Goal: Task Accomplishment & Management: Manage account settings

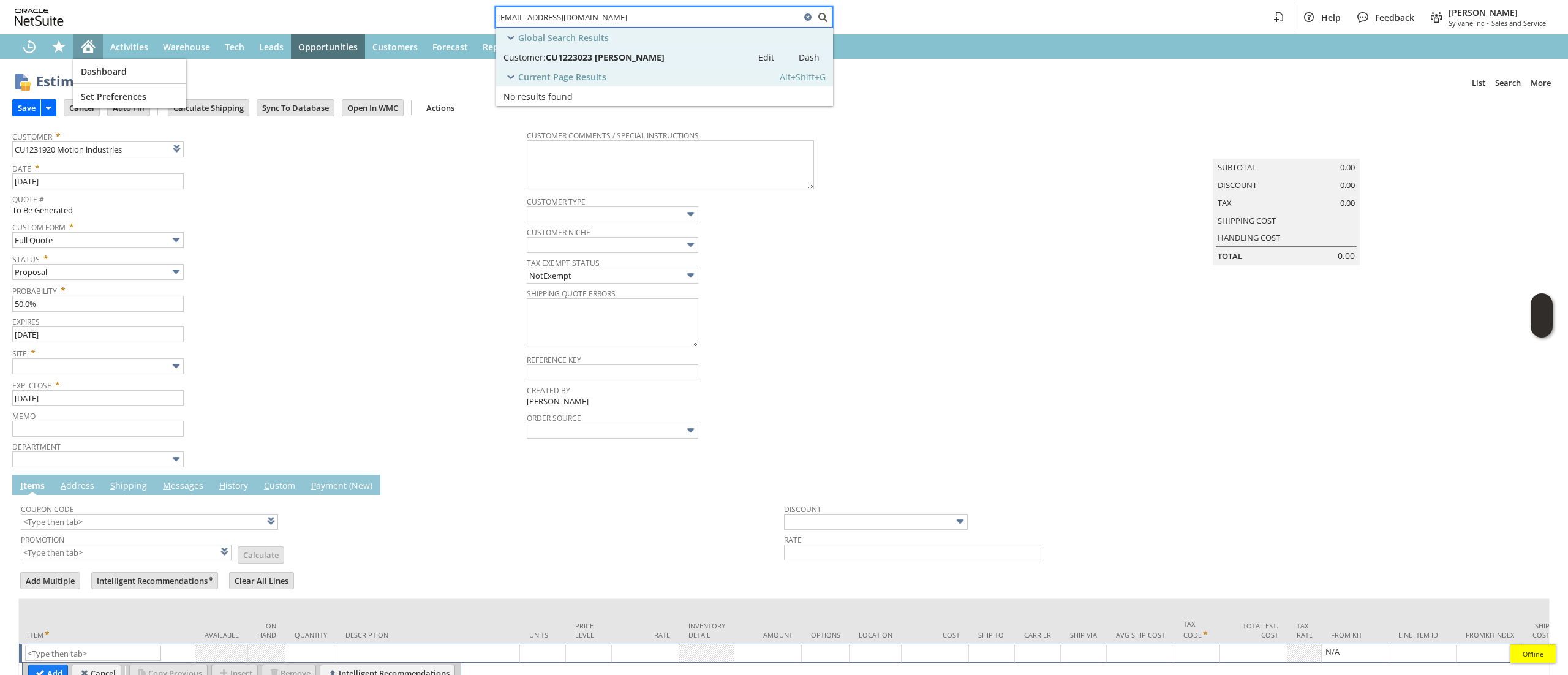
click at [87, 38] on div "Home" at bounding box center [87, 46] width 29 height 24
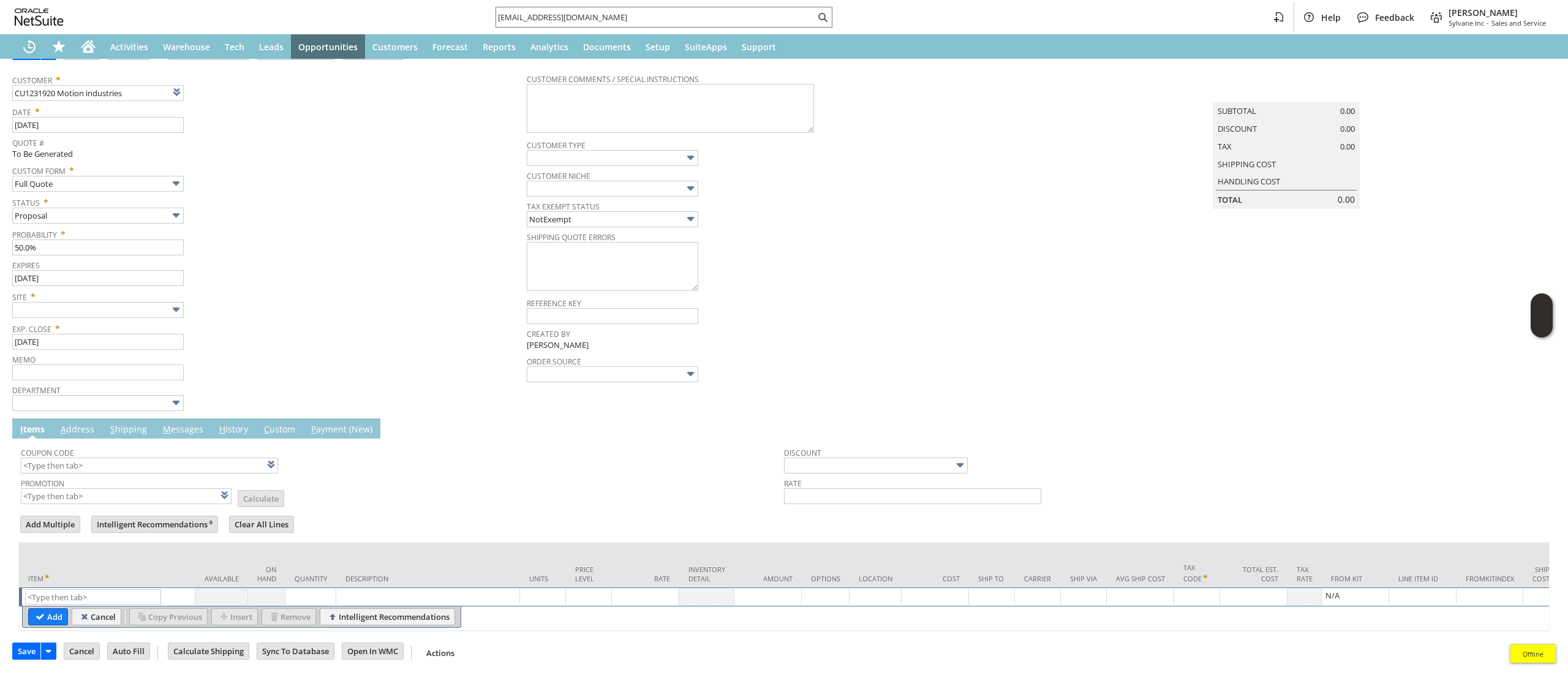
scroll to position [79, 0]
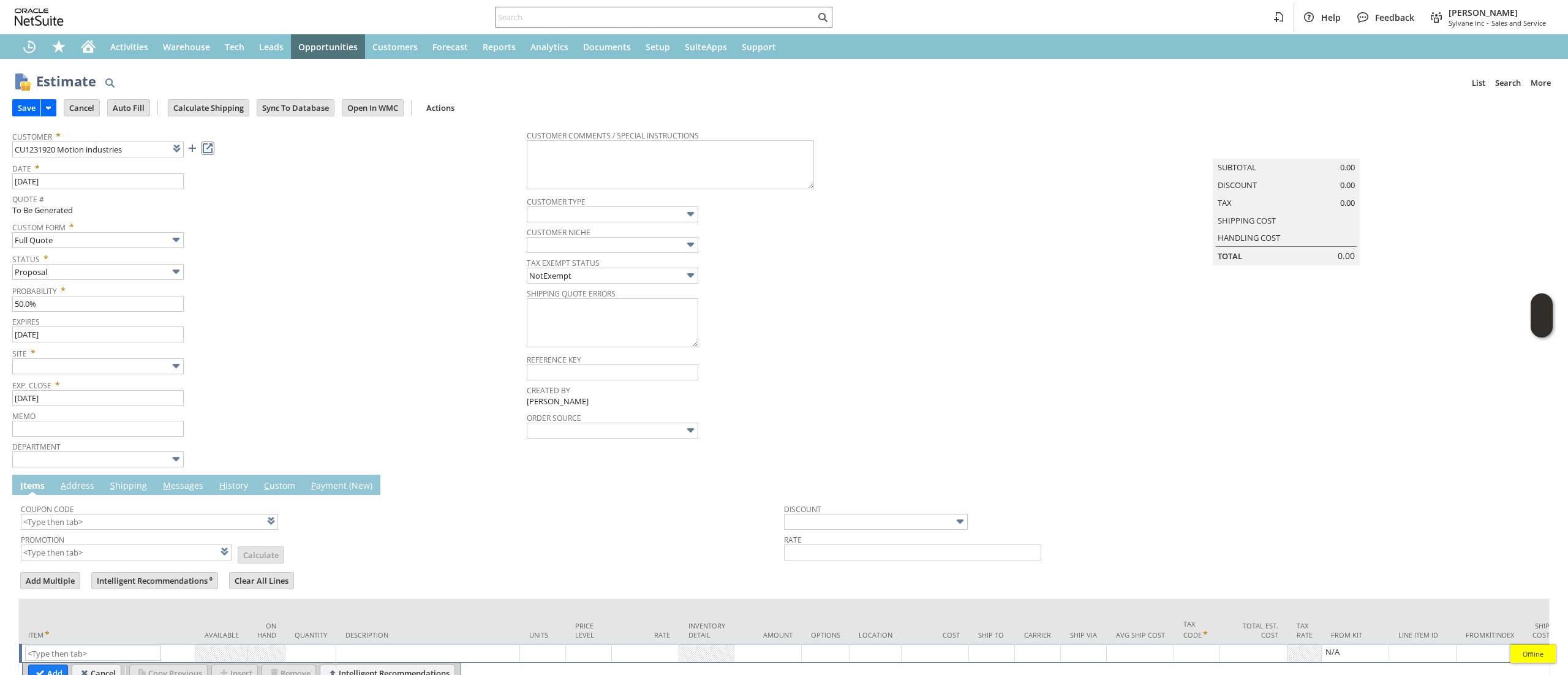
click at [211, 150] on link at bounding box center [208, 148] width 13 height 13
click at [207, 155] on link at bounding box center [208, 148] width 13 height 13
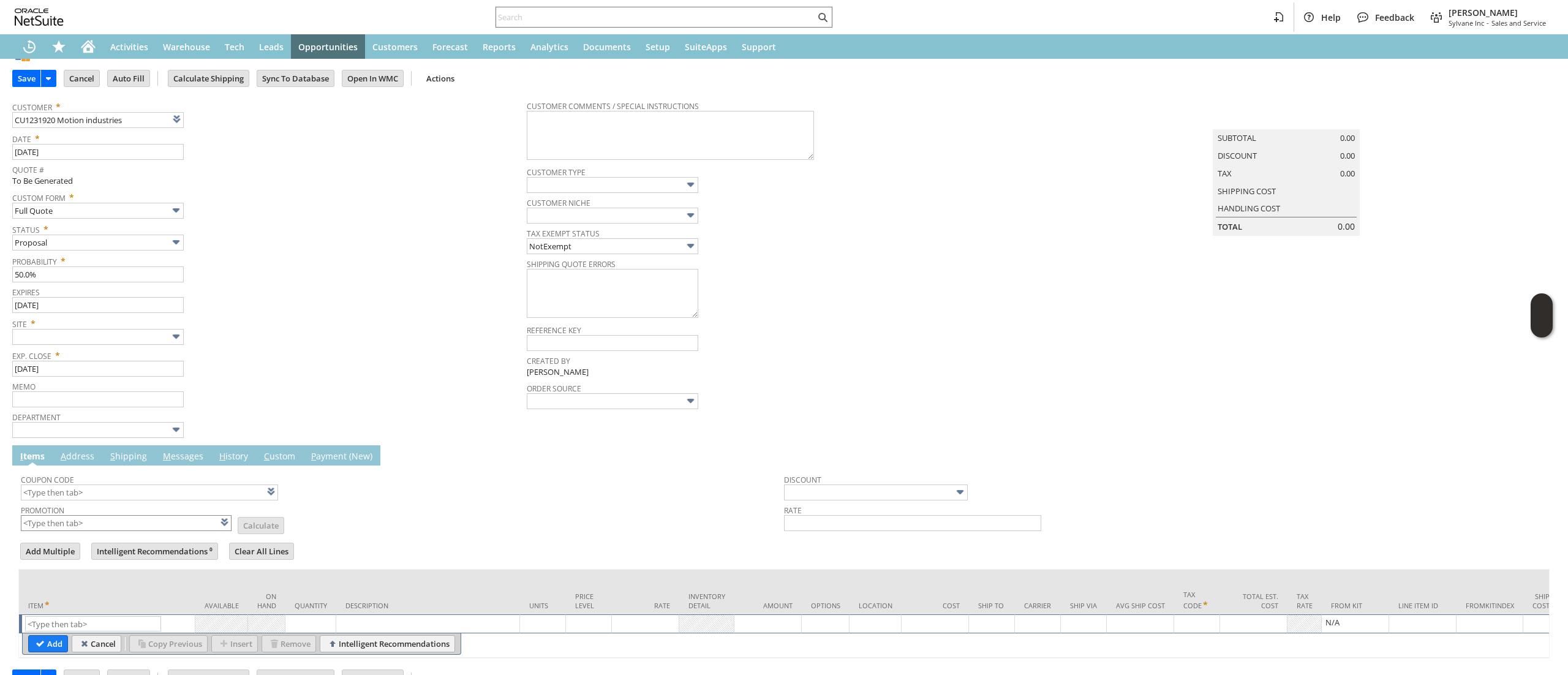
scroll to position [79, 0]
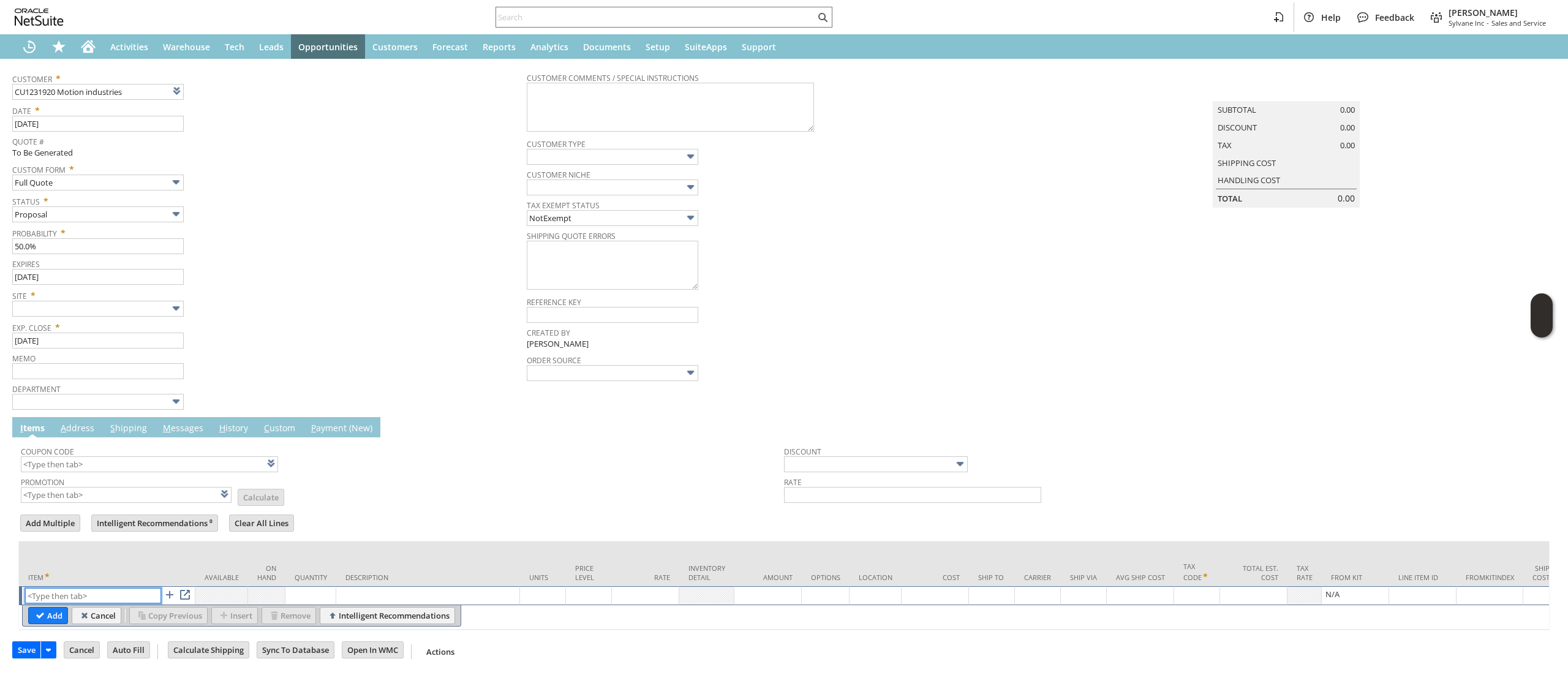
click at [111, 589] on input "text" at bounding box center [93, 596] width 136 height 15
paste input "ri15236"
type input "ri15236"
click at [61, 608] on input "Add" at bounding box center [48, 615] width 38 height 16
click at [37, 608] on input "Add" at bounding box center [48, 615] width 38 height 16
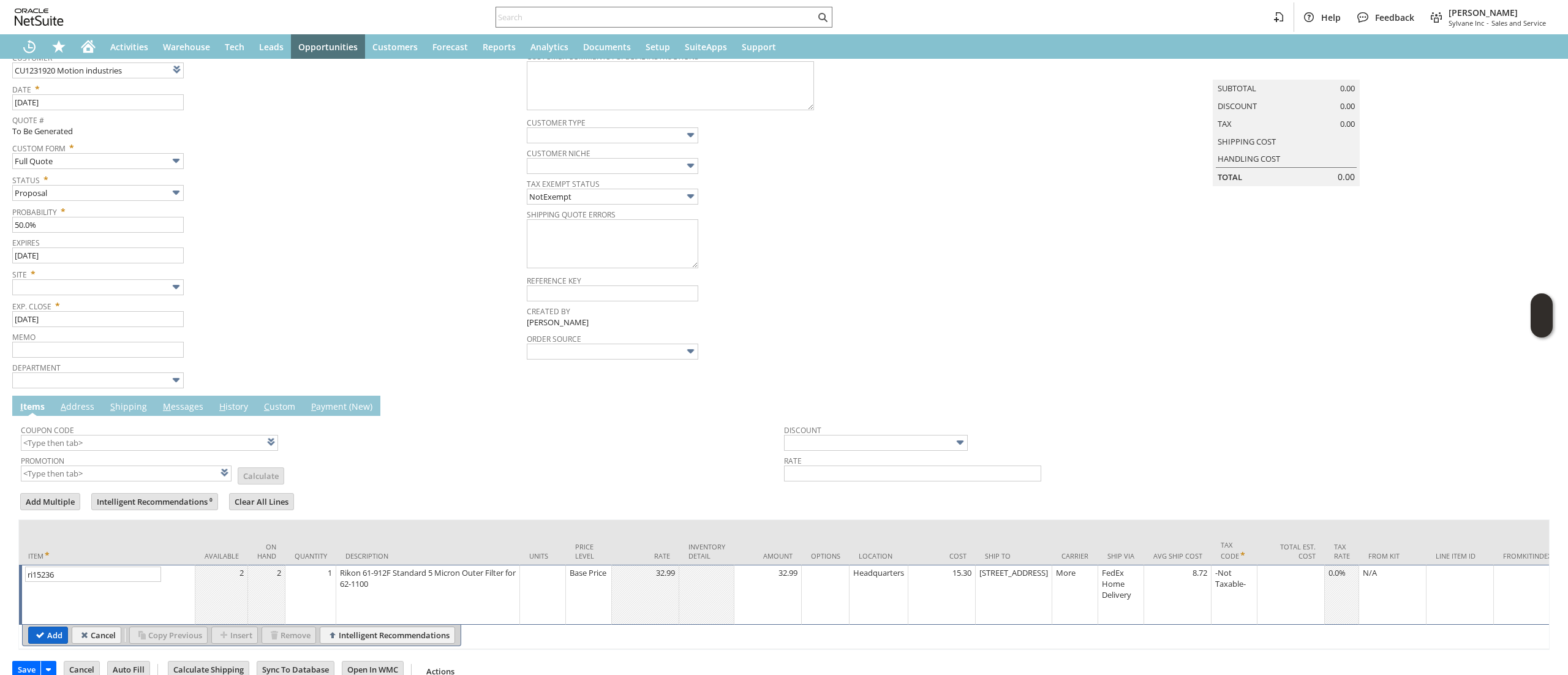
click at [44, 639] on input "Add" at bounding box center [48, 635] width 38 height 16
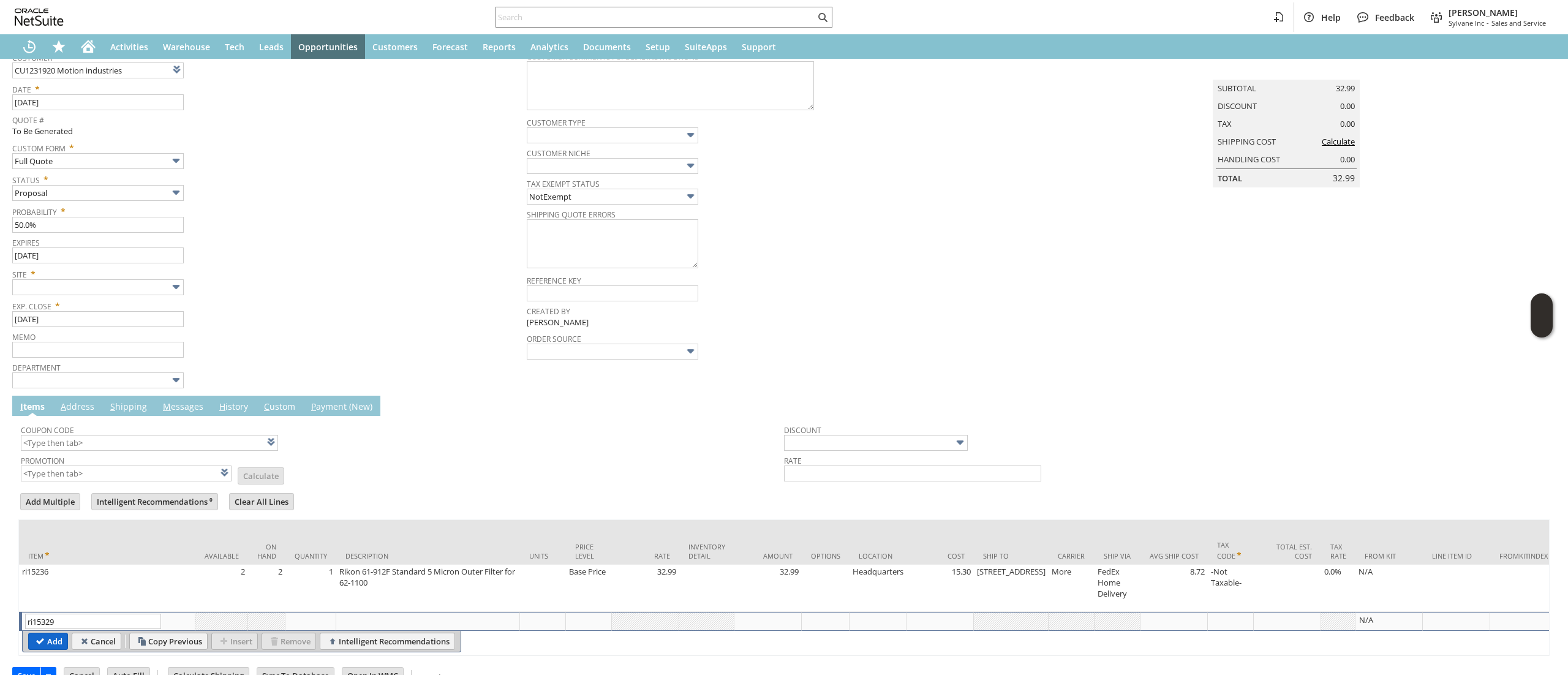
type input "ri15329"
click at [55, 649] on input "Add" at bounding box center [48, 641] width 38 height 16
click at [55, 629] on div "ri15329 List Search" at bounding box center [108, 621] width 166 height 15
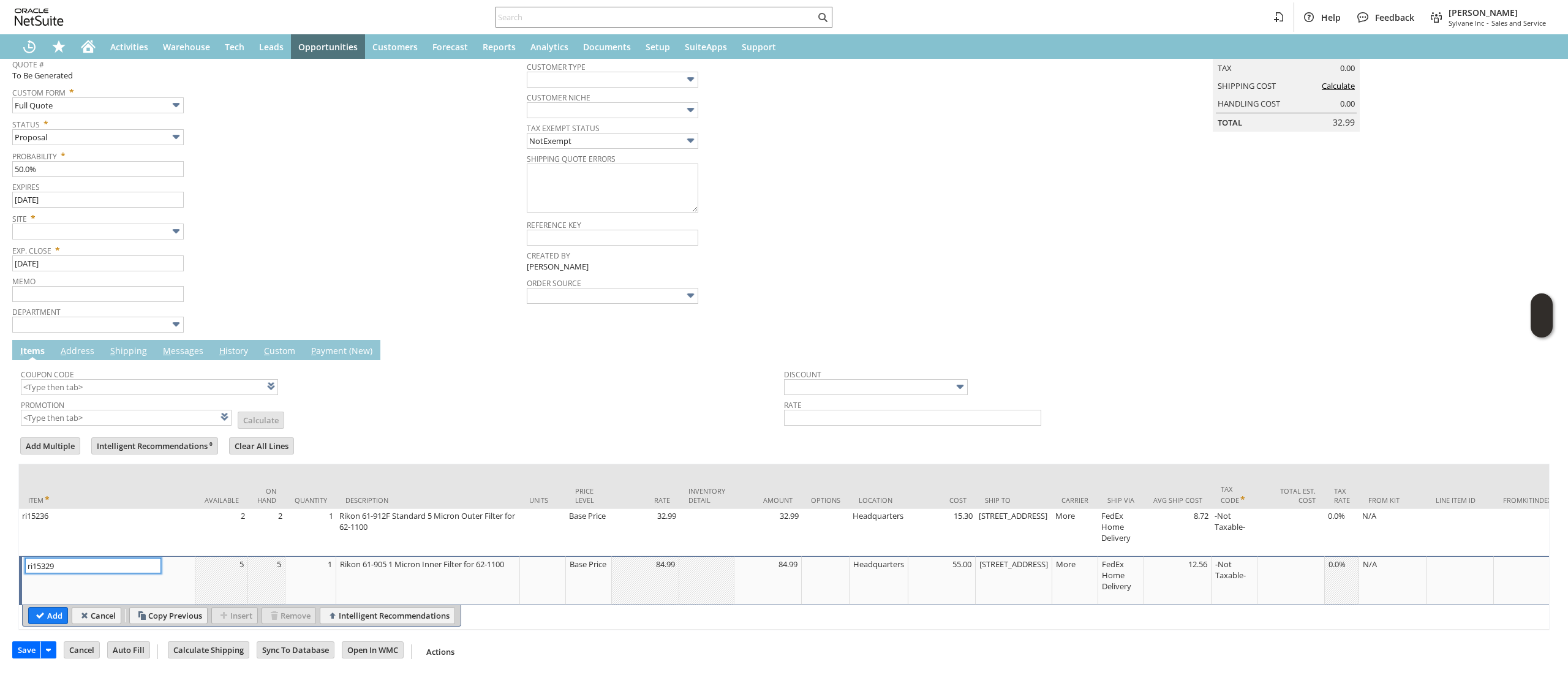
scroll to position [165, 0]
click at [339, 556] on td "Rikon 61-905 1 Micron Inner Filter for 62-1100" at bounding box center [428, 580] width 184 height 49
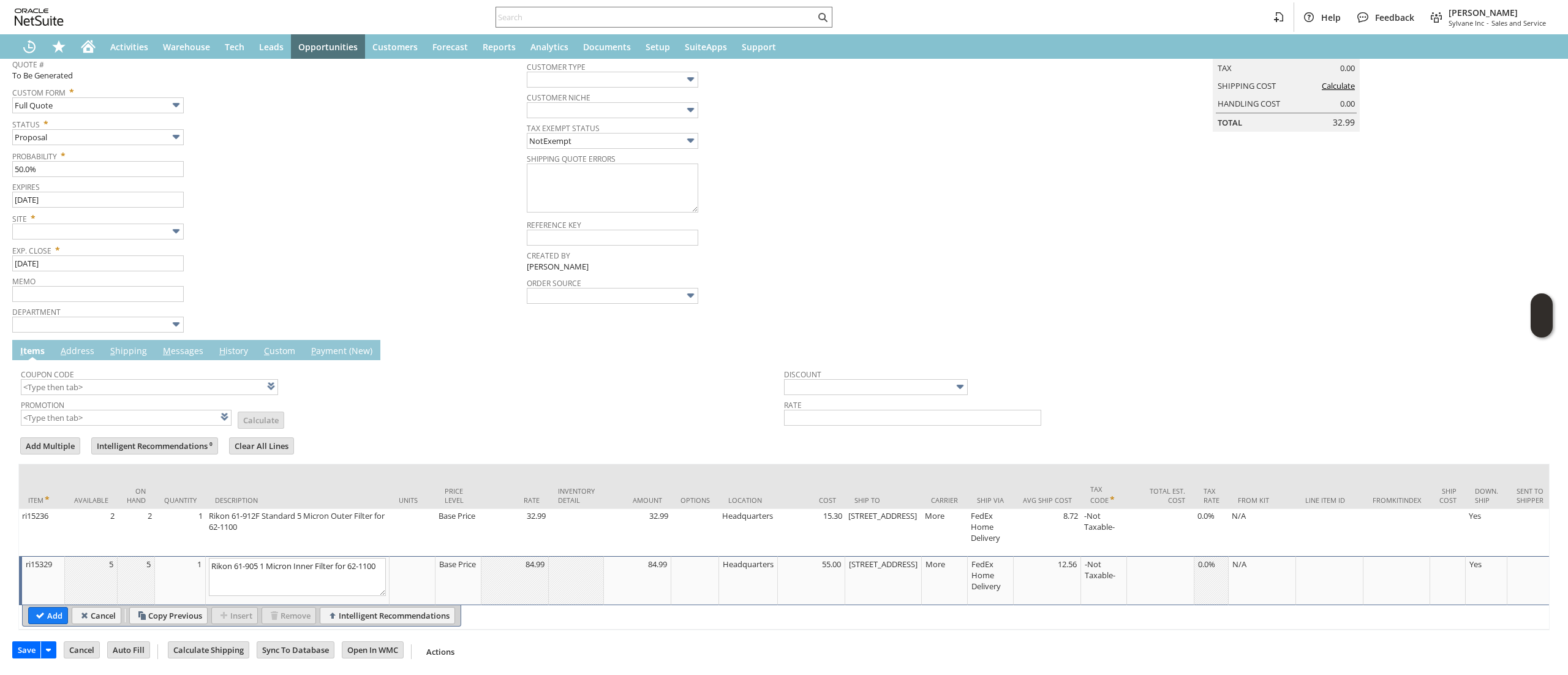
click at [202, 556] on td "1" at bounding box center [179, 580] width 51 height 49
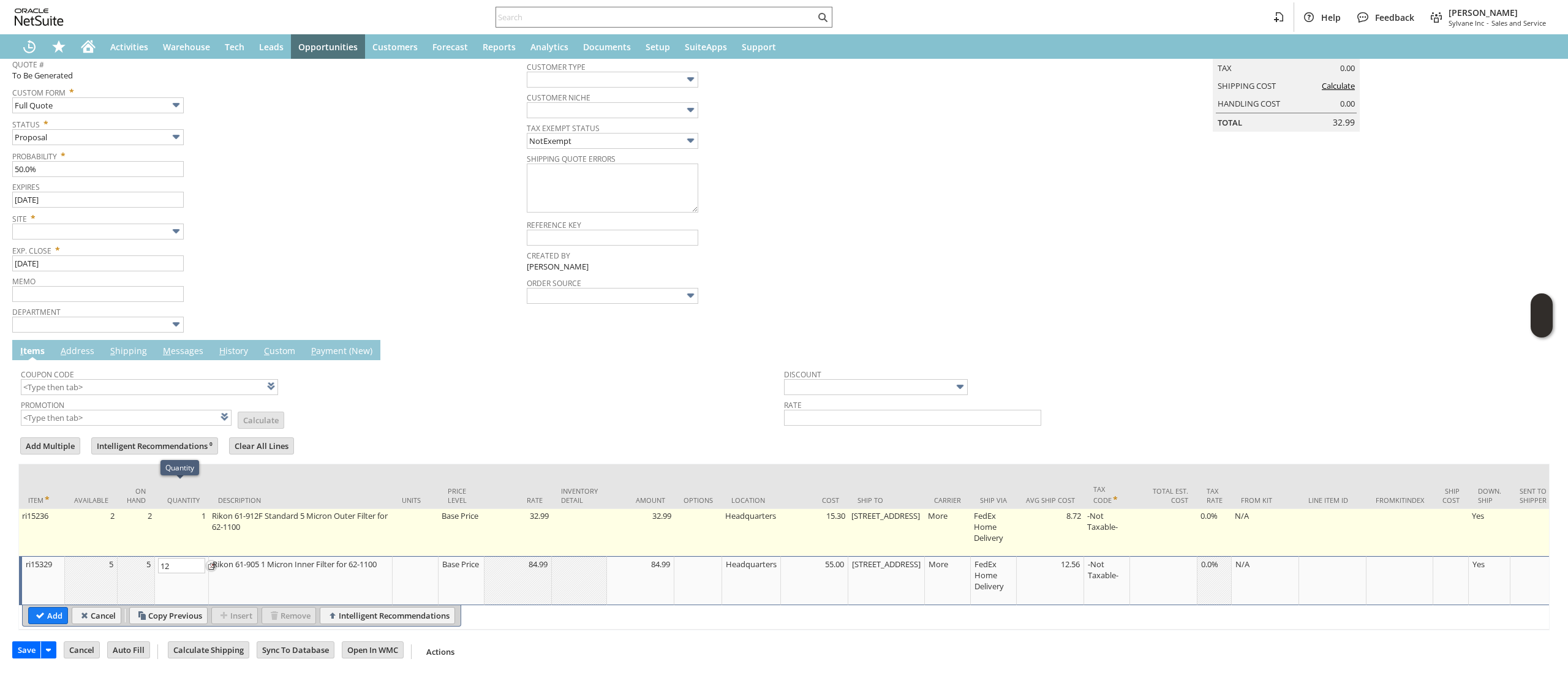
type input "12"
click at [199, 511] on td "1" at bounding box center [181, 532] width 54 height 47
type input "OK"
type input "Make Copy"
type input "1"
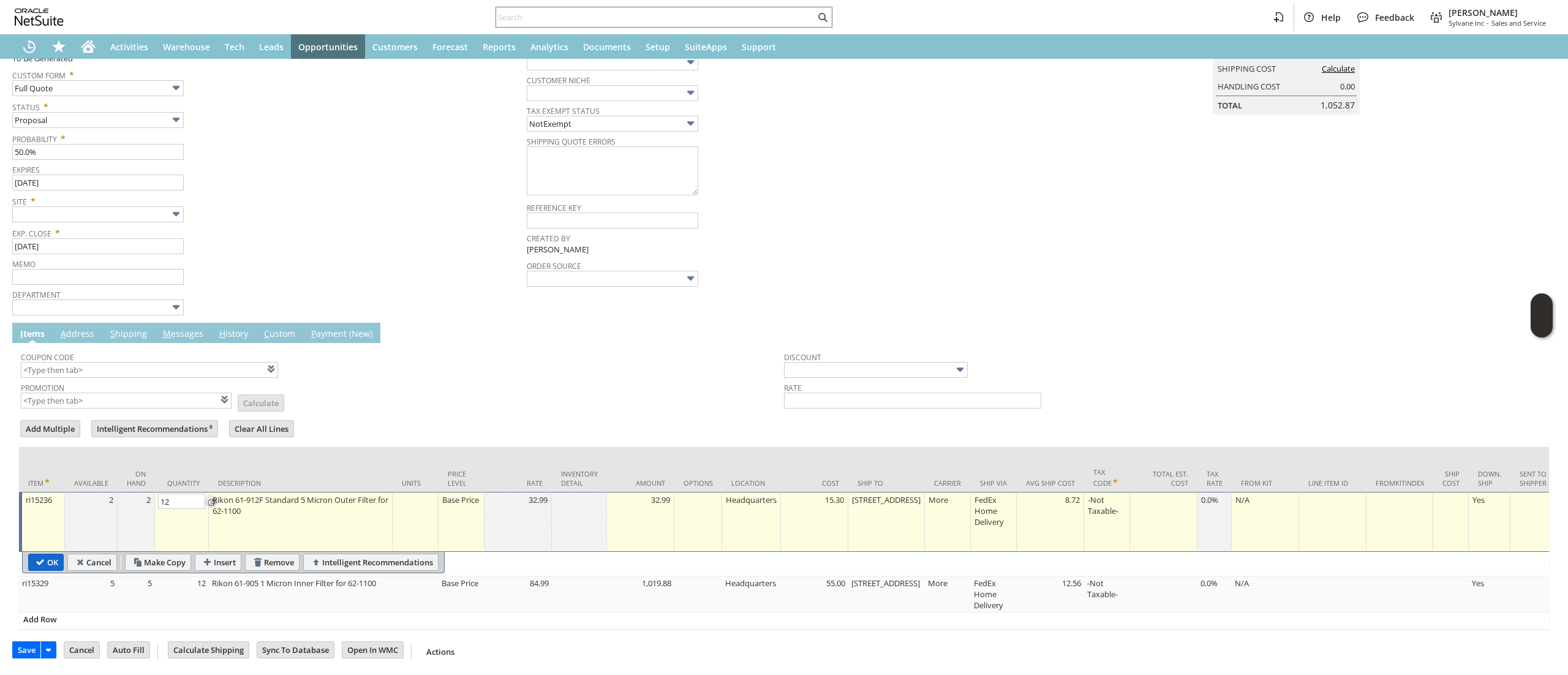
type input "12"
click at [45, 555] on input "OK" at bounding box center [46, 562] width 34 height 16
type input "Add"
type input "Copy Previous"
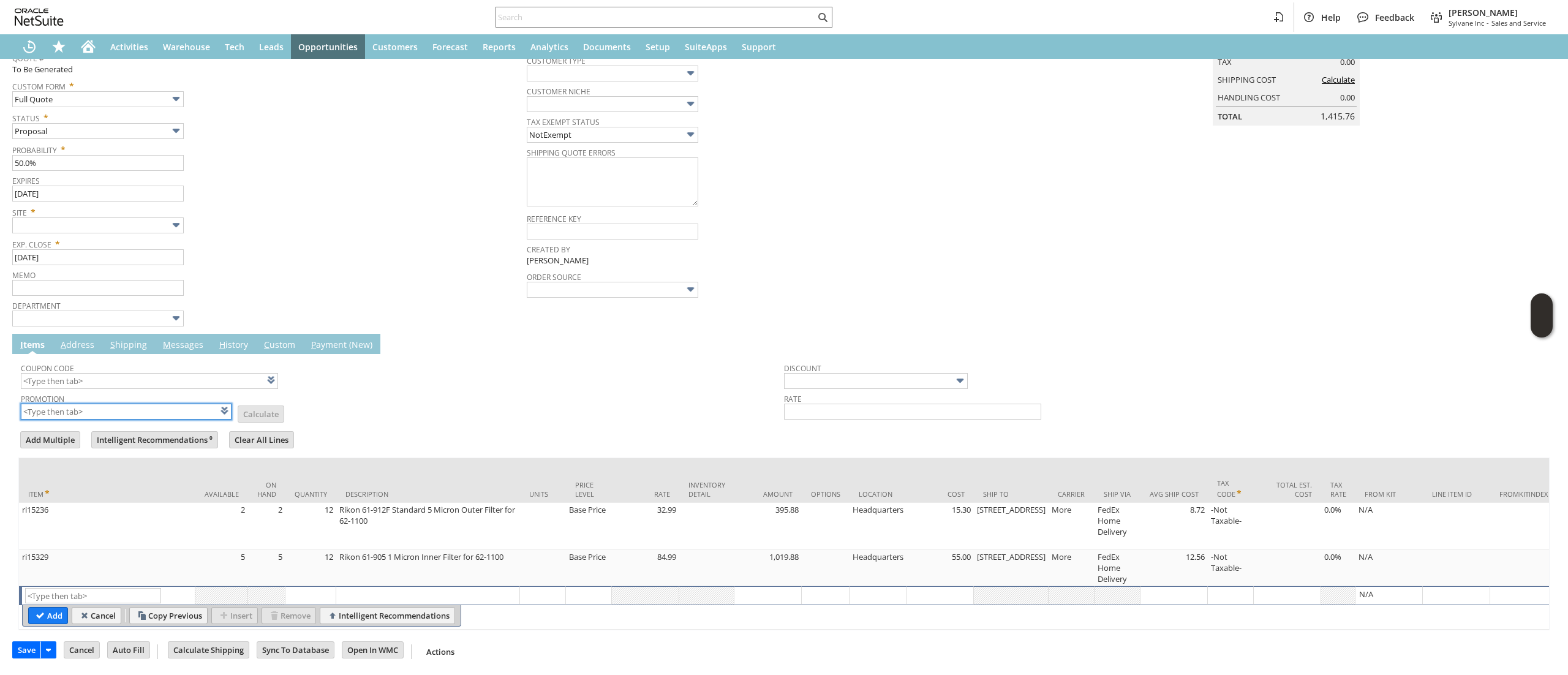
click at [166, 404] on input "text" at bounding box center [126, 411] width 211 height 16
type input "XA325"
click at [398, 367] on td "Coupon Code" at bounding box center [402, 373] width 763 height 34
type input "XA325"
type input "Promo Code"
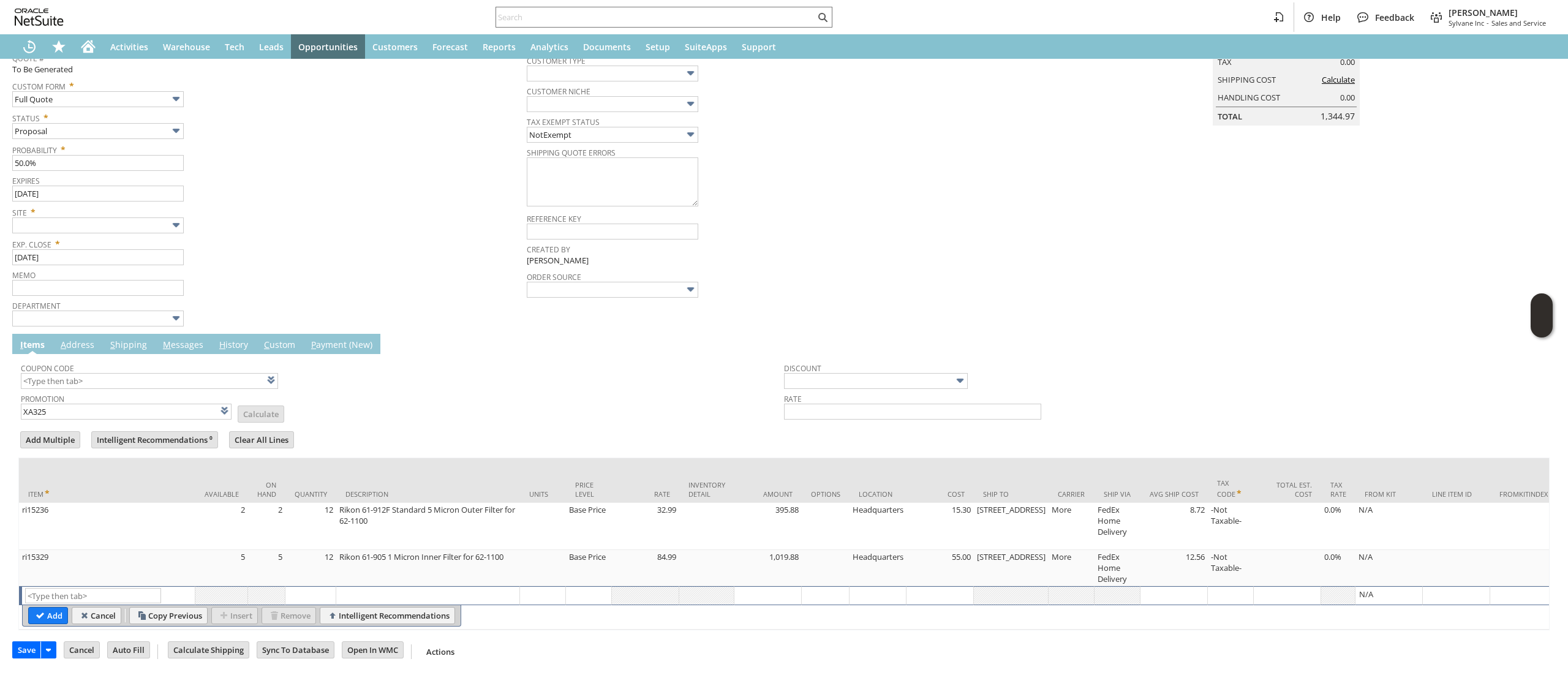
type input "-5.0%"
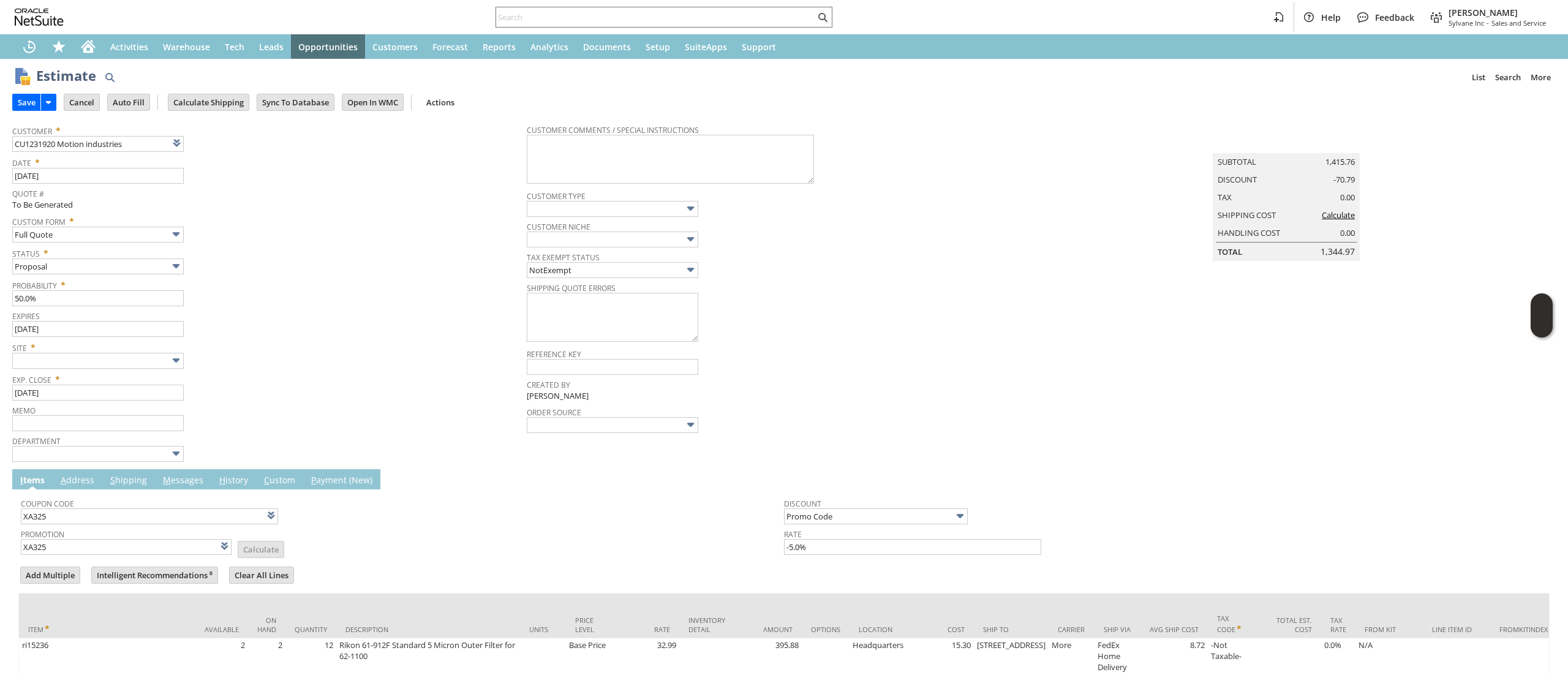
scroll to position [0, 0]
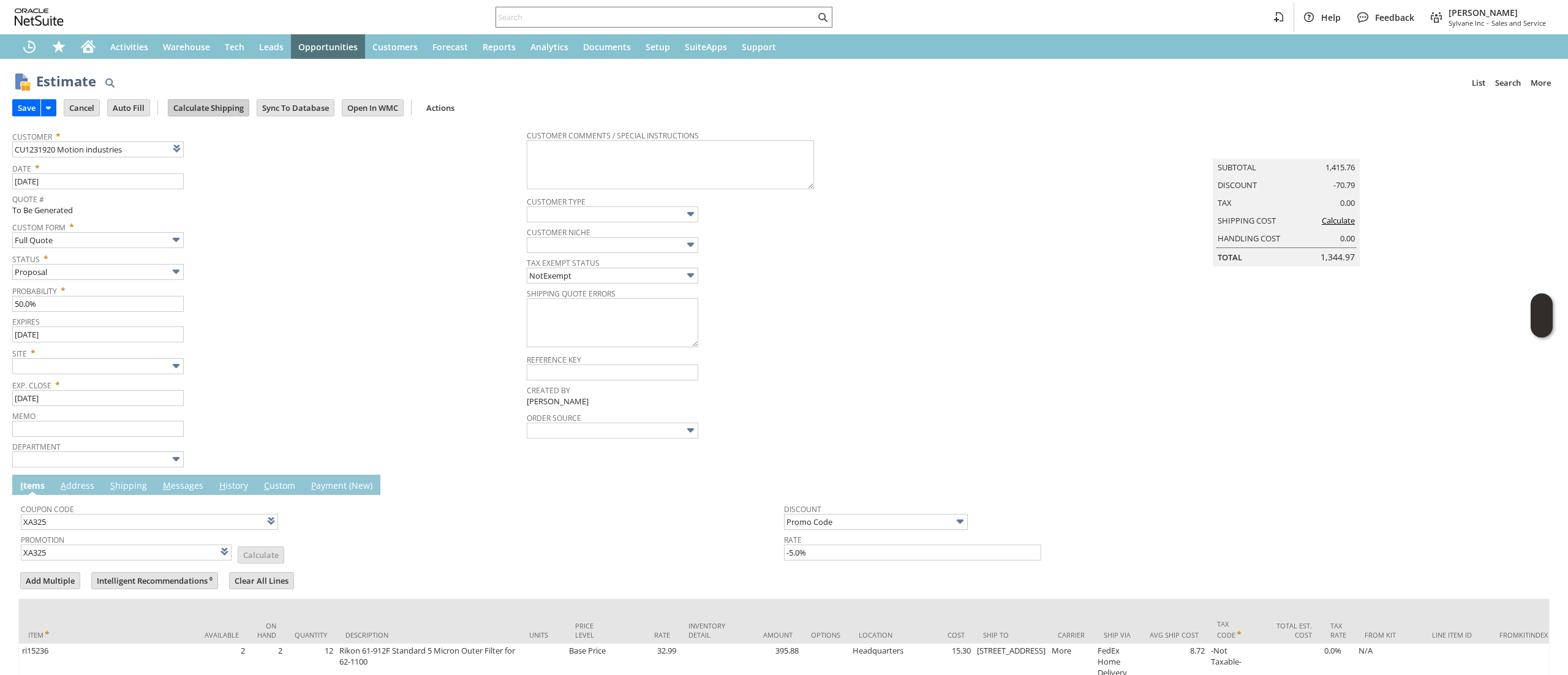
click at [207, 114] on input "Calculate Shipping" at bounding box center [209, 107] width 81 height 16
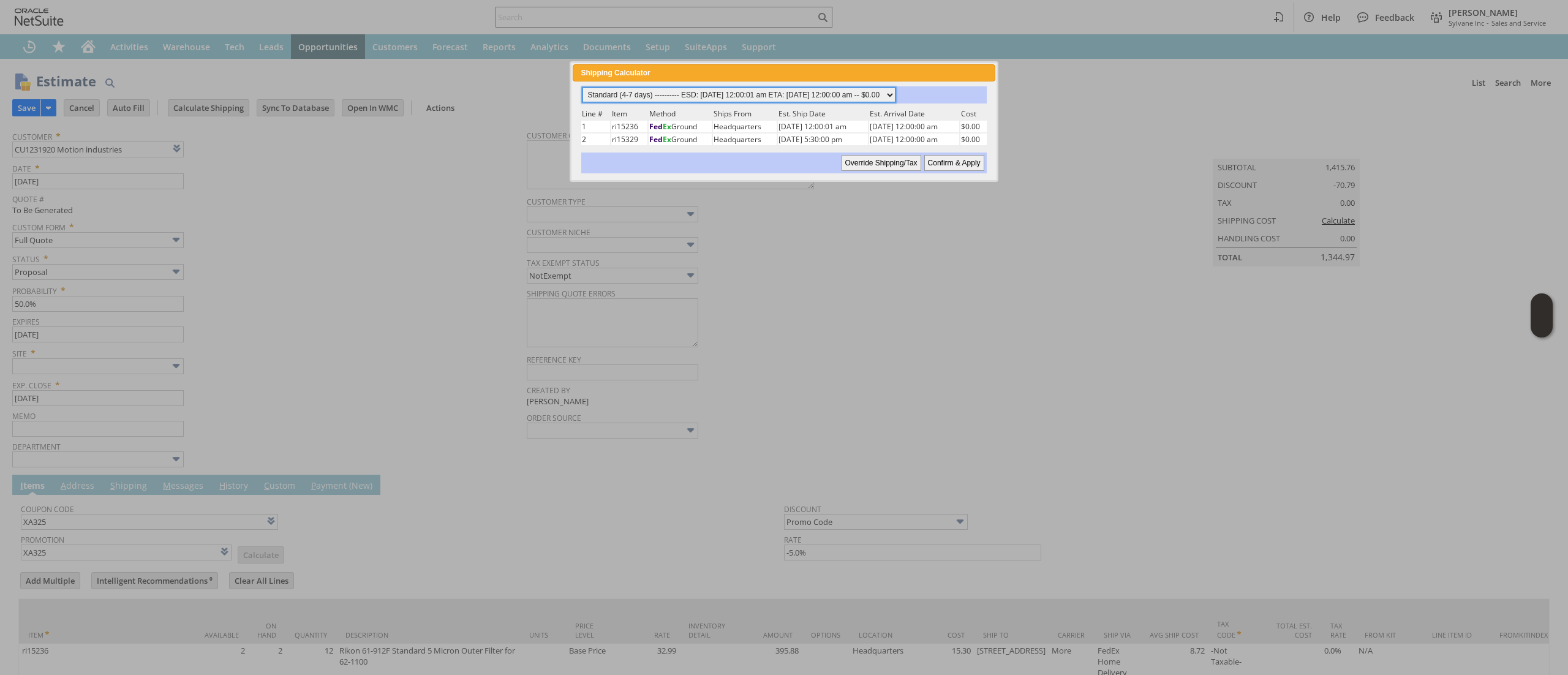
click at [868, 94] on select "Standard (4-7 days) ---------- ESD: 08/12/2025 12:00:01 am ETA: 08/14/2025 12:0…" at bounding box center [739, 95] width 313 height 15
click at [582, 87] on select "Standard (4-7 days) ---------- ESD: 08/12/2025 12:00:01 am ETA: 08/14/2025 12:0…" at bounding box center [739, 95] width 313 height 15
click at [946, 164] on input "Confirm & Apply" at bounding box center [954, 162] width 60 height 16
type input "Add"
type input "Copy Previous"
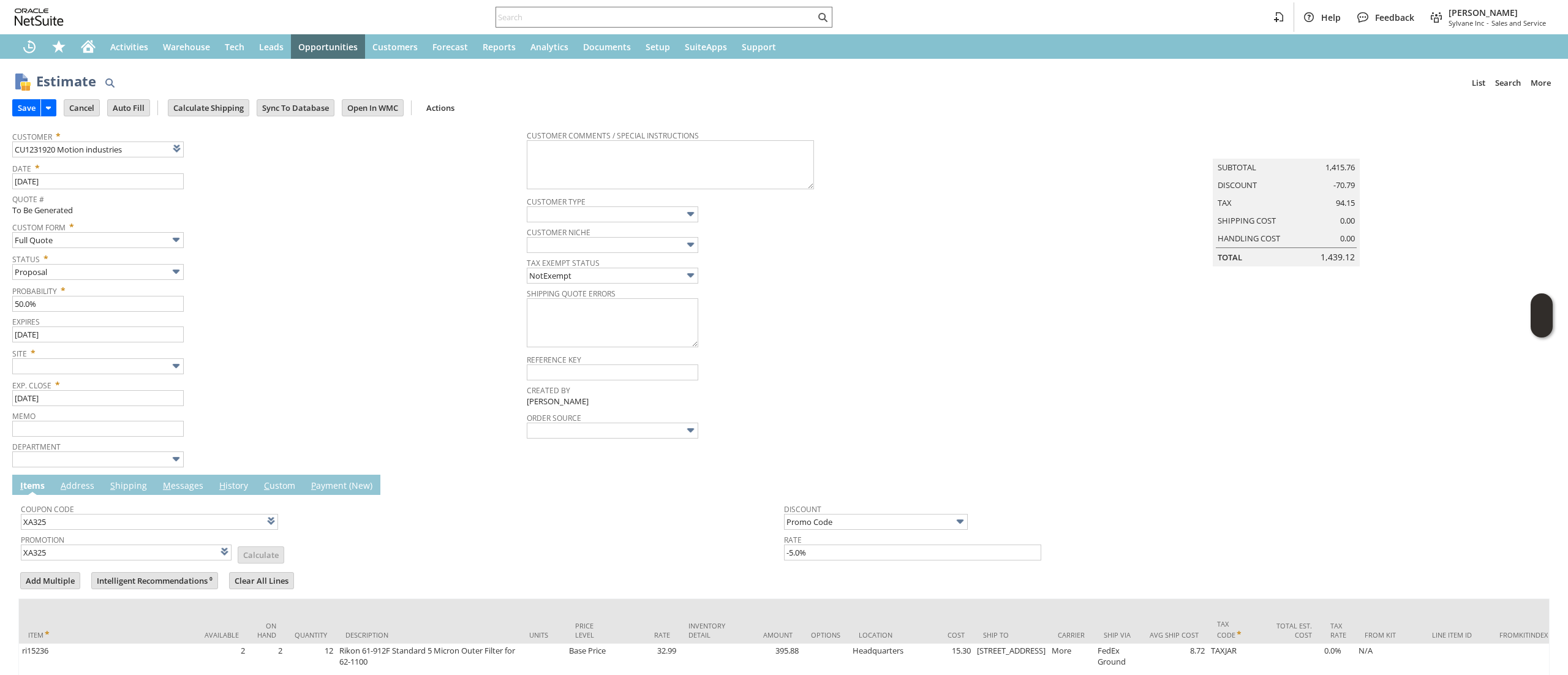
scroll to position [180, 0]
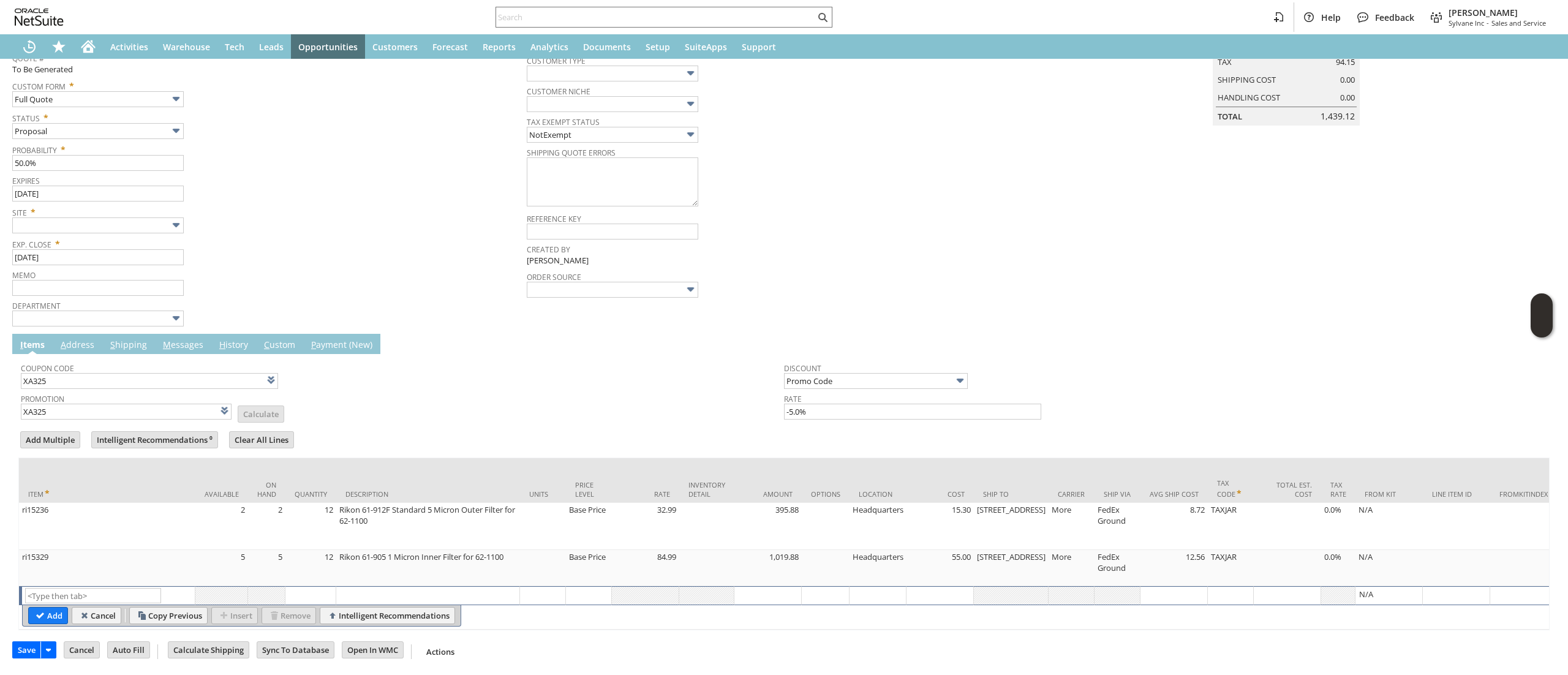
click at [155, 334] on td "M essages" at bounding box center [183, 344] width 57 height 20
click at [192, 339] on link "M essages" at bounding box center [183, 346] width 47 height 13
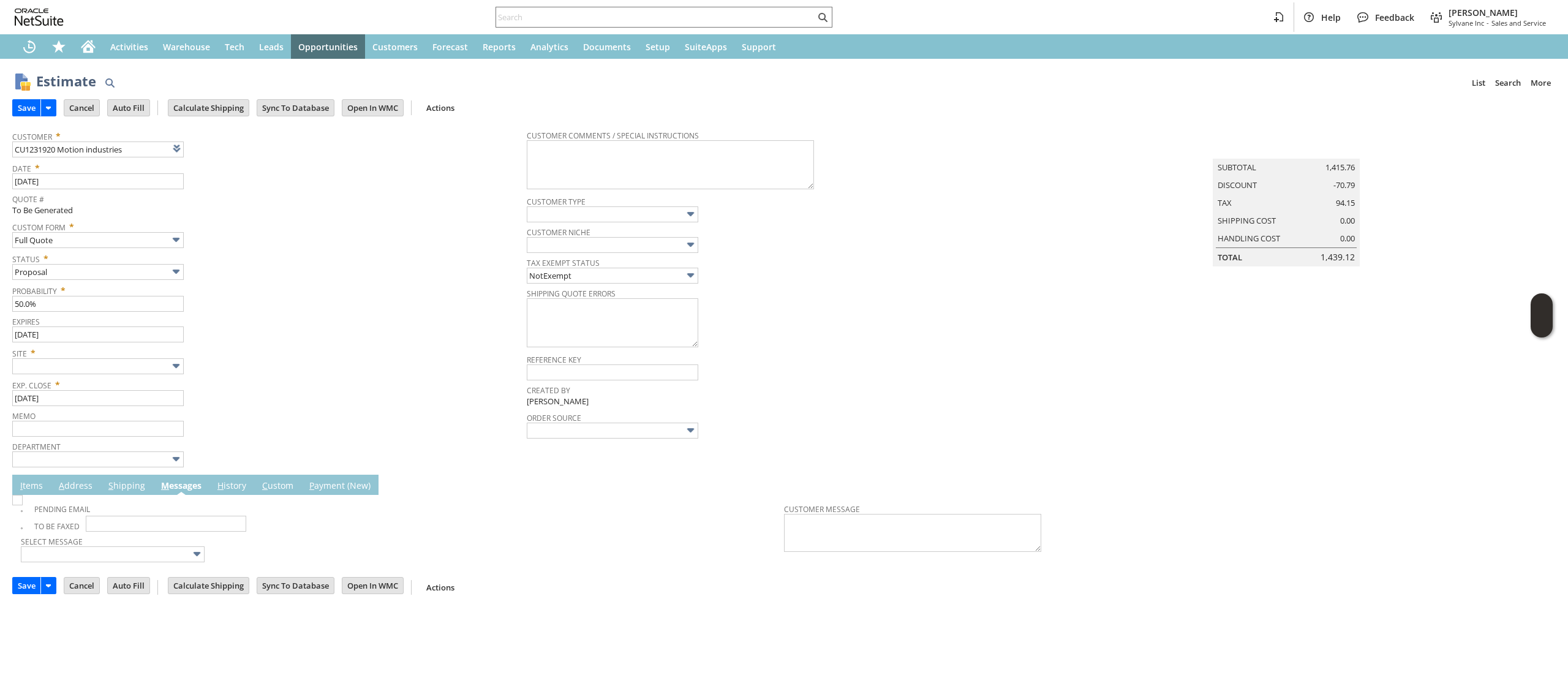
click at [22, 505] on img at bounding box center [17, 500] width 11 height 11
checkbox input "true"
click at [104, 367] on input "text" at bounding box center [98, 366] width 171 height 16
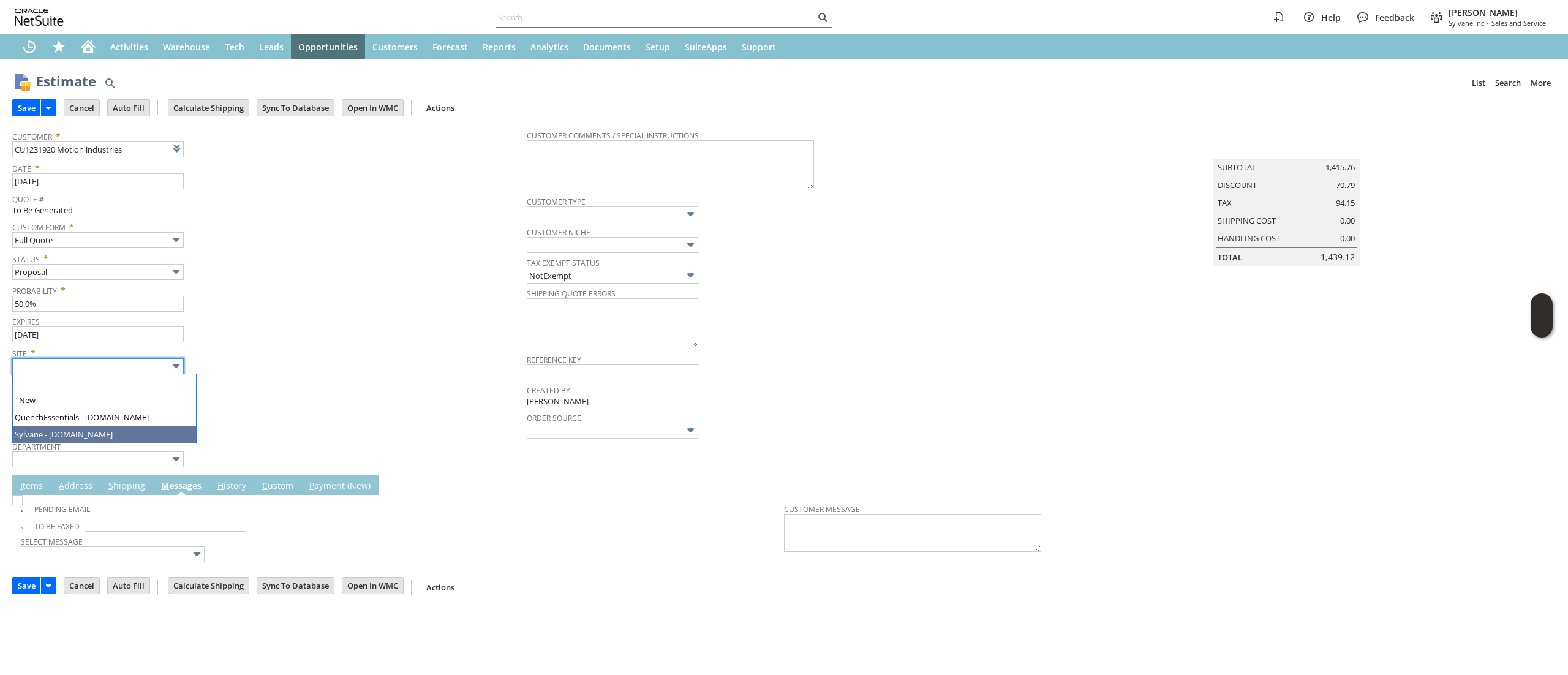
type input "Sylvane - [DOMAIN_NAME]"
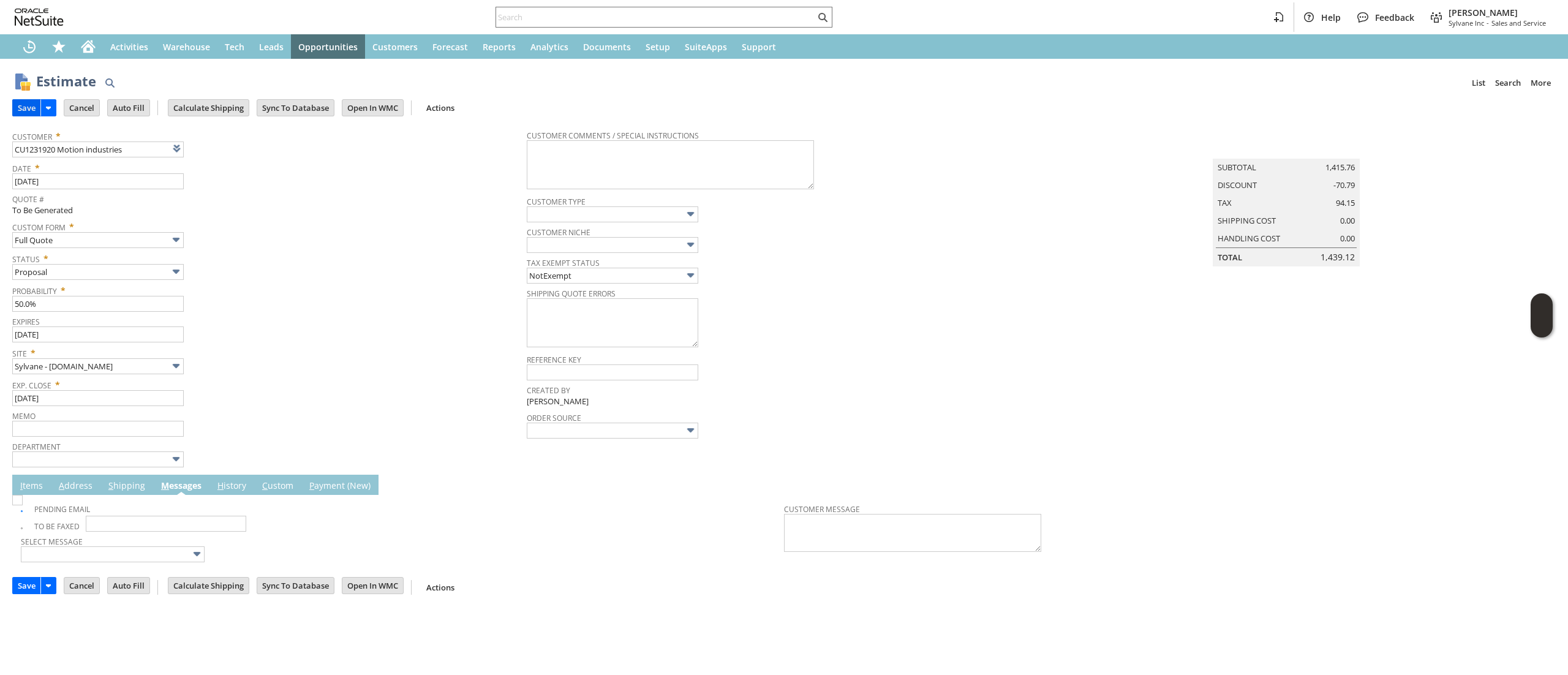
click at [25, 108] on input "Save" at bounding box center [26, 107] width 27 height 16
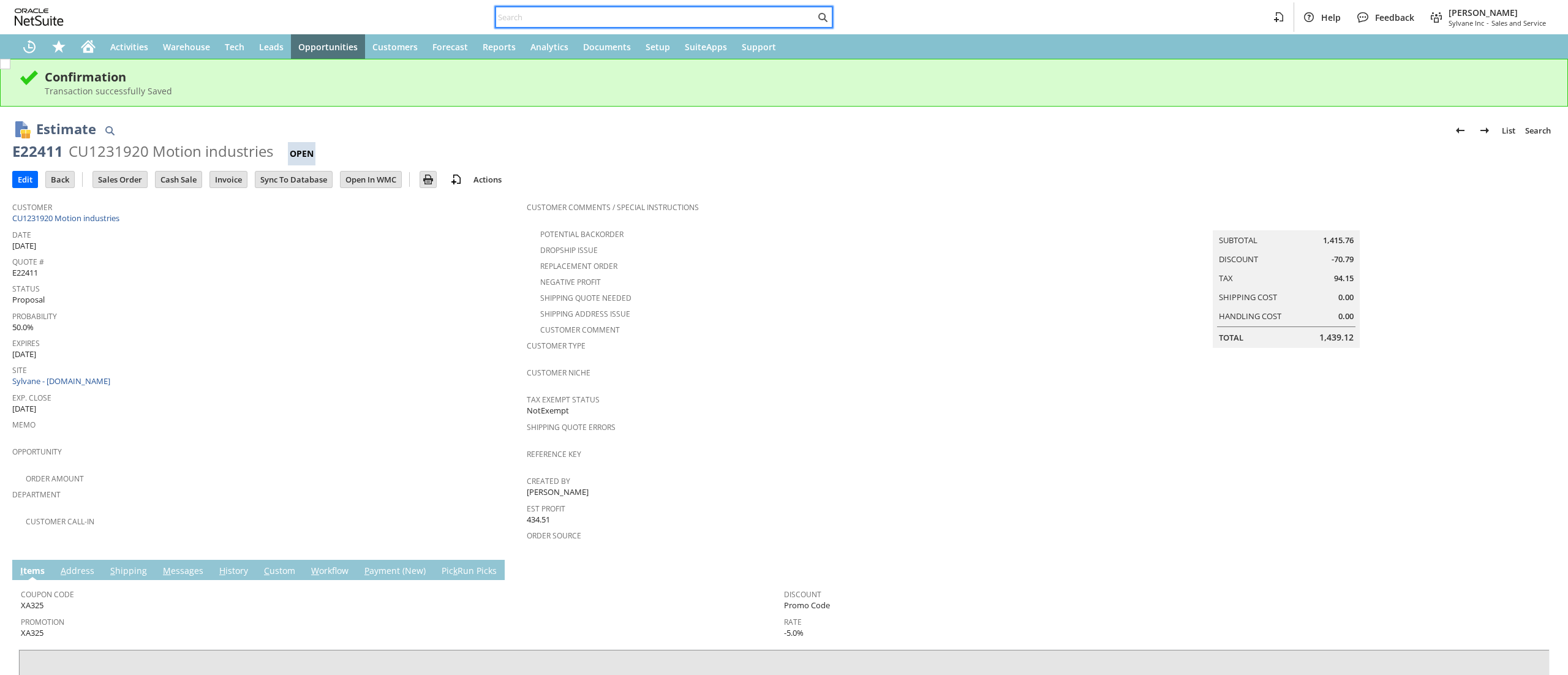
click at [628, 17] on input "text" at bounding box center [656, 17] width 319 height 15
paste input "thaddeus.patterson@houstontx.gov"
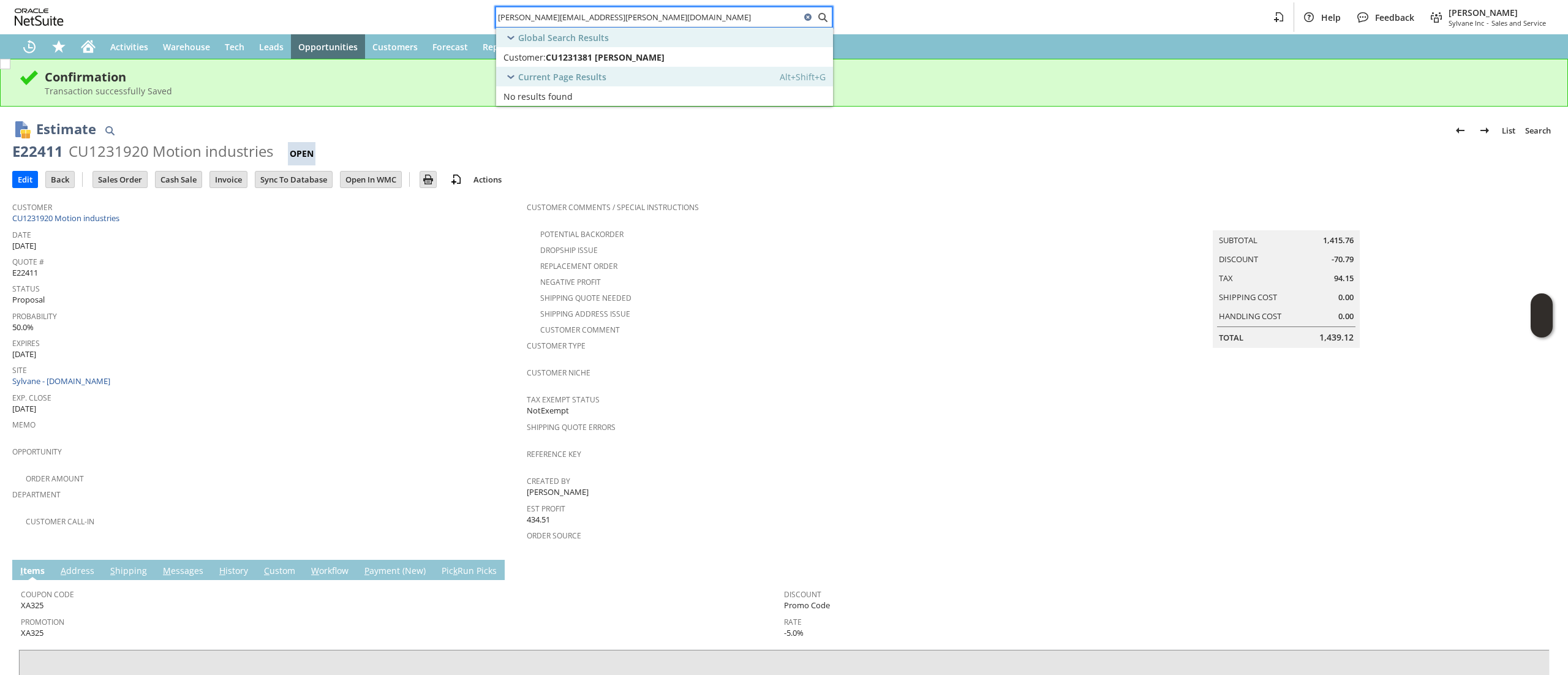
type input "thaddeus.patterson@houstontx.gov"
click at [649, 47] on div "Global Search Results" at bounding box center [664, 37] width 337 height 20
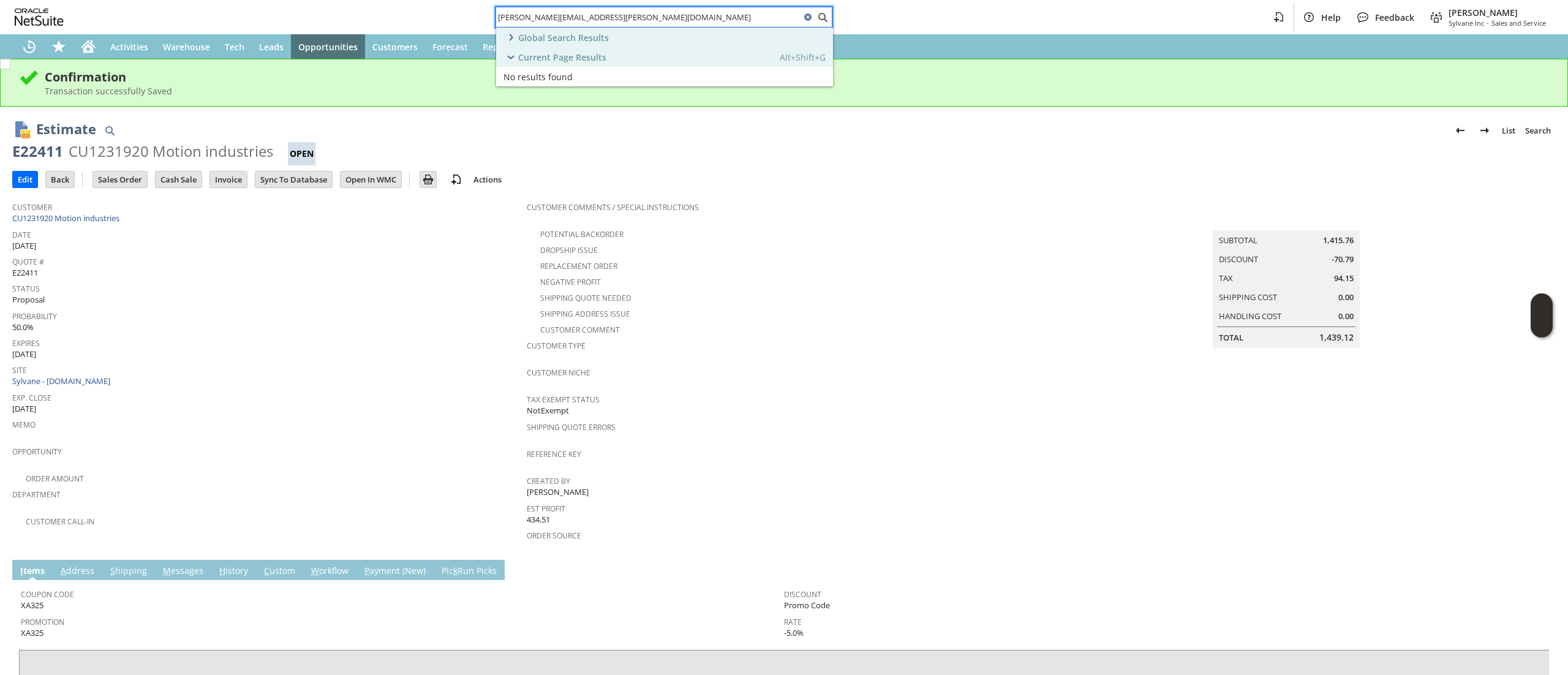
click at [646, 51] on div "Current Page Results Alt+Shift+G" at bounding box center [664, 57] width 337 height 20
click at [644, 48] on div "Current Page Results Alt+Shift+G" at bounding box center [664, 57] width 337 height 20
click at [640, 28] on div "Global Search Results" at bounding box center [664, 37] width 337 height 20
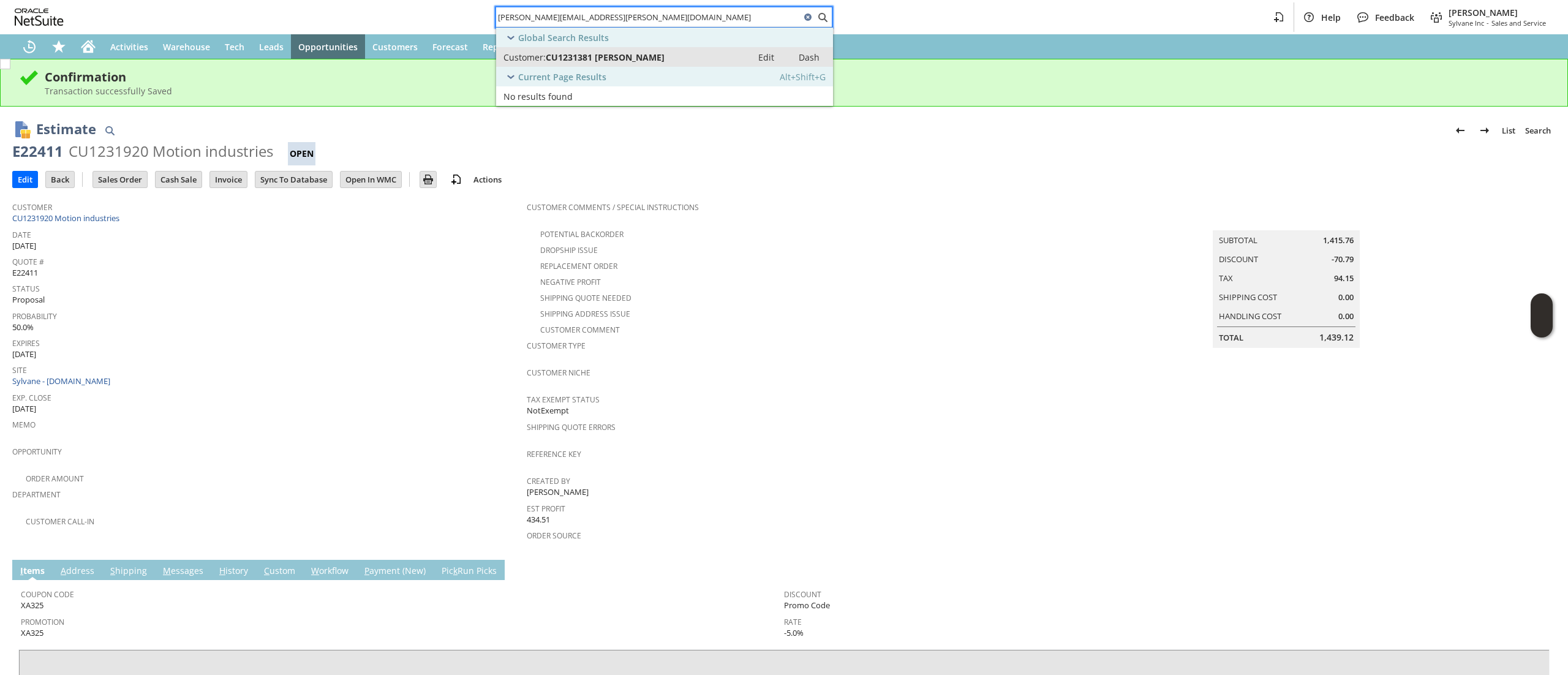
click at [640, 57] on span "CU1231381 thaddeus w Patterson" at bounding box center [605, 57] width 119 height 12
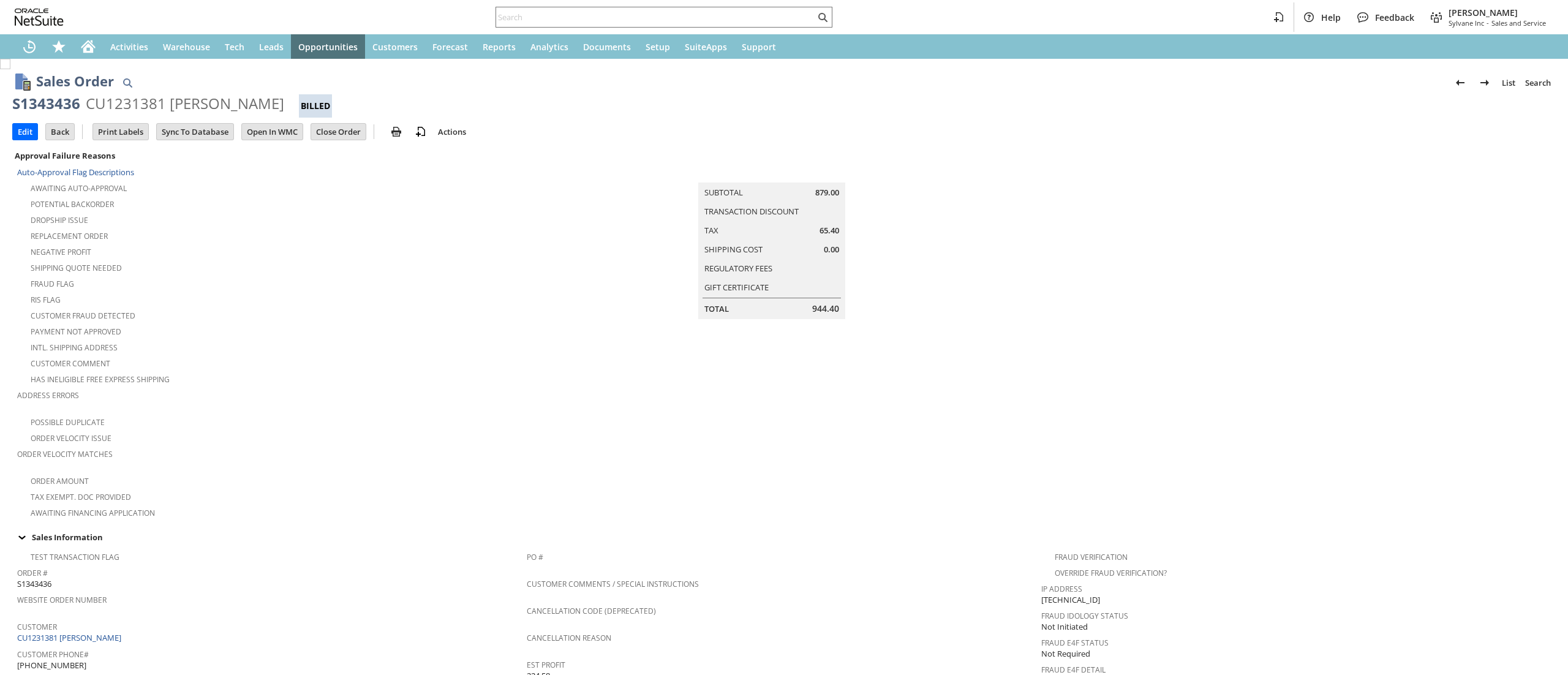
scroll to position [601, 0]
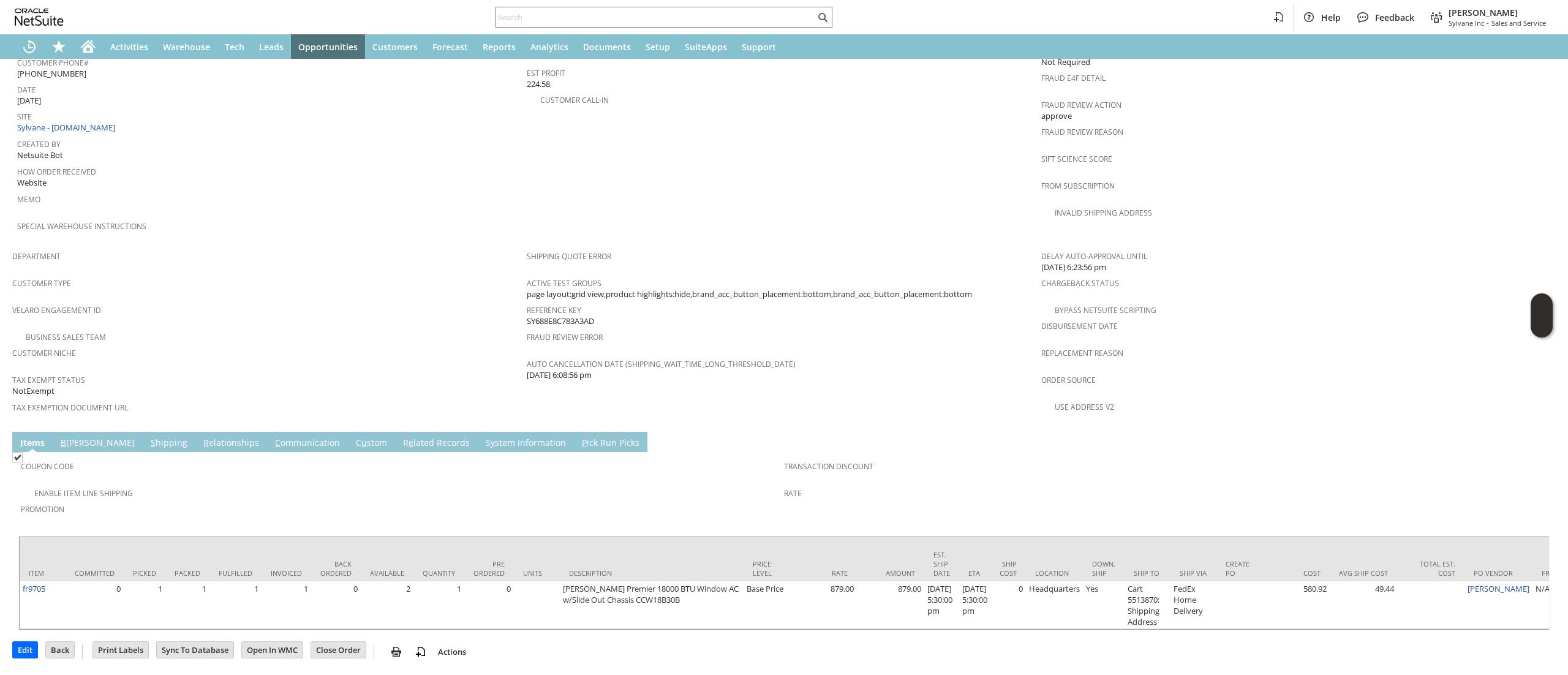
click at [267, 432] on td "C ommunication" at bounding box center [307, 442] width 81 height 20
click at [272, 436] on link "C ommunication" at bounding box center [307, 443] width 71 height 13
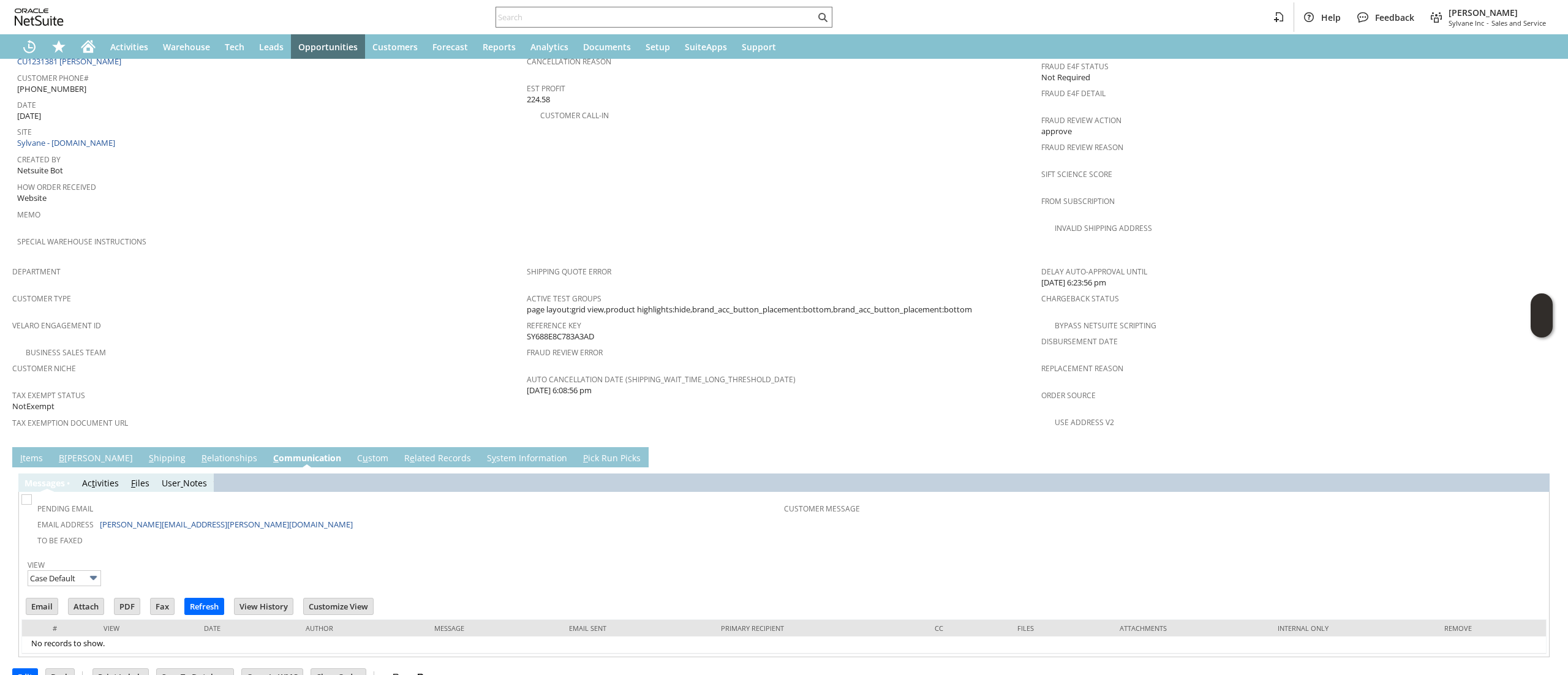
scroll to position [0, 0]
click at [45, 599] on input "Email" at bounding box center [42, 606] width 32 height 16
drag, startPoint x: 961, startPoint y: 122, endPoint x: 713, endPoint y: 11, distance: 271.7
click at [961, 122] on td "PO # Customer Comments / Special Instructions Cancellation Code (deprecated) Ca…" at bounding box center [784, 114] width 514 height 291
click at [93, 39] on icon "Home" at bounding box center [88, 47] width 15 height 15
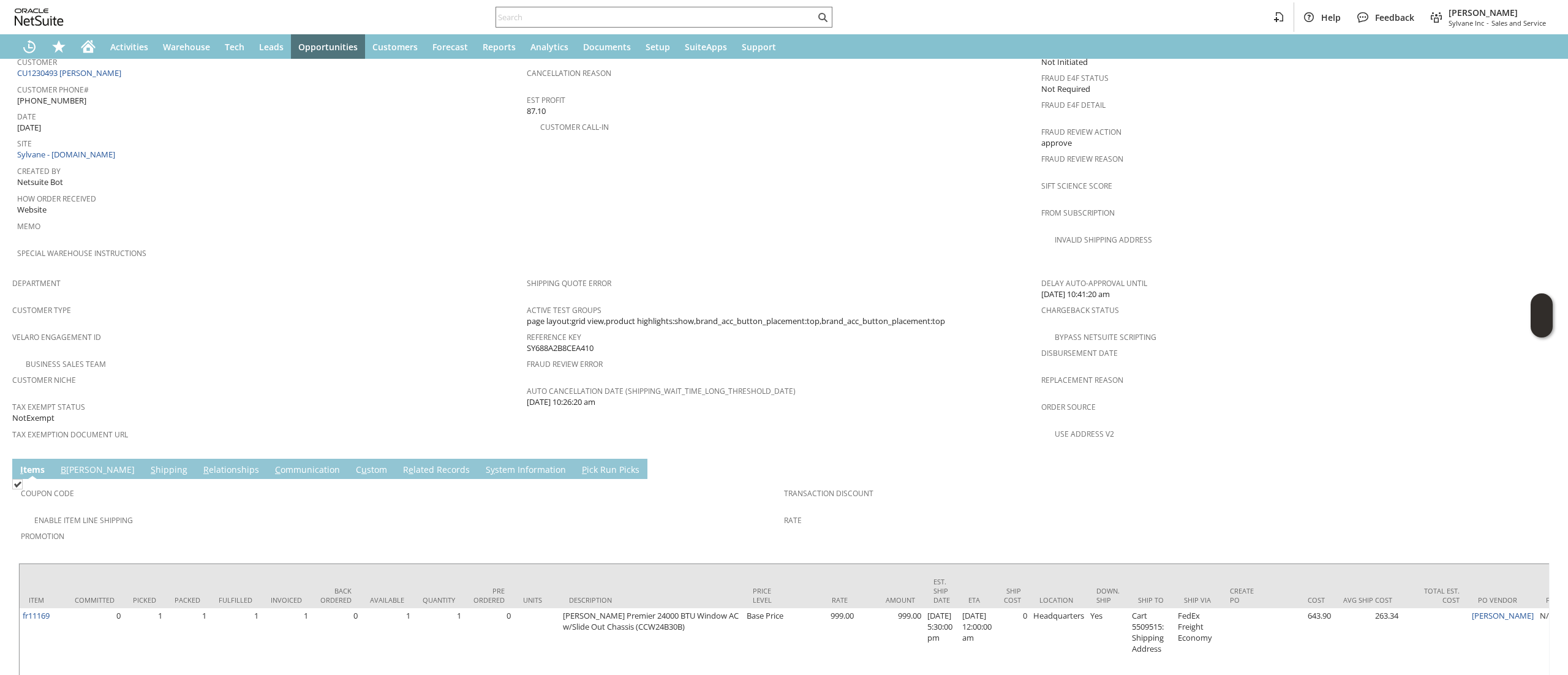
scroll to position [679, 0]
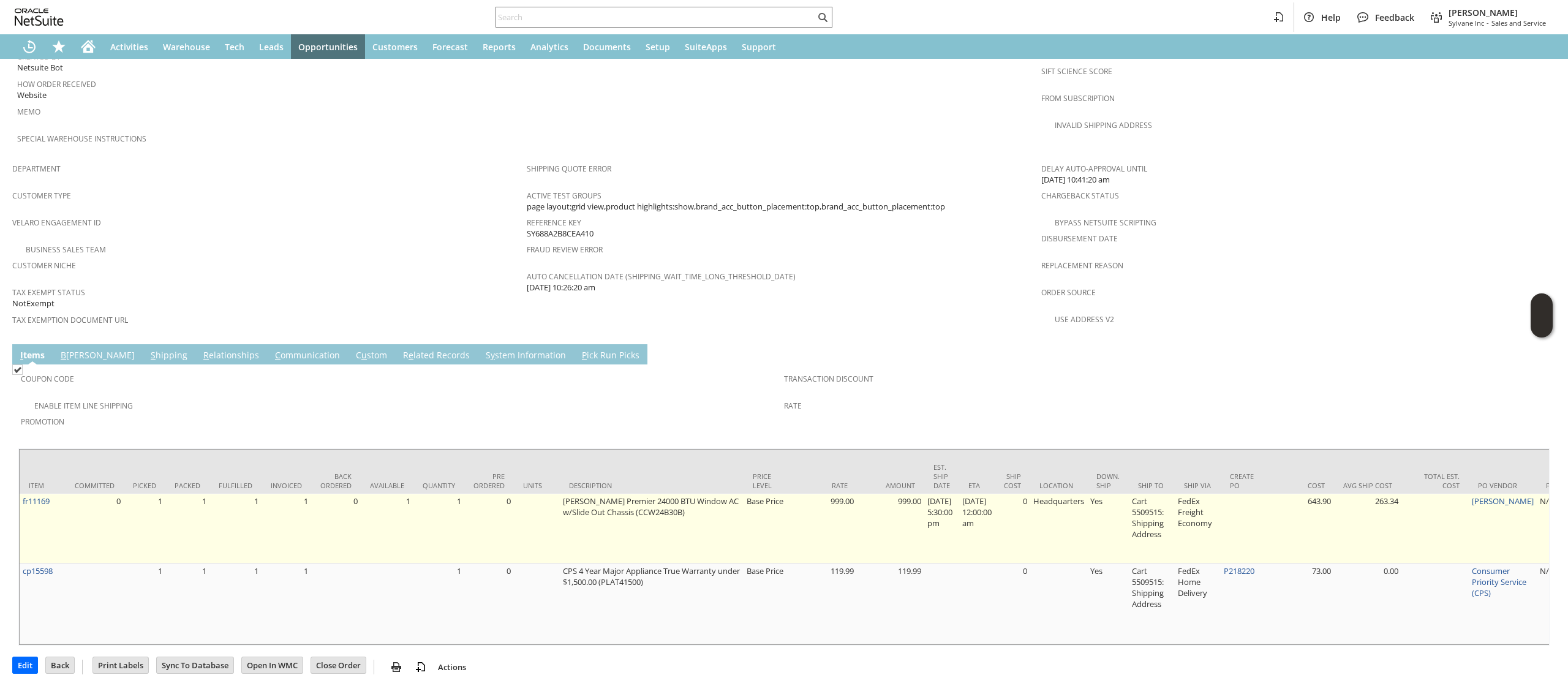
click at [59, 494] on td "fr11169" at bounding box center [42, 529] width 46 height 70
click at [61, 494] on td "fr11169" at bounding box center [42, 529] width 46 height 70
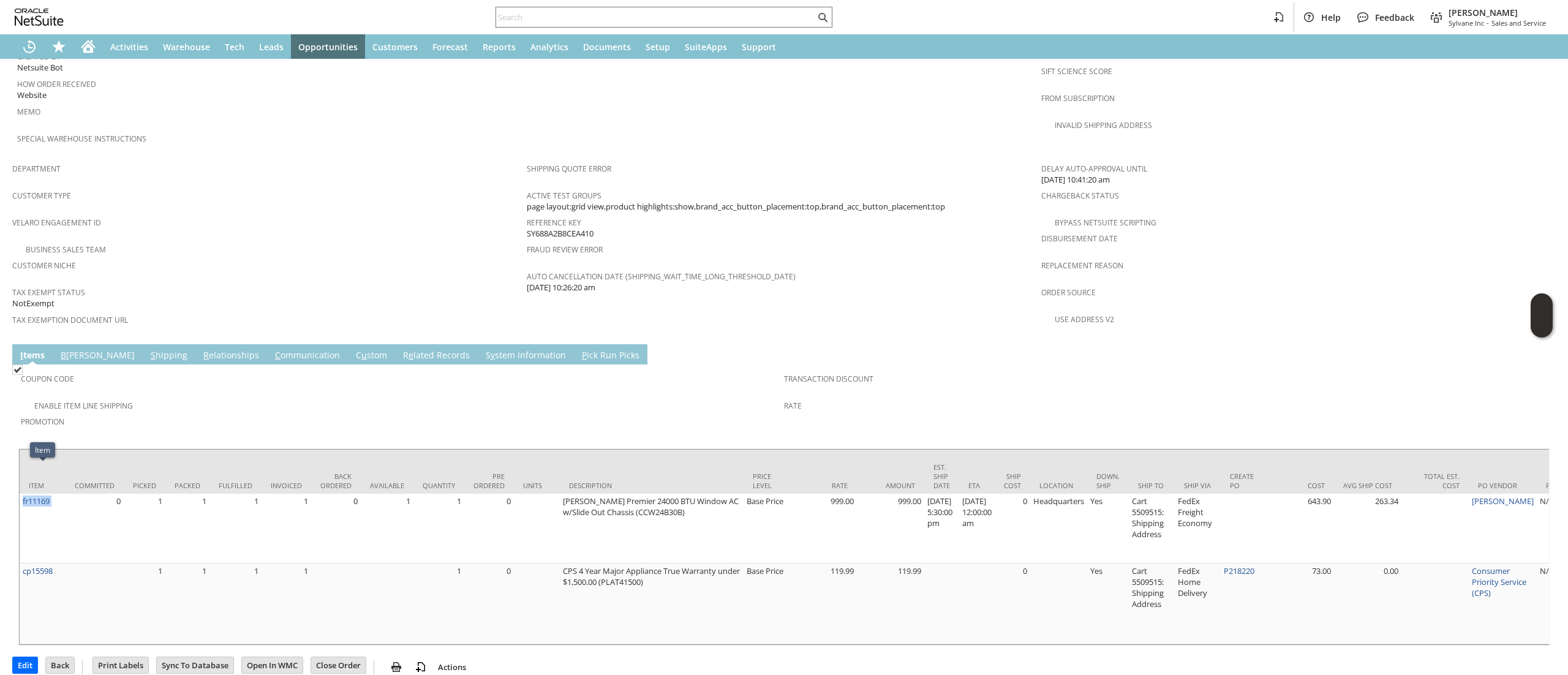
copy tr "fr11169"
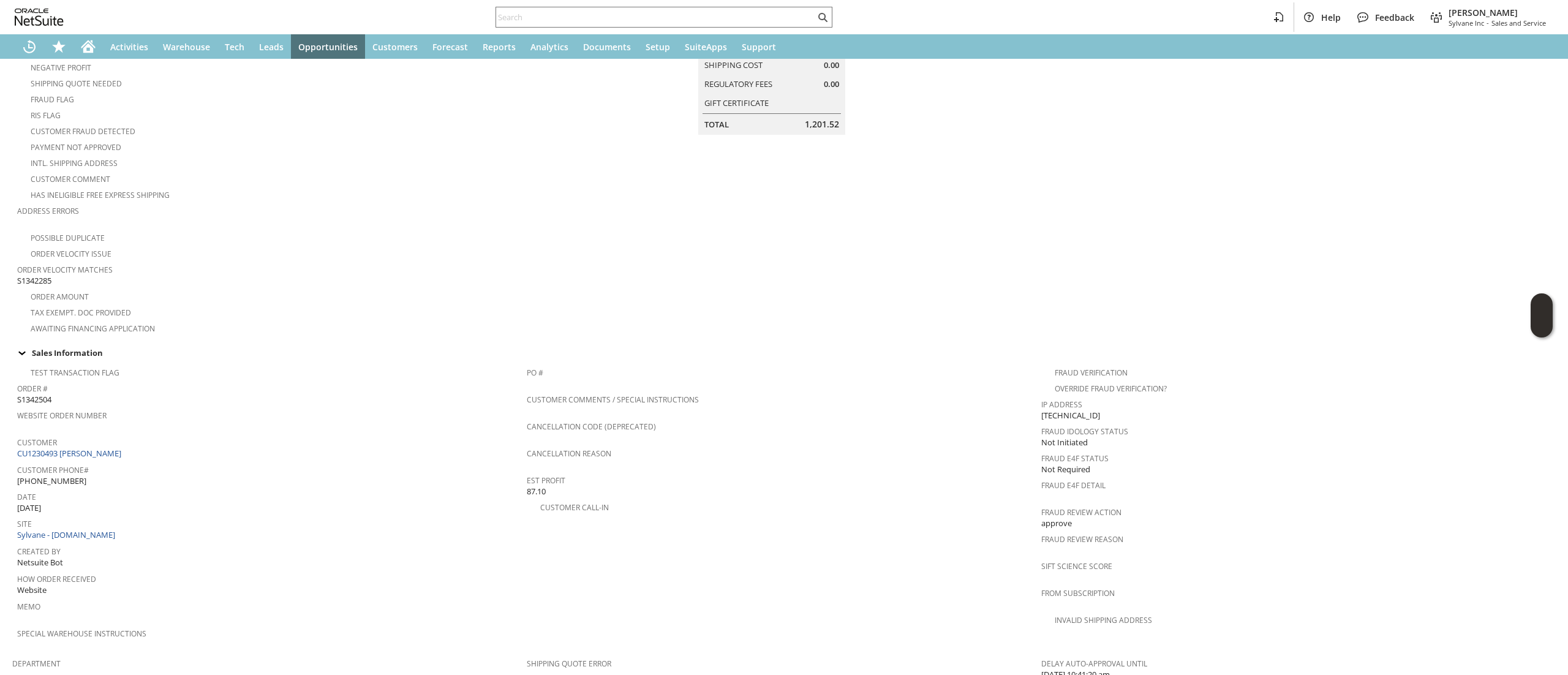
scroll to position [312, 0]
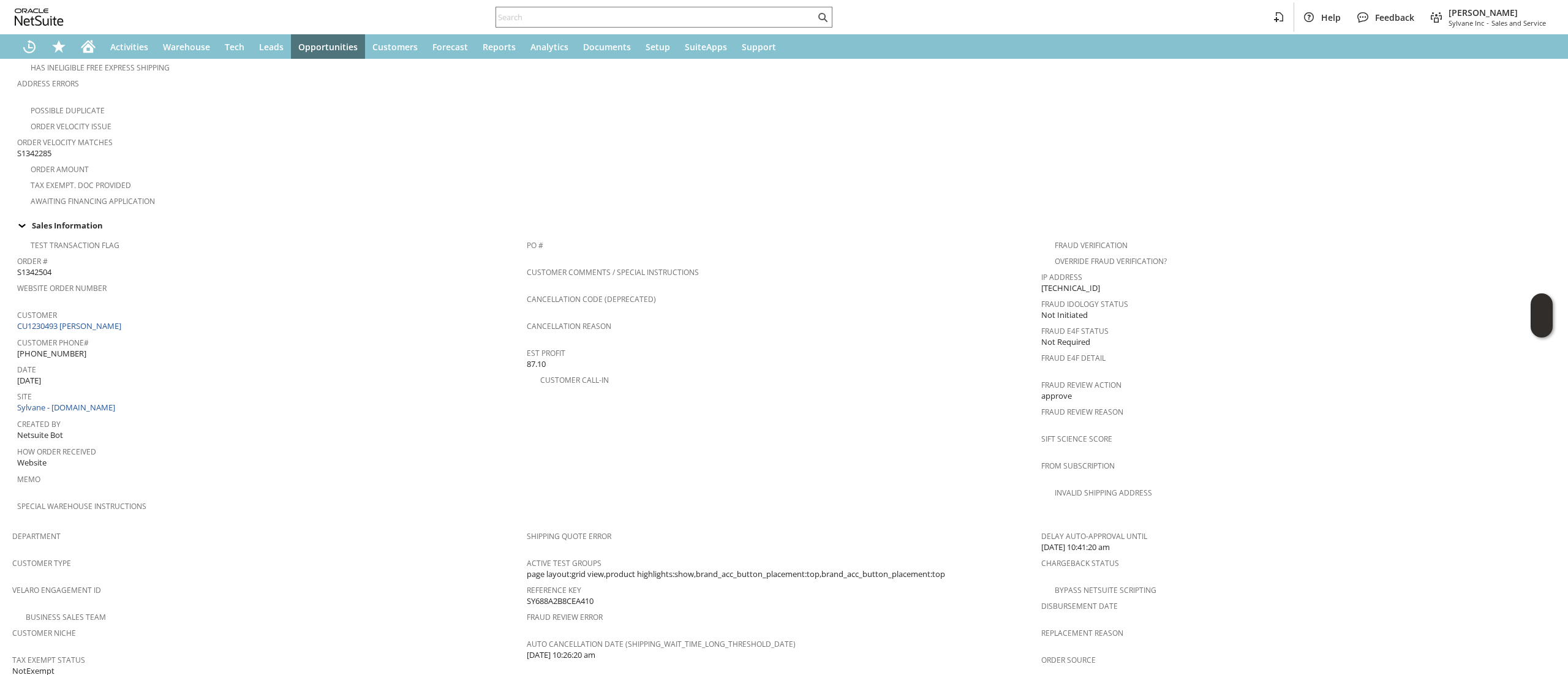
click at [169, 306] on span "Customer" at bounding box center [269, 313] width 504 height 14
click at [174, 316] on div "Customer CU1230493 Elizabeth A Zimmermann" at bounding box center [269, 319] width 504 height 27
copy tbody "CU1230493 Elizabeth A Zimmermann"
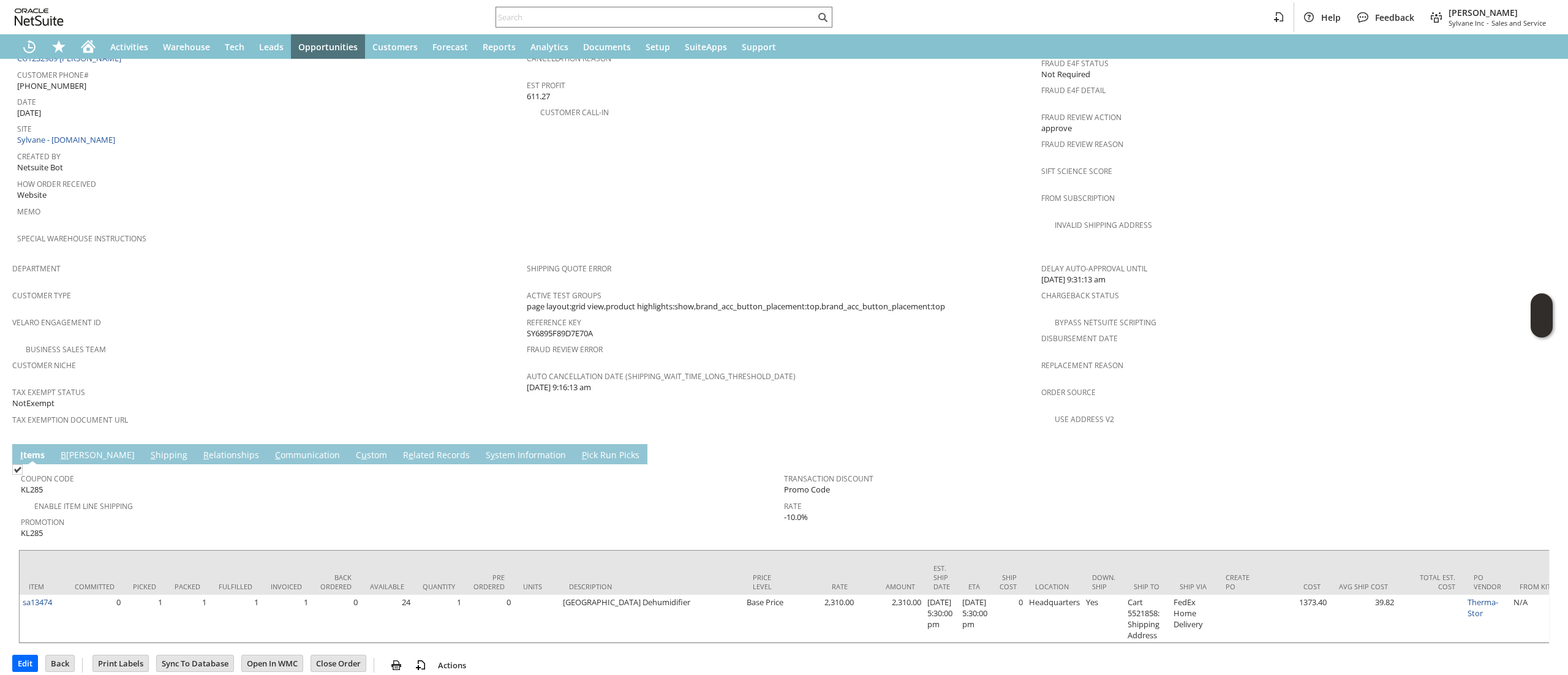
click at [525, 628] on div "Sales Order List Search S1345105 CU1232989 KEVIN MACKEY Billed Go Edit Back New…" at bounding box center [784, 84] width 1568 height 1210
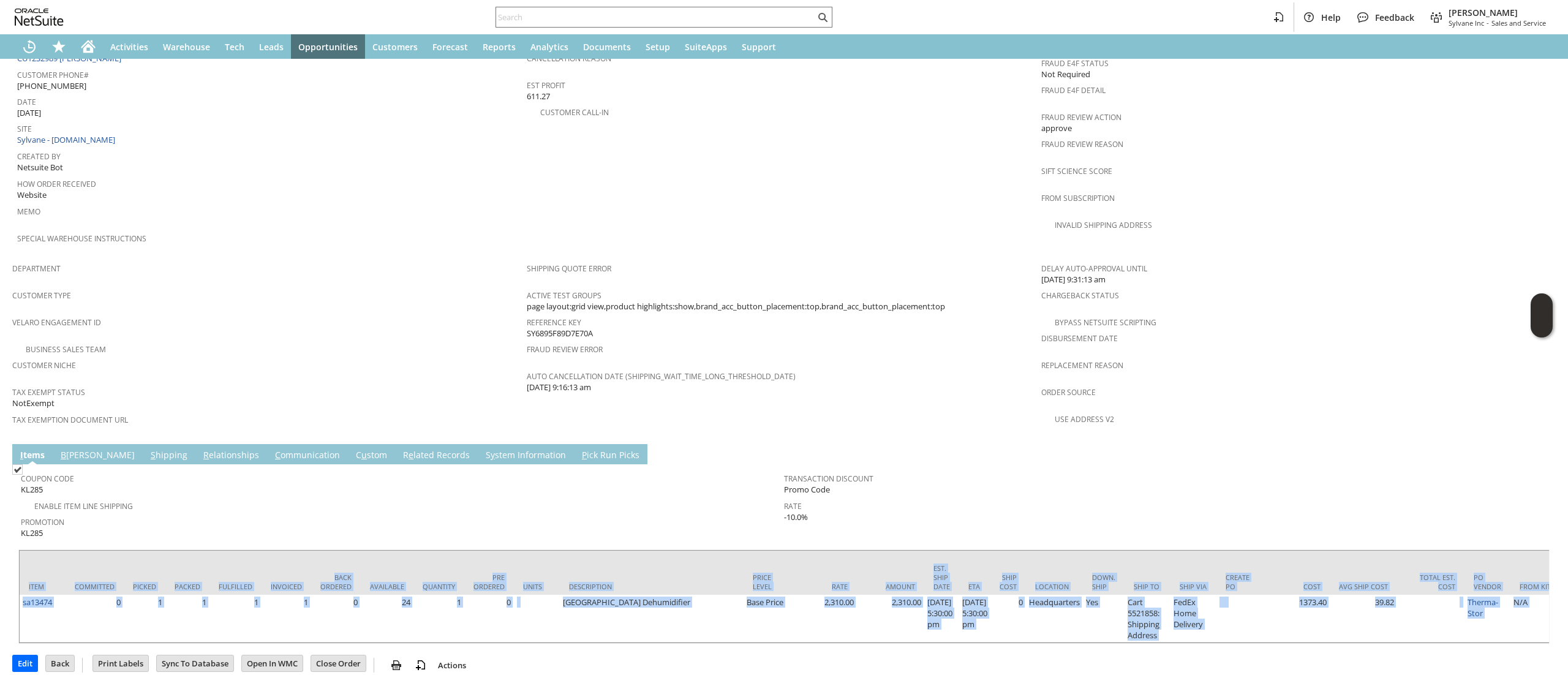
click at [148, 449] on link "S hipping" at bounding box center [170, 456] width 43 height 13
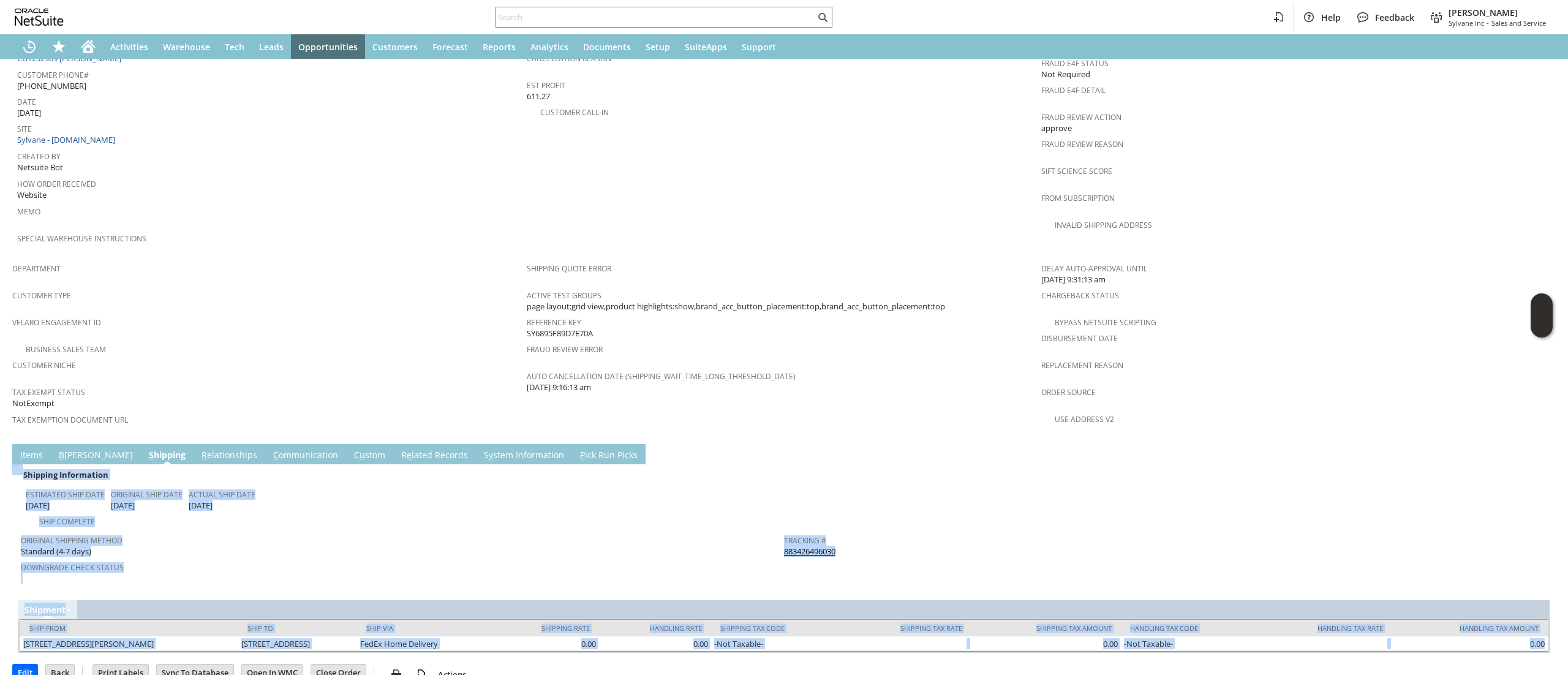
scroll to position [572, 0]
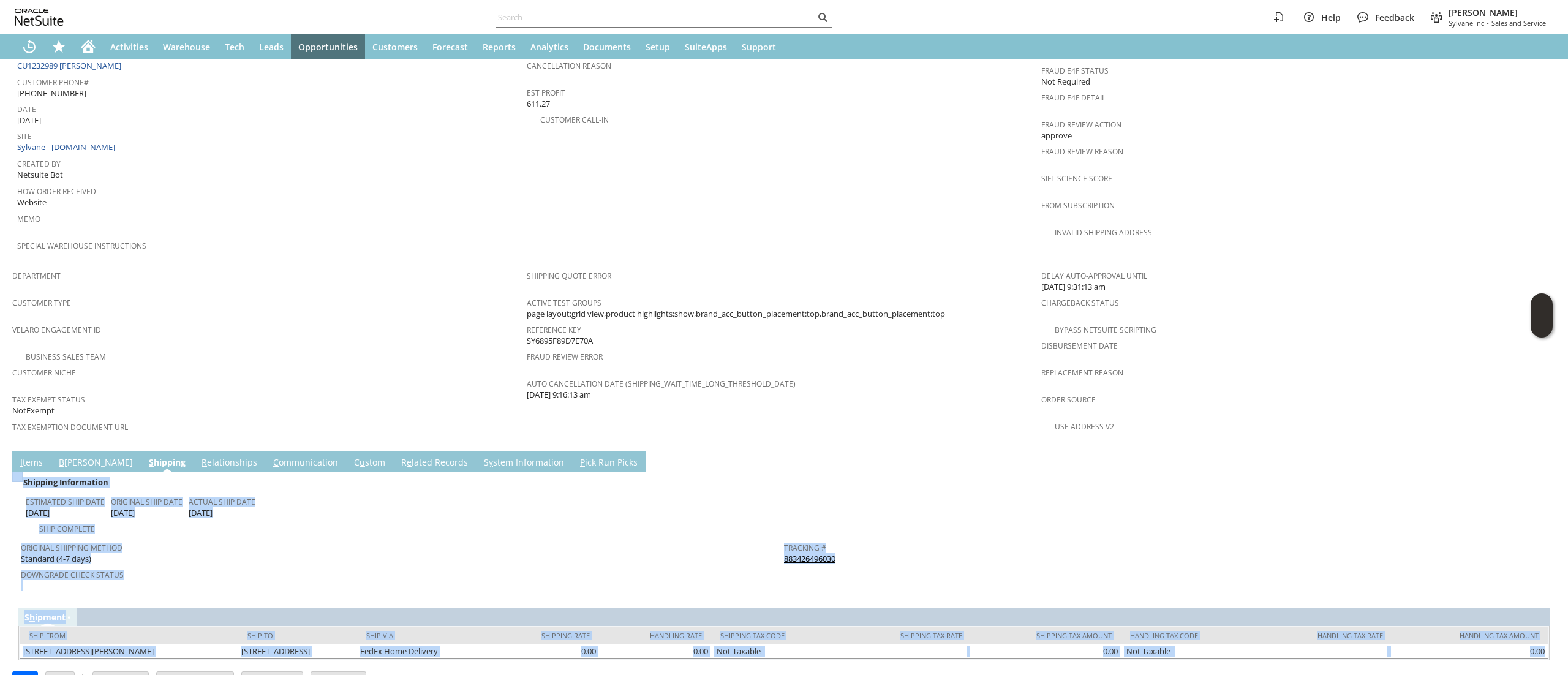
click at [851, 540] on div "Tracking # 883426496030" at bounding box center [1162, 552] width 757 height 26
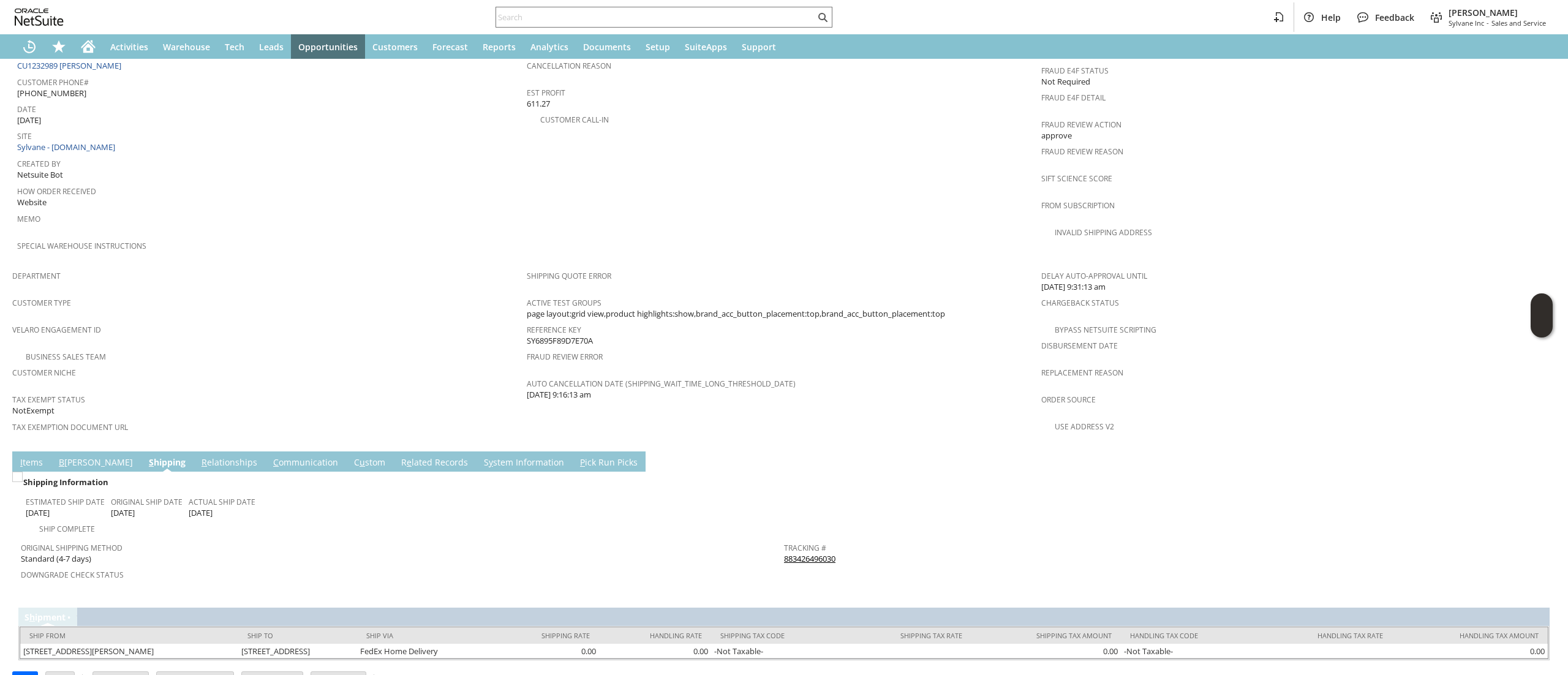
click at [851, 540] on div "Tracking # 883426496030" at bounding box center [1162, 552] width 757 height 26
click at [853, 540] on div "Tracking # 883426496030" at bounding box center [1162, 552] width 757 height 26
click at [872, 540] on div "Tracking # 883426496030" at bounding box center [1162, 552] width 757 height 26
click at [872, 540] on div "Tracking # 883426496030" at bounding box center [1162, 552] width 757 height 26
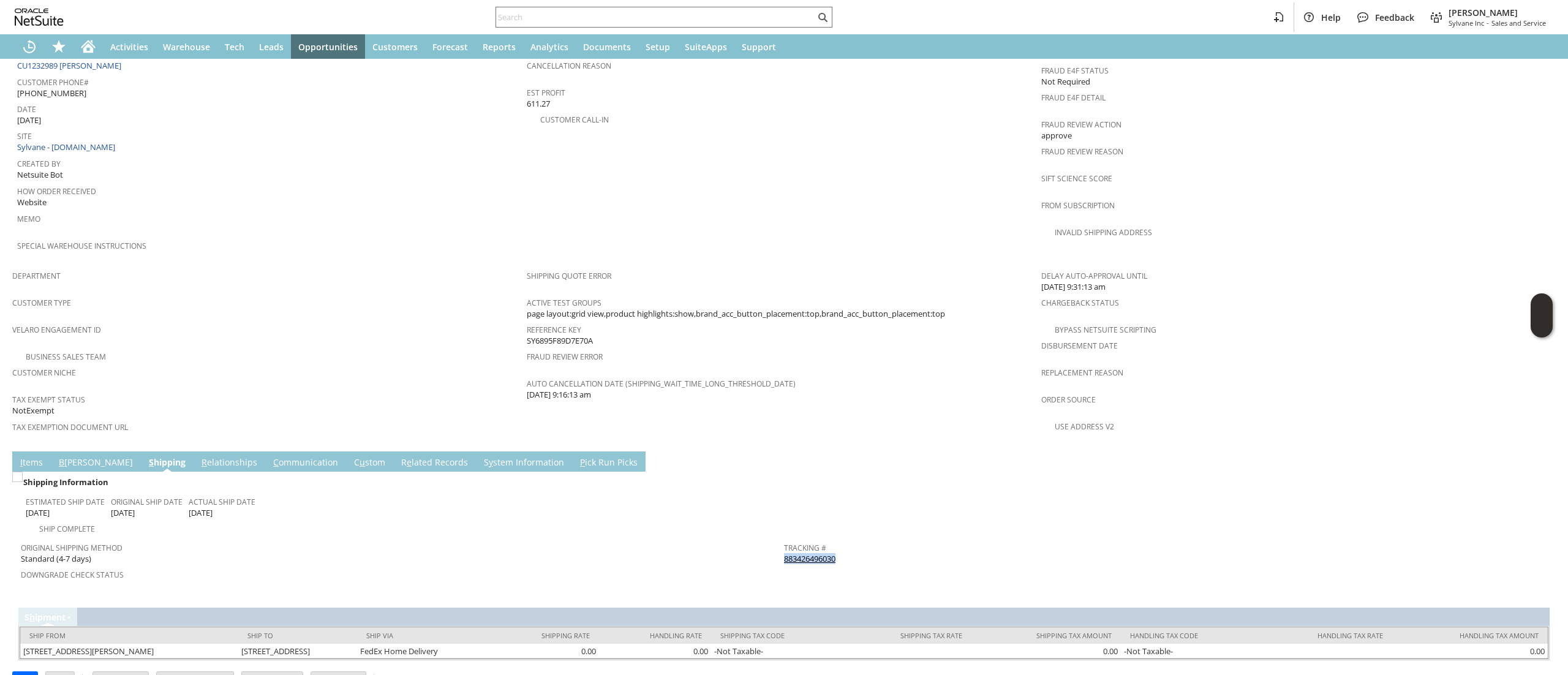
click at [871, 540] on div "Tracking # 883426496030" at bounding box center [1162, 552] width 757 height 26
copy tbody "883426496030 Return Tracking #"
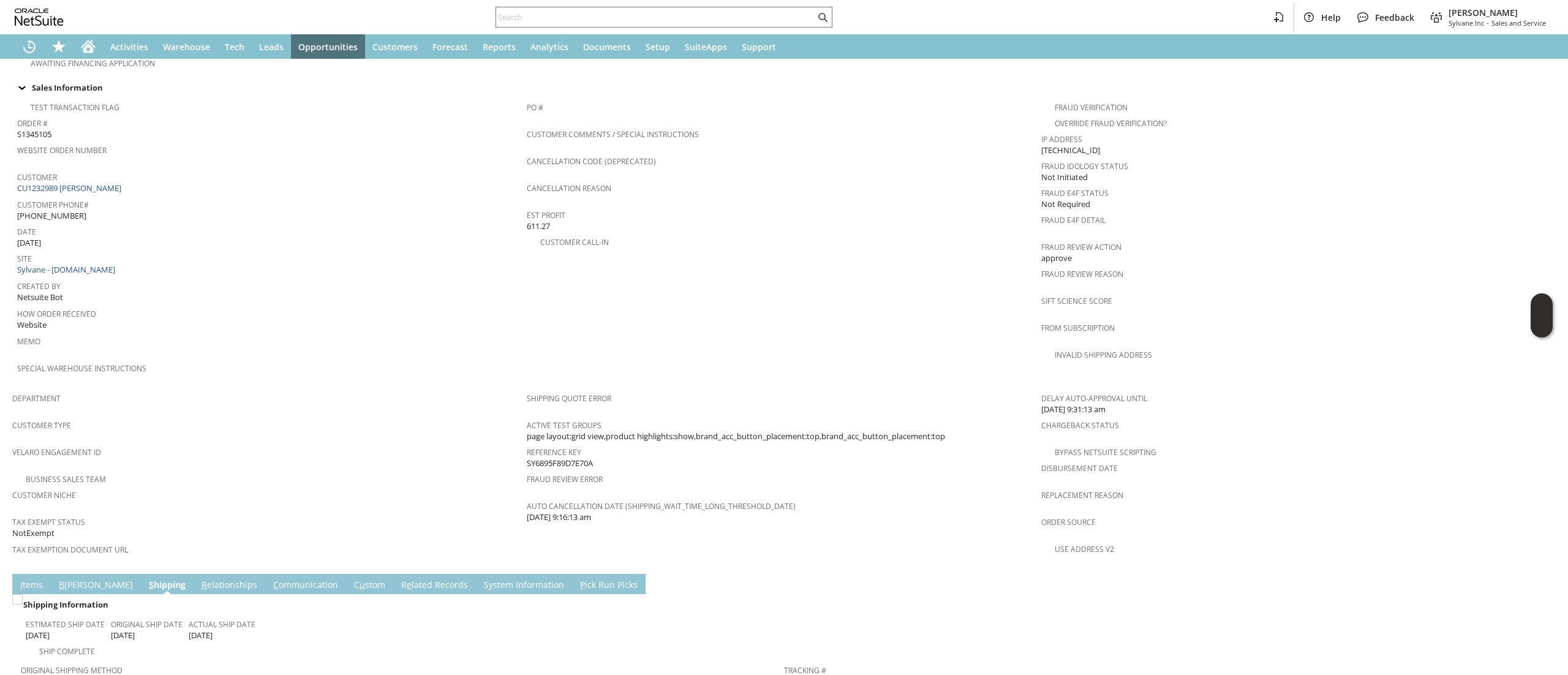
click at [104, 180] on td "Customer CU1232989 KEVIN MACKEY" at bounding box center [272, 182] width 509 height 27
click at [111, 183] on link "CU1232989 [PERSON_NAME]" at bounding box center [71, 188] width 107 height 11
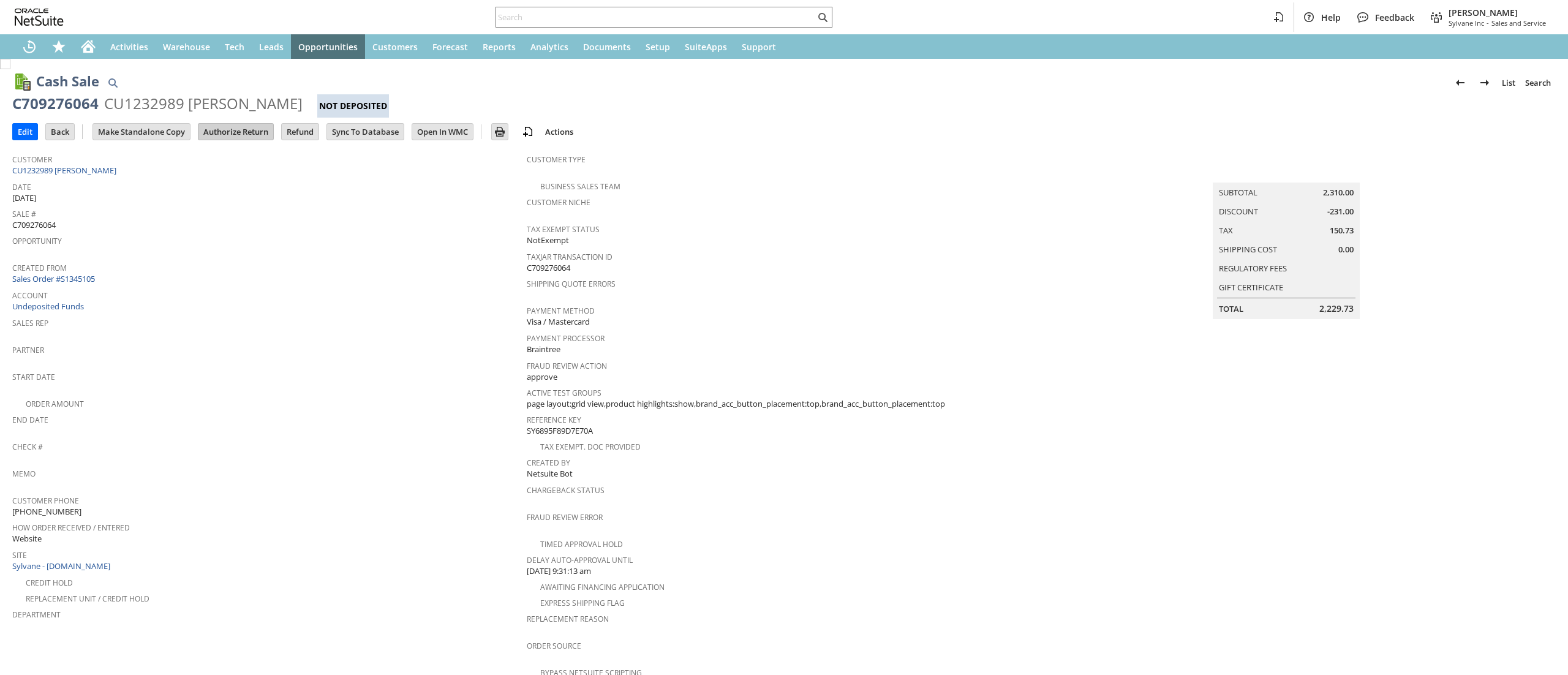
click at [233, 131] on input "Authorize Return" at bounding box center [236, 131] width 75 height 16
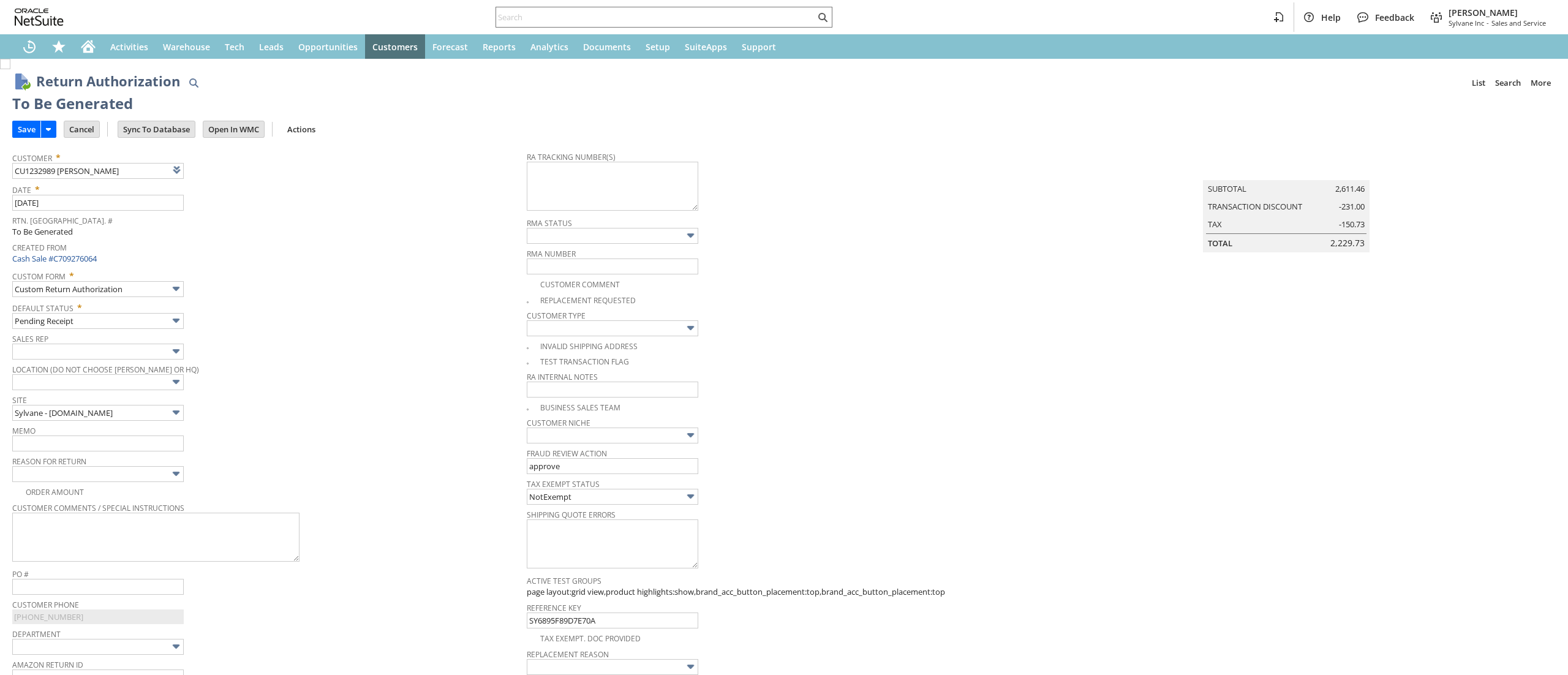
type input "Add"
type input "Copy Previous"
click at [640, 195] on textarea at bounding box center [612, 186] width 171 height 49
paste textarea "883426496030"
click at [872, 251] on span "RMA Number" at bounding box center [781, 252] width 509 height 13
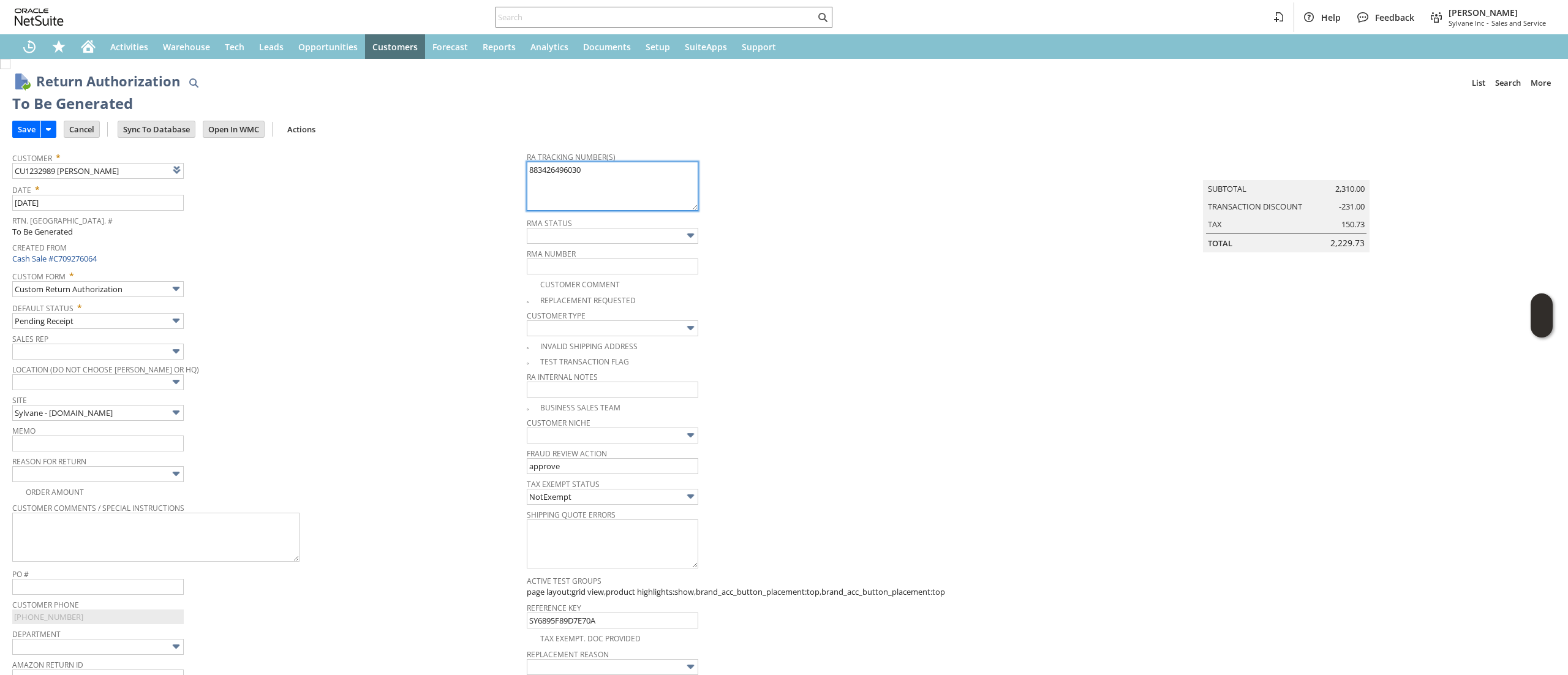
click at [592, 200] on textarea "883426496030" at bounding box center [612, 186] width 171 height 49
type textarea "883426496030 Refused by customer"
click at [229, 348] on div "Sales Rep" at bounding box center [267, 344] width 509 height 29
click at [135, 427] on span "Memo" at bounding box center [267, 429] width 509 height 13
click at [135, 448] on input "text" at bounding box center [98, 443] width 171 height 16
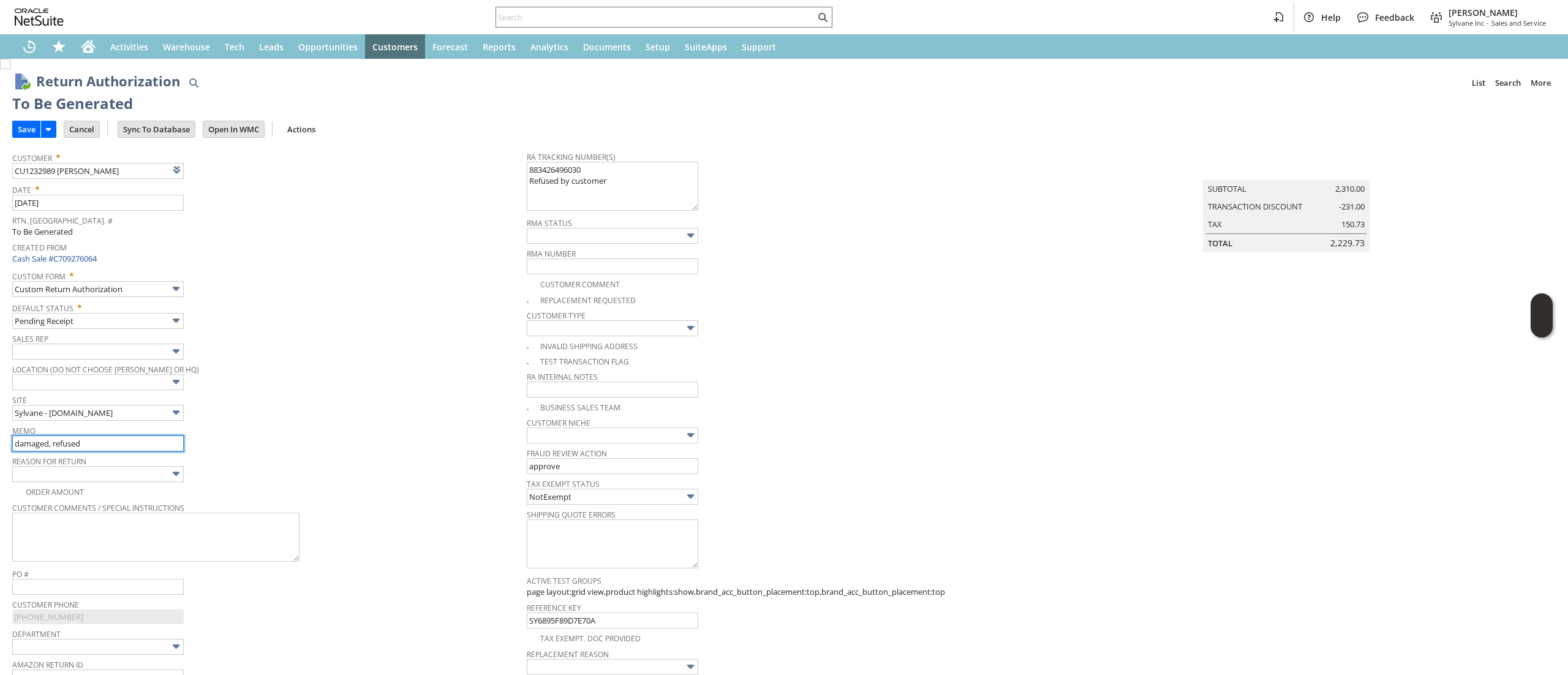
type input "damaged, refused"
click at [519, 298] on td "Default Status * Pending Receipt" at bounding box center [269, 314] width 514 height 32
click at [11, 69] on img at bounding box center [5, 64] width 11 height 11
checkbox input "true"
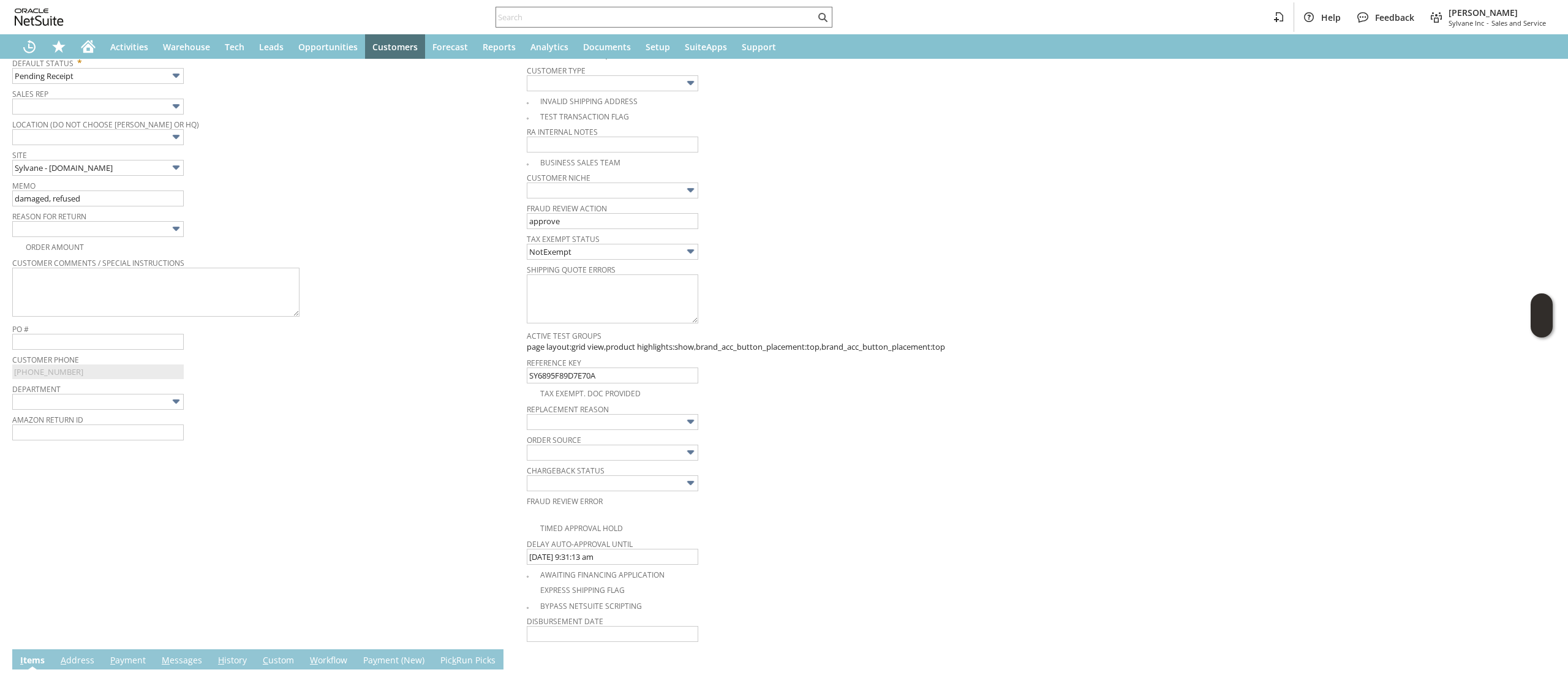
scroll to position [537, 0]
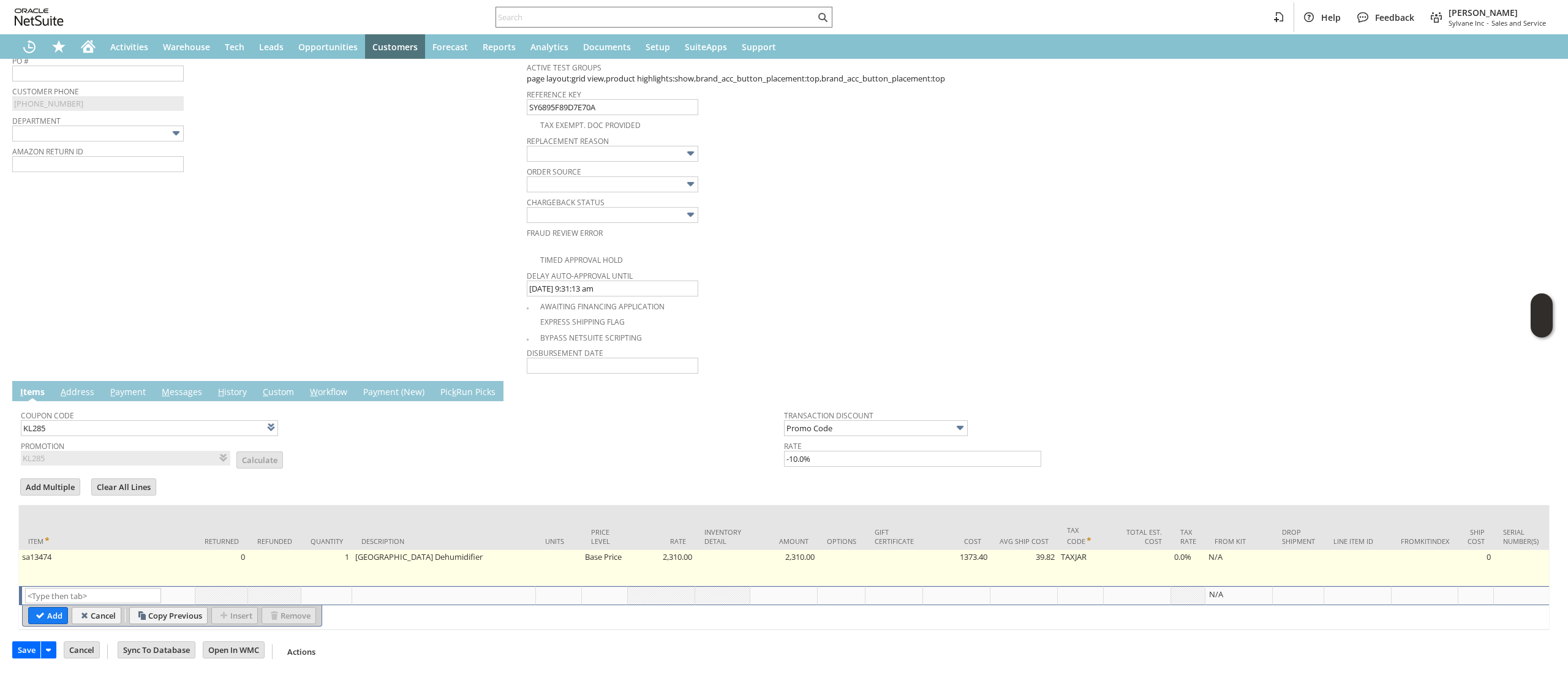
click at [607, 550] on td "Base Price" at bounding box center [604, 568] width 46 height 36
type input "Base Price"
type input "2,310.00"
type input "OK"
type input "Make Copy"
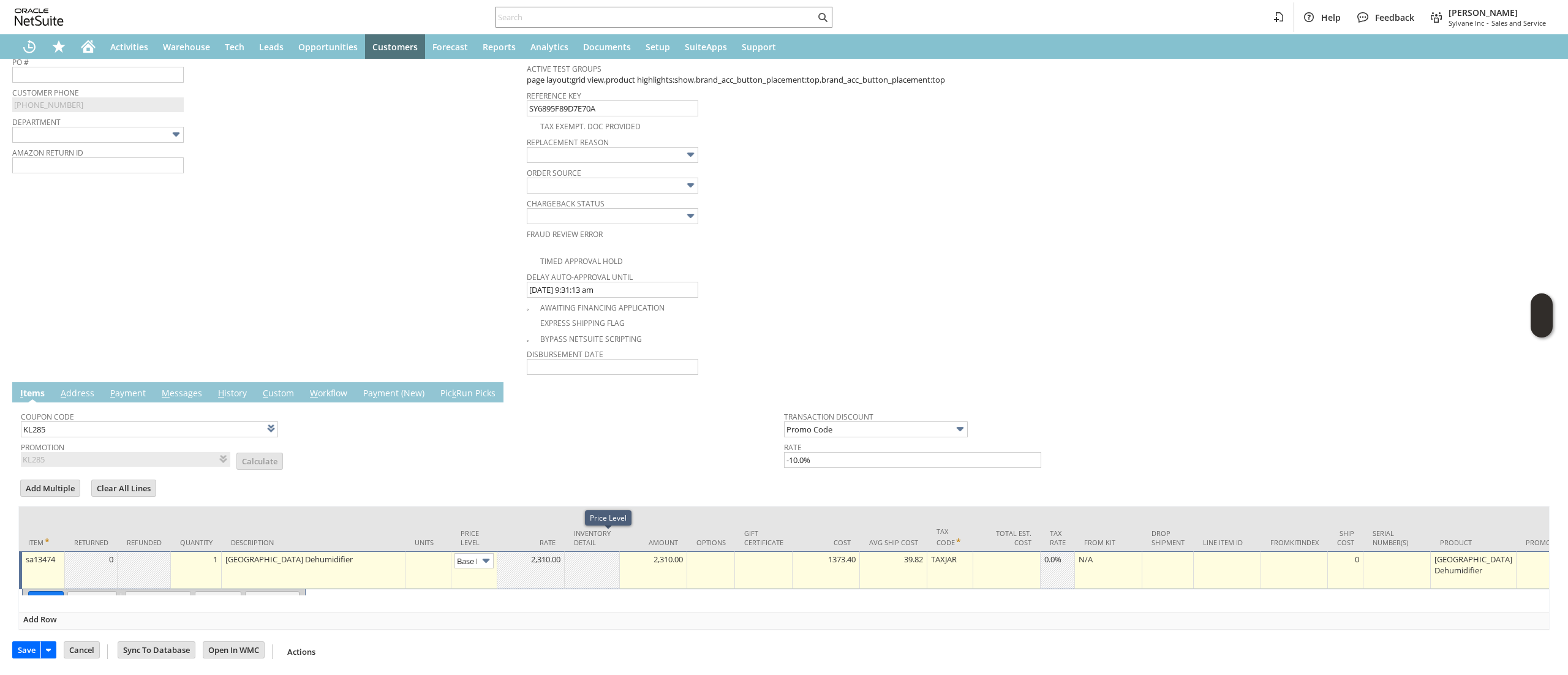
scroll to position [0, 18]
click at [471, 552] on input "Base Price" at bounding box center [474, 559] width 39 height 15
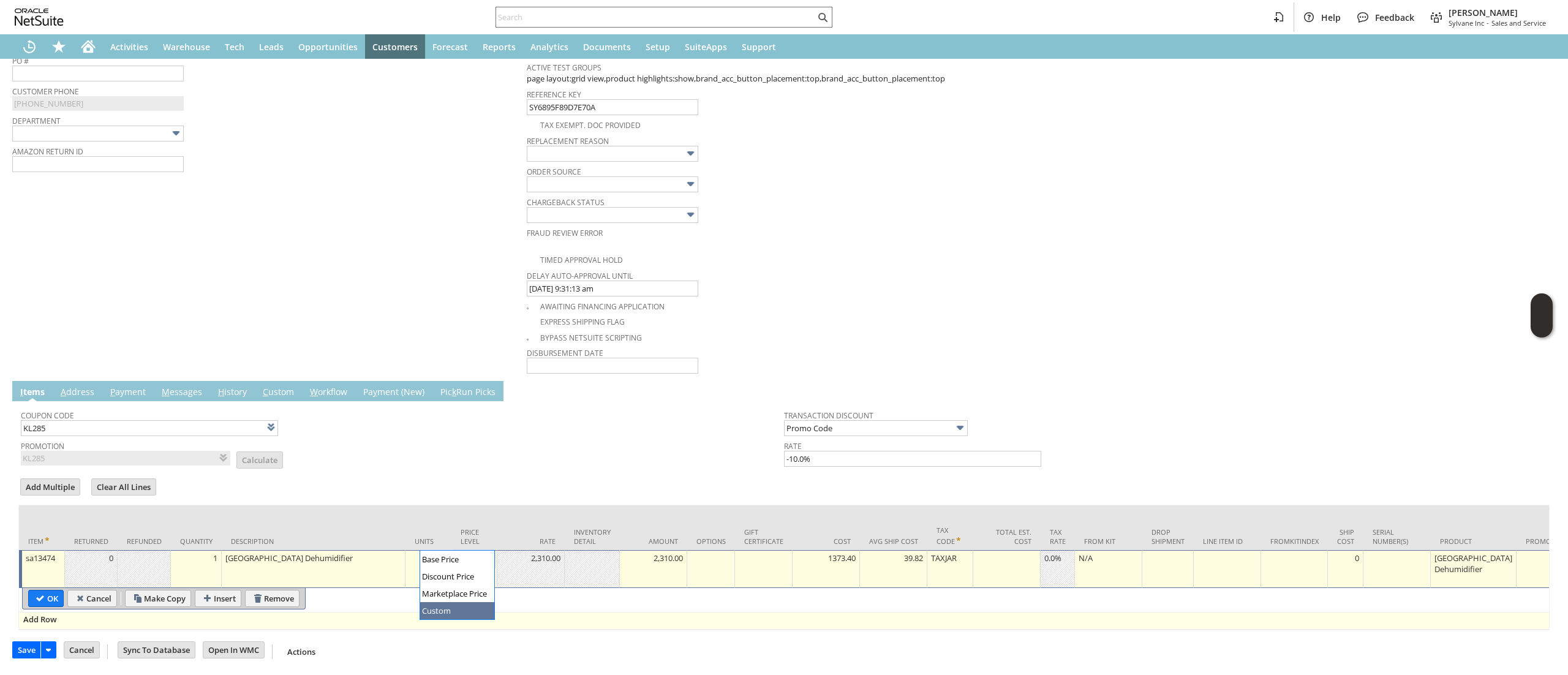
type input "Custom"
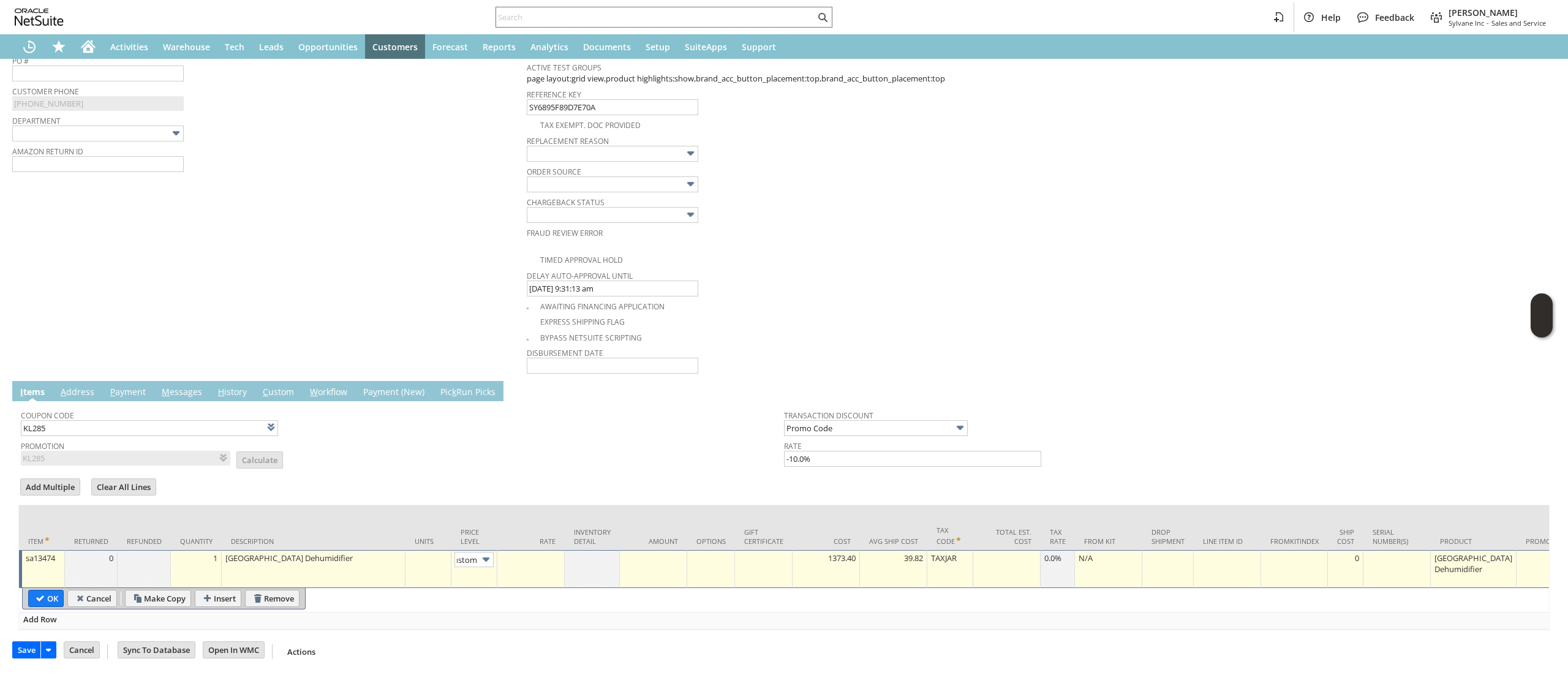
scroll to position [0, 0]
click at [542, 556] on td at bounding box center [530, 569] width 67 height 38
type input "0.00"
click at [37, 590] on input "OK" at bounding box center [46, 598] width 34 height 16
type input "Add"
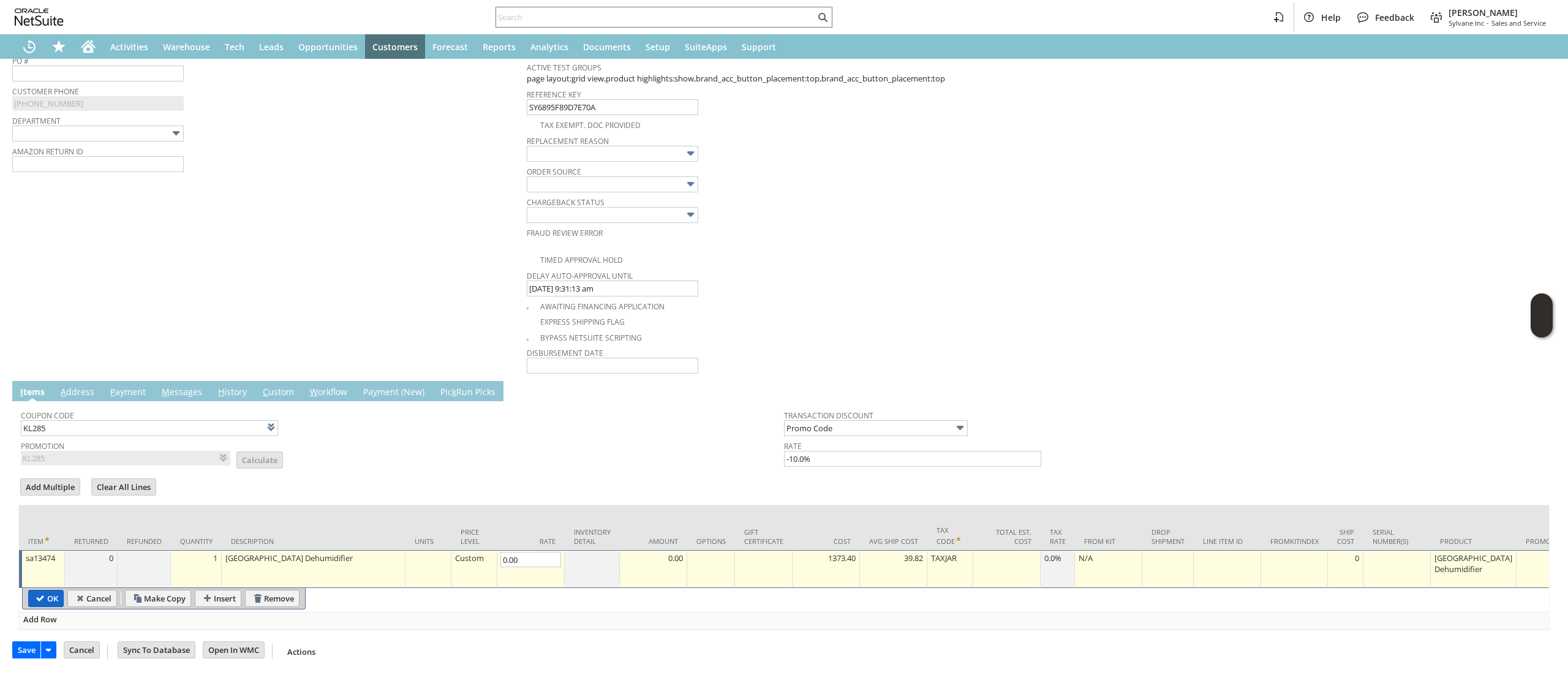
type input "Copy Previous"
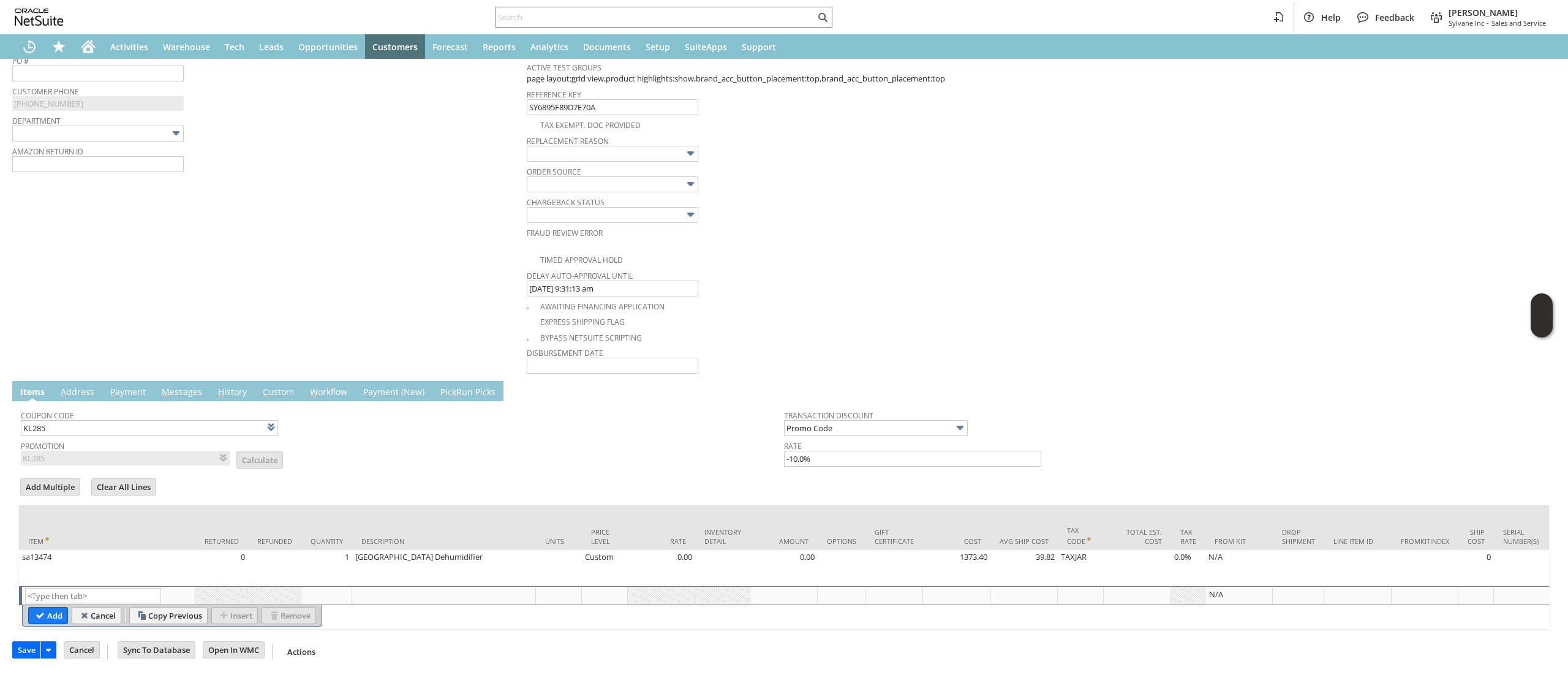
click at [84, 386] on link "A ddress" at bounding box center [77, 392] width 40 height 13
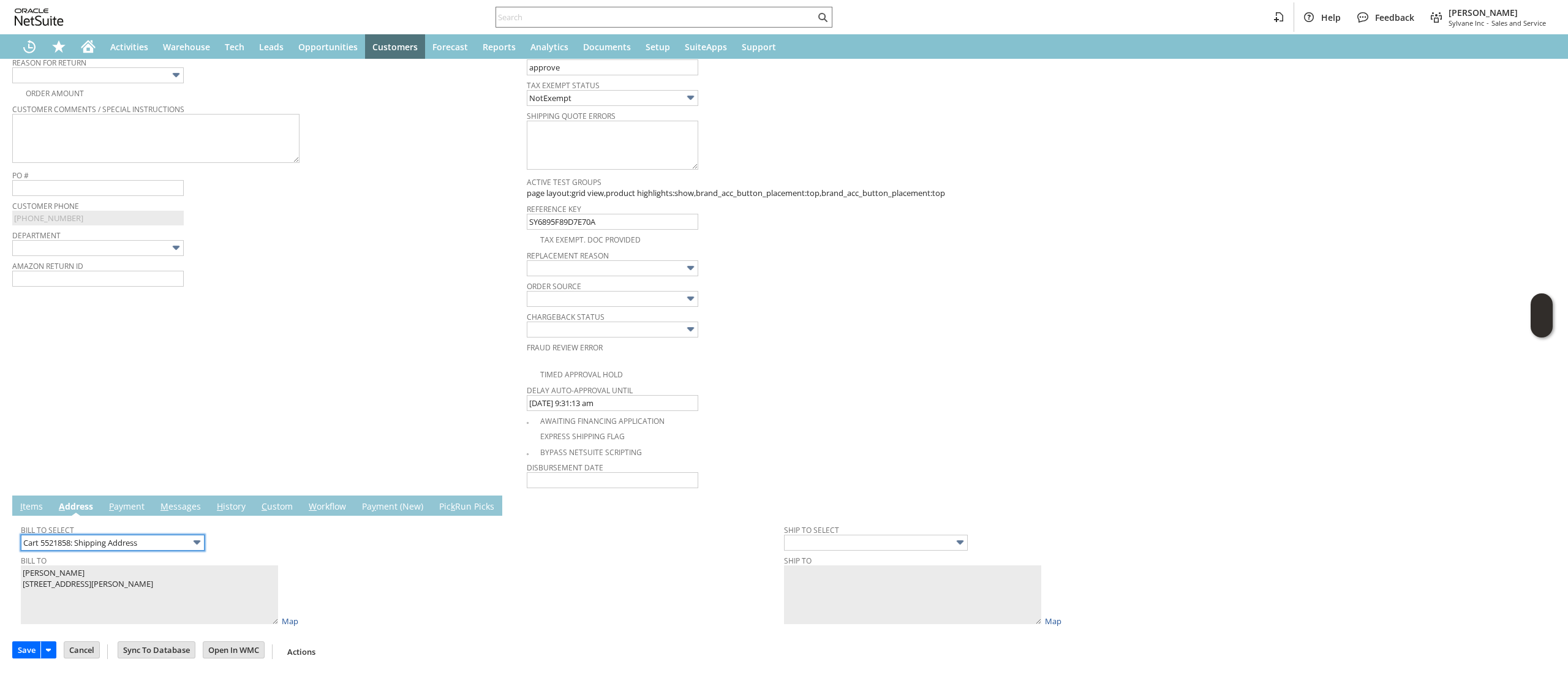
scroll to position [402, 0]
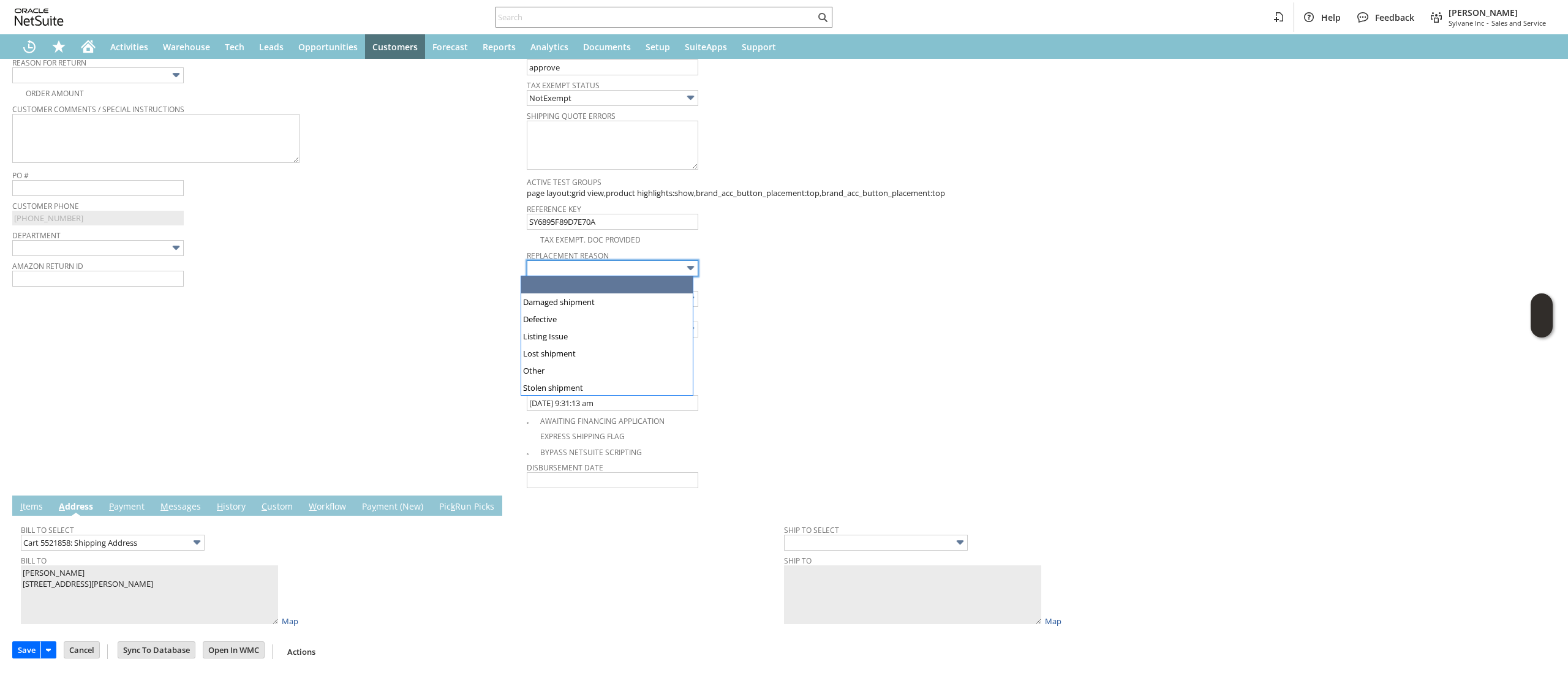
click at [658, 264] on input "text" at bounding box center [612, 268] width 171 height 16
type input "Damaged shipment"
click at [114, 332] on td "Customer * CU1232989 KEVIN MACKEY List Search Date * 8/11/2025 Rtn. Auth. # To …" at bounding box center [269, 118] width 514 height 743
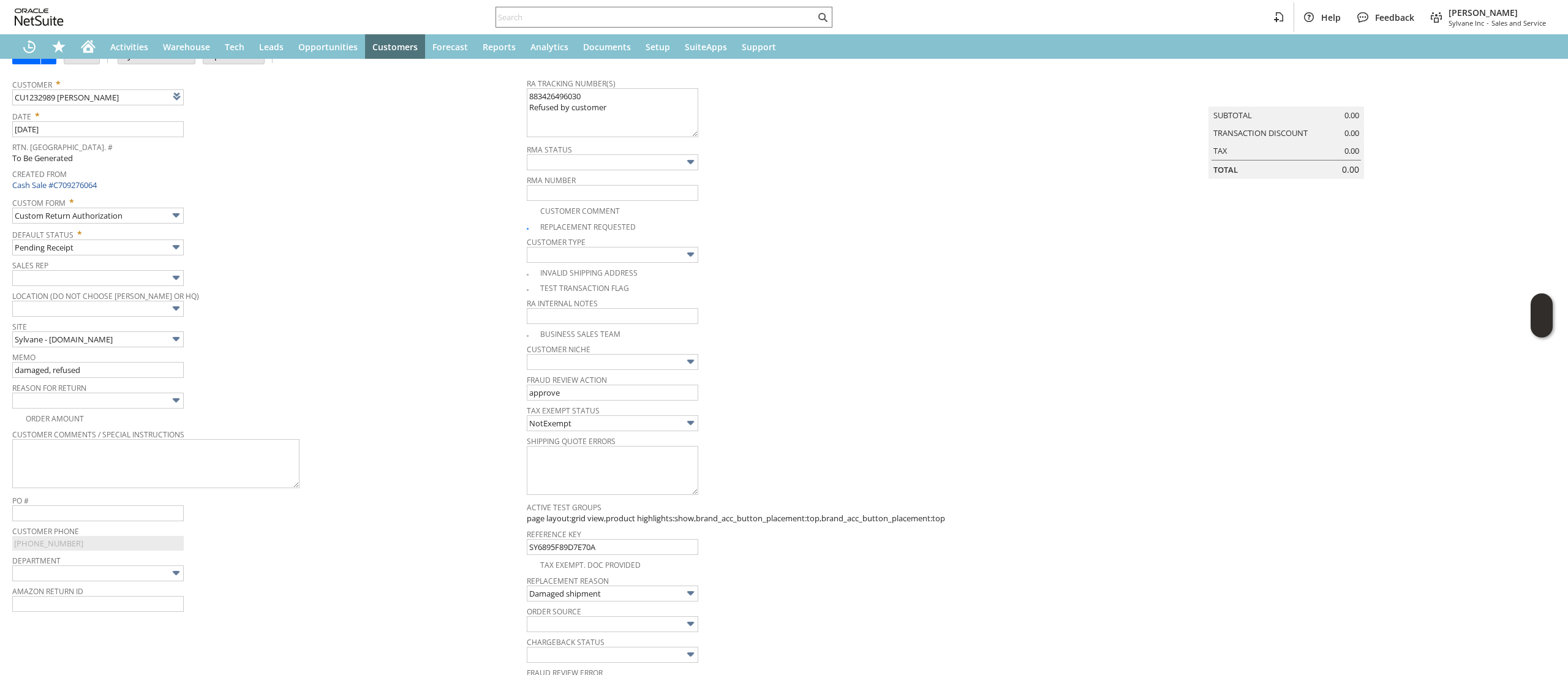
scroll to position [0, 0]
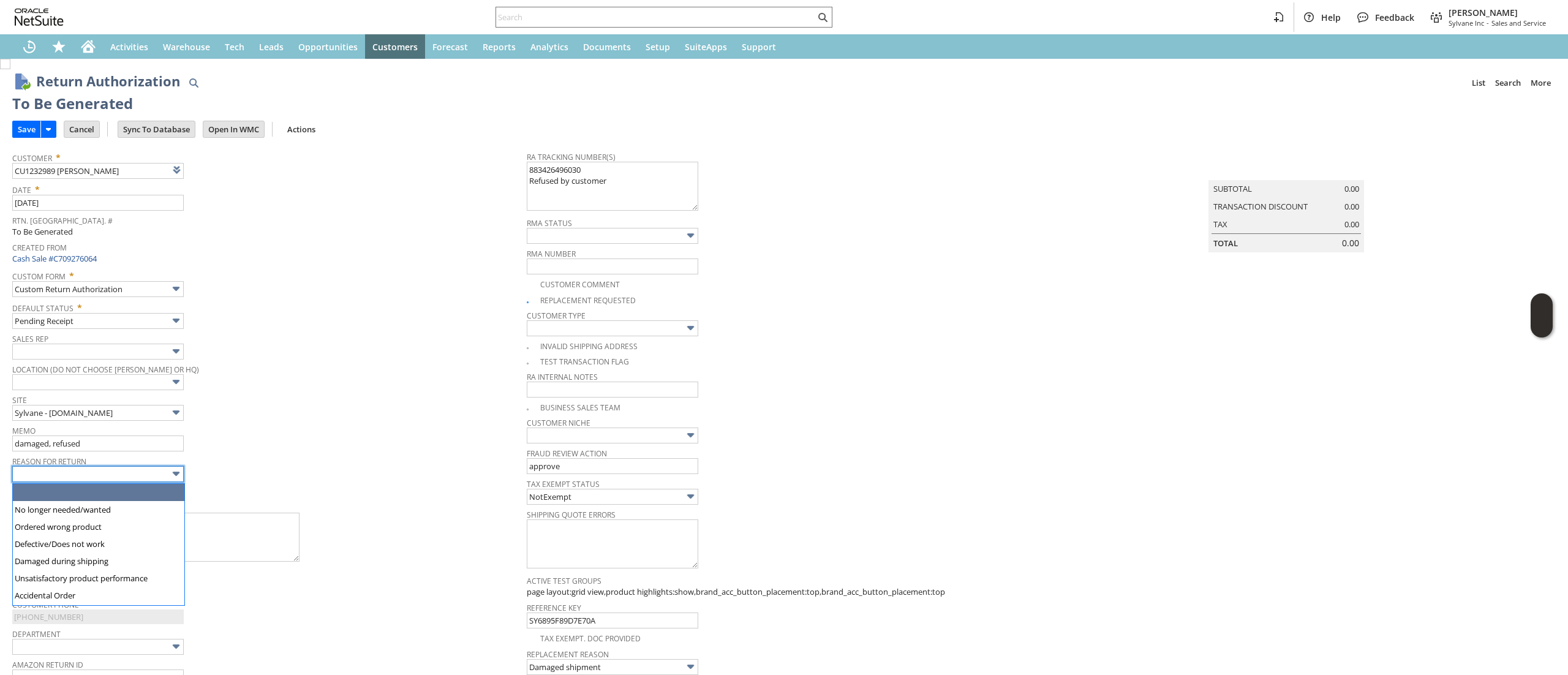
click at [111, 470] on input "text" at bounding box center [98, 474] width 171 height 16
type input "Damaged during shipping"
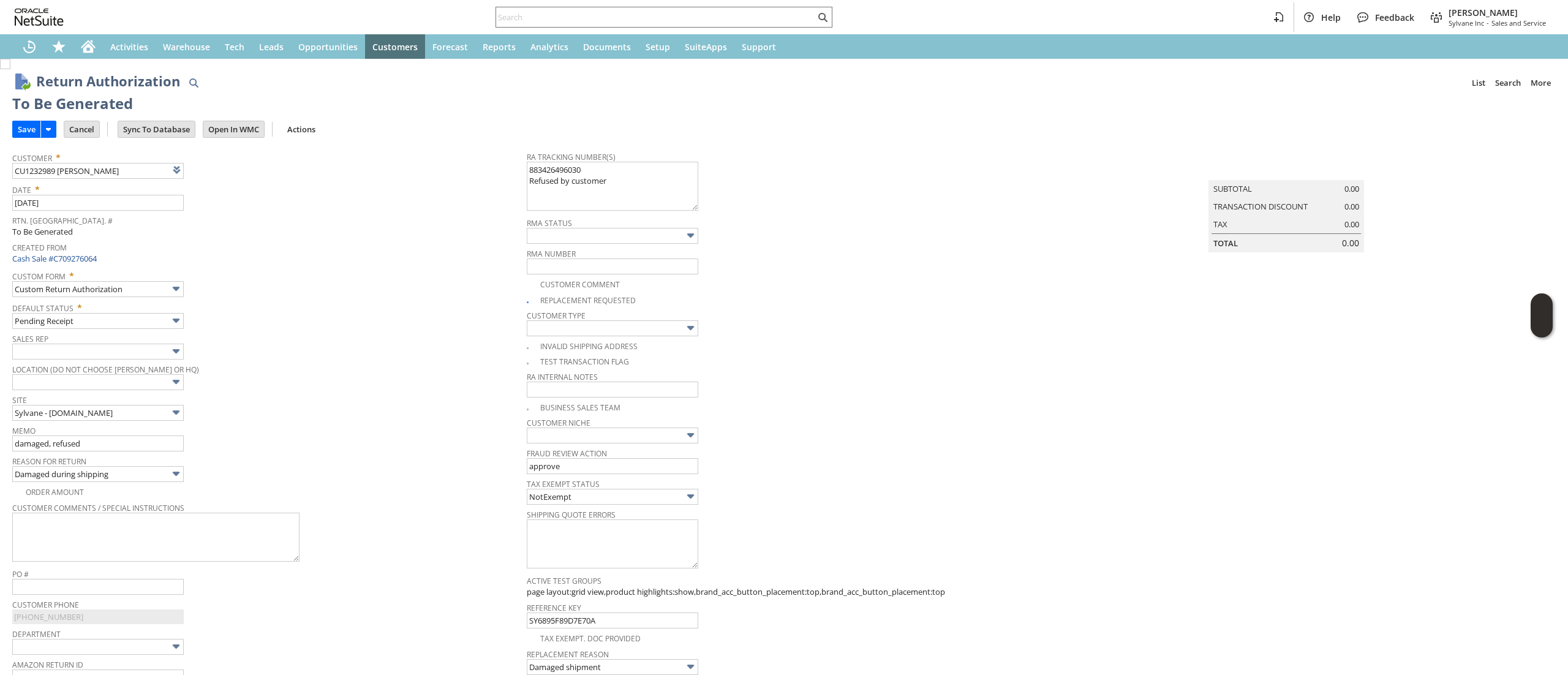
click at [297, 443] on div "Memo damaged, refused" at bounding box center [267, 436] width 509 height 29
click at [26, 136] on input "Save" at bounding box center [26, 129] width 27 height 16
click at [27, 129] on input "Save" at bounding box center [26, 129] width 27 height 16
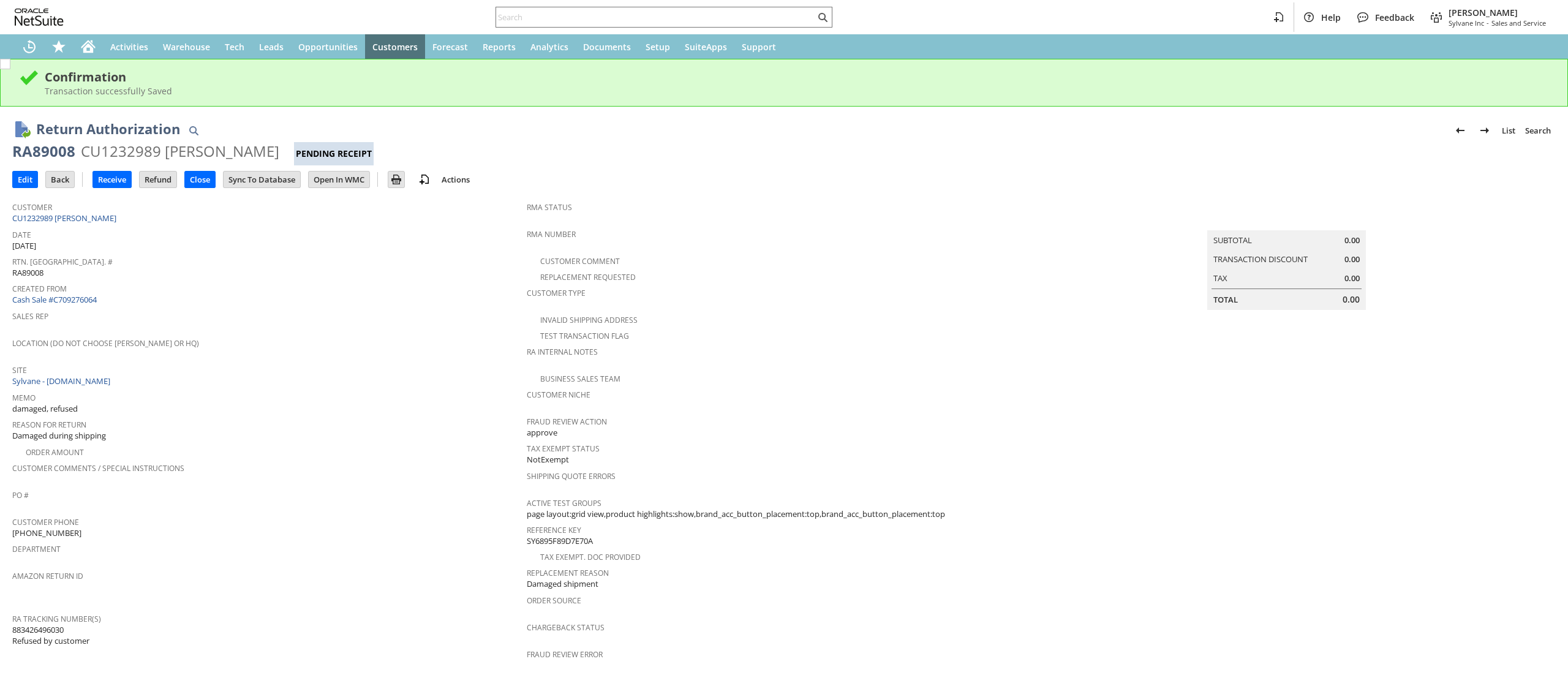
scroll to position [336, 0]
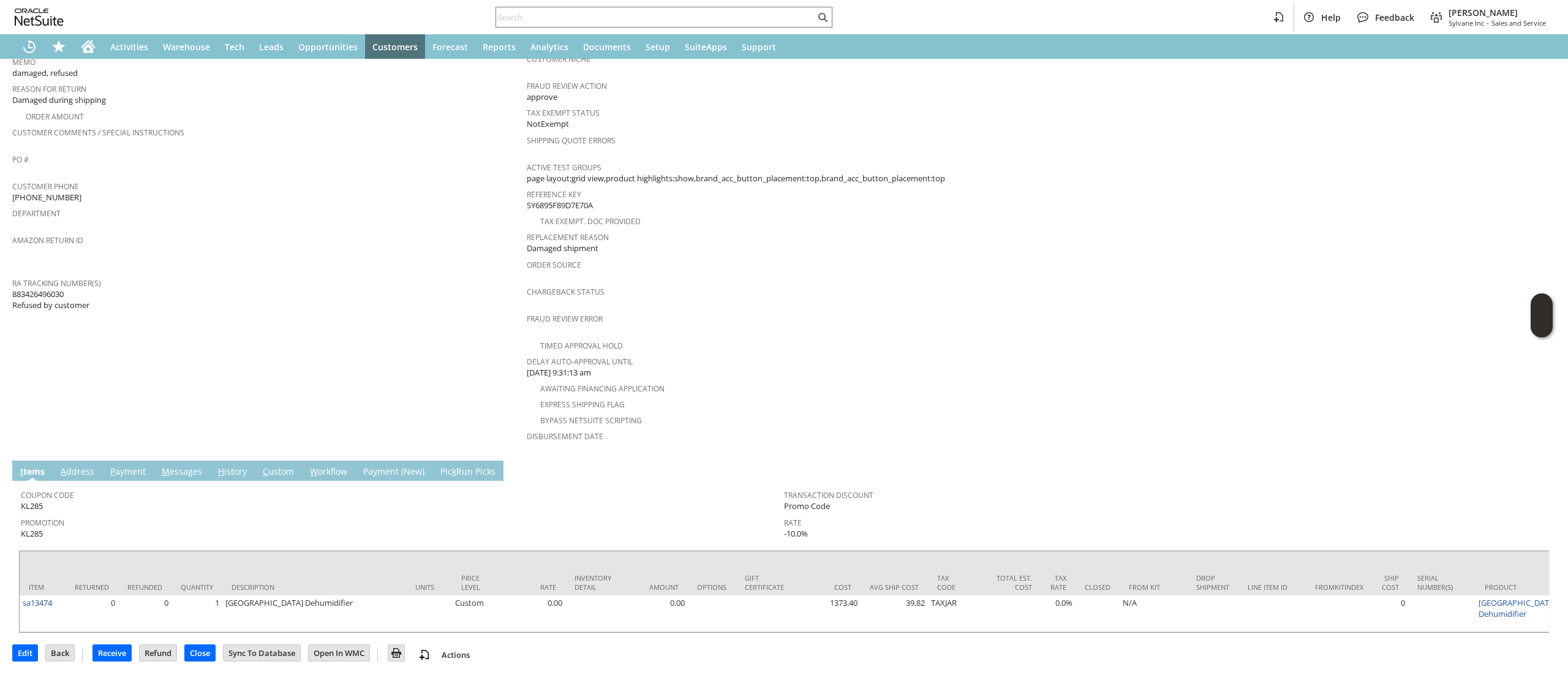
click at [52, 288] on span "883426496030 Refused by customer" at bounding box center [51, 299] width 77 height 22
copy span "883426496030"
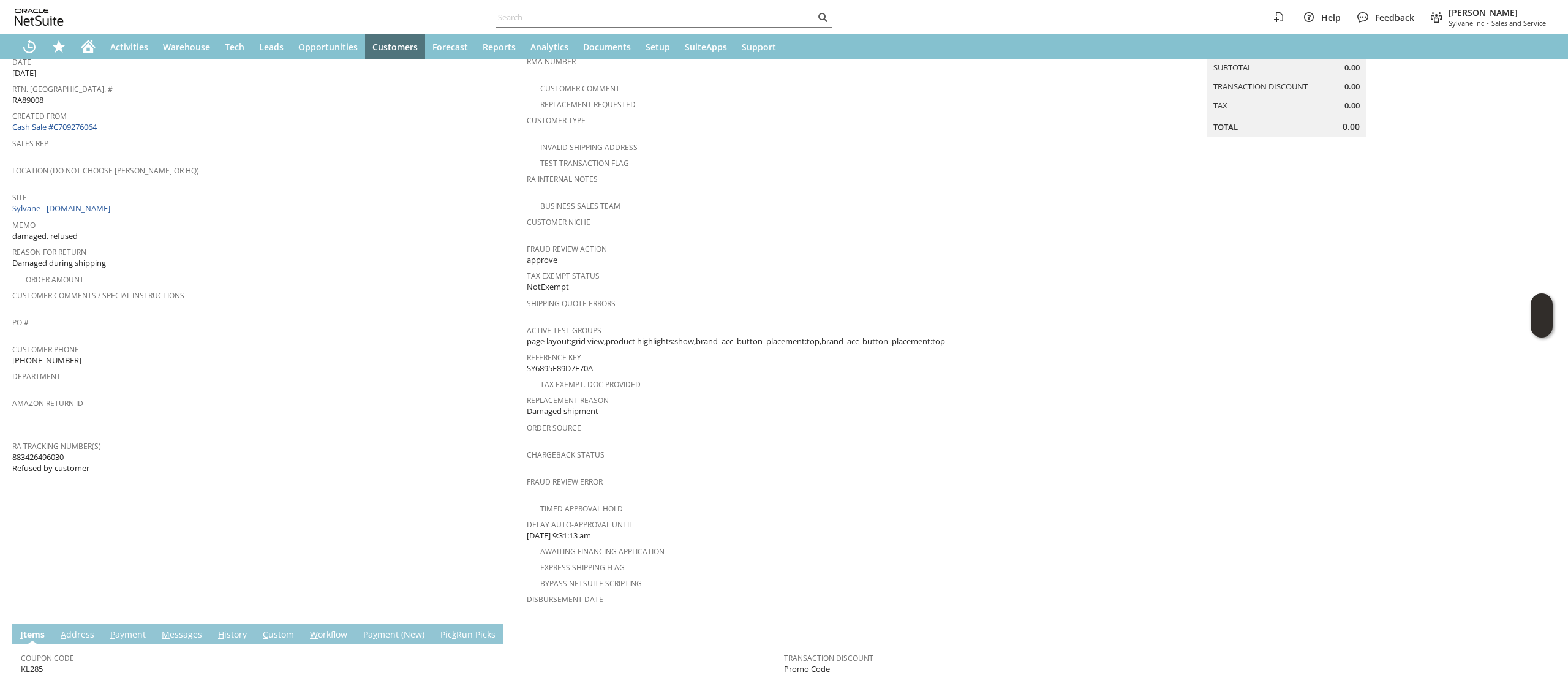
scroll to position [0, 0]
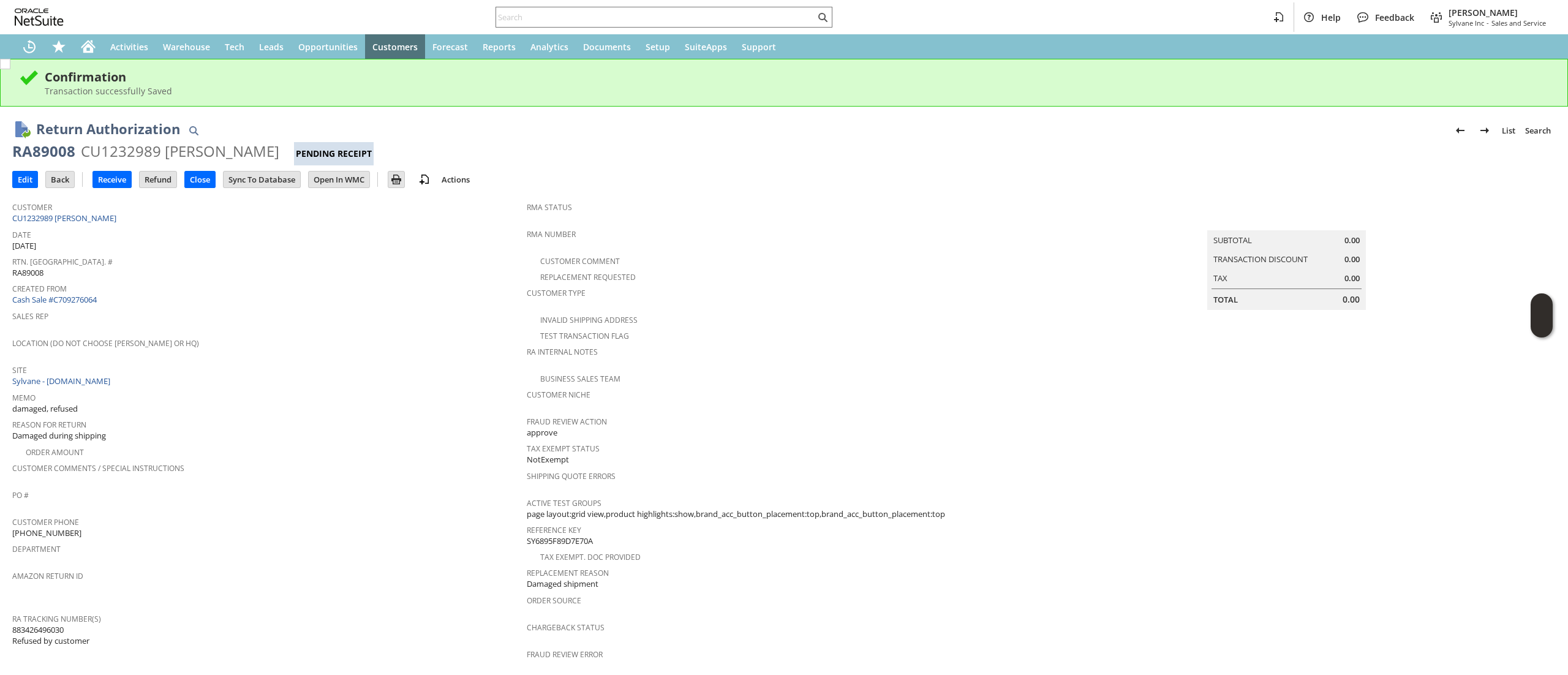
click at [96, 226] on span "Date" at bounding box center [267, 233] width 509 height 14
click at [94, 217] on link "CU1232989 [PERSON_NAME]" at bounding box center [66, 218] width 107 height 11
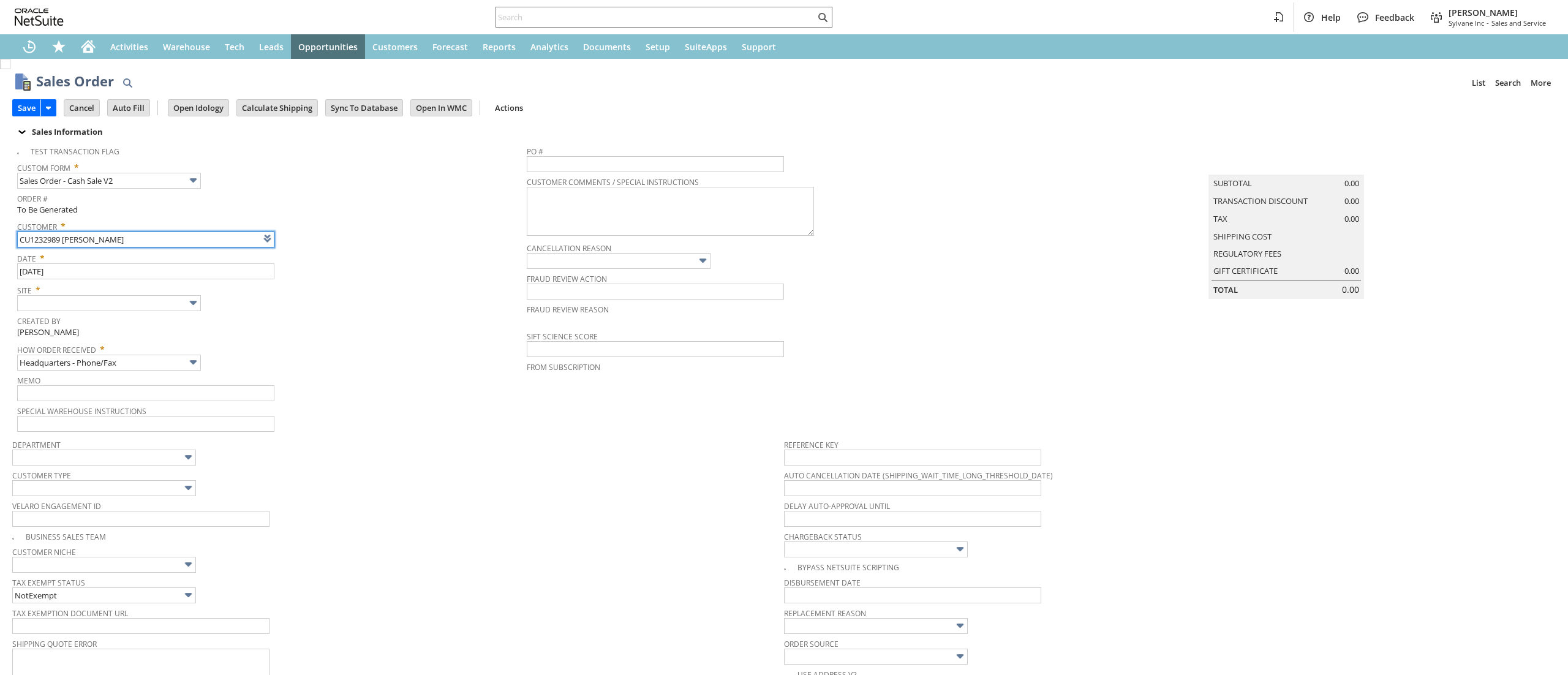
type input "Intelligent Recommendations ⁰"
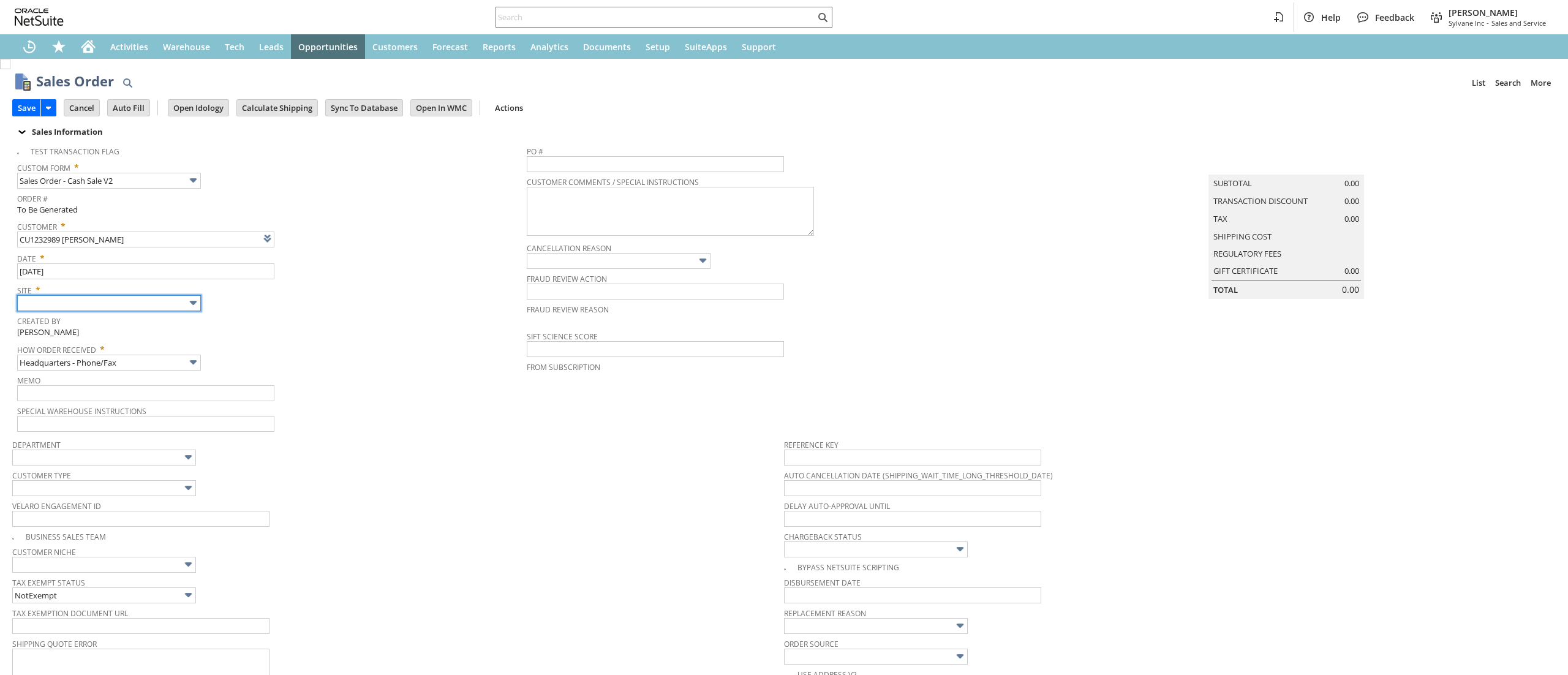
click at [175, 303] on input "text" at bounding box center [109, 303] width 184 height 16
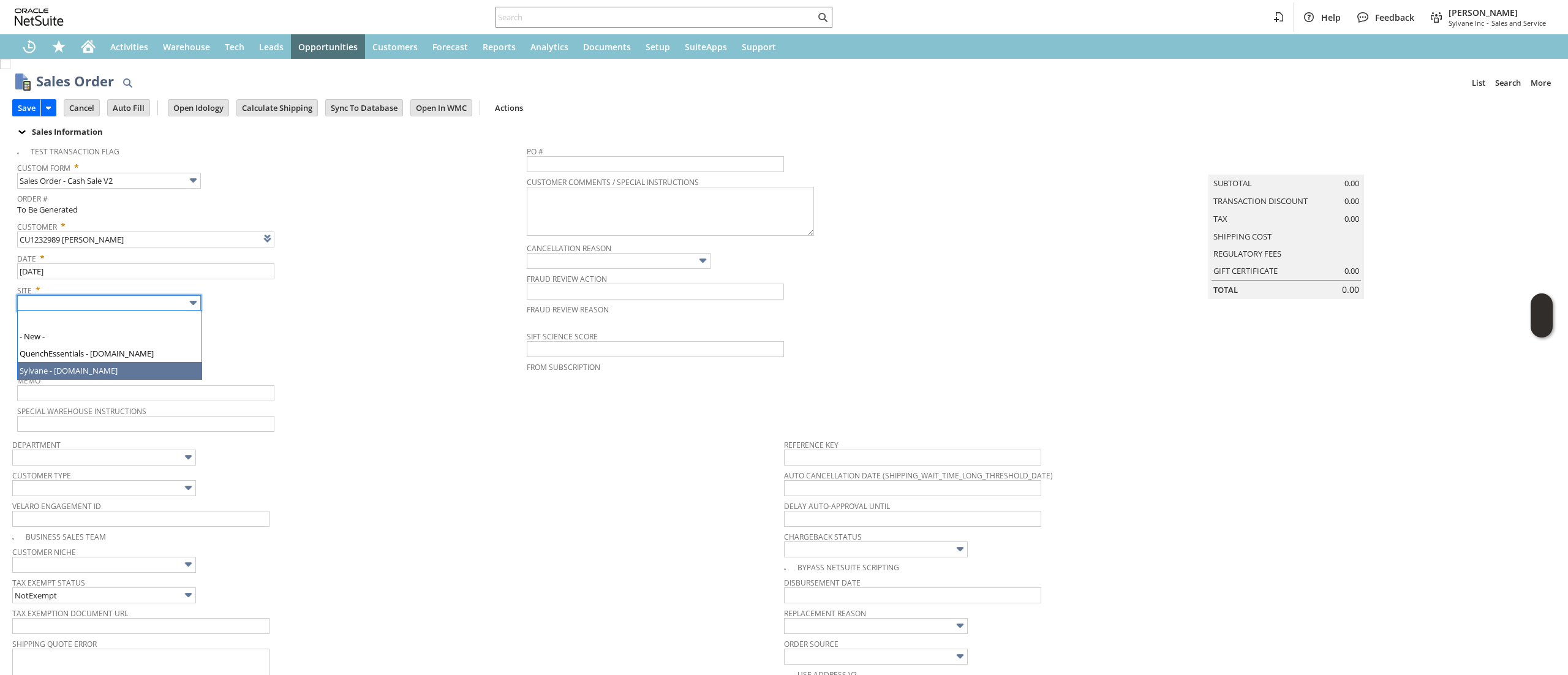
type input "Sylvane - [DOMAIN_NAME]"
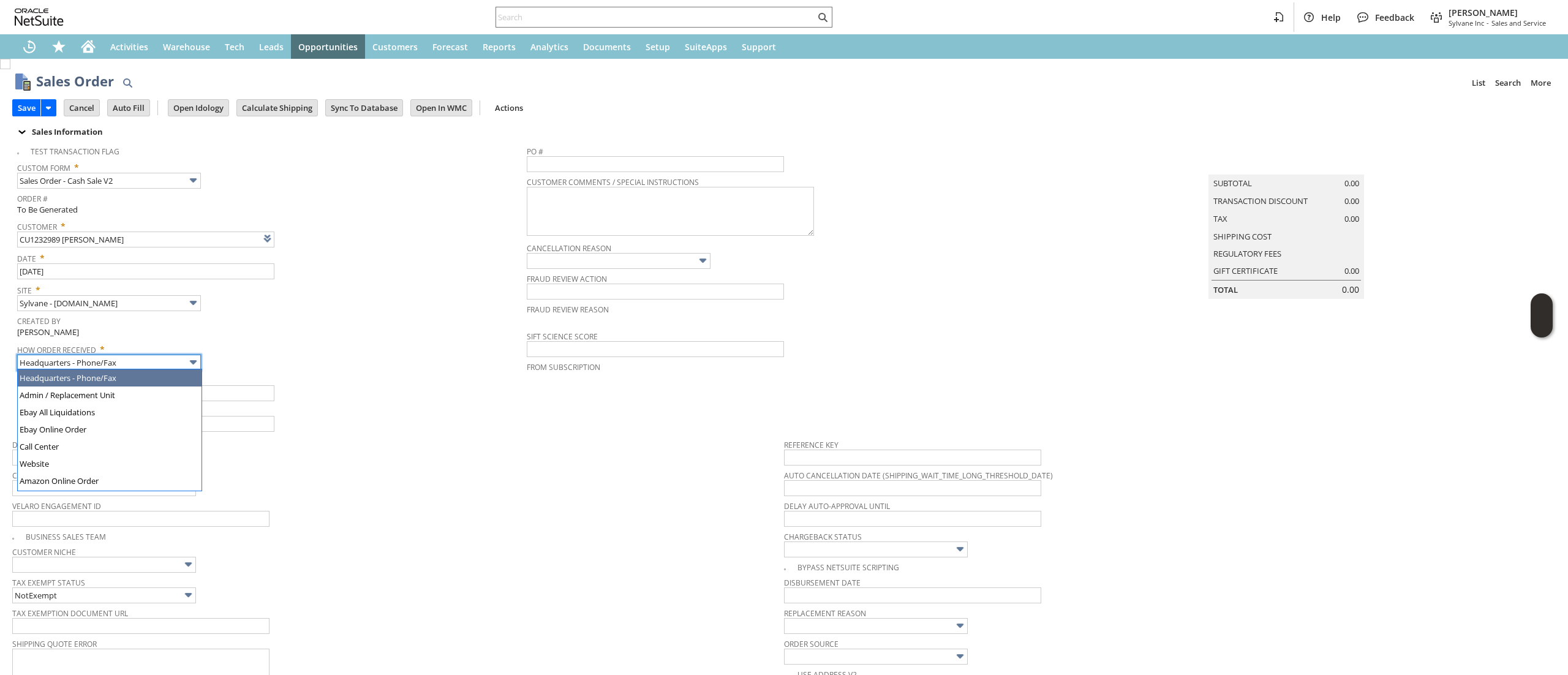
click at [180, 355] on input "Headquarters - Phone/Fax" at bounding box center [109, 362] width 184 height 16
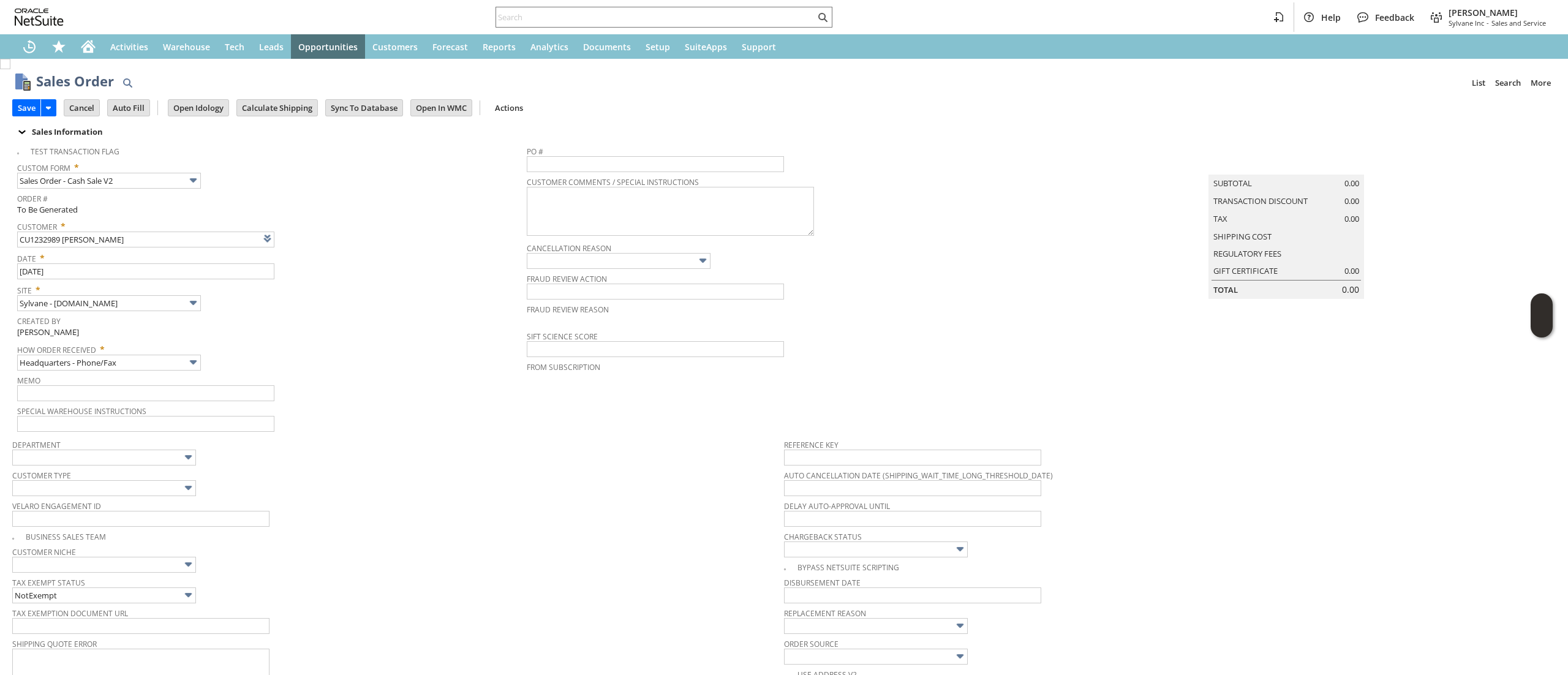
type input "Admin / Replacement Unit"
click at [278, 374] on span "Memo" at bounding box center [269, 378] width 504 height 13
click at [153, 362] on input "Admin / Replacement Unit" at bounding box center [109, 362] width 184 height 16
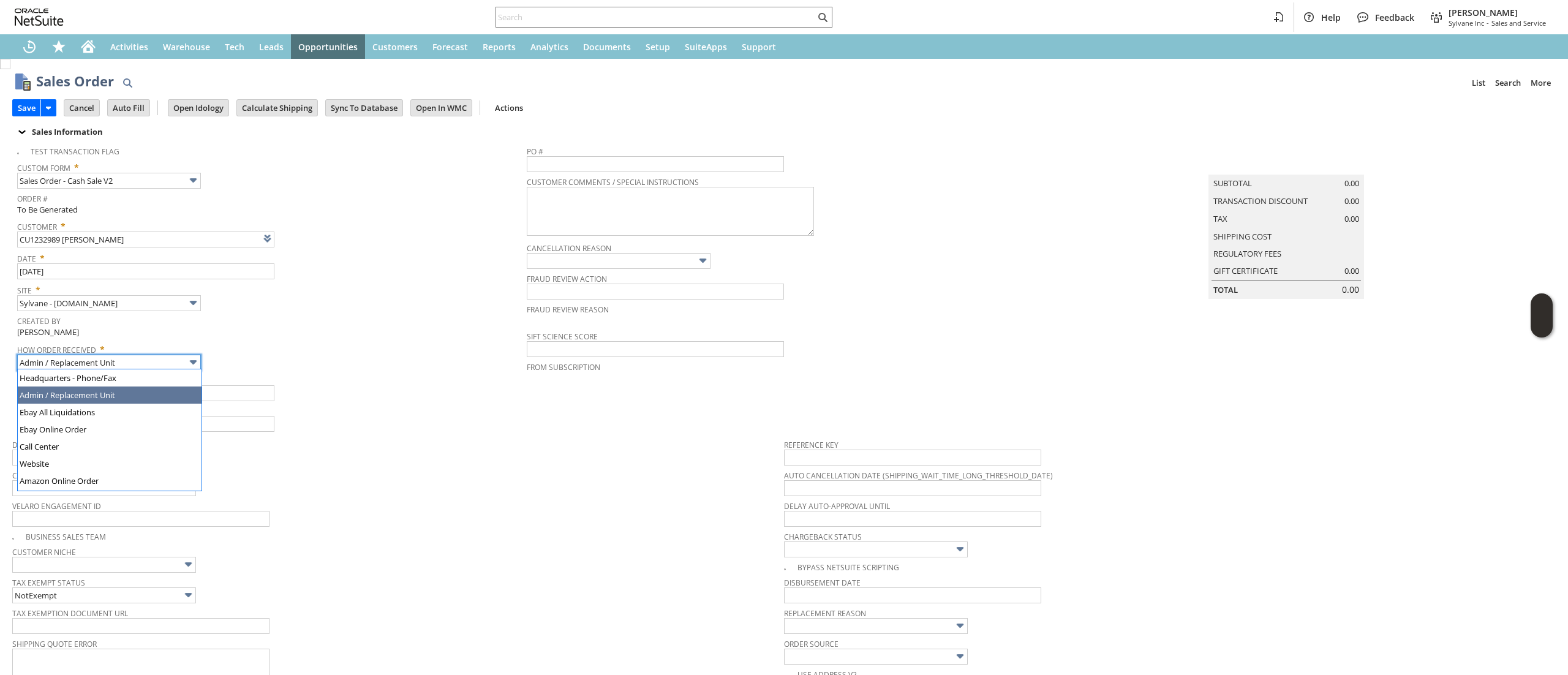
scroll to position [16, 0]
click at [343, 357] on div "How Order Received * Admin / Replacement Unit" at bounding box center [269, 355] width 504 height 31
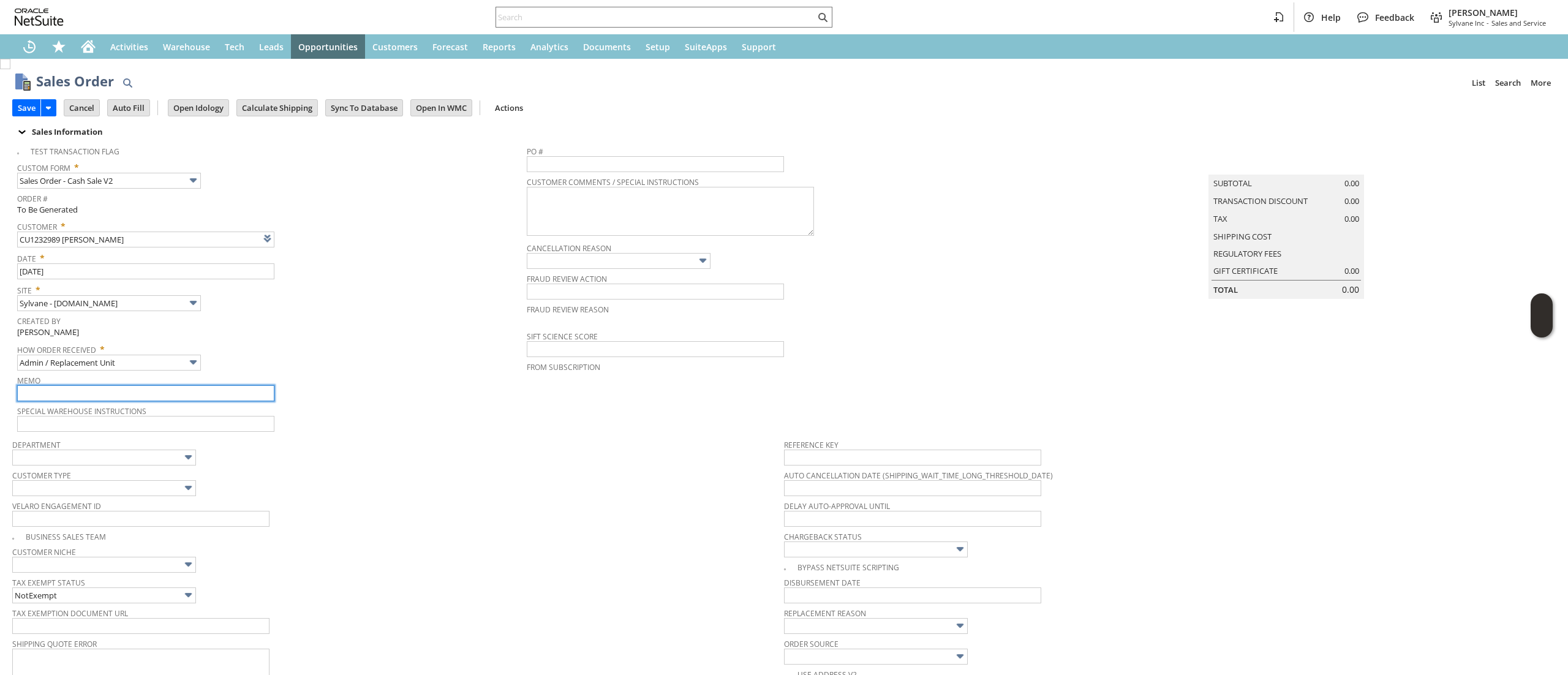
click at [231, 396] on input "text" at bounding box center [146, 393] width 258 height 16
type input "item damaged in transit, replacement requested"
click at [641, 409] on td "PO # Customer Comments / Special Instructions Cancellation Reason Fraud Review …" at bounding box center [784, 286] width 514 height 293
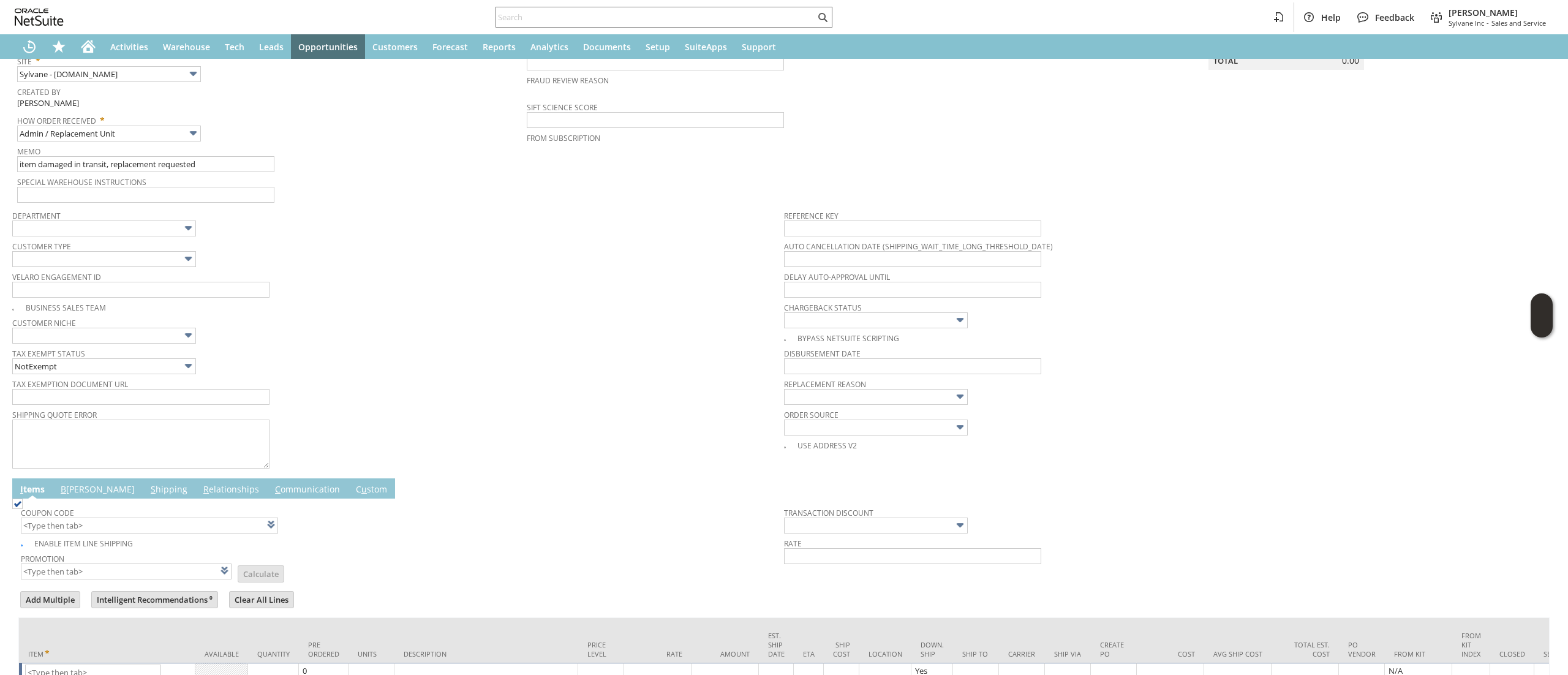
scroll to position [328, 0]
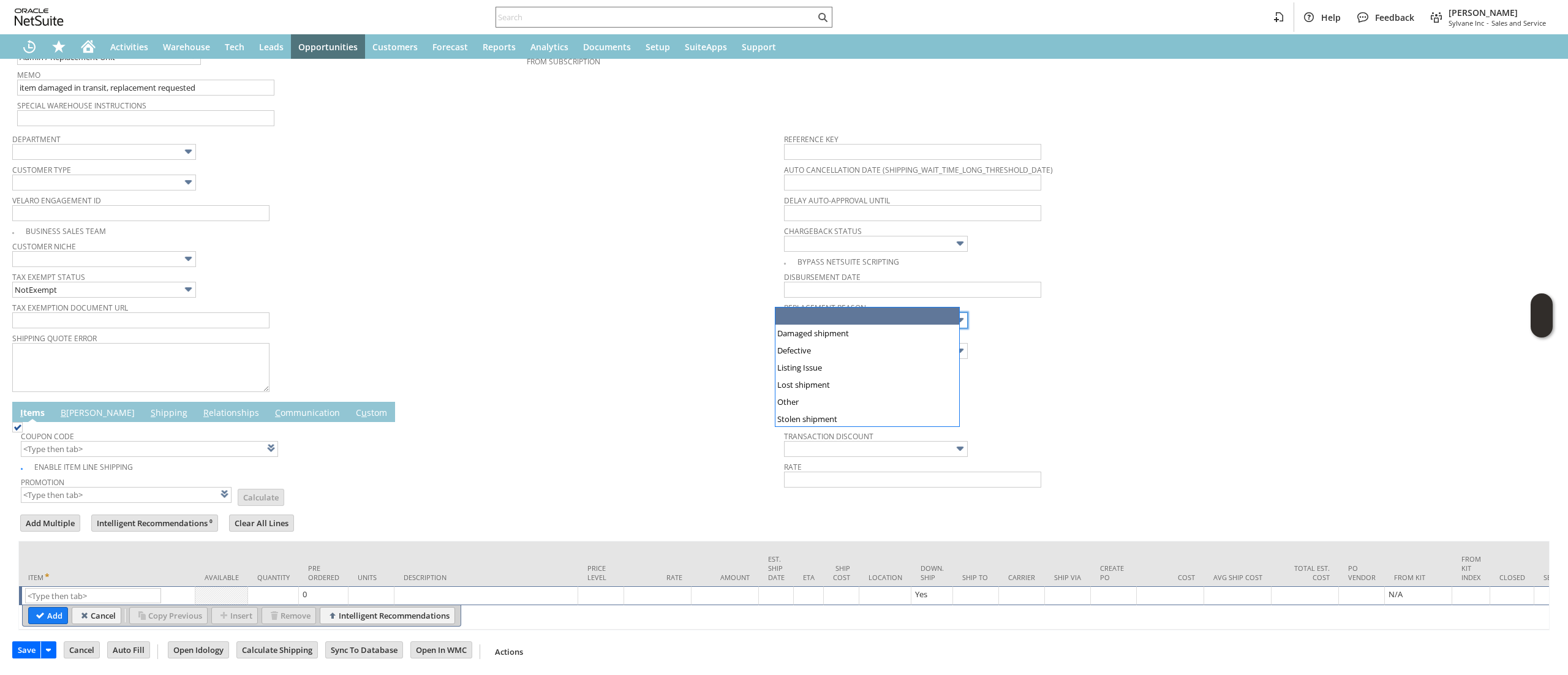
click at [866, 313] on input "text" at bounding box center [875, 320] width 184 height 16
type input "Damaged shipment"
click at [359, 308] on td "Tax Exemption Document URL" at bounding box center [398, 314] width 772 height 31
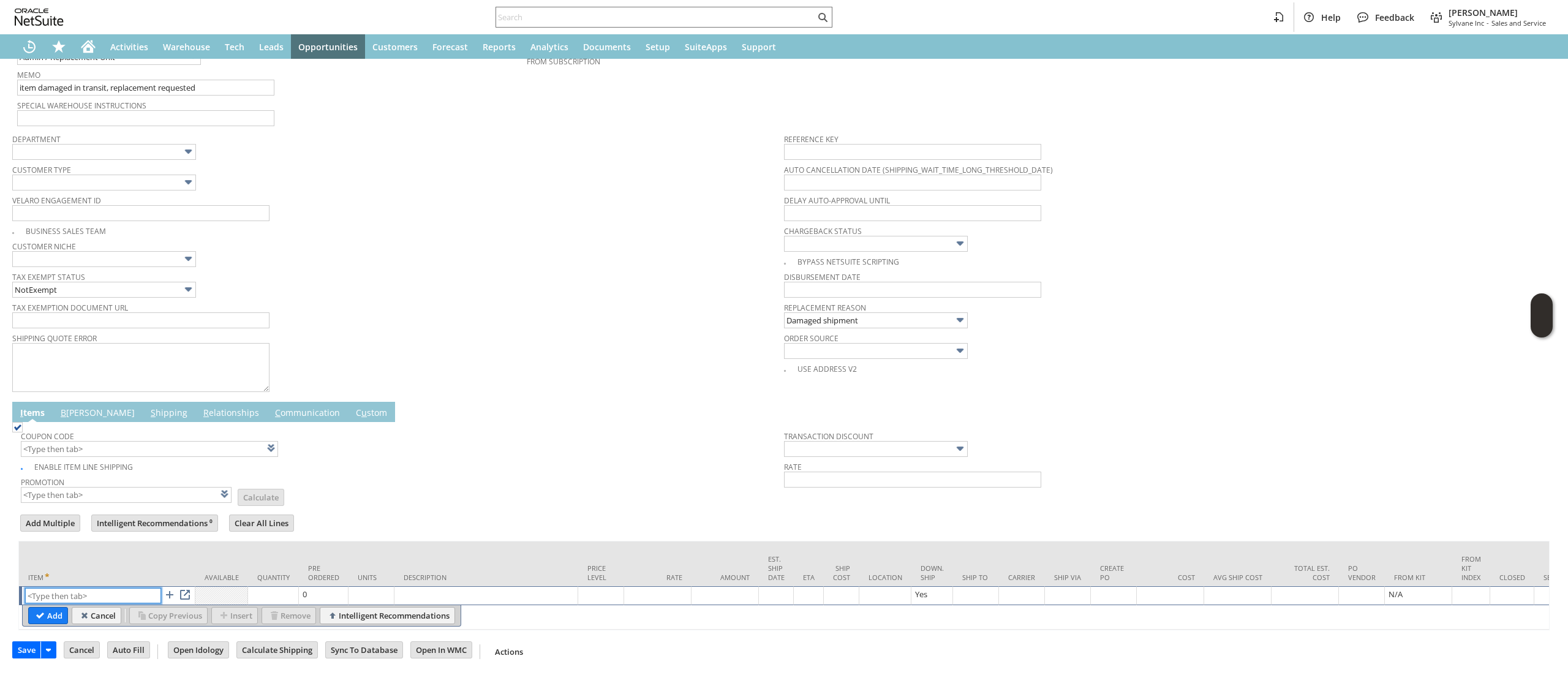
click at [67, 589] on input "text" at bounding box center [93, 596] width 136 height 15
paste input "sa13474"
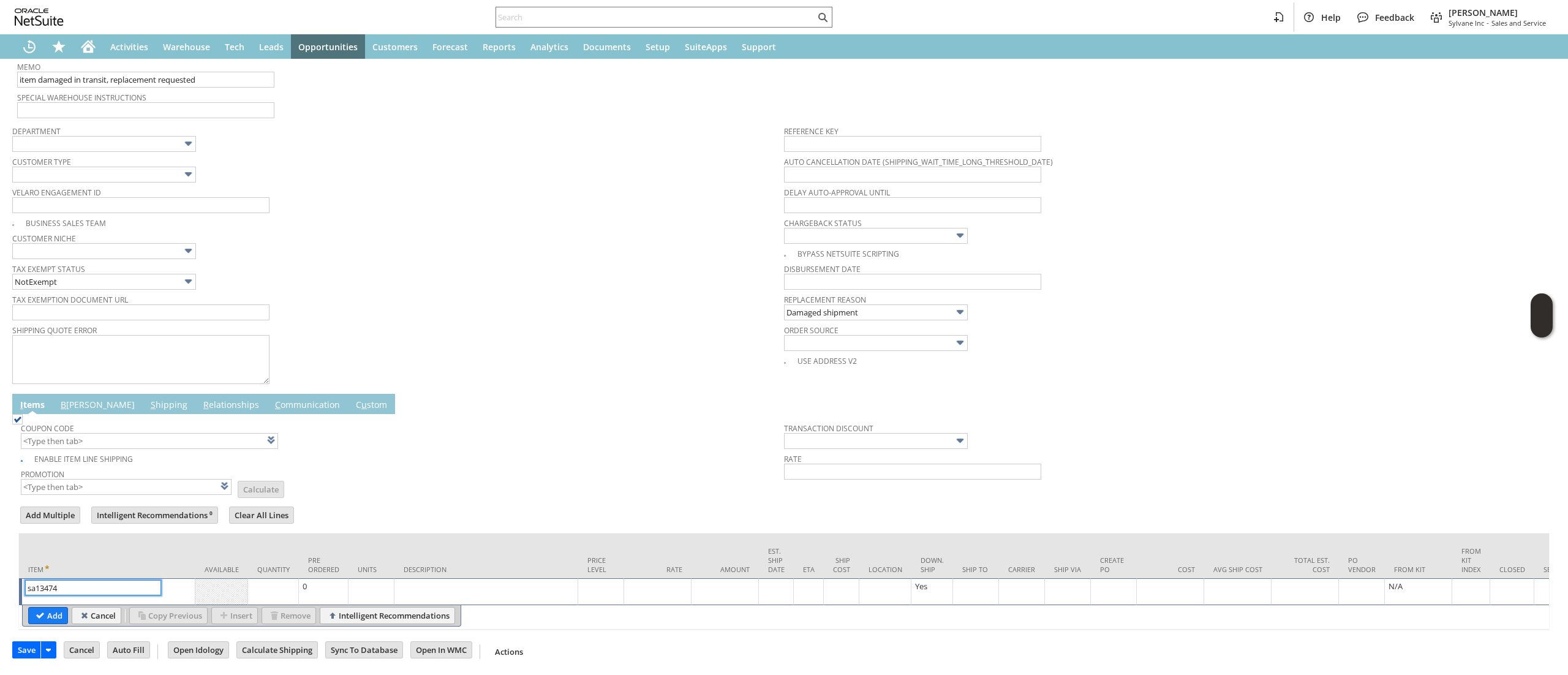
type input "sa13474"
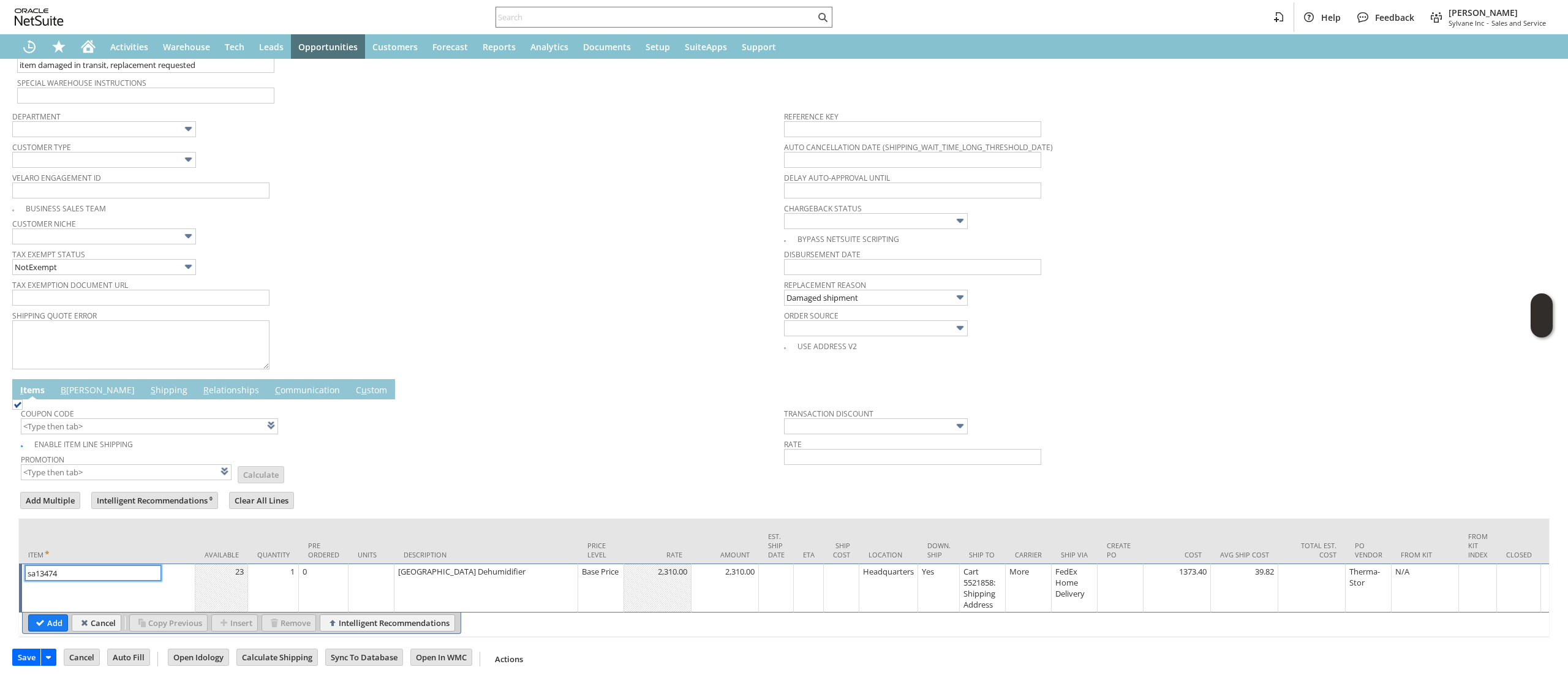
type input "Base Price"
click at [61, 622] on input "Add" at bounding box center [48, 623] width 38 height 16
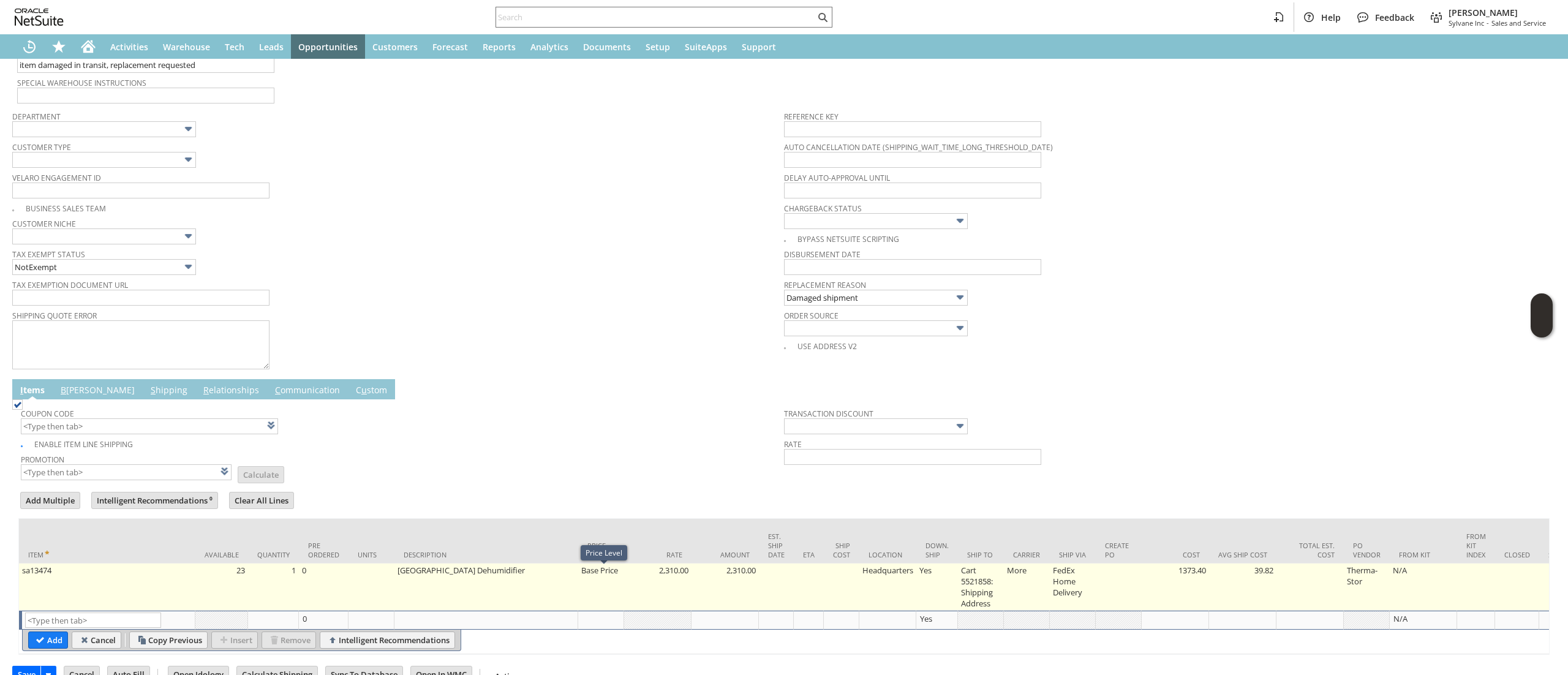
click at [613, 585] on td "Base Price" at bounding box center [601, 587] width 46 height 47
type input "Base Price"
type input "sa13474"
type input "OK"
type input "Make Copy"
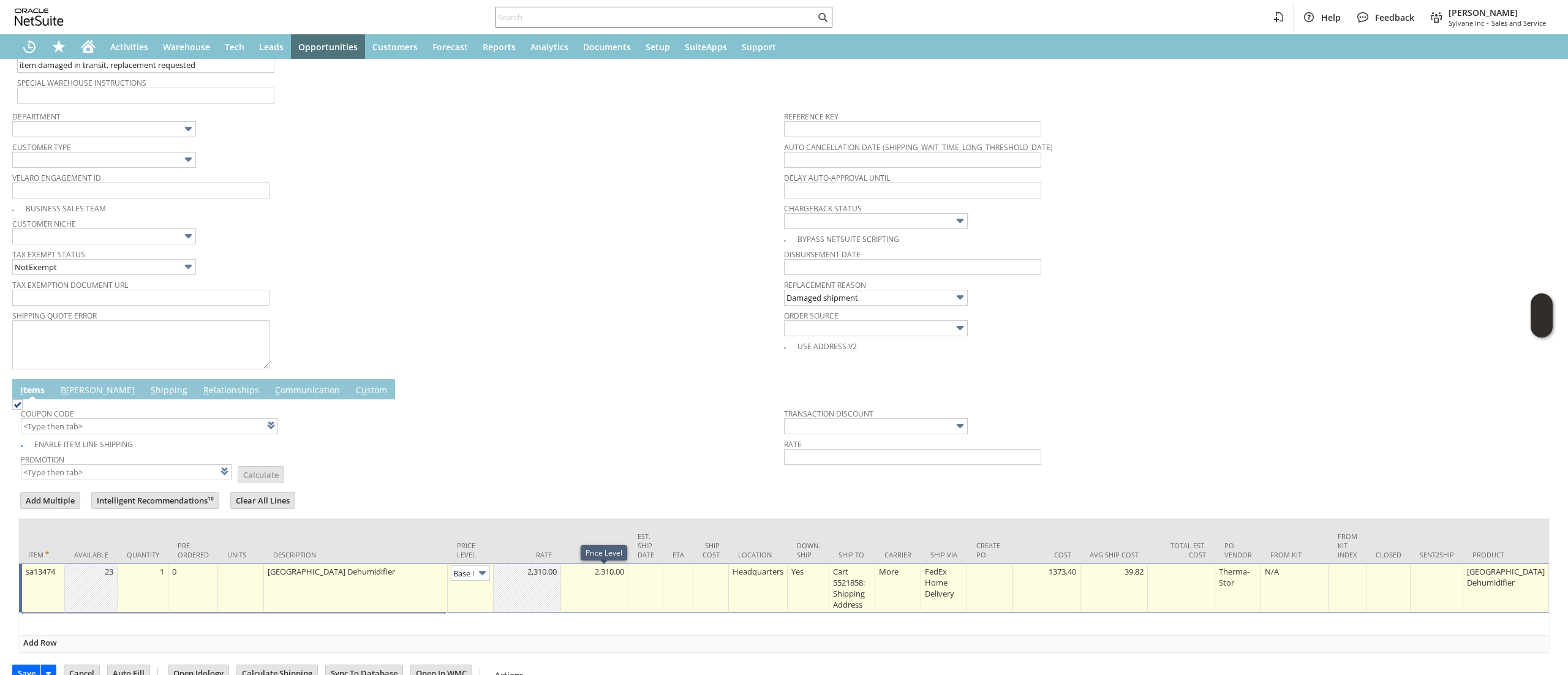
type input "Intelligent Recommendations¹⁰"
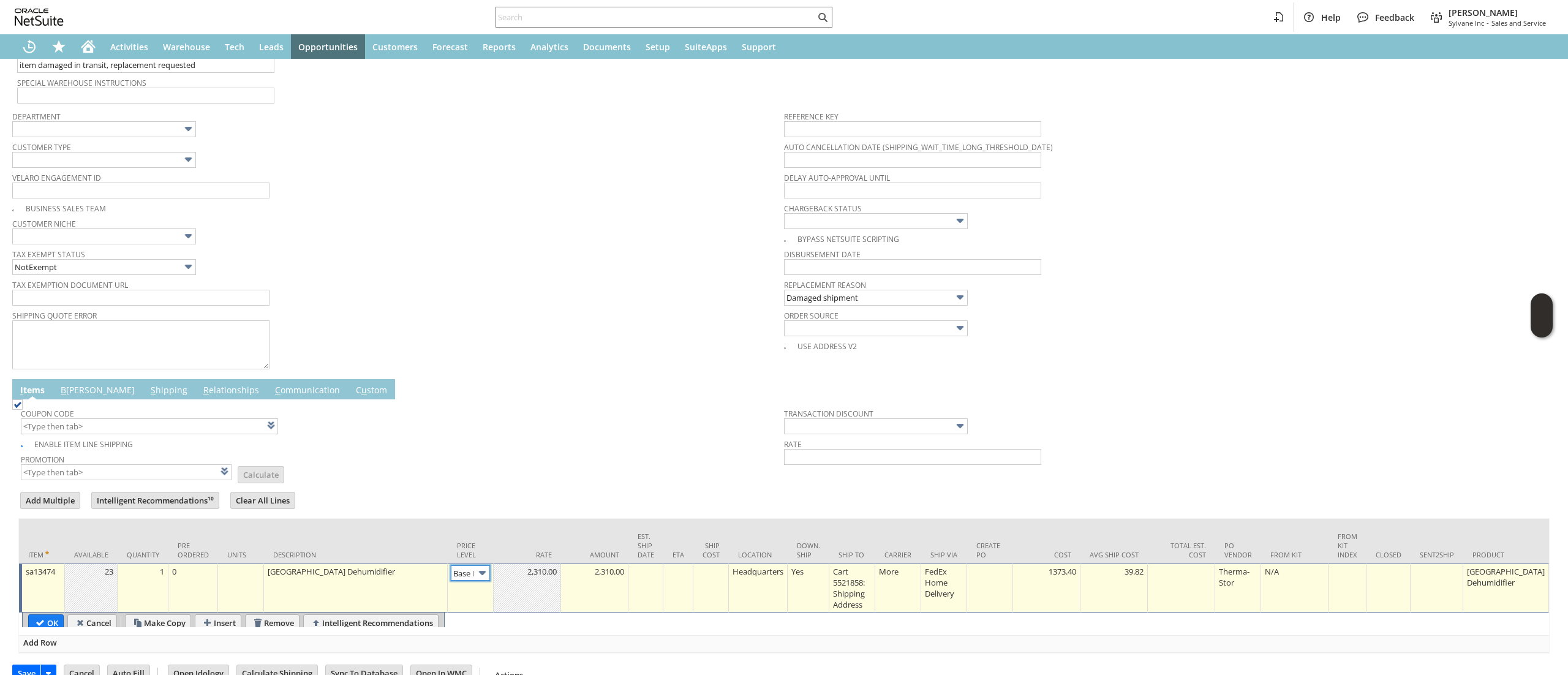
scroll to position [0, 18]
click at [481, 580] on img at bounding box center [482, 573] width 14 height 14
type input "Custom"
click at [543, 609] on td at bounding box center [527, 588] width 67 height 49
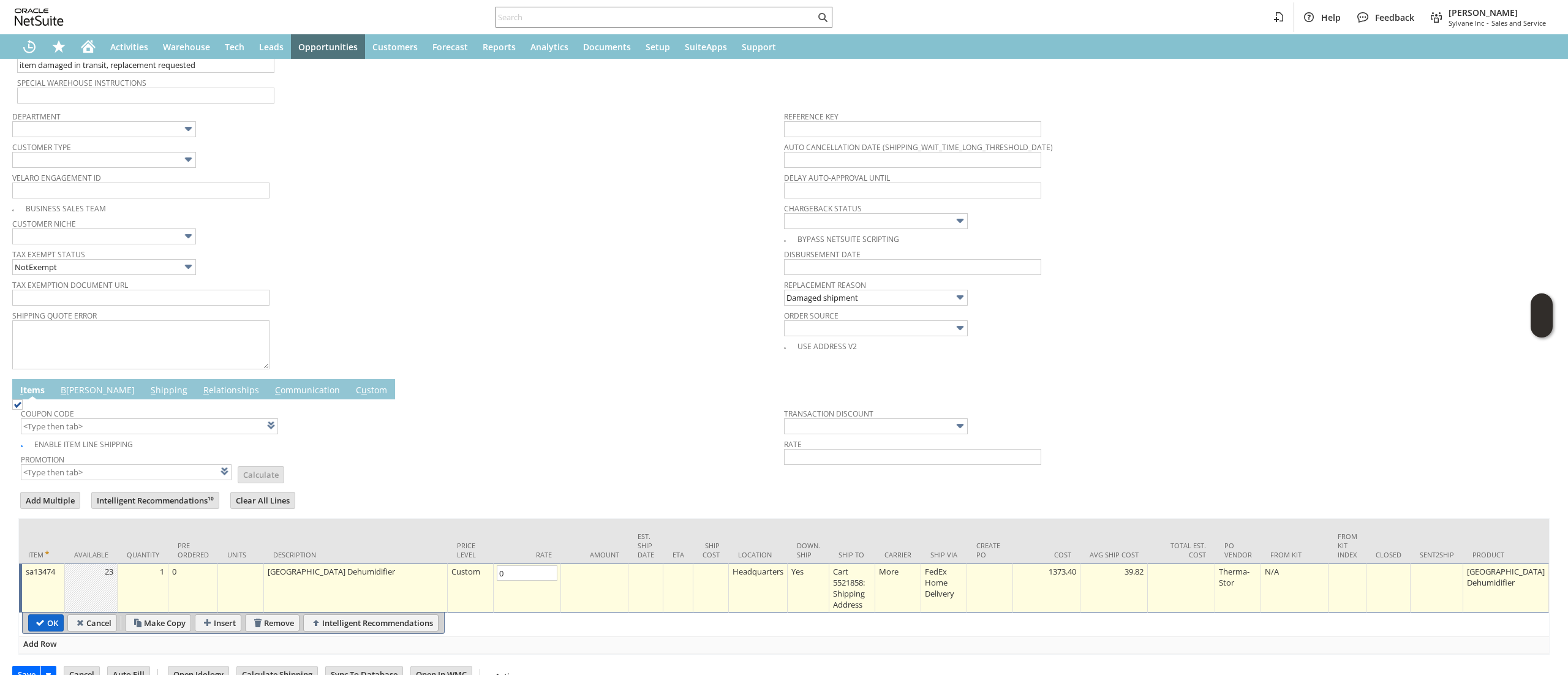
type input "0.00"
click at [45, 621] on input "OK" at bounding box center [46, 623] width 34 height 16
type input "Add"
type input "Copy Previous"
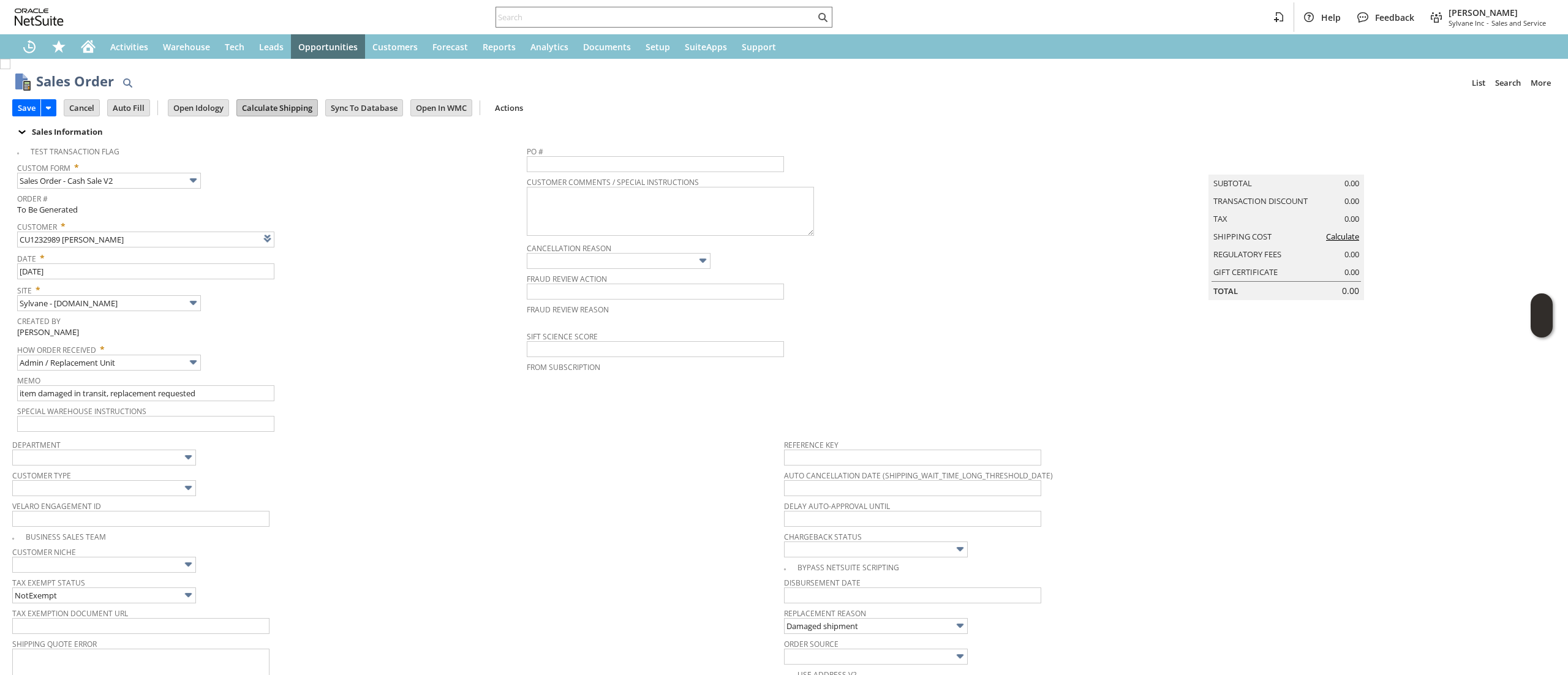
click at [282, 111] on input "Calculate Shipping" at bounding box center [277, 107] width 81 height 16
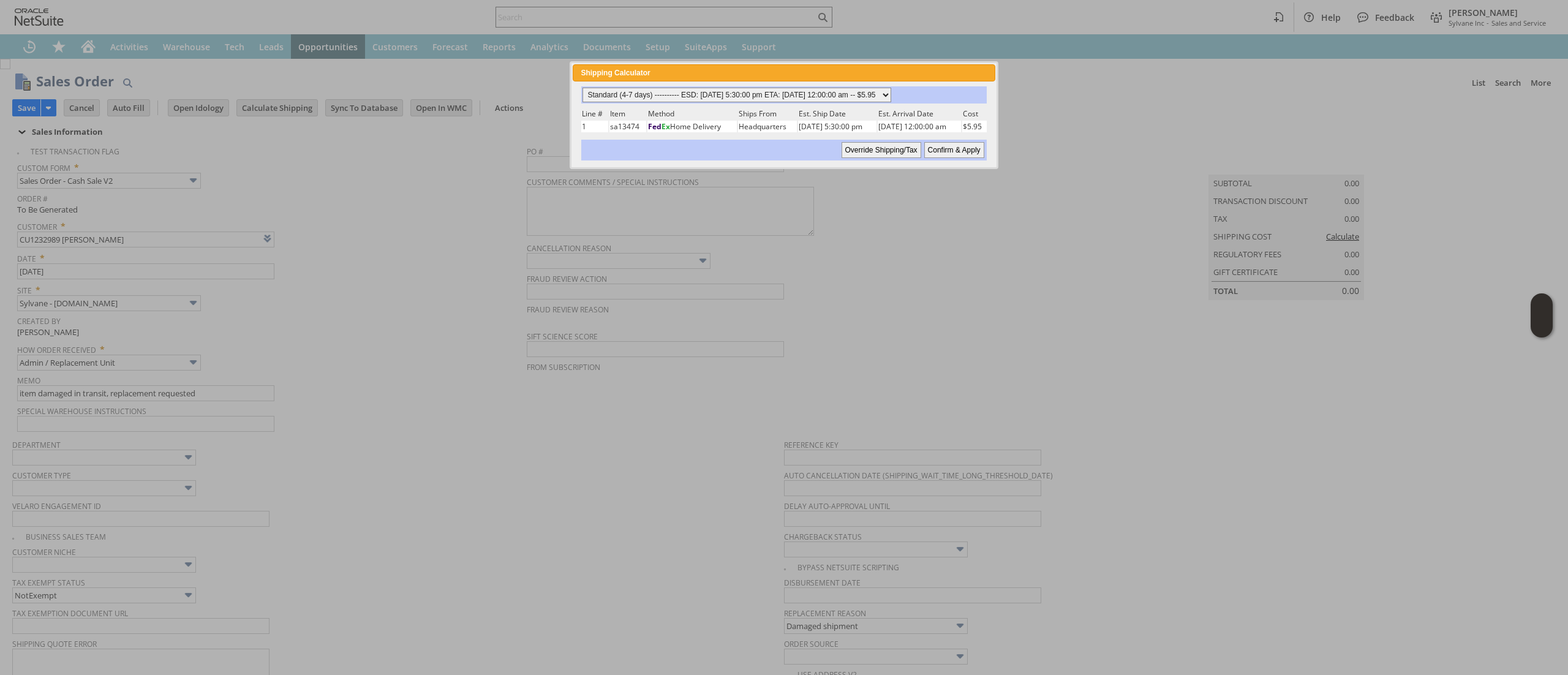
click at [891, 101] on select "Standard (4-7 days) ---------- ESD: 08/11/2025 5:30:00 pm ETA: 08/13/2025 12:00…" at bounding box center [736, 95] width 308 height 15
select select "2 Day ------------------------ ESD: 08/11/2025 5:30:00 pm ETA: 08/13/2025 12:00…"
click at [582, 87] on select "Standard (4-7 days) ---------- ESD: 08/11/2025 5:30:00 pm ETA: 08/13/2025 12:00…" at bounding box center [736, 95] width 308 height 15
click at [975, 145] on input "Confirm & Apply" at bounding box center [954, 150] width 60 height 16
type input "Add"
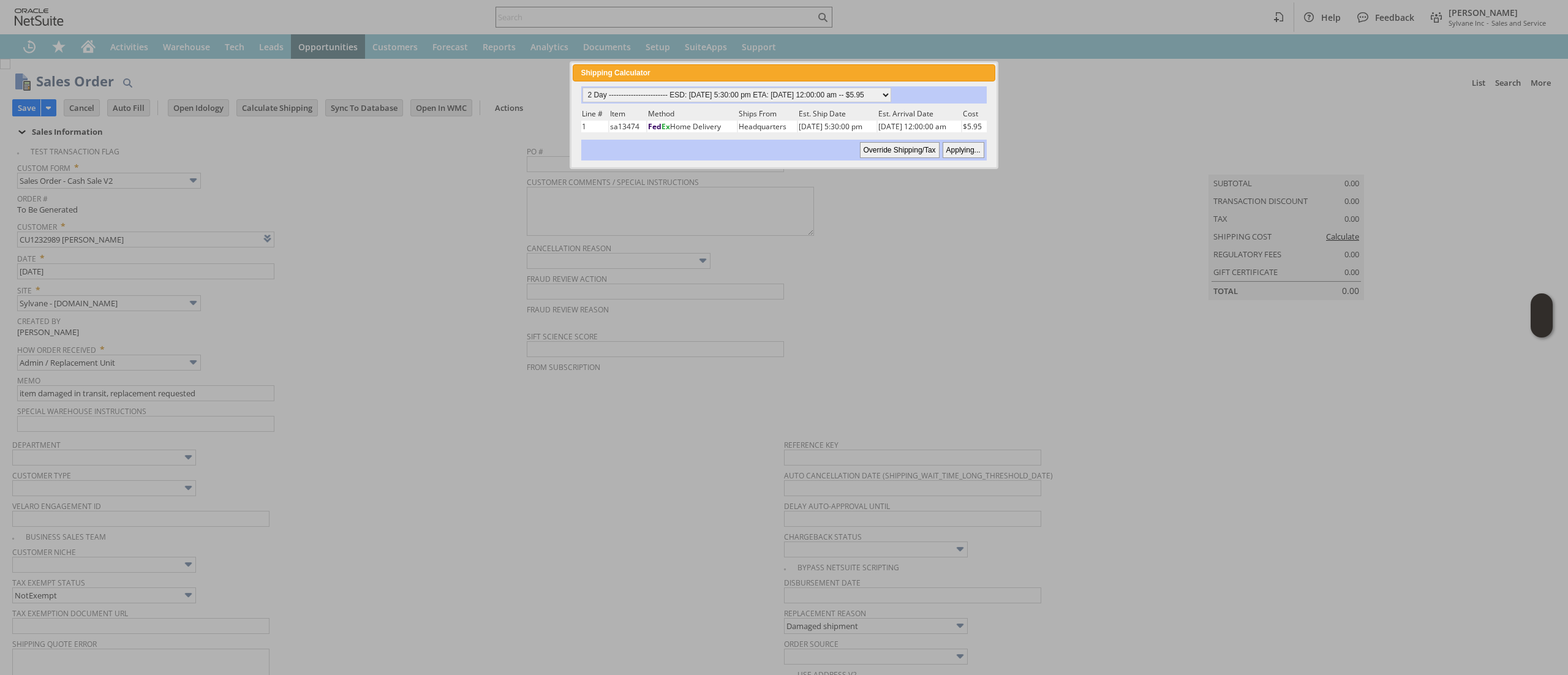
type input "Copy Previous"
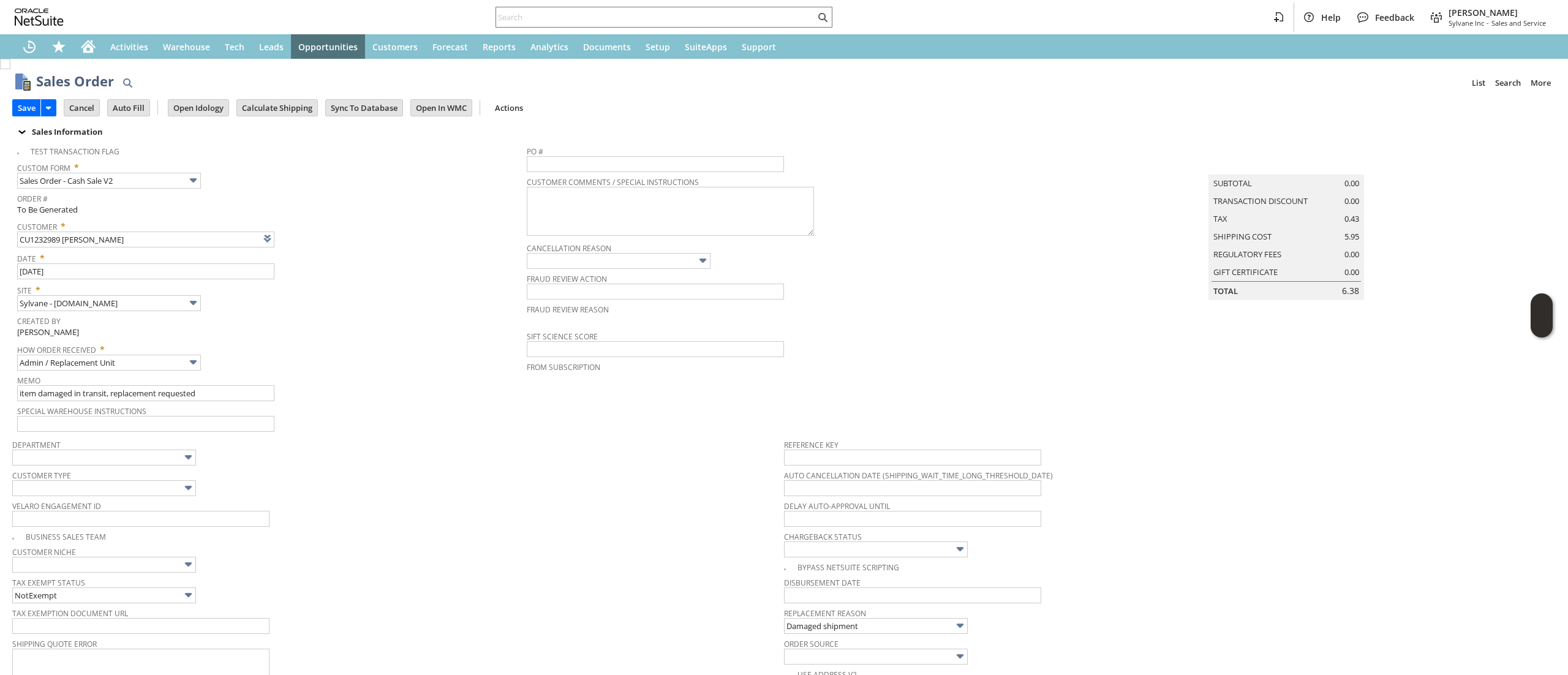
scroll to position [373, 0]
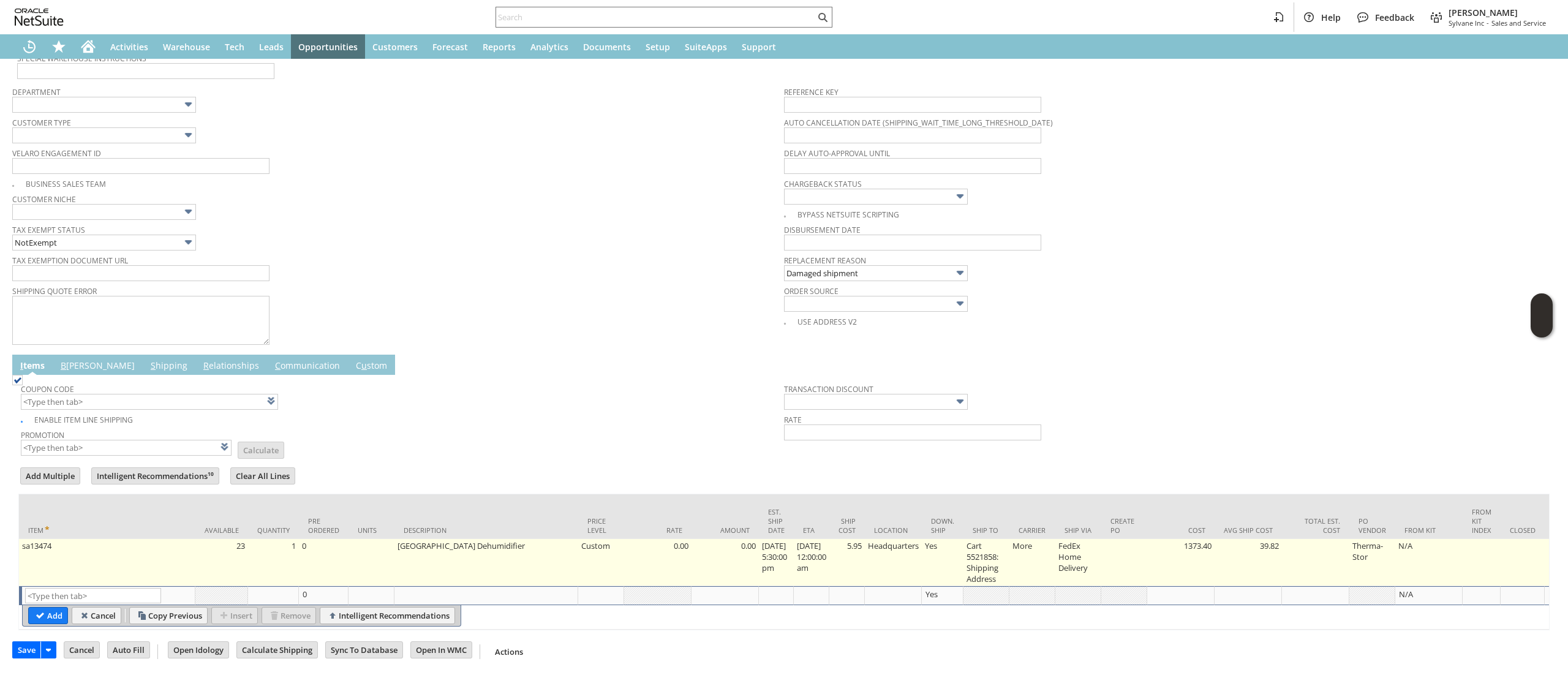
click at [863, 549] on td "5.95" at bounding box center [847, 563] width 36 height 47
type input "5.95"
type input "OK"
type input "Make Copy"
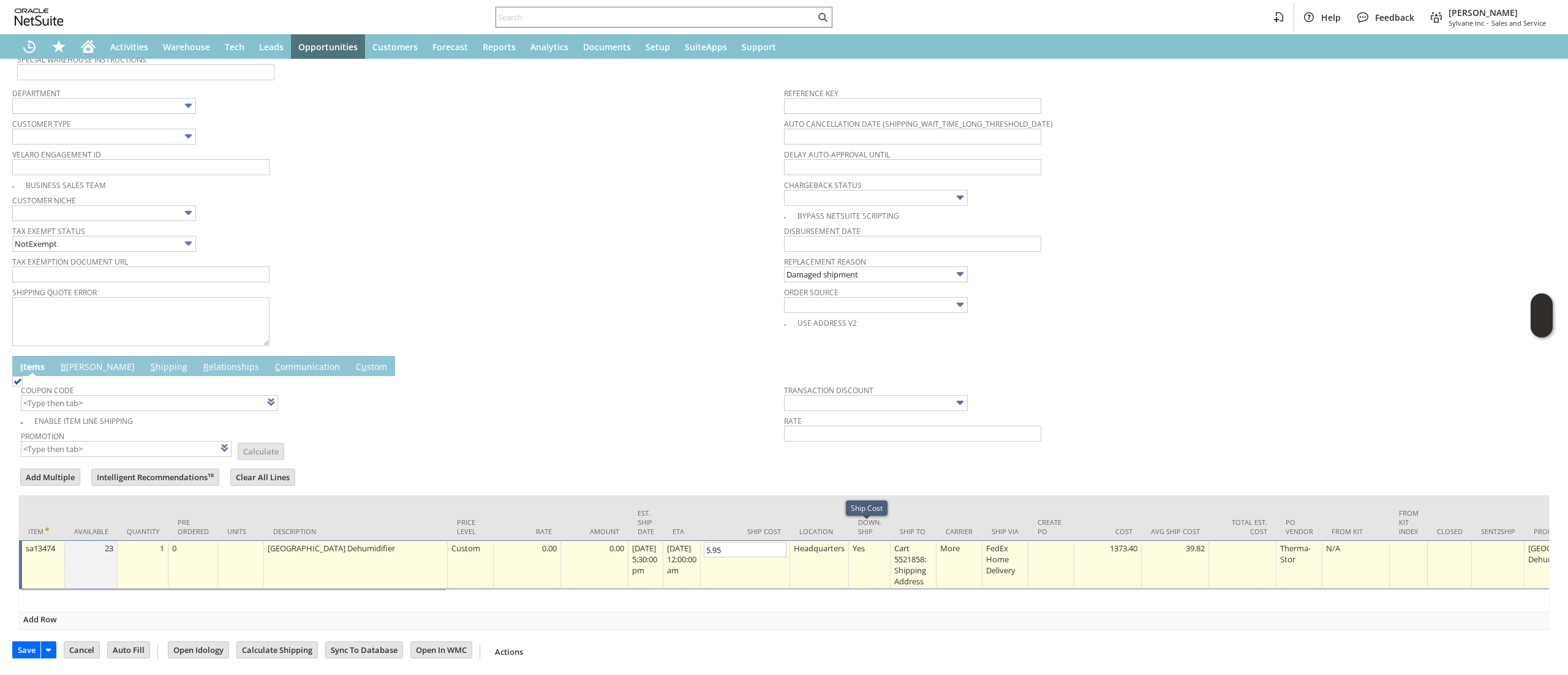
scroll to position [372, 0]
type input "0"
click at [30, 590] on input "OK" at bounding box center [46, 598] width 34 height 16
type input "Add"
type input "Copy Previous"
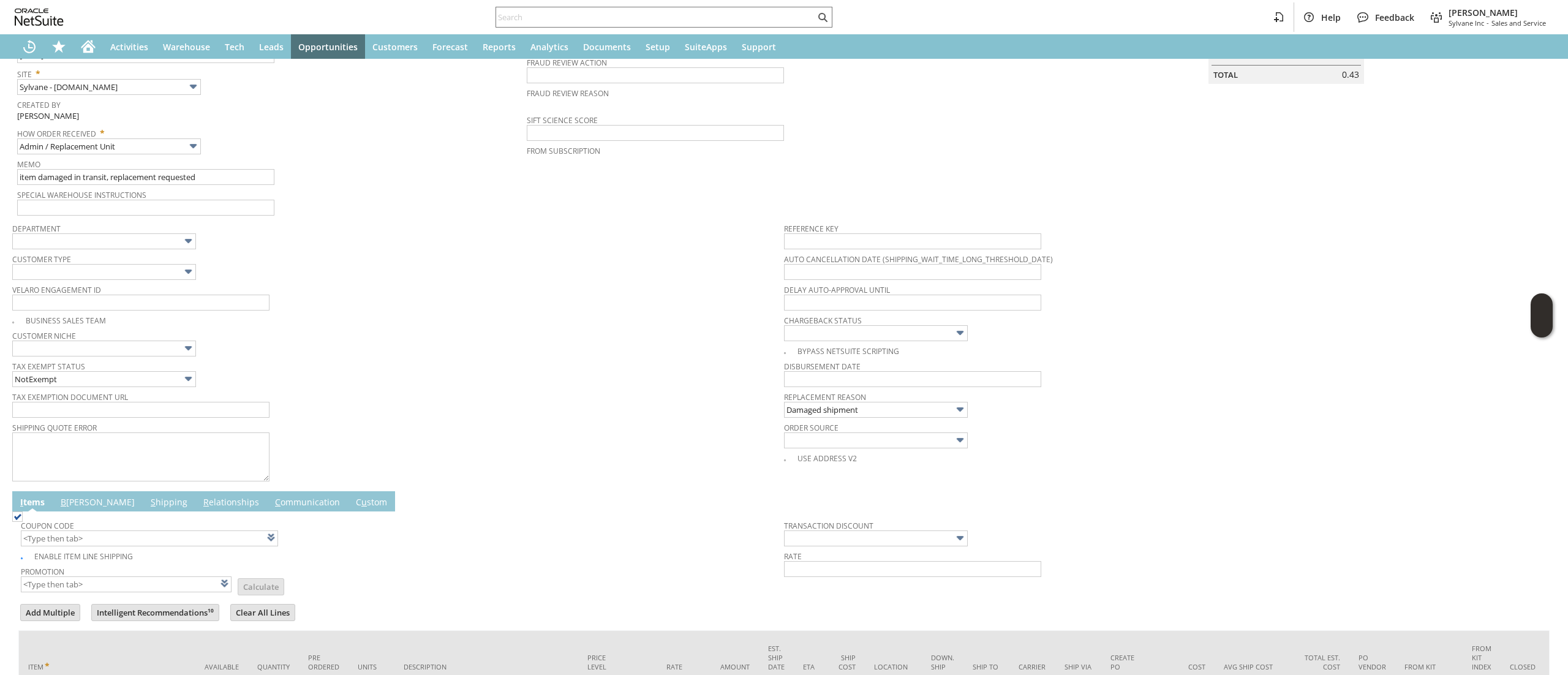
scroll to position [374, 0]
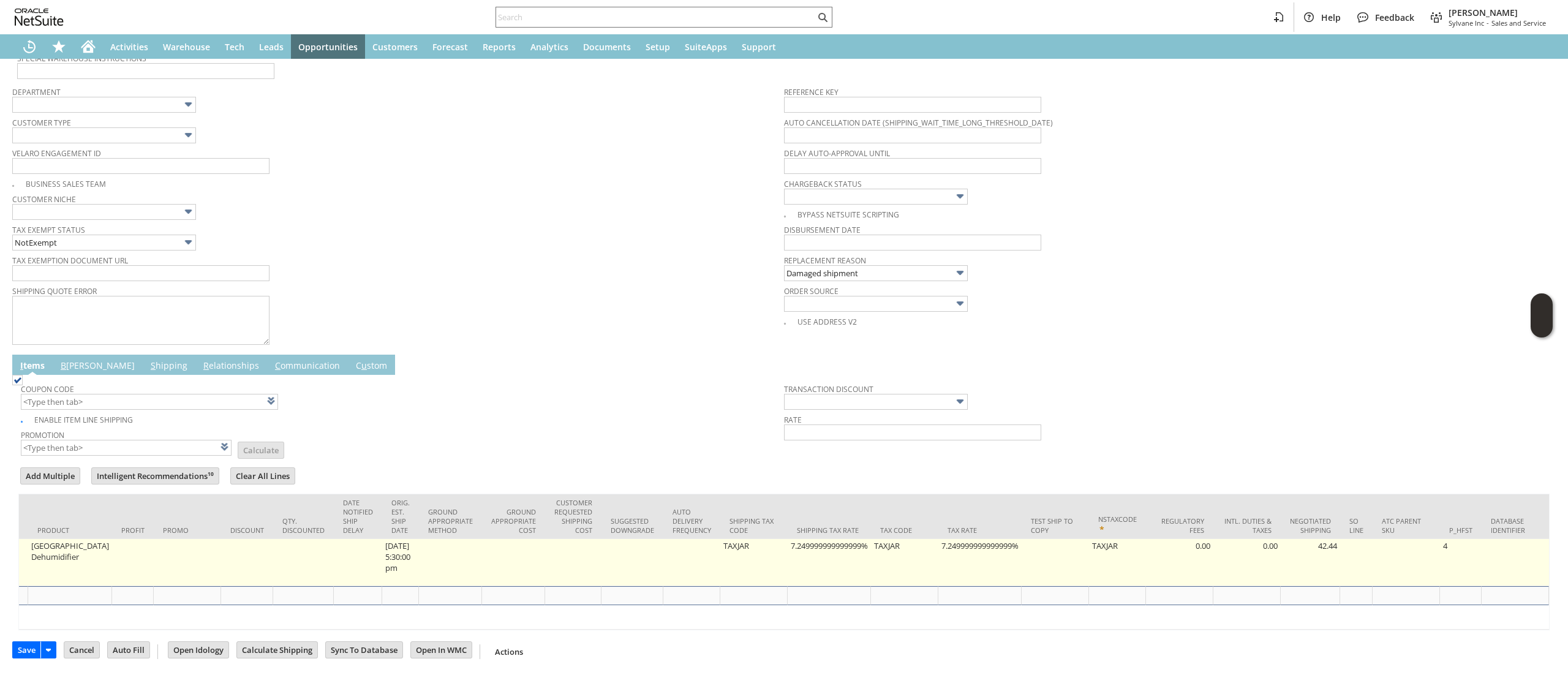
click at [818, 543] on td "7.249999999999999%" at bounding box center [829, 563] width 83 height 47
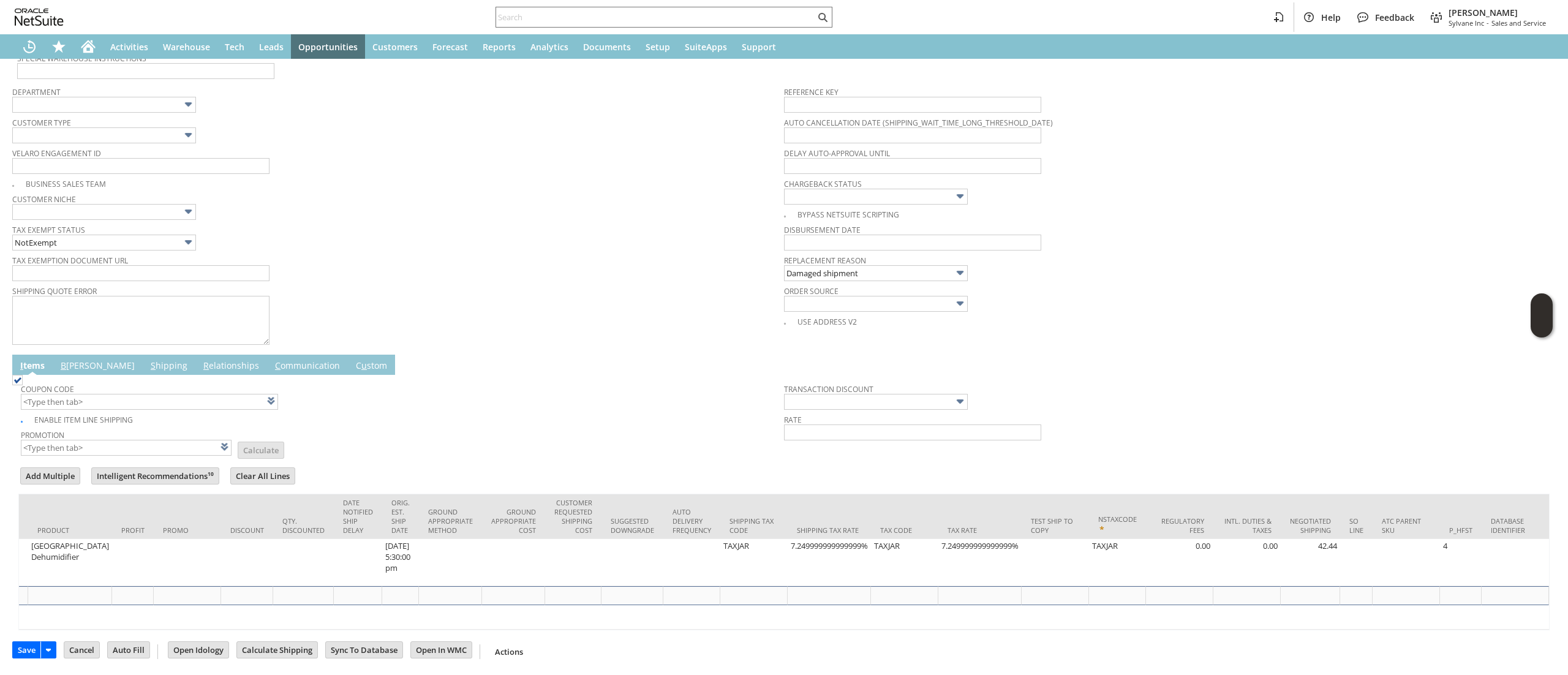
type input "7.249999999999999%"
type input "sa13474"
type input "OK"
type input "Make Copy"
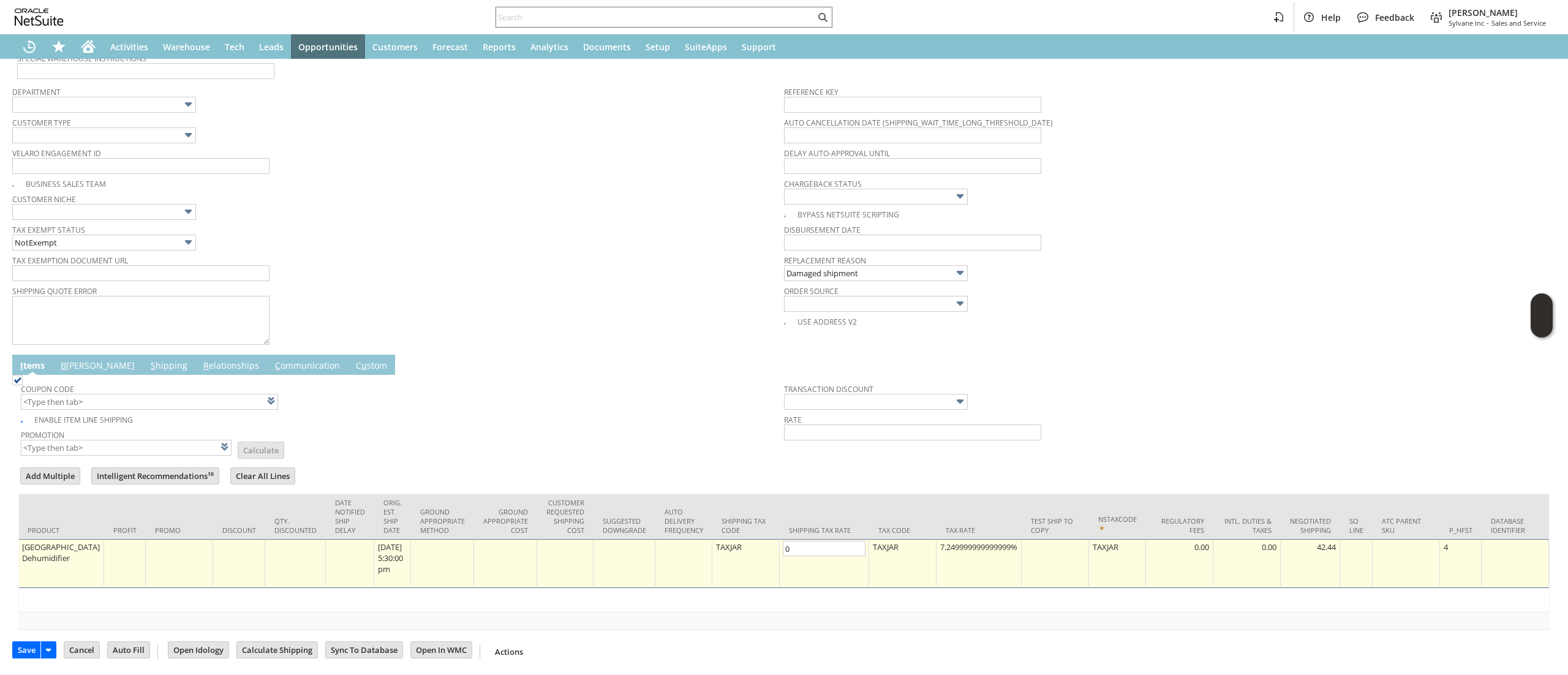
scroll to position [0, 0]
type input "0.0%"
click at [936, 540] on td "7.249999999999999%" at bounding box center [979, 564] width 85 height 49
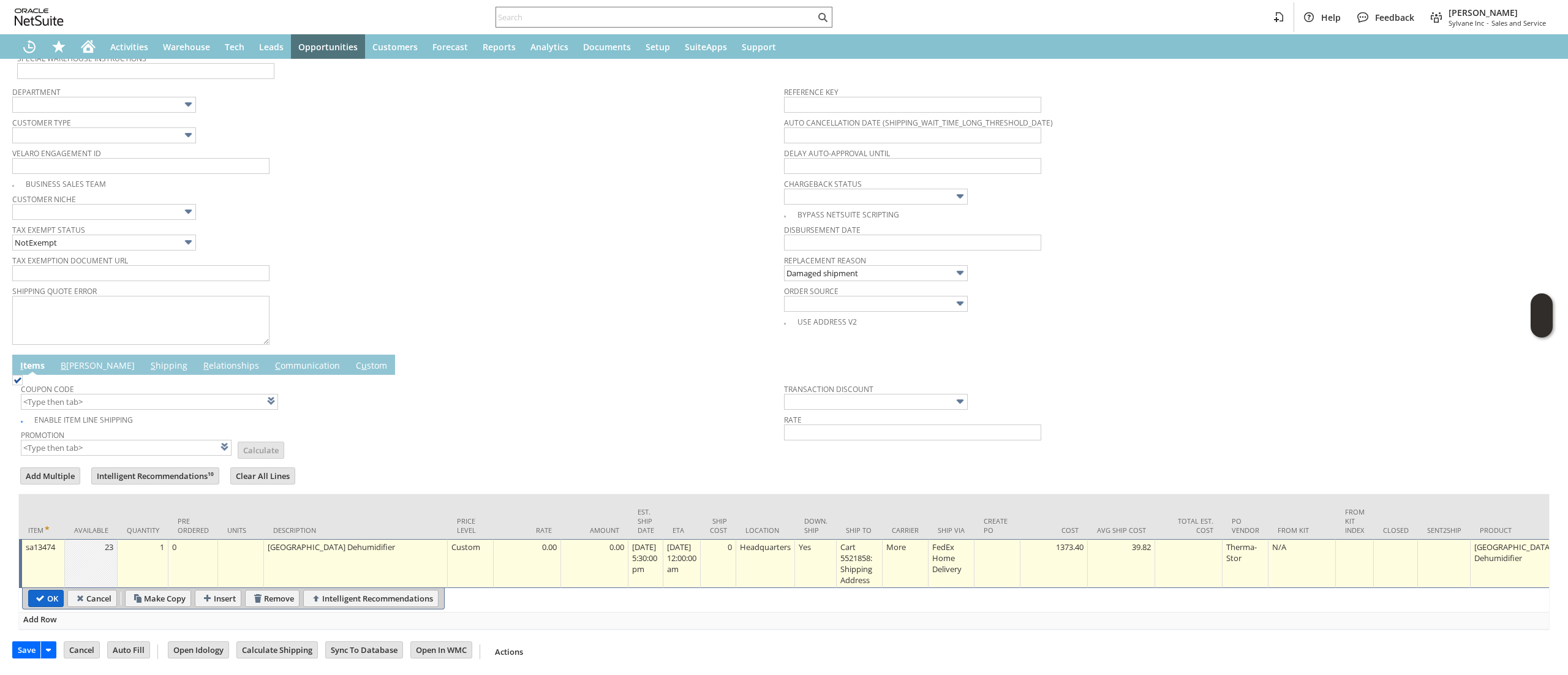
type input "0.0%"
click at [42, 590] on input "OK" at bounding box center [46, 598] width 34 height 16
type input "Add"
type input "Copy Previous"
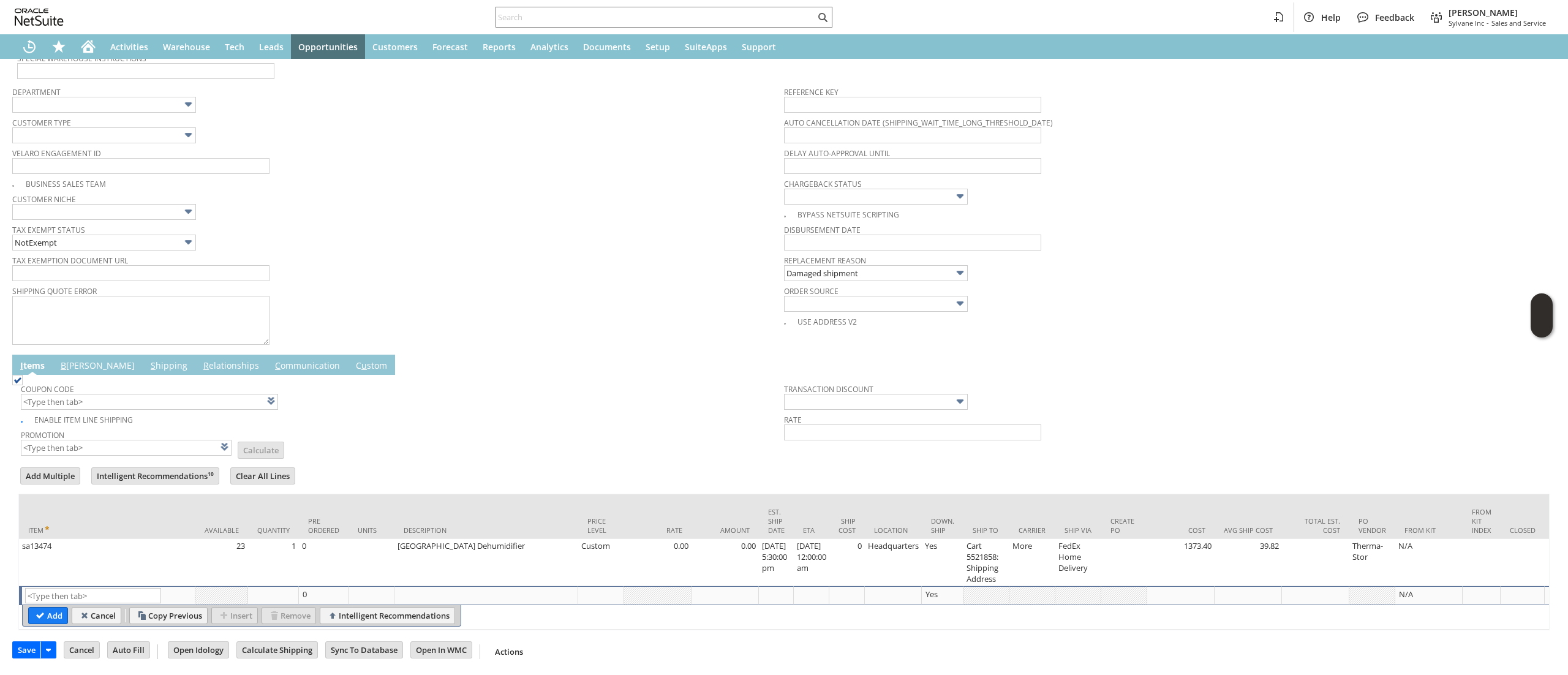
scroll to position [122, 0]
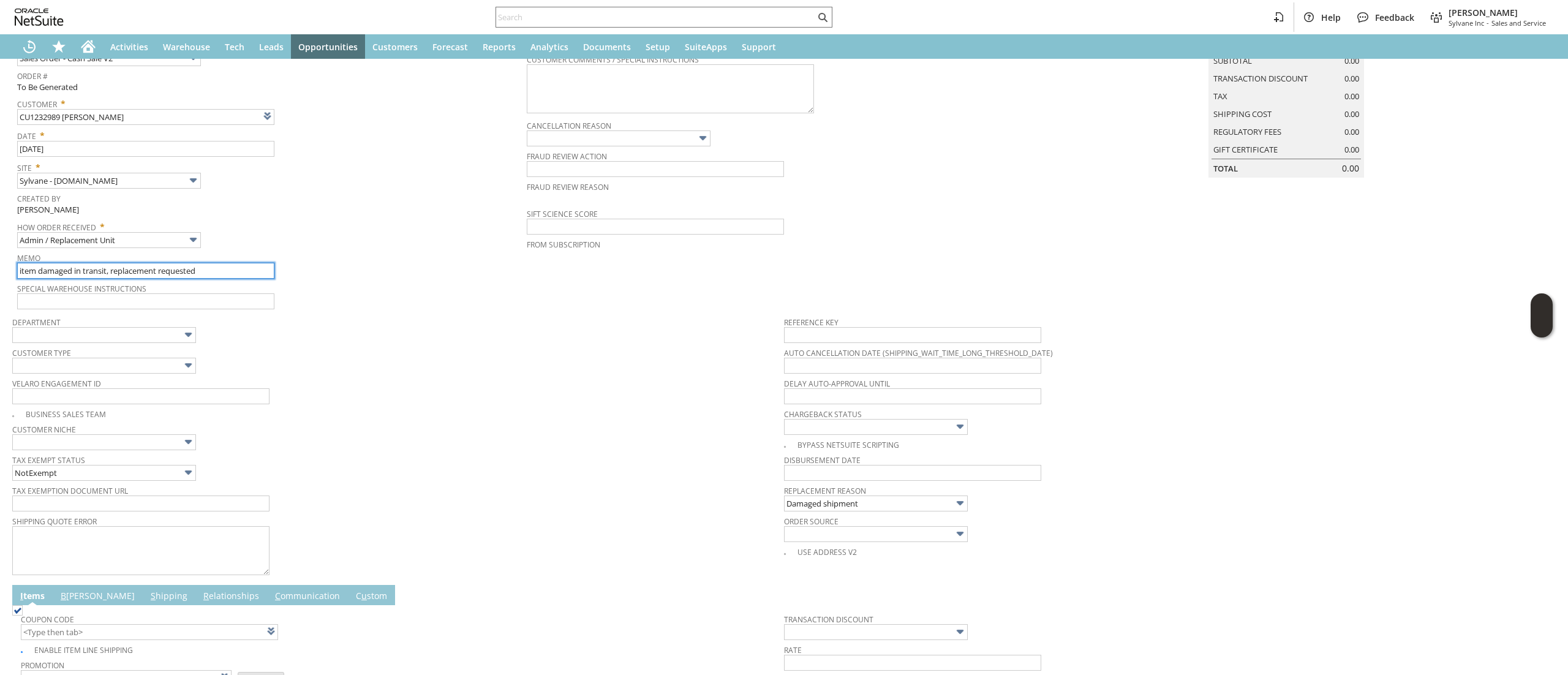
drag, startPoint x: 258, startPoint y: 269, endPoint x: 265, endPoint y: 272, distance: 7.6
click at [258, 269] on input "item damaged in transit, replacement requested" at bounding box center [146, 270] width 258 height 16
type input "item damaged in transit, replacement requested, refused by shipper. Sending pho…"
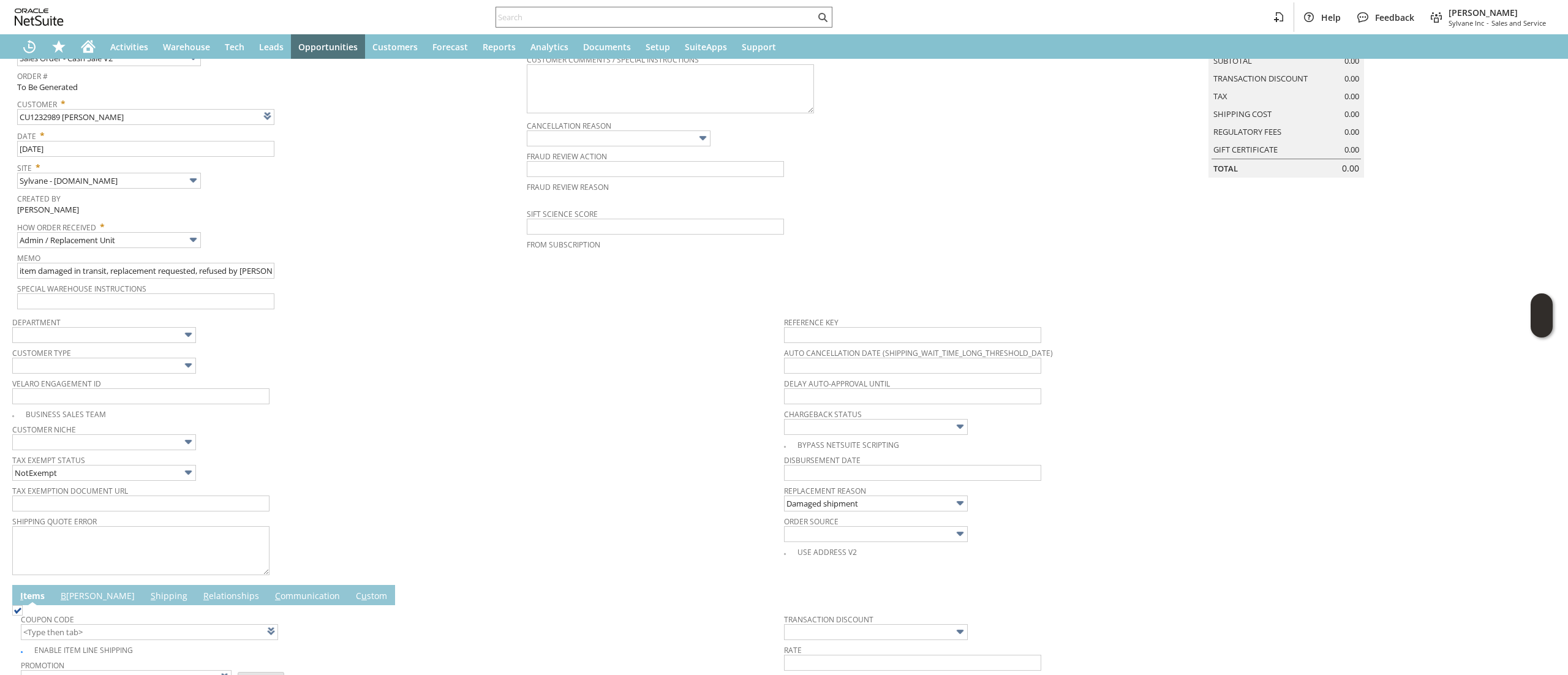
click at [380, 423] on span "Customer Niche" at bounding box center [395, 427] width 765 height 13
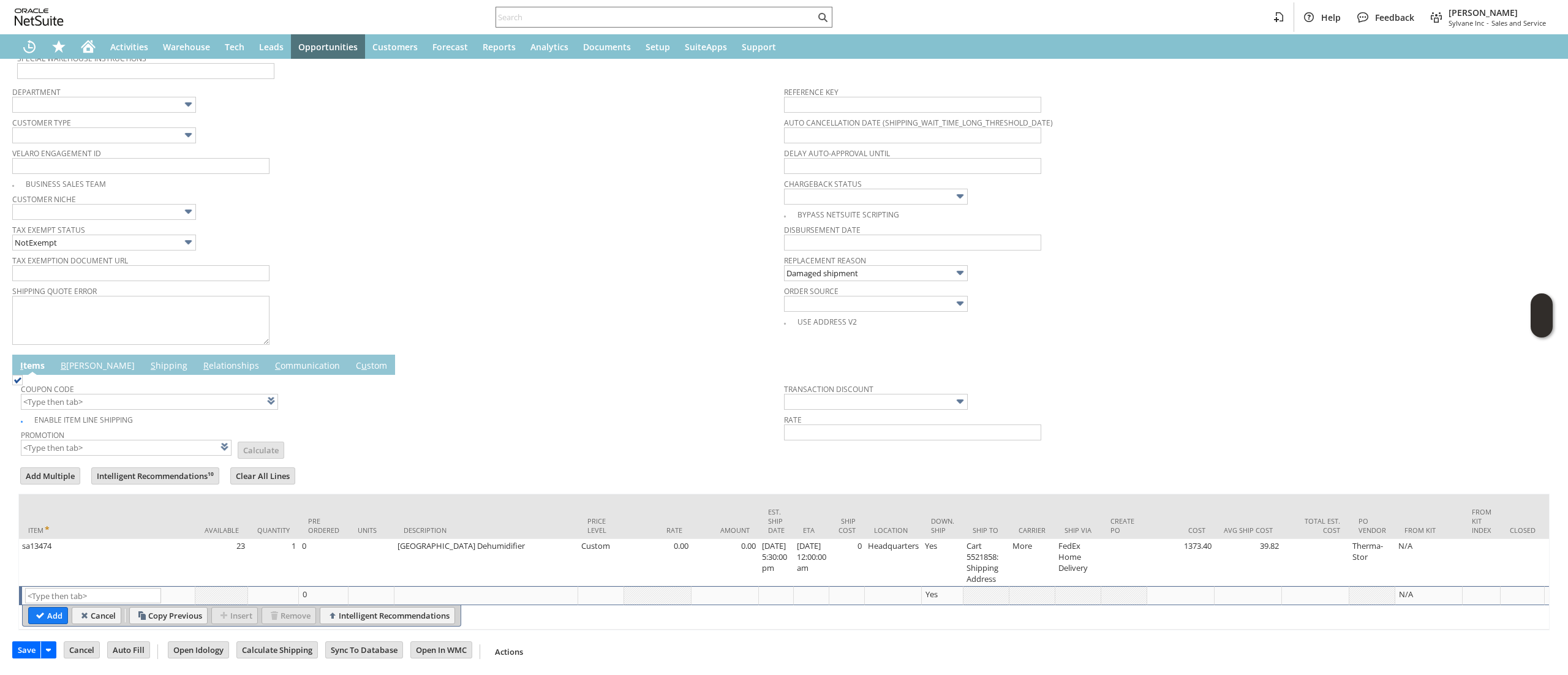
scroll to position [367, 0]
click at [65, 362] on td "B illing" at bounding box center [97, 365] width 90 height 20
click at [69, 360] on link "B illing" at bounding box center [97, 367] width 81 height 13
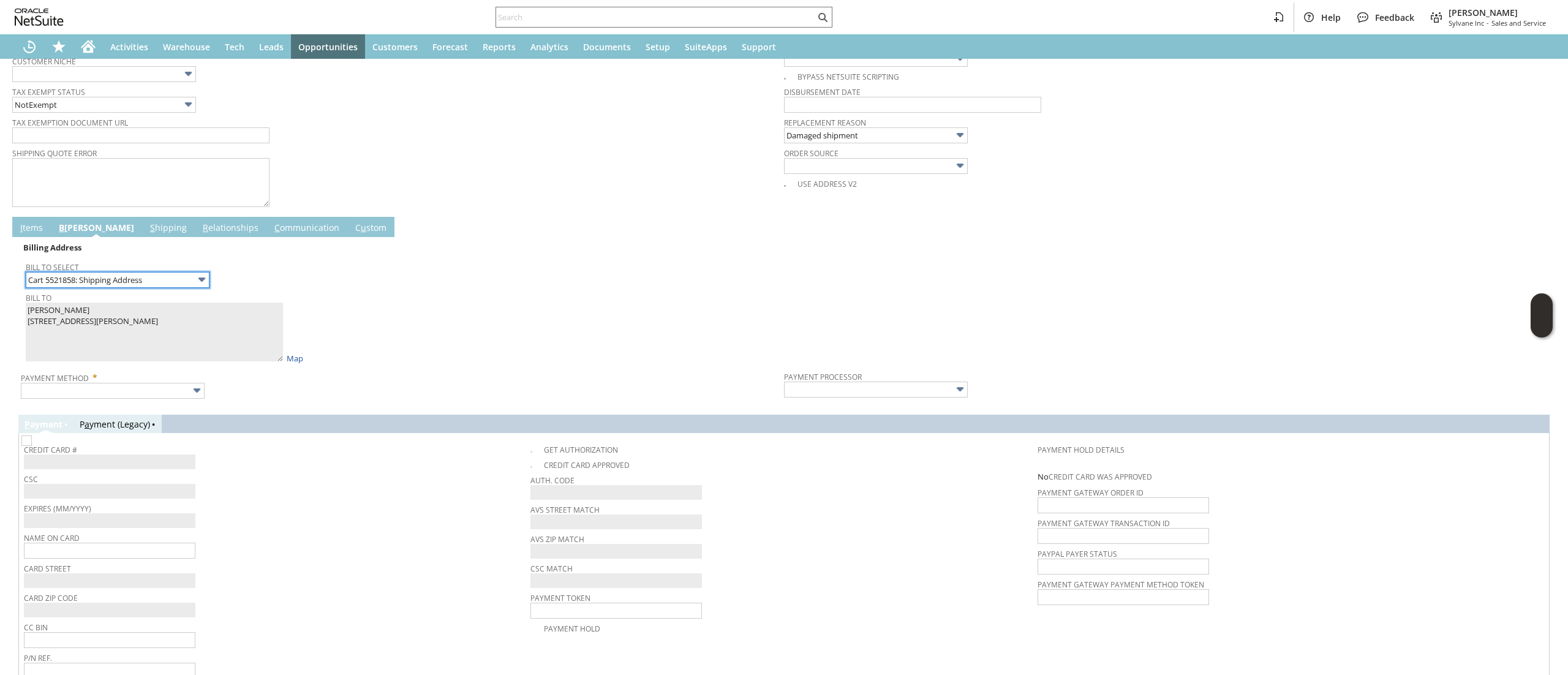
scroll to position [556, 0]
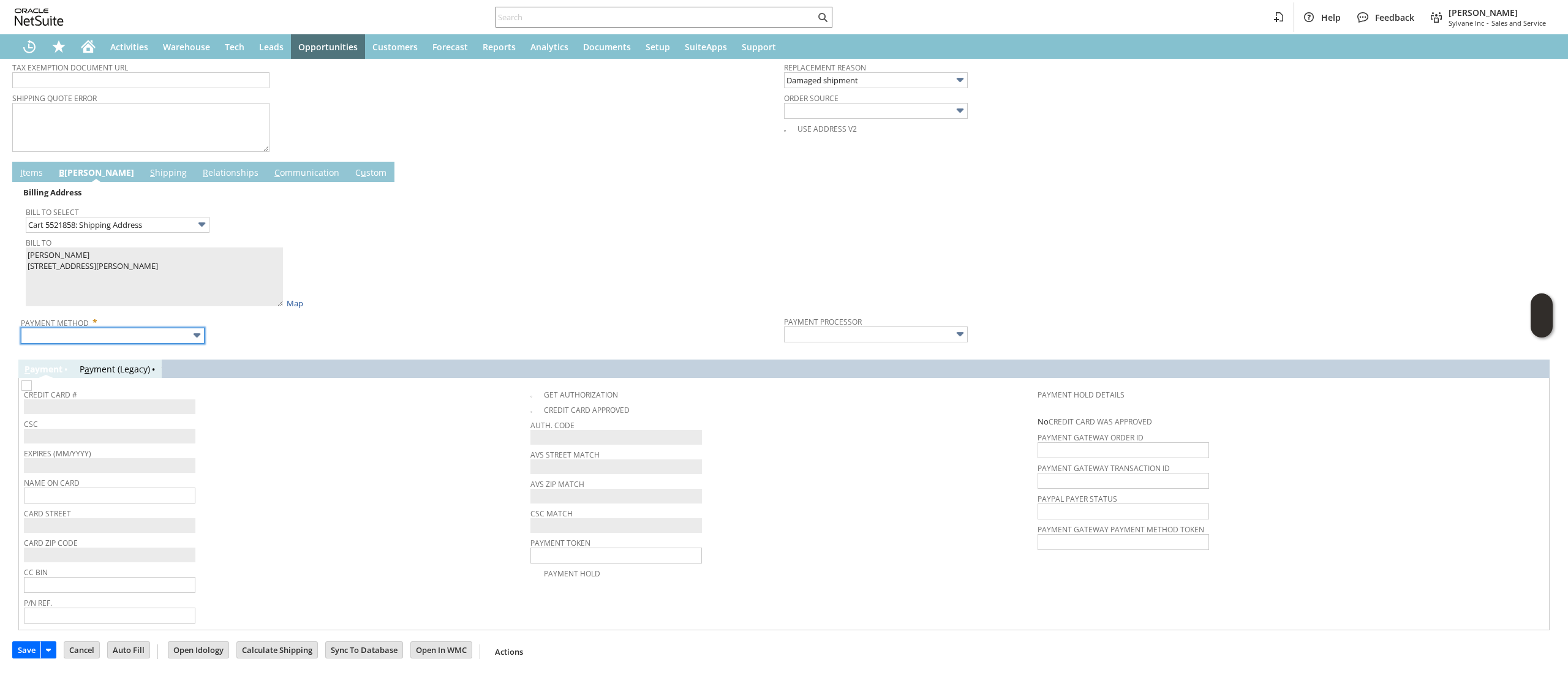
click at [174, 328] on input "text" at bounding box center [112, 335] width 184 height 16
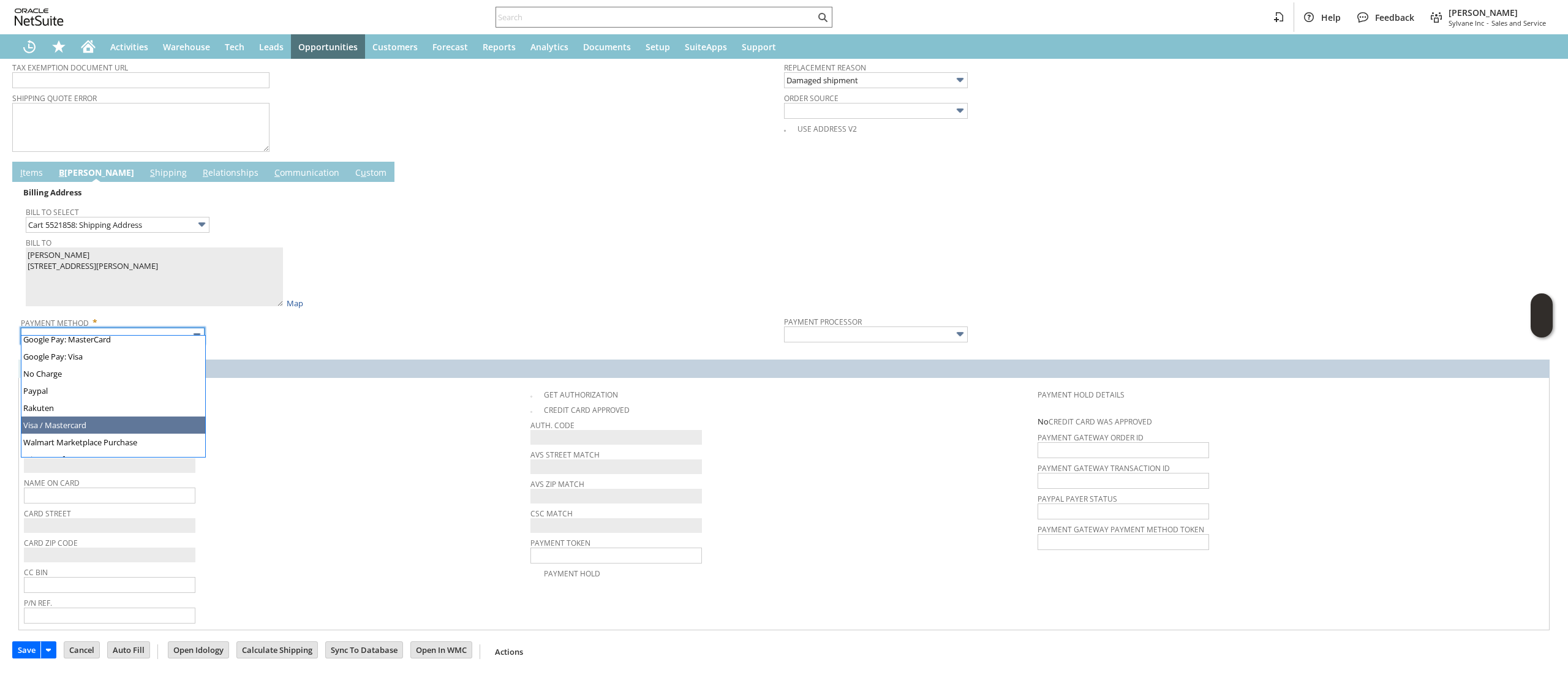
type input "Visa / Mastercard"
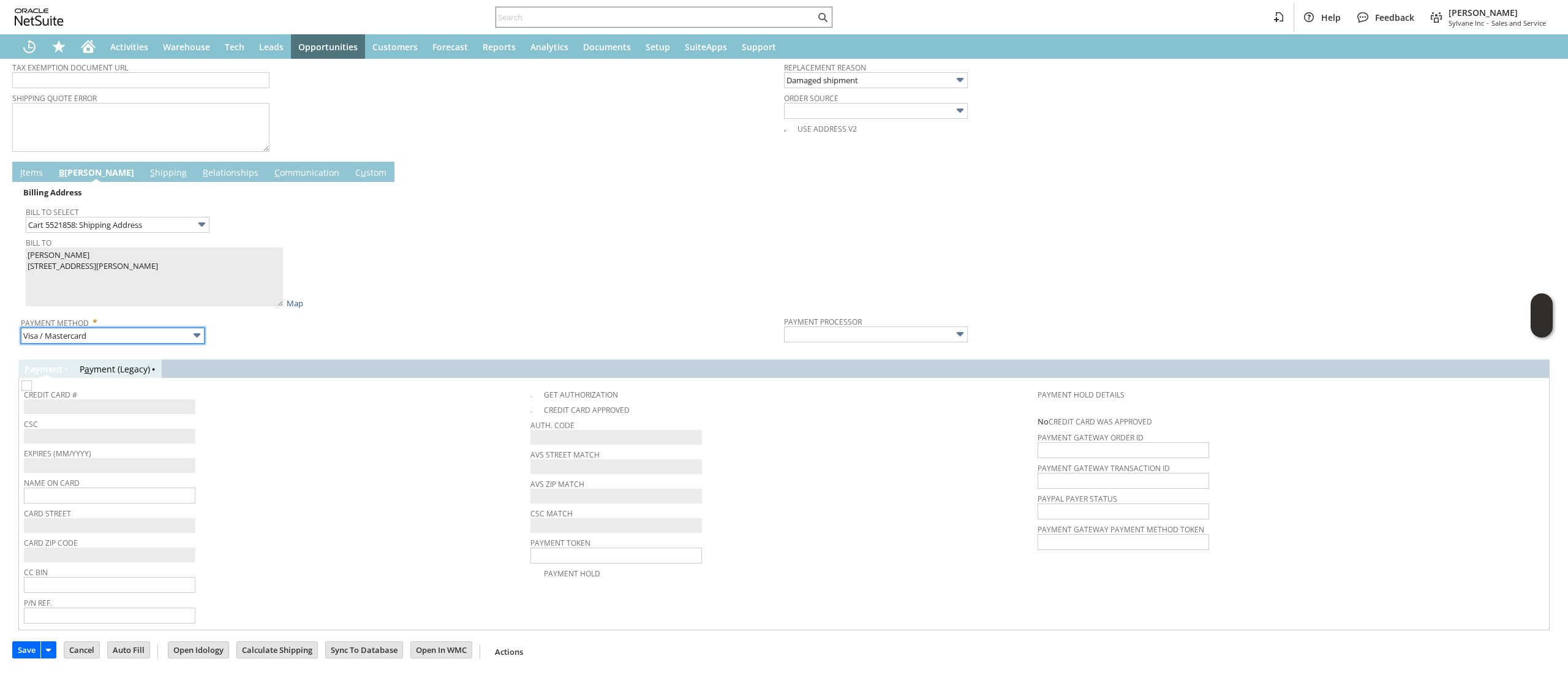
type input "Braintree"
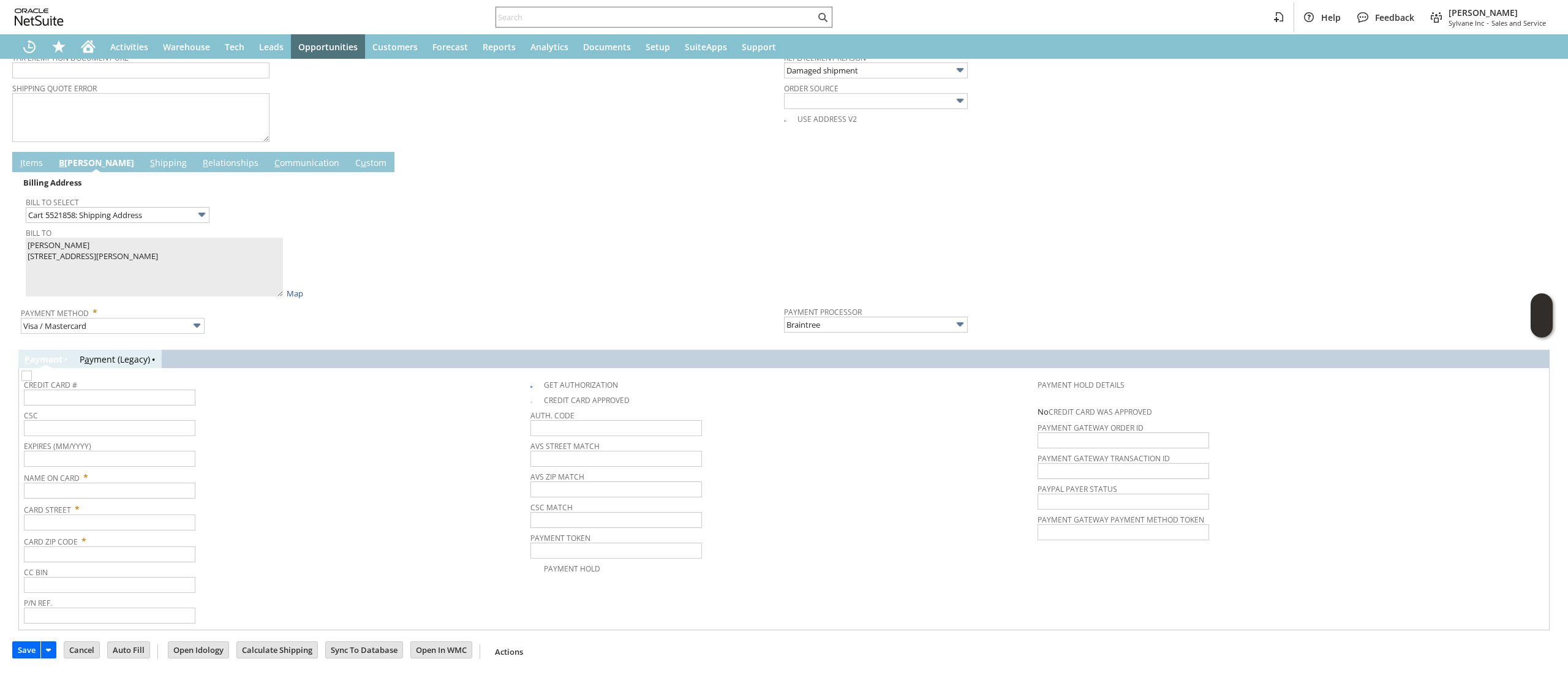
click at [523, 382] on td "Credit Card #" at bounding box center [277, 390] width 506 height 34
click at [32, 381] on img at bounding box center [27, 376] width 11 height 11
checkbox input "false"
click at [167, 499] on input "text" at bounding box center [110, 490] width 171 height 16
paste input "KEVIN MACKEY"
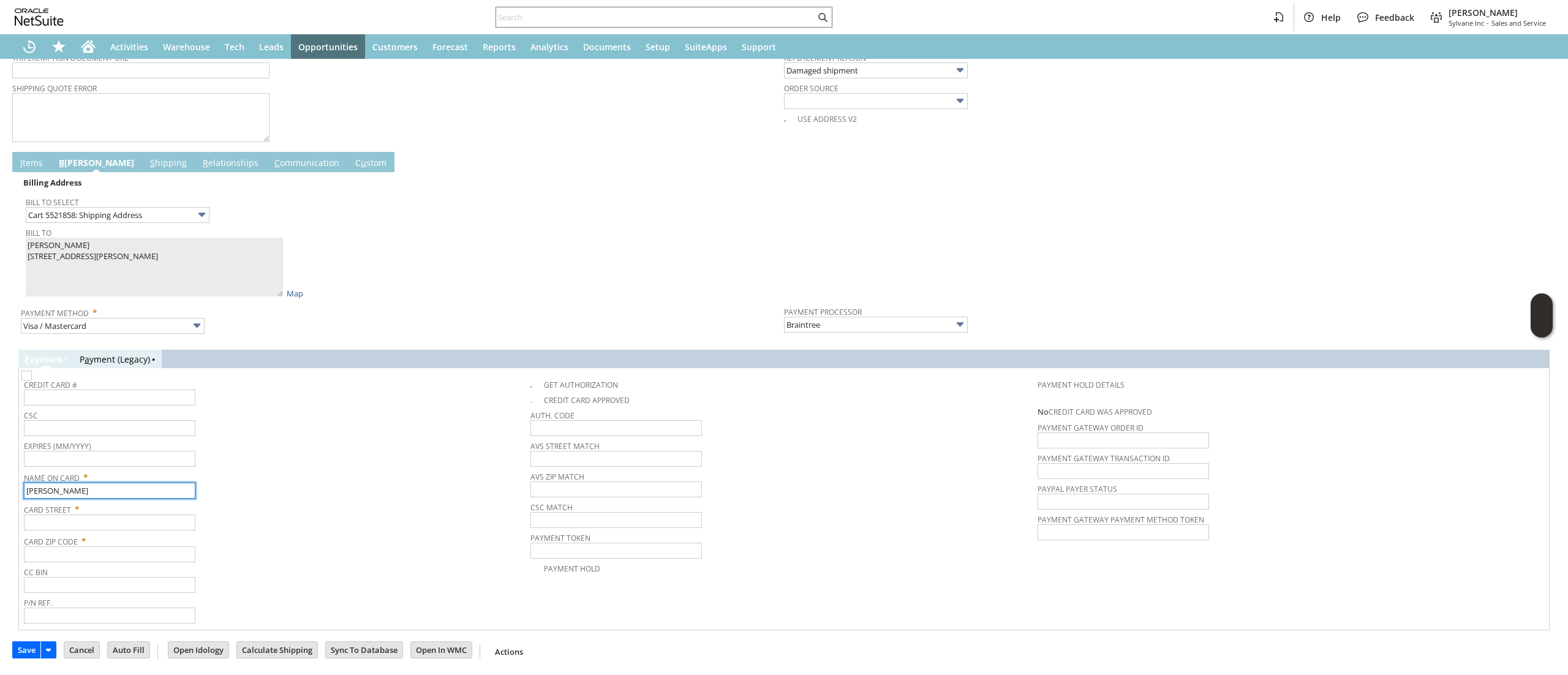
type input "KEVIN MACKEY"
click at [160, 515] on span "Card Street *" at bounding box center [274, 507] width 500 height 15
click at [158, 522] on input "text" at bounding box center [110, 522] width 171 height 16
click at [157, 523] on input "text" at bounding box center [110, 522] width 171 height 16
paste input "1731 Timber Ridge Road"
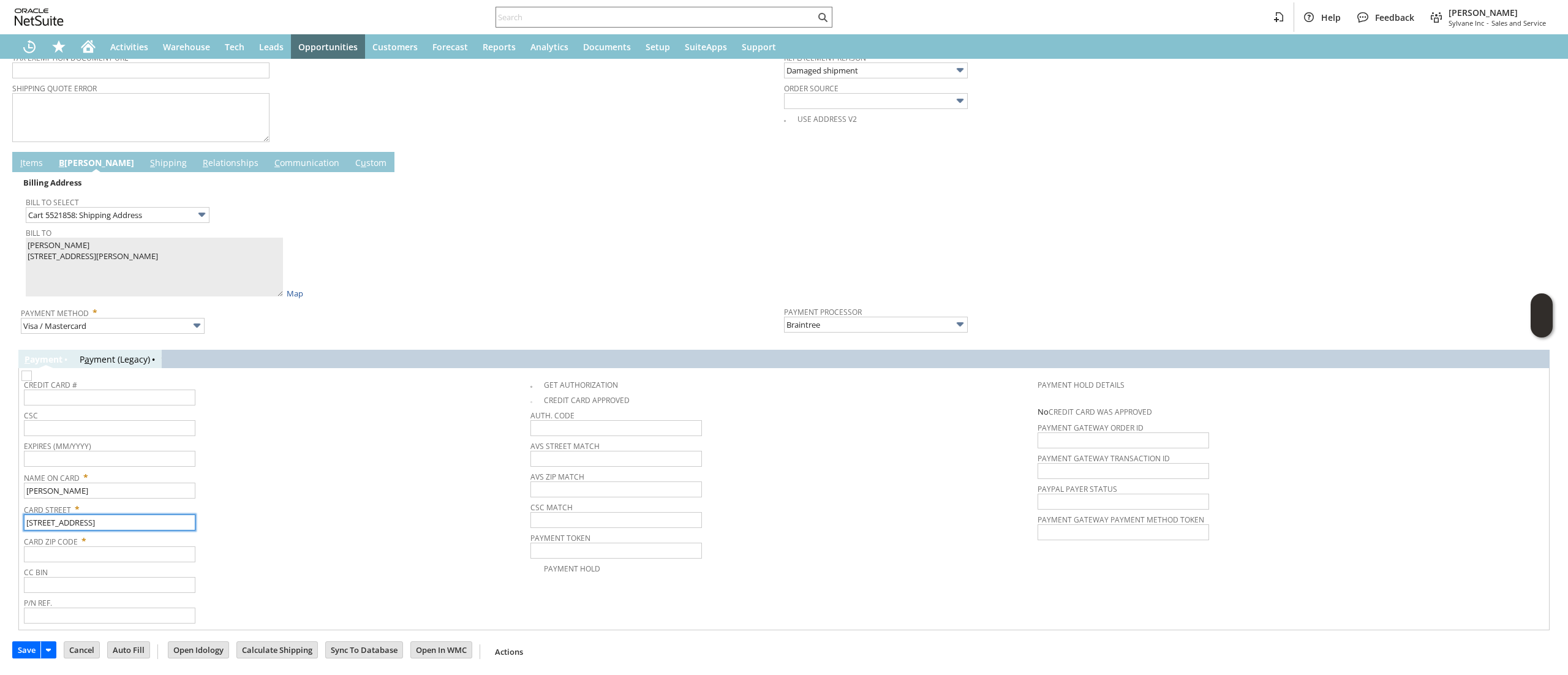
type input "1731 Timber Ridge Road"
drag, startPoint x: 136, startPoint y: 590, endPoint x: 133, endPoint y: 582, distance: 8.5
click at [132, 589] on input "text" at bounding box center [110, 584] width 171 height 16
click at [138, 555] on input "text" at bounding box center [110, 554] width 171 height 16
paste input "68522"
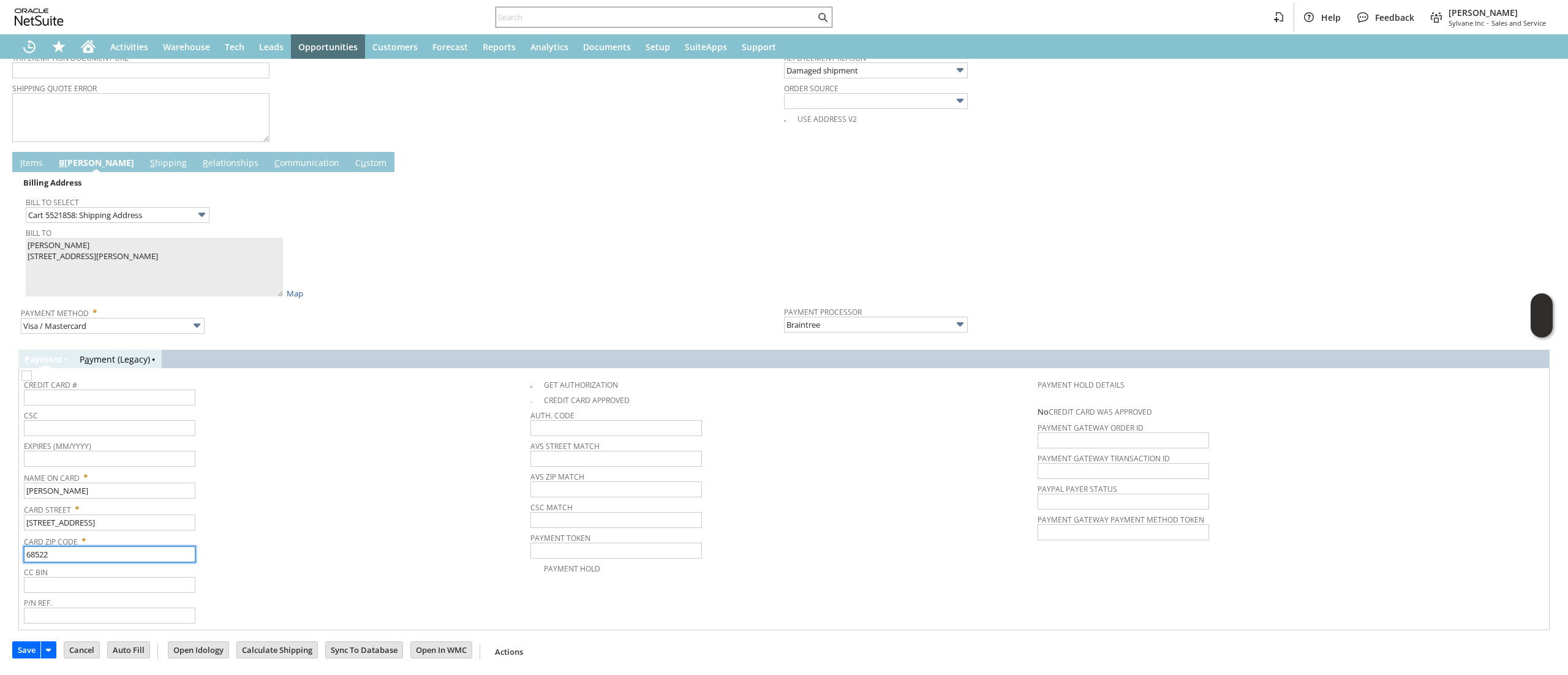
type input "68522"
click at [390, 544] on span "Card Zip Code *" at bounding box center [274, 540] width 500 height 15
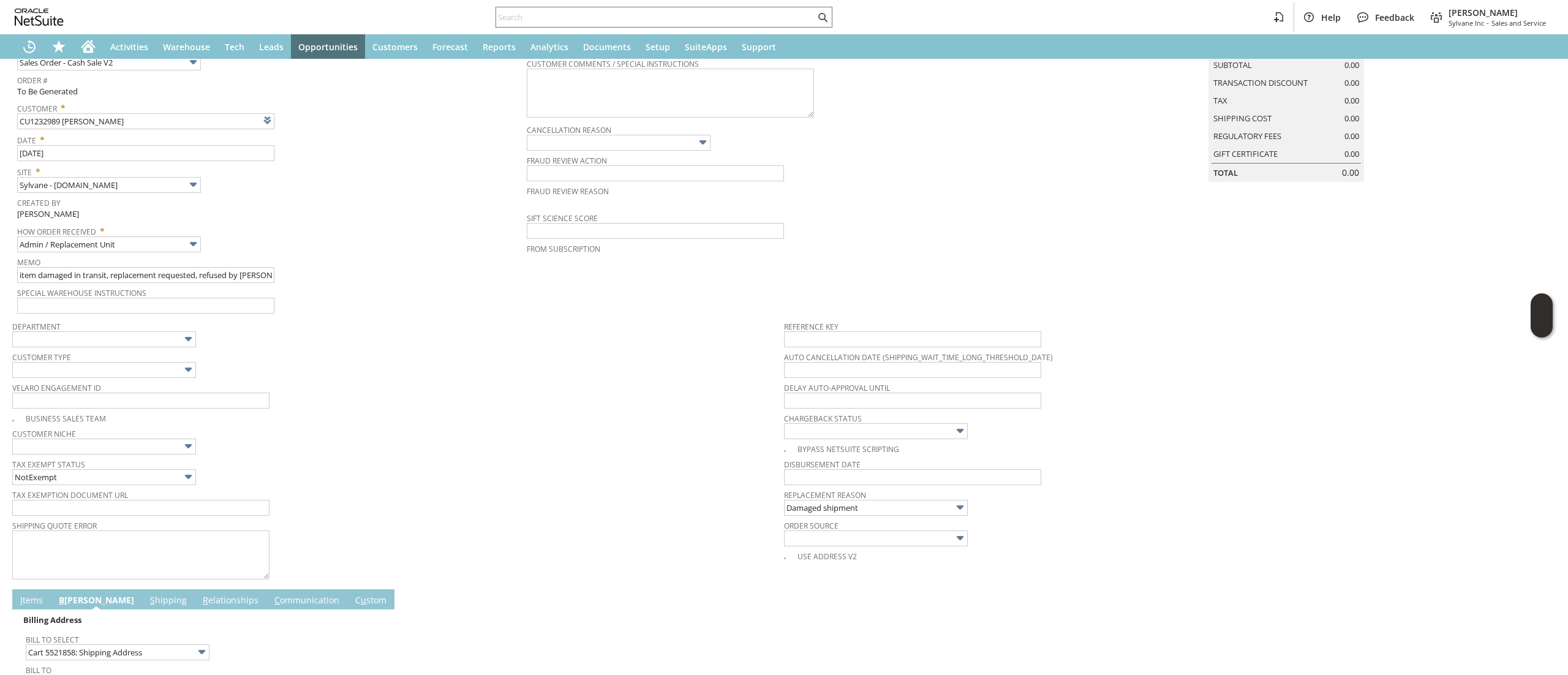
scroll to position [0, 0]
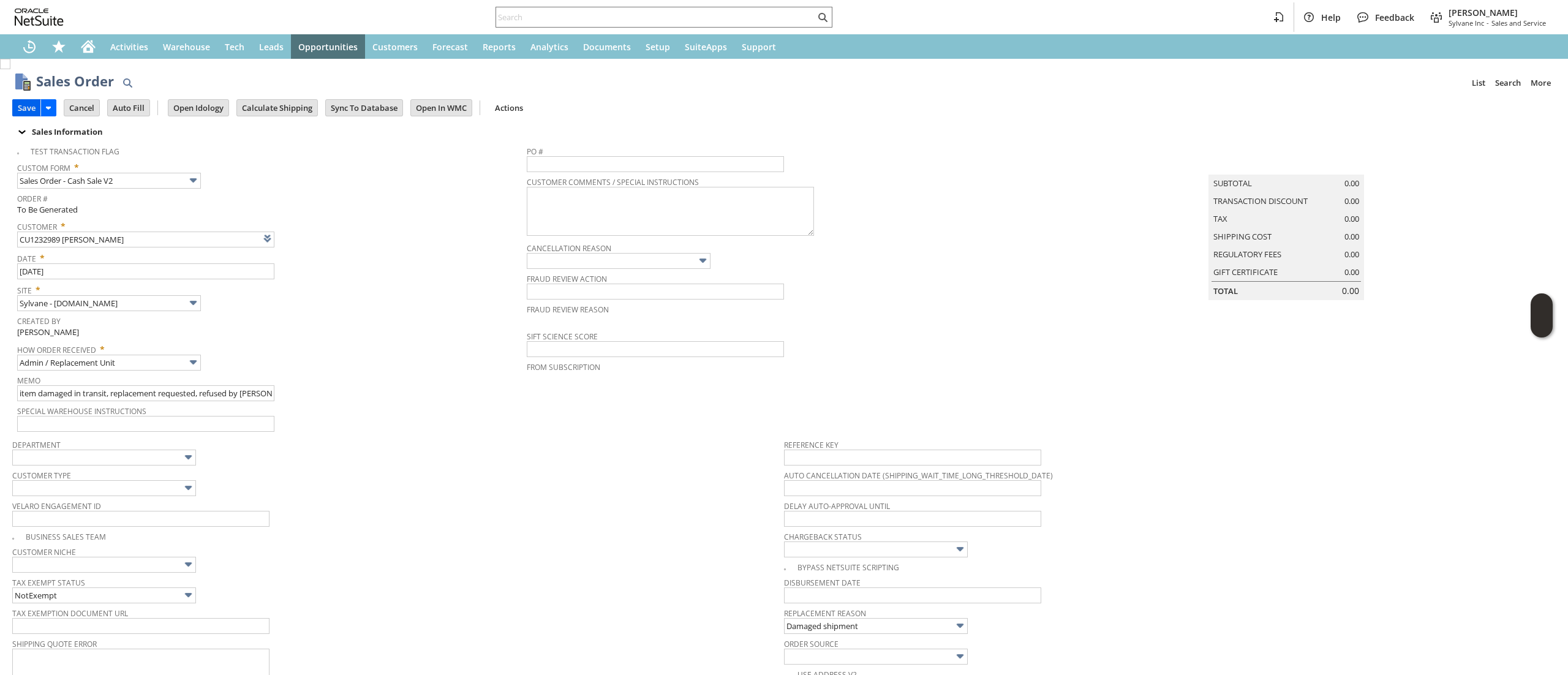
click at [16, 110] on input "Save" at bounding box center [26, 107] width 27 height 16
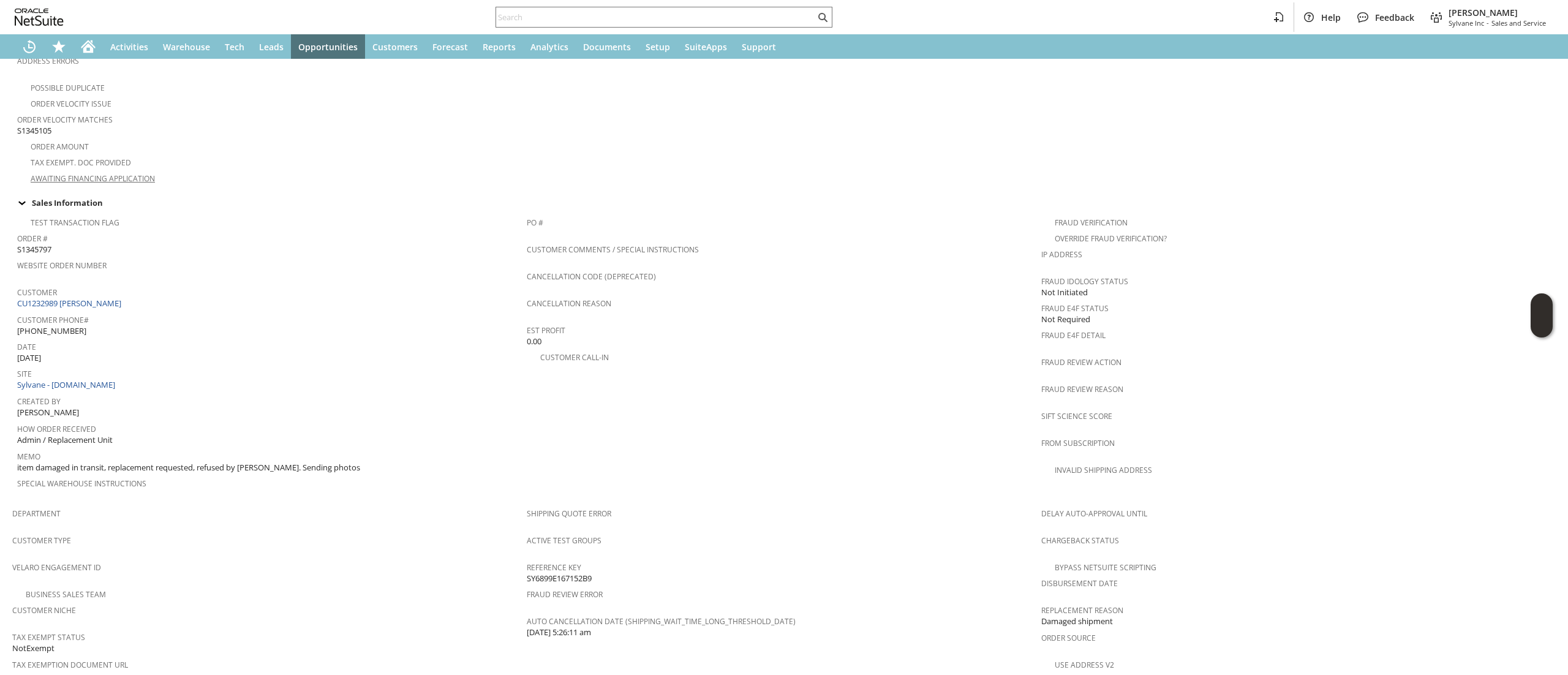
scroll to position [15, 0]
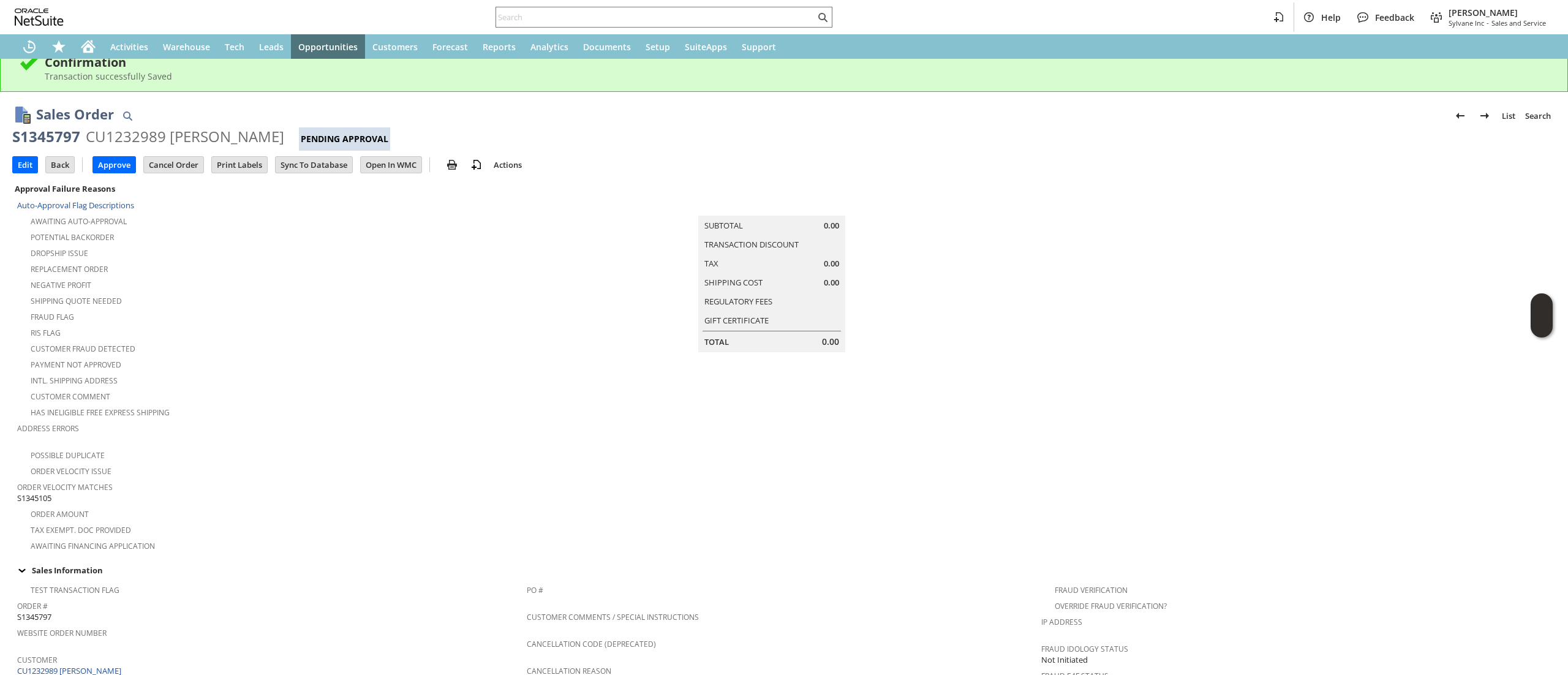
drag, startPoint x: 630, startPoint y: 320, endPoint x: 351, endPoint y: 61, distance: 380.7
click at [628, 313] on td "Summary Subtotal 0.00 Transaction Discount Tax 0.00 Shipping Cost 0.00 Regulato…" at bounding box center [784, 266] width 514 height 171
drag, startPoint x: 86, startPoint y: 41, endPoint x: 88, endPoint y: 15, distance: 26.1
click at [86, 39] on icon "Home" at bounding box center [88, 47] width 15 height 15
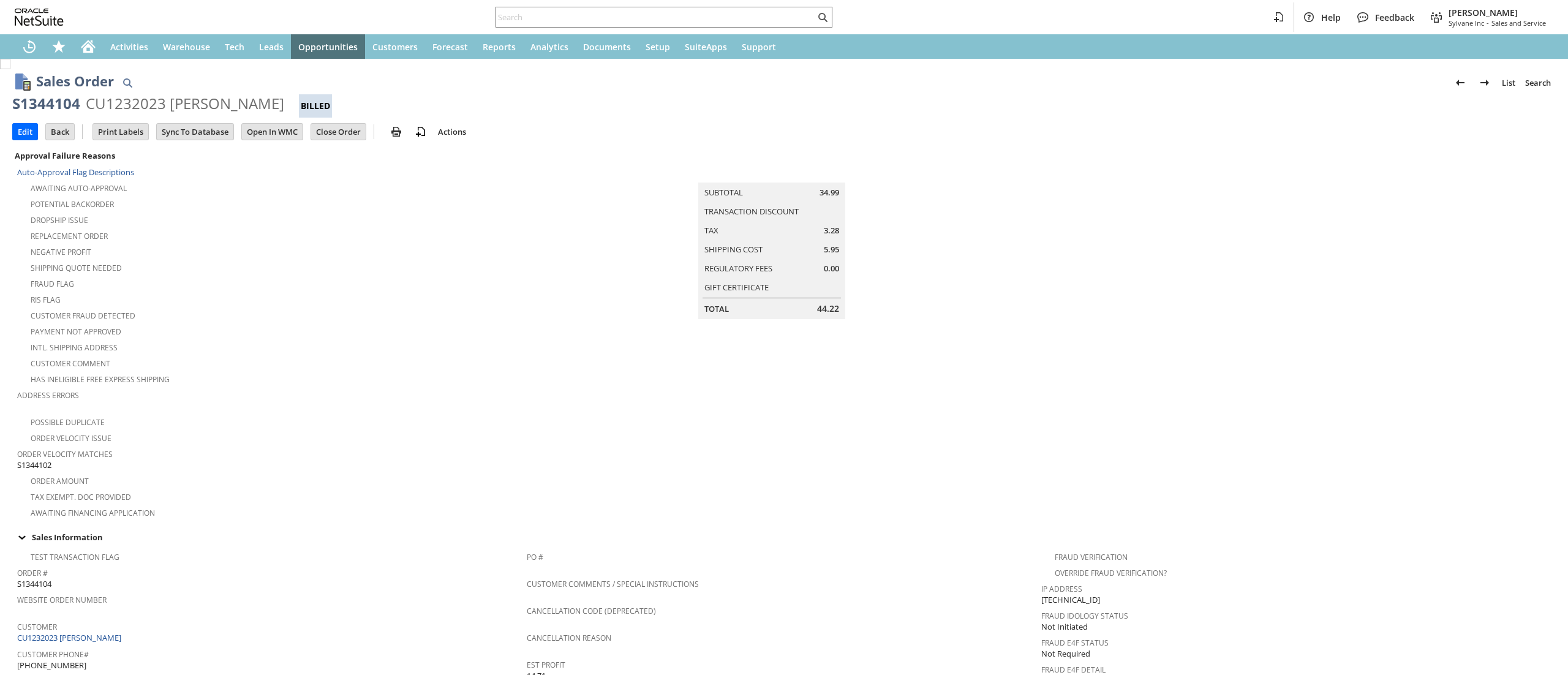
scroll to position [601, 0]
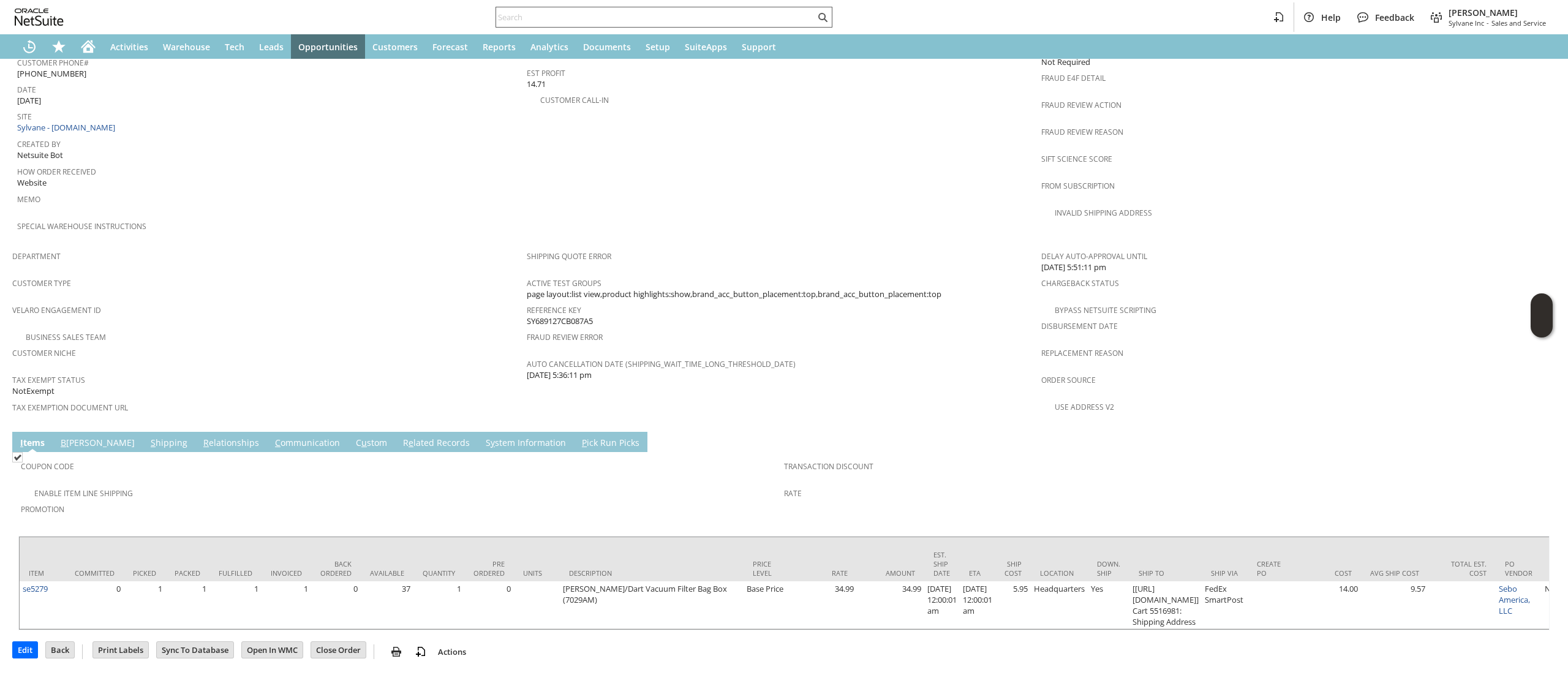
click at [618, 11] on input "text" at bounding box center [656, 17] width 319 height 15
paste input "[PERSON_NAME][EMAIL_ADDRESS][DOMAIN_NAME]"
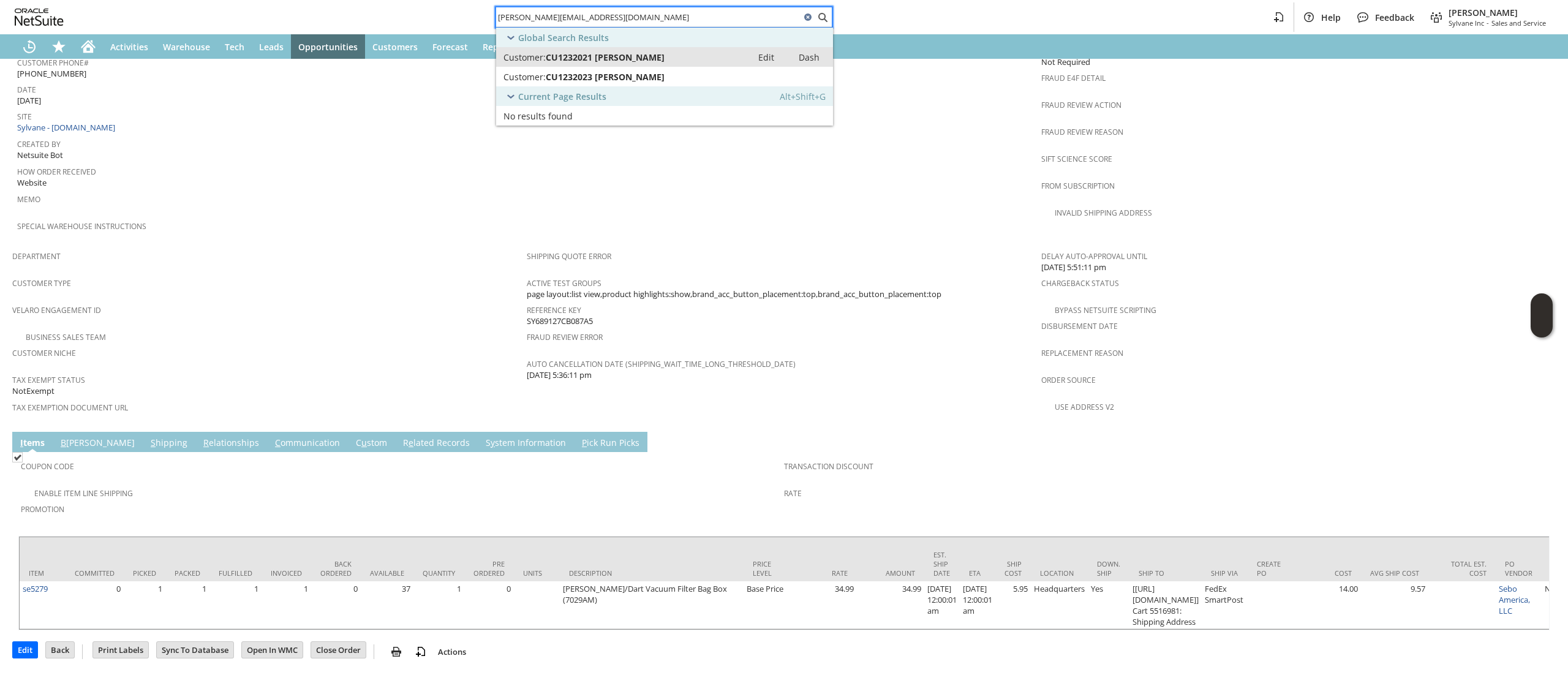
type input "[PERSON_NAME][EMAIL_ADDRESS][DOMAIN_NAME]"
click at [623, 48] on link "Customer: CU1232021 [PERSON_NAME] Edit Dash" at bounding box center [664, 57] width 337 height 20
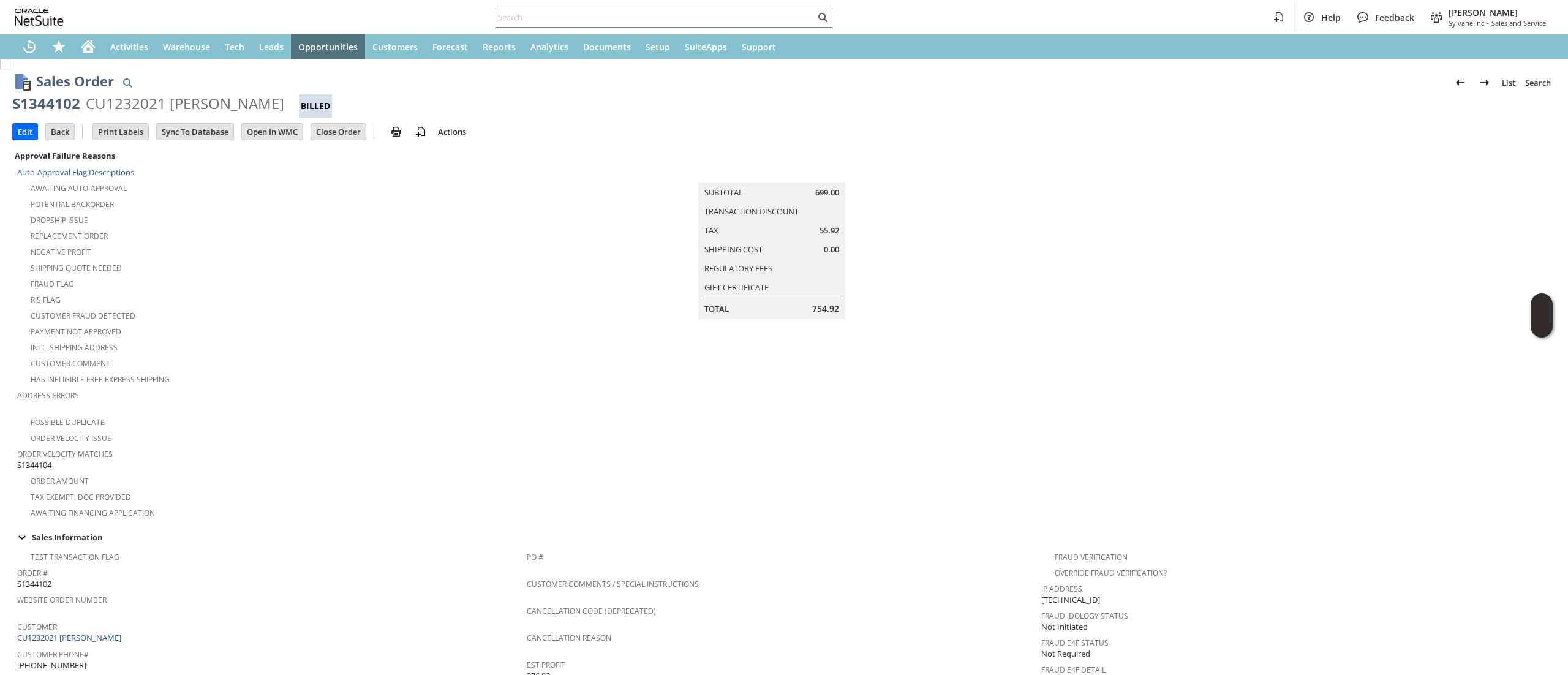
scroll to position [245, 0]
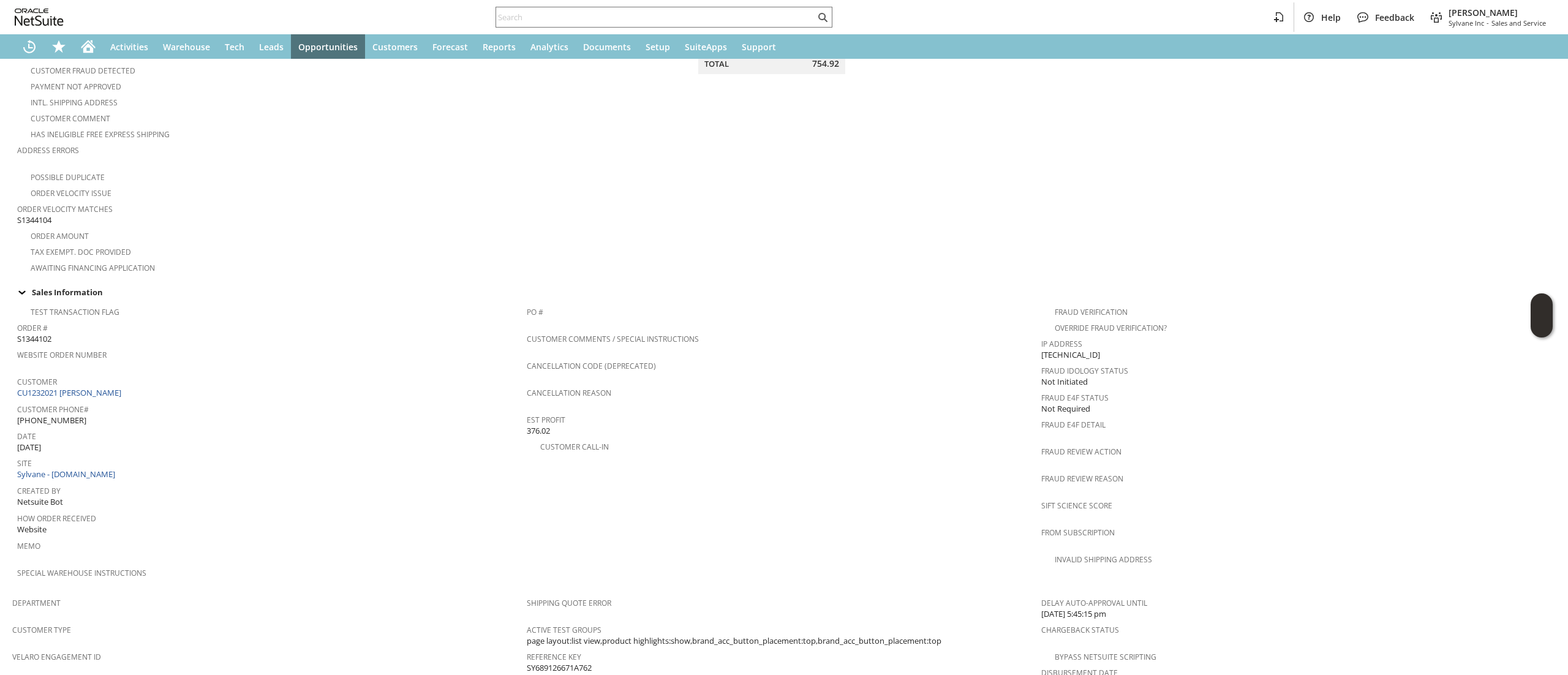
click at [132, 377] on div "Customer CU1232021 [PERSON_NAME]" at bounding box center [269, 387] width 504 height 27
copy tbody "CU1232021 [PERSON_NAME]"
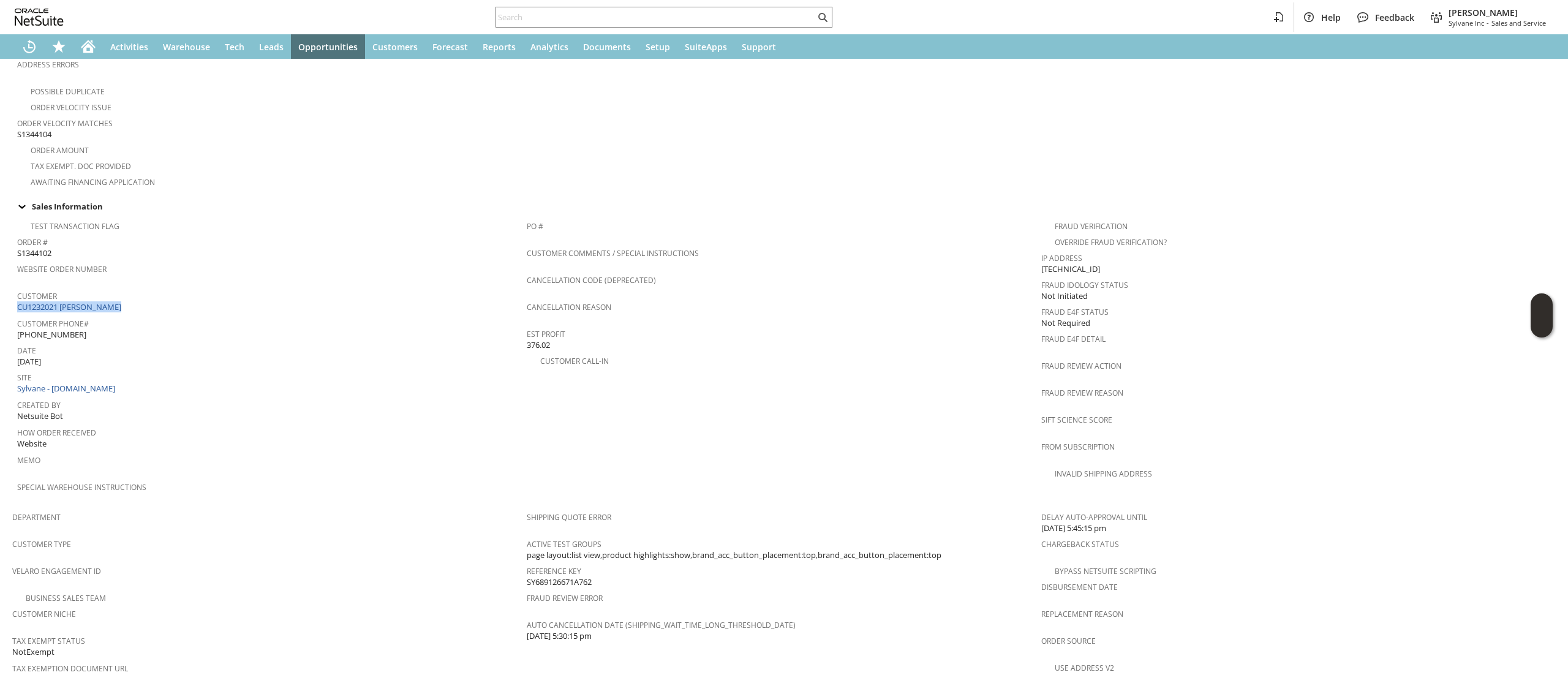
scroll to position [367, 0]
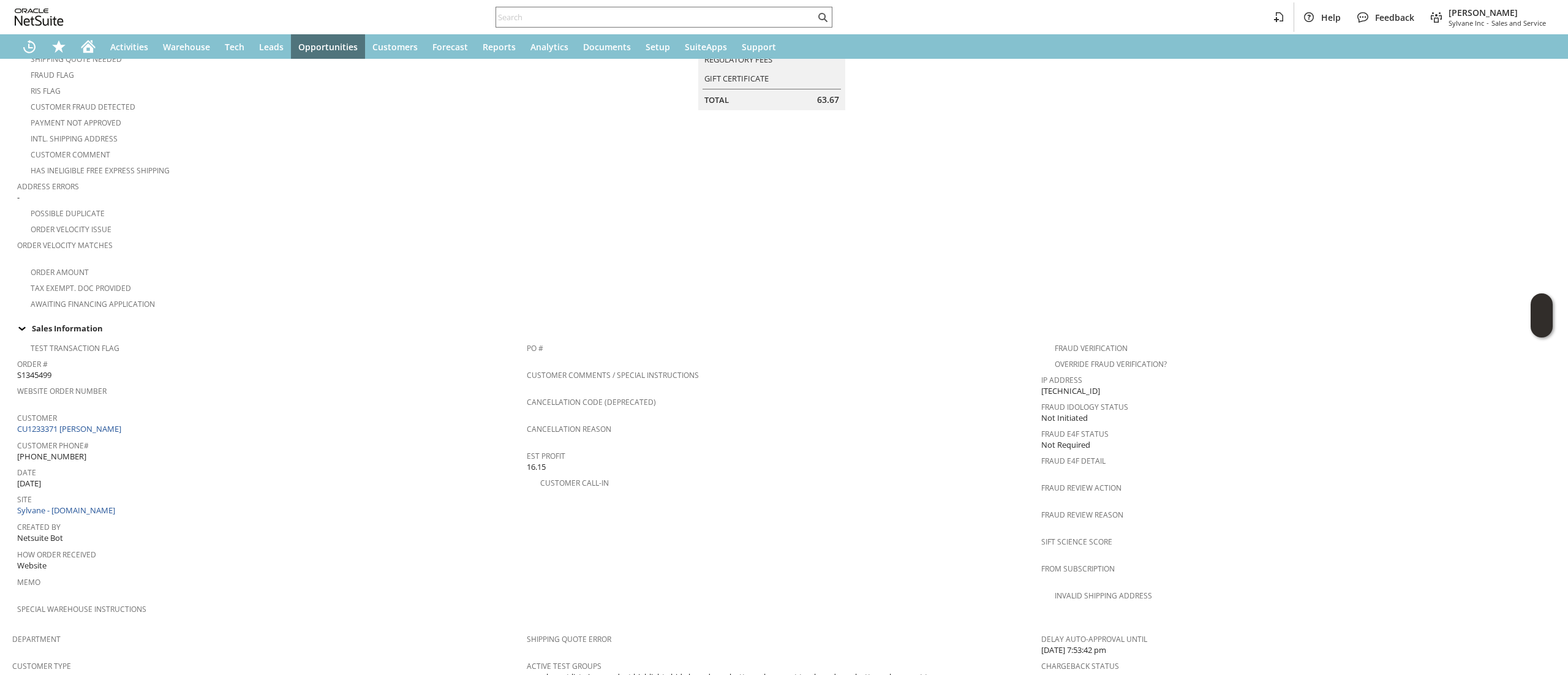
scroll to position [111, 0]
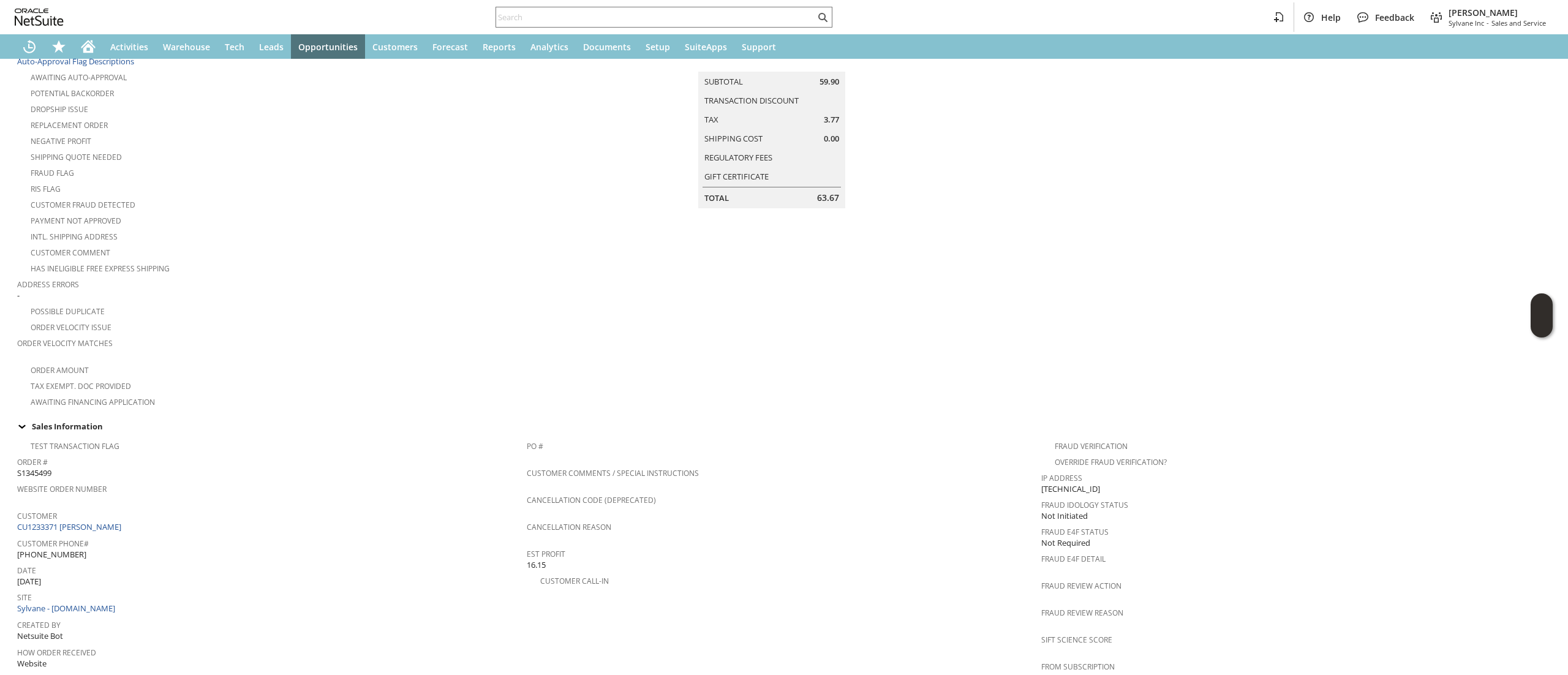
click at [134, 516] on div "Customer CU1233371 [PERSON_NAME]" at bounding box center [269, 520] width 504 height 27
click at [134, 516] on div "Customer CU1233371 Kahleen Brill" at bounding box center [269, 520] width 504 height 27
copy tbody "CU1233371 [PERSON_NAME]"
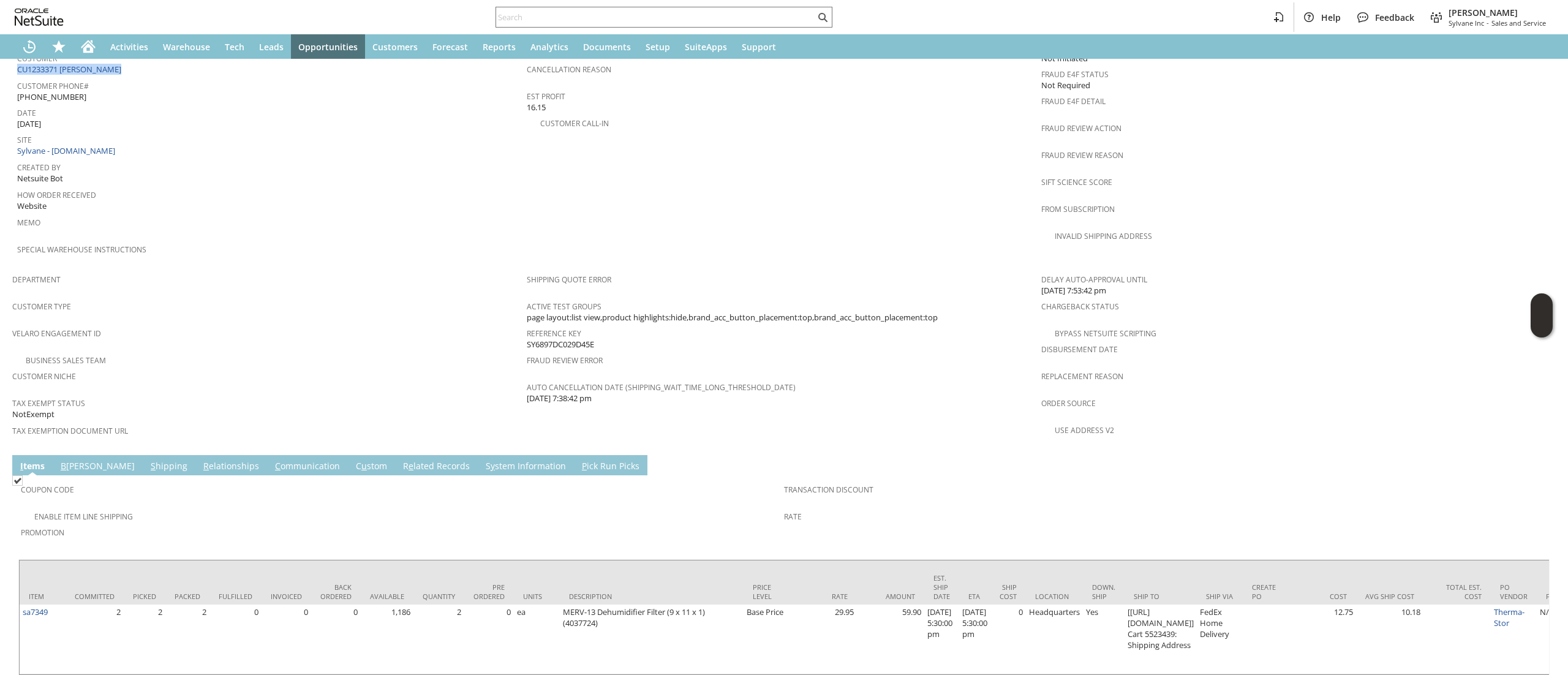
scroll to position [601, 0]
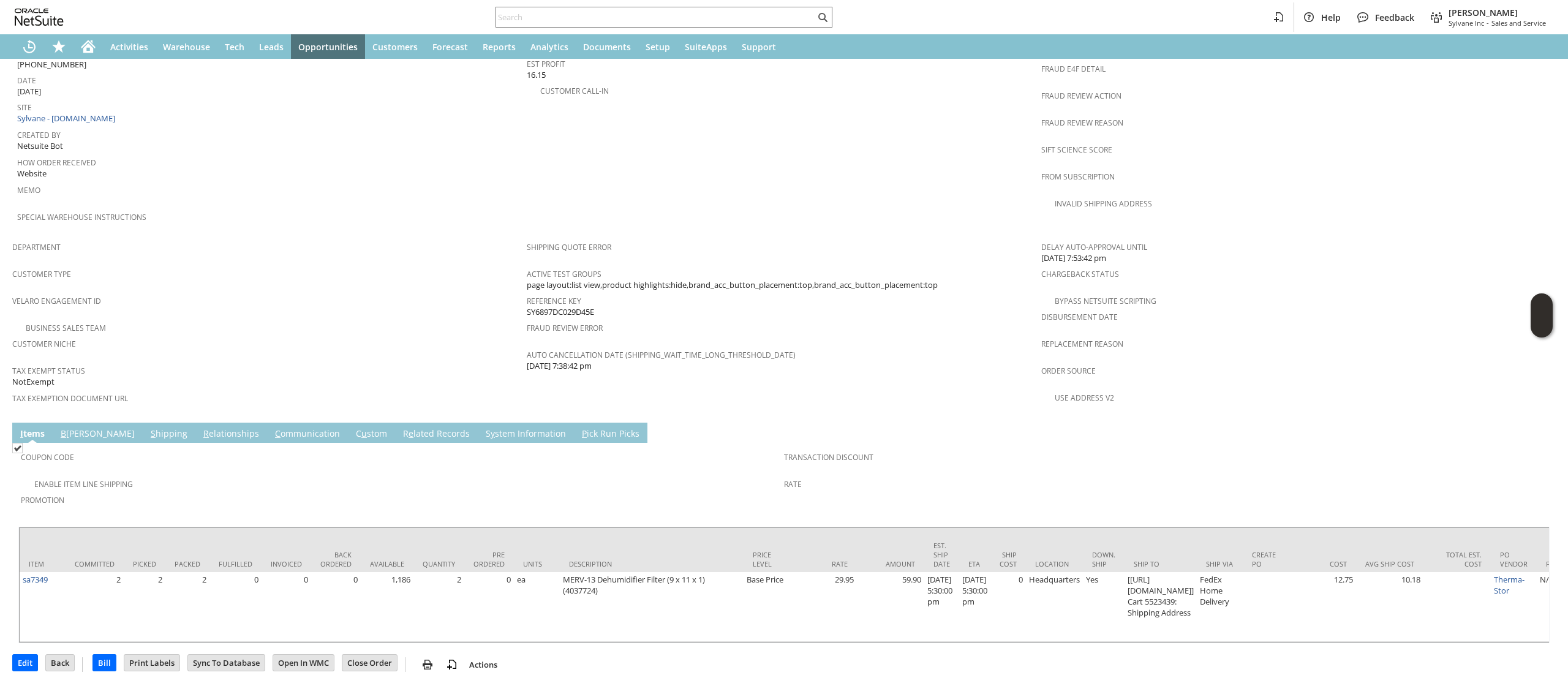
click at [148, 427] on link "S hipping" at bounding box center [170, 434] width 43 height 13
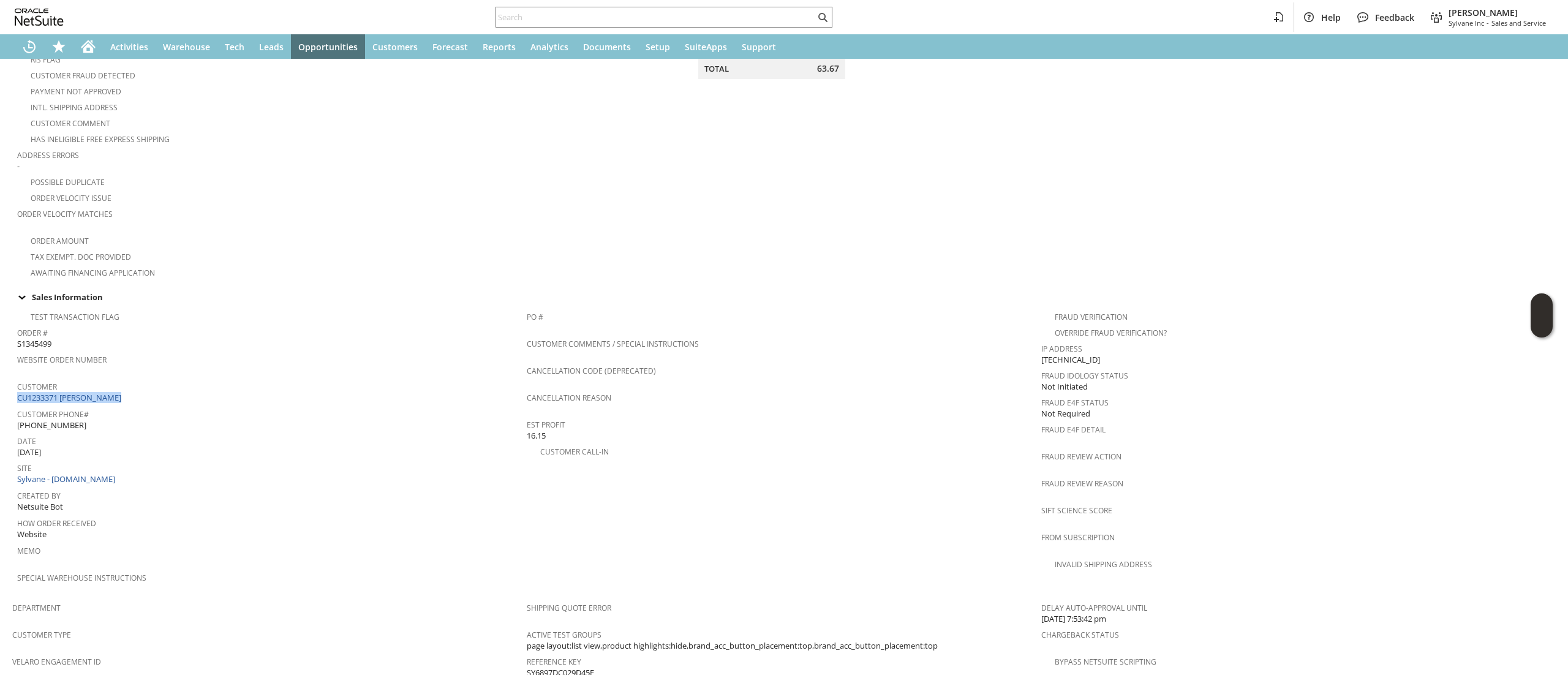
scroll to position [490, 0]
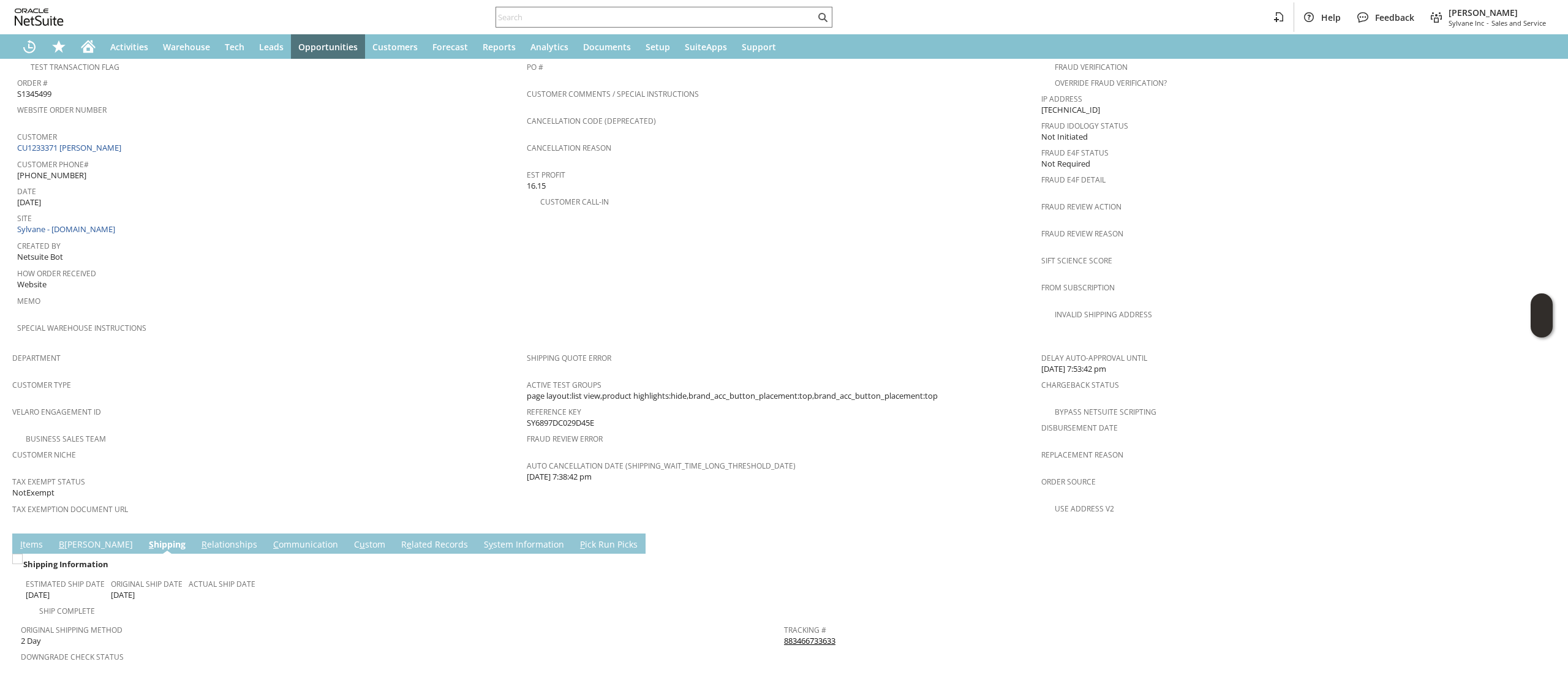
click at [574, 417] on span "SY6897DC029D45E" at bounding box center [560, 423] width 67 height 12
click at [574, 403] on div "Reference Key SY6897DC029D45E" at bounding box center [781, 416] width 509 height 26
copy div "SY6897DC029D45E"
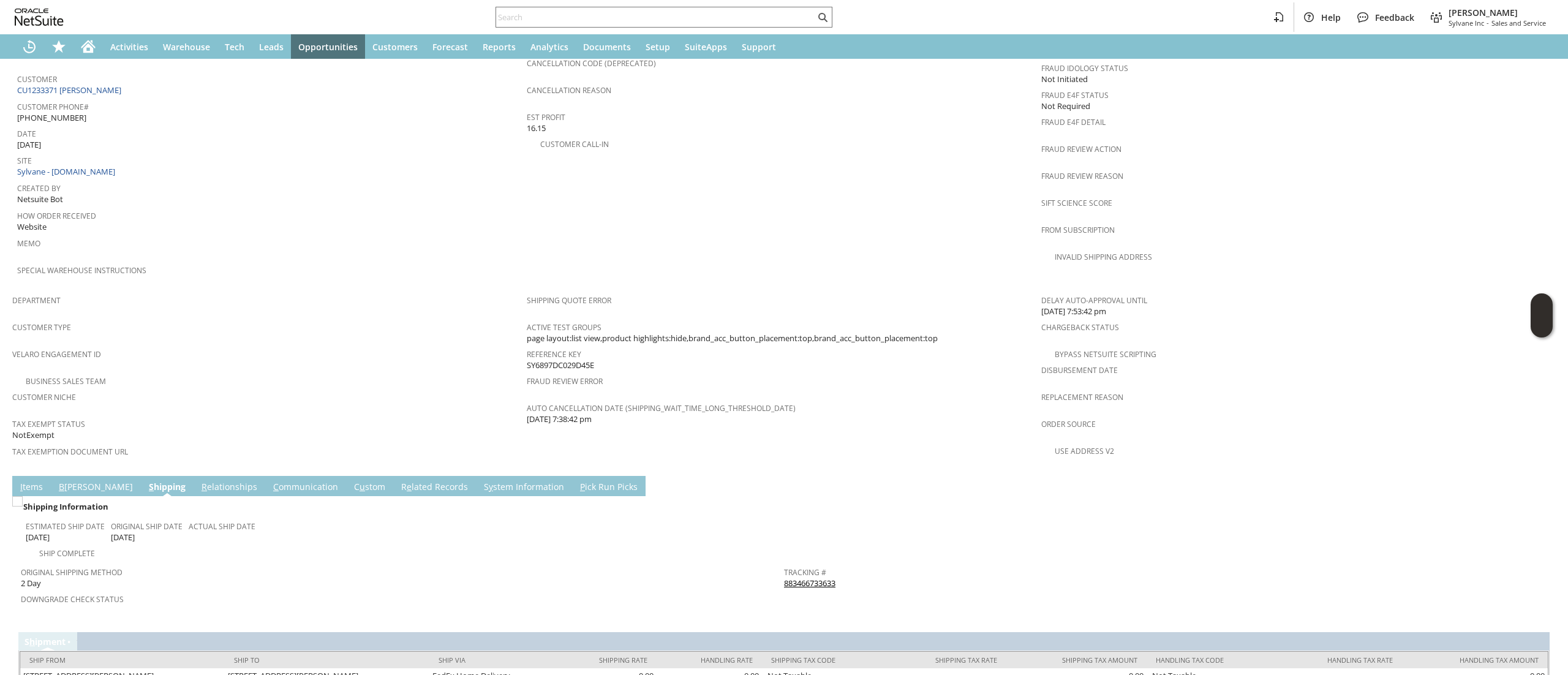
scroll to position [572, 0]
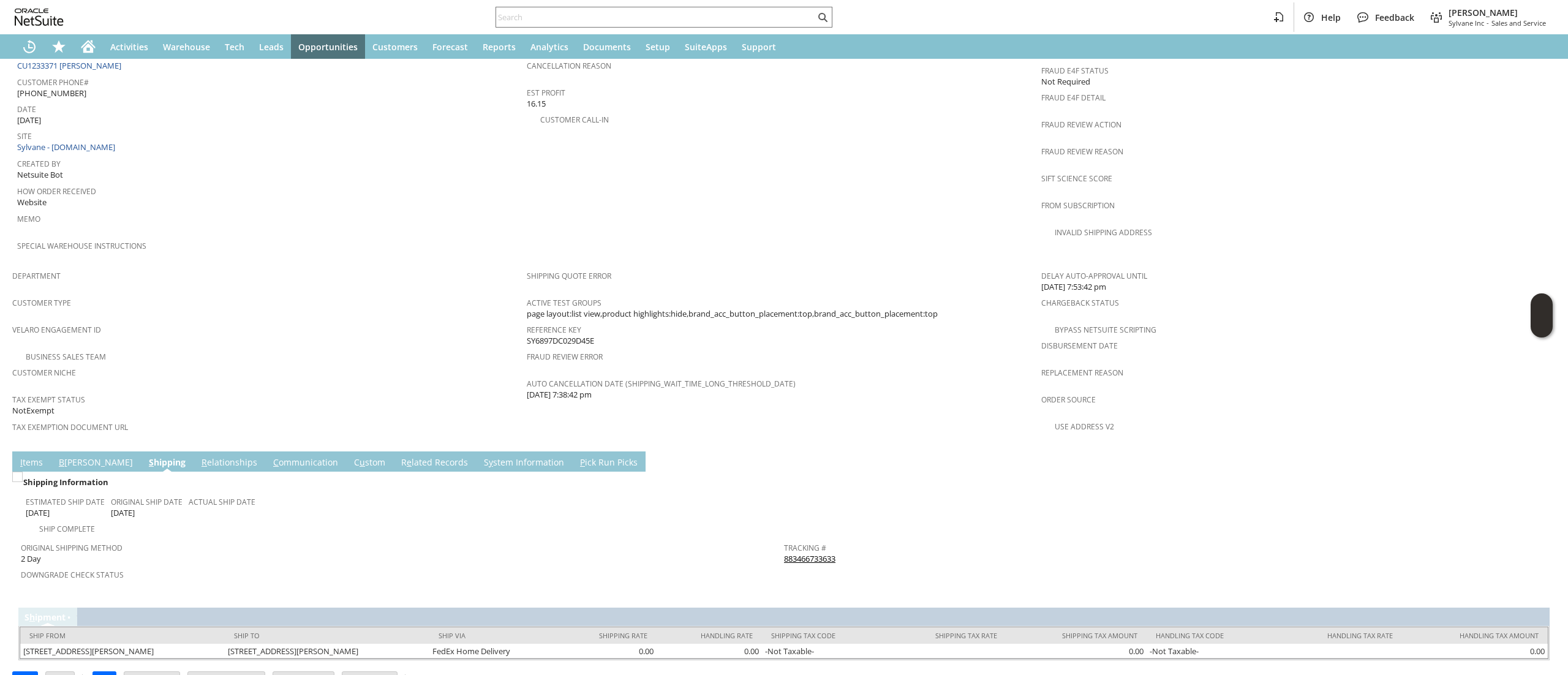
click at [78, 456] on link "B [PERSON_NAME]" at bounding box center [96, 463] width 81 height 13
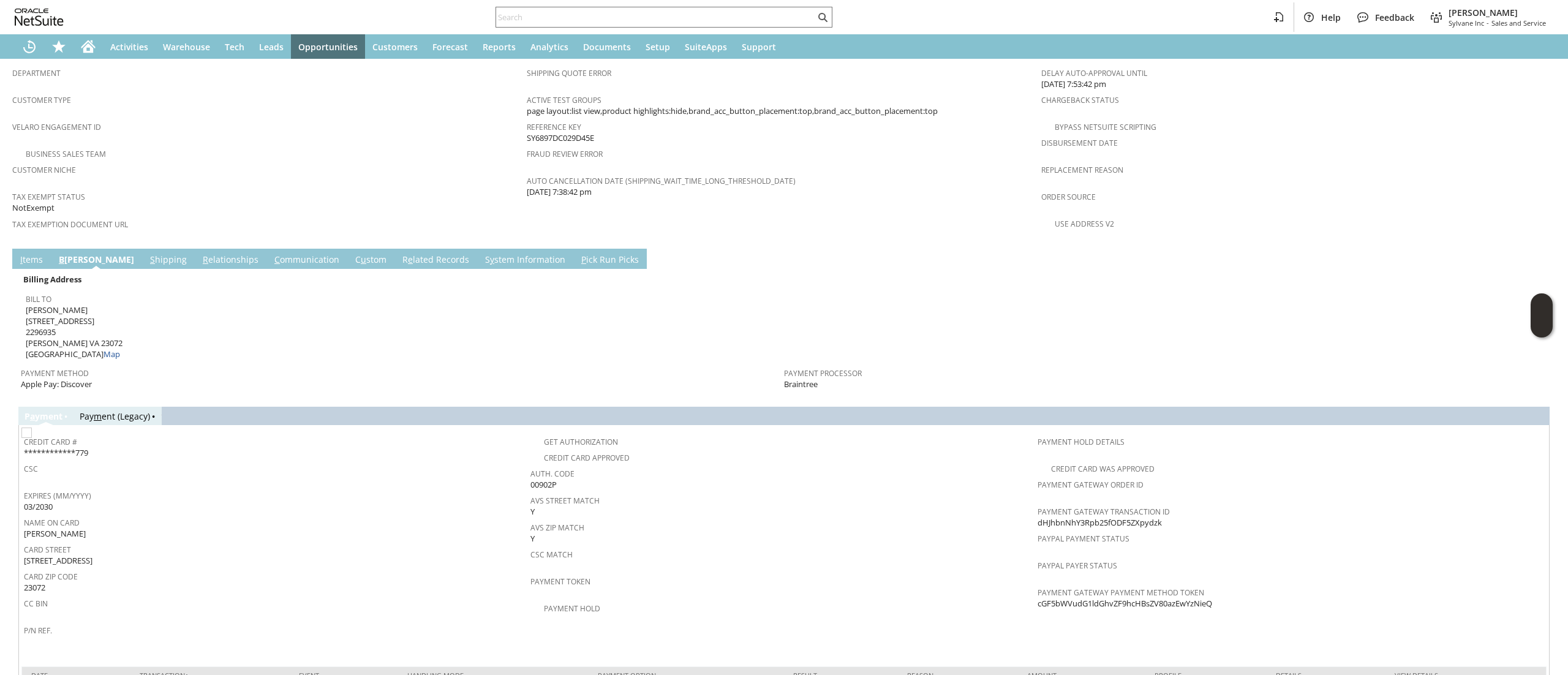
scroll to position [812, 0]
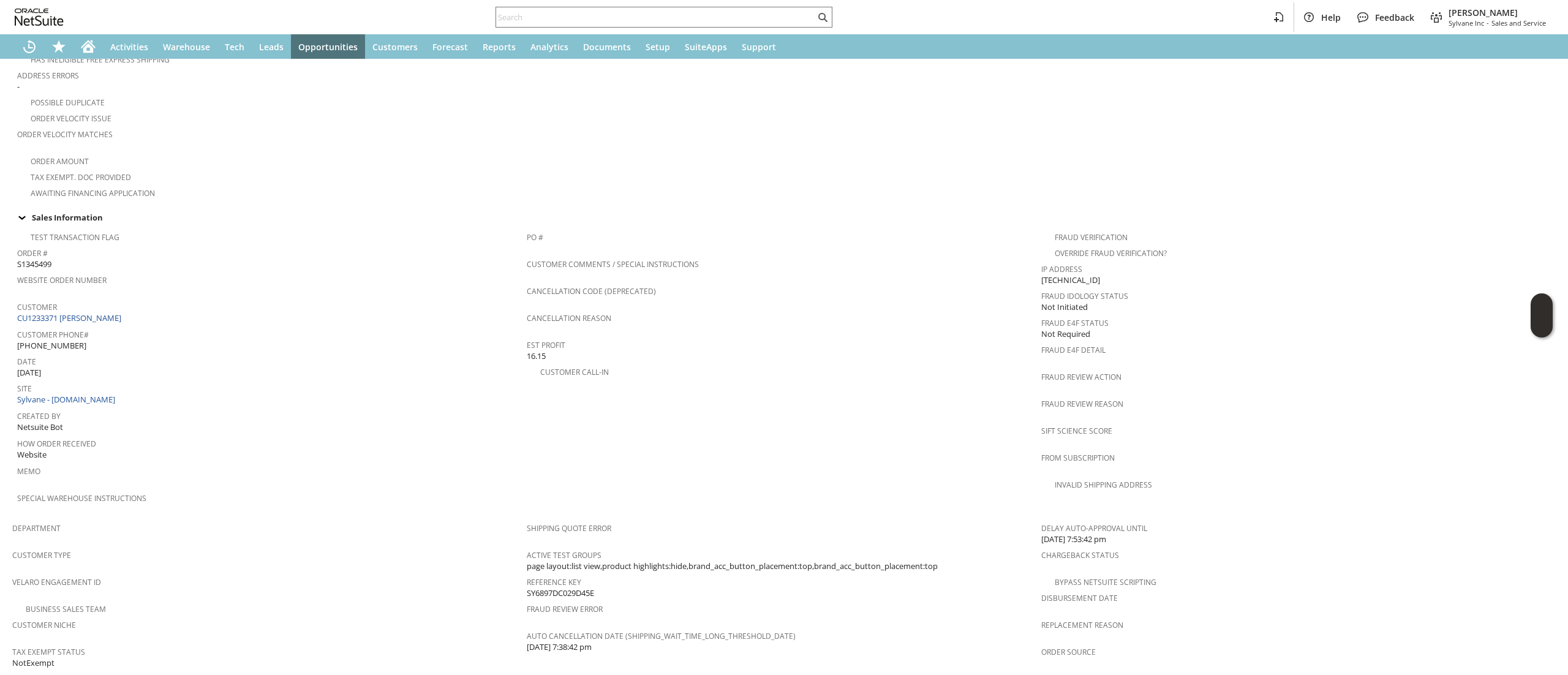
scroll to position [234, 0]
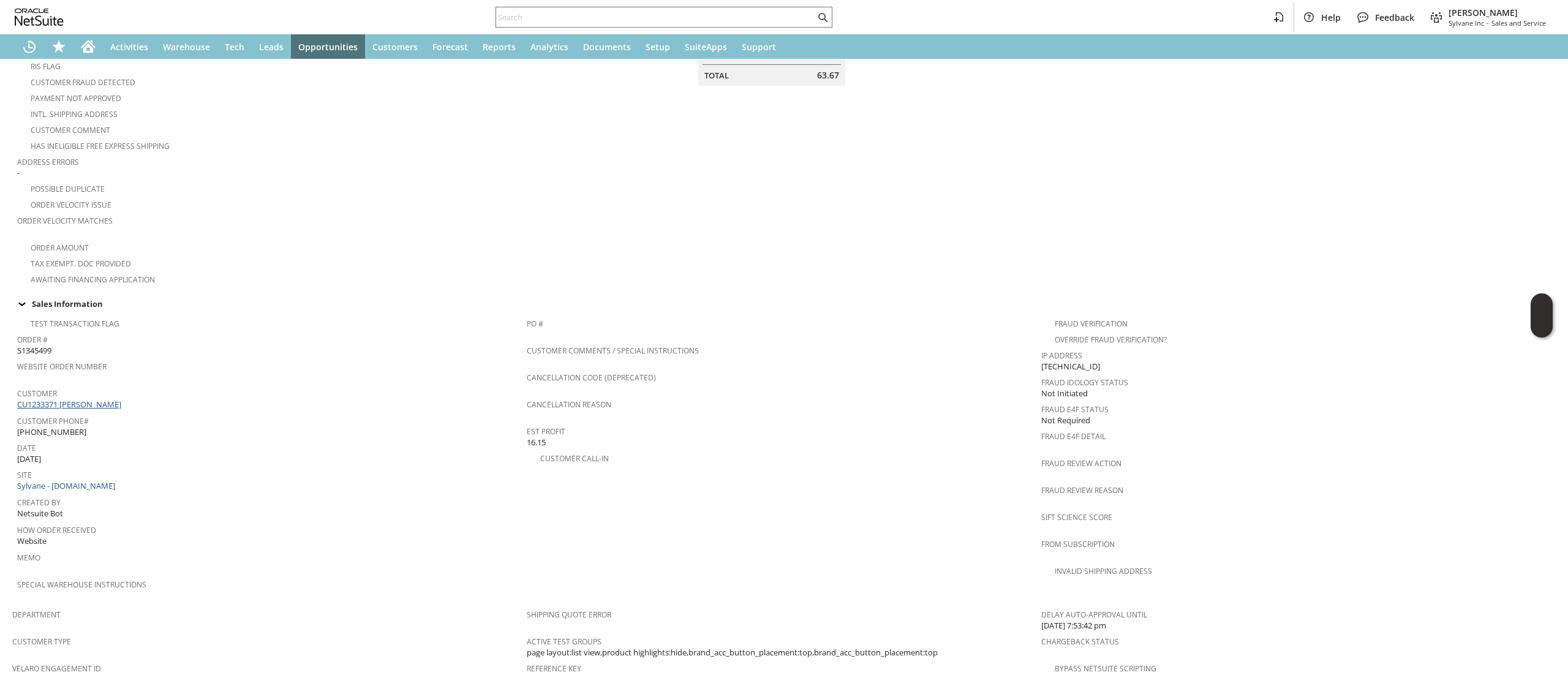
click at [90, 399] on link "CU1233371 [PERSON_NAME]" at bounding box center [71, 404] width 107 height 11
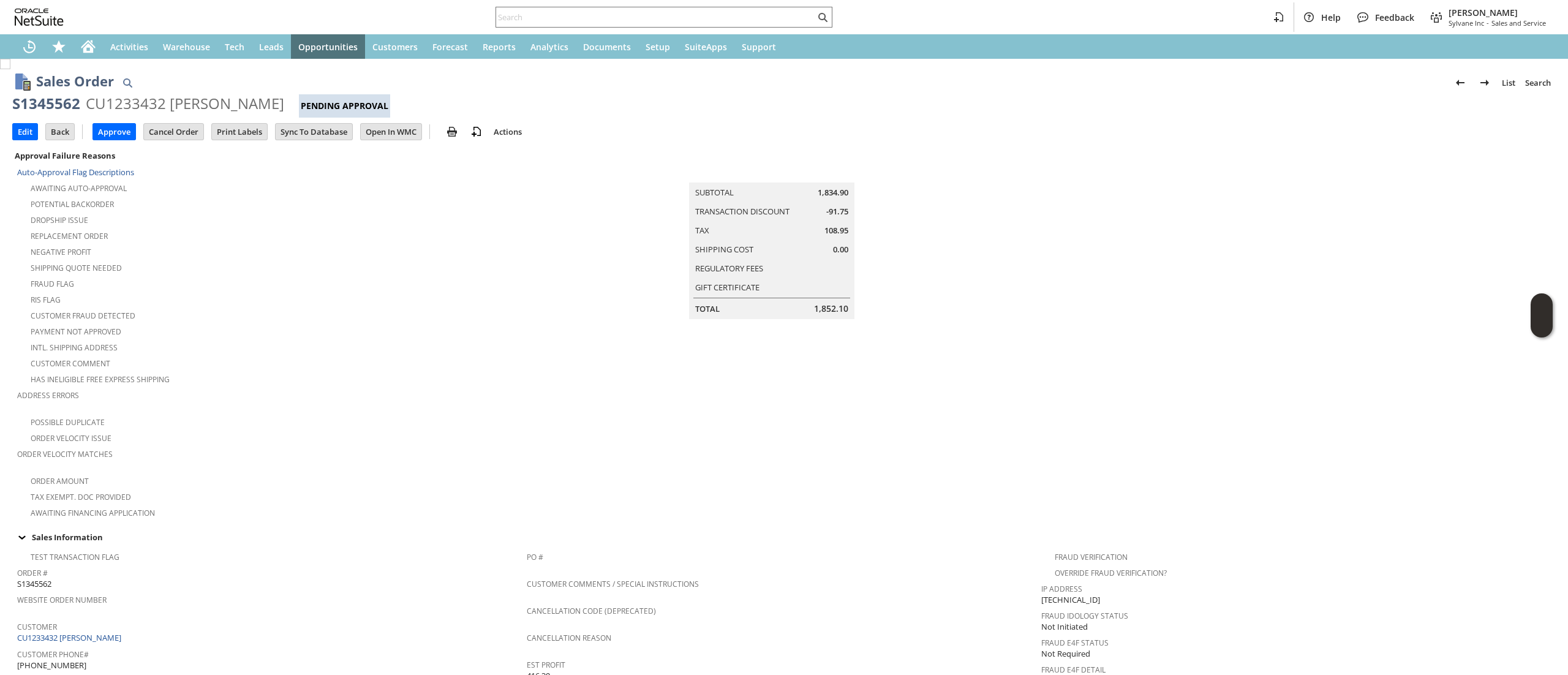
click at [57, 107] on div "S1345562" at bounding box center [47, 104] width 68 height 20
drag, startPoint x: 57, startPoint y: 107, endPoint x: 61, endPoint y: 8, distance: 99.1
click at [55, 106] on div "S1345562" at bounding box center [47, 104] width 68 height 20
copy div "S1345562"
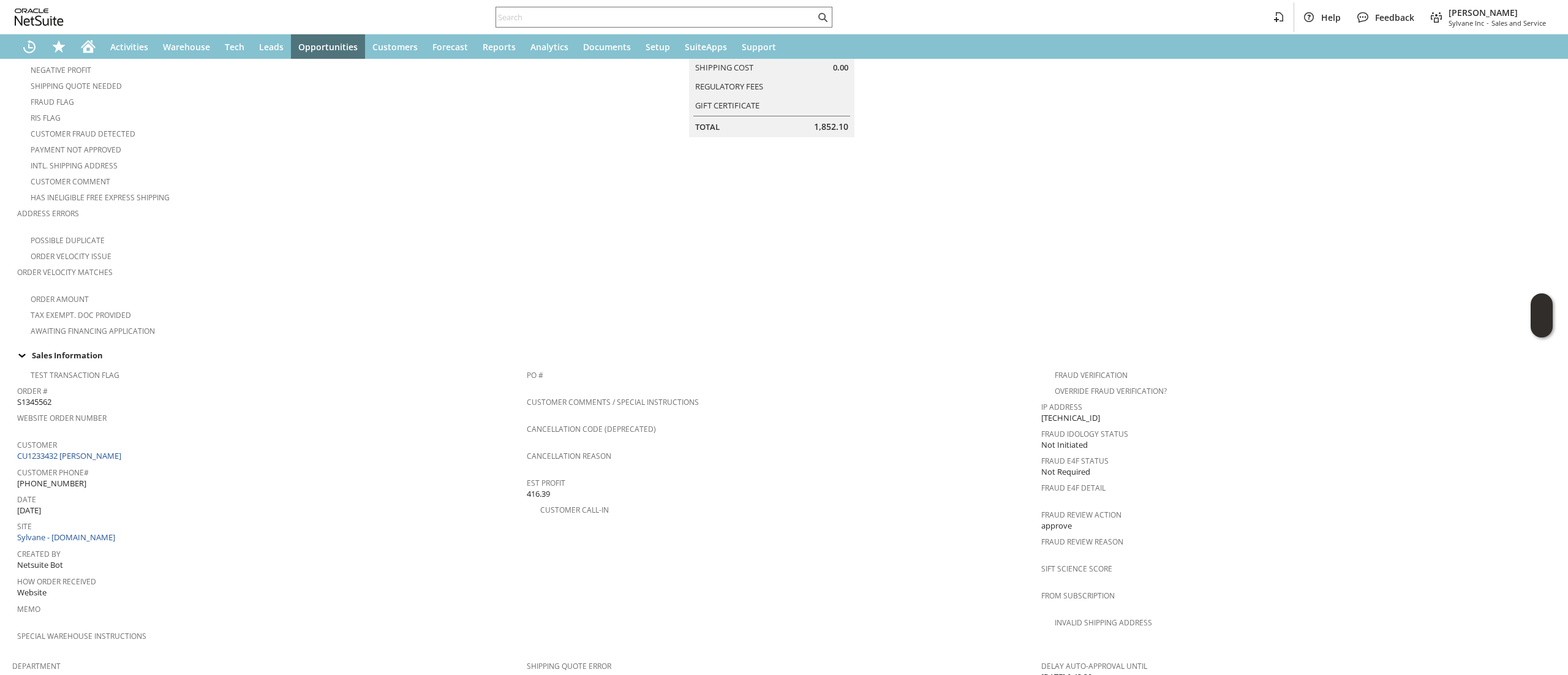
scroll to position [367, 0]
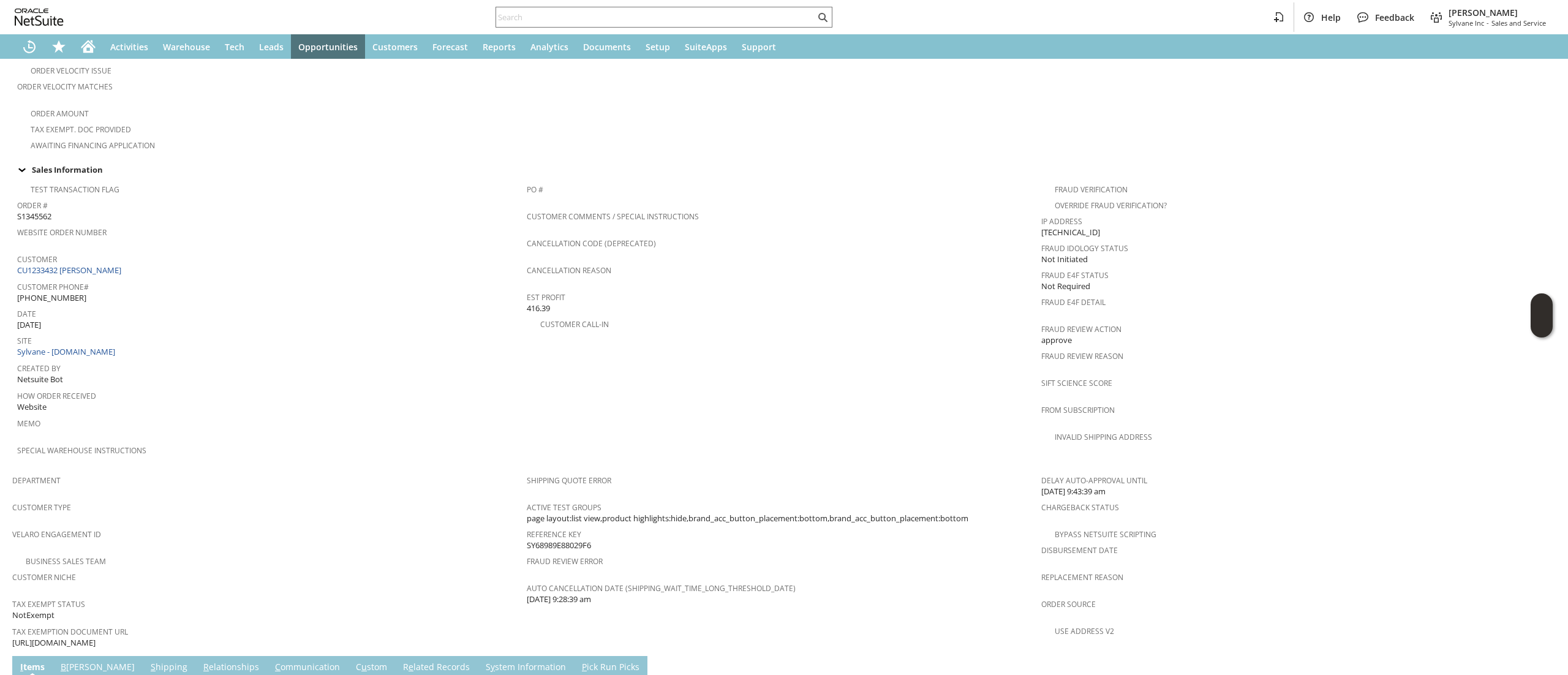
click at [174, 255] on div "Customer CU1233432 Christopher Agostino" at bounding box center [269, 264] width 504 height 27
copy tbody "CU1233432 Christopher Agostino"
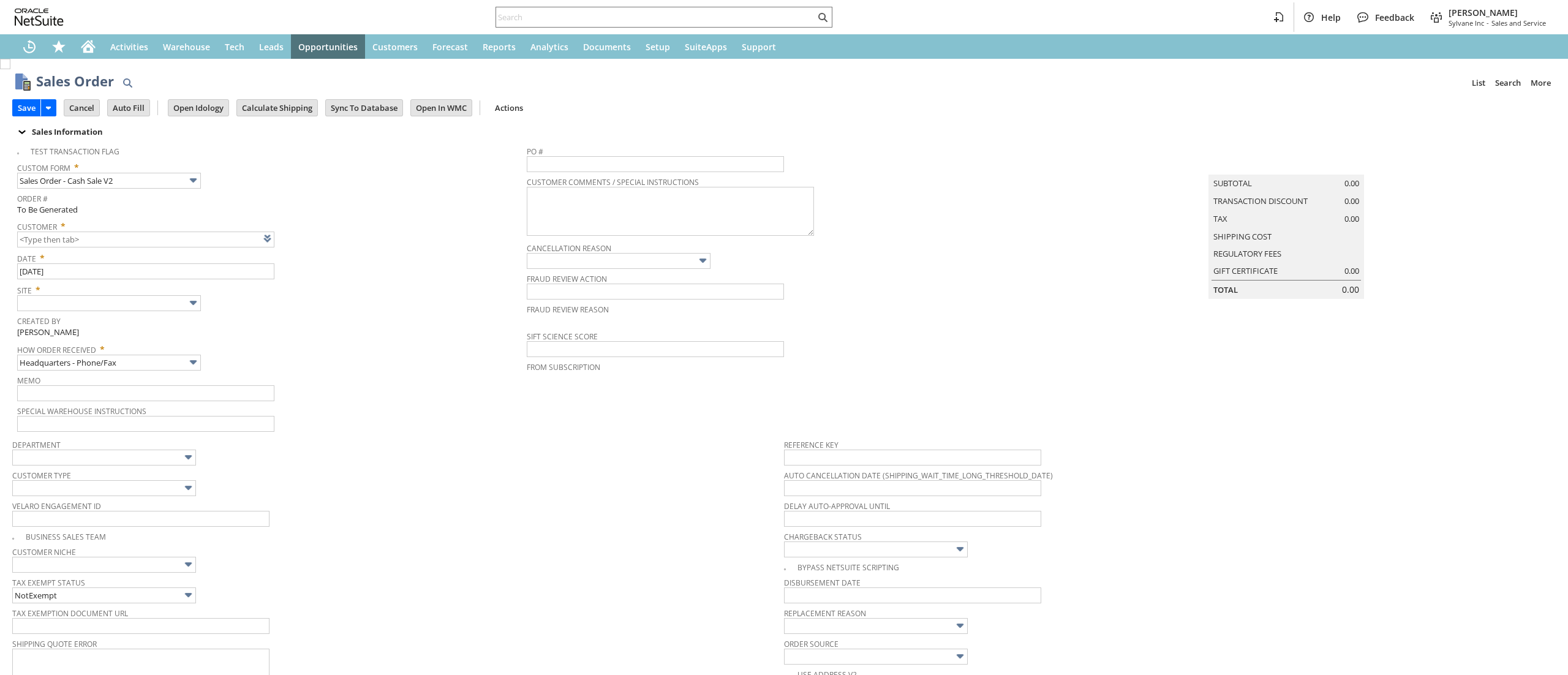
click at [285, 238] on link at bounding box center [283, 239] width 13 height 13
click at [1311, 406] on td "Summary Subtotal 0.00 Transaction Discount 0.00 Tax 0.00 Shipping Cost Regulato…" at bounding box center [1298, 286] width 514 height 293
type input "CU1233648 [PERSON_NAME]"
click at [177, 295] on input "text" at bounding box center [109, 303] width 184 height 16
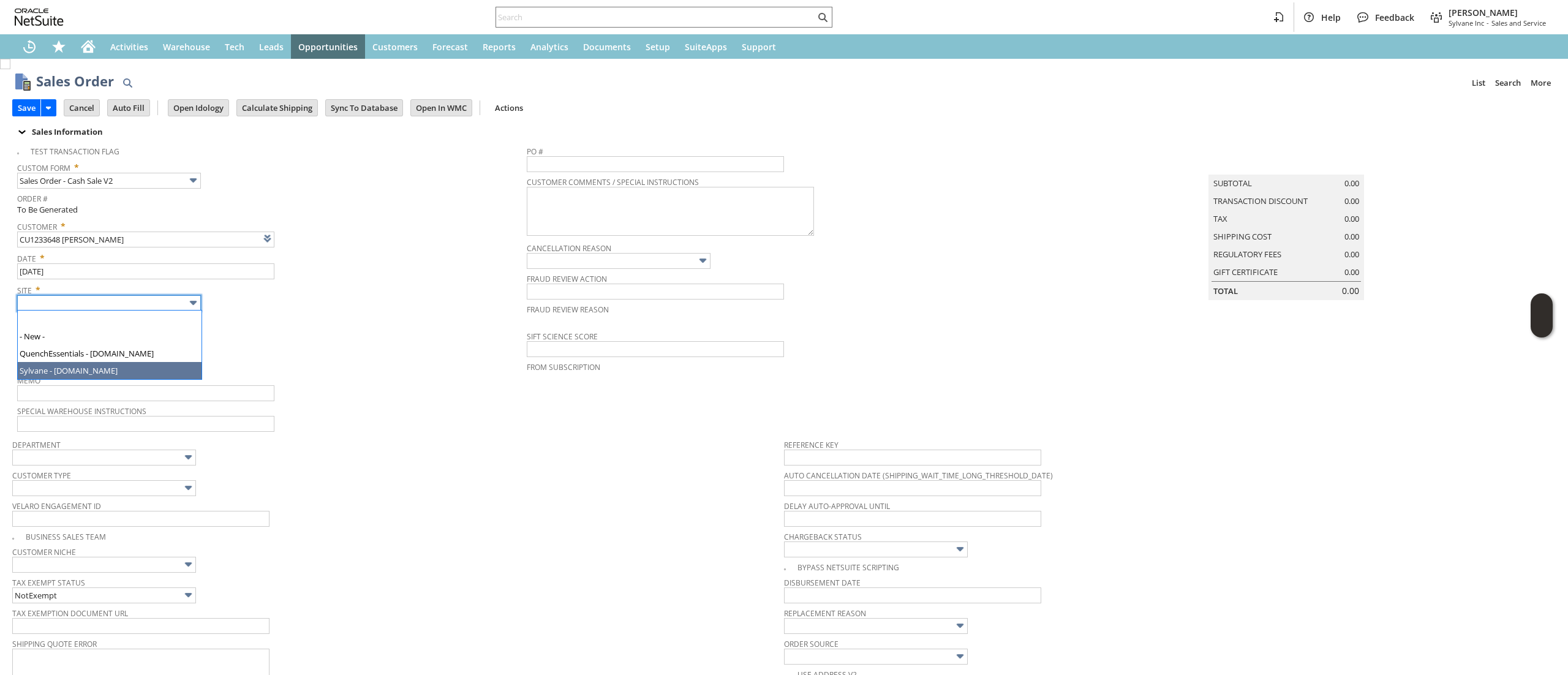
type input "Sylvane - [DOMAIN_NAME]"
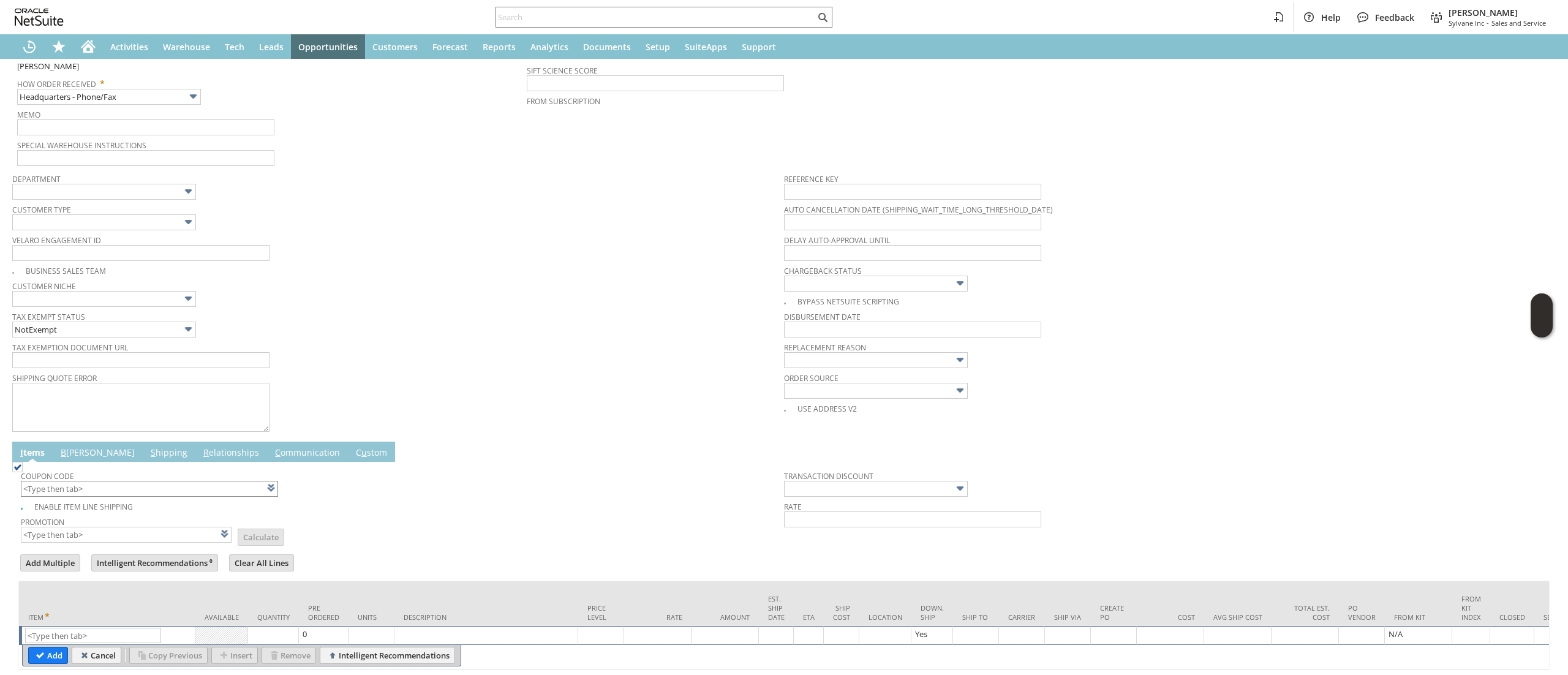
scroll to position [328, 0]
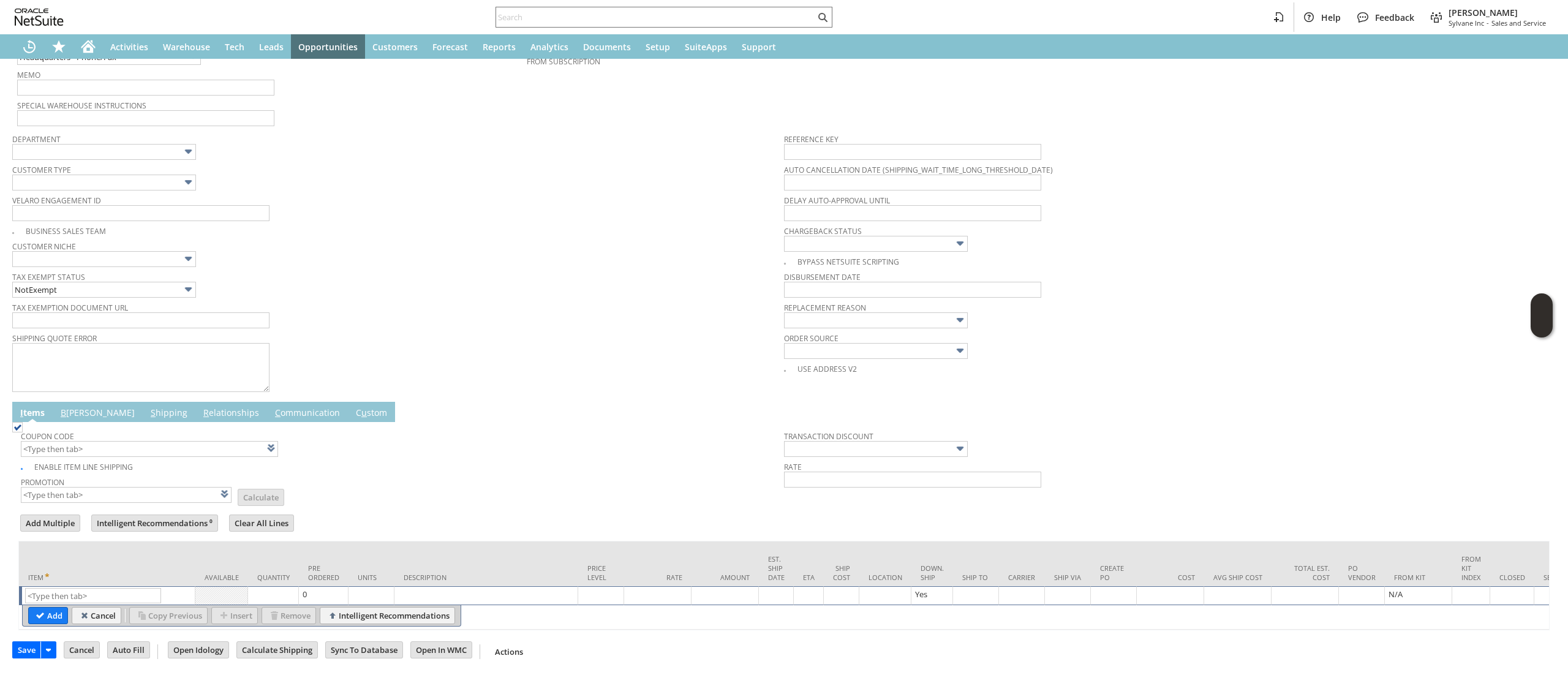
click at [104, 586] on td "List Search" at bounding box center [107, 595] width 176 height 19
click at [99, 589] on input "text" at bounding box center [93, 596] width 136 height 15
paste input "ap12721"
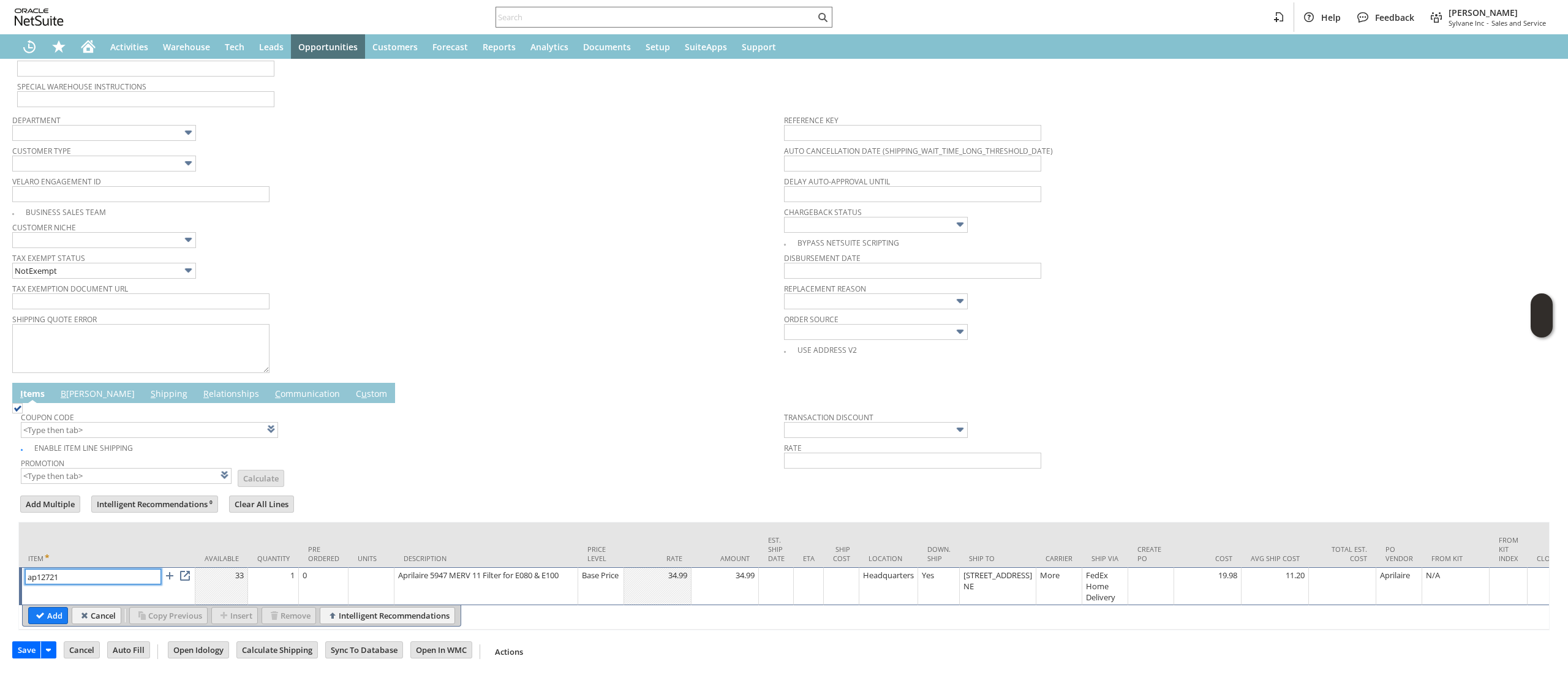
type input "ap12721"
click at [38, 617] on input "Add" at bounding box center [48, 615] width 38 height 16
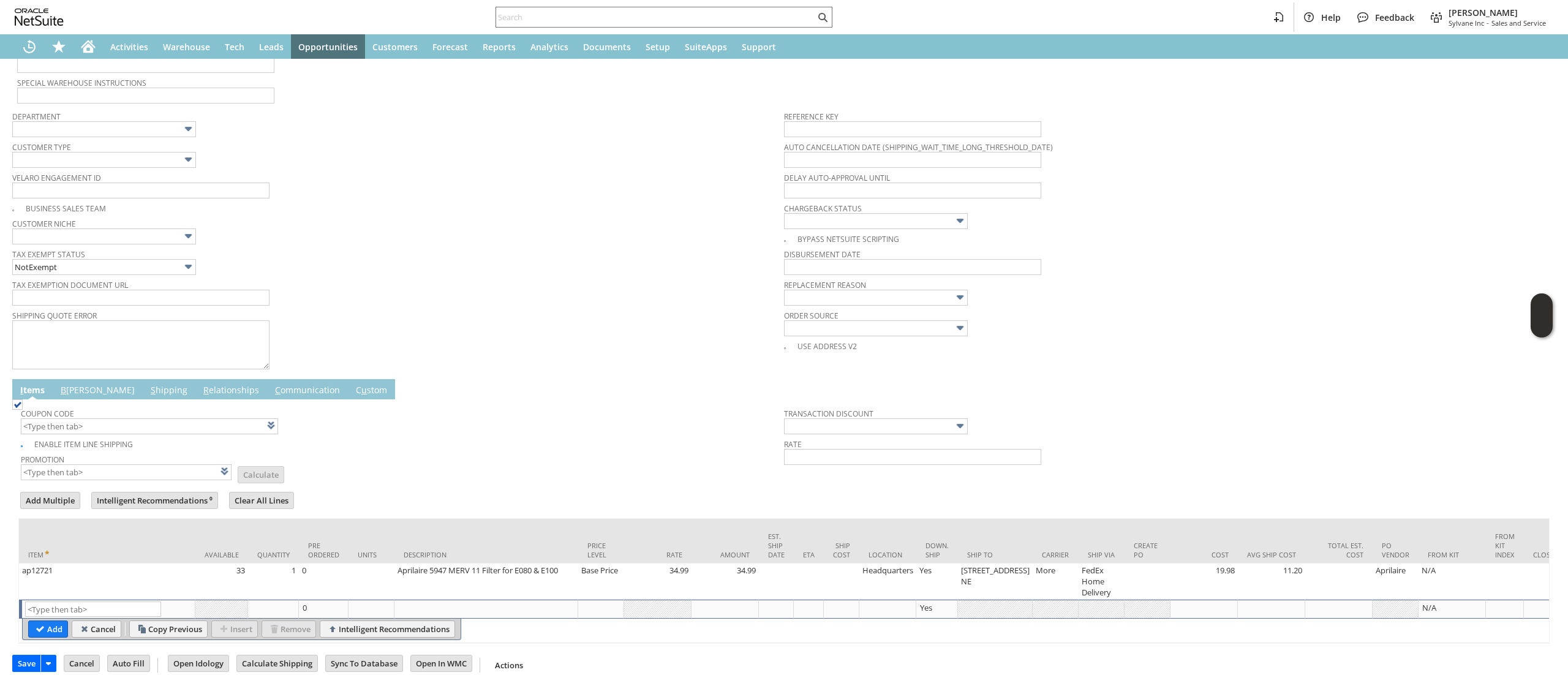
type input "ap12582"
type input "Intelligent Recommendations¹⁰"
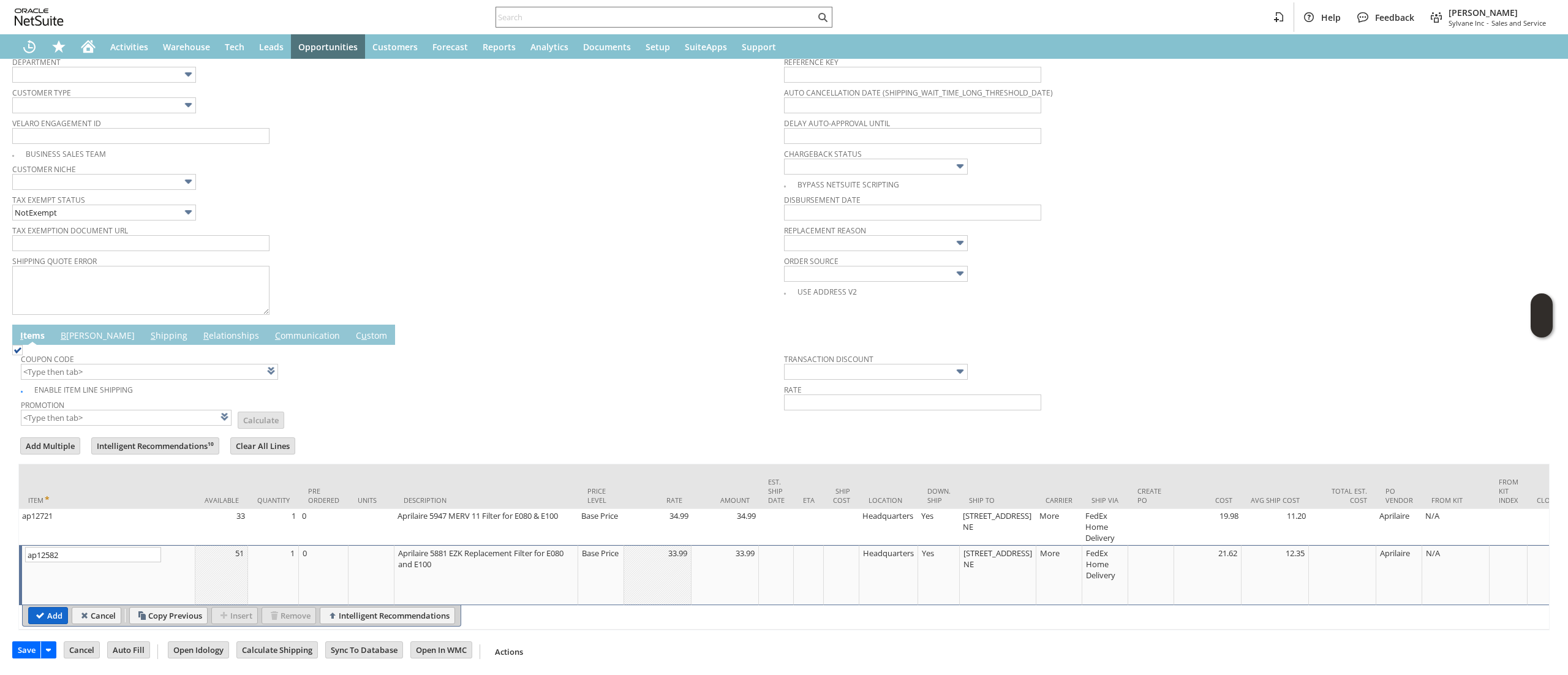
type input "ap12582"
click at [40, 608] on input "Add" at bounding box center [48, 615] width 38 height 16
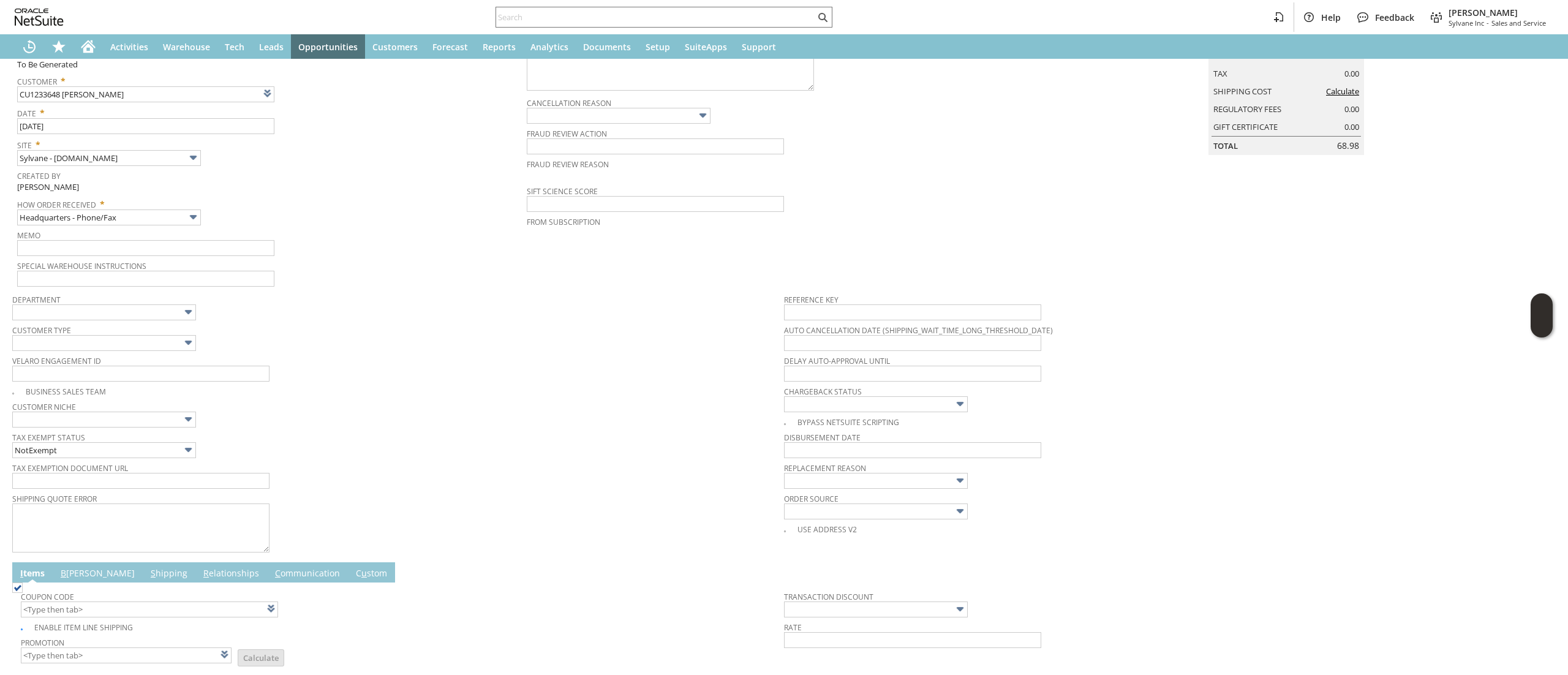
scroll to position [0, 0]
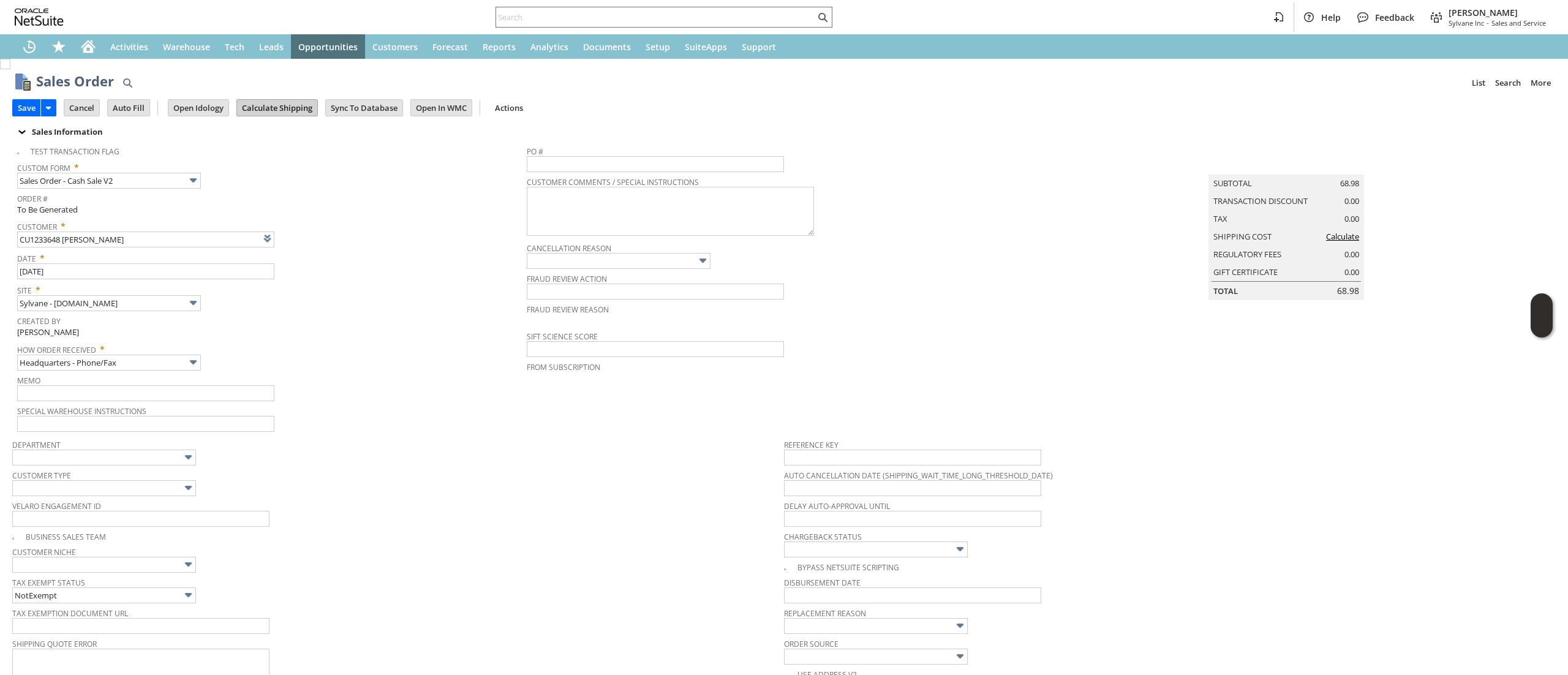
click at [299, 105] on input "Calculate Shipping" at bounding box center [277, 107] width 81 height 16
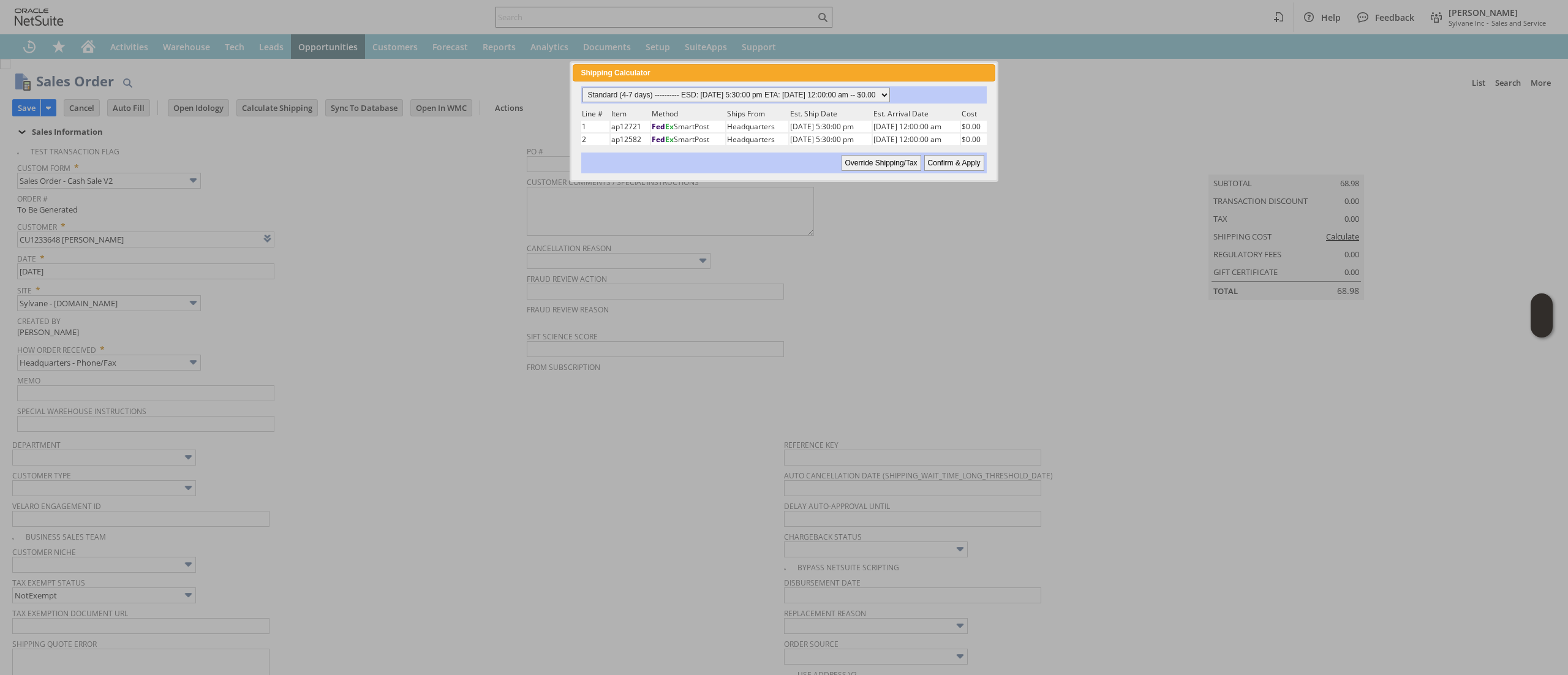
drag, startPoint x: 804, startPoint y: 91, endPoint x: 806, endPoint y: 97, distance: 6.3
click at [804, 91] on select "Standard (4-7 days) ---------- ESD: 08/11/2025 5:30:00 pm ETA: 08/13/2025 12:00…" at bounding box center [736, 95] width 307 height 15
select select "Next Business Day ------------ ESD: 08/11/2025 5:30:00 pm ETA: 08/12/2025 12:00…"
click at [582, 87] on select "Standard (4-7 days) ---------- ESD: 08/11/2025 5:30:00 pm ETA: 08/13/2025 12:00…" at bounding box center [736, 95] width 307 height 15
click at [958, 146] on div "Standard (4-7 days) ---------- ESD: 08/11/2025 5:30:00 pm ETA: 08/13/2025 12:00…" at bounding box center [784, 130] width 407 height 87
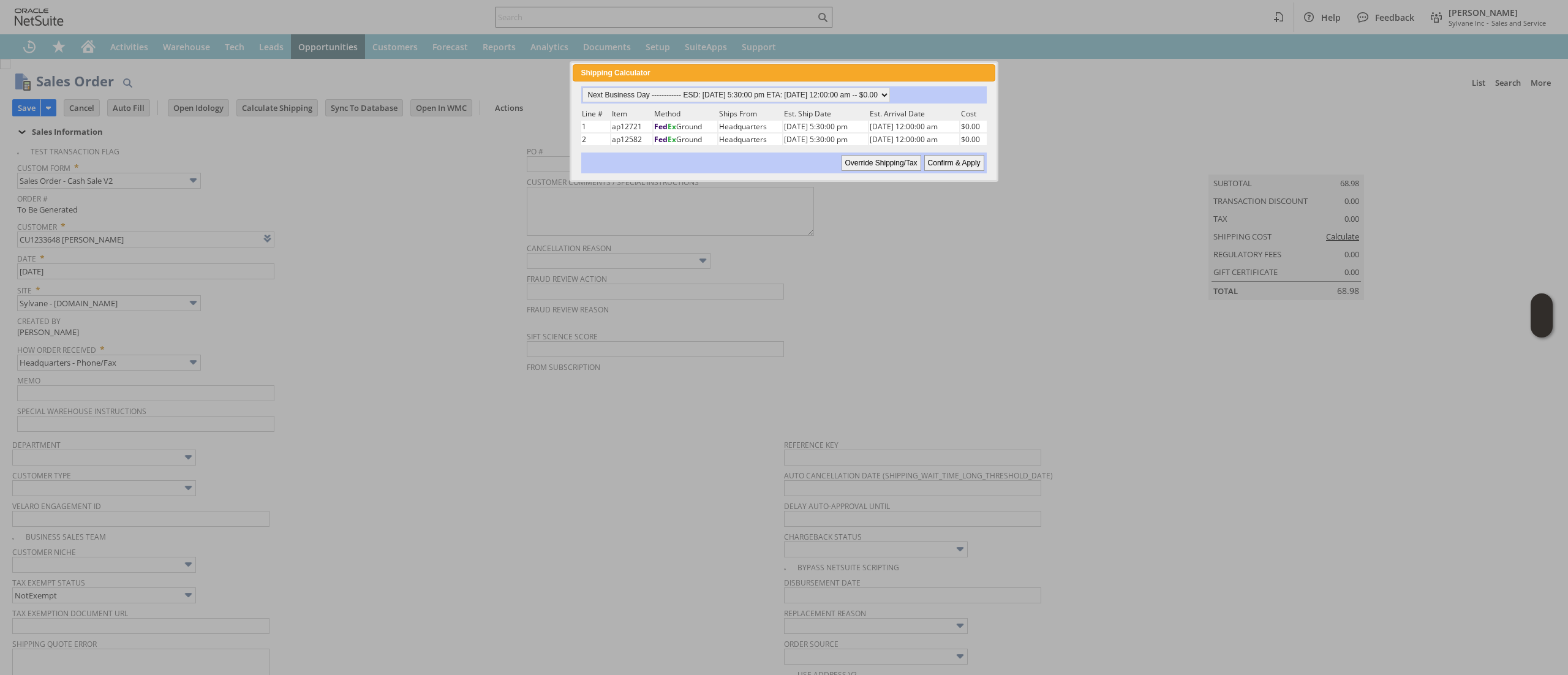
drag, startPoint x: 961, startPoint y: 150, endPoint x: 986, endPoint y: 176, distance: 36.1
click at [961, 153] on div "Override Shipping/Tax Confirm & Apply" at bounding box center [783, 163] width 405 height 21
click at [956, 159] on input "Confirm & Apply" at bounding box center [954, 162] width 60 height 16
type input "Add"
type input "Copy Previous"
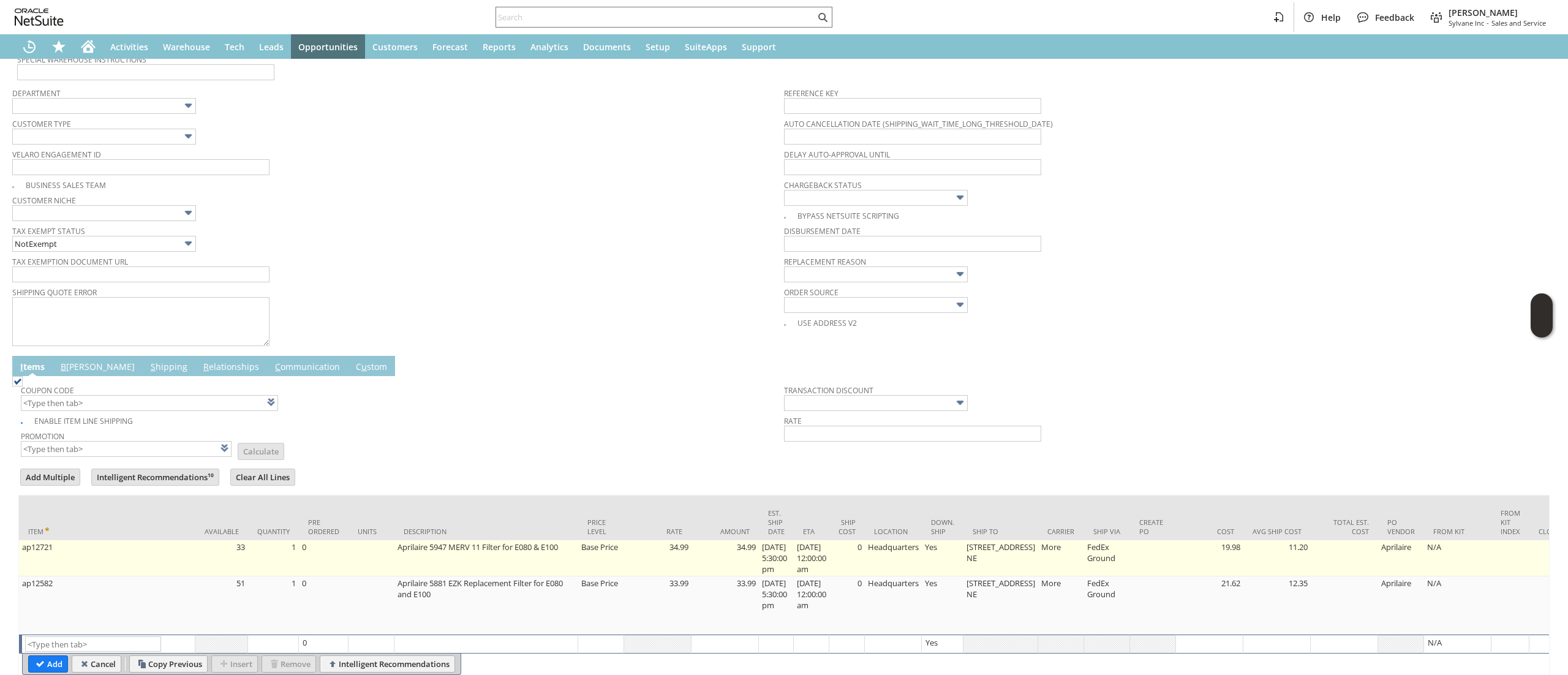
scroll to position [420, 0]
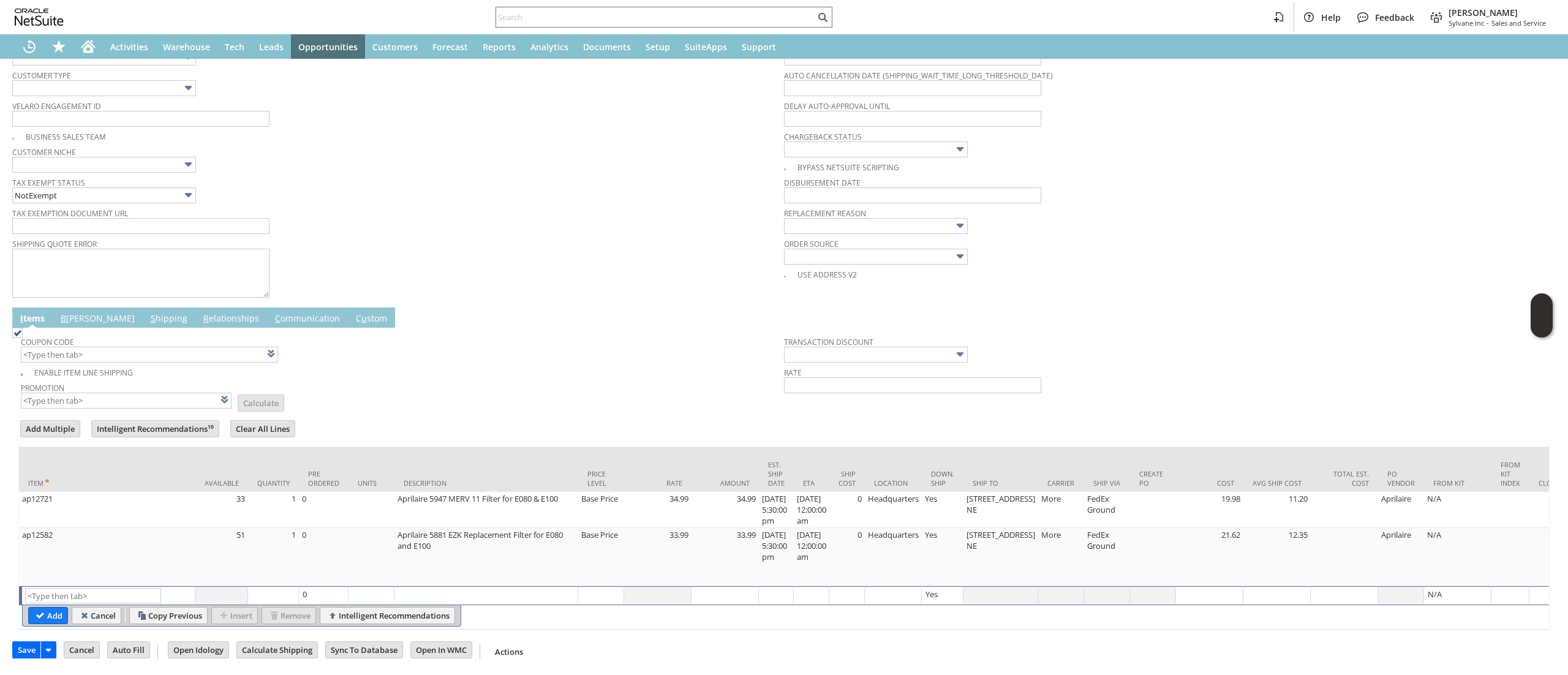
click at [80, 313] on link "B illing" at bounding box center [97, 319] width 81 height 13
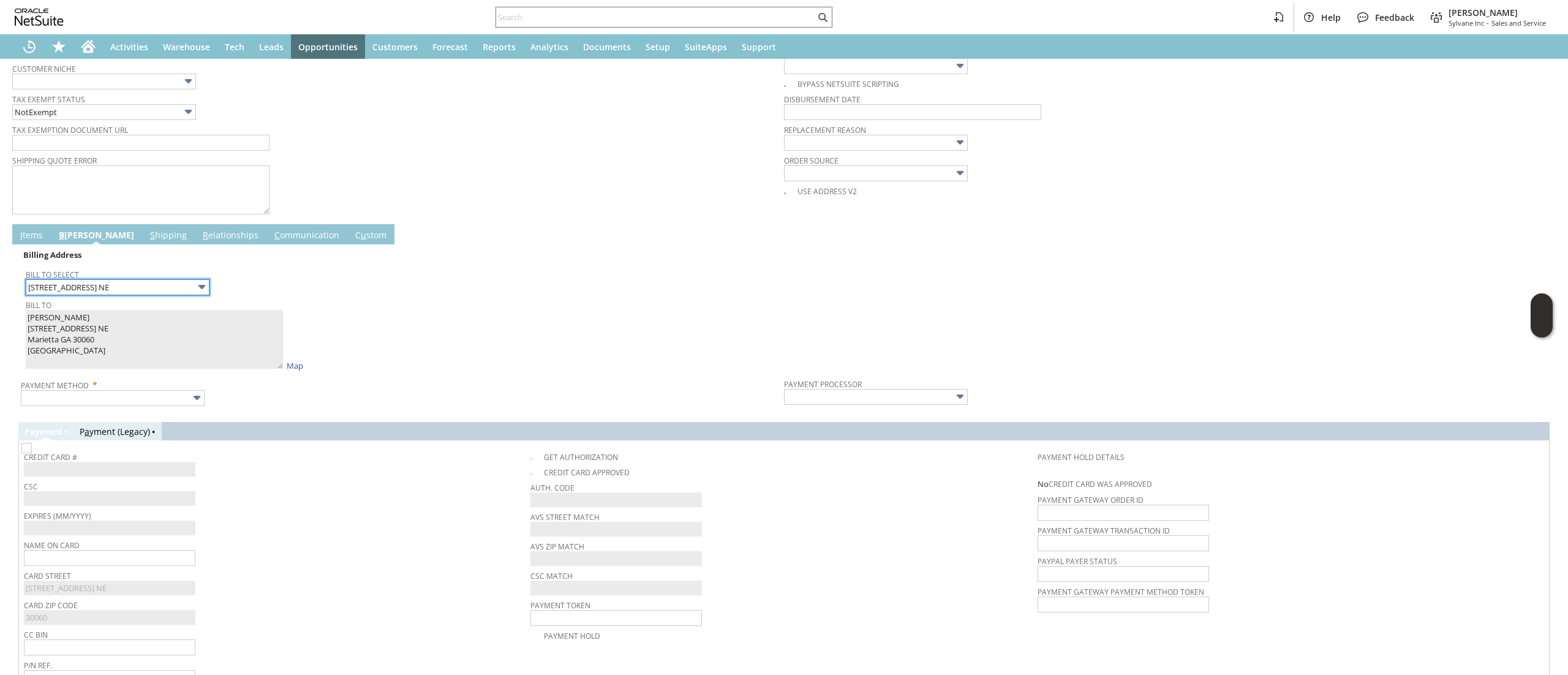
scroll to position [556, 0]
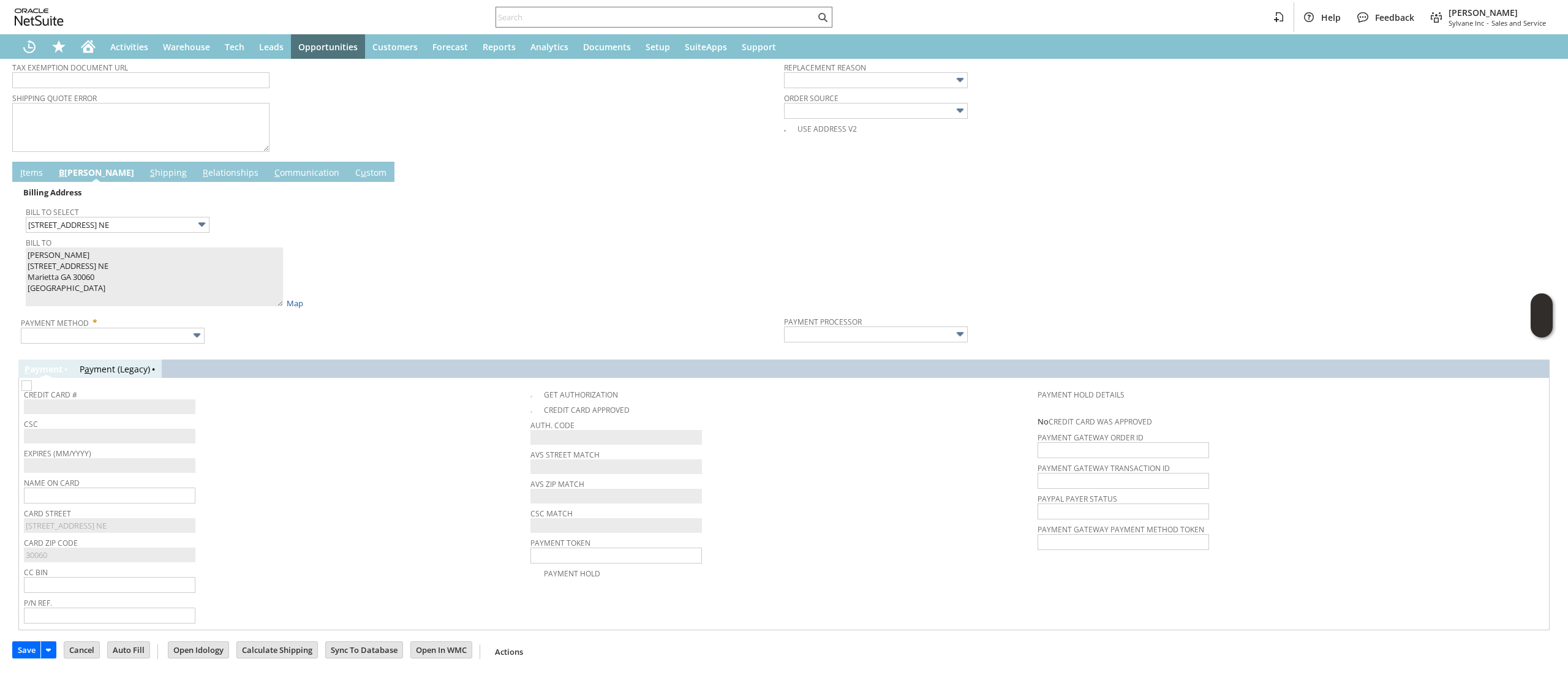
click at [209, 334] on div "Payment Method *" at bounding box center [399, 328] width 757 height 31
click at [170, 328] on input "text" at bounding box center [112, 335] width 184 height 16
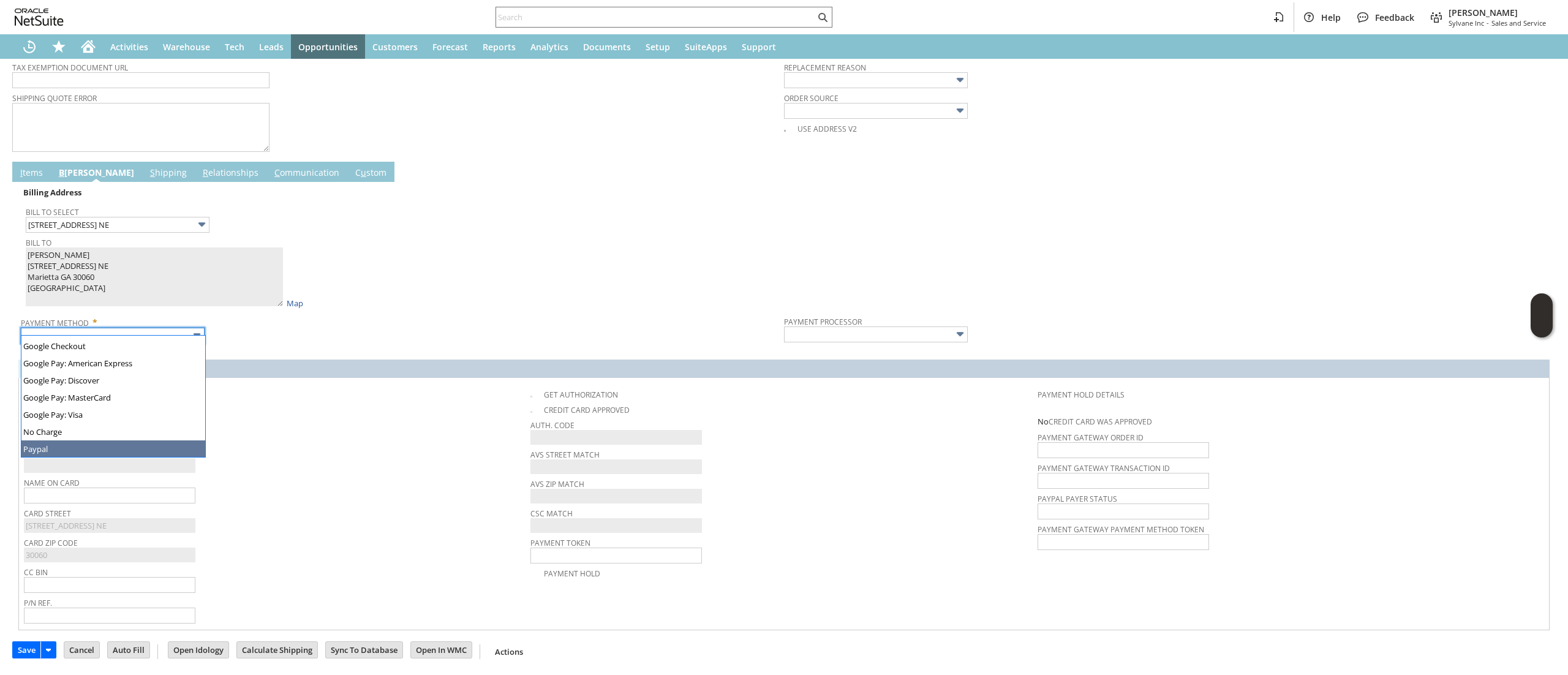
scroll to position [331, 0]
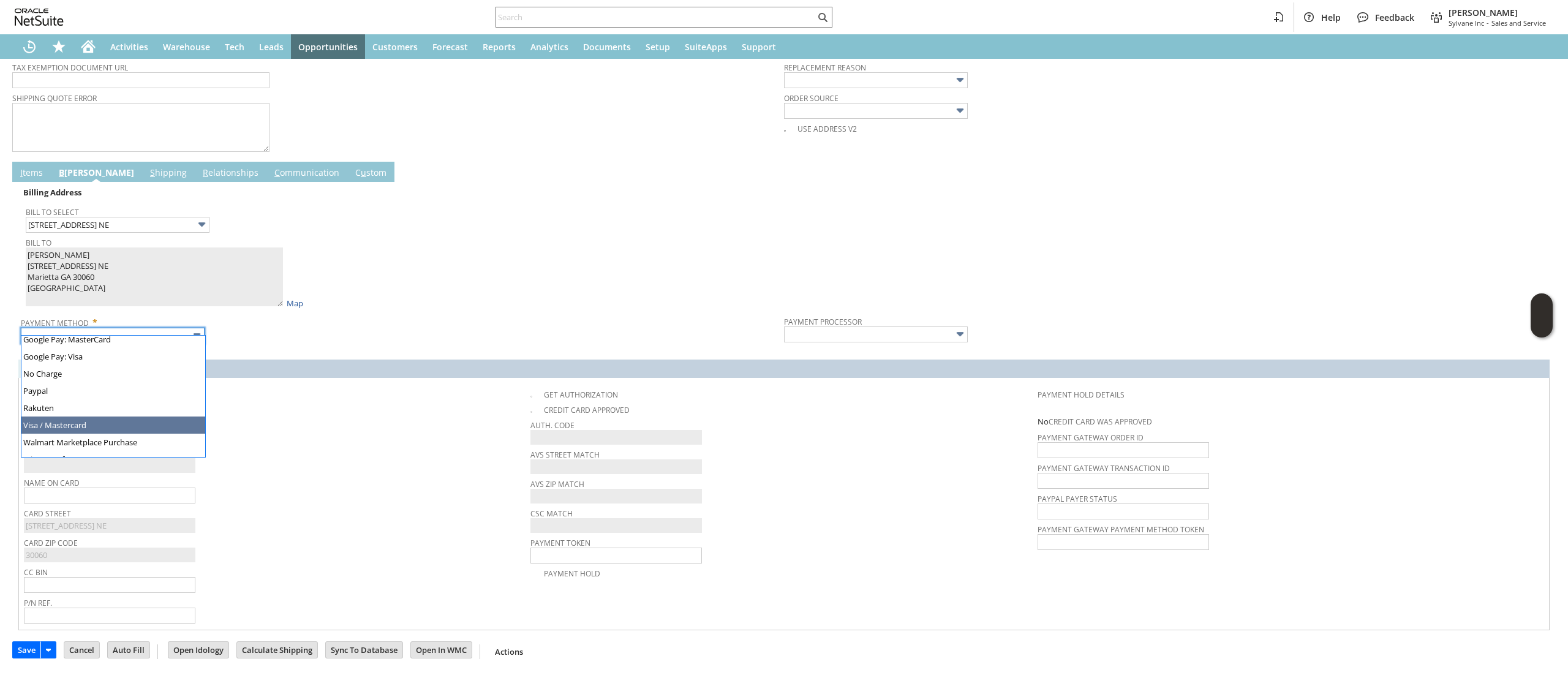
type input "Visa / Mastercard"
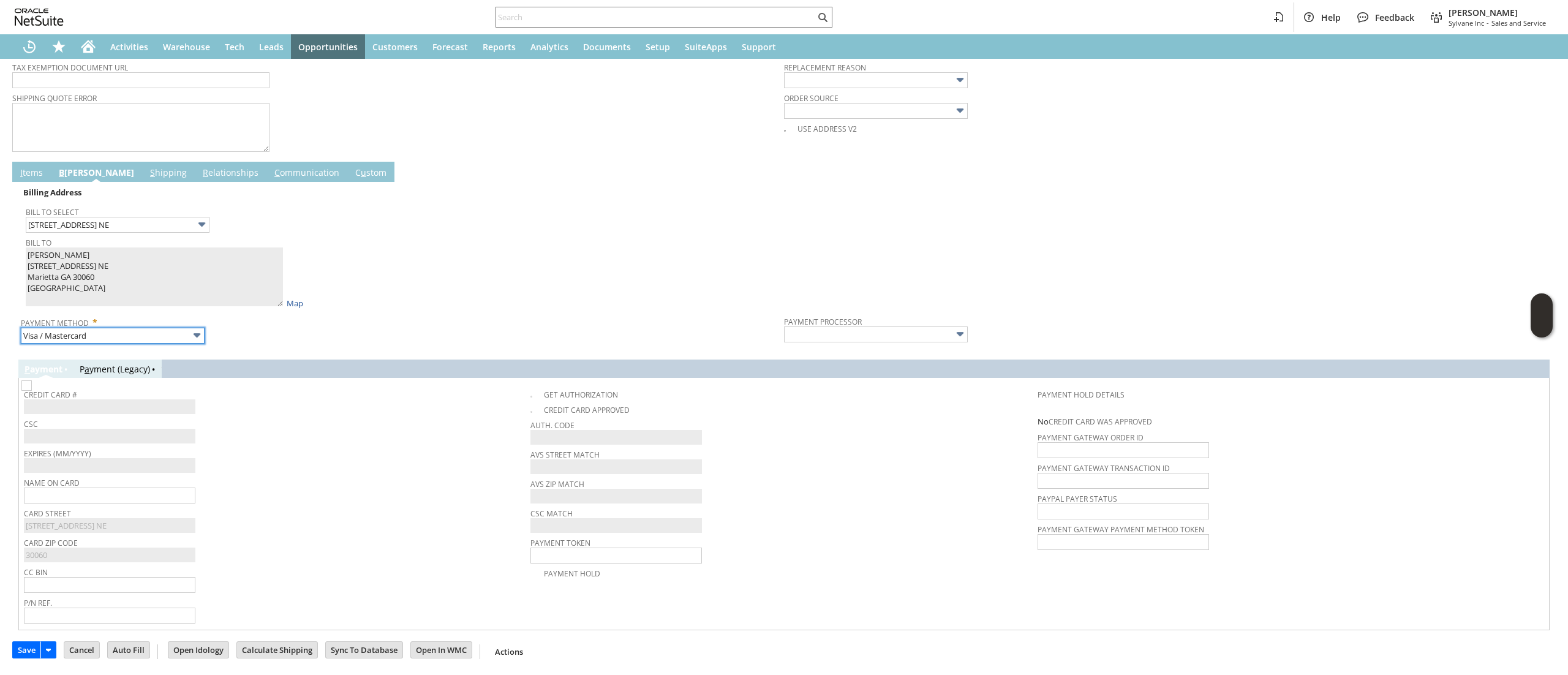
type input "Braintree"
checkbox input "true"
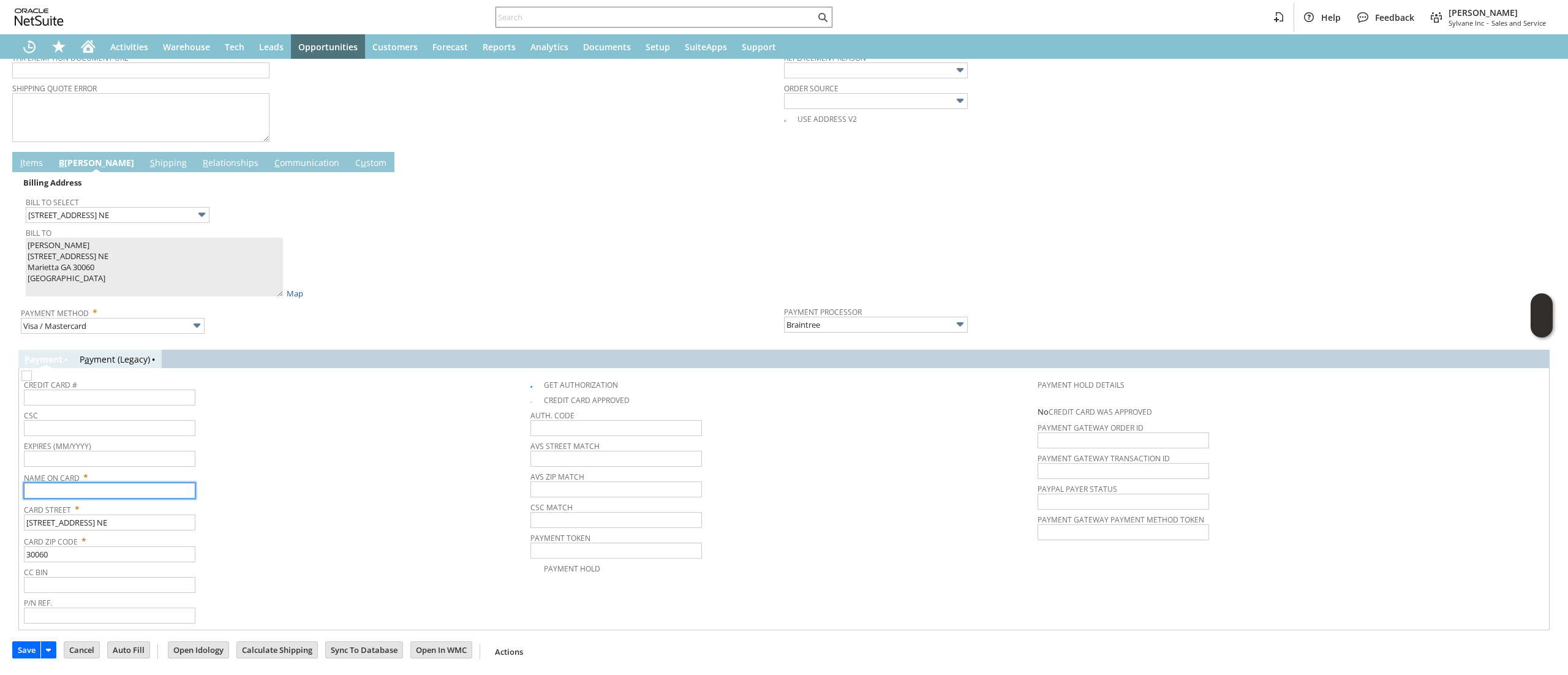
click at [163, 490] on input "text" at bounding box center [110, 490] width 171 height 16
paste input "Stacy Young"
click at [52, 489] on input "Stacy Young" at bounding box center [110, 490] width 171 height 16
type input "Stacy Young"
click at [109, 394] on input "text" at bounding box center [110, 397] width 171 height 16
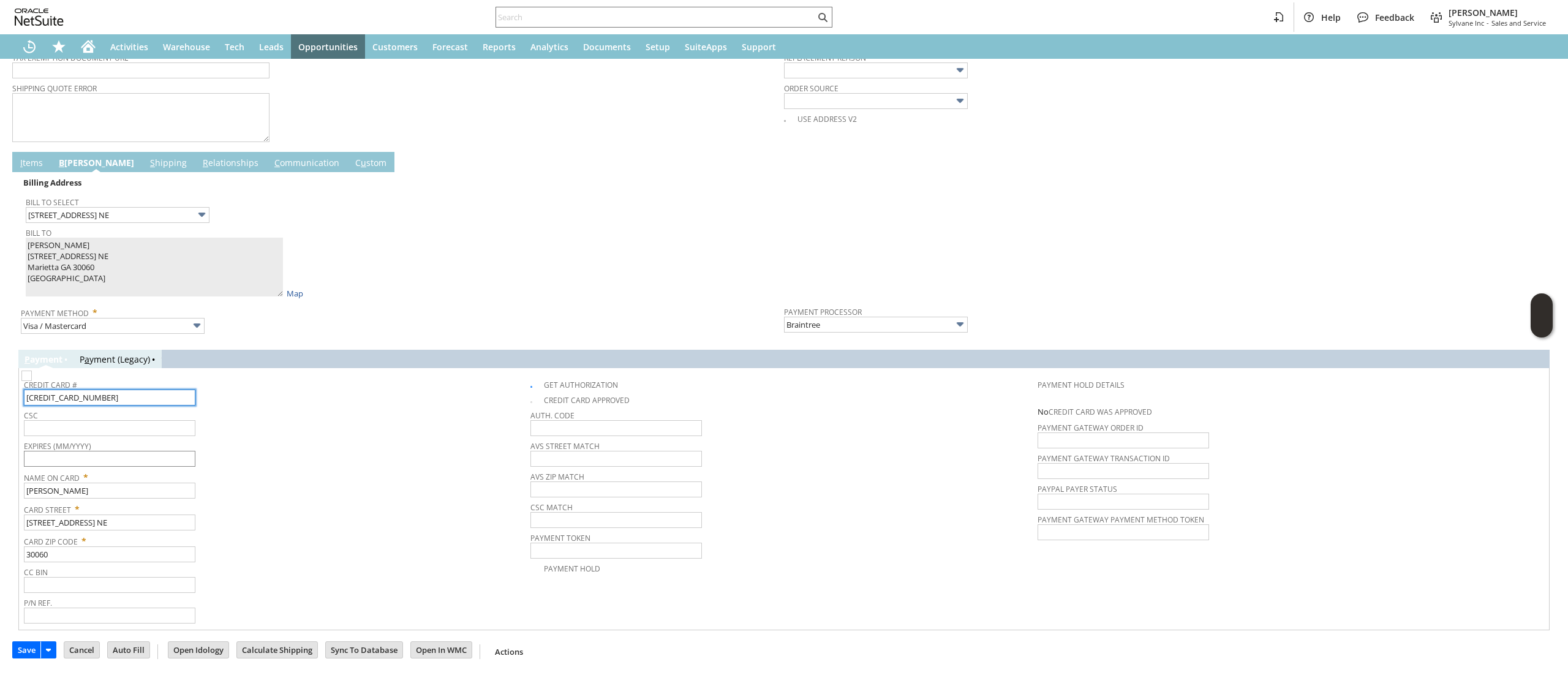
type input "4270829082256055"
click at [142, 456] on input "text" at bounding box center [110, 458] width 171 height 16
type input "03/2028"
click at [167, 416] on span "CSC" at bounding box center [274, 413] width 500 height 13
click at [179, 440] on span "Expires (MM/YYYY)" at bounding box center [274, 444] width 500 height 13
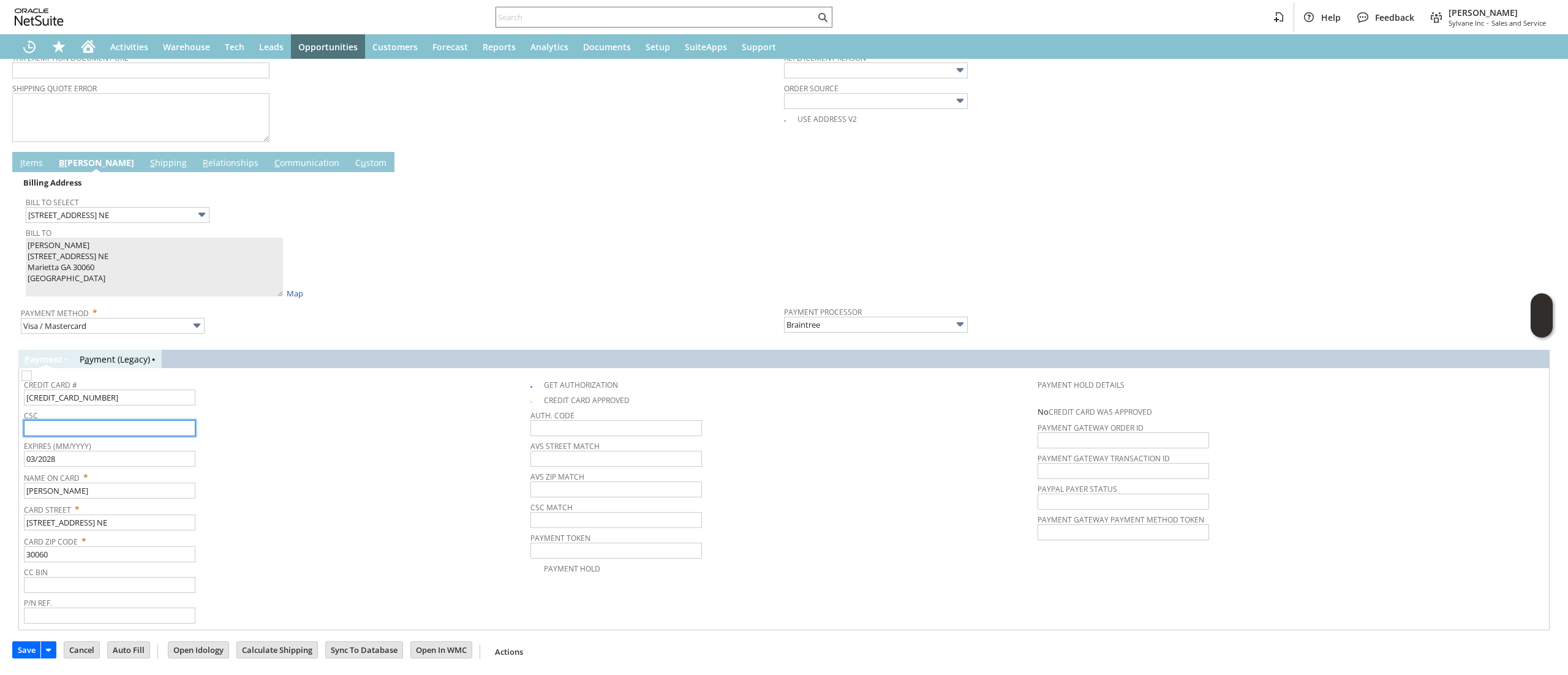
click at [179, 425] on input "text" at bounding box center [110, 428] width 171 height 16
type input "067"
drag, startPoint x: 232, startPoint y: 458, endPoint x: 243, endPoint y: 458, distance: 11.0
click at [233, 458] on div "Expires (MM/YYYY) 03/2028" at bounding box center [274, 451] width 500 height 29
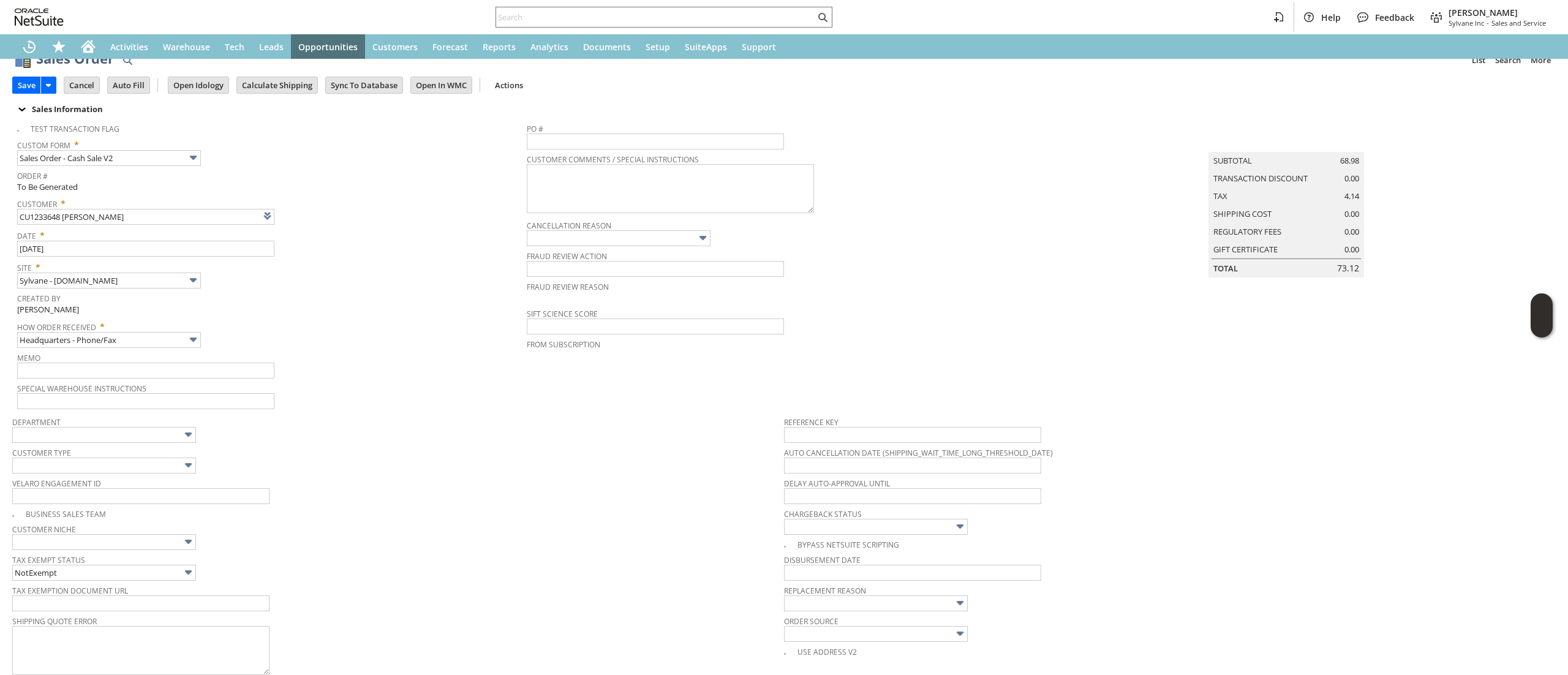
scroll to position [0, 0]
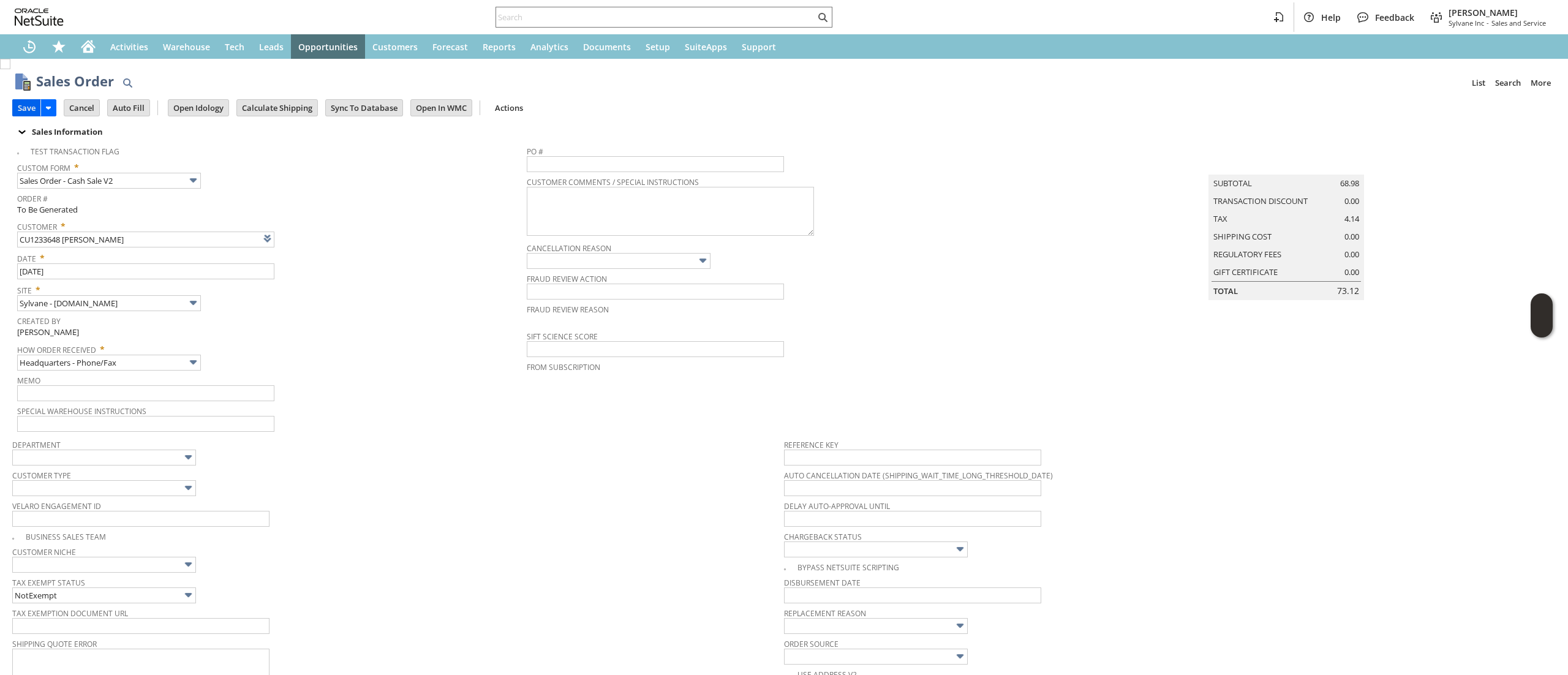
click at [23, 101] on input "Save" at bounding box center [26, 107] width 27 height 16
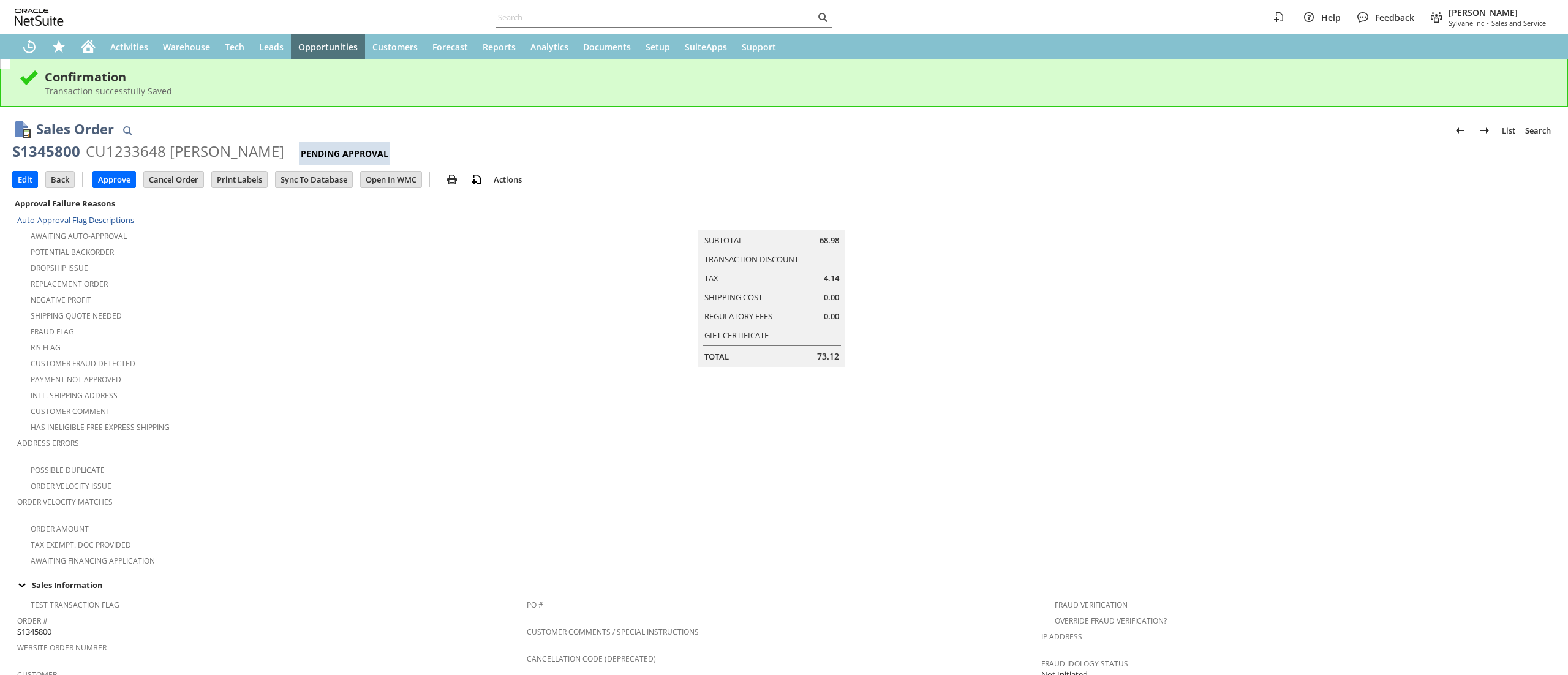
scroll to position [490, 0]
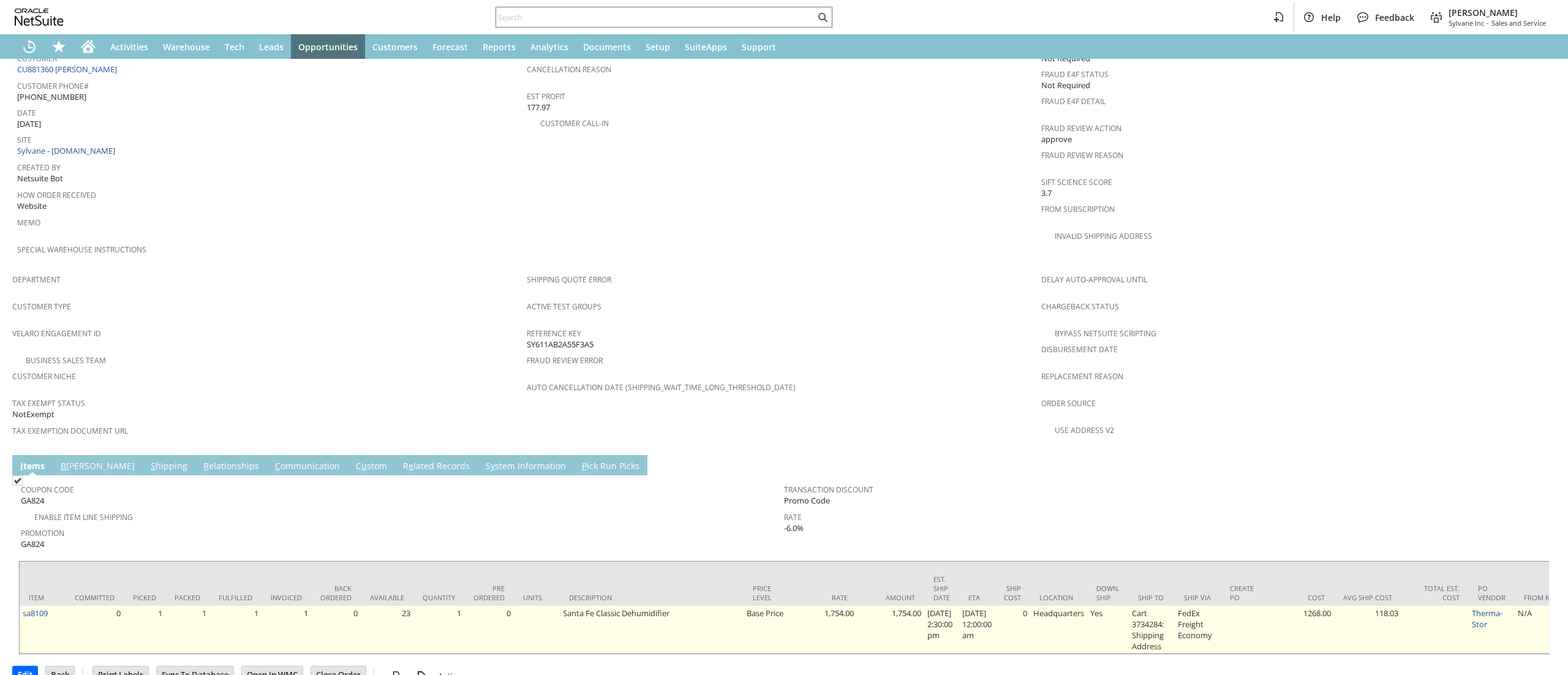
scroll to position [579, 0]
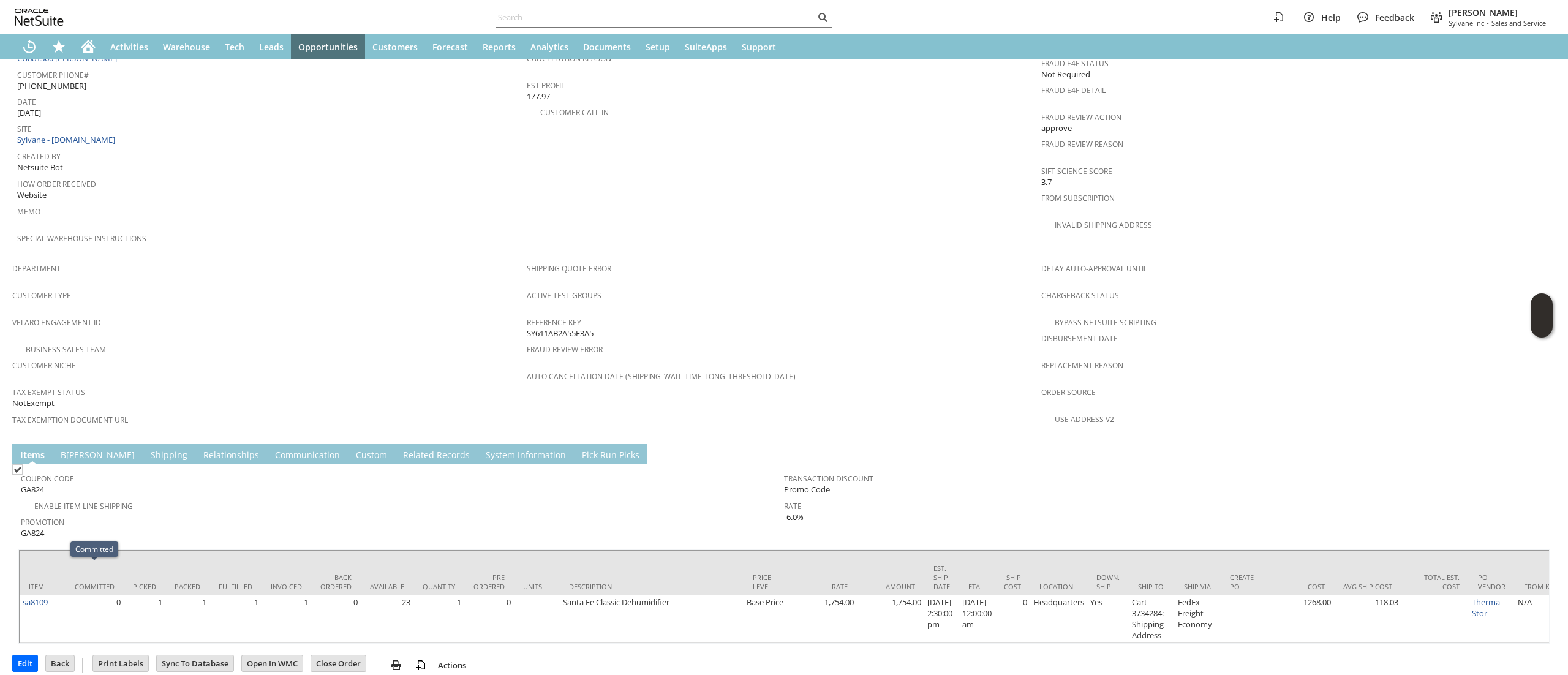
click at [52, 561] on td "Item" at bounding box center [42, 573] width 46 height 44
click at [52, 561] on td "Item" at bounding box center [42, 573] width 46 height 44
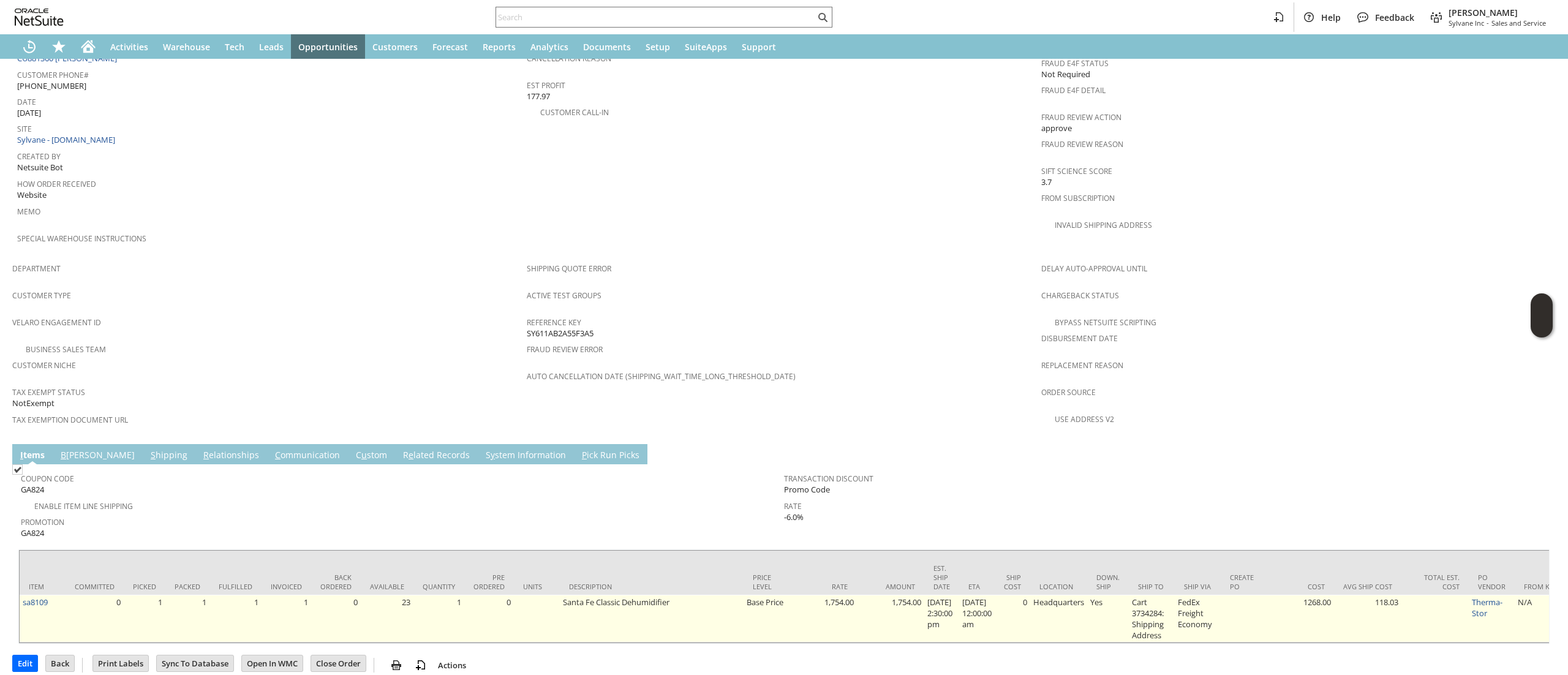
click at [54, 595] on td "sa8109" at bounding box center [42, 618] width 46 height 47
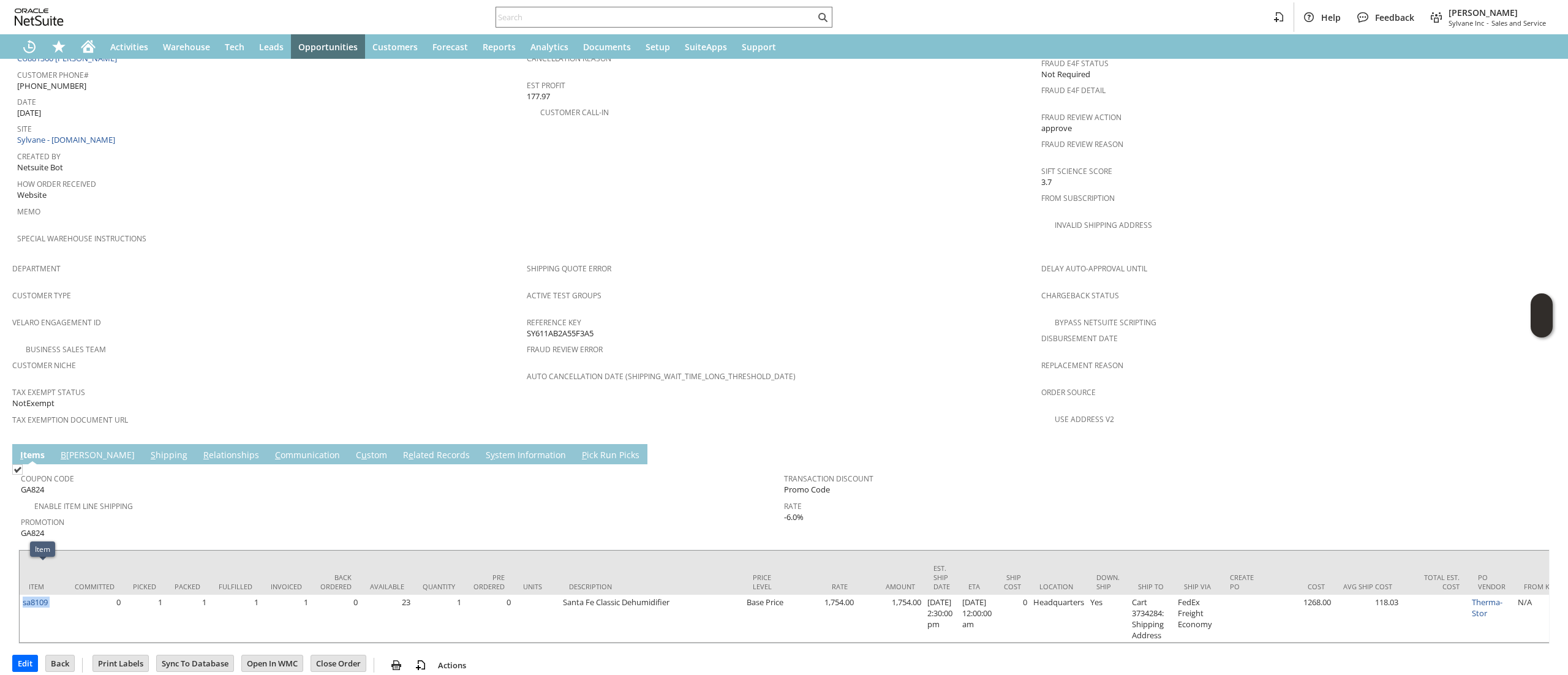
copy tr "sa8109"
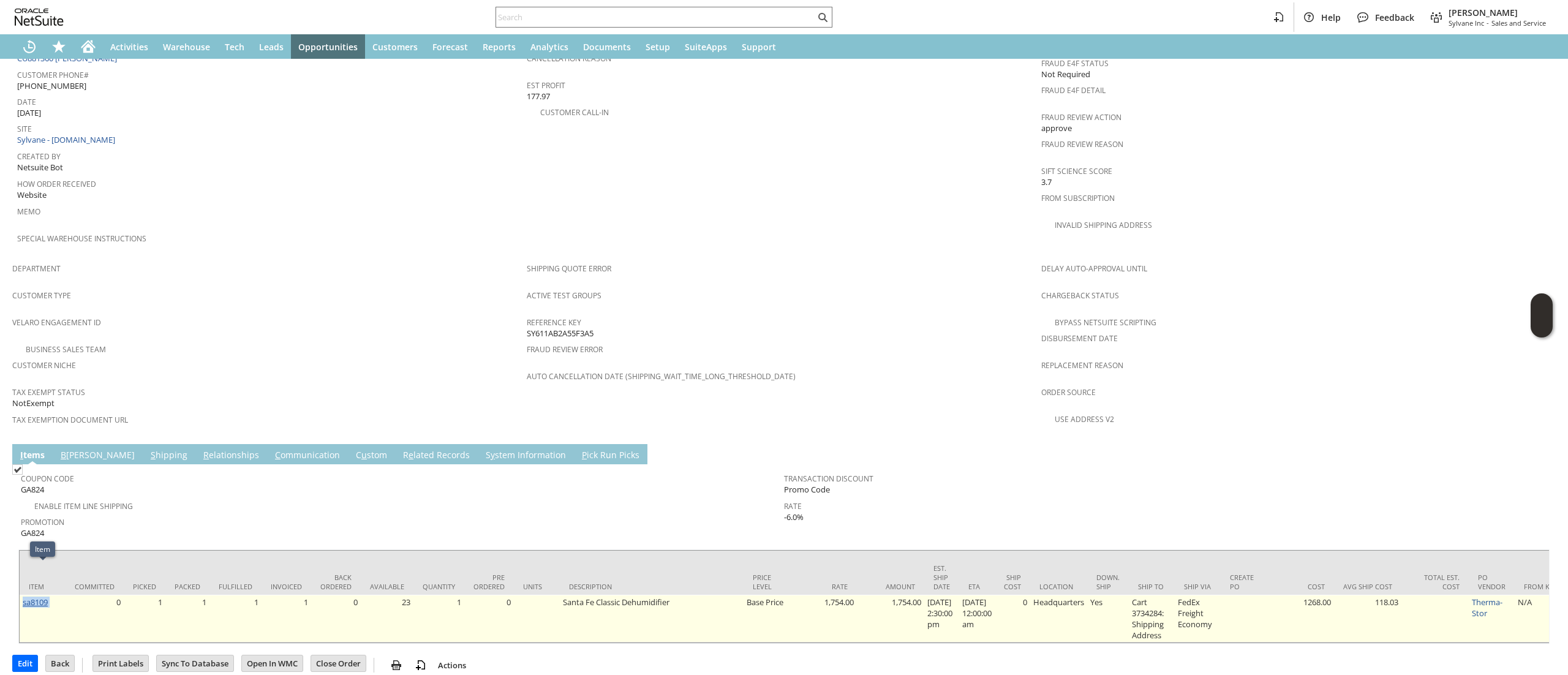
click at [34, 597] on link "sa8109" at bounding box center [35, 602] width 25 height 11
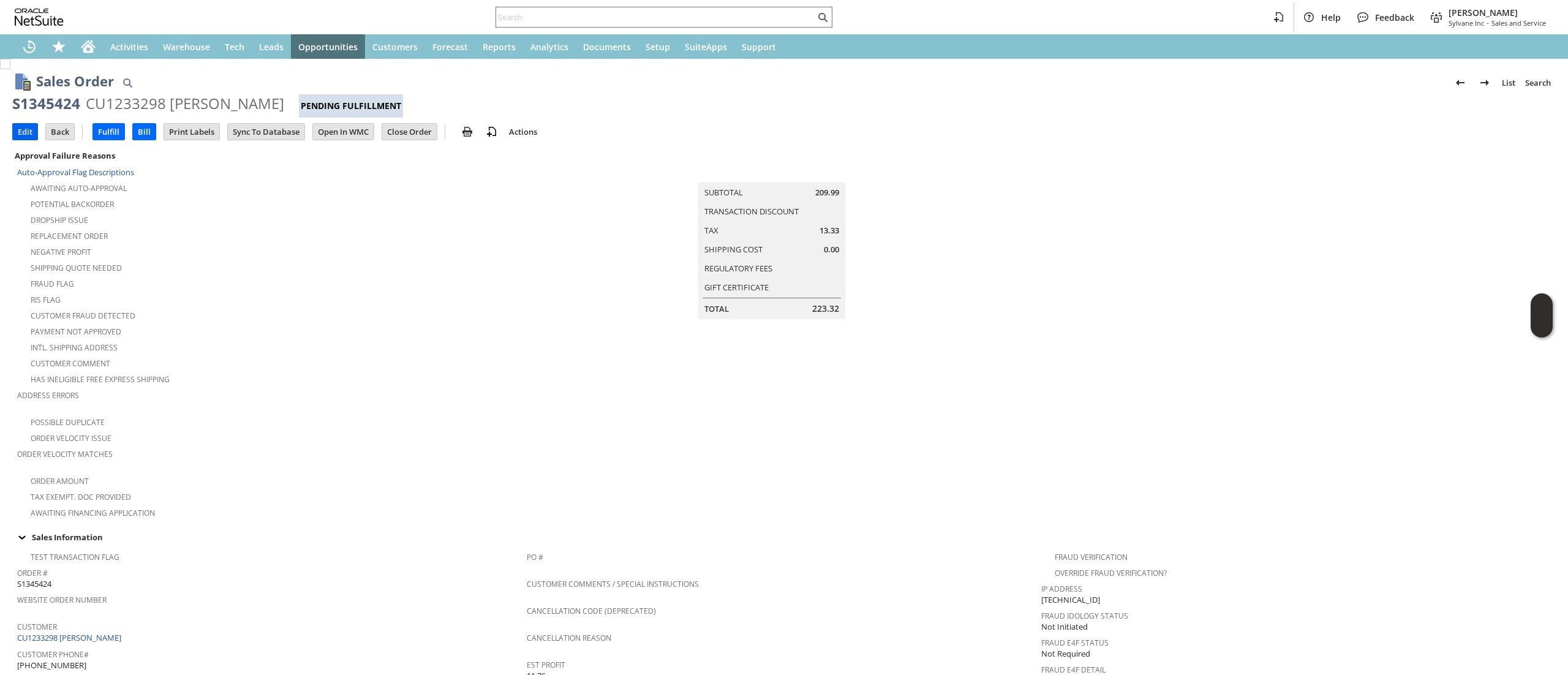
click at [18, 129] on input "Edit" at bounding box center [24, 131] width 24 height 16
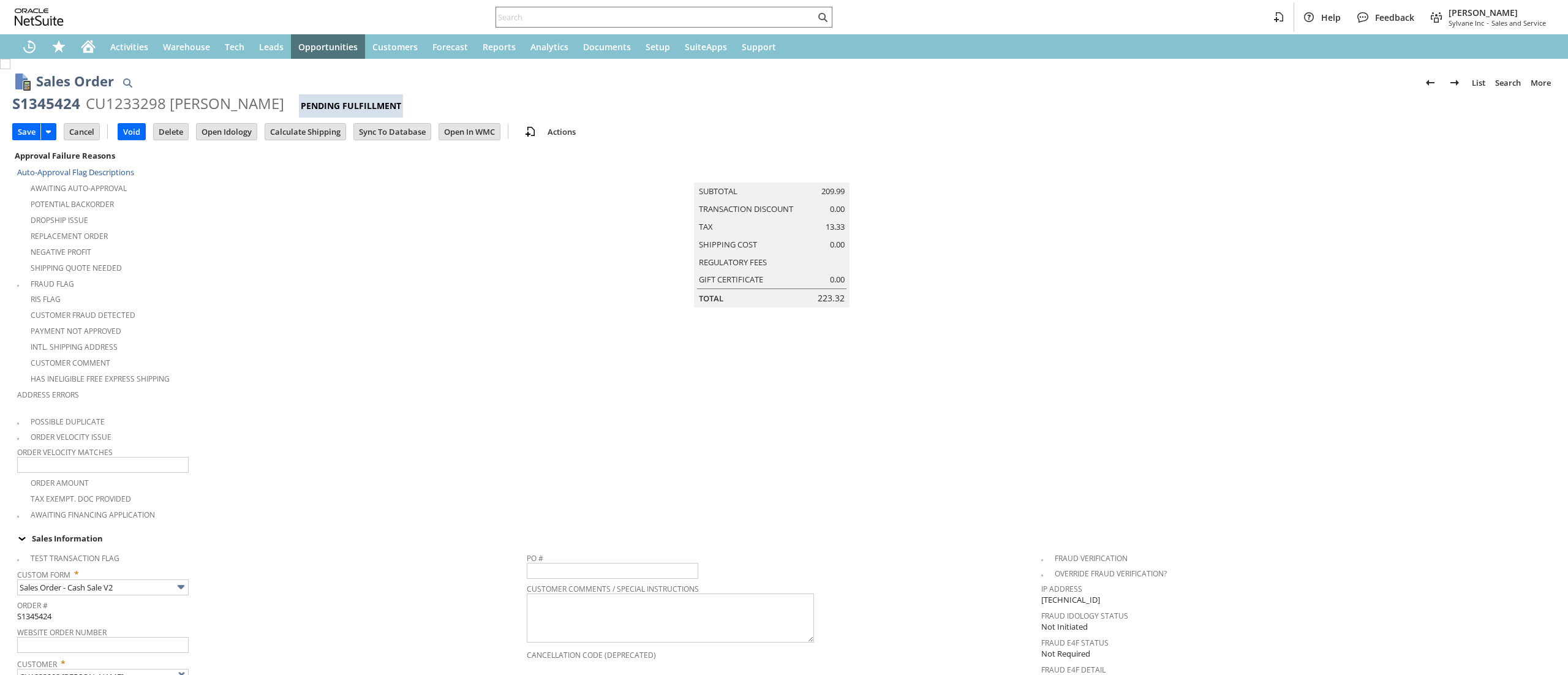
scroll to position [490, 0]
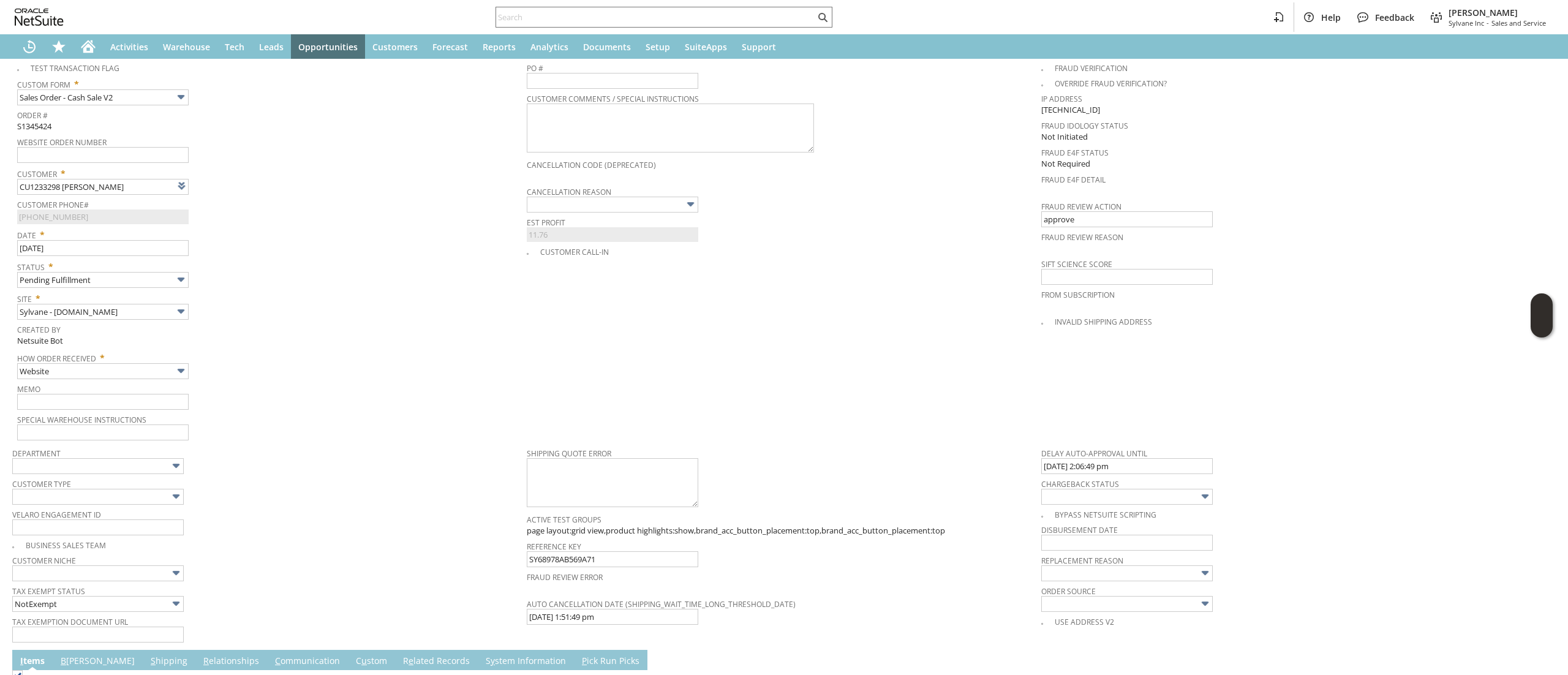
click at [630, 214] on span "Est Profit" at bounding box center [781, 220] width 509 height 13
click at [643, 197] on input "text" at bounding box center [612, 204] width 171 height 16
type input "Intelligent Recommendations ⁰"
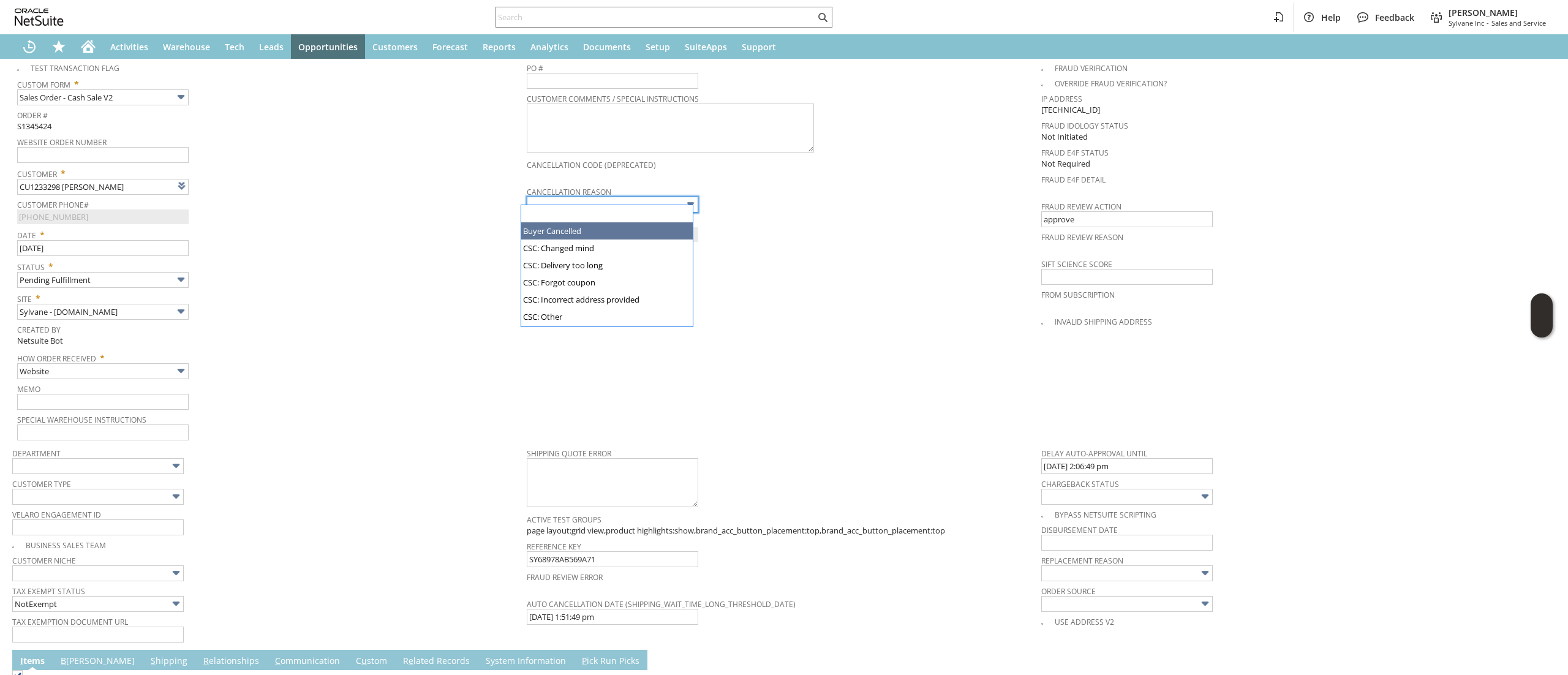
drag, startPoint x: 649, startPoint y: 230, endPoint x: 568, endPoint y: 234, distance: 81.1
type input "Buyer Cancelled"
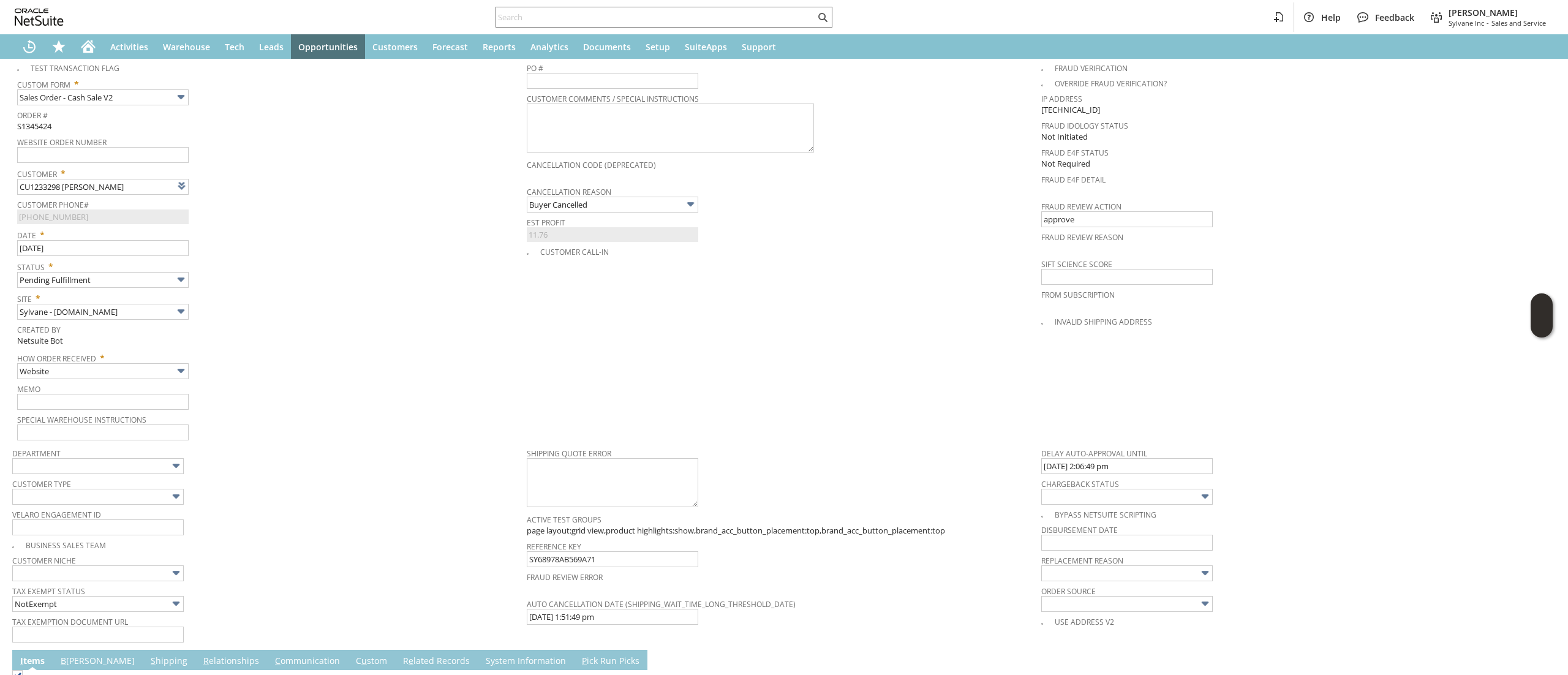
click at [113, 382] on span "Memo" at bounding box center [269, 387] width 504 height 13
click at [138, 401] on input "text" at bounding box center [103, 402] width 171 height 16
type input "buyer changed mind, cancelling"
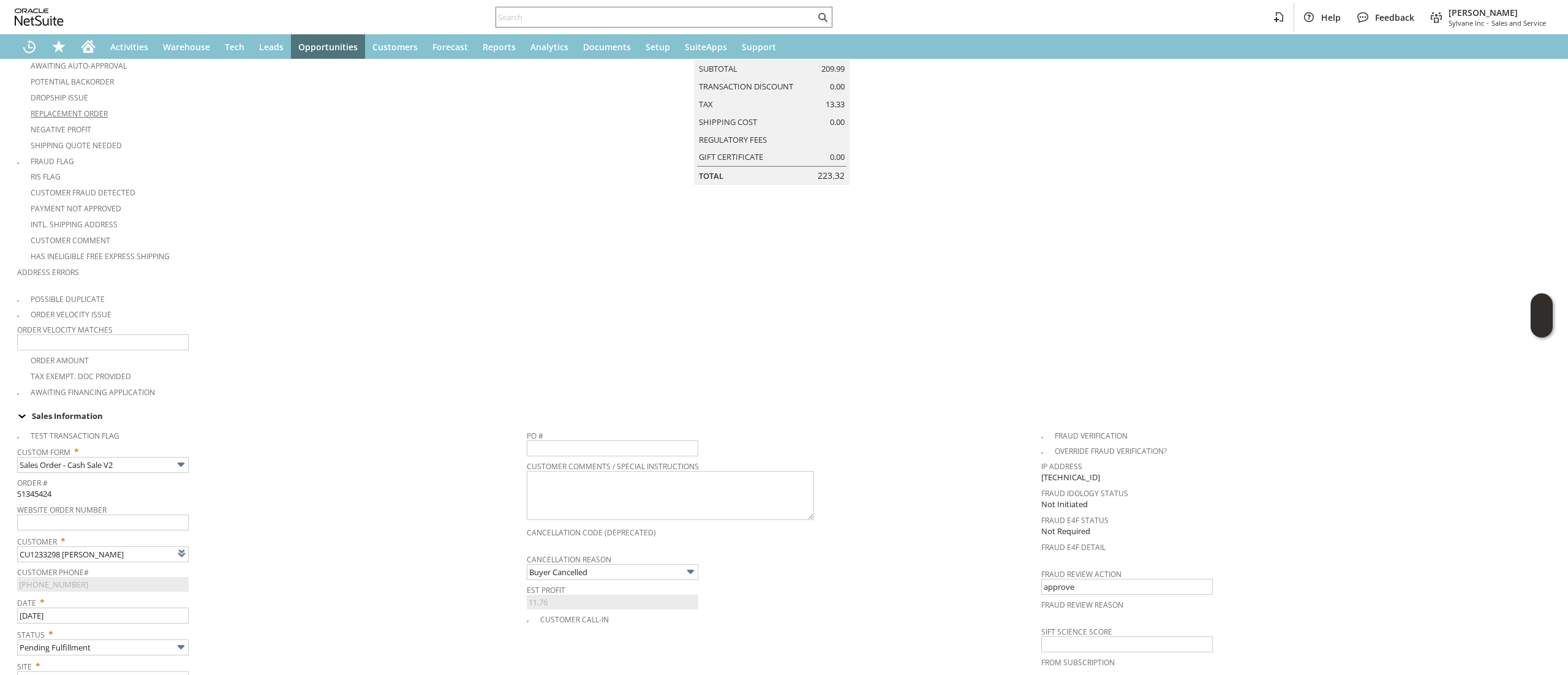
scroll to position [0, 0]
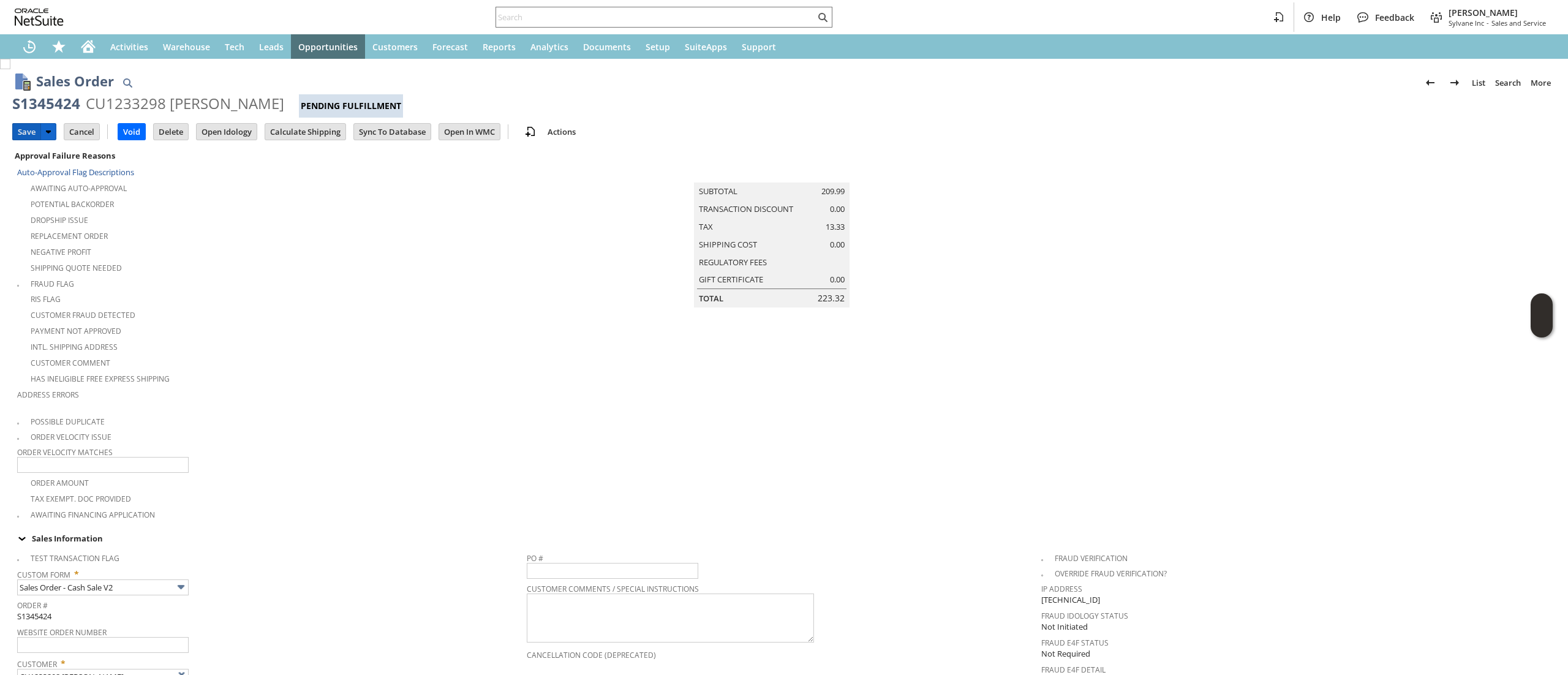
click at [25, 131] on input "Save" at bounding box center [26, 131] width 27 height 16
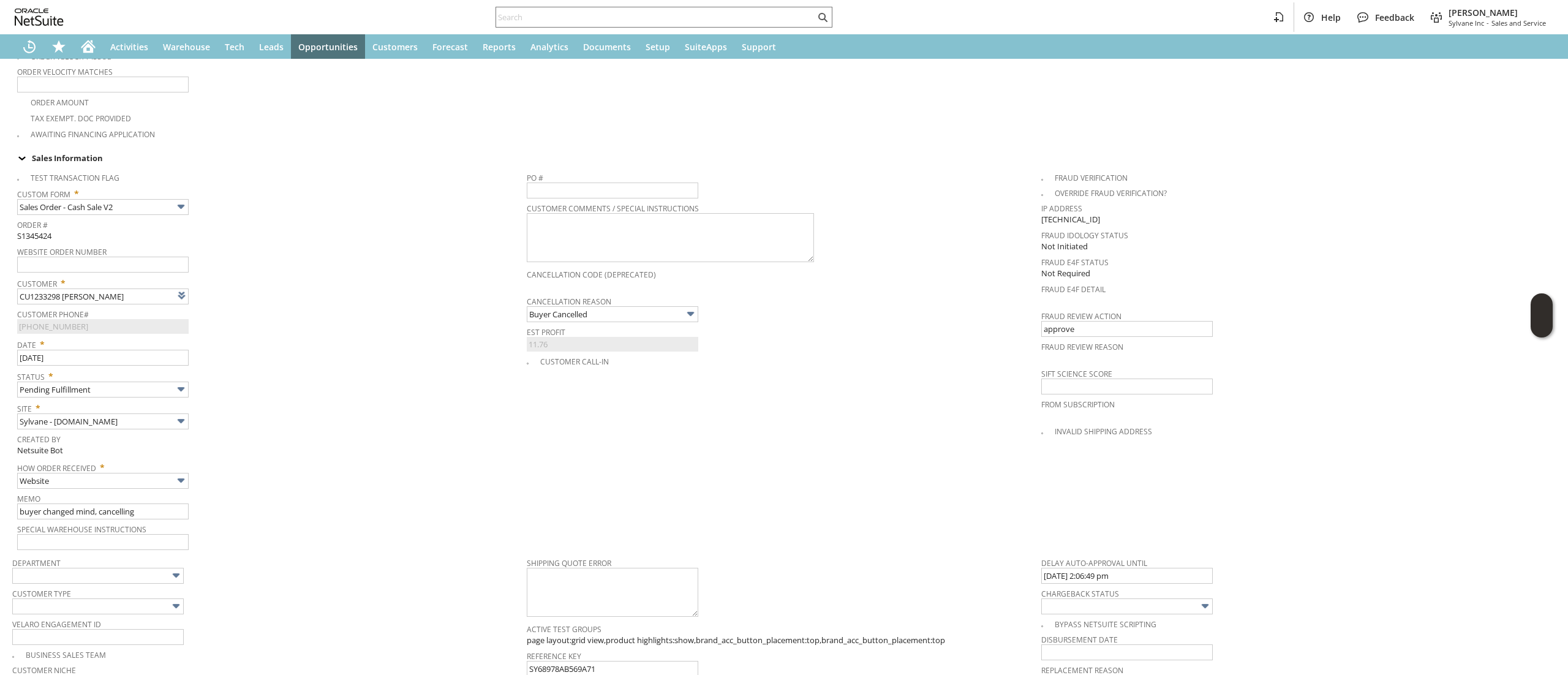
scroll to position [218, 0]
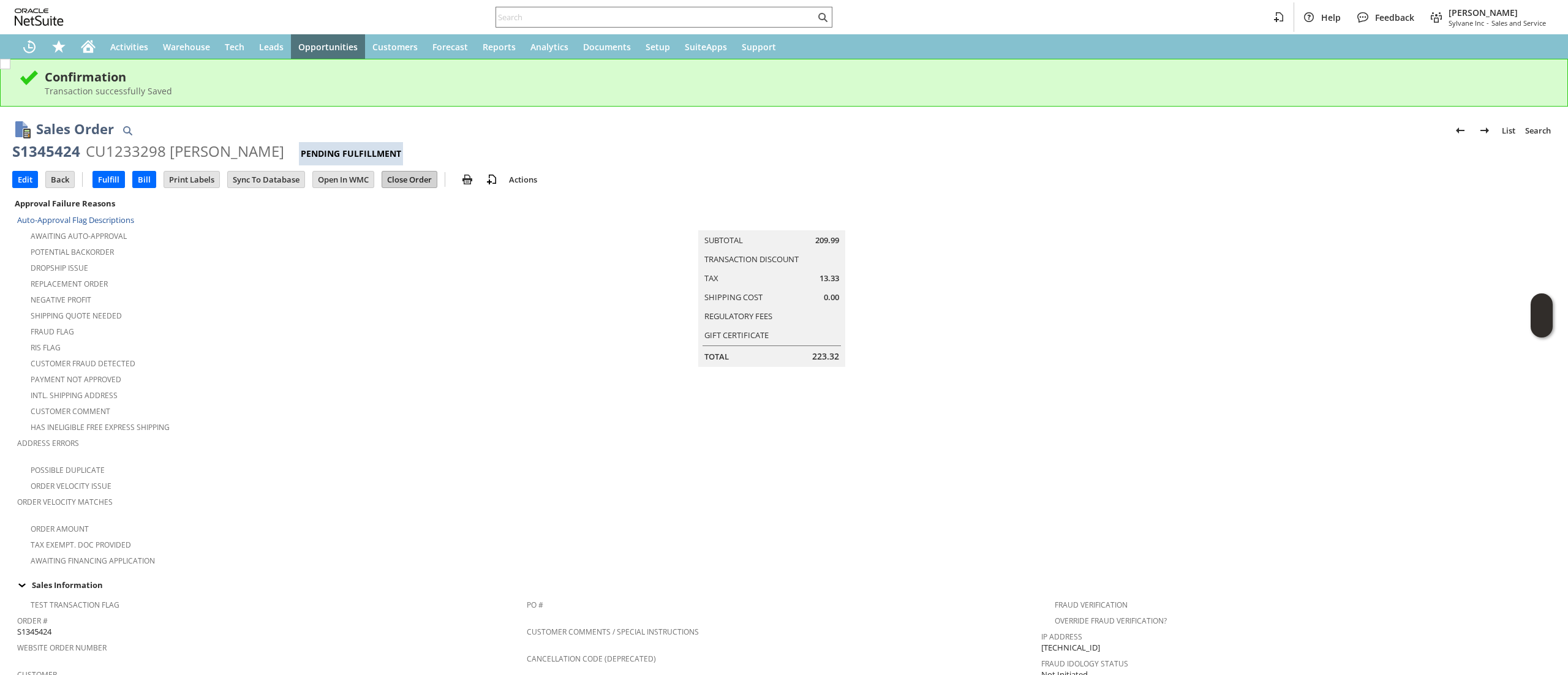
click at [421, 171] on input "Close Order" at bounding box center [410, 179] width 55 height 16
click at [412, 179] on input "Close Order" at bounding box center [410, 179] width 55 height 16
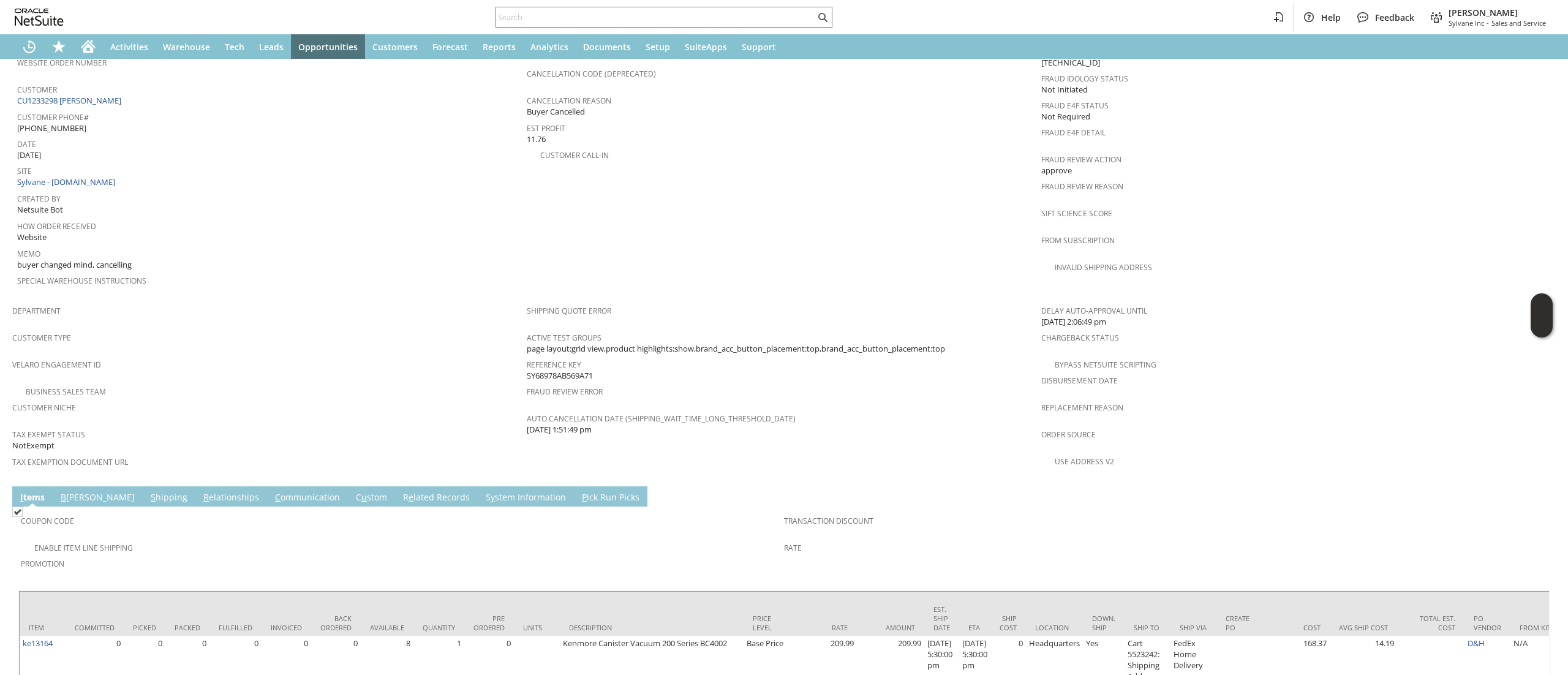
scroll to position [579, 0]
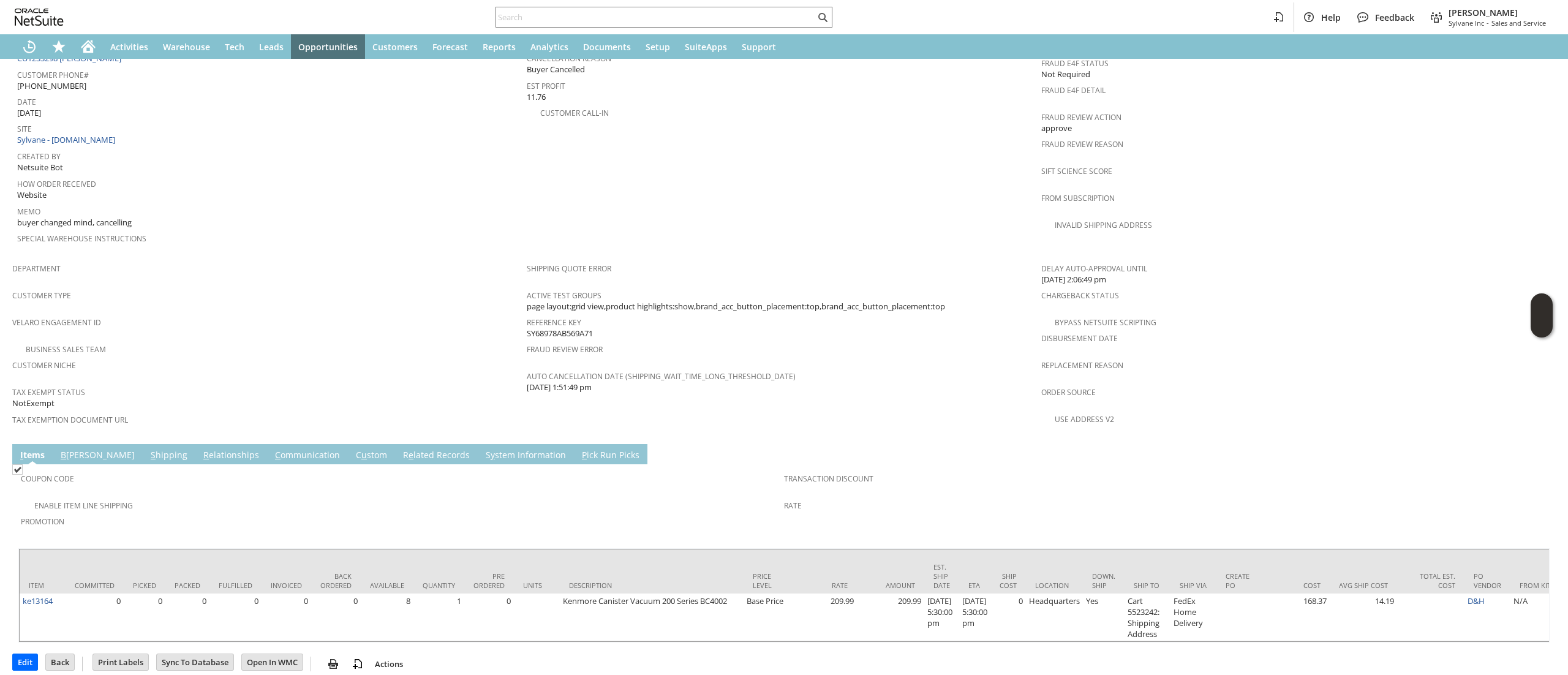
click at [267, 444] on td "C ommunication" at bounding box center [307, 454] width 81 height 20
click at [272, 449] on link "C ommunication" at bounding box center [307, 456] width 71 height 13
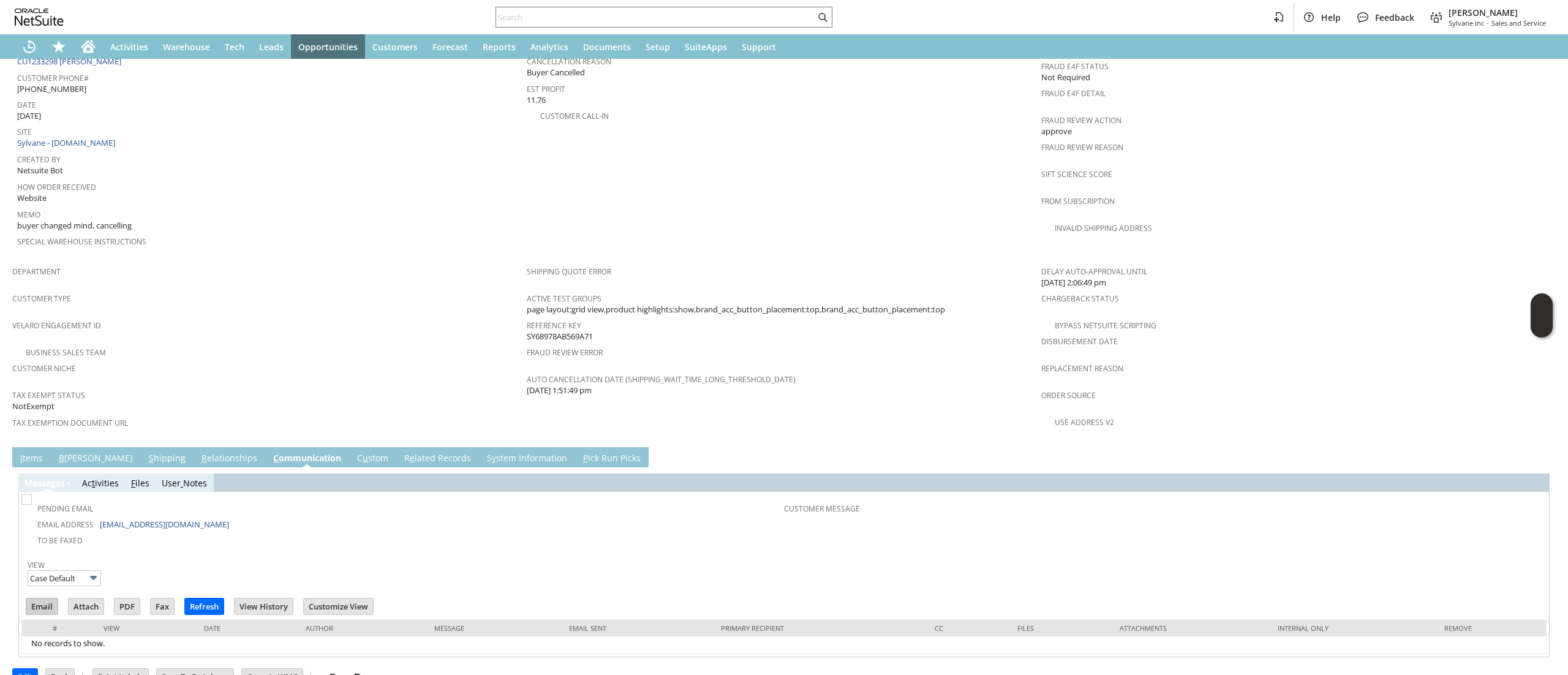
scroll to position [0, 0]
click at [55, 599] on input "Email" at bounding box center [42, 606] width 32 height 16
click at [923, 290] on span "Active Test Groups" at bounding box center [781, 297] width 509 height 14
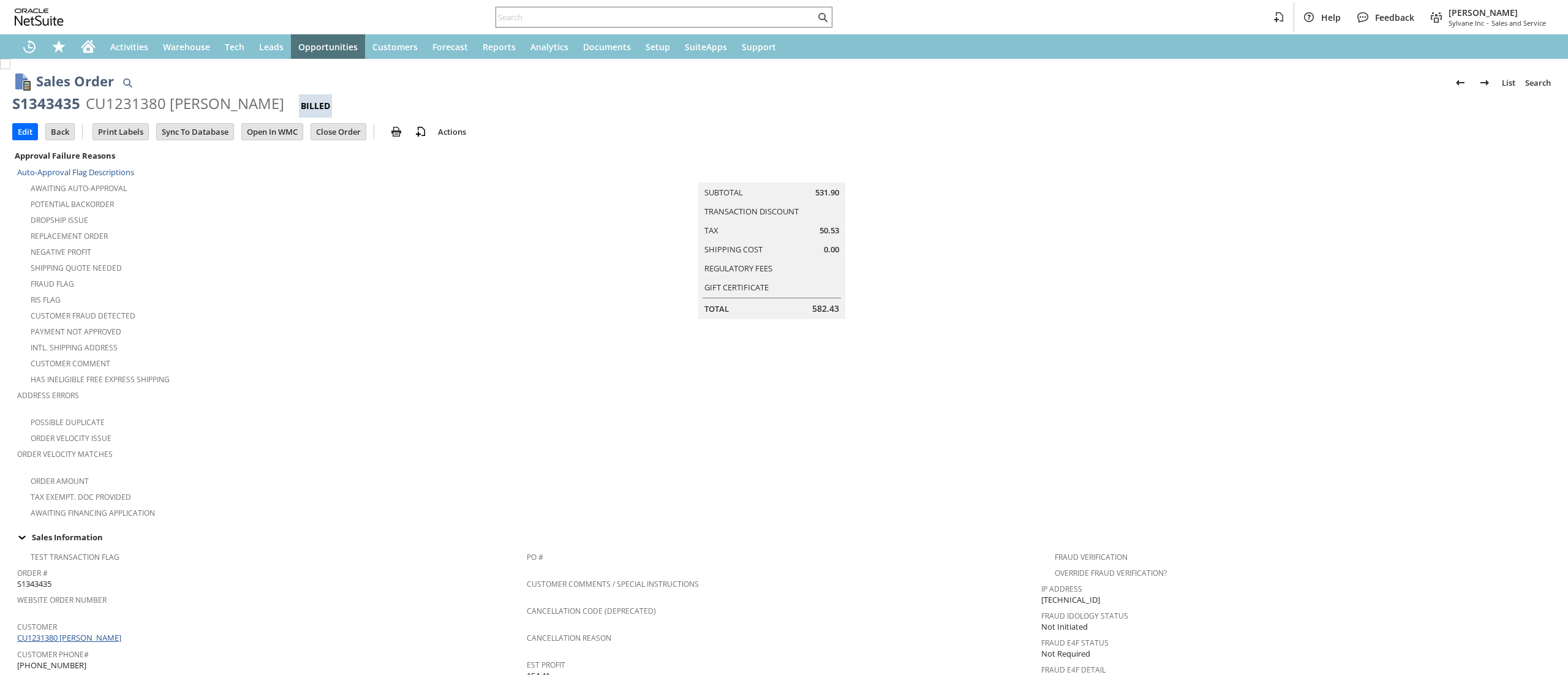
scroll to position [490, 0]
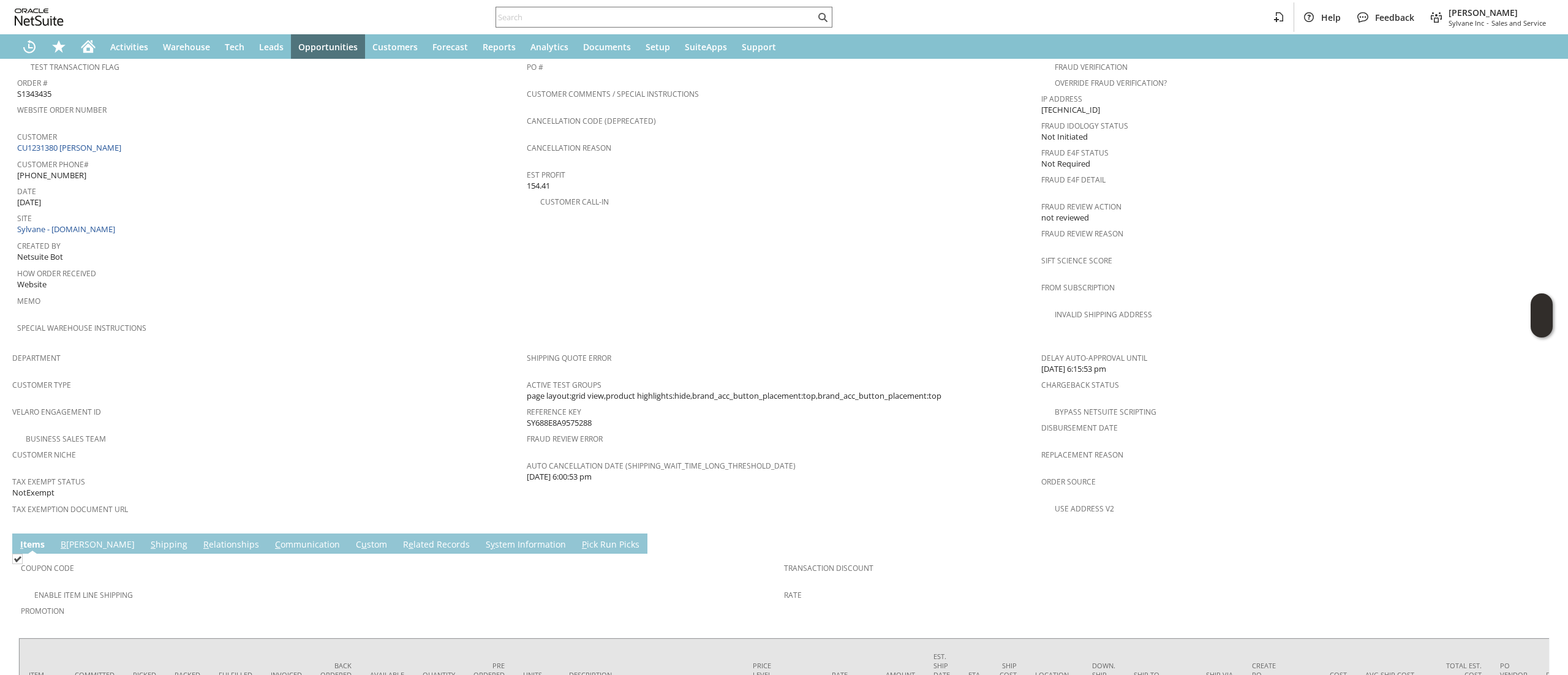
click at [111, 135] on div "Customer CU1231380 Joseph Hsu" at bounding box center [269, 141] width 504 height 27
copy tbody "CU1231380 Joseph Hsu"
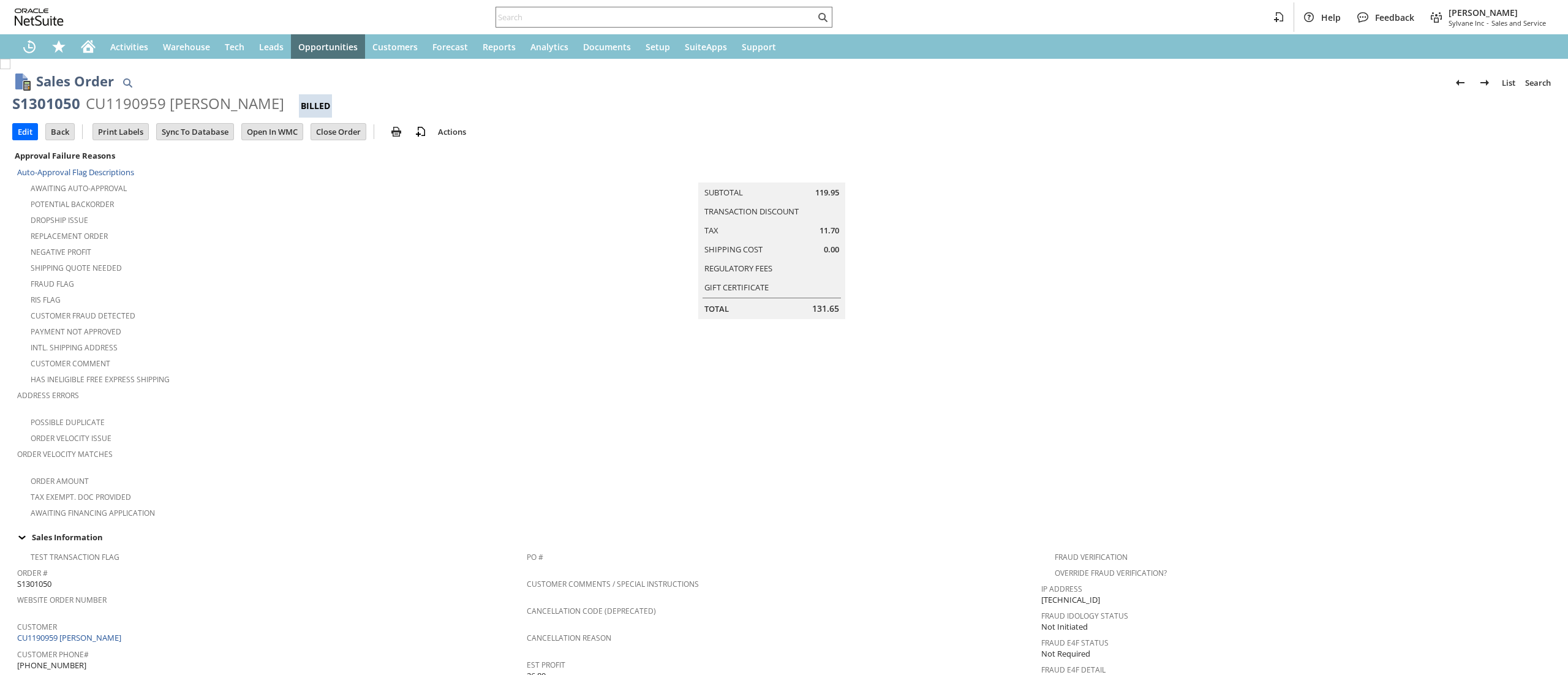
scroll to position [367, 0]
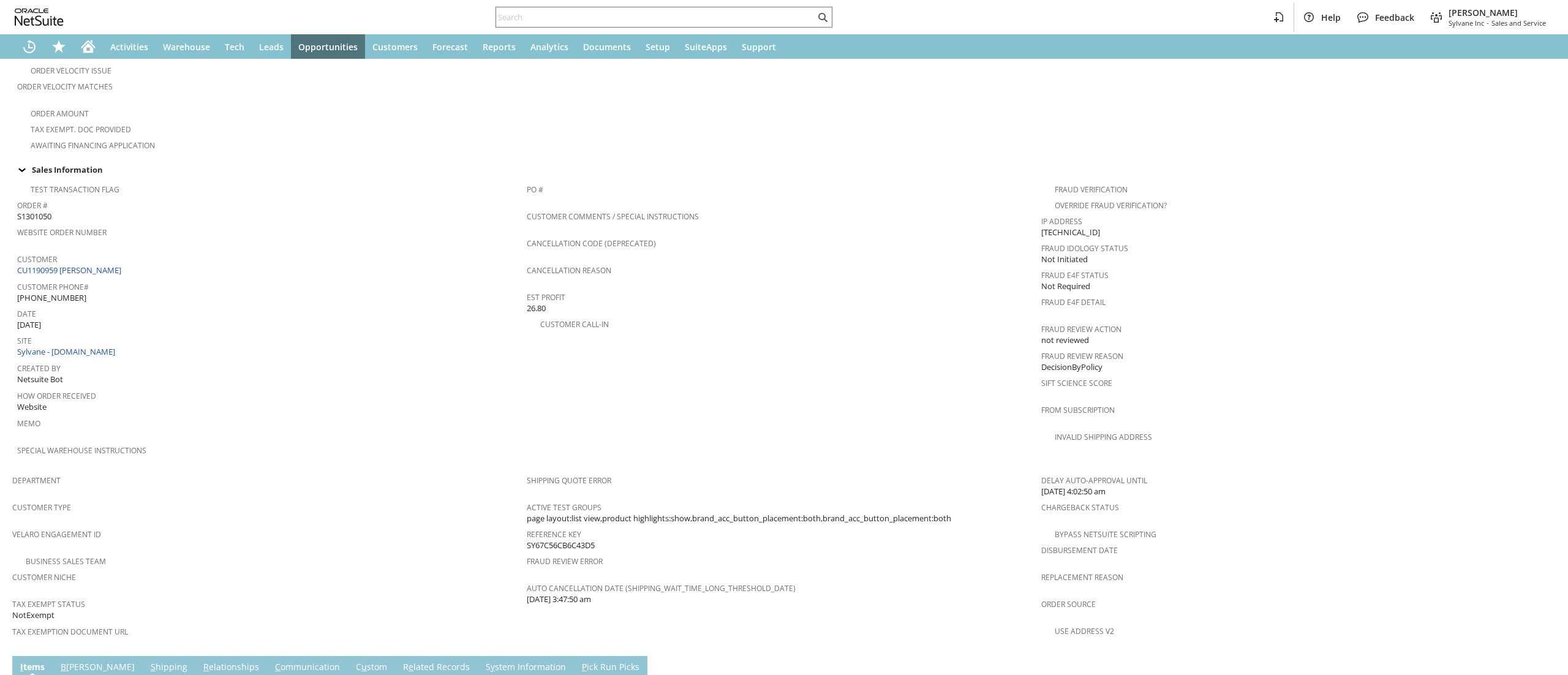
click at [168, 255] on div "Customer CU1190959 [PERSON_NAME]" at bounding box center [269, 264] width 504 height 27
click at [167, 255] on div "Customer CU1190959 Kyle Breaux" at bounding box center [269, 264] width 504 height 27
click at [166, 254] on div "Customer CU1190959 Kyle Breaux" at bounding box center [269, 264] width 504 height 27
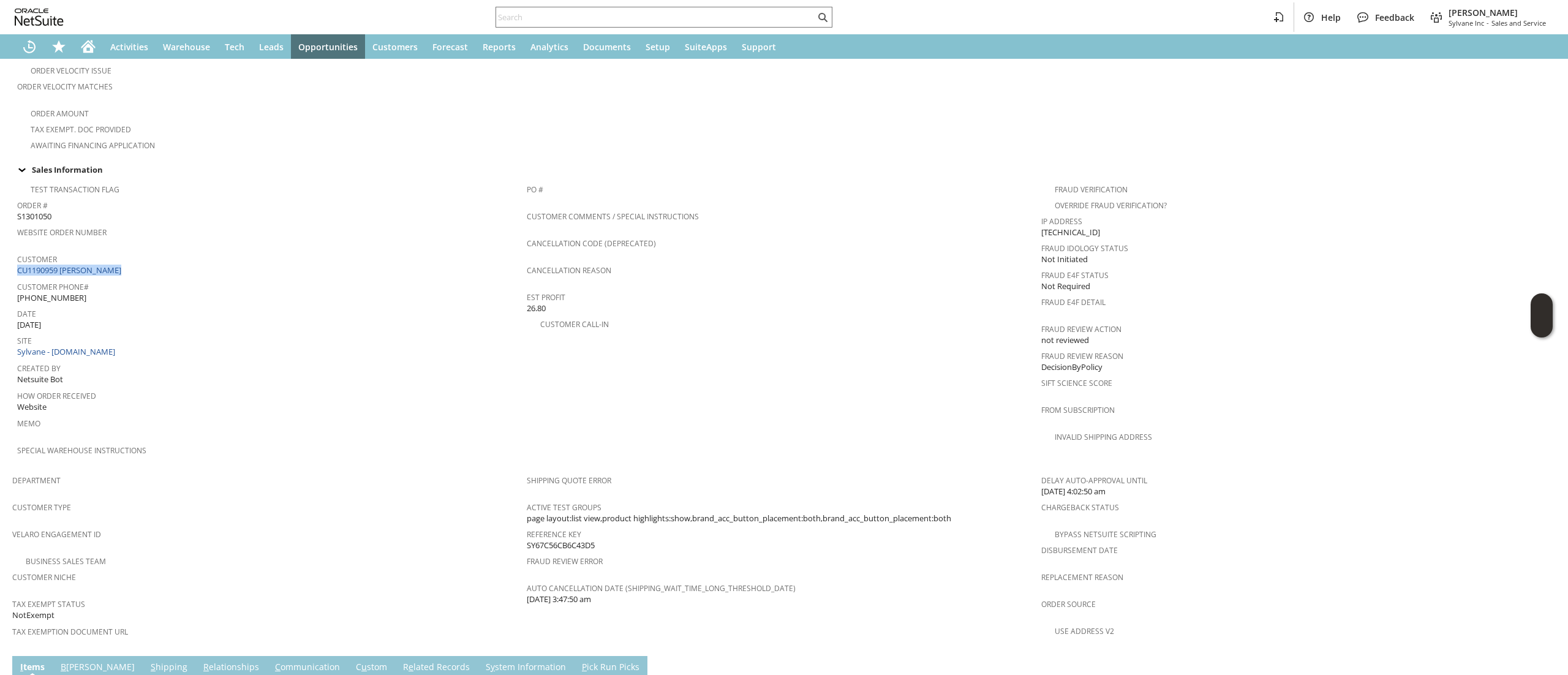
copy tbody "CU1190959 Kyle Breaux"
click at [86, 47] on icon "Home" at bounding box center [88, 47] width 10 height 9
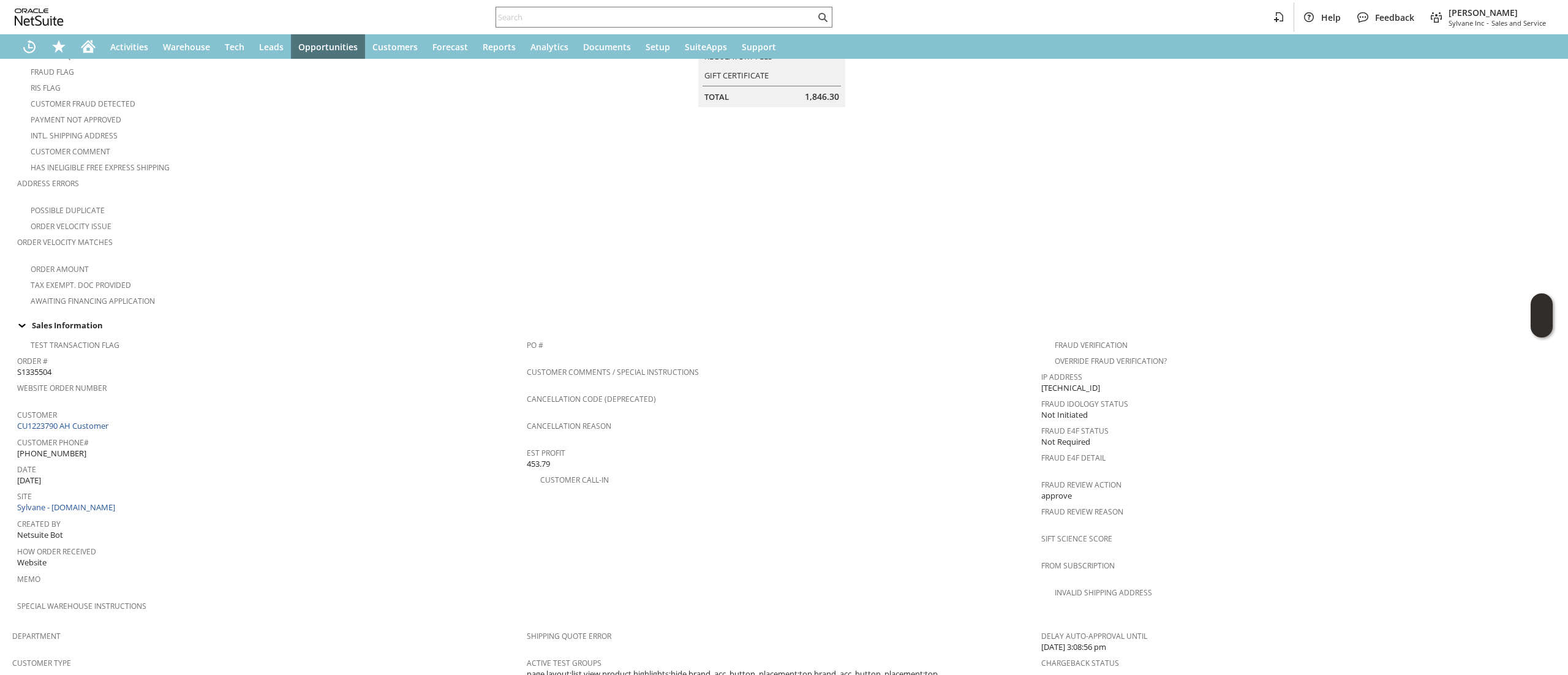
scroll to position [248, 0]
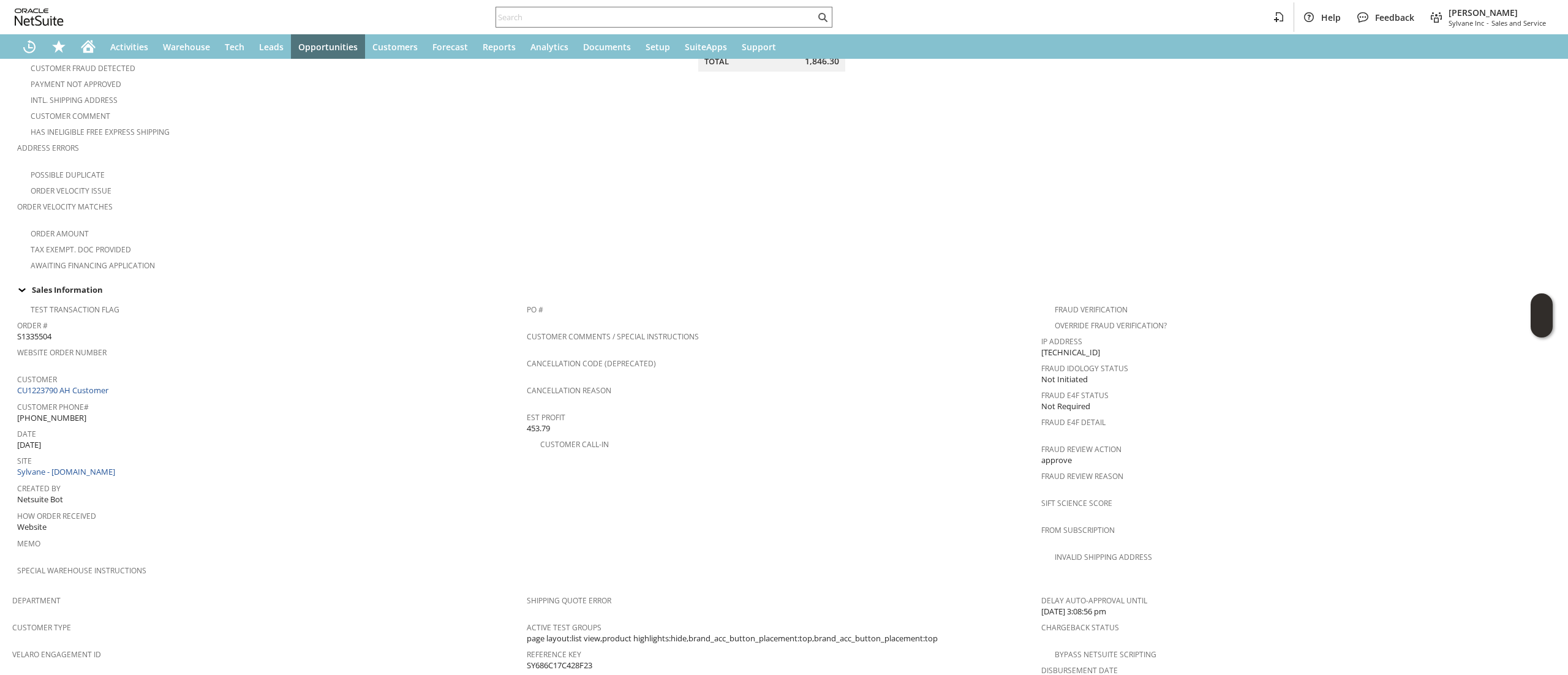
click at [213, 378] on div "Customer CU1223790 AH Customer" at bounding box center [269, 384] width 504 height 27
click at [212, 378] on div "Customer CU1223790 AH Customer" at bounding box center [269, 384] width 504 height 27
copy tbody "CU1223790 AH Customer"
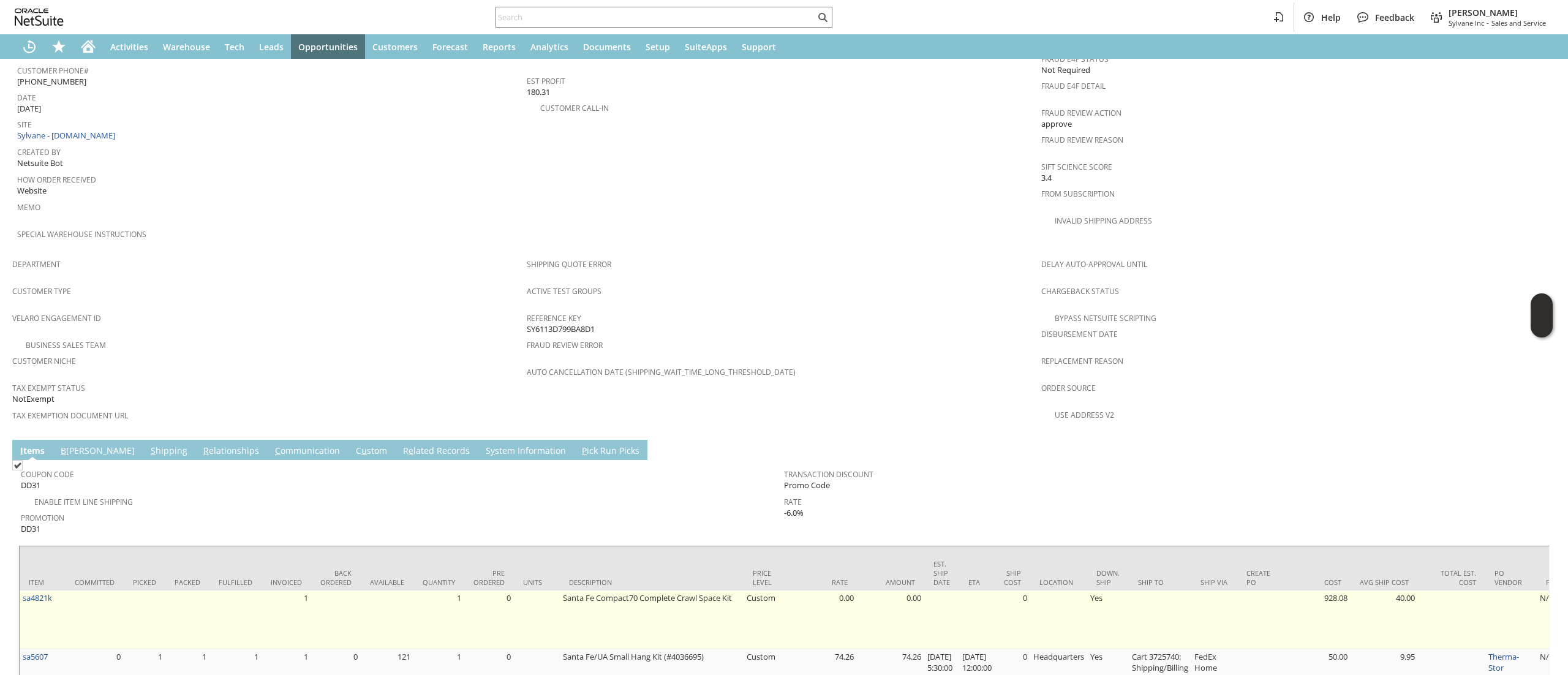
scroll to position [798, 0]
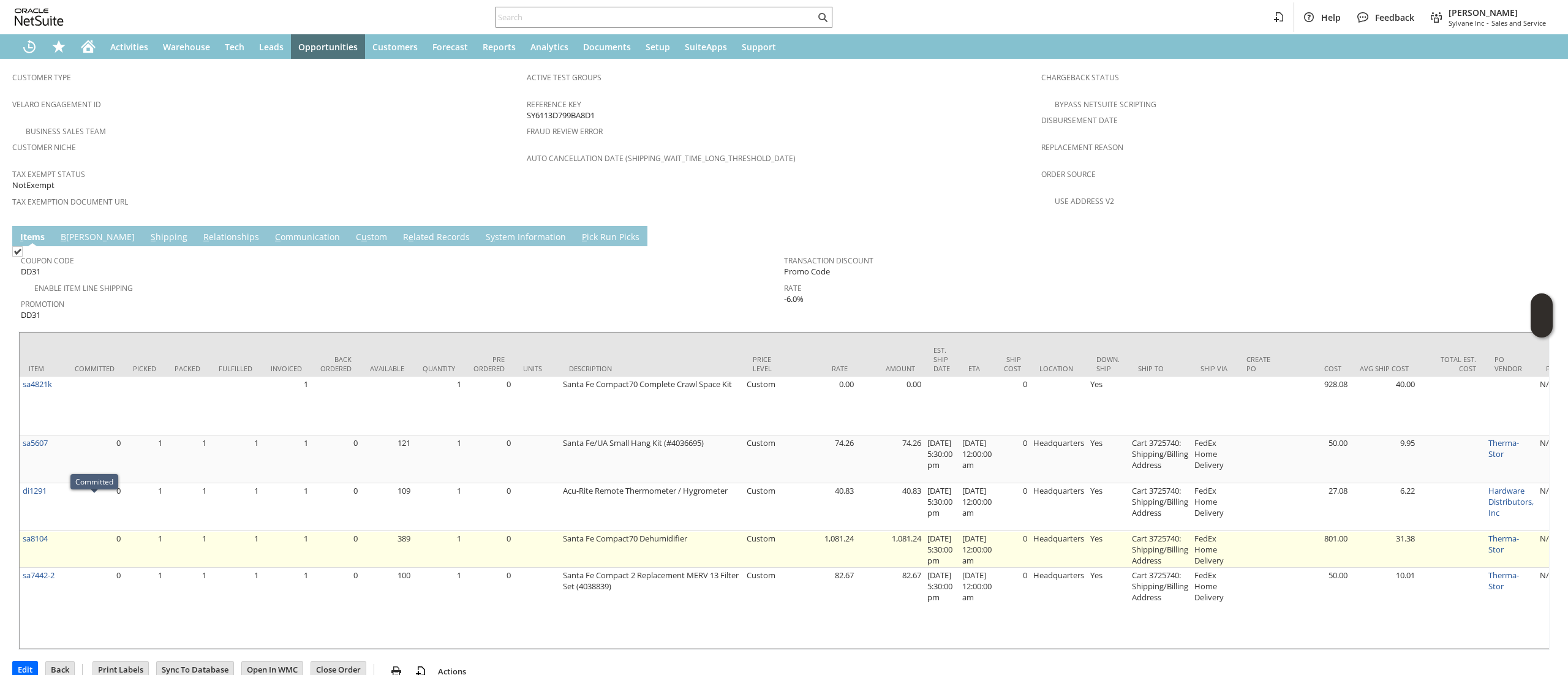
click at [57, 531] on td "sa8104" at bounding box center [42, 549] width 46 height 37
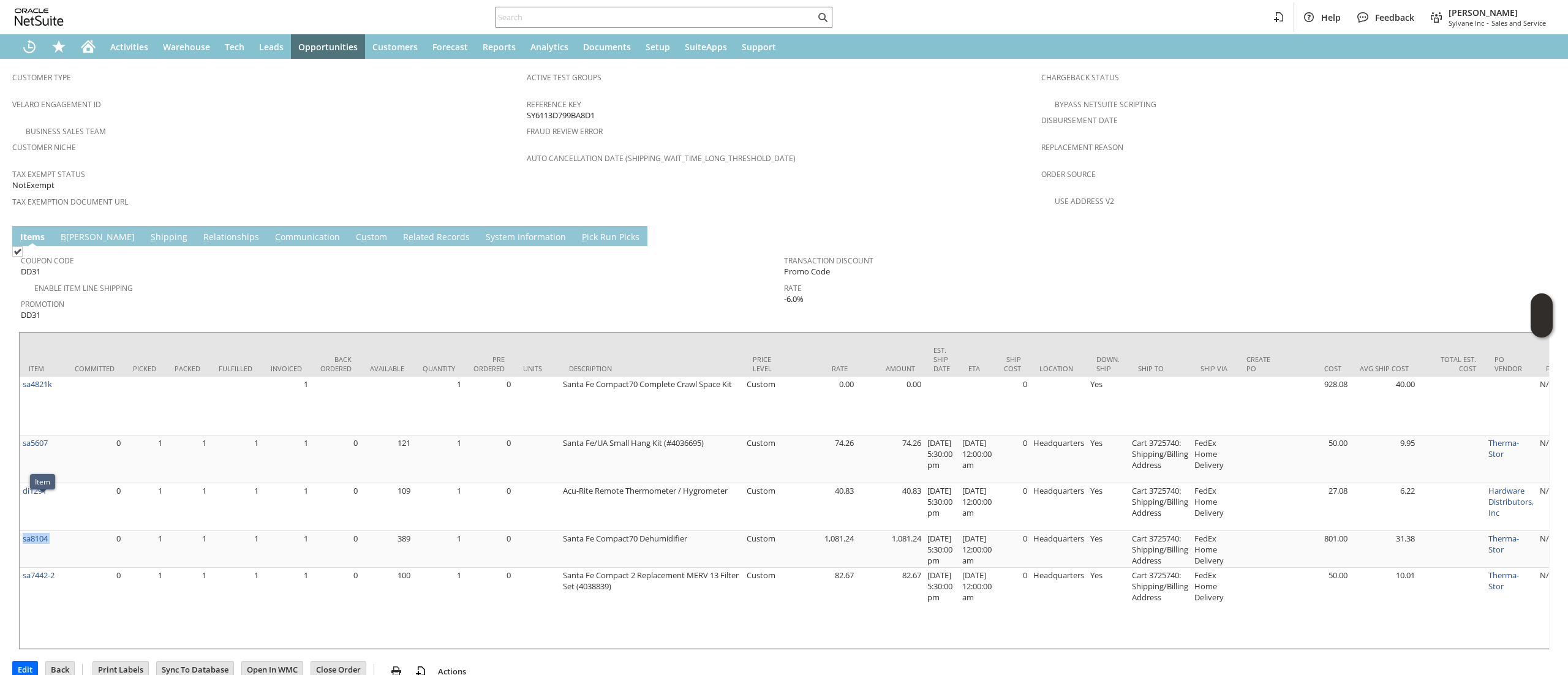
copy tr "sa8104"
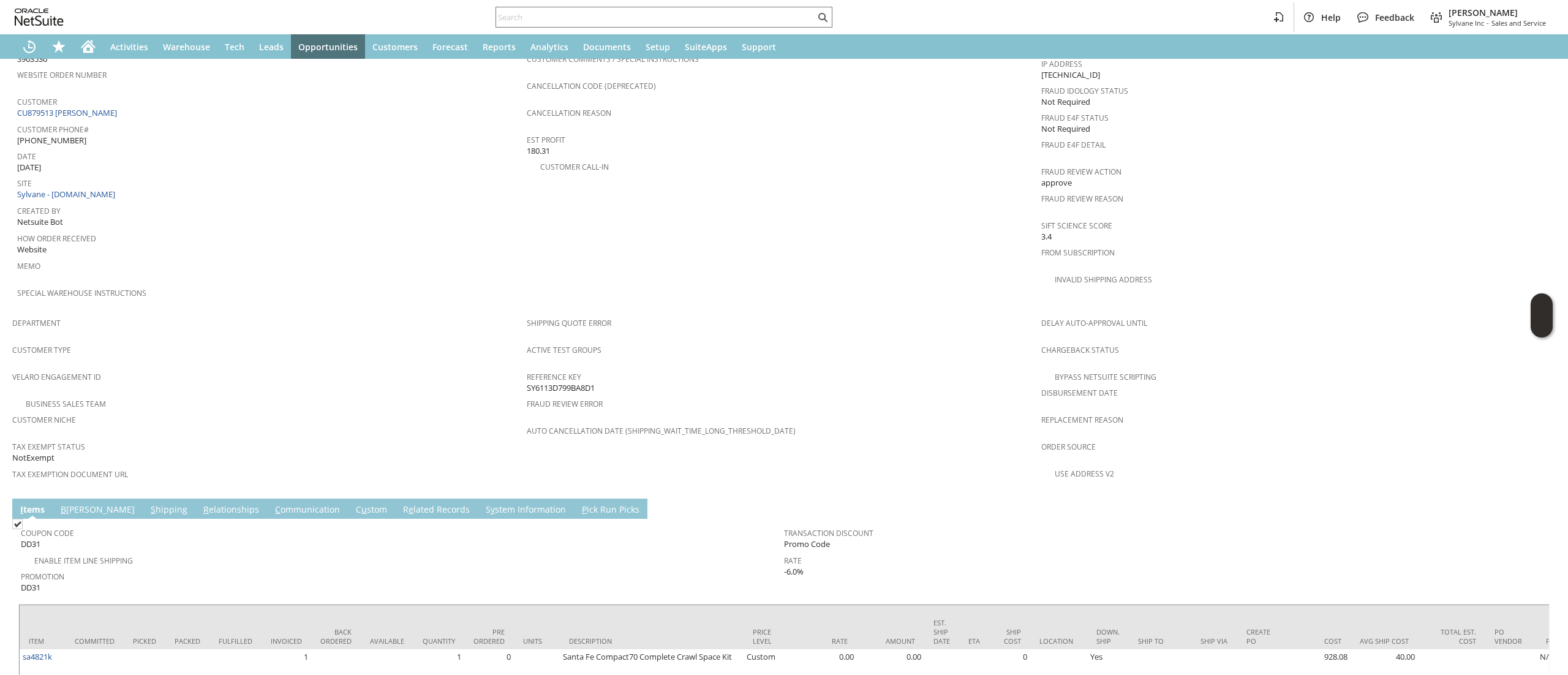
scroll to position [430, 0]
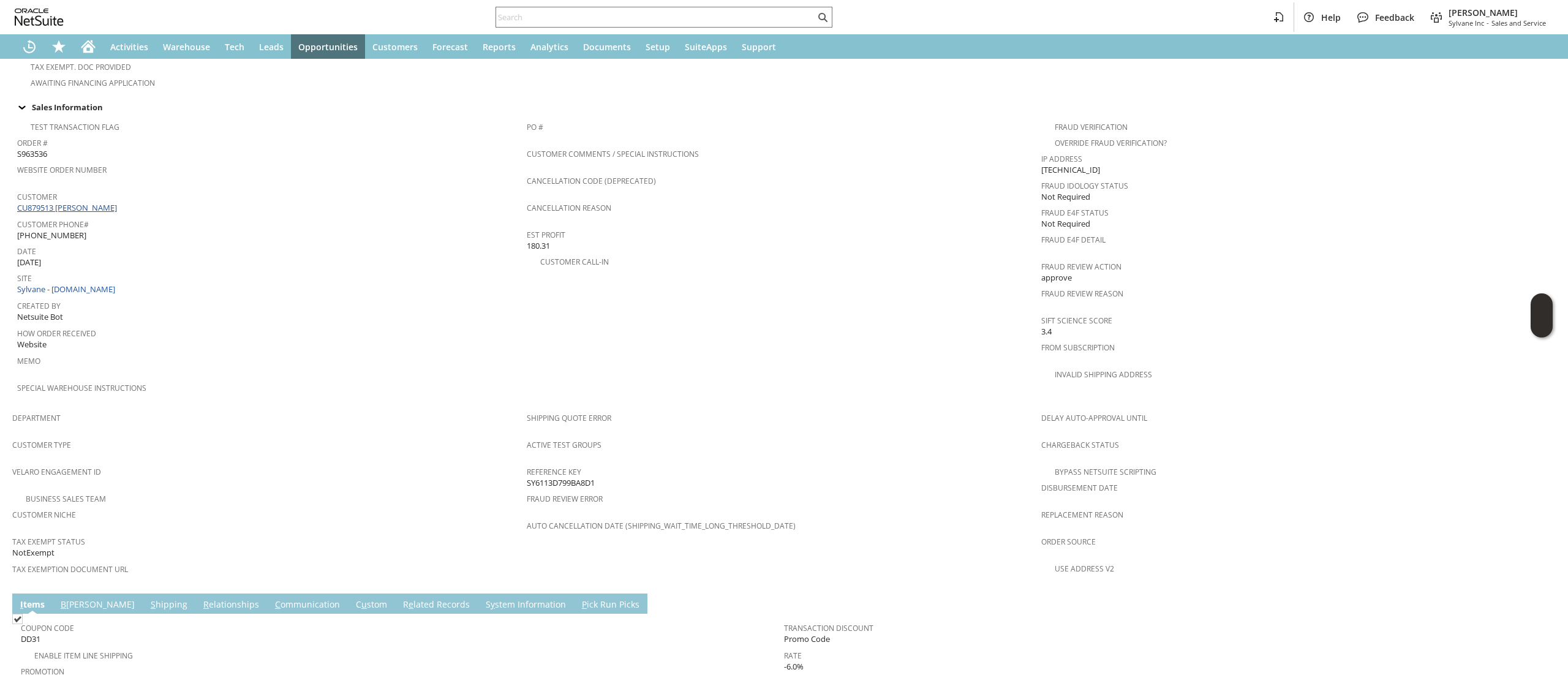
click at [94, 202] on link "CU879513 [PERSON_NAME]" at bounding box center [69, 207] width 103 height 11
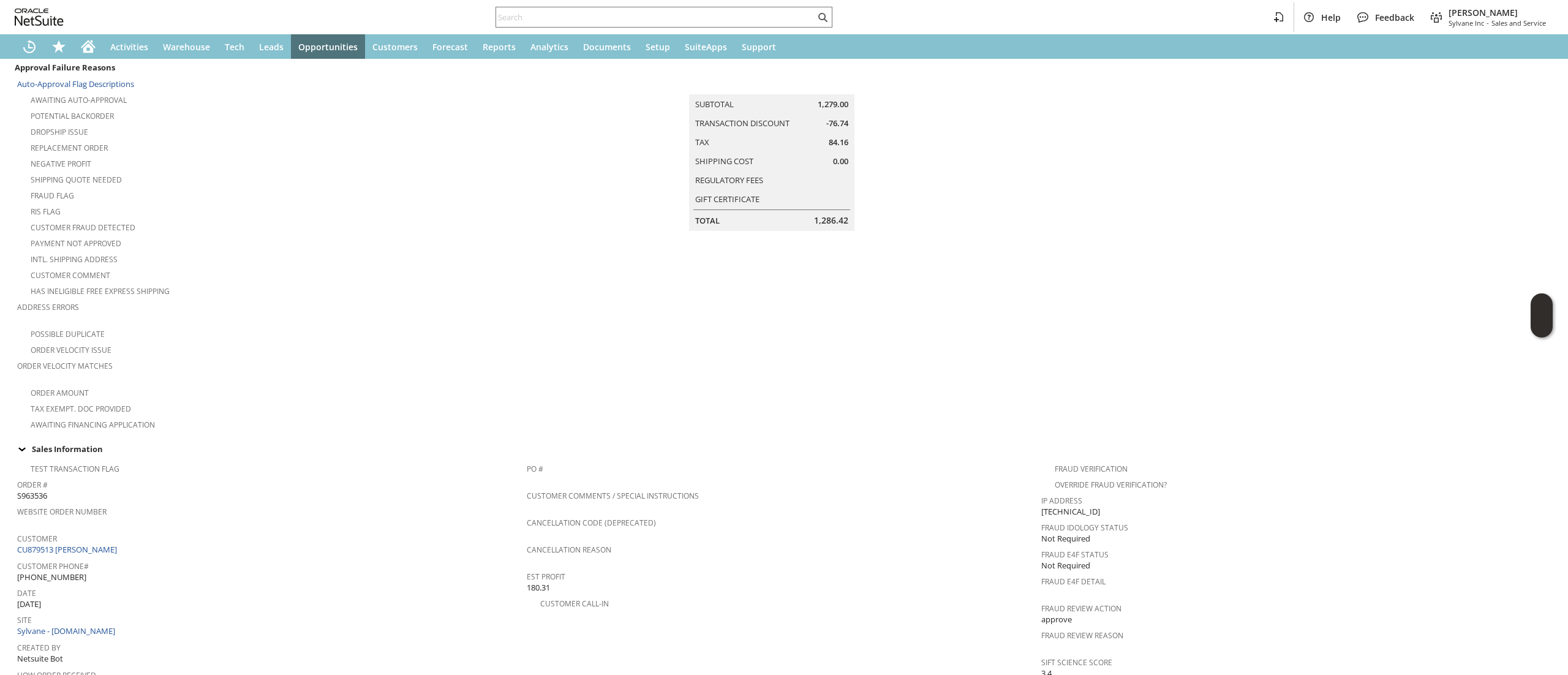
scroll to position [0, 0]
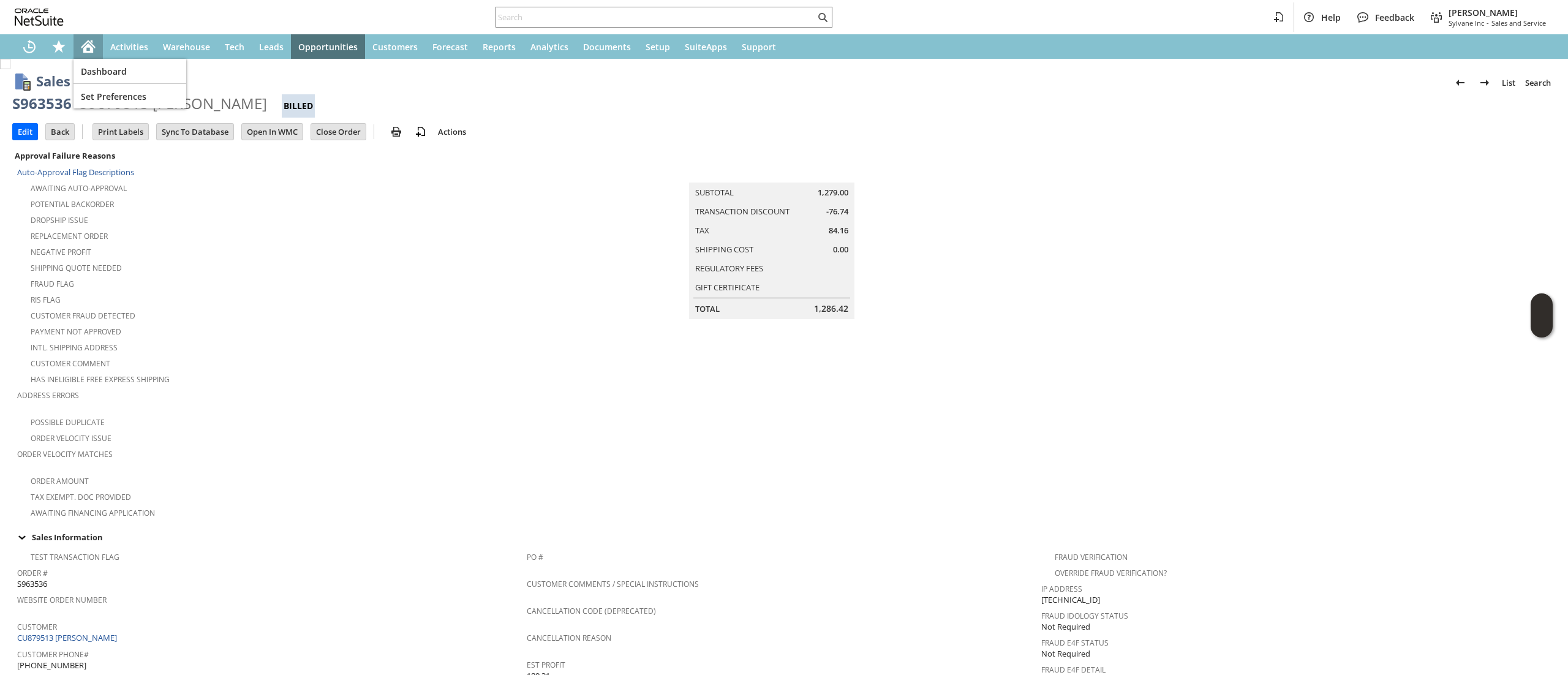
click at [93, 48] on icon "Home" at bounding box center [88, 47] width 10 height 9
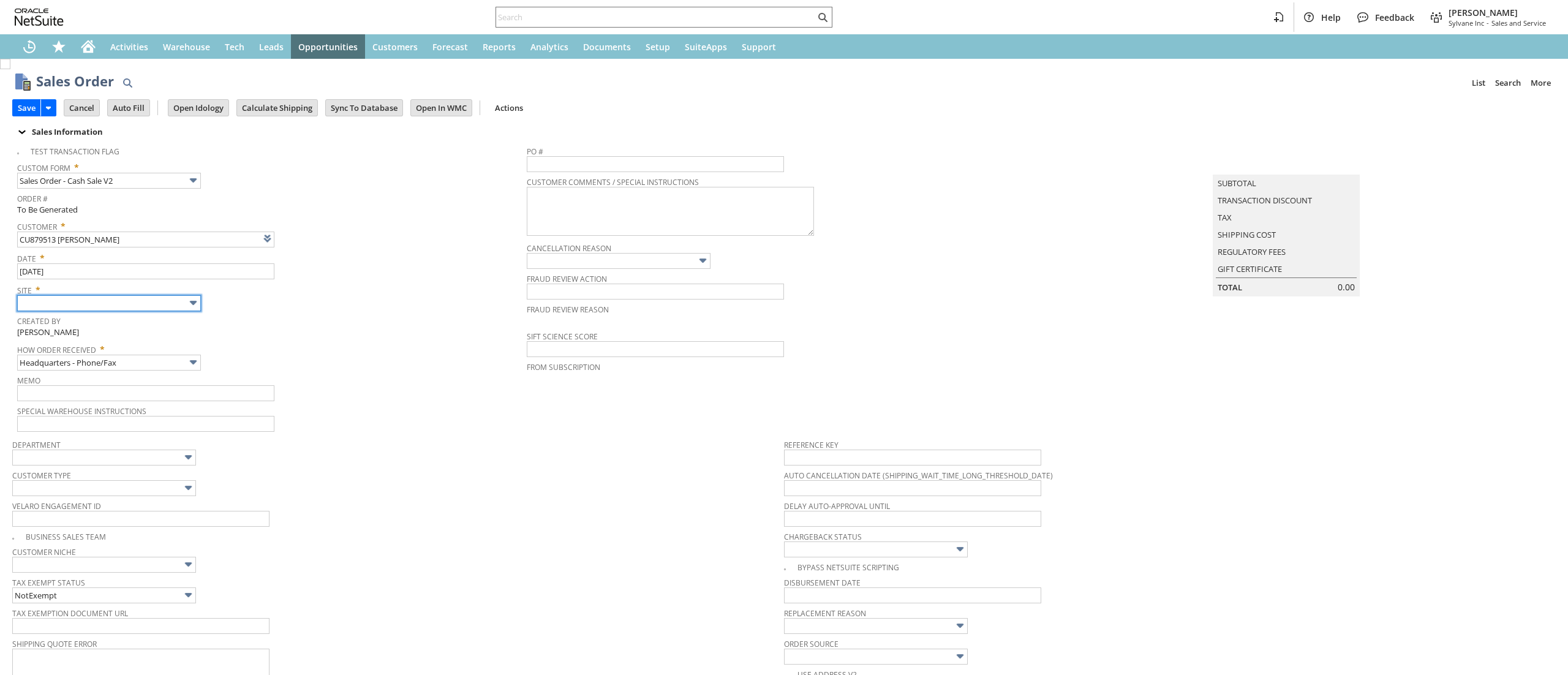
click at [160, 310] on body "Help Feedback Devin Carswell Sylvane Inc - Sales and Service Activities Warehou…" at bounding box center [784, 338] width 1568 height 675
type input "Add"
type input "Copy Previous"
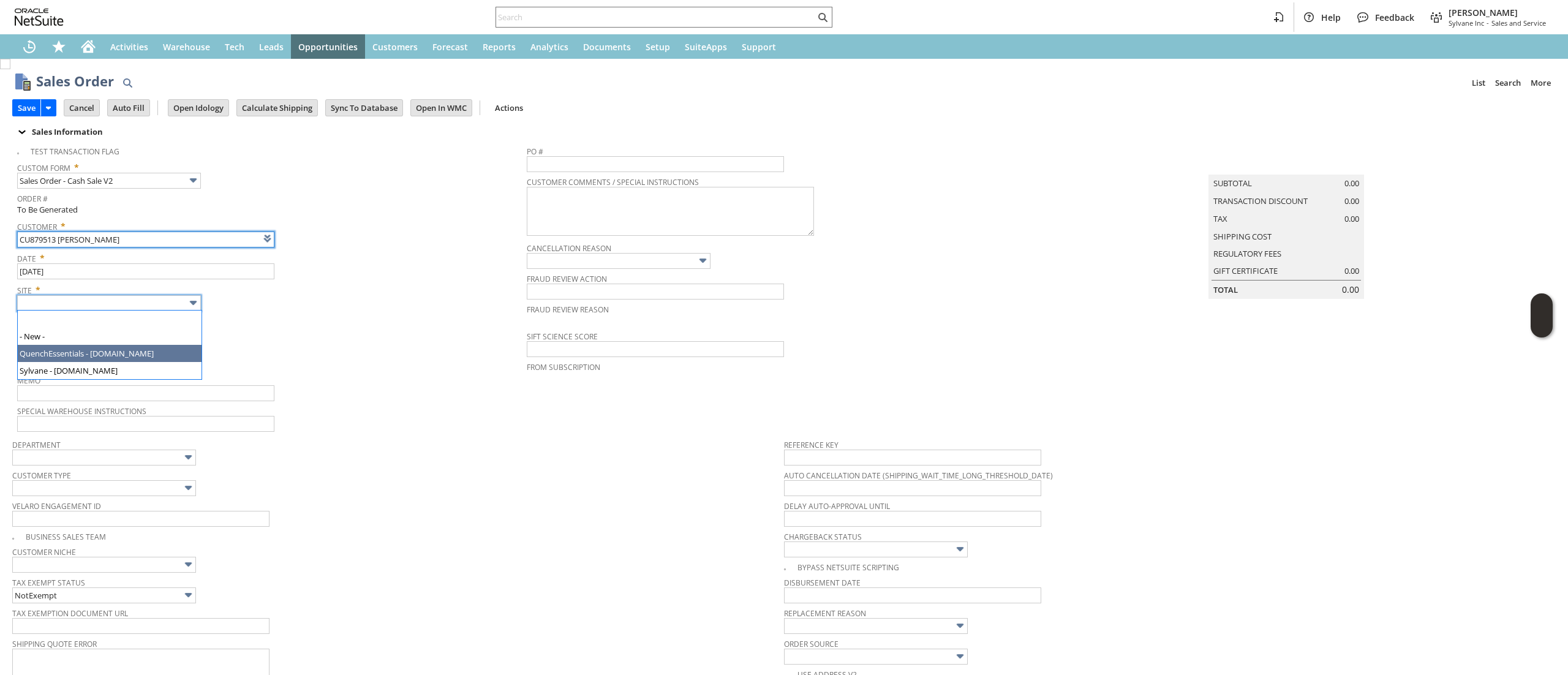
type input "Intelligent Recommendations ⁰"
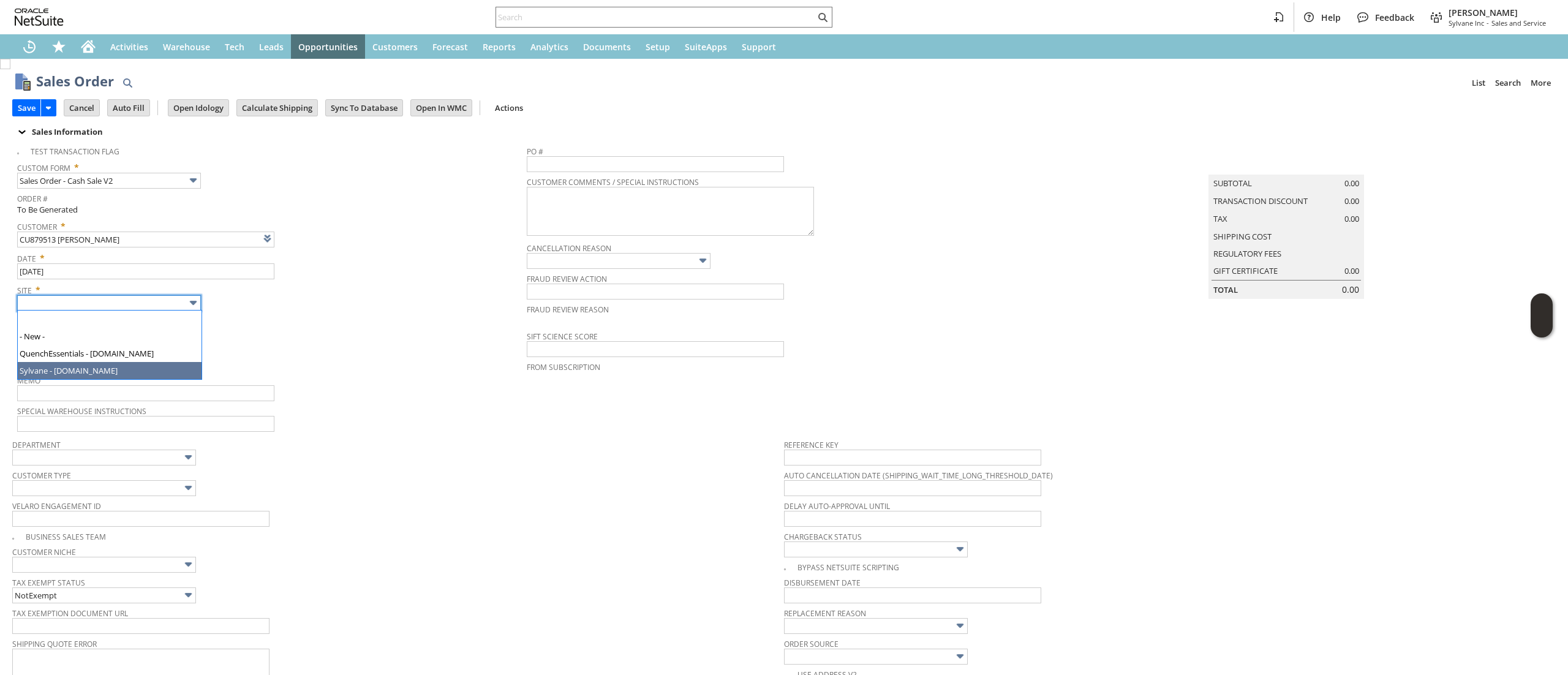
type input "Sylvane - [DOMAIN_NAME]"
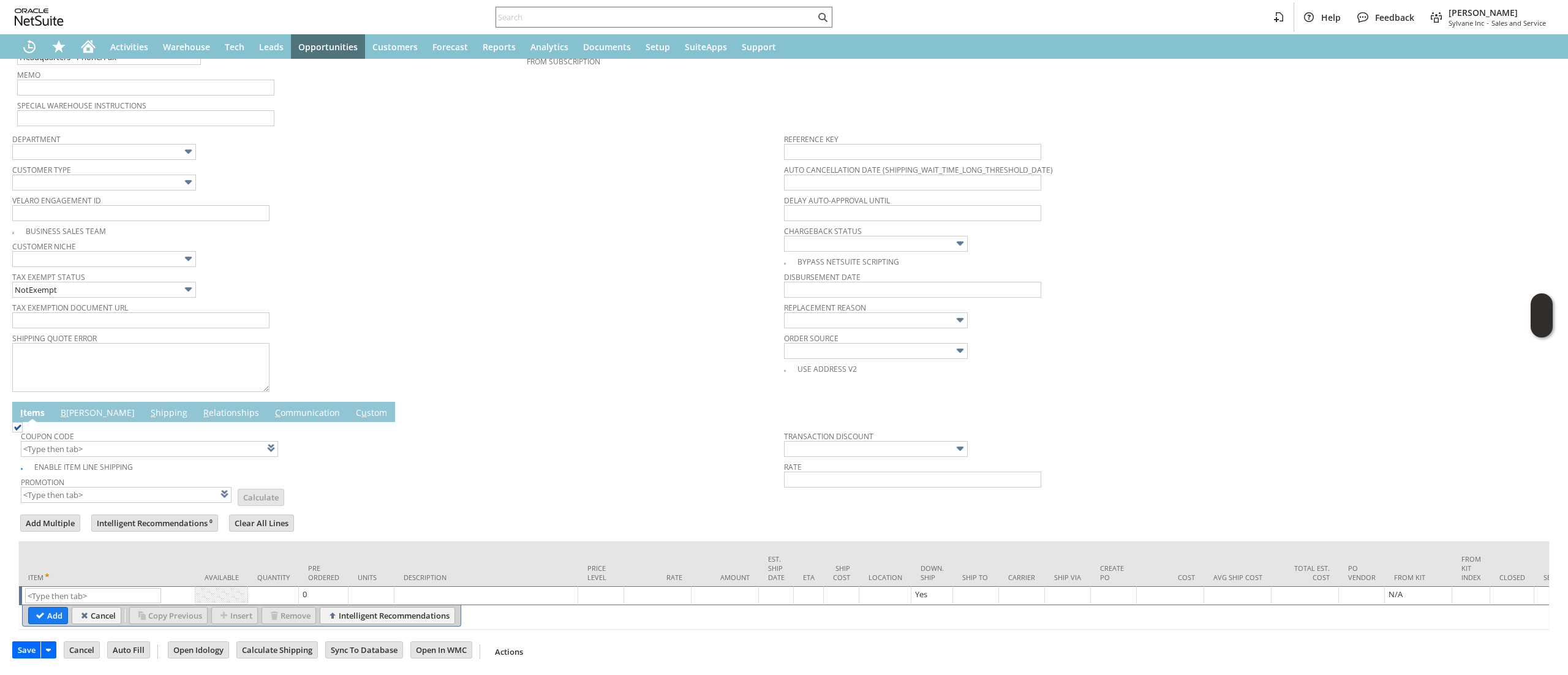
scroll to position [328, 0]
click at [88, 589] on input "text" at bounding box center [93, 596] width 136 height 15
paste input "sa8104"
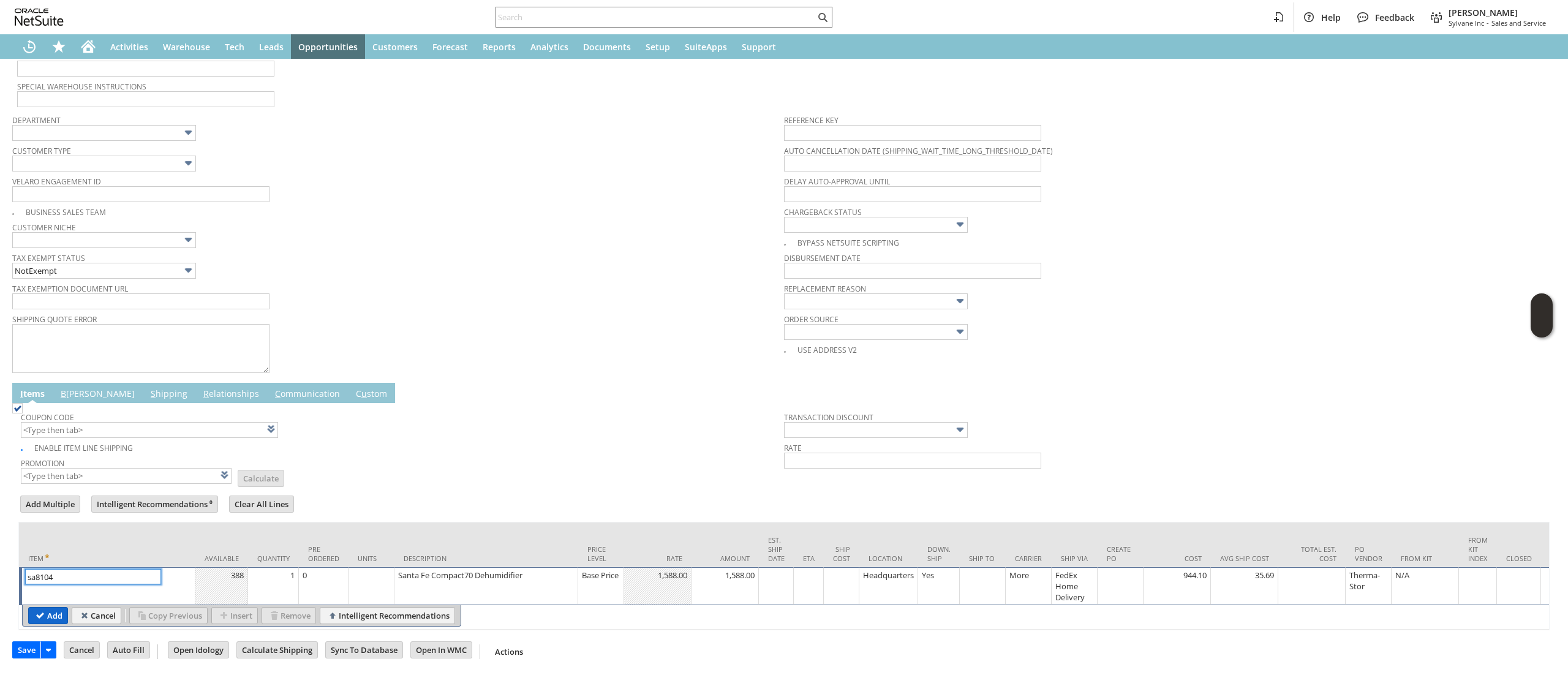
type input "sa8104"
click at [50, 620] on input "Add" at bounding box center [48, 615] width 38 height 16
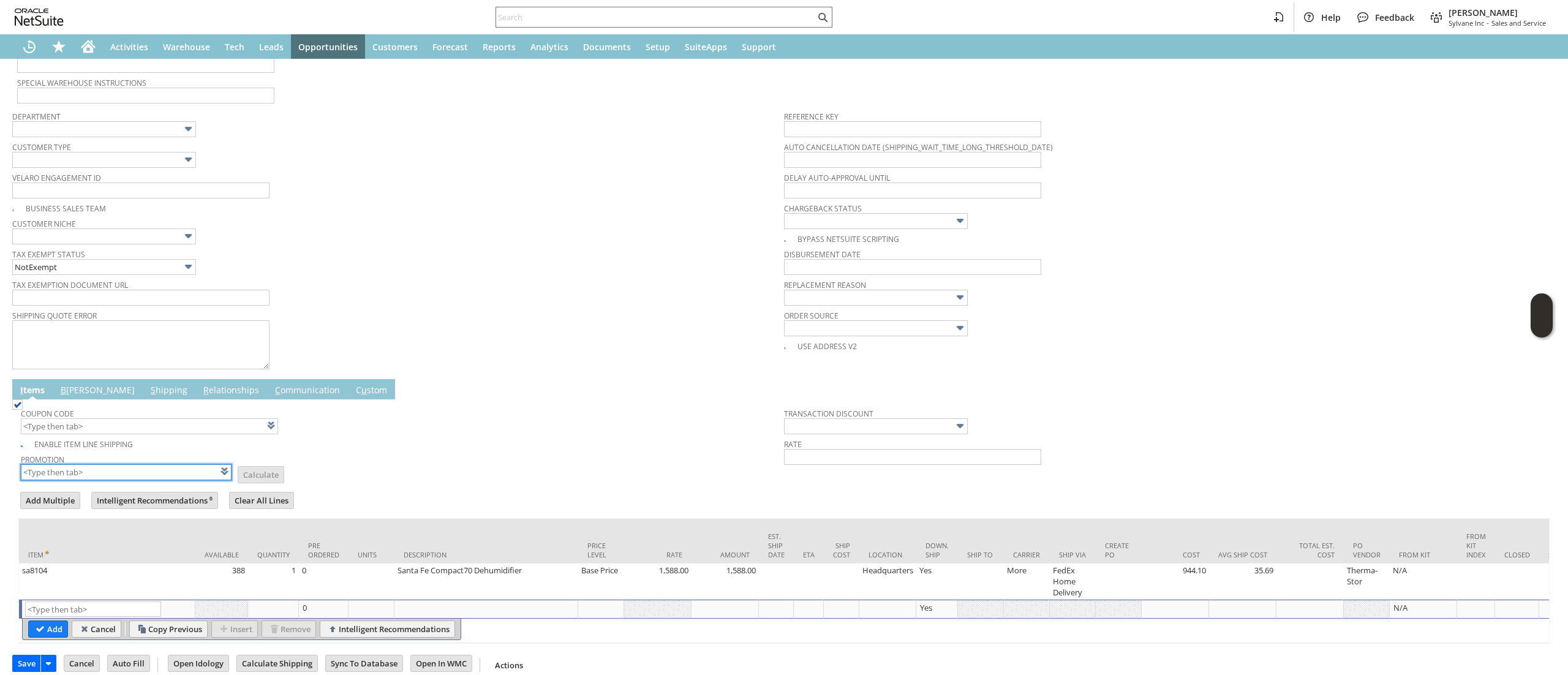
click at [134, 475] on input "text" at bounding box center [126, 472] width 211 height 16
type input "XA"
type input "Intelligent Recommendations¹⁰"
type input "XA327"
drag, startPoint x: 145, startPoint y: 563, endPoint x: 502, endPoint y: 458, distance: 372.1
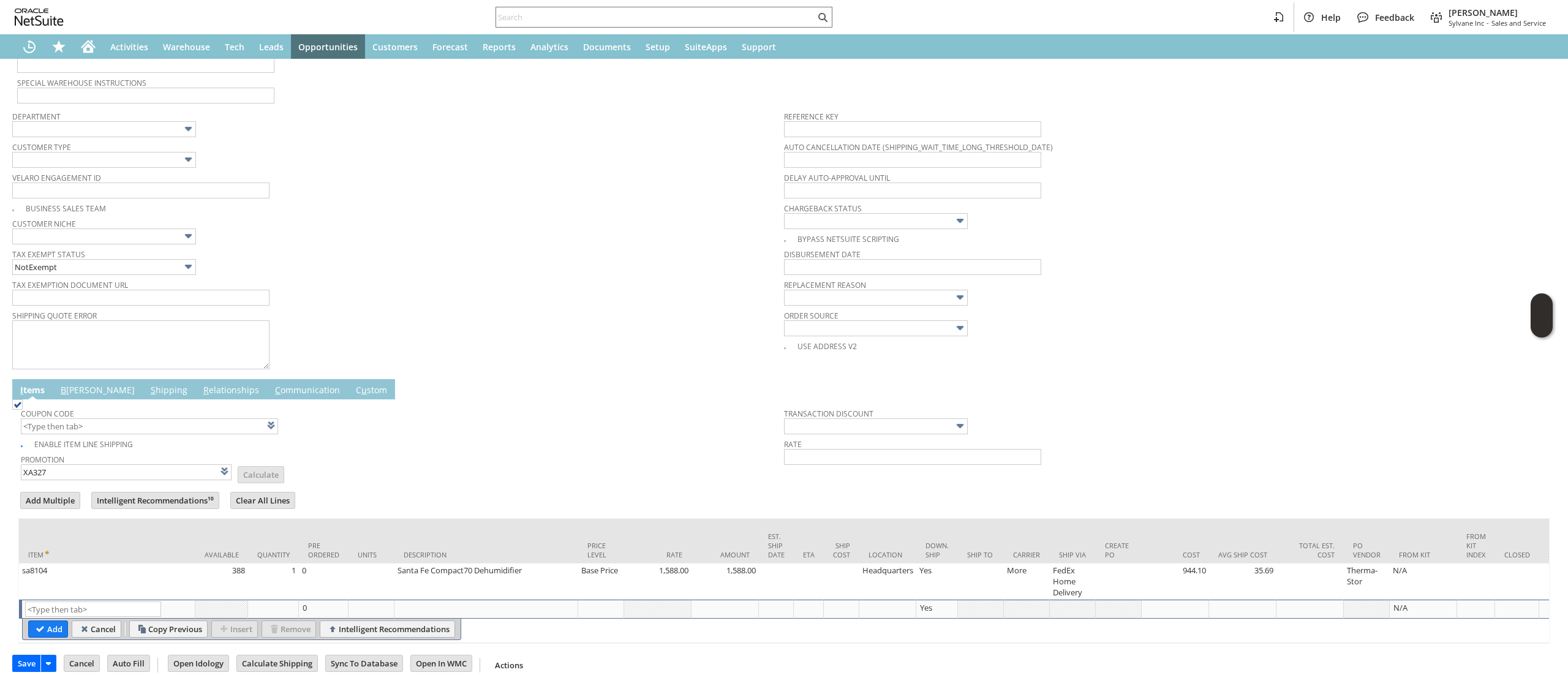
click at [145, 563] on td "Item" at bounding box center [107, 541] width 176 height 45
click at [498, 470] on td "Promotion XA327 List Calculate" at bounding box center [402, 466] width 763 height 31
type input "XA327"
type input "Promo Code"
type input "-10.0%"
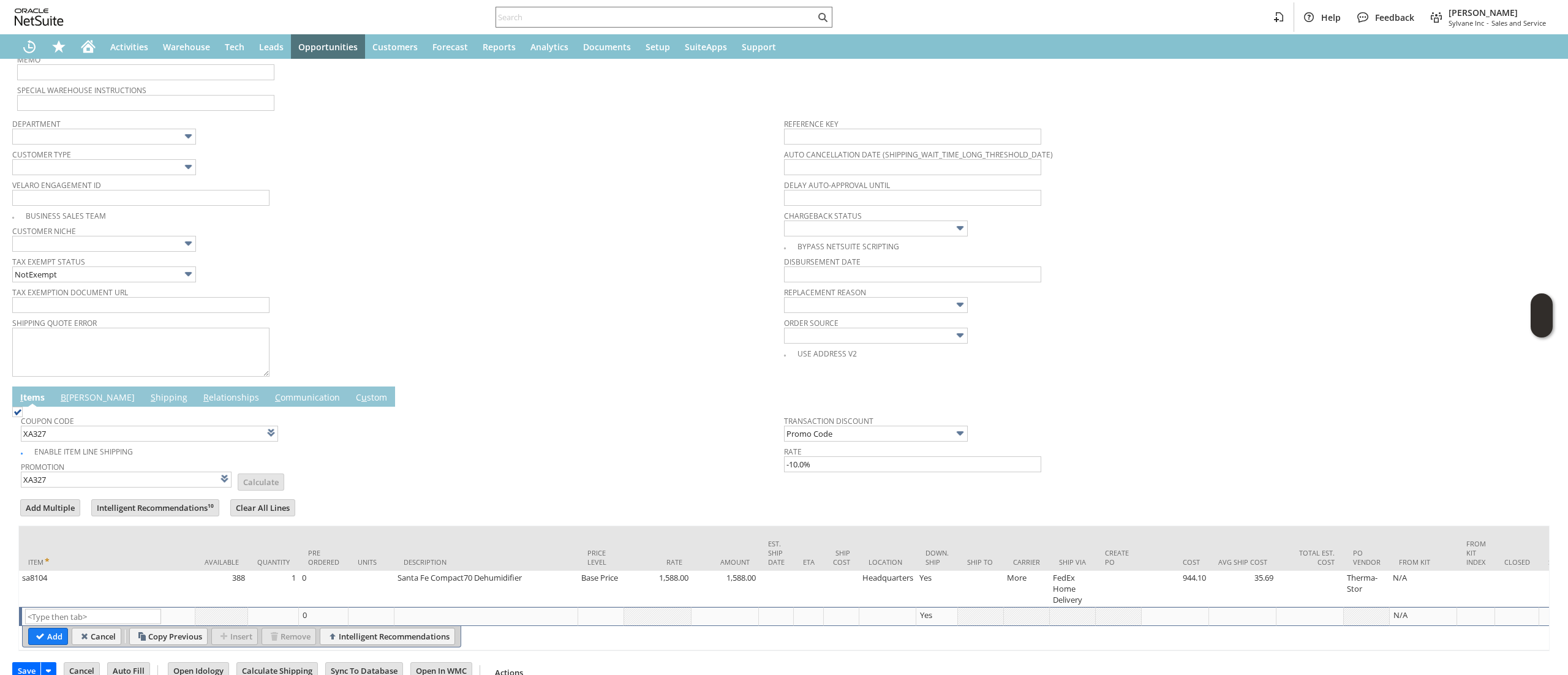
scroll to position [363, 0]
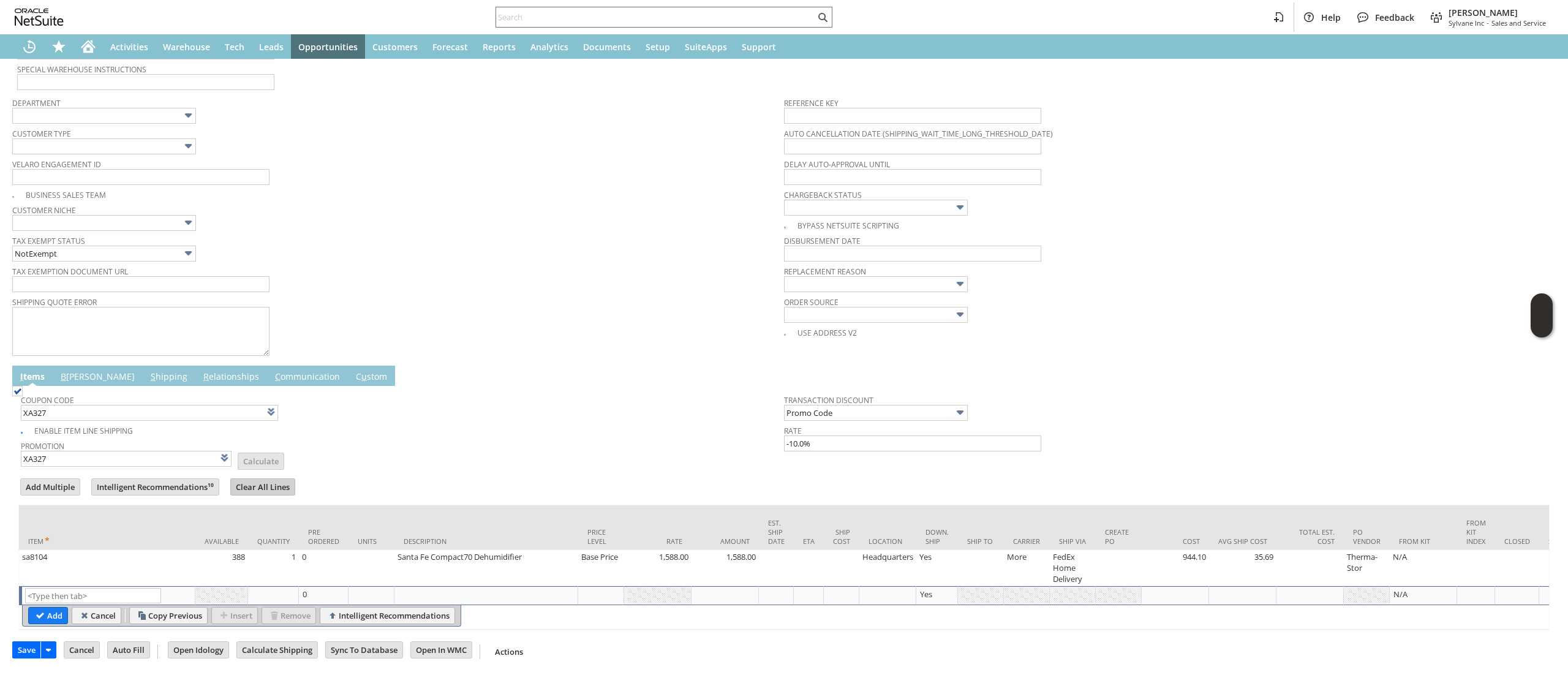
click at [268, 479] on input "Clear All Lines" at bounding box center [263, 486] width 64 height 16
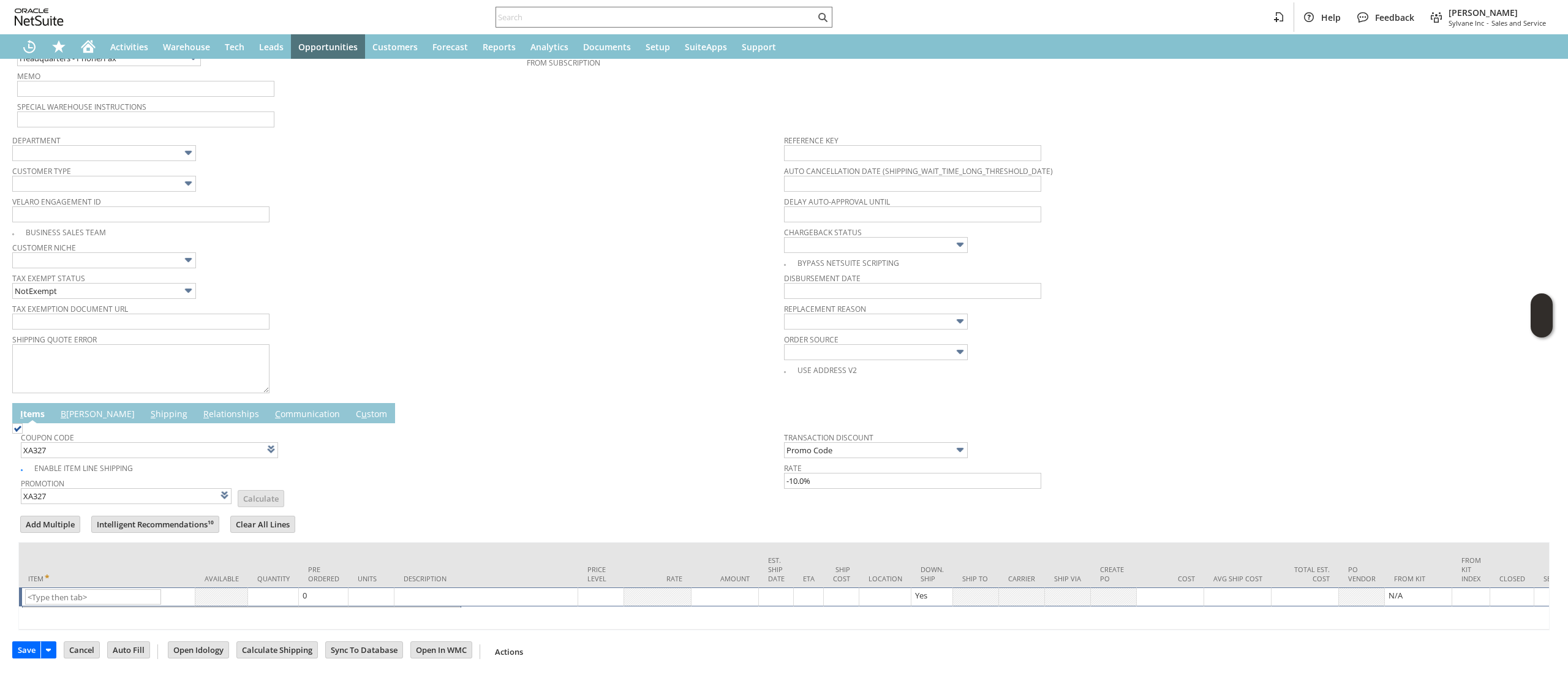
scroll to position [328, 0]
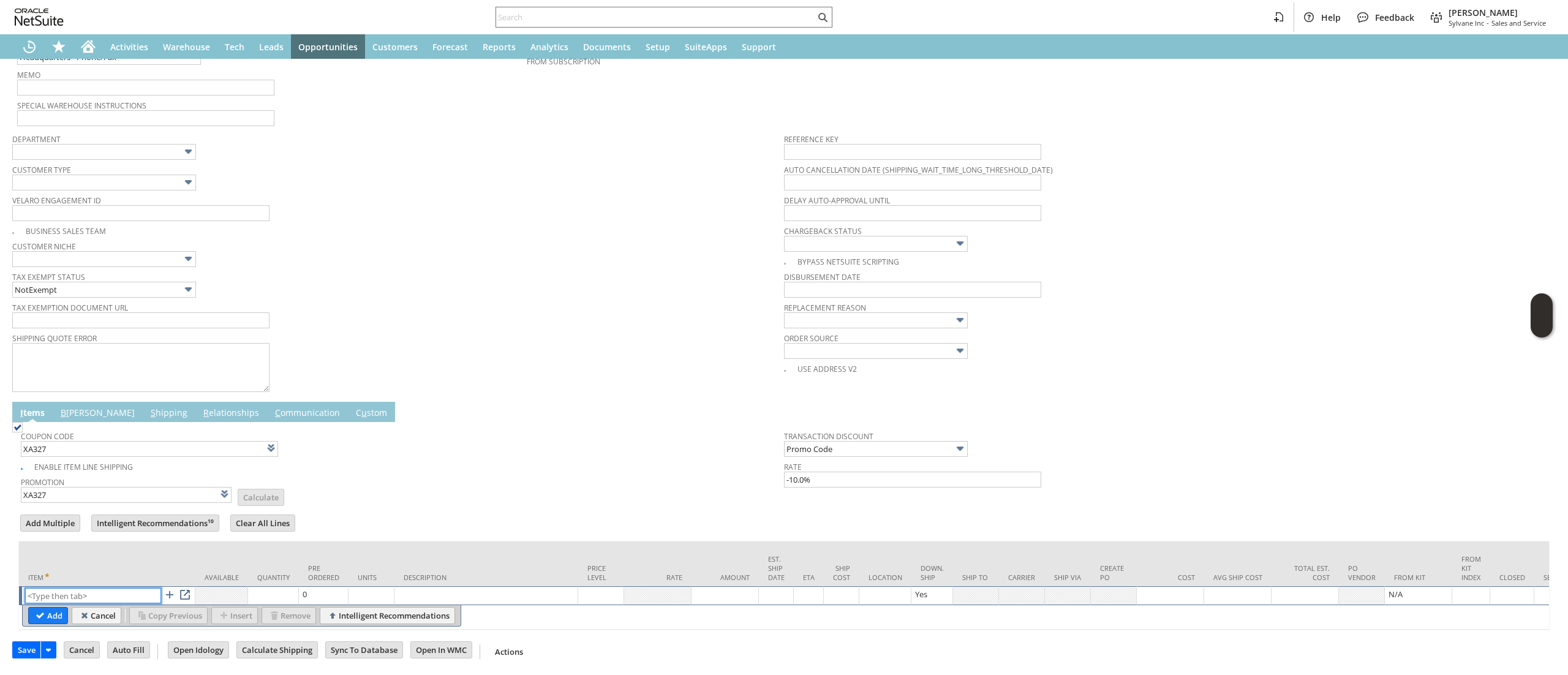
click at [74, 589] on input "text" at bounding box center [93, 596] width 136 height 15
paste input "ap11780"
type input "ap11780"
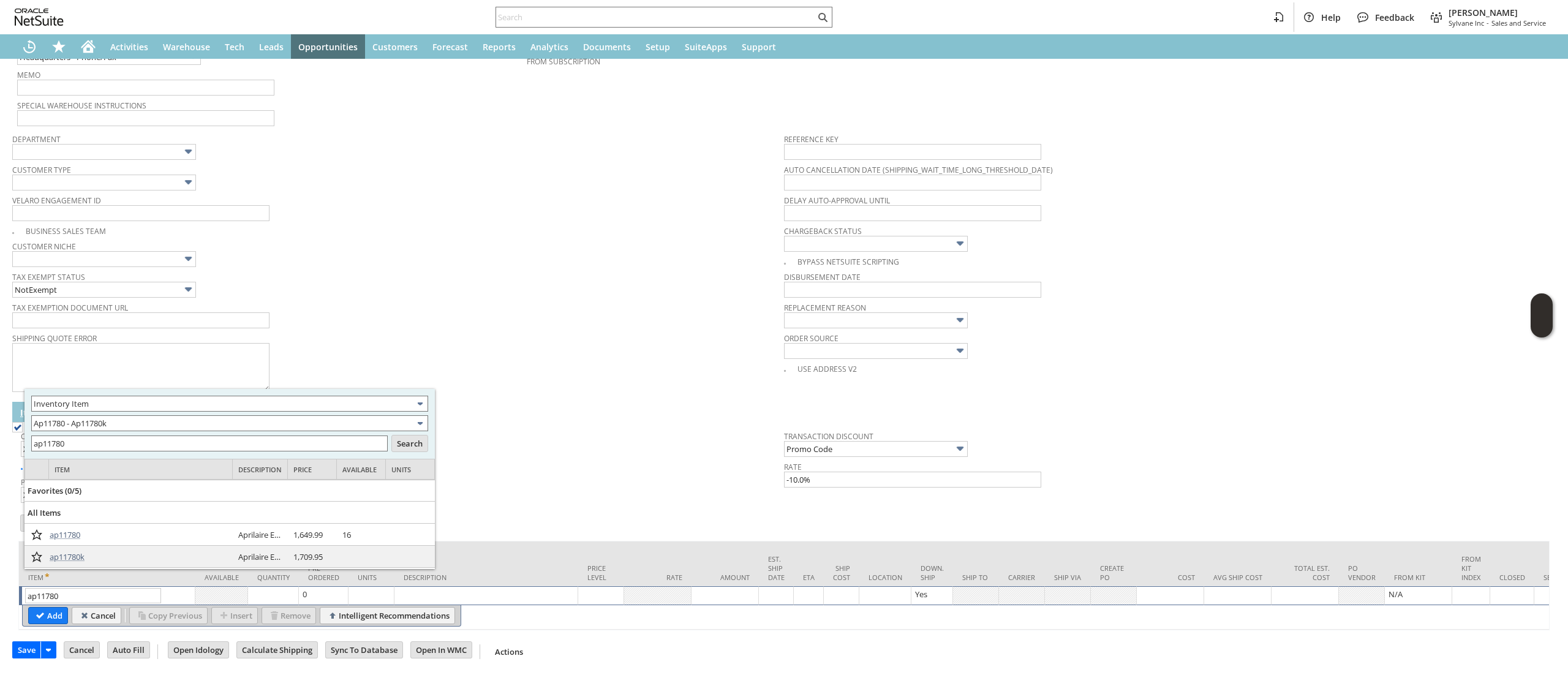
click at [82, 534] on div "ap11780" at bounding box center [141, 535] width 183 height 21
click at [76, 534] on span "ap11780" at bounding box center [65, 535] width 31 height 11
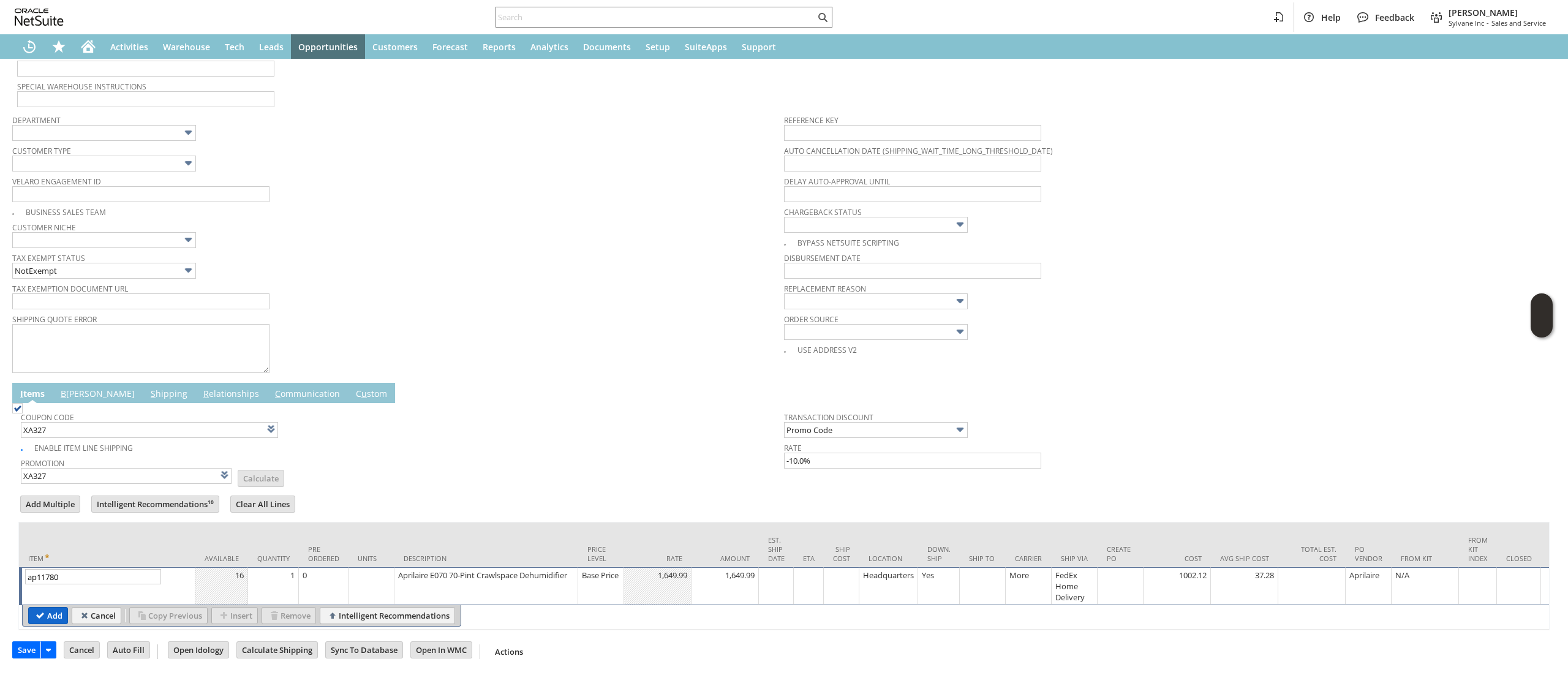
click at [52, 607] on td "Add" at bounding box center [48, 615] width 40 height 17
click at [47, 612] on input "Add" at bounding box center [48, 615] width 38 height 16
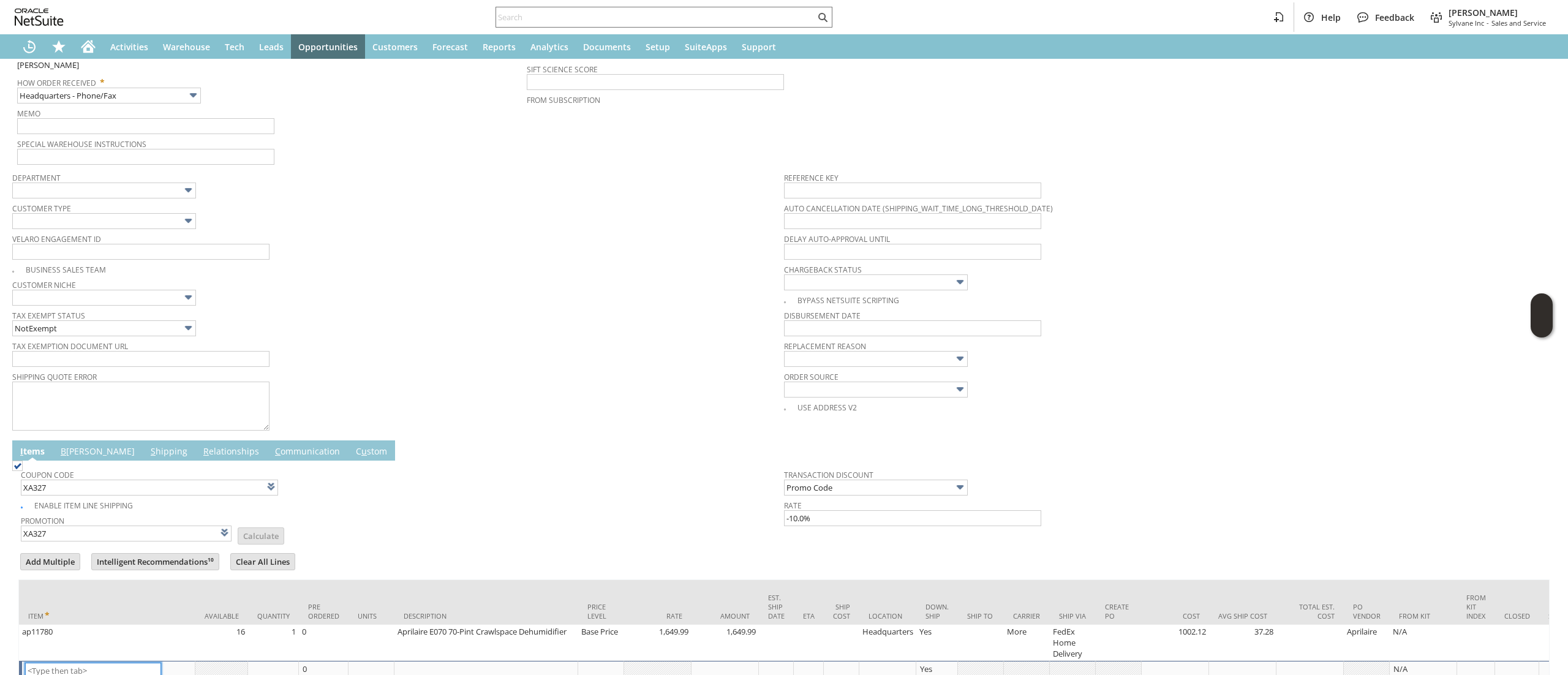
scroll to position [363, 0]
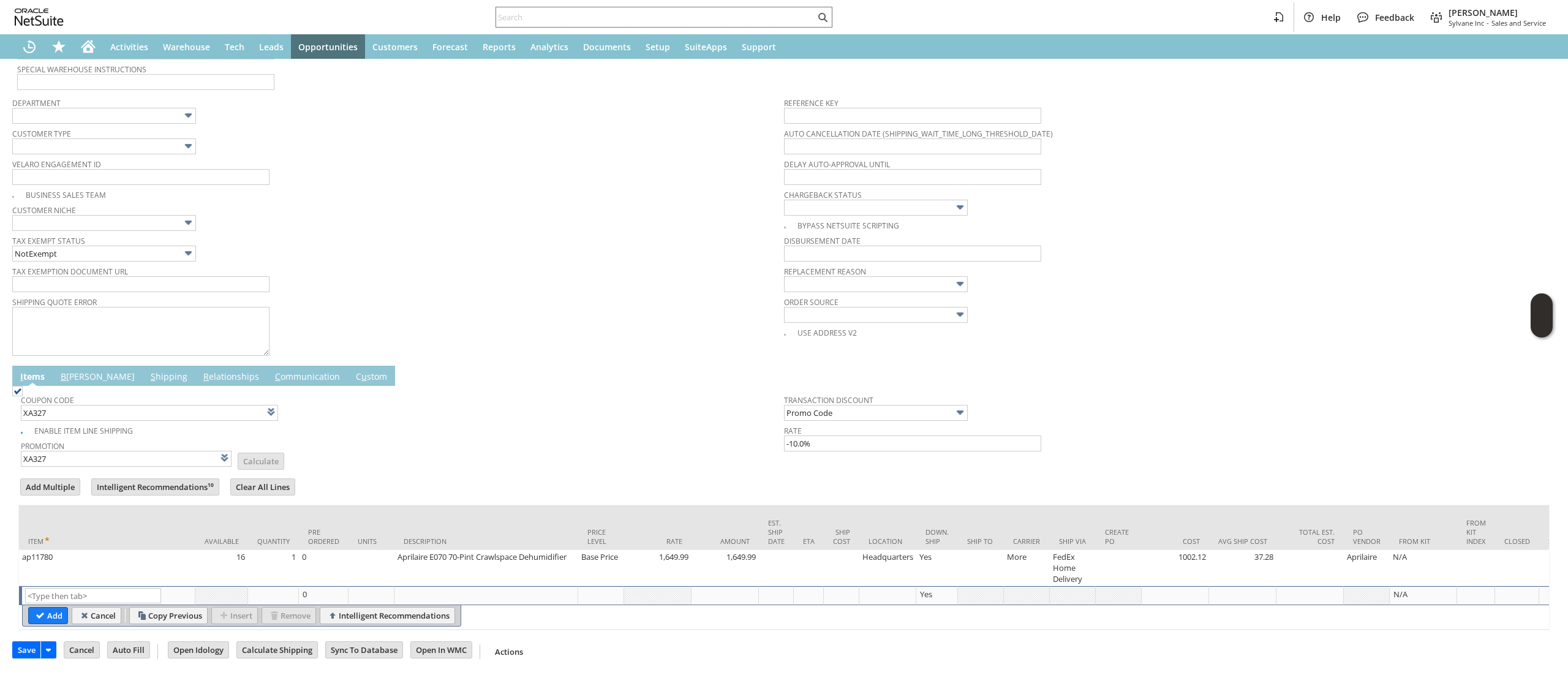
click at [270, 483] on form "Add Multiple Intelligent Recommendations¹⁰ Clear All Lines Line Items All Item …" at bounding box center [784, 553] width 1531 height 154
click at [278, 479] on input "Clear All Lines" at bounding box center [263, 486] width 64 height 16
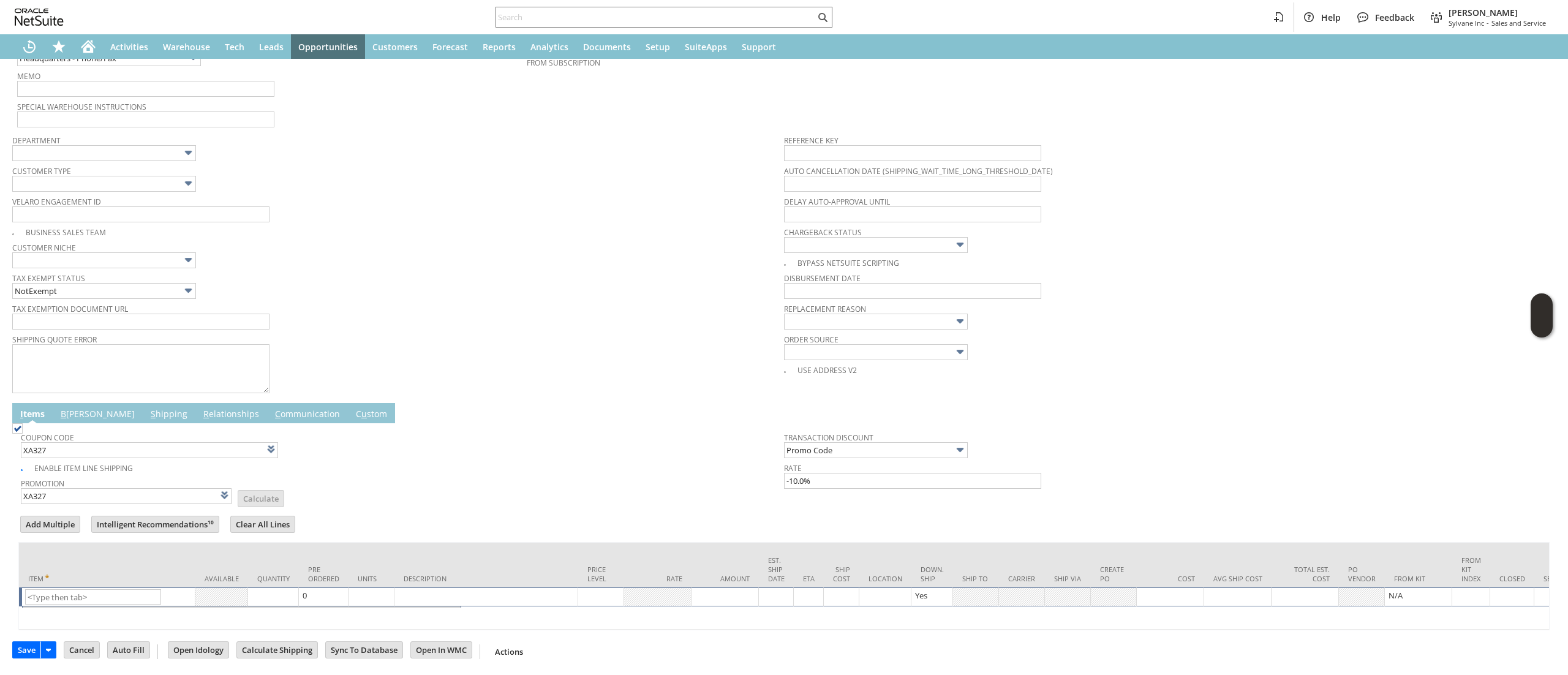
scroll to position [328, 0]
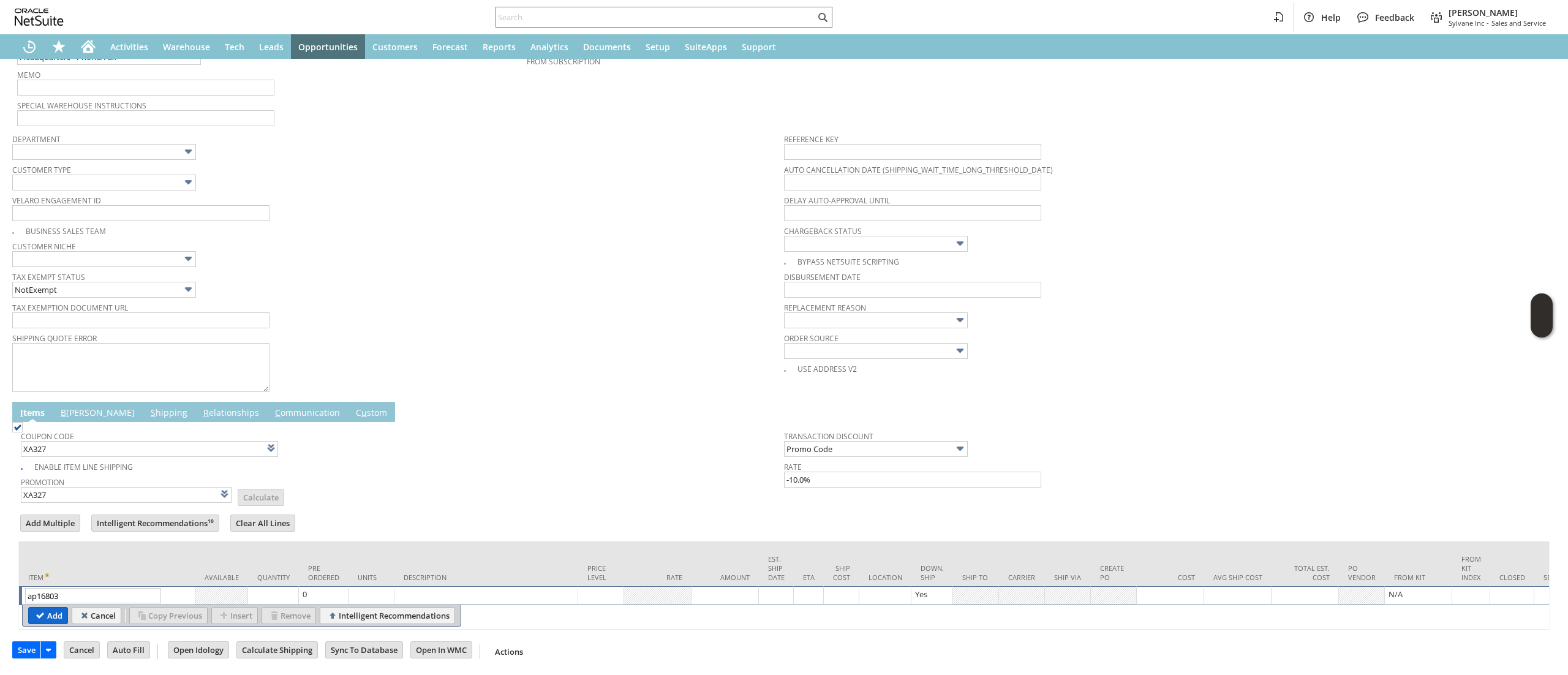
type input "ap16803"
click at [42, 608] on input "Add" at bounding box center [48, 615] width 38 height 16
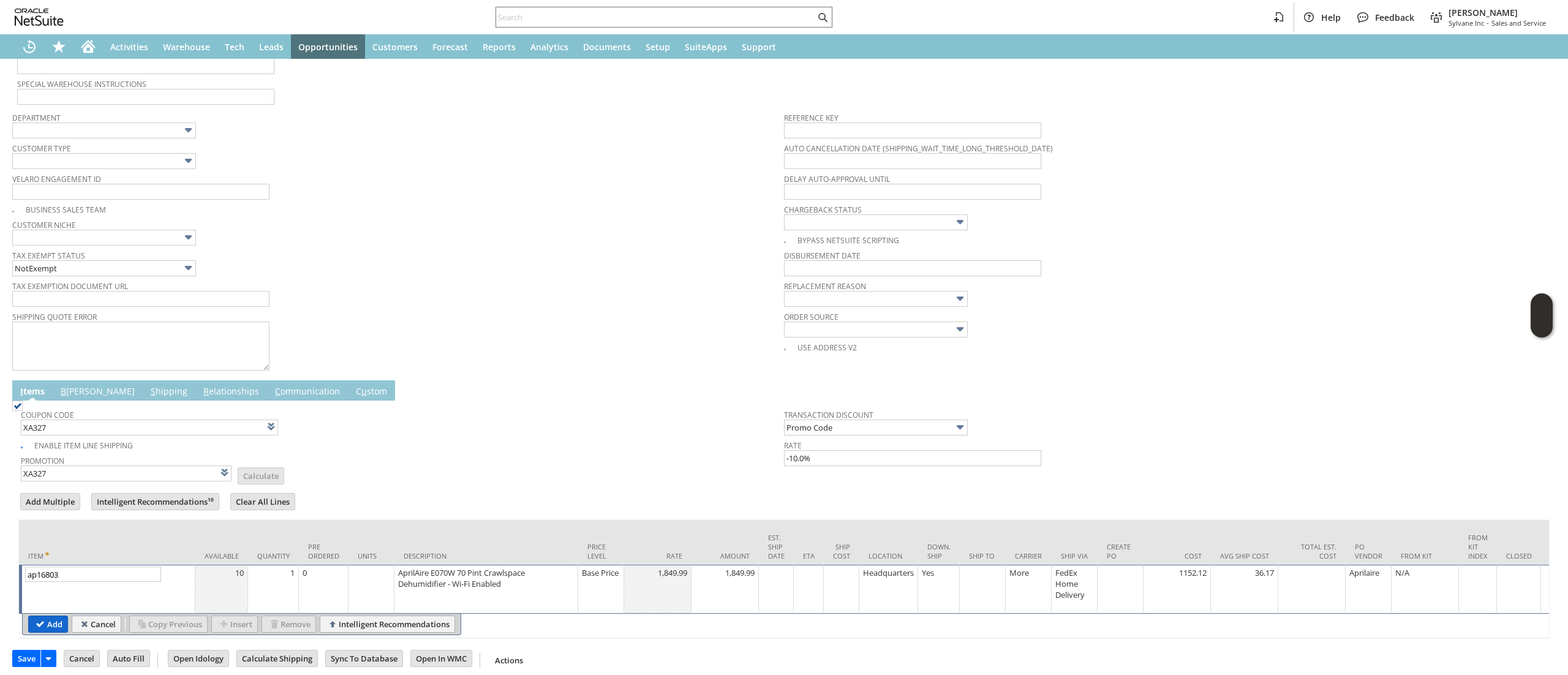
click at [50, 617] on td "Add" at bounding box center [48, 624] width 40 height 17
click at [987, 589] on td at bounding box center [982, 589] width 46 height 49
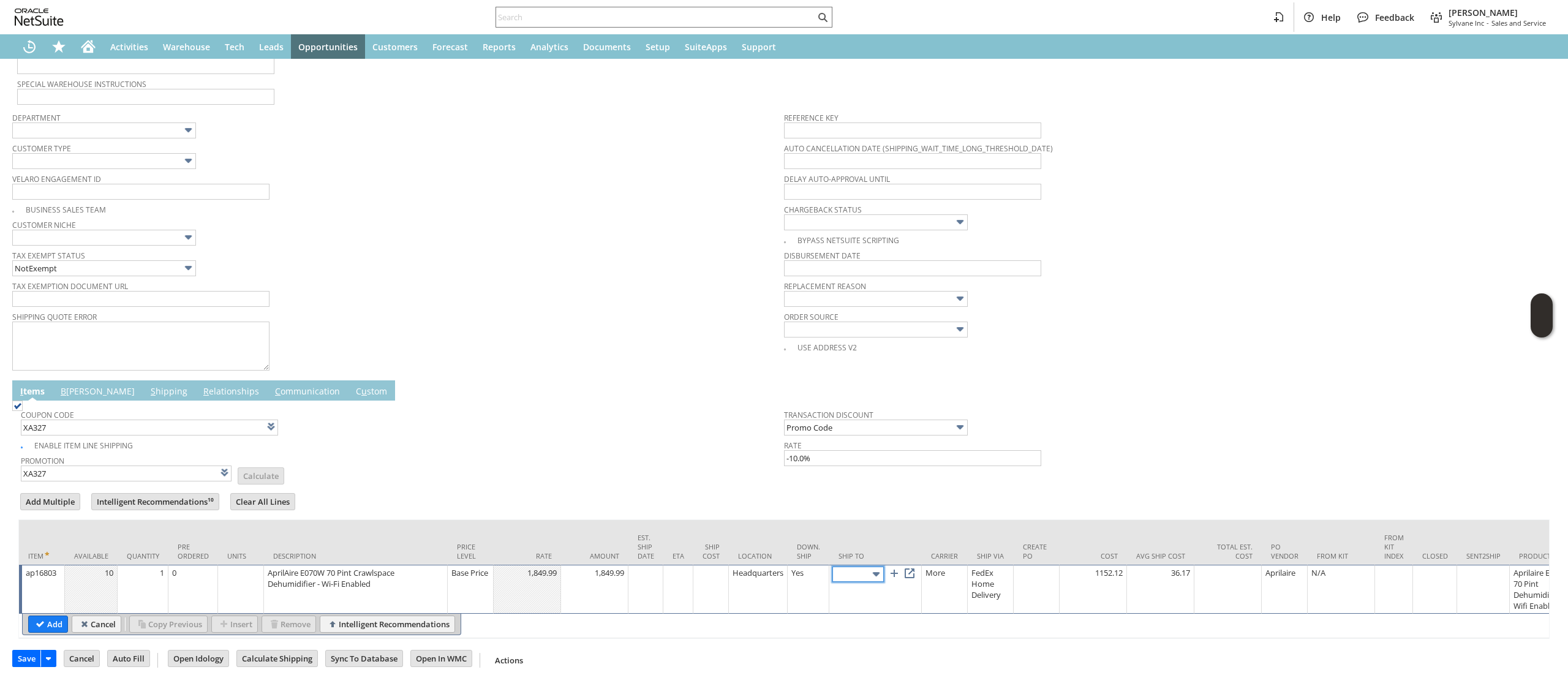
click at [881, 579] on img at bounding box center [876, 574] width 14 height 14
type input "Cart 3725740: Shipping/Billing Address"
click at [914, 577] on link at bounding box center [909, 574] width 13 height 13
click at [46, 633] on td "Add" at bounding box center [48, 624] width 40 height 17
click at [52, 622] on input "Add" at bounding box center [48, 623] width 38 height 16
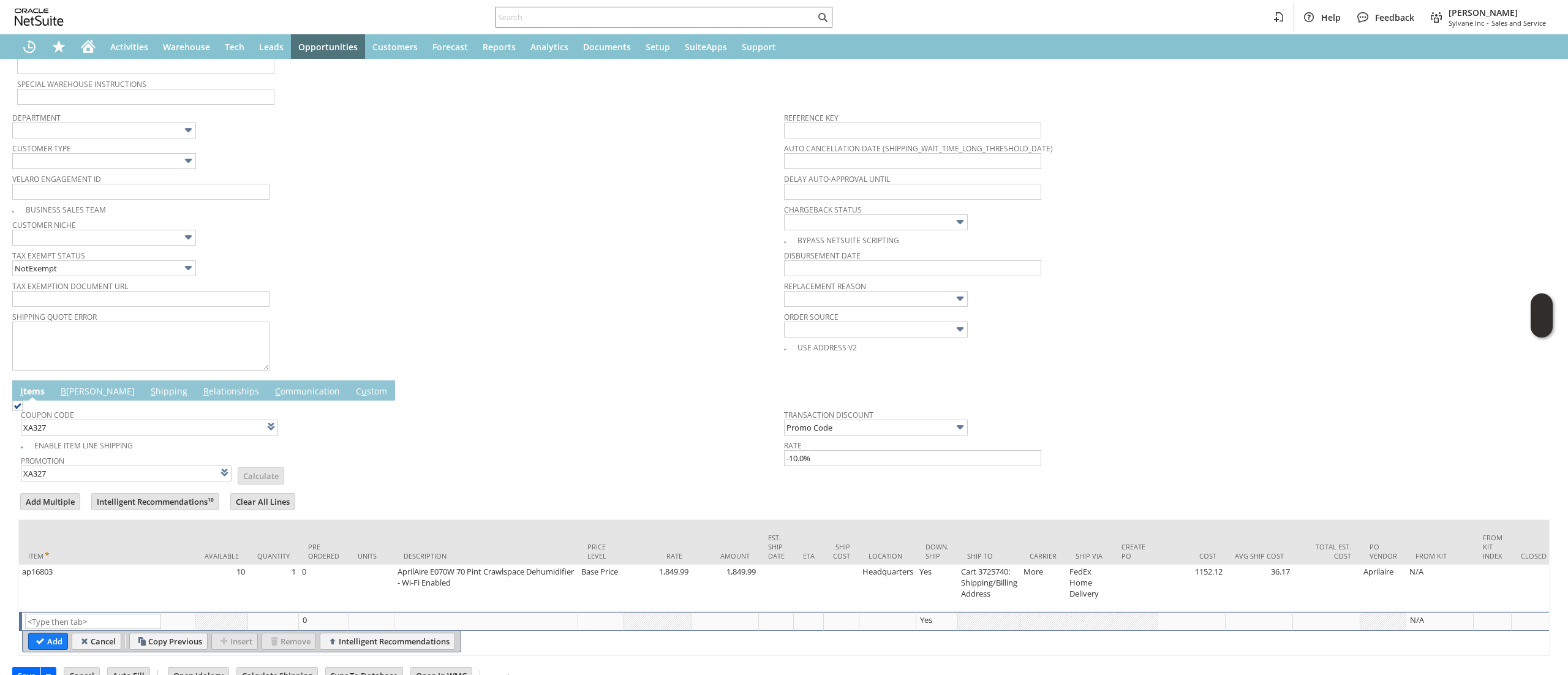
click at [179, 485] on td "Coupon Code XA327 Enable Item Line Shipping Promotion XA327 List Calculate Tran…" at bounding box center [784, 443] width 1531 height 85
click at [184, 480] on input "XA327" at bounding box center [126, 473] width 211 height 16
click at [542, 432] on div "Coupon Code XA327" at bounding box center [399, 421] width 757 height 29
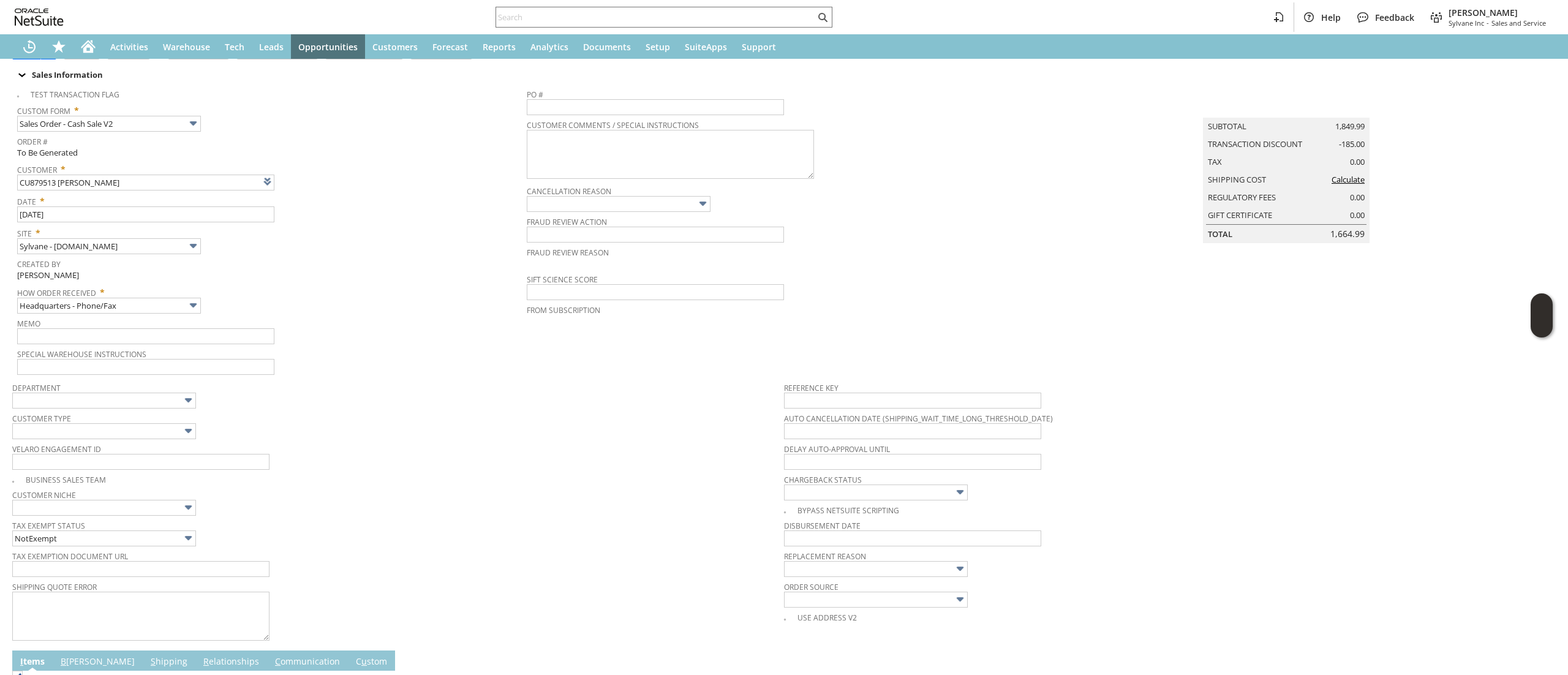
scroll to position [0, 0]
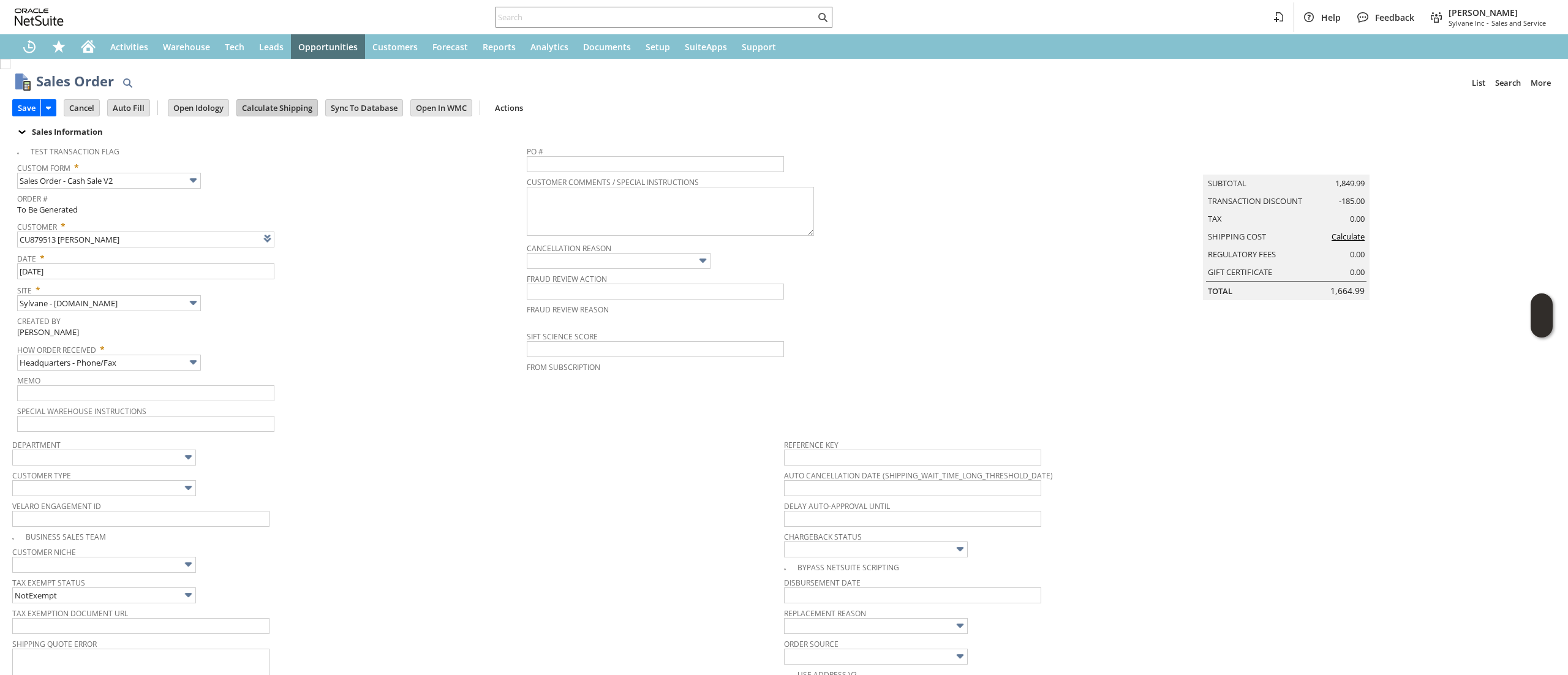
click at [292, 106] on input "Calculate Shipping" at bounding box center [277, 107] width 81 height 16
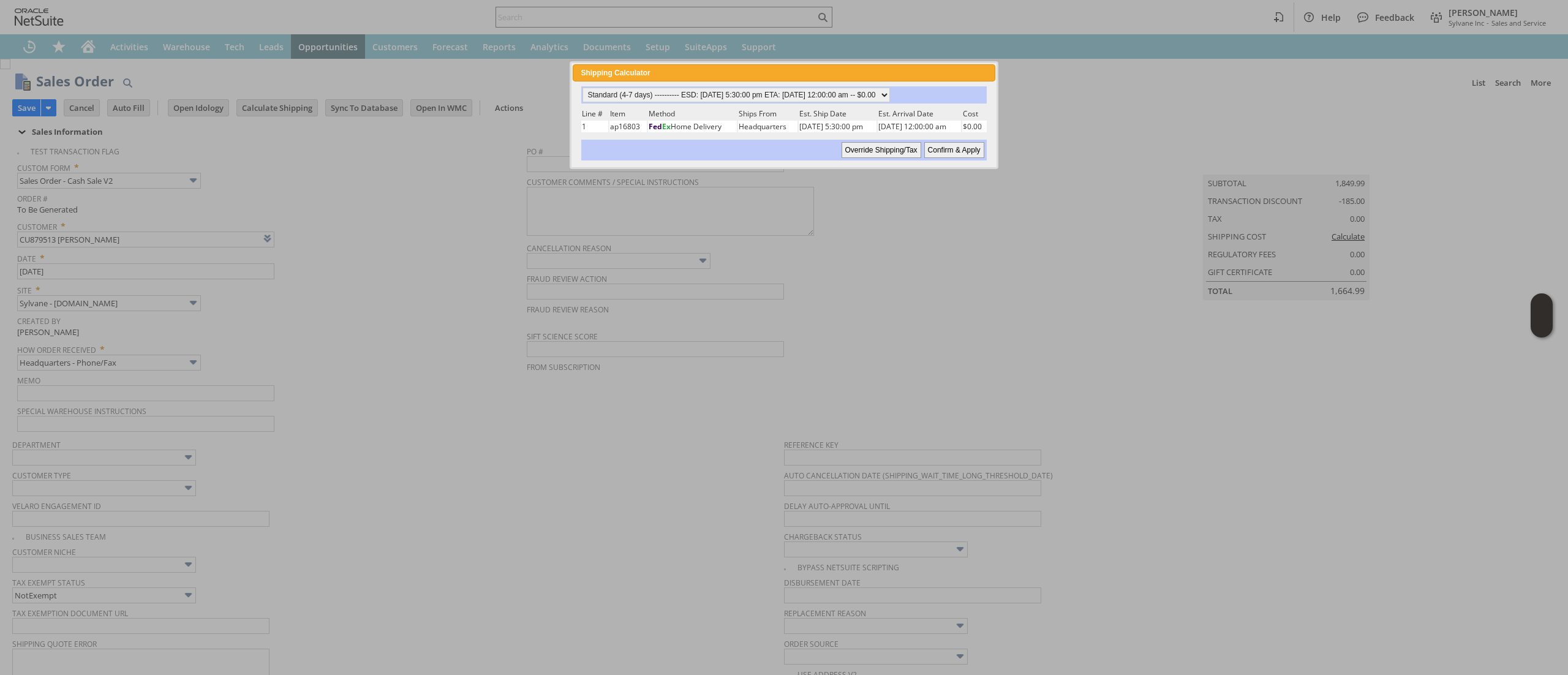
click at [754, 67] on div "Shipping Calculator close" at bounding box center [784, 72] width 422 height 17
click at [800, 100] on div "Standard (4-7 days) ---------- ESD: 08/11/2025 5:30:00 pm ETA: 08/12/2025 12:00…" at bounding box center [783, 93] width 405 height 17
click at [818, 87] on select "Standard (4-7 days) ---------- ESD: 08/11/2025 5:30:00 pm ETA: 08/12/2025 12:00…" at bounding box center [736, 94] width 307 height 15
select select "Next Business Day ------------ ESD: 08/11/2025 5:30:00 pm ETA: 08/12/2025 12:00…"
click at [582, 86] on select "Standard (4-7 days) ---------- ESD: 08/11/2025 5:30:00 pm ETA: 08/12/2025 12:00…" at bounding box center [736, 94] width 307 height 15
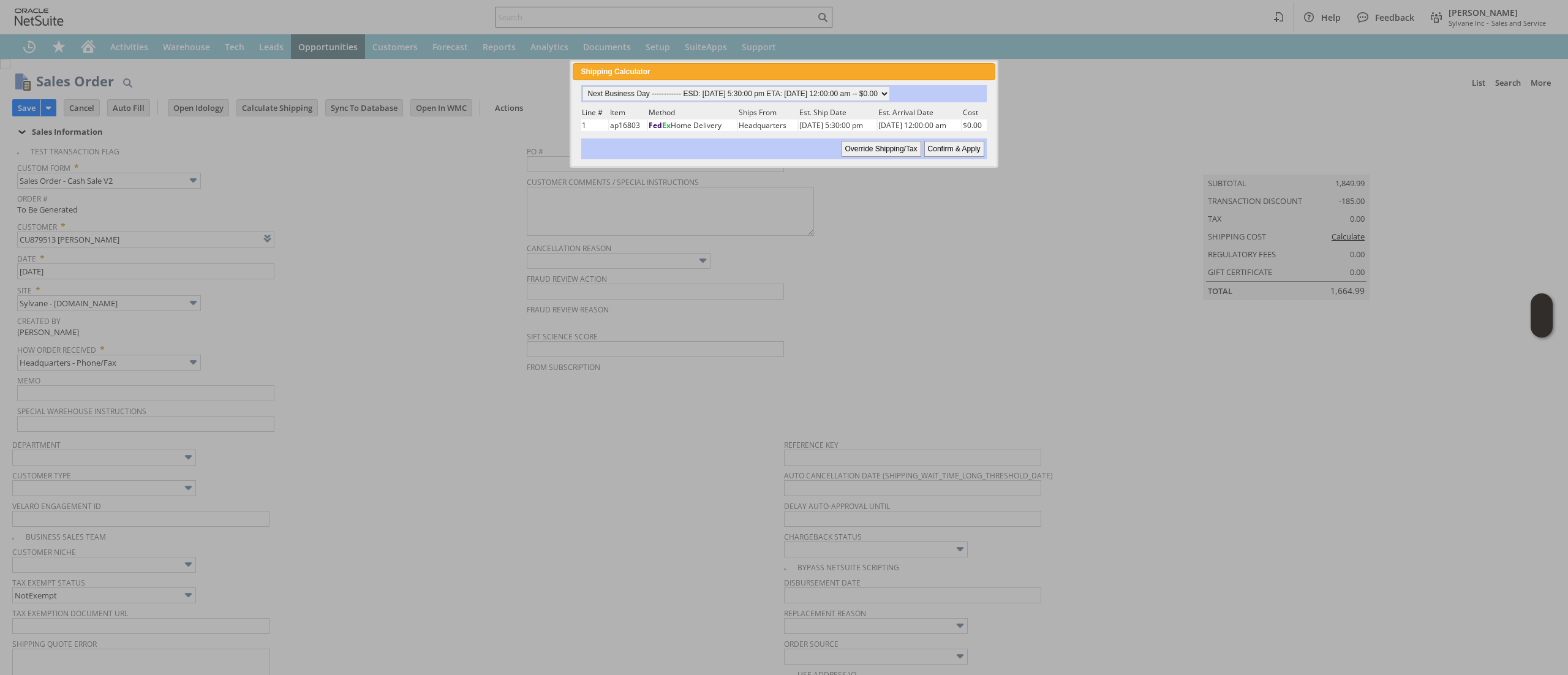
click at [973, 141] on input "Confirm & Apply" at bounding box center [954, 149] width 60 height 16
type input "Add"
type input "Copy Previous"
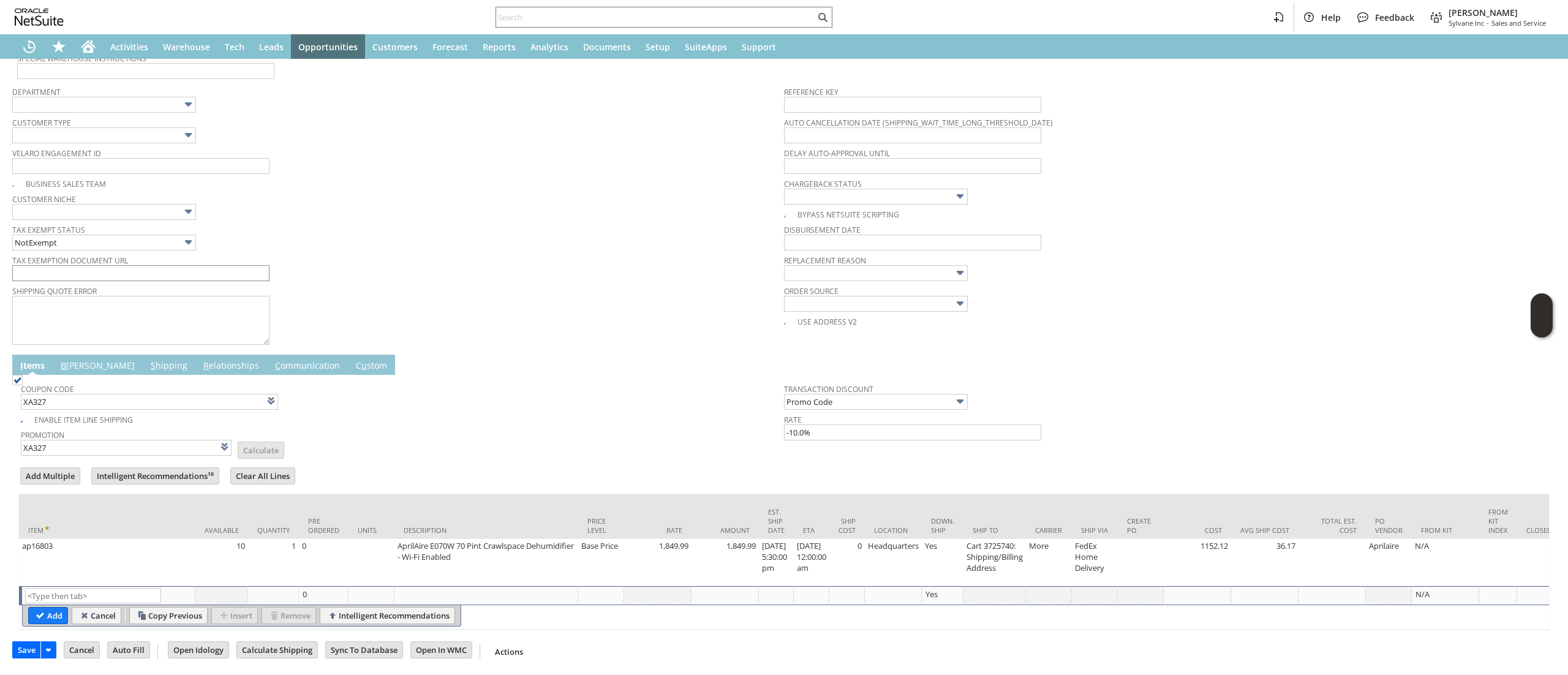
scroll to position [374, 0]
click at [78, 360] on link "B illing" at bounding box center [97, 367] width 81 height 13
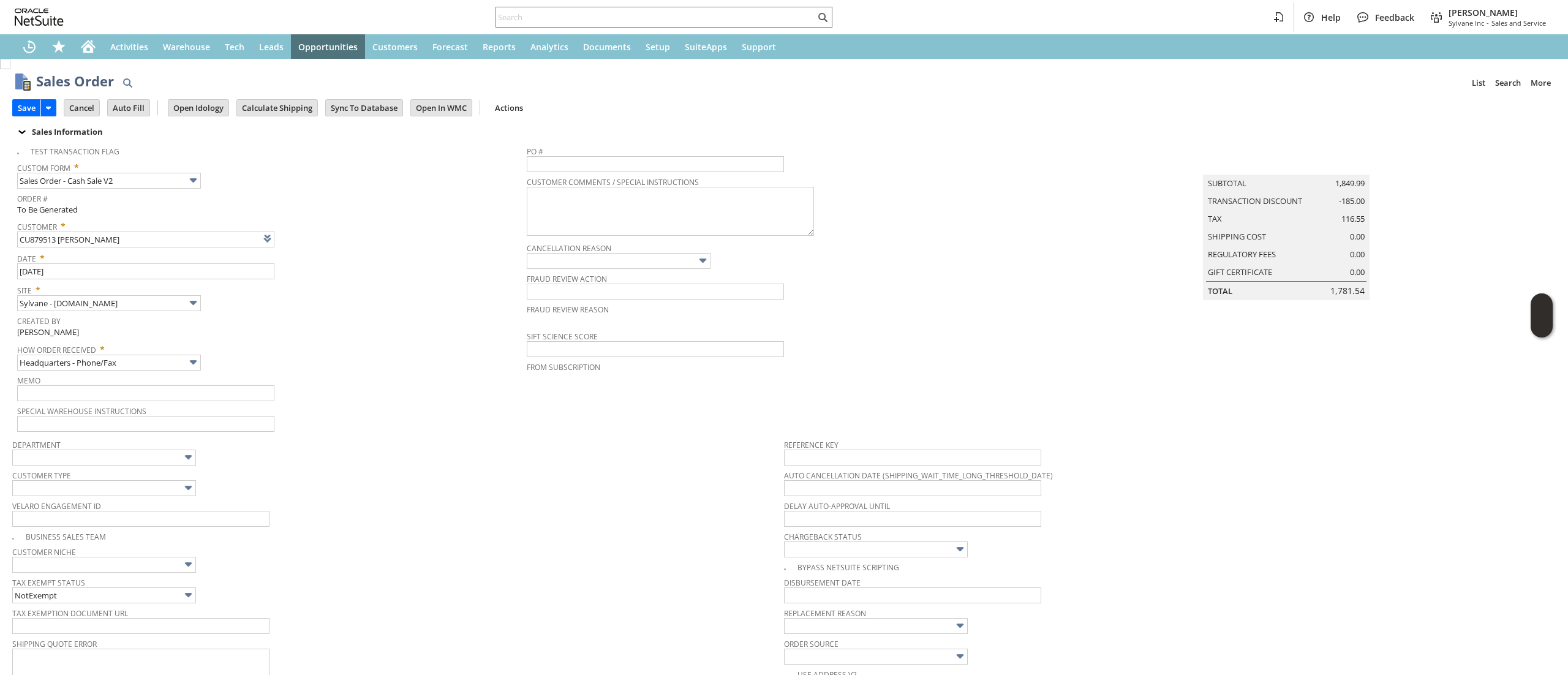
scroll to position [556, 0]
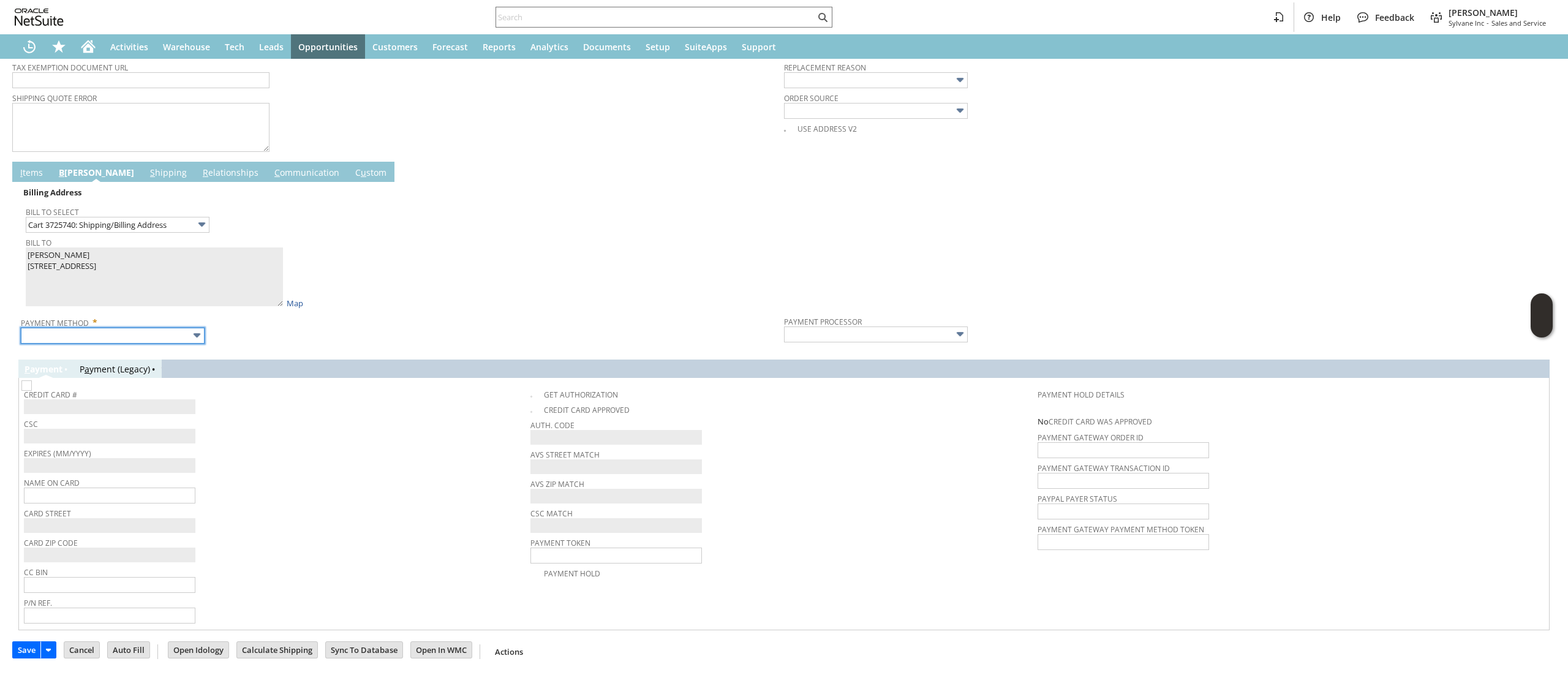
click at [136, 333] on input "text" at bounding box center [112, 335] width 184 height 16
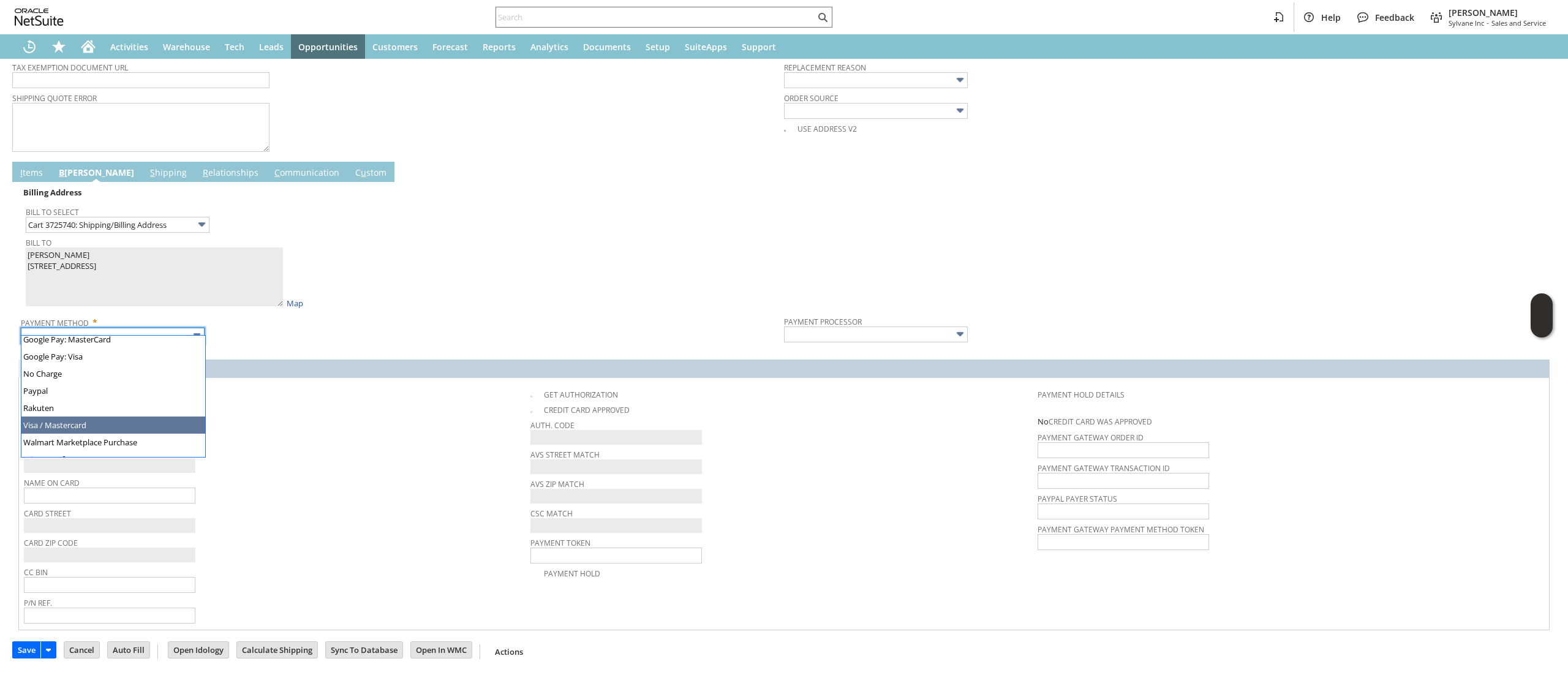
type input "Visa / Mastercard"
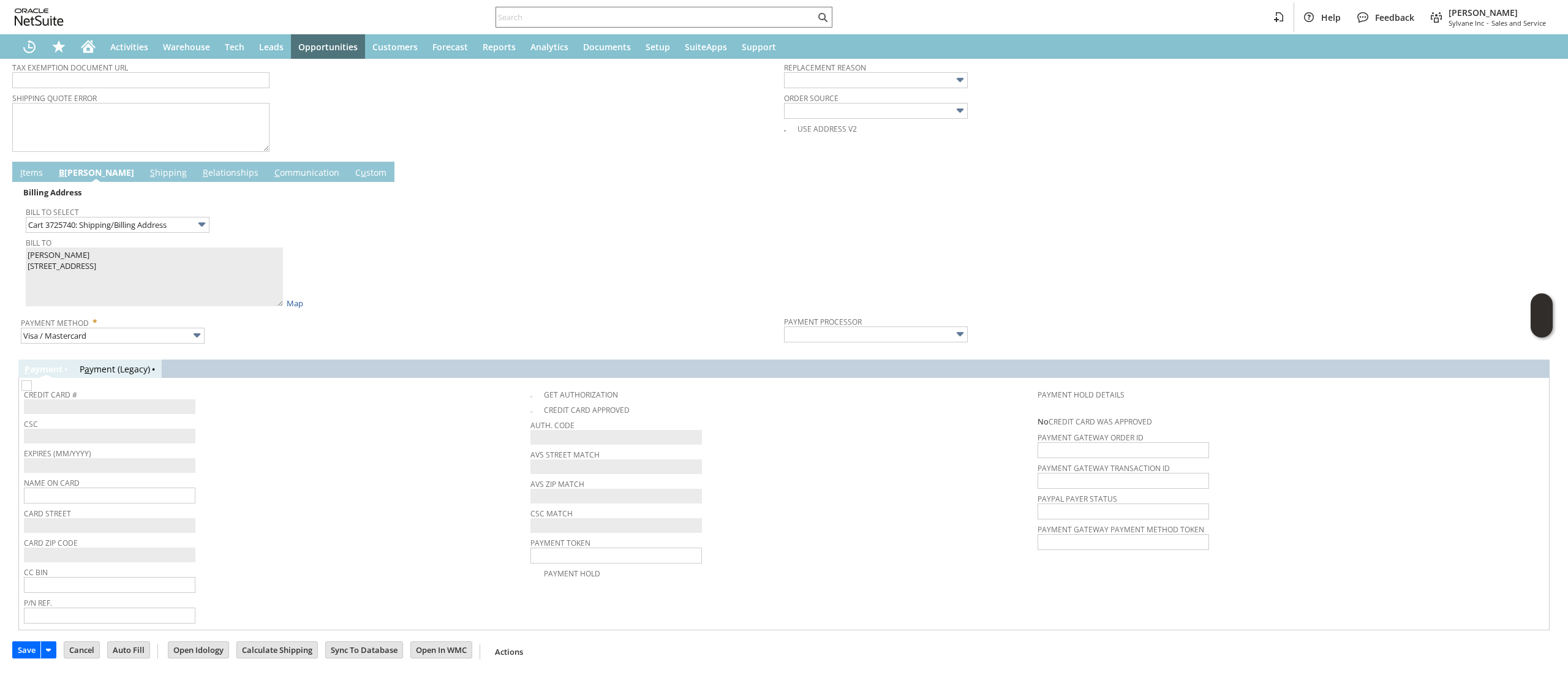
click at [276, 360] on div "P ayment P a yment (Legacy)" at bounding box center [784, 369] width 1531 height 18
type input "Braintree"
checkbox input "true"
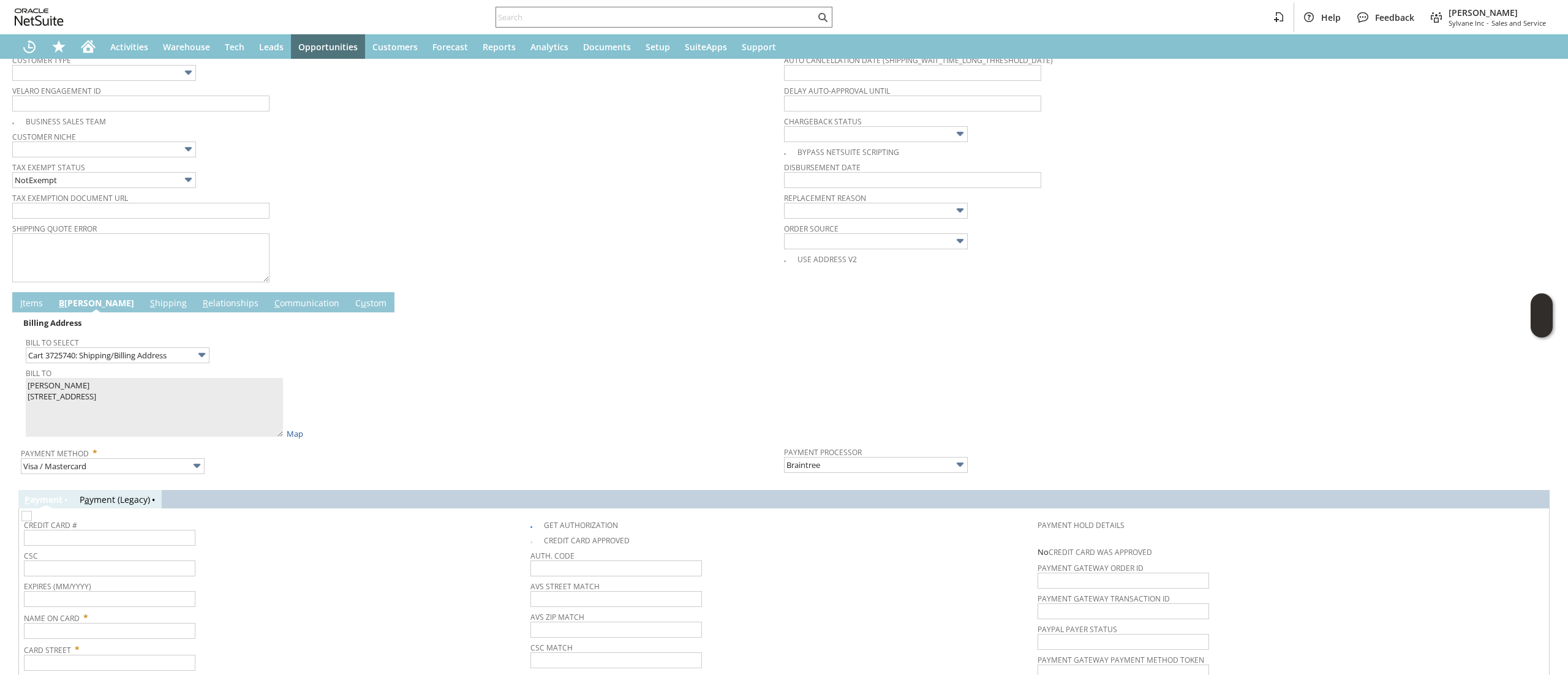
scroll to position [559, 0]
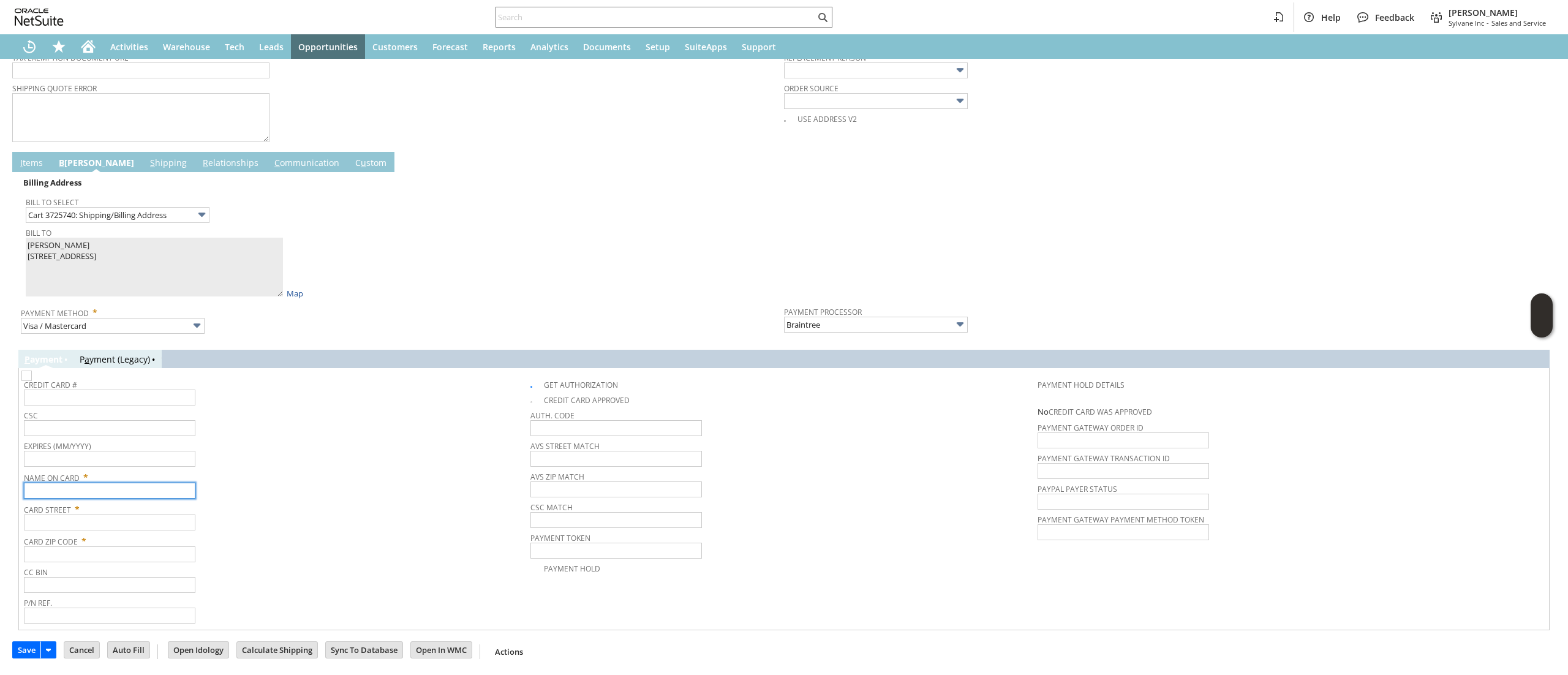
click at [145, 490] on input "text" at bounding box center [110, 490] width 171 height 16
paste input "David Johnson"
type input "David Johnson"
click at [106, 511] on span "Card Street *" at bounding box center [274, 507] width 500 height 15
click at [106, 516] on input "text" at bounding box center [110, 522] width 171 height 16
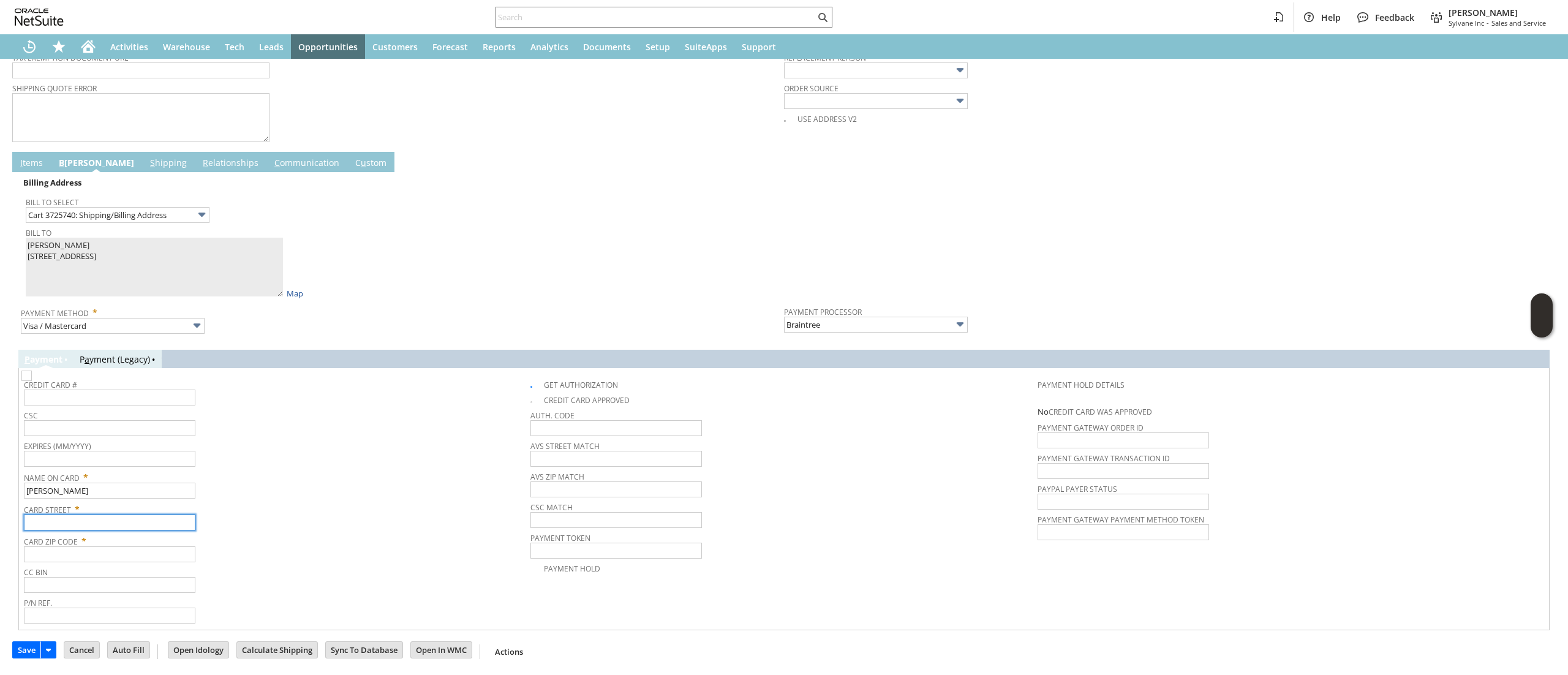
paste input "1200 Loxley Circle"
type input "1200 Loxley Circle"
click at [128, 555] on input "text" at bounding box center [110, 554] width 171 height 16
paste input "30269"
type input "30269"
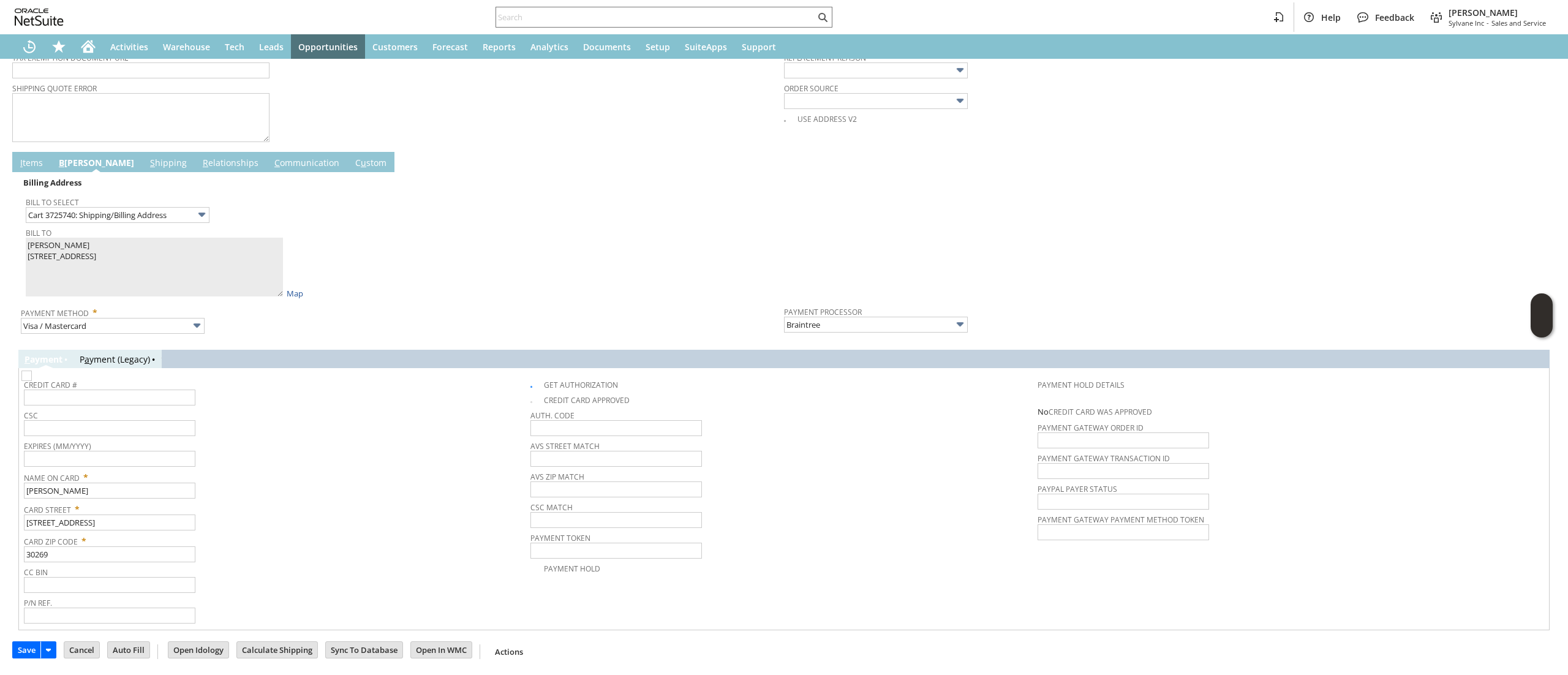
click at [310, 585] on div "CC Bin" at bounding box center [274, 578] width 500 height 29
click at [136, 393] on input "text" at bounding box center [110, 397] width 171 height 16
type input "4361202400189004"
click at [184, 463] on input "text" at bounding box center [110, 458] width 171 height 16
type input "04/2028"
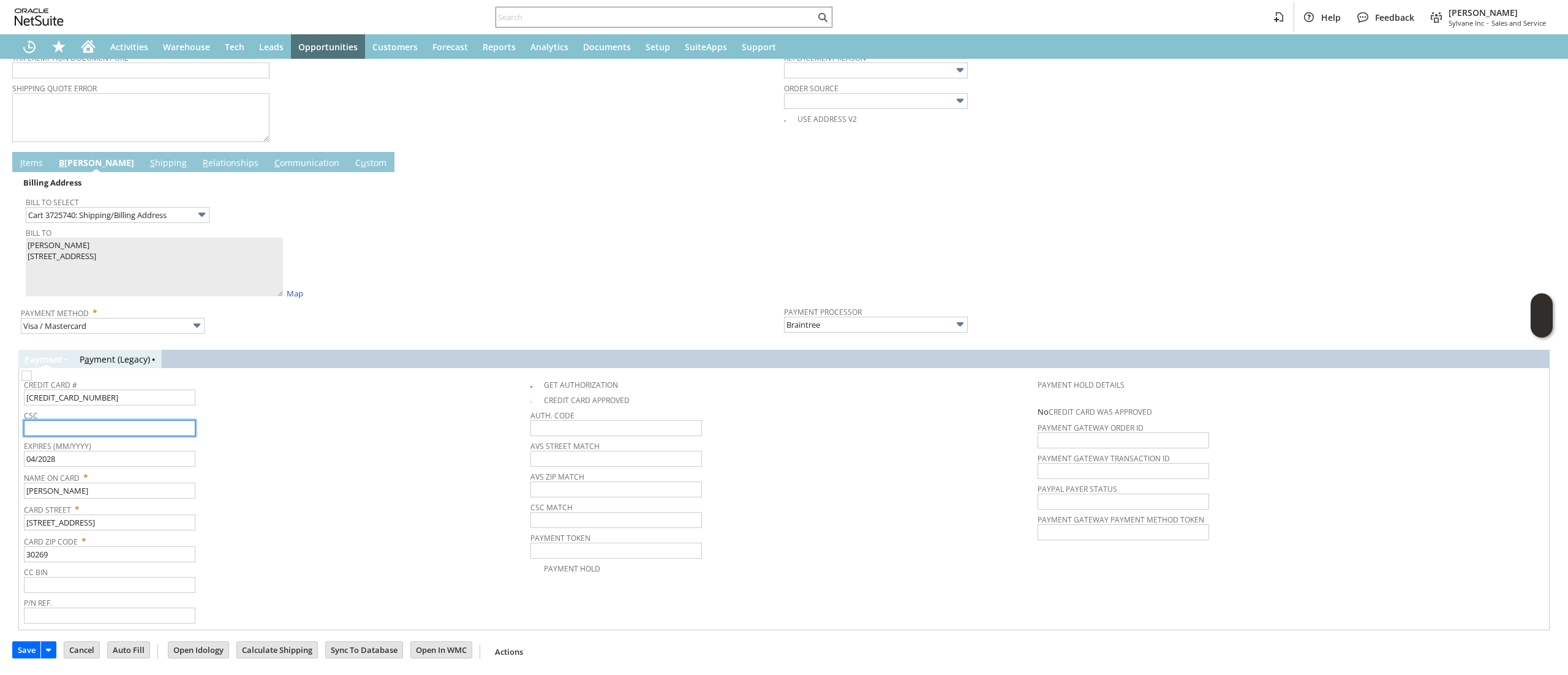
click at [155, 430] on input "text" at bounding box center [110, 428] width 171 height 16
type input "095"
click at [361, 493] on div "Name On Card * David Johnson" at bounding box center [274, 483] width 500 height 31
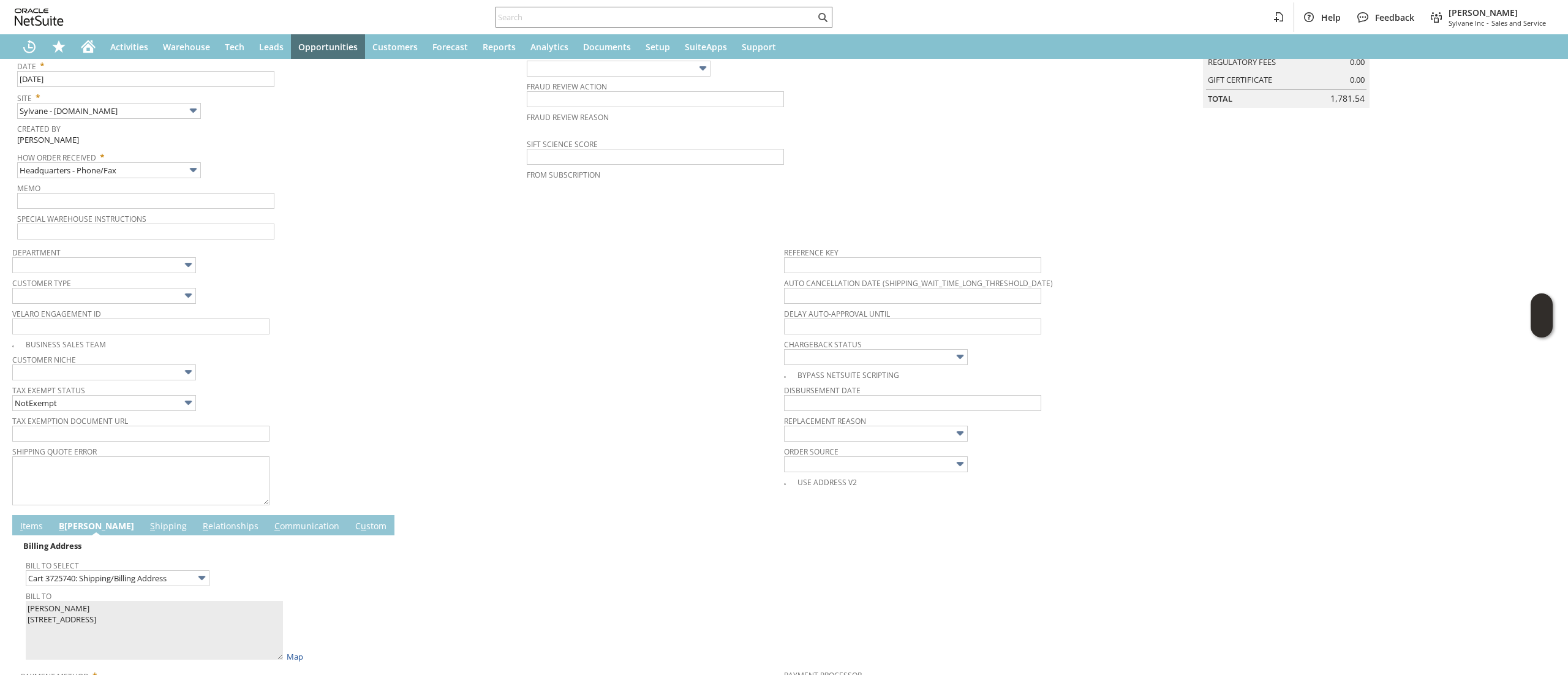
scroll to position [0, 0]
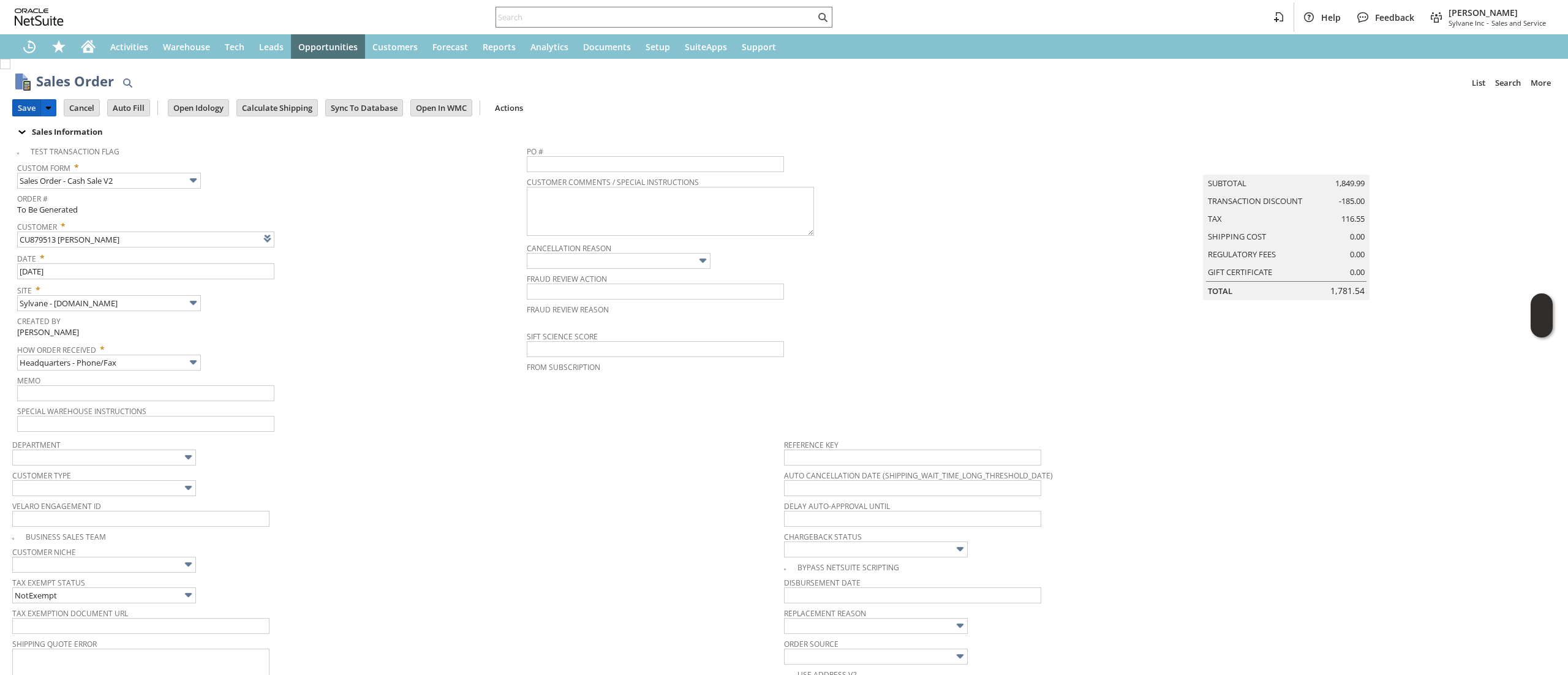
click at [25, 102] on input "Save" at bounding box center [26, 107] width 27 height 16
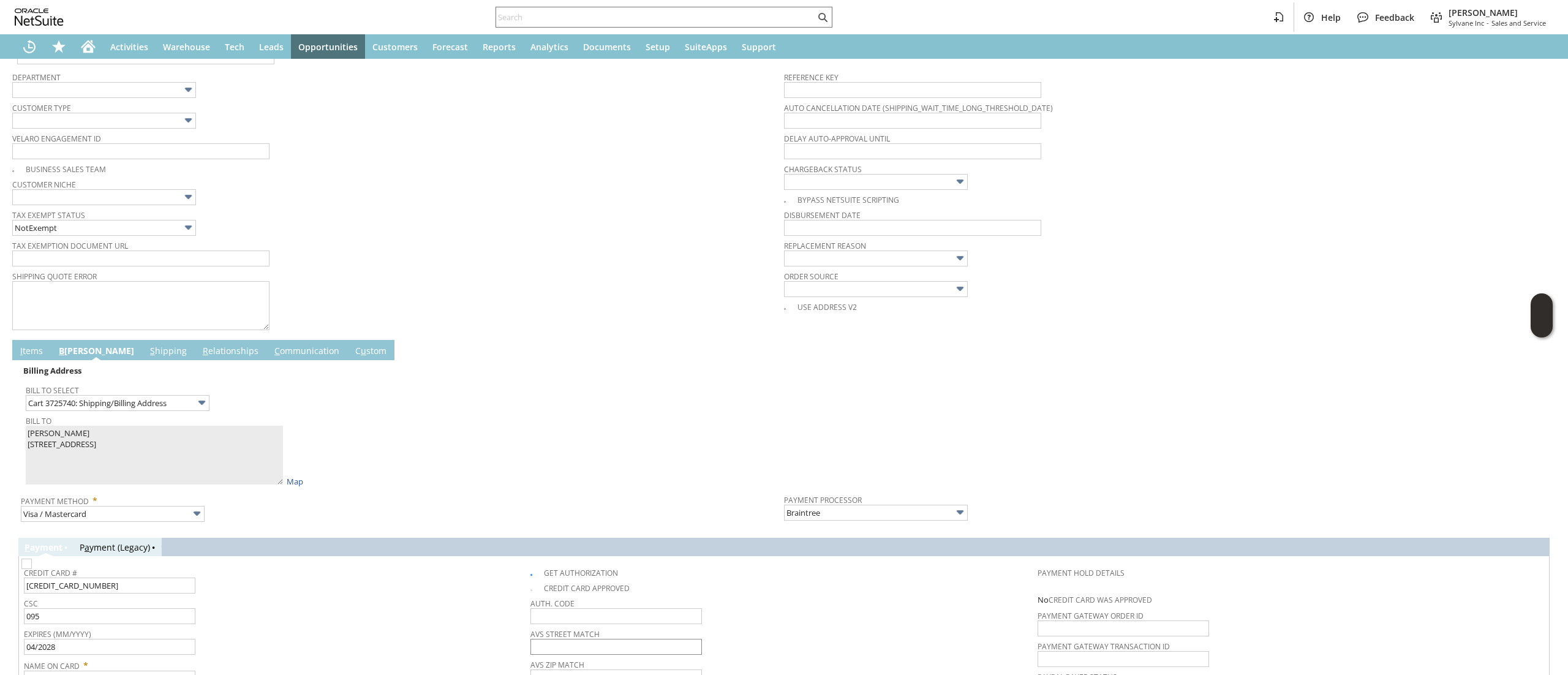
scroll to position [559, 0]
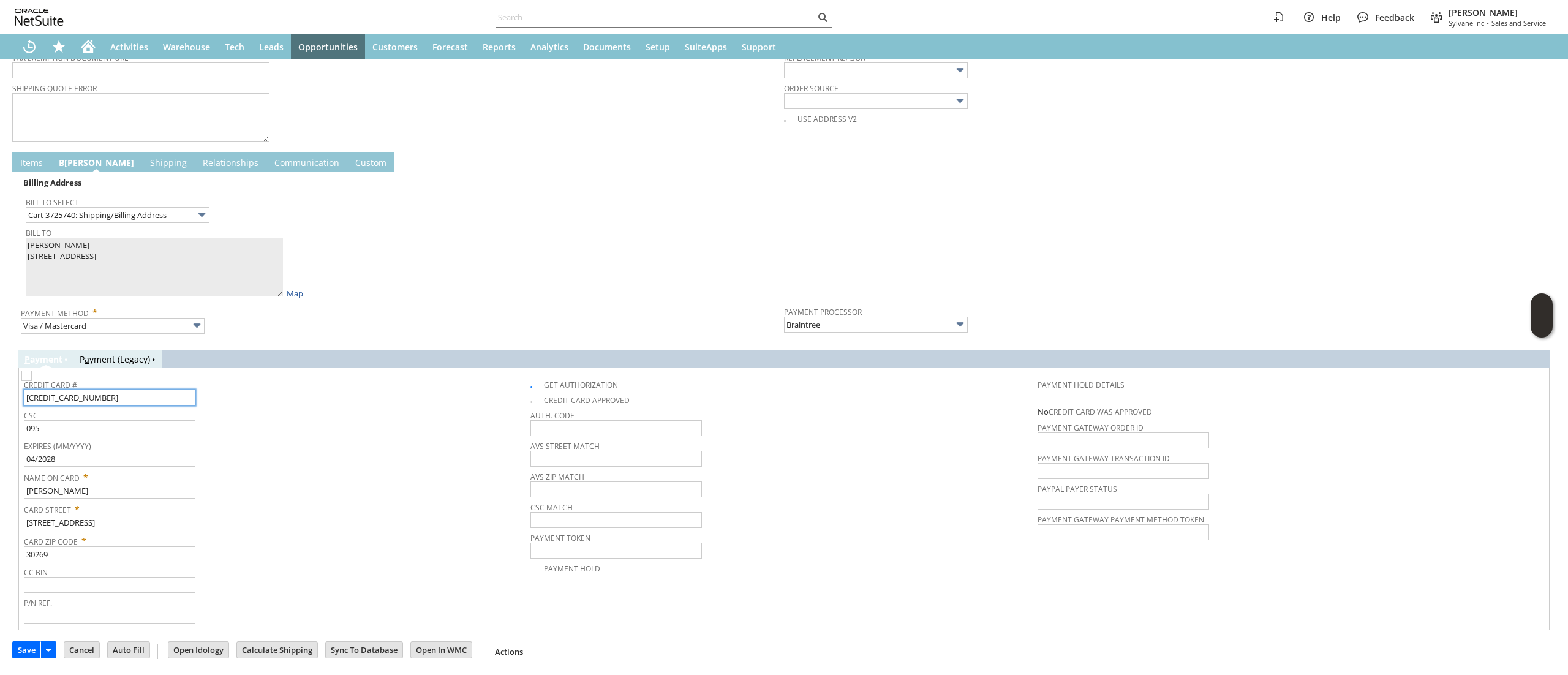
click at [99, 402] on input "4361202400189004" at bounding box center [110, 397] width 171 height 16
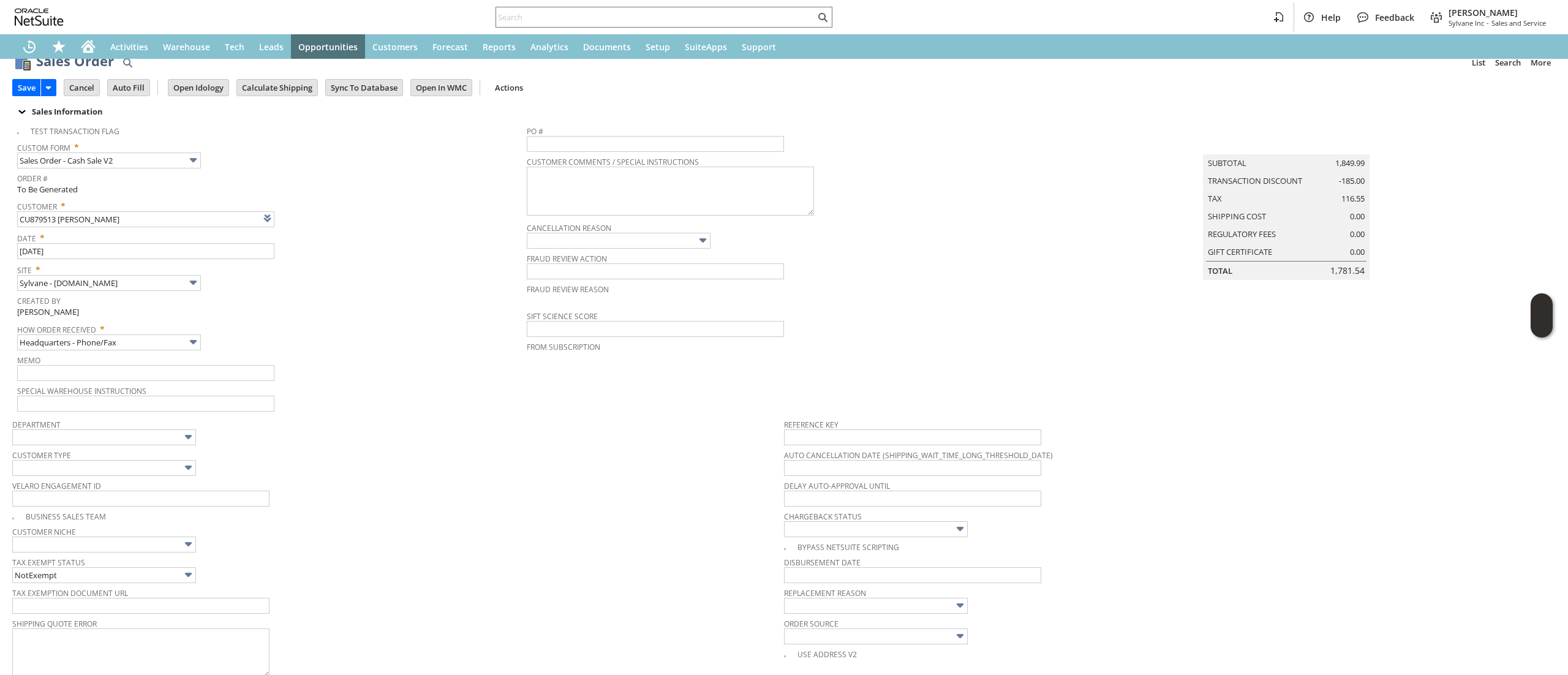
scroll to position [0, 0]
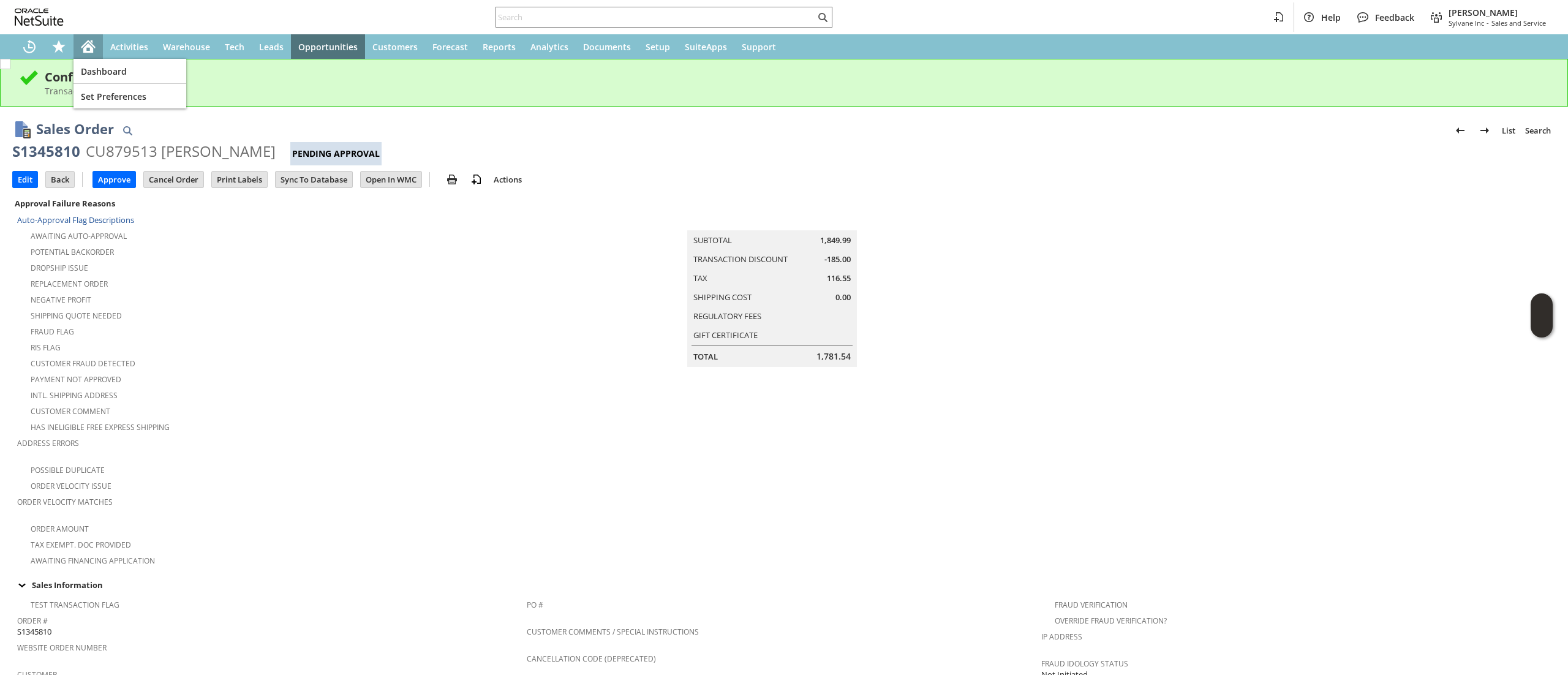
click at [99, 54] on div "Home" at bounding box center [87, 46] width 29 height 24
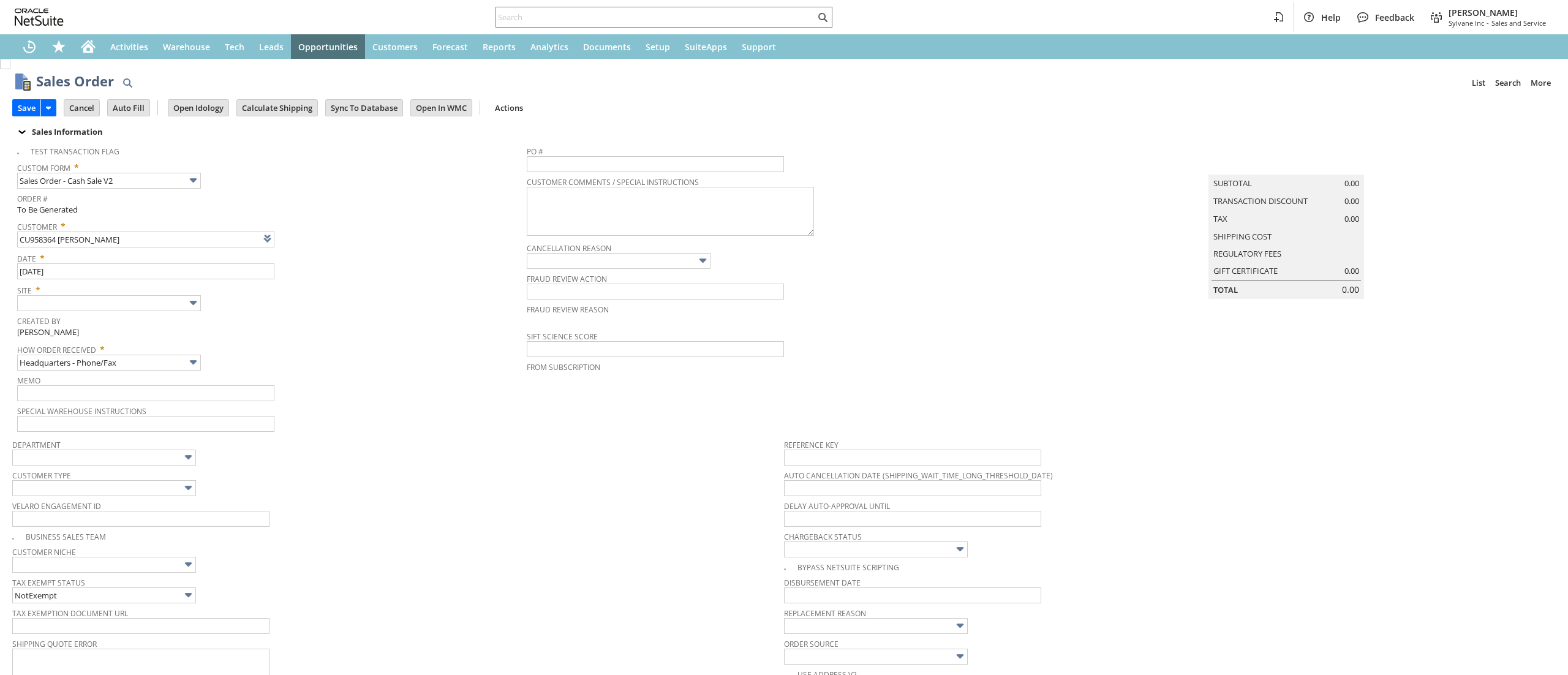
type input "Intelligent Recommendations ⁰"
click at [302, 238] on link at bounding box center [298, 239] width 13 height 13
type input "Intelligent Recommendations ⁰"
click at [106, 293] on span "Site *" at bounding box center [269, 288] width 504 height 15
click at [111, 313] on span "Created By" at bounding box center [269, 319] width 504 height 14
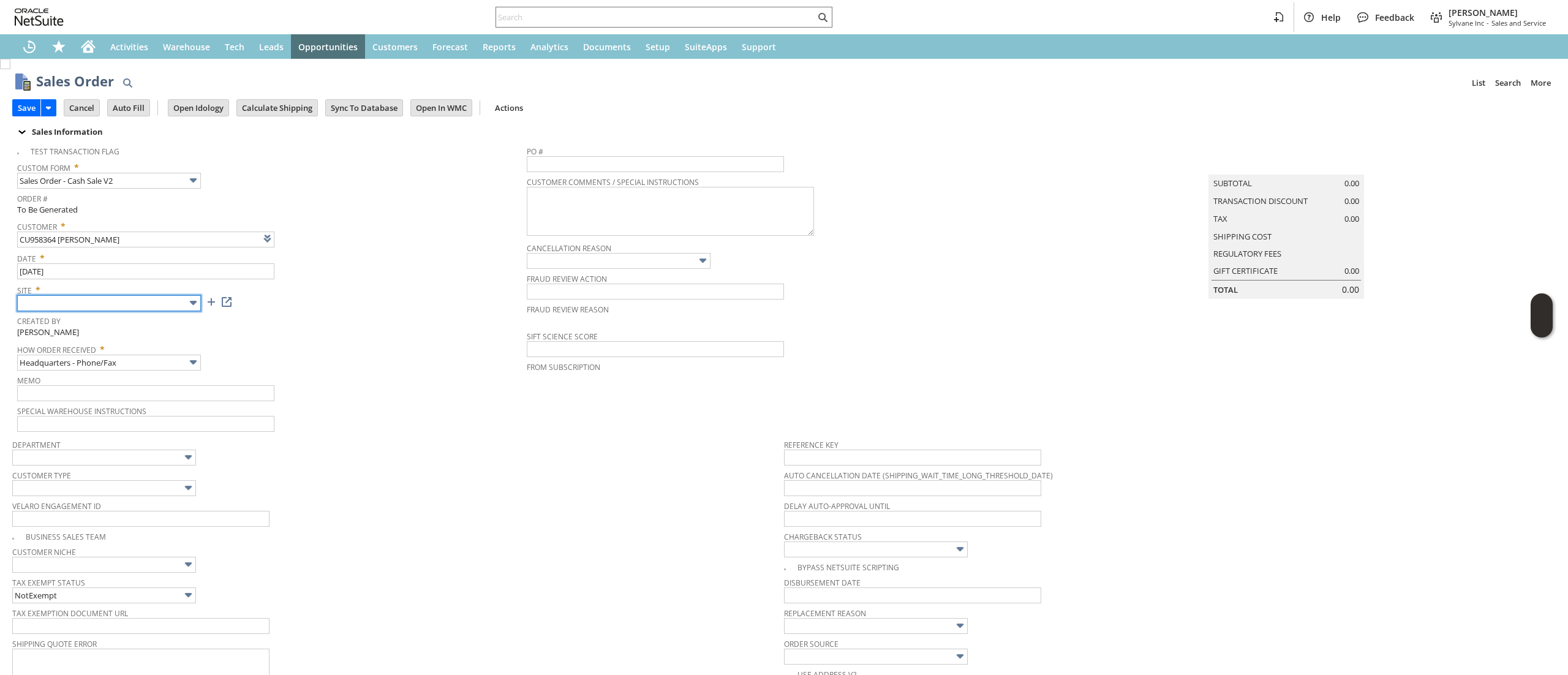
click at [143, 302] on input "text" at bounding box center [109, 303] width 184 height 16
type input "Sylvane - [DOMAIN_NAME]"
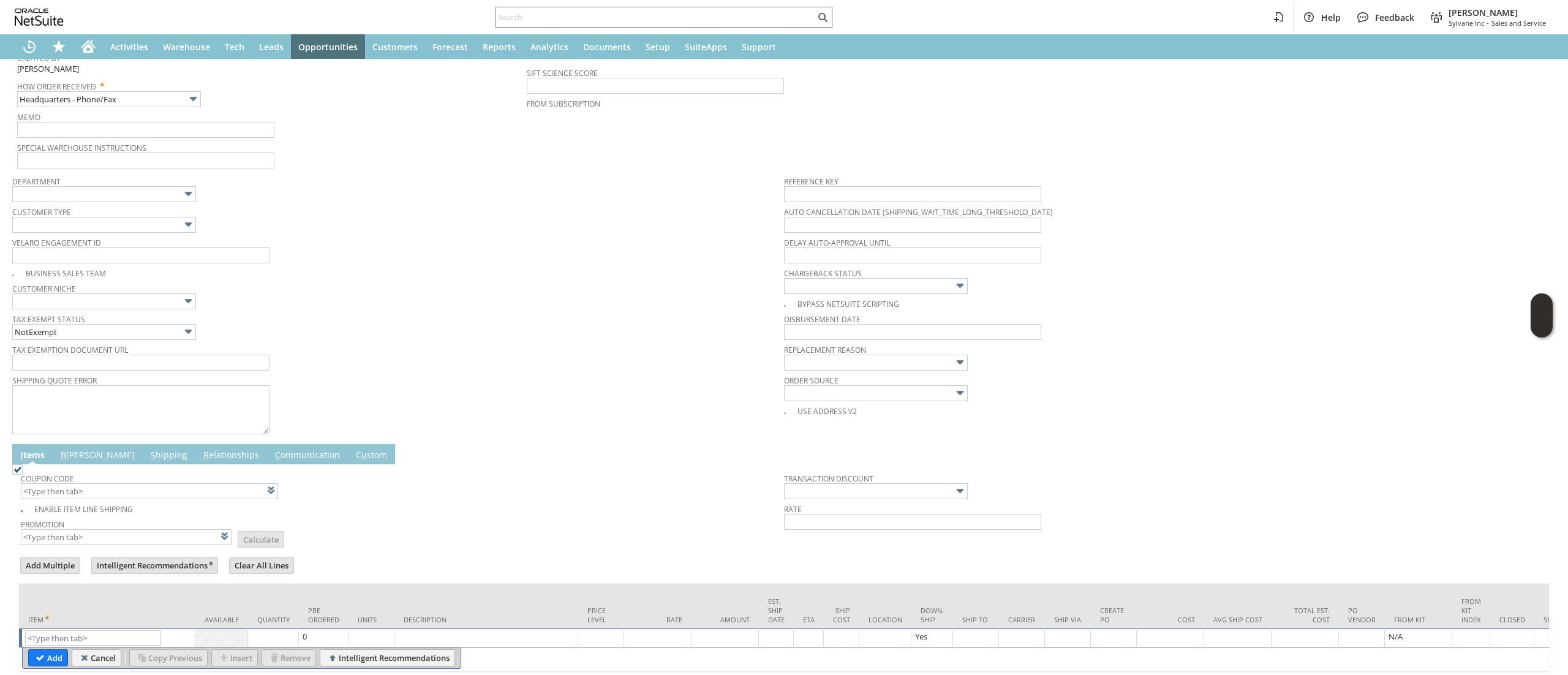
scroll to position [328, 0]
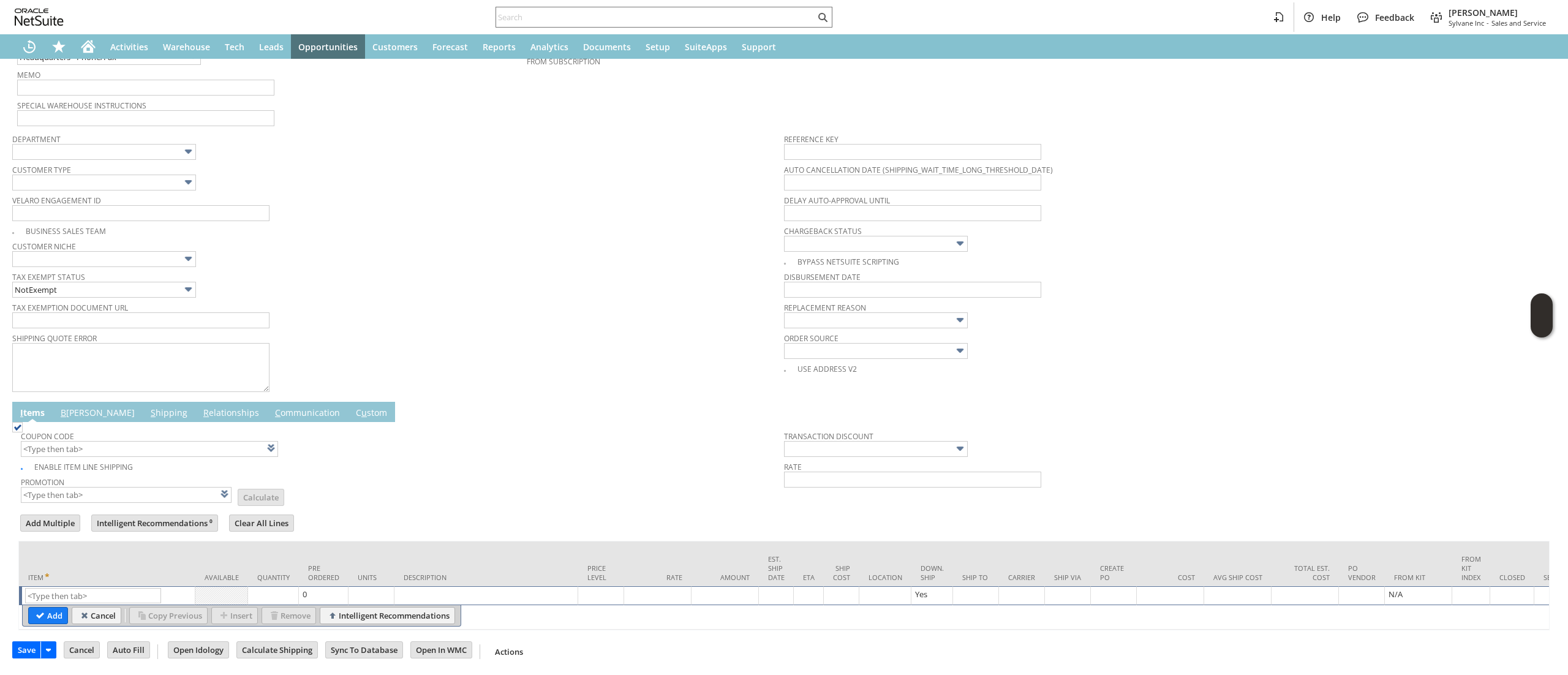
click at [104, 566] on td "Item" at bounding box center [107, 564] width 176 height 45
paste input "ap4645"
click at [96, 589] on input "text" at bounding box center [93, 596] width 136 height 15
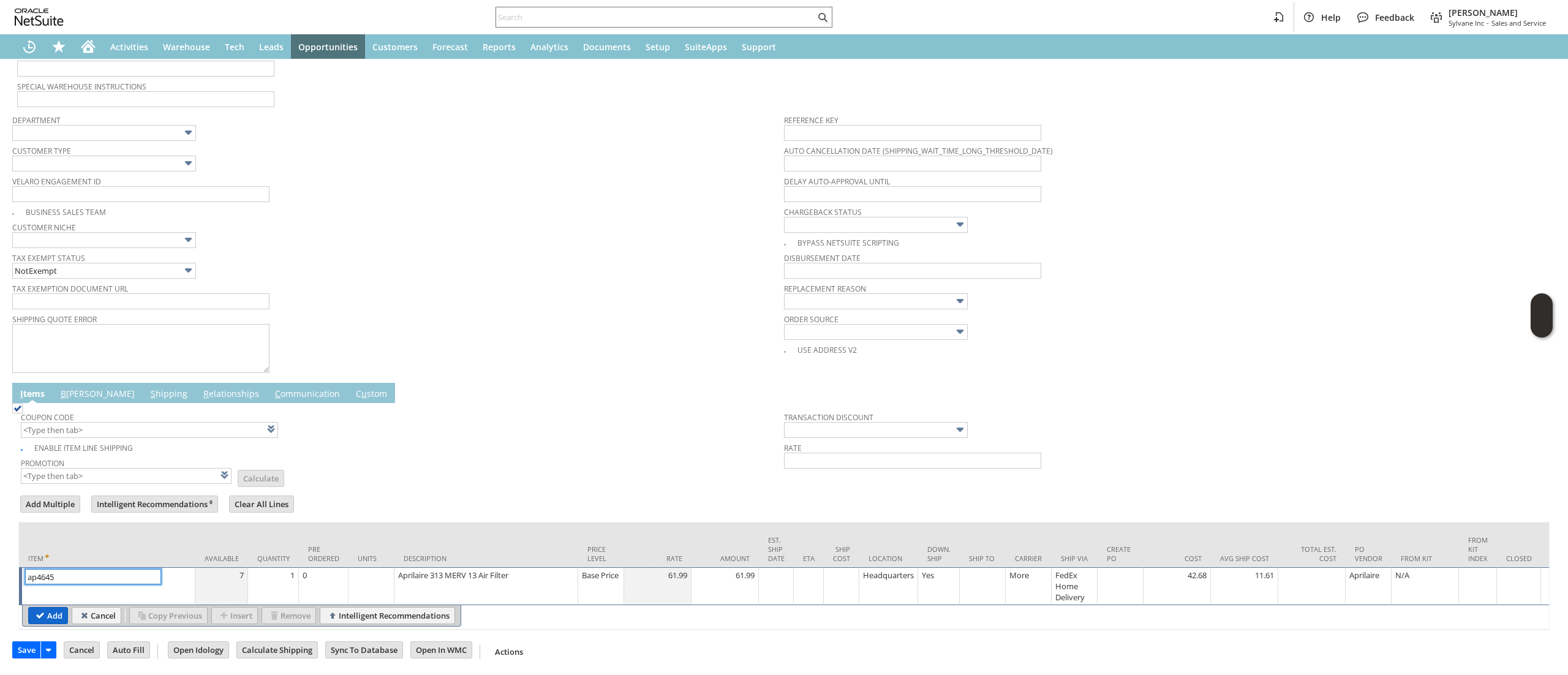
type input "ap4645"
click at [42, 618] on input "Add" at bounding box center [48, 615] width 38 height 16
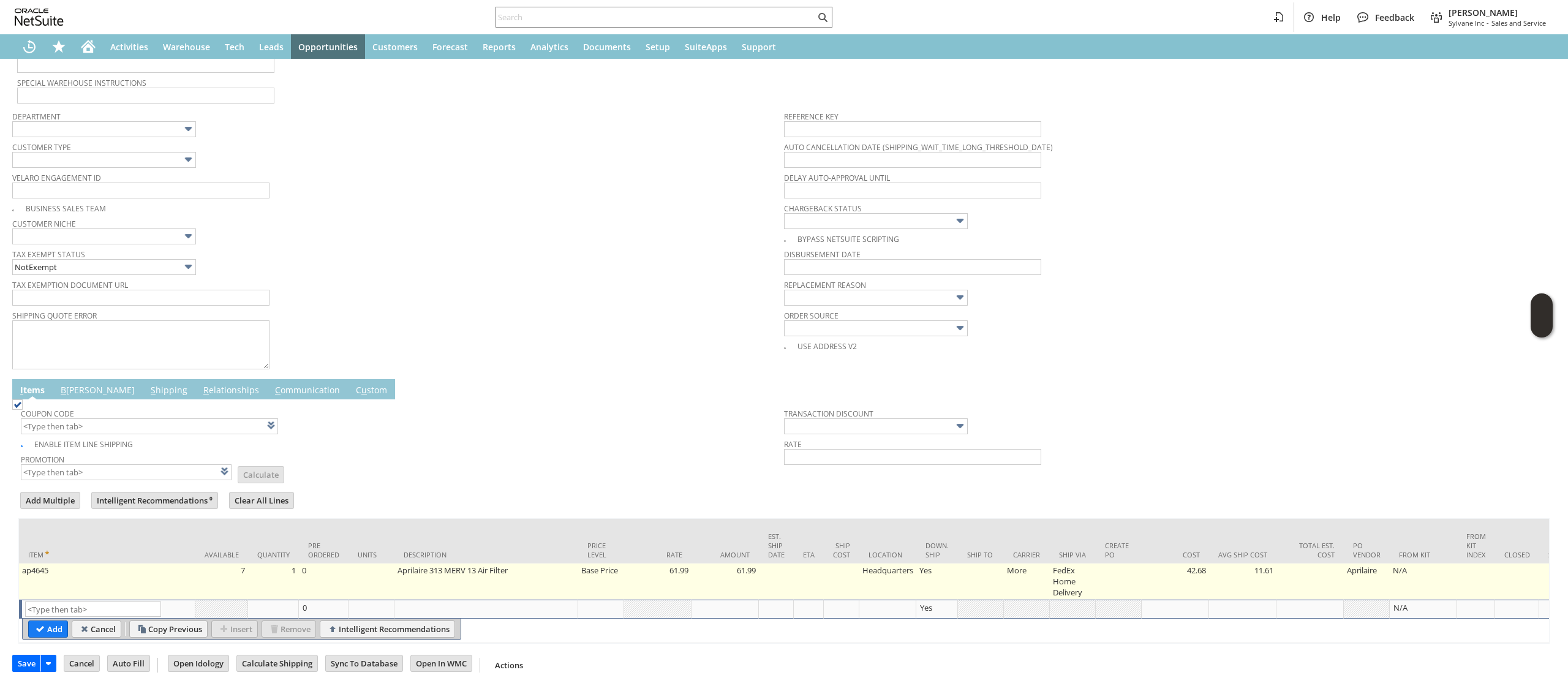
click at [986, 587] on td at bounding box center [981, 581] width 46 height 36
type input "OK"
type input "Make Copy"
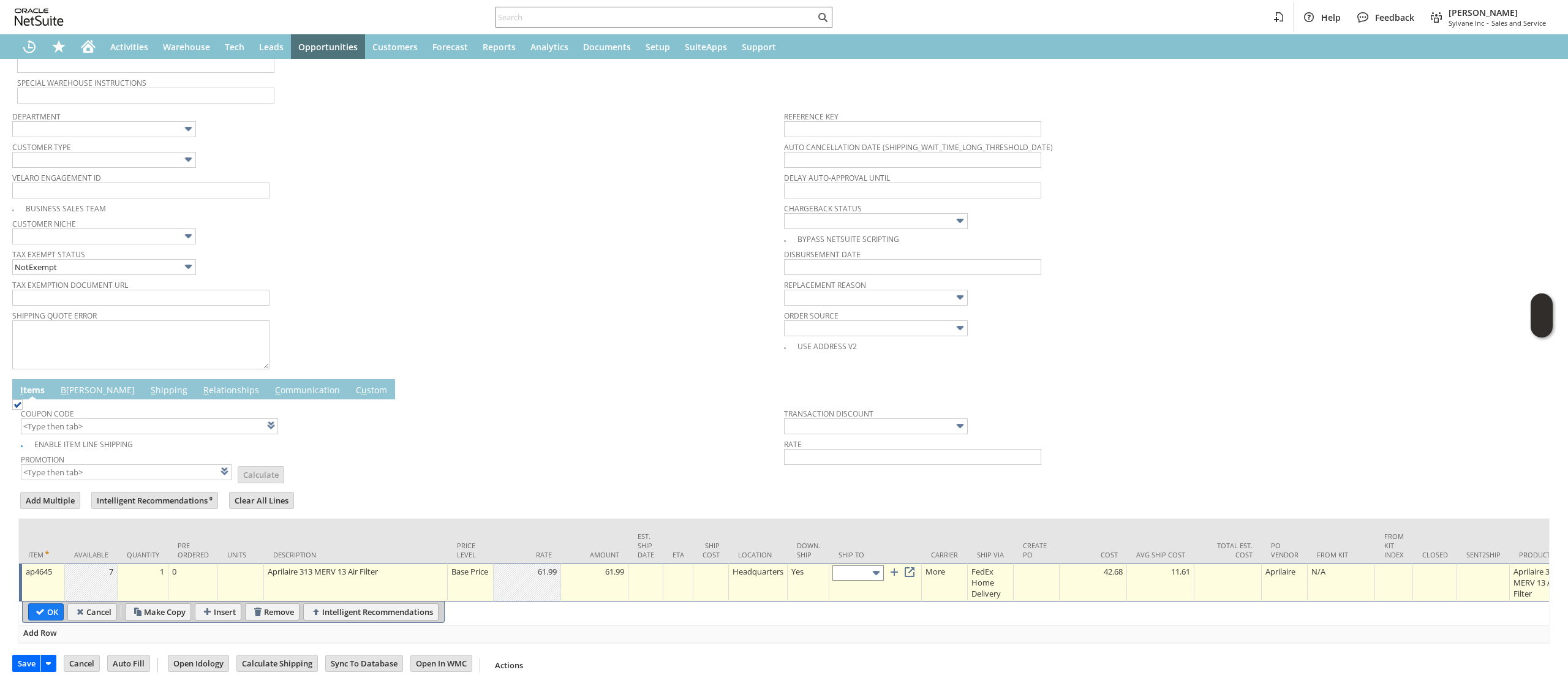
click at [842, 584] on body "Help Feedback Devin Carswell Sylvane Inc - Sales and Service Activities Warehou…" at bounding box center [784, 338] width 1568 height 675
type input "Cart 4135894: Shipping Address"
click at [912, 579] on link at bounding box center [909, 572] width 13 height 13
click at [157, 584] on td "1" at bounding box center [143, 583] width 51 height 38
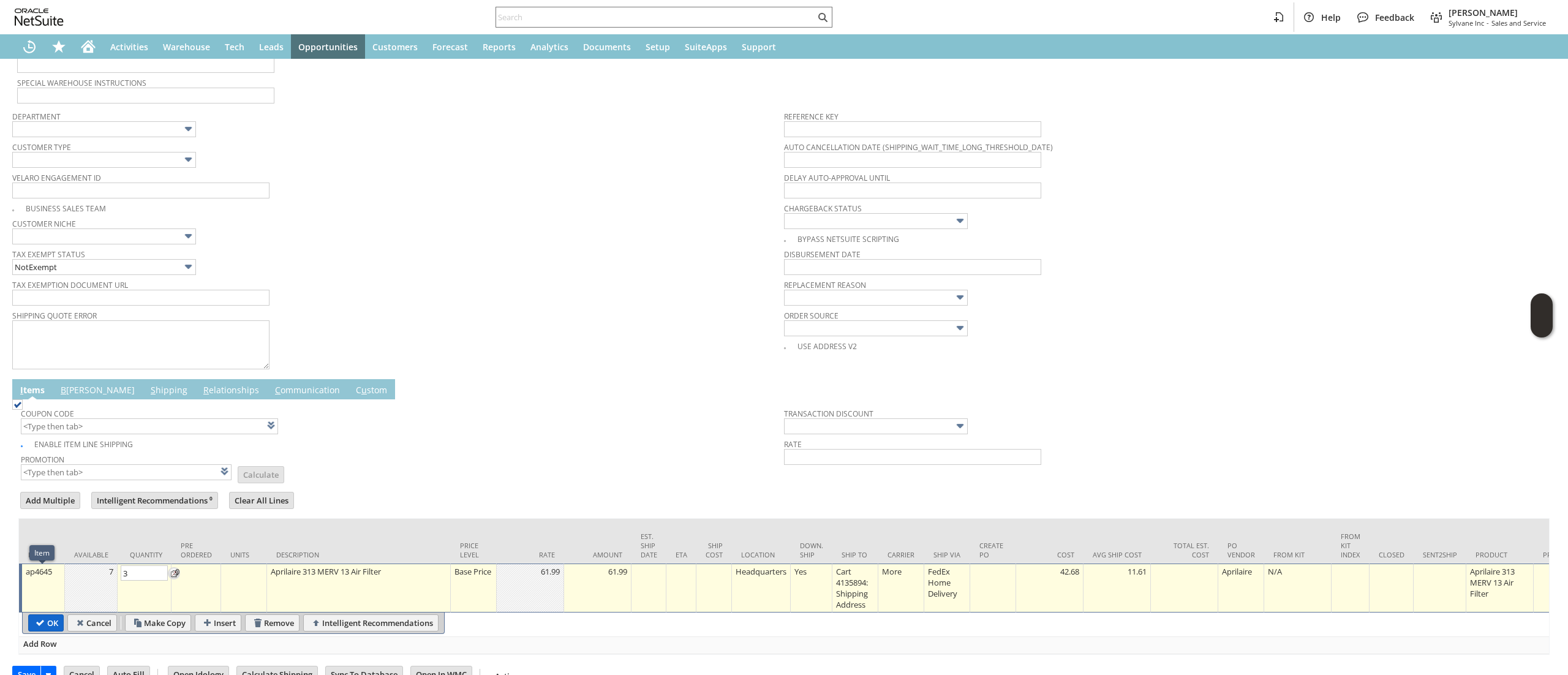
type input "3"
click at [47, 634] on table "OK Cancel Make Copy Insert Remove Intelligent Recommendations" at bounding box center [233, 623] width 423 height 22
click at [37, 620] on input "OK" at bounding box center [46, 623] width 34 height 16
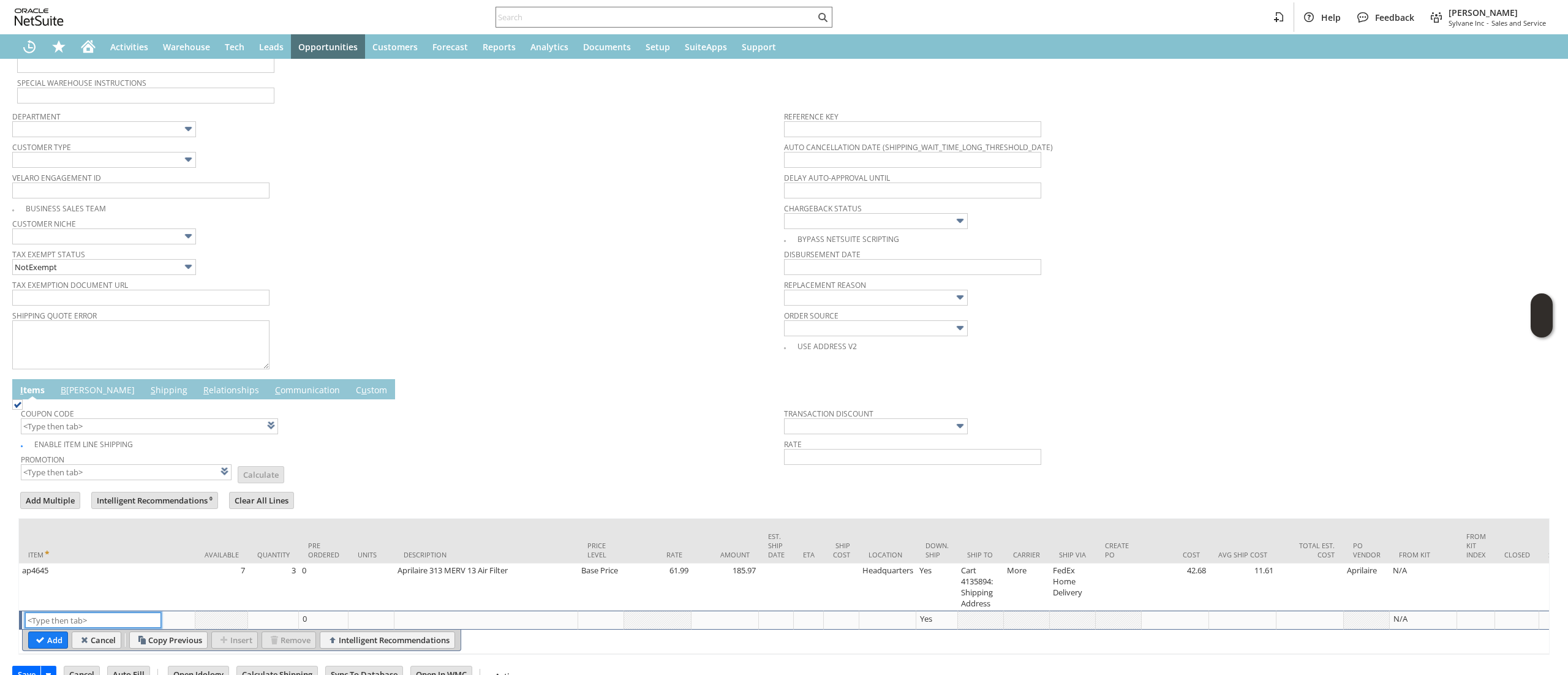
scroll to position [0, 0]
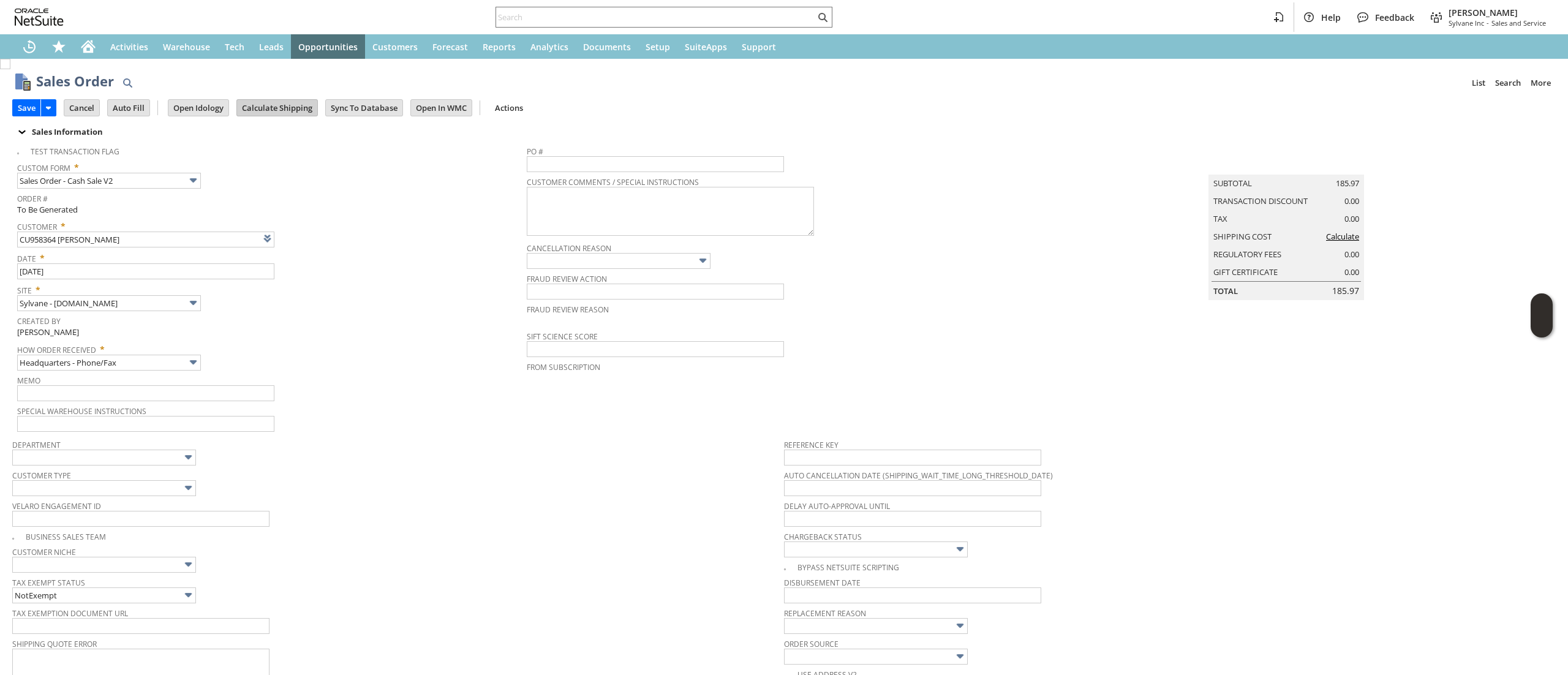
click at [287, 105] on input "Calculate Shipping" at bounding box center [277, 107] width 81 height 16
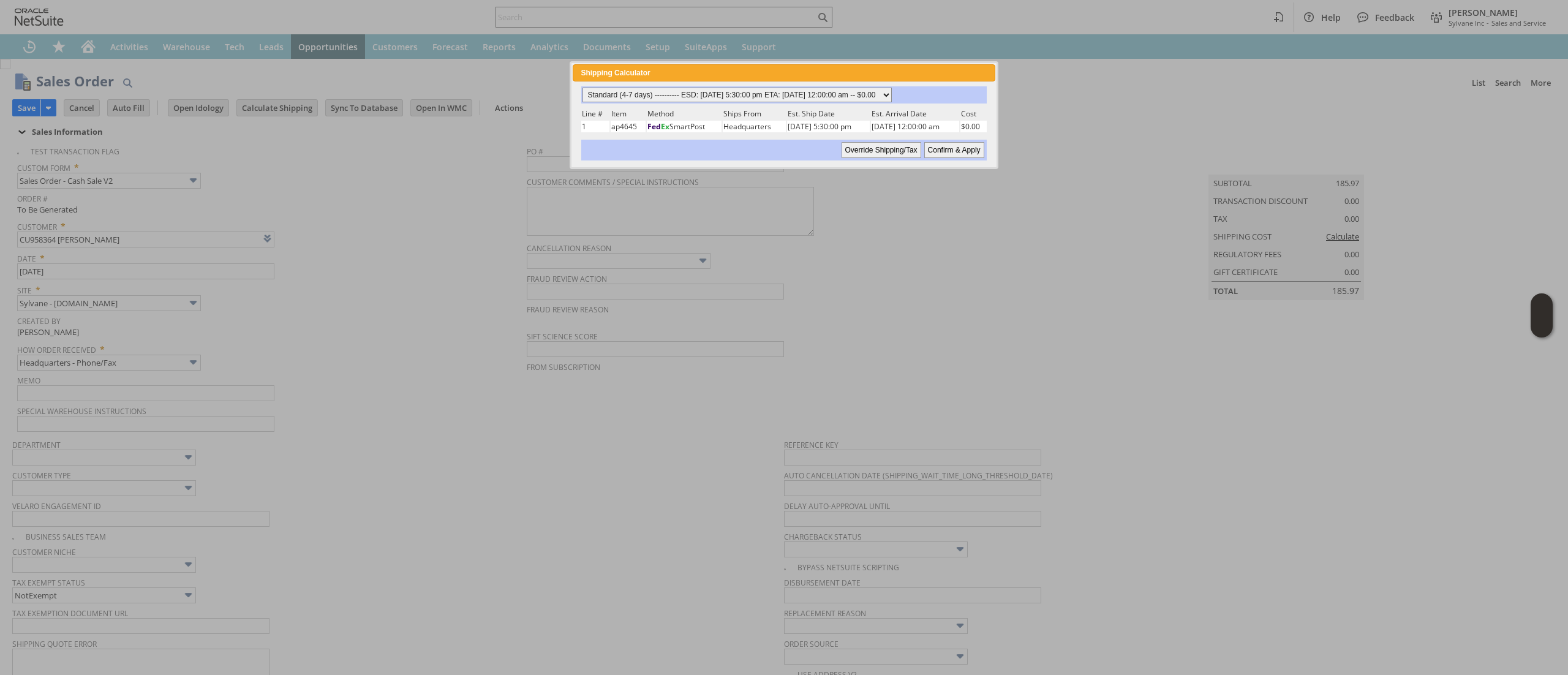
click at [830, 97] on select "Standard (4-7 days) ---------- ESD: 08/11/2025 5:30:00 pm ETA: 08/14/2025 12:00…" at bounding box center [737, 95] width 309 height 15
select select "2 Day ------------------------ ESD: 08/11/2025 5:30:00 pm ETA: 08/13/2025 12:00…"
click at [582, 87] on select "Standard (4-7 days) ---------- ESD: 08/11/2025 5:30:00 pm ETA: 08/14/2025 12:00…" at bounding box center [737, 95] width 309 height 15
click at [967, 130] on td "$0.00" at bounding box center [973, 126] width 24 height 12
click at [961, 146] on input "Confirm & Apply" at bounding box center [954, 150] width 60 height 16
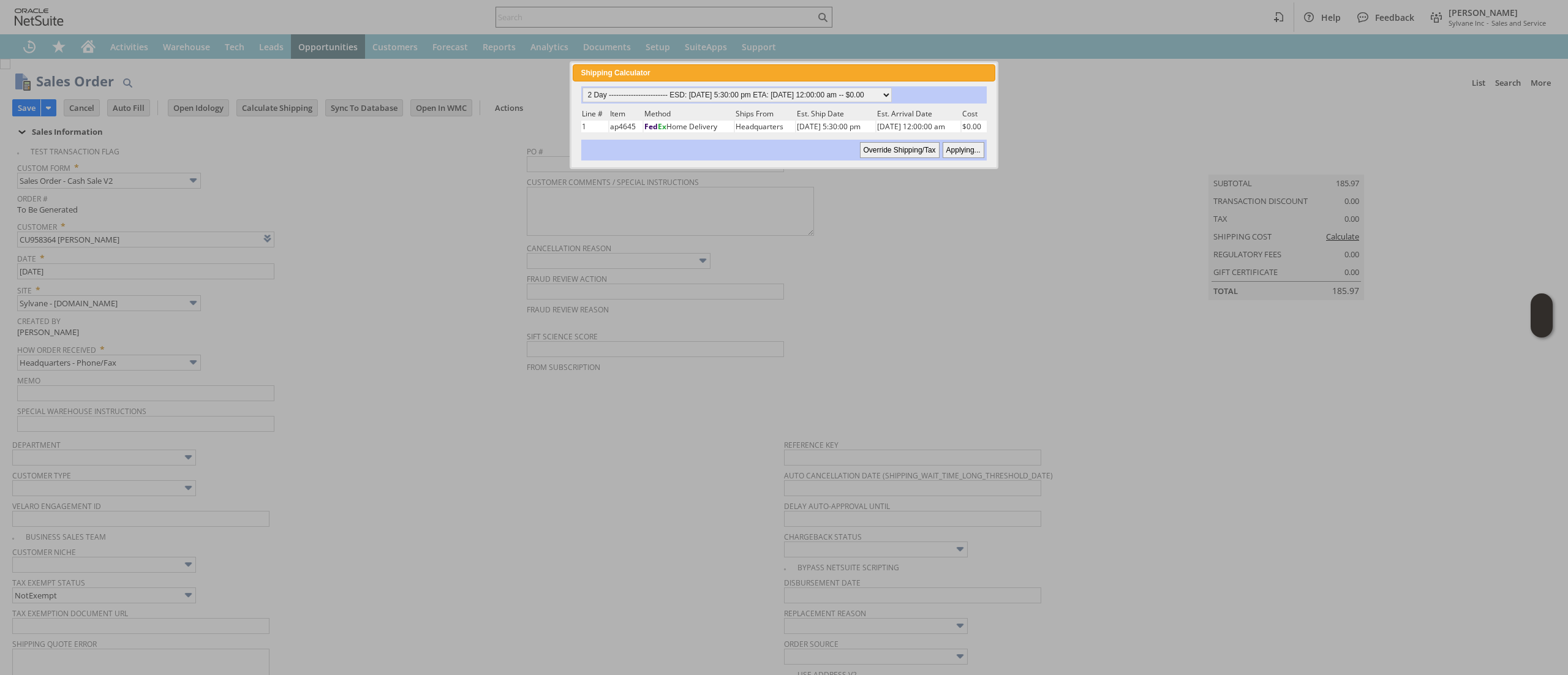
type input "Add"
type input "Copy Previous"
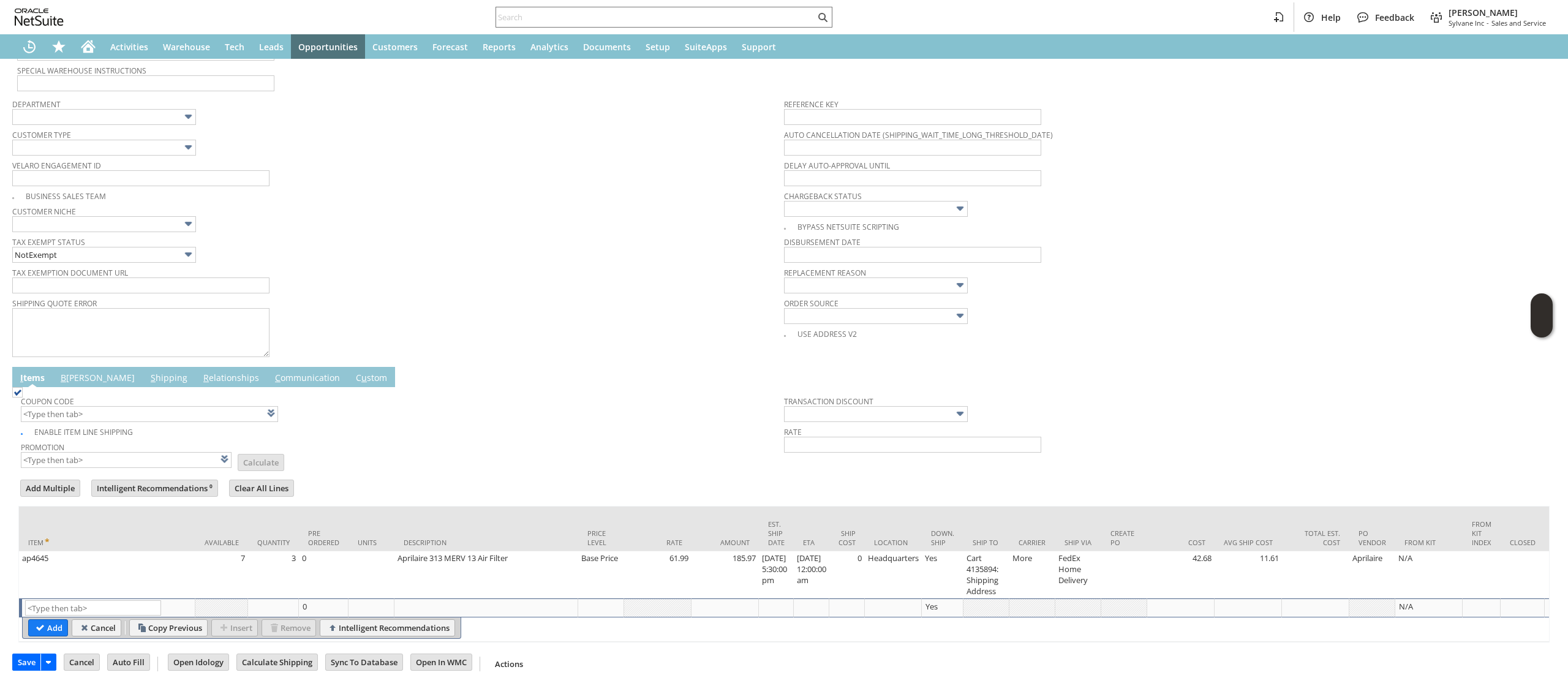
scroll to position [374, 0]
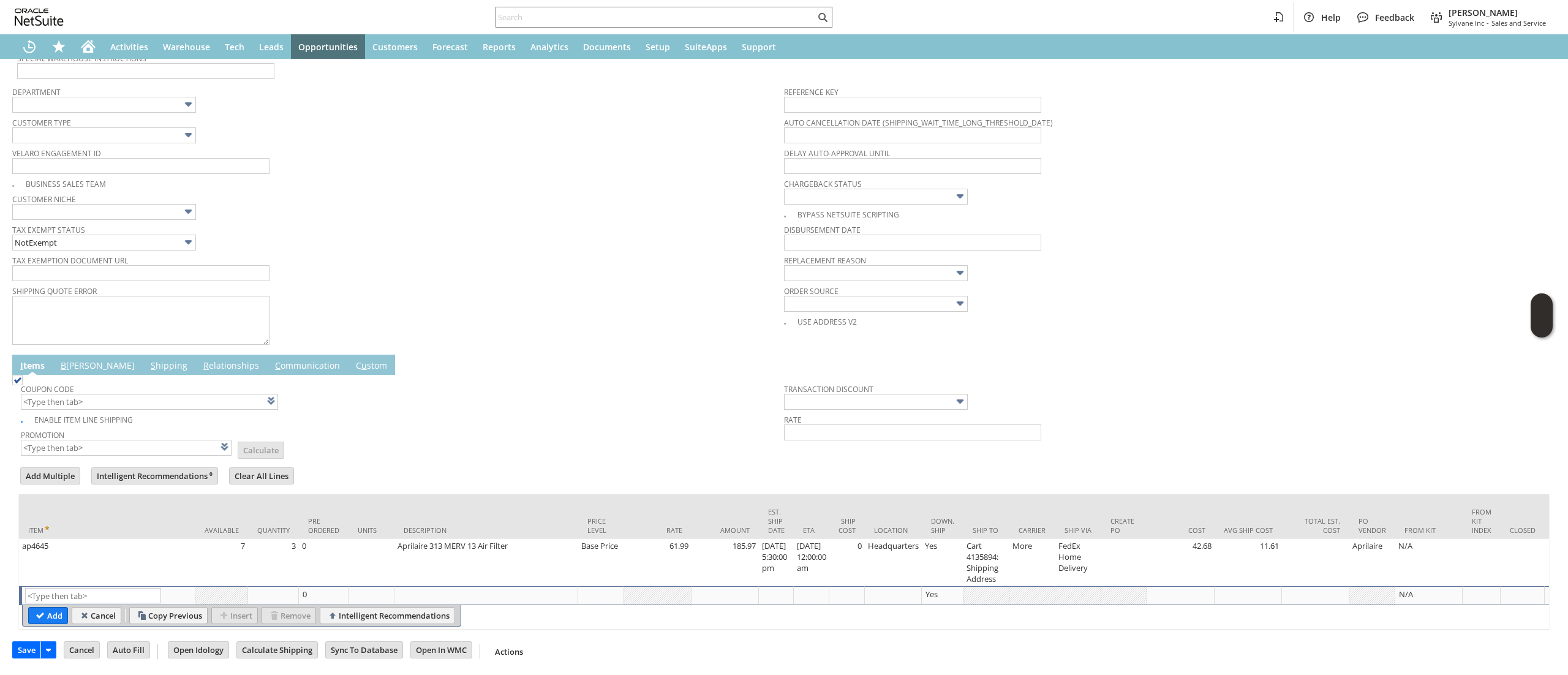
click at [74, 360] on link "B illing" at bounding box center [97, 367] width 81 height 13
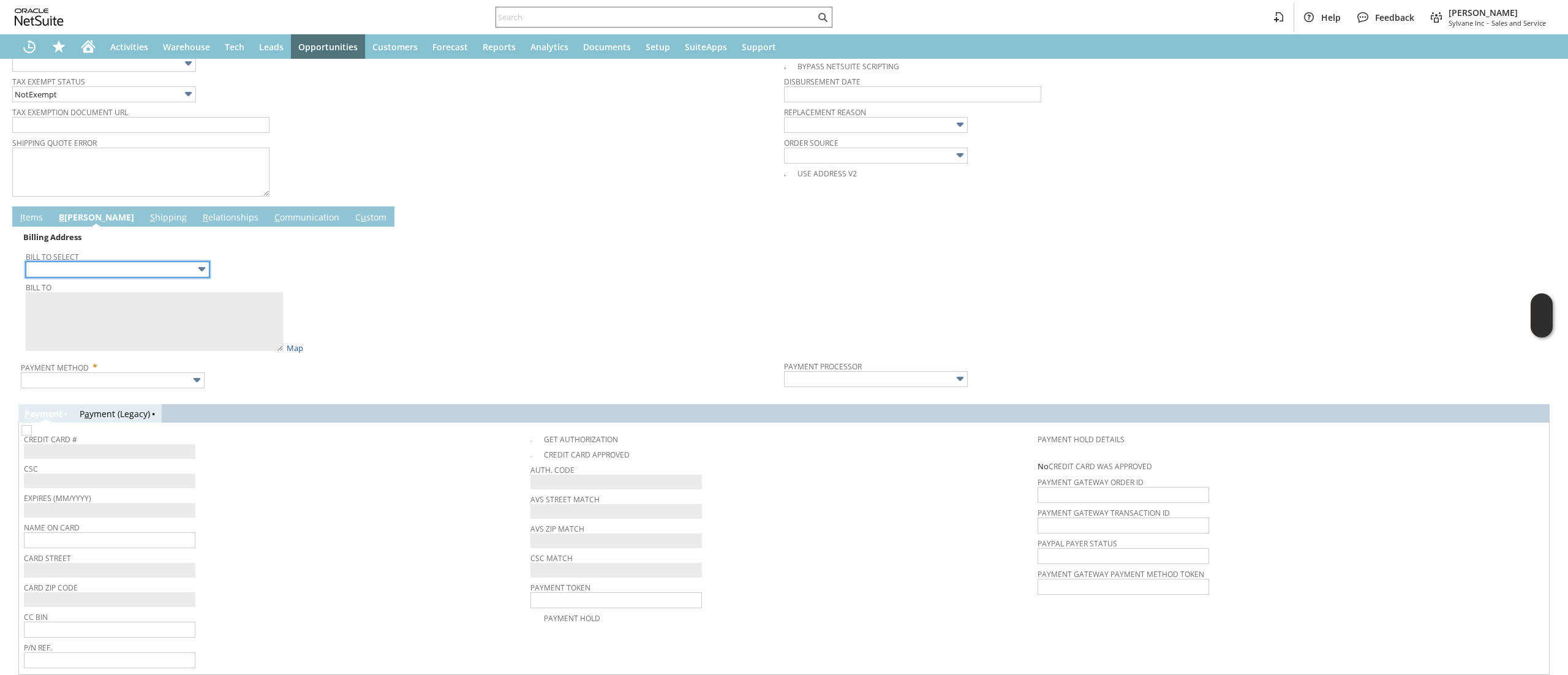
scroll to position [556, 0]
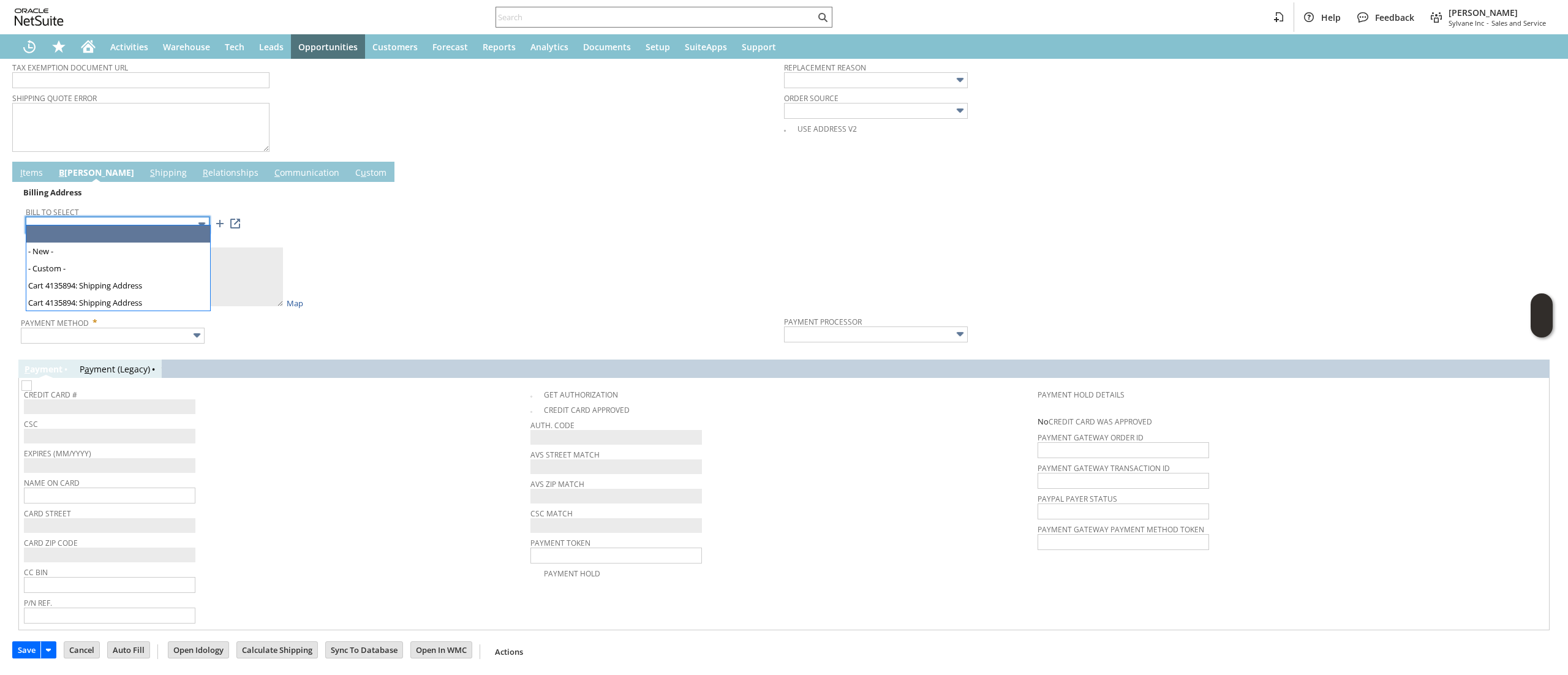
click at [176, 218] on input "text" at bounding box center [117, 224] width 184 height 16
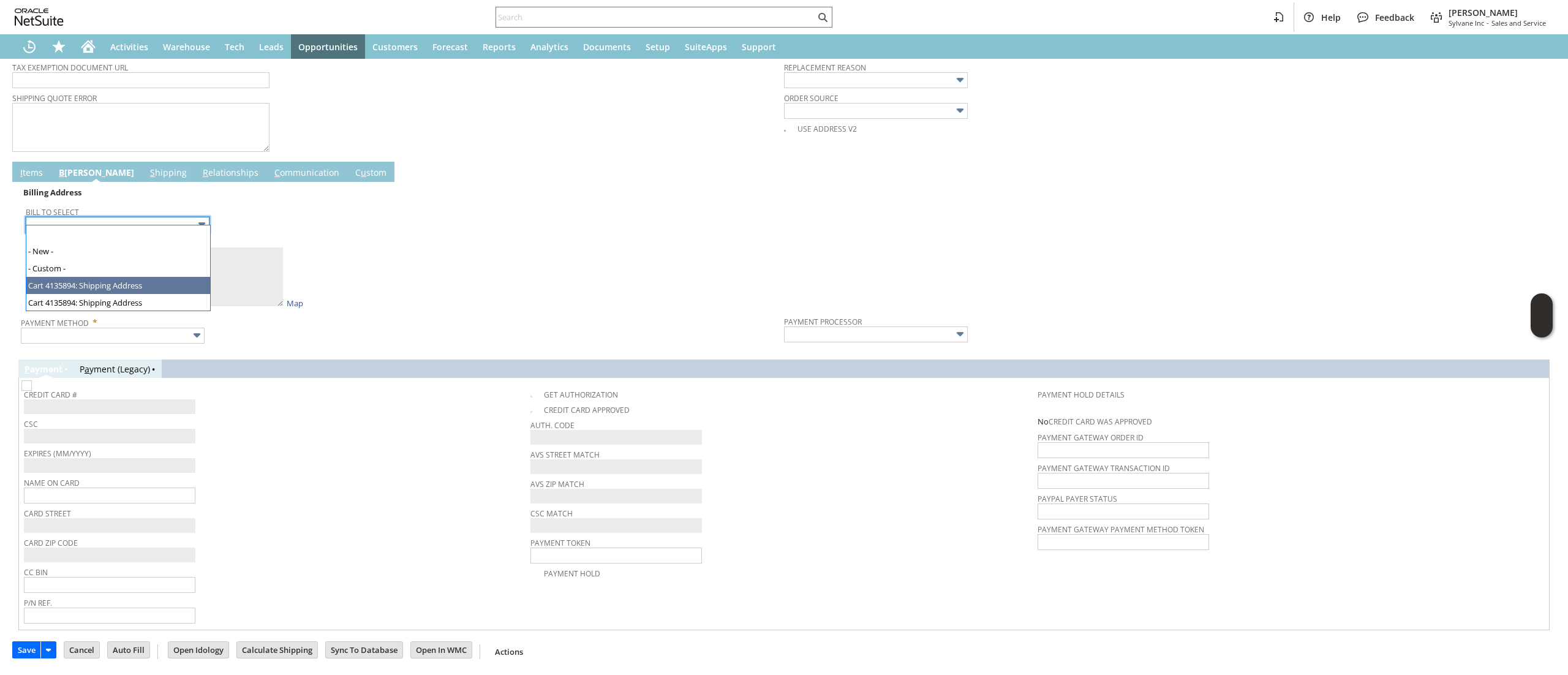
type input "Cart 4135894: Shipping Address"
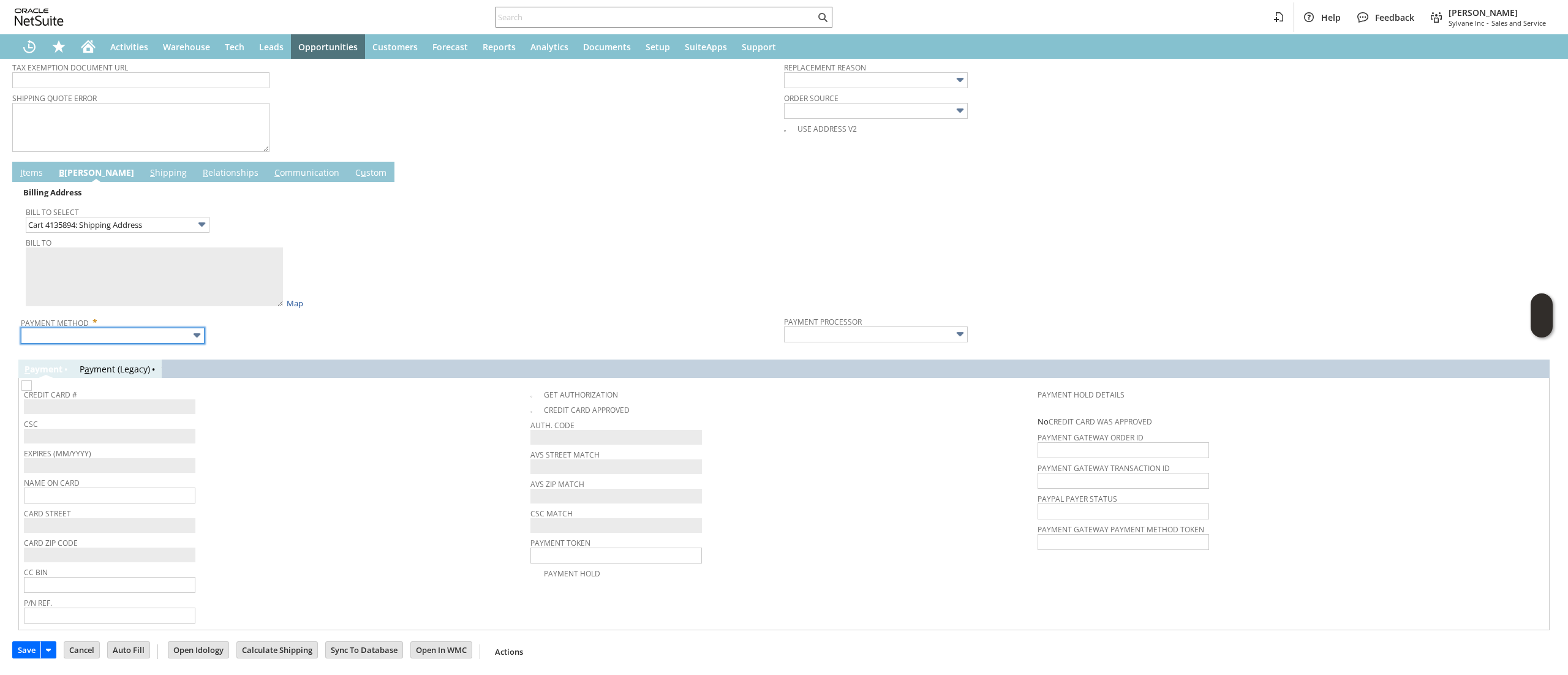
click at [179, 328] on input "text" at bounding box center [112, 335] width 184 height 16
type textarea "Nolan J Romero 3369 E 875 S 1769873 Waldron IN 46182 United States"
type input "3369 E 875 S"
type input "46182"
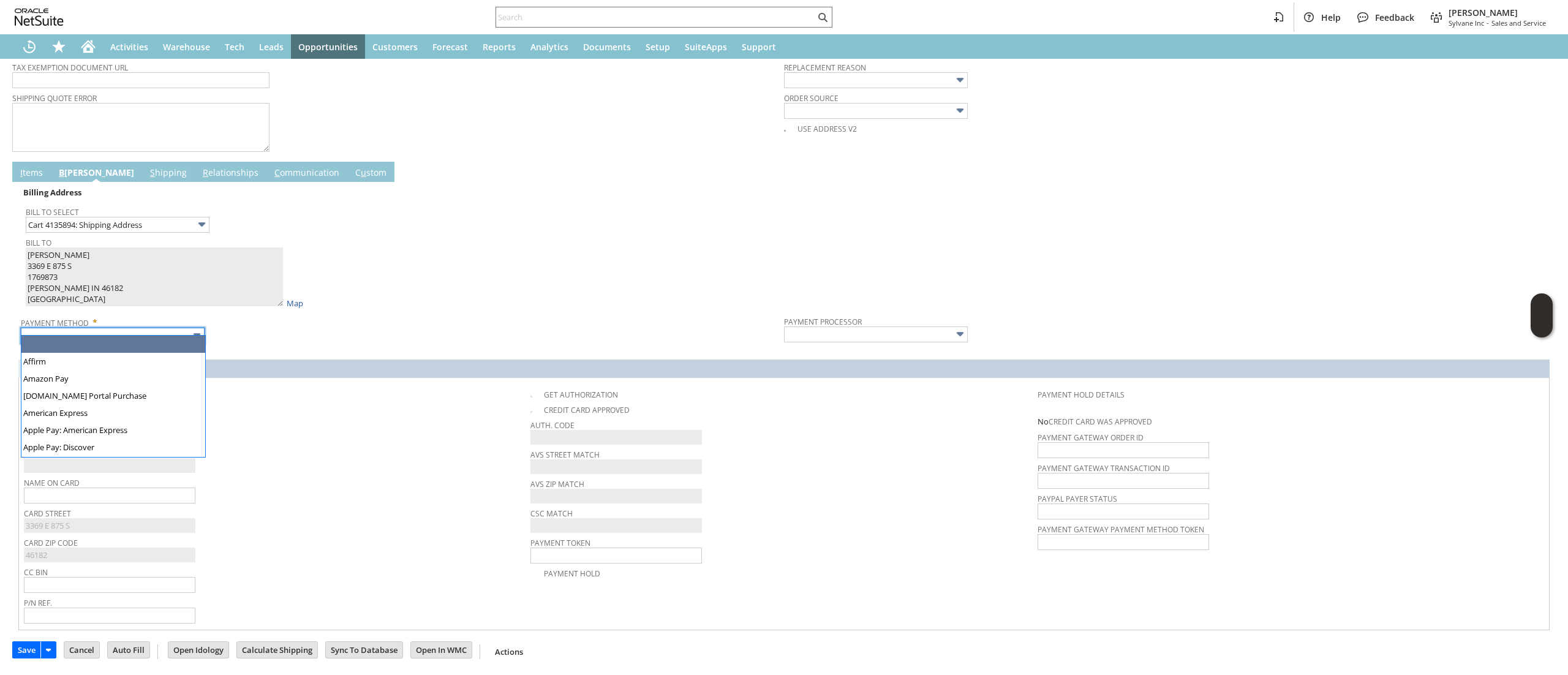
click at [178, 328] on input "text" at bounding box center [112, 335] width 184 height 16
drag, startPoint x: 150, startPoint y: 408, endPoint x: 266, endPoint y: 377, distance: 120.1
type input "Visa / Mastercard"
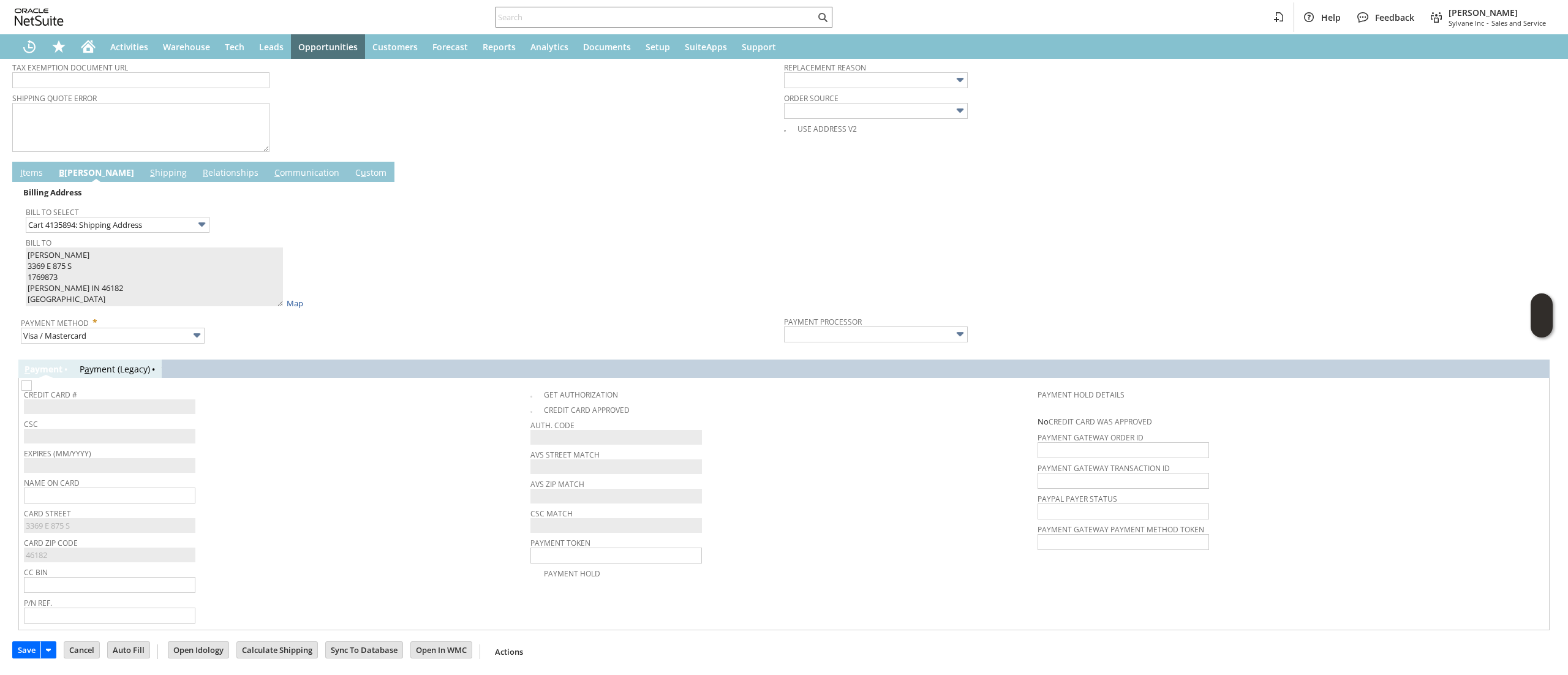
type input "Braintree"
checkbox input "true"
click at [346, 360] on div "P ayment P a yment (Legacy)" at bounding box center [784, 369] width 1531 height 18
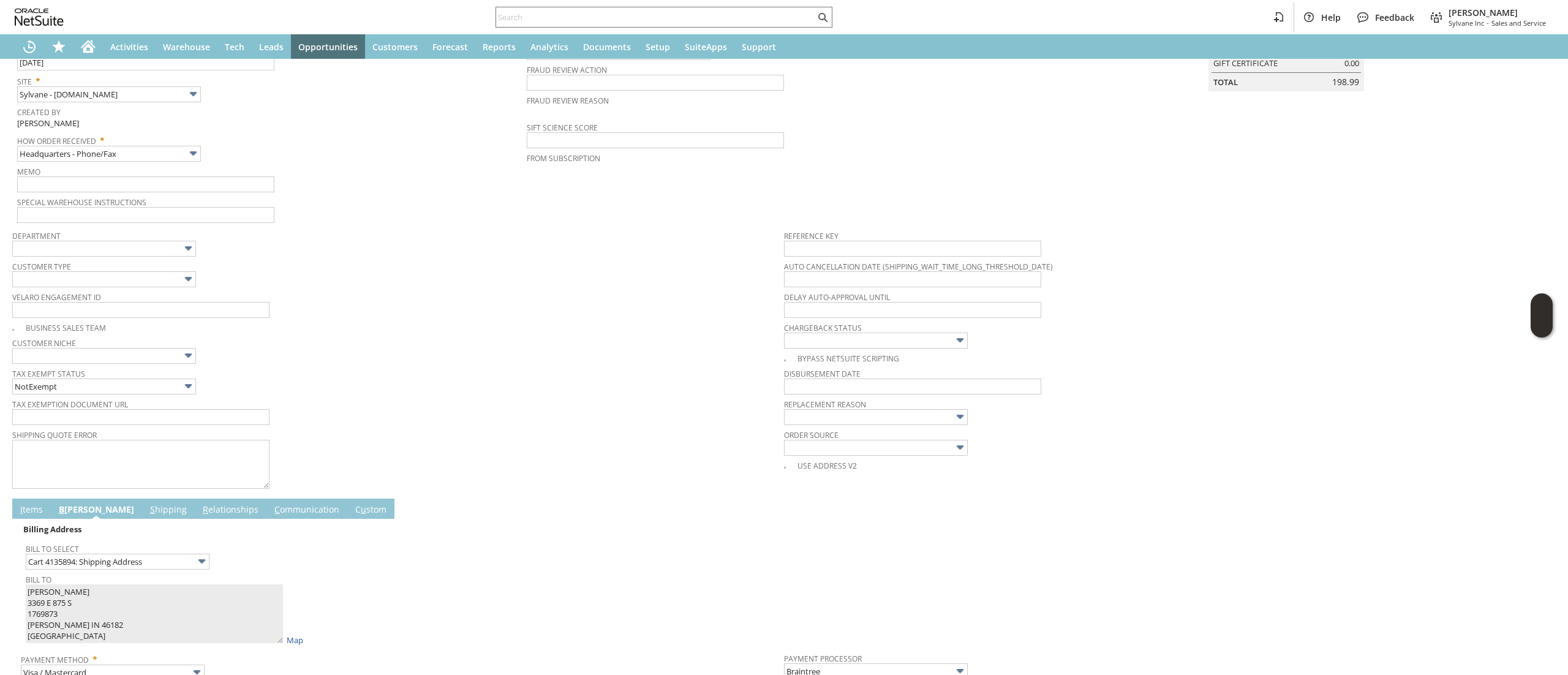
scroll to position [0, 0]
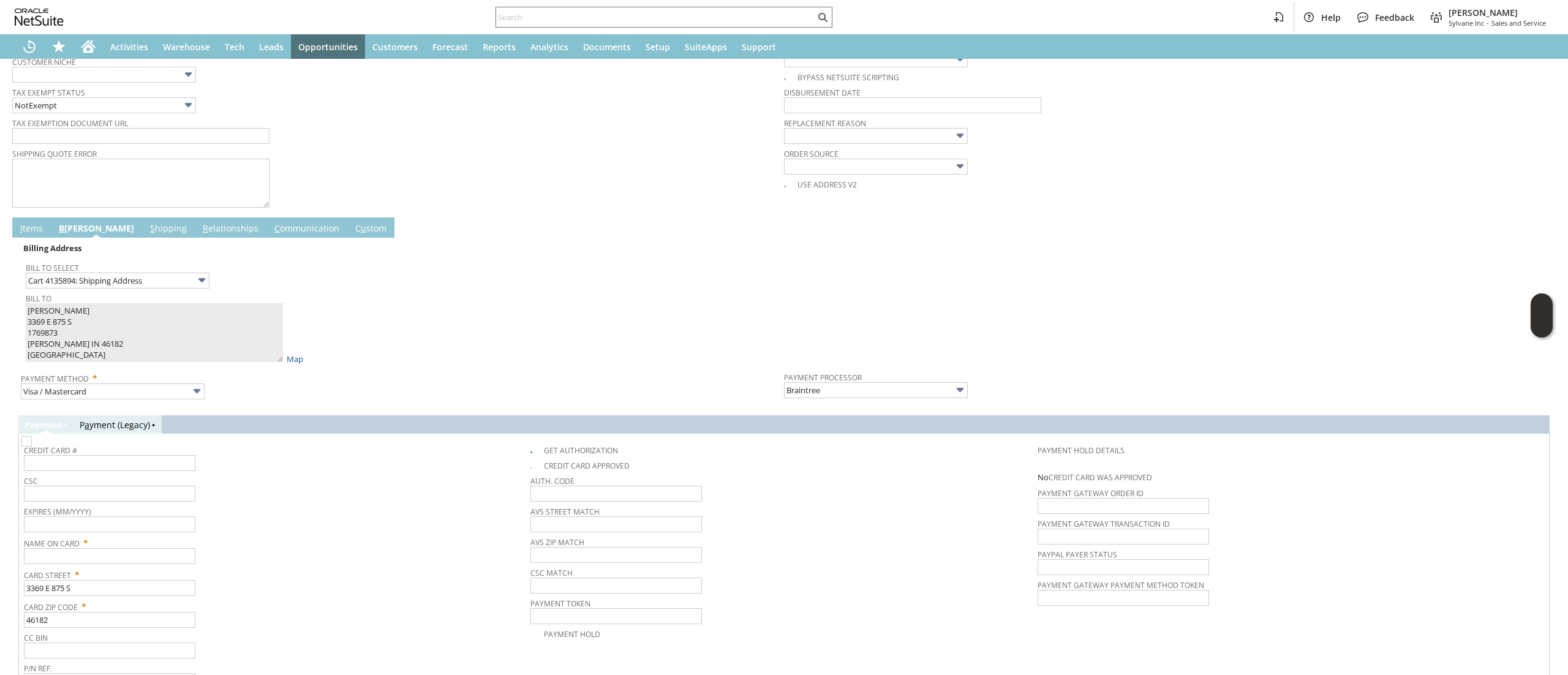
click at [36, 234] on link "I tems" at bounding box center [32, 229] width 29 height 13
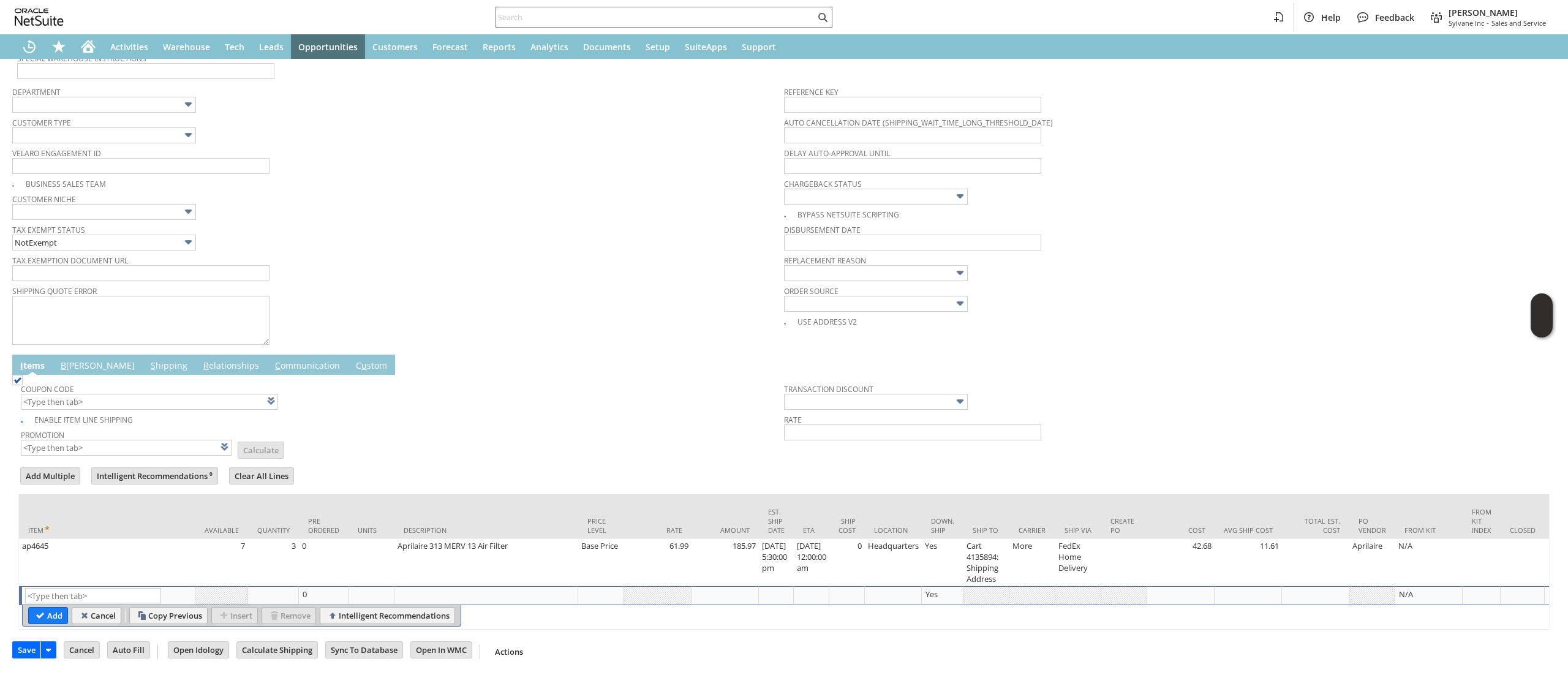
click at [65, 360] on span "B" at bounding box center [63, 366] width 6 height 12
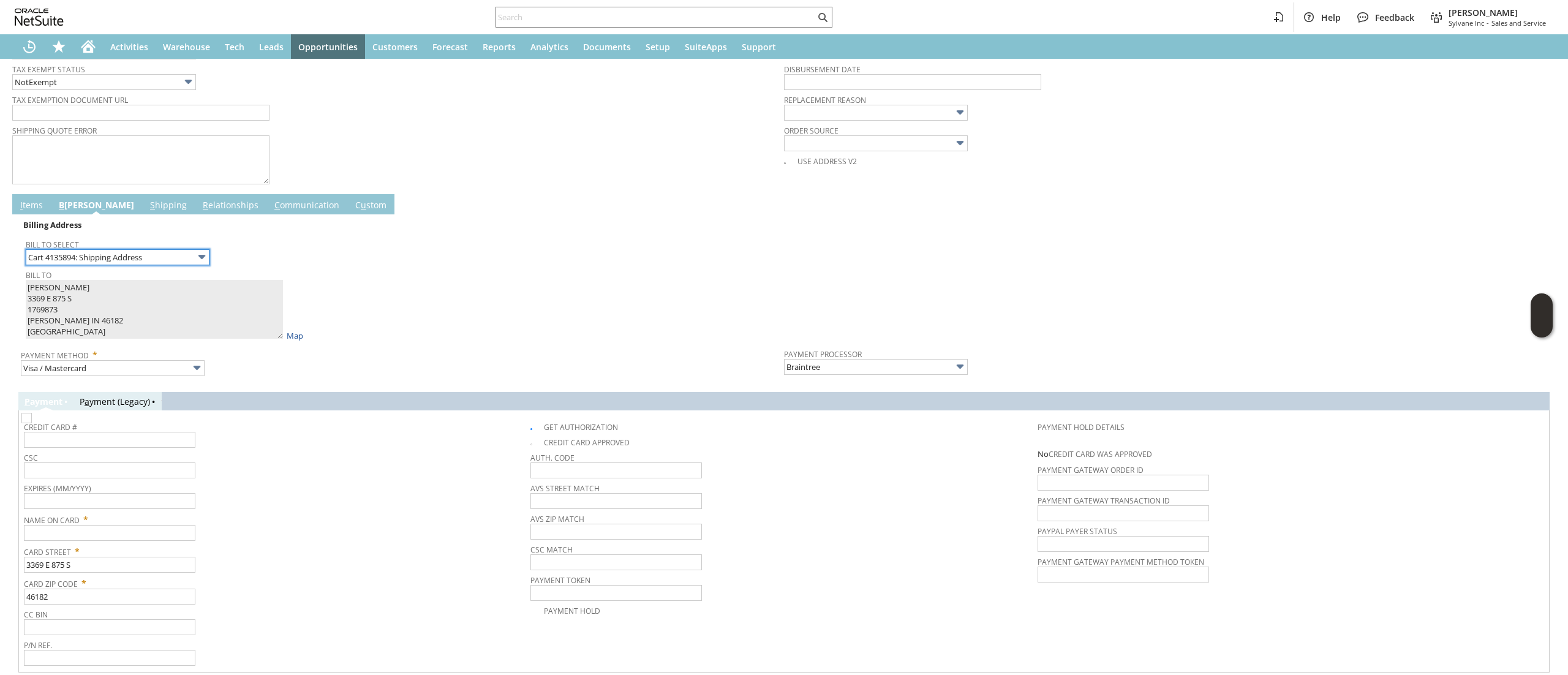
scroll to position [559, 0]
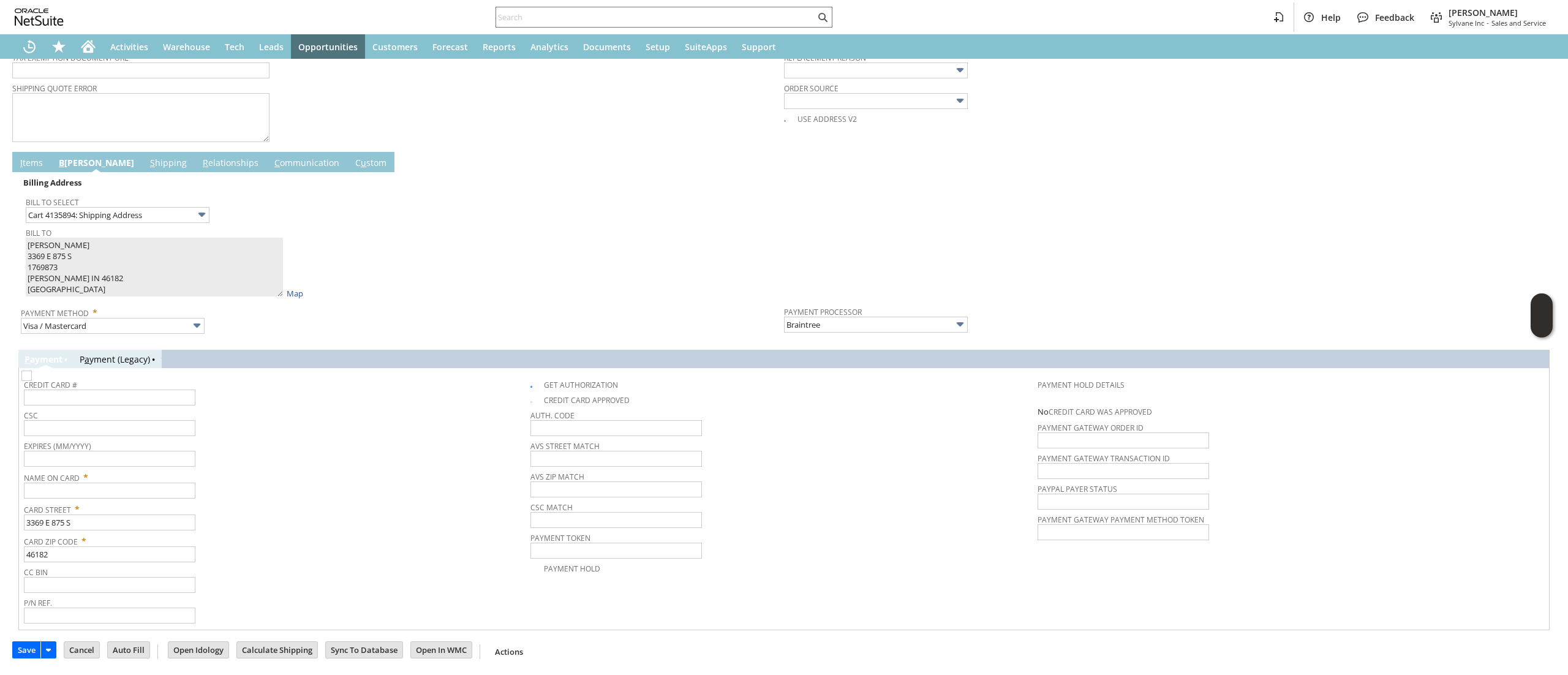
click at [173, 509] on span "Card Street *" at bounding box center [274, 507] width 500 height 15
paste input "Nolan J Romero"
click at [174, 488] on input "text" at bounding box center [110, 490] width 171 height 16
type input "Nolan J Romero"
click at [220, 501] on span "Card Street *" at bounding box center [274, 507] width 500 height 15
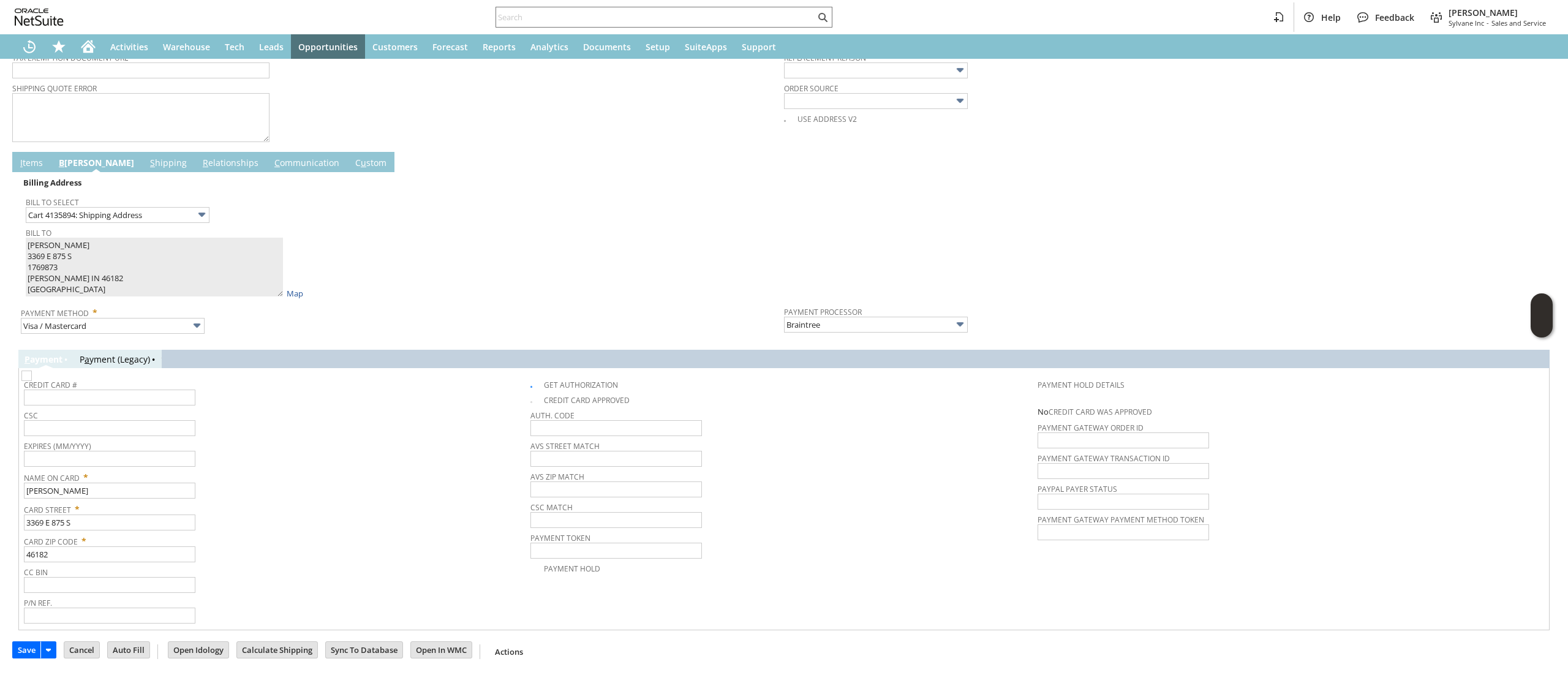
click at [143, 389] on span "Credit Card #" at bounding box center [274, 383] width 500 height 13
click at [145, 395] on input "text" at bounding box center [110, 397] width 171 height 16
click at [261, 413] on span "CSC" at bounding box center [274, 413] width 500 height 13
click at [263, 408] on span "CSC" at bounding box center [274, 413] width 500 height 13
click at [150, 398] on input "text" at bounding box center [110, 397] width 171 height 16
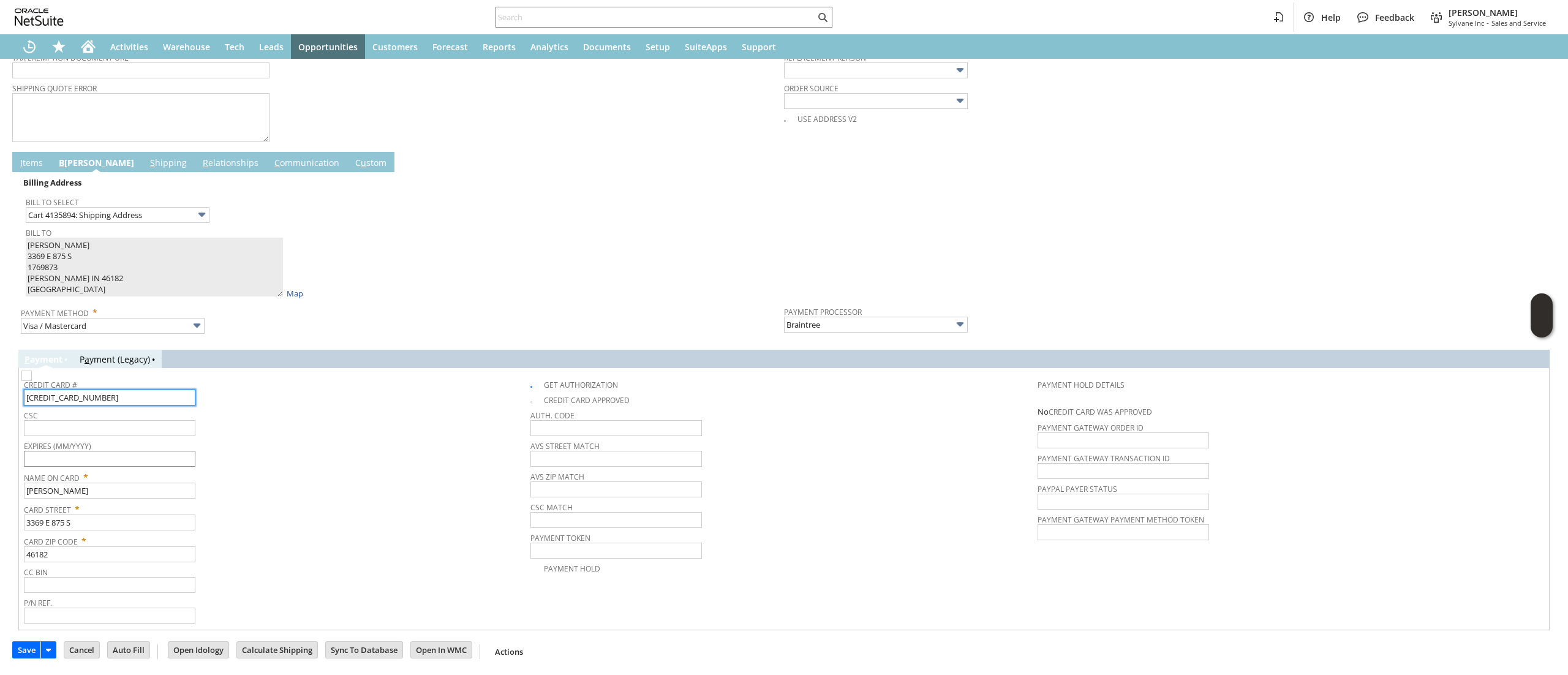
type input "5524334820785169"
click at [157, 455] on input "text" at bounding box center [110, 458] width 171 height 16
type input "10/2028"
click at [162, 431] on input "text" at bounding box center [110, 428] width 171 height 16
type input "850"
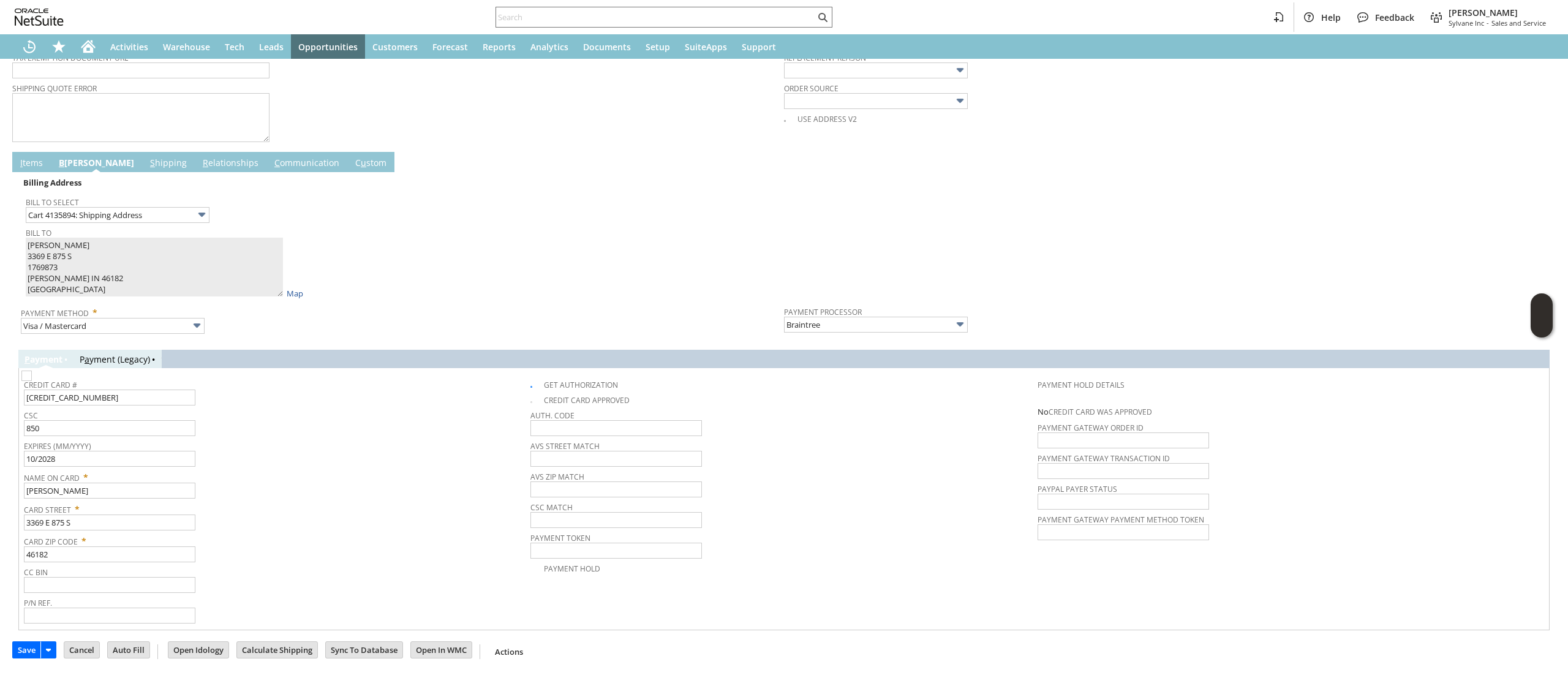
click at [348, 488] on div "Name On Card * Nolan J Romero" at bounding box center [274, 483] width 500 height 31
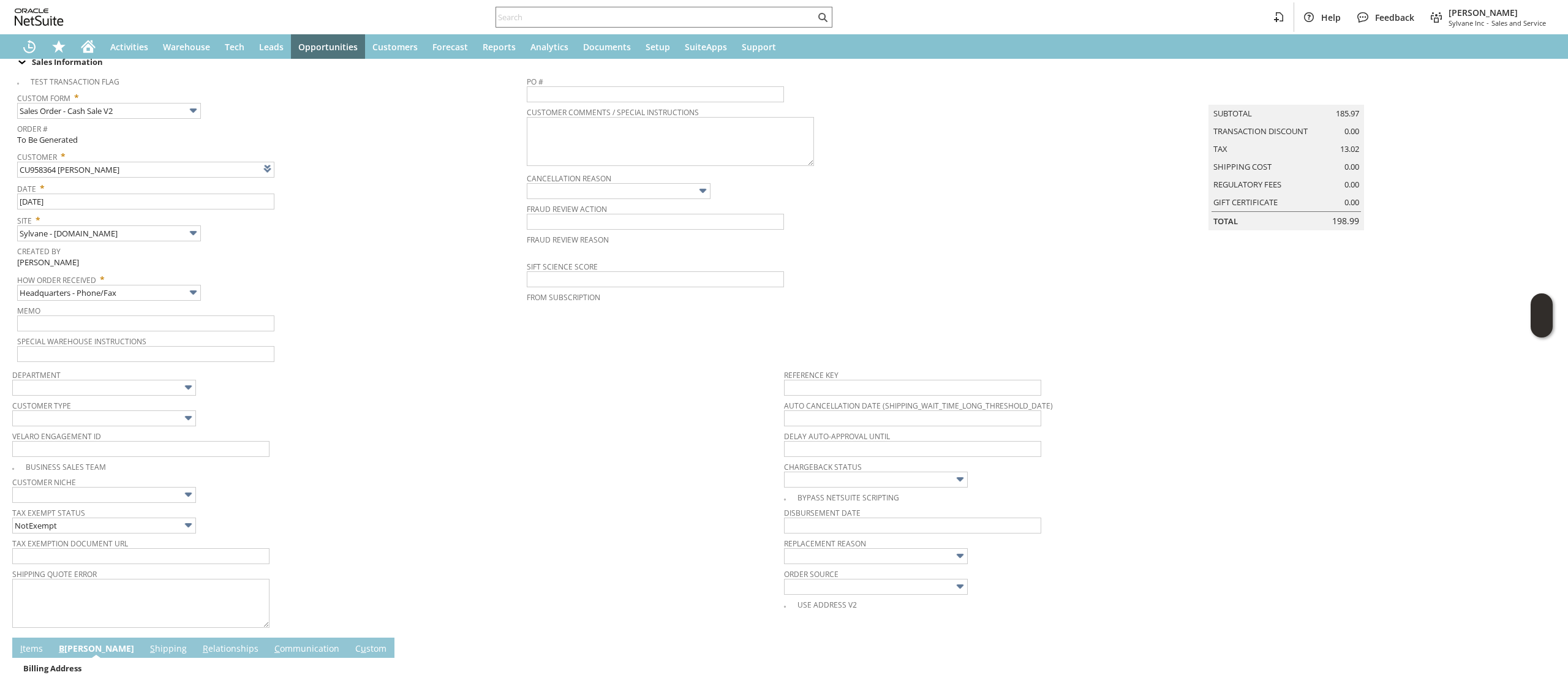
scroll to position [0, 0]
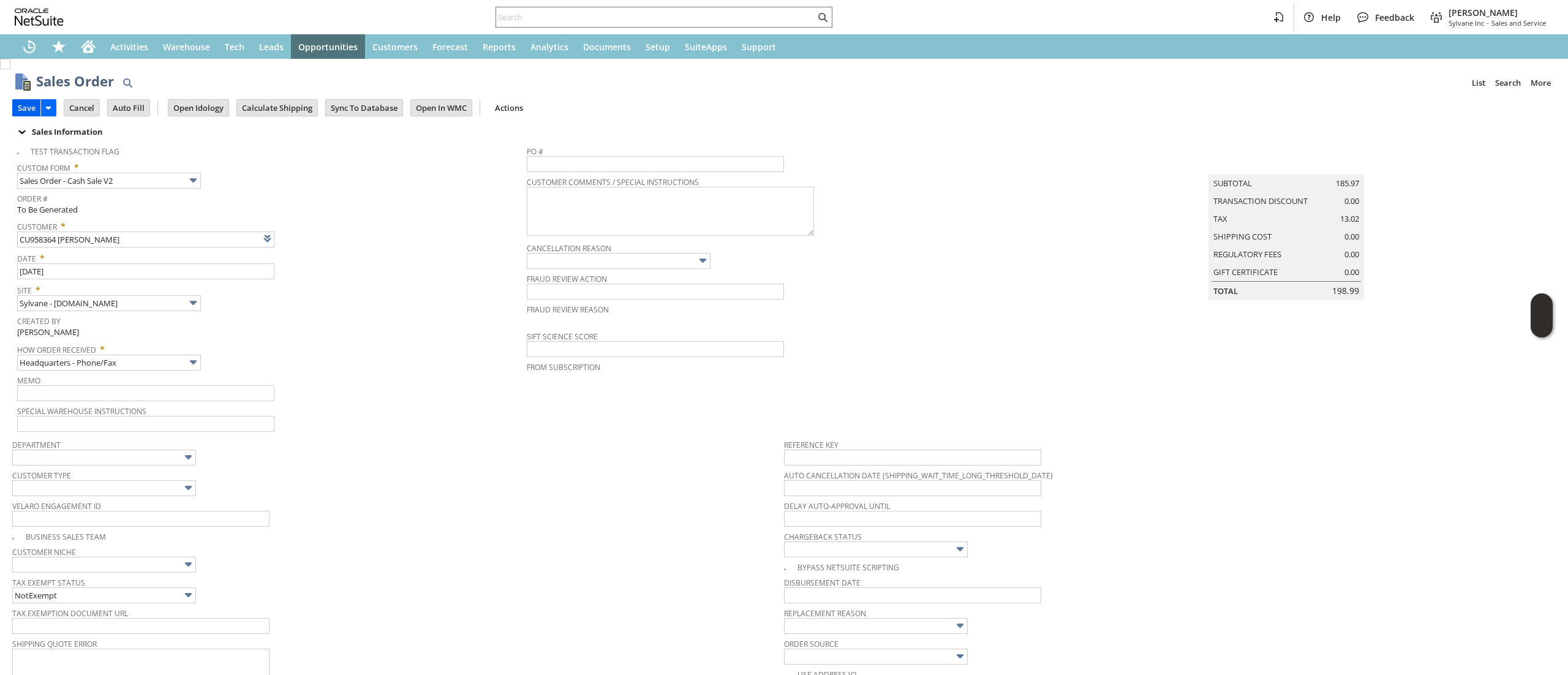
click at [31, 112] on input "Save" at bounding box center [26, 107] width 27 height 16
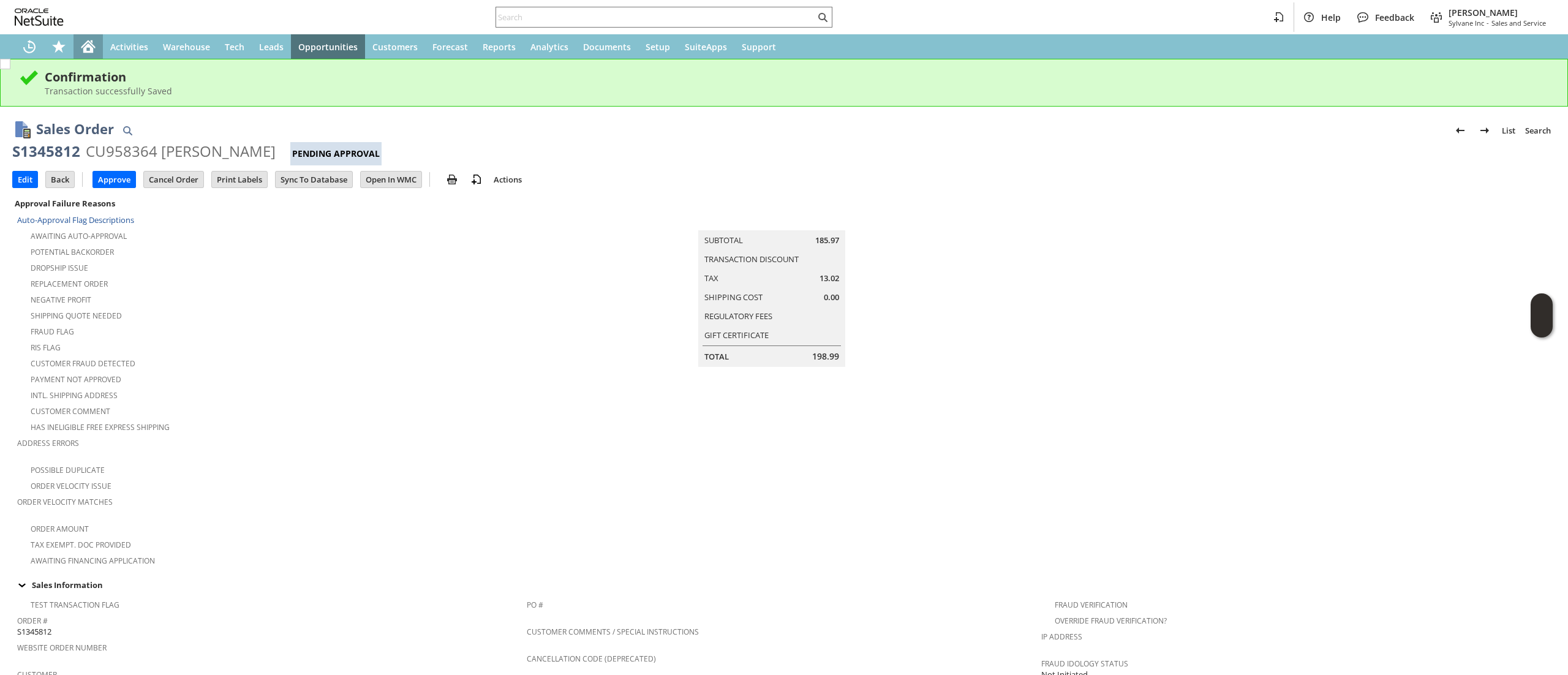
click at [101, 36] on div "Home" at bounding box center [87, 46] width 29 height 24
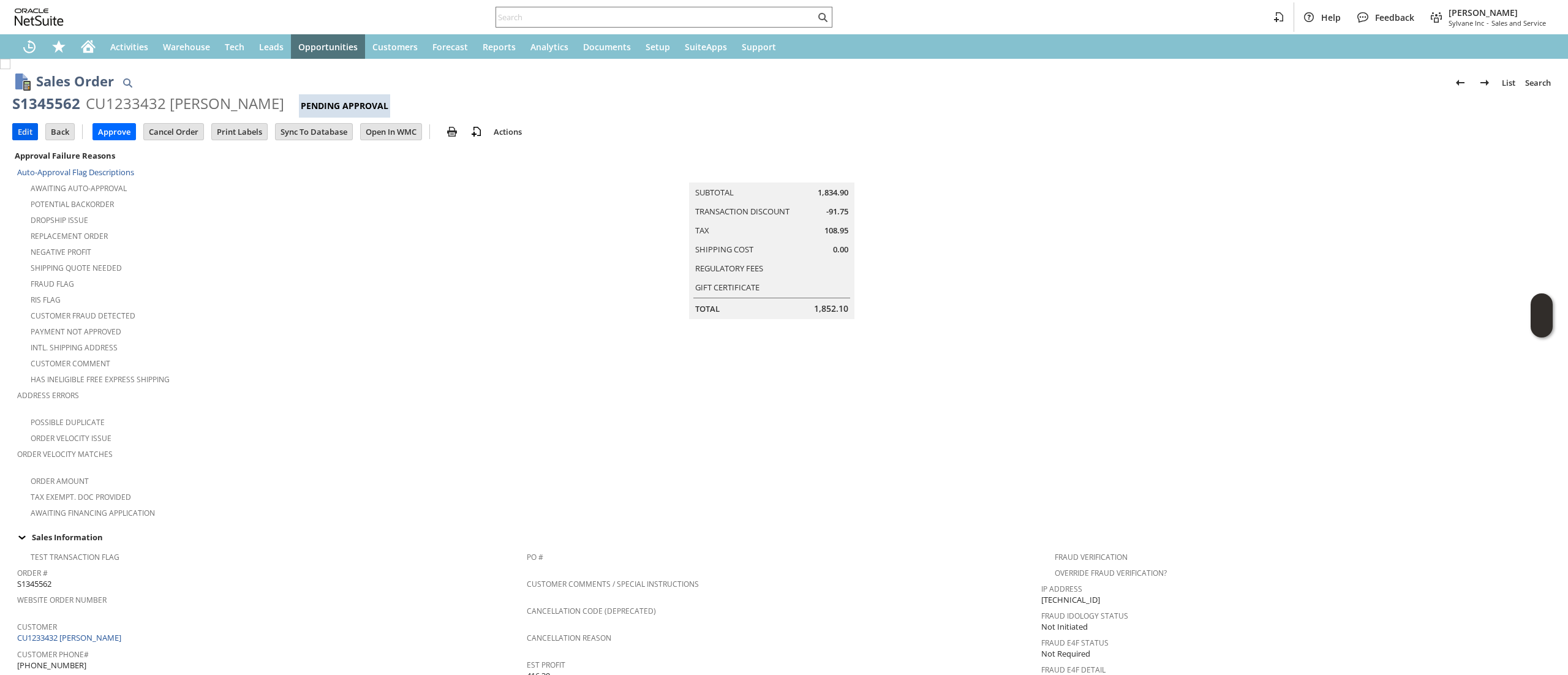
click at [29, 131] on input "Edit" at bounding box center [24, 131] width 24 height 16
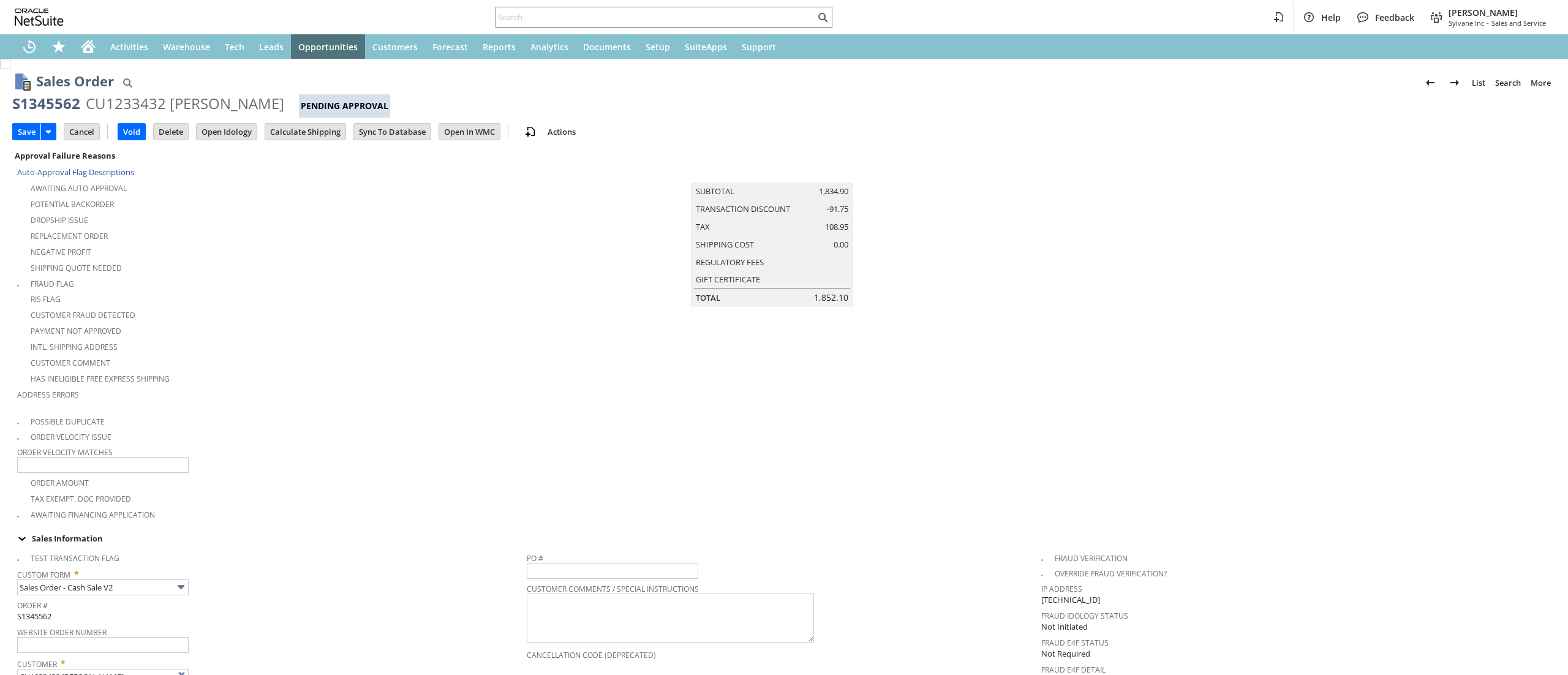
type input "Add"
type input "Copy Previous"
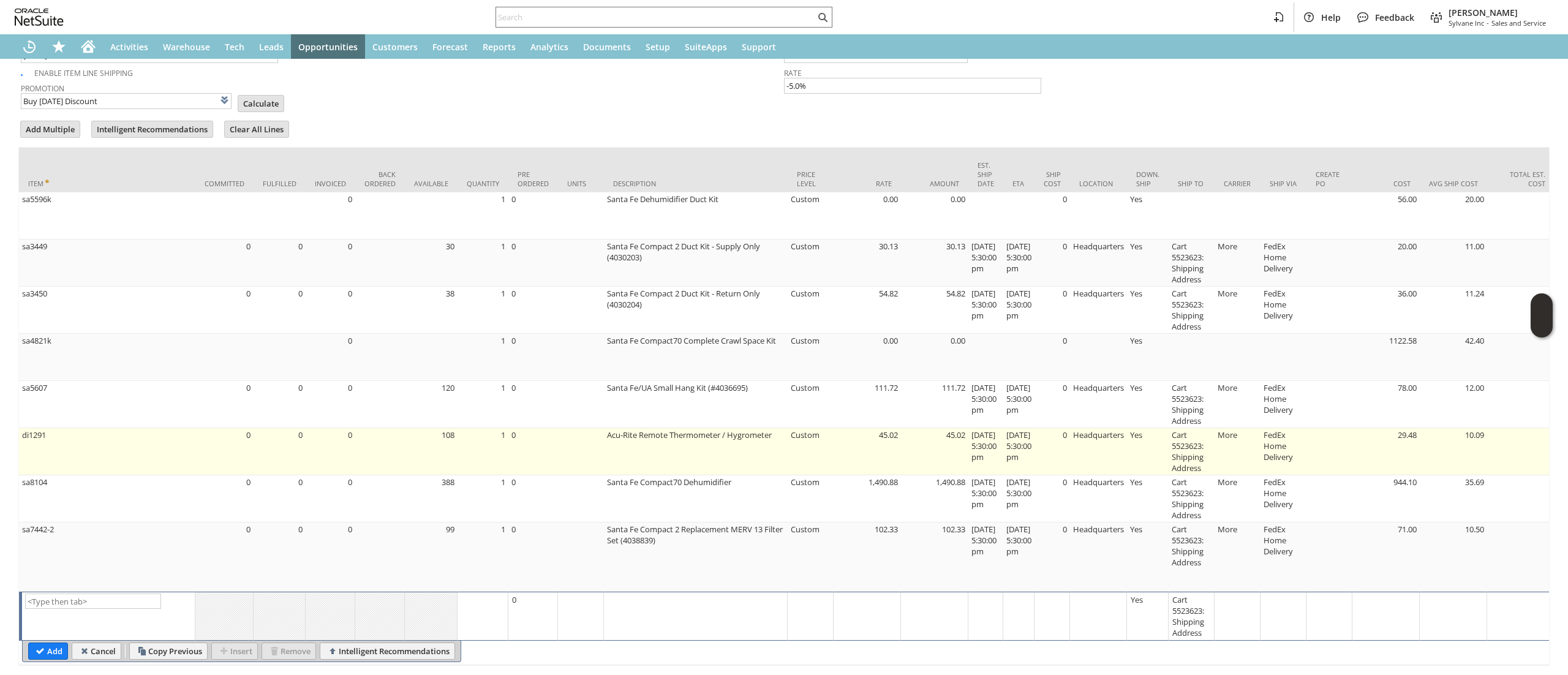
scroll to position [1172, 0]
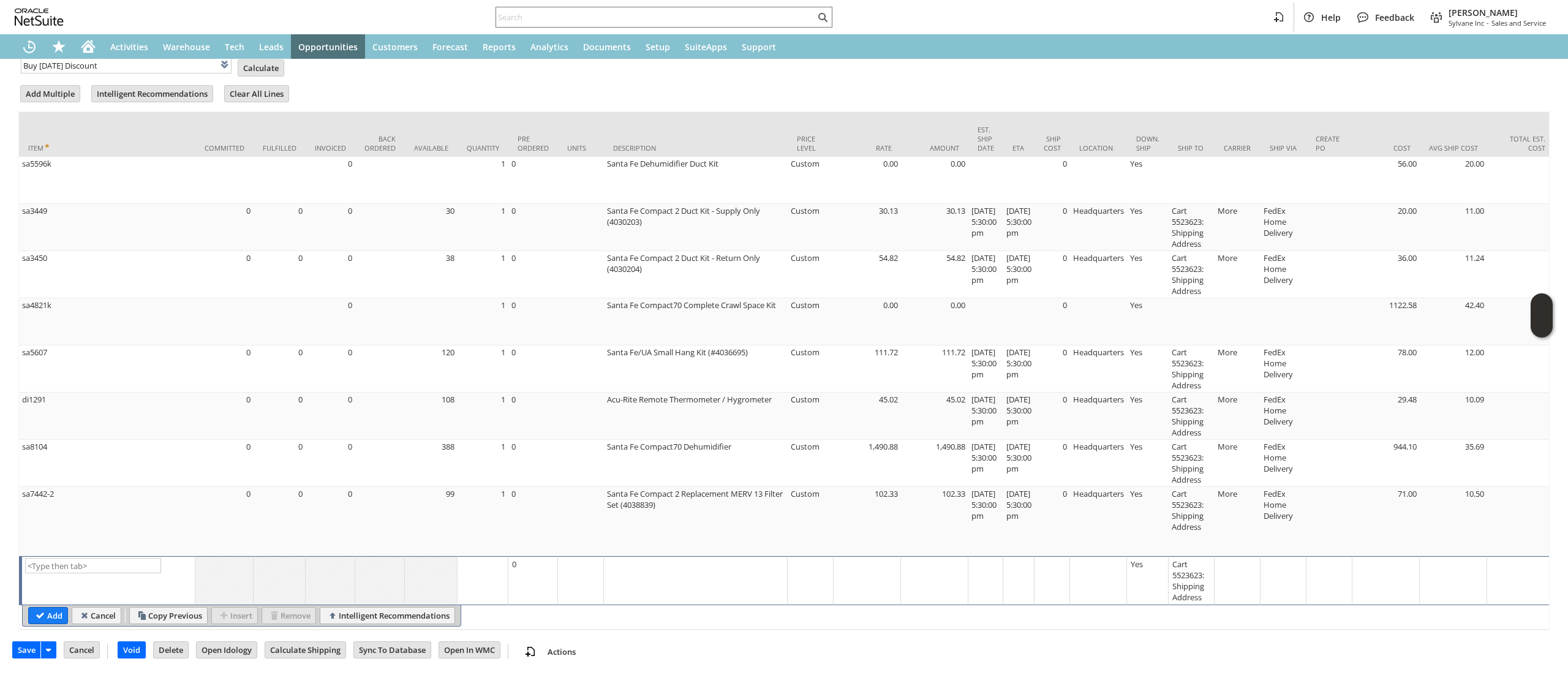
type input "Intelligent Recommendations¹⁰"
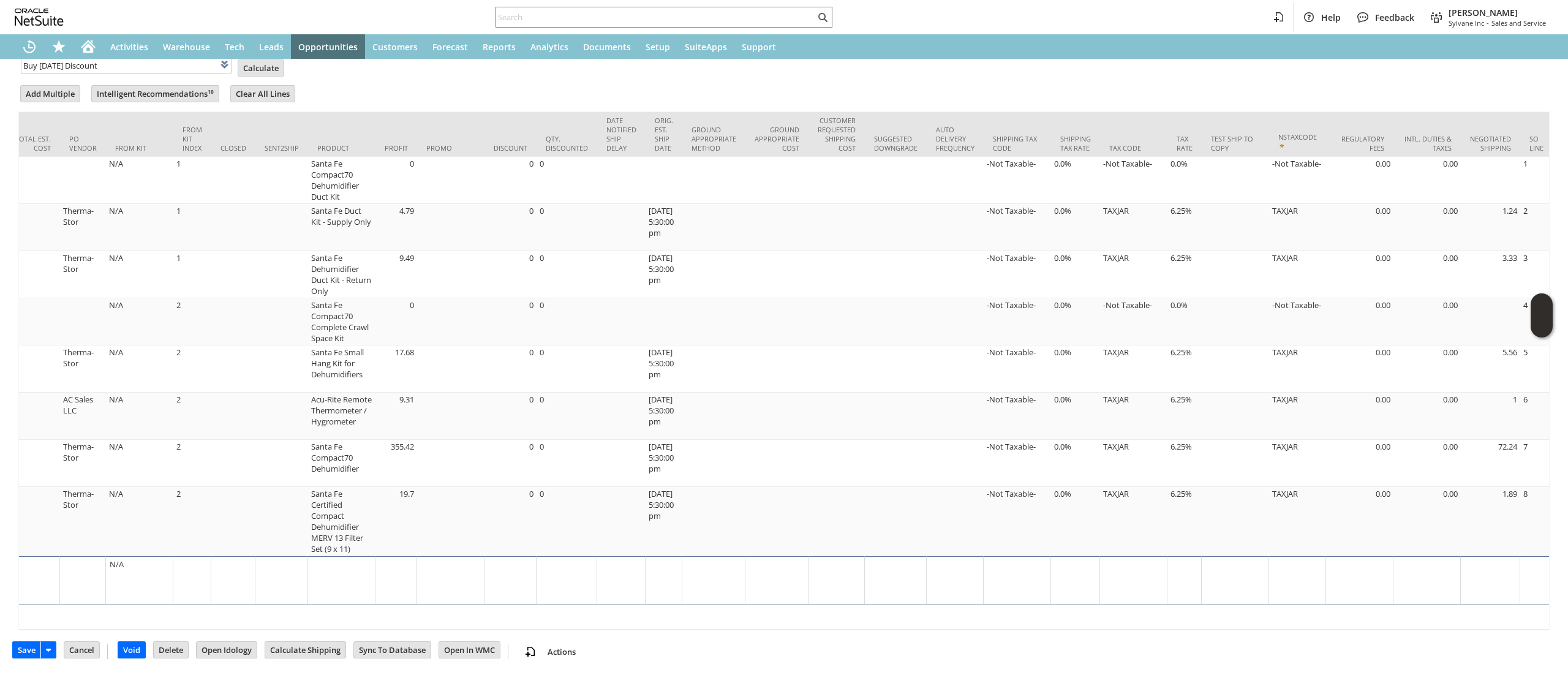
scroll to position [0, 1718]
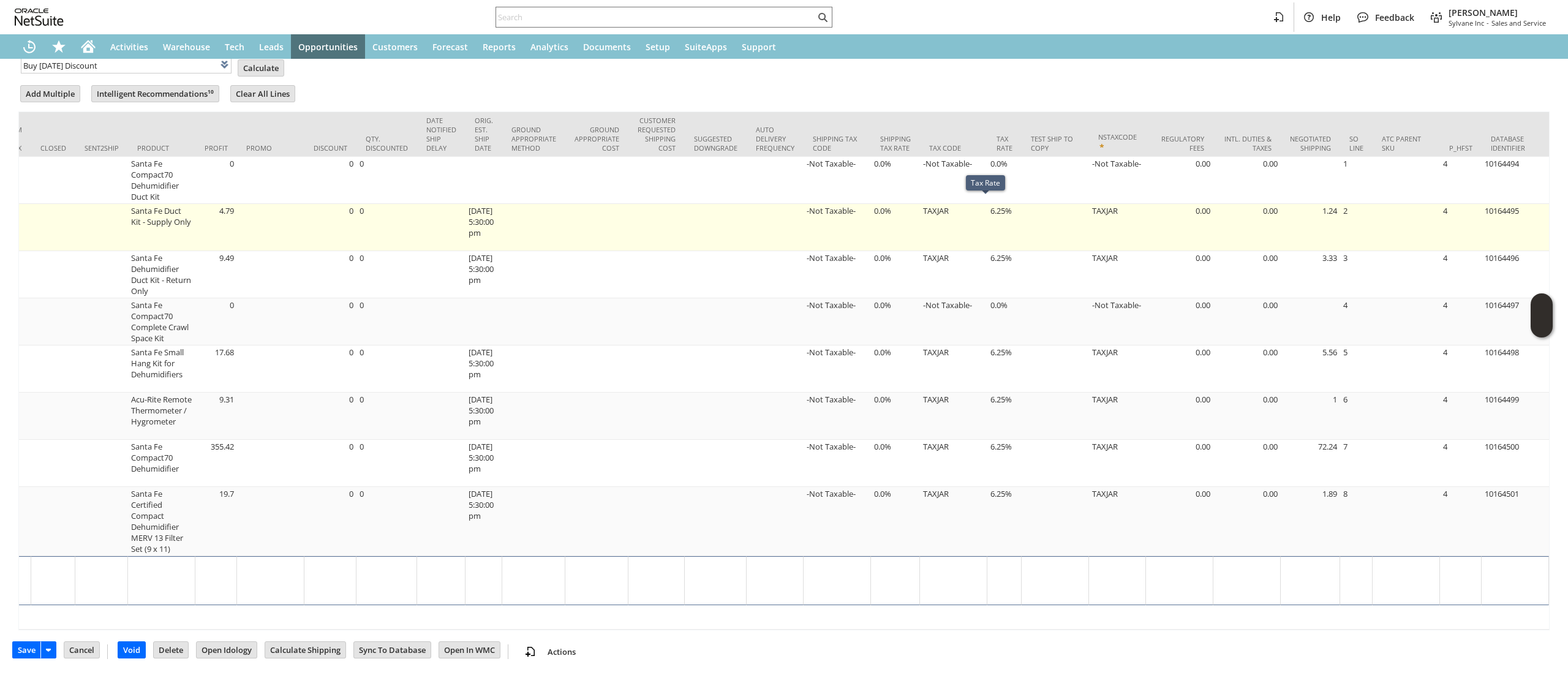
click at [987, 214] on td "6.25%" at bounding box center [1004, 227] width 34 height 47
type input "6.25%"
type input "OK"
type input "Make Copy"
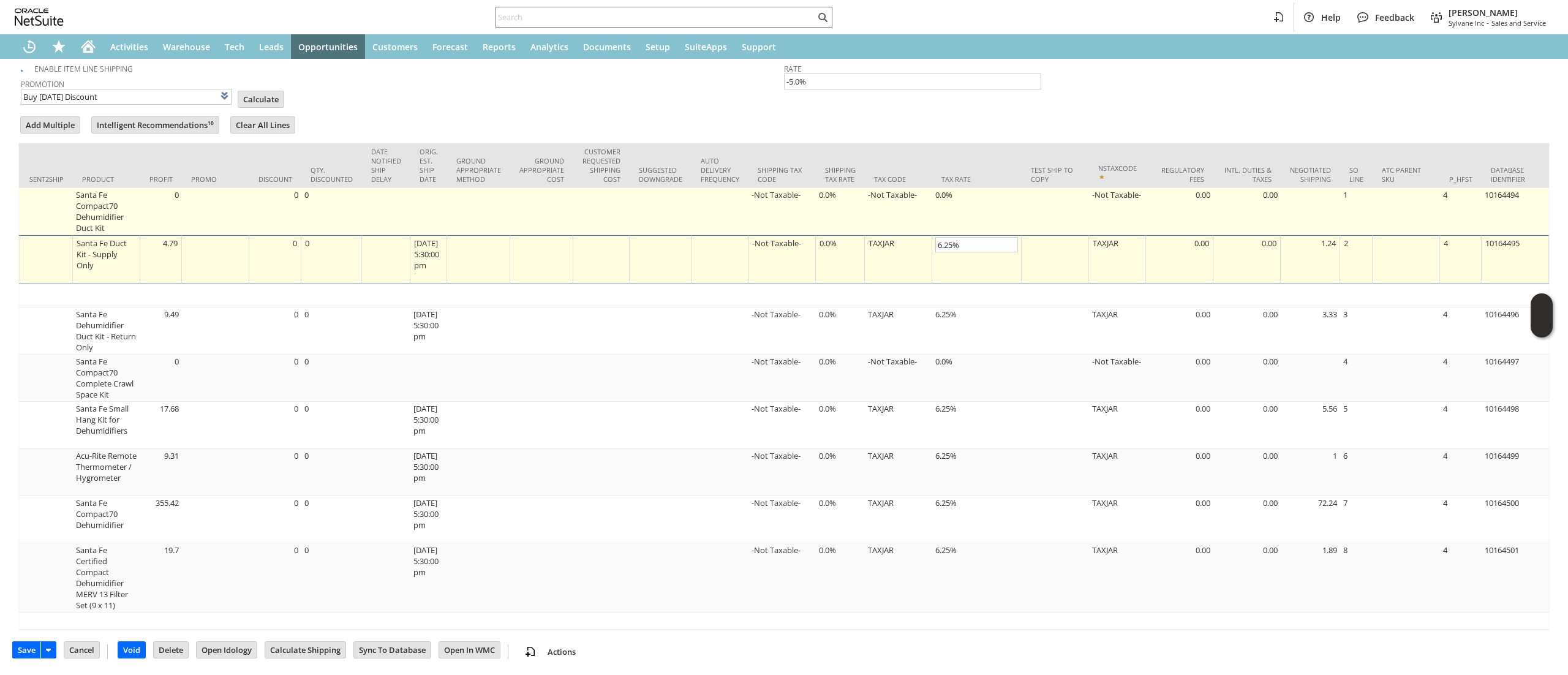
scroll to position [1142, 0]
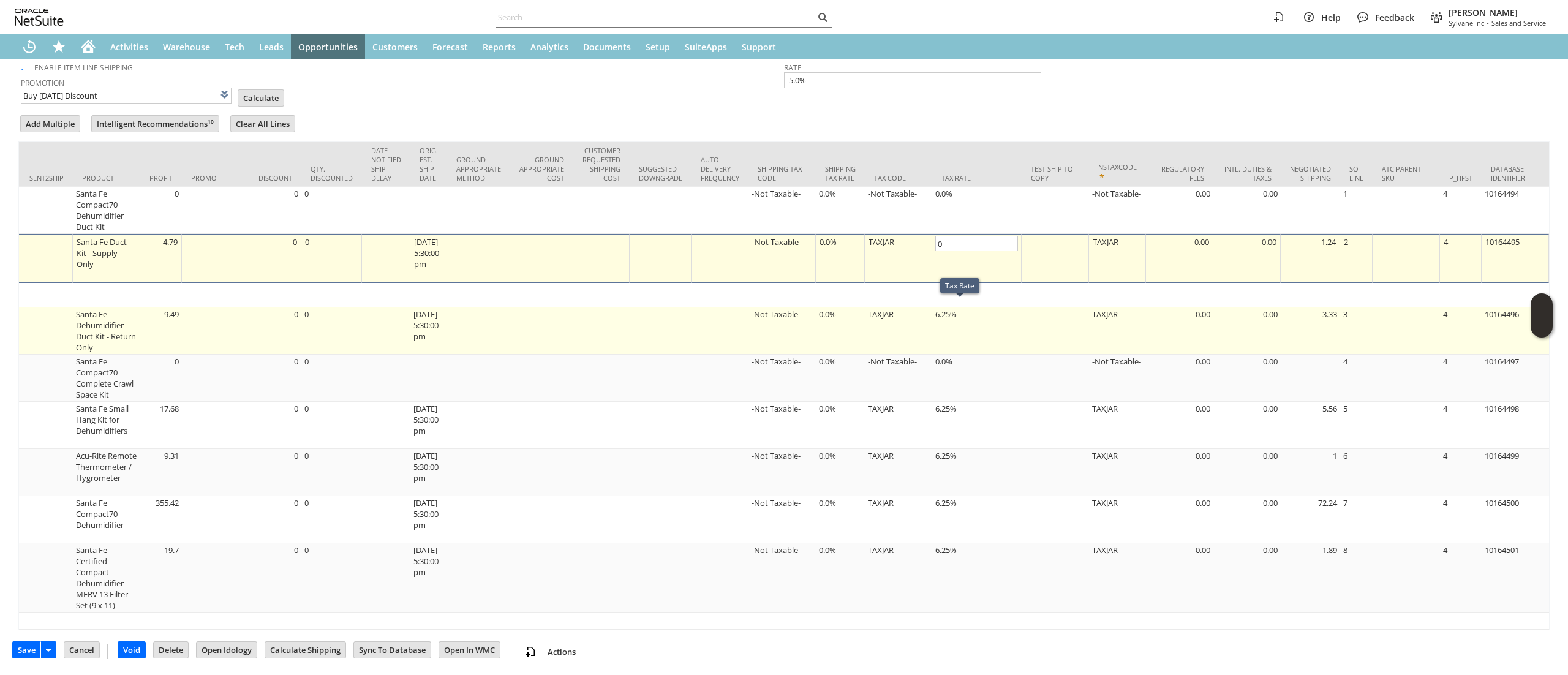
type input "0.0%"
click at [956, 318] on td "6.25%" at bounding box center [977, 331] width 90 height 47
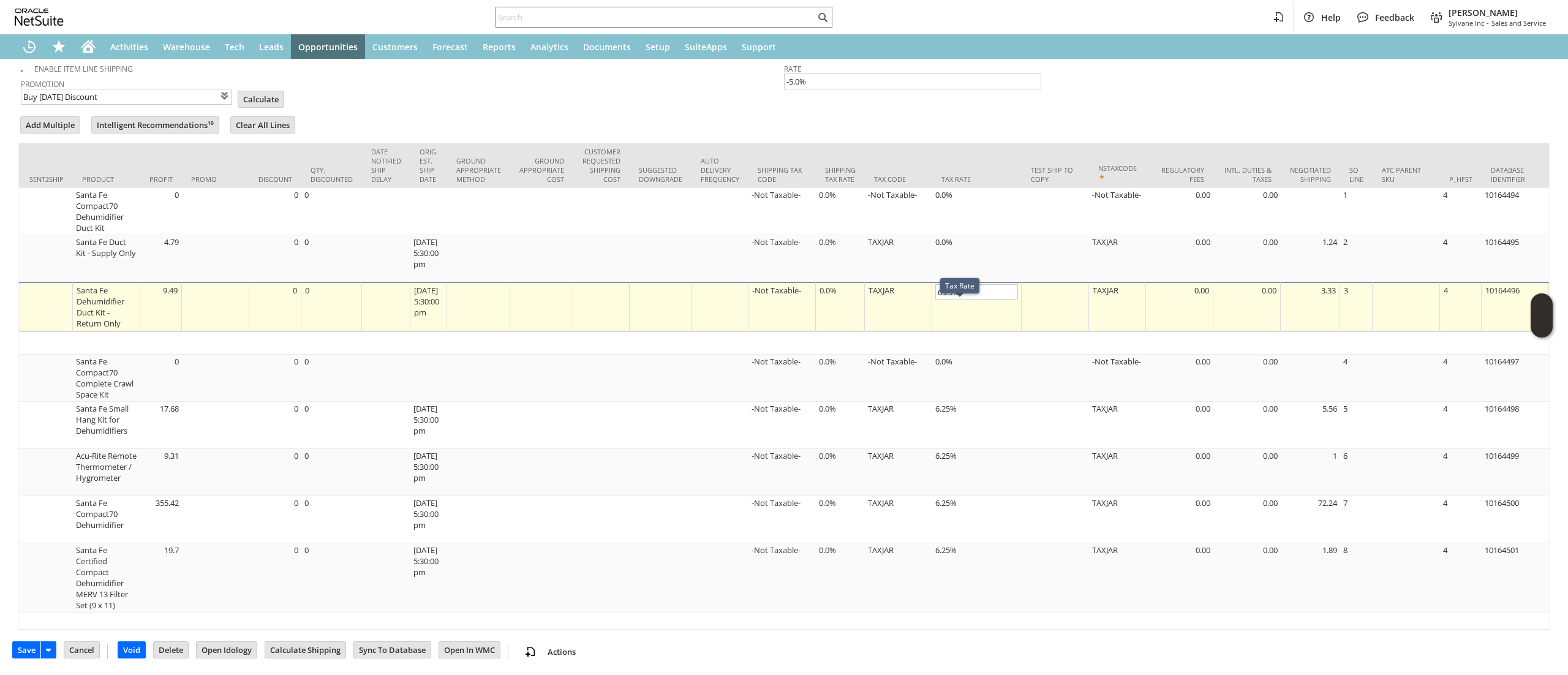
type input "Promo Code"
type input "-5.0%"
type input "OK"
type input "Make Copy"
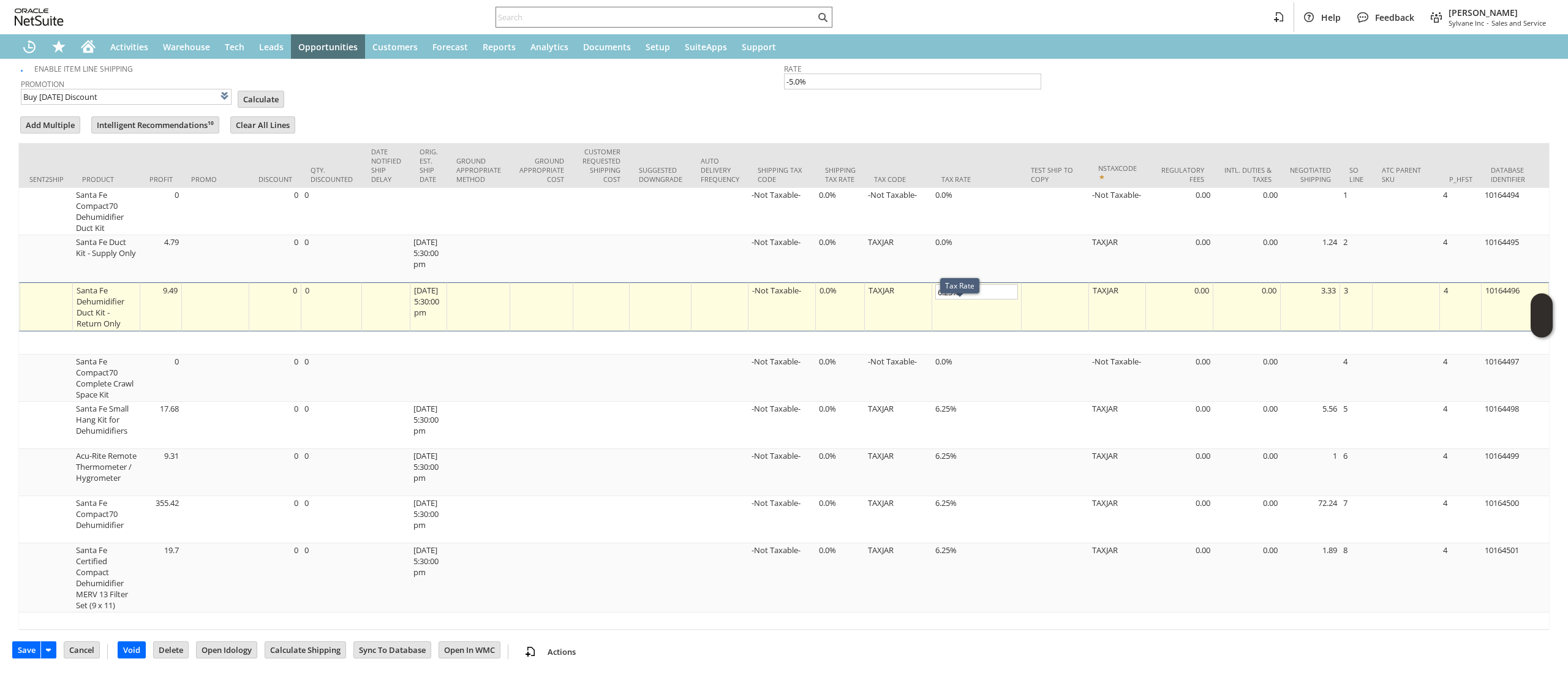
click at [956, 318] on td "6.25%" at bounding box center [977, 307] width 90 height 49
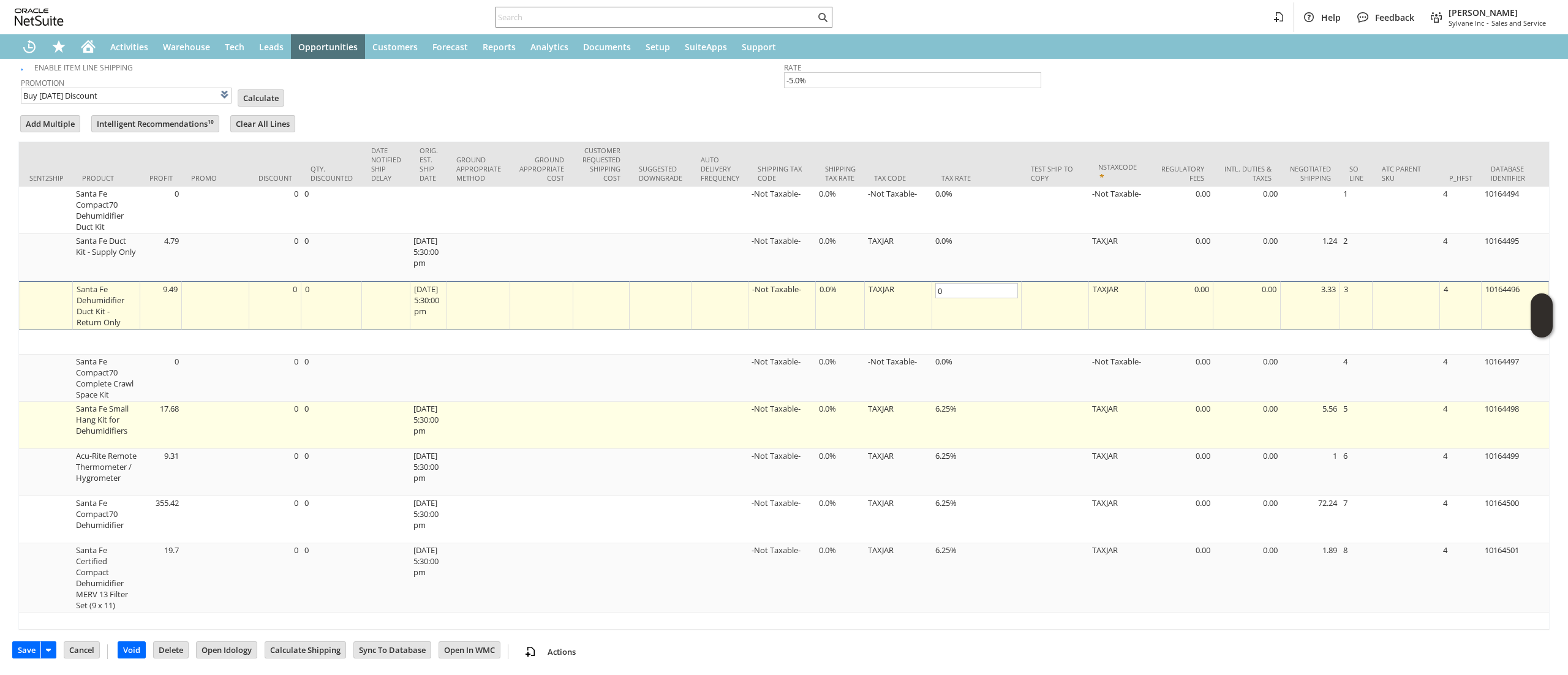
type input "0.0%"
click at [974, 406] on td "6.25%" at bounding box center [977, 425] width 90 height 47
type input "Promo Code"
type input "-5.0%"
type input "sa5607"
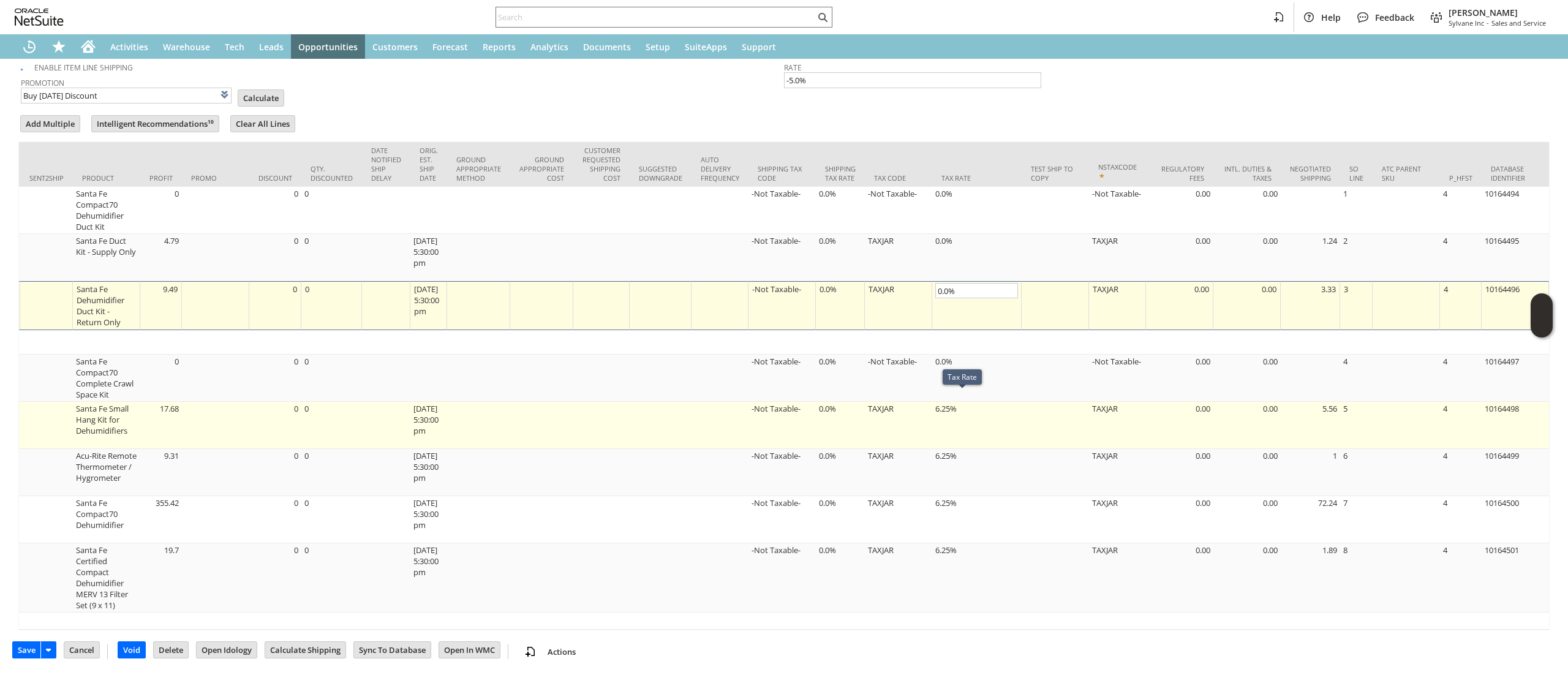
type input "6.25%"
type input "OK"
type input "Make Copy"
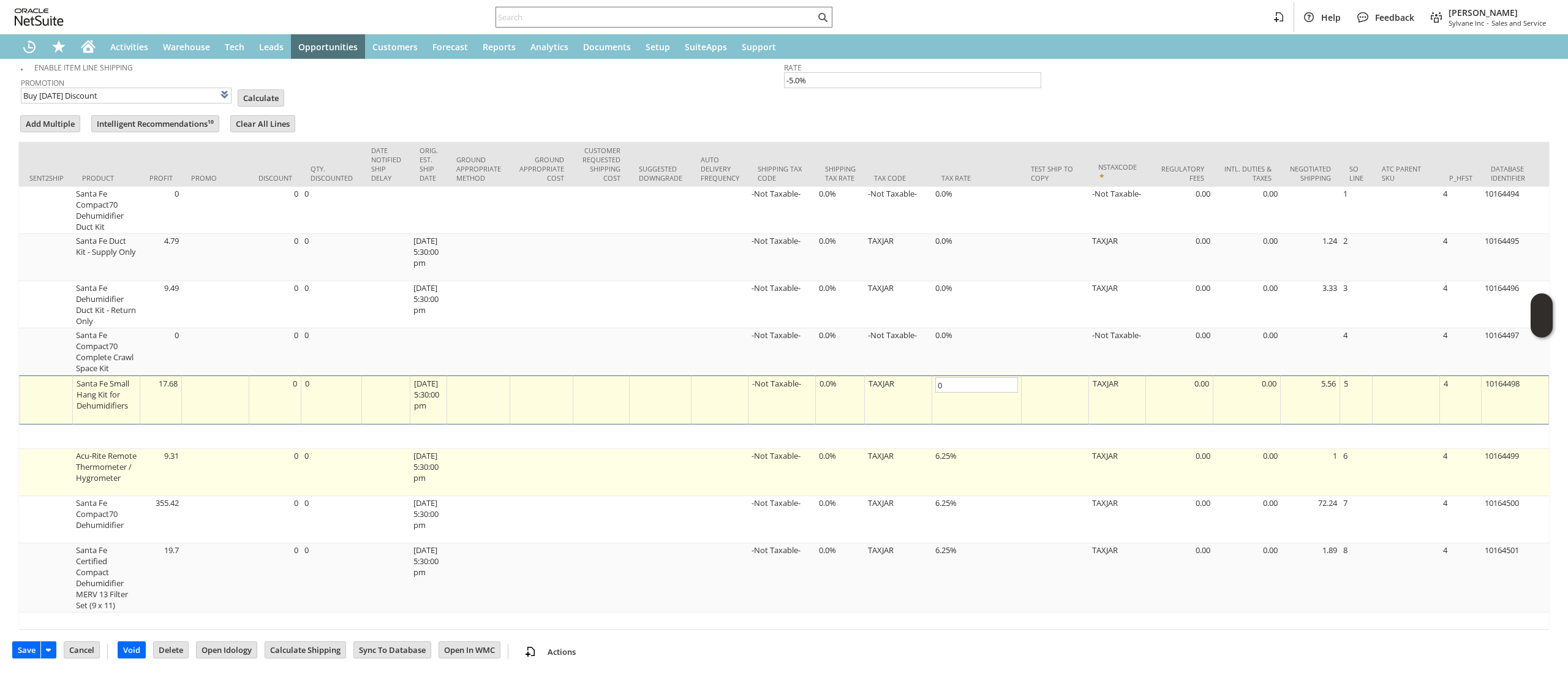
type input "0.0%"
click at [964, 455] on td "6.25%" at bounding box center [977, 472] width 90 height 47
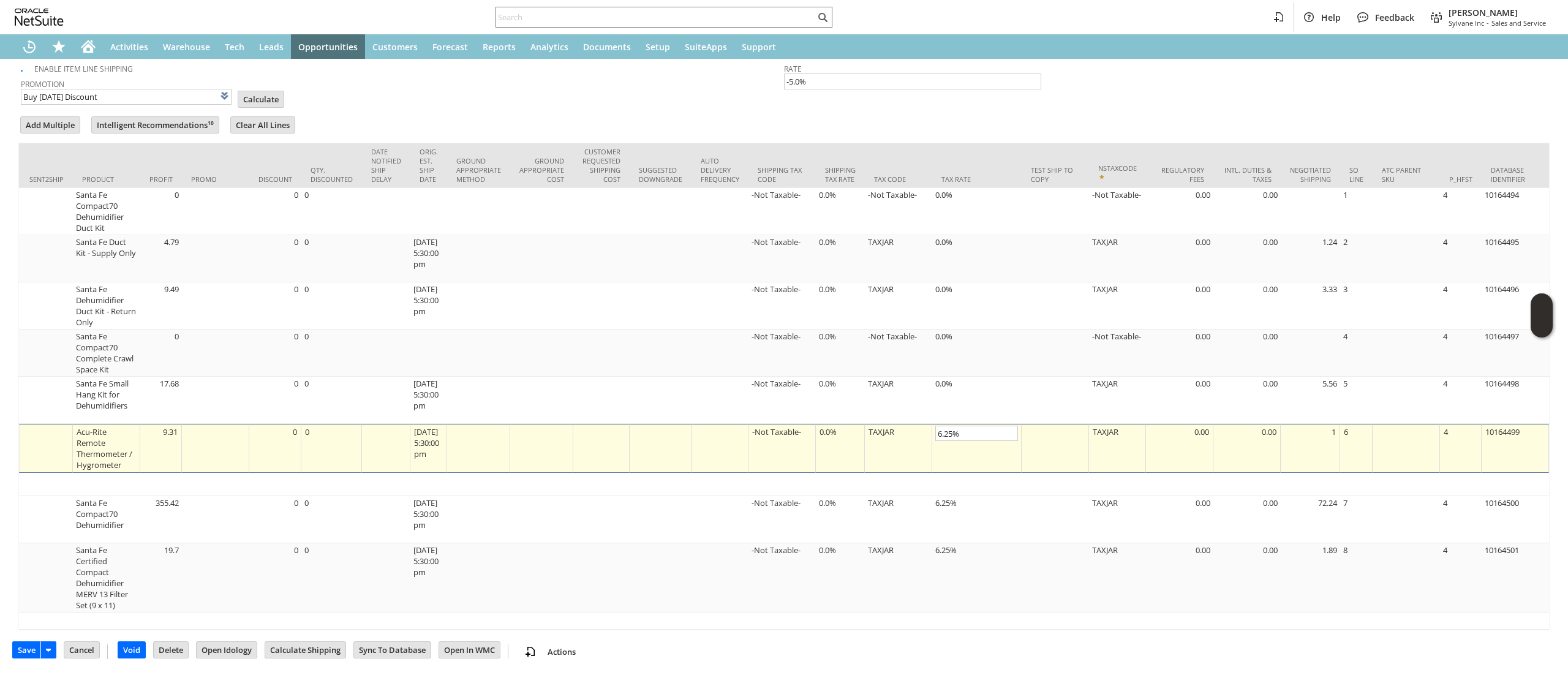
type input "Promo Code"
type input "-5.0%"
type input "OK"
type input "Make Copy"
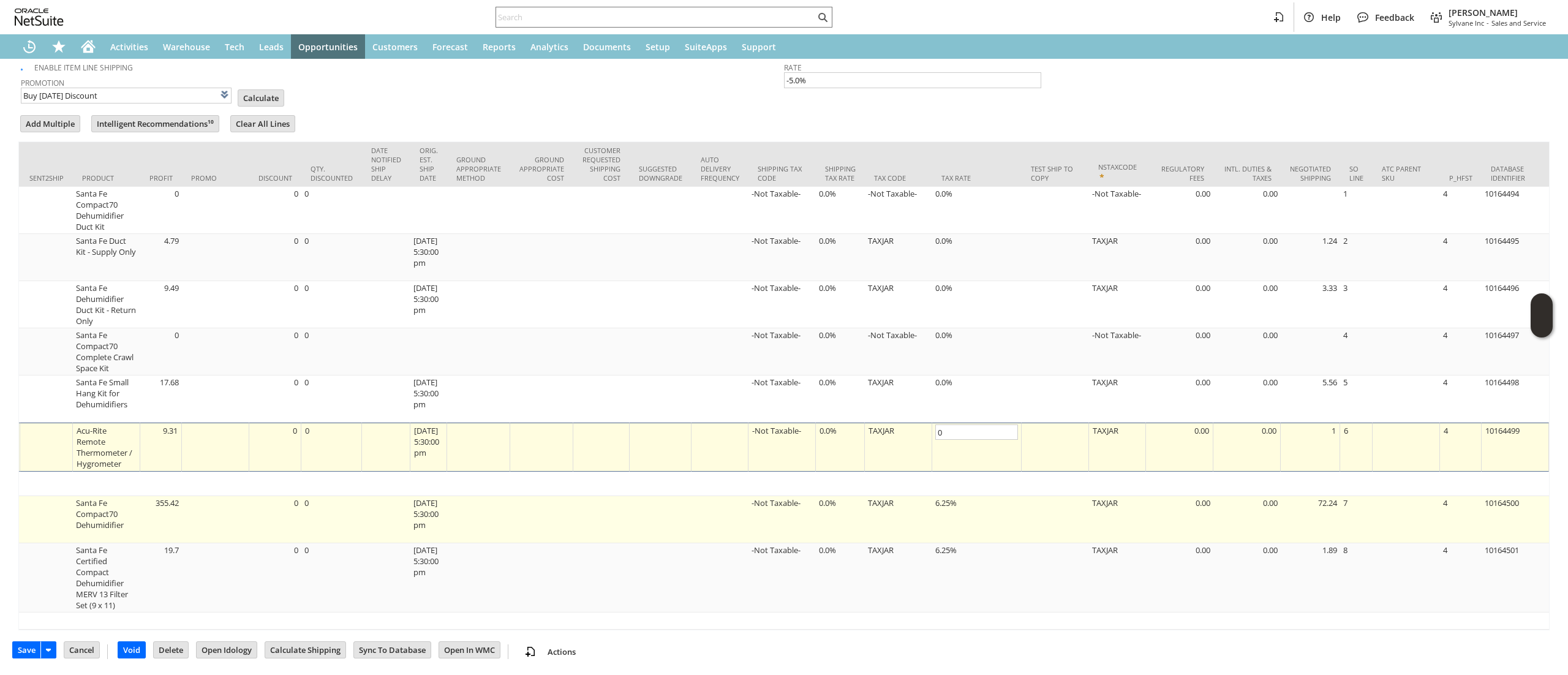
type input "0.0%"
click at [944, 511] on td "6.25%" at bounding box center [977, 520] width 90 height 47
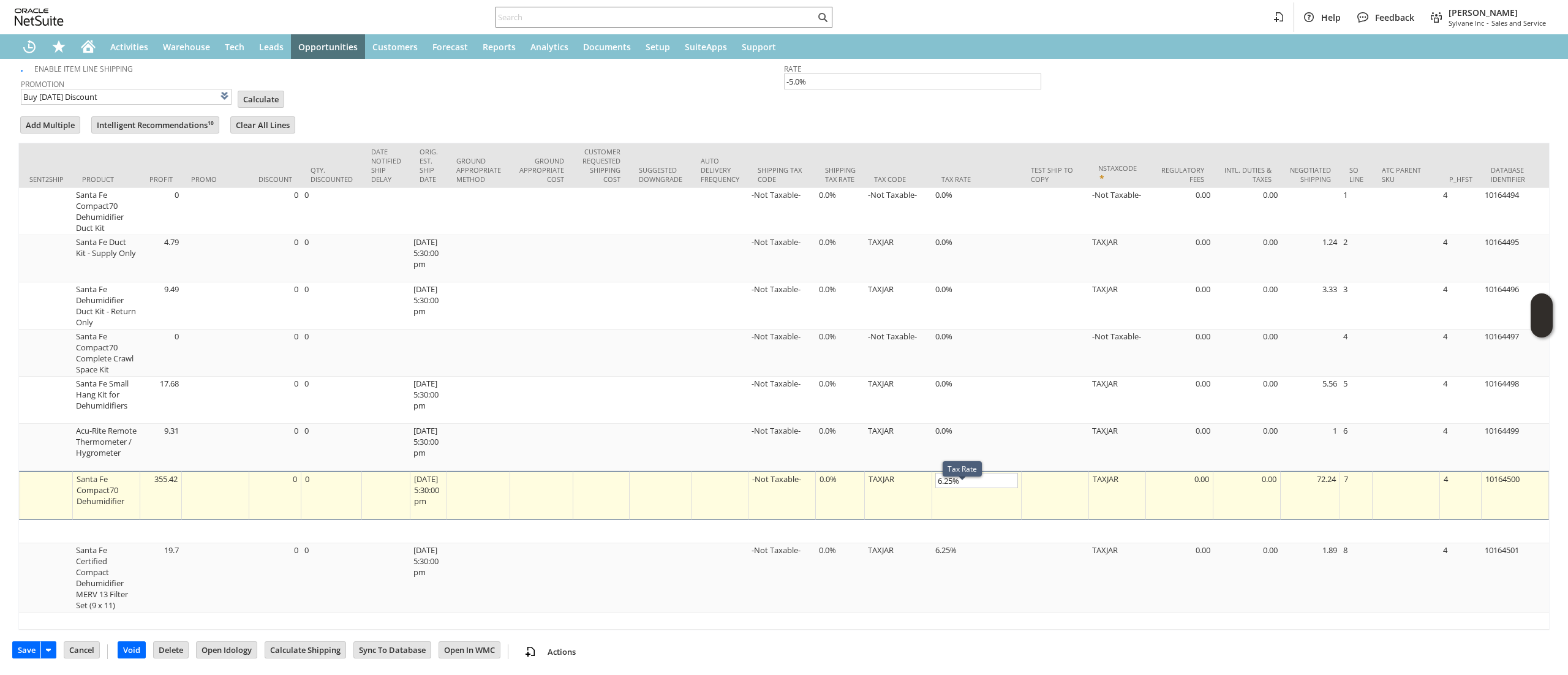
type input "Promo Code"
type input "-5.0%"
type input "OK"
type input "Make Copy"
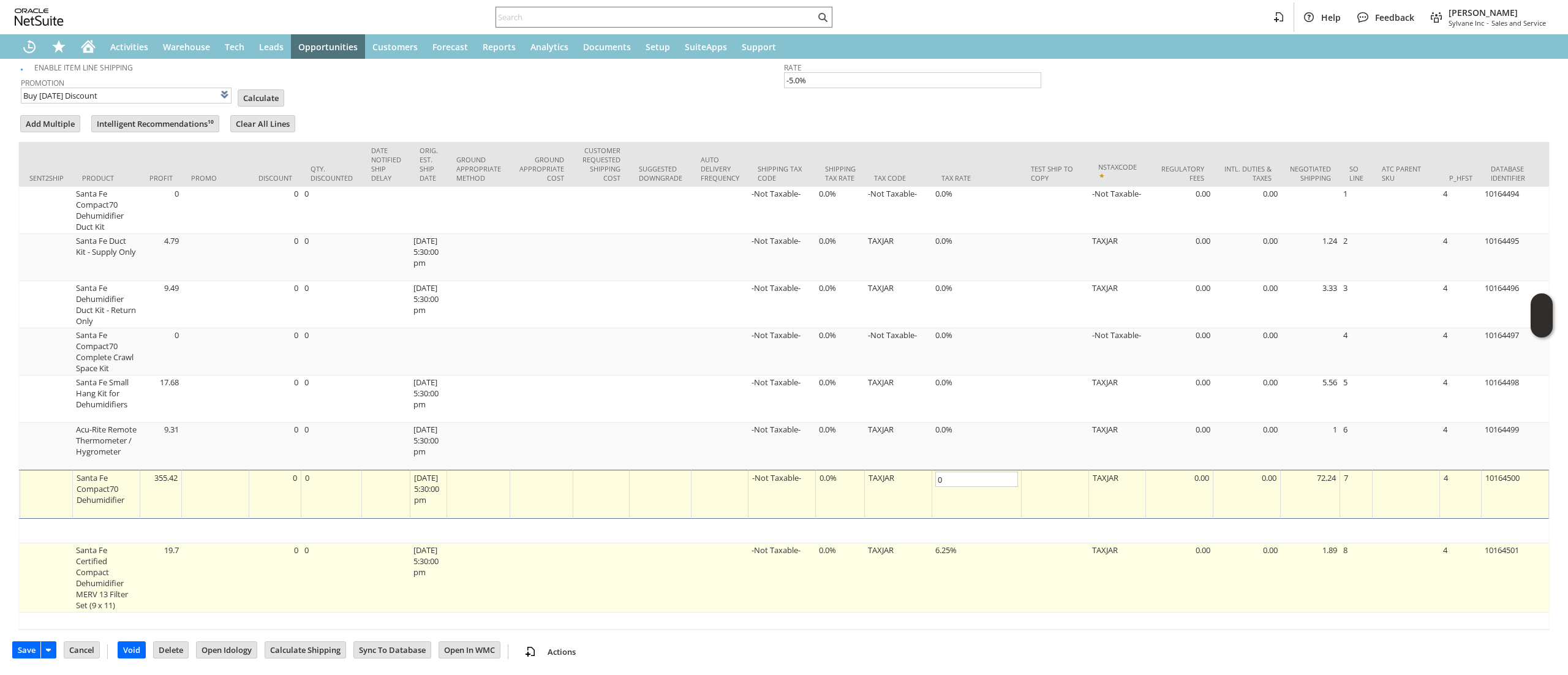
type input "0.0%"
click at [961, 544] on td "6.25%" at bounding box center [977, 578] width 90 height 69
type input "Promo Code"
type input "-5.0%"
type input "sa7442-2"
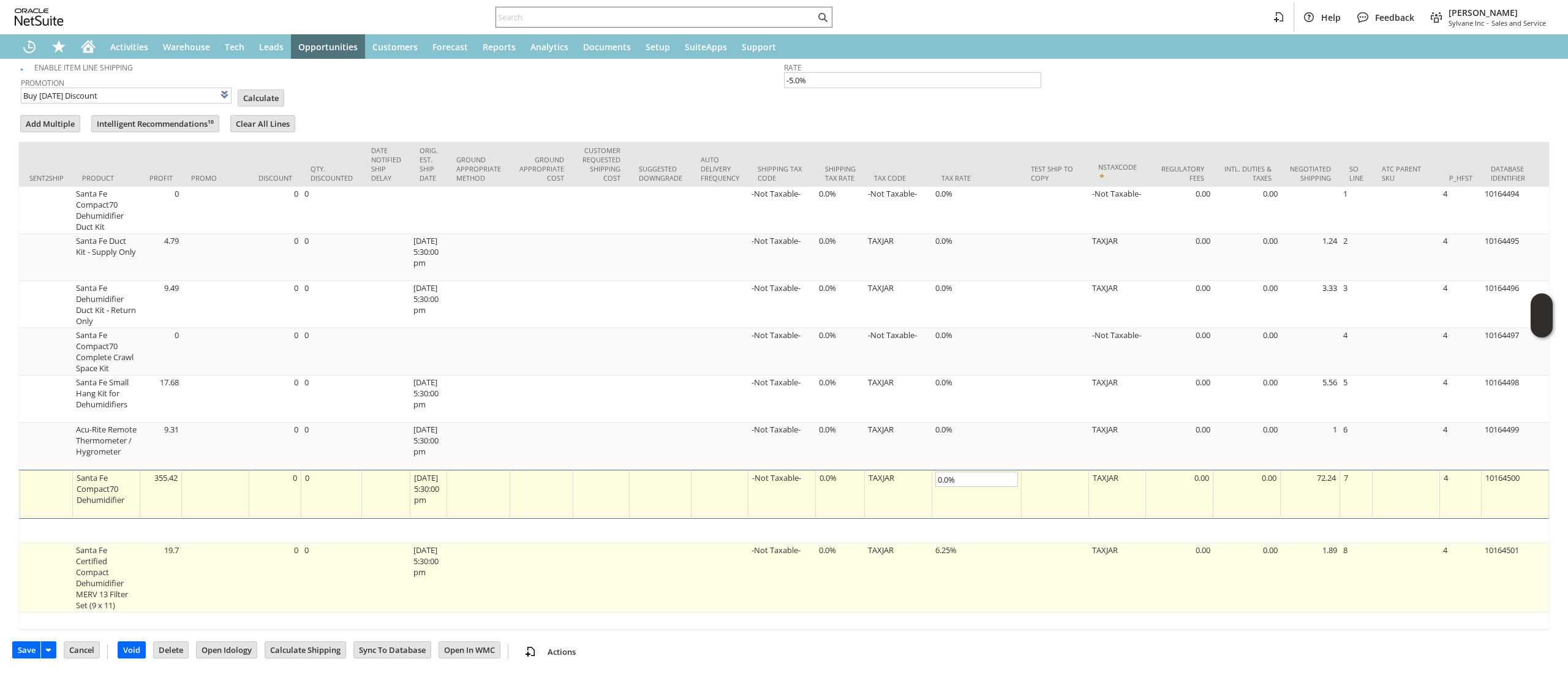
type input "6.25%"
type input "OK"
type input "Make Copy"
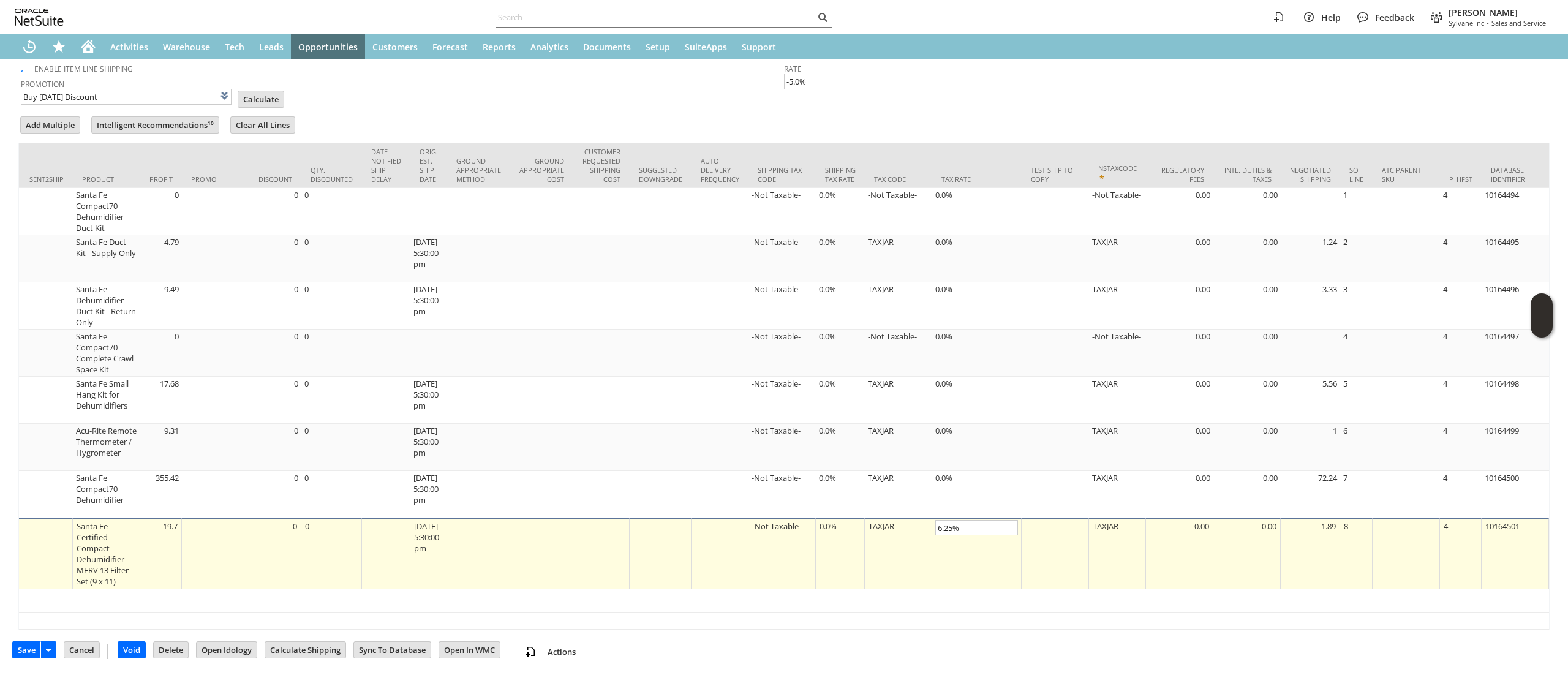
click at [961, 538] on td "6.25%" at bounding box center [977, 553] width 90 height 71
click at [971, 519] on input "6.25%" at bounding box center [976, 526] width 82 height 15
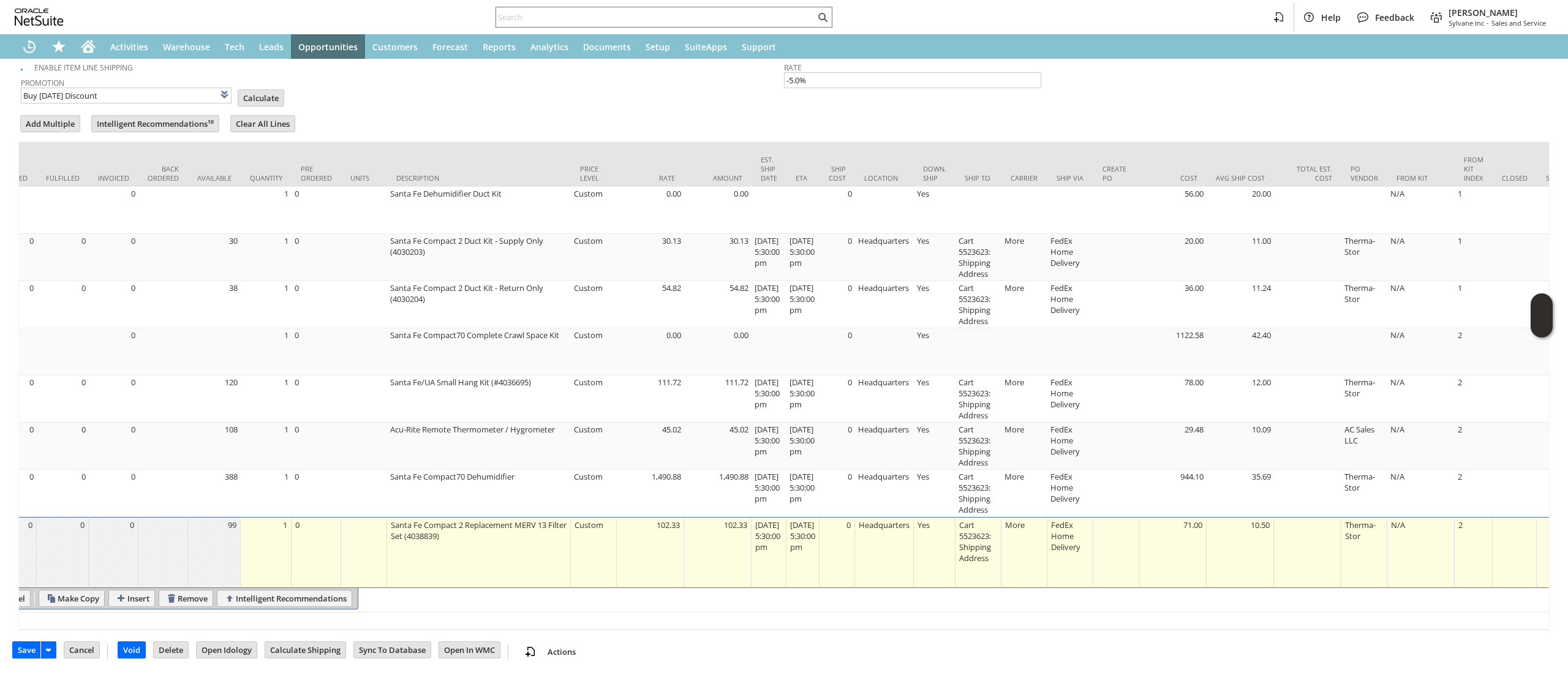
scroll to position [0, 0]
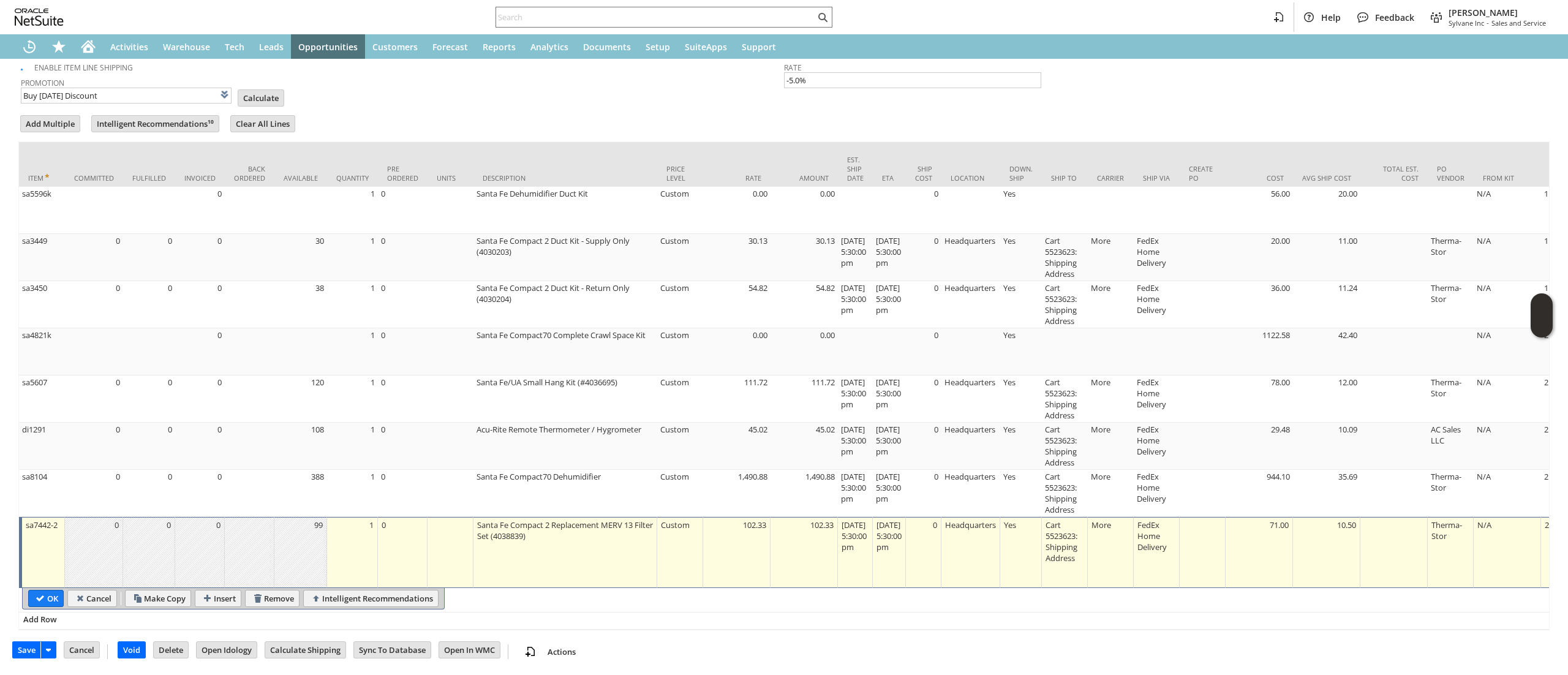
type input "0.0%"
click at [27, 590] on td "OK" at bounding box center [43, 599] width 39 height 17
click at [40, 590] on input "OK" at bounding box center [46, 598] width 34 height 16
type input "Promo Code"
type input "-5.0%"
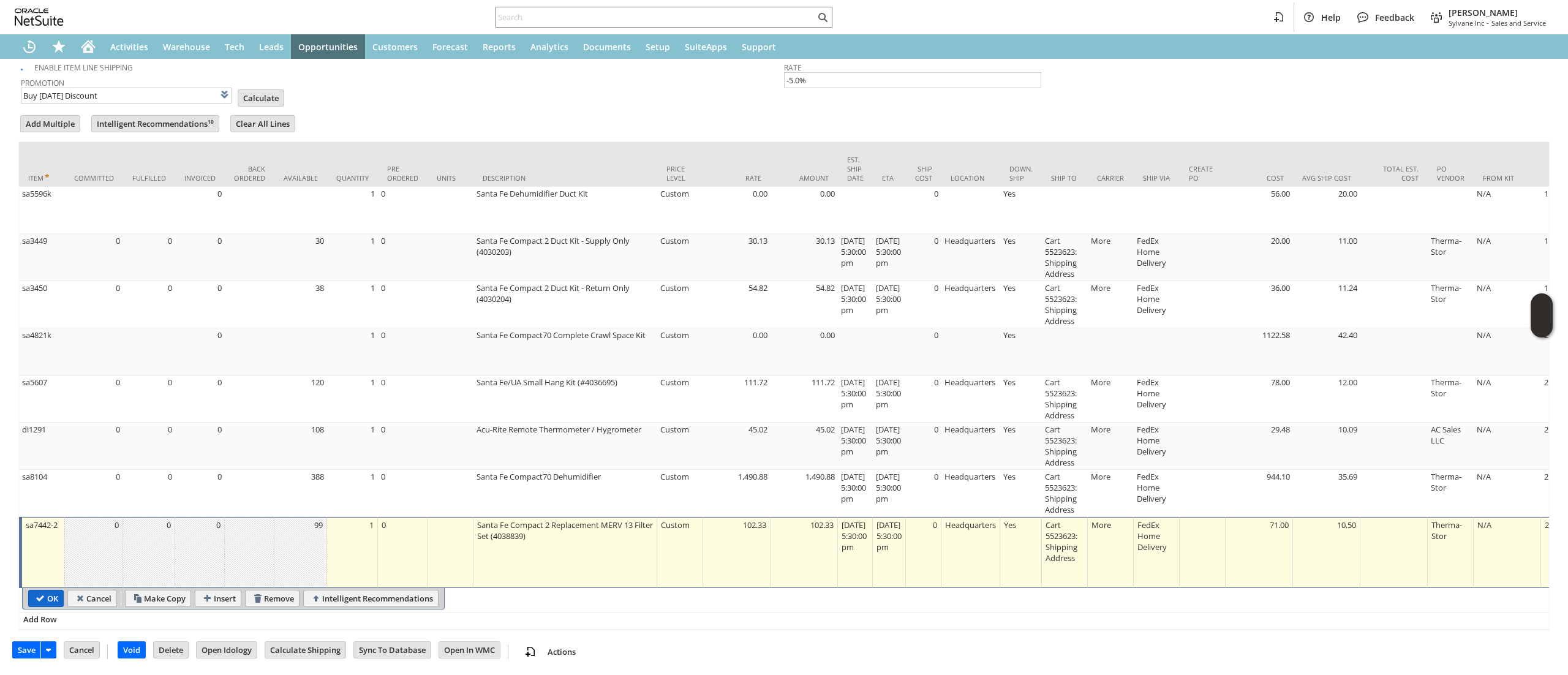
type input "Add"
type input "Copy Previous"
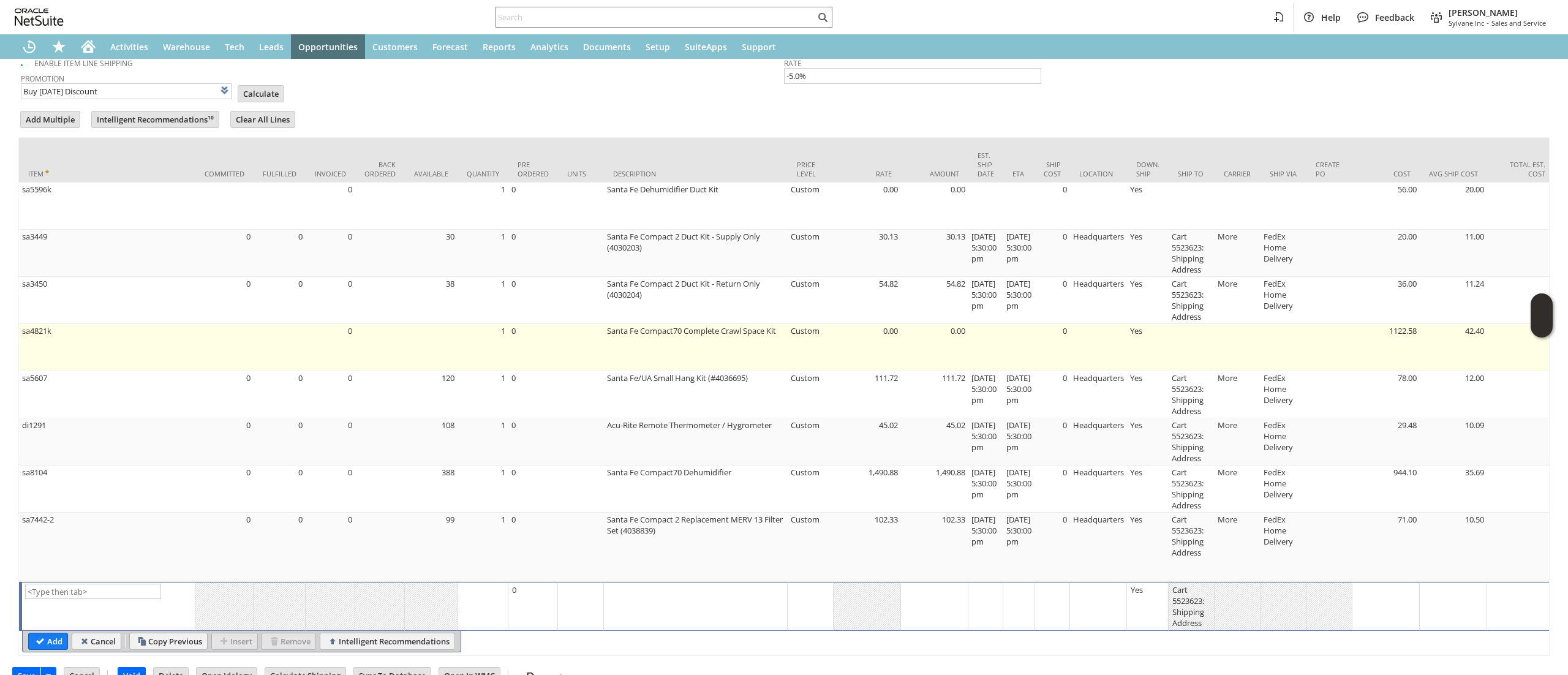
scroll to position [406, 0]
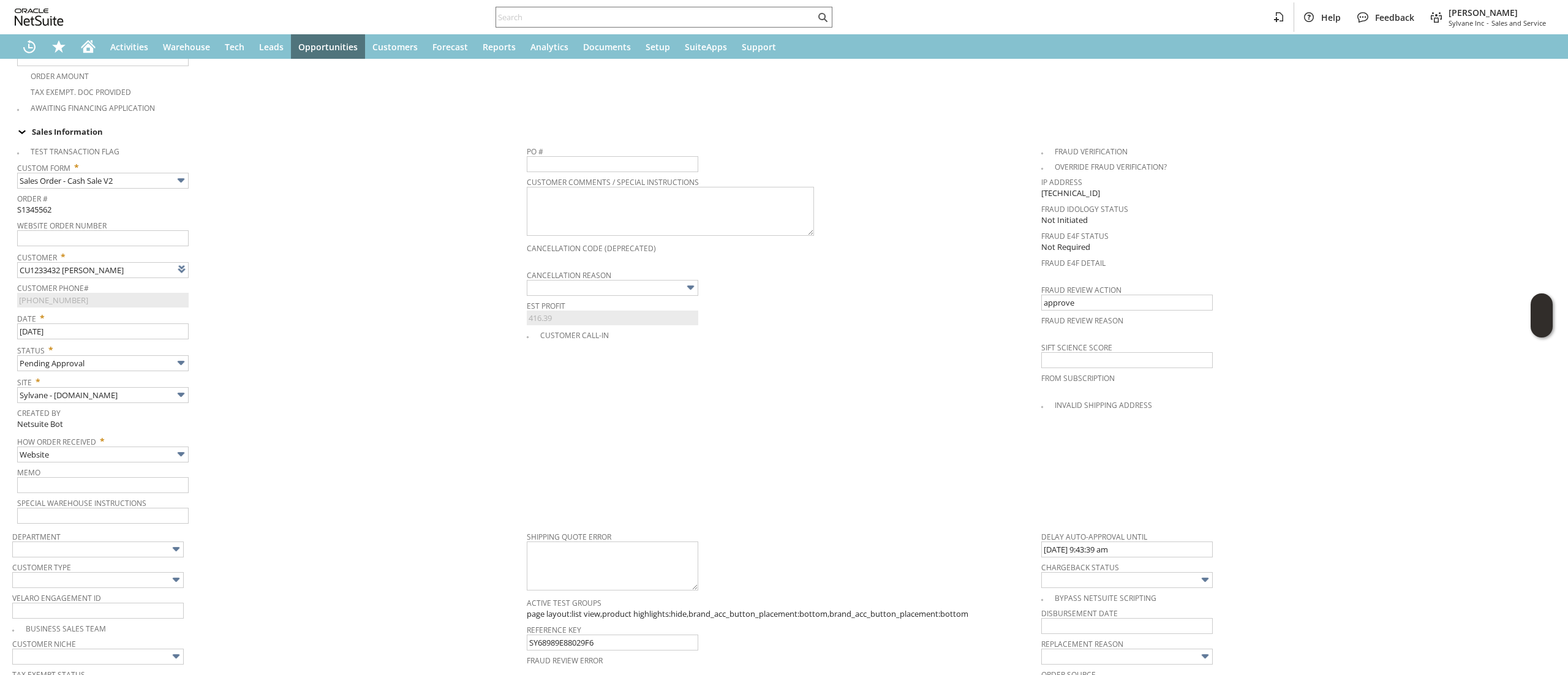
click at [191, 485] on div "Memo" at bounding box center [269, 478] width 504 height 29
click at [169, 477] on input "text" at bounding box center [103, 485] width 171 height 16
click at [572, 406] on td "PO # Customer Comments / Special Instructions Cancellation Code (deprecated) Ca…" at bounding box center [784, 333] width 514 height 386
click at [155, 464] on span "Memo" at bounding box center [269, 471] width 504 height 13
click at [130, 482] on input "text" at bounding box center [103, 485] width 171 height 16
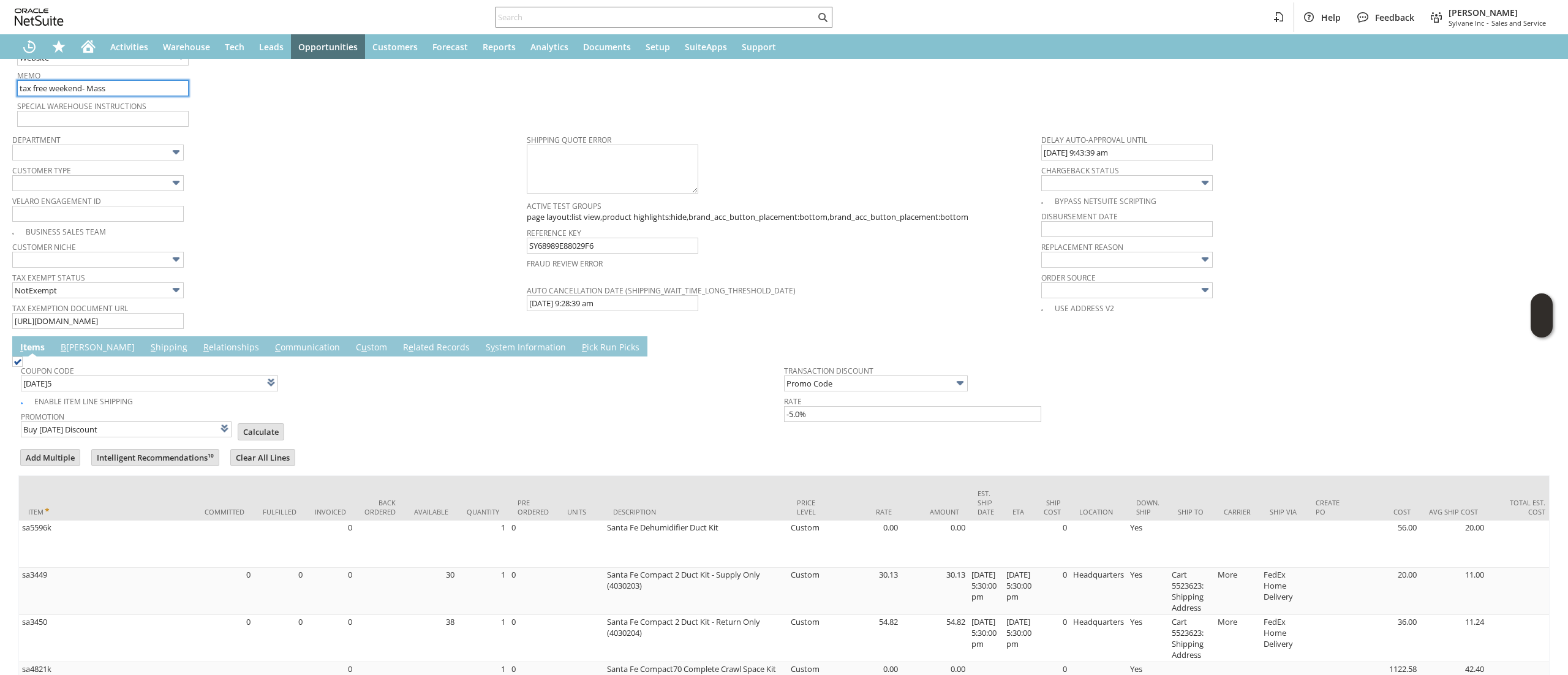
scroll to position [897, 0]
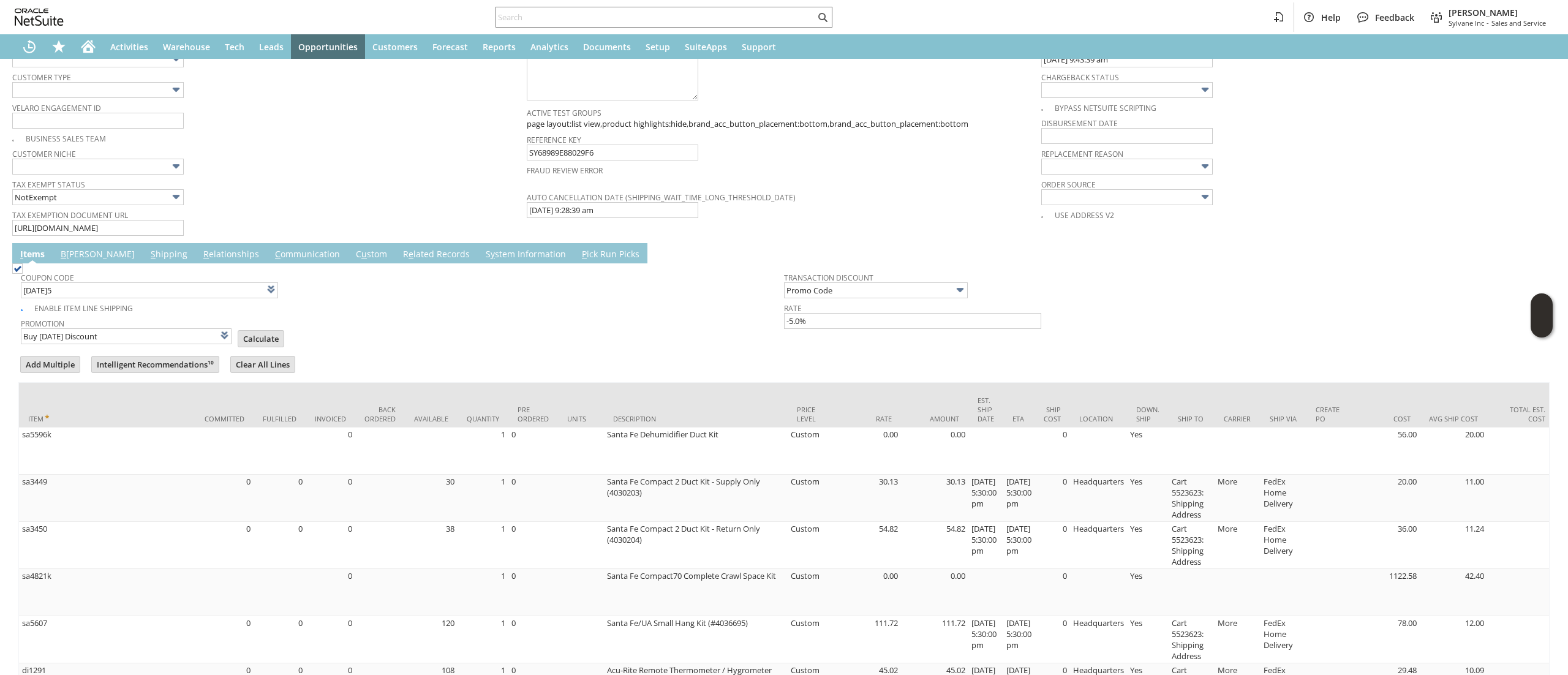
type input "tax free weekend- Mass"
click at [148, 259] on link "S hipping" at bounding box center [170, 254] width 43 height 13
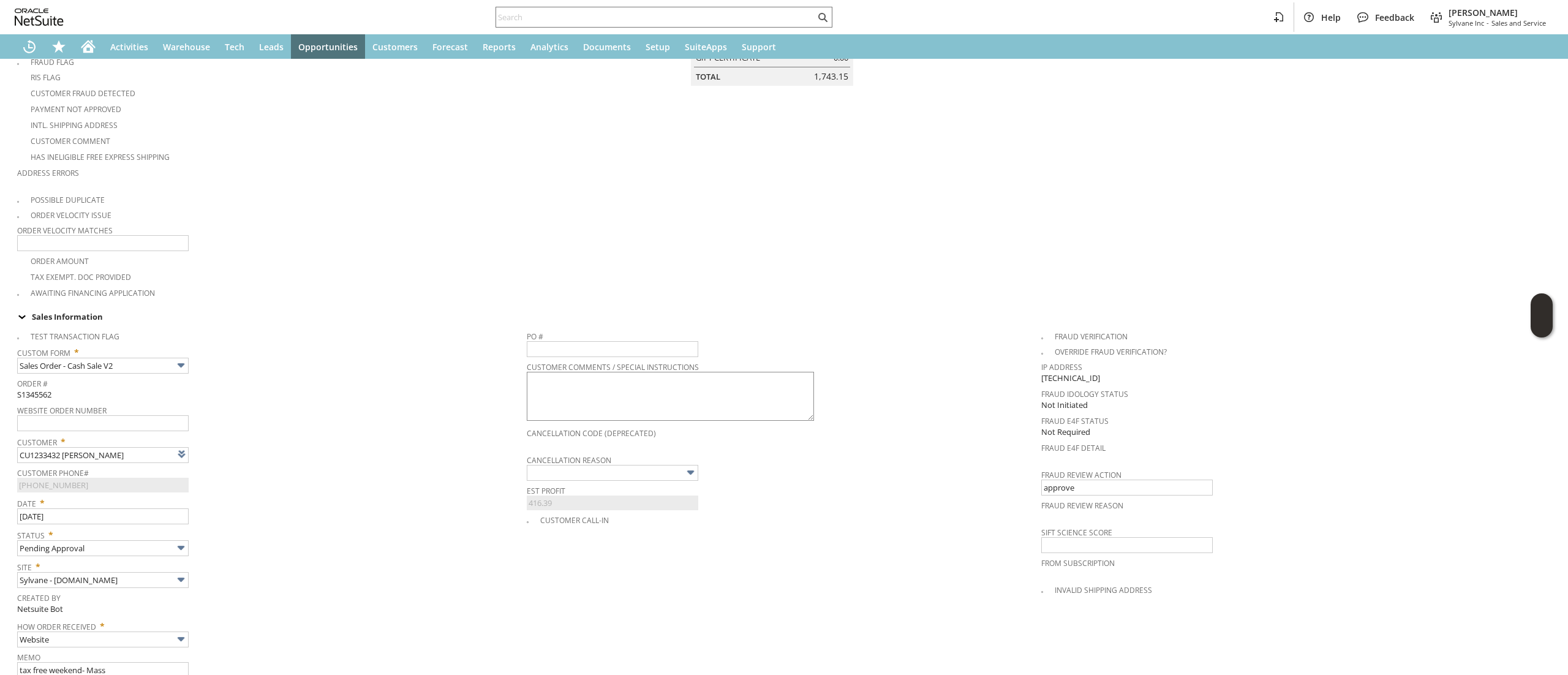
scroll to position [0, 0]
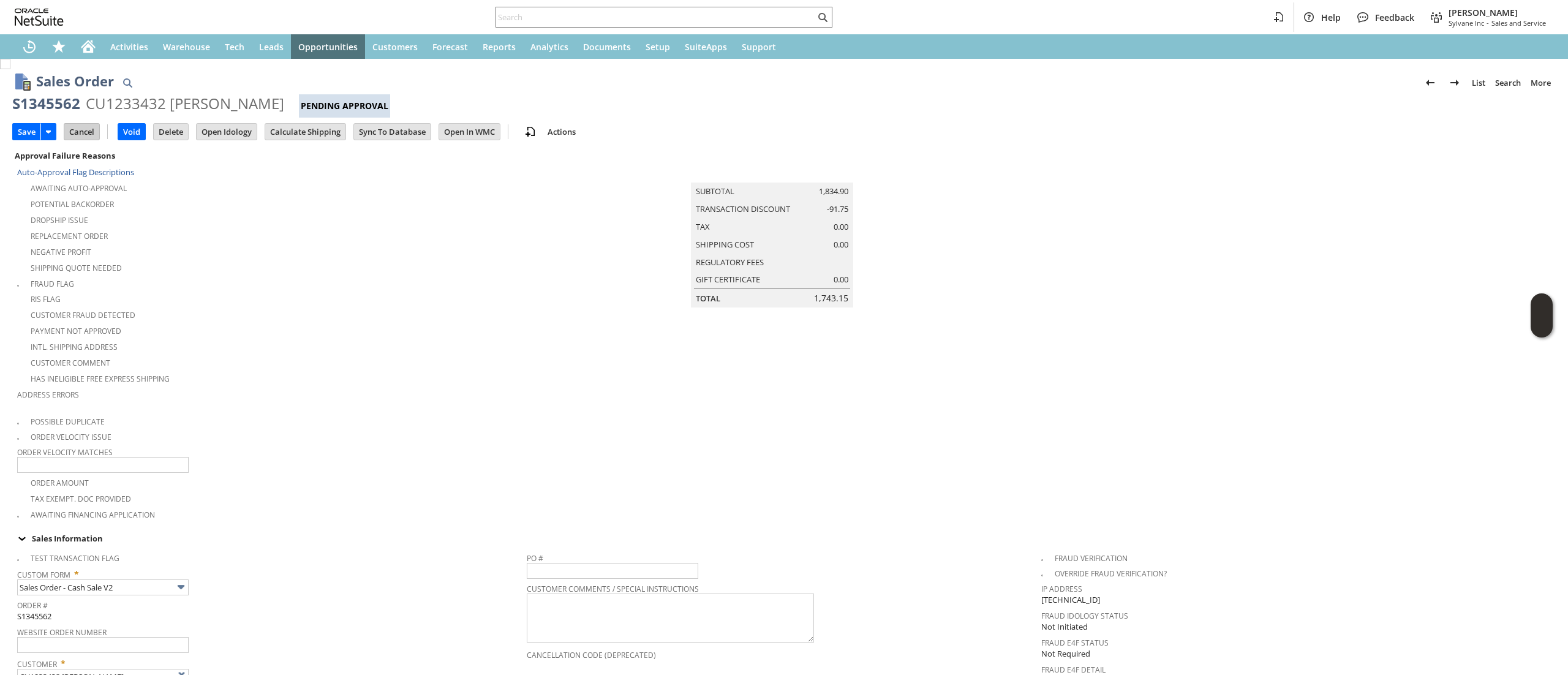
click at [83, 130] on input "Cancel" at bounding box center [81, 131] width 35 height 16
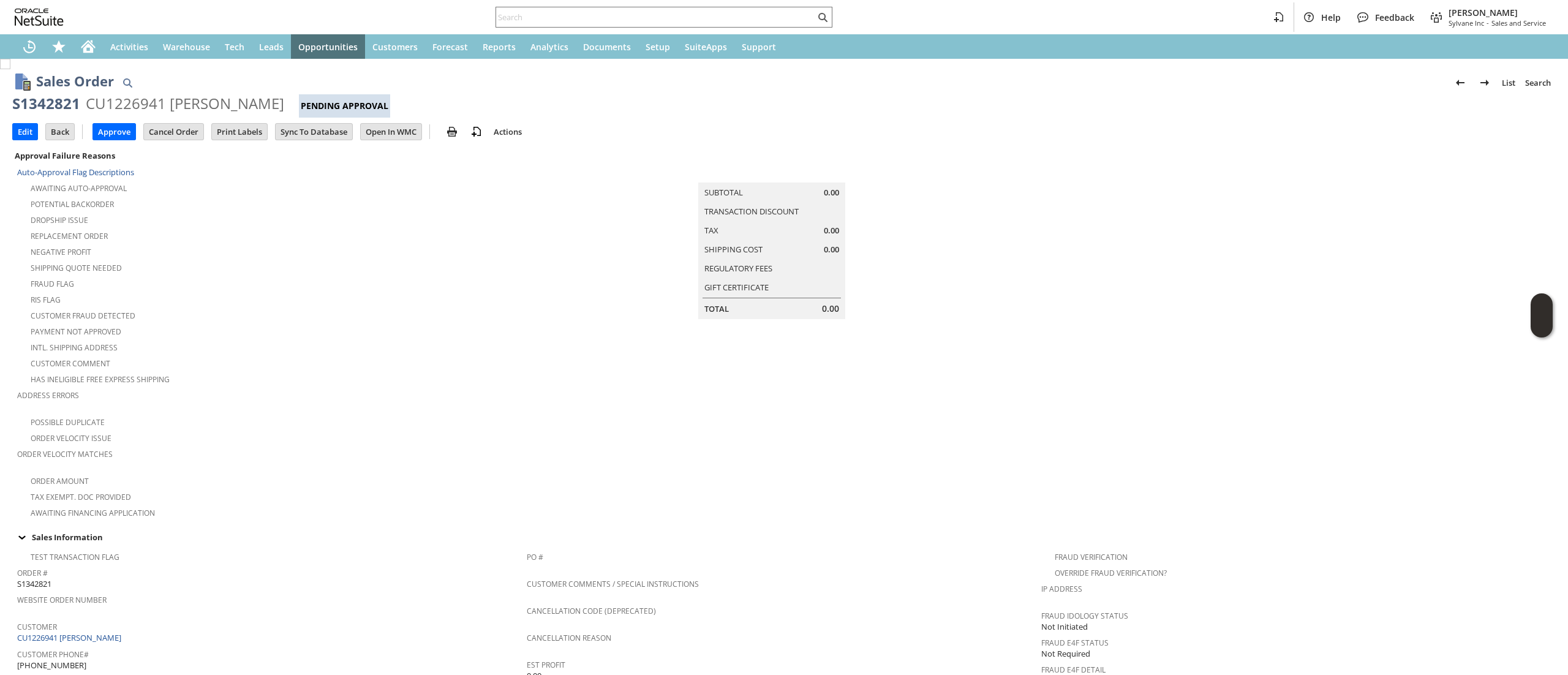
click at [870, 438] on td "Summary Subtotal 0.00 Transaction Discount Tax 0.00 Shipping Cost 0.00 Regulato…" at bounding box center [784, 334] width 514 height 372
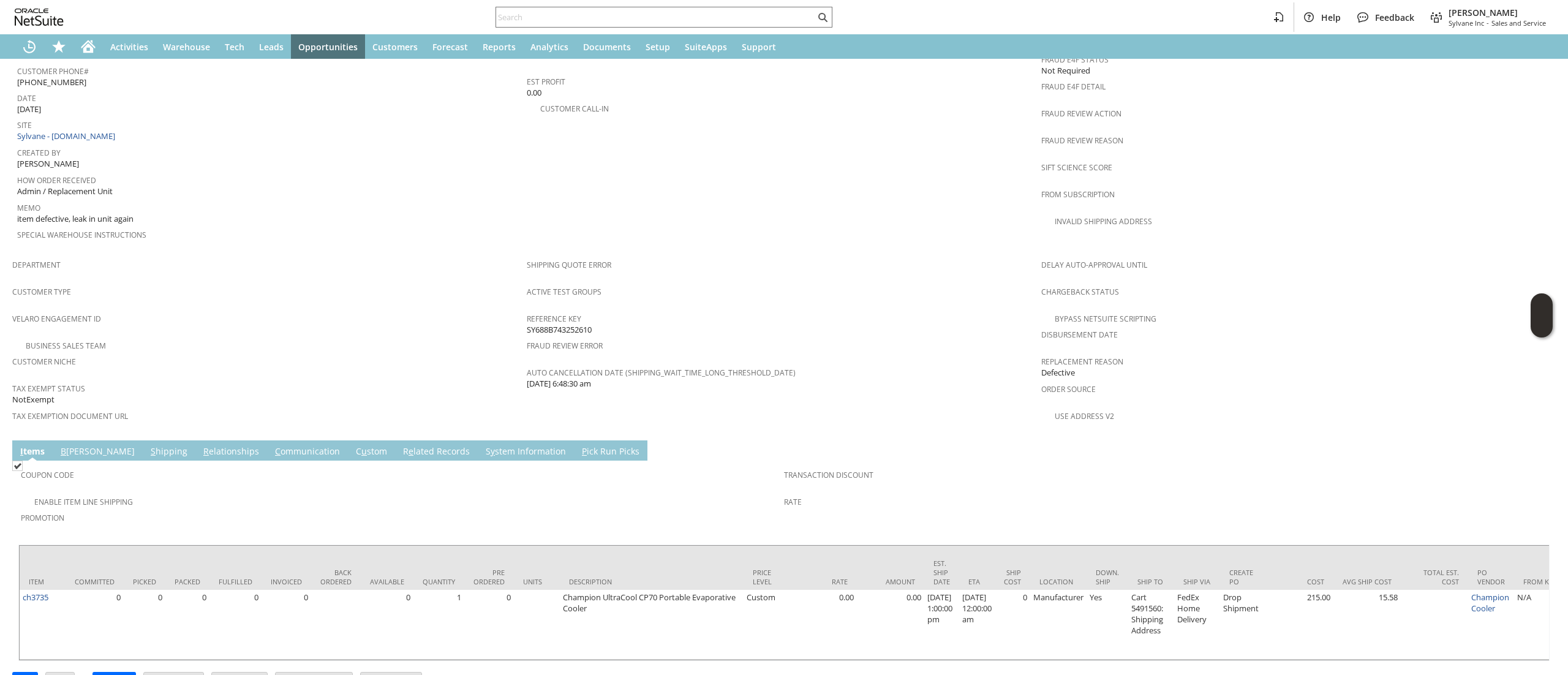
scroll to position [601, 0]
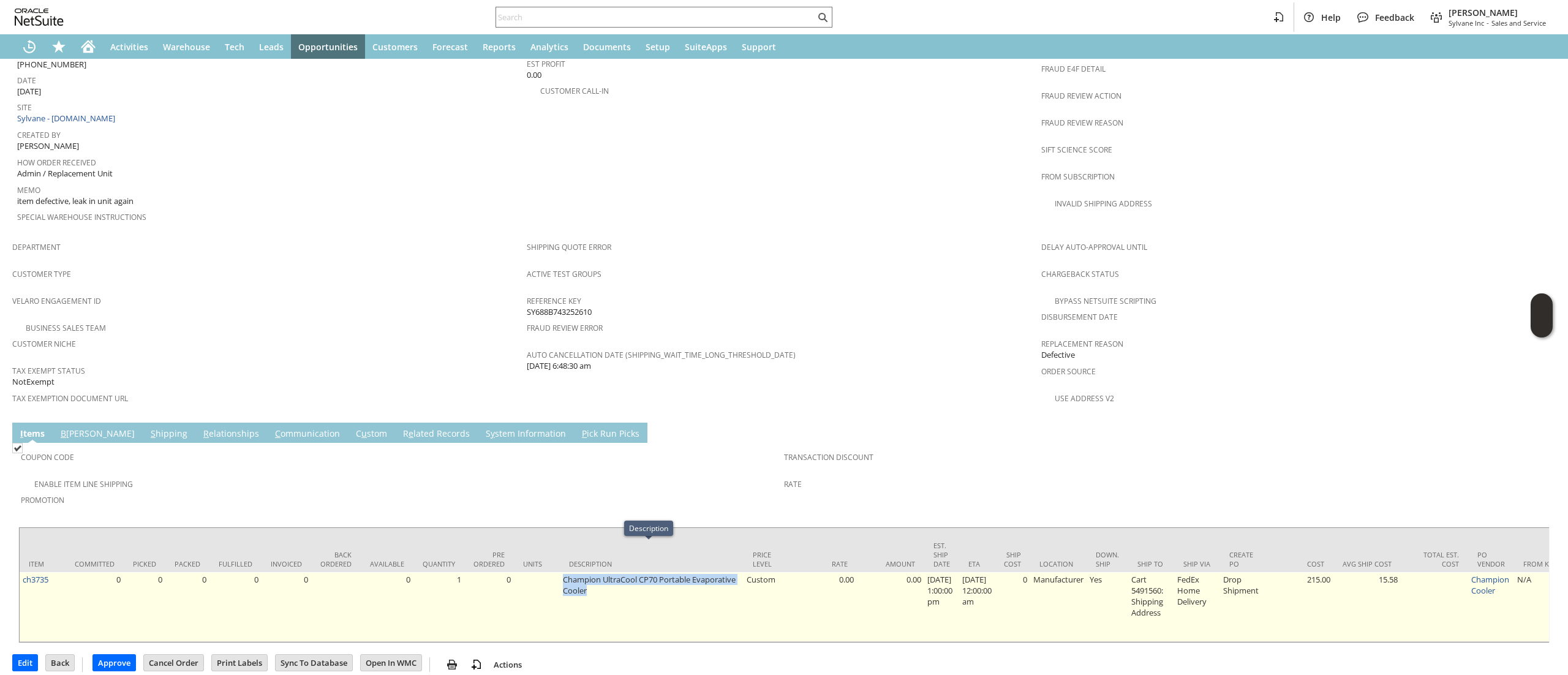
drag, startPoint x: 601, startPoint y: 561, endPoint x: 560, endPoint y: 551, distance: 42.2
click at [560, 572] on td "Champion UltraCool CP70 Portable Evaporative Cooler" at bounding box center [651, 607] width 184 height 70
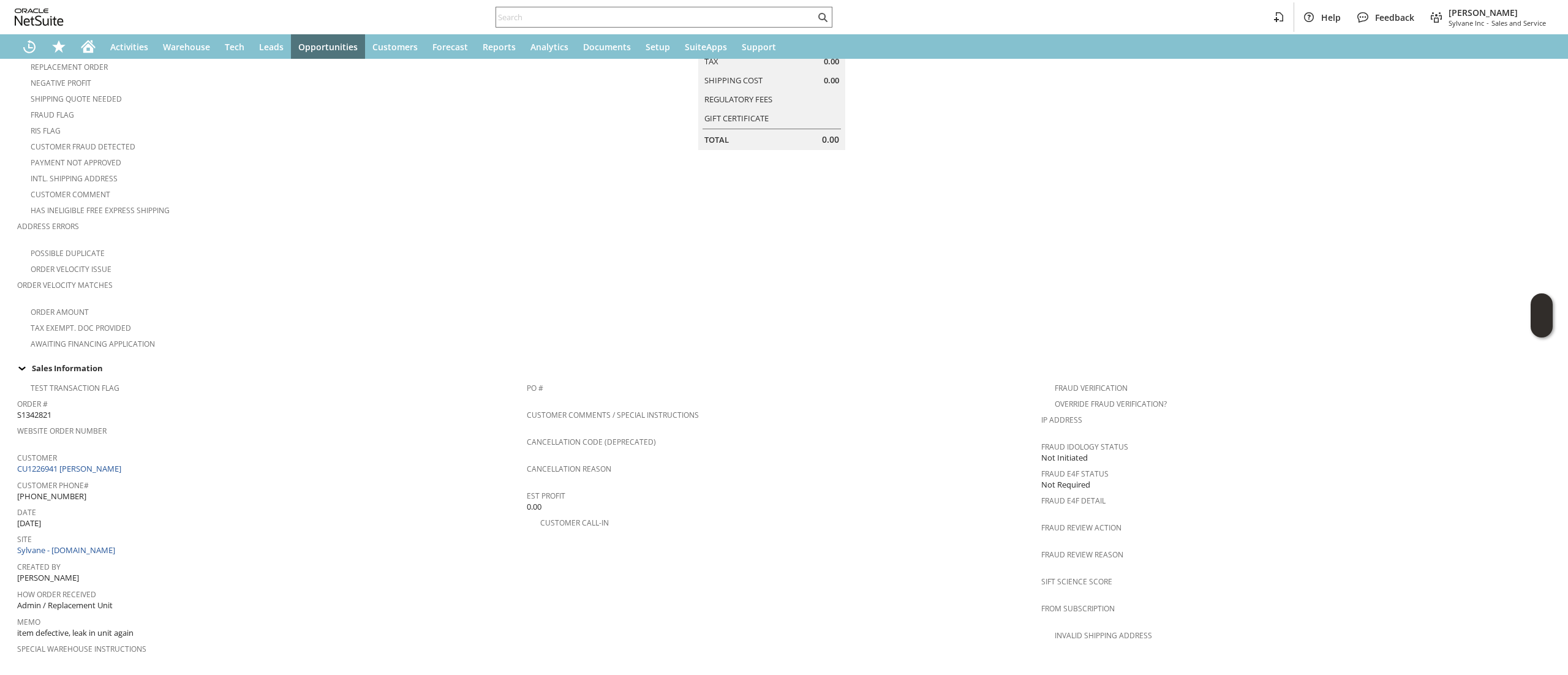
scroll to position [0, 0]
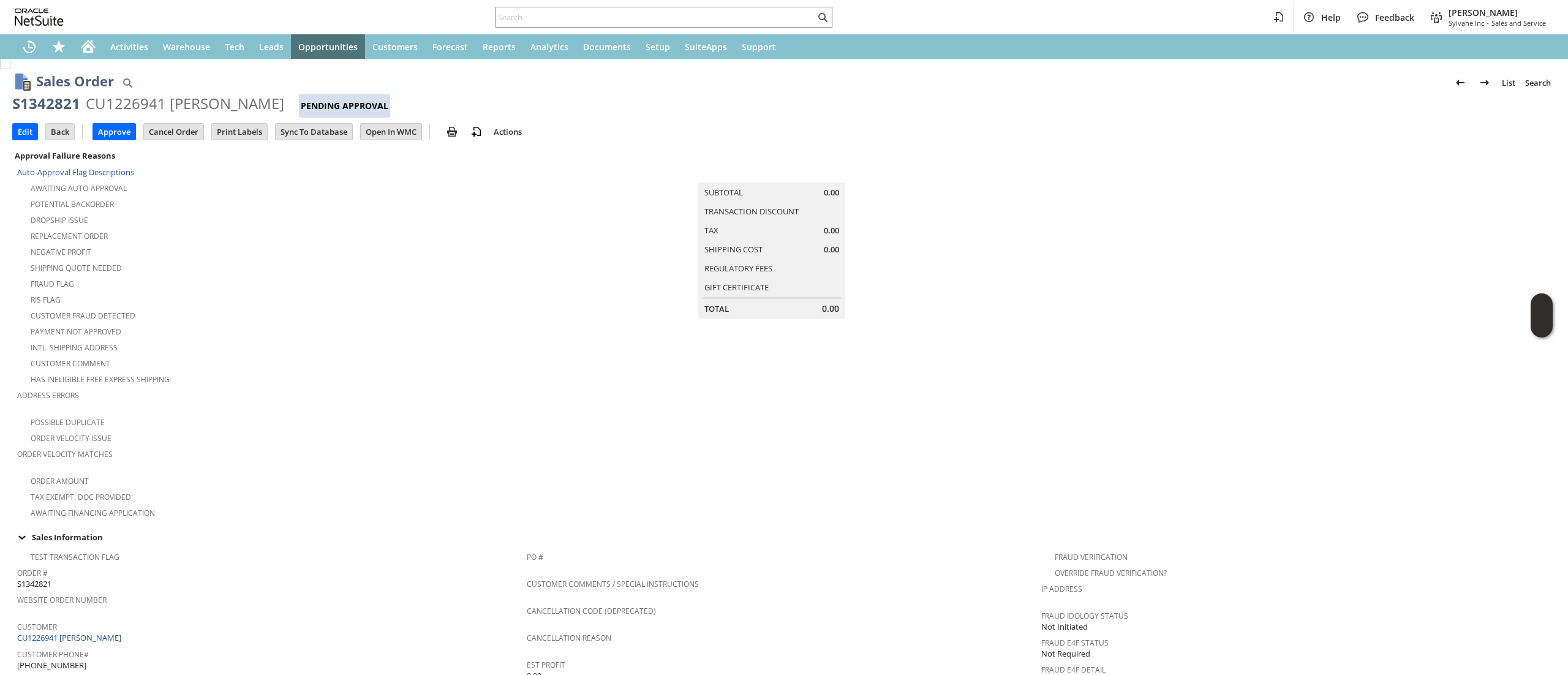
click at [85, 59] on div "Sales Order List Search S1342821 CU1226941 [PERSON_NAME] Pending Approval Go Ed…" at bounding box center [784, 674] width 1568 height 1230
click at [89, 48] on icon "Home" at bounding box center [88, 47] width 15 height 15
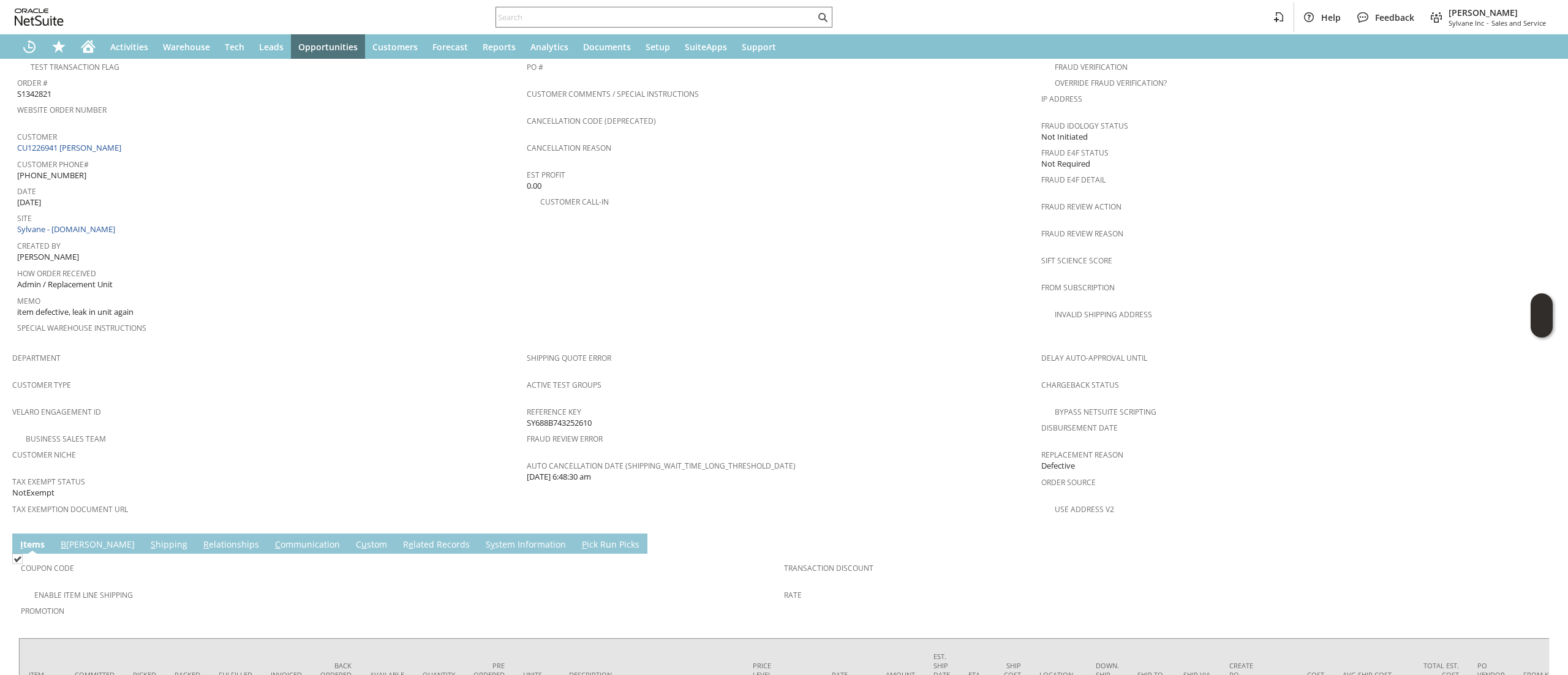
click at [104, 155] on span "Customer Phone#" at bounding box center [269, 162] width 504 height 14
click at [114, 142] on link "CU1226941 [PERSON_NAME]" at bounding box center [71, 147] width 107 height 11
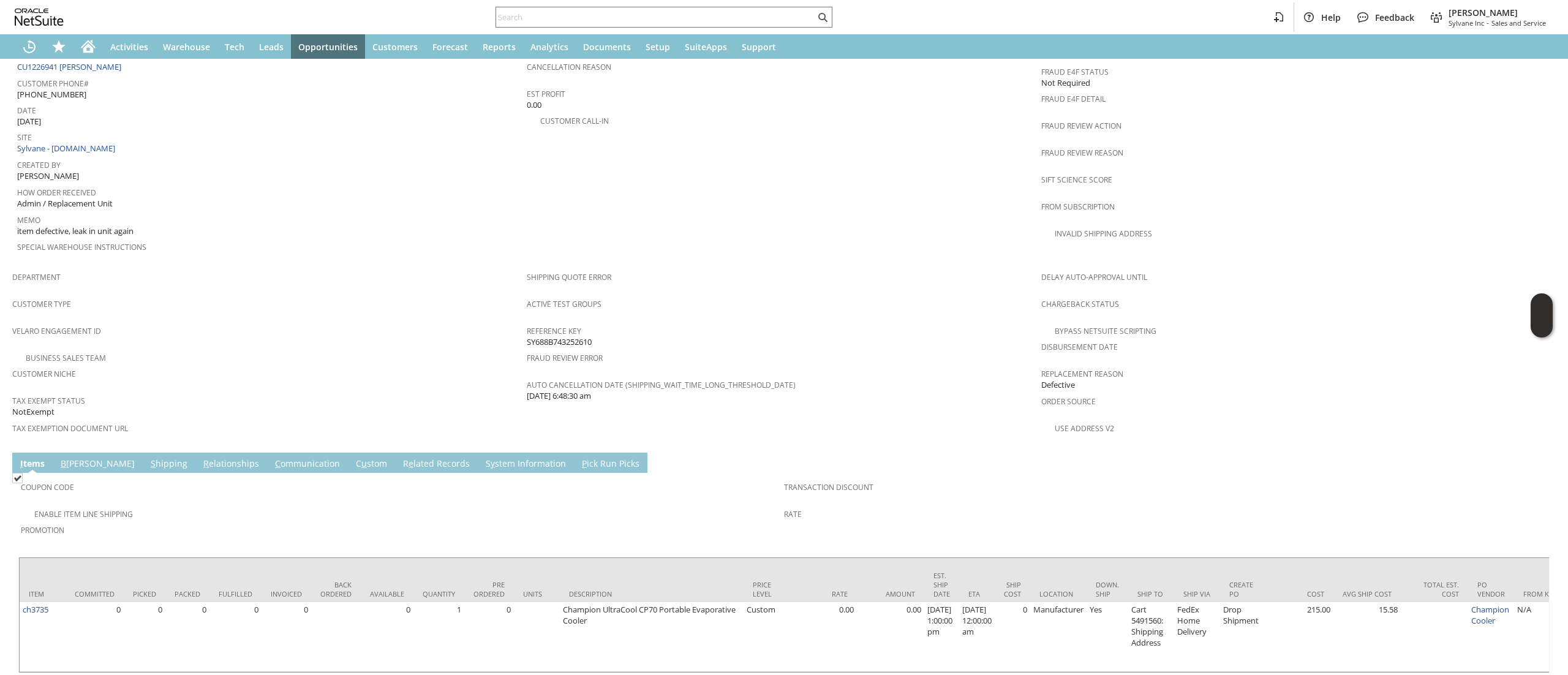
scroll to position [601, 0]
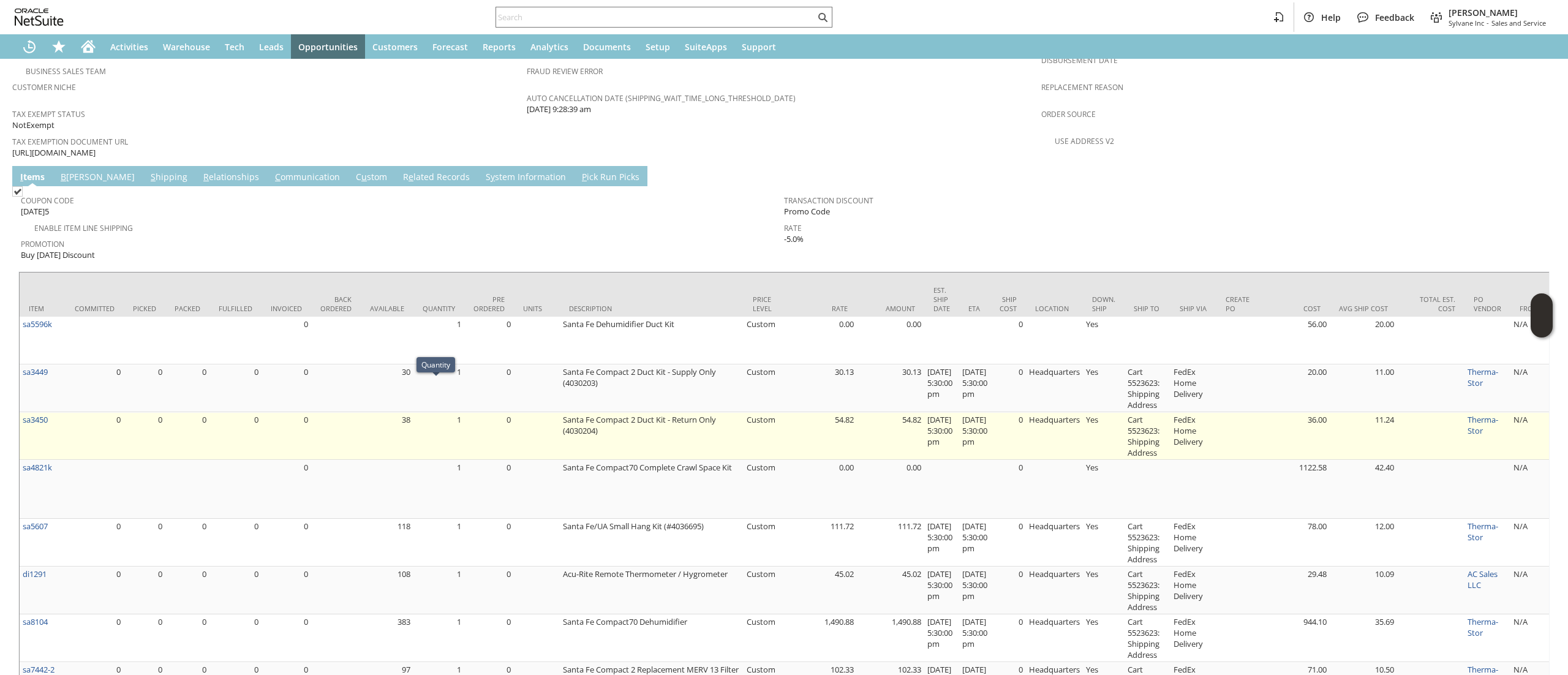
scroll to position [367, 0]
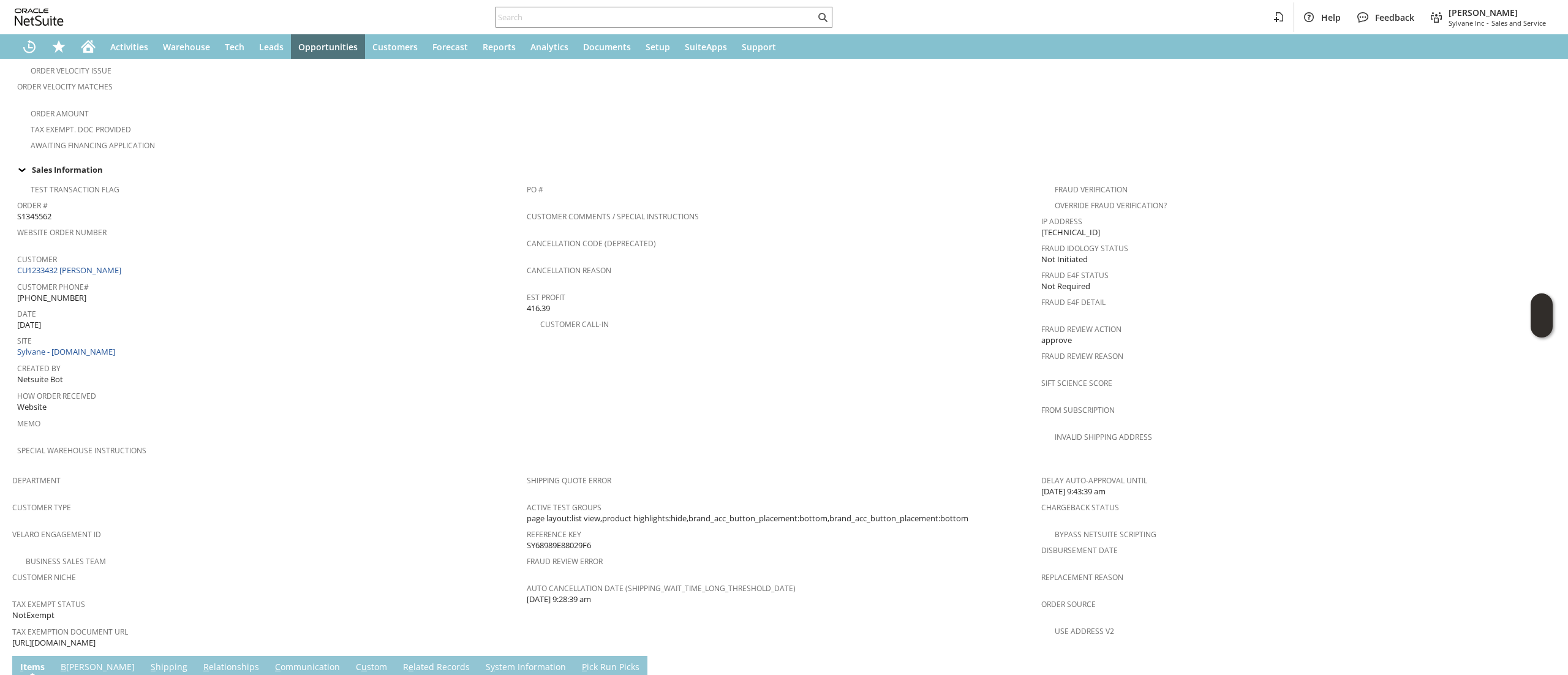
click at [96, 637] on span "[URL][DOMAIN_NAME]" at bounding box center [54, 643] width 83 height 12
copy tbody "[URL][DOMAIN_NAME]"
click at [101, 234] on div "Website Order Number" at bounding box center [269, 236] width 504 height 26
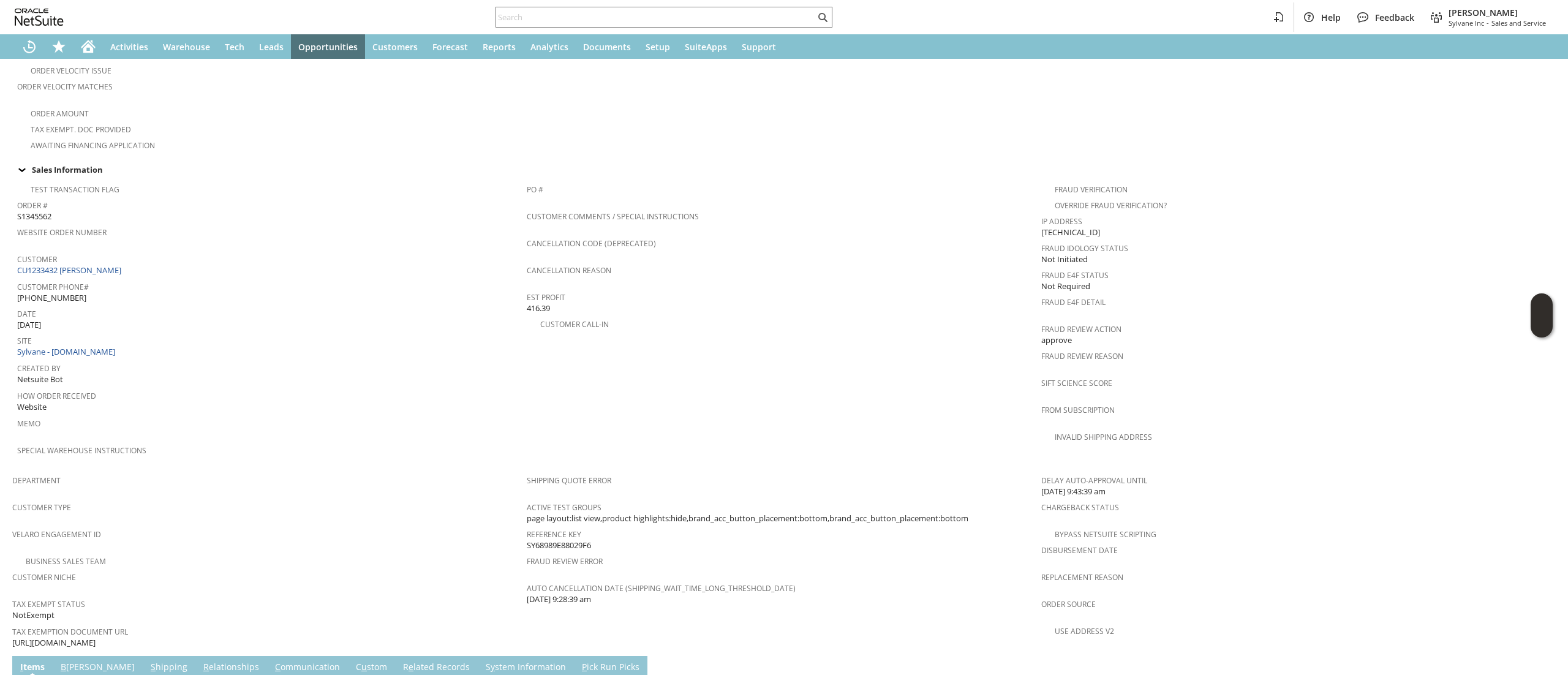
click at [116, 278] on span "Customer Phone#" at bounding box center [269, 285] width 504 height 14
click at [123, 264] on link "CU1233432 [PERSON_NAME]" at bounding box center [71, 269] width 107 height 11
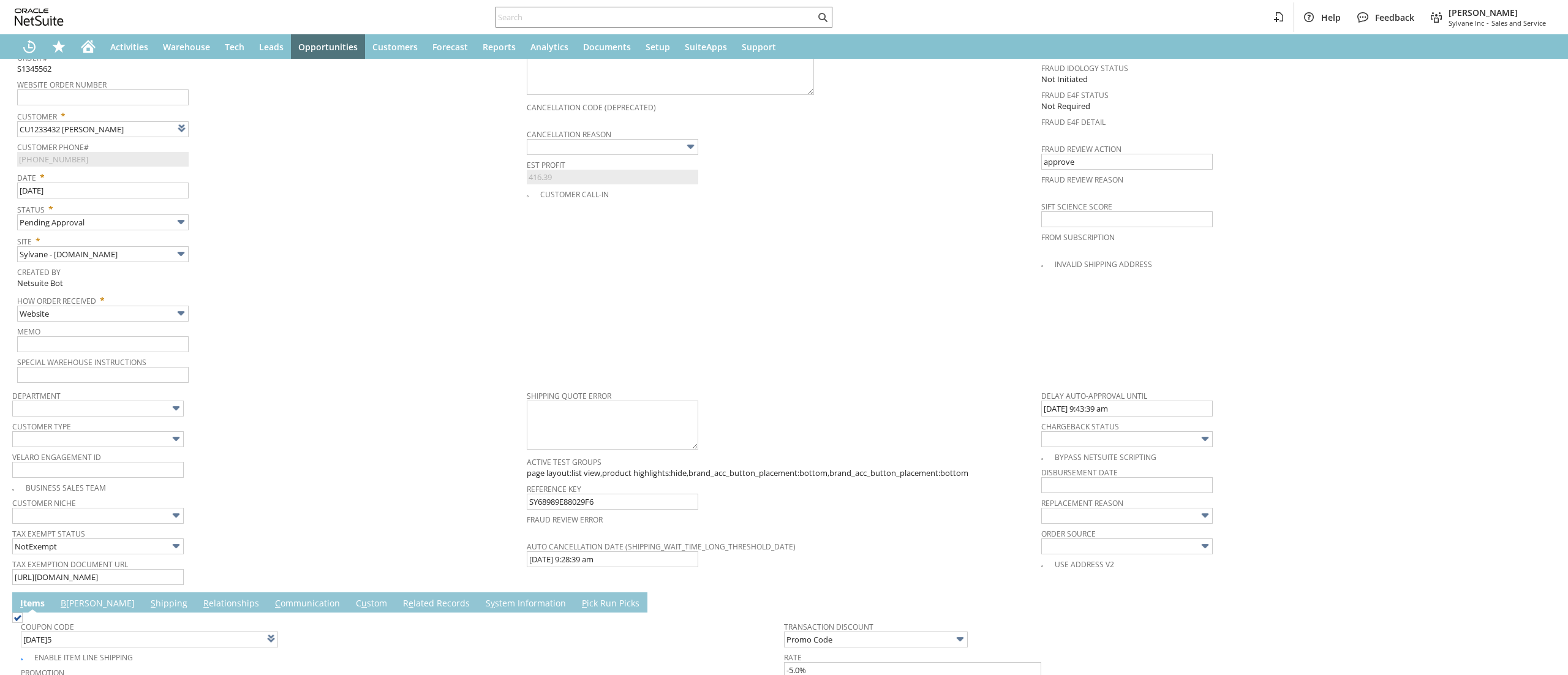
scroll to position [1172, 0]
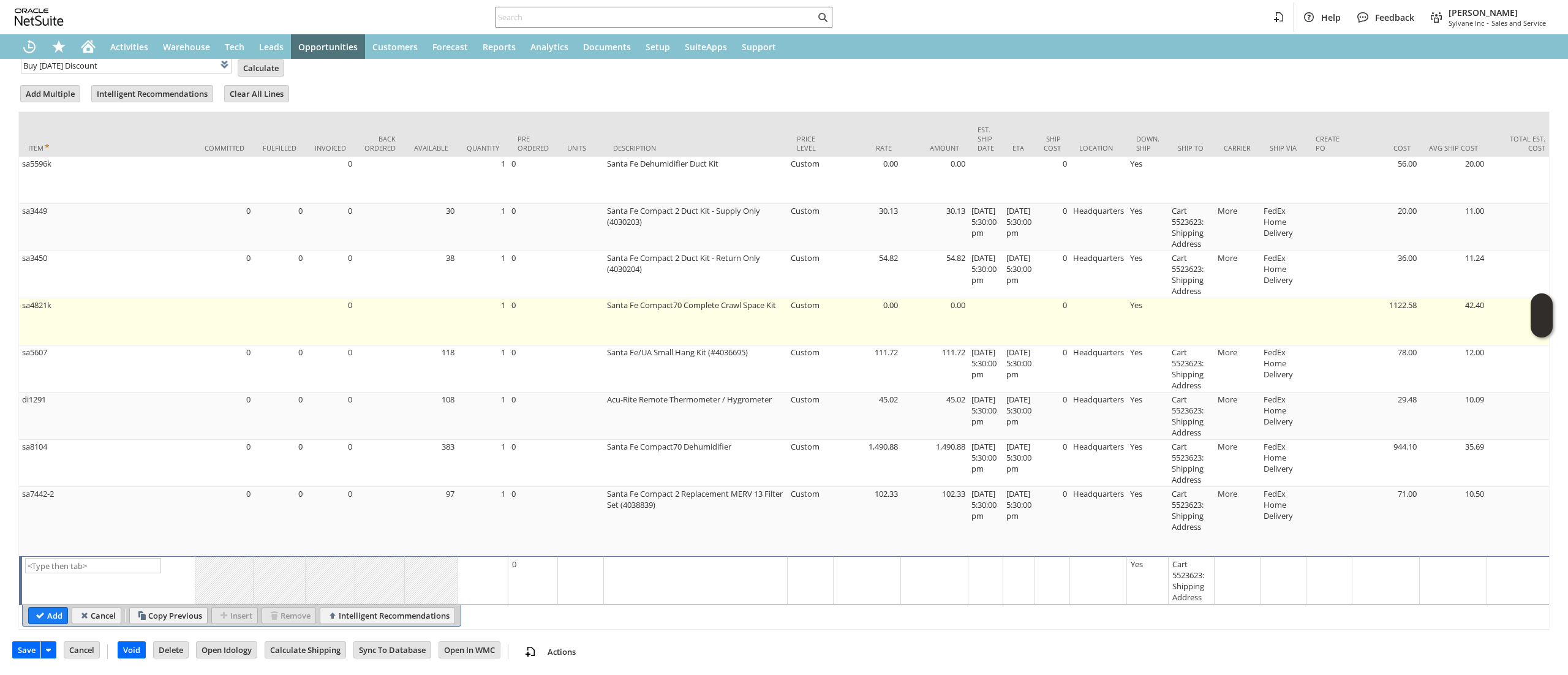
type input "Intelligent Recommendations¹⁰"
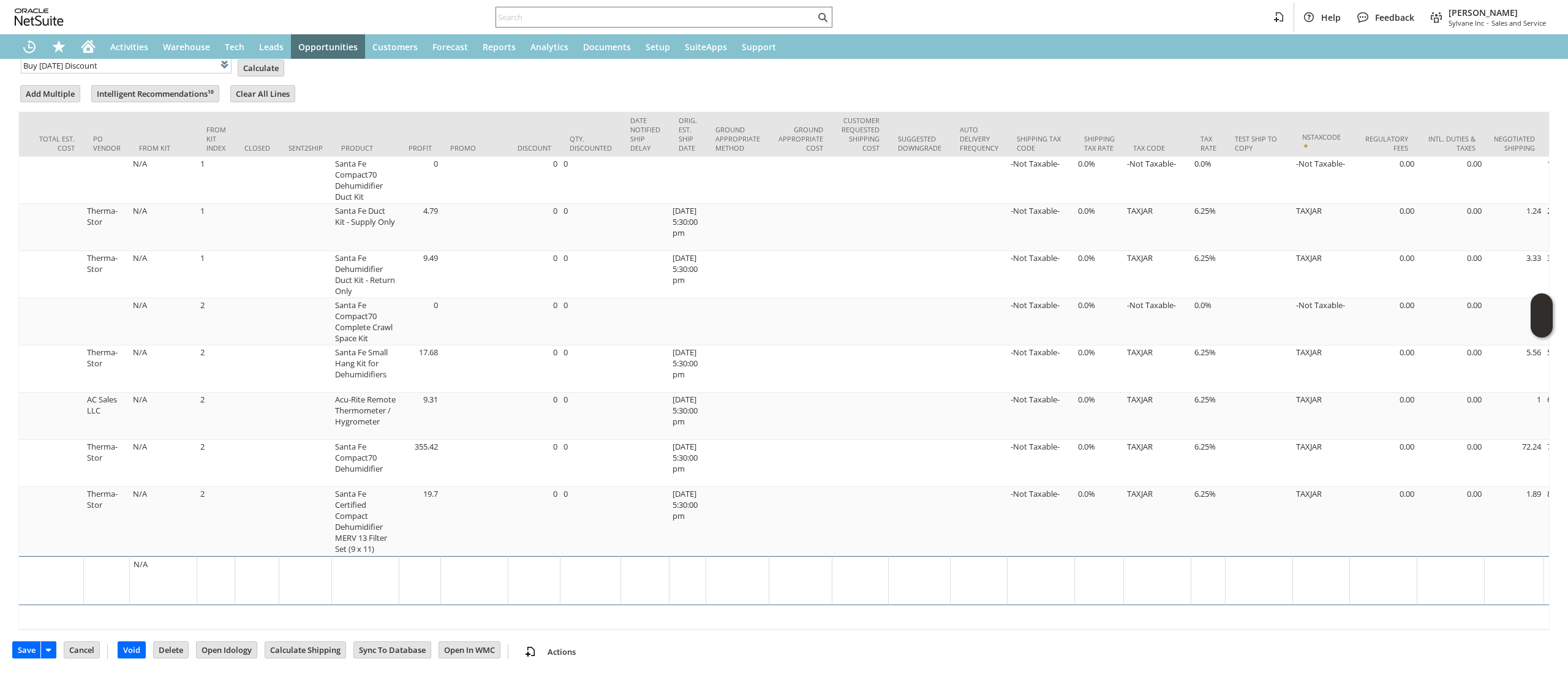
scroll to position [0, 1718]
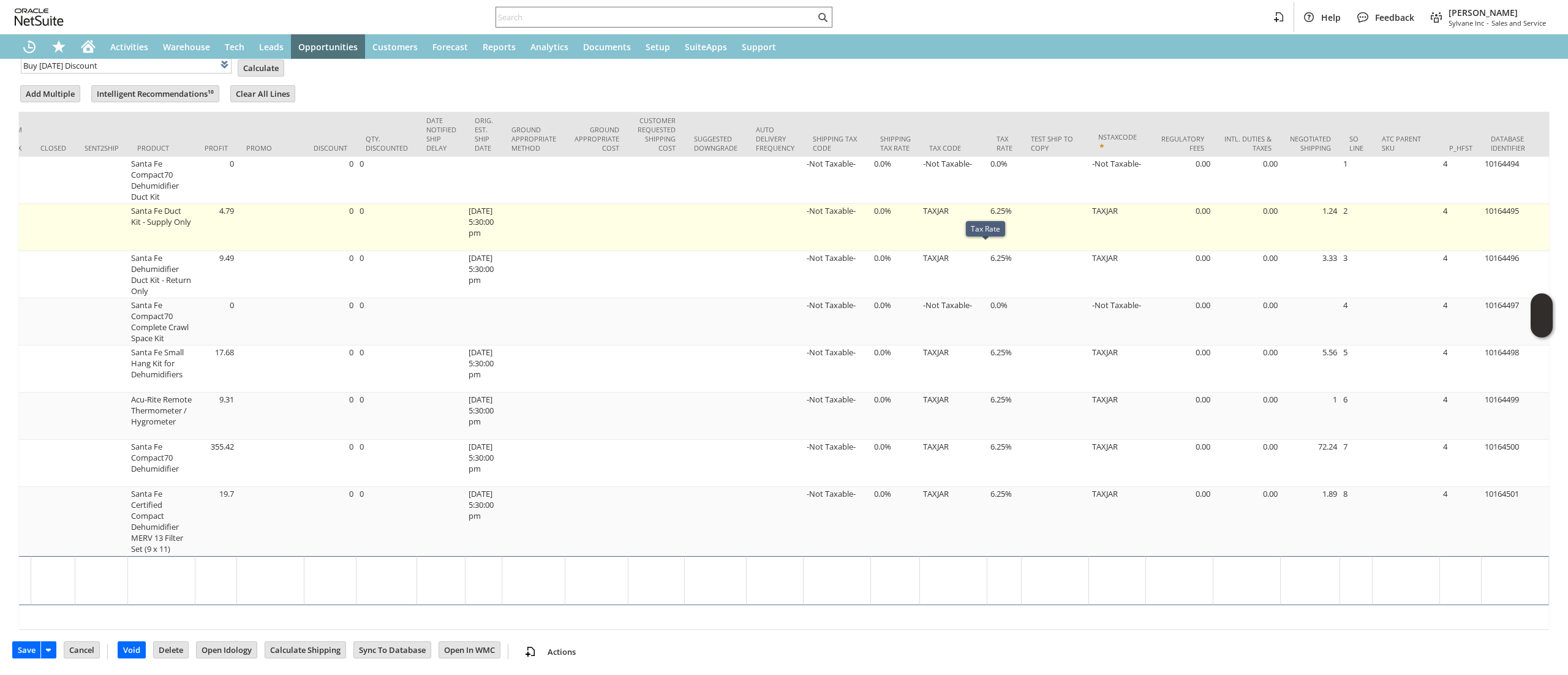
click at [987, 215] on td "6.25%" at bounding box center [1004, 227] width 34 height 47
type input "OK"
type input "Make Copy"
type input "6.25%"
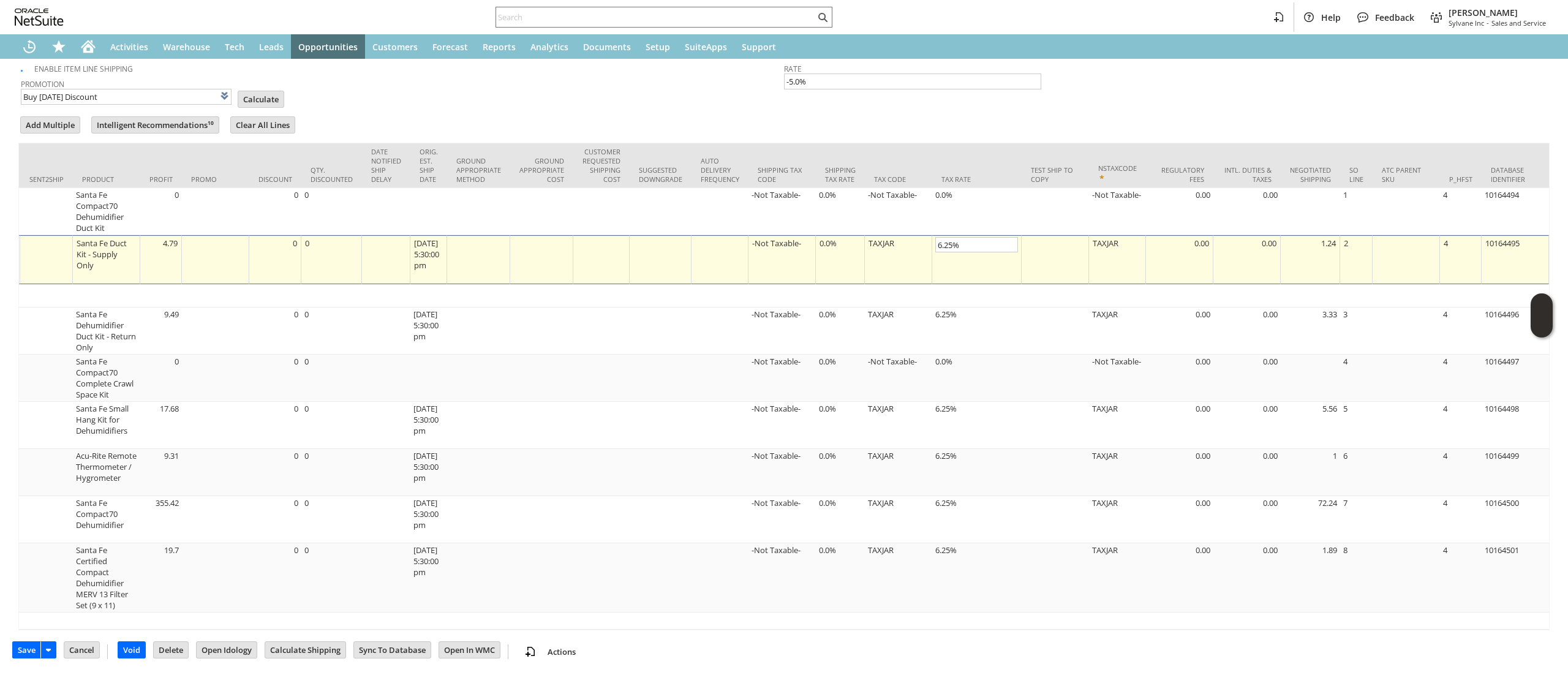
scroll to position [1142, 0]
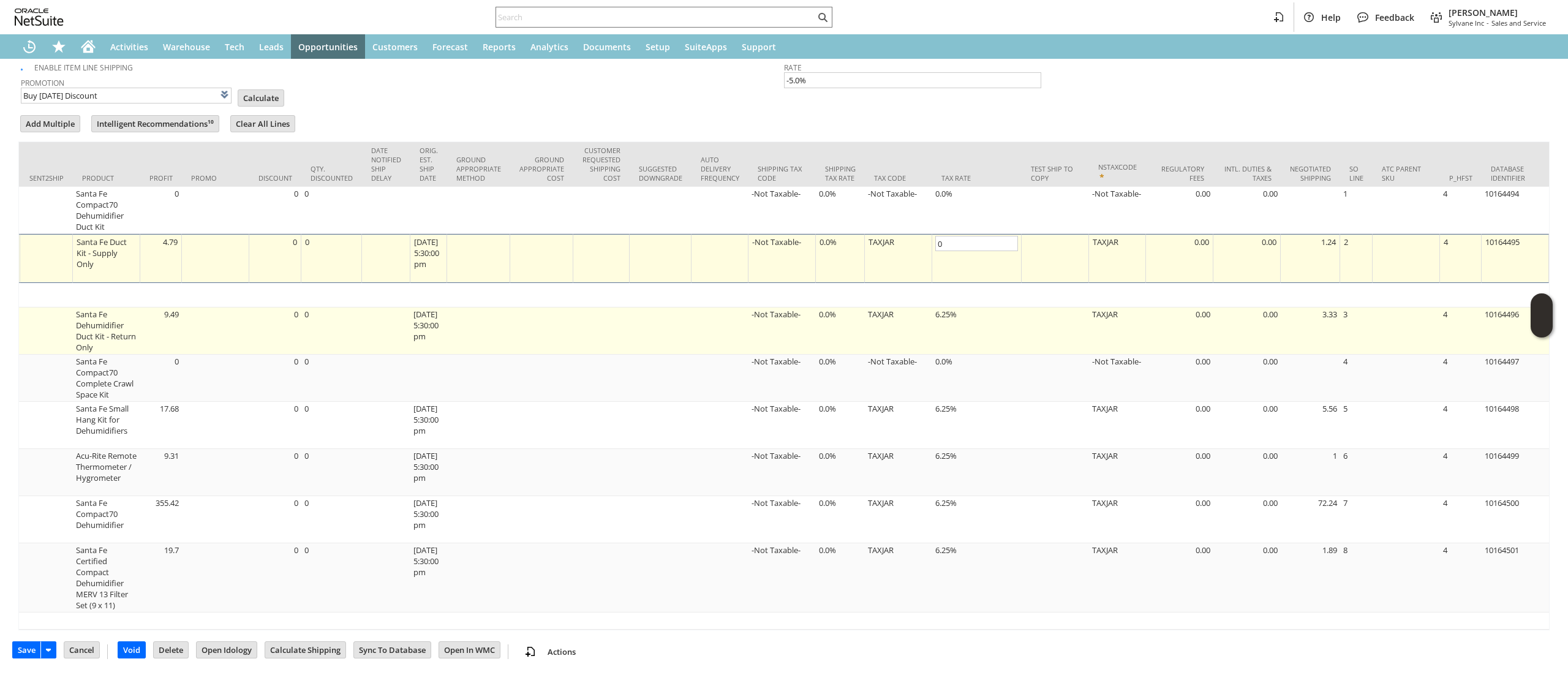
type input "0.0%"
click at [973, 330] on td "6.25%" at bounding box center [977, 331] width 90 height 47
type input "Promo Code"
type input "-5.0%"
type input "6.25%"
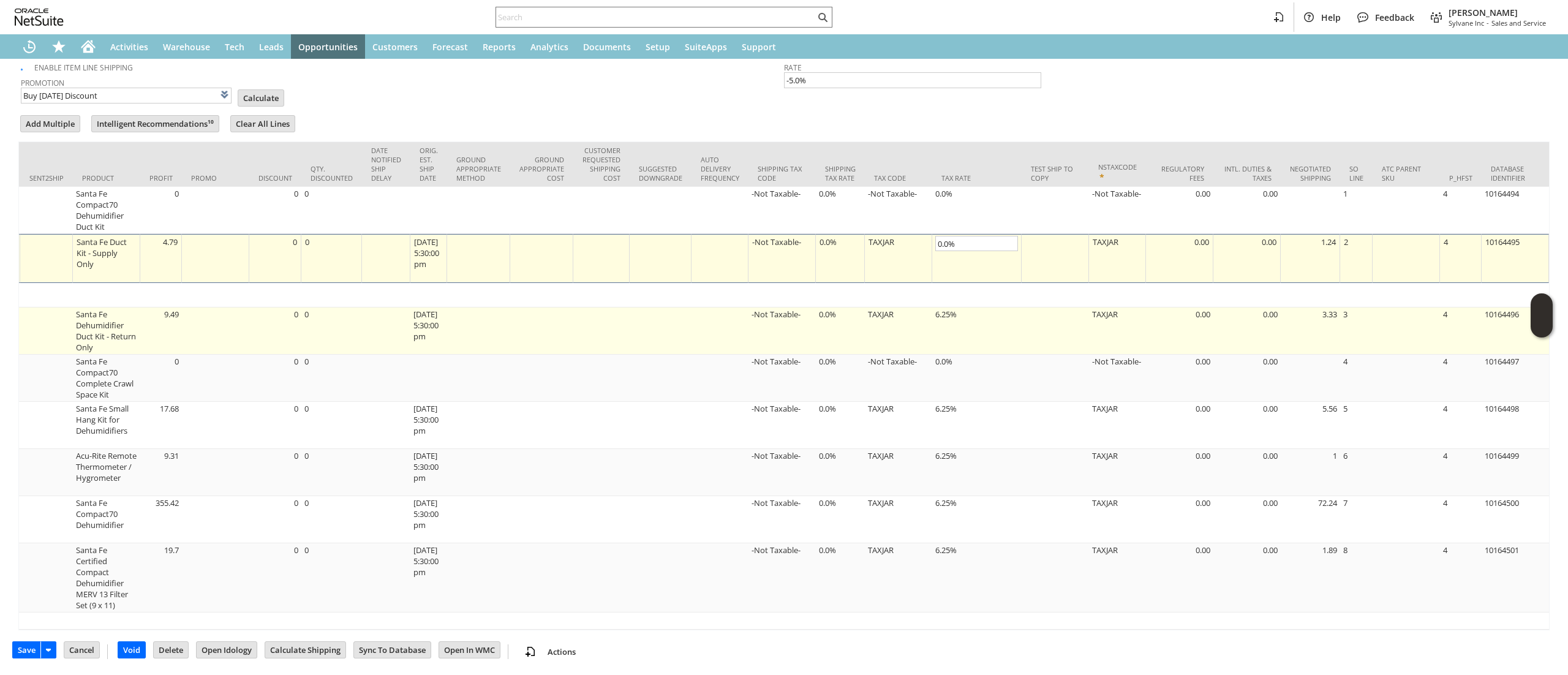
type input "OK"
type input "Make Copy"
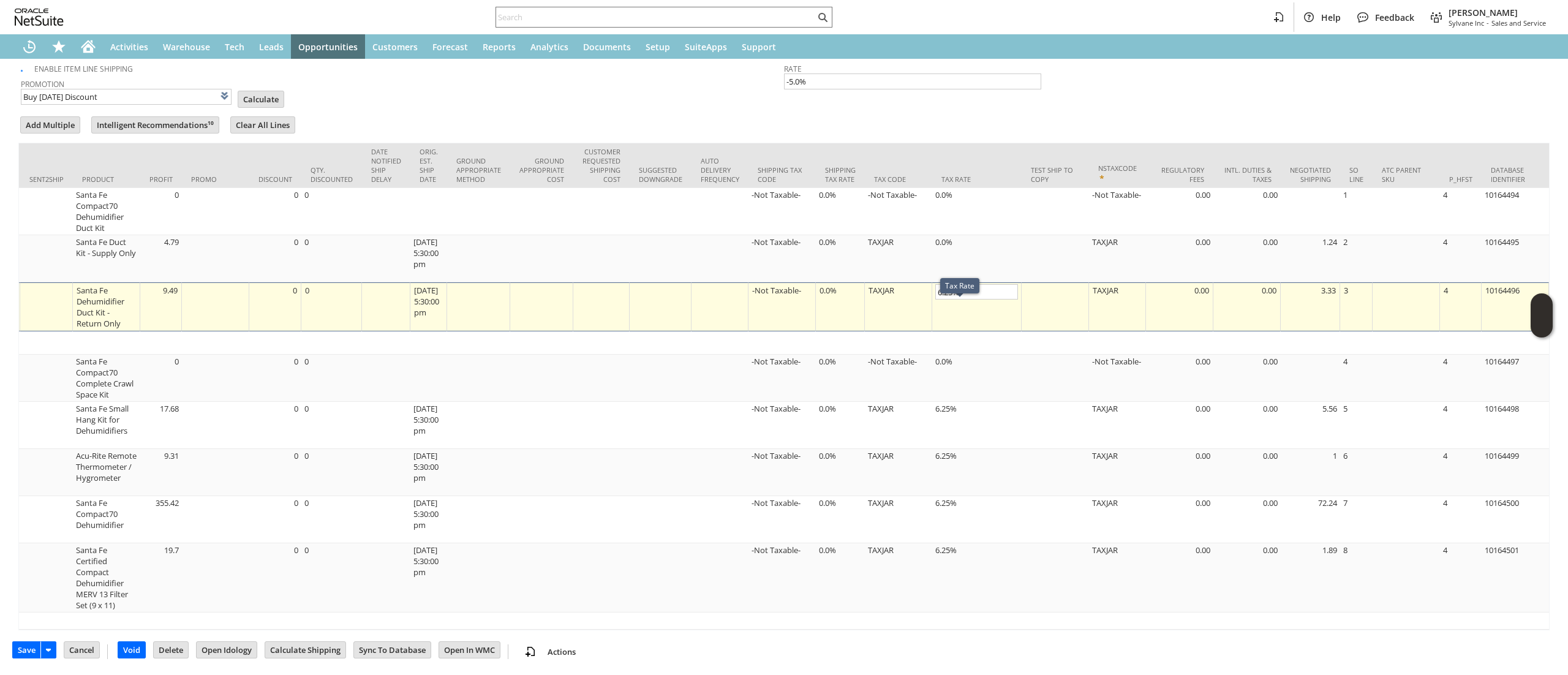
scroll to position [0, 1642]
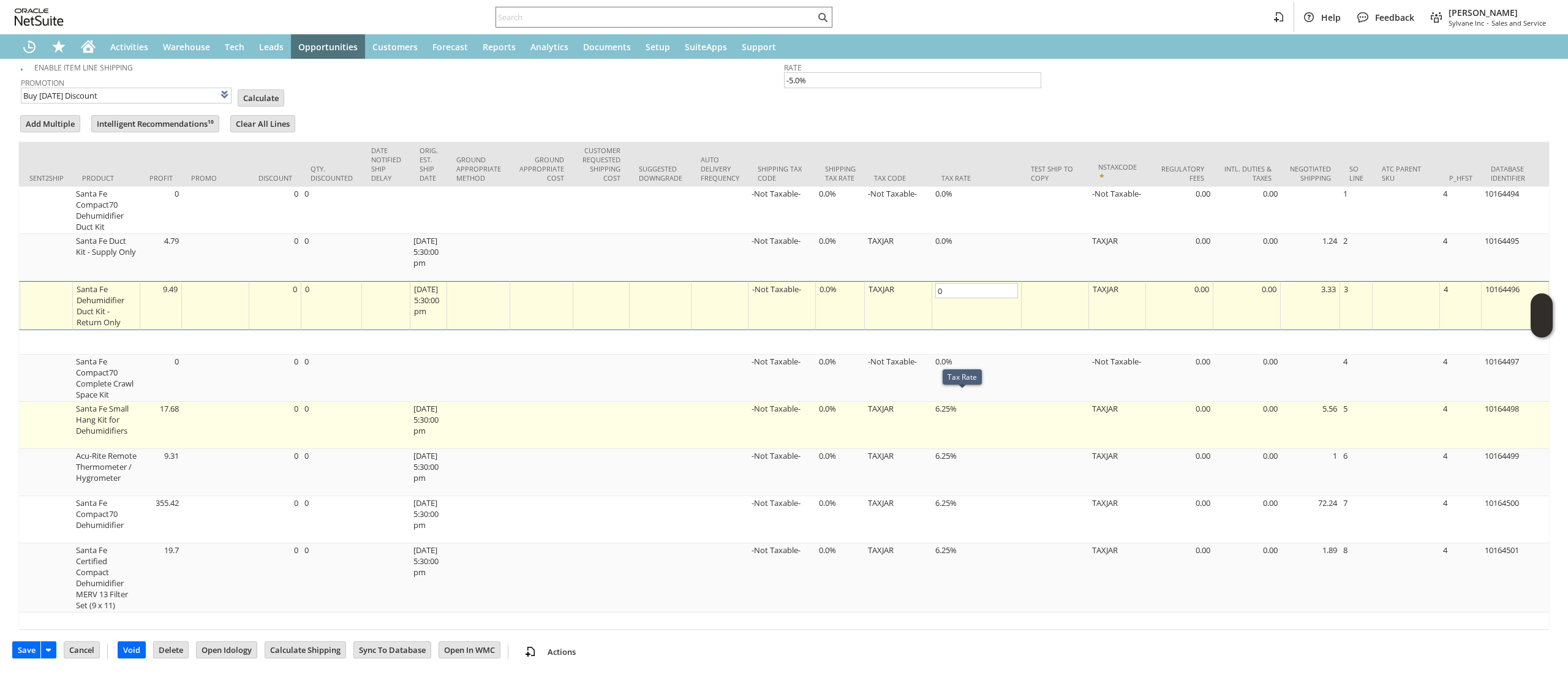
type input "0.0%"
click at [964, 419] on td "6.25%" at bounding box center [977, 425] width 90 height 47
type input "Promo Code"
type input "-5.0%"
type input "6.25%"
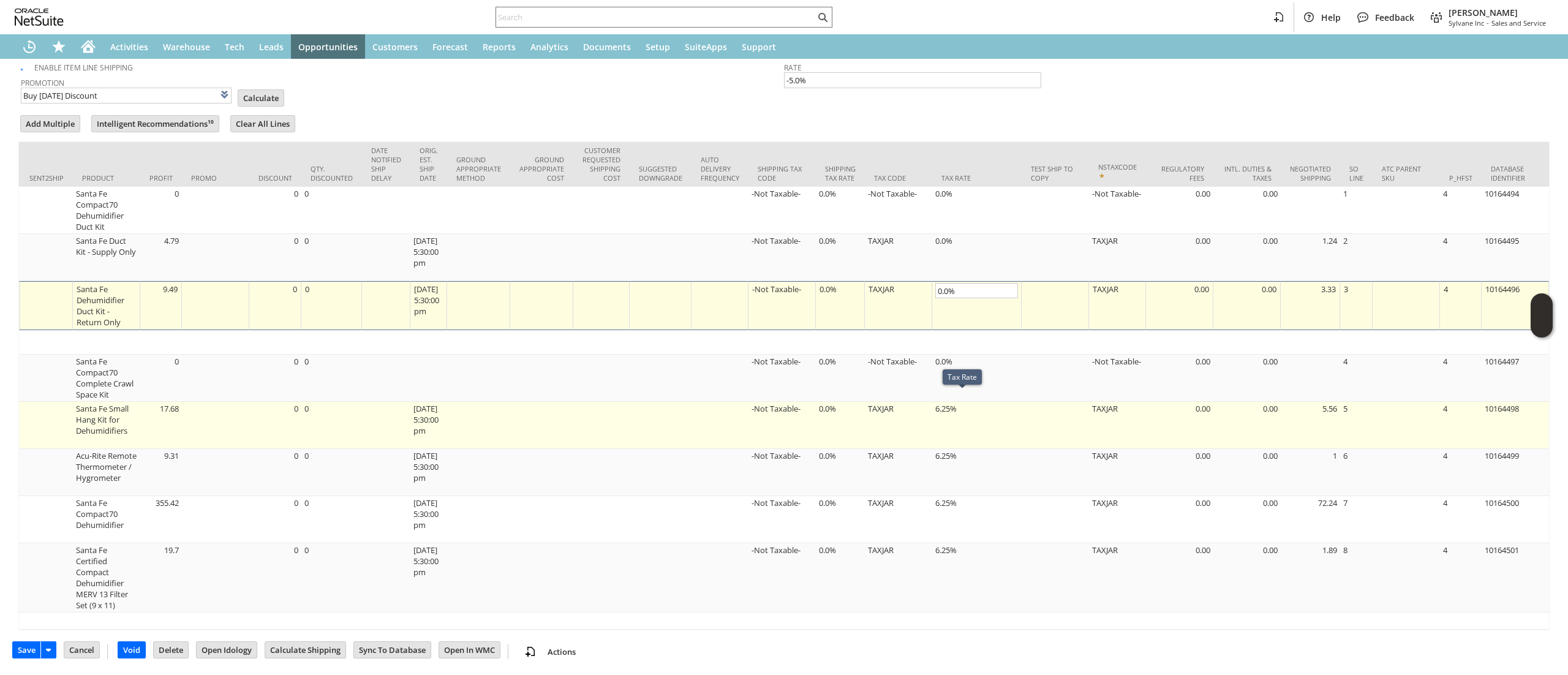
type input "OK"
type input "Make Copy"
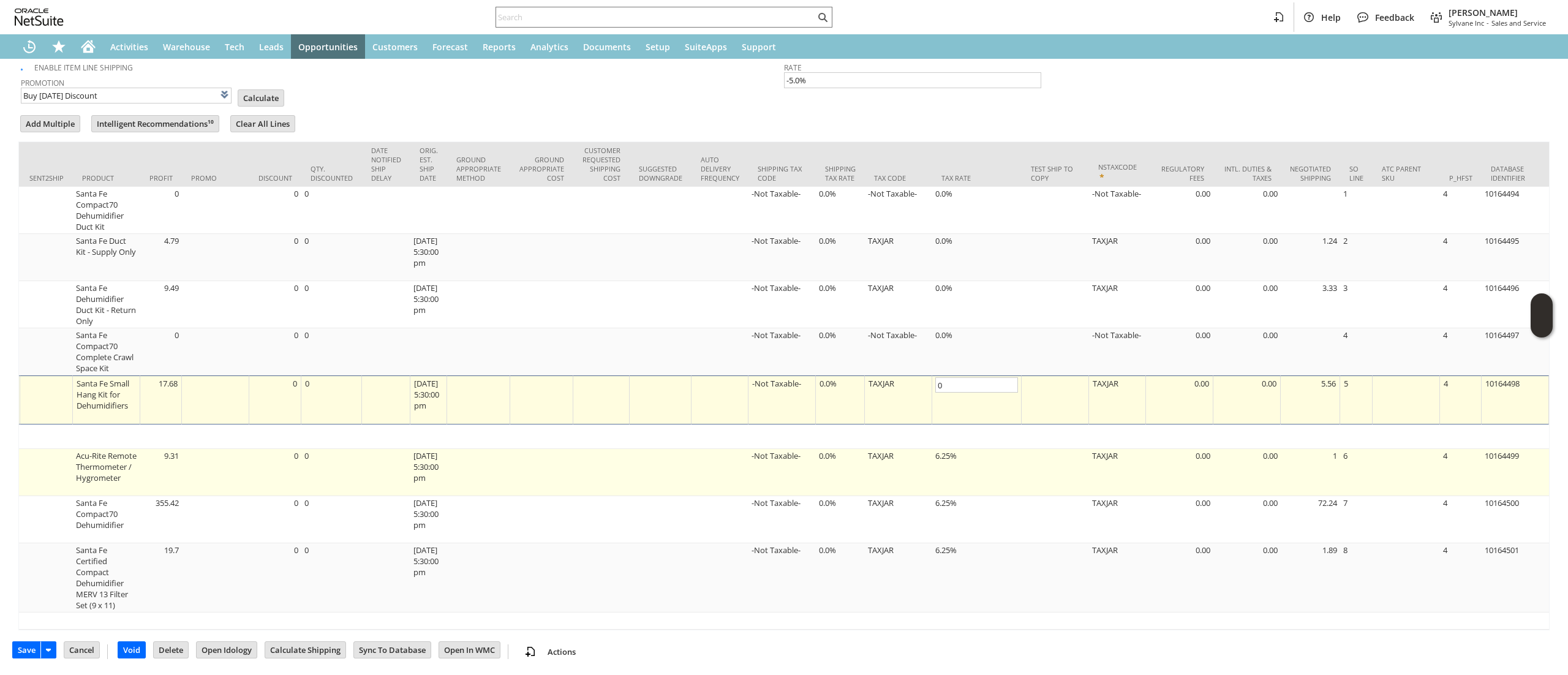
type input "0.0%"
click at [961, 455] on td "6.25%" at bounding box center [977, 472] width 90 height 47
type input "Promo Code"
type input "-5.0%"
type input "6.25%"
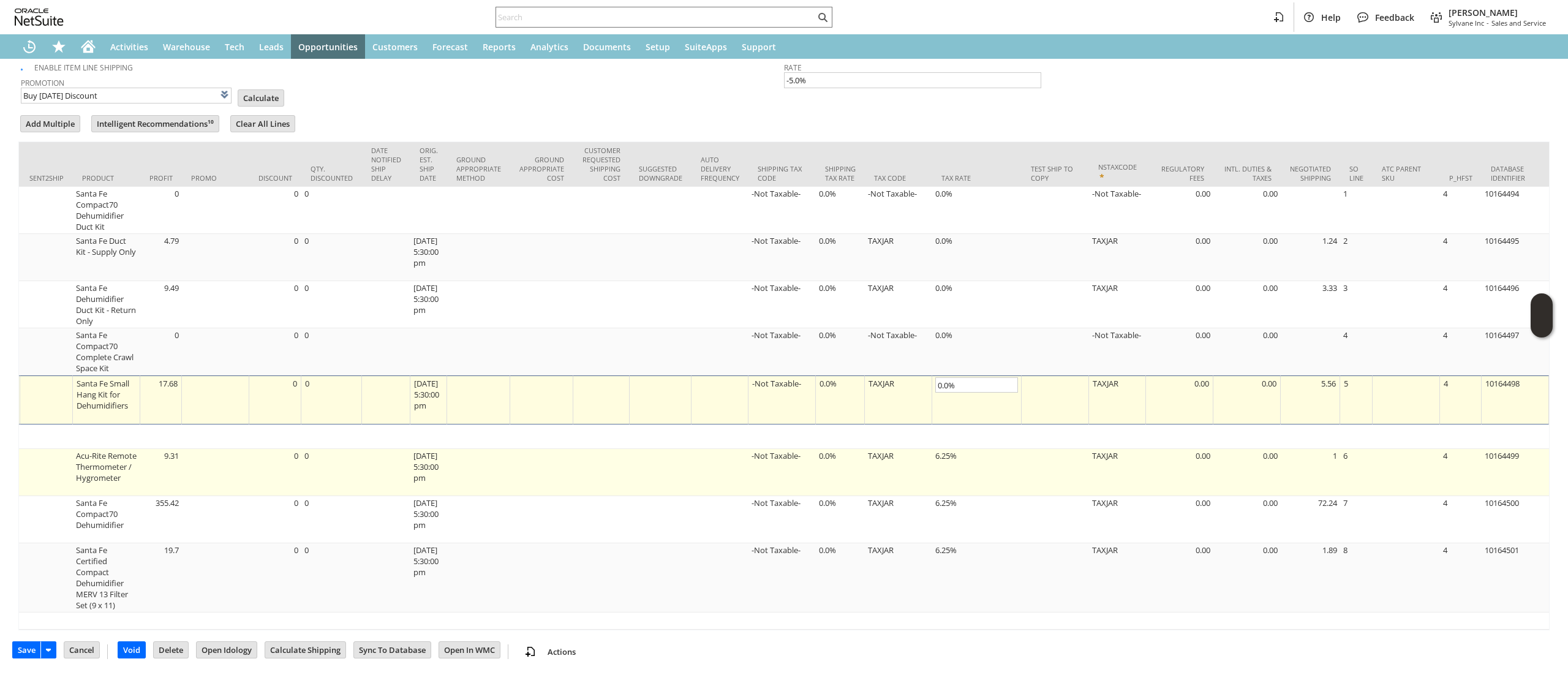
type input "OK"
type input "Make Copy"
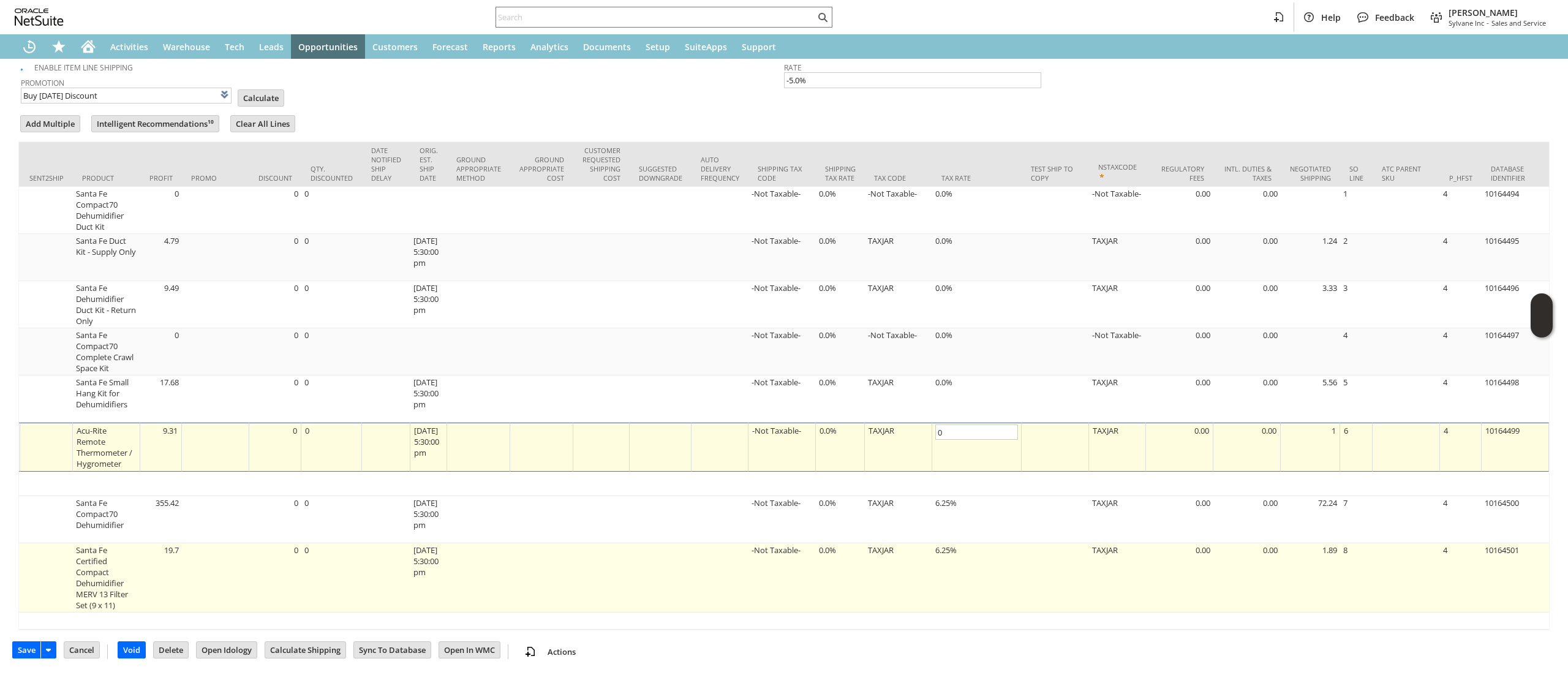
type input "0.0%"
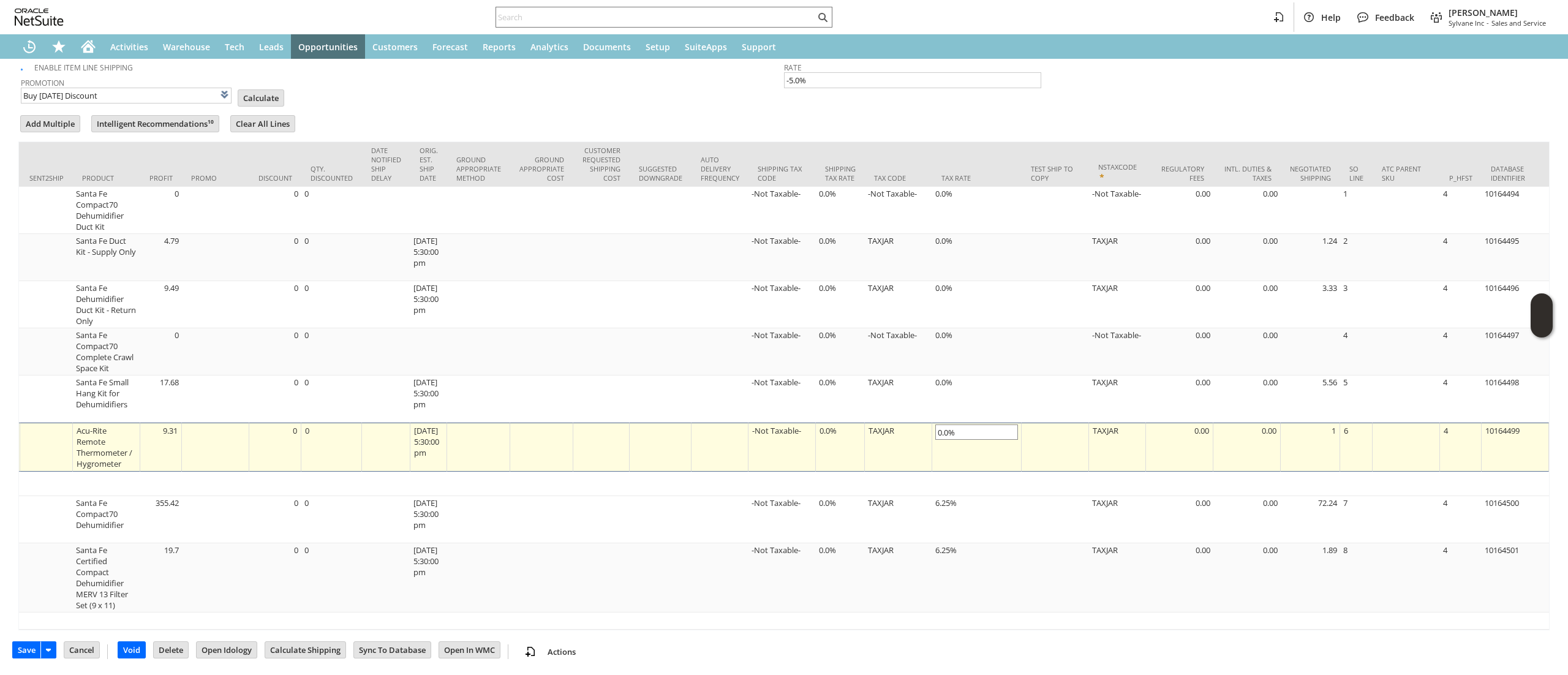
drag, startPoint x: 930, startPoint y: 533, endPoint x: 951, endPoint y: 509, distance: 31.9
click at [932, 544] on td "6.25%" at bounding box center [977, 578] width 90 height 69
click at [951, 440] on input "0.0%" at bounding box center [976, 432] width 82 height 15
type input "Promo Code"
type input "-5.0%"
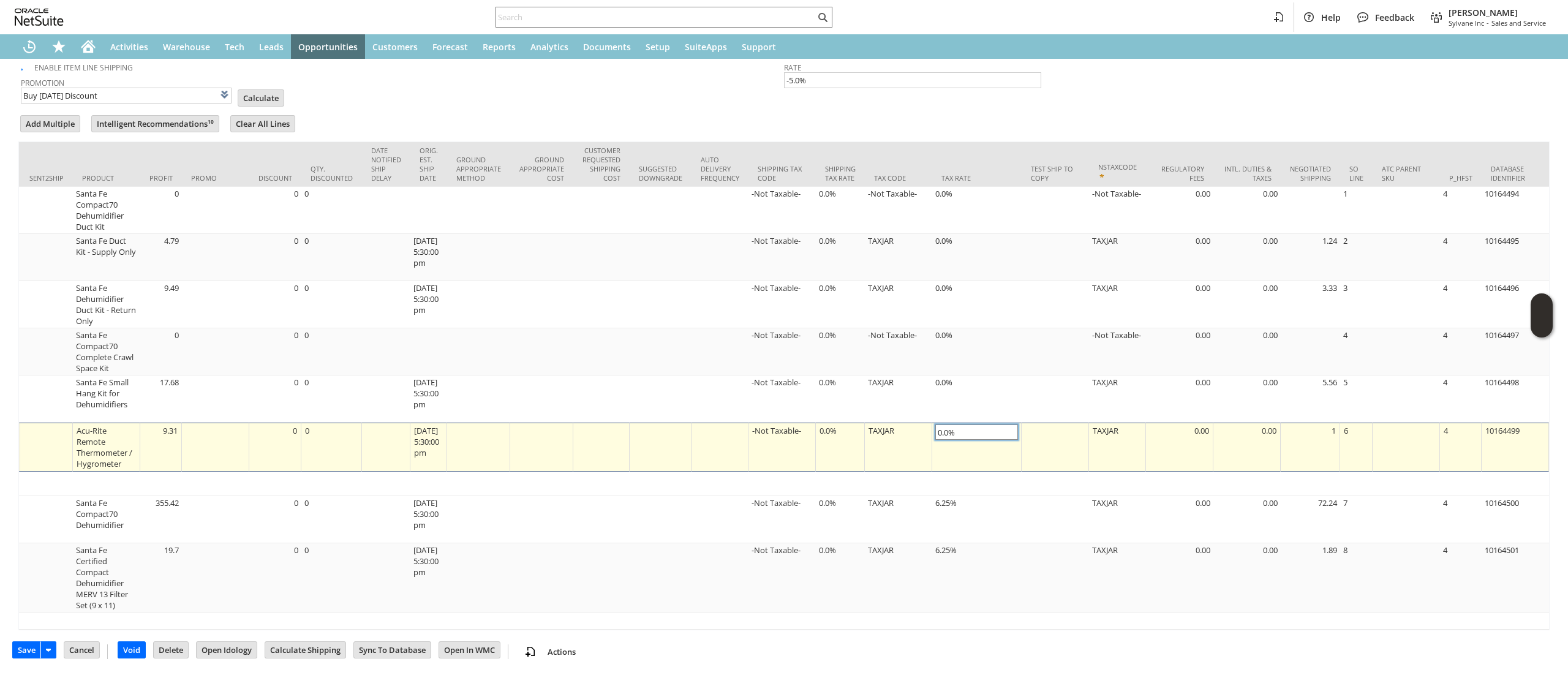
type input "sa7442-2"
type input "6.25%"
type input "OK"
type input "Make Copy"
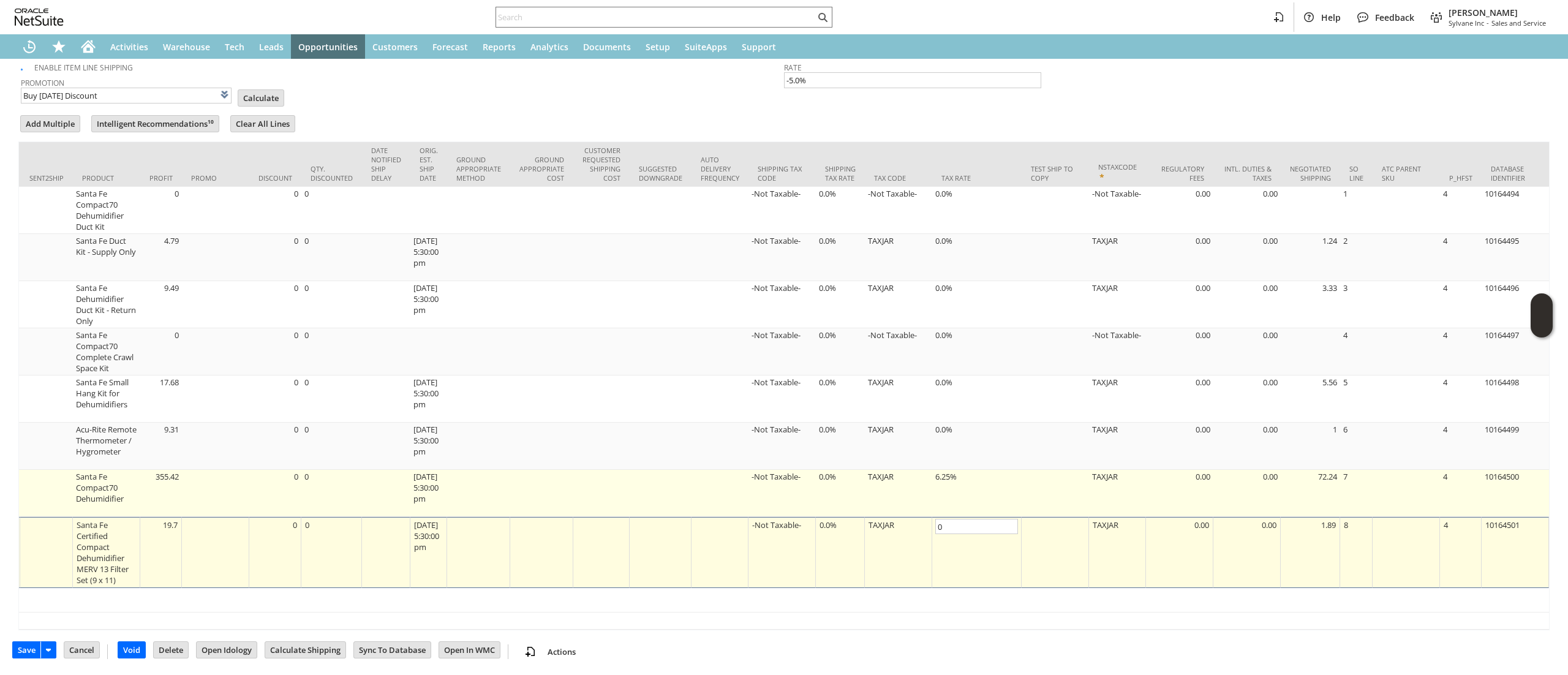
type input "0.0%"
click at [951, 482] on td "6.25%" at bounding box center [977, 493] width 90 height 47
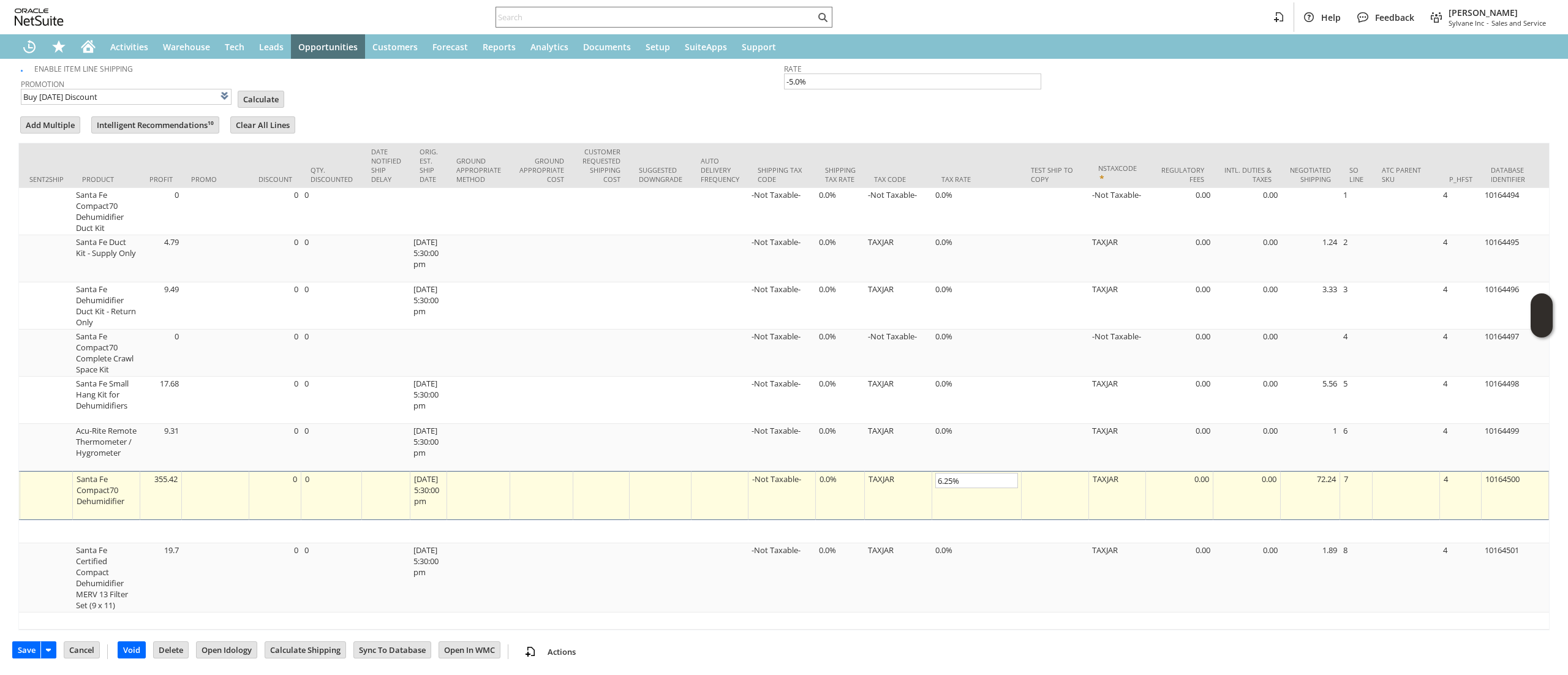
type input "Promo Code"
type input "-5.0%"
type input "OK"
type input "Make Copy"
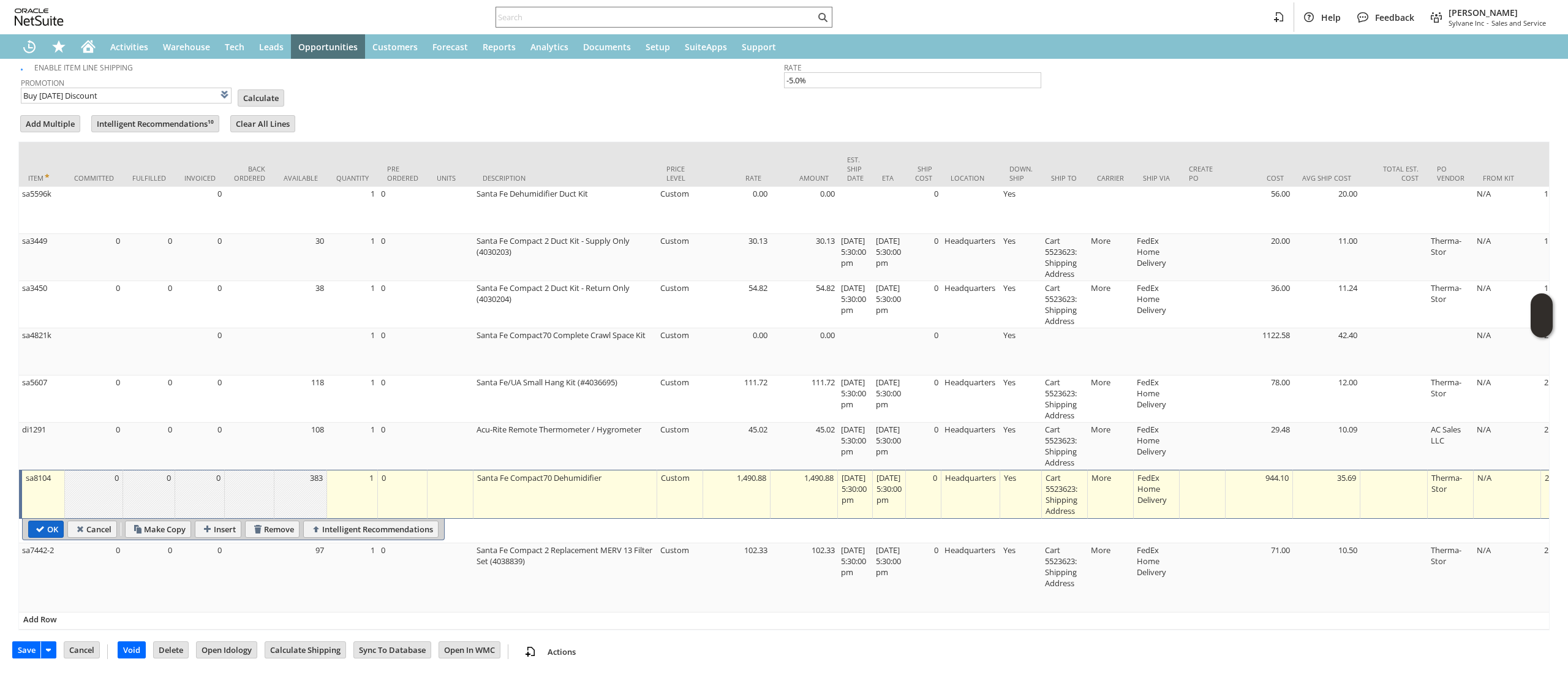
type input "0.0%"
drag, startPoint x: 47, startPoint y: 514, endPoint x: 390, endPoint y: 658, distance: 372.0
click at [47, 521] on input "OK" at bounding box center [46, 529] width 34 height 16
type input "Promo Code"
type input "-5.0%"
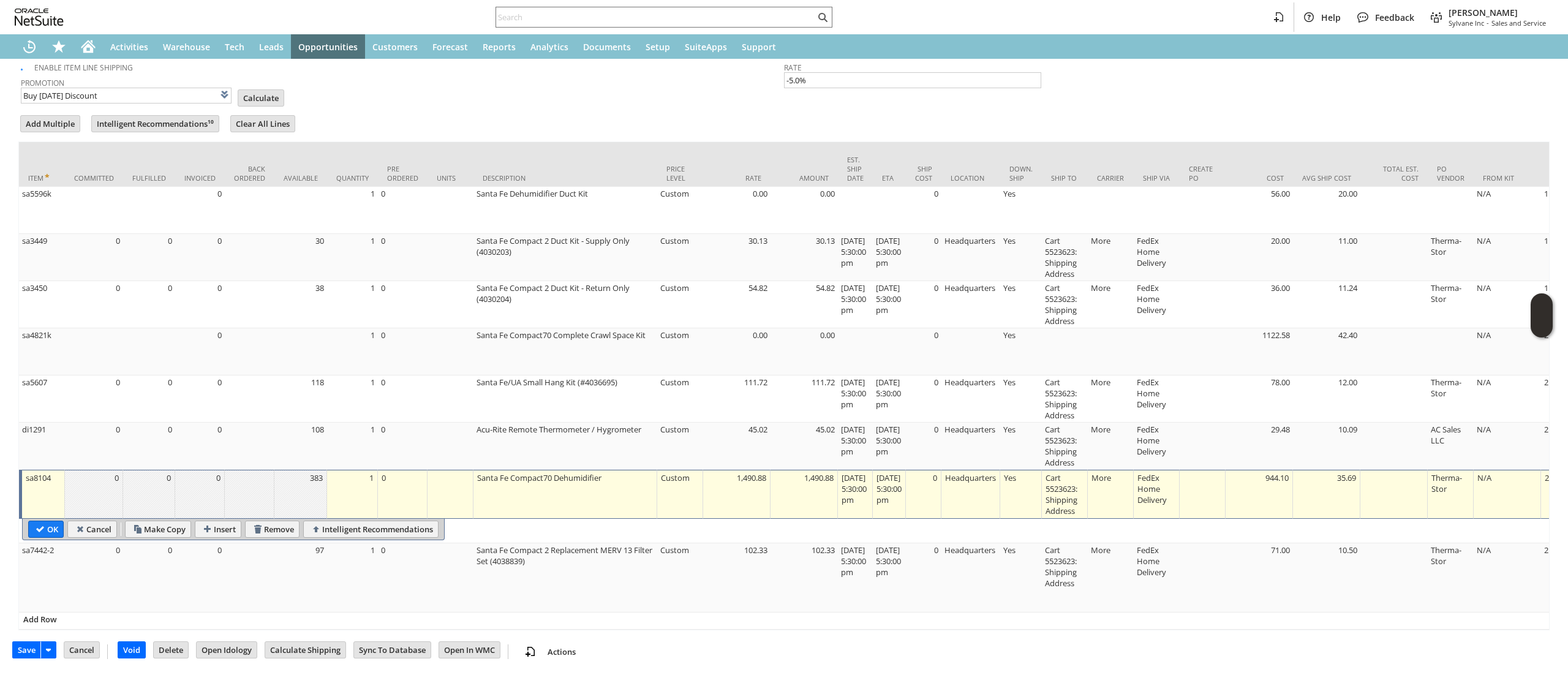
type input "Add"
type input "Copy Previous"
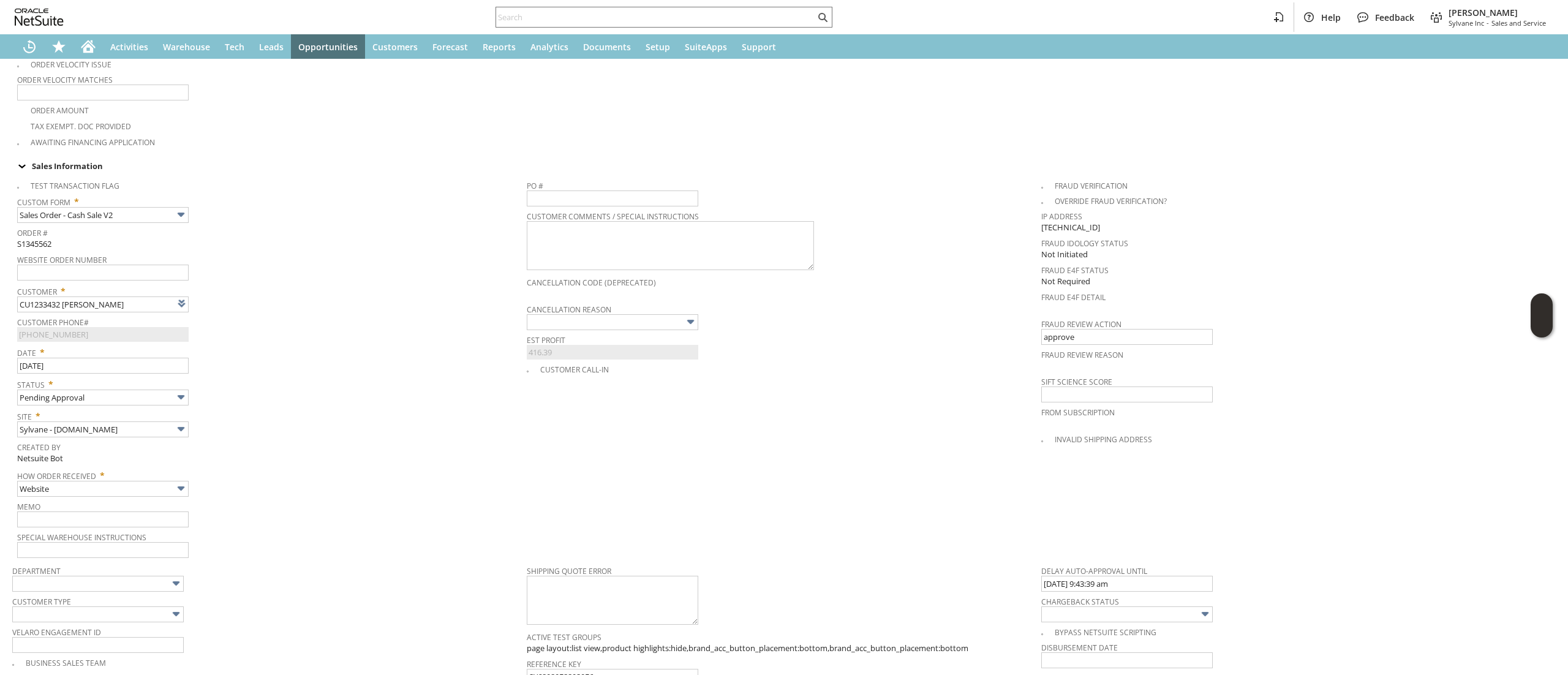
scroll to position [284, 0]
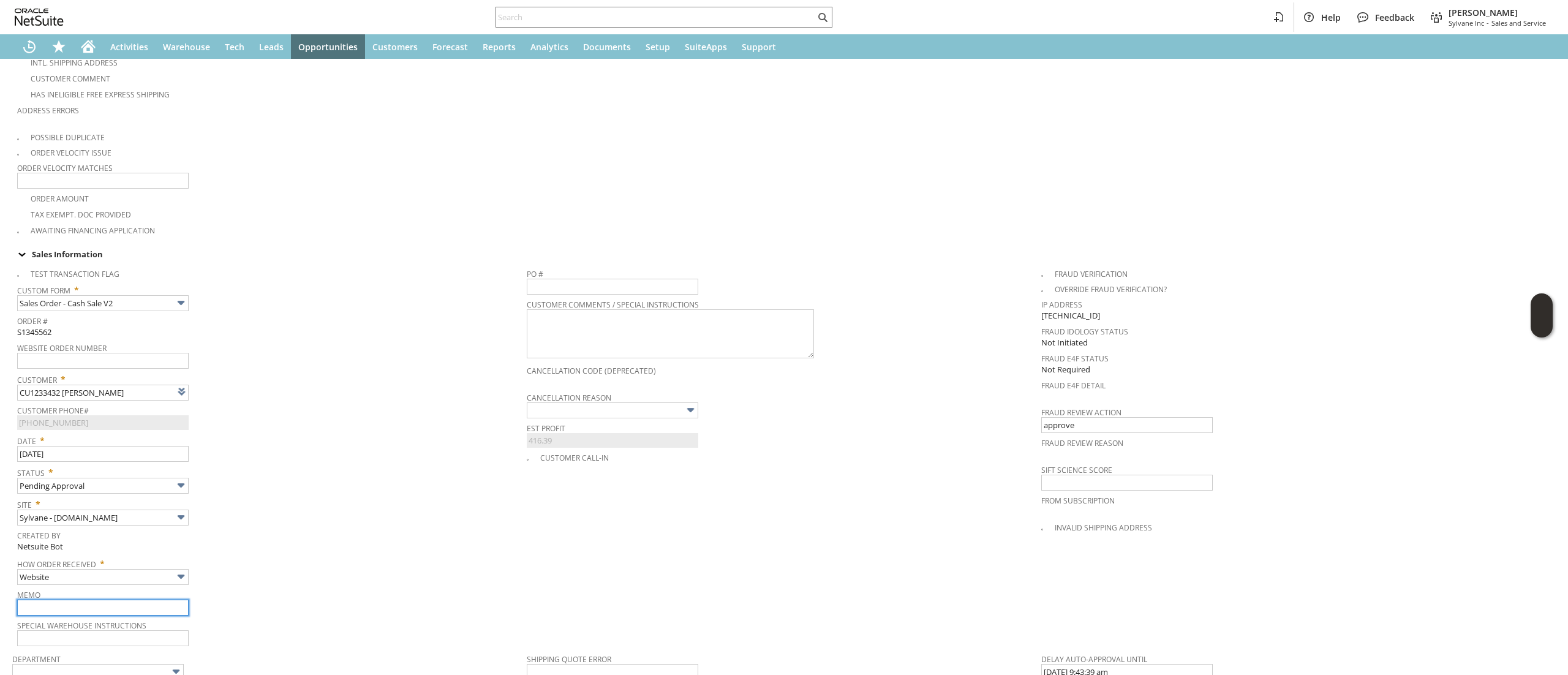
click at [177, 602] on input "text" at bounding box center [103, 608] width 171 height 16
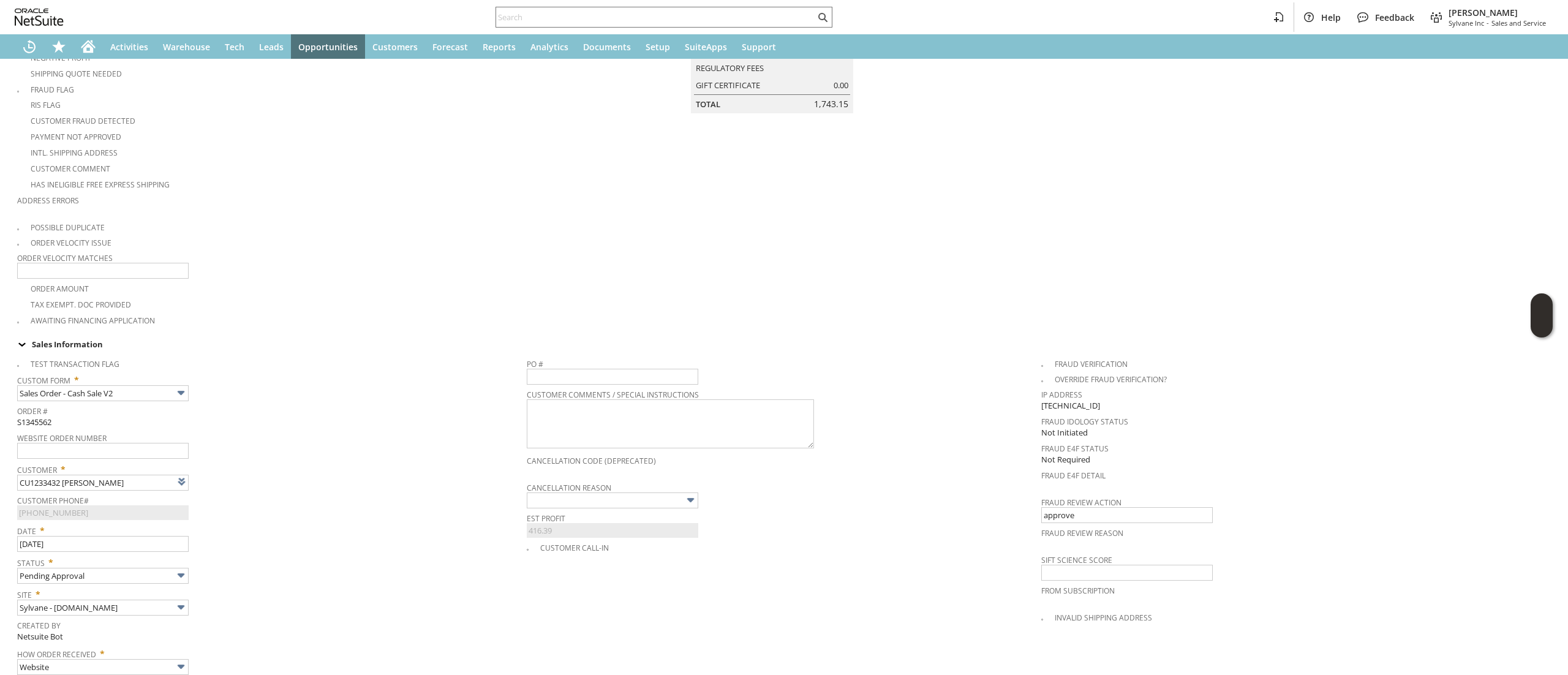
scroll to position [0, 0]
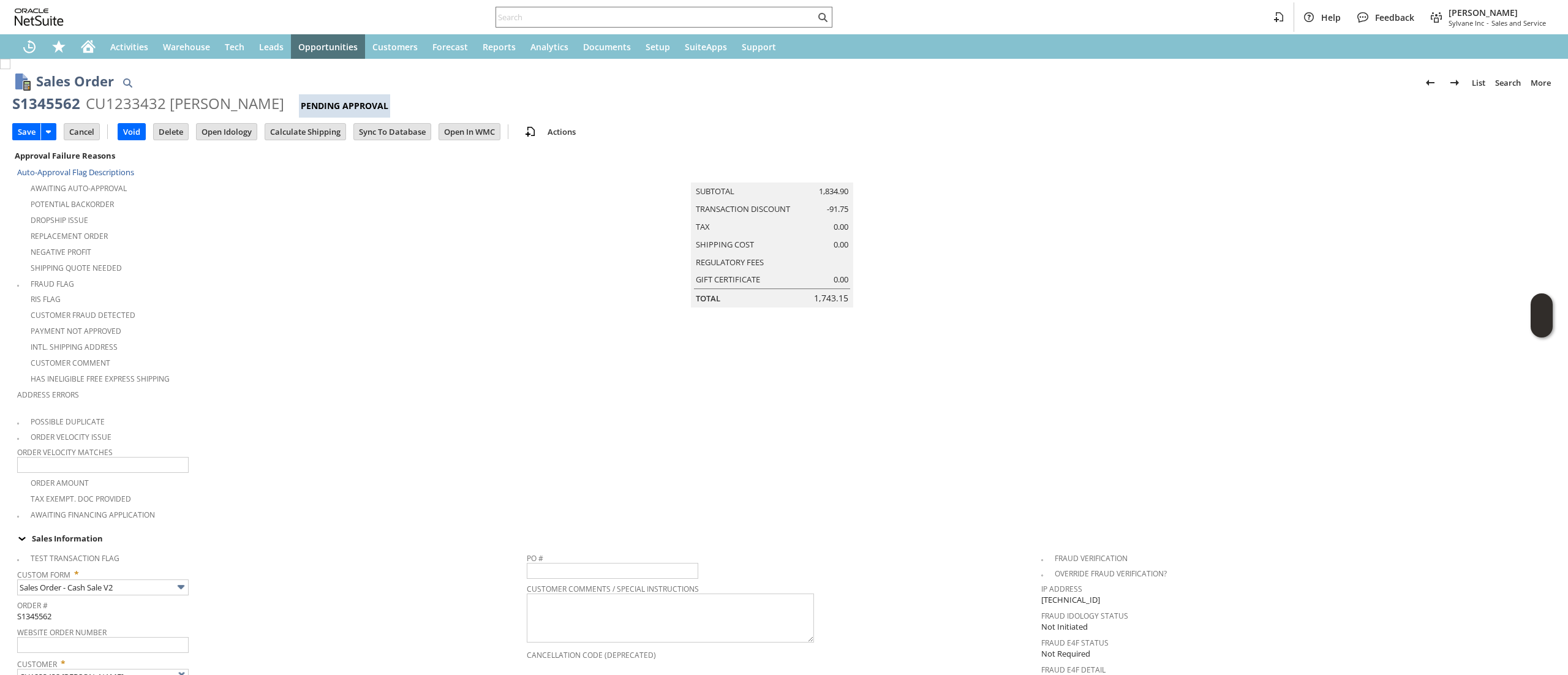
type input "tax free weekend- MA"
click at [17, 130] on input "Save" at bounding box center [26, 131] width 27 height 16
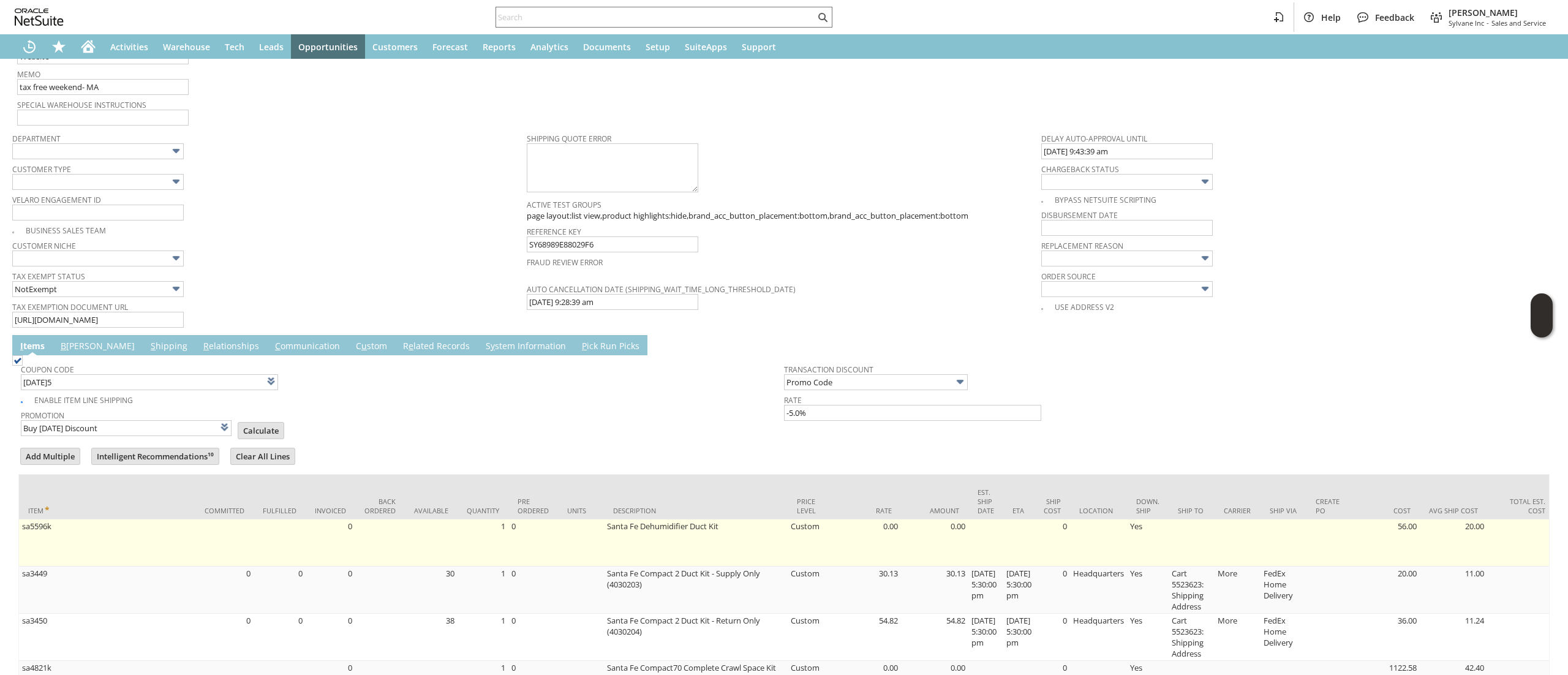
scroll to position [858, 0]
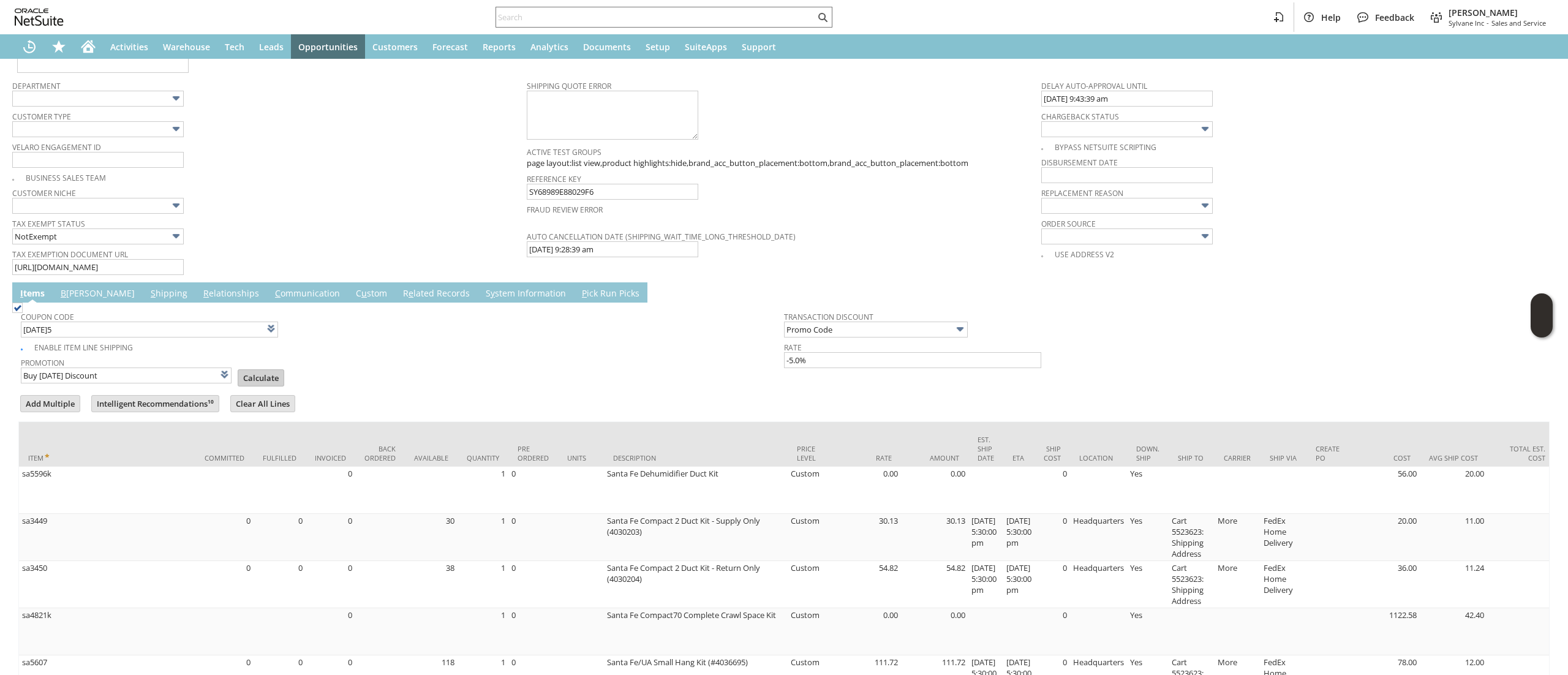
click at [243, 379] on input "Calculate" at bounding box center [261, 377] width 46 height 16
type input "Promo Code"
type input "-5.0%"
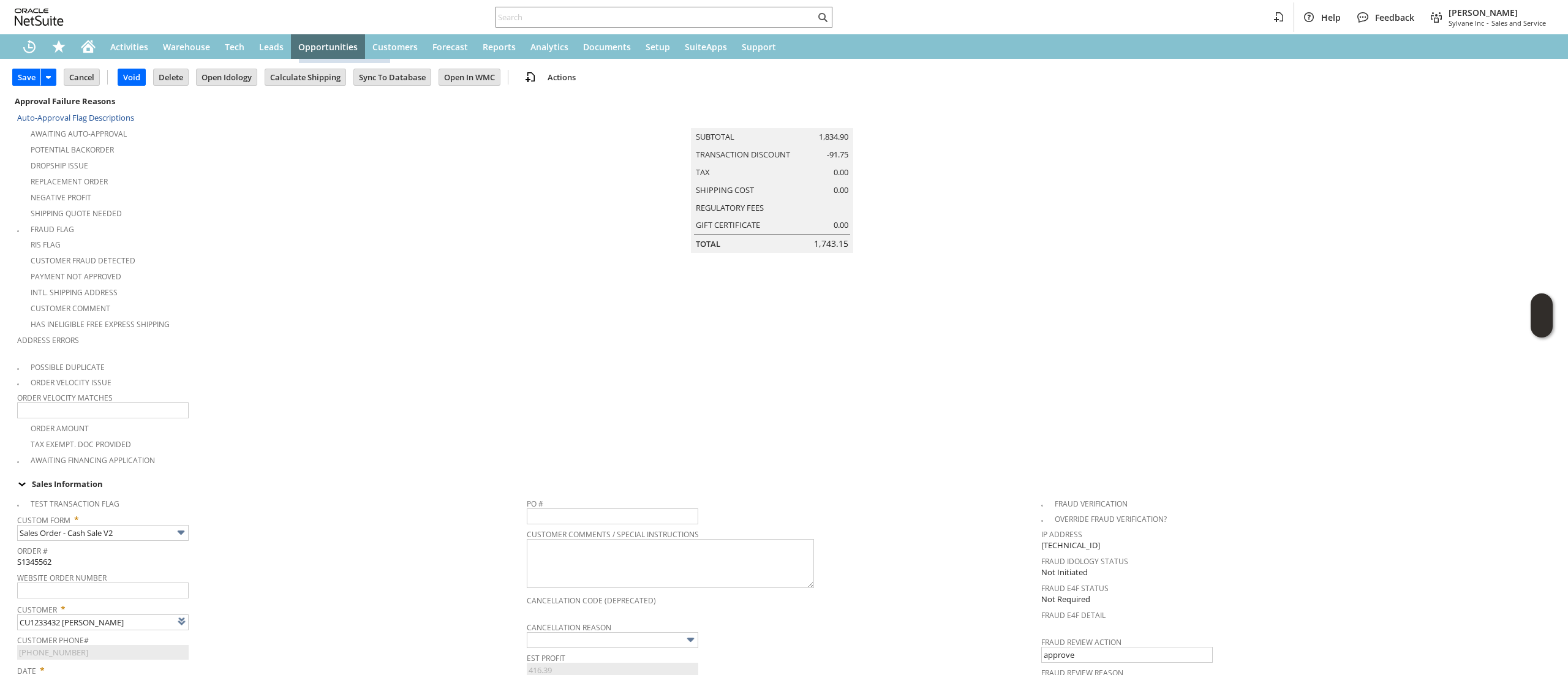
scroll to position [0, 0]
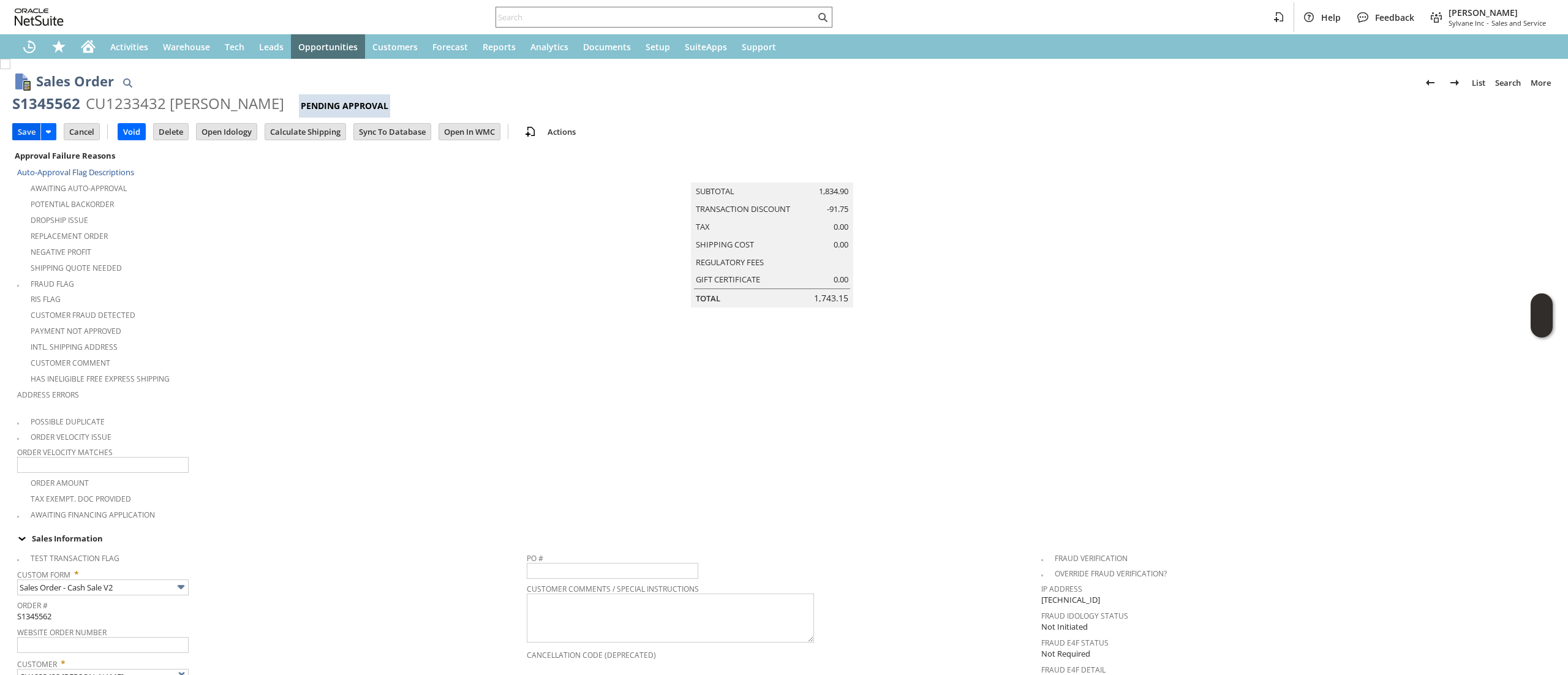
click at [13, 136] on input "Save" at bounding box center [26, 131] width 27 height 16
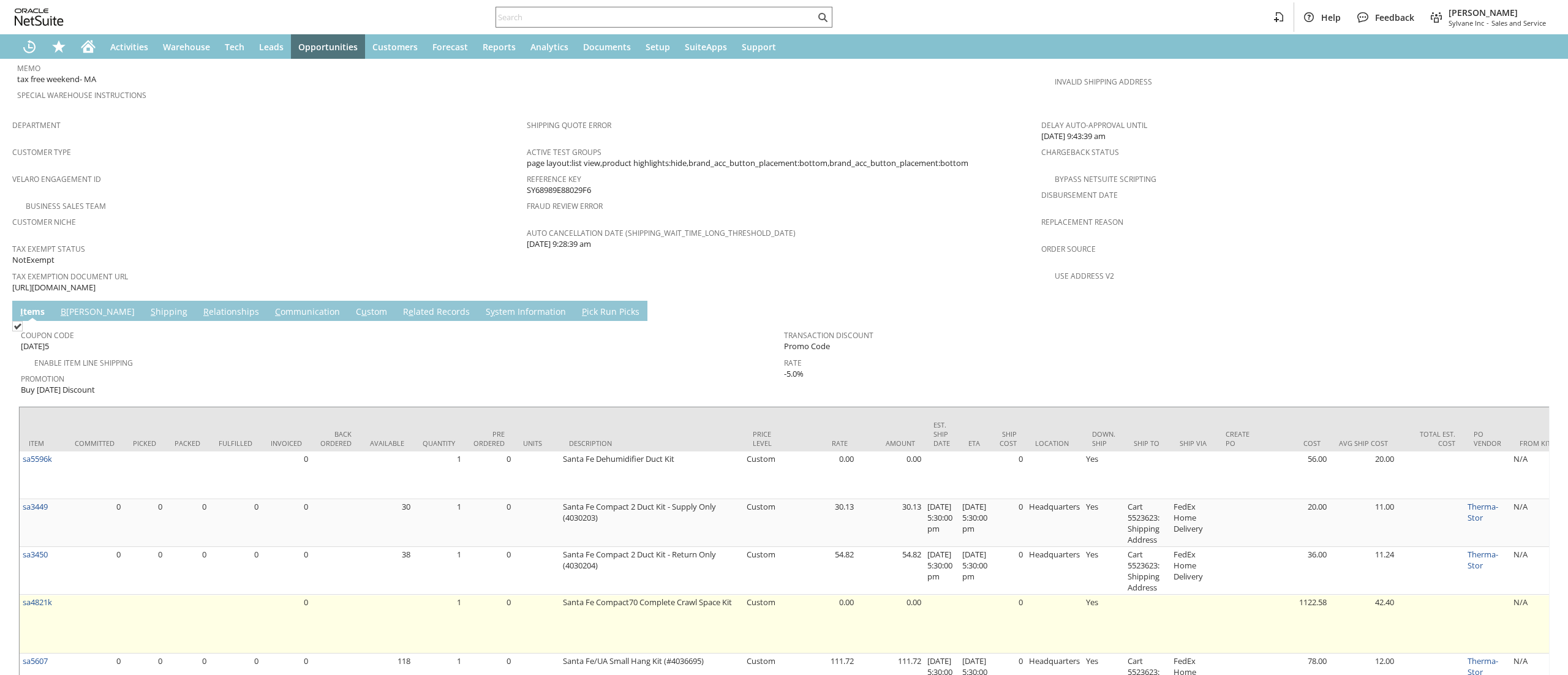
scroll to position [505, 0]
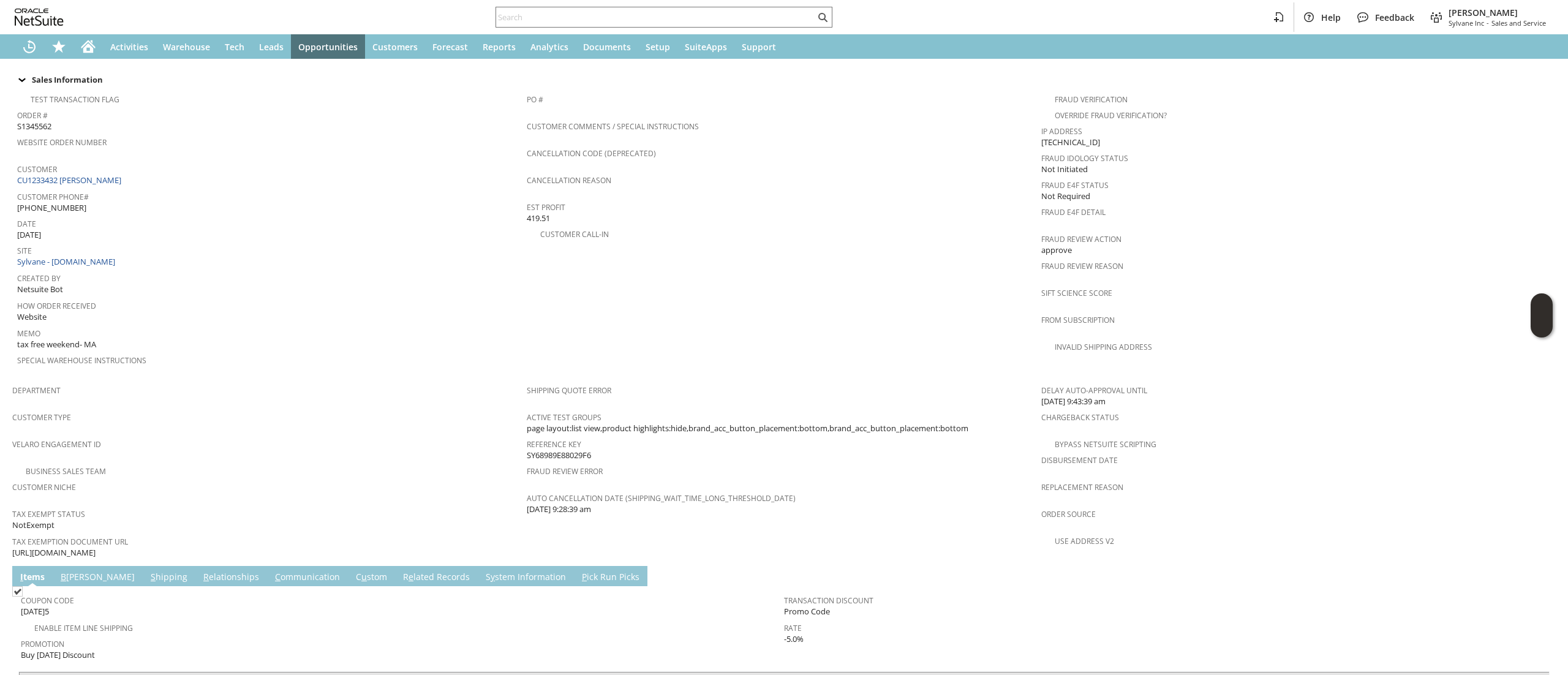
click at [272, 571] on link "C ommunication" at bounding box center [307, 578] width 71 height 13
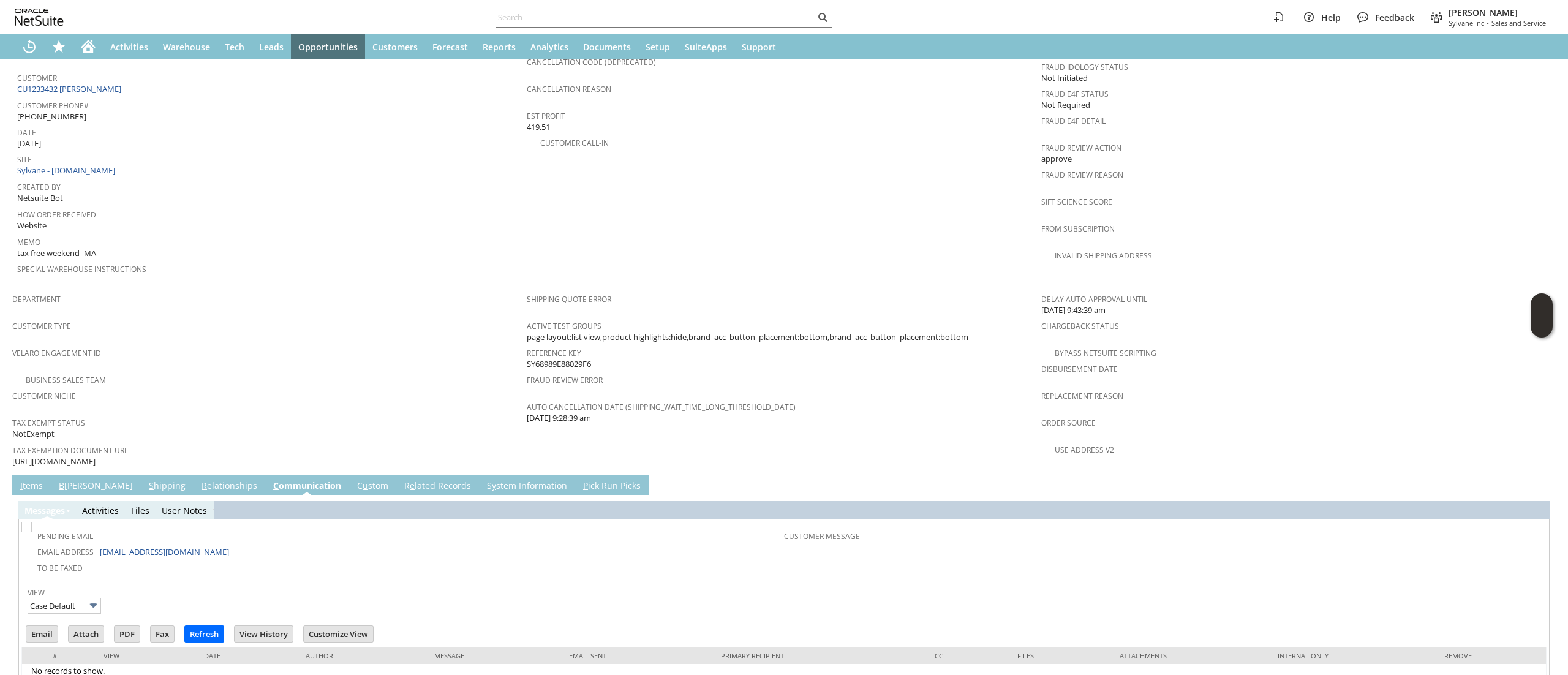
scroll to position [0, 0]
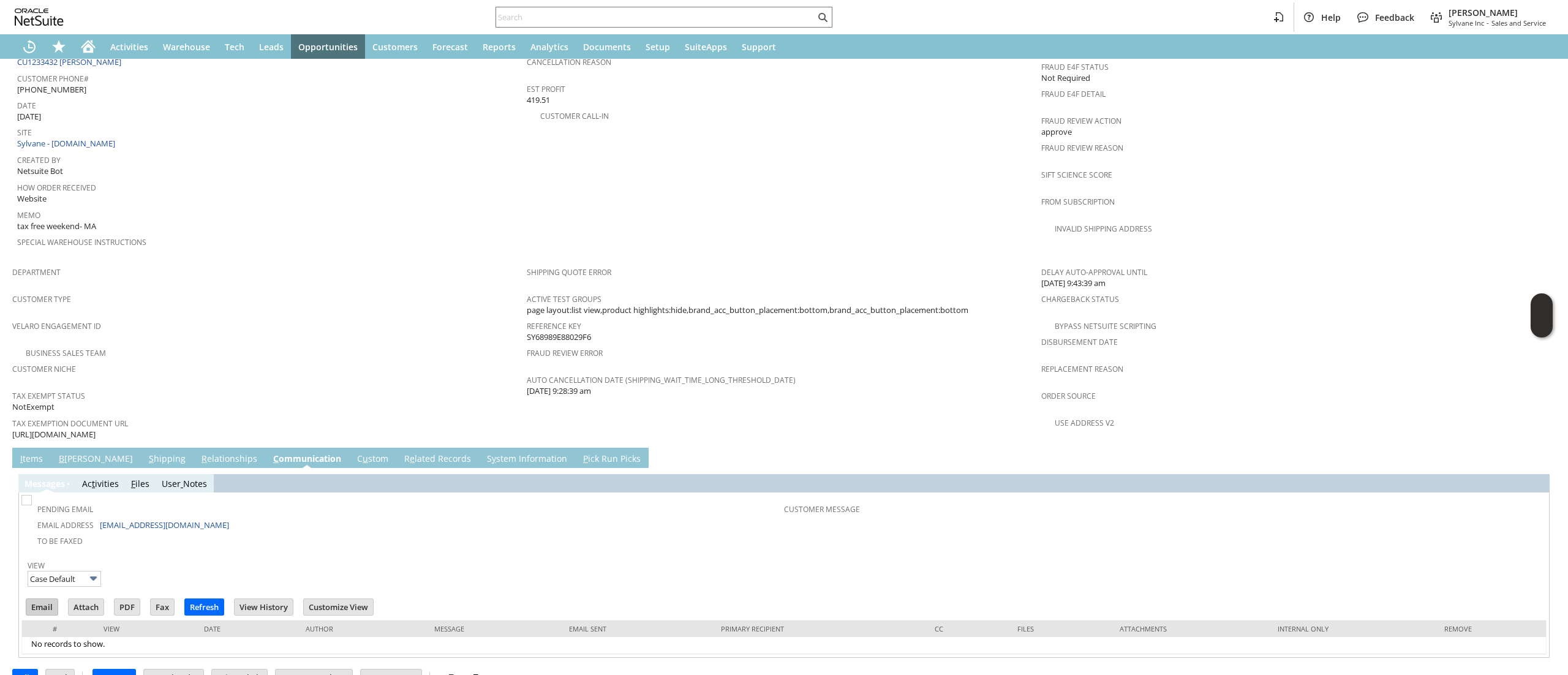
click at [47, 599] on input "Email" at bounding box center [42, 607] width 32 height 16
drag, startPoint x: 919, startPoint y: 330, endPoint x: 905, endPoint y: 330, distance: 14.0
click at [919, 344] on span "Fraud Review Error" at bounding box center [781, 351] width 509 height 14
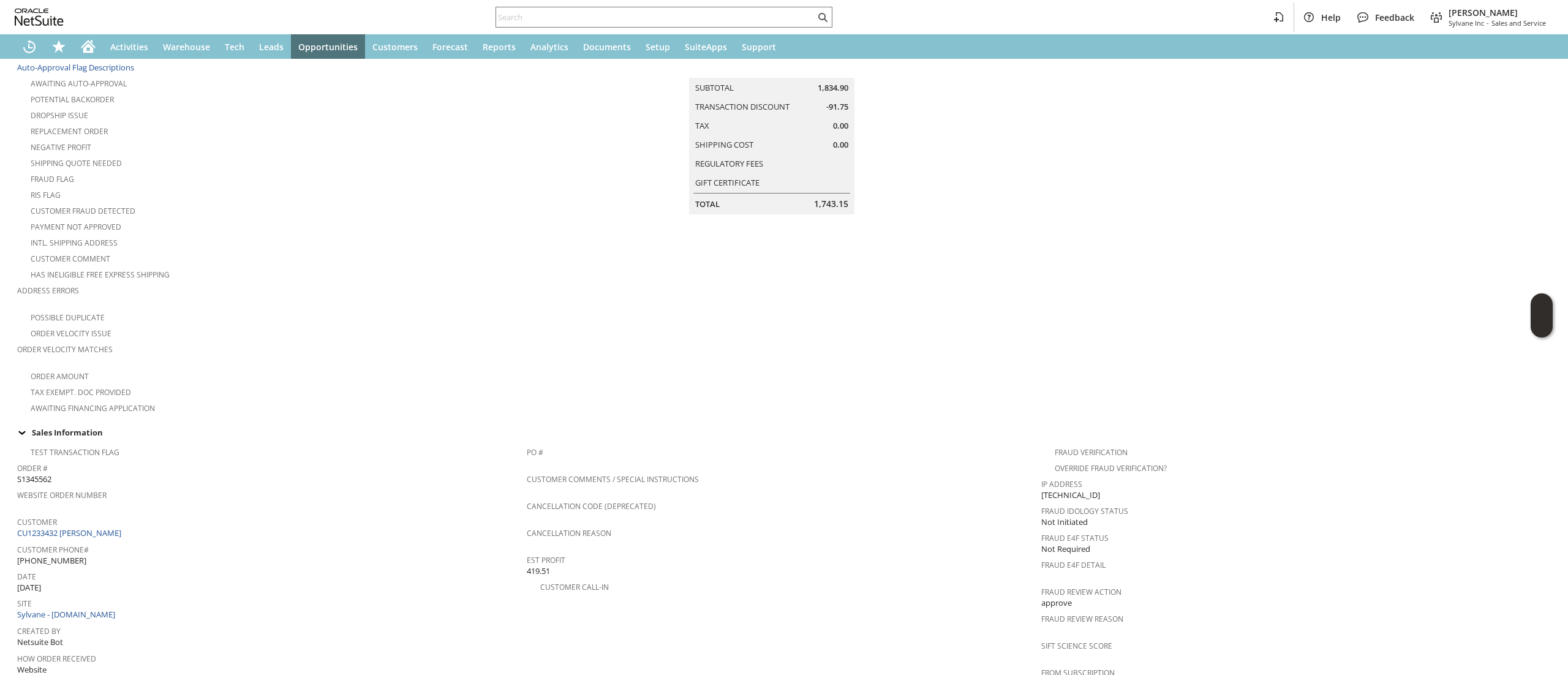
scroll to position [245, 0]
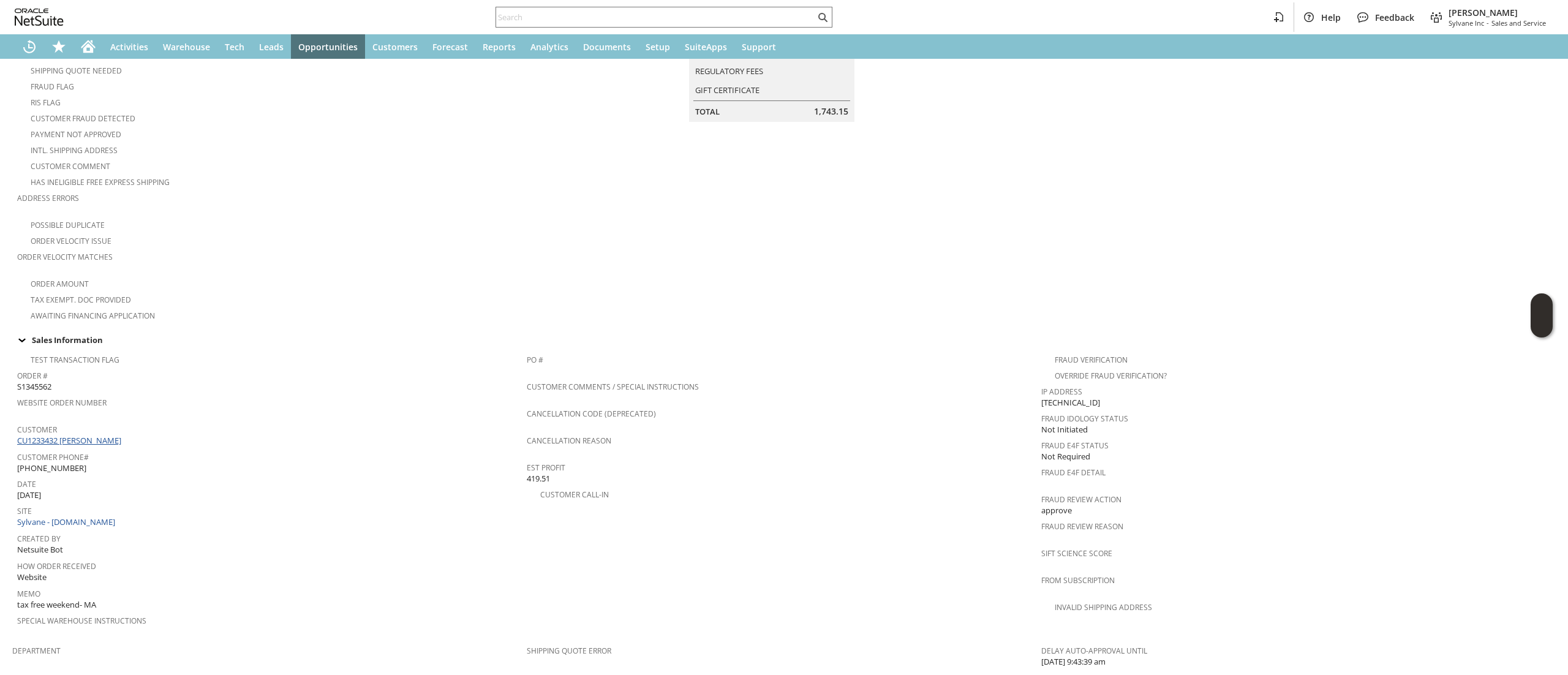
click at [125, 435] on link "CU1233432 Christopher Agostino" at bounding box center [71, 440] width 107 height 11
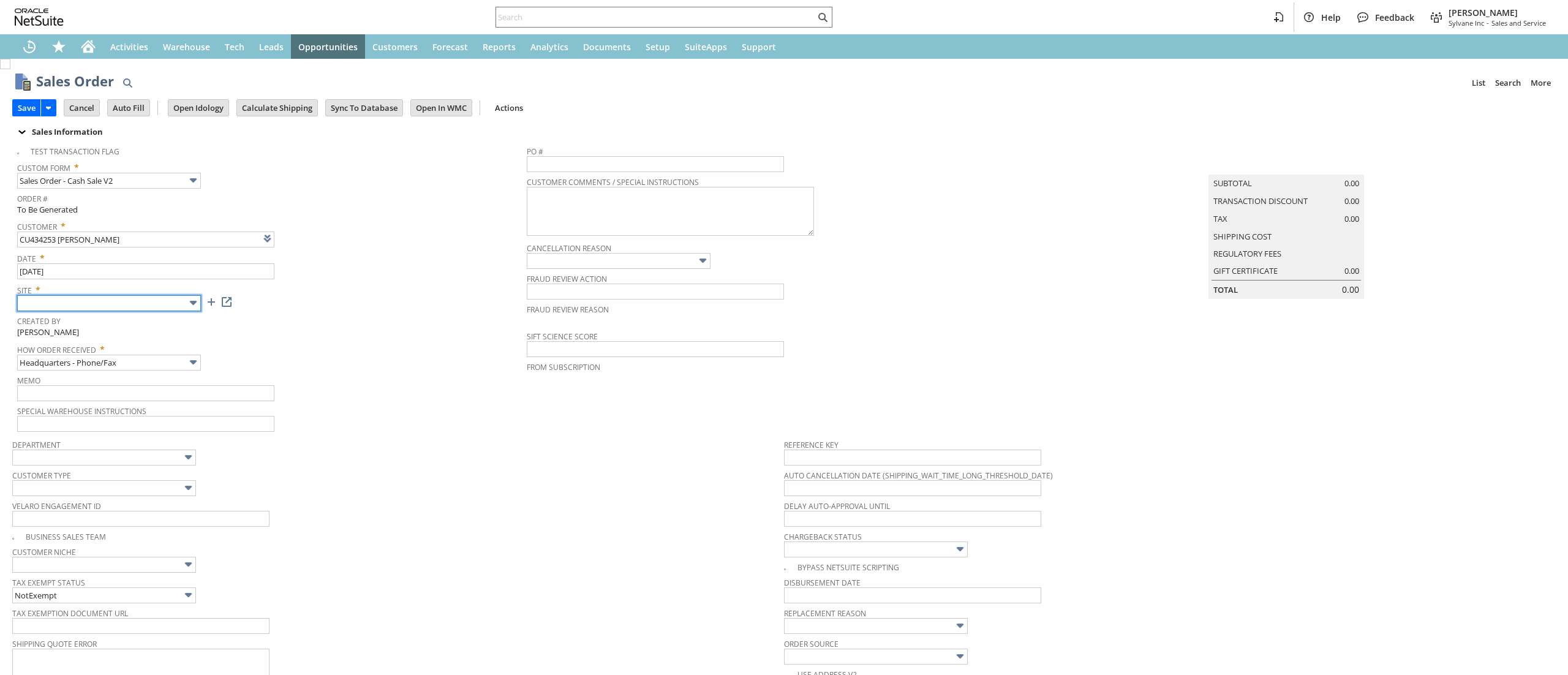
click at [106, 302] on input "text" at bounding box center [109, 303] width 184 height 16
type input "Intelligent Recommendations ⁰"
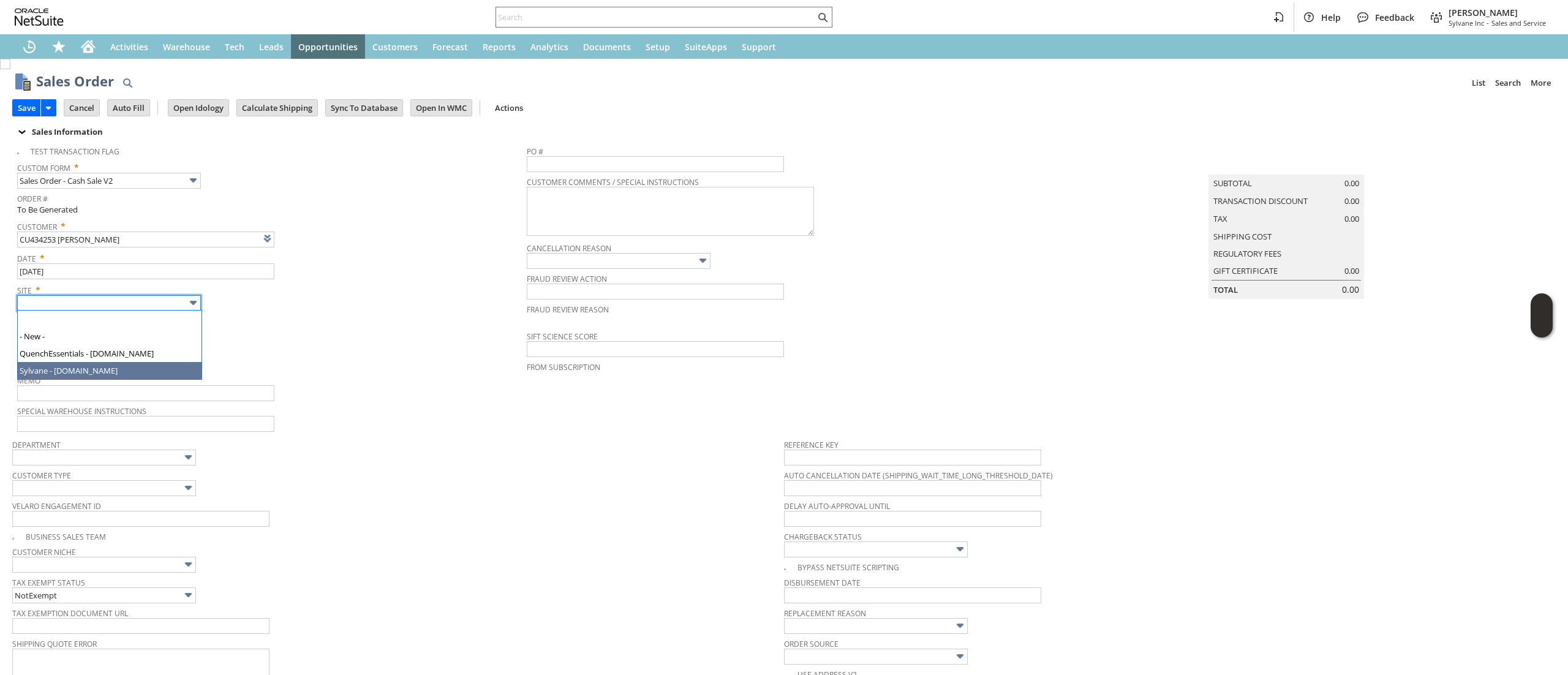
type input "Sylvane - [DOMAIN_NAME]"
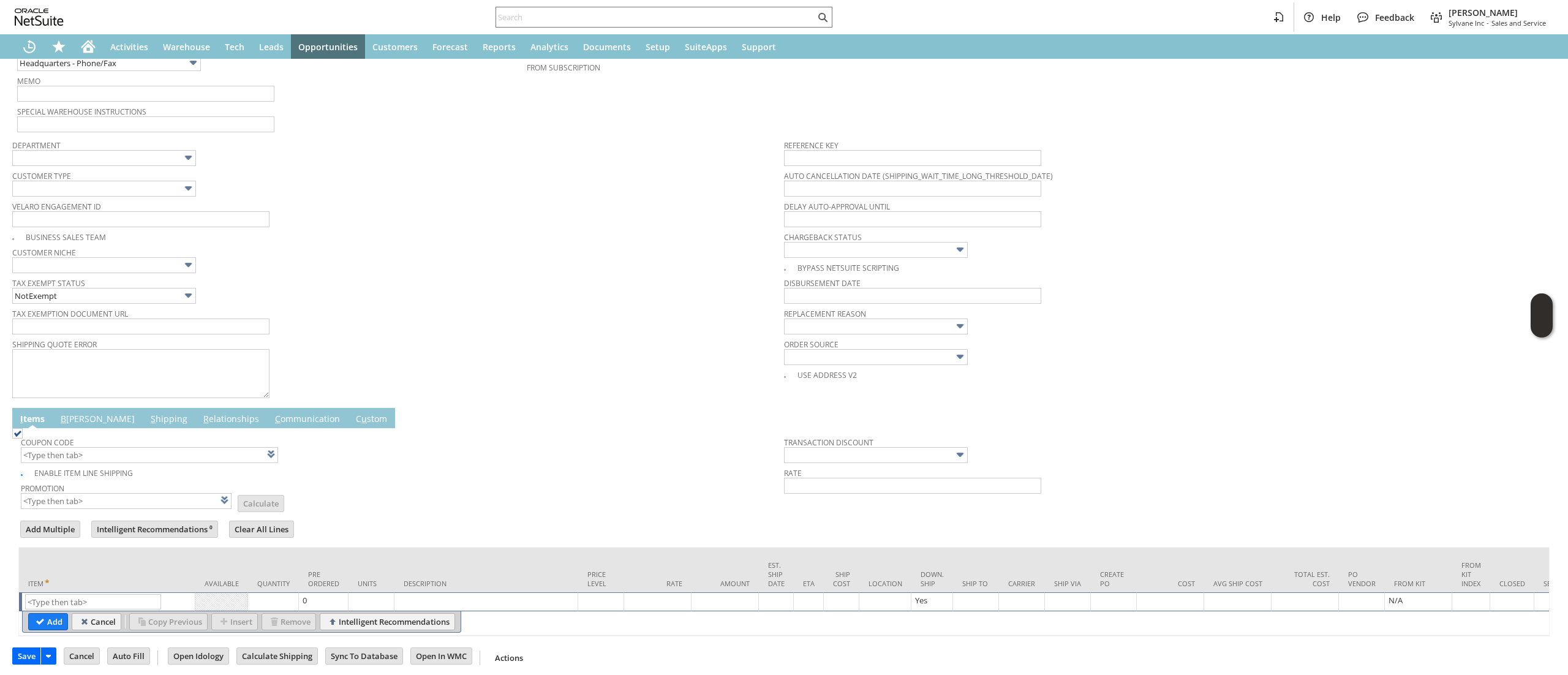
scroll to position [328, 0]
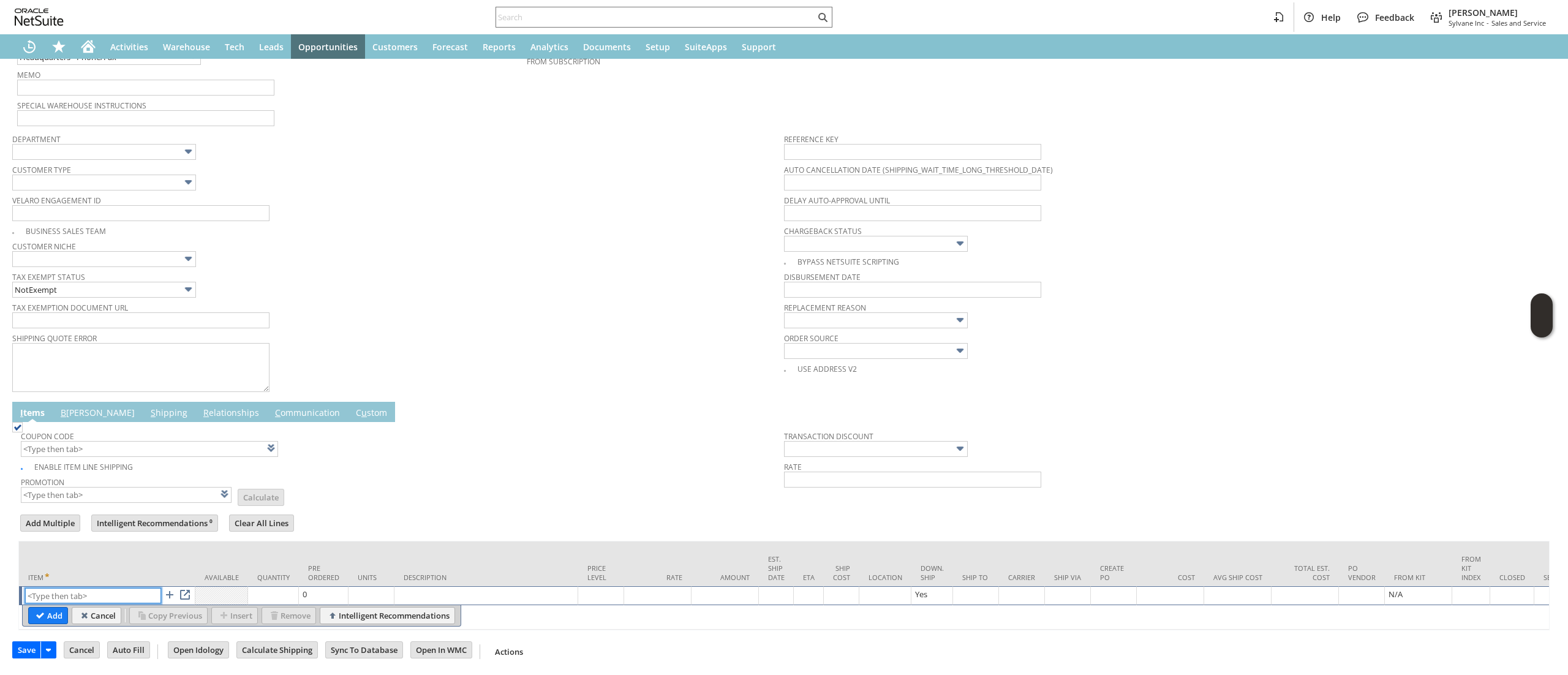
click at [113, 589] on input "text" at bounding box center [93, 596] width 136 height 15
paste input "ap16996"
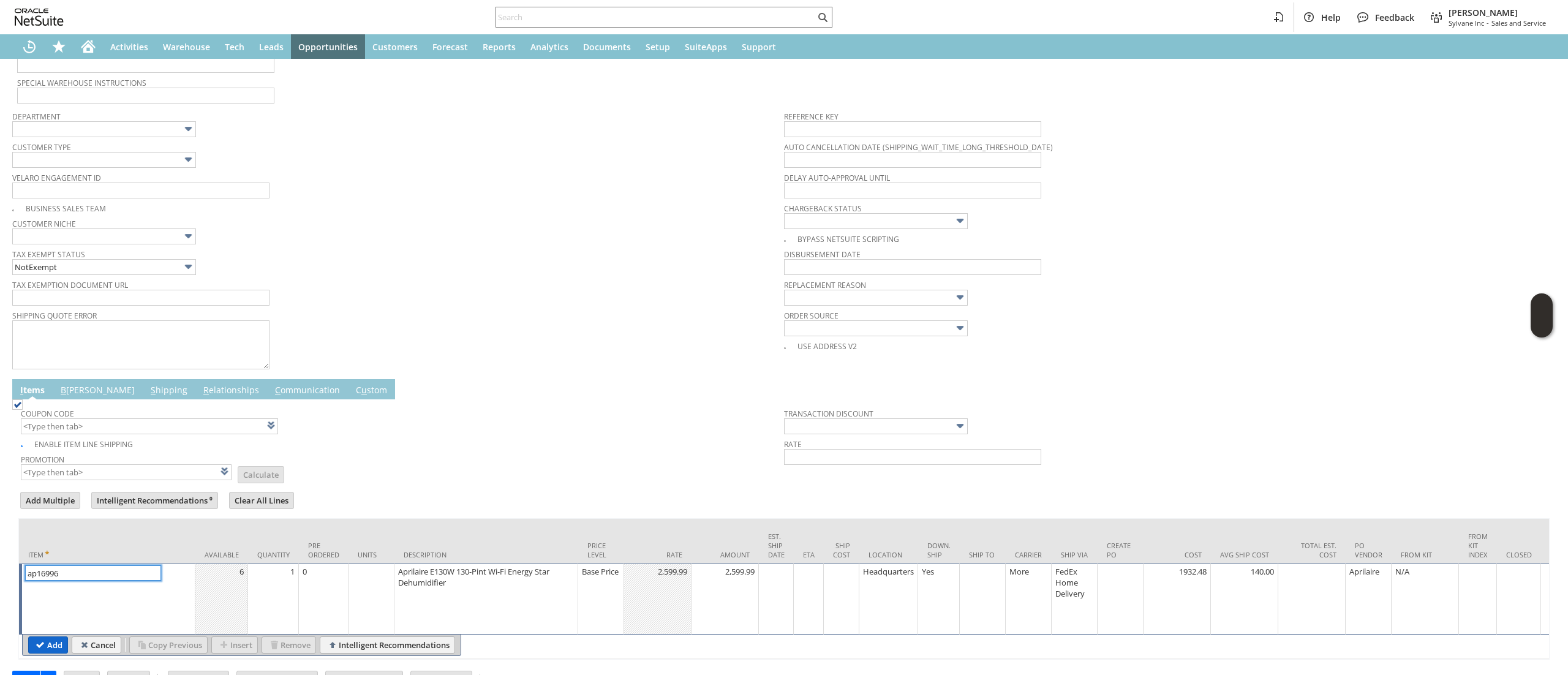
type input "ap16996"
click at [40, 644] on input "Add" at bounding box center [48, 644] width 38 height 16
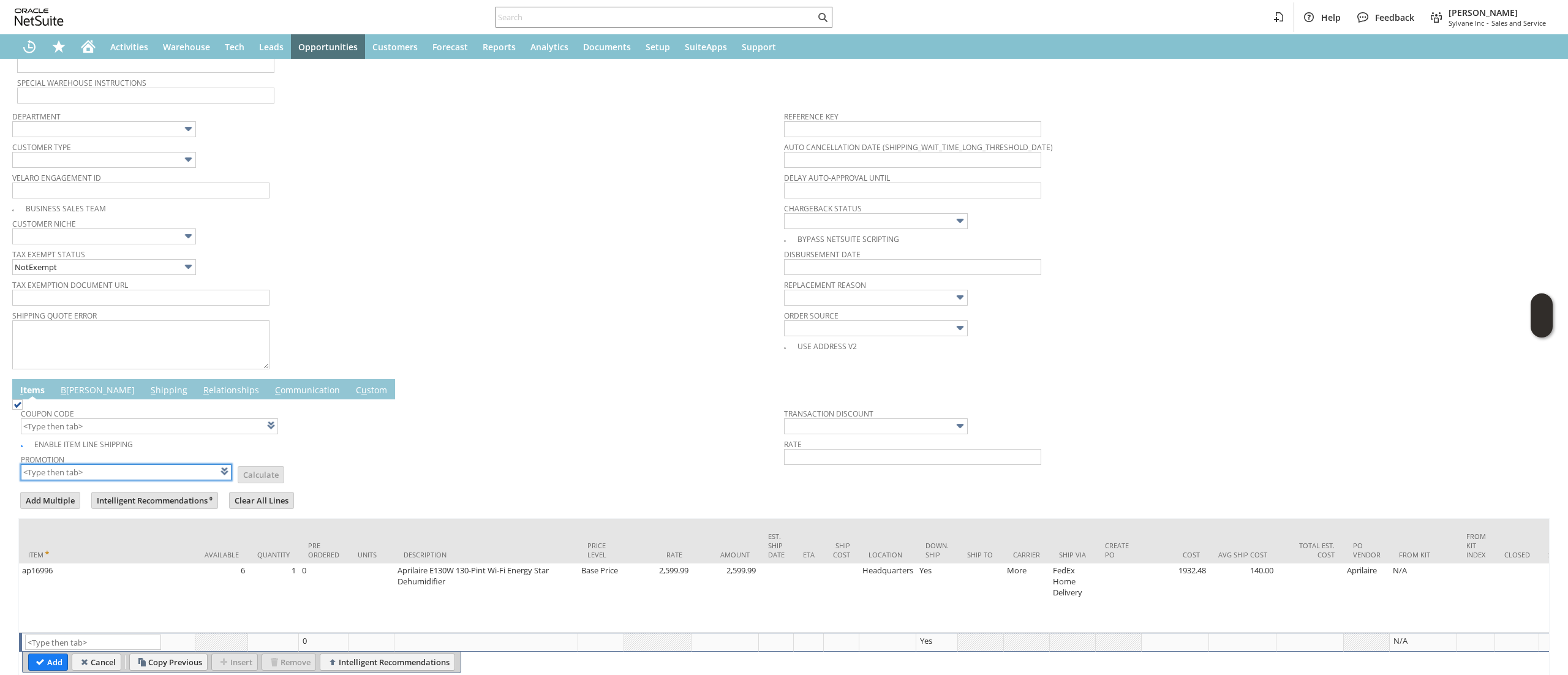
click at [135, 475] on input "text" at bounding box center [126, 472] width 211 height 16
type input "XA325"
click at [588, 467] on td "Promotion XA325 List Calculate" at bounding box center [402, 466] width 763 height 31
type input "XA325"
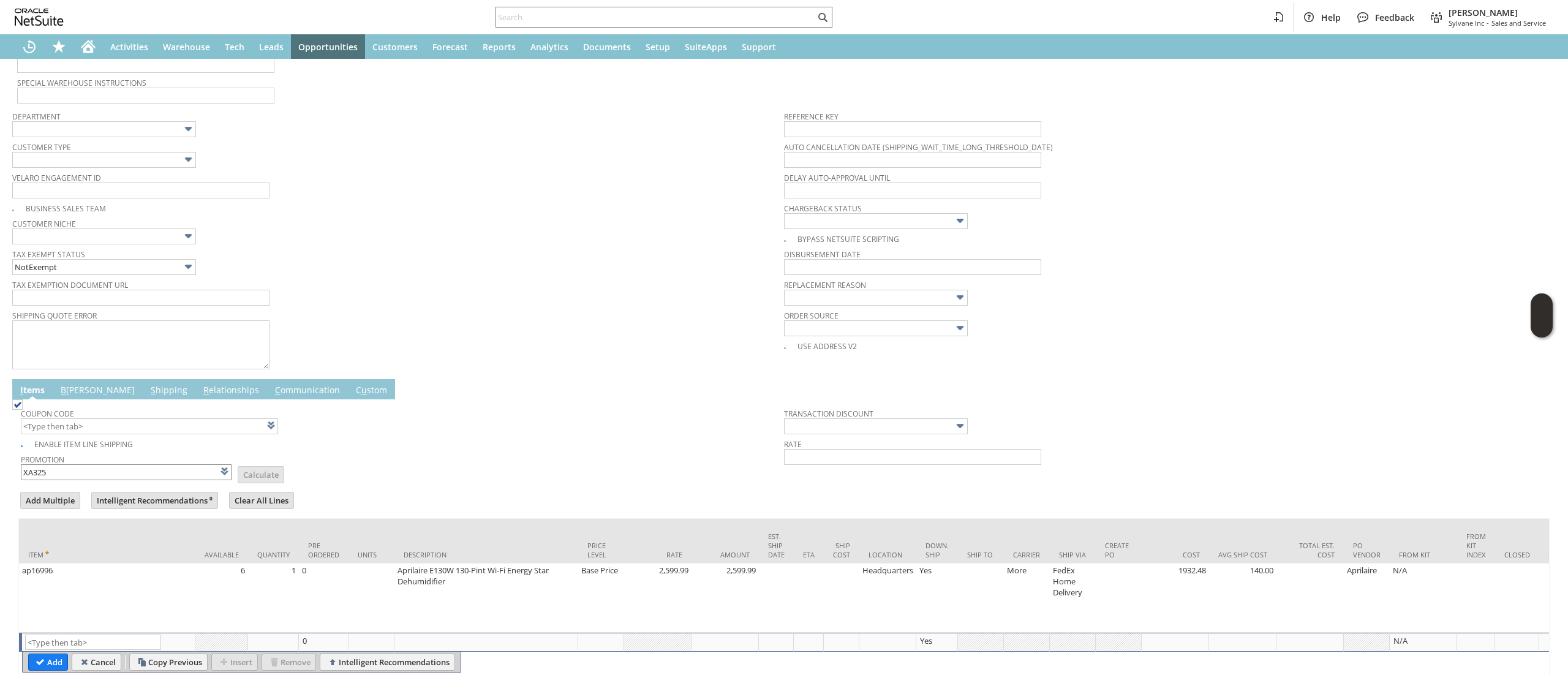
type input "Promo Code"
type input "-5.0%"
click at [140, 480] on input "XA325" at bounding box center [126, 472] width 211 height 16
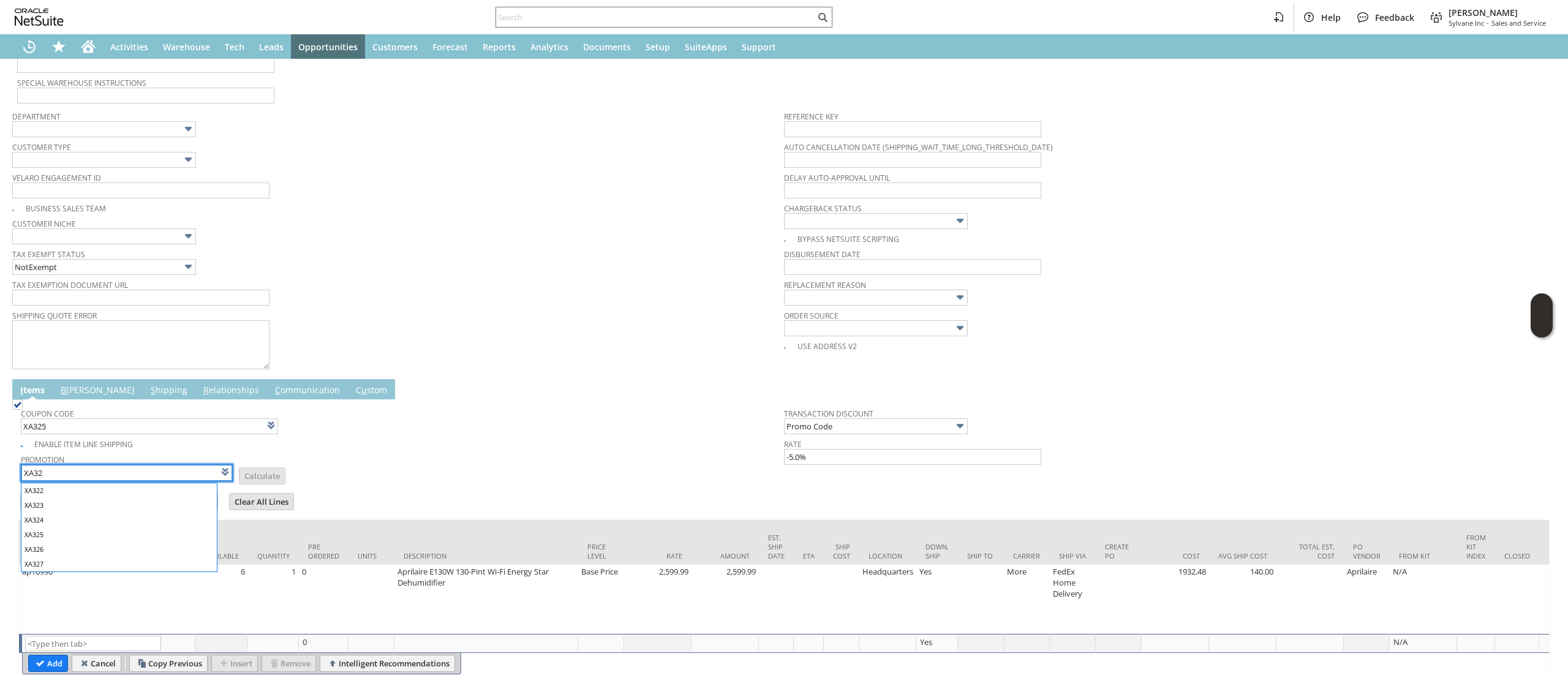
type input "XA327"
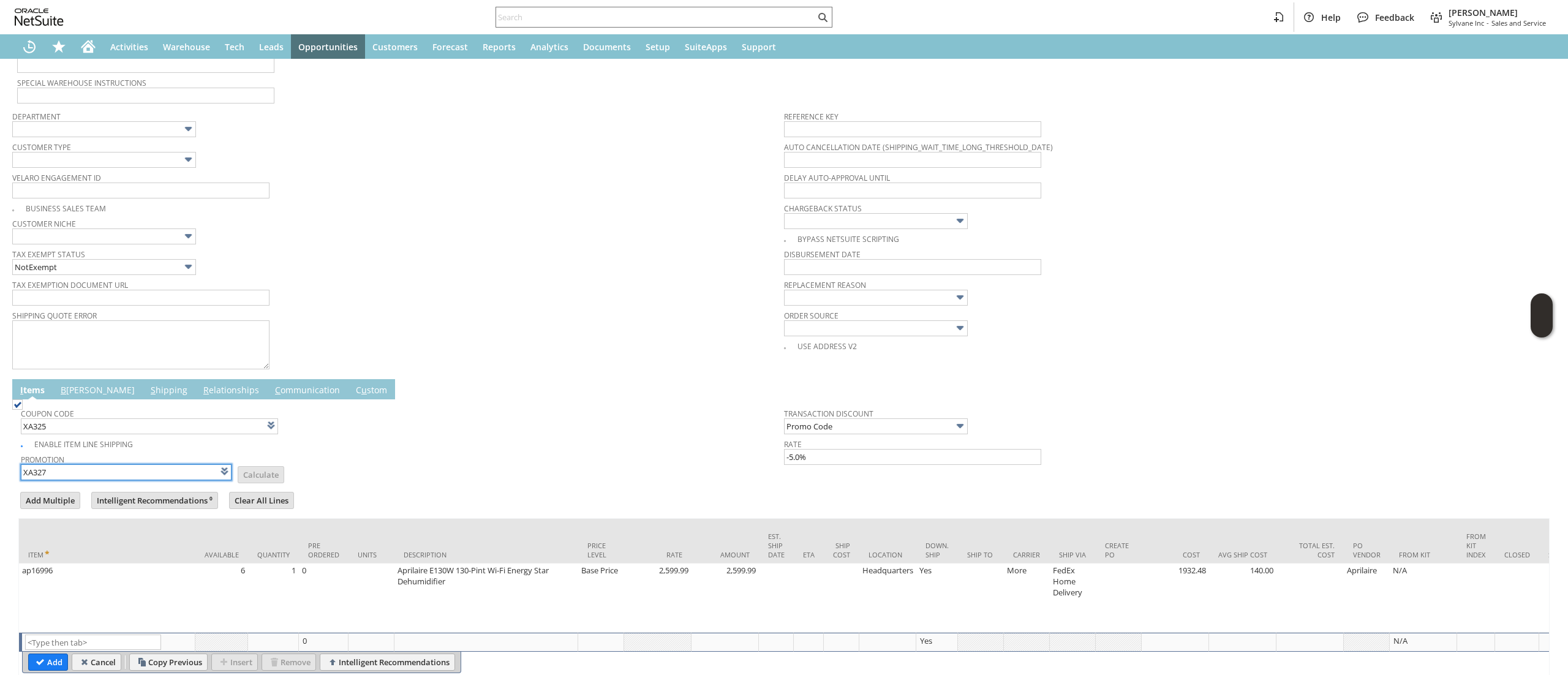
type input "XA327"
type input "Promo Code"
type input "-10.0%"
type input "XA327"
click at [458, 432] on div "Coupon Code XA327" at bounding box center [399, 419] width 757 height 29
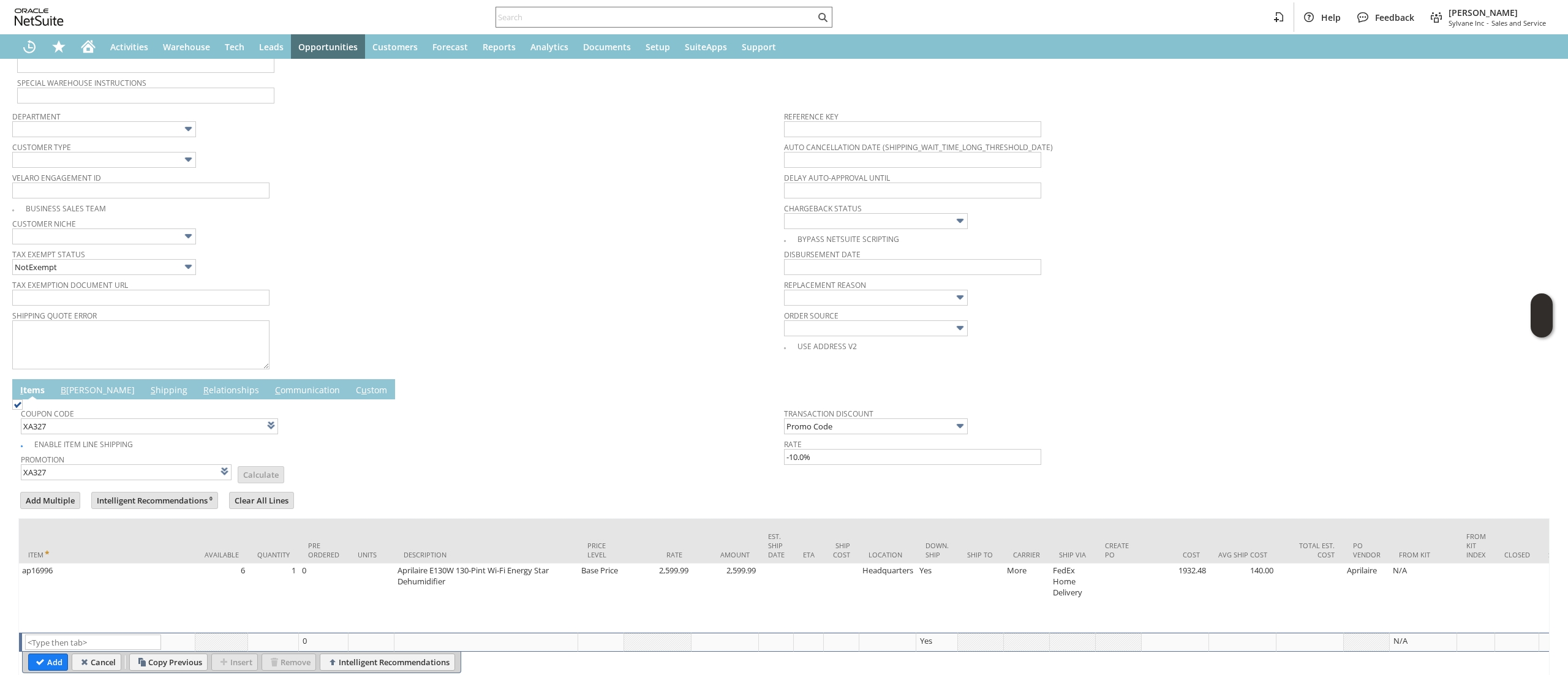
scroll to position [0, 0]
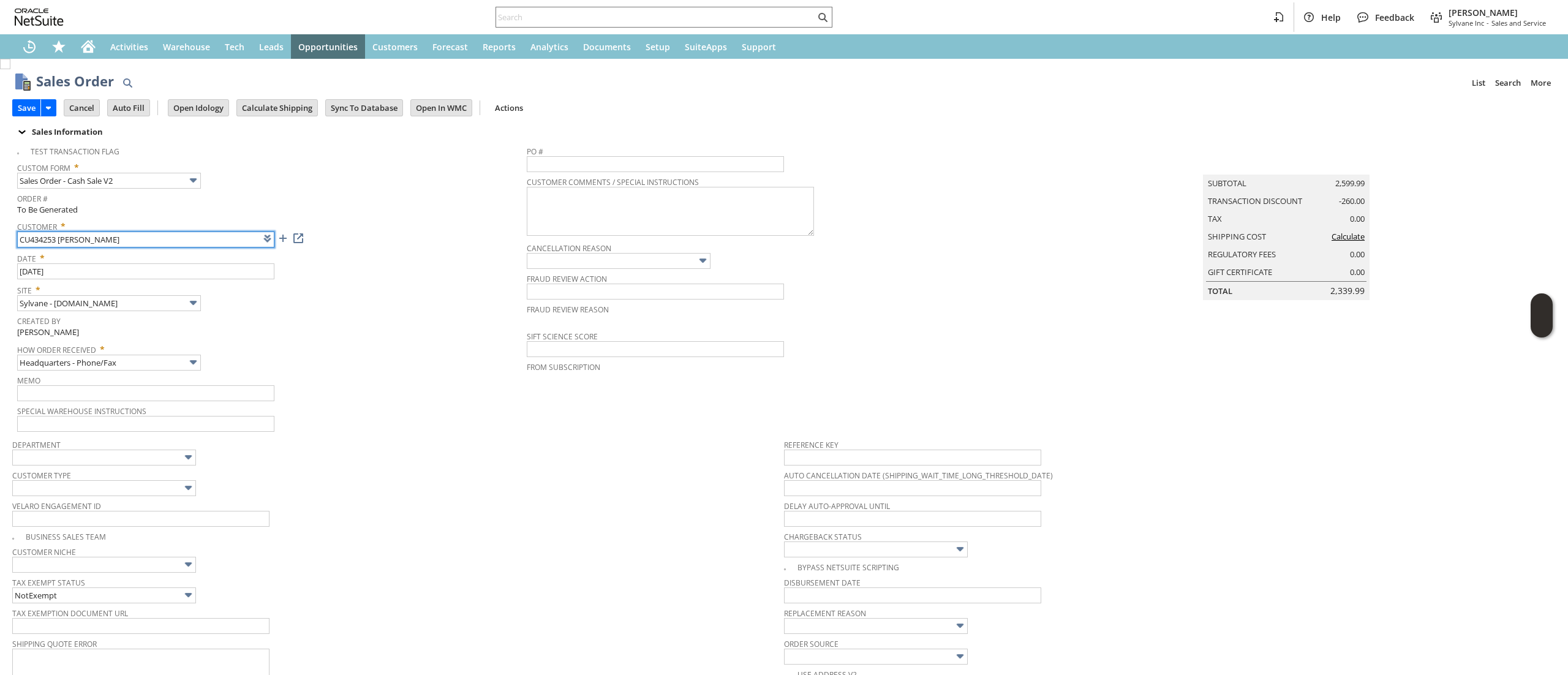
click at [231, 232] on input "CU434253 George Sambataro" at bounding box center [146, 239] width 258 height 16
click at [271, 90] on div "Sales Order List Search More Add To Shortcuts" at bounding box center [795, 81] width 1519 height 22
click at [270, 106] on input "Calculate Shipping" at bounding box center [277, 107] width 81 height 16
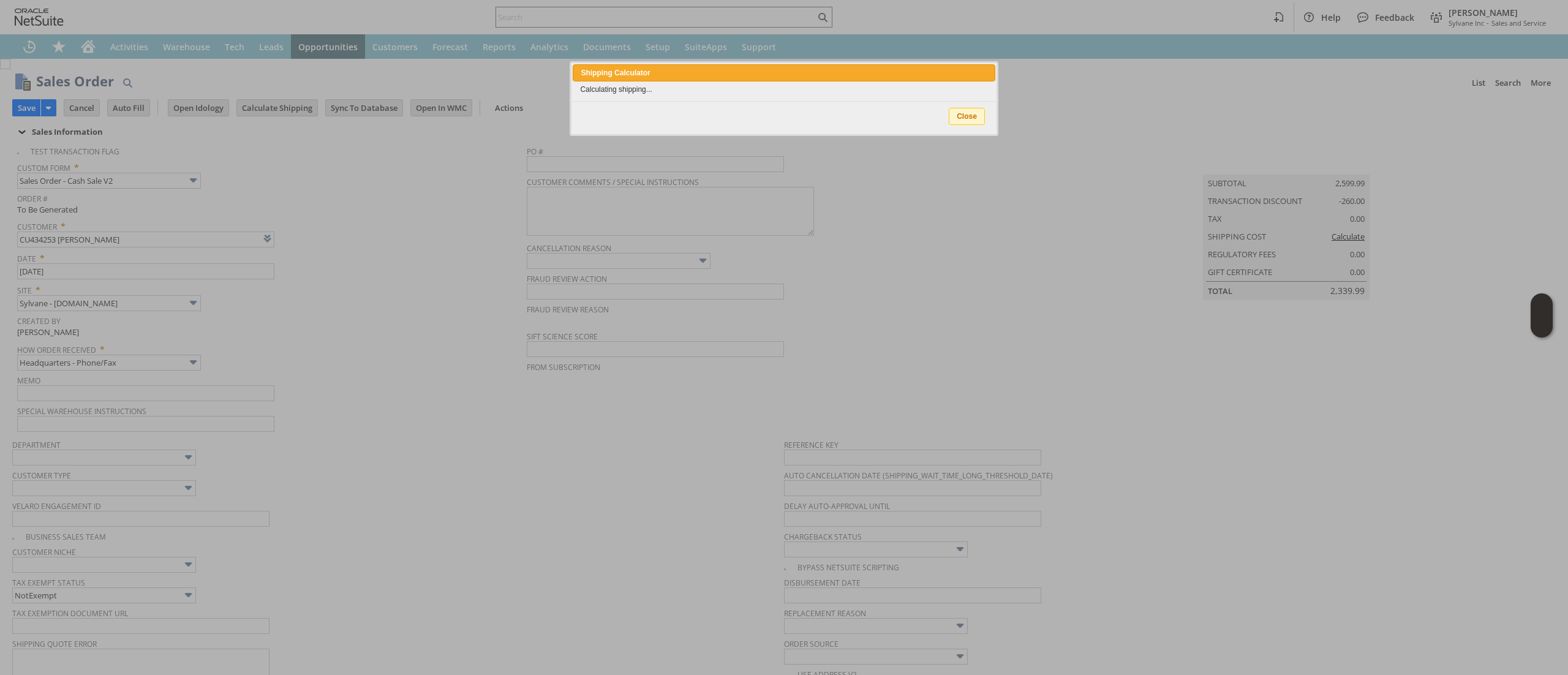
type input "Add"
type input "Copy Previous"
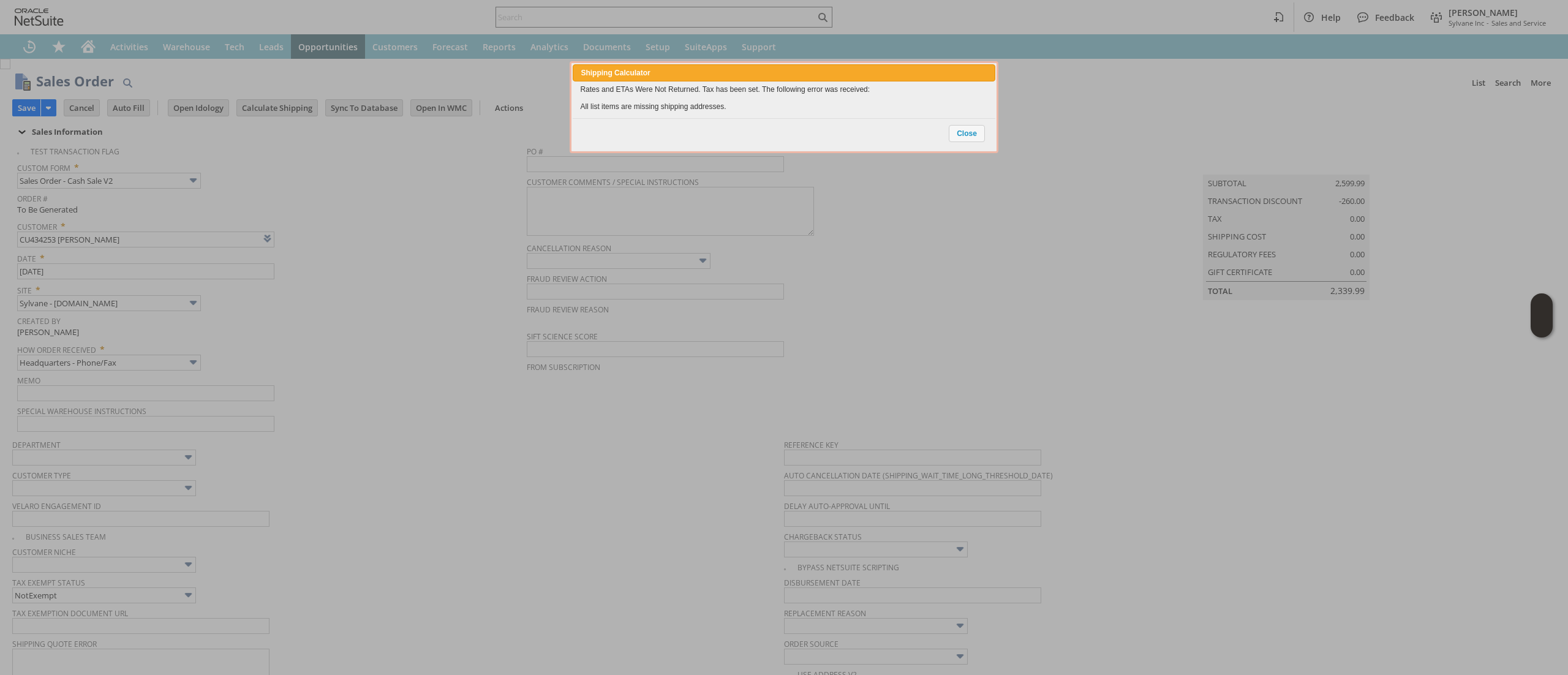
scroll to position [395, 0]
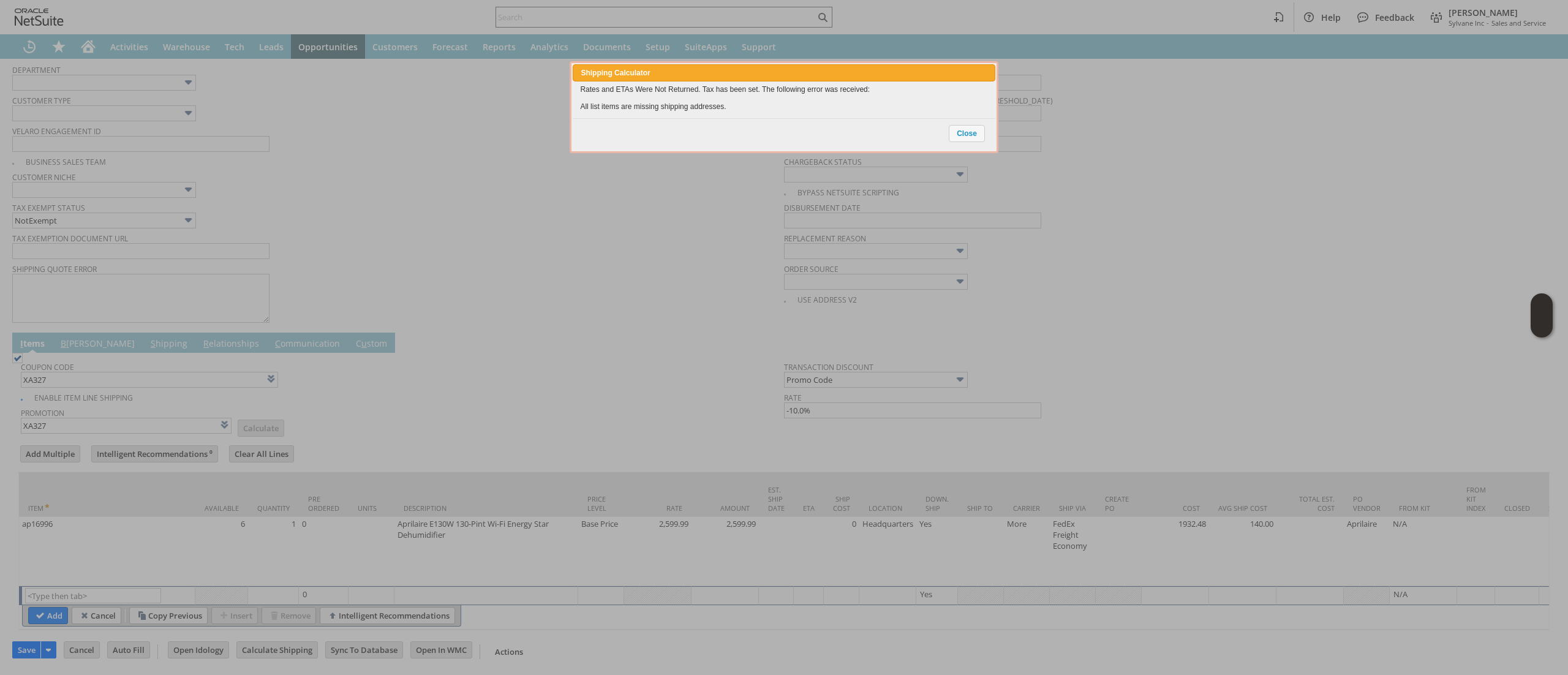
click at [940, 118] on div "Close" at bounding box center [784, 134] width 422 height 32
drag, startPoint x: 954, startPoint y: 127, endPoint x: 958, endPoint y: 134, distance: 8.1
click at [956, 129] on span "Close" at bounding box center [966, 133] width 35 height 16
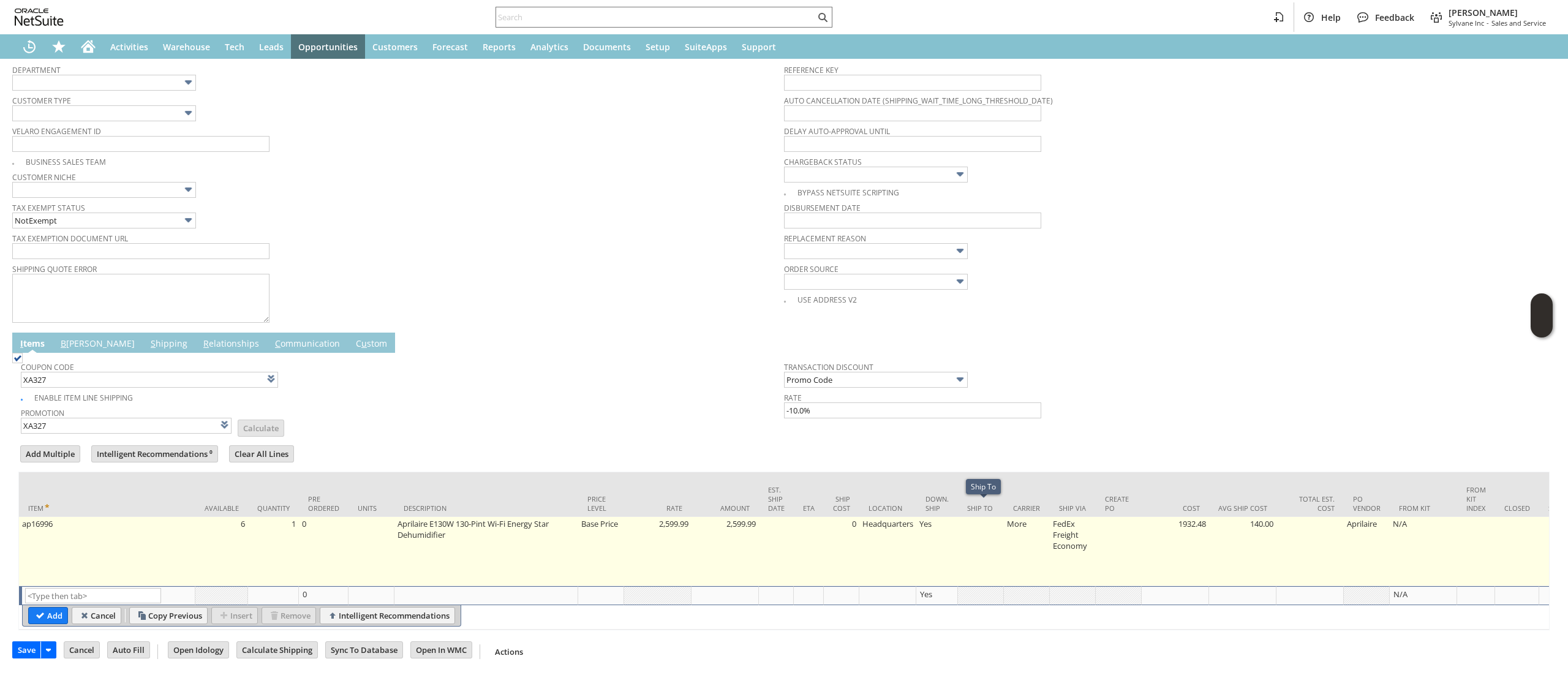
click at [975, 528] on td at bounding box center [981, 551] width 46 height 69
type input "OK"
type input "Make Copy"
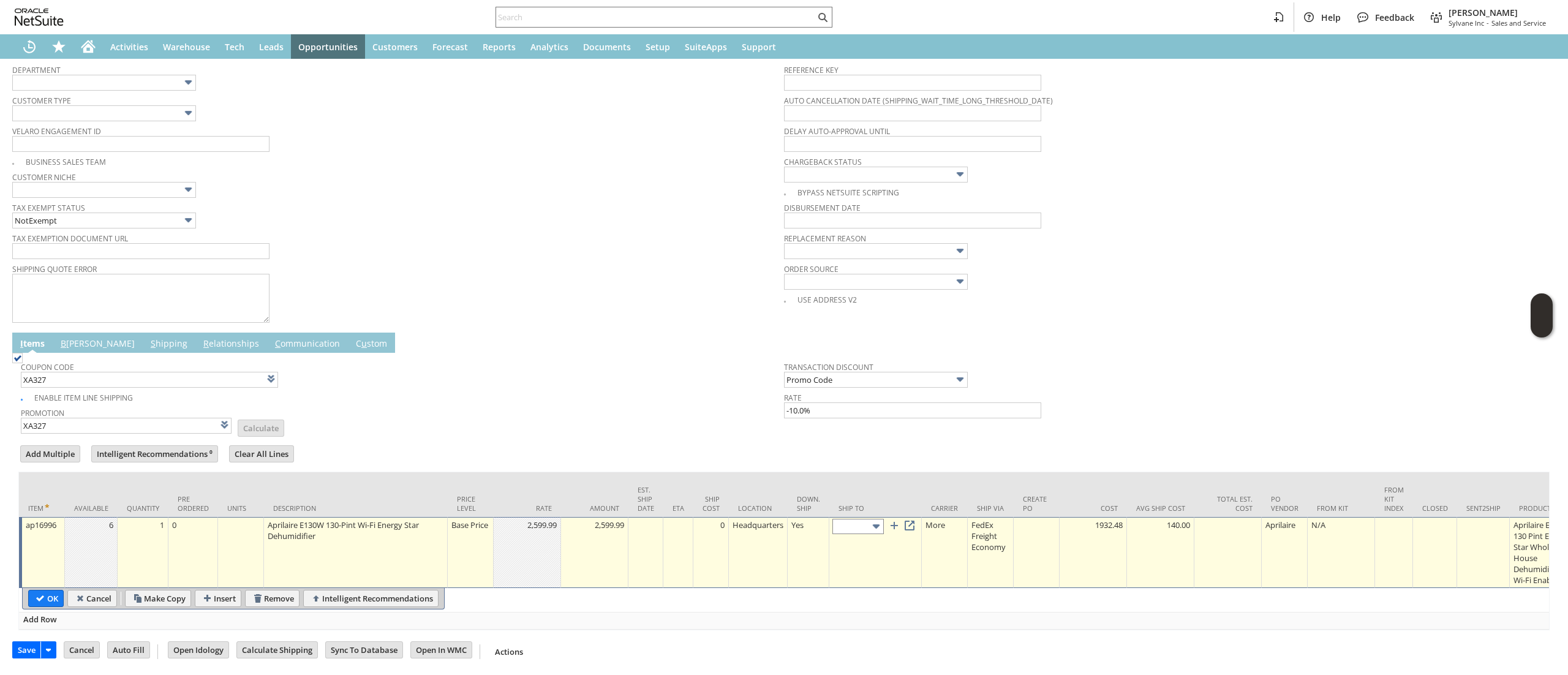
click at [851, 519] on input "text" at bounding box center [858, 526] width 52 height 15
type input "Cart 1512623: Shipping/Billing Address"
click at [55, 590] on input "OK" at bounding box center [46, 598] width 34 height 16
type input "Add"
type input "Copy Previous"
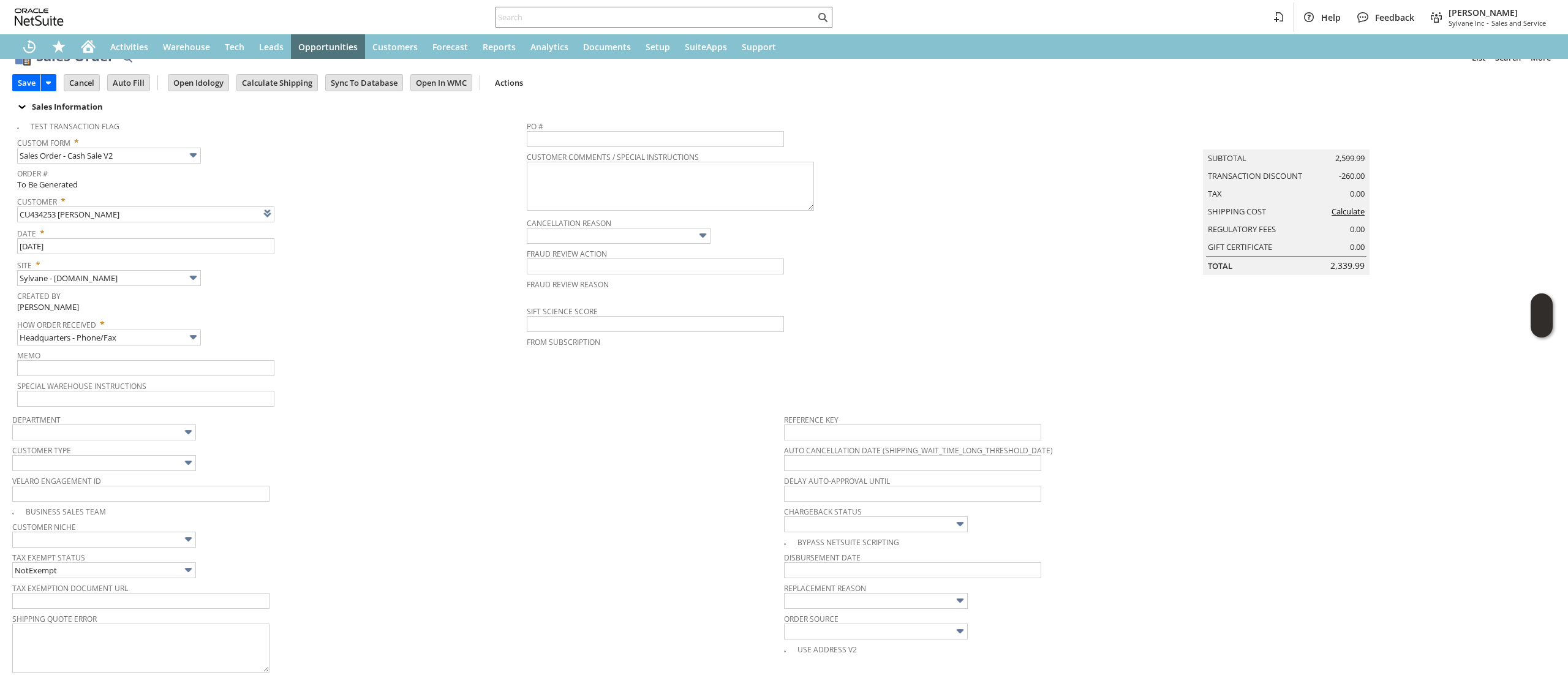
scroll to position [0, 0]
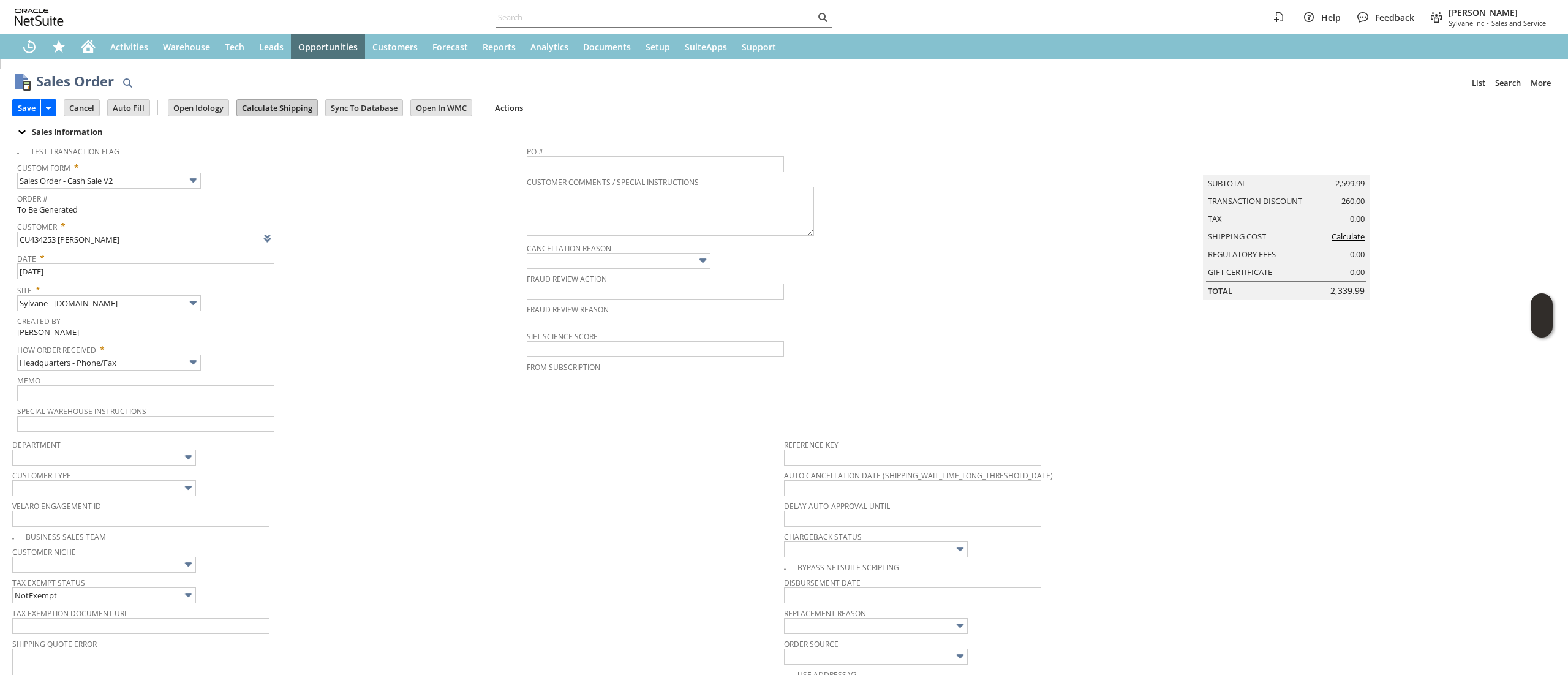
click at [292, 115] on input "Calculate Shipping" at bounding box center [277, 107] width 81 height 16
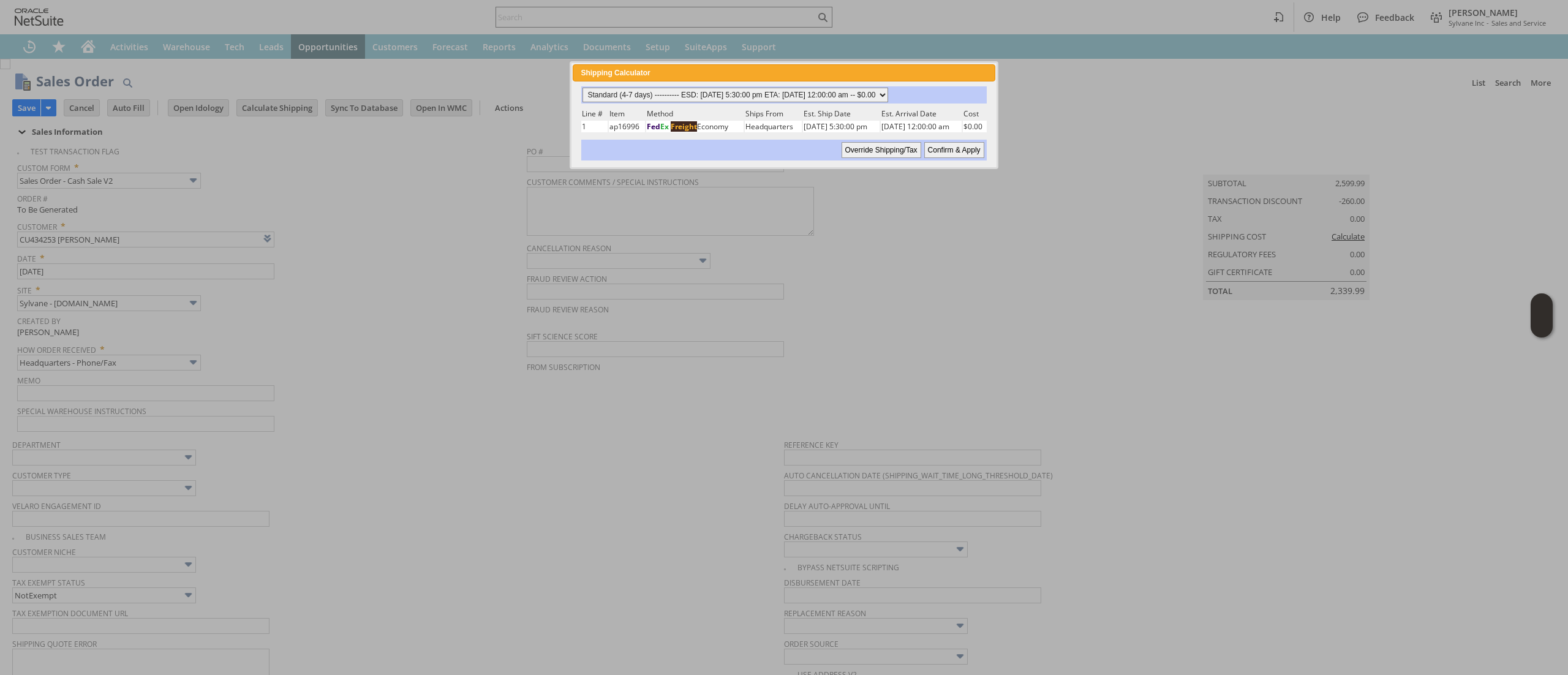
click at [812, 96] on select "Standard (4-7 days) ---------- ESD: 08/11/2025 5:30:00 pm ETA: 08/13/2025 12:00…" at bounding box center [735, 95] width 306 height 15
click at [582, 87] on select "Standard (4-7 days) ---------- ESD: 08/11/2025 5:30:00 pm ETA: 08/13/2025 12:00…" at bounding box center [735, 95] width 306 height 15
click at [941, 147] on input "Confirm & Apply" at bounding box center [954, 150] width 60 height 16
type input "Add"
type input "Copy Previous"
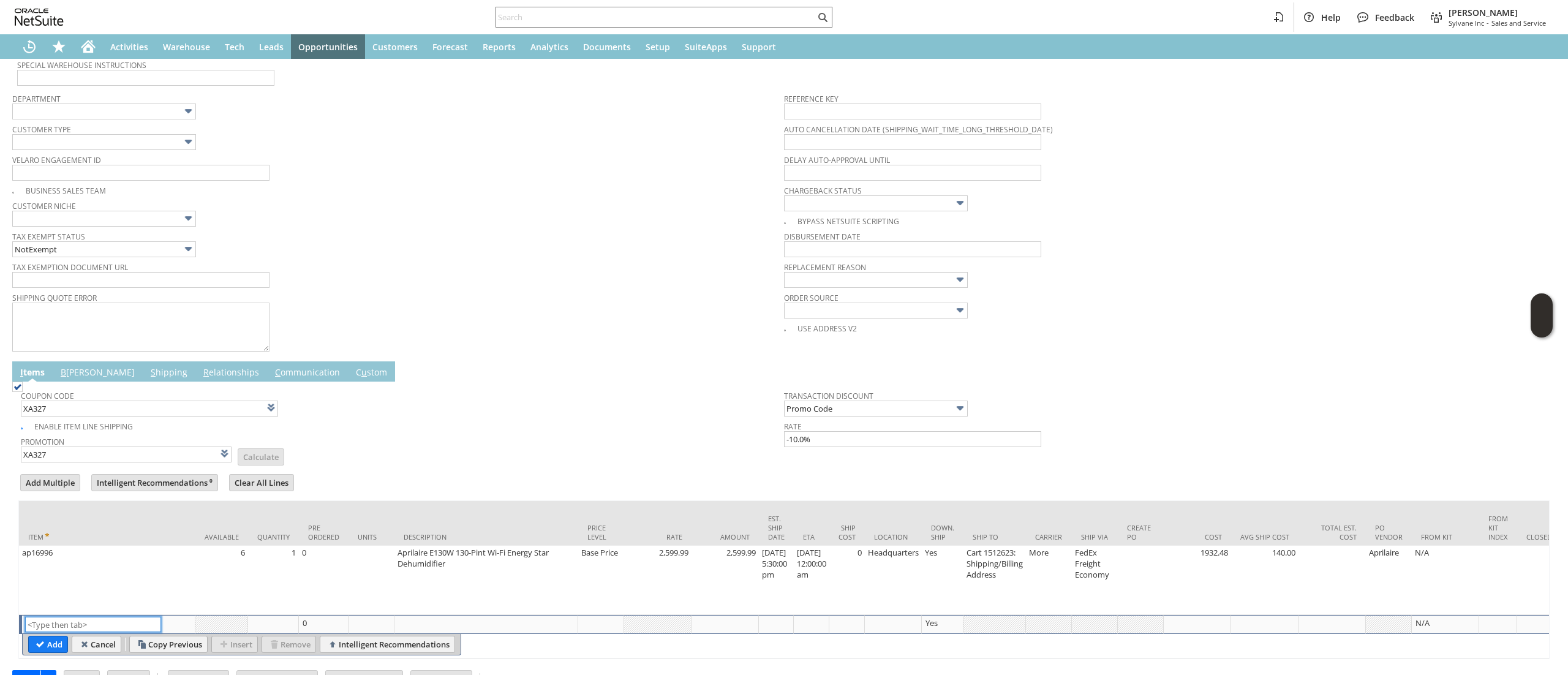
scroll to position [395, 0]
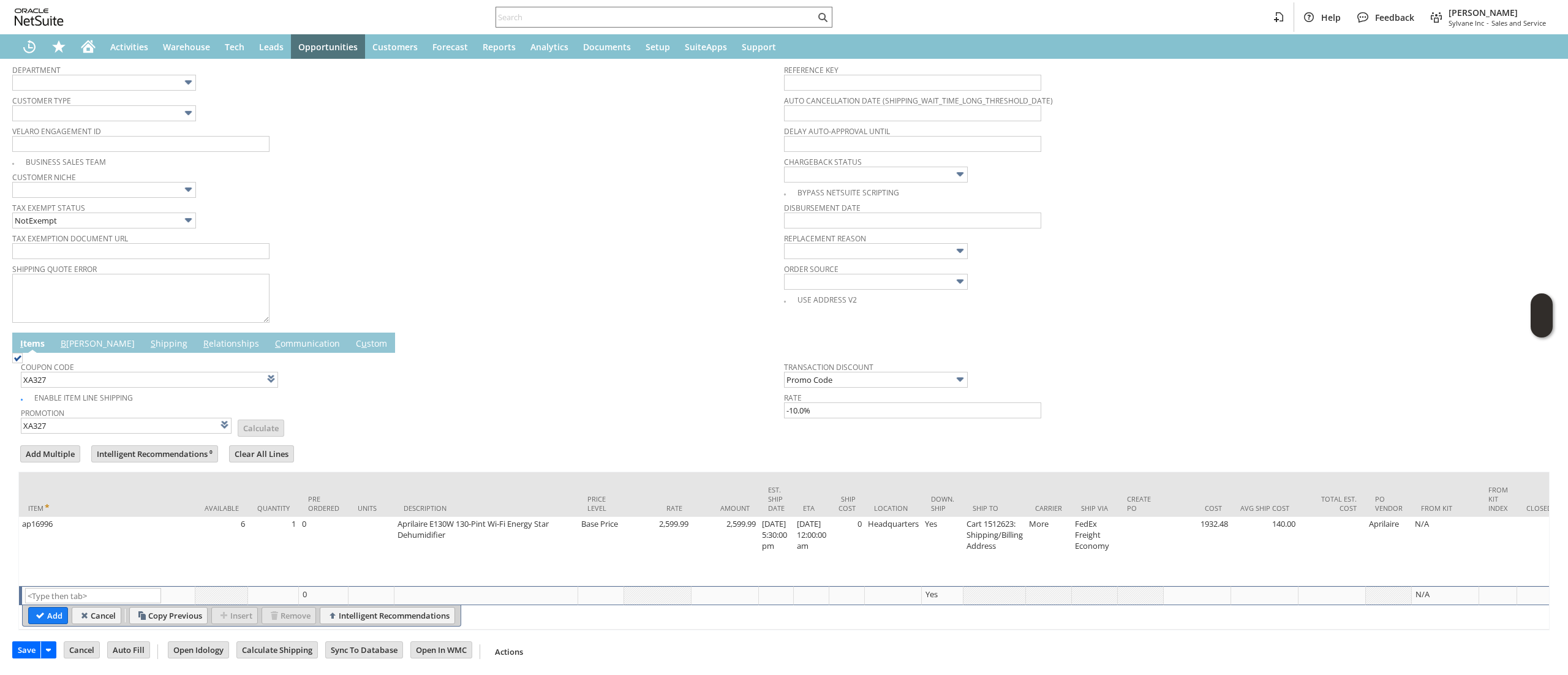
click at [127, 313] on form "Sales Order List Search More Add To Shortcuts Go Save Save Save & Fulfill Save …" at bounding box center [784, 9] width 1543 height 646
drag, startPoint x: 104, startPoint y: 334, endPoint x: 116, endPoint y: 342, distance: 14.4
click at [116, 342] on tbody "I tems B illing S hipping R elationships C ommunication C u stom Coupon Code XA…" at bounding box center [784, 481] width 1543 height 298
click at [148, 338] on link "S hipping" at bounding box center [170, 344] width 43 height 13
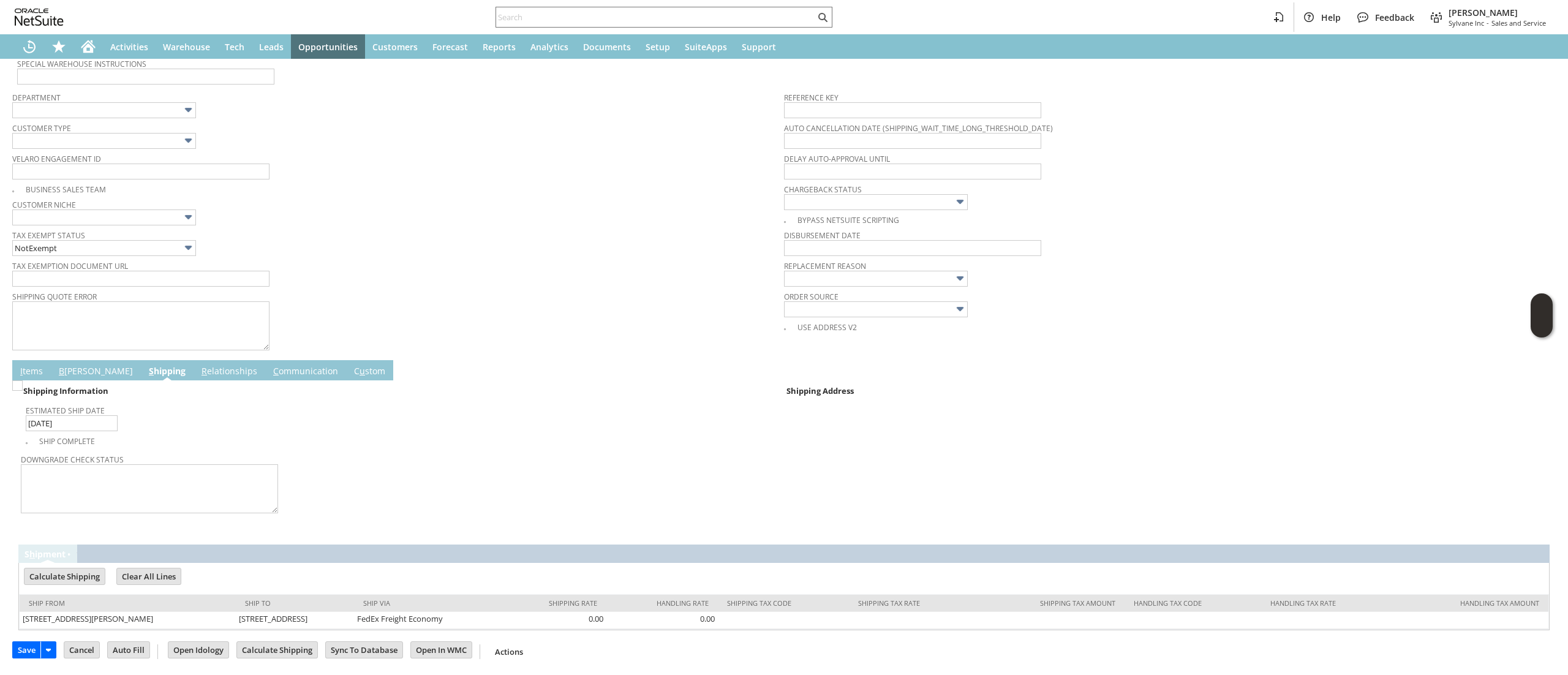
click at [20, 372] on span "I" at bounding box center [21, 371] width 2 height 12
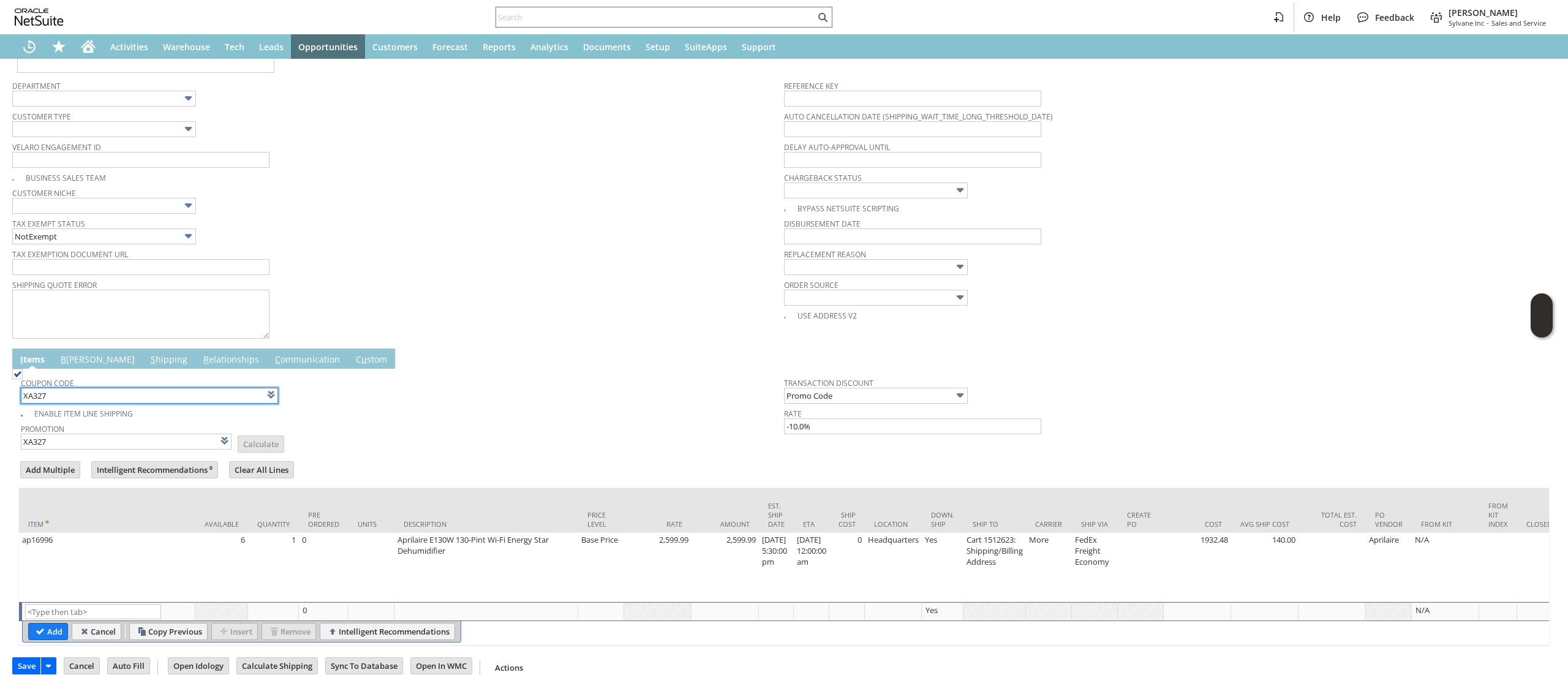
scroll to position [395, 0]
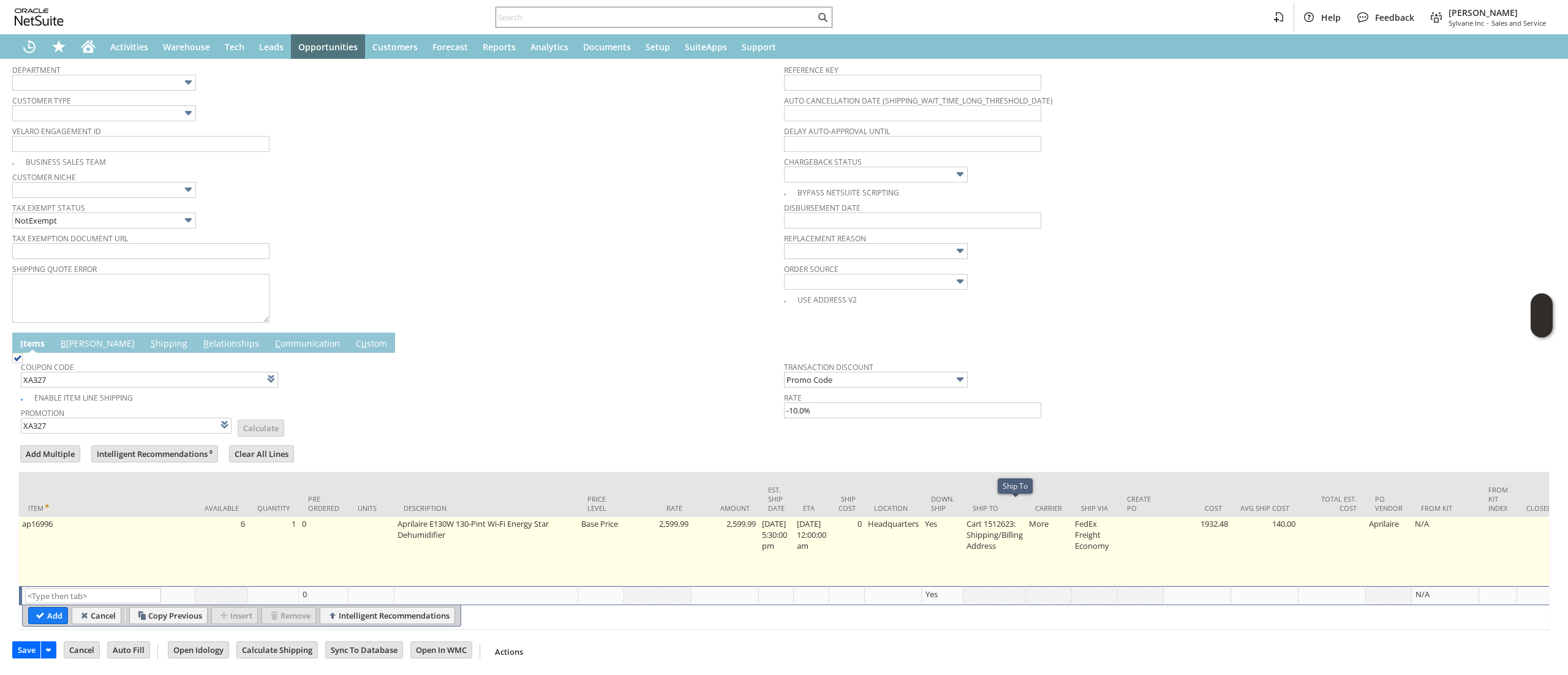
click at [1013, 528] on td "Cart 1512623: Shipping/Billing Address" at bounding box center [994, 551] width 62 height 69
type input "Cart 1512623: Shipping/Billing Address"
type input "OK"
type input "Make Copy"
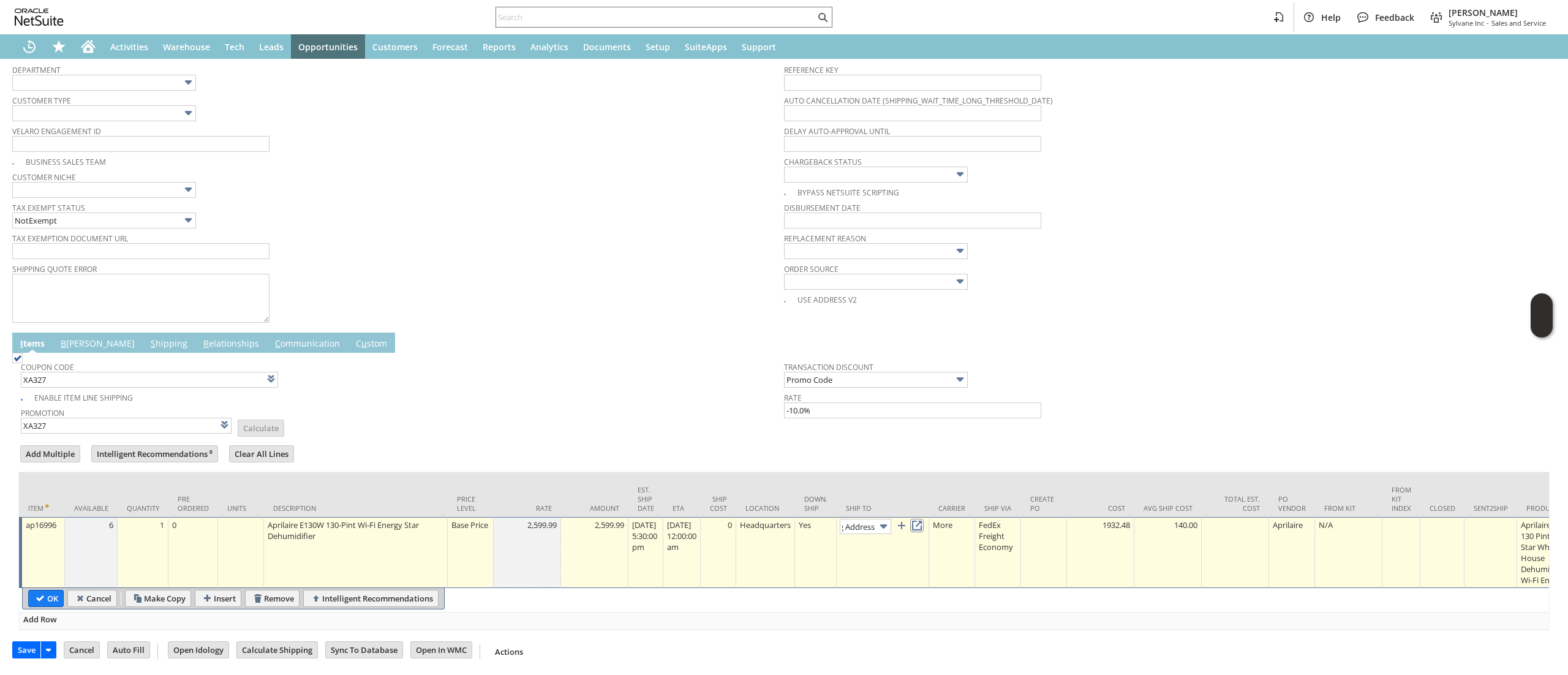
scroll to position [0, 0]
click at [923, 519] on link at bounding box center [917, 525] width 13 height 13
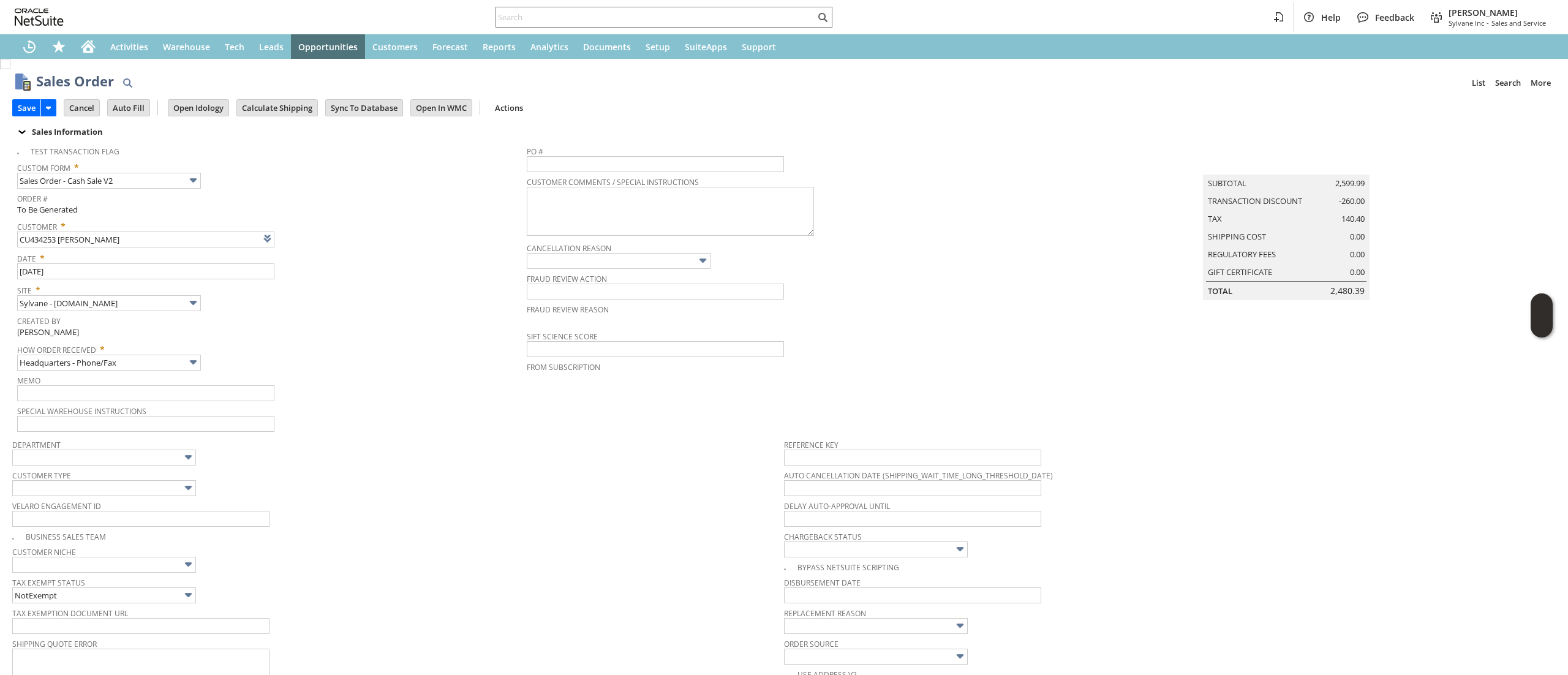
scroll to position [395, 0]
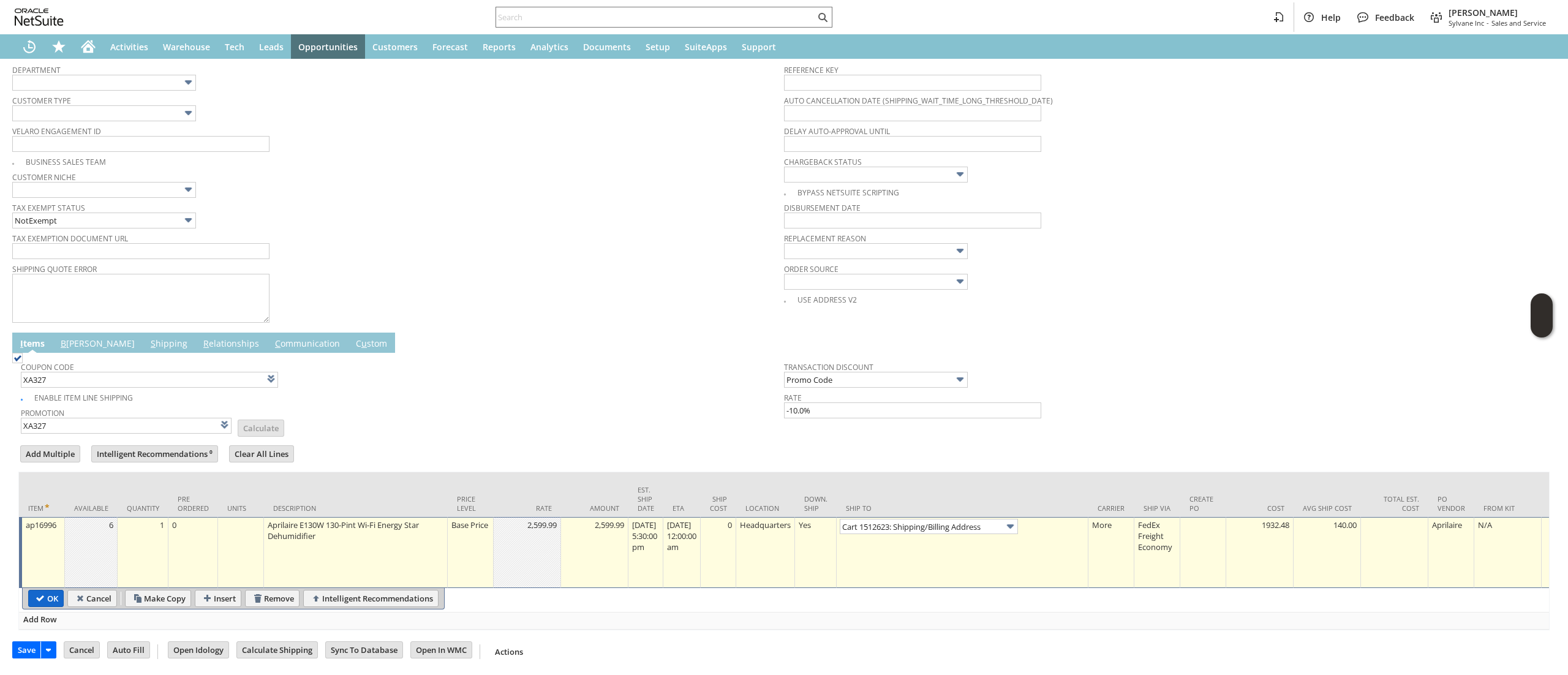
click at [47, 590] on input "OK" at bounding box center [46, 598] width 34 height 16
type input "Add"
type input "Copy Previous"
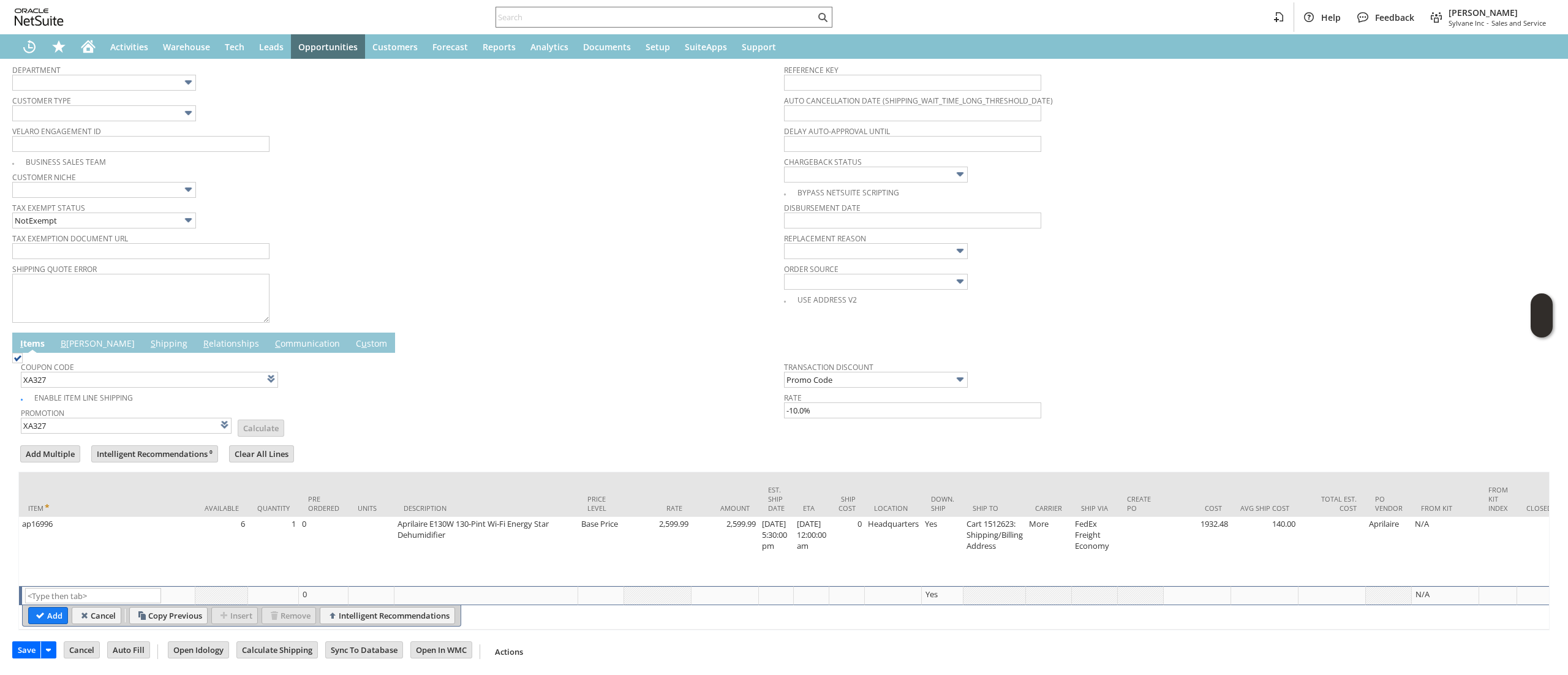
scroll to position [0, 0]
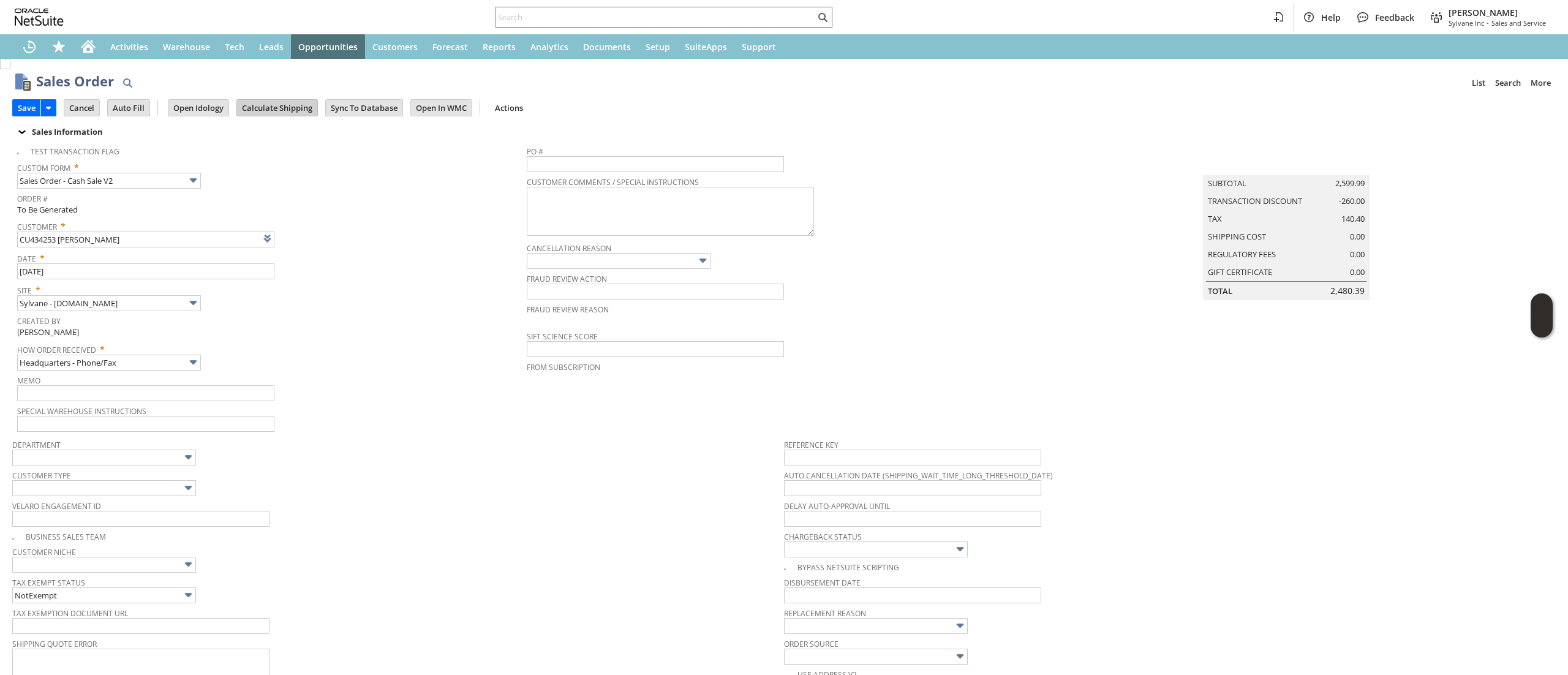
click at [238, 101] on td "Calculate Shipping" at bounding box center [277, 107] width 81 height 17
click at [285, 112] on input "Calculate Shipping" at bounding box center [277, 107] width 81 height 16
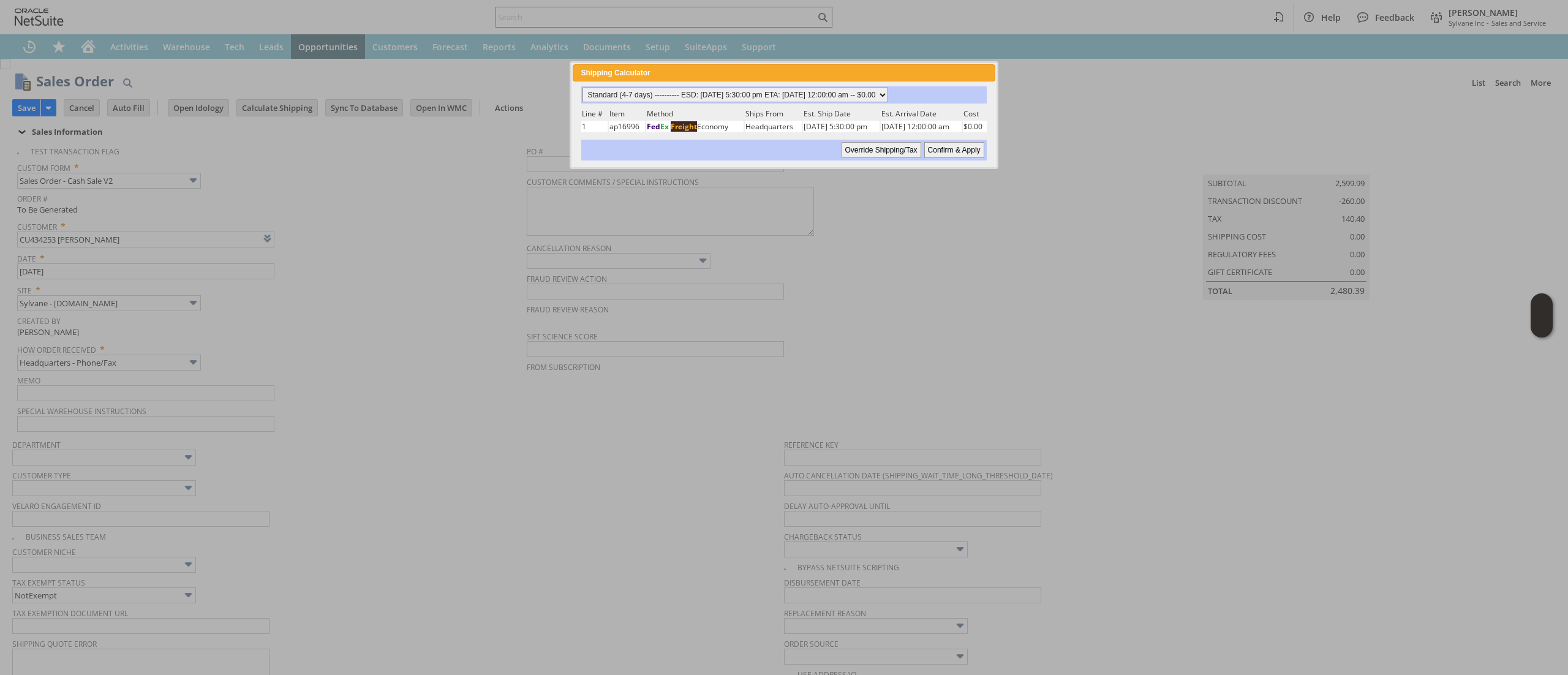
click at [888, 100] on select "Standard (4-7 days) ---------- ESD: 08/11/2025 5:30:00 pm ETA: 08/13/2025 12:00…" at bounding box center [735, 95] width 306 height 15
click at [582, 87] on select "Standard (4-7 days) ---------- ESD: 08/11/2025 5:30:00 pm ETA: 08/13/2025 12:00…" at bounding box center [735, 95] width 306 height 15
drag, startPoint x: 940, startPoint y: 141, endPoint x: 499, endPoint y: 295, distance: 467.1
click at [941, 142] on input "Confirm & Apply" at bounding box center [954, 150] width 60 height 16
type input "Add"
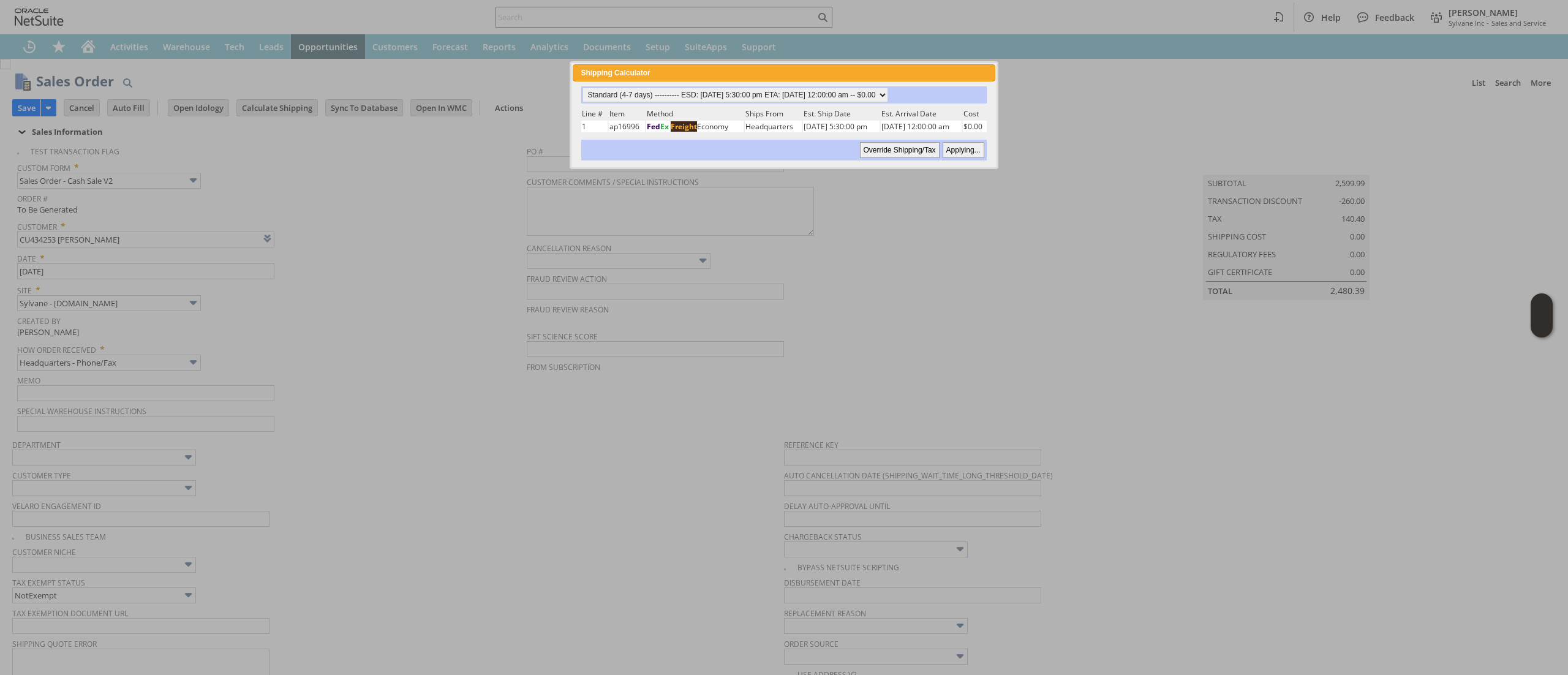
type input "Copy Previous"
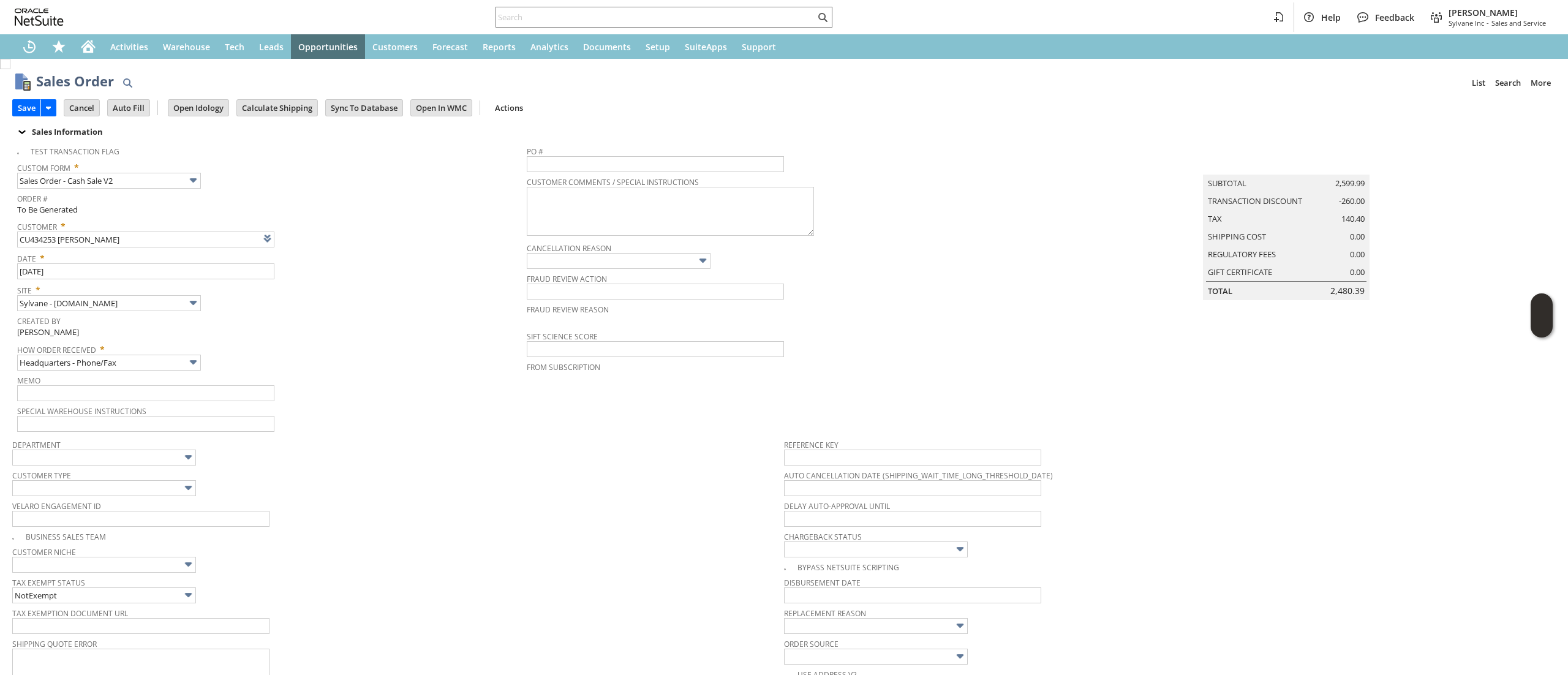
scroll to position [395, 0]
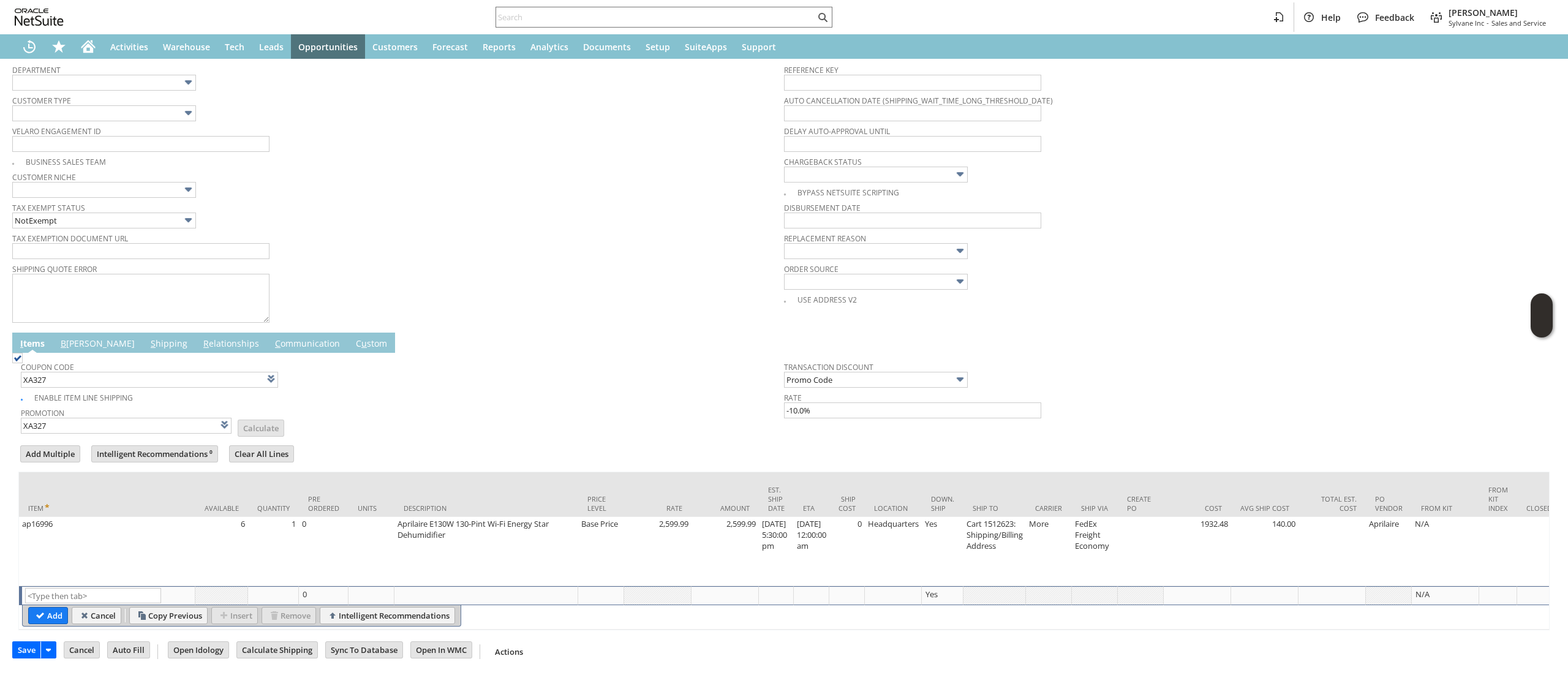
click at [47, 333] on td "I tems" at bounding box center [32, 342] width 41 height 20
click at [59, 338] on link "B illing" at bounding box center [97, 344] width 81 height 13
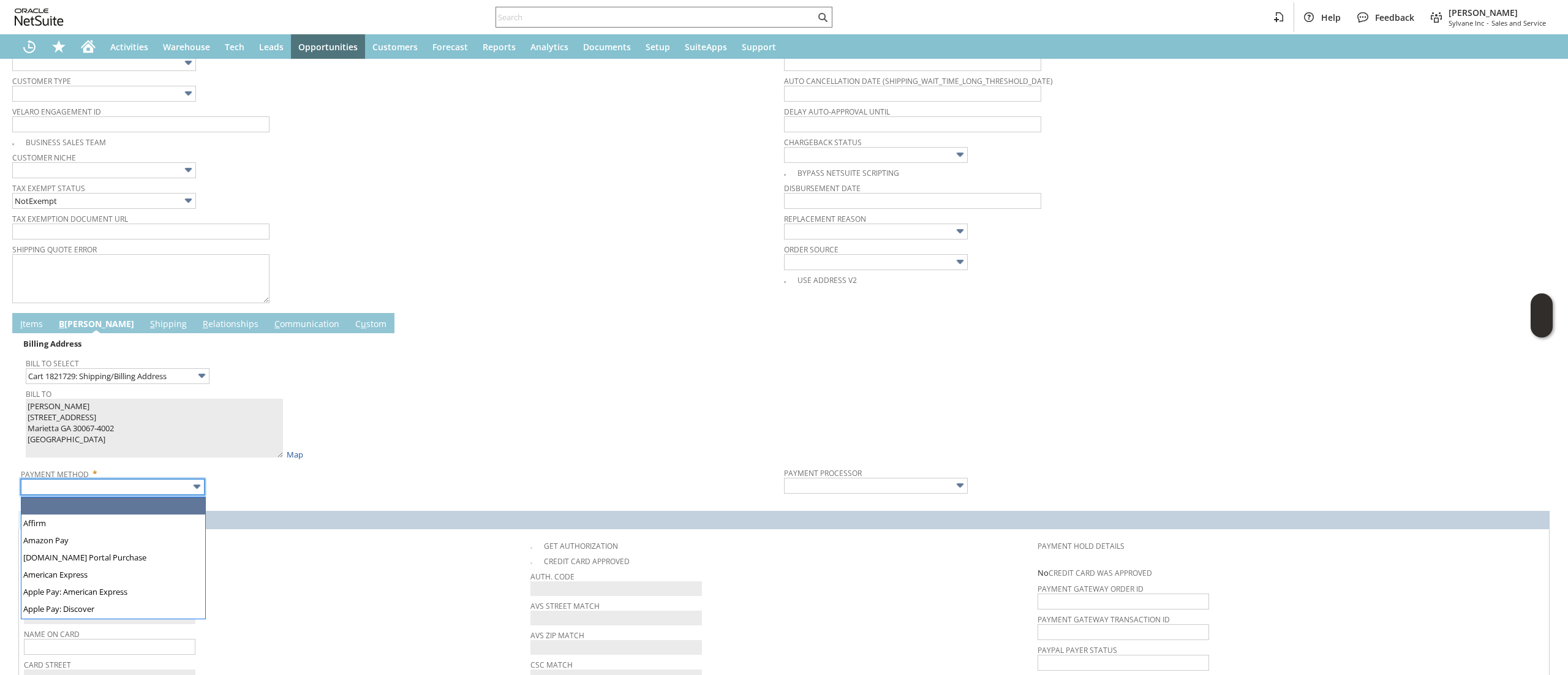
click at [155, 496] on body "Help Feedback Devin Carswell Sylvane Inc - Sales and Service Activities Warehou…" at bounding box center [784, 338] width 1568 height 675
click at [179, 381] on input "Cart 1821729: Shipping/Billing Address" at bounding box center [117, 376] width 184 height 16
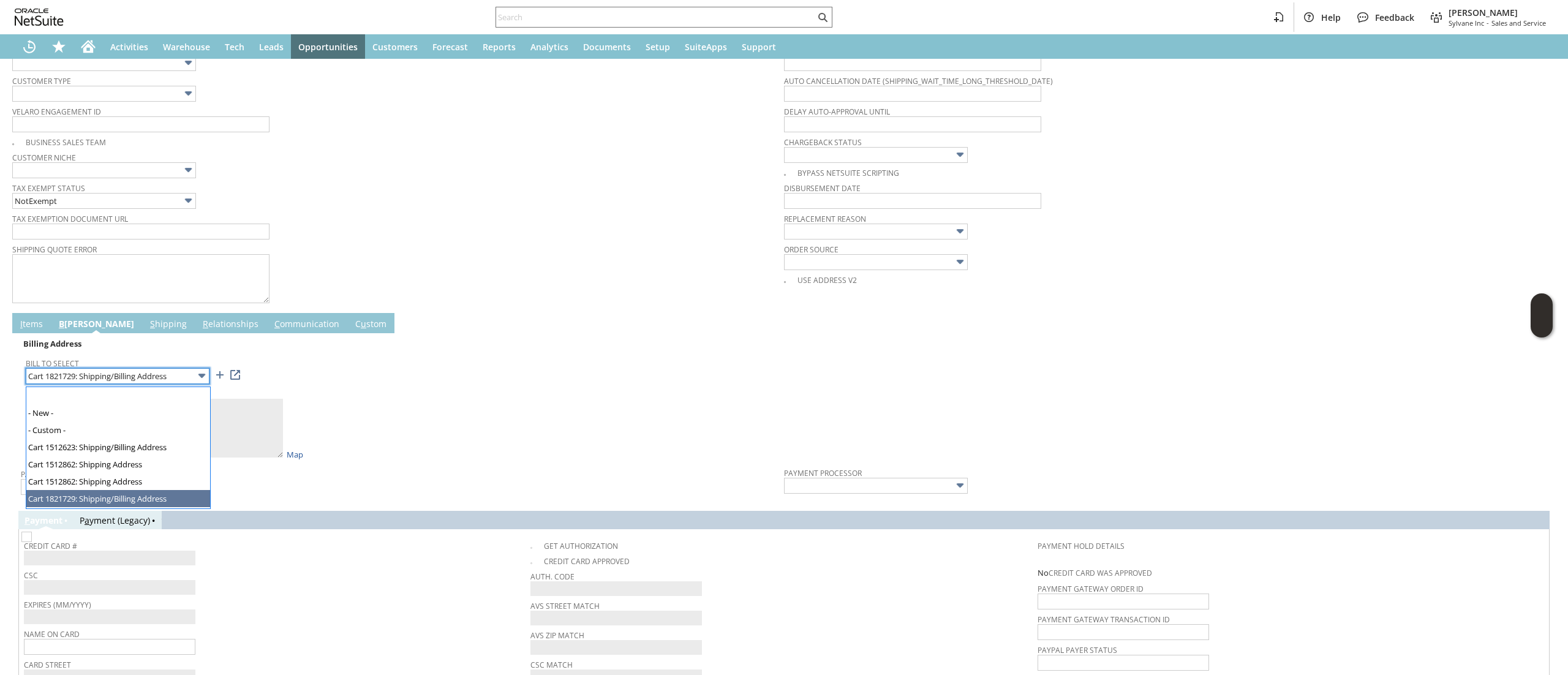
scroll to position [29, 0]
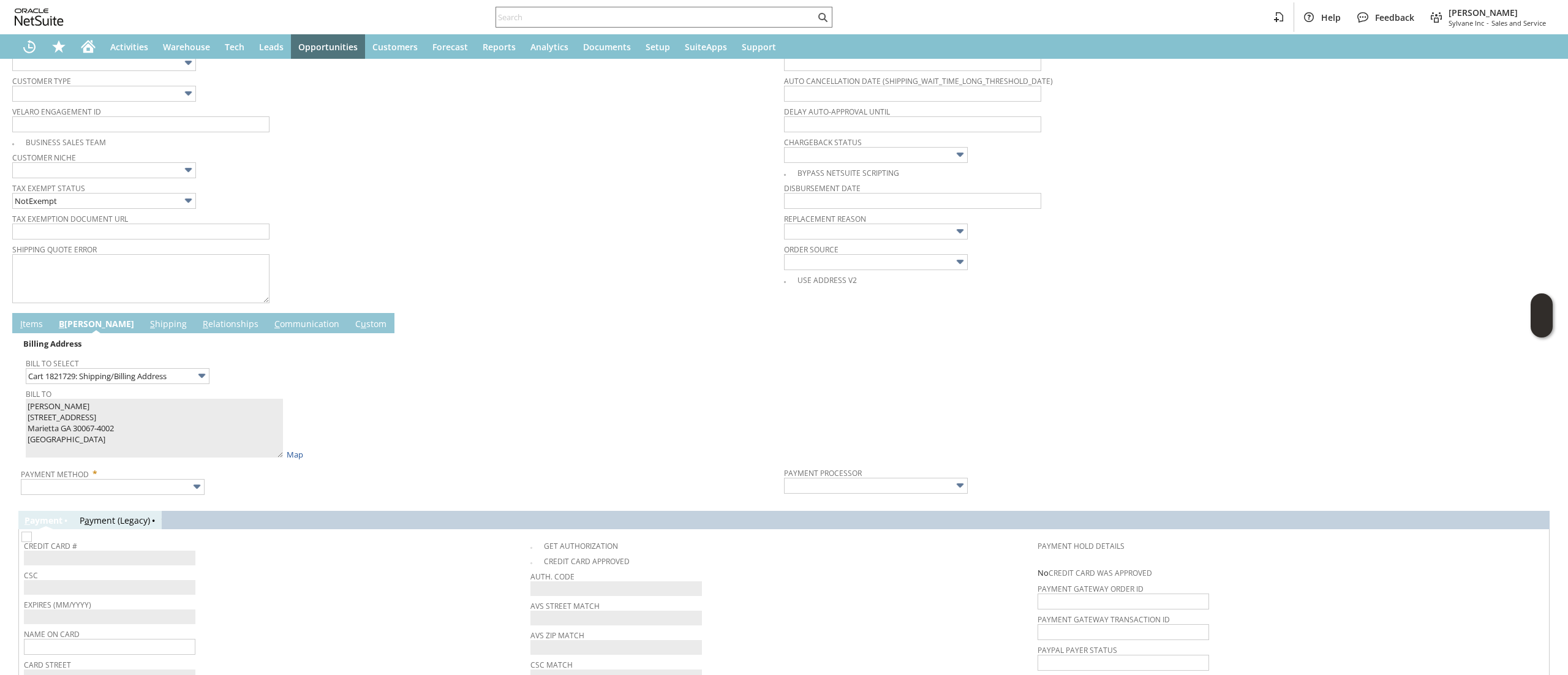
click at [281, 460] on span "George Sambataro 130 East Blackland Ct. Marietta GA 30067-4002 United States Map" at bounding box center [165, 454] width 278 height 11
click at [114, 499] on td "Billing Address Bill To Select Cart 1821729: Shipping/Billing Address Bill To G…" at bounding box center [784, 416] width 1531 height 165
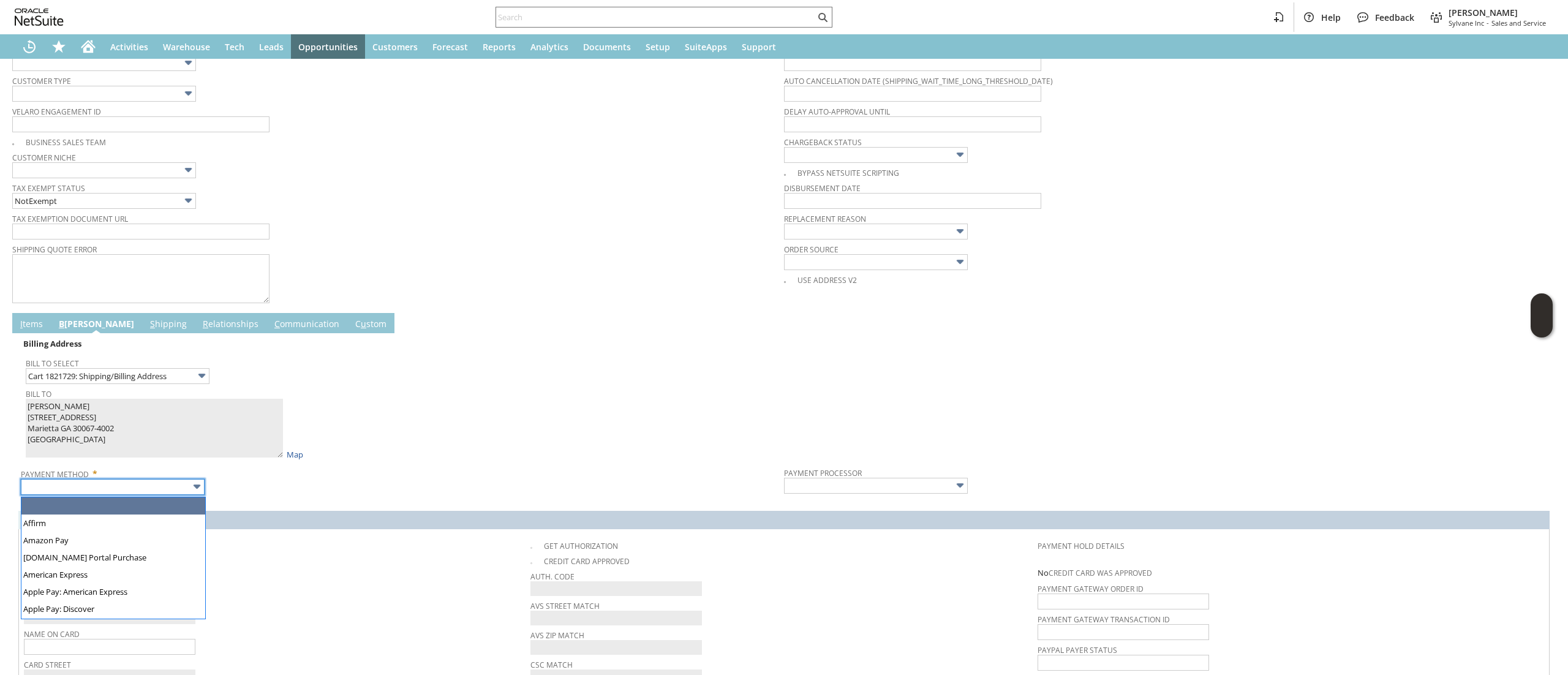
click at [127, 491] on input "text" at bounding box center [112, 486] width 184 height 16
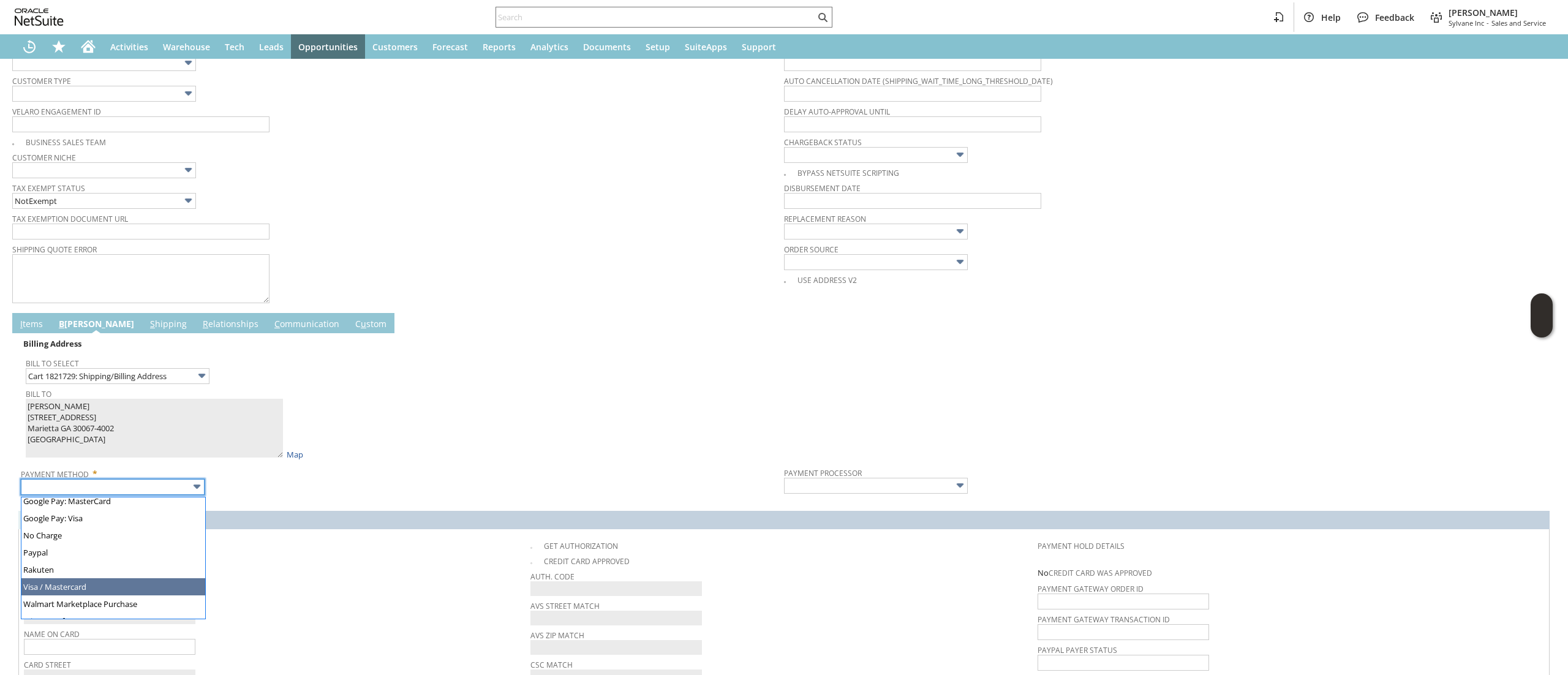
type input "Visa / Mastercard"
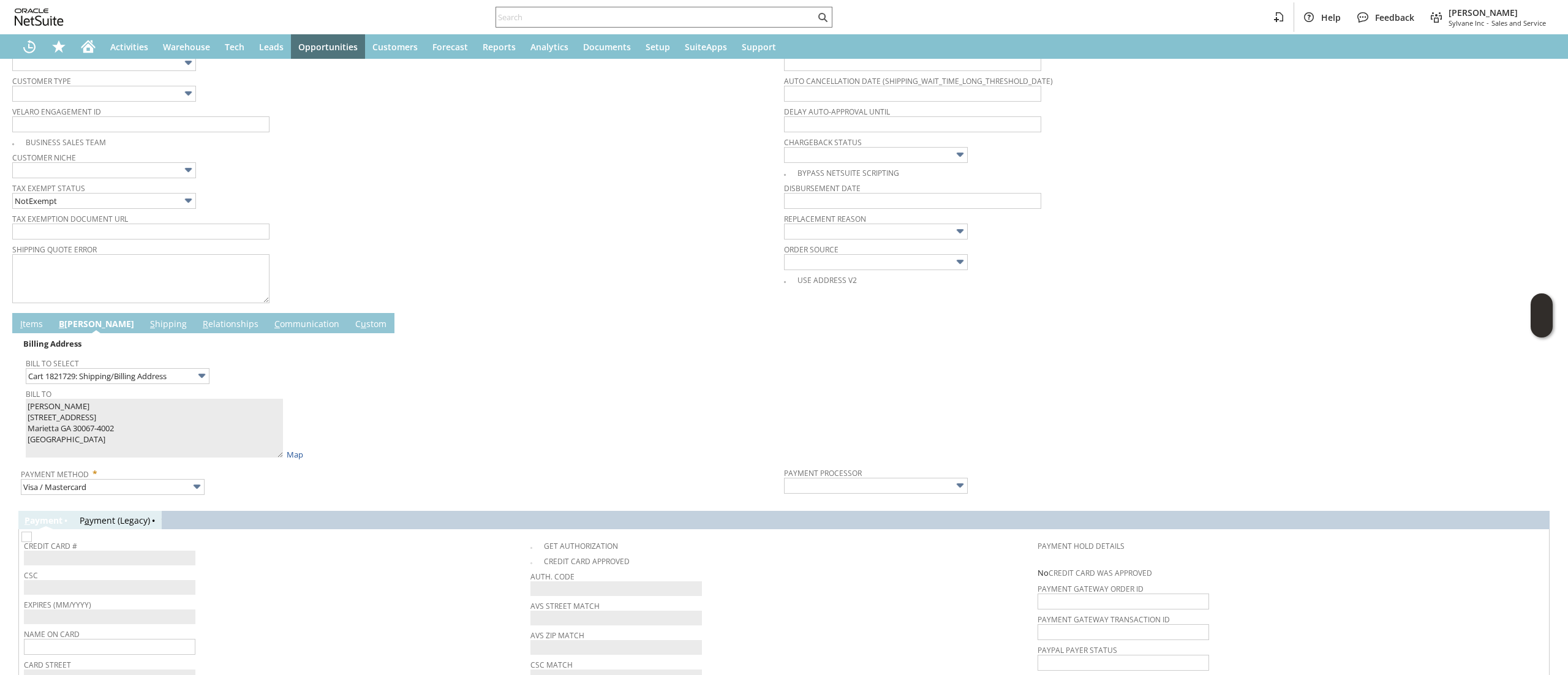
type input "Braintree"
checkbox input "true"
click at [258, 532] on div "Credit Card # CSC Expires (MM/YYYY) Name On Card * Card Street * Card Zip Code …" at bounding box center [784, 660] width 1530 height 262
click at [183, 467] on span "Payment Method *" at bounding box center [399, 472] width 757 height 15
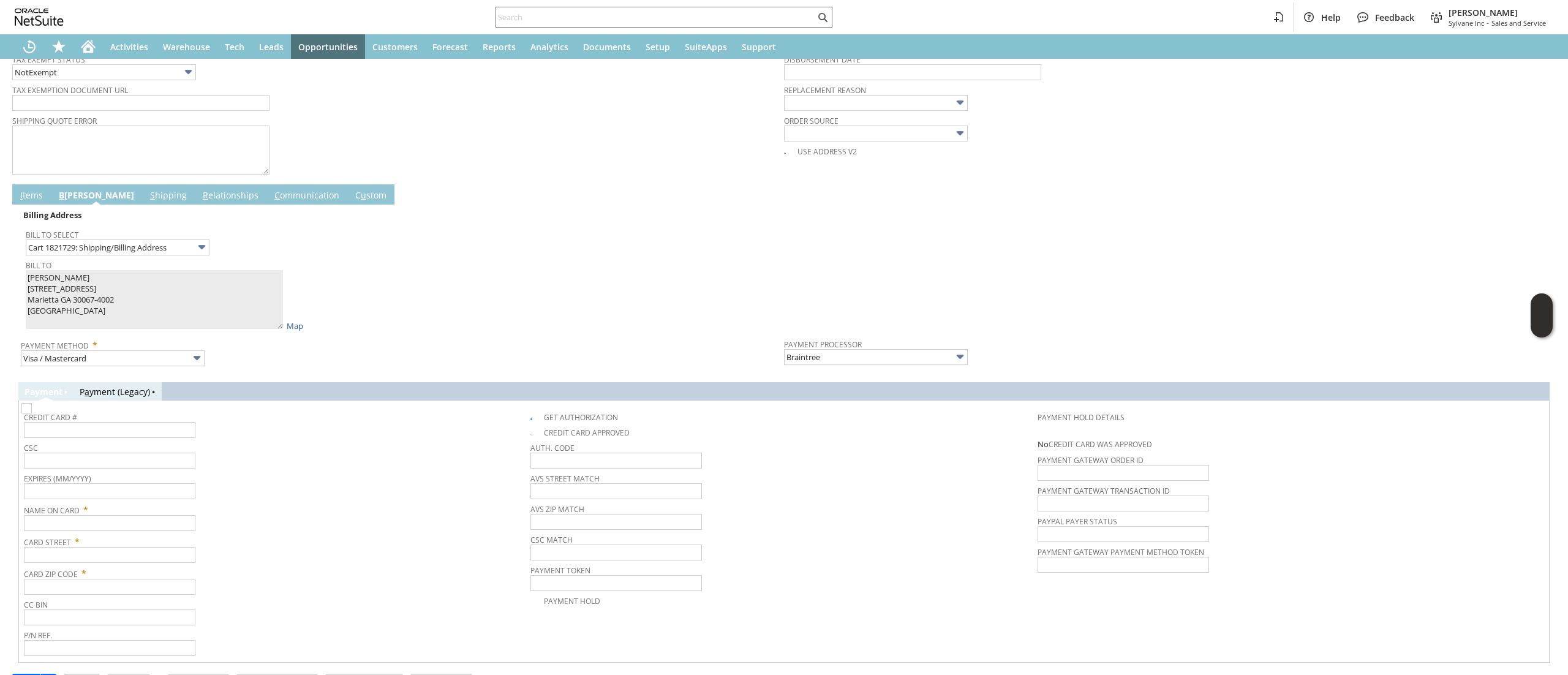
scroll to position [559, 0]
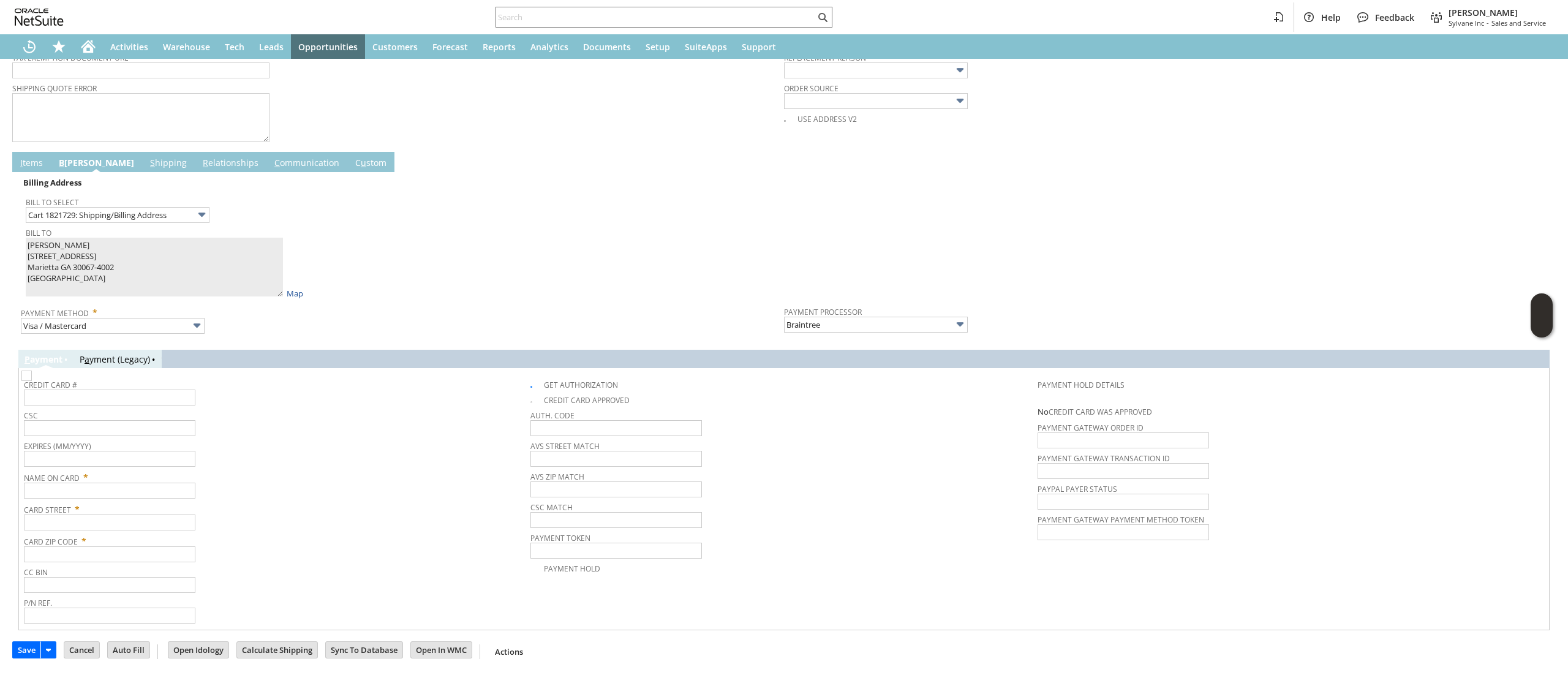
click at [158, 504] on span "Card Street *" at bounding box center [274, 507] width 500 height 15
click at [163, 484] on input "text" at bounding box center [110, 490] width 171 height 16
paste input "George Sambataro"
type input "George Sambataro"
click at [140, 535] on span "Card Zip Code *" at bounding box center [274, 540] width 500 height 15
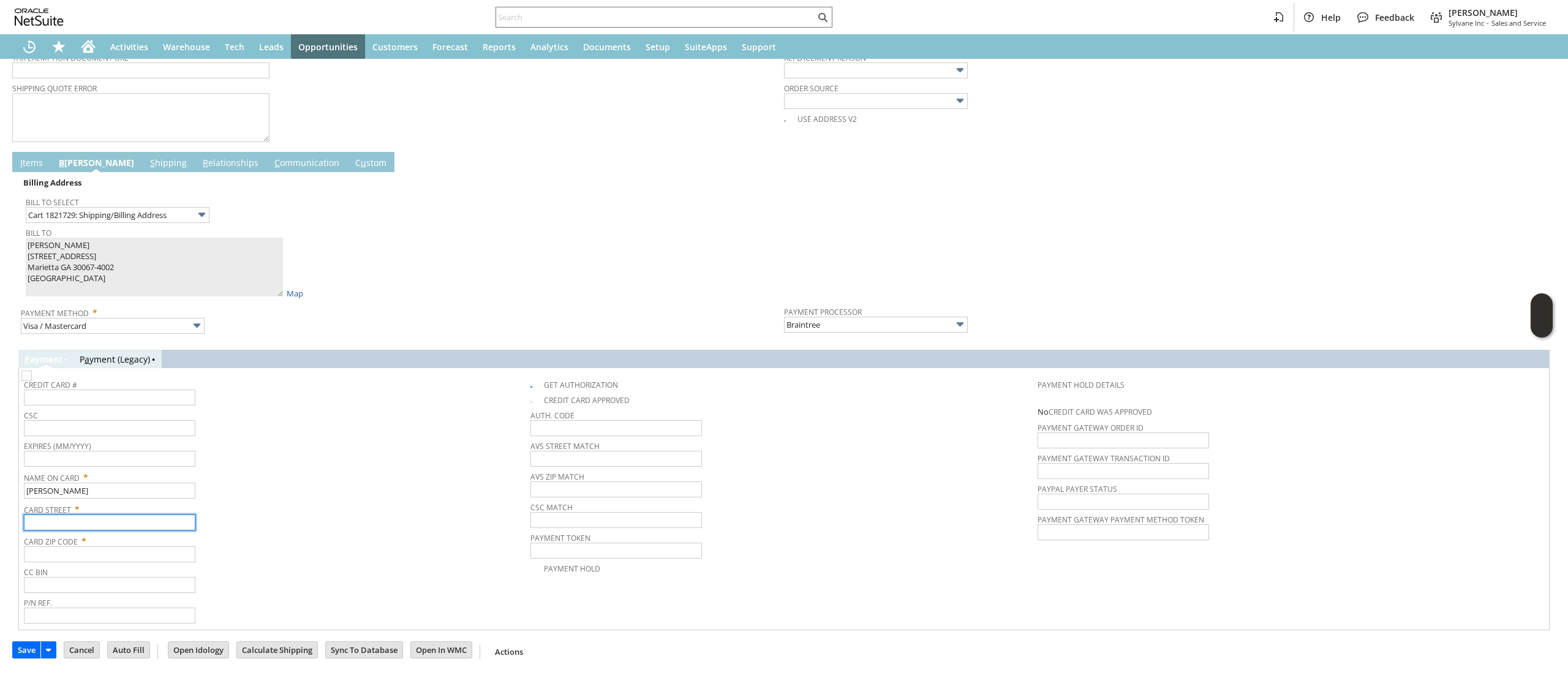
click at [143, 528] on input "text" at bounding box center [110, 522] width 171 height 16
paste input "130 East Blackland Ct."
type input "130 East Blackland Ct."
click at [120, 555] on input "text" at bounding box center [110, 554] width 171 height 16
paste input "30067"
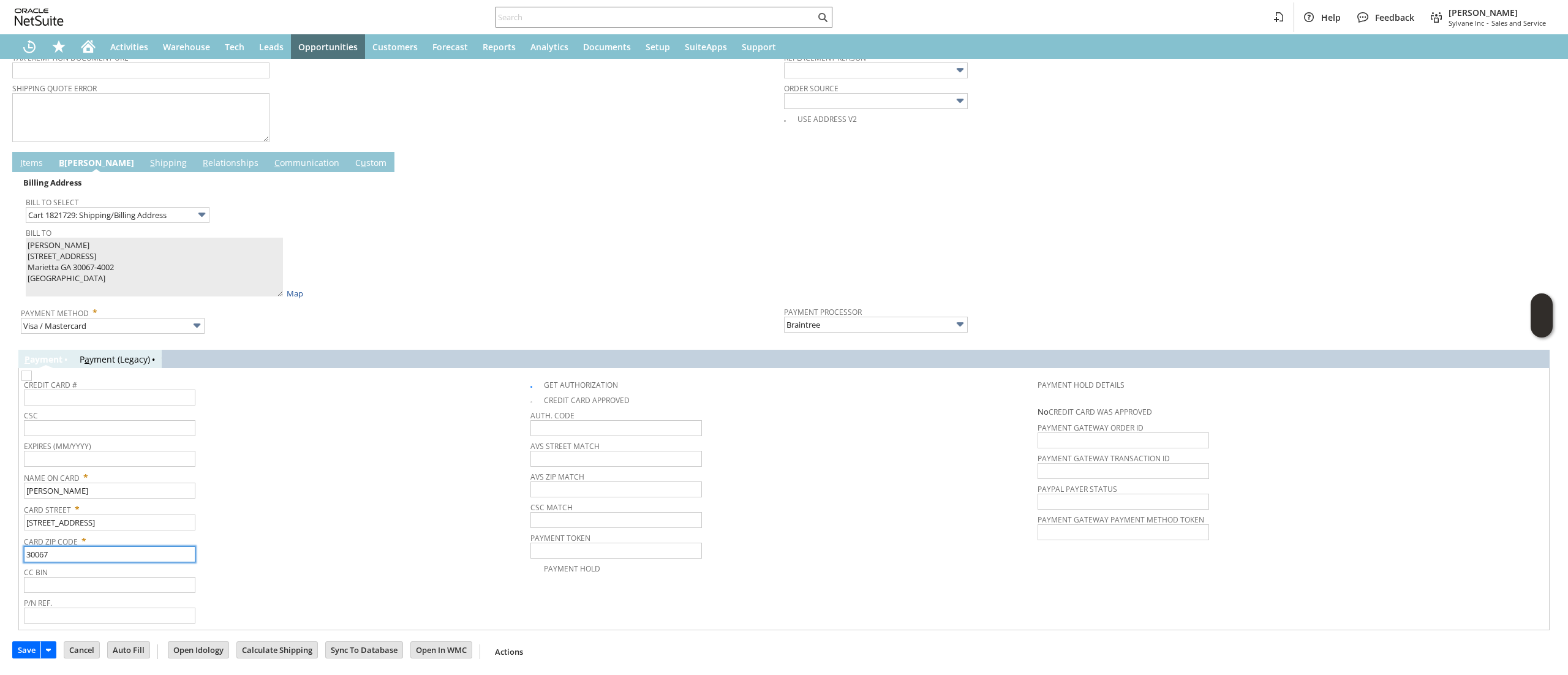
type input "30067"
click at [339, 437] on span "Expires (MM/YYYY)" at bounding box center [274, 444] width 500 height 13
click at [179, 411] on span "CSC" at bounding box center [274, 413] width 500 height 13
click at [184, 402] on input "text" at bounding box center [110, 397] width 171 height 16
type input "4147400444010522"
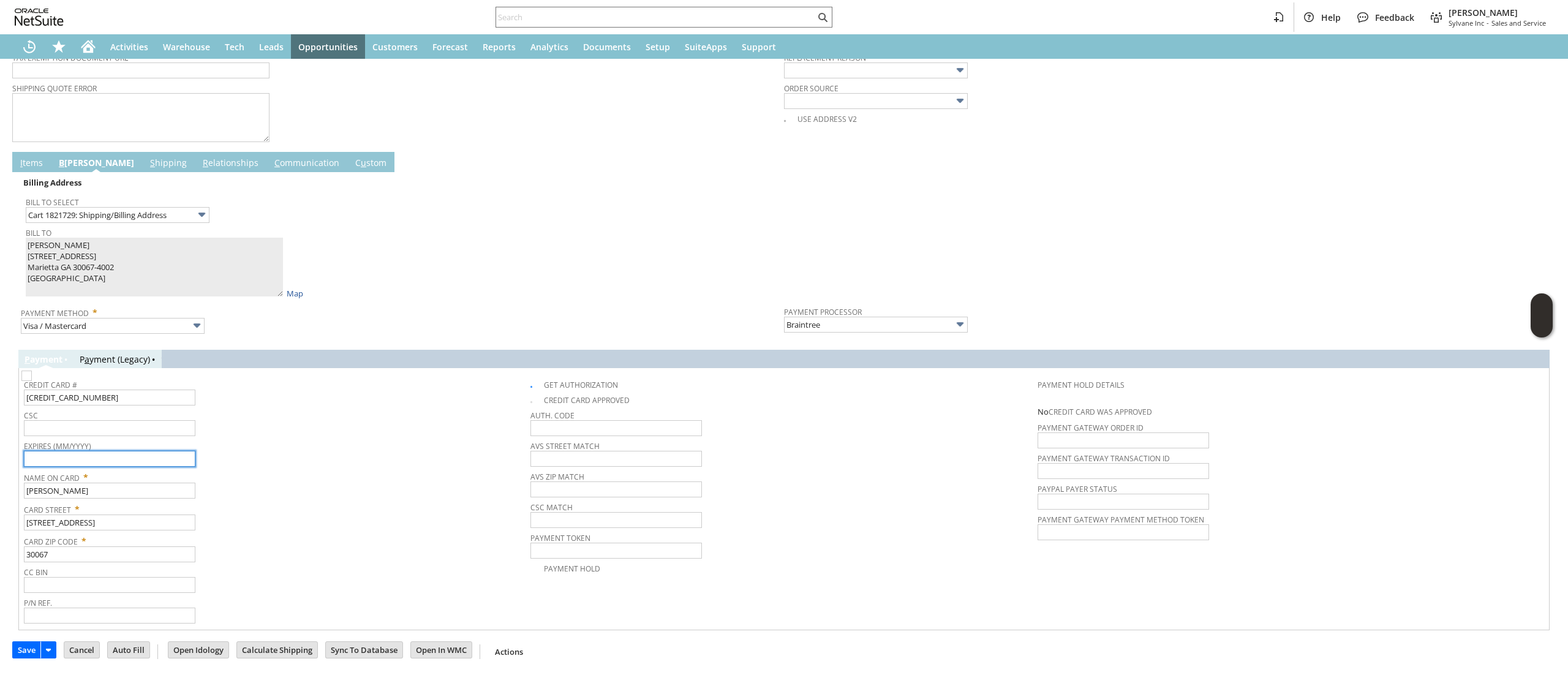
click at [120, 457] on input "text" at bounding box center [110, 458] width 171 height 16
type input "03/2030"
click at [133, 434] on input "text" at bounding box center [110, 428] width 171 height 16
type input "461"
click at [135, 399] on input "4147400444010522" at bounding box center [110, 397] width 171 height 16
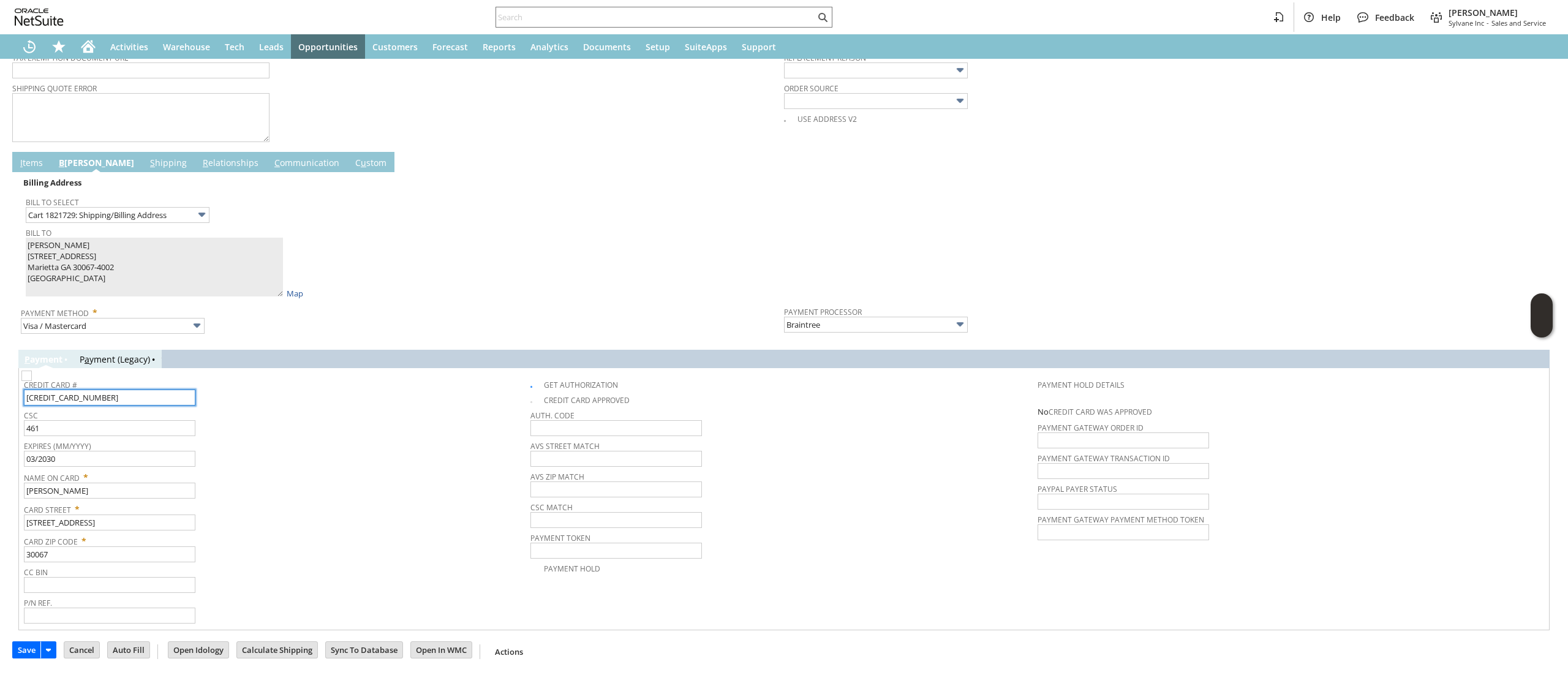
click at [135, 399] on input "4147400444010522" at bounding box center [110, 397] width 171 height 16
click at [274, 451] on span "Expires (MM/YYYY)" at bounding box center [274, 444] width 500 height 13
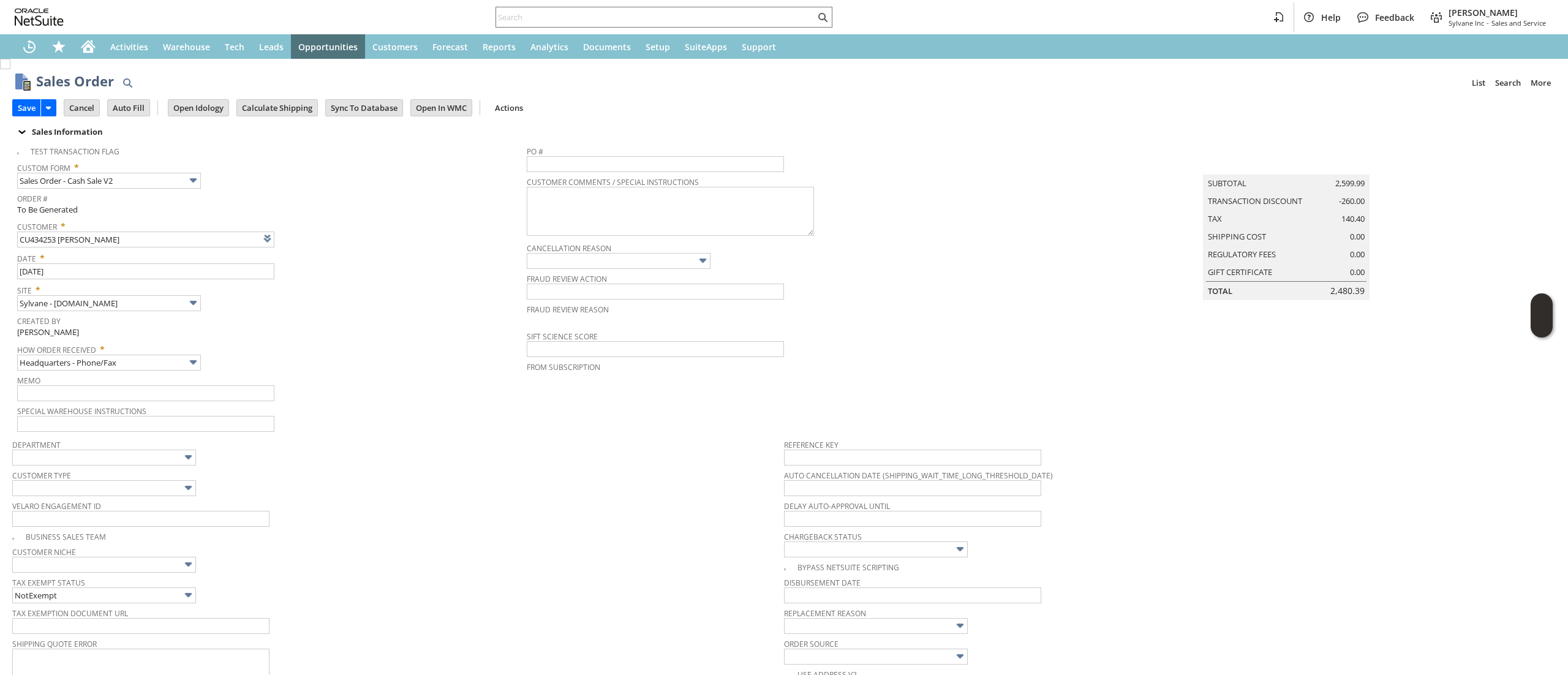
click at [25, 96] on td "Save" at bounding box center [38, 107] width 52 height 22
click at [24, 102] on input "Save" at bounding box center [26, 107] width 27 height 16
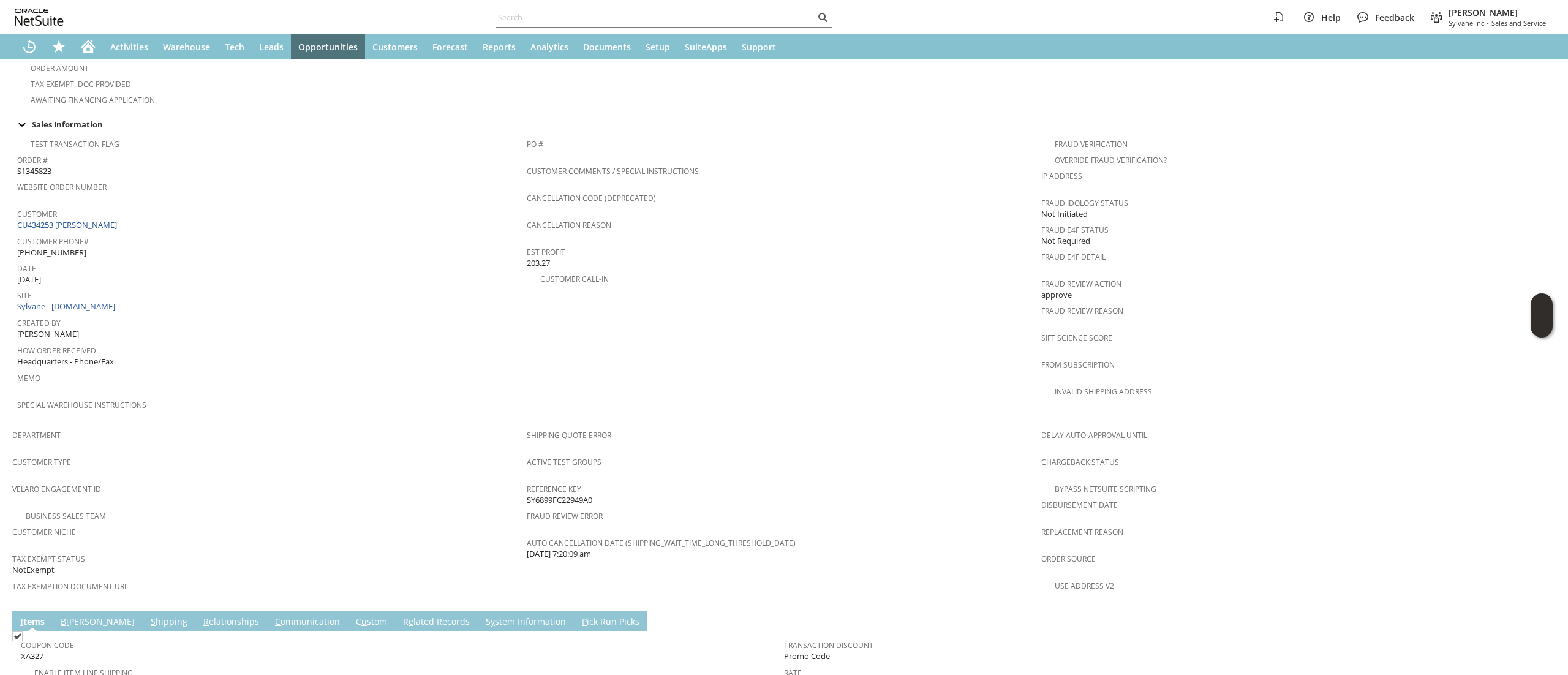
scroll to position [613, 0]
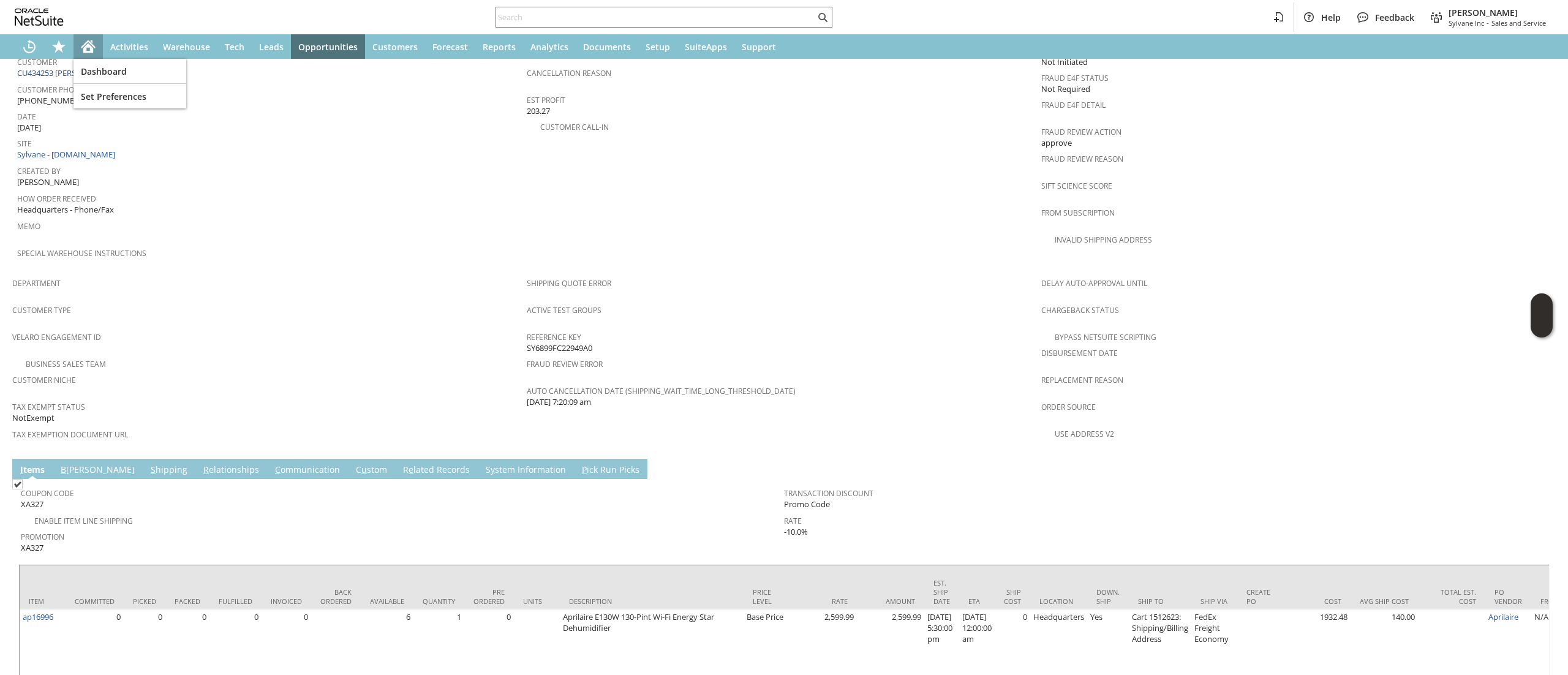
click at [80, 49] on div "Home" at bounding box center [87, 46] width 29 height 24
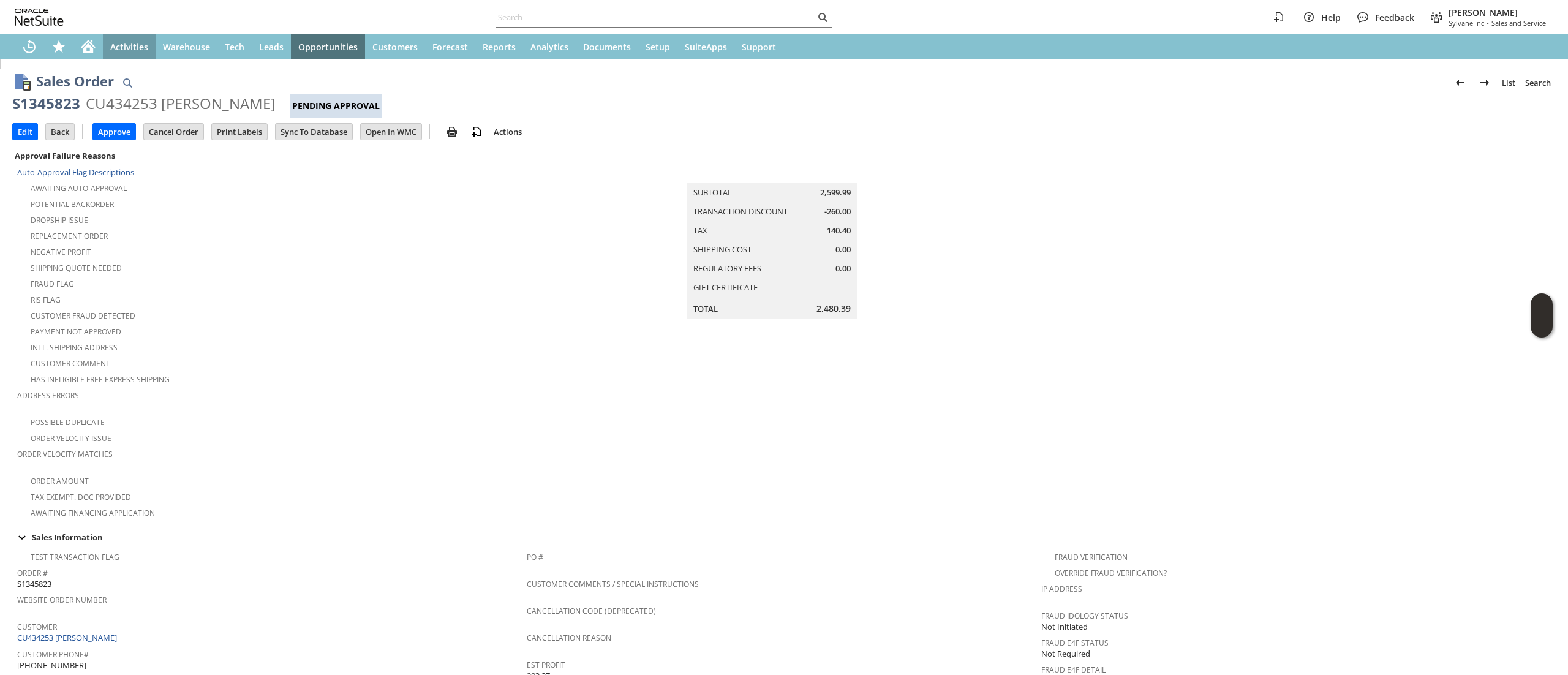
click at [104, 36] on div "Activities" at bounding box center [129, 46] width 52 height 24
click at [101, 41] on div "Home" at bounding box center [87, 46] width 29 height 24
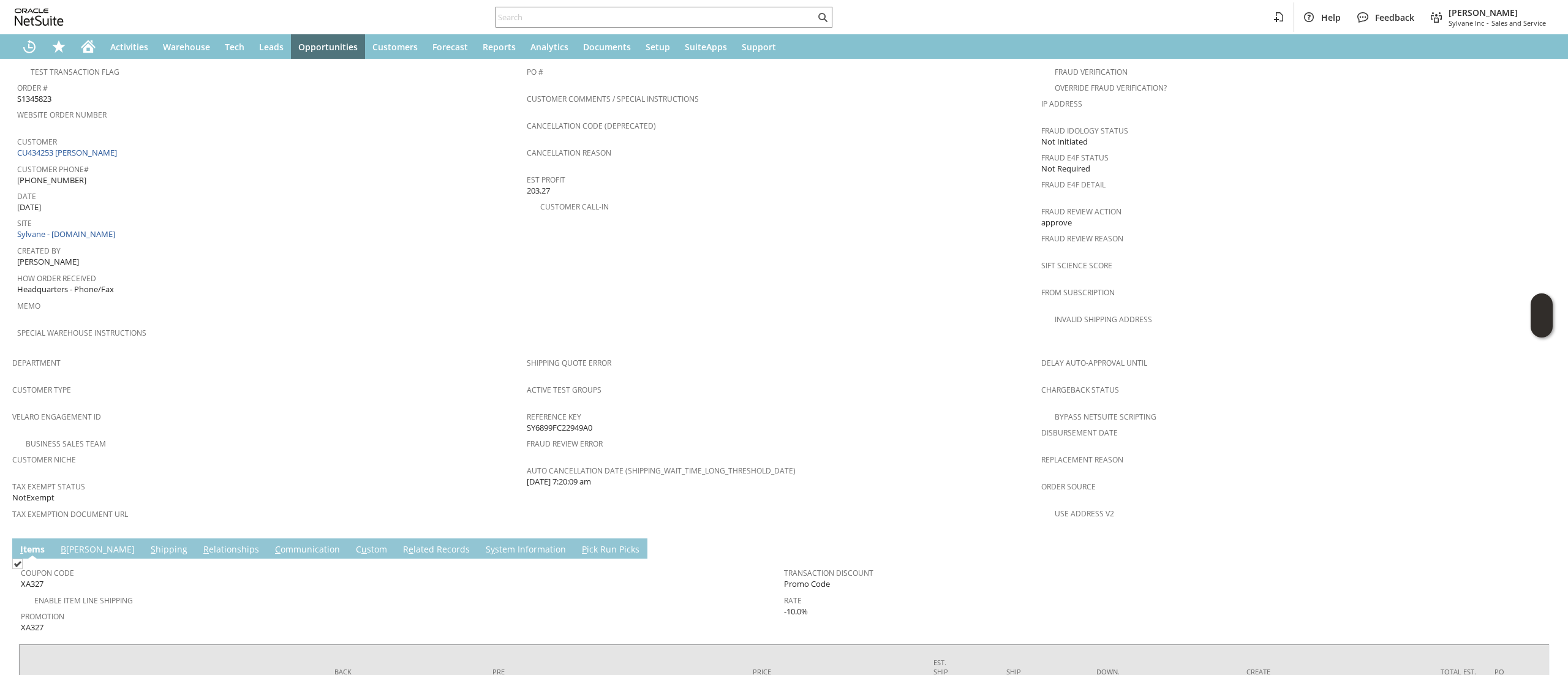
scroll to position [490, 0]
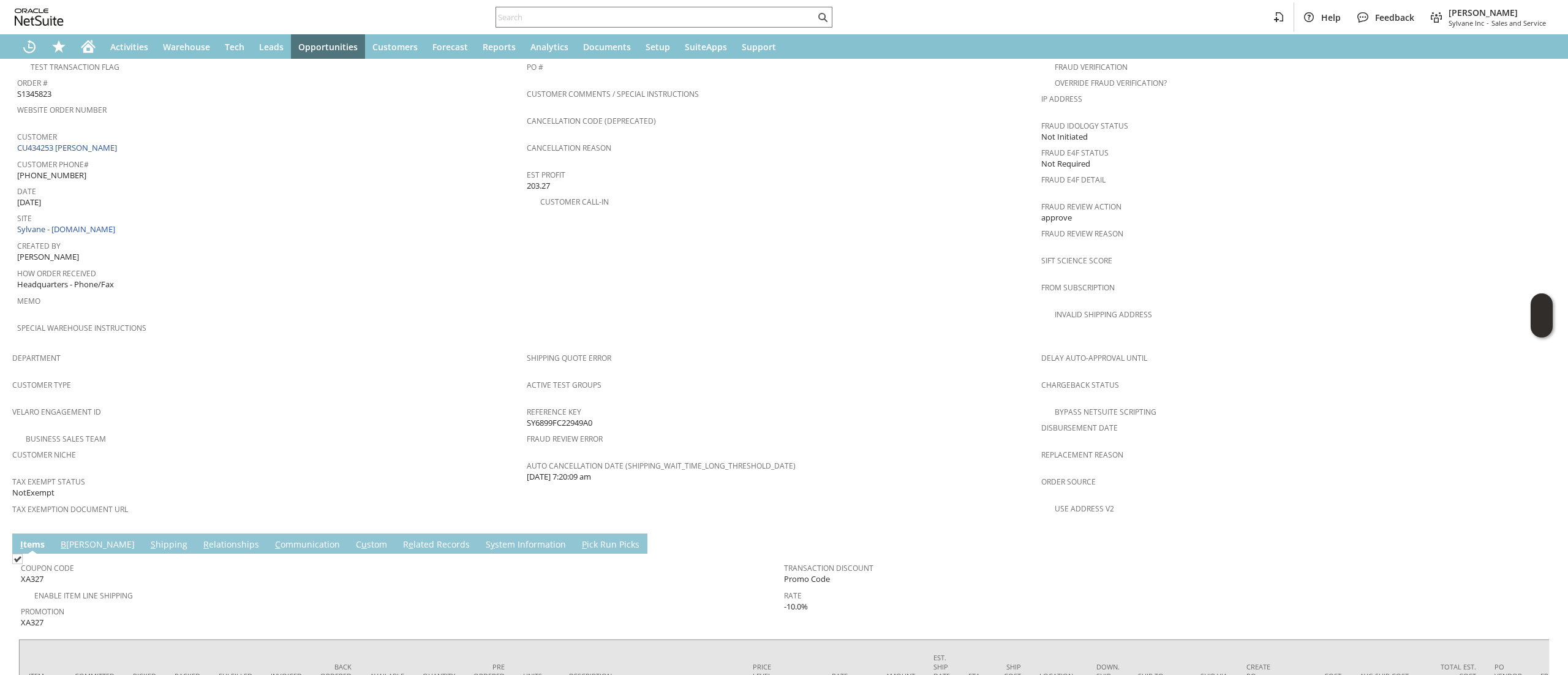
click at [272, 539] on link "C ommunication" at bounding box center [307, 545] width 71 height 13
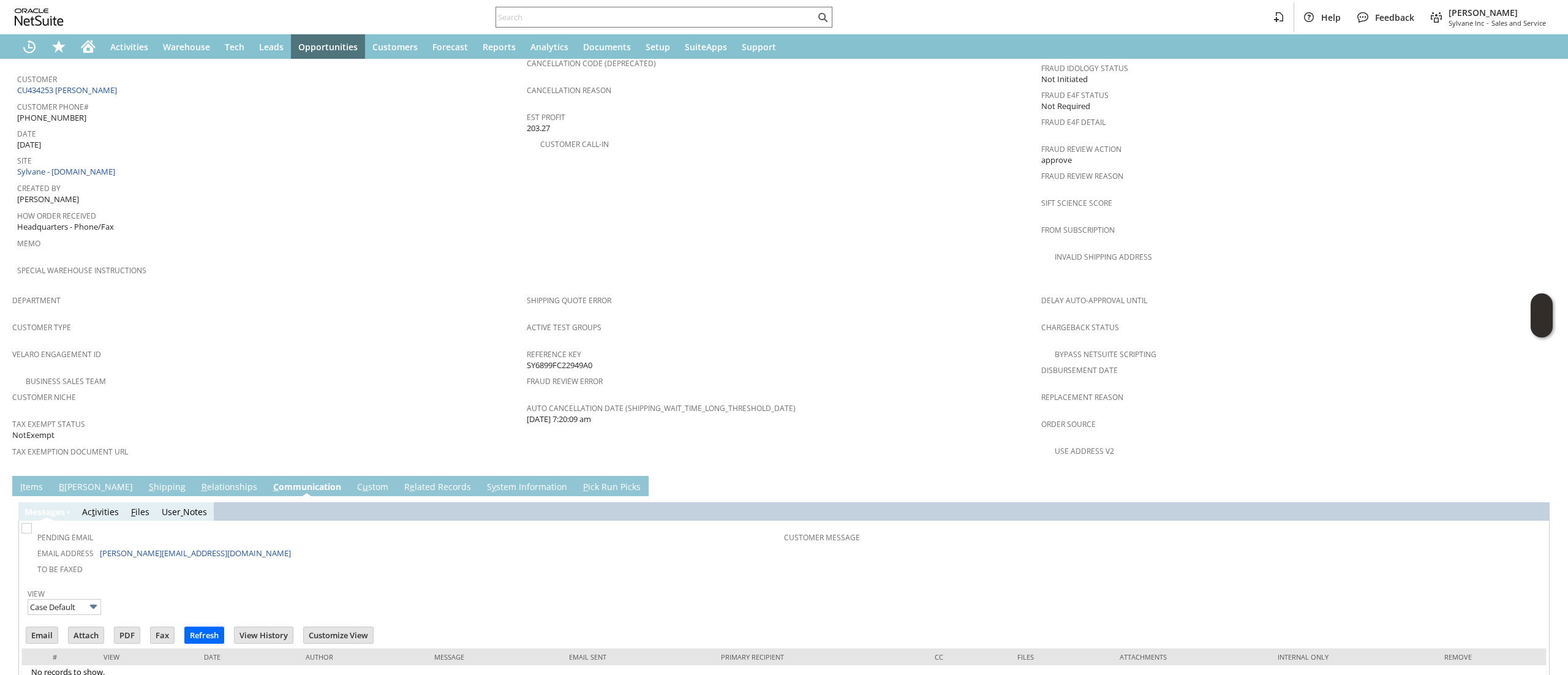
scroll to position [577, 0]
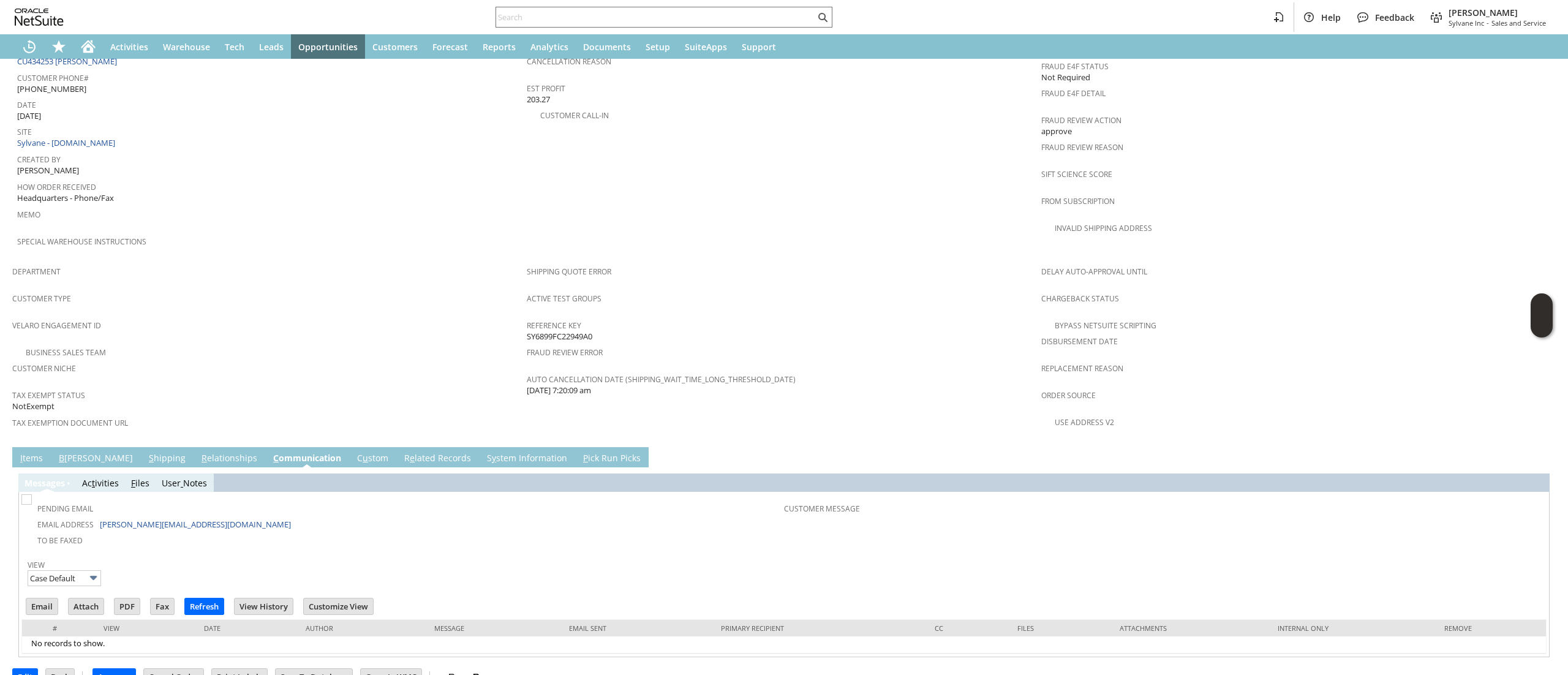
click at [578, 331] on span "SY6899FC22949A0" at bounding box center [559, 337] width 66 height 12
click at [615, 317] on div "Reference Key SY6899FC22949A0" at bounding box center [781, 329] width 509 height 26
click at [577, 331] on span "SY6899FC22949A0" at bounding box center [559, 337] width 66 height 12
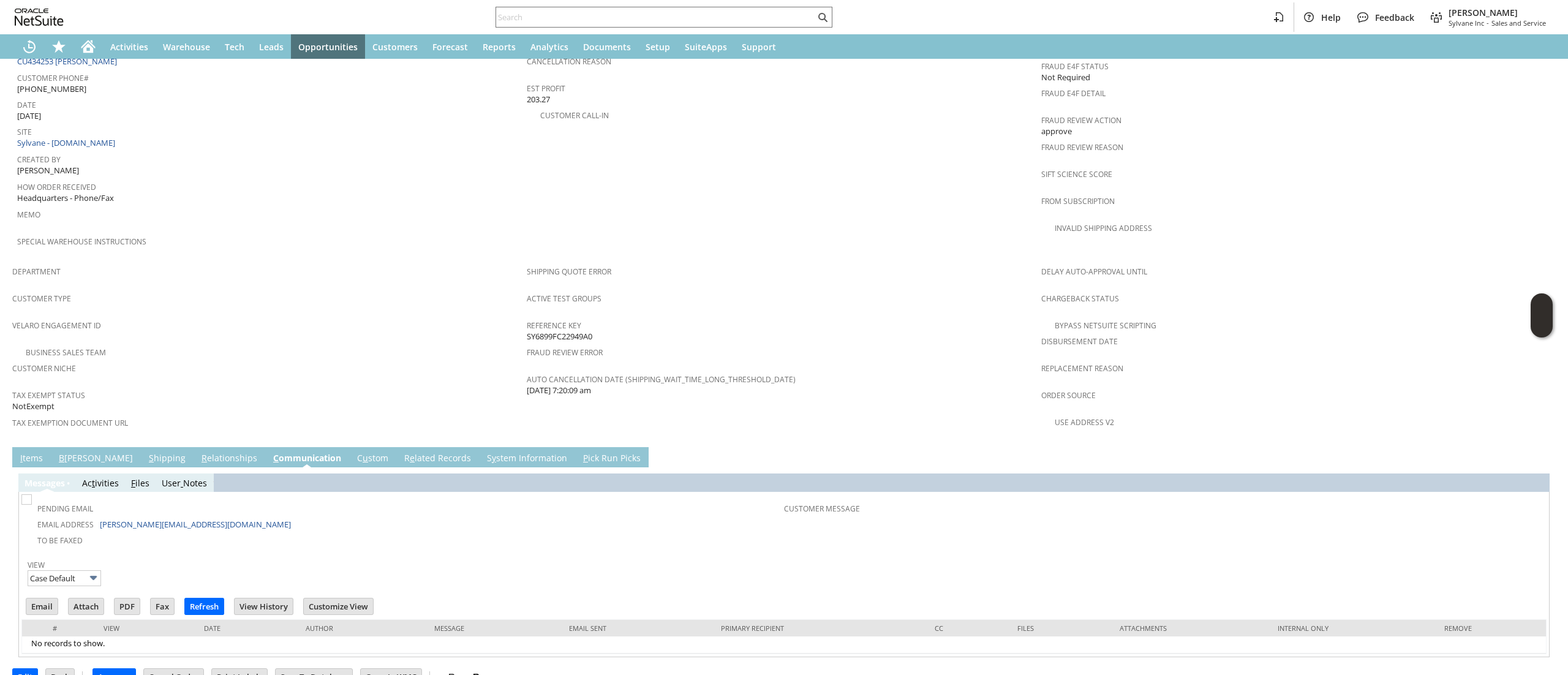
click at [577, 331] on span "SY6899FC22949A0" at bounding box center [559, 337] width 66 height 12
click at [597, 317] on div "Reference Key SY6899FC22949A0" at bounding box center [781, 329] width 509 height 26
click at [578, 331] on span "SY6899FC22949A0" at bounding box center [559, 337] width 66 height 12
click at [597, 317] on div "Reference Key SY6899FC22949A0" at bounding box center [781, 329] width 509 height 26
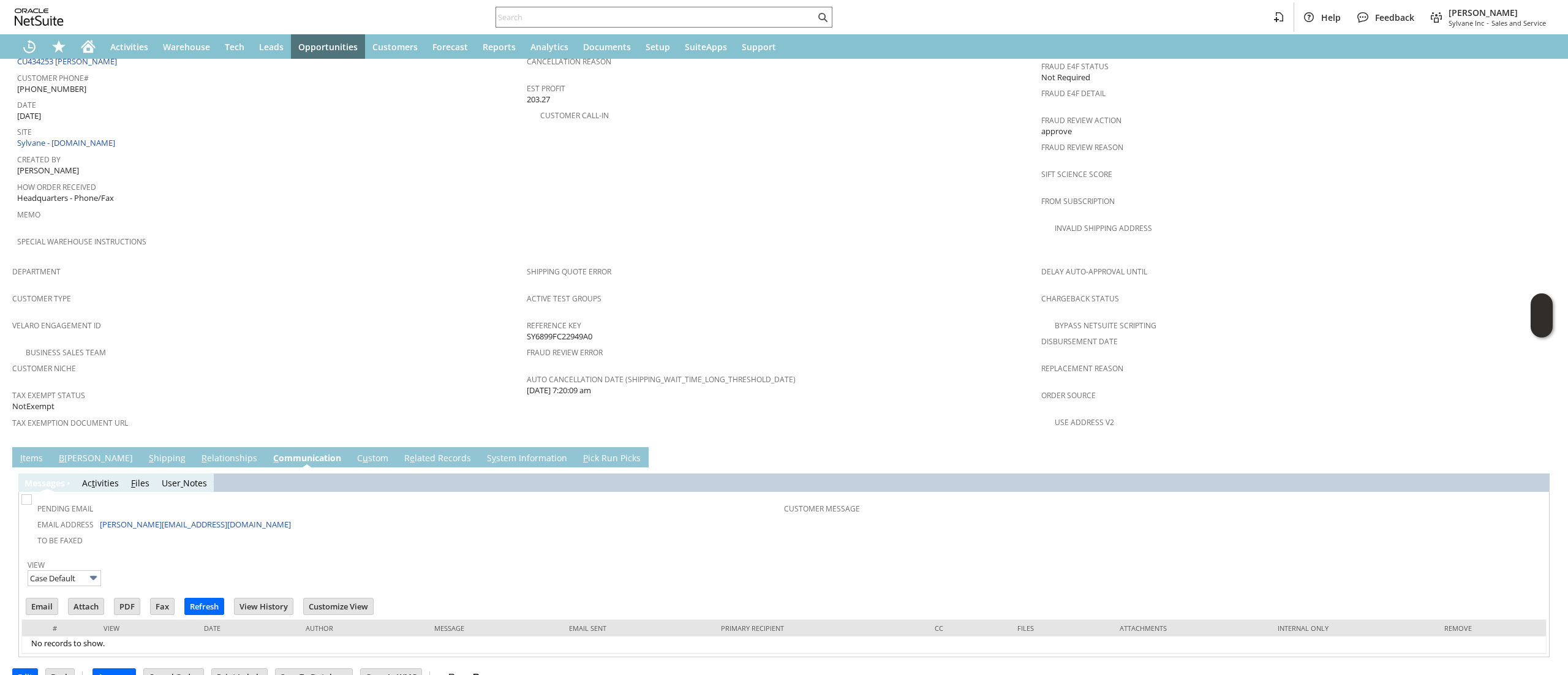
click at [583, 331] on span "SY6899FC22949A0" at bounding box center [559, 337] width 66 height 12
drag, startPoint x: 700, startPoint y: 305, endPoint x: 667, endPoint y: 315, distance: 34.5
click at [701, 317] on span "Reference Key" at bounding box center [781, 323] width 509 height 14
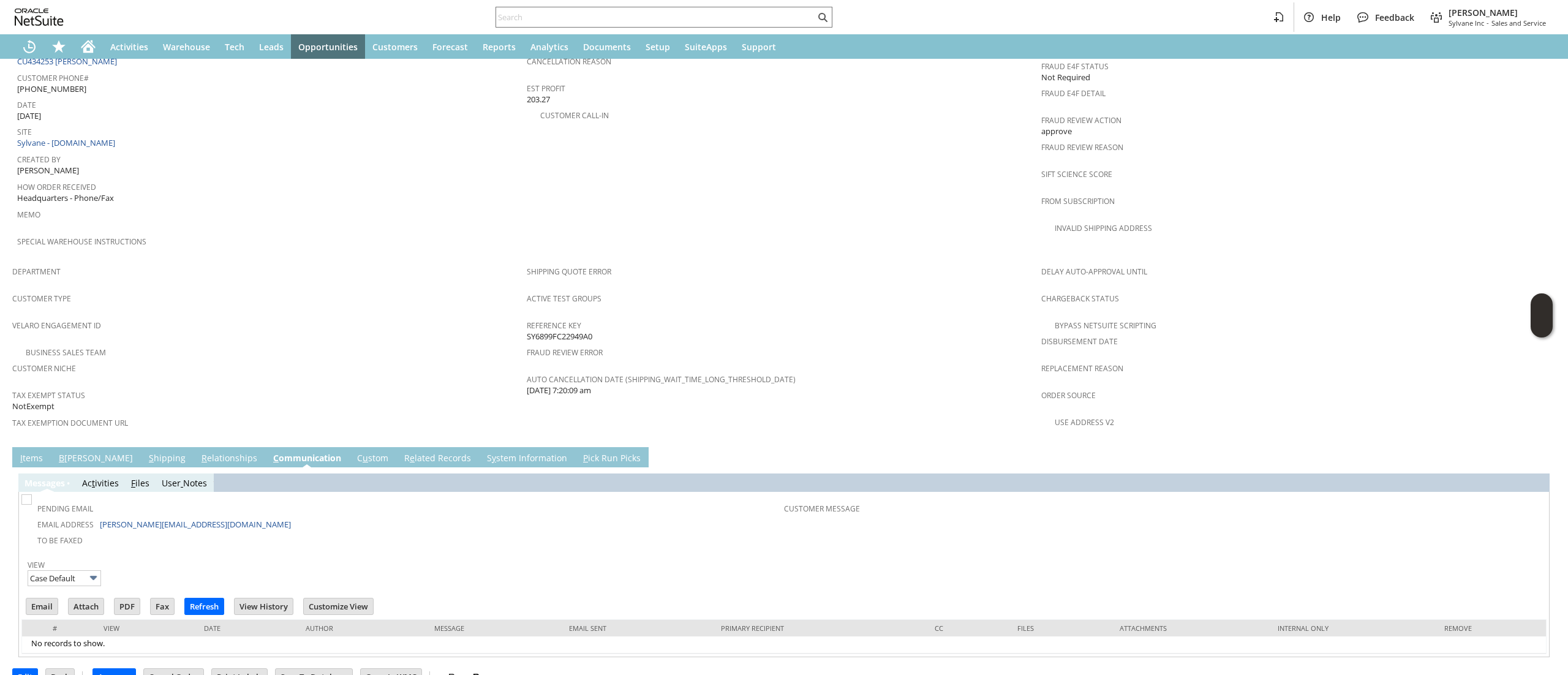
click at [579, 331] on span "SY6899FC22949A0" at bounding box center [559, 337] width 66 height 12
click at [730, 343] on span "Fraud Review Error" at bounding box center [781, 350] width 509 height 14
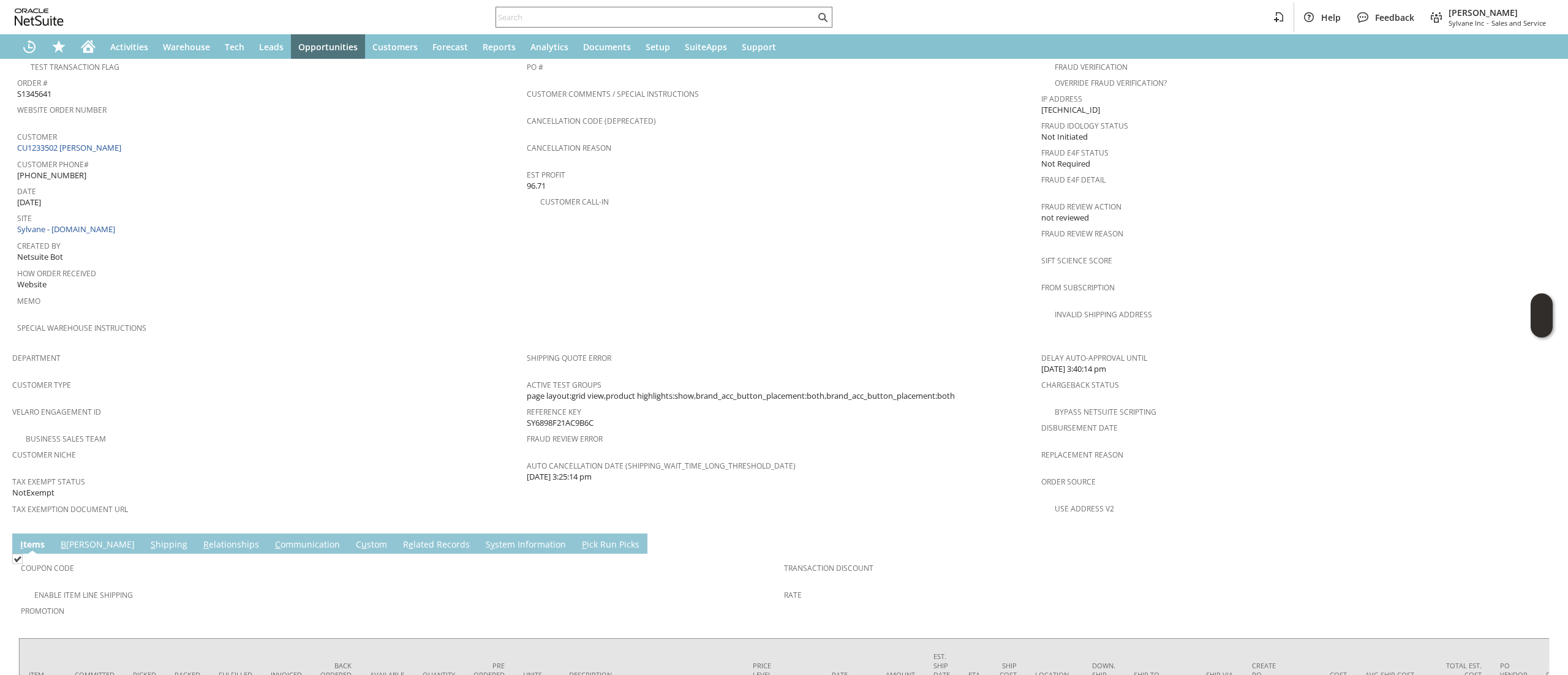
scroll to position [613, 0]
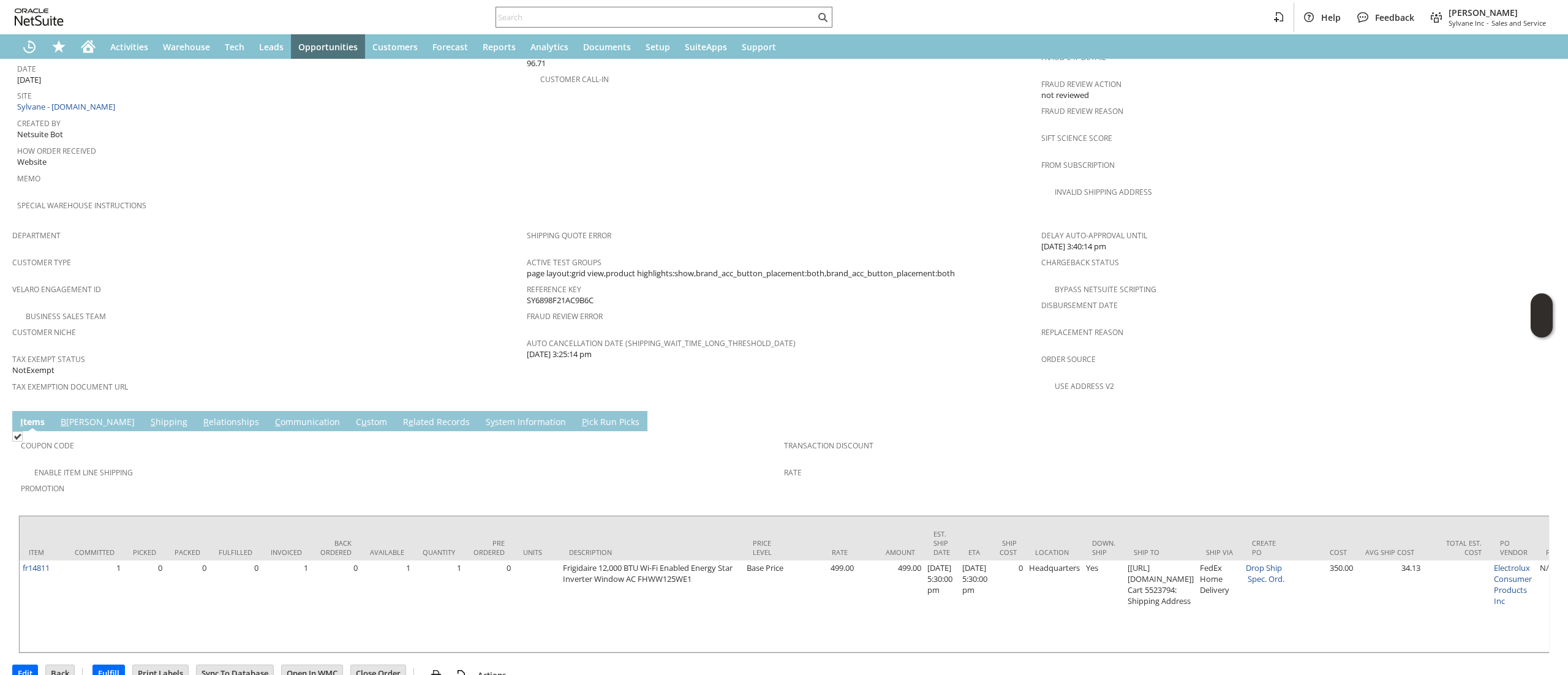
click at [66, 416] on link "B [PERSON_NAME]" at bounding box center [97, 422] width 81 height 13
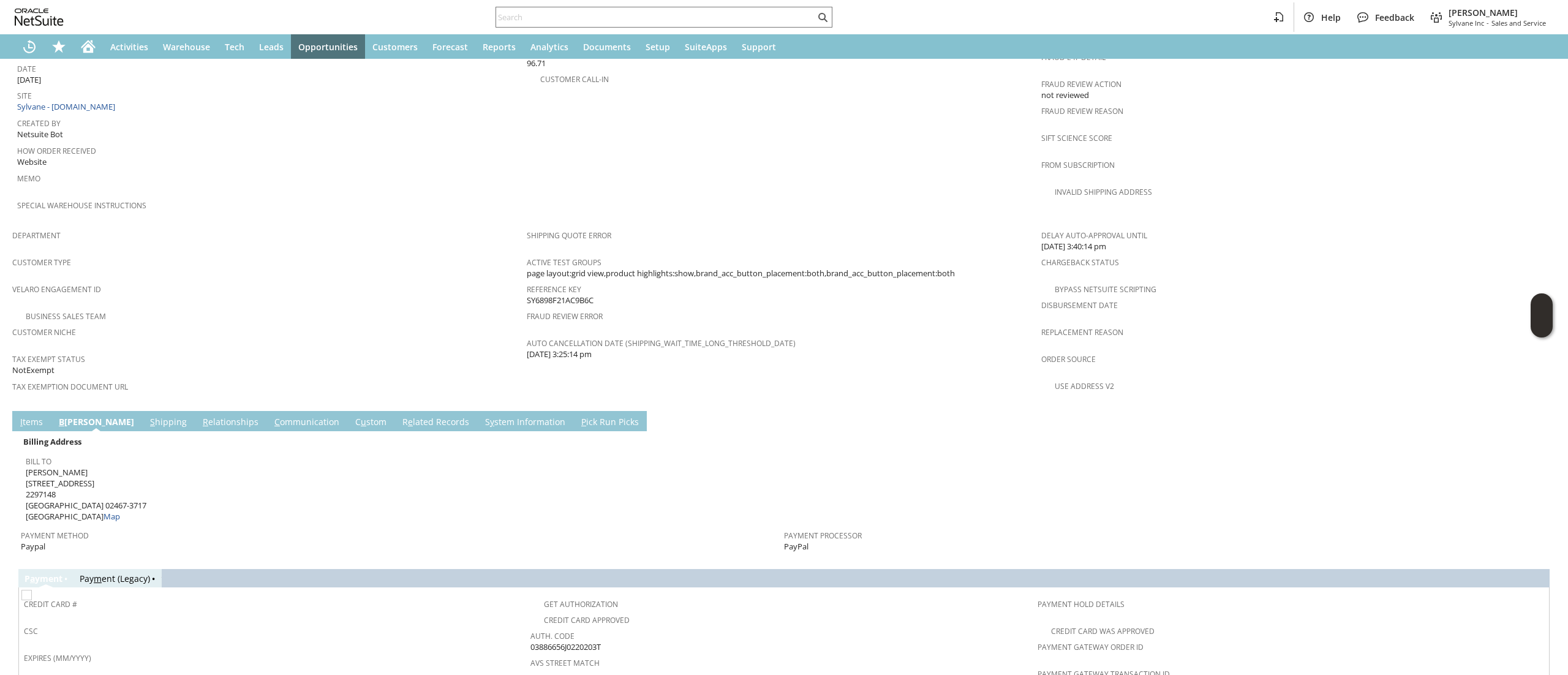
click at [147, 416] on link "S hipping" at bounding box center [169, 422] width 43 height 13
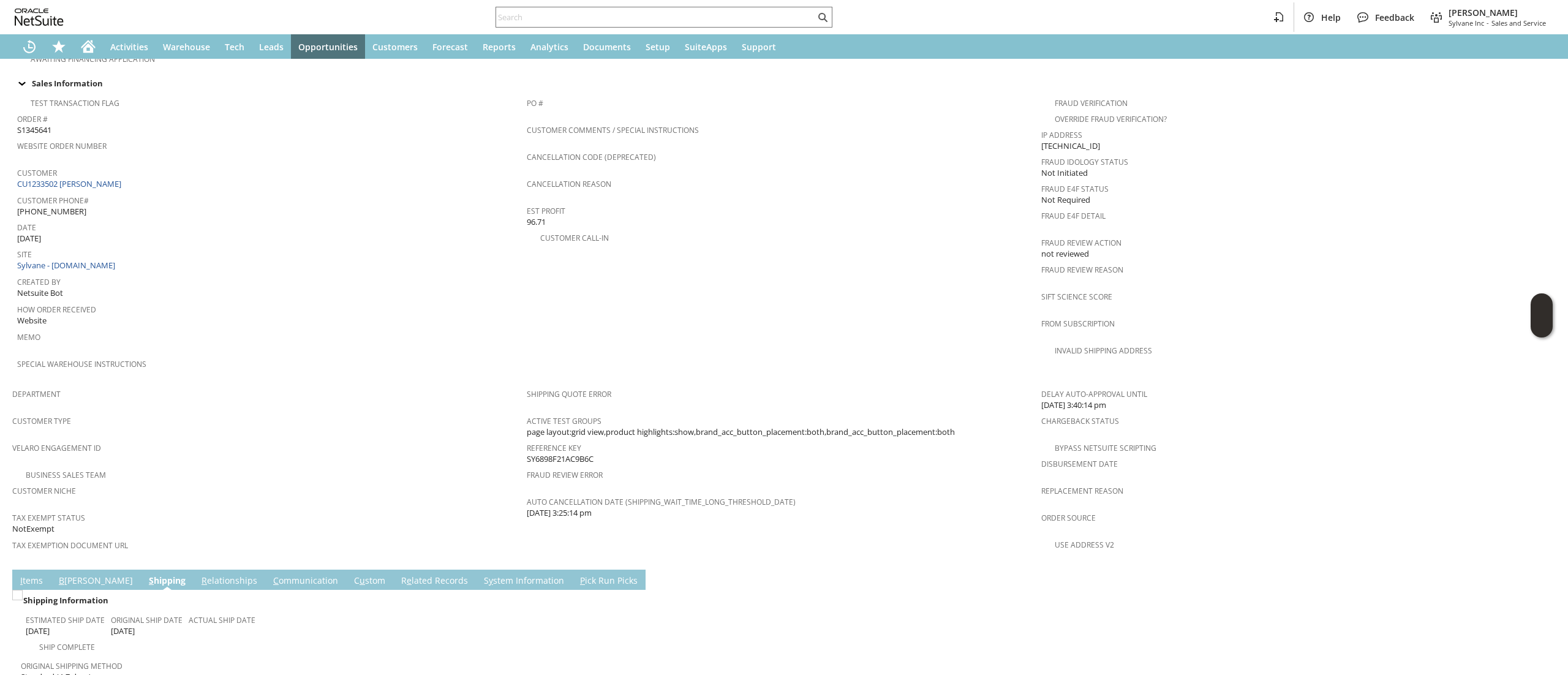
scroll to position [328, 0]
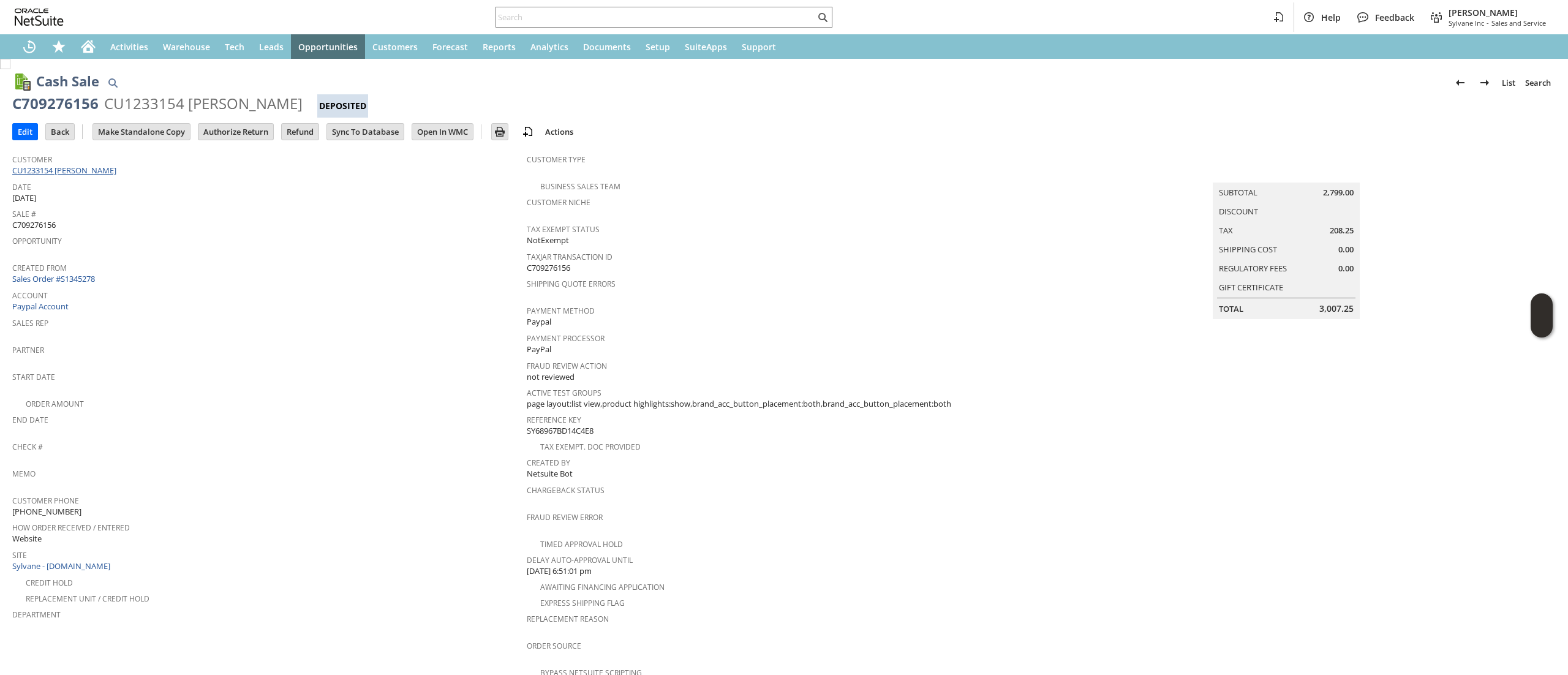
click at [106, 168] on link "CU1233154 [PERSON_NAME]" at bounding box center [66, 170] width 107 height 11
click at [664, 11] on input "text" at bounding box center [656, 17] width 319 height 15
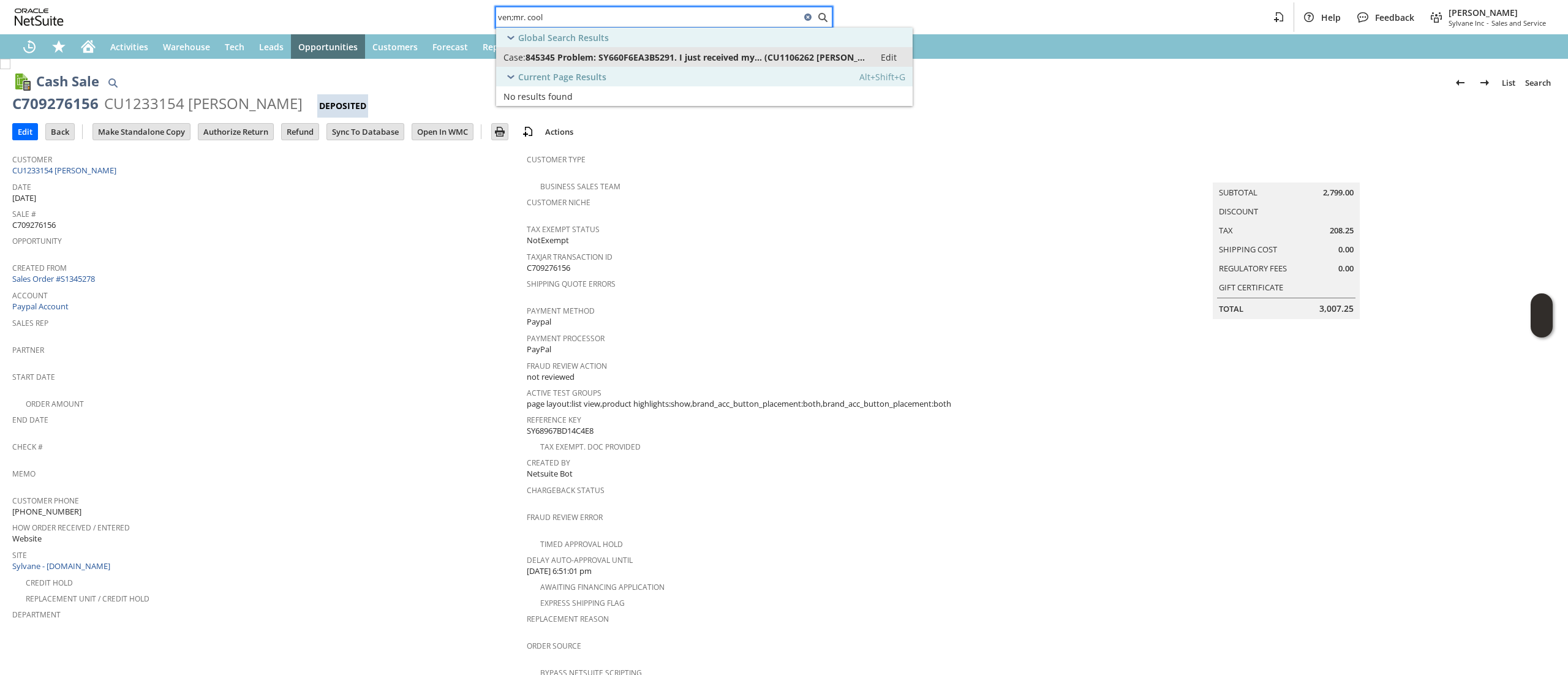
type input "ven;mr. cool"
click at [705, 55] on span "845345 Problem: SY660F6EA3B5291. I just received my... (CU1106262 [PERSON_NAME])" at bounding box center [696, 57] width 342 height 12
click at [705, 55] on span "845345 Problem: SY660F6EA3B5291. I just received my... (CU1106262 Daley Tearl)" at bounding box center [696, 57] width 342 height 12
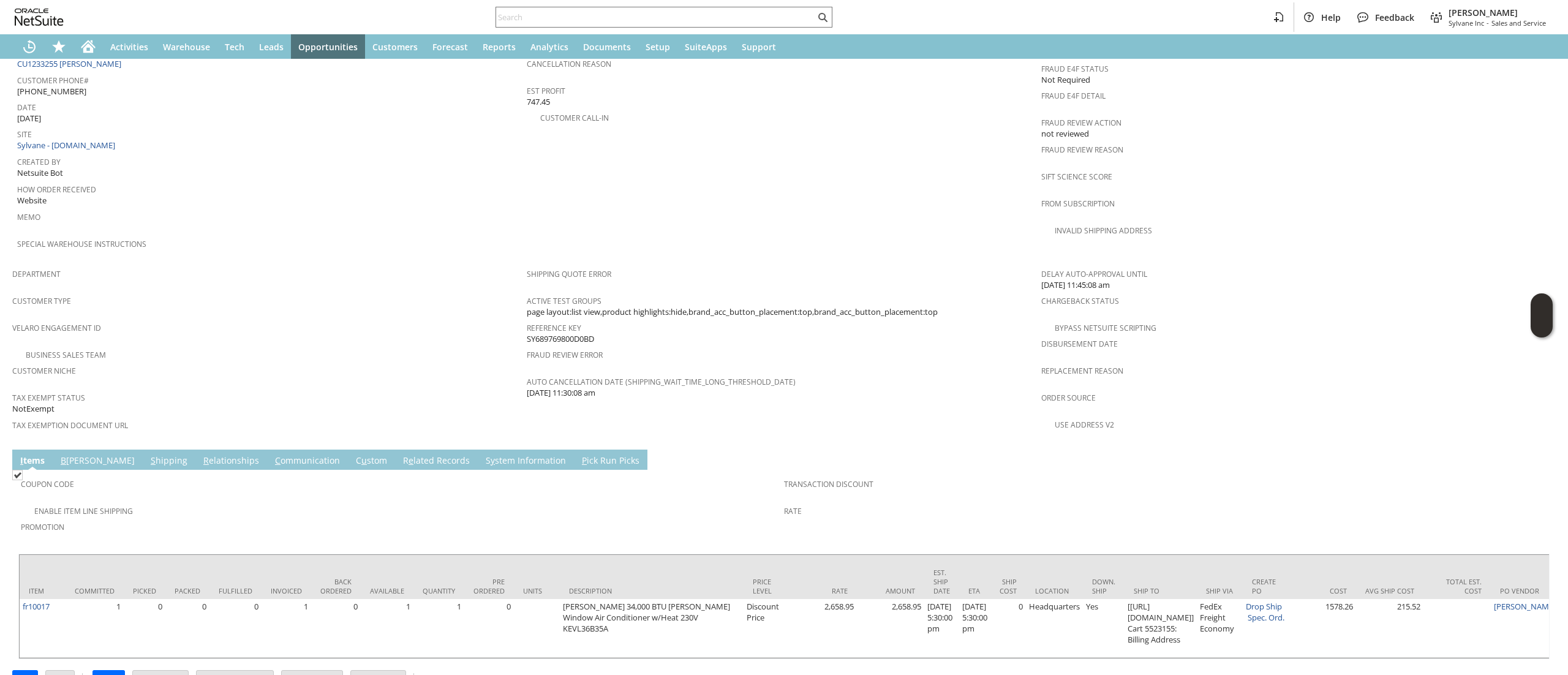
scroll to position [590, 0]
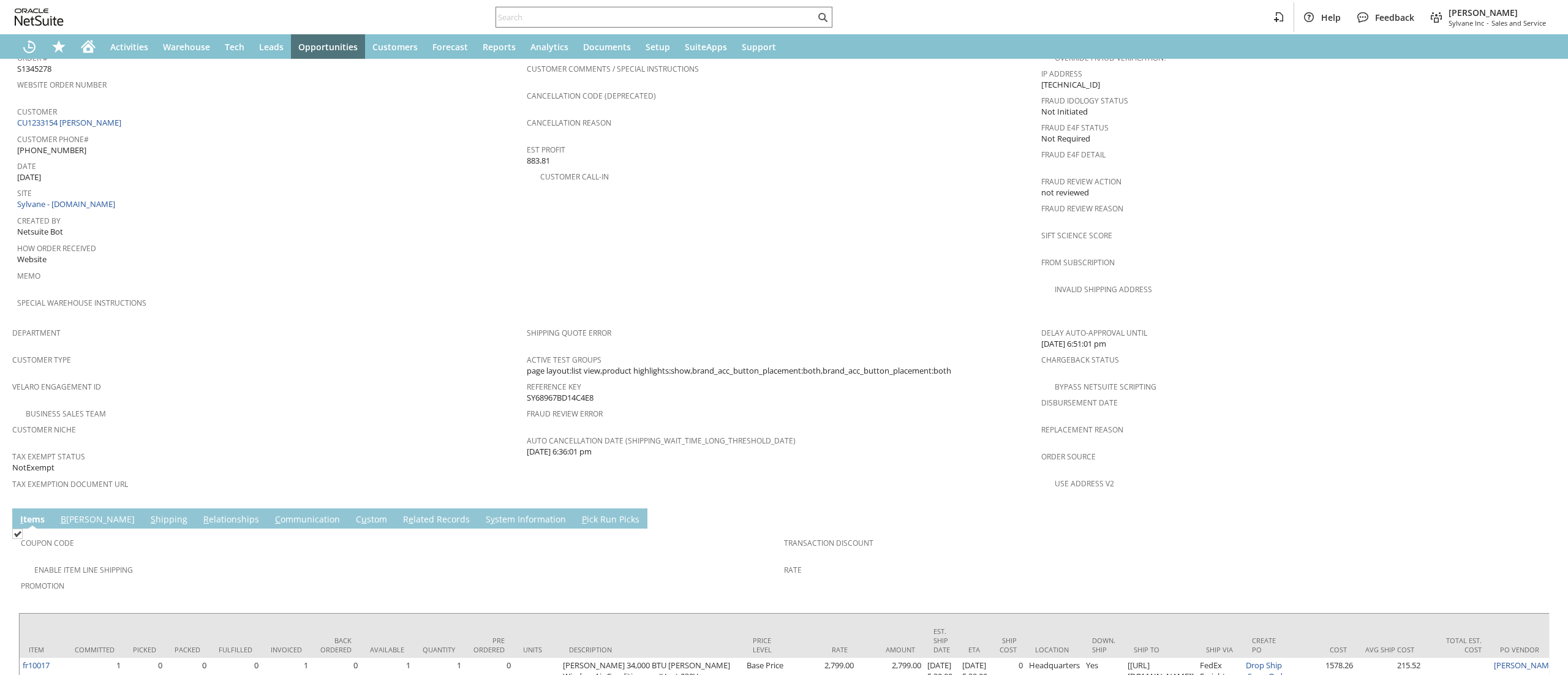
scroll to position [590, 0]
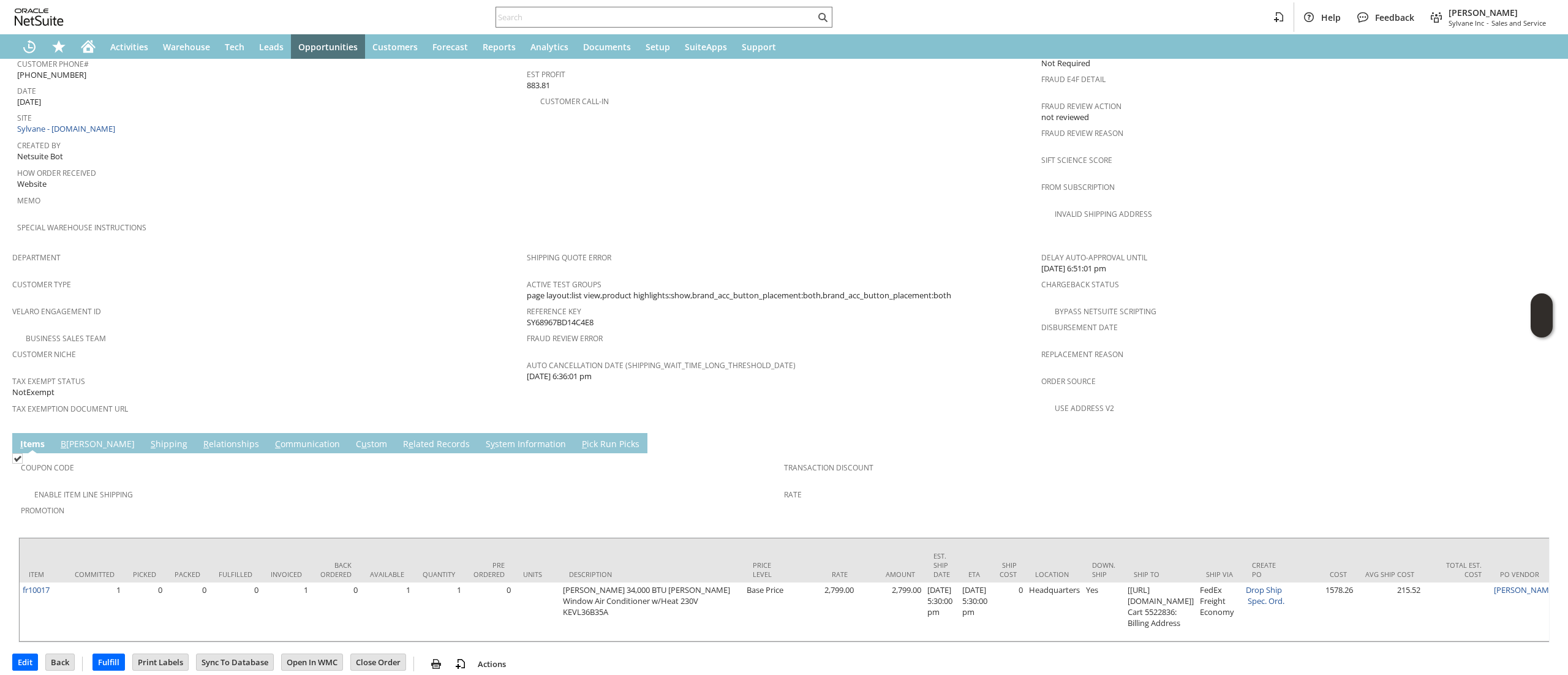
click at [49, 433] on td "I tems" at bounding box center [32, 443] width 41 height 20
click at [83, 438] on link "B illing" at bounding box center [97, 445] width 81 height 13
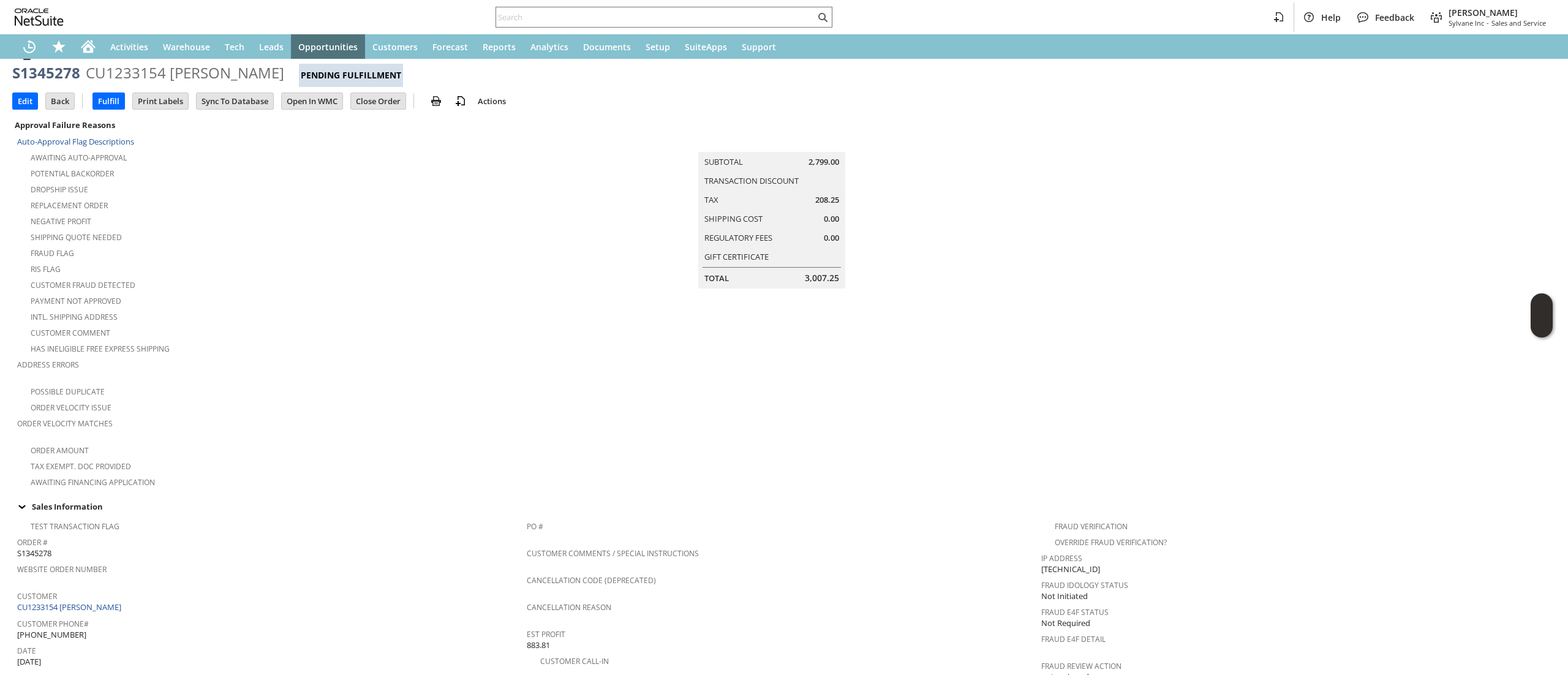
scroll to position [0, 0]
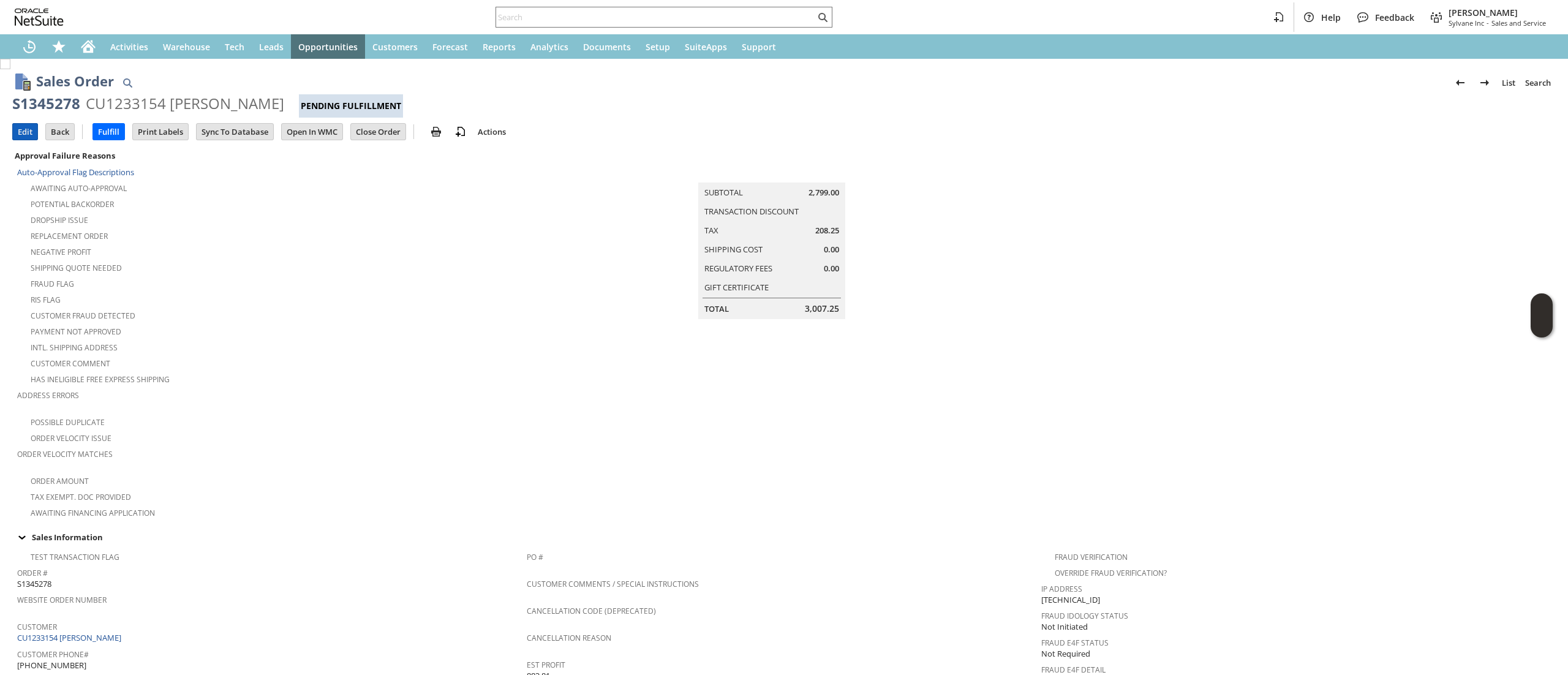
click at [30, 134] on input "Edit" at bounding box center [24, 131] width 24 height 16
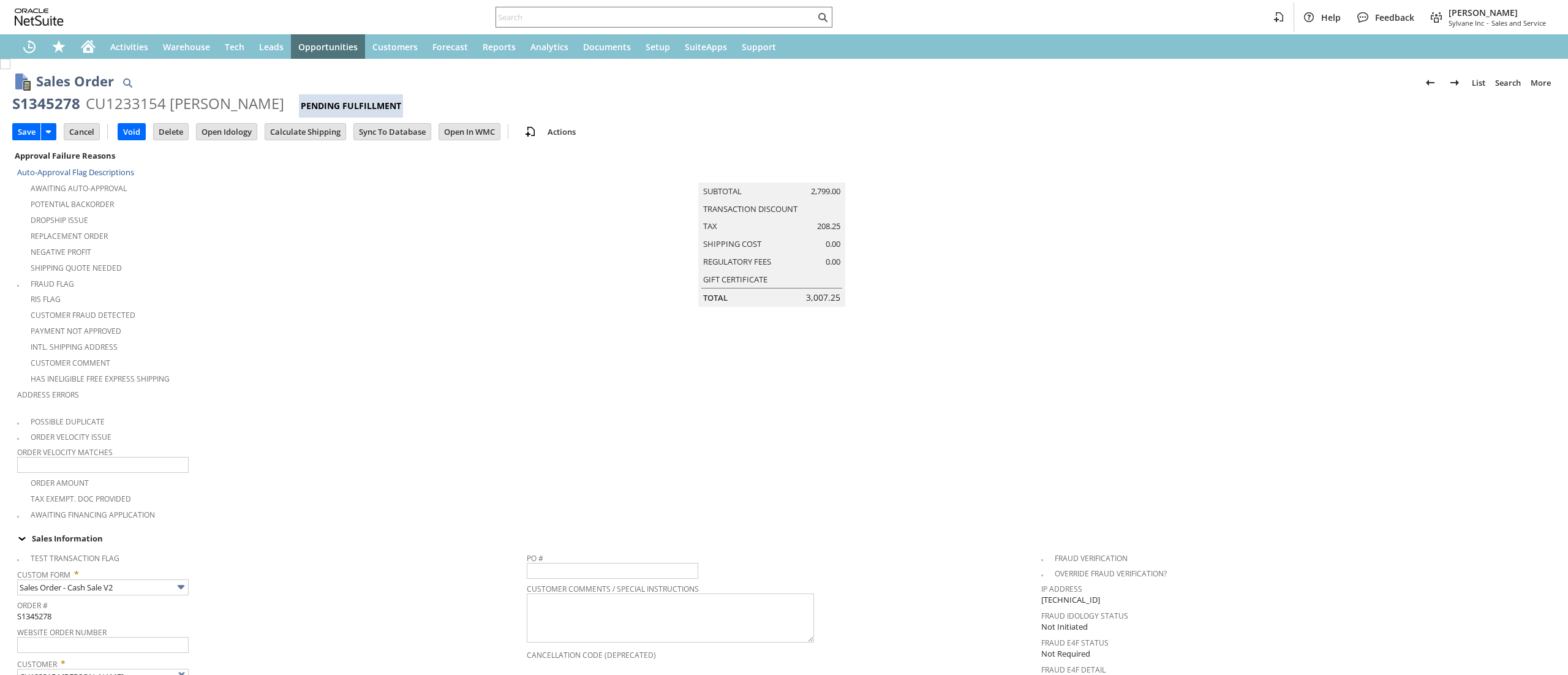
scroll to position [367, 0]
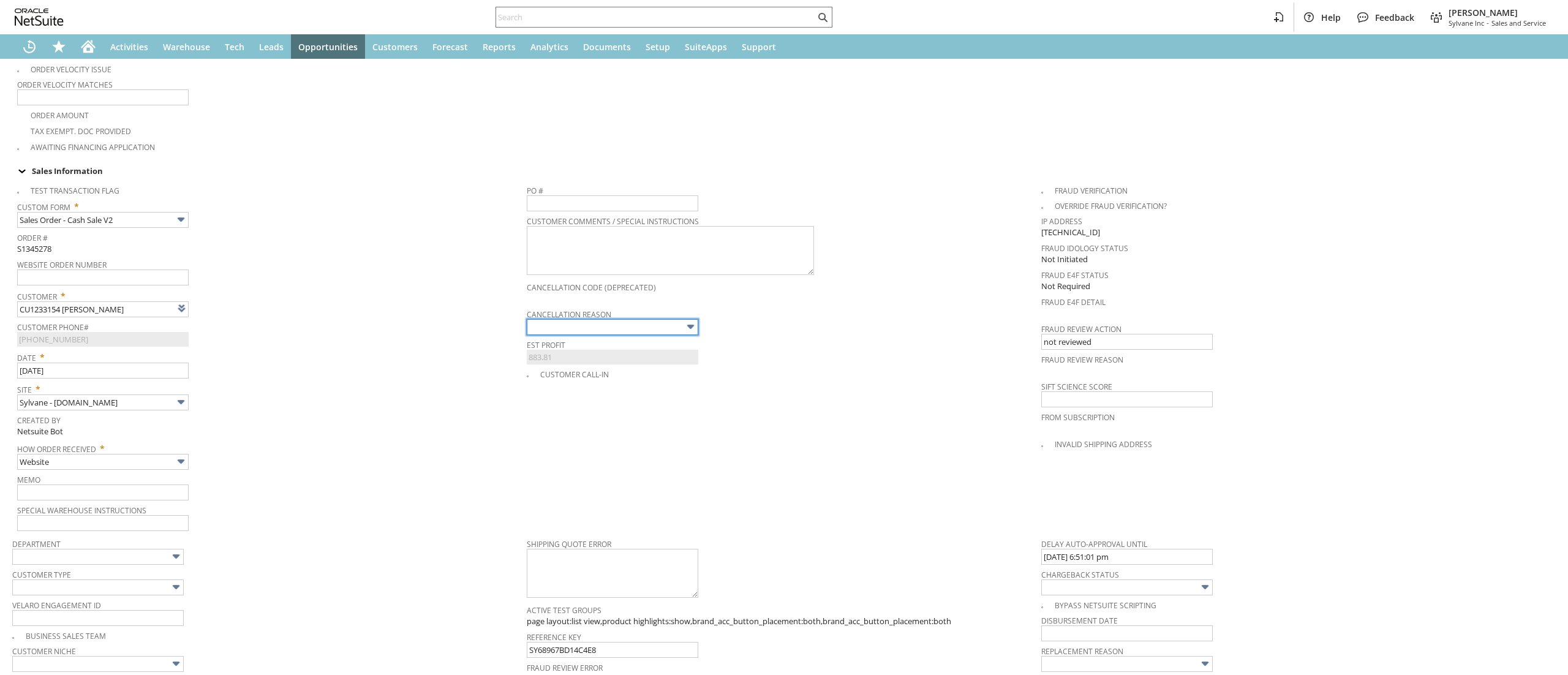
click at [588, 321] on input "text" at bounding box center [612, 327] width 171 height 16
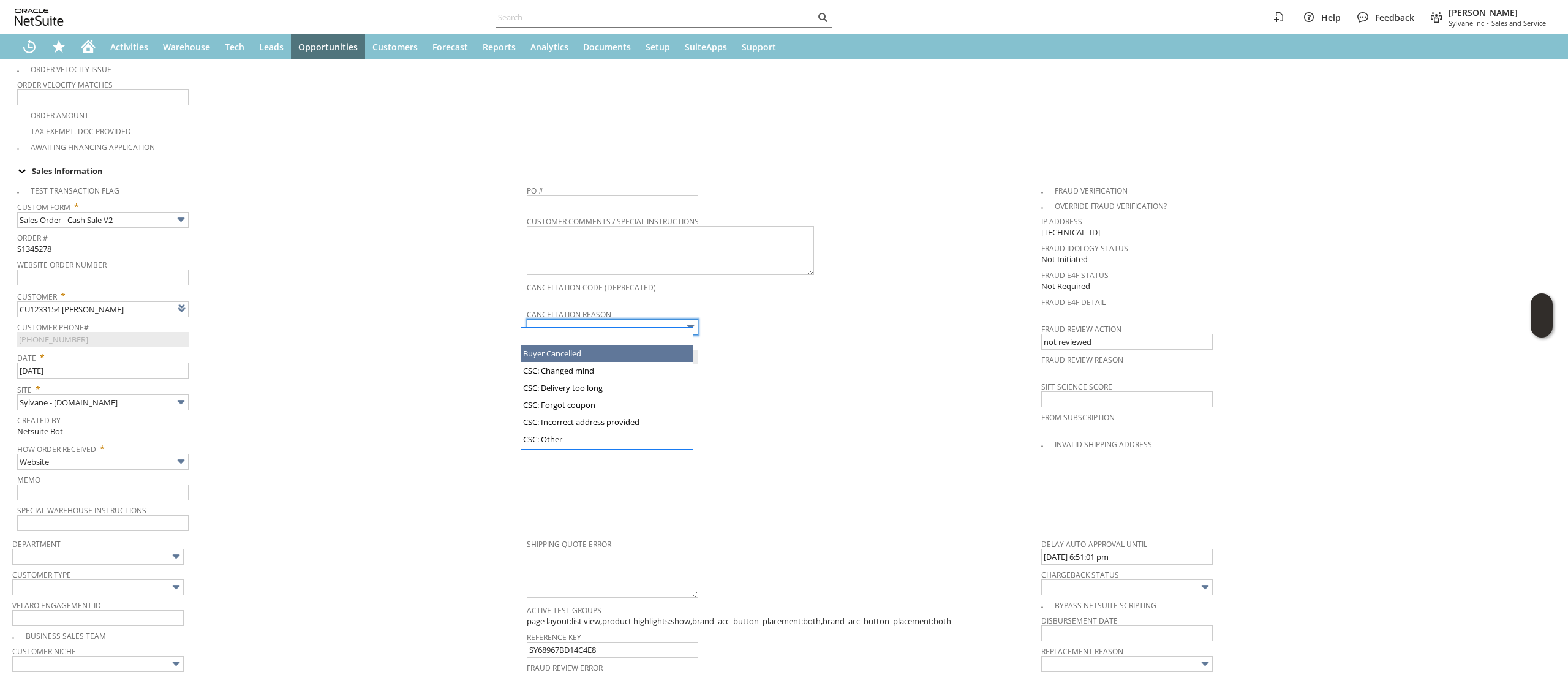
type input "Buyer Cancelled"
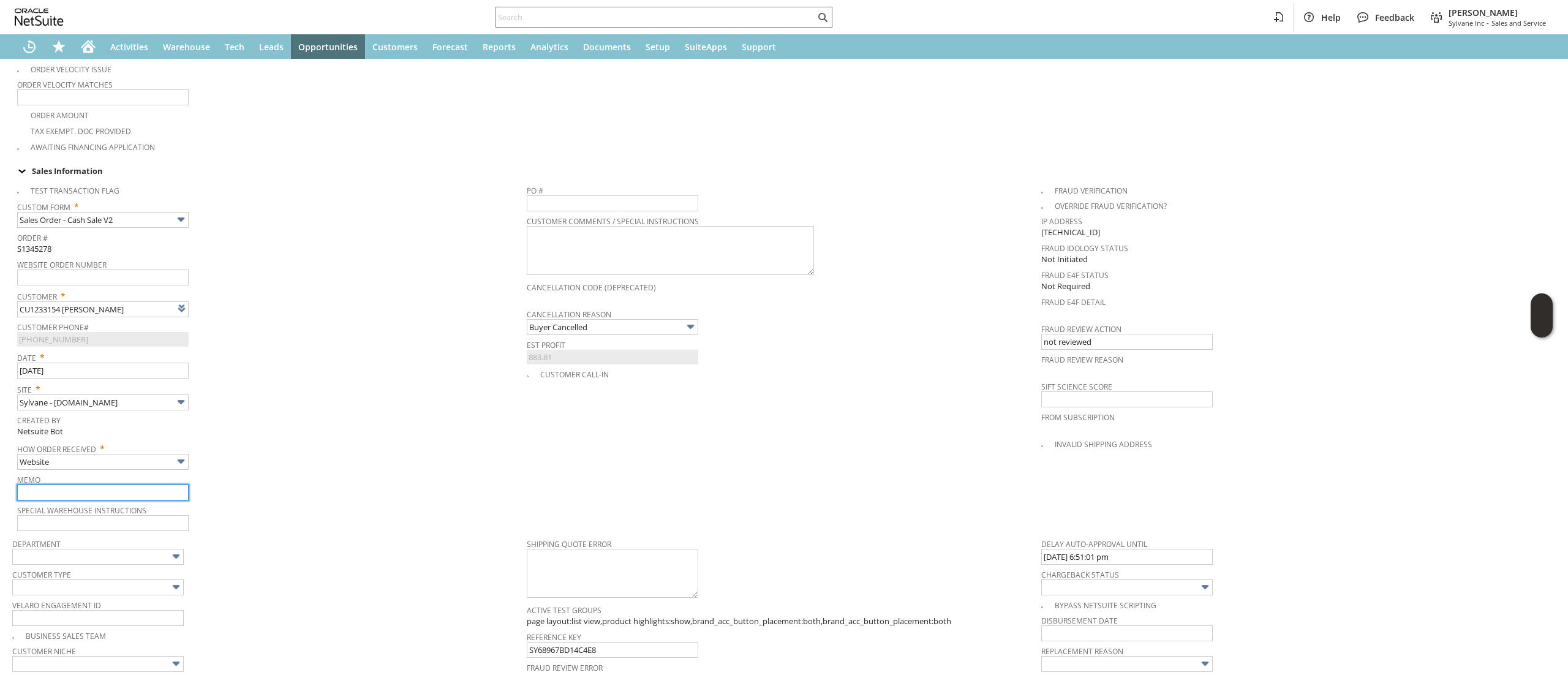
click at [148, 485] on input "text" at bounding box center [103, 492] width 171 height 16
click at [174, 486] on input "buyer" at bounding box center [103, 492] width 171 height 16
type input "Duplicate- cancelling"
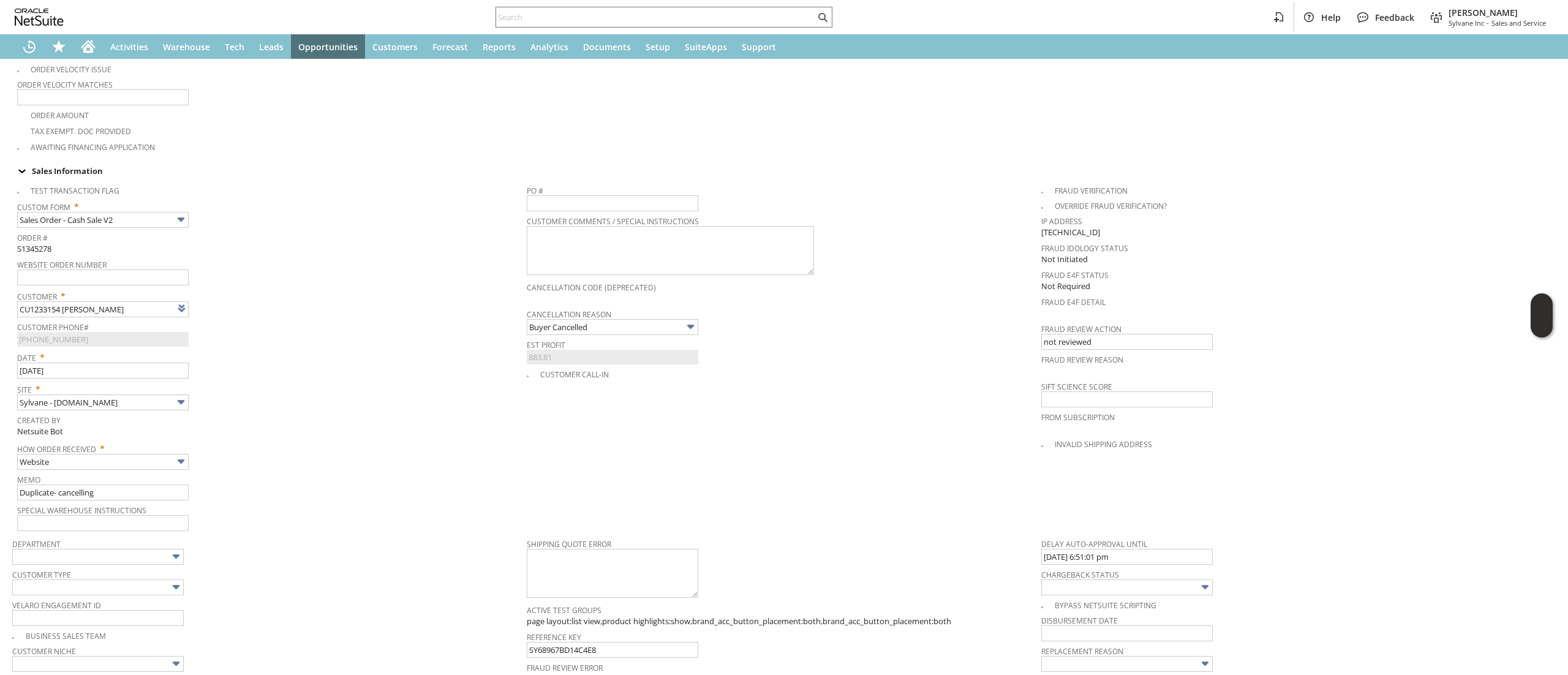
click at [451, 494] on div "Memo Duplicate- cancelling" at bounding box center [269, 485] width 504 height 29
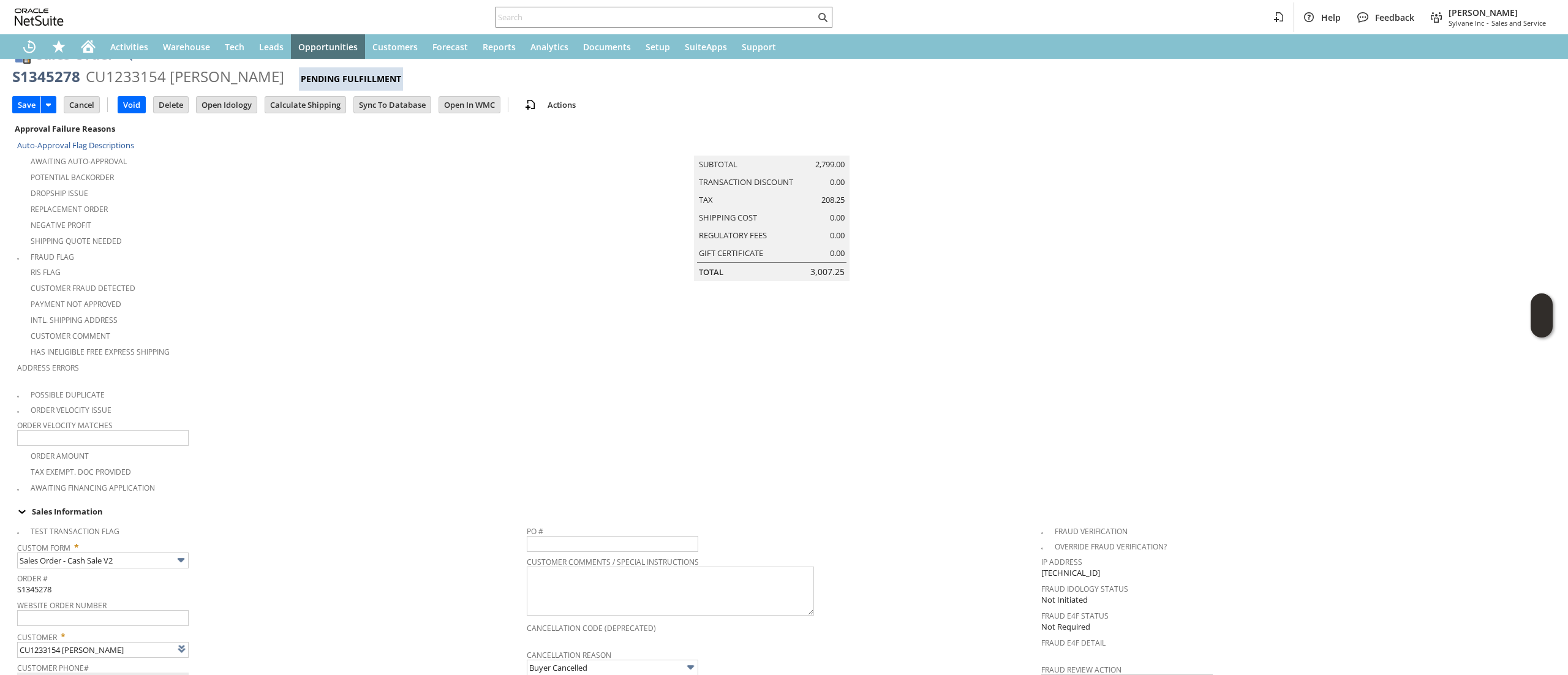
scroll to position [0, 0]
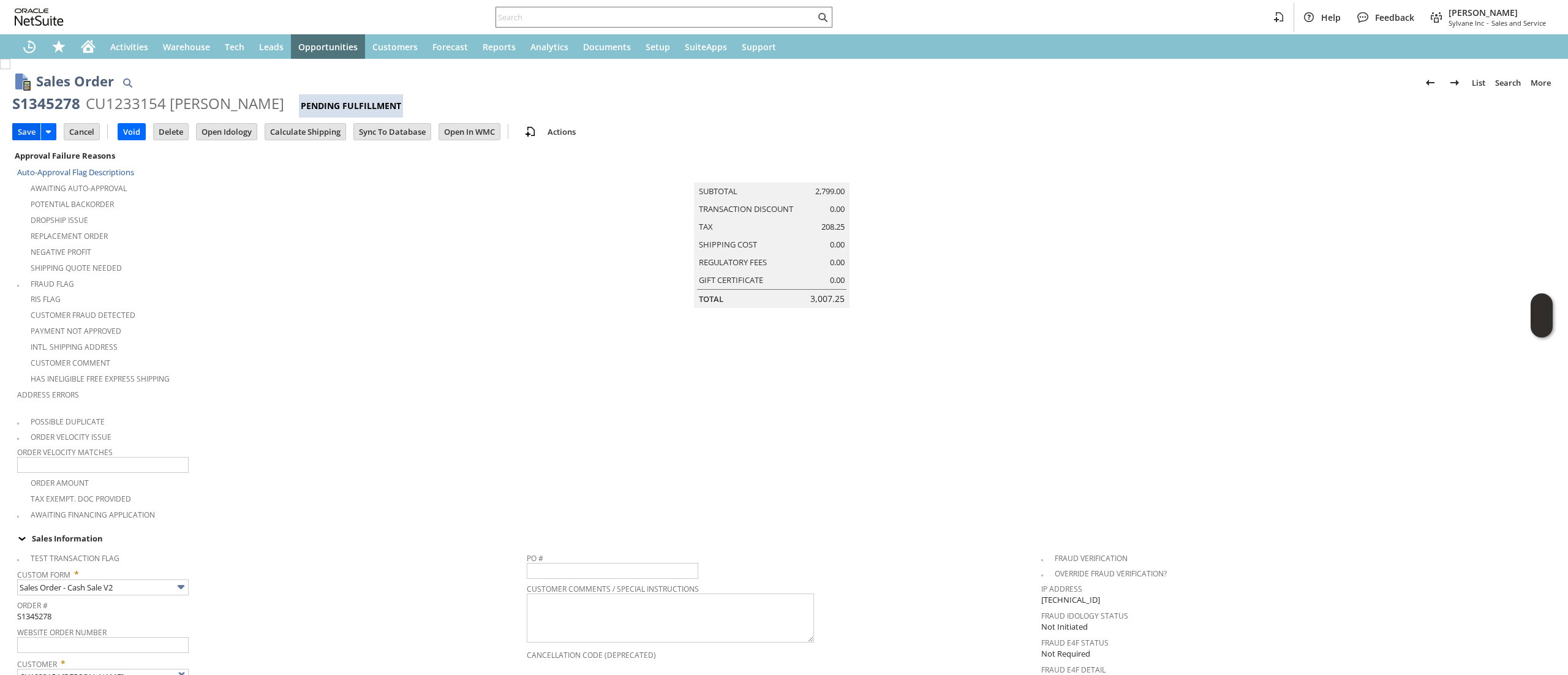
click at [30, 134] on input "Save" at bounding box center [26, 131] width 27 height 16
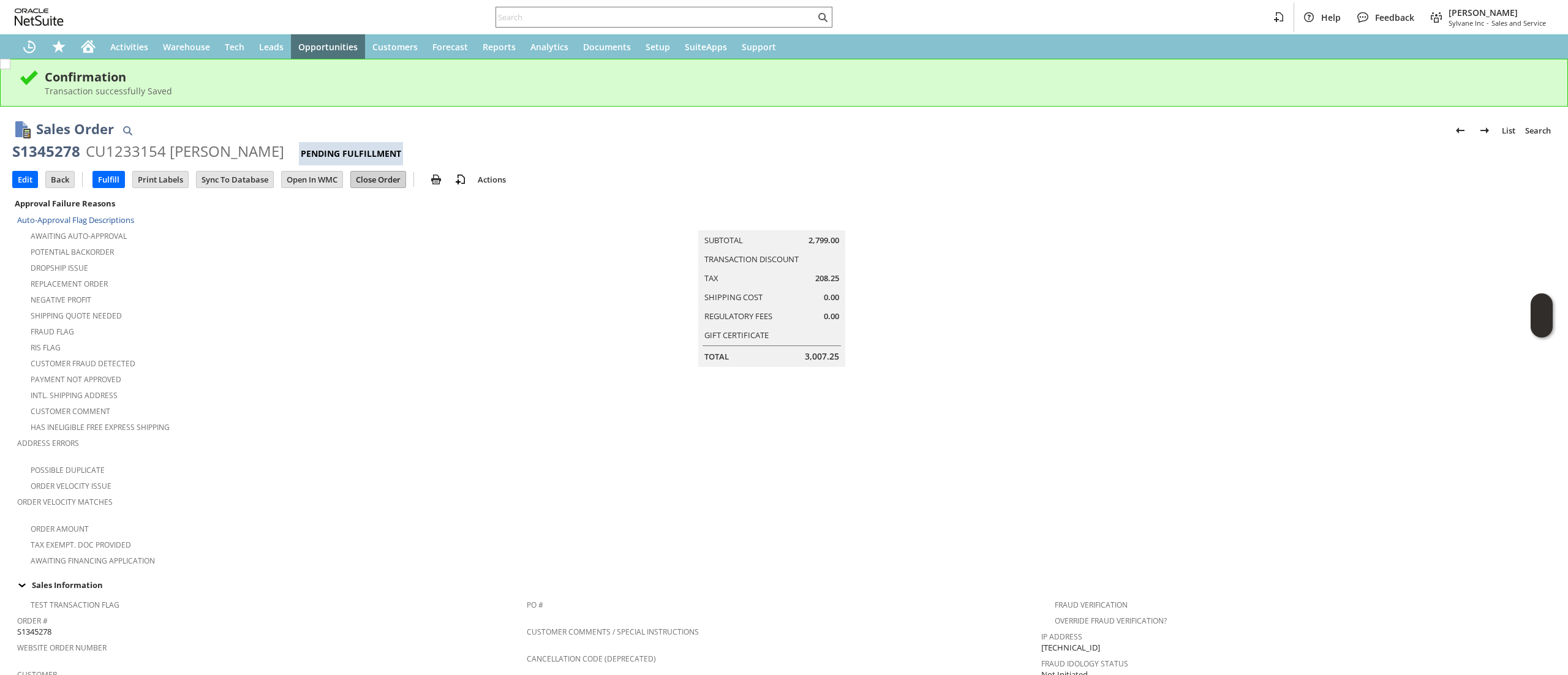
click at [368, 178] on input "Close Order" at bounding box center [378, 179] width 55 height 16
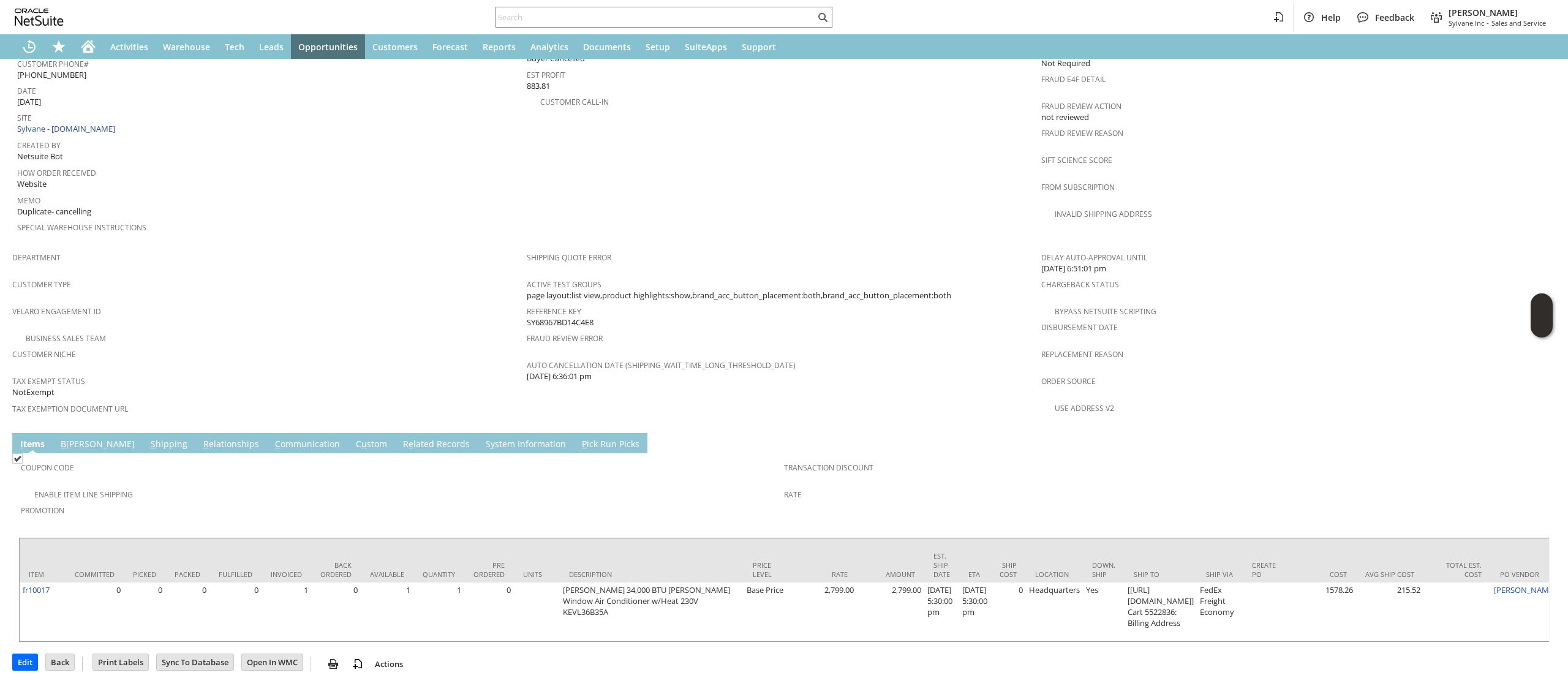
scroll to position [468, 0]
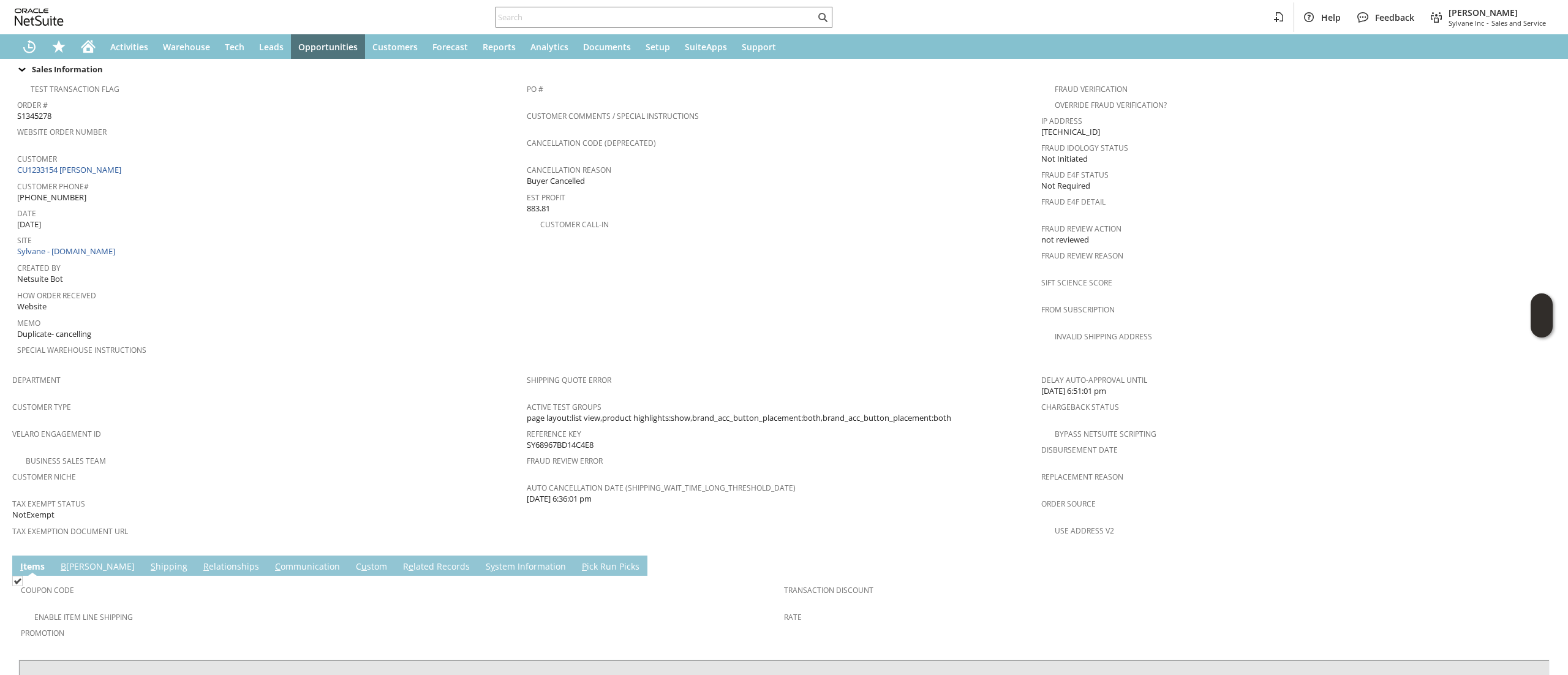
click at [204, 581] on span "Coupon Code" at bounding box center [399, 588] width 757 height 14
click at [272, 560] on link "C ommunication" at bounding box center [307, 567] width 71 height 13
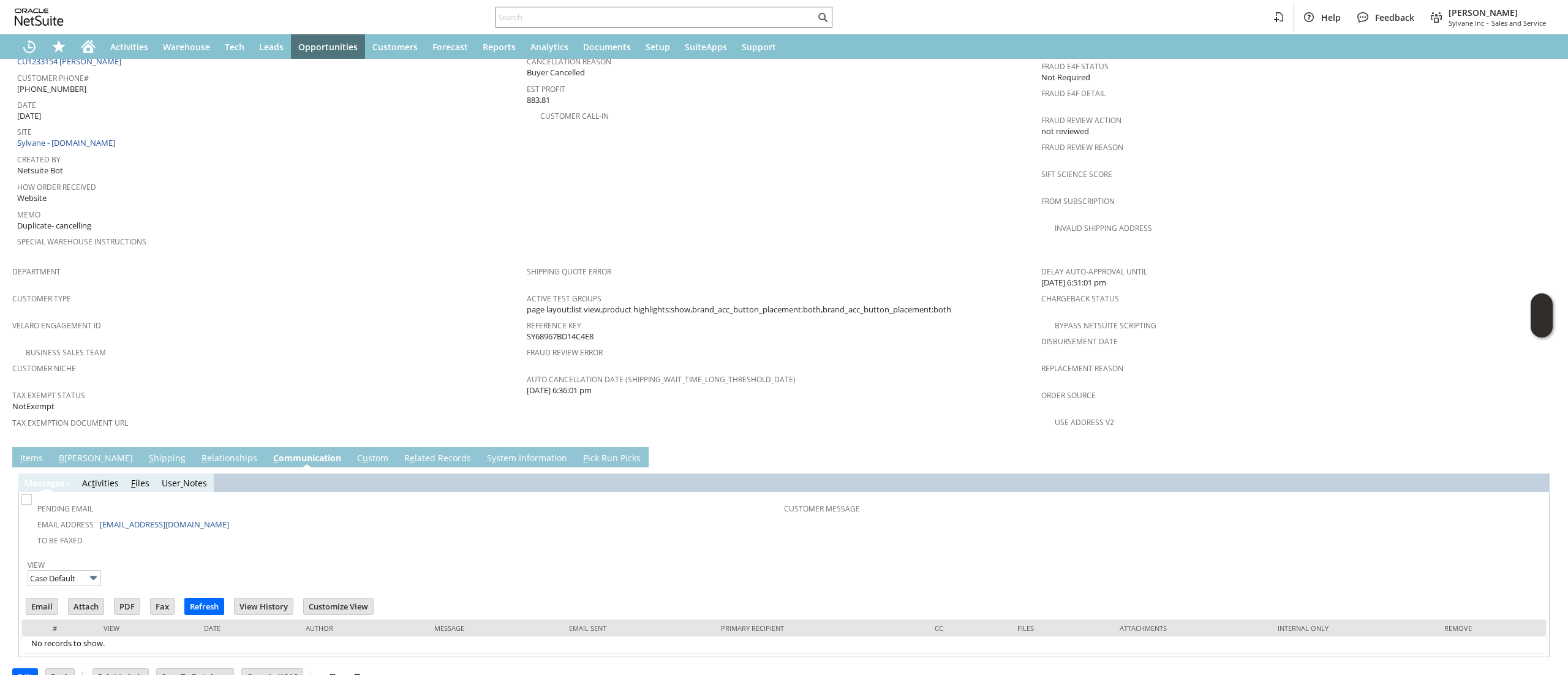
scroll to position [0, 0]
click at [484, 452] on link "S y stem Information" at bounding box center [527, 459] width 86 height 13
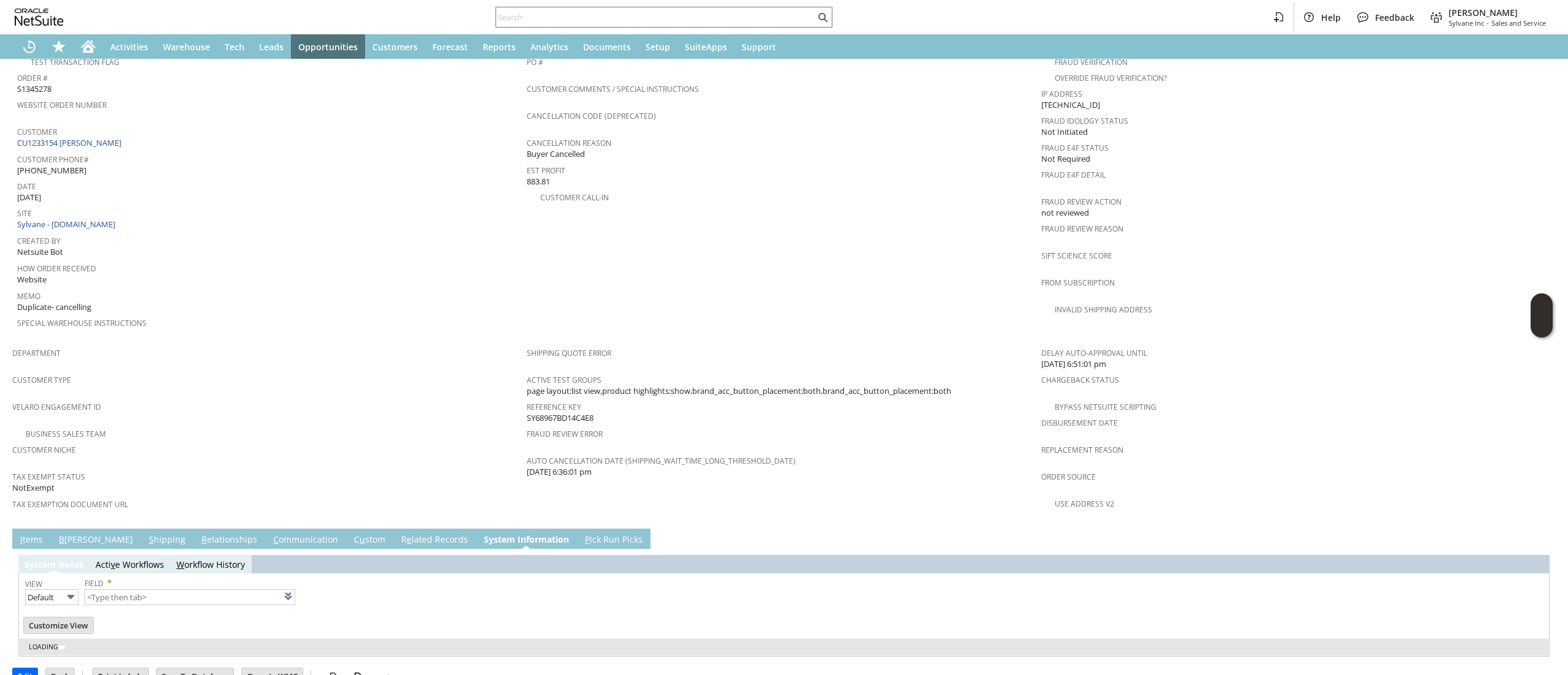
click at [398, 534] on link "R e lated Records" at bounding box center [435, 540] width 73 height 13
click at [361, 500] on form "Sales Order List Search S1345278 CU1233154 Blair McLaren Closed Go Edit Back Ne…" at bounding box center [784, 47] width 1543 height 962
click at [398, 534] on link "R e lated Records" at bounding box center [435, 540] width 73 height 13
type input "1 to 25 of 93"
click at [398, 534] on link "R e lated Records" at bounding box center [435, 540] width 73 height 13
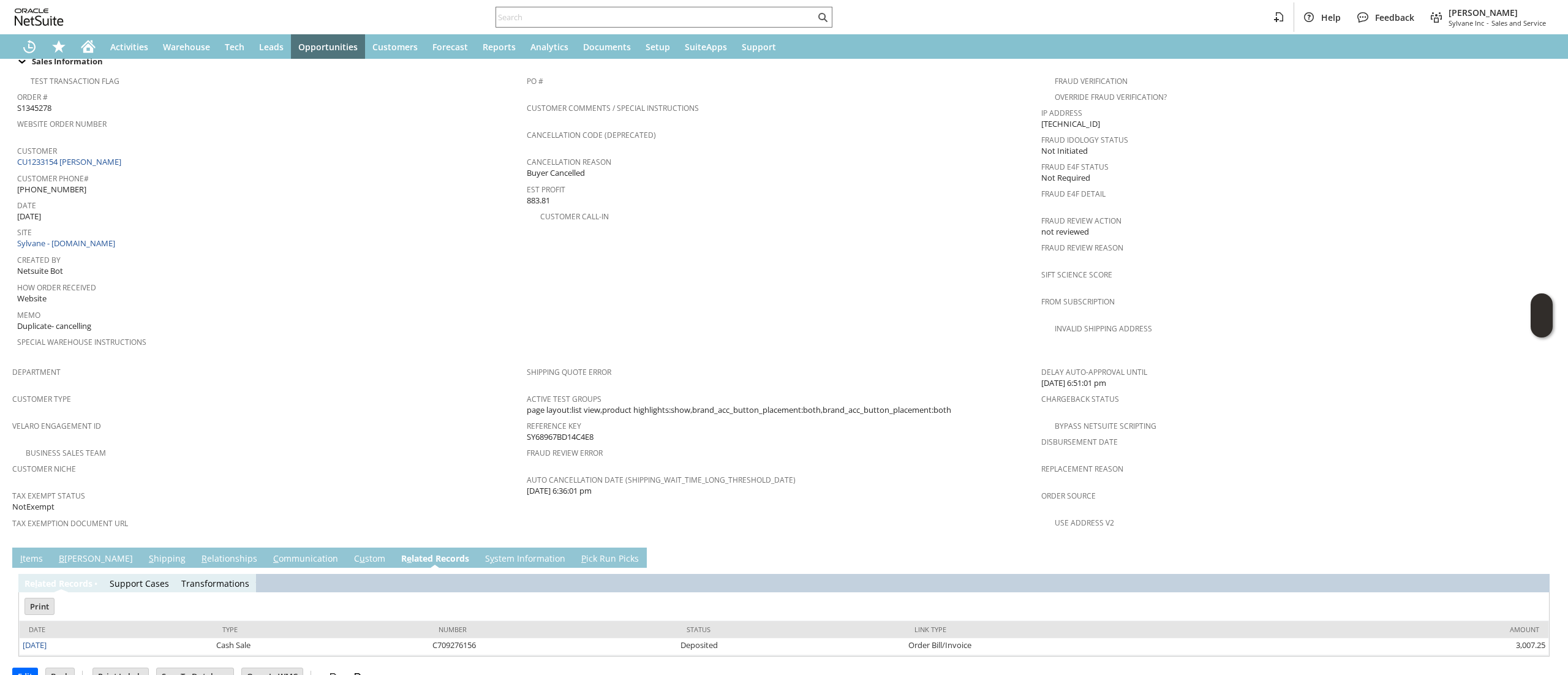
scroll to position [0, 0]
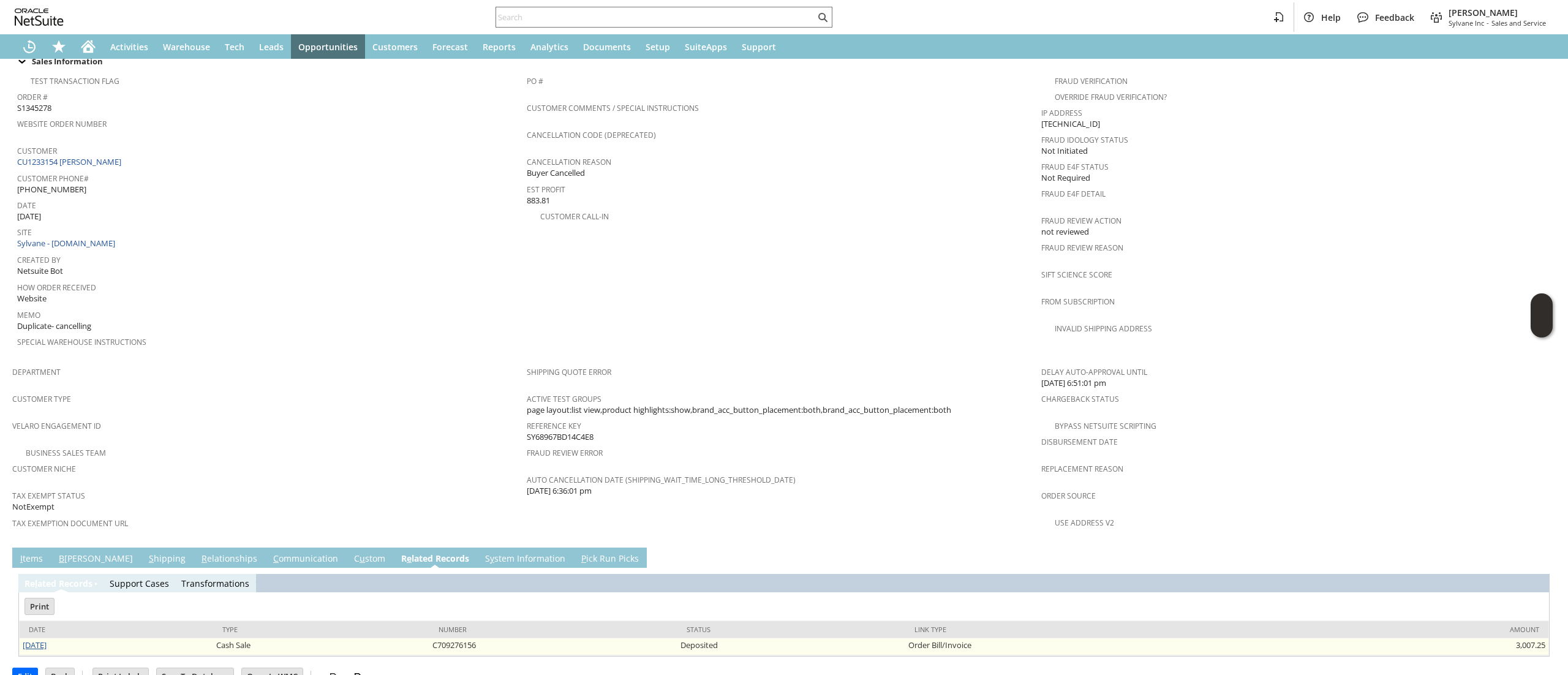
click at [47, 639] on link "8/8/2025" at bounding box center [34, 644] width 24 height 11
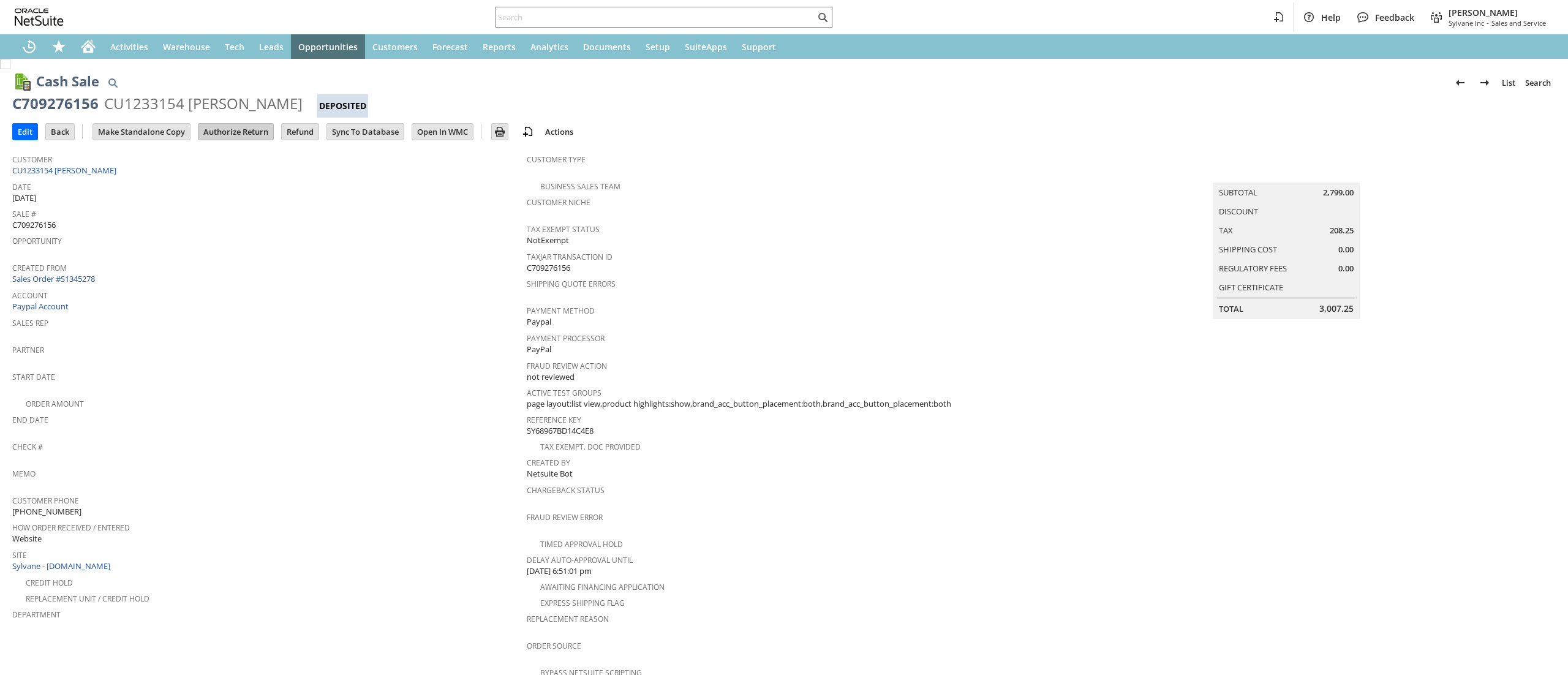
click at [234, 130] on input "Authorize Return" at bounding box center [236, 131] width 75 height 16
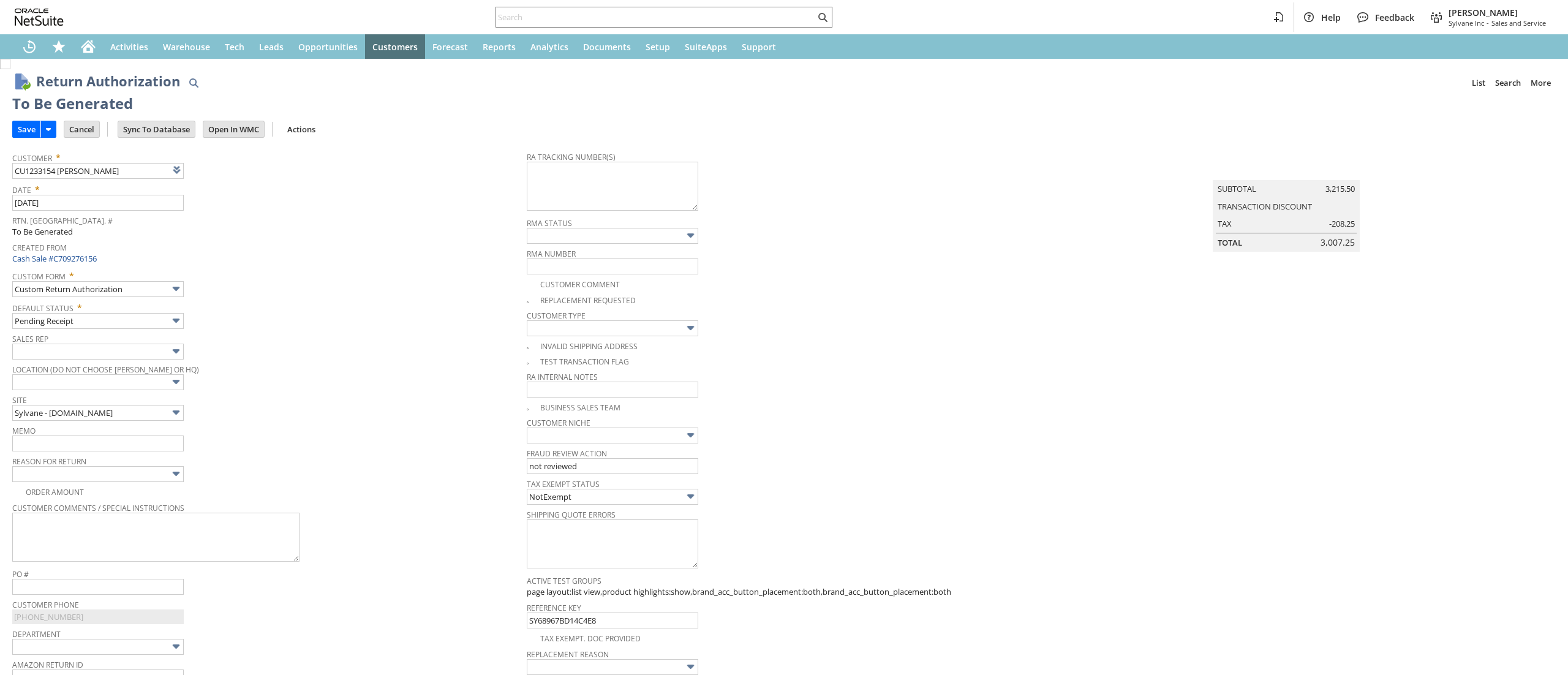
type input "Add"
type input "Copy Previous"
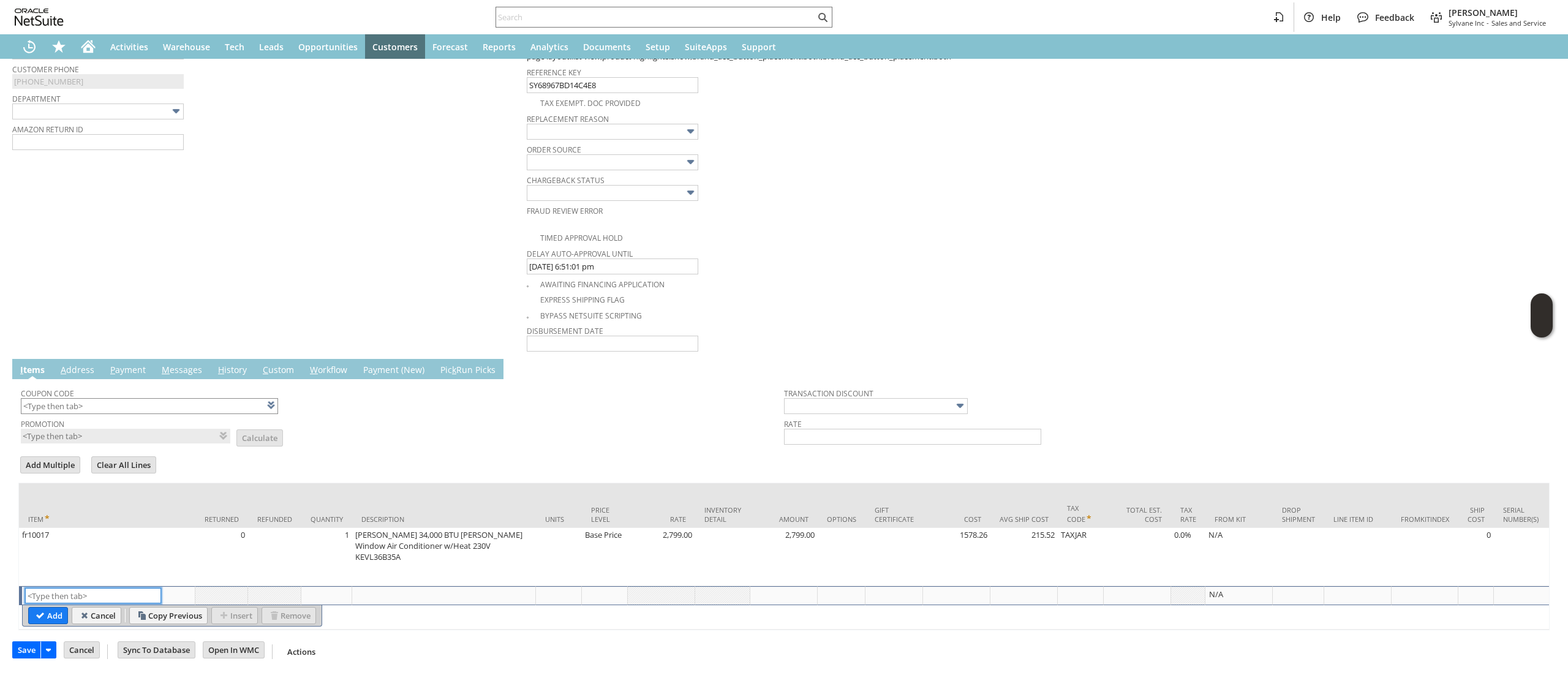
scroll to position [302, 0]
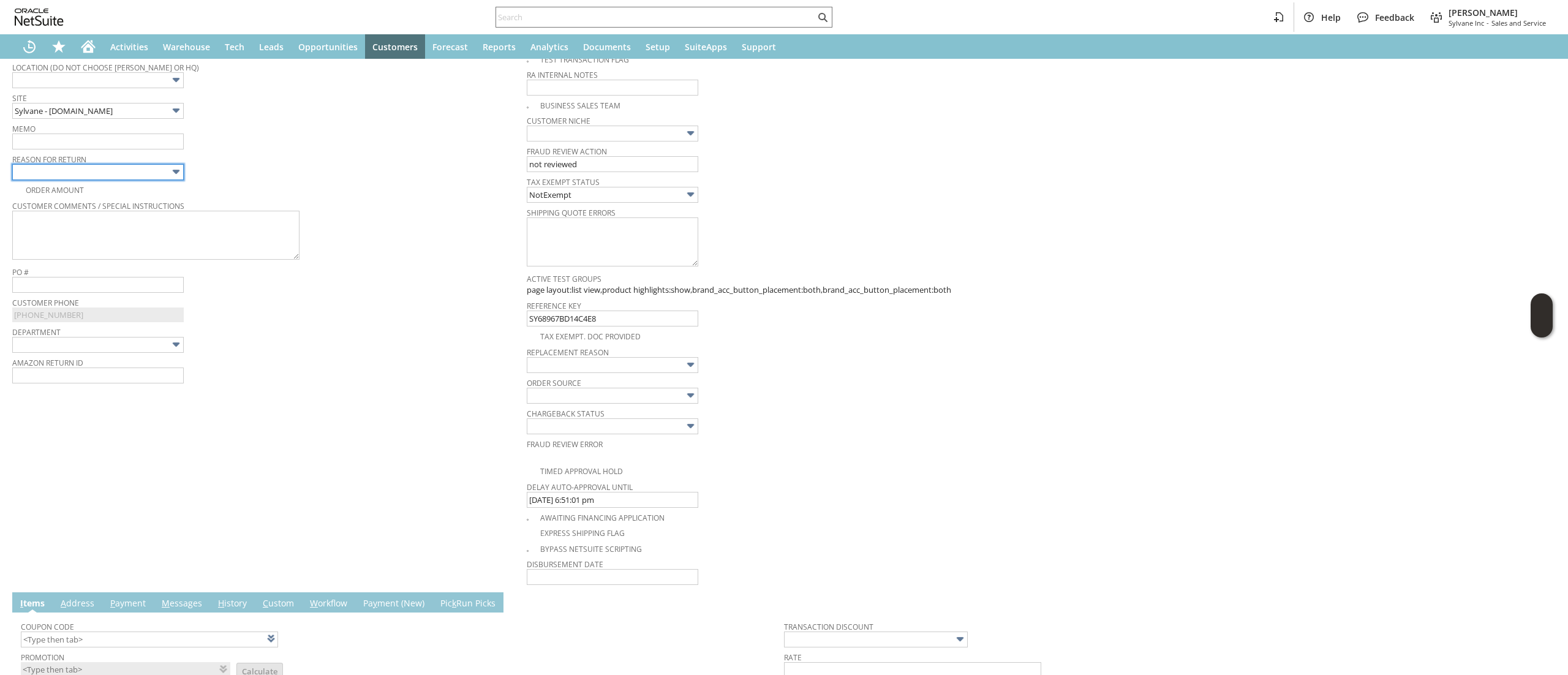
click at [132, 169] on input "text" at bounding box center [98, 172] width 171 height 16
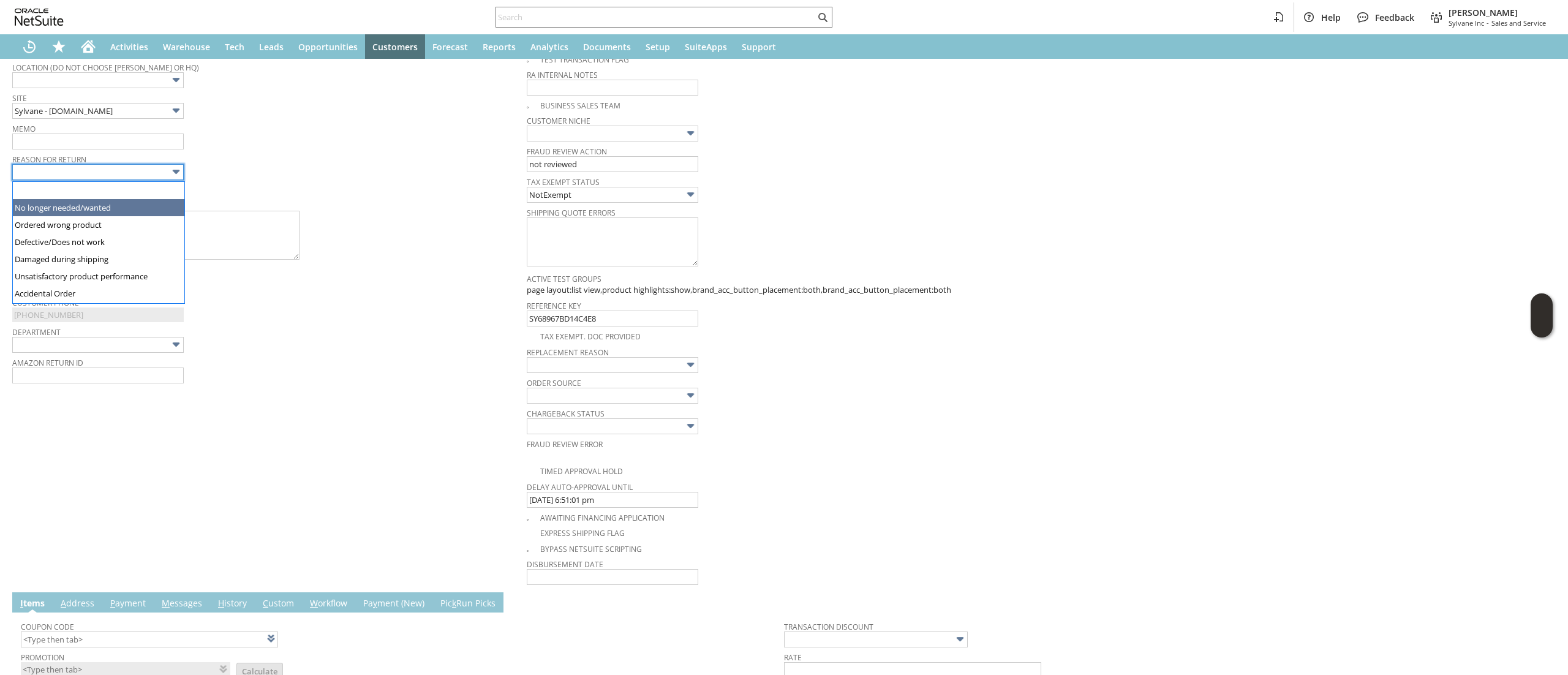
type input "No longer needed/wanted"
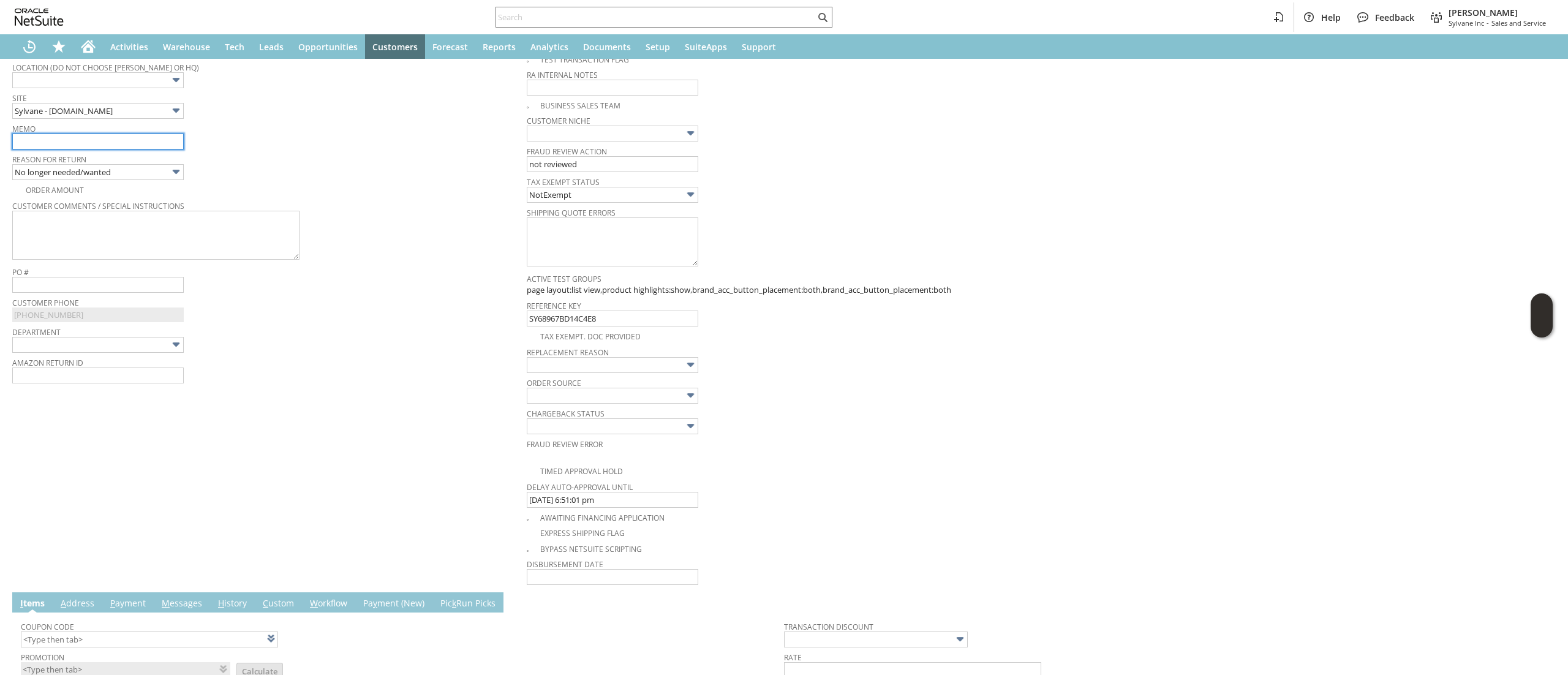
click at [142, 141] on input "text" at bounding box center [98, 141] width 171 height 16
type input "duplicate- cancelling"
click at [310, 421] on td "Customer * CU1233154 Blair McLaren List Search Date * 8/11/2025 Rtn. Auth. # To…" at bounding box center [269, 214] width 514 height 743
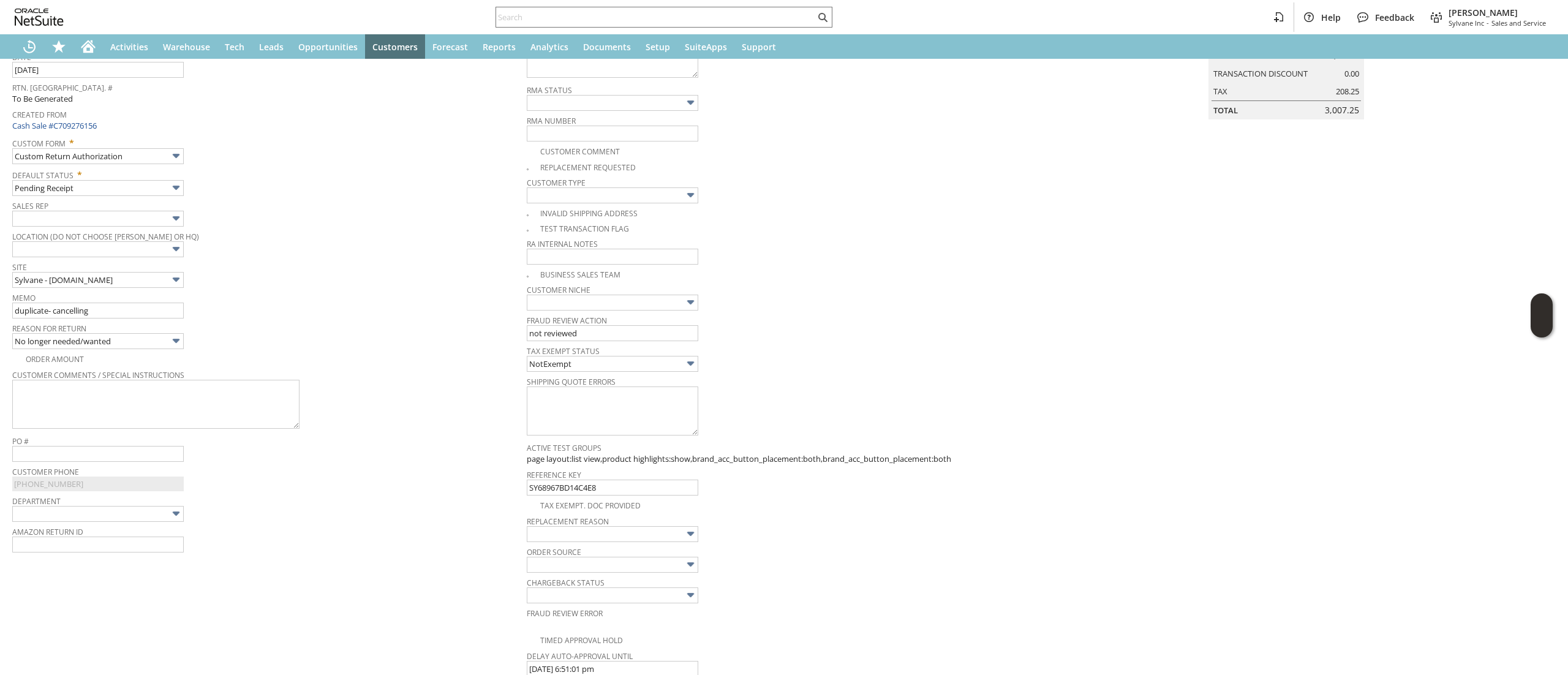
scroll to position [0, 0]
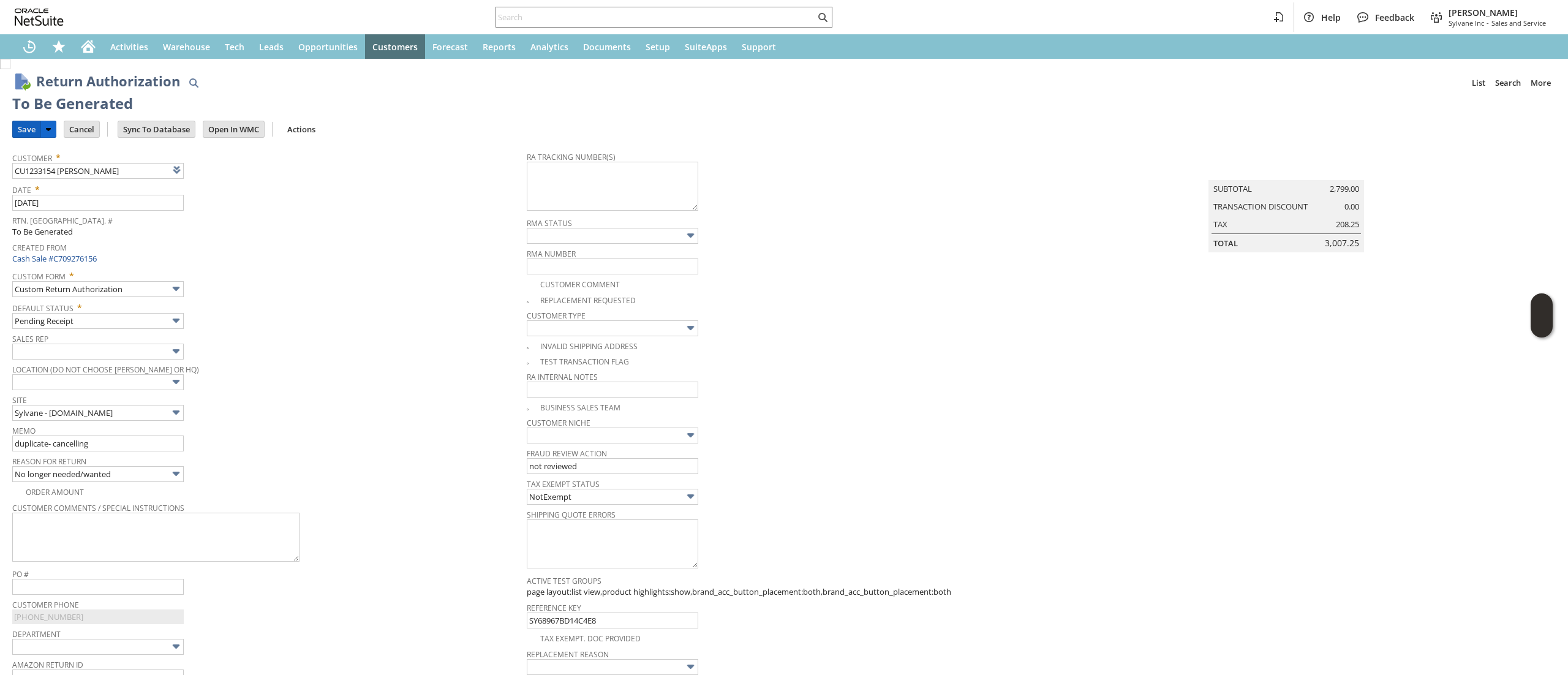
click at [34, 125] on input "Save" at bounding box center [26, 129] width 27 height 16
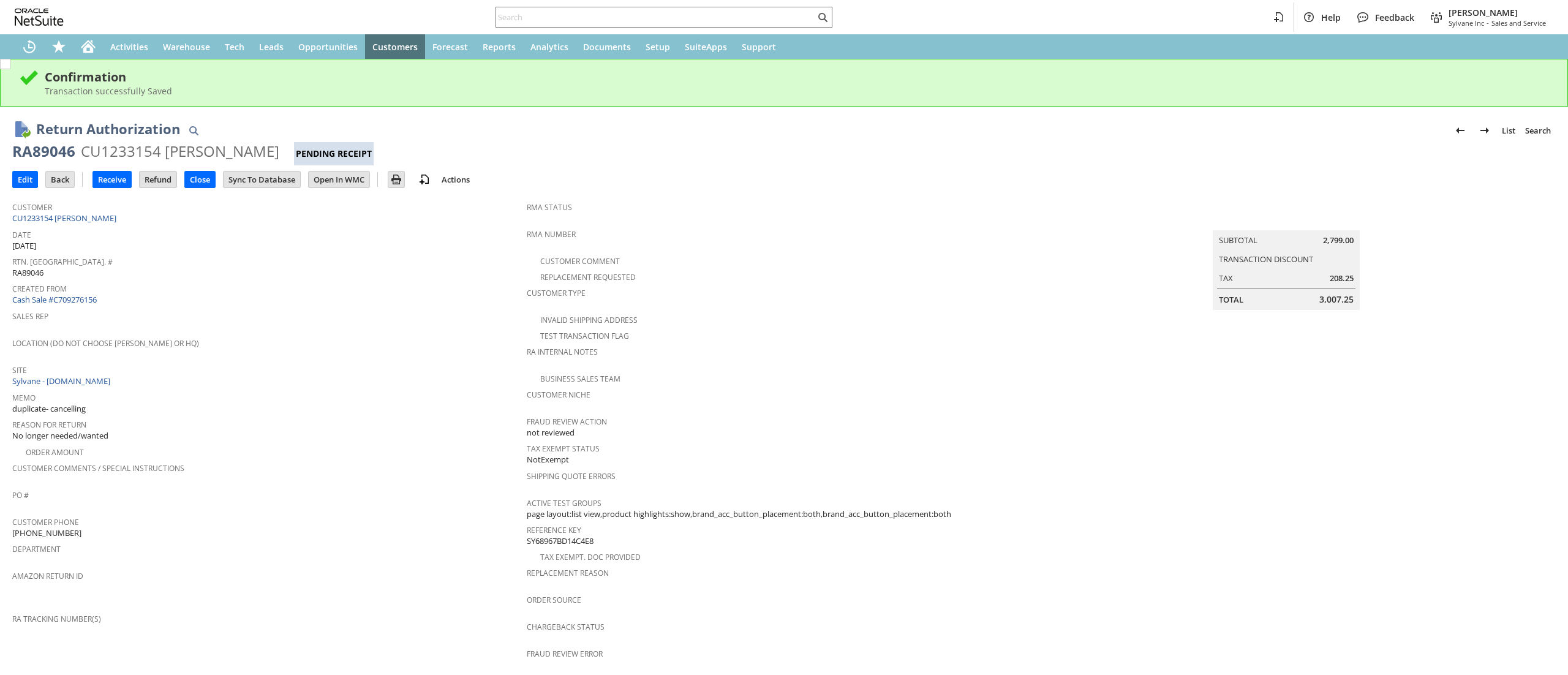
click at [32, 155] on div "RA89046" at bounding box center [44, 151] width 63 height 20
click at [32, 155] on div "RA89046" at bounding box center [44, 151] width 63 height 20
copy div "RA89046"
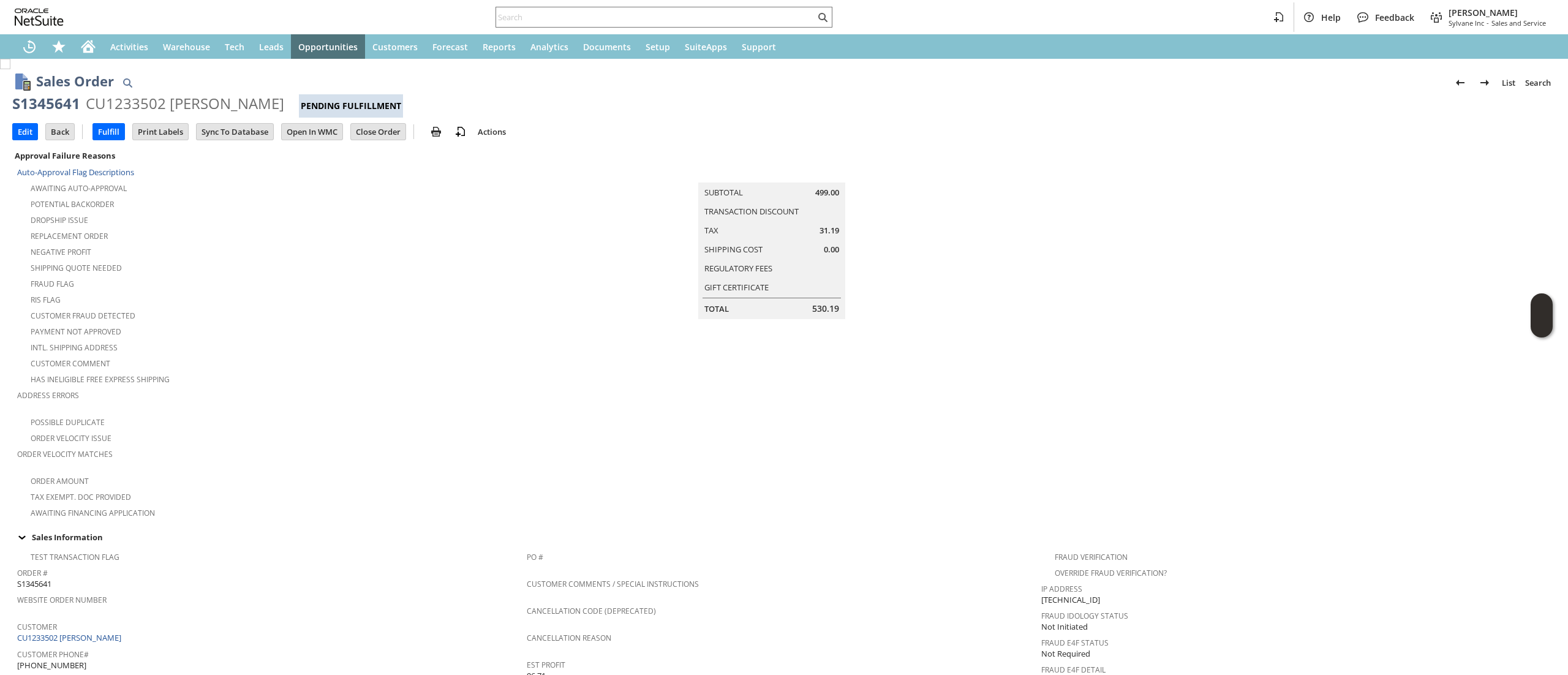
click at [40, 94] on div "S1345641" at bounding box center [47, 104] width 68 height 20
copy div "S1345641"
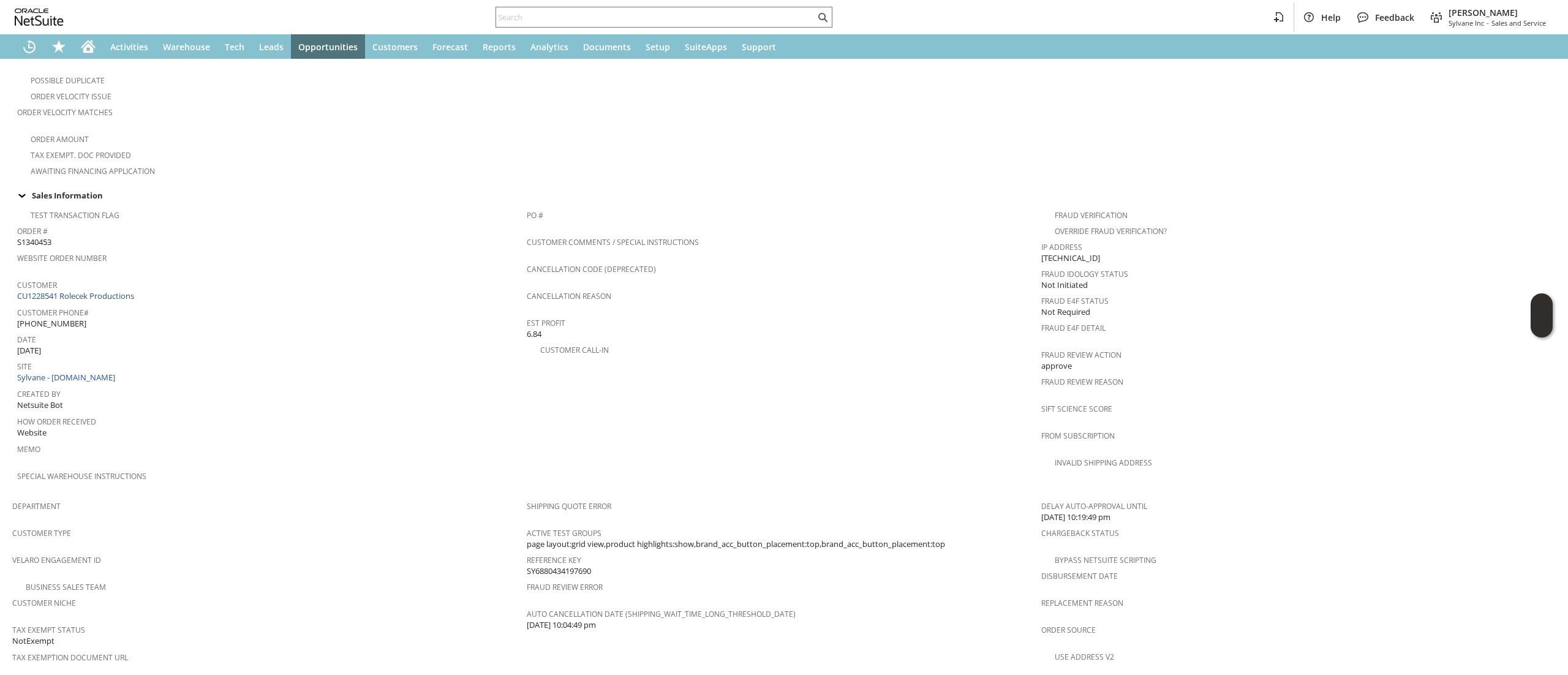
scroll to position [234, 0]
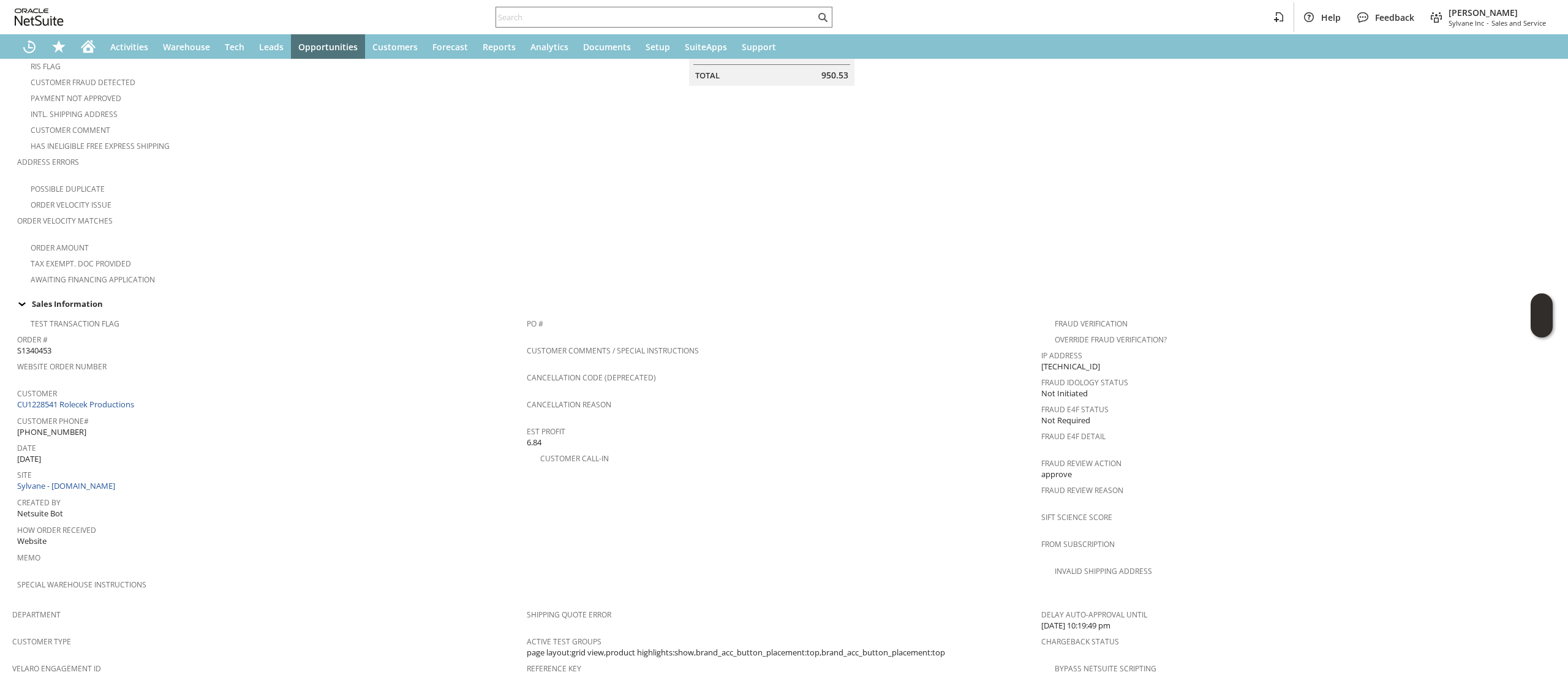
click at [166, 397] on div "Customer CU1228541 Rolecek Productions" at bounding box center [269, 398] width 504 height 27
click at [167, 397] on td "Customer CU1228541 Rolecek Productions" at bounding box center [272, 398] width 509 height 27
copy tbody "CU1228541 Rolecek Productions"
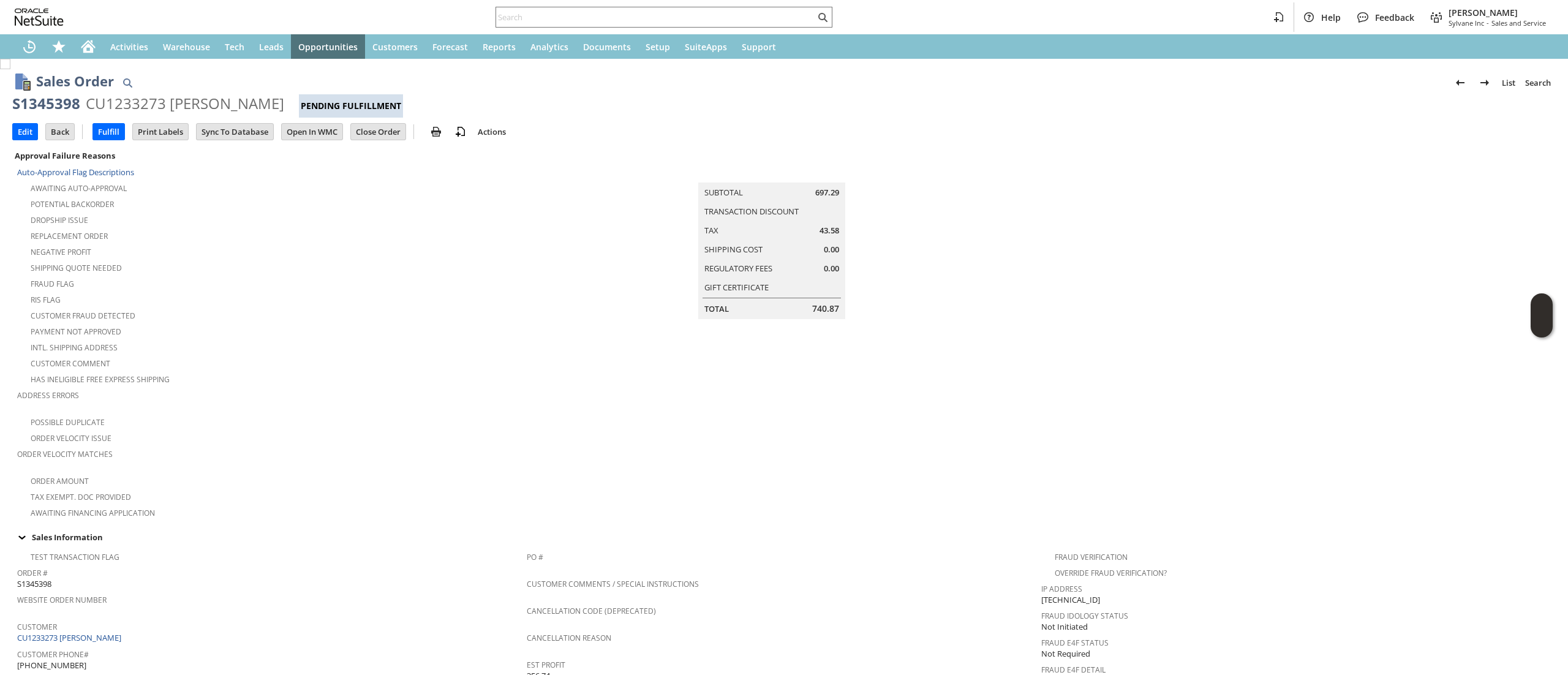
click at [70, 96] on div "S1345398" at bounding box center [47, 104] width 68 height 20
copy div "S1345398"
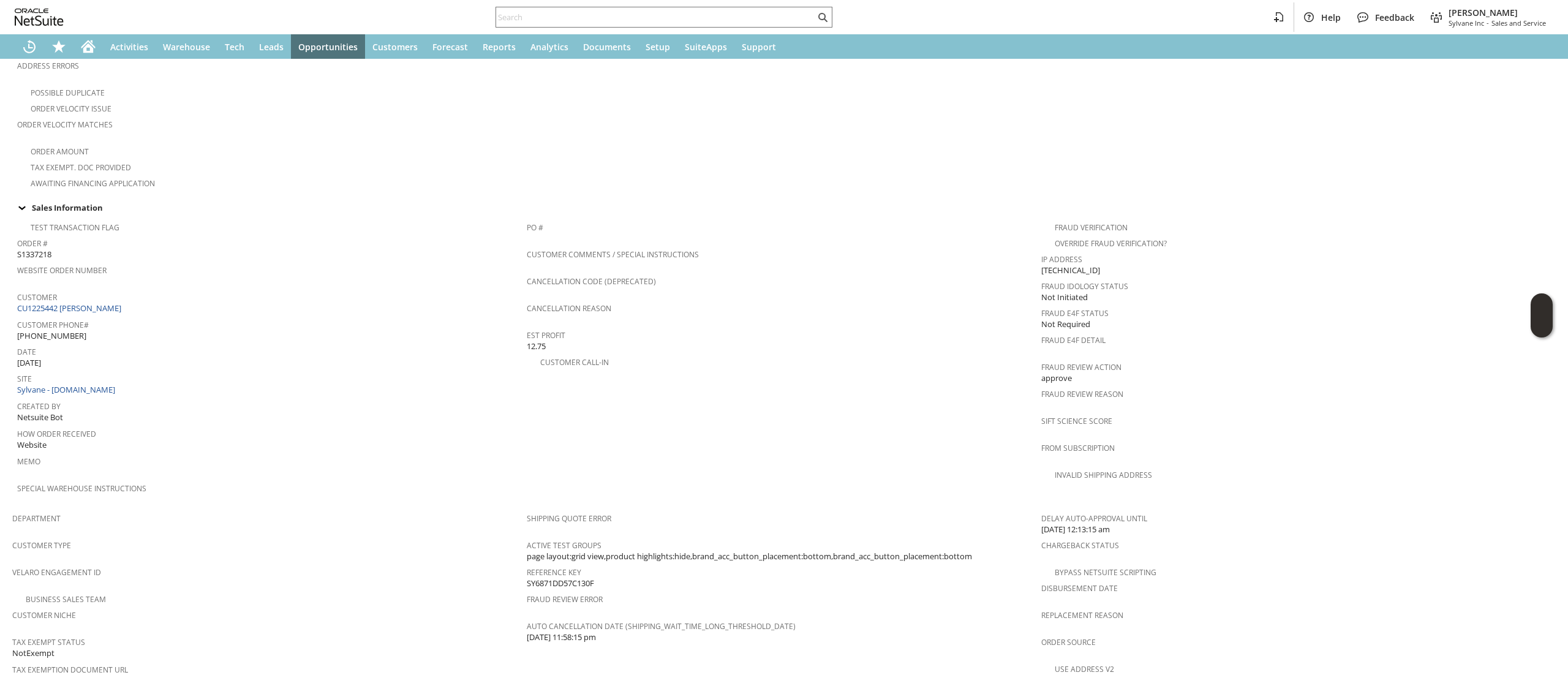
scroll to position [367, 0]
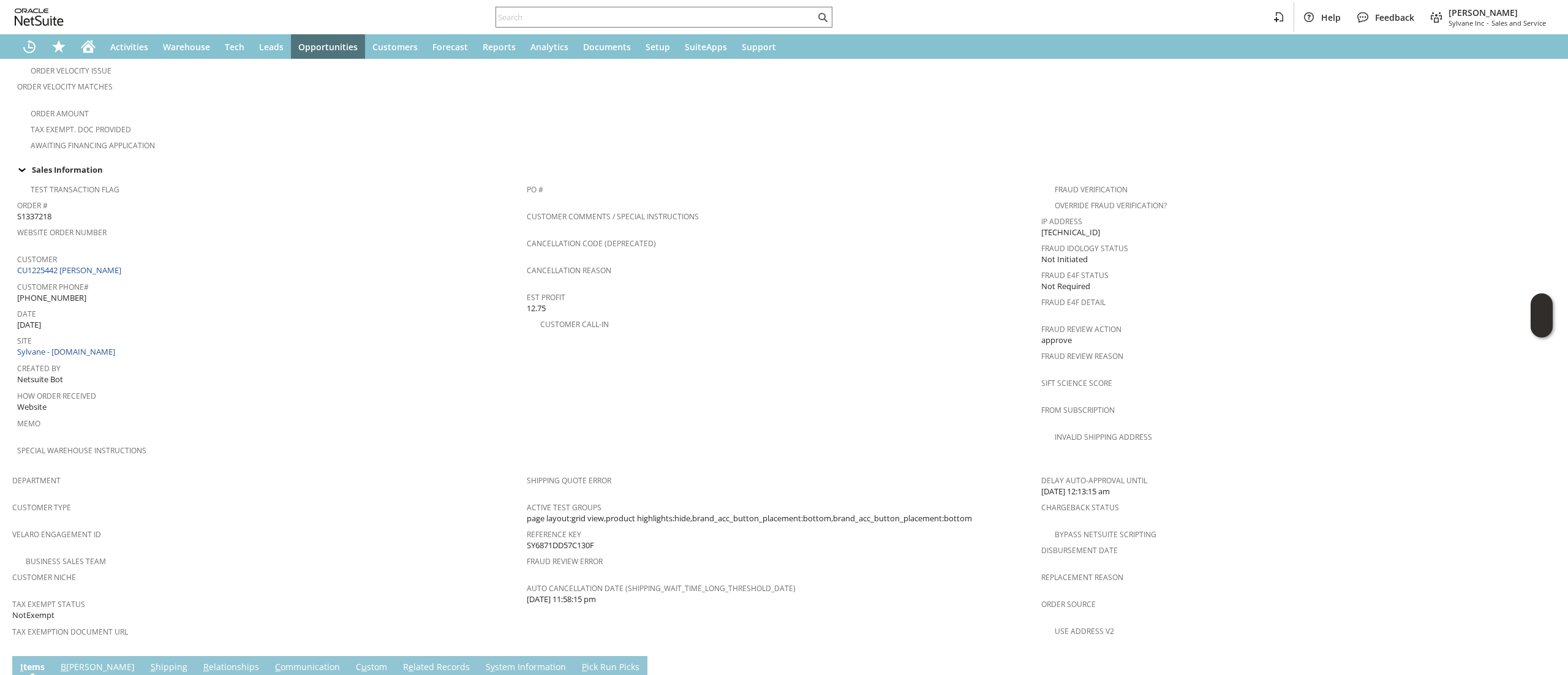
click at [148, 258] on div "Customer CU1225442 Arturo Lopez" at bounding box center [269, 264] width 504 height 27
copy tbody "CU1225442 Arturo Lopez"
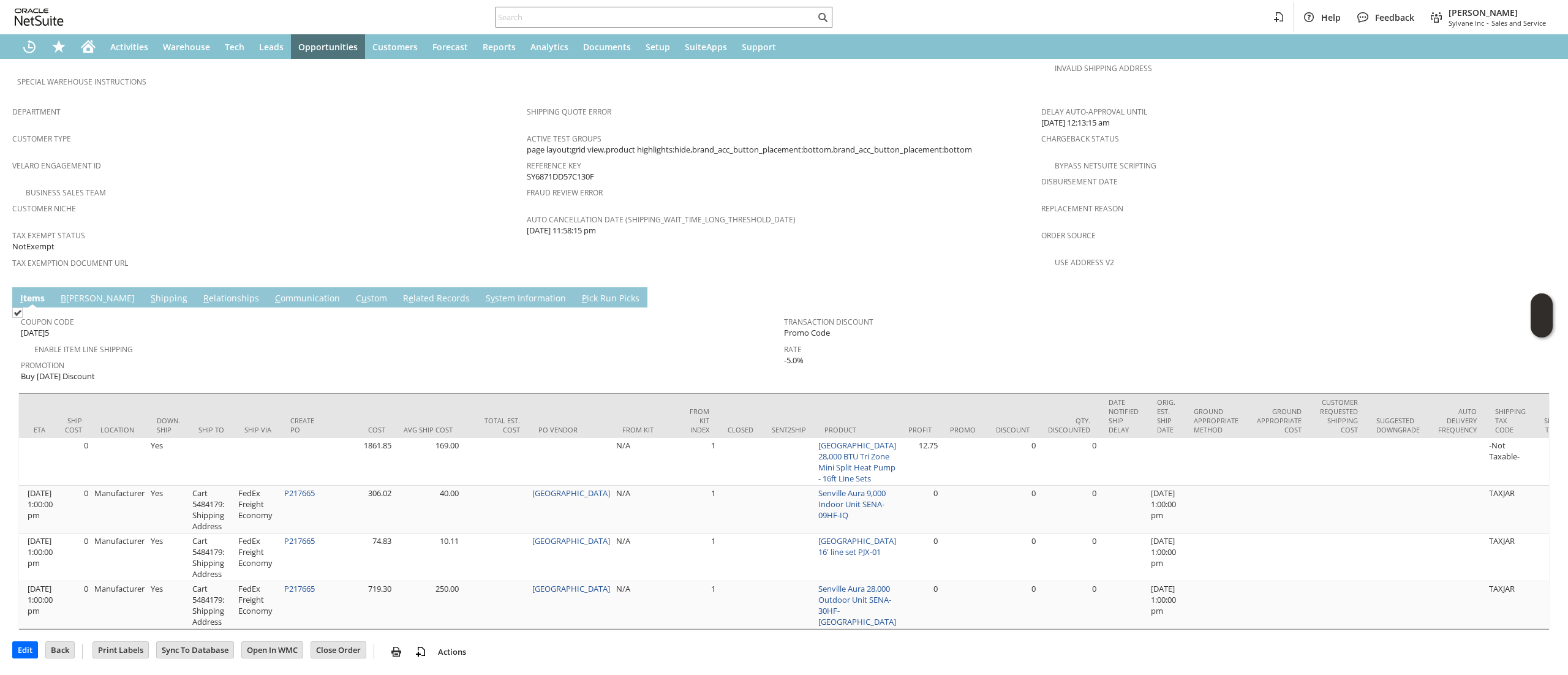
scroll to position [0, 748]
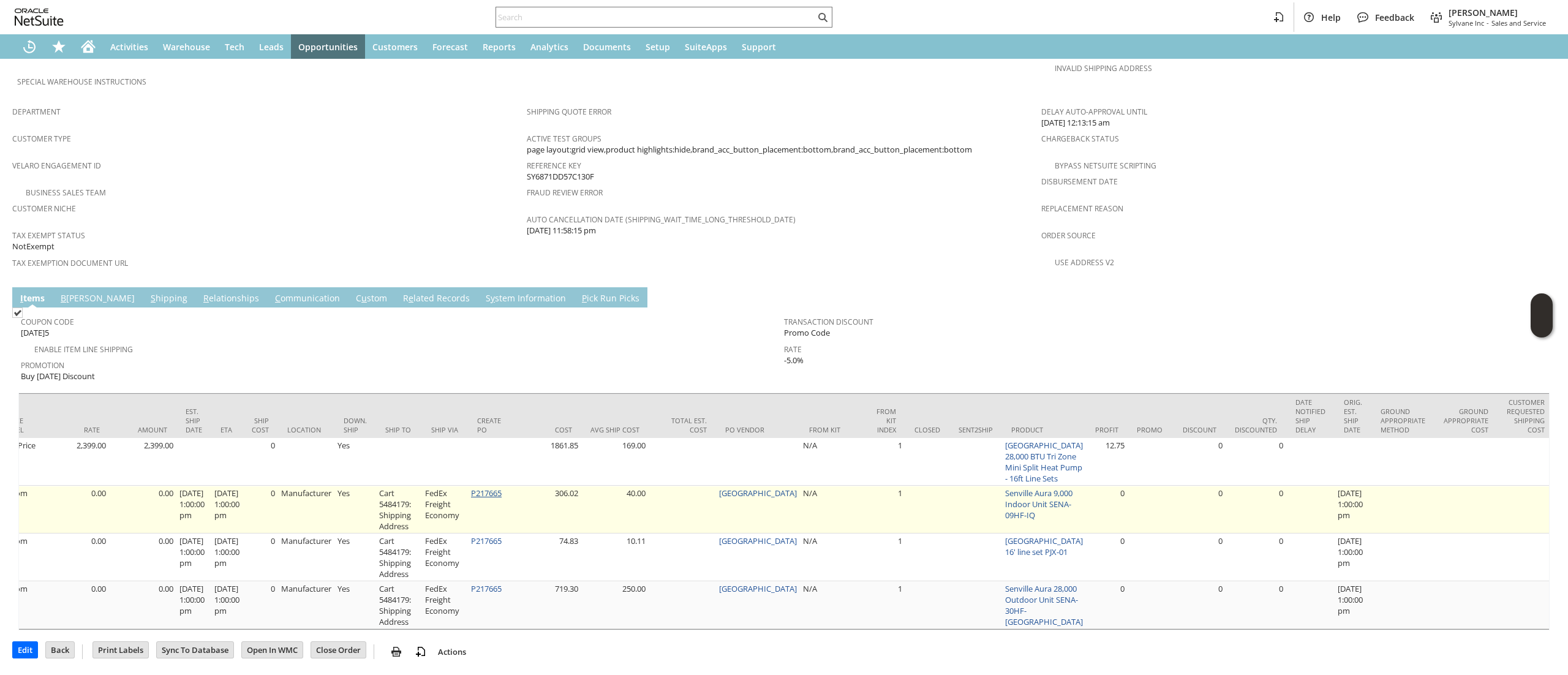
click at [494, 488] on link "P217665" at bounding box center [486, 493] width 31 height 11
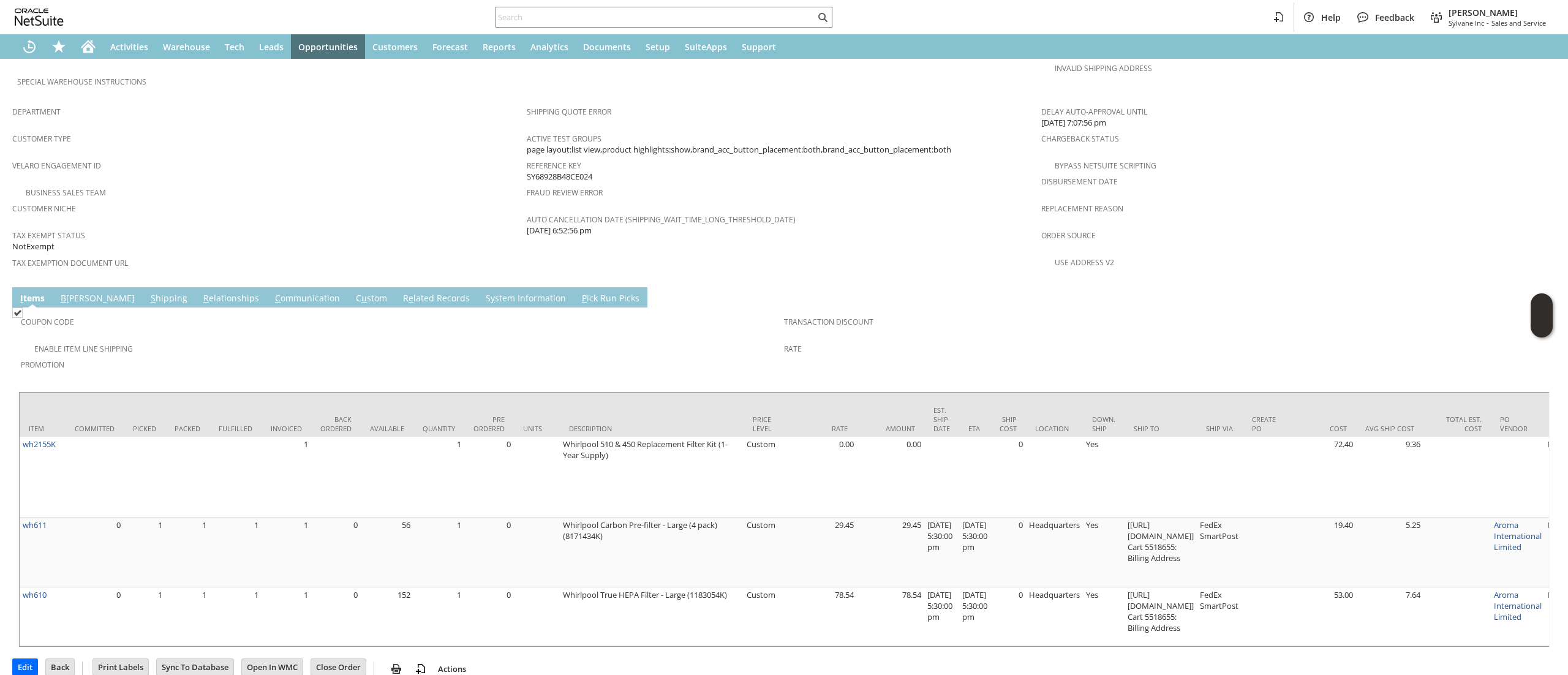
click at [148, 293] on link "S hipping" at bounding box center [170, 299] width 43 height 13
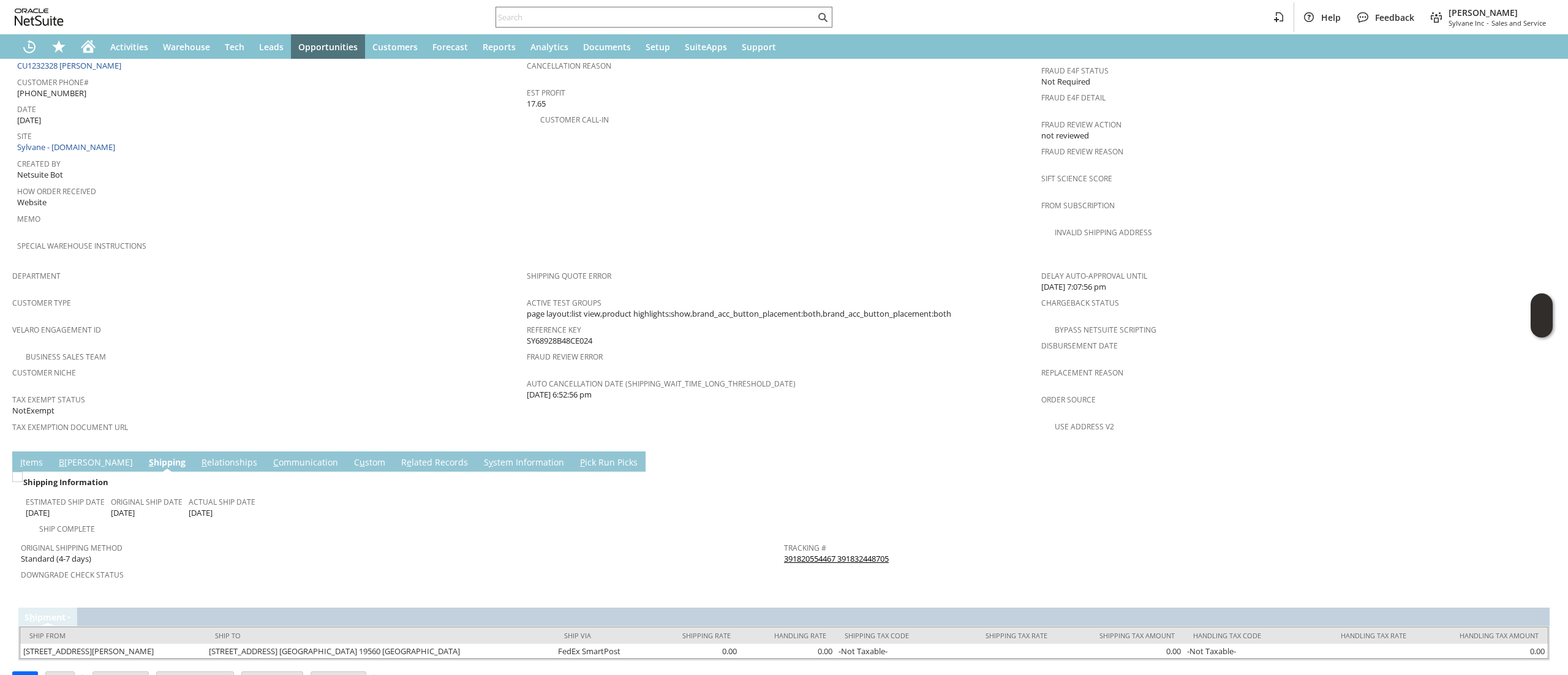
click at [835, 540] on span "Tracking #" at bounding box center [1162, 546] width 757 height 14
click at [837, 554] on link "391820554467 391832448705" at bounding box center [836, 559] width 105 height 11
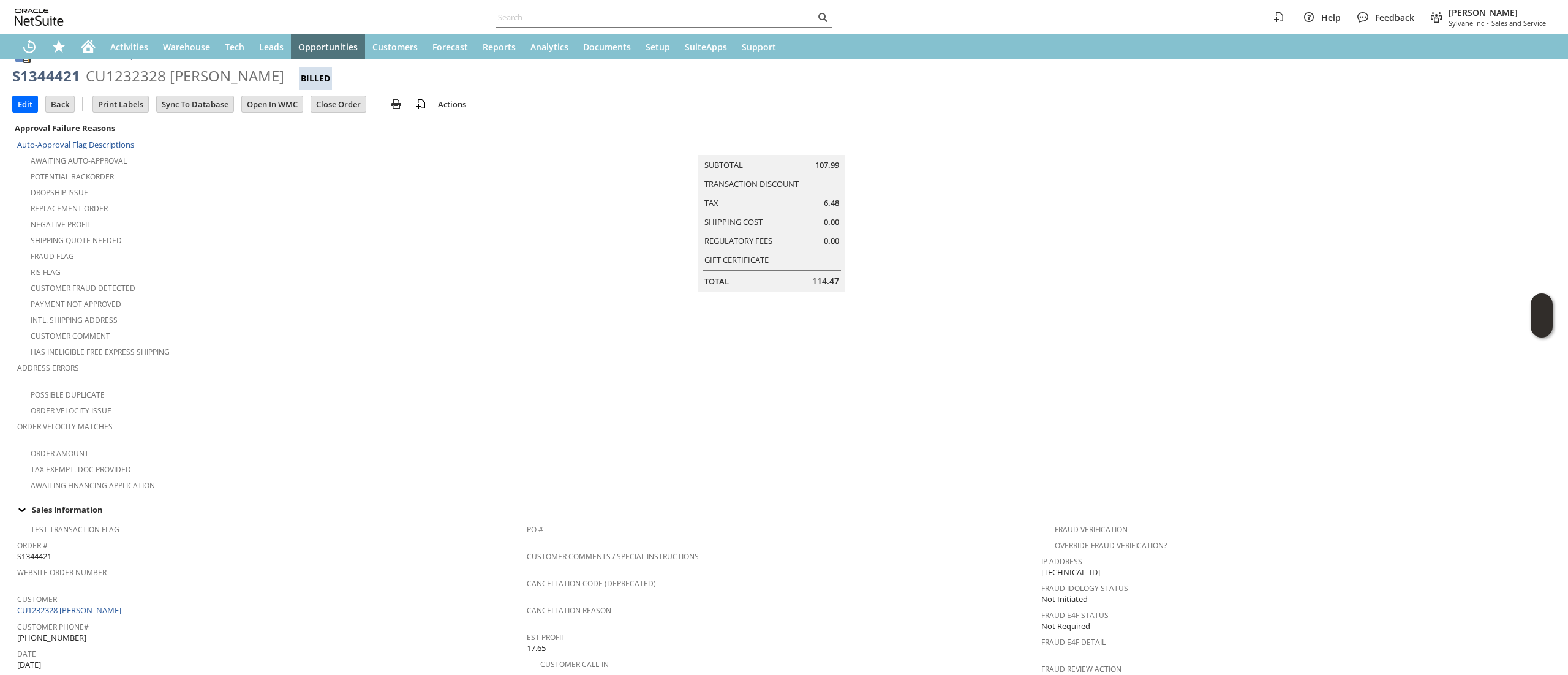
scroll to position [0, 0]
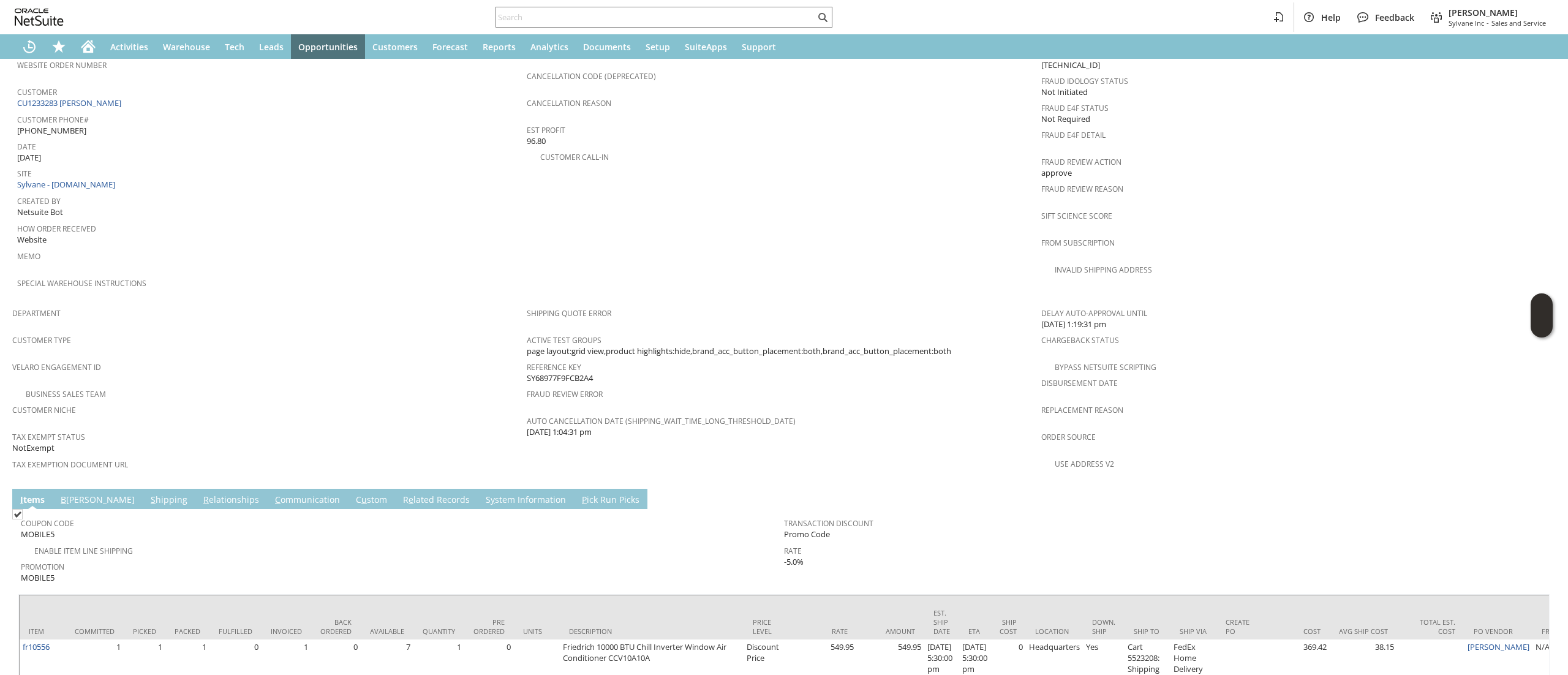
scroll to position [601, 0]
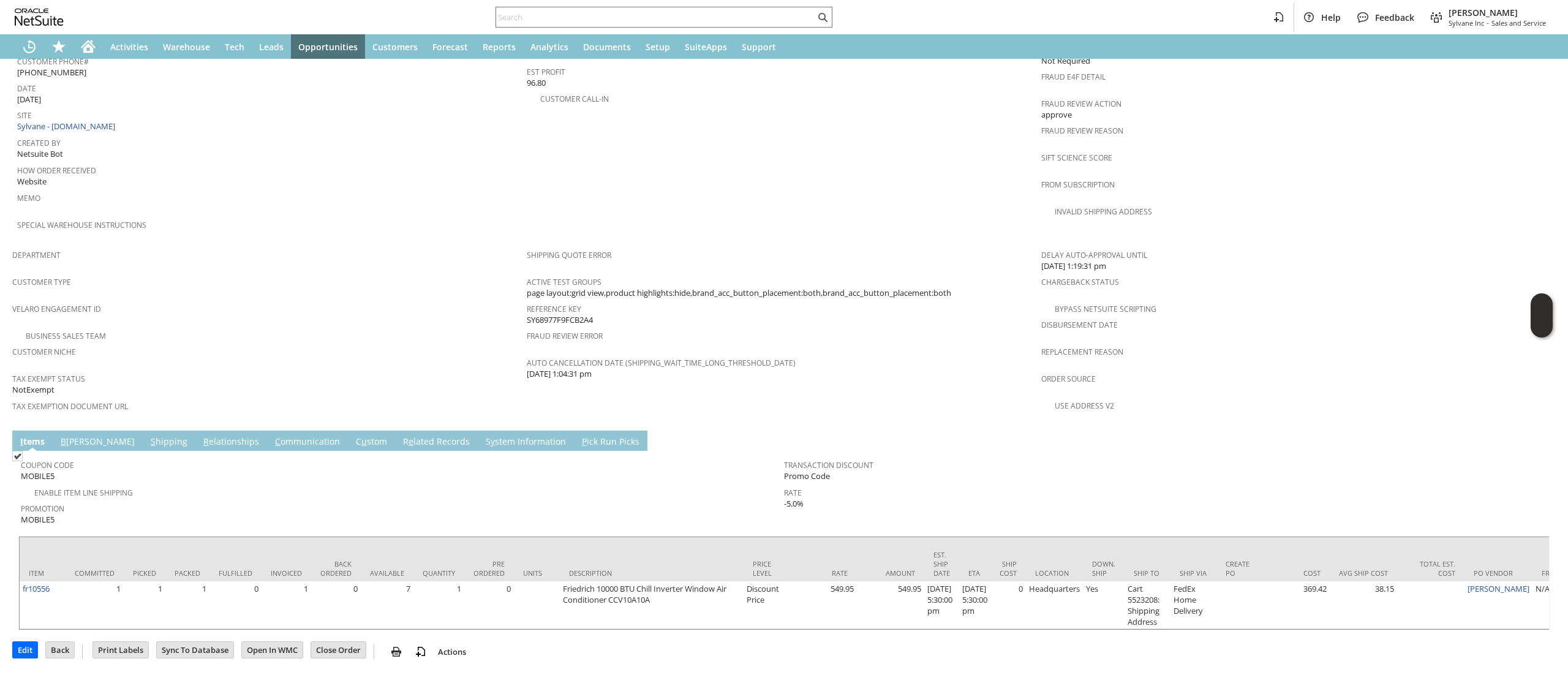
click at [843, 288] on span "page layout:grid view,product highlights:hide,brand_acc_button_placement:both,b…" at bounding box center [739, 293] width 425 height 12
copy tbody "page layout:grid view,product highlights:hide,brand_acc_button_placement:both,b…"
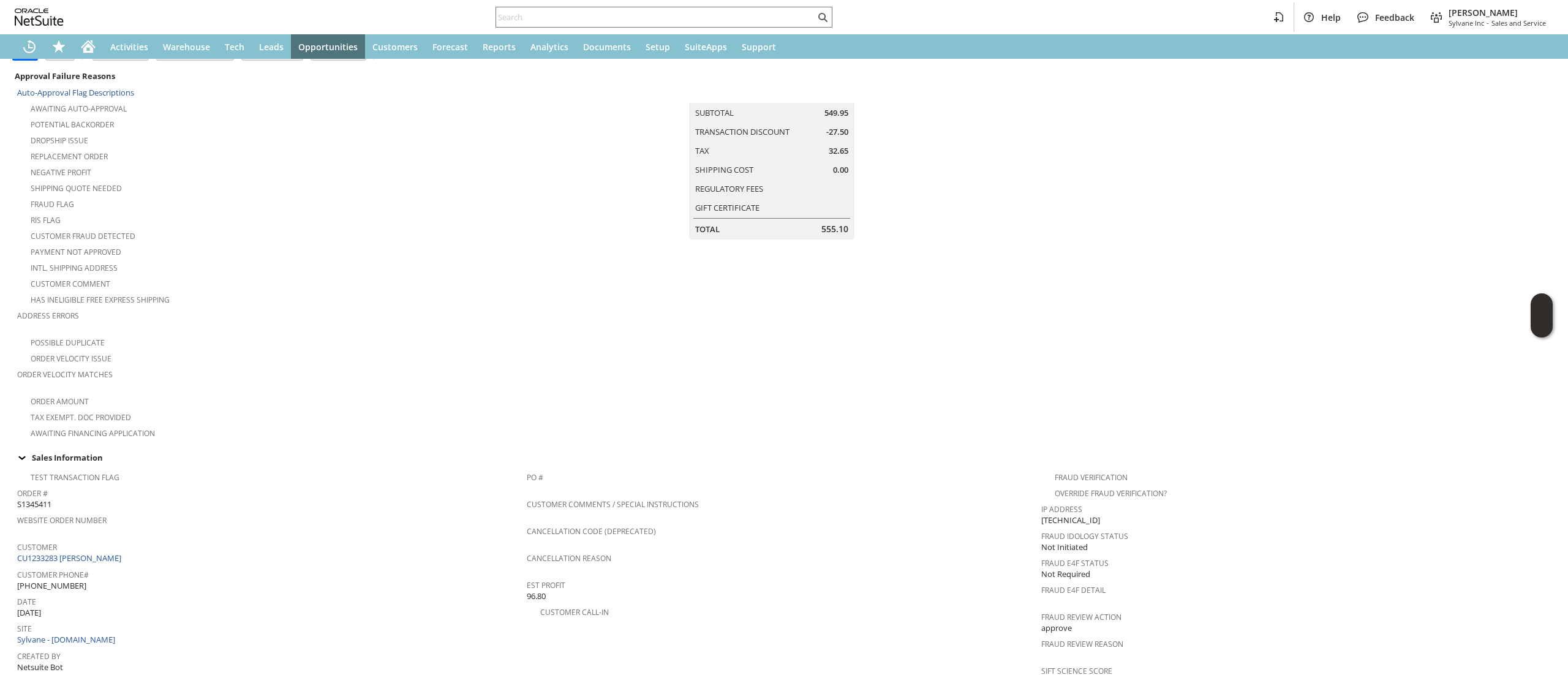
scroll to position [0, 0]
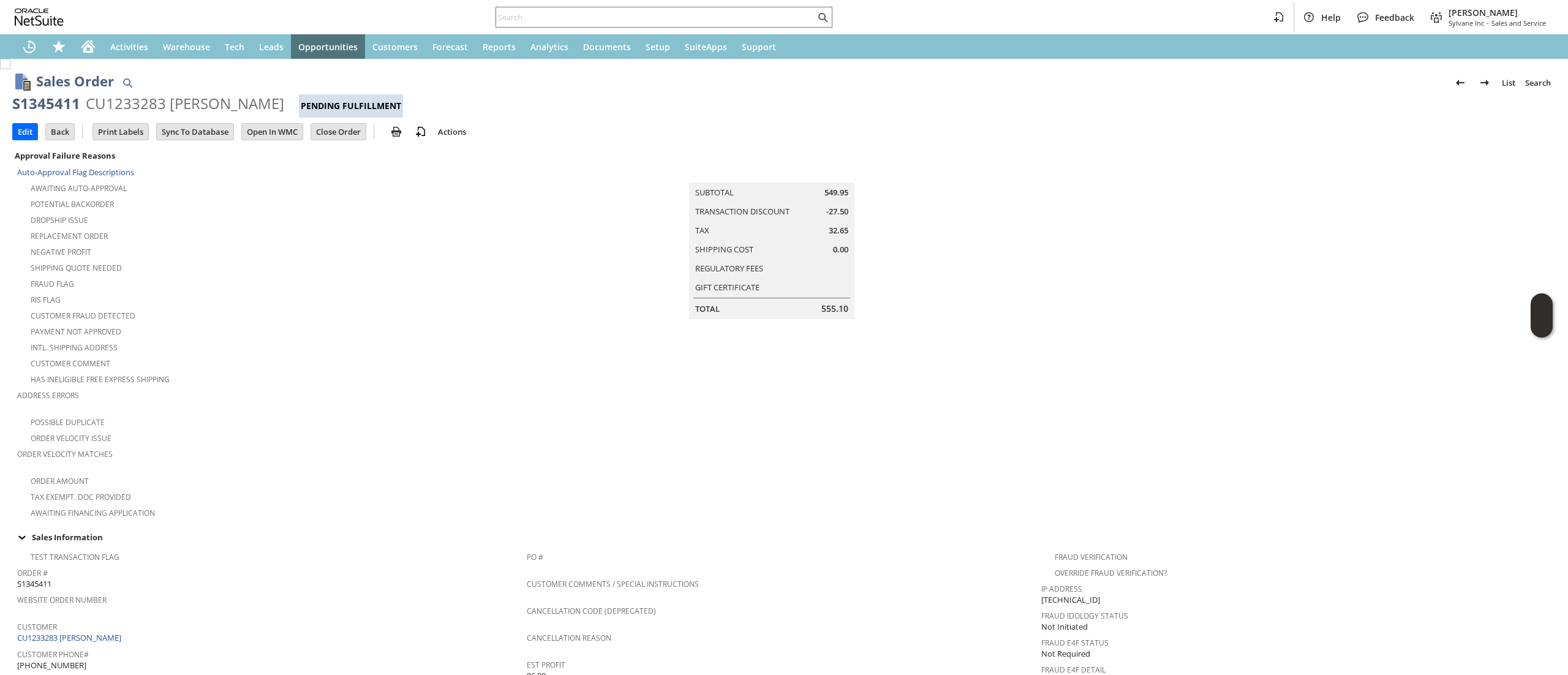
drag, startPoint x: 1546, startPoint y: 402, endPoint x: 1551, endPoint y: 495, distance: 93.1
click at [1551, 495] on div "Sales Order List Search S1345411 CU1233283 [PERSON_NAME] Pending Fulfillment Go…" at bounding box center [784, 367] width 1568 height 616
click at [834, 232] on span "32.65" at bounding box center [838, 230] width 20 height 12
click at [54, 100] on div "S1345411" at bounding box center [47, 104] width 68 height 20
click at [54, 103] on div "S1345411" at bounding box center [47, 104] width 68 height 20
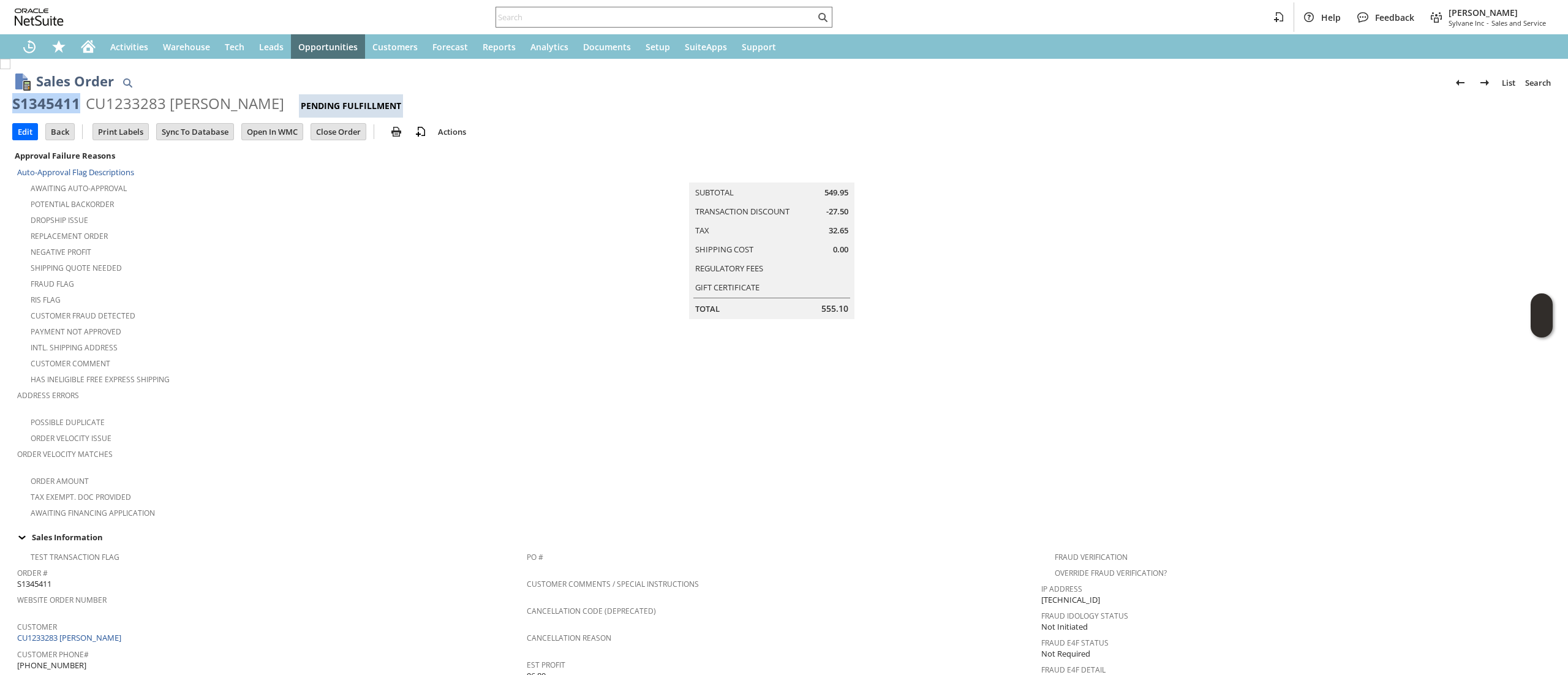
copy div "S1345411"
click at [691, 278] on td "Gift Certificate" at bounding box center [772, 287] width 163 height 17
click at [518, 8] on div at bounding box center [663, 17] width 337 height 21
click at [523, 22] on input "text" at bounding box center [656, 17] width 319 height 15
drag, startPoint x: 523, startPoint y: 22, endPoint x: 337, endPoint y: 413, distance: 433.0
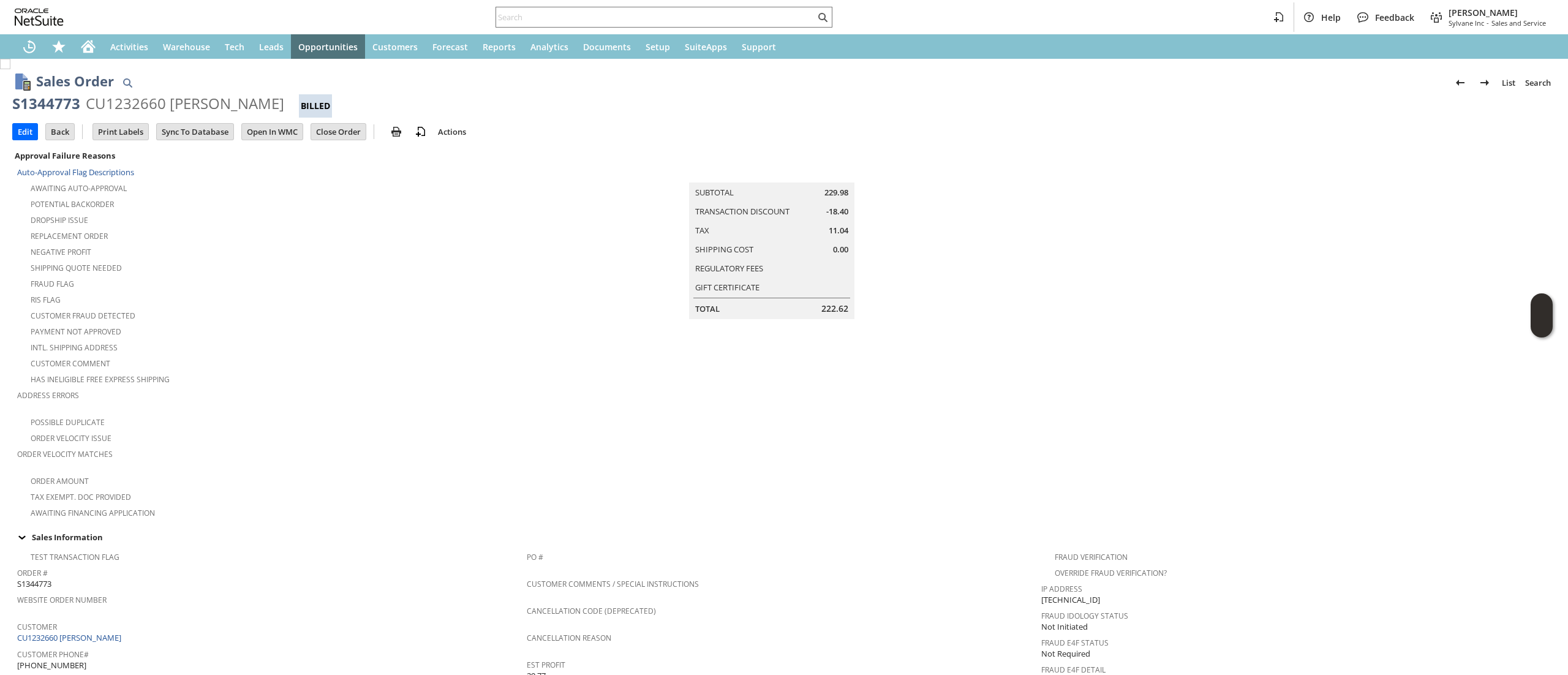
click at [337, 413] on div "Possible Duplicate" at bounding box center [272, 421] width 509 height 15
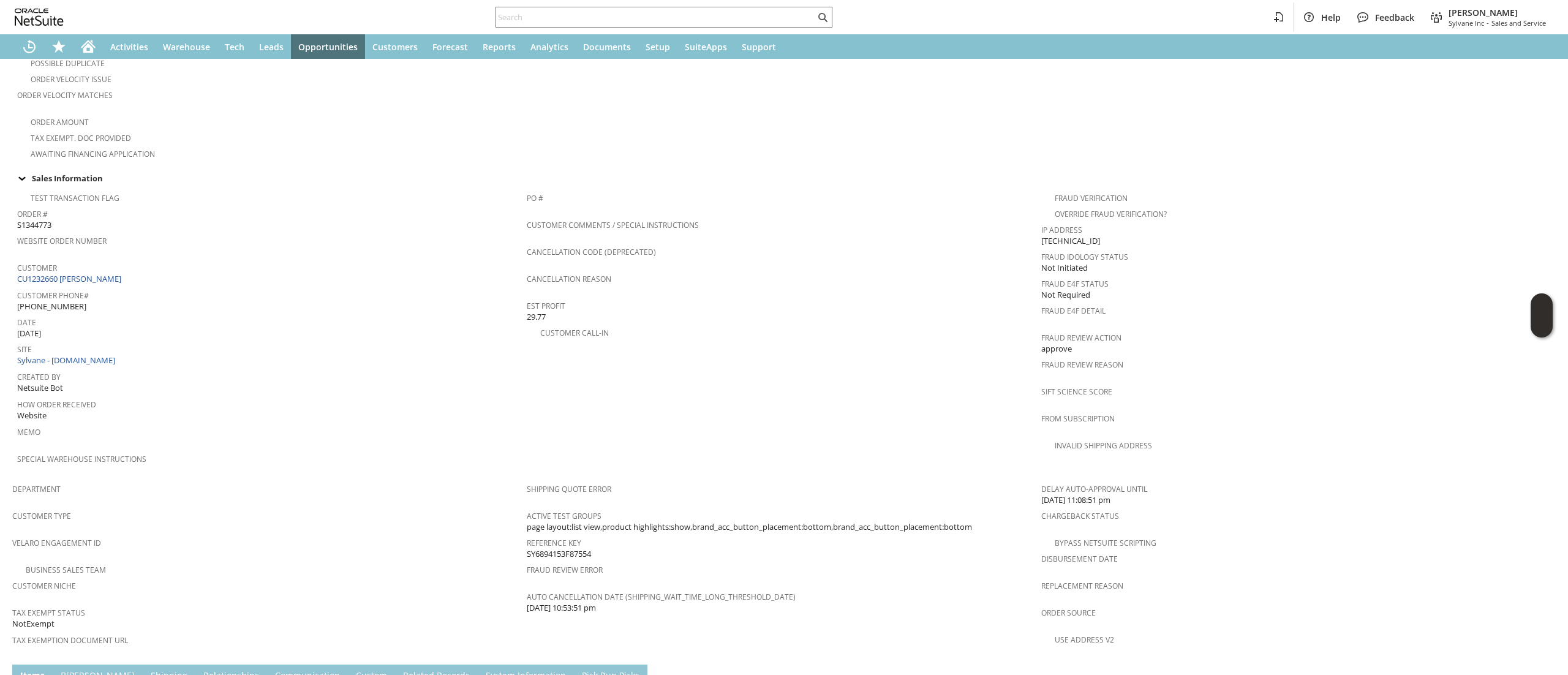
scroll to position [613, 0]
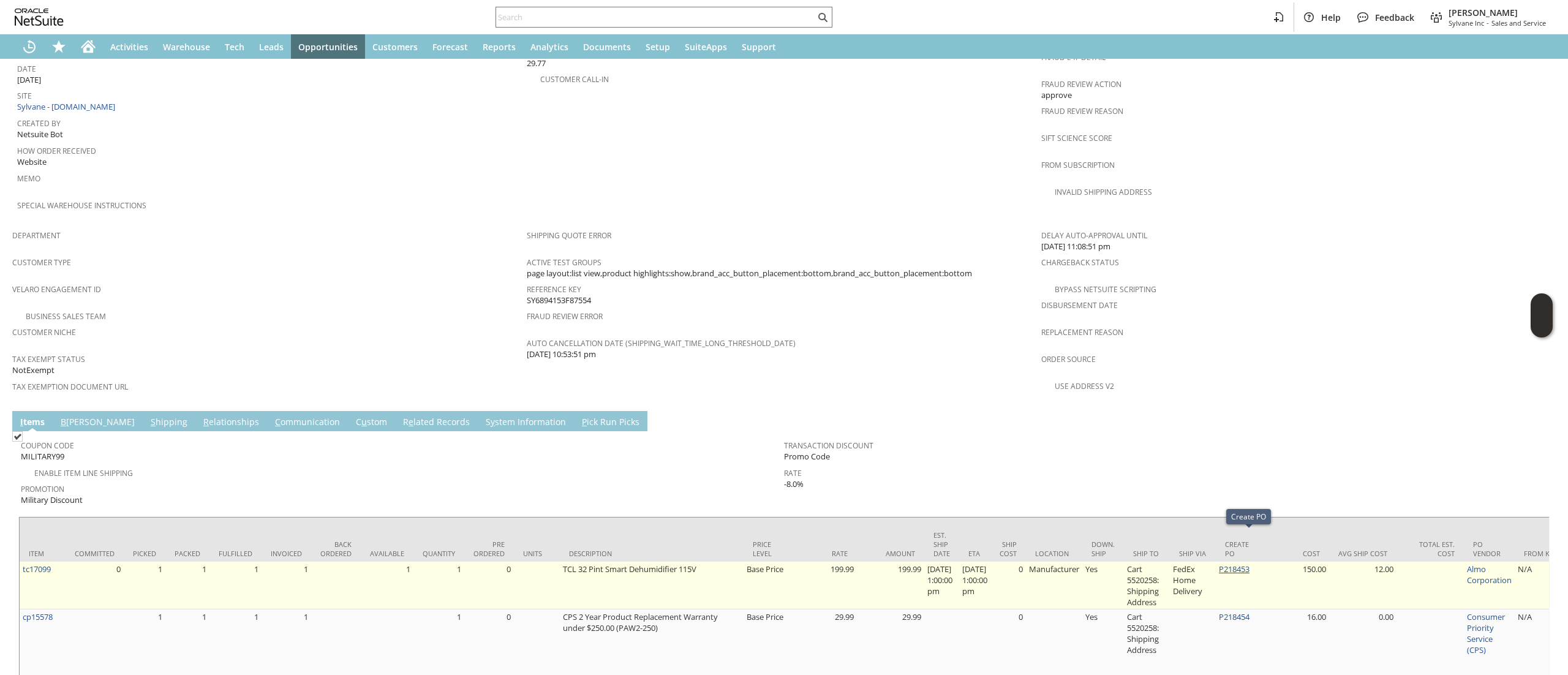
click at [1236, 564] on link "P218453" at bounding box center [1234, 569] width 31 height 11
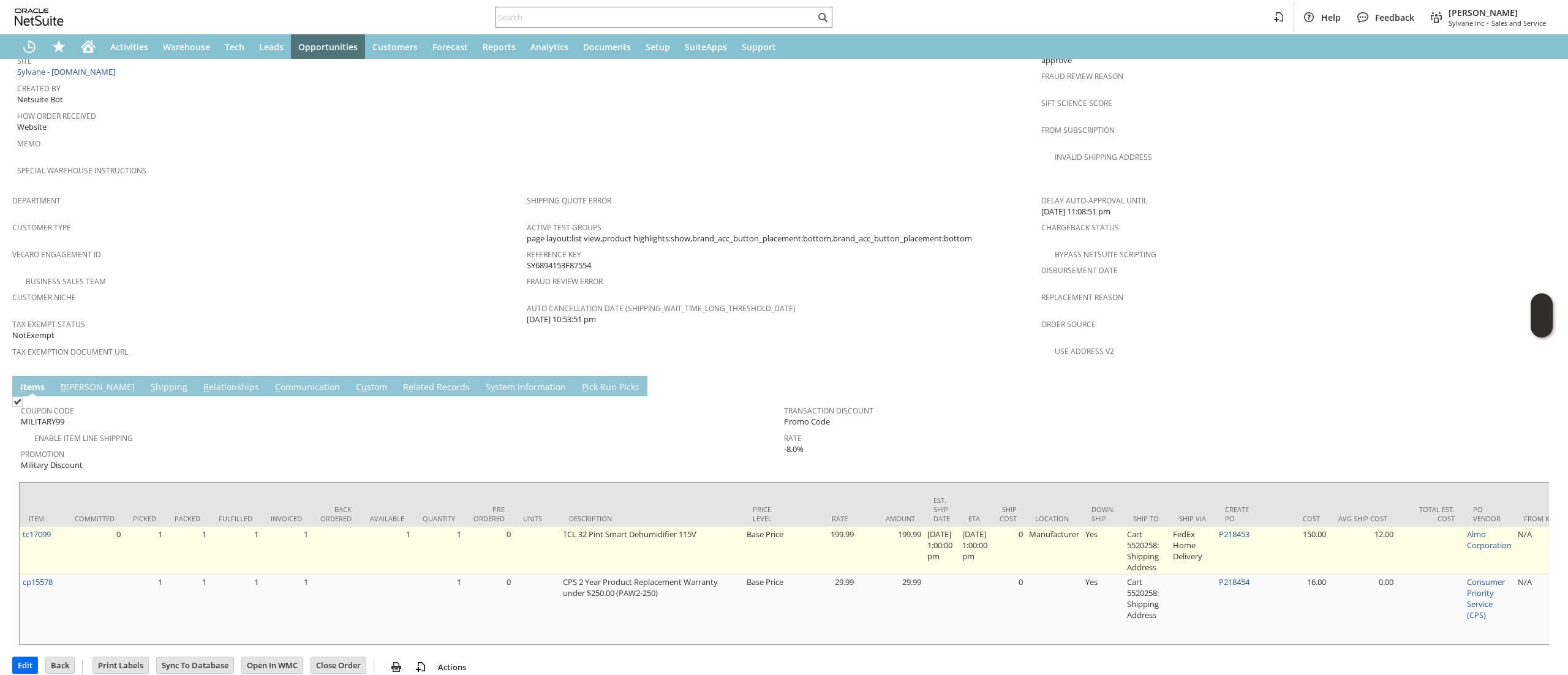
click at [37, 527] on td "tc17099" at bounding box center [42, 550] width 46 height 47
click at [36, 529] on link "tc17099" at bounding box center [37, 534] width 28 height 11
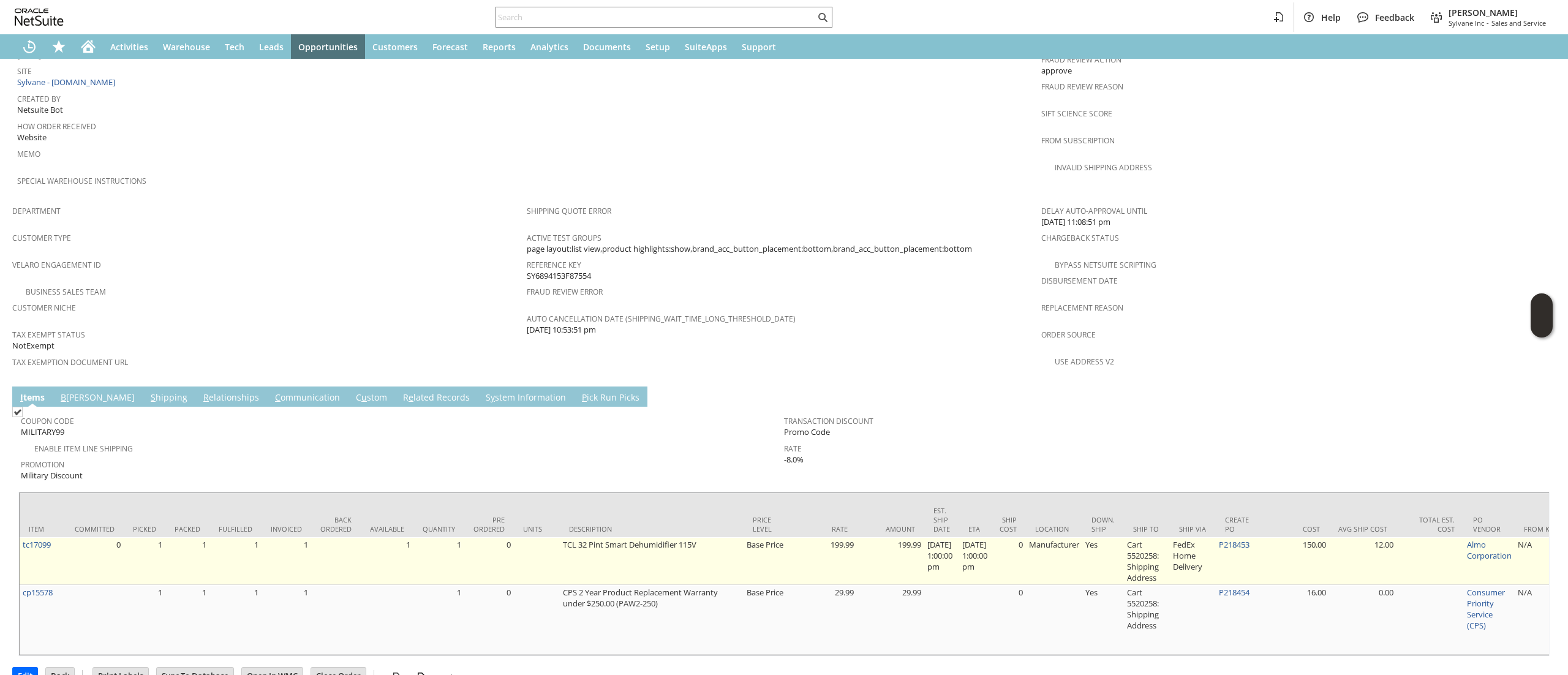
scroll to position [648, 0]
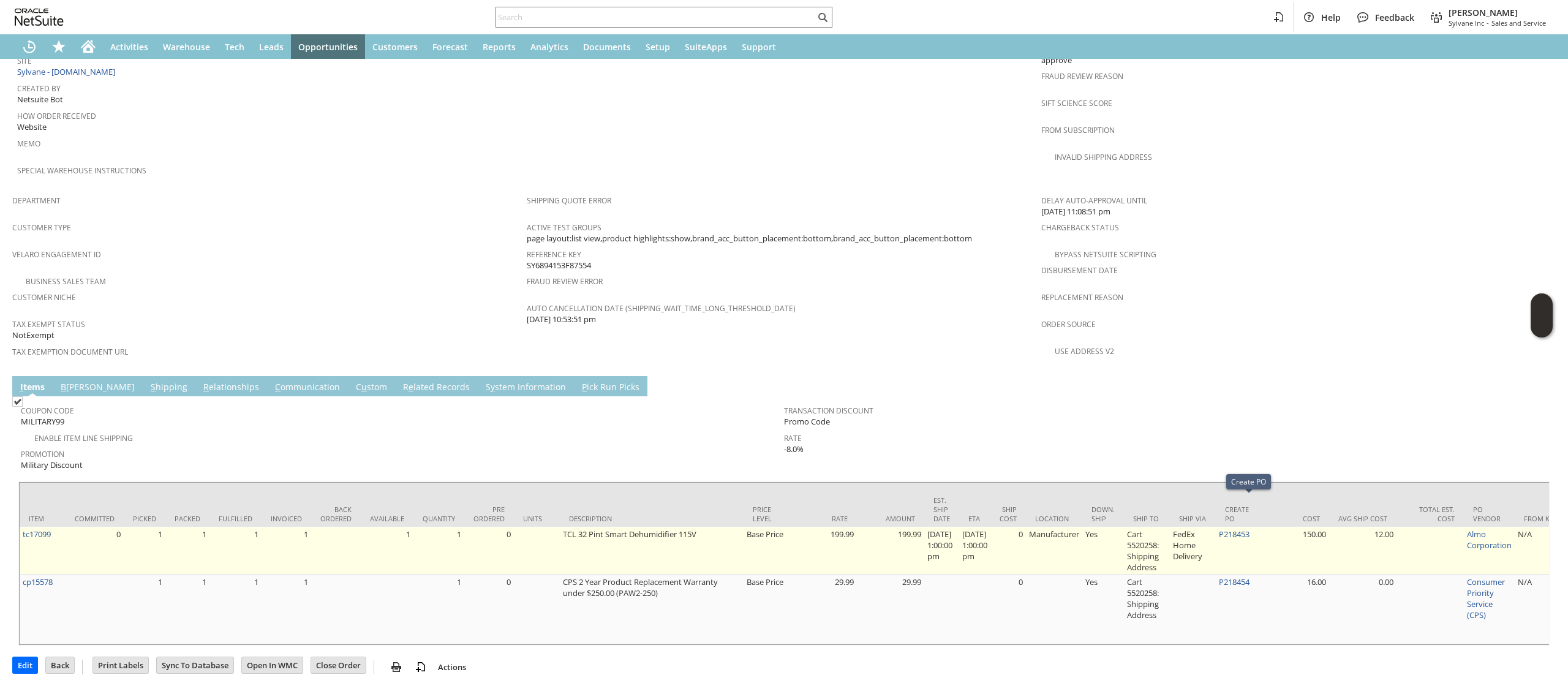
click at [1261, 527] on td "P218453" at bounding box center [1238, 550] width 46 height 47
copy tr "P218453"
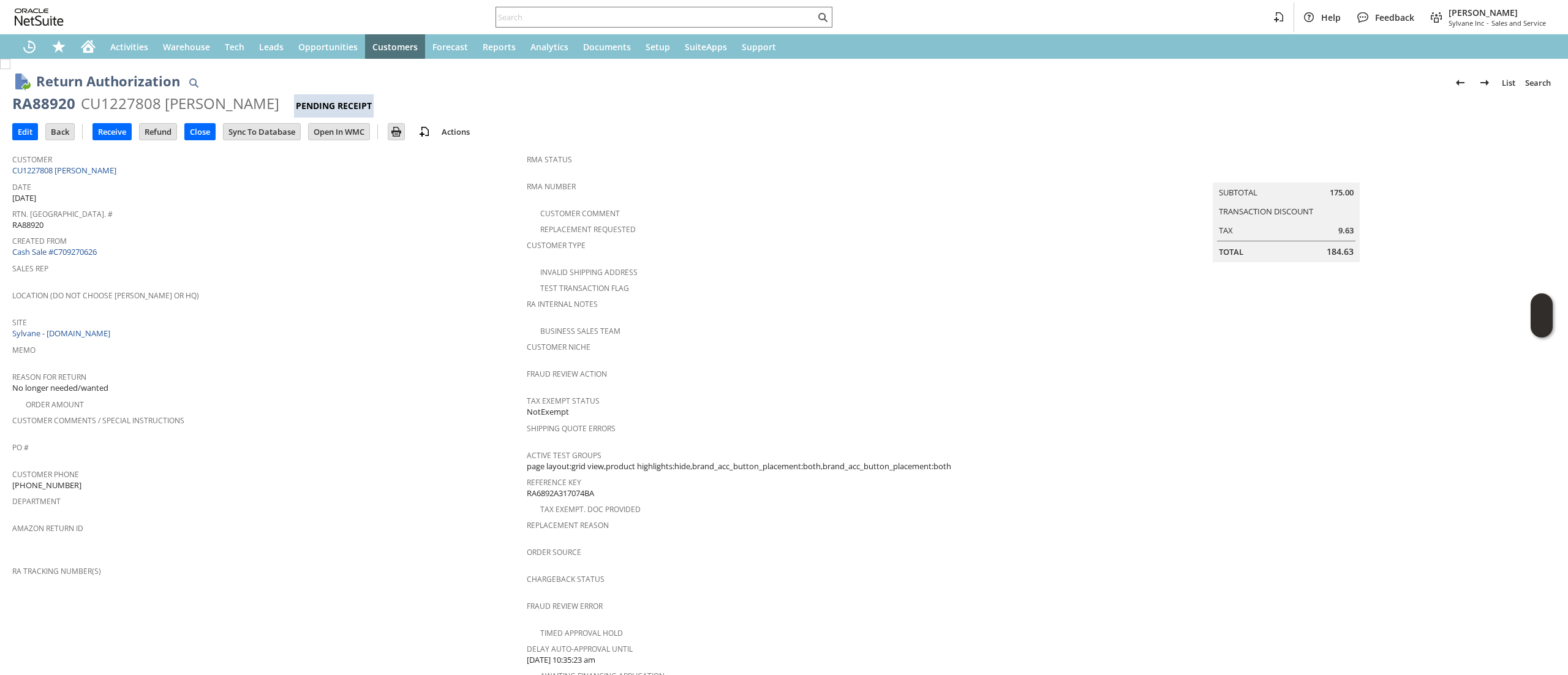
click at [52, 105] on div "RA88920" at bounding box center [44, 104] width 63 height 20
copy div "RA88920"
drag, startPoint x: 1067, startPoint y: 287, endPoint x: 1060, endPoint y: 276, distance: 13.0
click at [1067, 287] on td "Summary Subtotal 175.00 Transaction Discount Tax 9.63 Total 184.63" at bounding box center [1298, 445] width 514 height 594
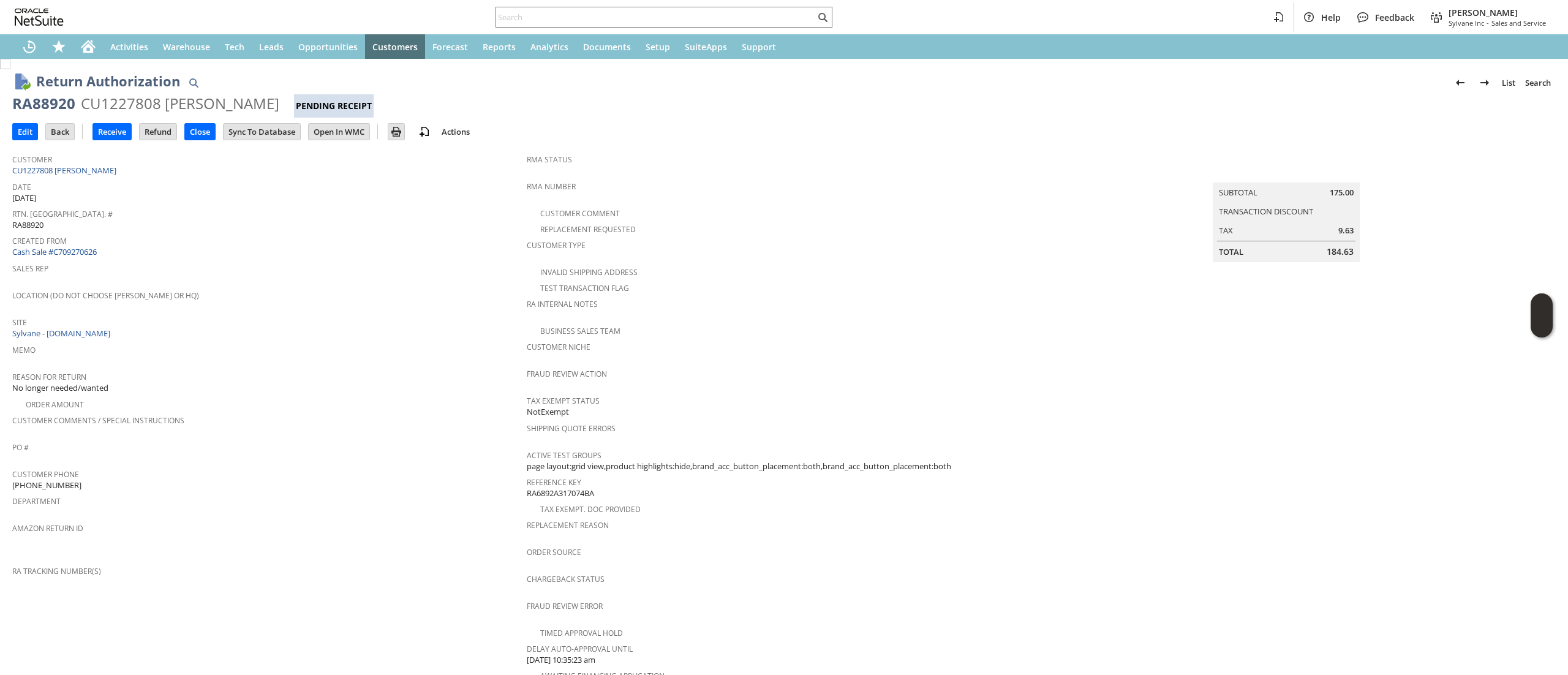
click at [26, 222] on span "RA88920" at bounding box center [28, 225] width 32 height 12
copy span "RA88920"
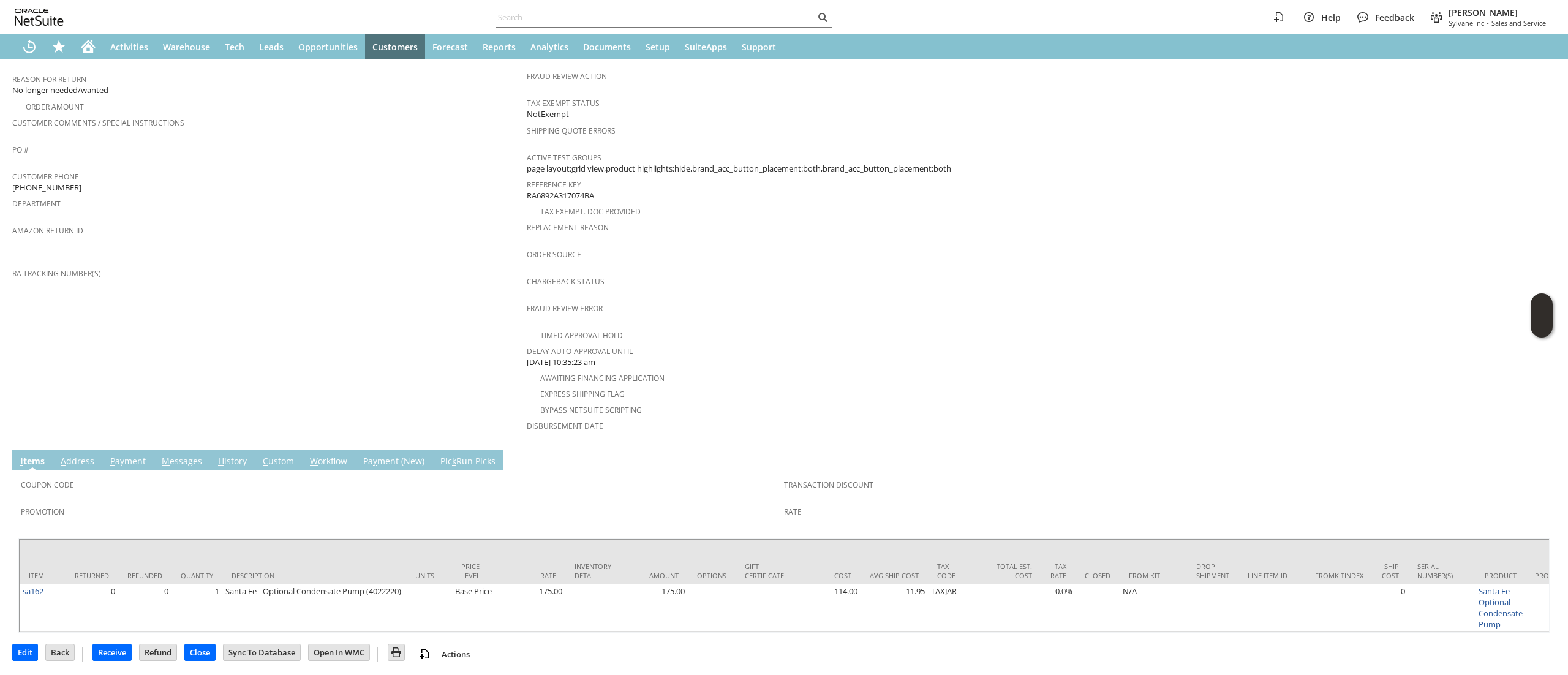
click at [73, 456] on link "A ddress" at bounding box center [77, 462] width 40 height 13
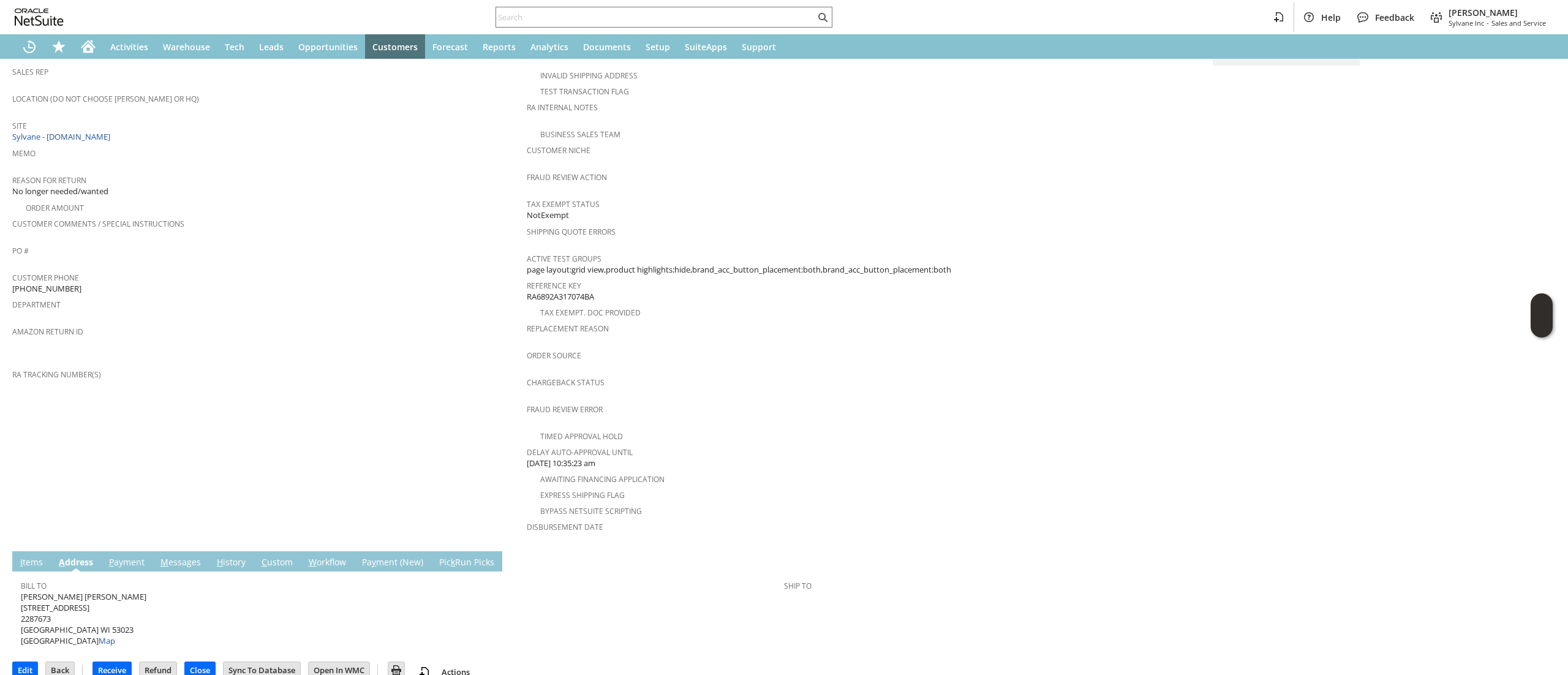
click at [86, 591] on span "wanda SCHROEDER ARDELL W7723 Plank Road 2287673 Glenbeulah WI 53023 United Stat…" at bounding box center [83, 618] width 125 height 56
click at [86, 591] on span "wanda SCHROEDER ARDELL W7723 Plank Road 2287673 Glenbeulah WI 53023 United Stat…" at bounding box center [83, 618] width 125 height 56
copy span "W7723 Plank Road"
click at [94, 612] on span "wanda SCHROEDER ARDELL W7723 Plank Road 2287673 Glenbeulah WI 53023 United Stat…" at bounding box center [83, 618] width 125 height 56
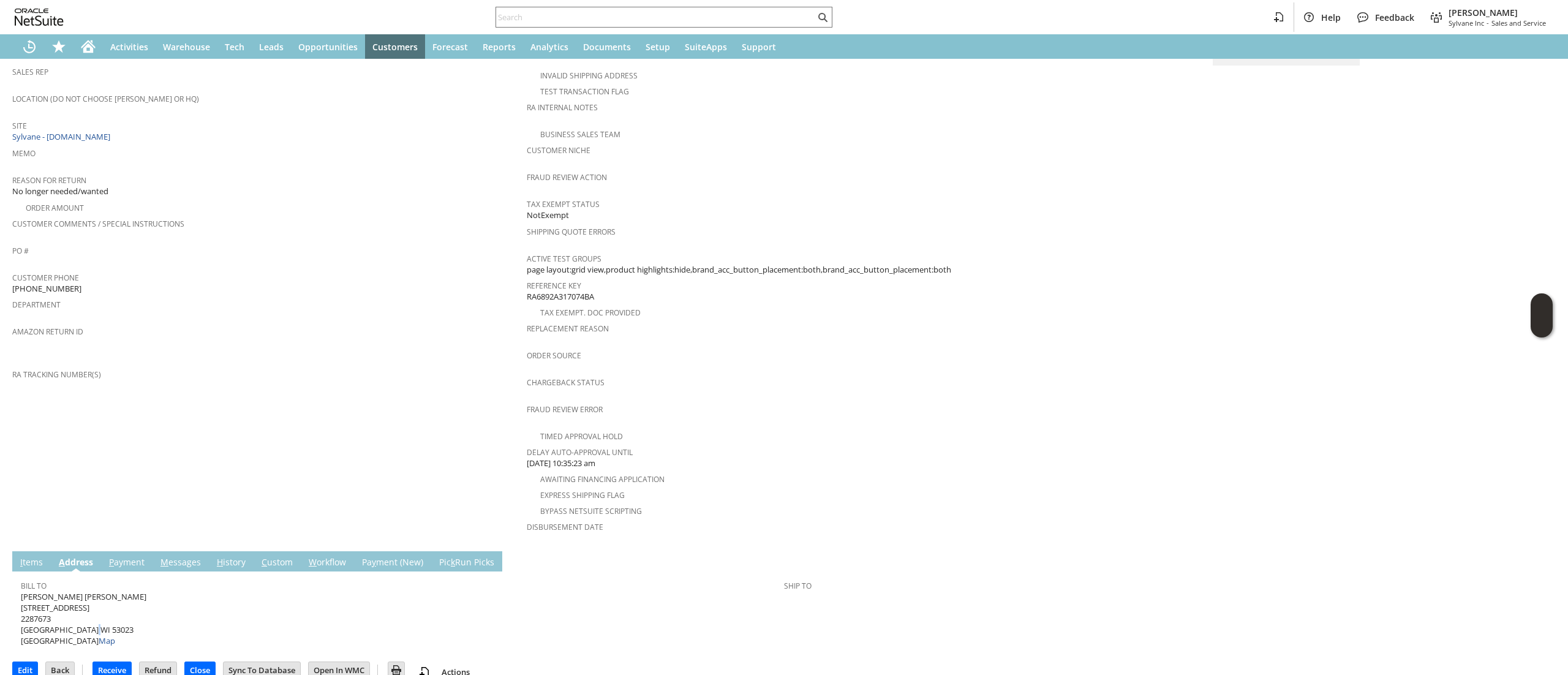
click at [94, 612] on span "wanda SCHROEDER ARDELL W7723 Plank Road 2287673 Glenbeulah WI 53023 United Stat…" at bounding box center [83, 618] width 125 height 56
copy span "2"
click at [79, 604] on span "wanda SCHROEDER ARDELL W7723 Plank Road 2287673 Glenbeulah WI 53023 United Stat…" at bounding box center [83, 618] width 125 height 56
click at [91, 614] on span "wanda SCHROEDER ARDELL W7723 Plank Road 2287673 Glenbeulah WI 53023 United Stat…" at bounding box center [83, 618] width 125 height 56
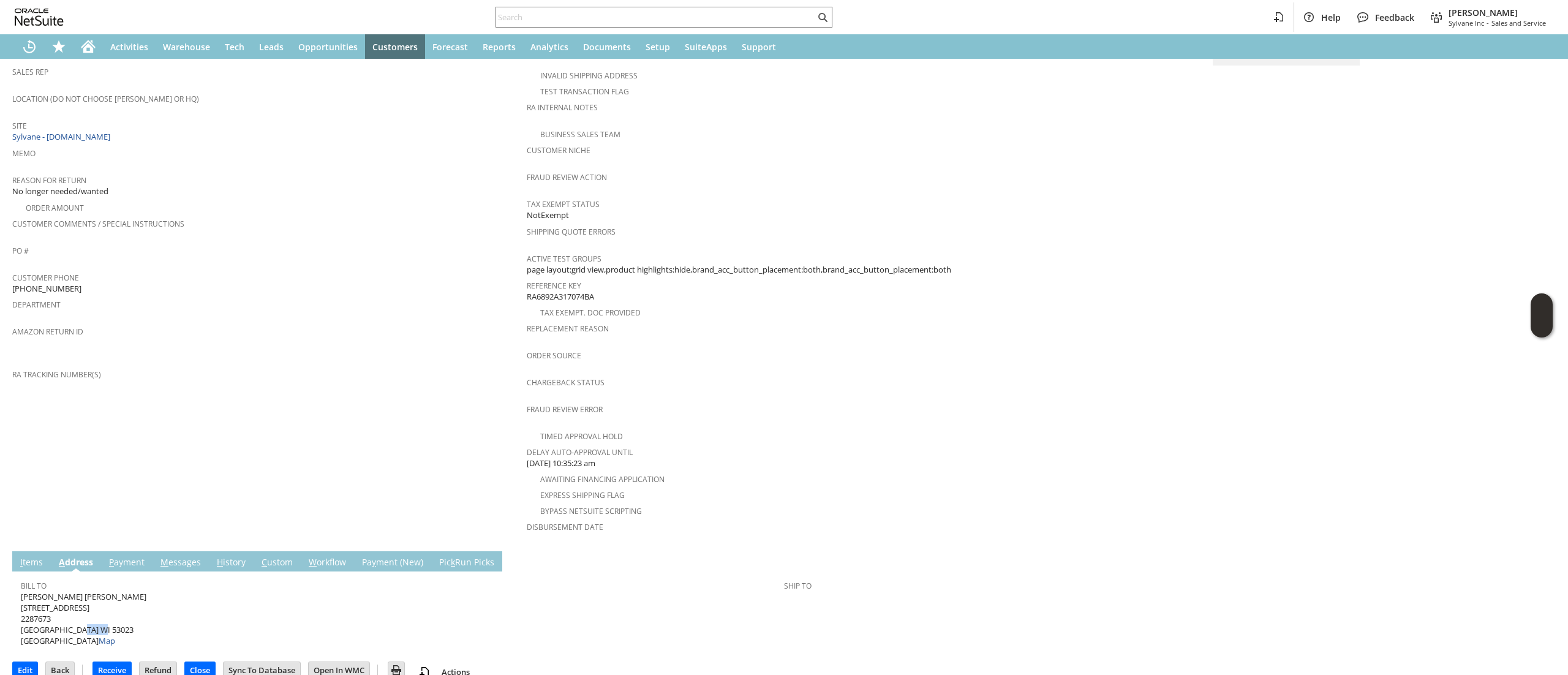
copy span "53023"
click at [46, 551] on td "I tems" at bounding box center [32, 561] width 38 height 20
click at [37, 556] on link "I tems" at bounding box center [32, 563] width 29 height 13
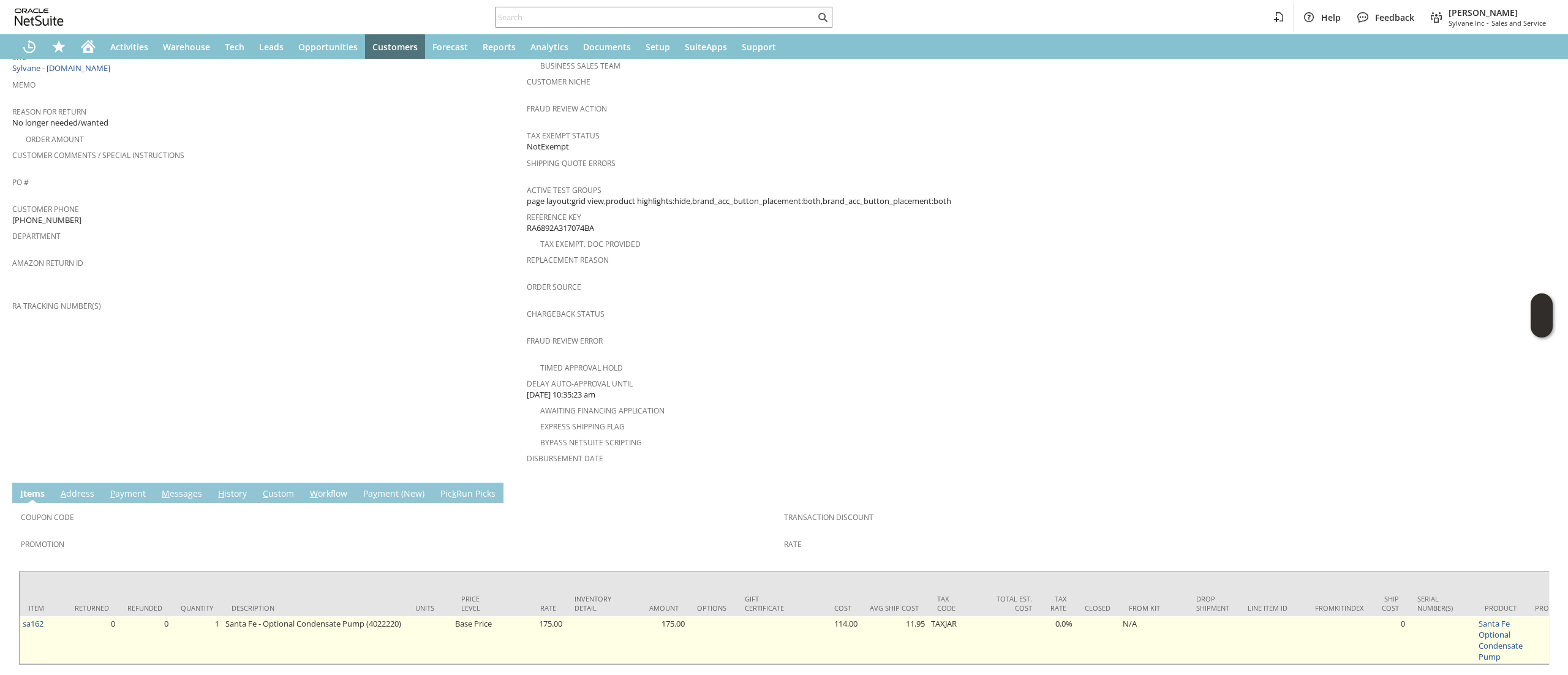
scroll to position [298, 0]
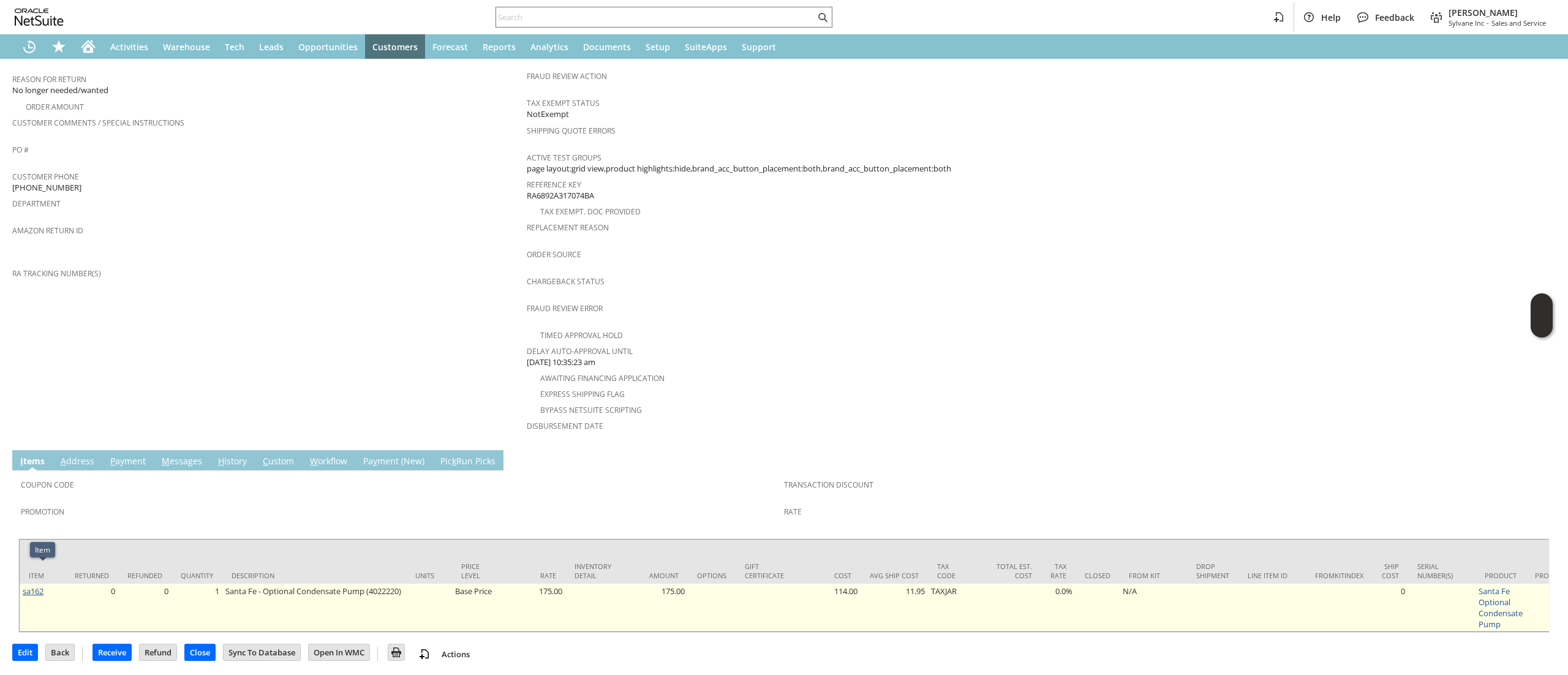
click at [32, 586] on link "sa162" at bounding box center [32, 591] width 21 height 11
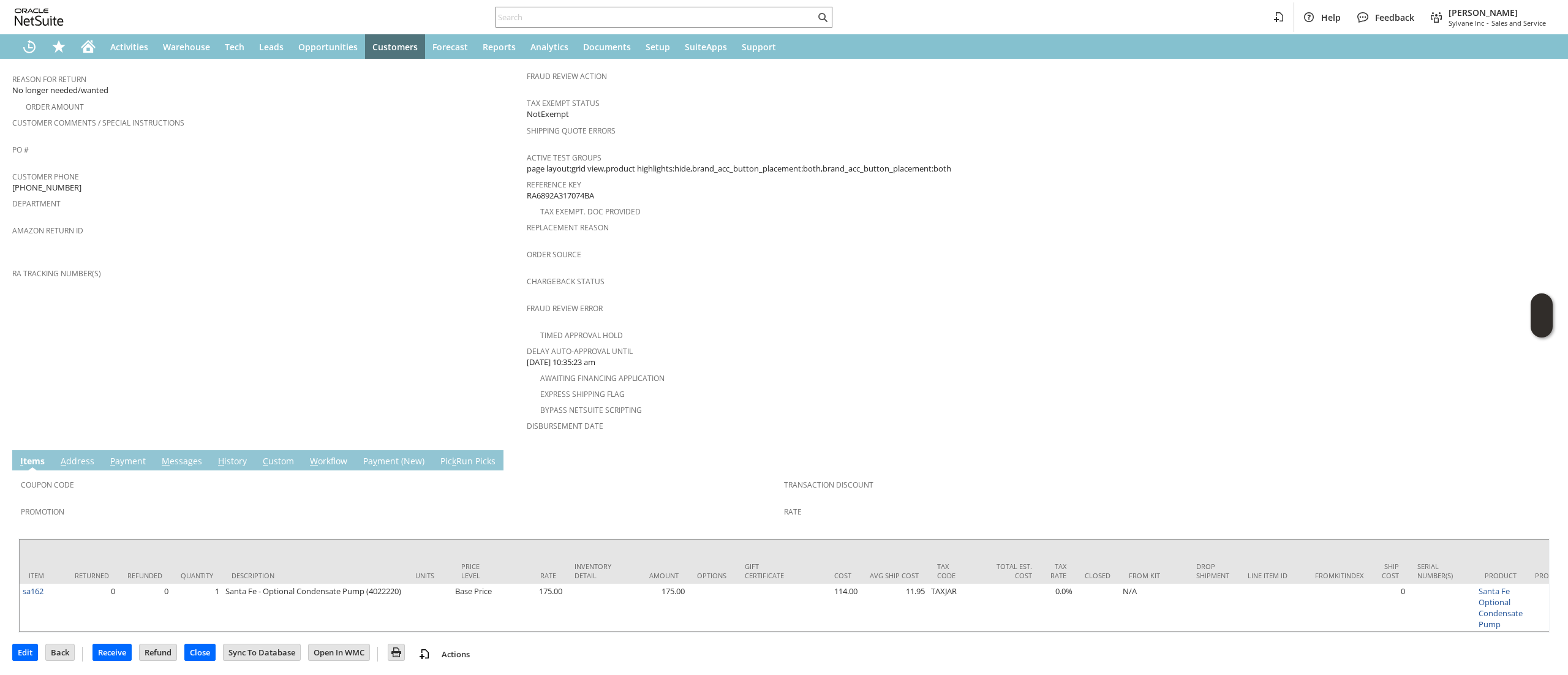
click at [159, 456] on link "M essages" at bounding box center [182, 462] width 47 height 13
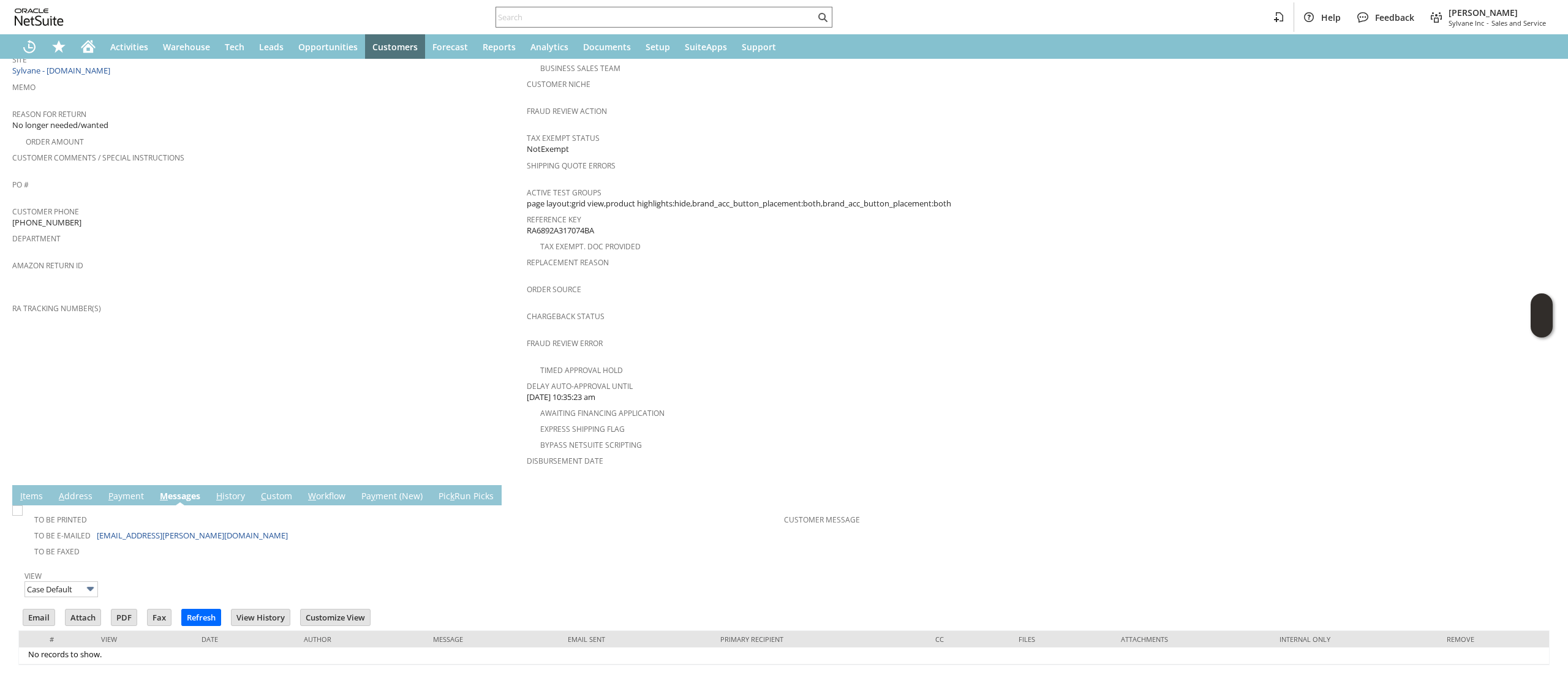
scroll to position [279, 0]
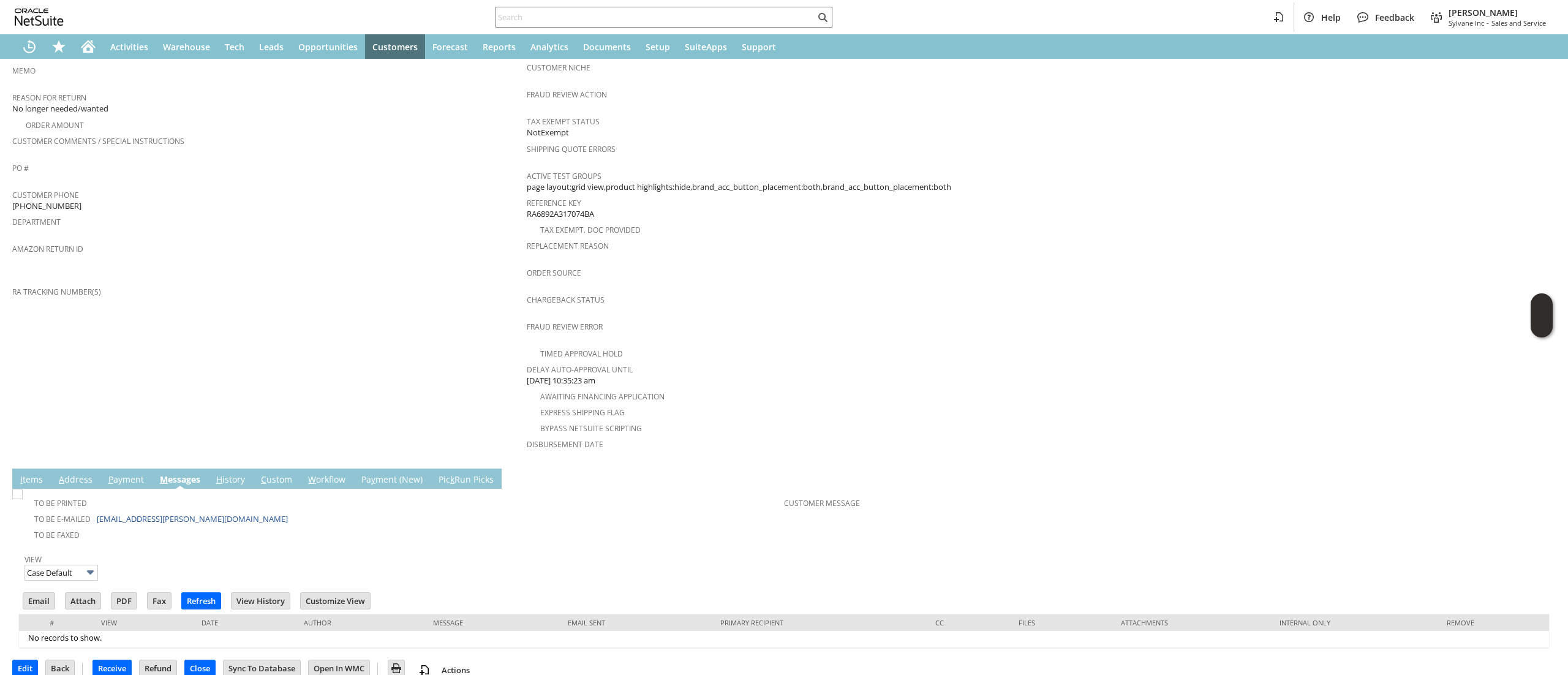
click at [90, 474] on link "A ddress" at bounding box center [76, 480] width 40 height 13
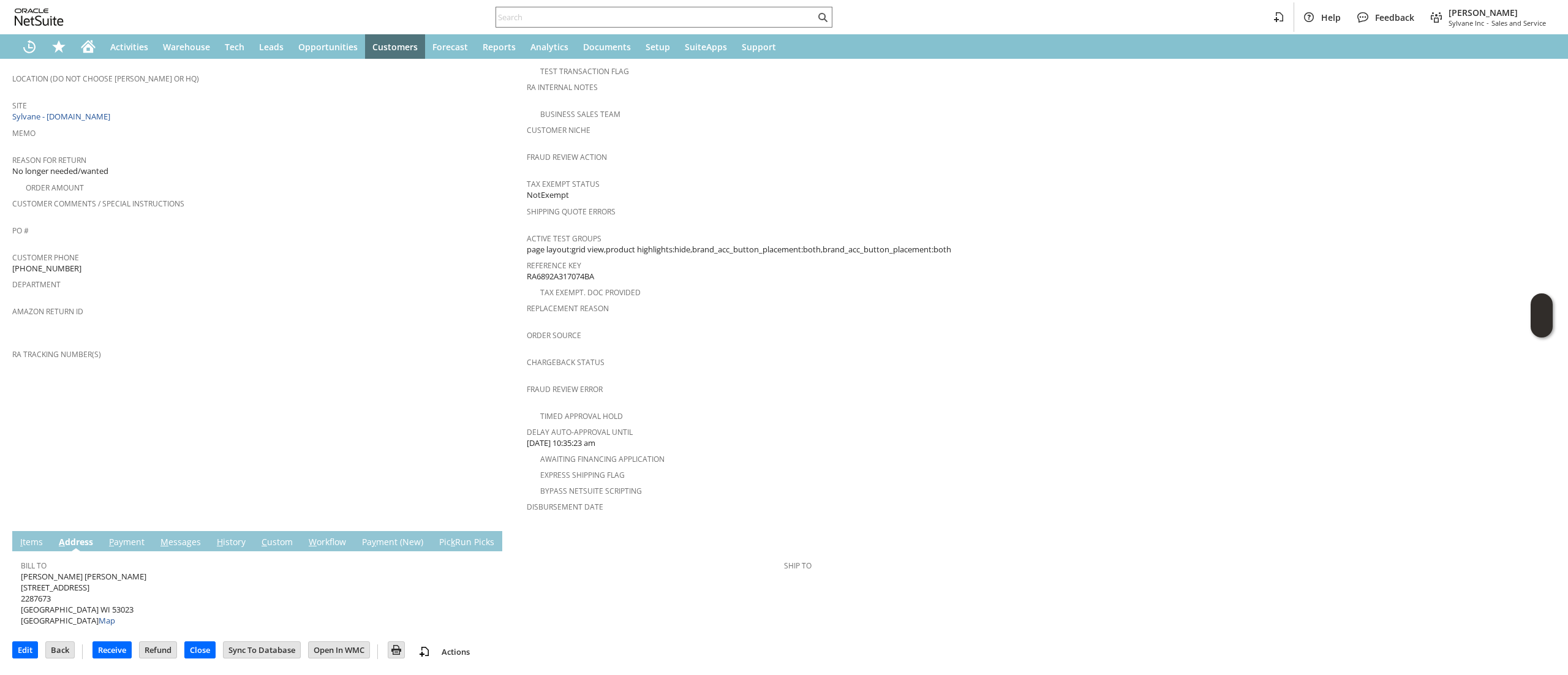
scroll to position [197, 0]
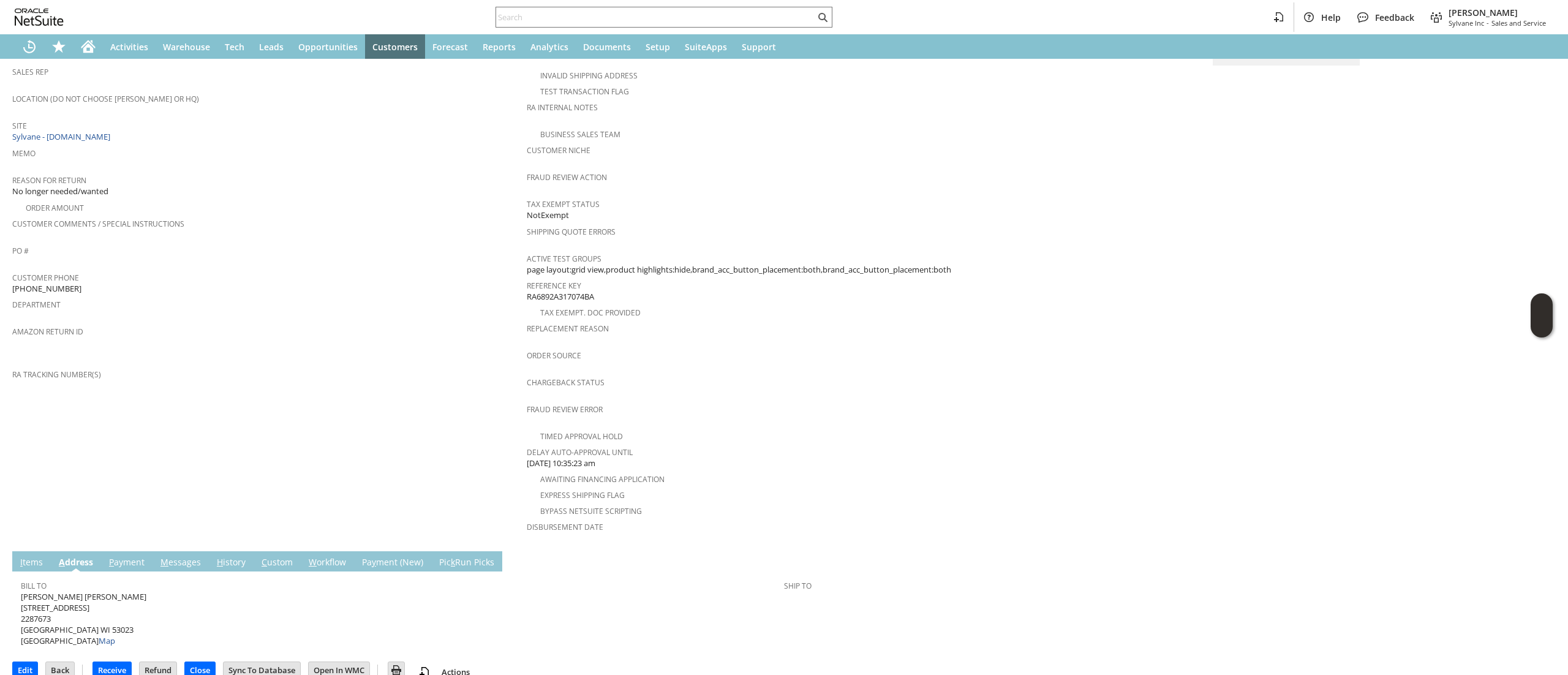
click at [94, 607] on span "wanda SCHROEDER ARDELL W7723 Plank Road 2287673 Glenbeulah WI 53023 United Stat…" at bounding box center [83, 618] width 125 height 56
copy span "53023"
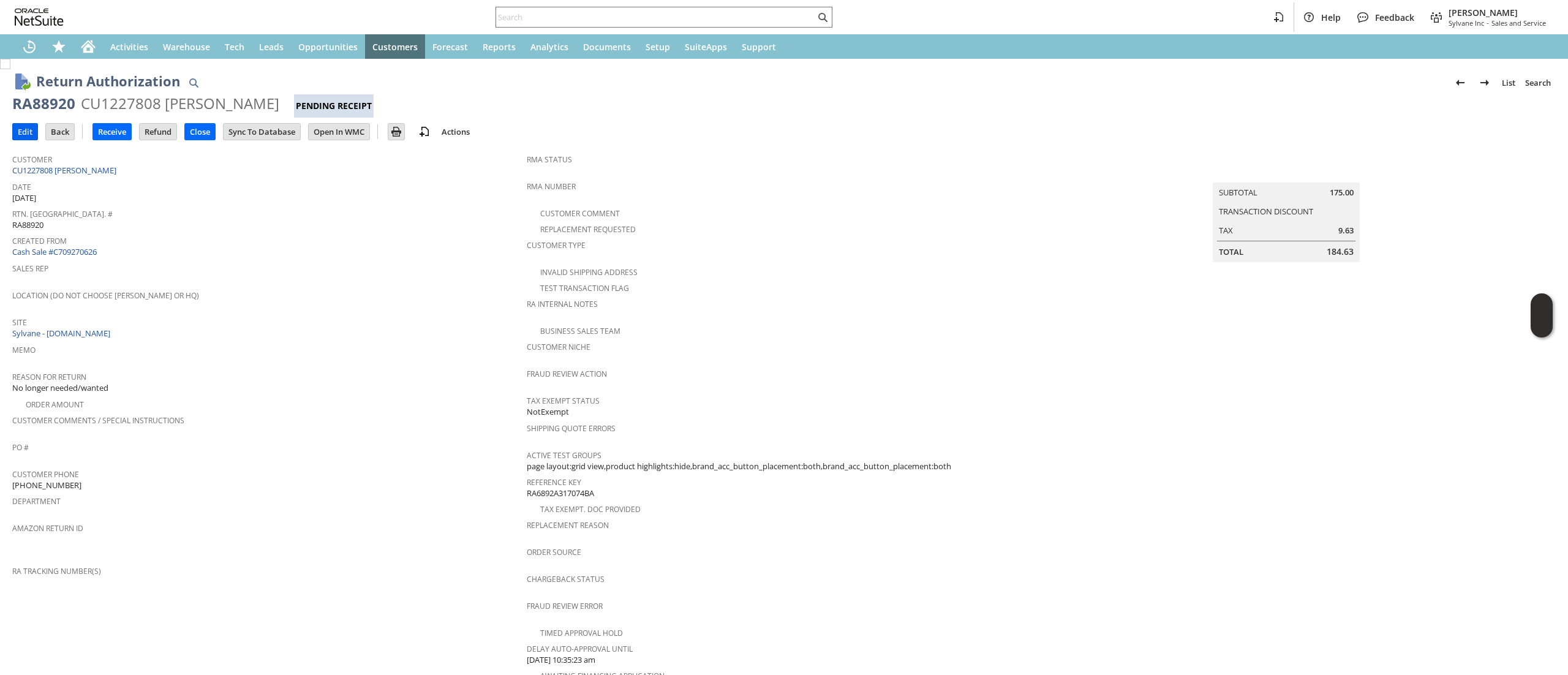
click at [38, 134] on td "Edit" at bounding box center [25, 131] width 26 height 17
click at [32, 125] on input "Edit" at bounding box center [24, 131] width 24 height 16
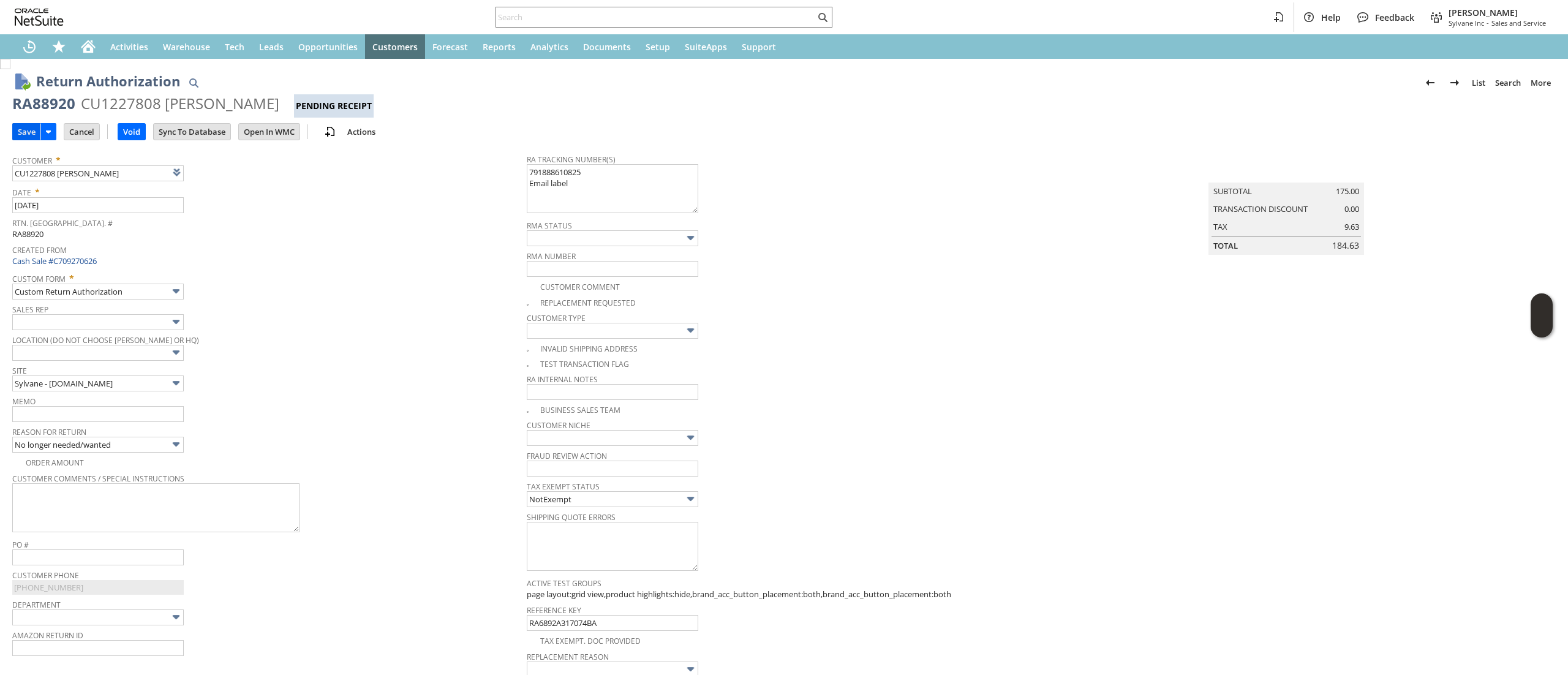
type textarea "791888610825 Email label"
click at [30, 131] on input "Save" at bounding box center [26, 131] width 27 height 16
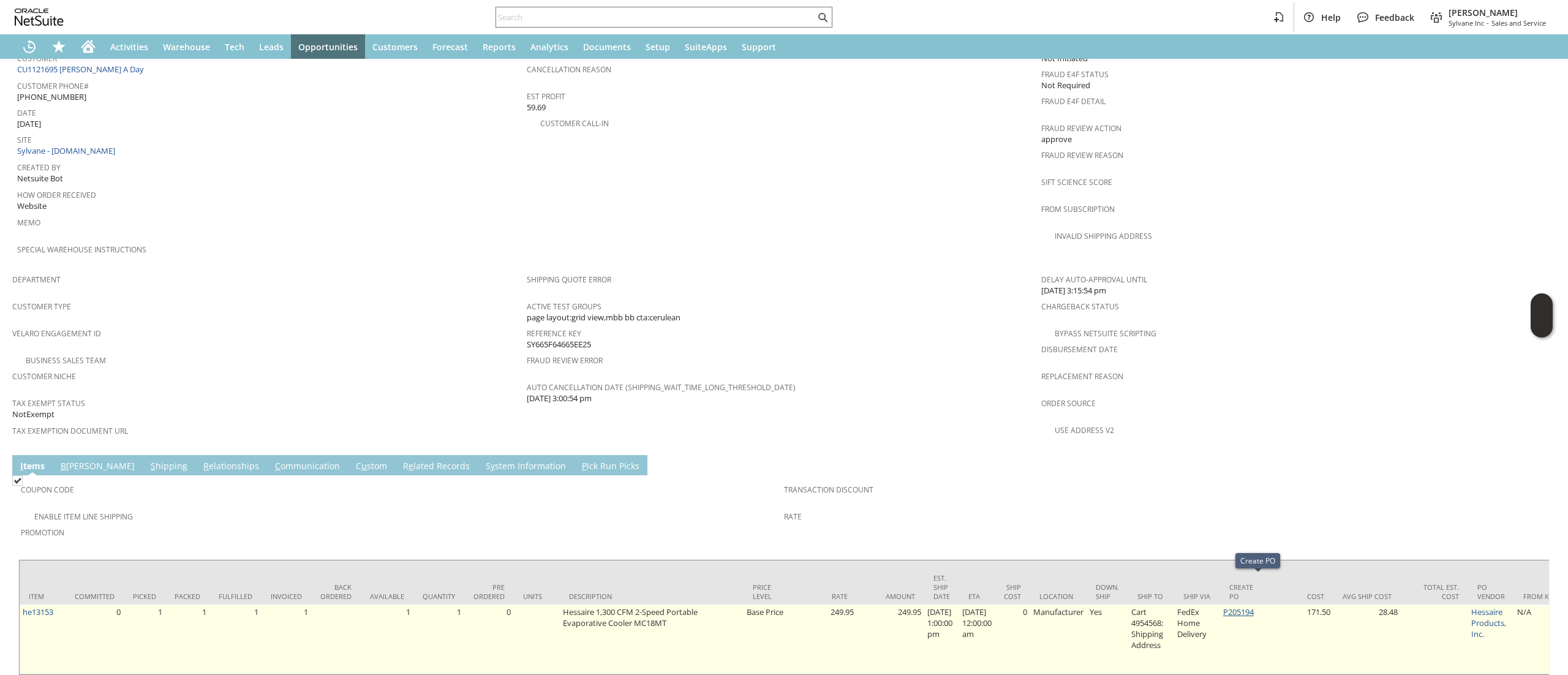
click at [1245, 607] on link "P205194" at bounding box center [1238, 612] width 31 height 11
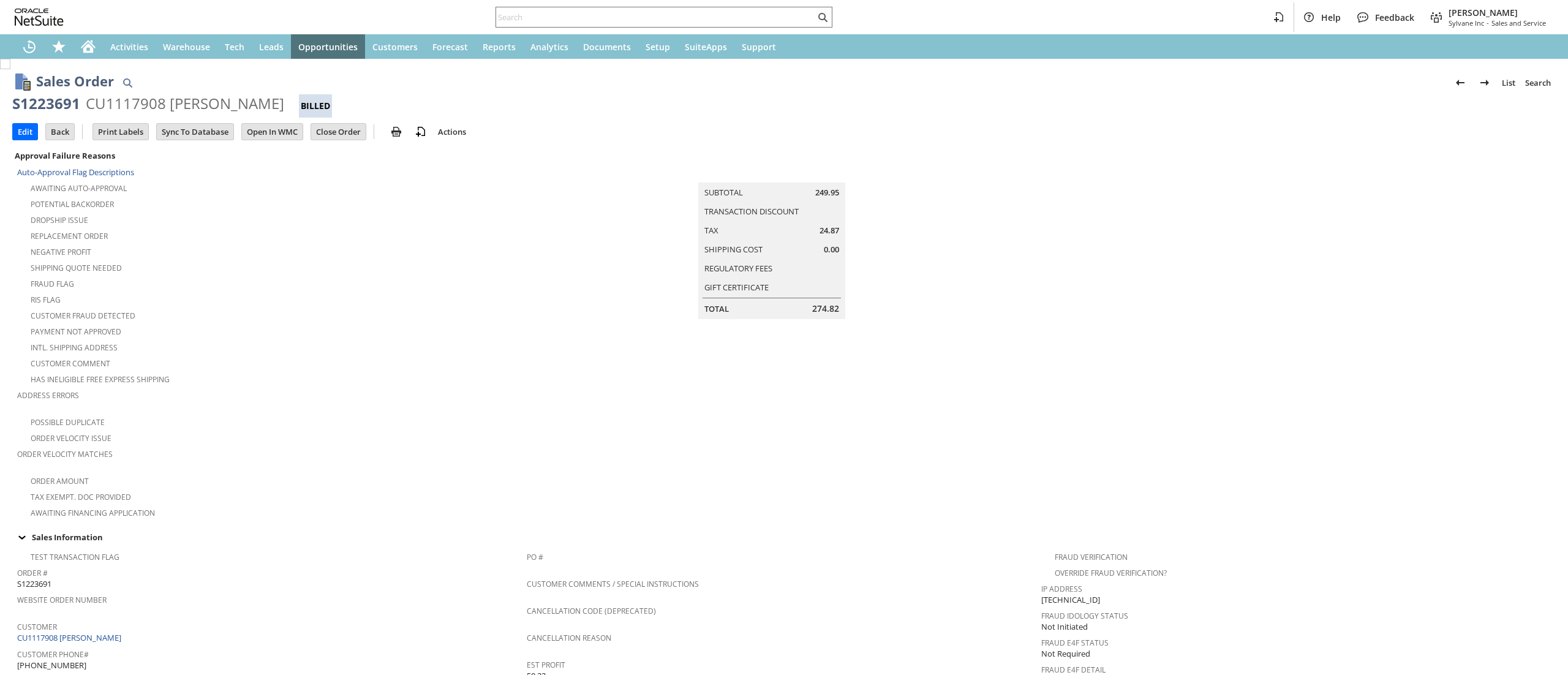
scroll to position [601, 0]
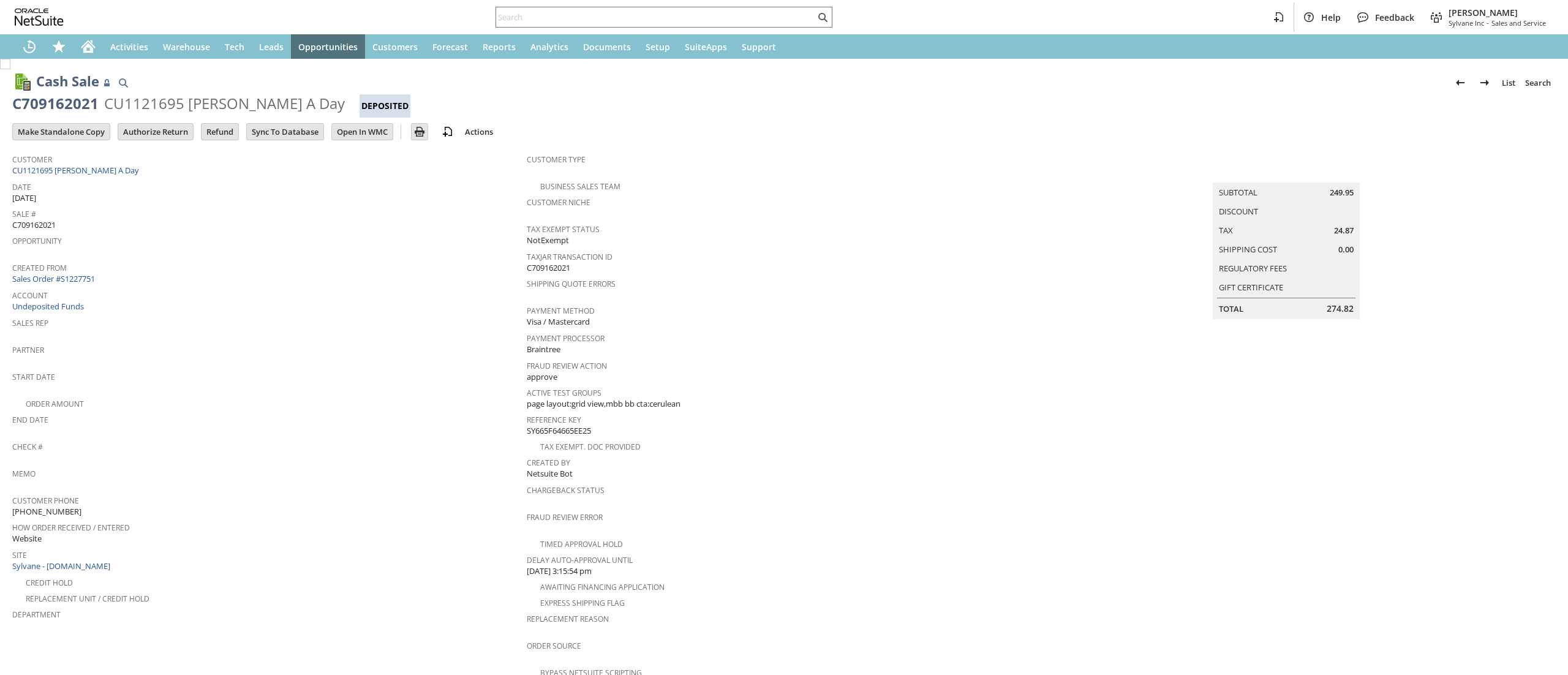
scroll to position [341, 0]
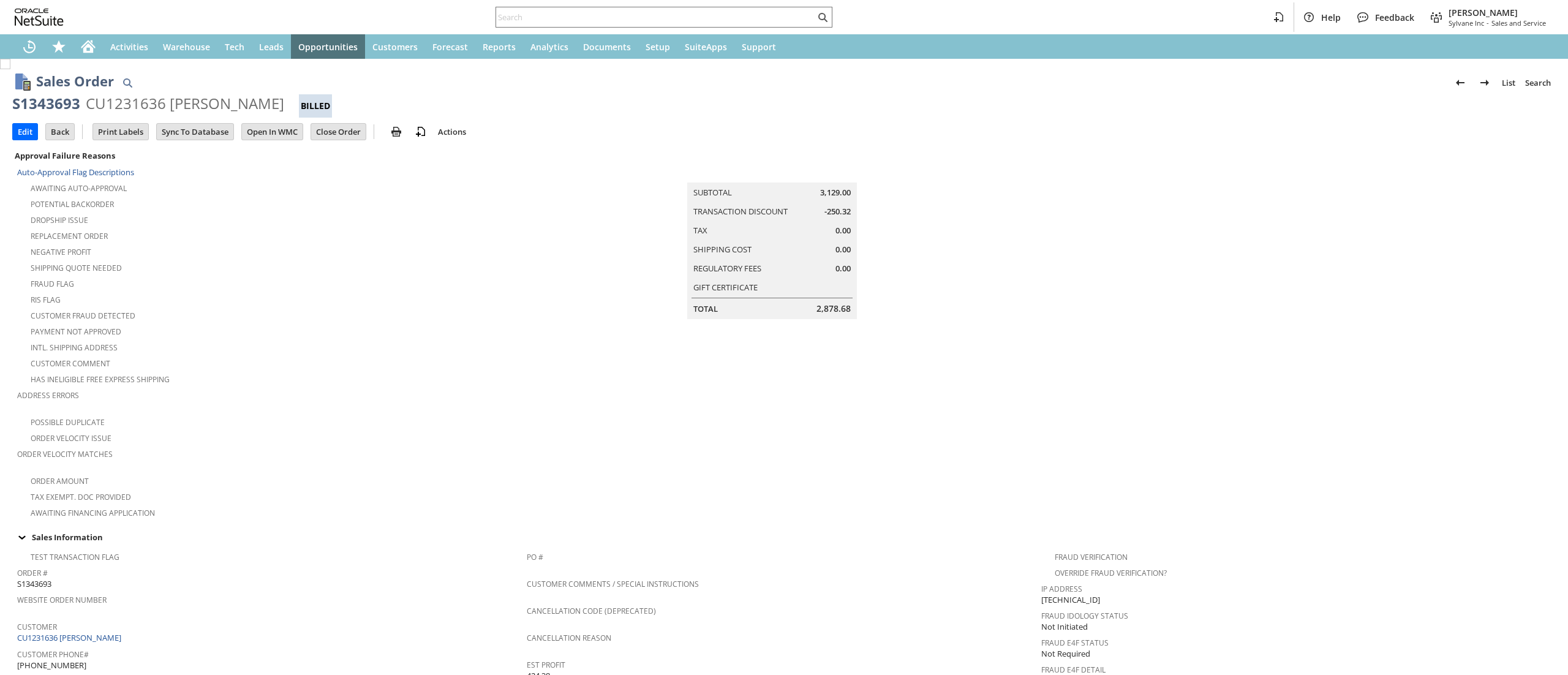
scroll to position [623, 0]
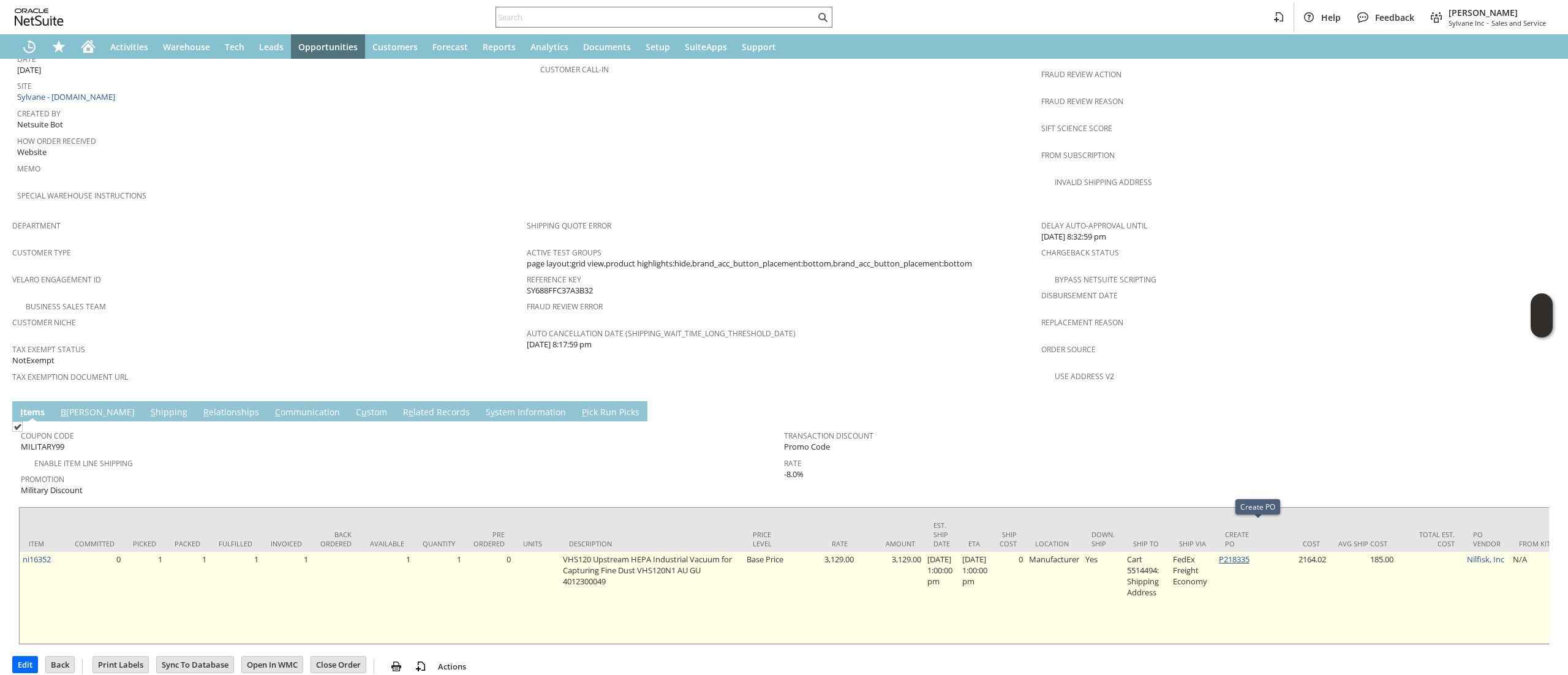
click at [1249, 554] on link "P218335" at bounding box center [1234, 559] width 31 height 11
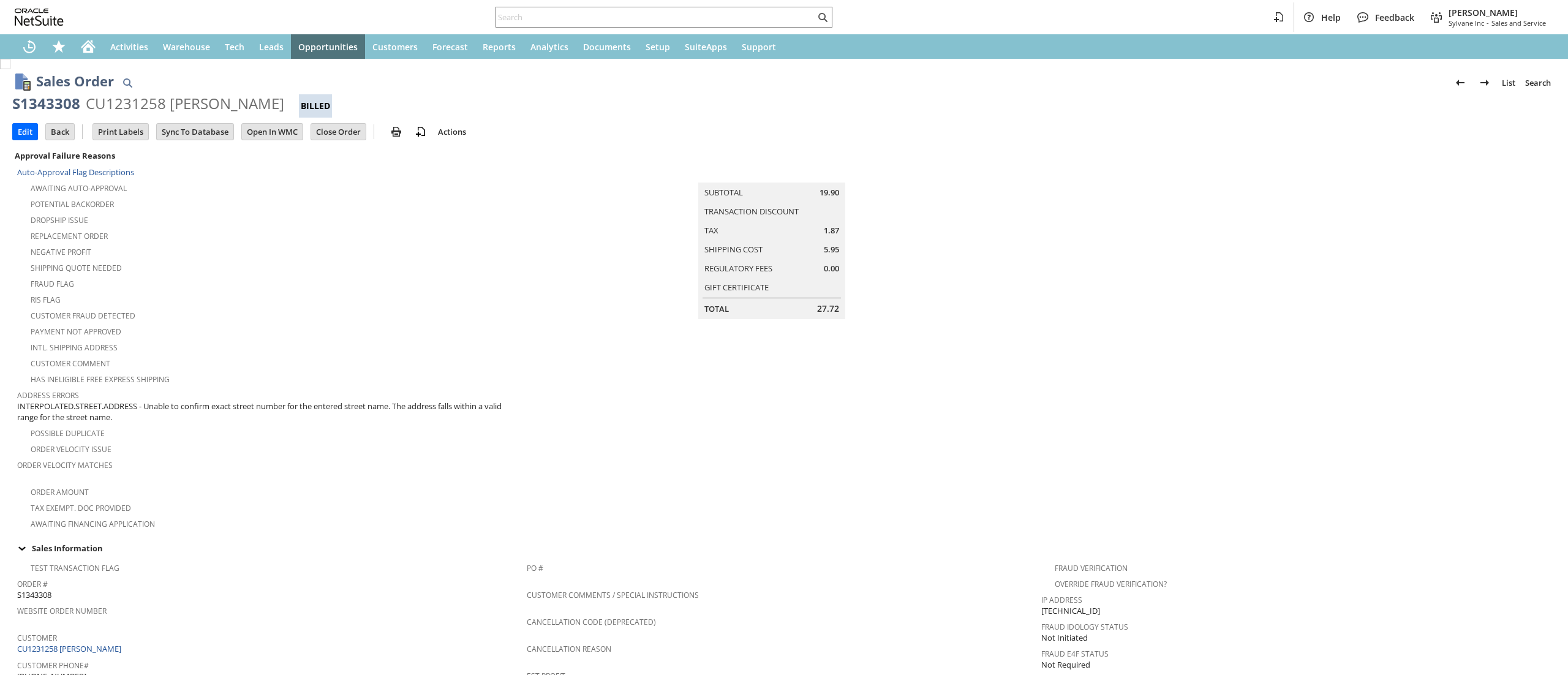
scroll to position [590, 0]
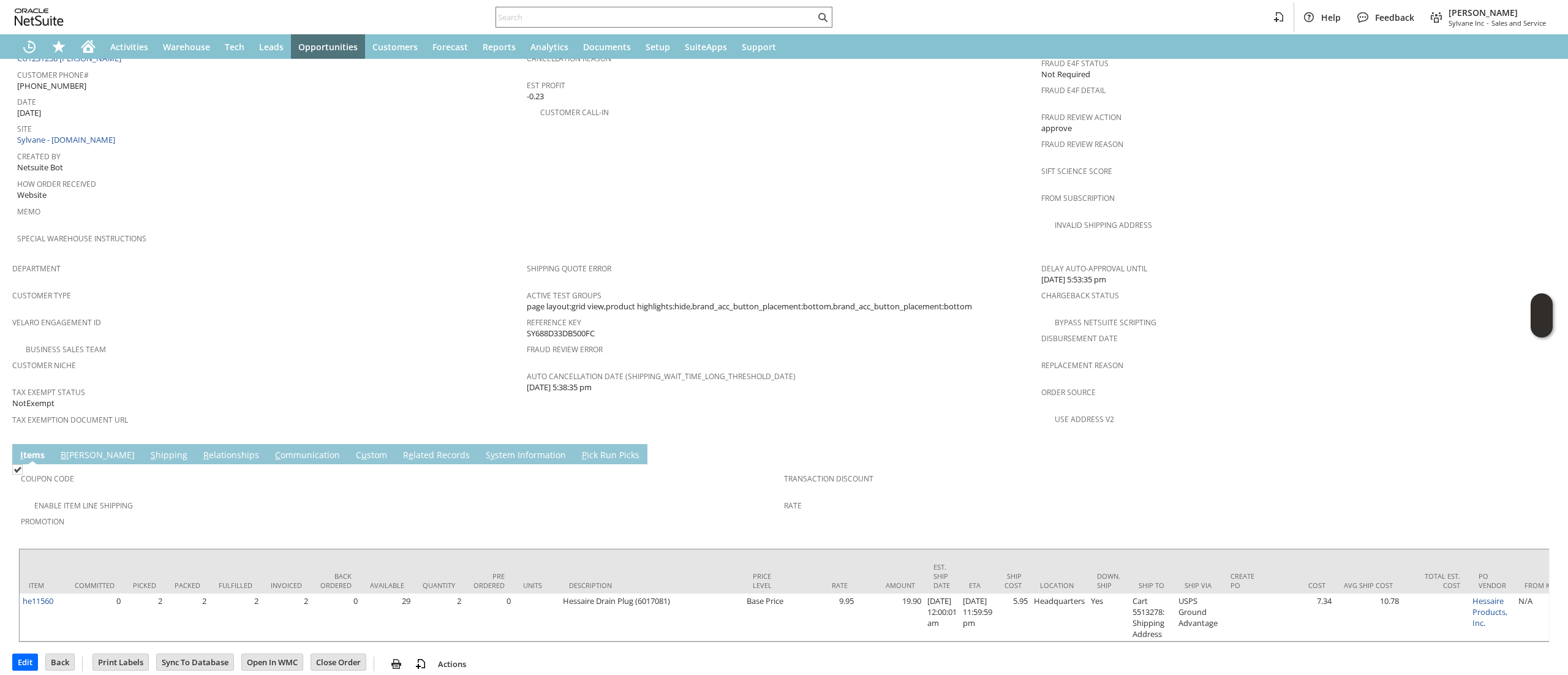
click at [148, 449] on link "S hipping" at bounding box center [170, 456] width 43 height 13
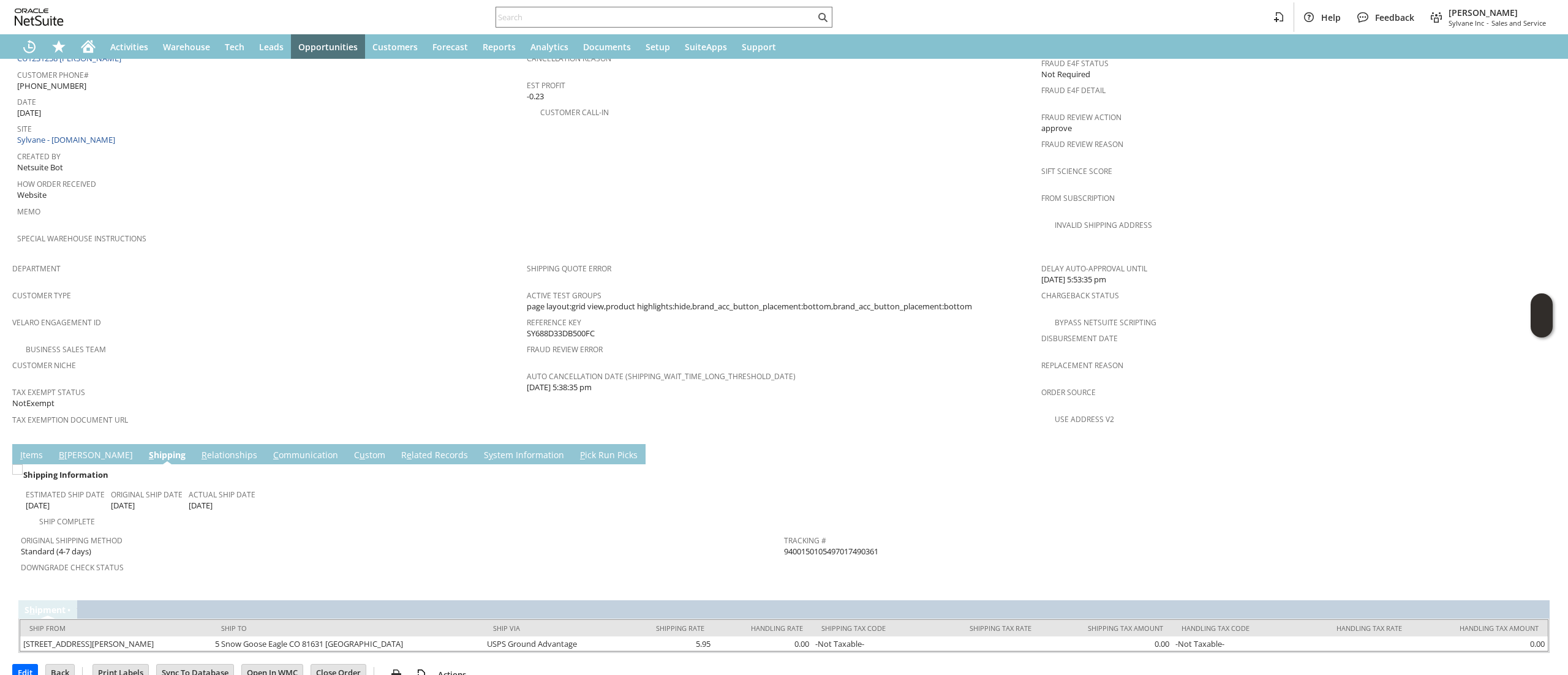
scroll to position [584, 0]
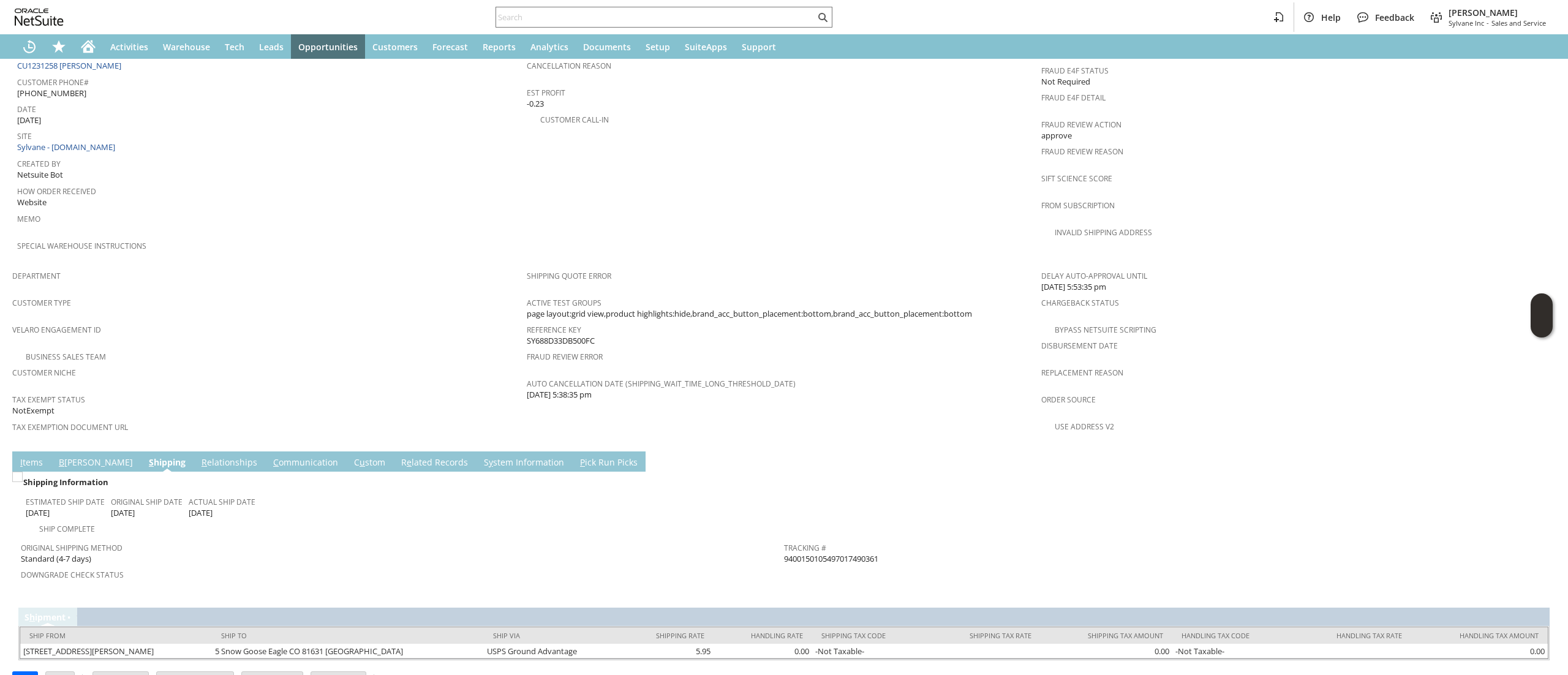
click at [868, 554] on span "9400150105497017490361" at bounding box center [830, 559] width 94 height 12
copy tbody "9400150105497017490361 Return Tracking #"
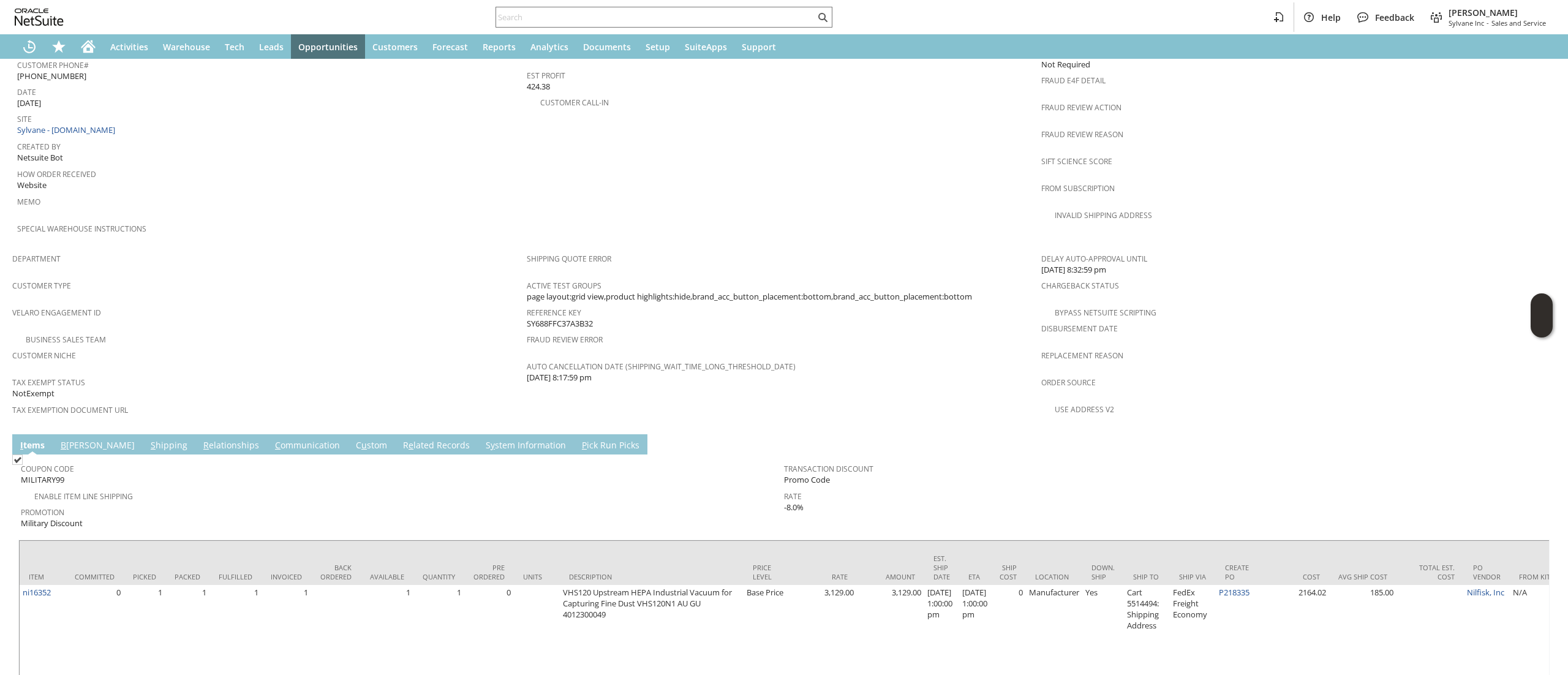
scroll to position [222, 0]
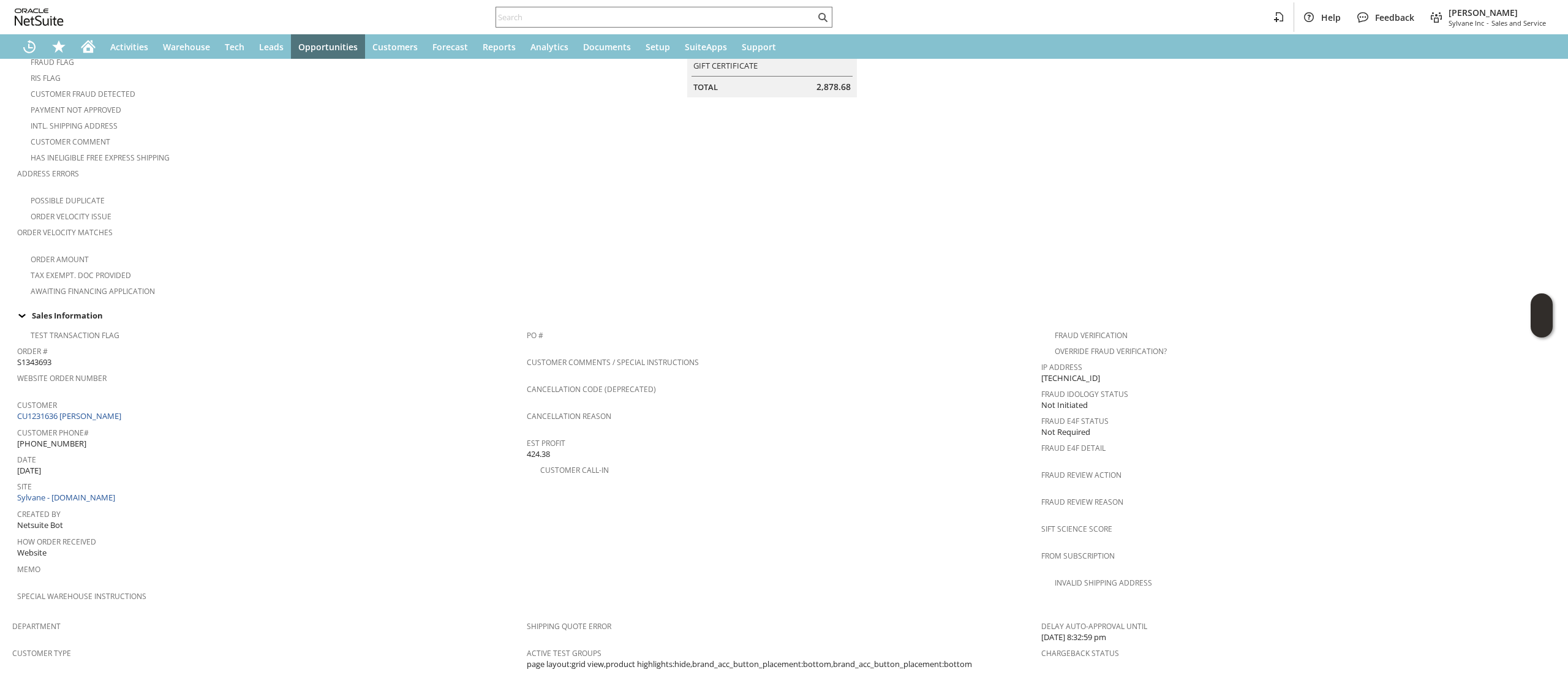
click at [730, 29] on div "Help Feedback Devin Carswell Sylvane Inc - Sales and Service" at bounding box center [784, 17] width 1568 height 34
click at [740, 21] on input "text" at bounding box center [656, 17] width 319 height 15
paste input "3035251500"
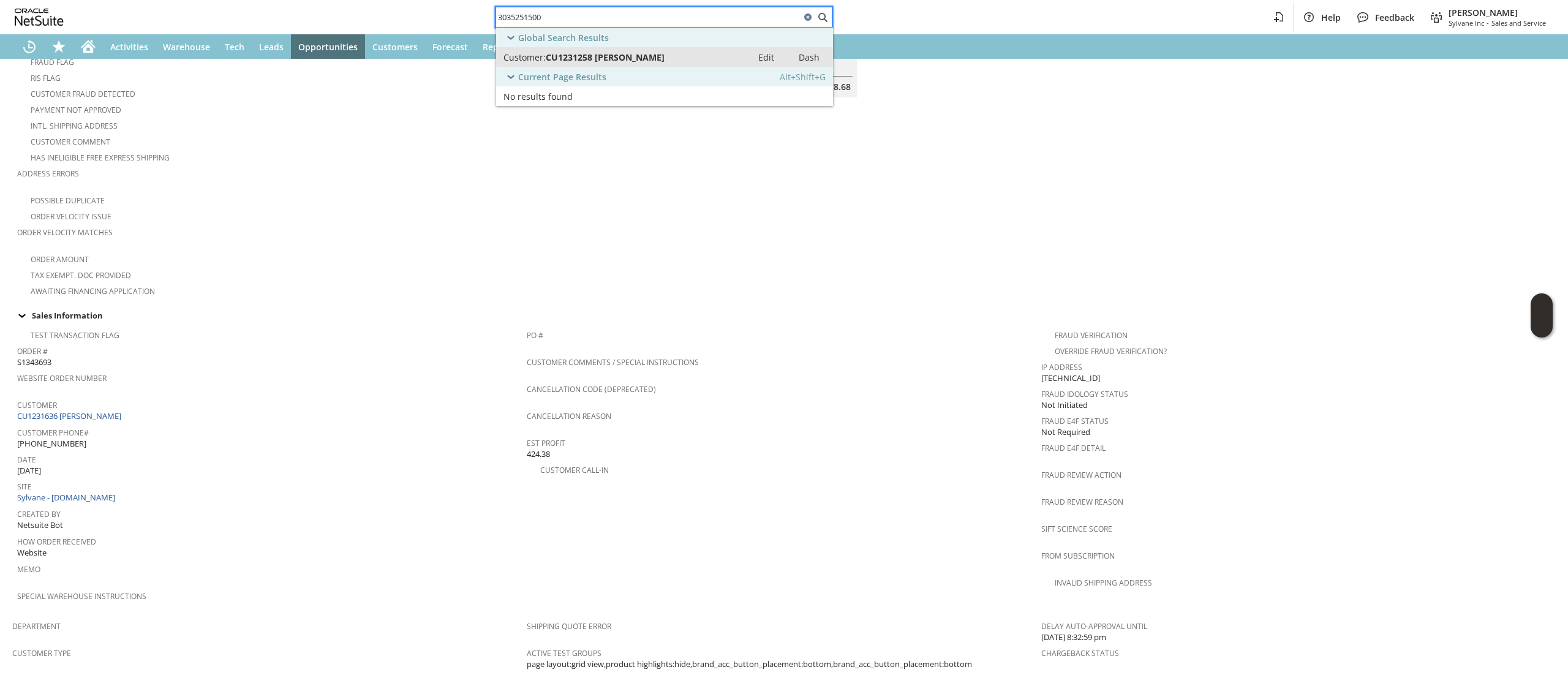
type input "3035251500"
click at [674, 66] on link "Customer: CU1231258 Tracy W Speer Edit Dash" at bounding box center [664, 57] width 337 height 20
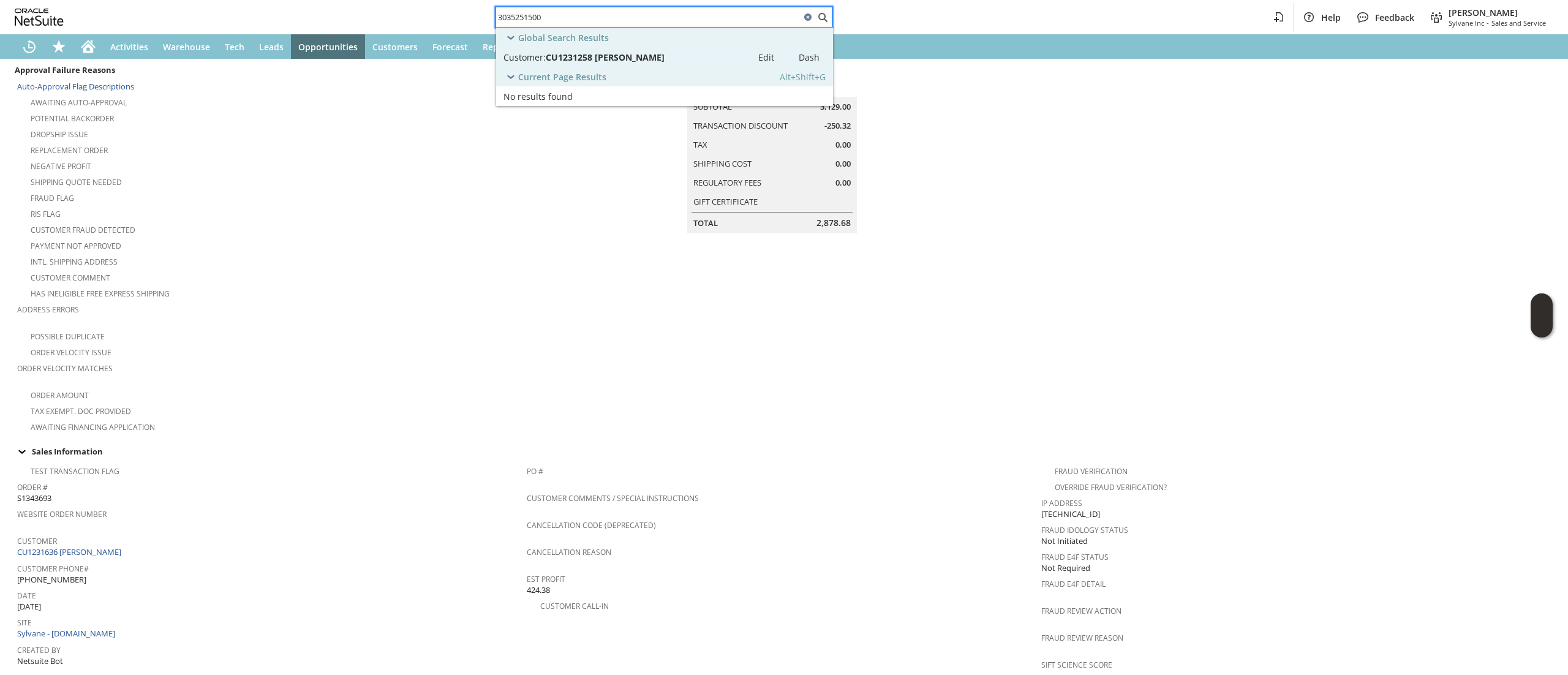
scroll to position [0, 0]
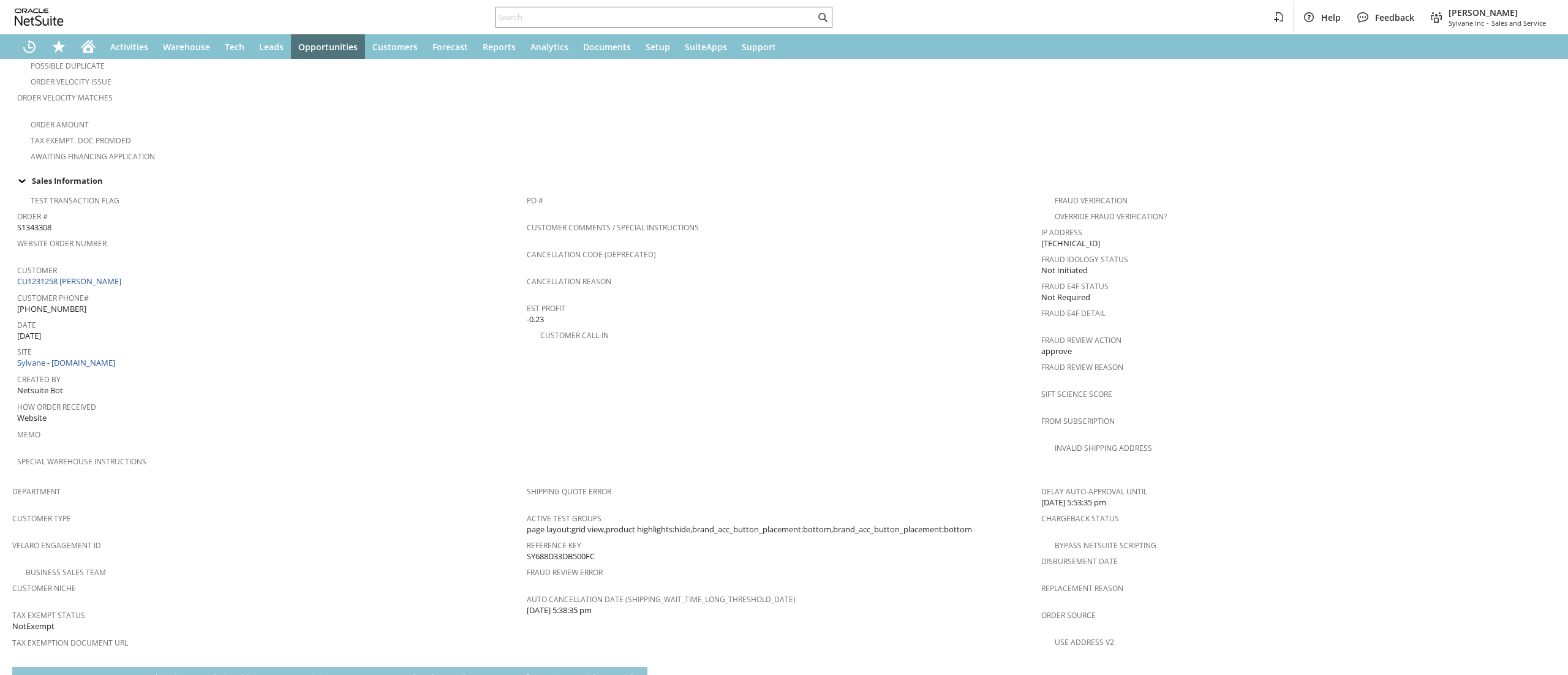
scroll to position [558, 0]
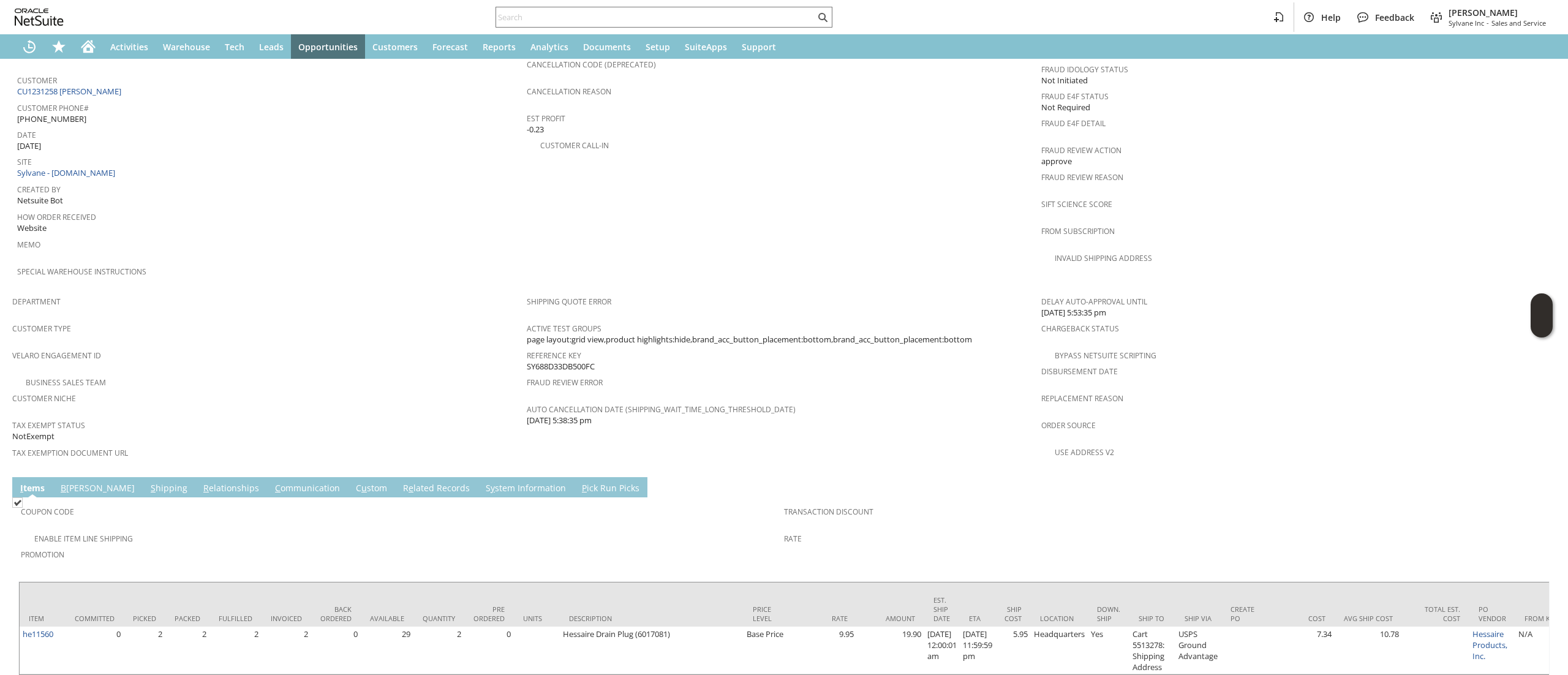
click at [148, 482] on link "S hipping" at bounding box center [170, 489] width 43 height 13
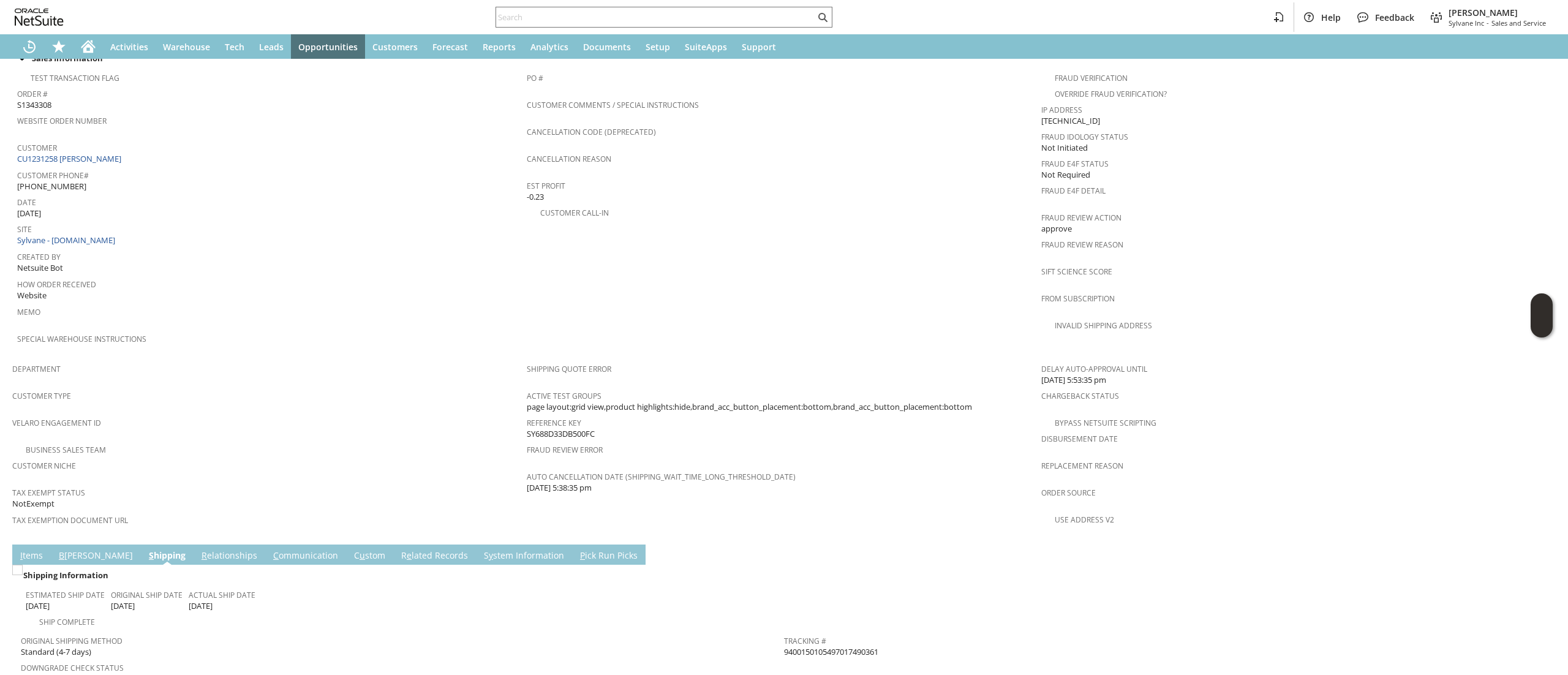
scroll to position [584, 0]
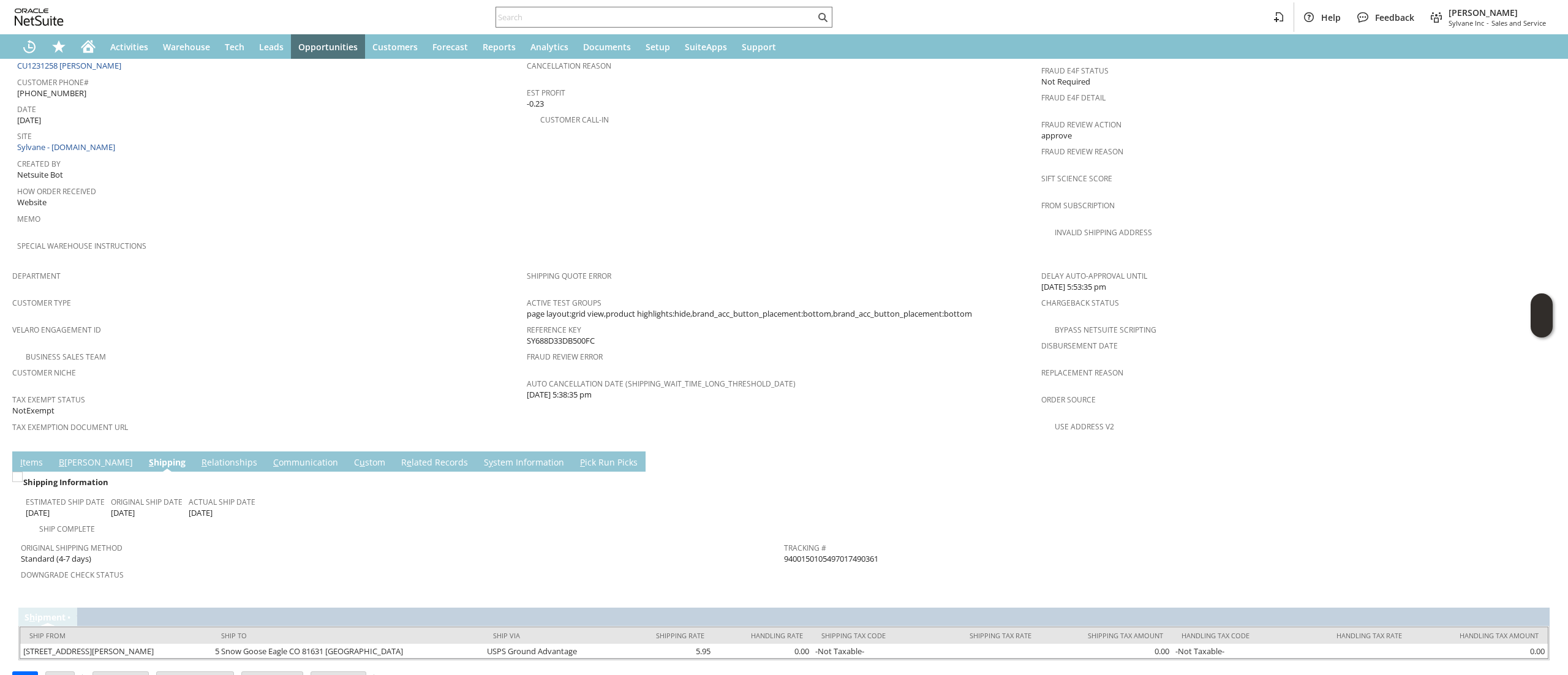
click at [44, 456] on link "I tems" at bounding box center [32, 463] width 29 height 13
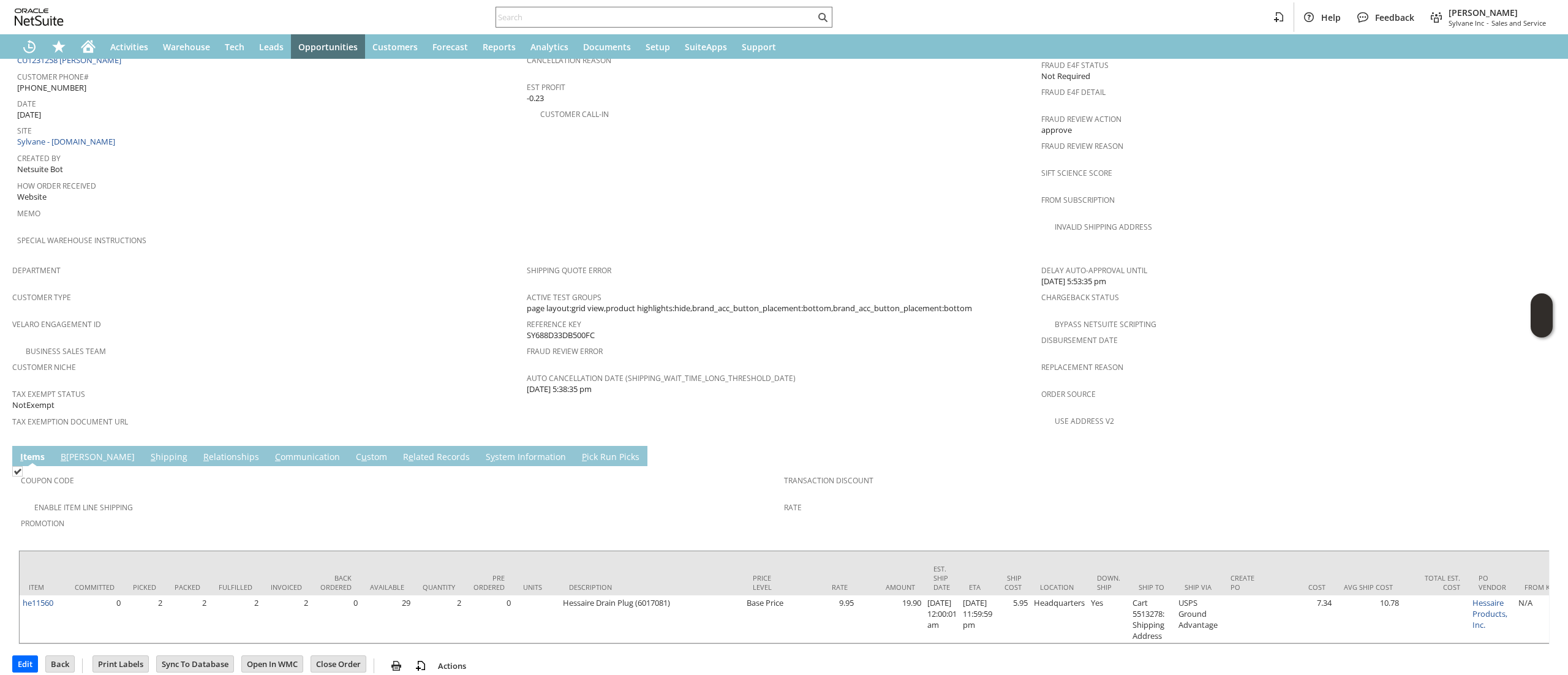
scroll to position [590, 0]
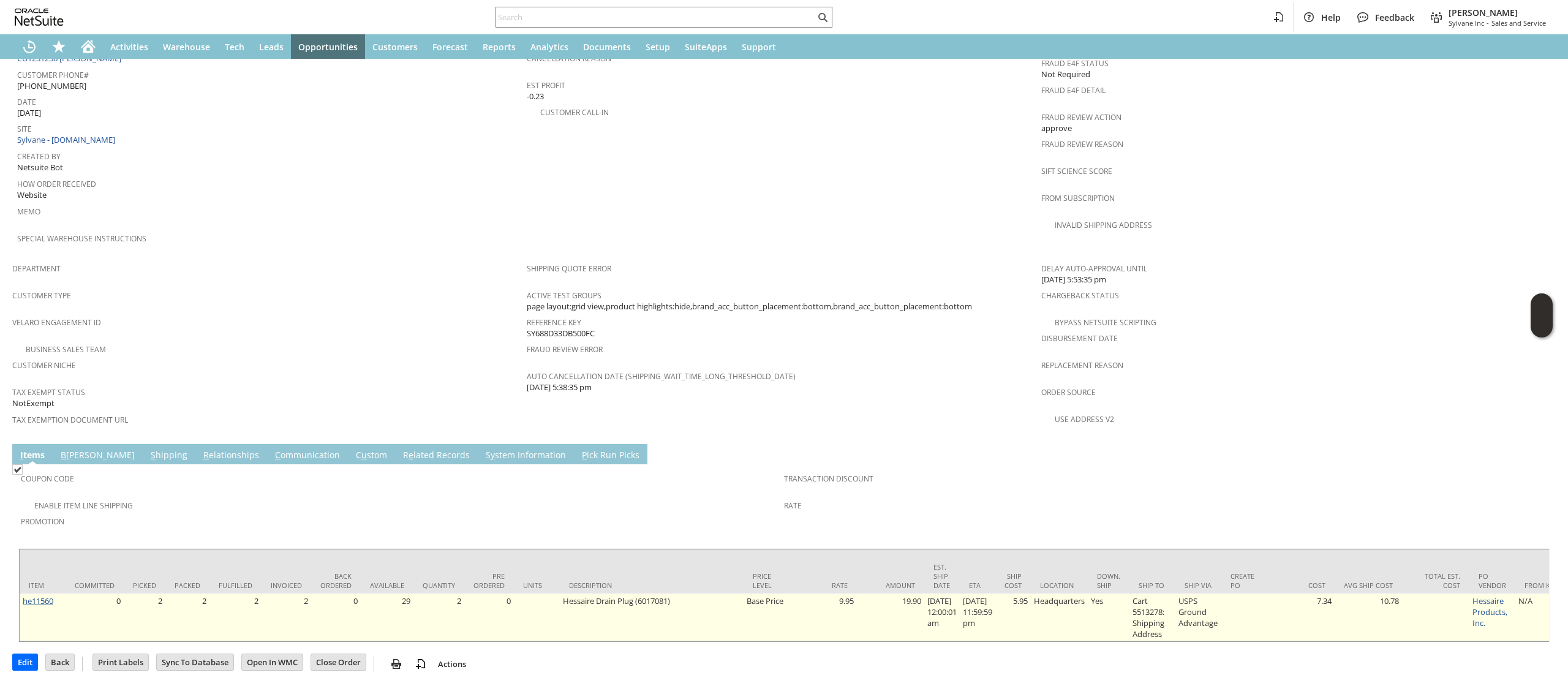
click at [52, 595] on link "he11560" at bounding box center [37, 600] width 31 height 11
click at [50, 595] on link "he11560" at bounding box center [37, 600] width 31 height 11
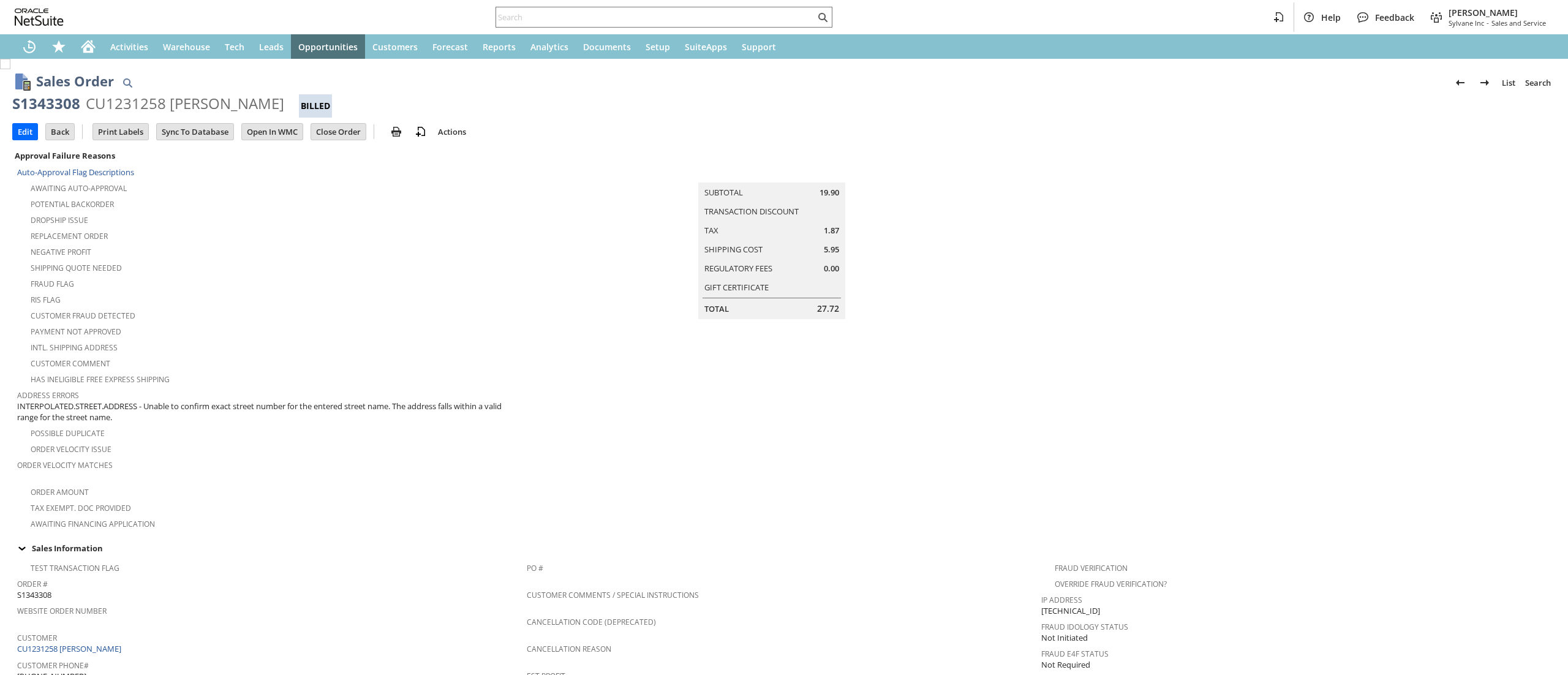
scroll to position [367, 0]
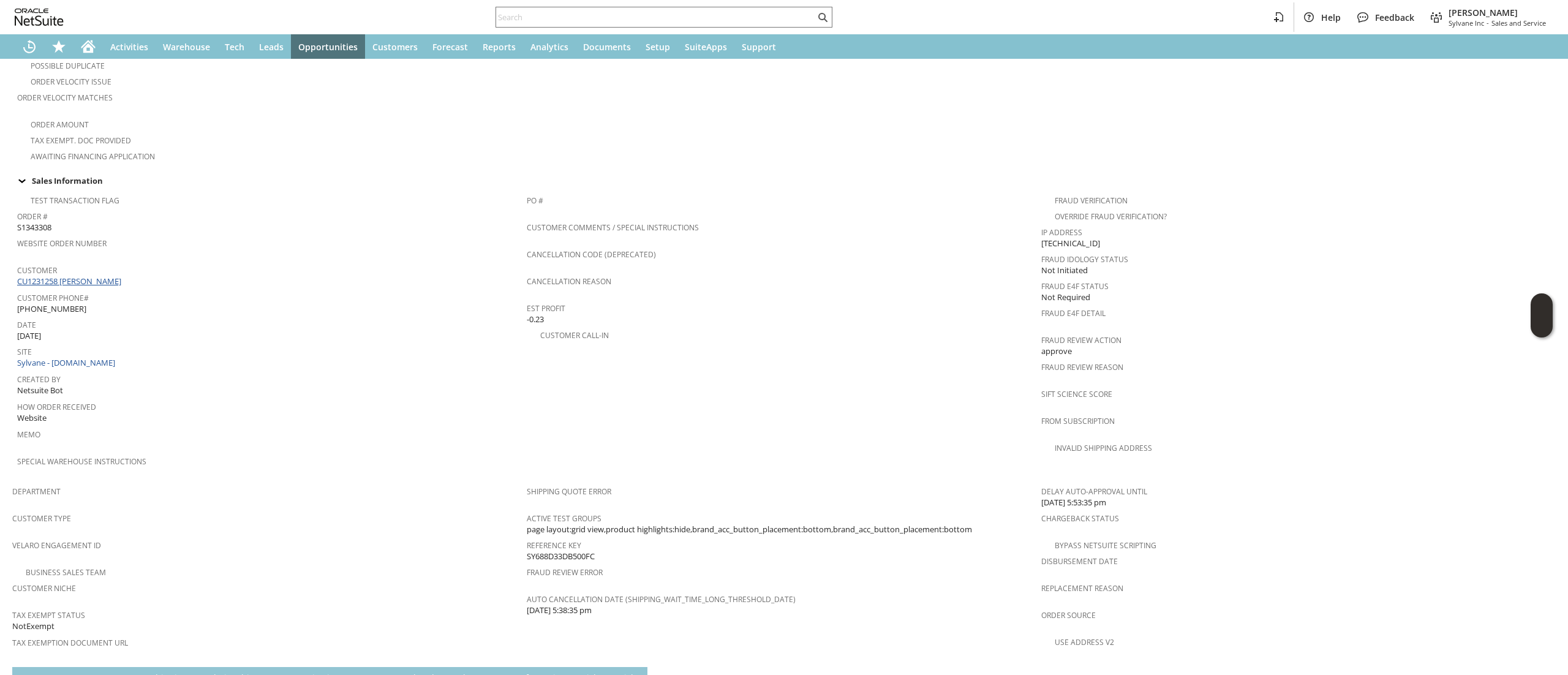
click at [111, 276] on link "CU1231258 [PERSON_NAME]" at bounding box center [71, 281] width 107 height 11
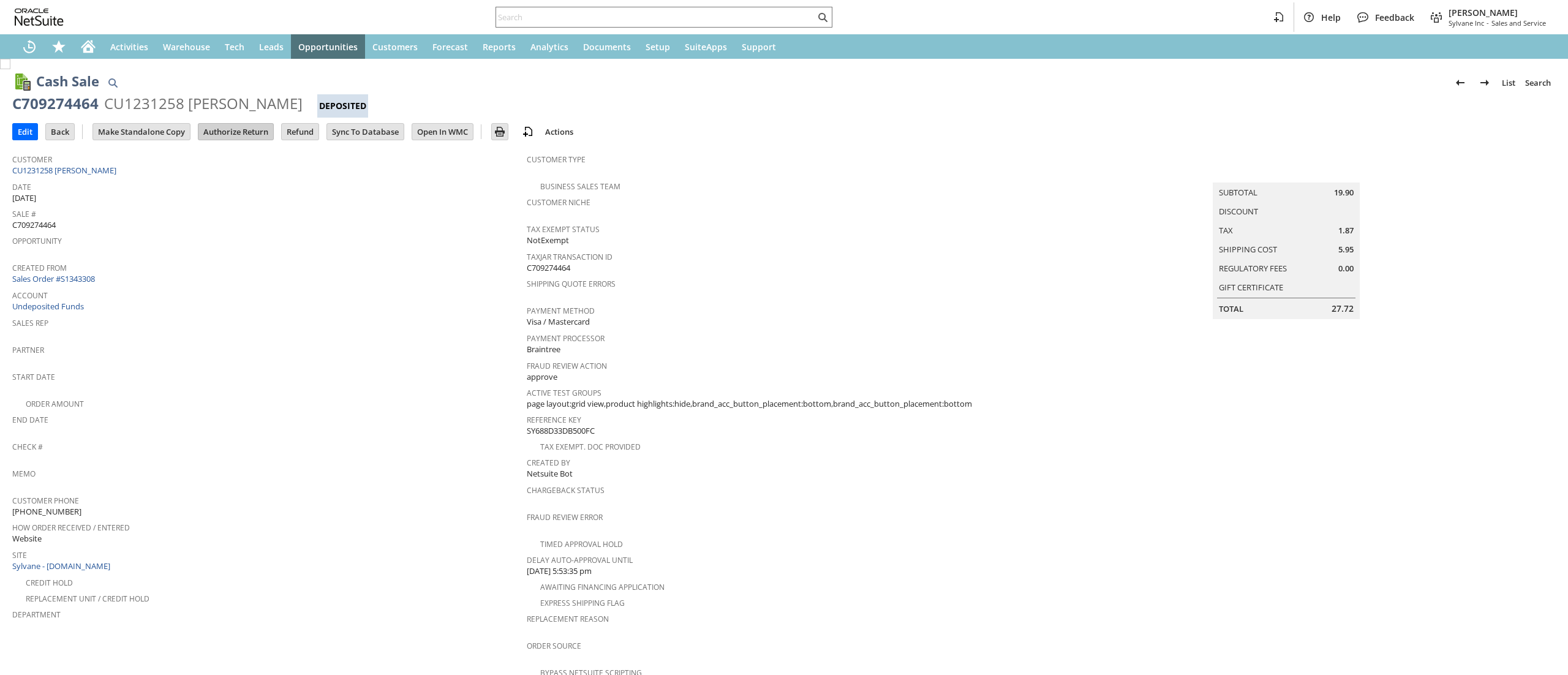
click at [243, 130] on input "Authorize Return" at bounding box center [236, 131] width 75 height 16
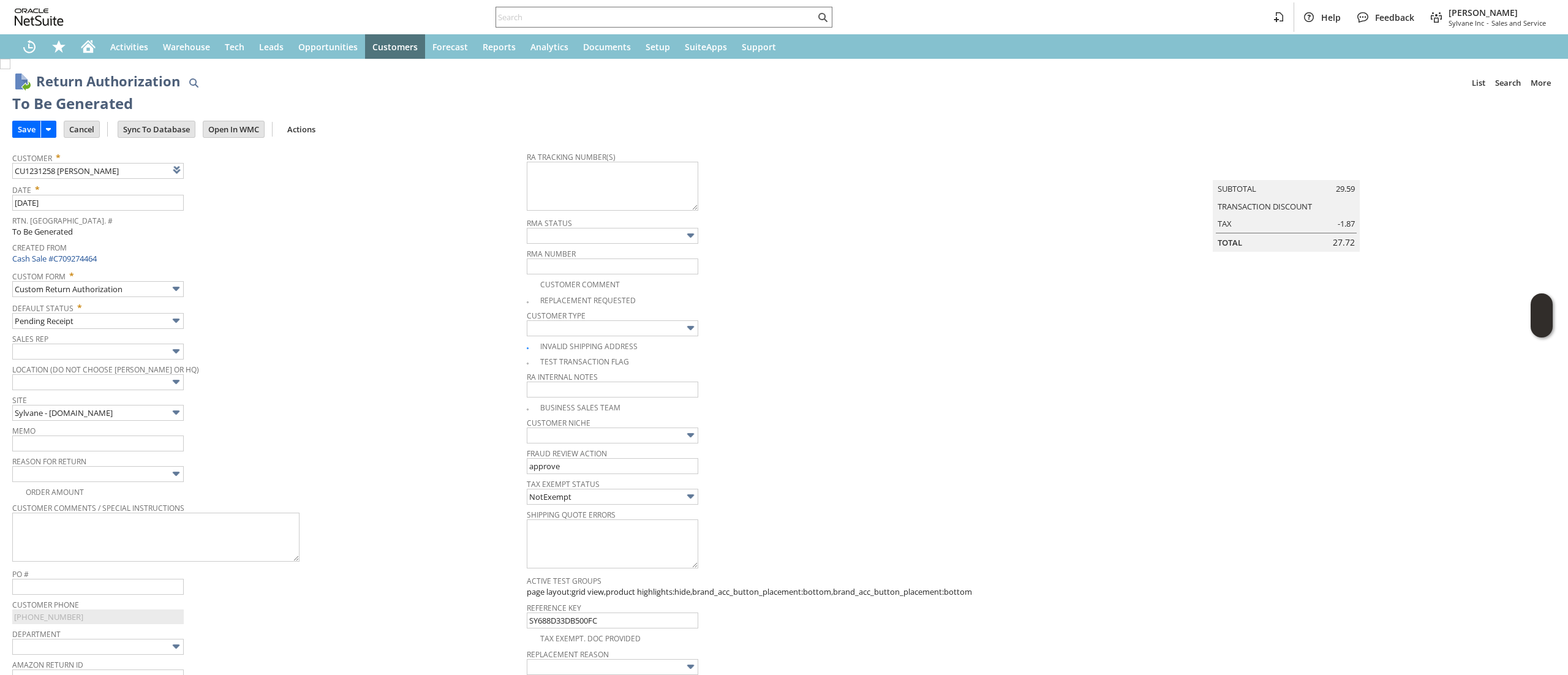
type input "Add"
type input "Copy Previous"
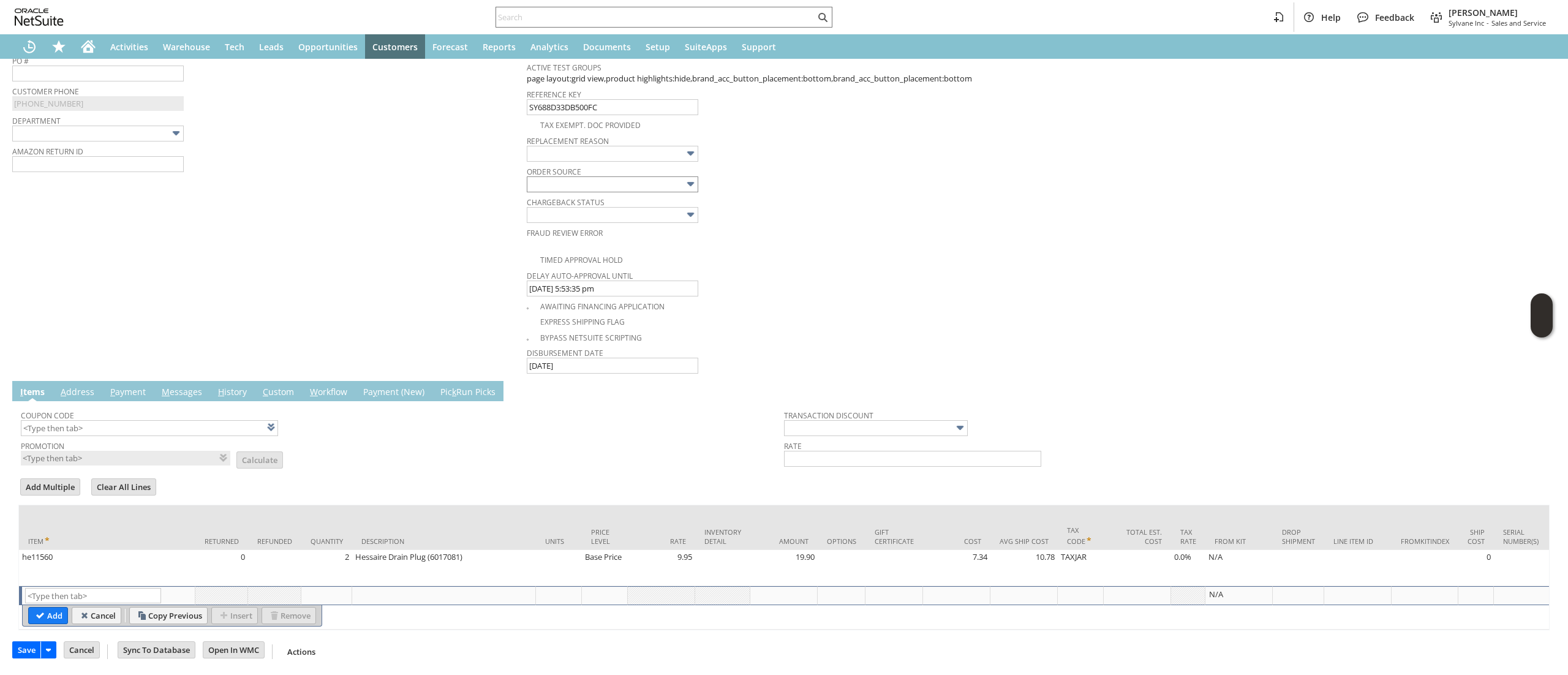
drag, startPoint x: 611, startPoint y: 184, endPoint x: 615, endPoint y: 165, distance: 19.4
click at [607, 194] on span "Chargeback Status" at bounding box center [781, 200] width 509 height 13
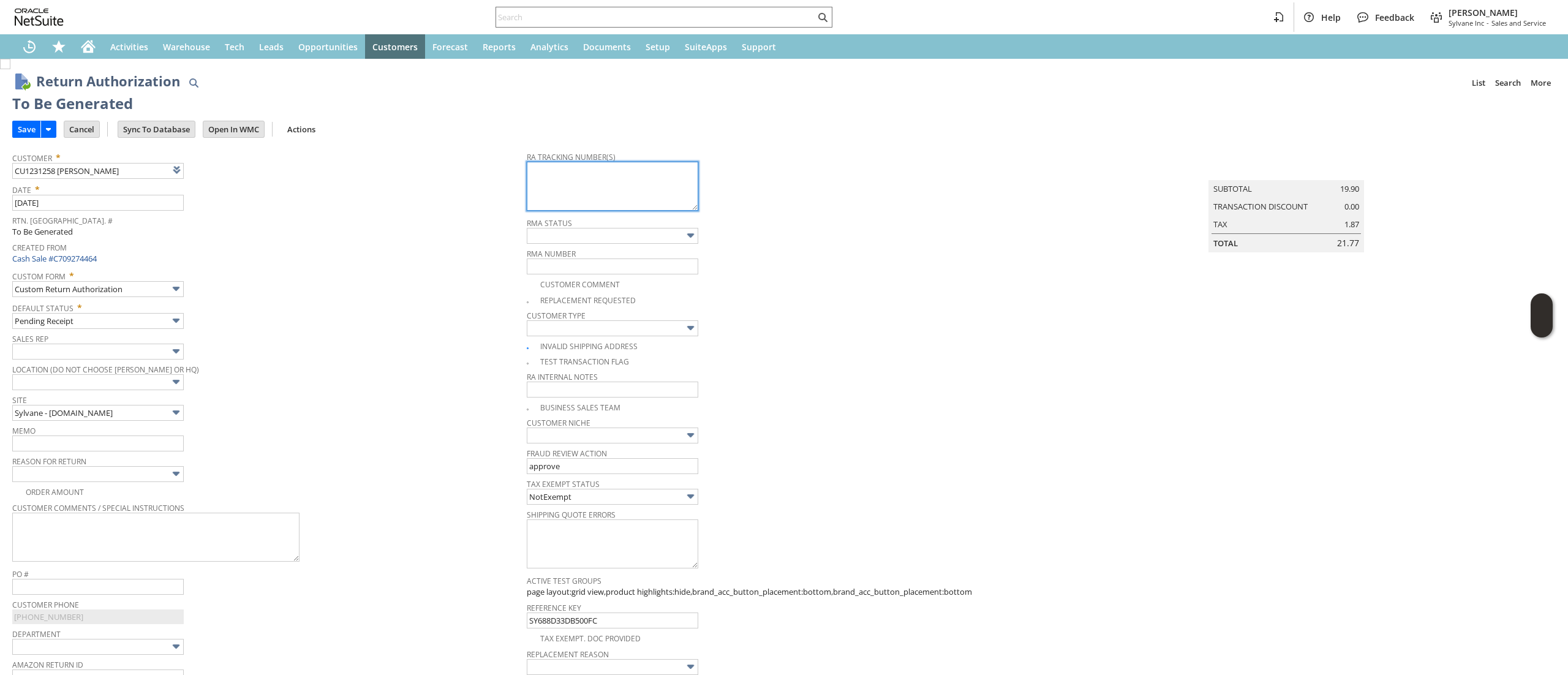
click at [641, 201] on textarea at bounding box center [612, 186] width 171 height 49
paste textarea "9400150105497017490361"
type textarea "9400150105497017490361 USPS returning to our inventory"
click at [120, 456] on span "Reason For Return" at bounding box center [267, 460] width 509 height 13
click at [138, 444] on input "text" at bounding box center [98, 443] width 171 height 16
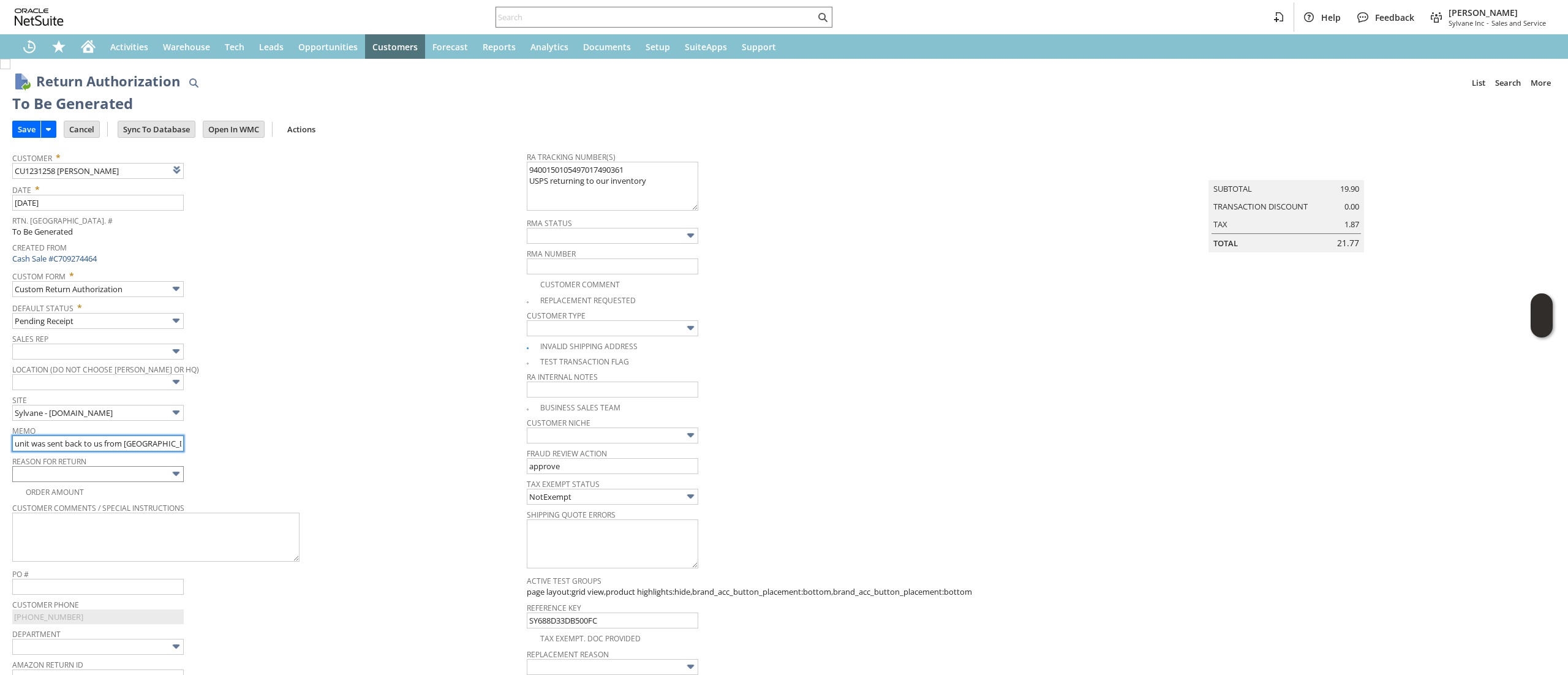
type input "unit was sent back to us from USPS"
click at [129, 492] on div "Order Amount" at bounding box center [269, 490] width 514 height 15
click at [134, 479] on input "text" at bounding box center [98, 474] width 171 height 16
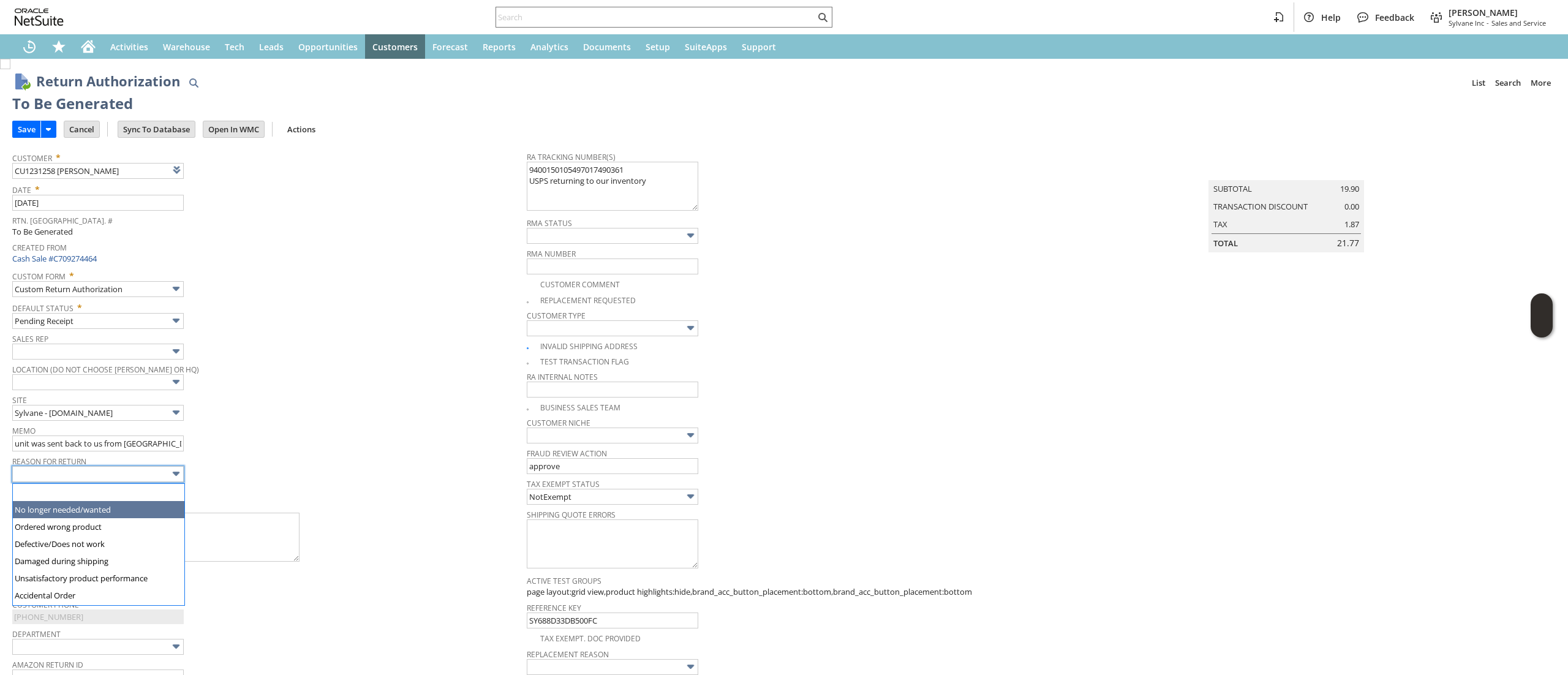
drag, startPoint x: 289, startPoint y: 484, endPoint x: 302, endPoint y: 481, distance: 13.3
click at [289, 486] on tbody "Customer * CU1231258 Tracy W Speer List Search Date * 8/11/2025 Rtn. Auth. # To…" at bounding box center [269, 430] width 514 height 569
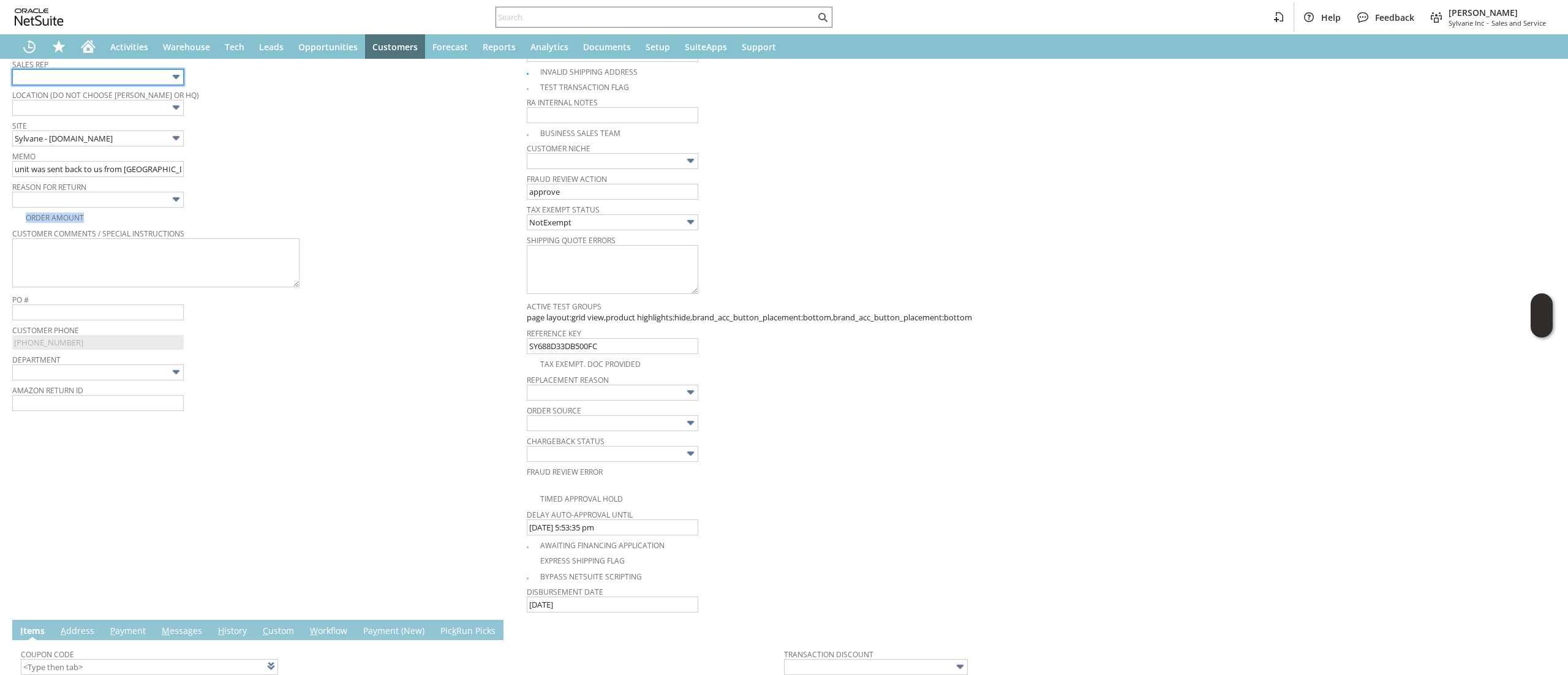
scroll to position [245, 0]
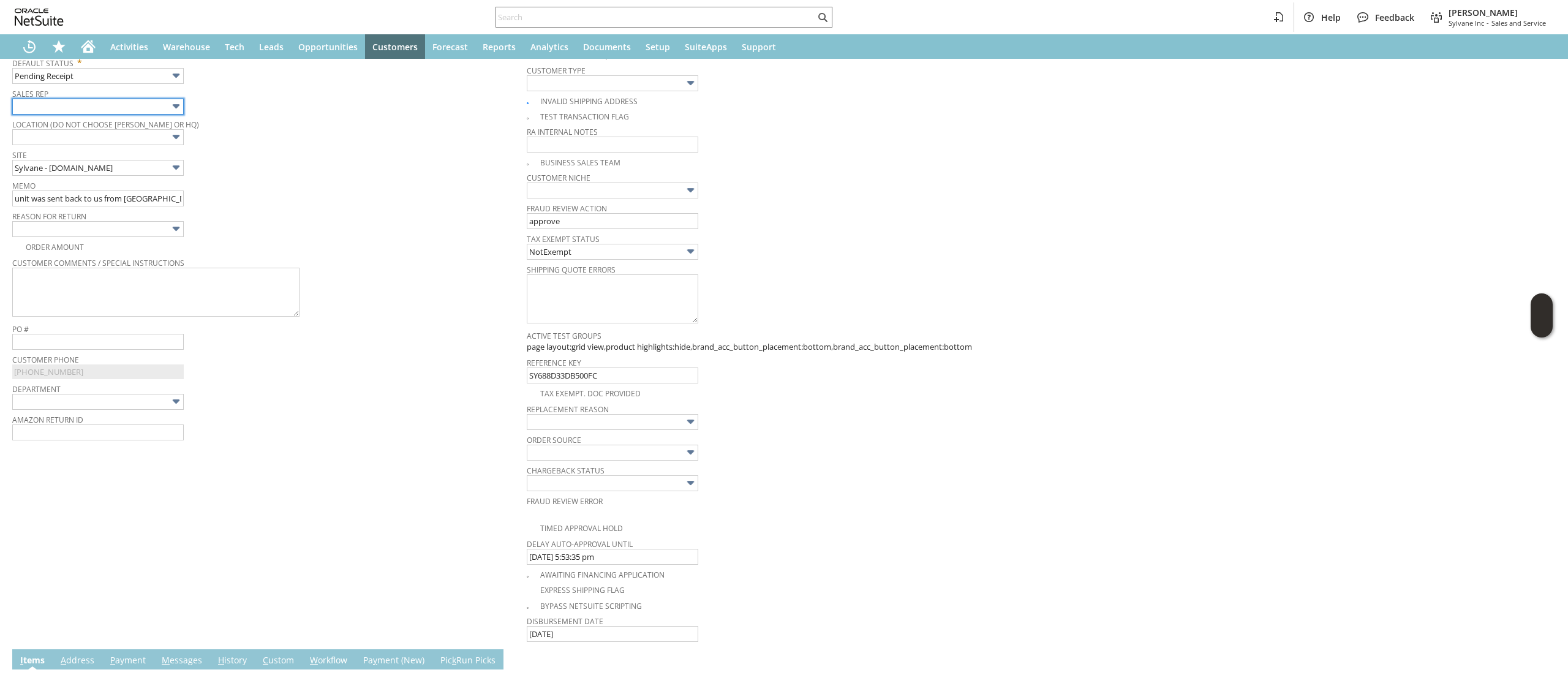
click at [131, 107] on input "text" at bounding box center [98, 106] width 171 height 16
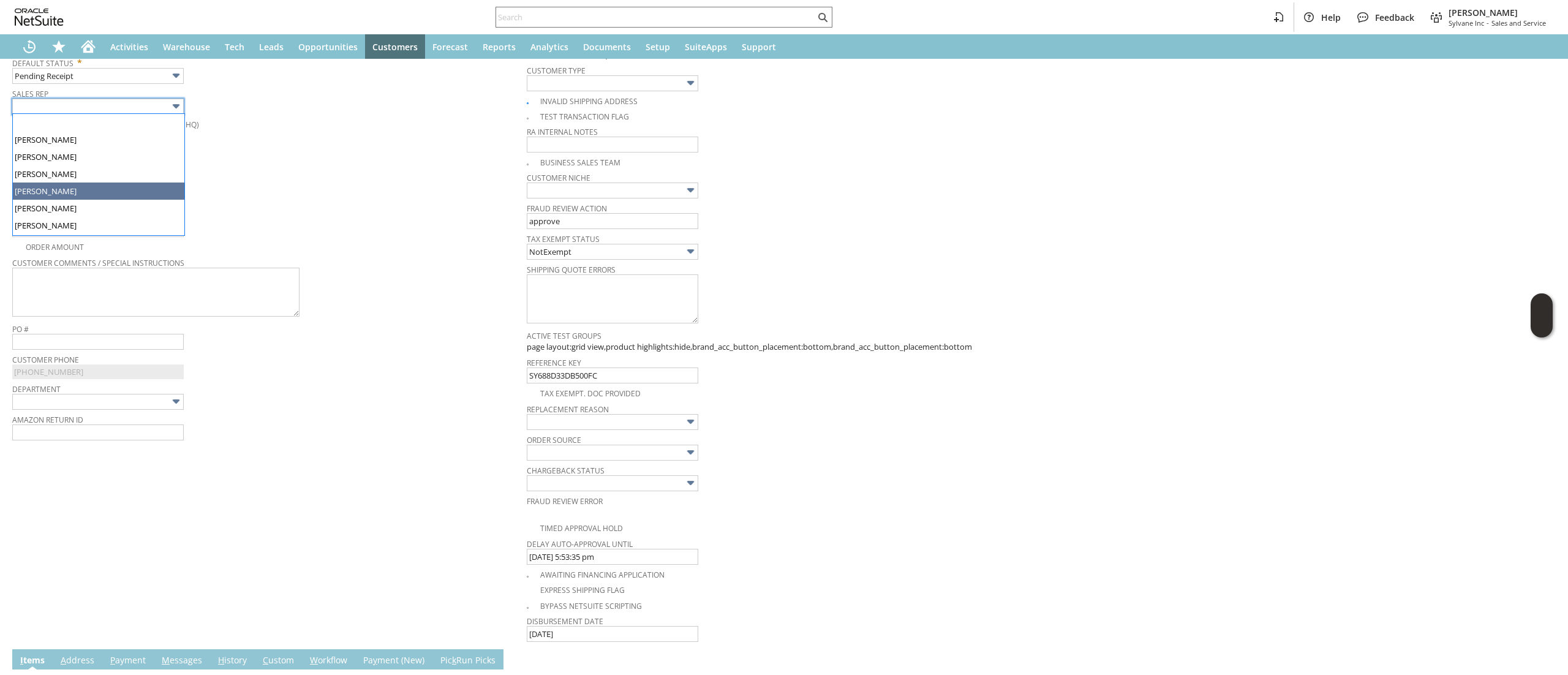
click at [338, 169] on div "Site Sylvane - www.sylvane.com" at bounding box center [267, 160] width 509 height 29
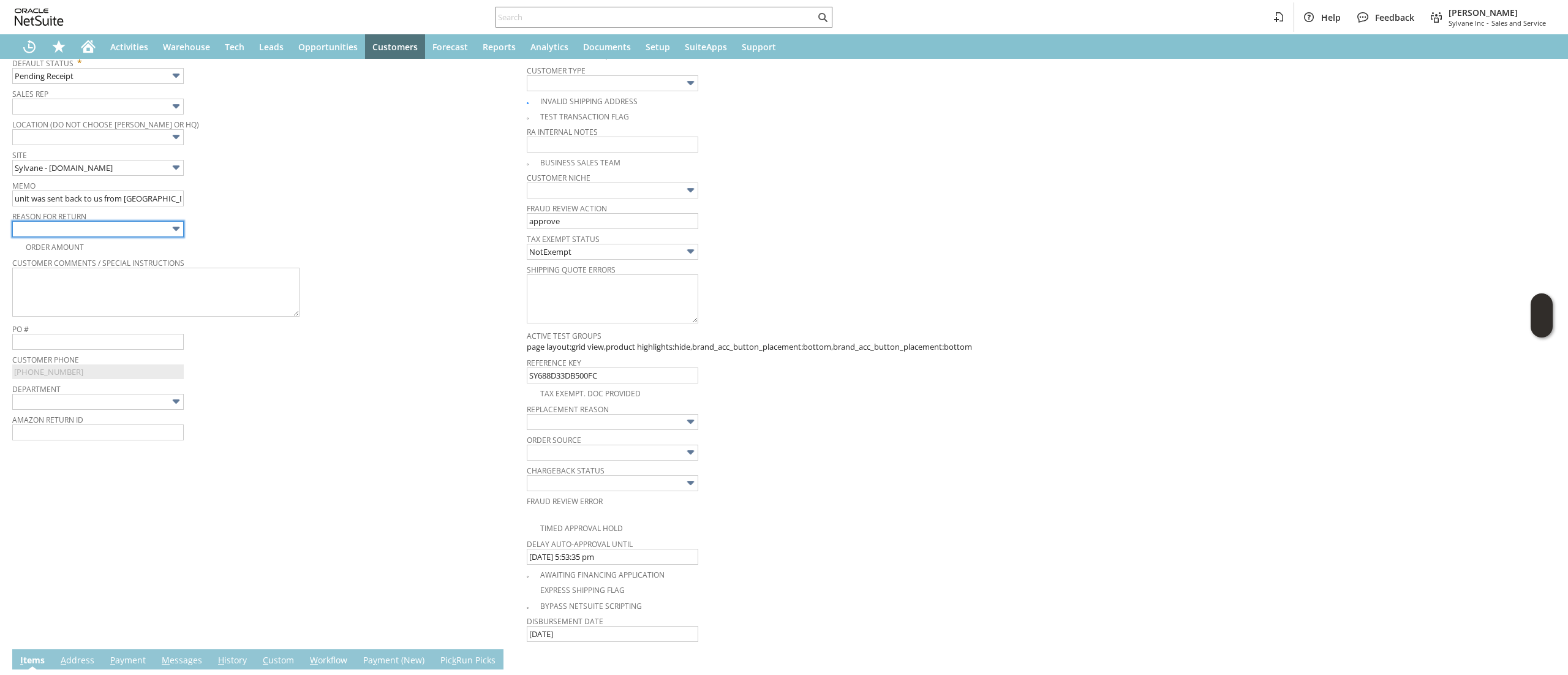
click at [137, 224] on input "text" at bounding box center [98, 229] width 171 height 16
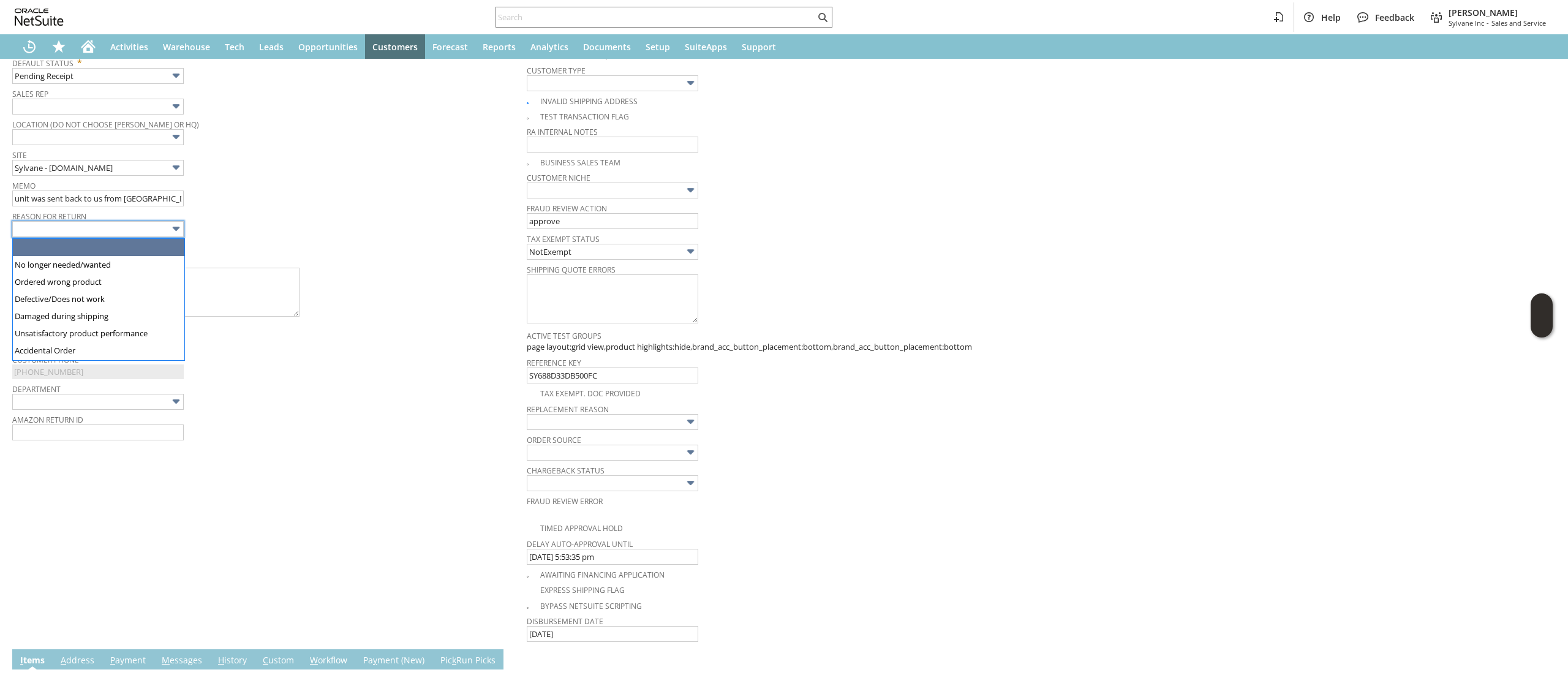
click at [178, 190] on span "Memo" at bounding box center [267, 184] width 509 height 13
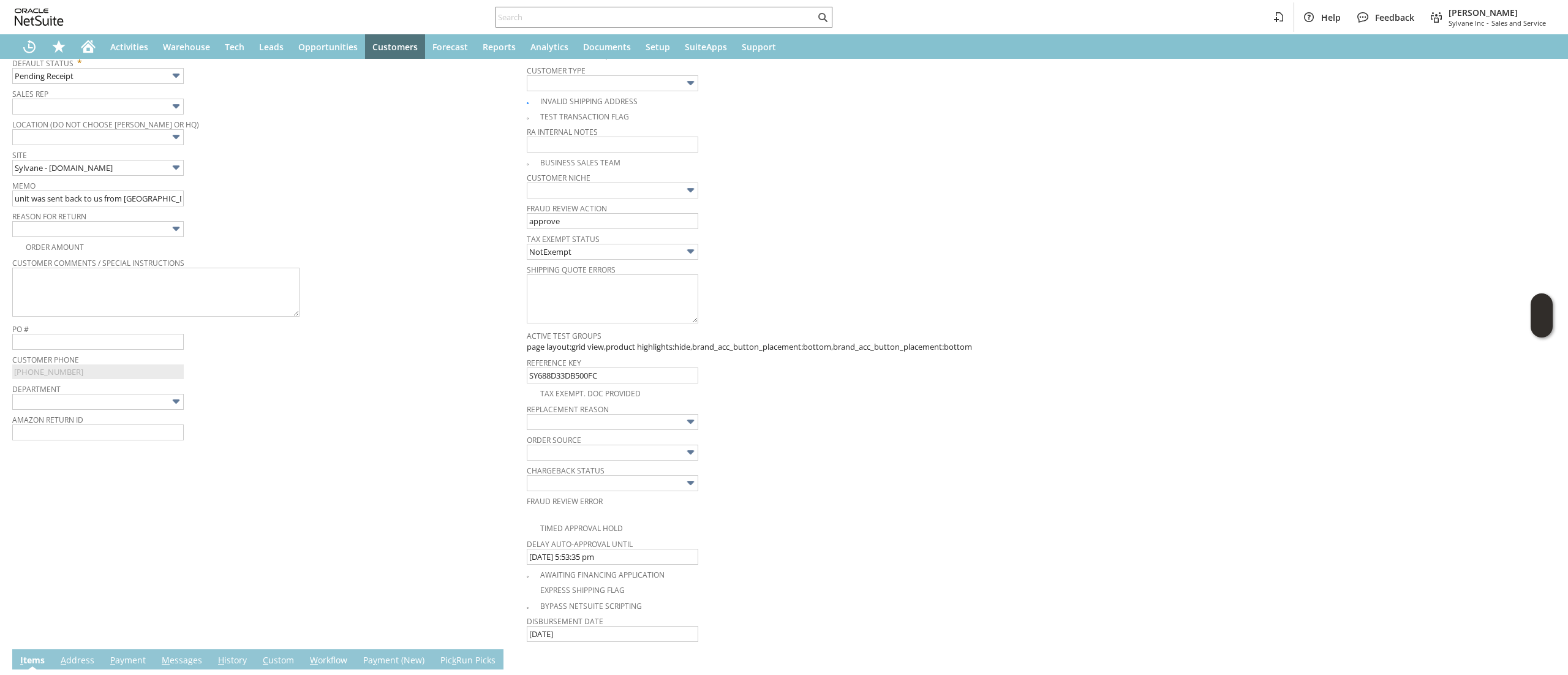
click at [142, 218] on span "Reason For Return" at bounding box center [267, 214] width 509 height 13
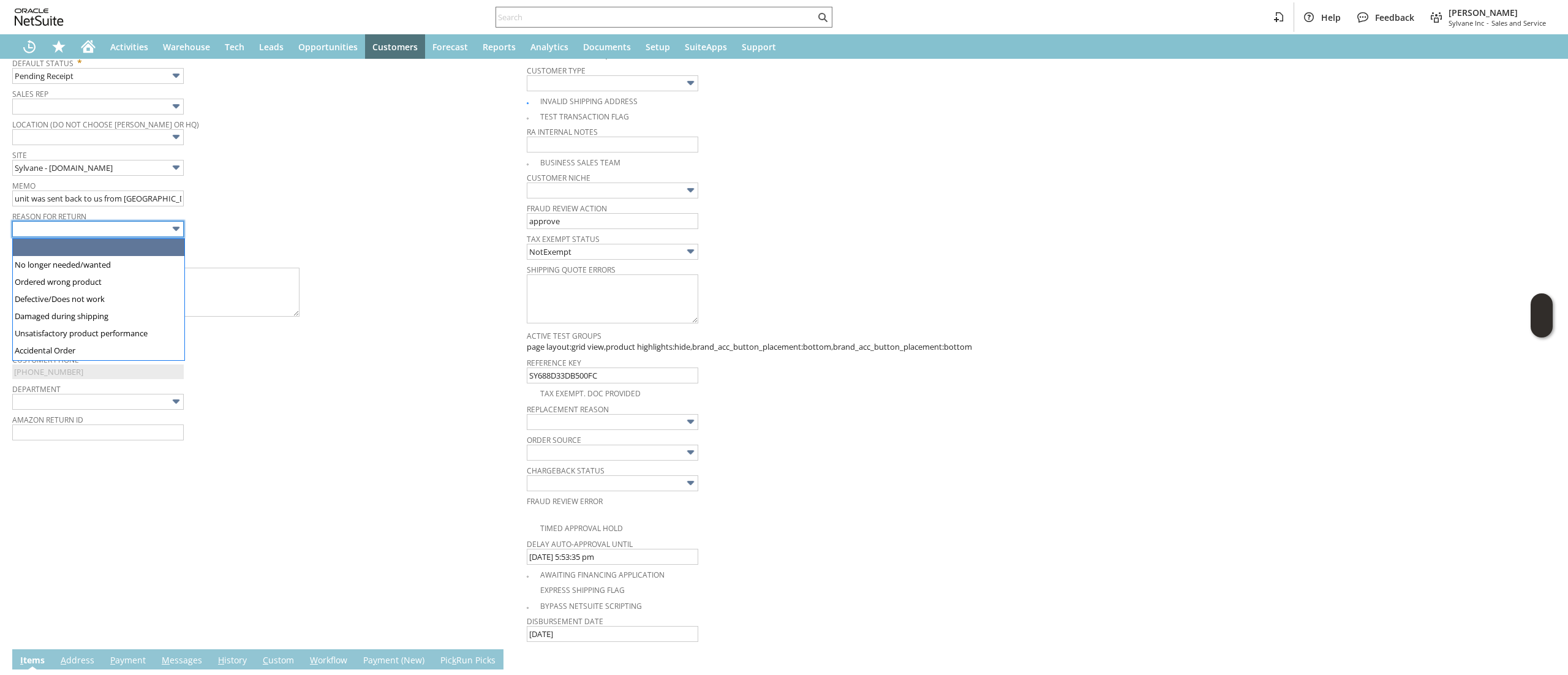
drag, startPoint x: 141, startPoint y: 224, endPoint x: 142, endPoint y: 243, distance: 19.0
click at [140, 225] on input "text" at bounding box center [98, 229] width 171 height 16
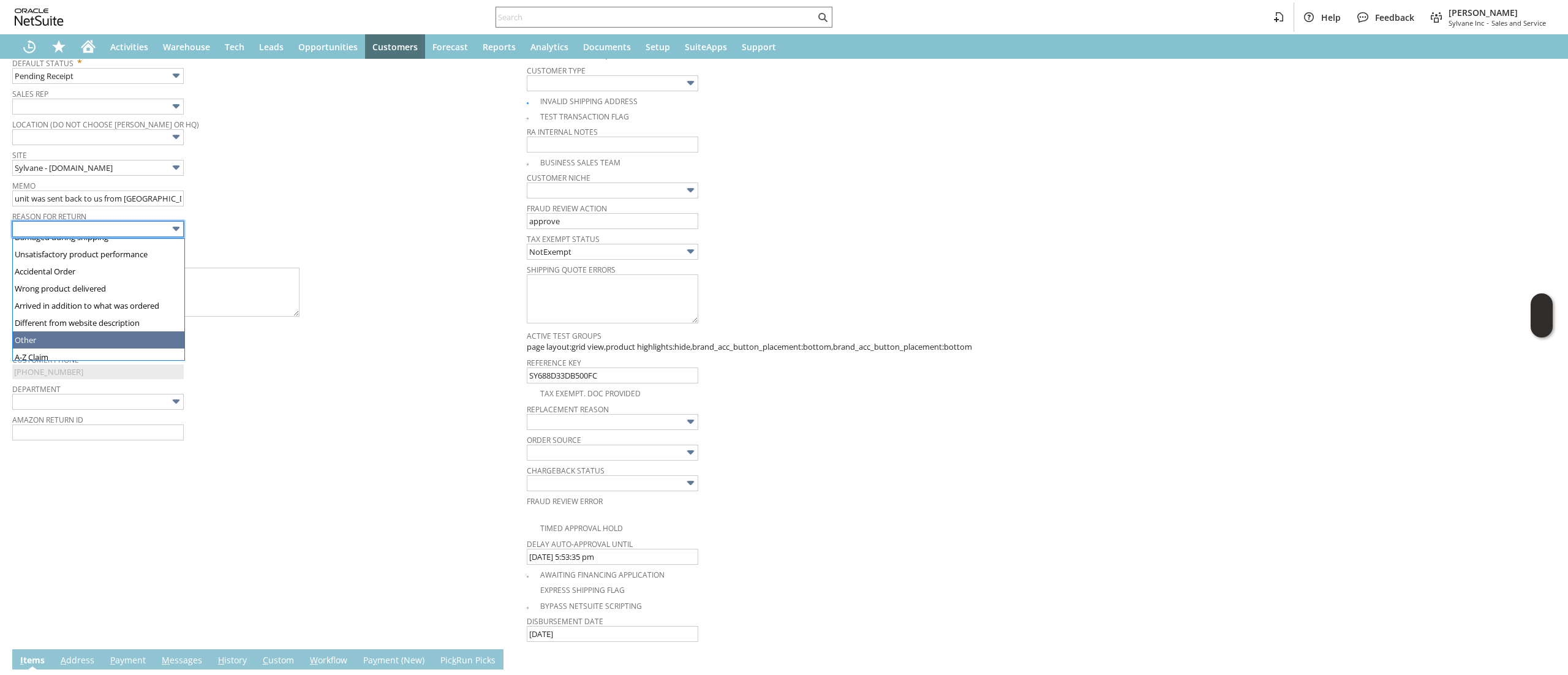
type input "Other"
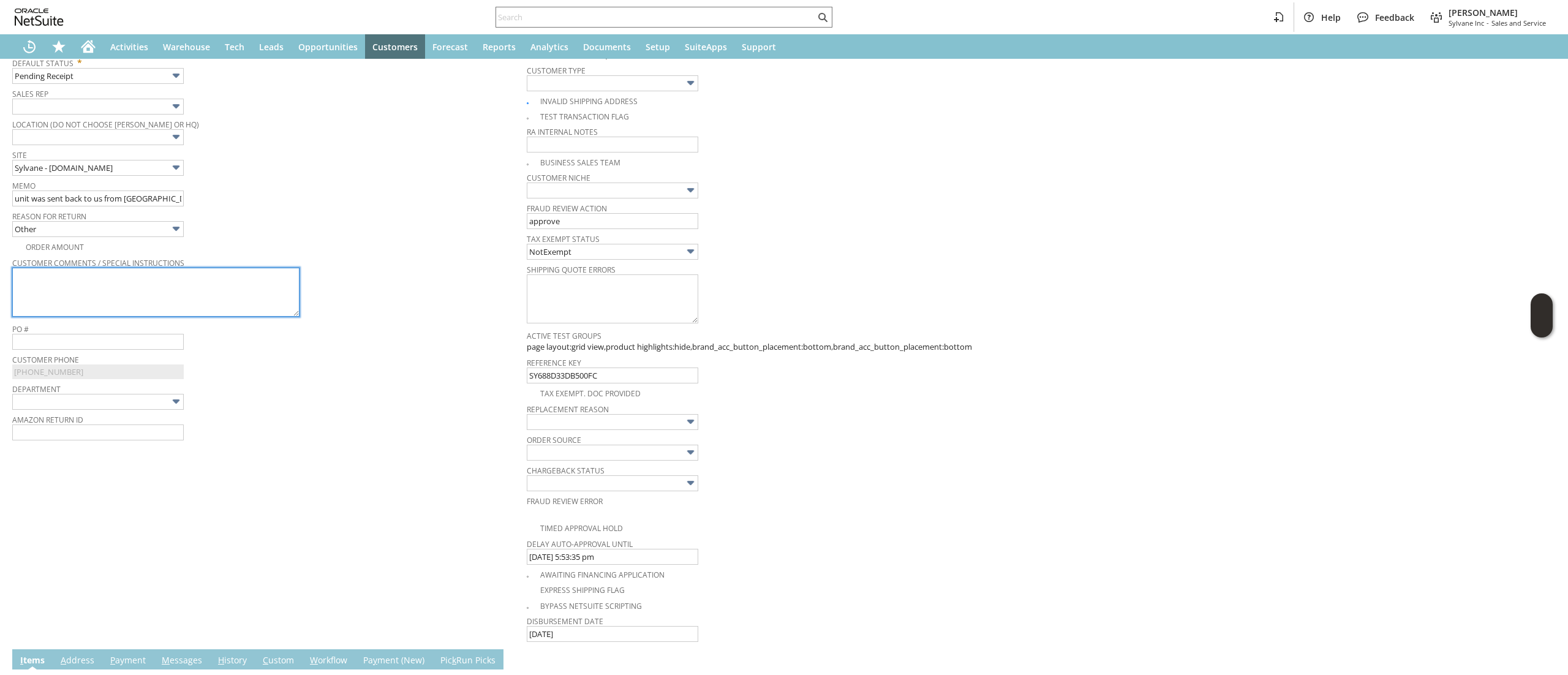
click at [260, 299] on textarea at bounding box center [156, 292] width 288 height 49
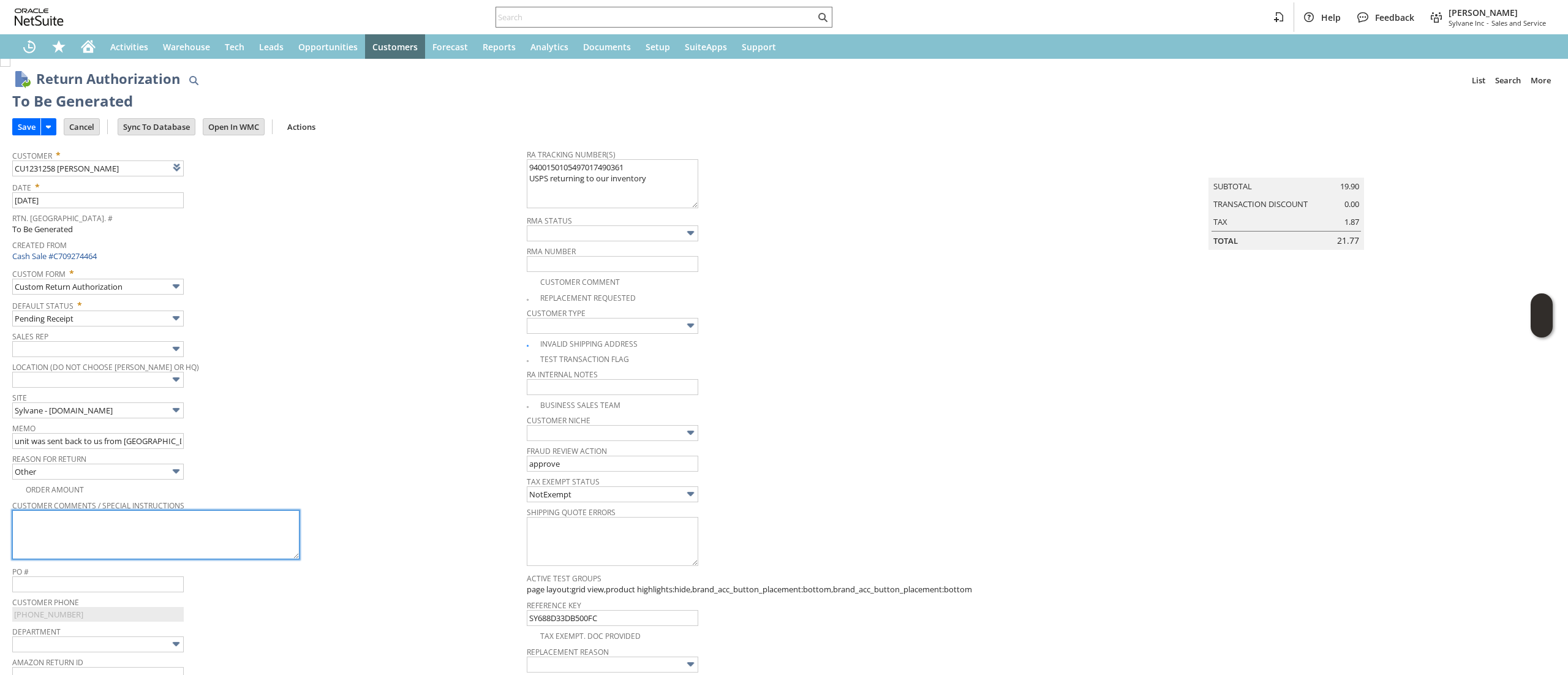
scroll to position [0, 0]
click at [32, 131] on input "Save" at bounding box center [26, 129] width 27 height 16
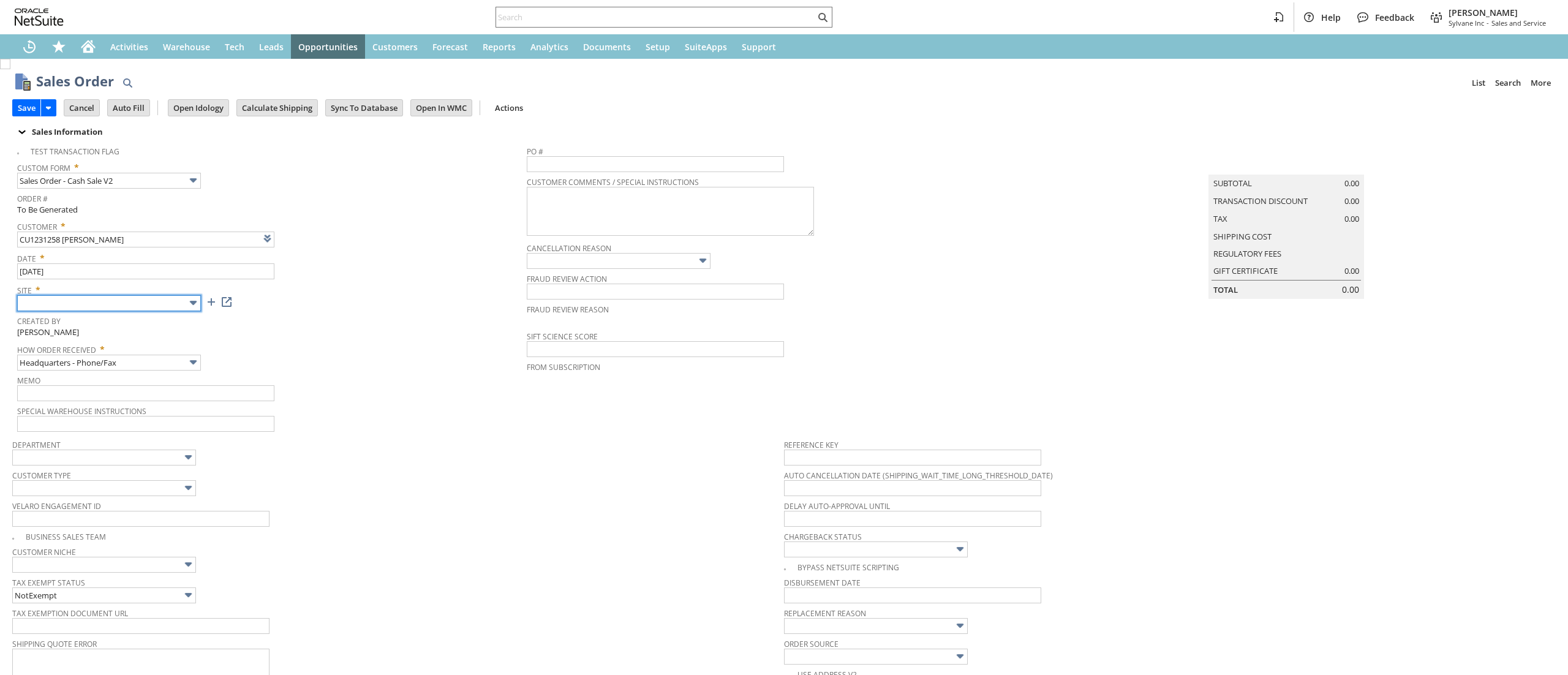
type input "Intelligent Recommendations ⁰"
click at [141, 296] on input "text" at bounding box center [109, 303] width 184 height 16
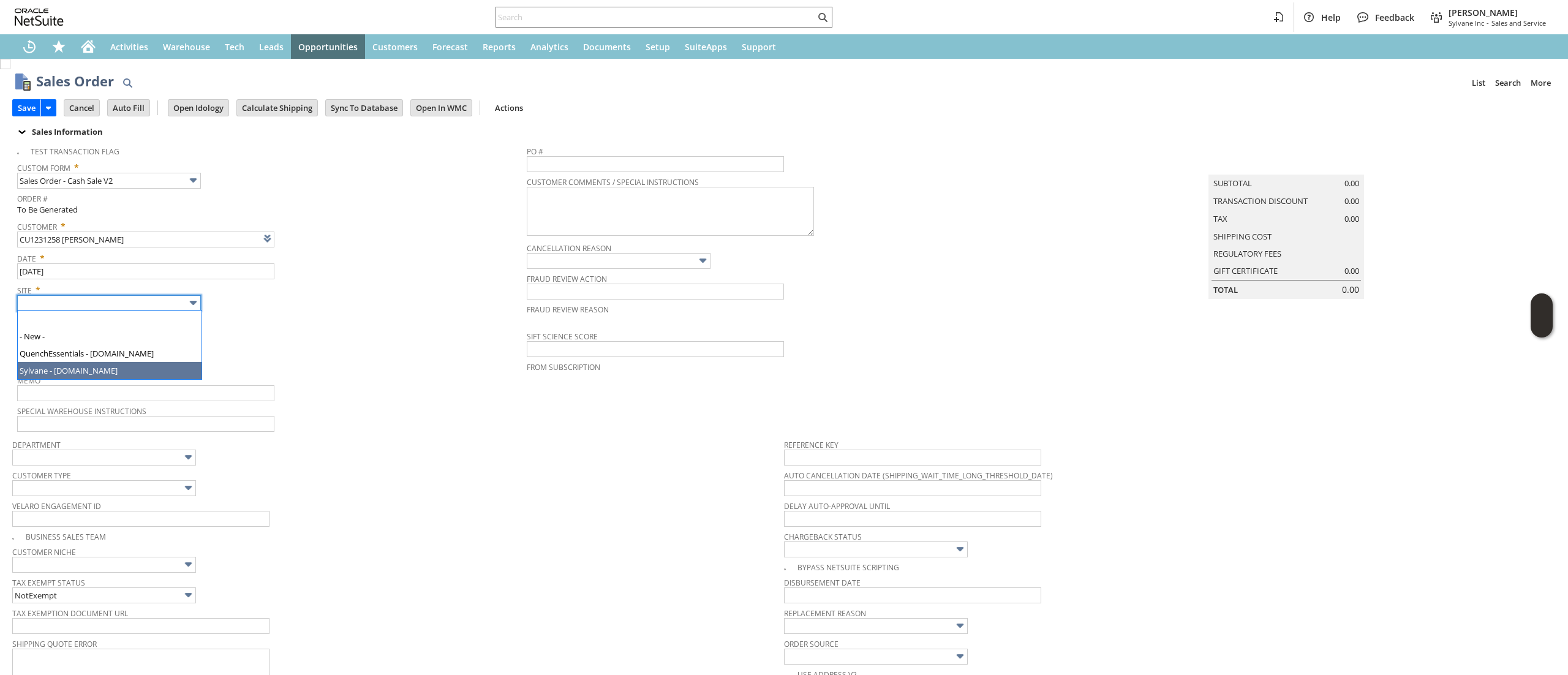
type input "Sylvane - [DOMAIN_NAME]"
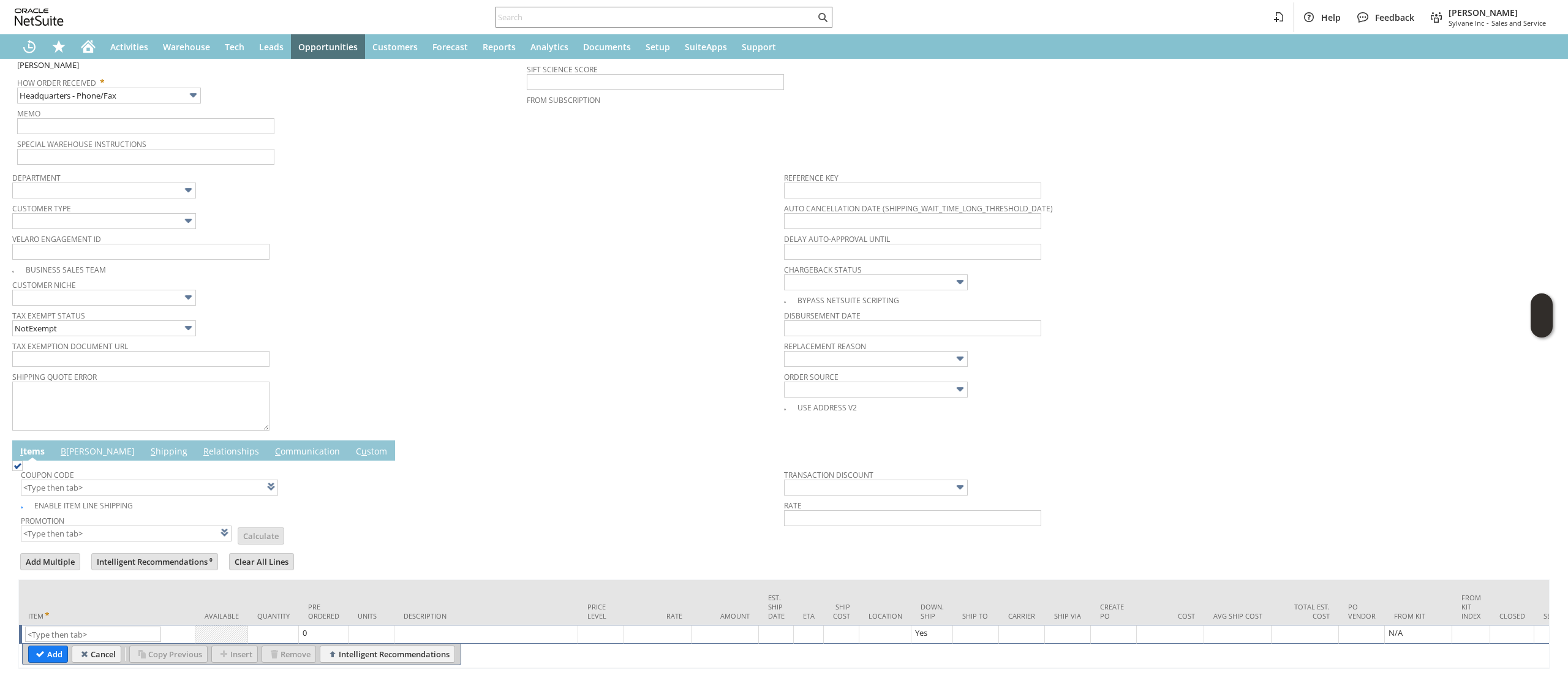
scroll to position [328, 0]
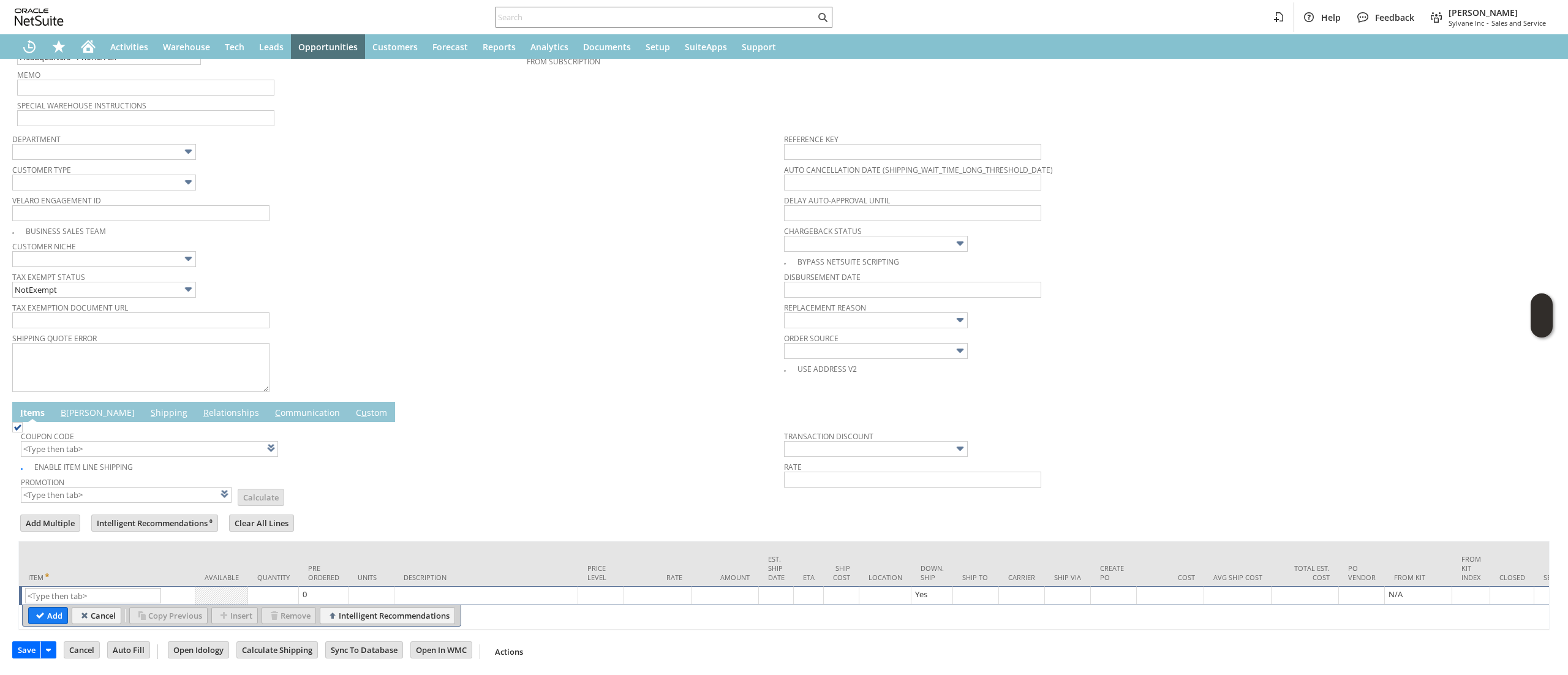
click at [91, 571] on div "Item" at bounding box center [107, 576] width 158 height 11
click at [89, 564] on td "Item" at bounding box center [107, 564] width 176 height 45
click at [89, 571] on div "Item" at bounding box center [107, 576] width 158 height 11
click at [101, 589] on input "text" at bounding box center [93, 596] width 136 height 15
paste input "he11560"
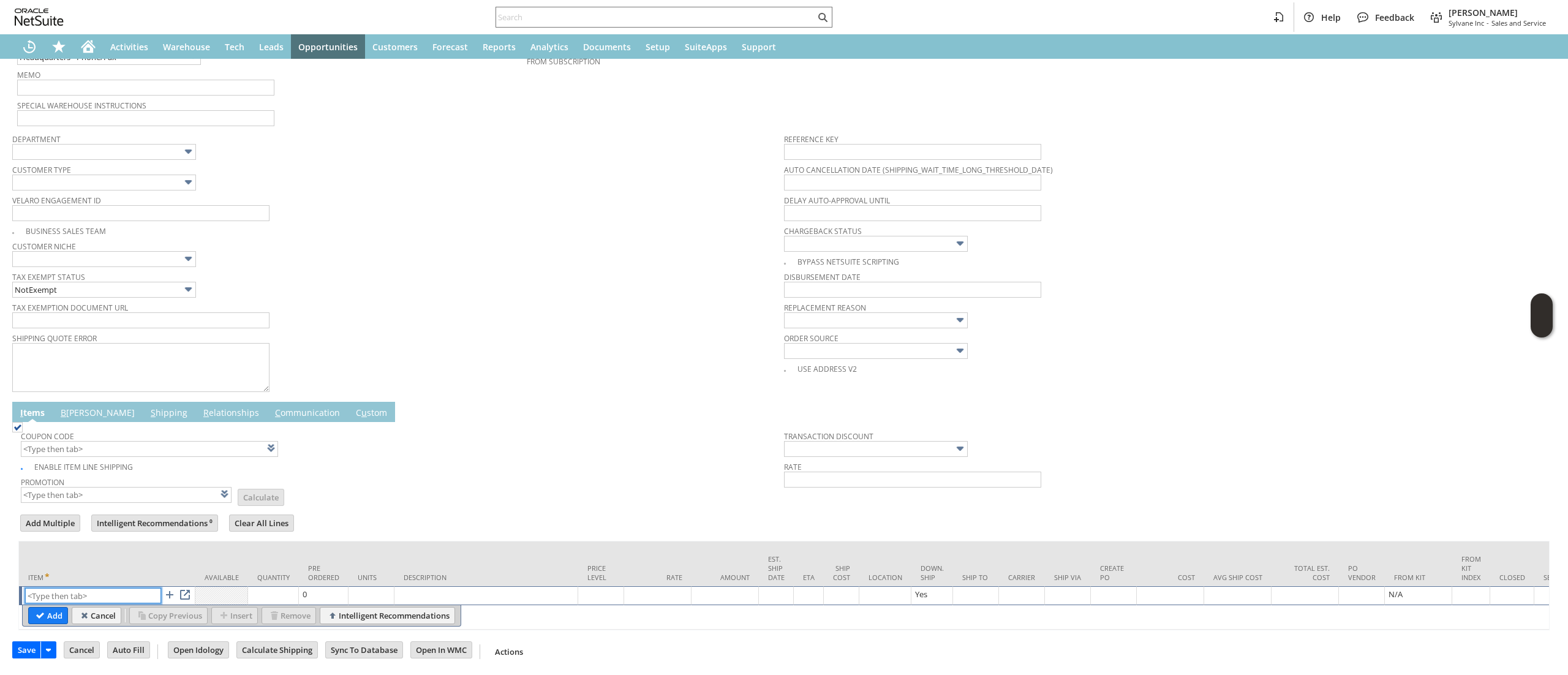
type input "he11560"
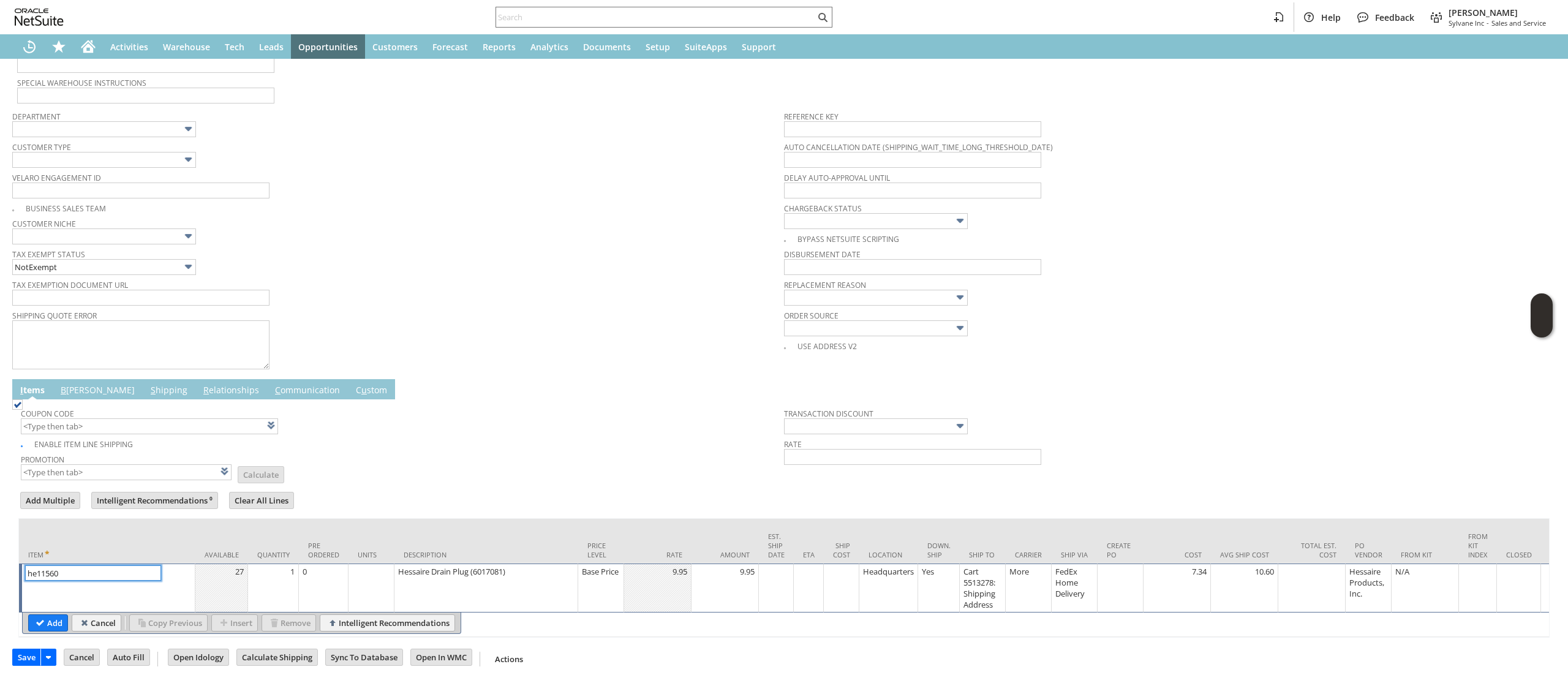
type input "Cart 5513278: Shipping Address"
type input "he11560"
click at [50, 613] on td "he11560 List Search" at bounding box center [107, 588] width 176 height 49
click at [45, 620] on input "Add" at bounding box center [48, 623] width 38 height 16
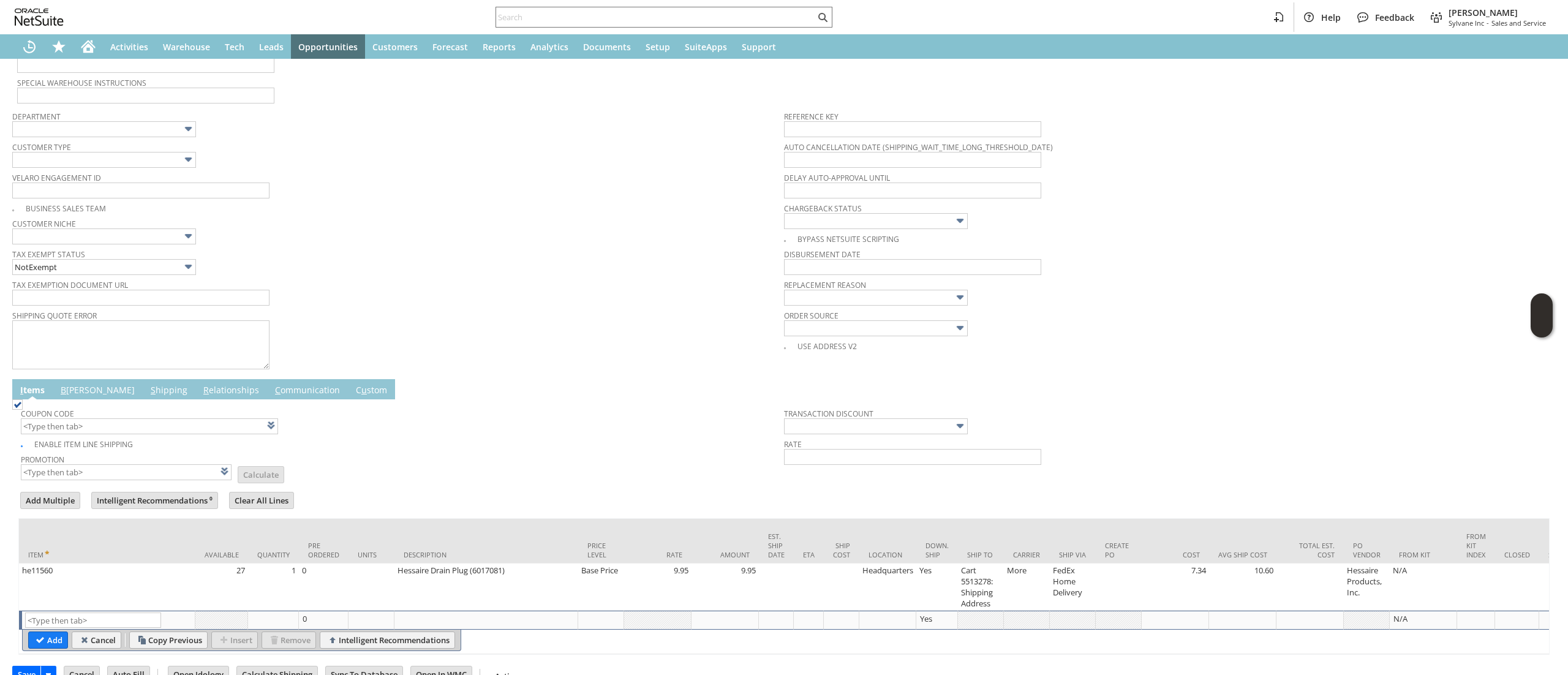
type input "Intelligent Recommendations¹⁰"
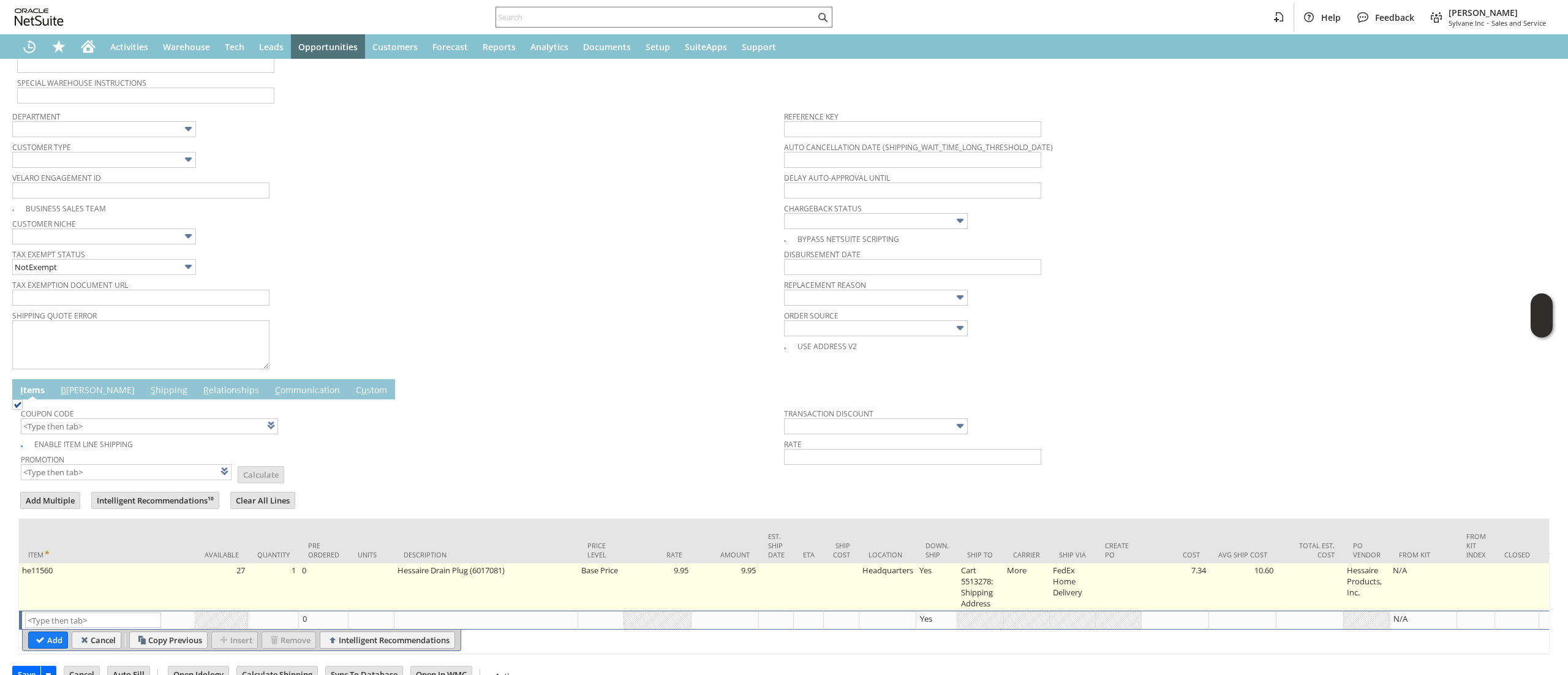
click at [987, 582] on td "Cart 5513278: Shipping Address" at bounding box center [981, 587] width 46 height 47
type input "Cart 5513278: Shipping Address"
type input "OK"
type input "Make Copy"
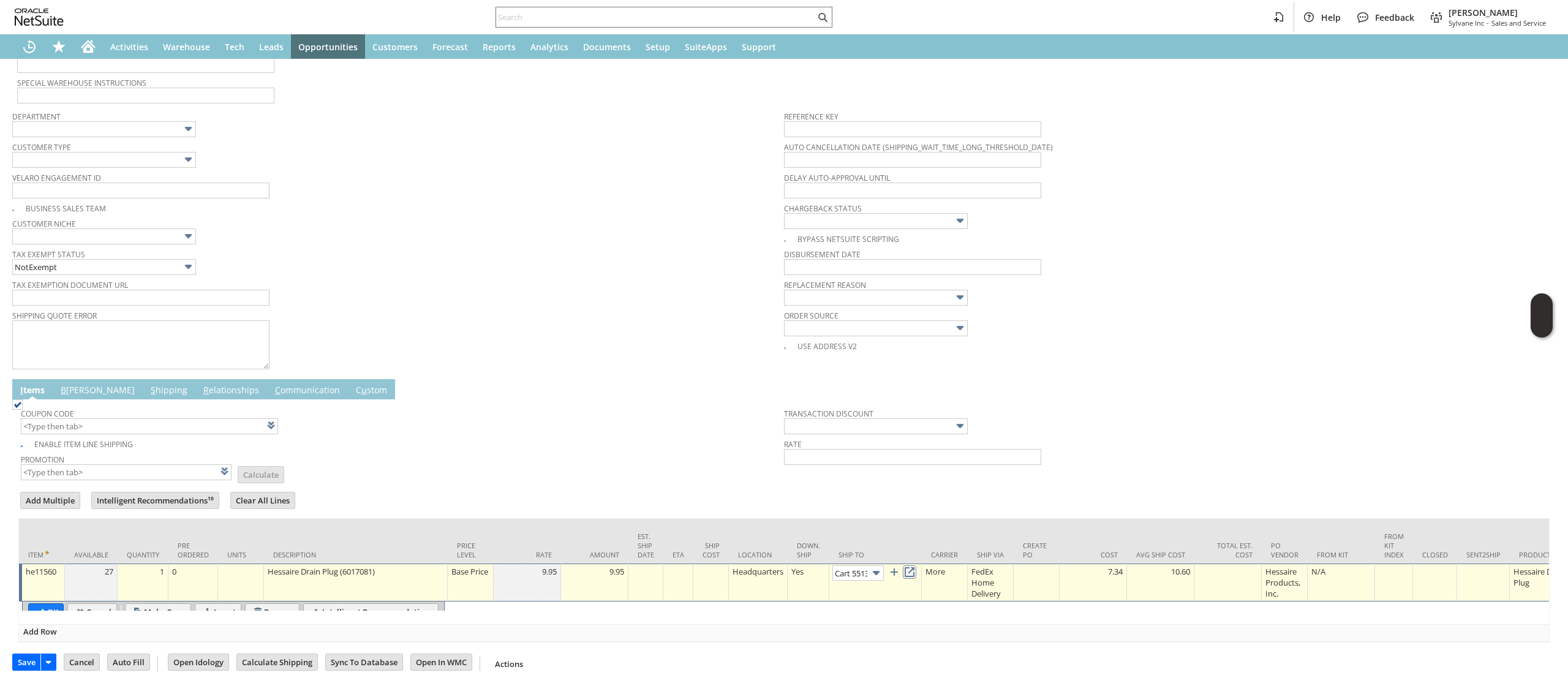
scroll to position [0, 81]
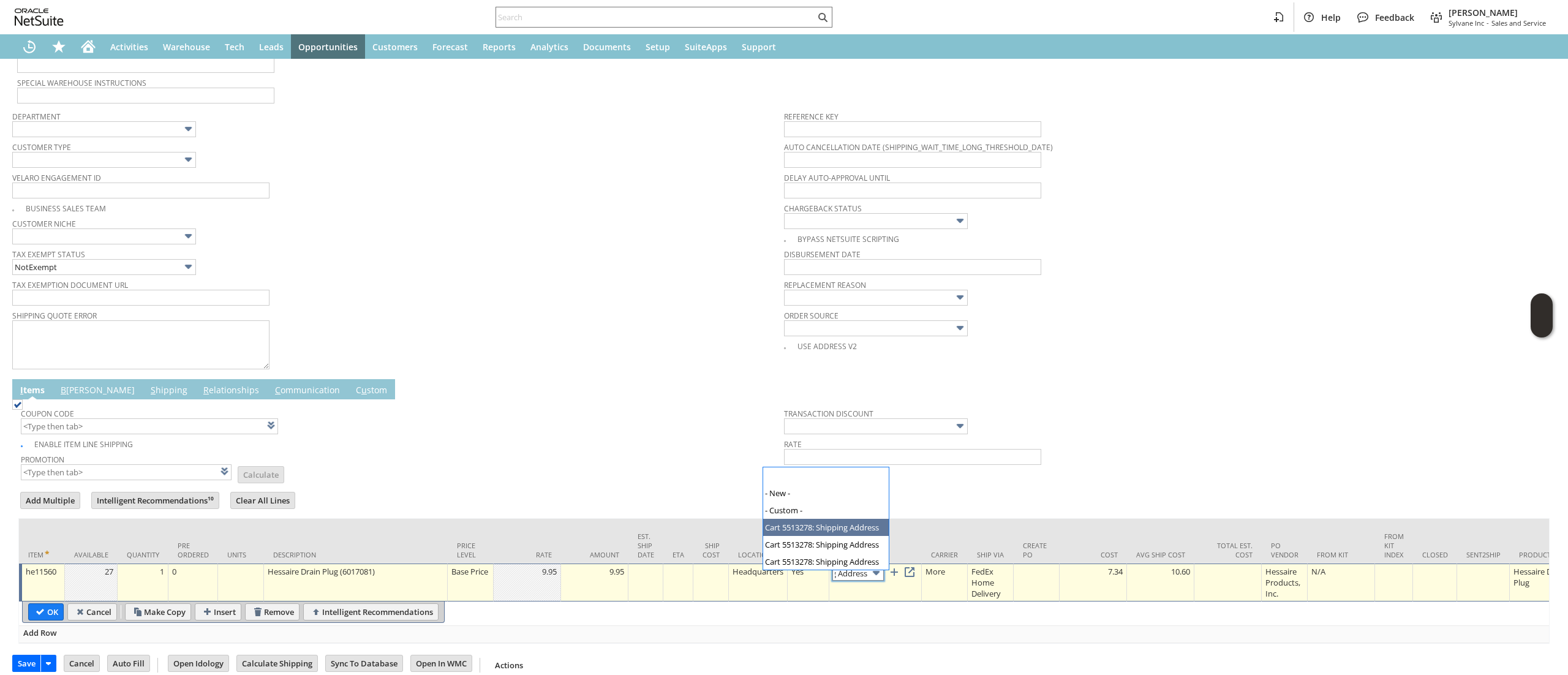
click at [861, 572] on input "Cart 5513278: Shipping Address" at bounding box center [858, 573] width 52 height 15
drag, startPoint x: 874, startPoint y: 549, endPoint x: 931, endPoint y: 583, distance: 66.4
click at [917, 579] on link at bounding box center [909, 572] width 13 height 13
click at [30, 610] on input "OK" at bounding box center [46, 612] width 34 height 16
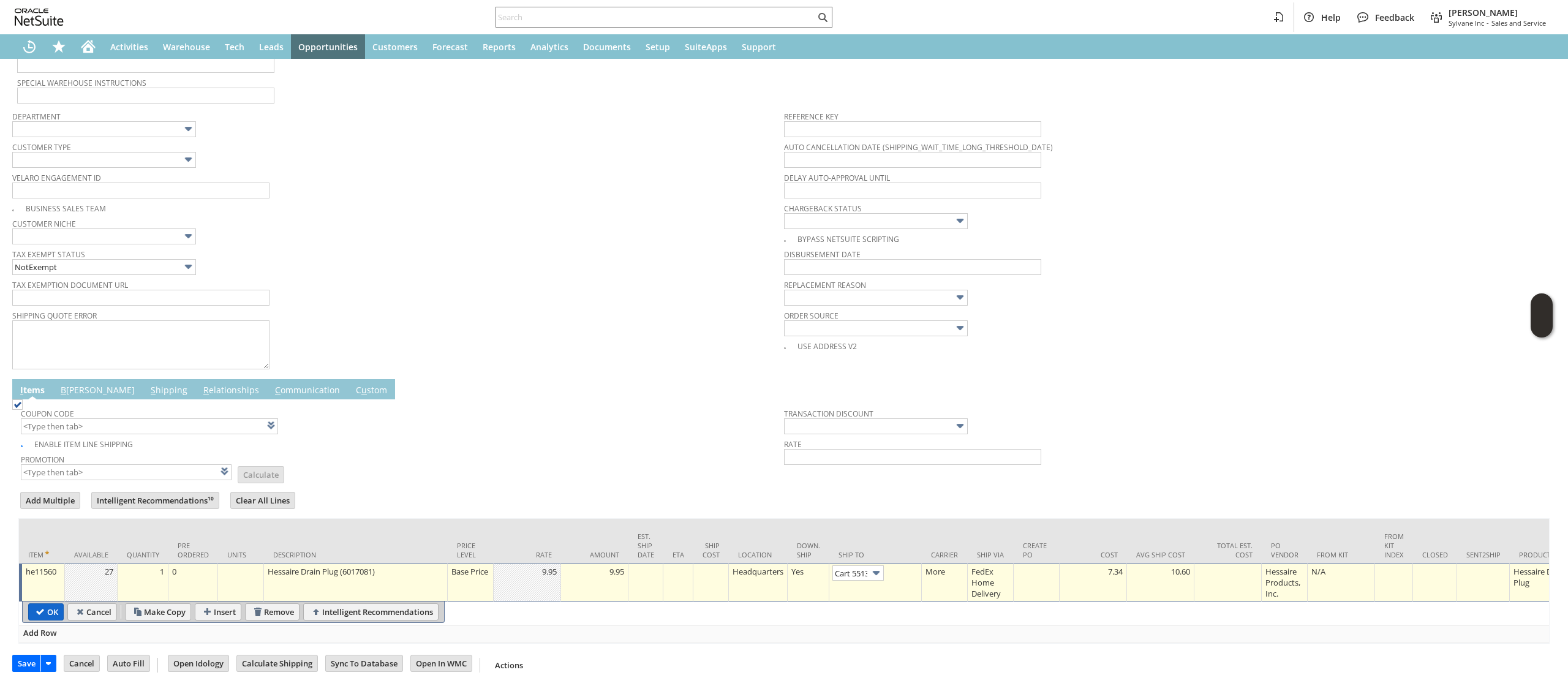
type input "Add"
type input "Copy Previous"
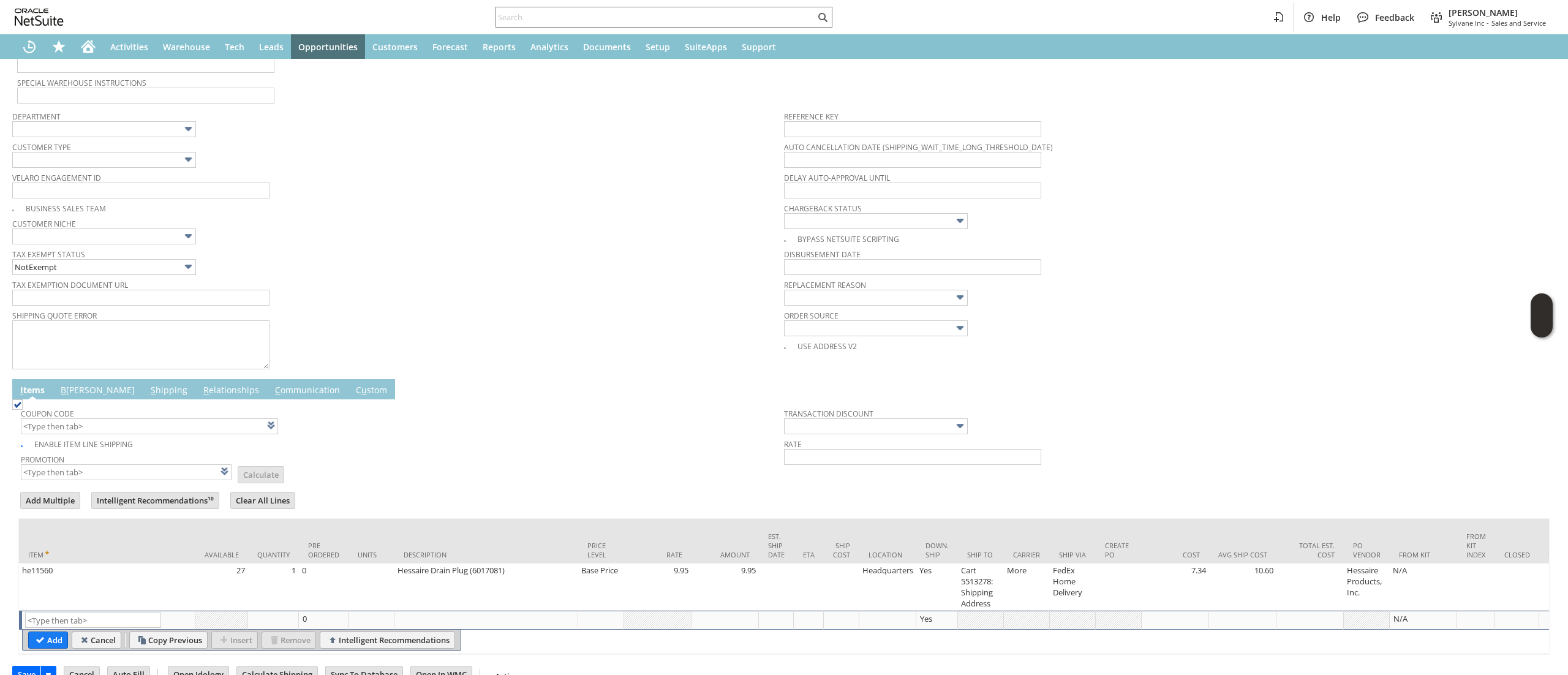
click at [69, 400] on td "B illing" at bounding box center [97, 389] width 90 height 20
click at [87, 411] on span "Coupon Code" at bounding box center [399, 411] width 757 height 13
click at [76, 396] on link "B illing" at bounding box center [97, 391] width 81 height 13
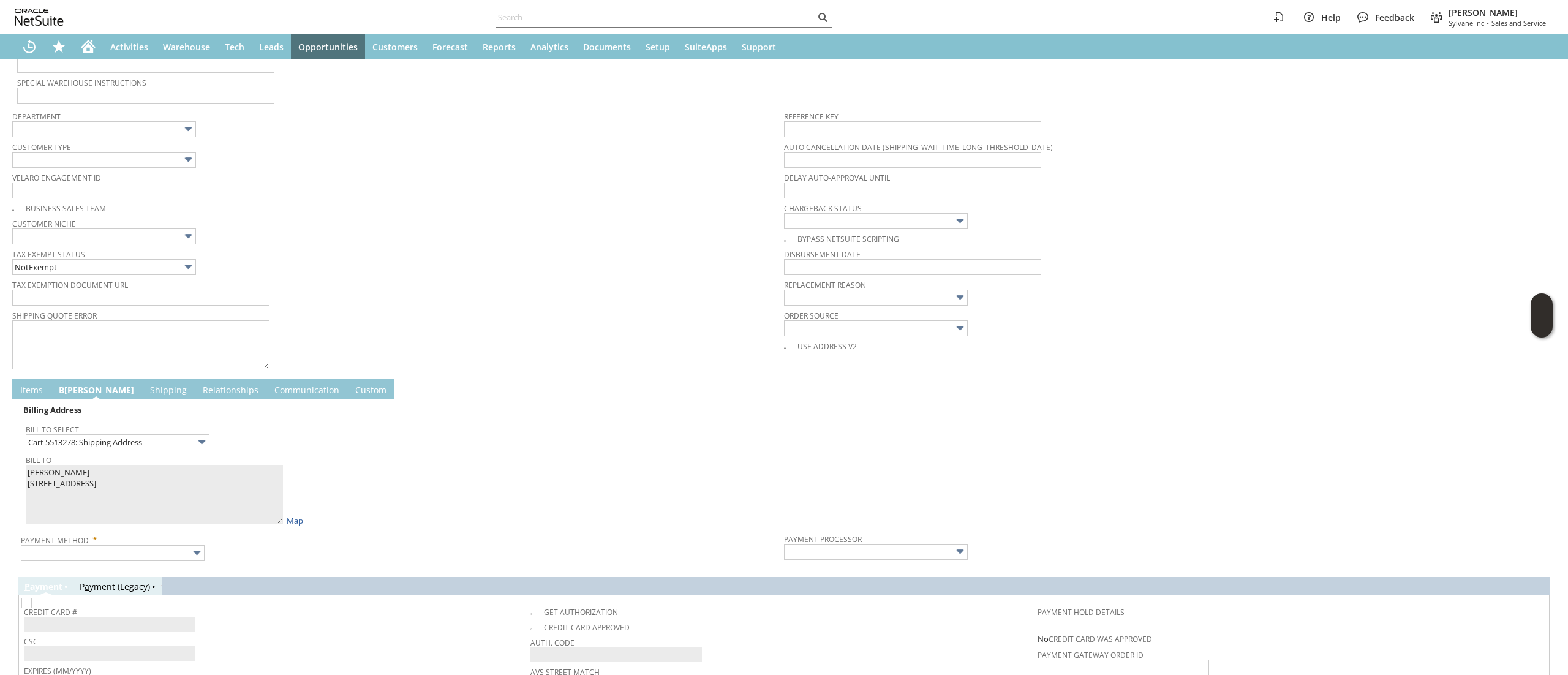
click at [391, 444] on div "Bill To Select Cart 5513278: Shipping Address" at bounding box center [401, 435] width 752 height 29
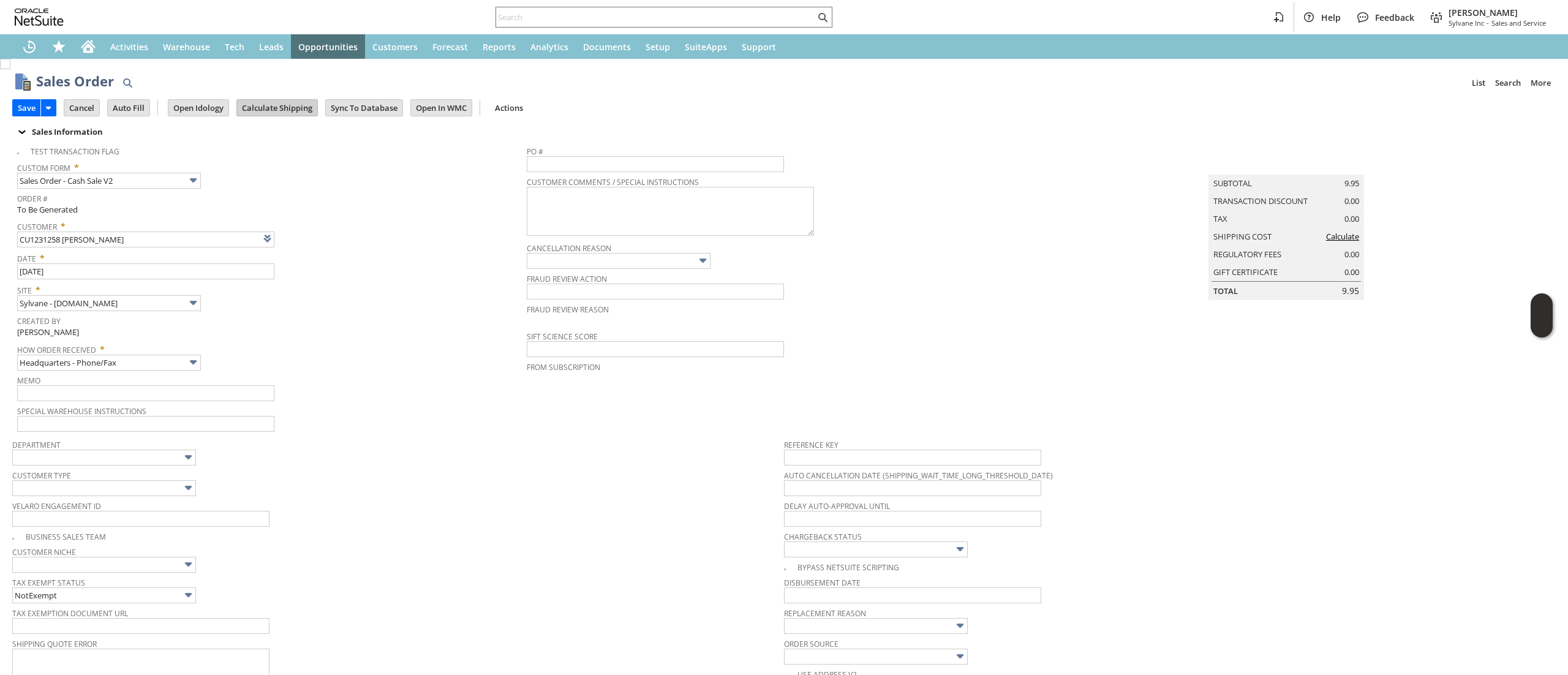
click at [302, 101] on input "Calculate Shipping" at bounding box center [277, 107] width 81 height 16
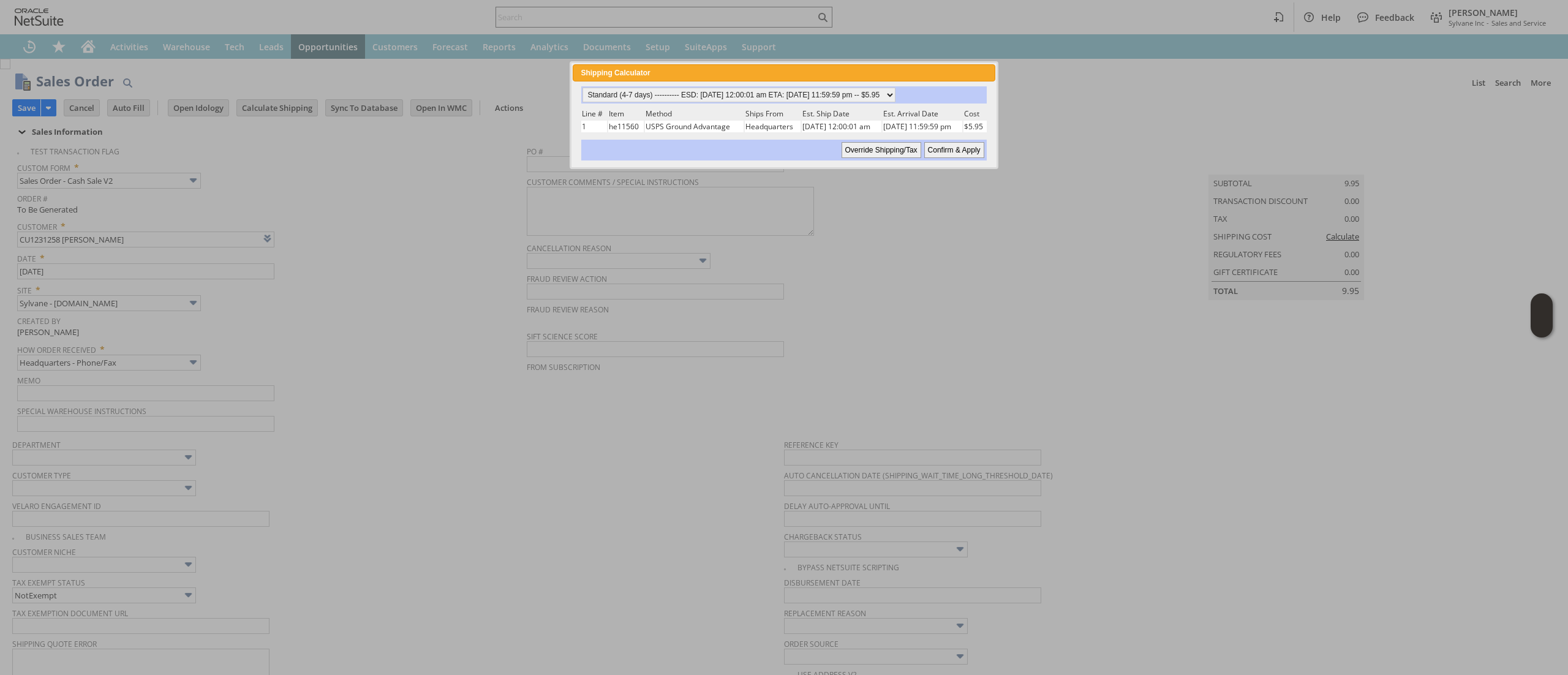
drag, startPoint x: 907, startPoint y: 116, endPoint x: 897, endPoint y: 81, distance: 36.4
click at [905, 116] on td "Est. Arrival Date" at bounding box center [922, 114] width 80 height 12
click at [897, 81] on div "Shipping Calculator close" at bounding box center [784, 72] width 422 height 17
drag, startPoint x: 897, startPoint y: 88, endPoint x: 897, endPoint y: 94, distance: 6.0
click at [895, 88] on select "Standard (4-7 days) ---------- ESD: 08/12/2025 12:00:01 am ETA: 08/15/2025 11:5…" at bounding box center [739, 95] width 313 height 15
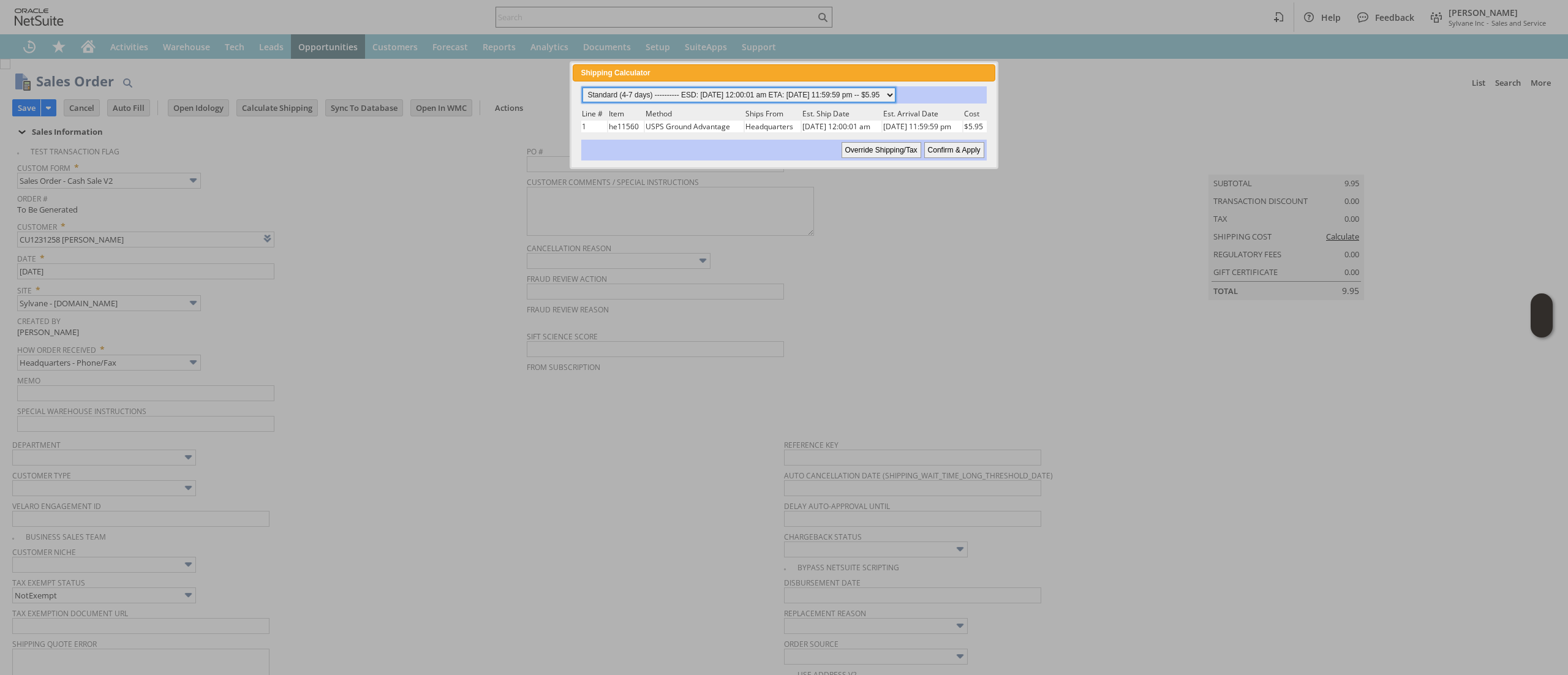
select select "3 Day ------------------------ ESD: 08/12/2025 12:00:01 am ETA: 08/15/2025 12:0…"
click at [582, 87] on select "Standard (4-7 days) ---------- ESD: 08/12/2025 12:00:01 am ETA: 08/15/2025 11:5…" at bounding box center [739, 95] width 313 height 15
click at [958, 168] on div at bounding box center [784, 338] width 1568 height 676
click at [958, 151] on input "Confirm & Apply" at bounding box center [954, 150] width 60 height 16
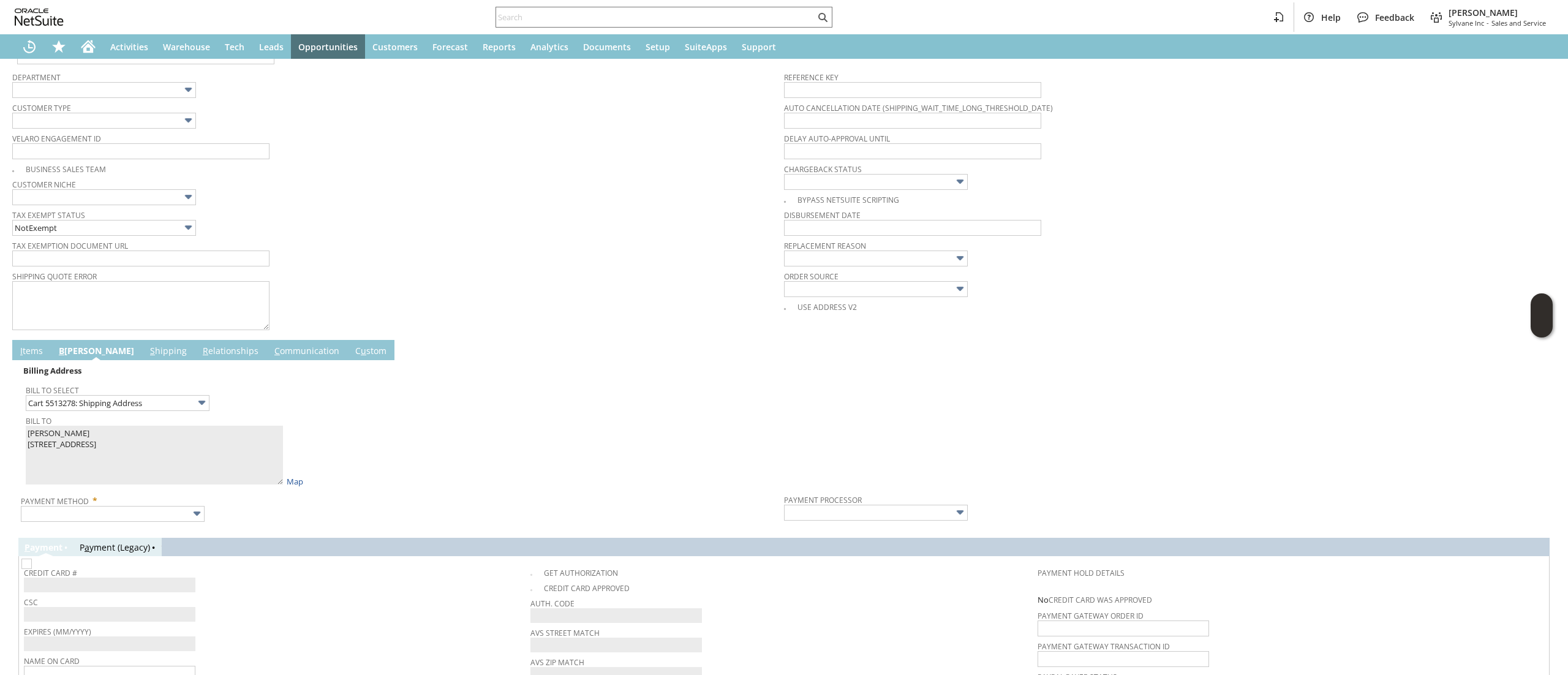
scroll to position [490, 0]
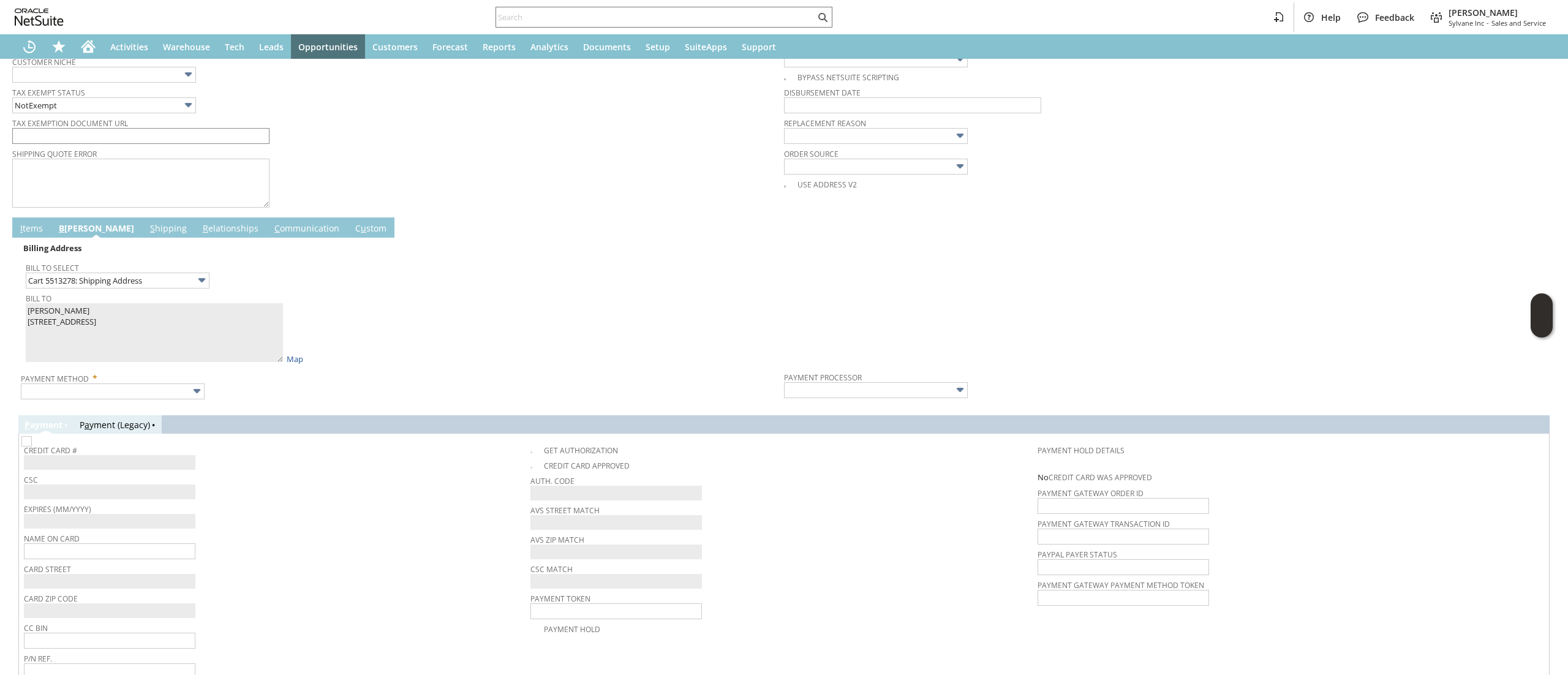
drag, startPoint x: 36, startPoint y: 227, endPoint x: 76, endPoint y: 251, distance: 46.6
click at [34, 227] on link "I tems" at bounding box center [32, 229] width 29 height 13
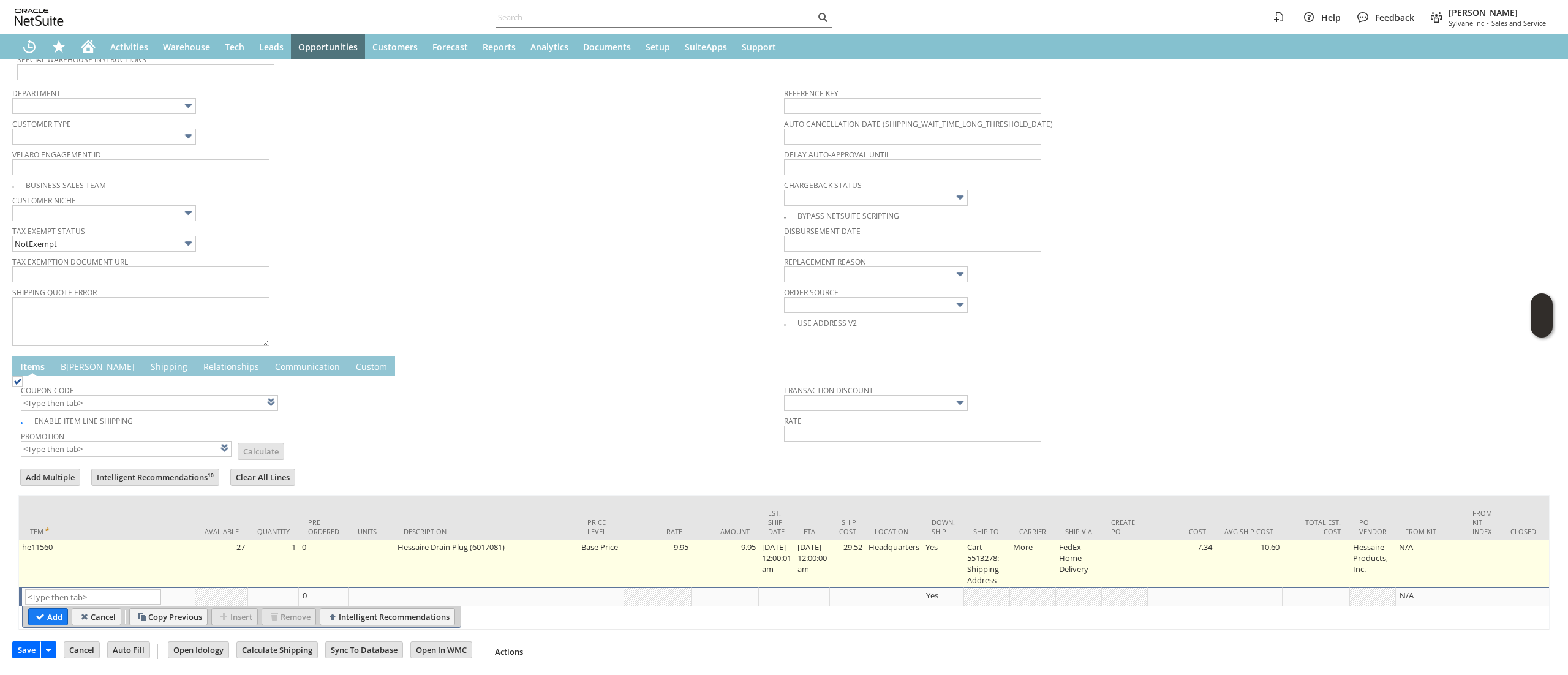
click at [262, 540] on td "1" at bounding box center [273, 564] width 51 height 47
type input "1"
type input "he11560"
type input "OK"
type input "Make Copy"
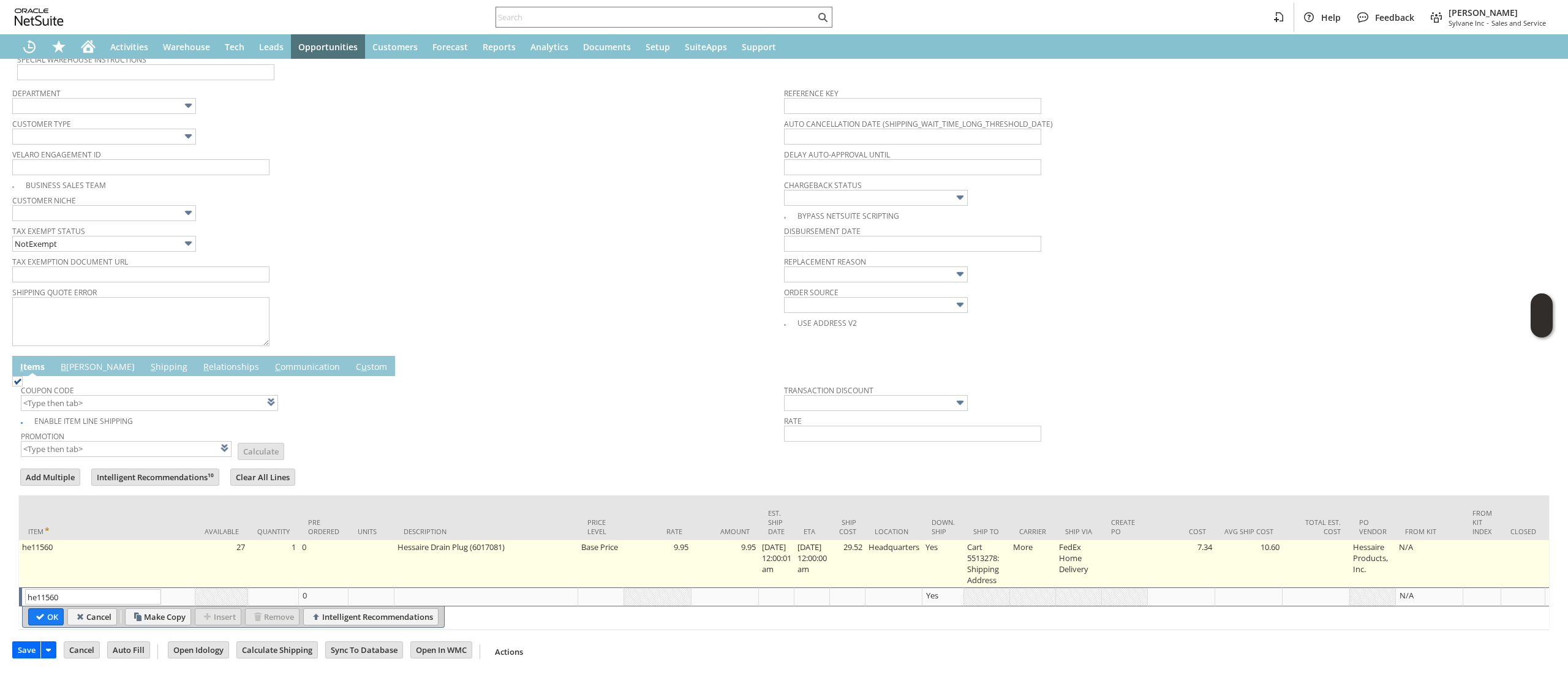
scroll to position [372, 0]
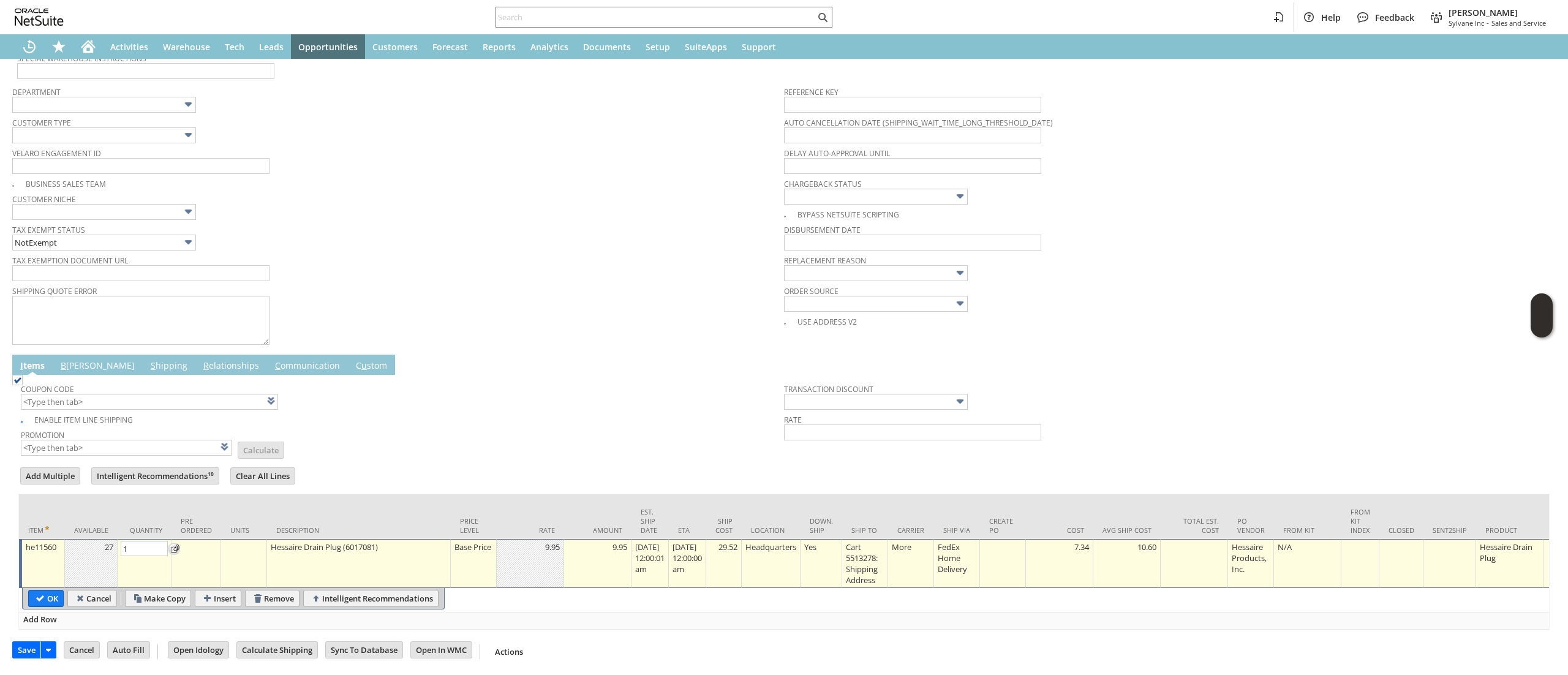
type input "2"
click at [44, 590] on input "OK" at bounding box center [46, 598] width 34 height 16
type input "Add"
type input "Copy Previous"
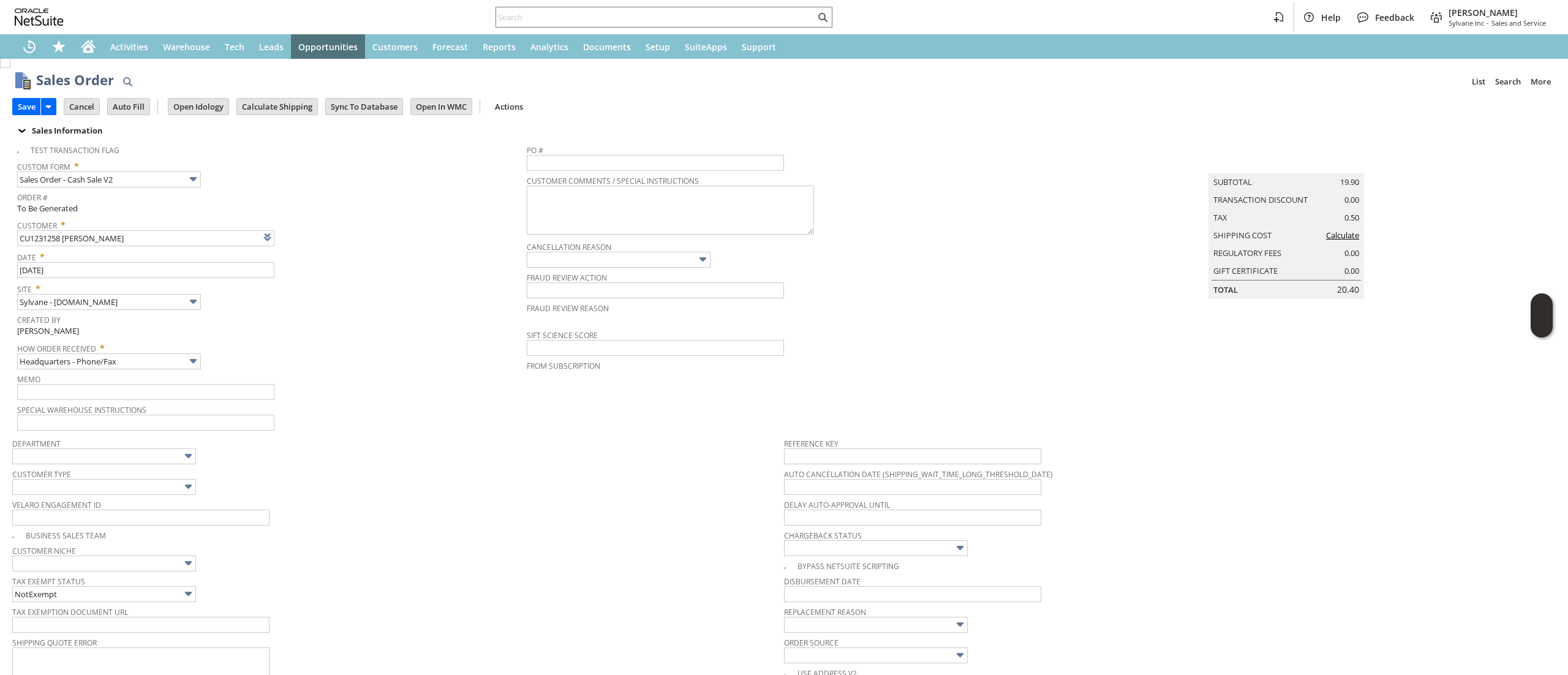
scroll to position [0, 0]
click at [299, 112] on input "Calculate Shipping" at bounding box center [277, 107] width 81 height 16
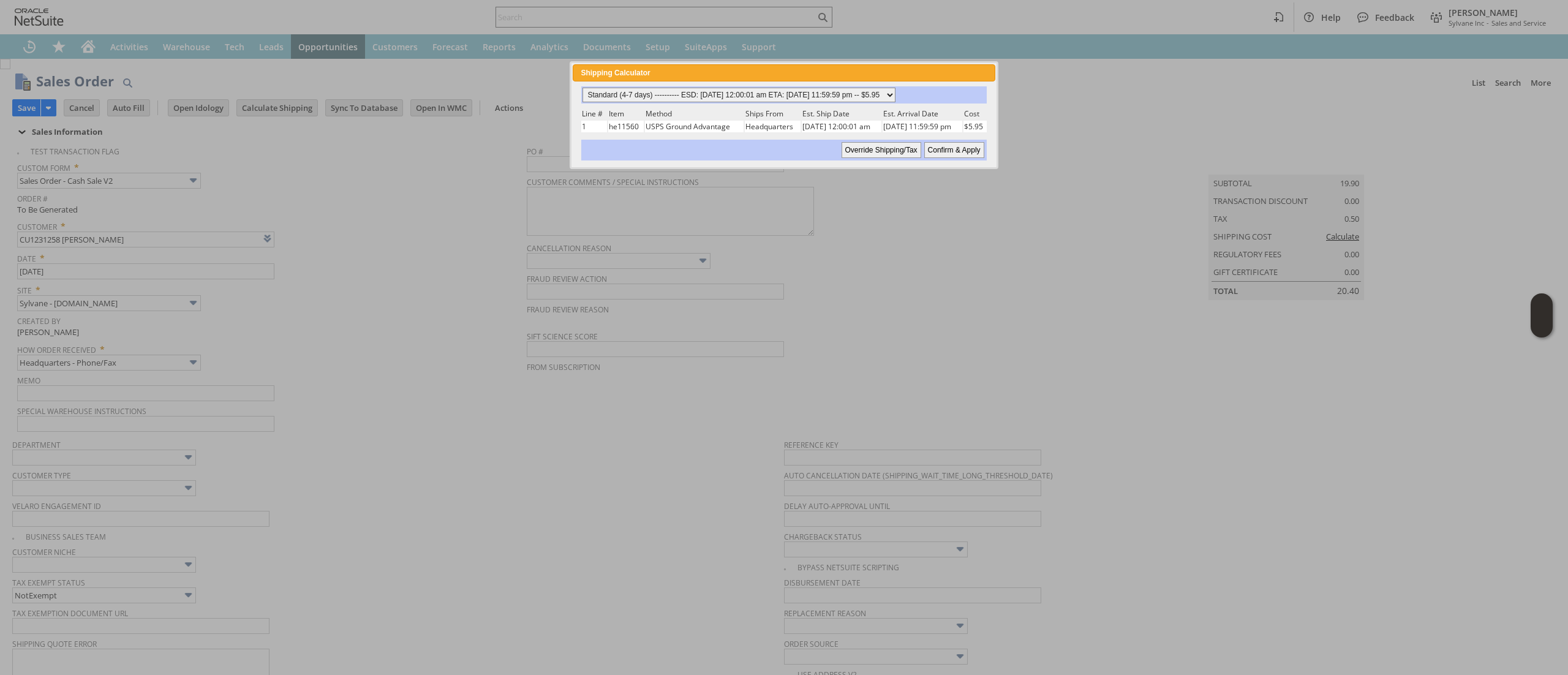
click at [746, 94] on select "Standard (4-7 days) ---------- ESD: 08/12/2025 12:00:01 am ETA: 08/15/2025 11:5…" at bounding box center [739, 95] width 313 height 15
click at [582, 87] on select "Standard (4-7 days) ---------- ESD: 08/12/2025 12:00:01 am ETA: 08/15/2025 11:5…" at bounding box center [739, 95] width 313 height 15
click at [940, 160] on div "Standard (4-7 days) ---------- ESD: 08/12/2025 12:00:01 am ETA: 08/15/2025 11:5…" at bounding box center [784, 123] width 422 height 84
click at [944, 150] on input "Confirm & Apply" at bounding box center [954, 150] width 60 height 16
type input "Add"
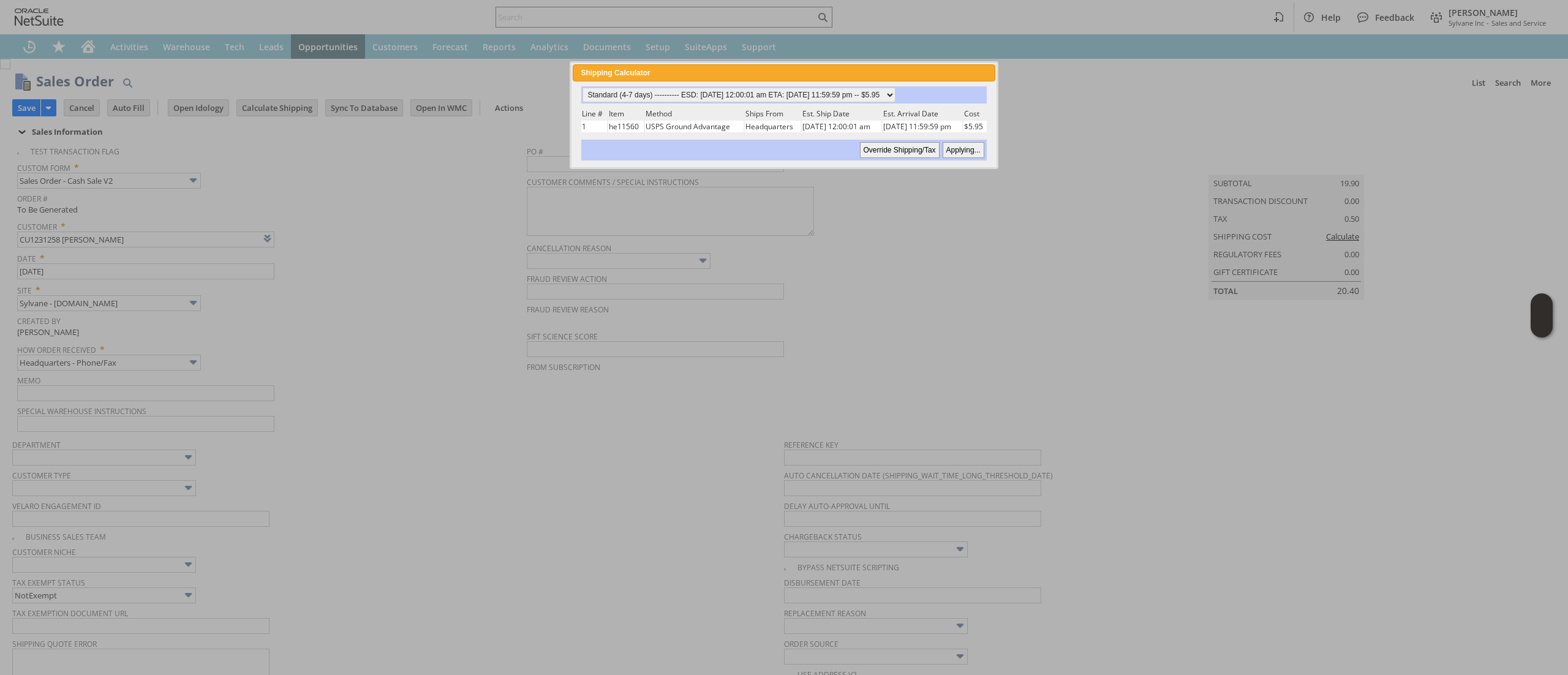
type input "Copy Previous"
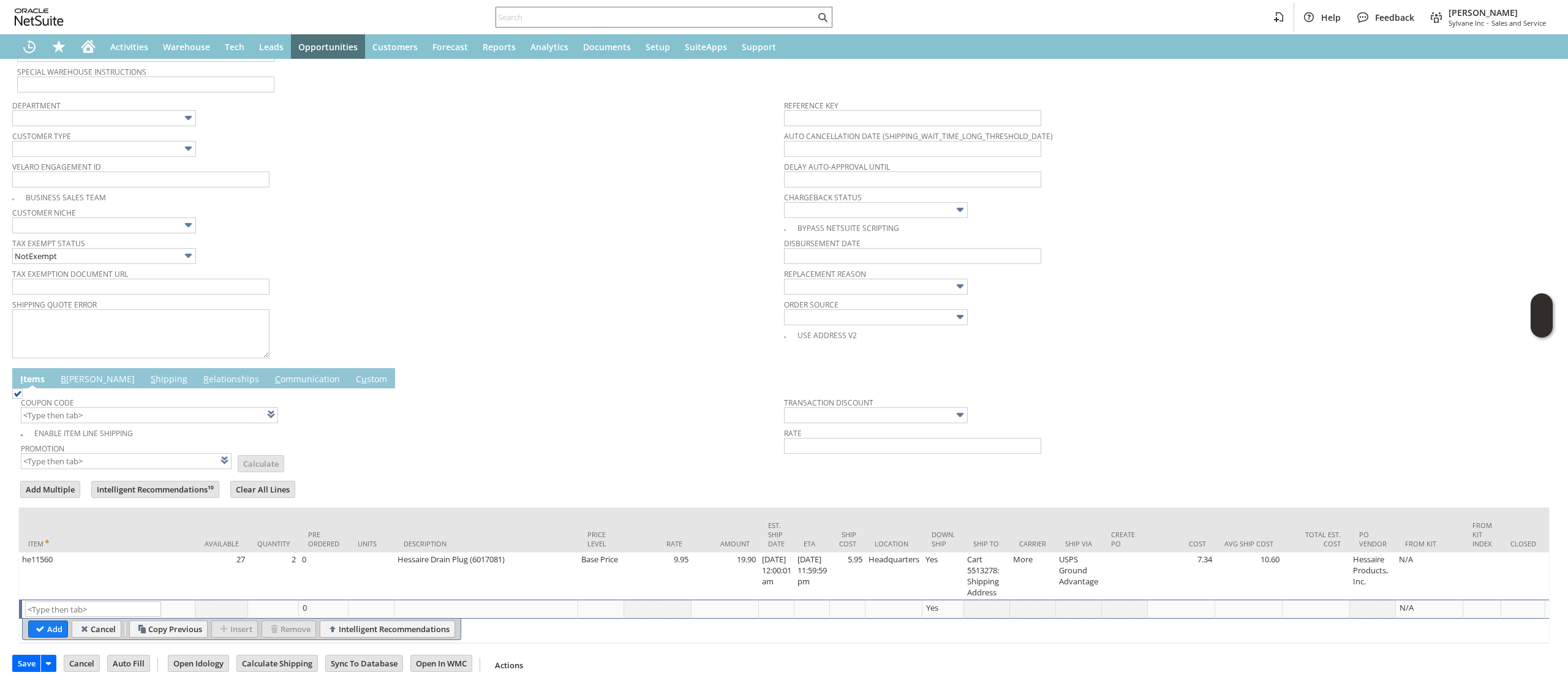
scroll to position [374, 0]
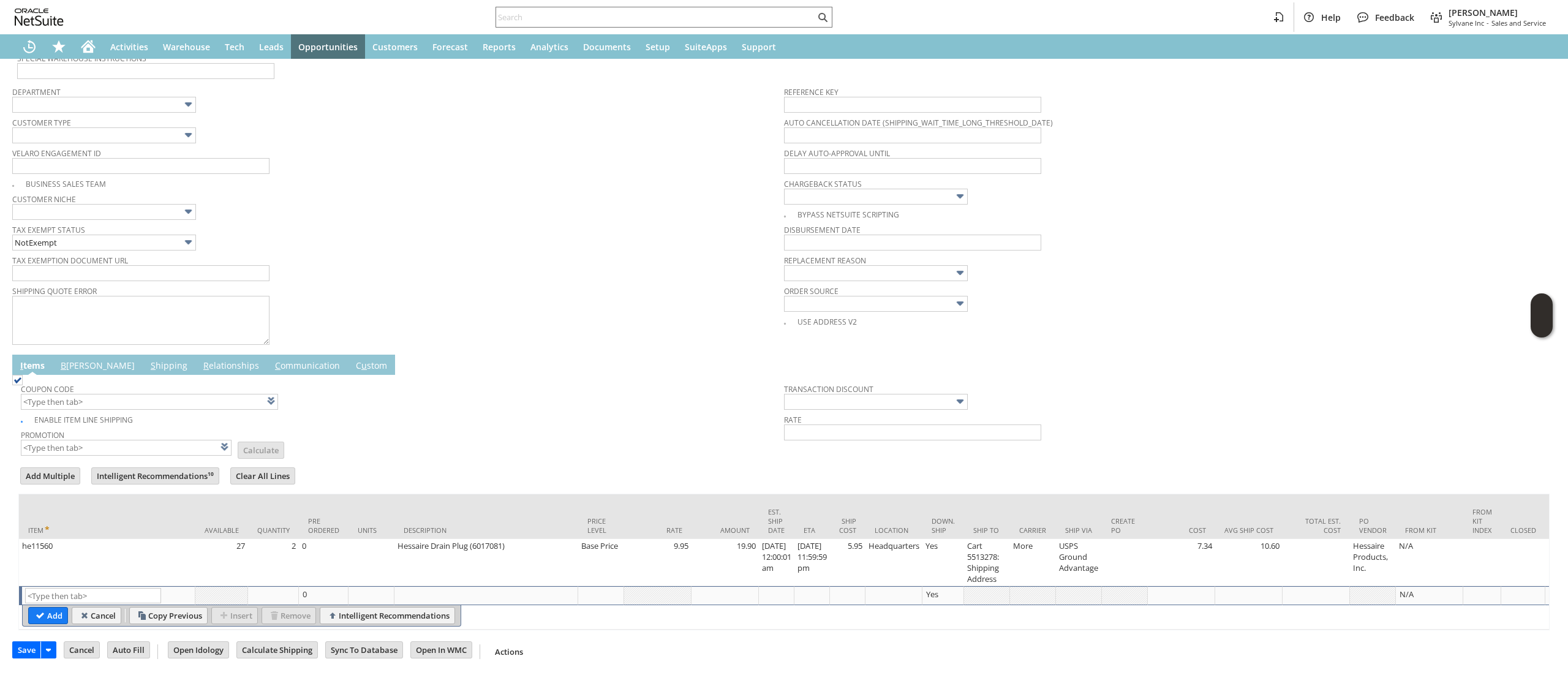
click at [43, 360] on link "I tems" at bounding box center [32, 367] width 31 height 13
click at [64, 360] on span "B" at bounding box center [63, 366] width 6 height 12
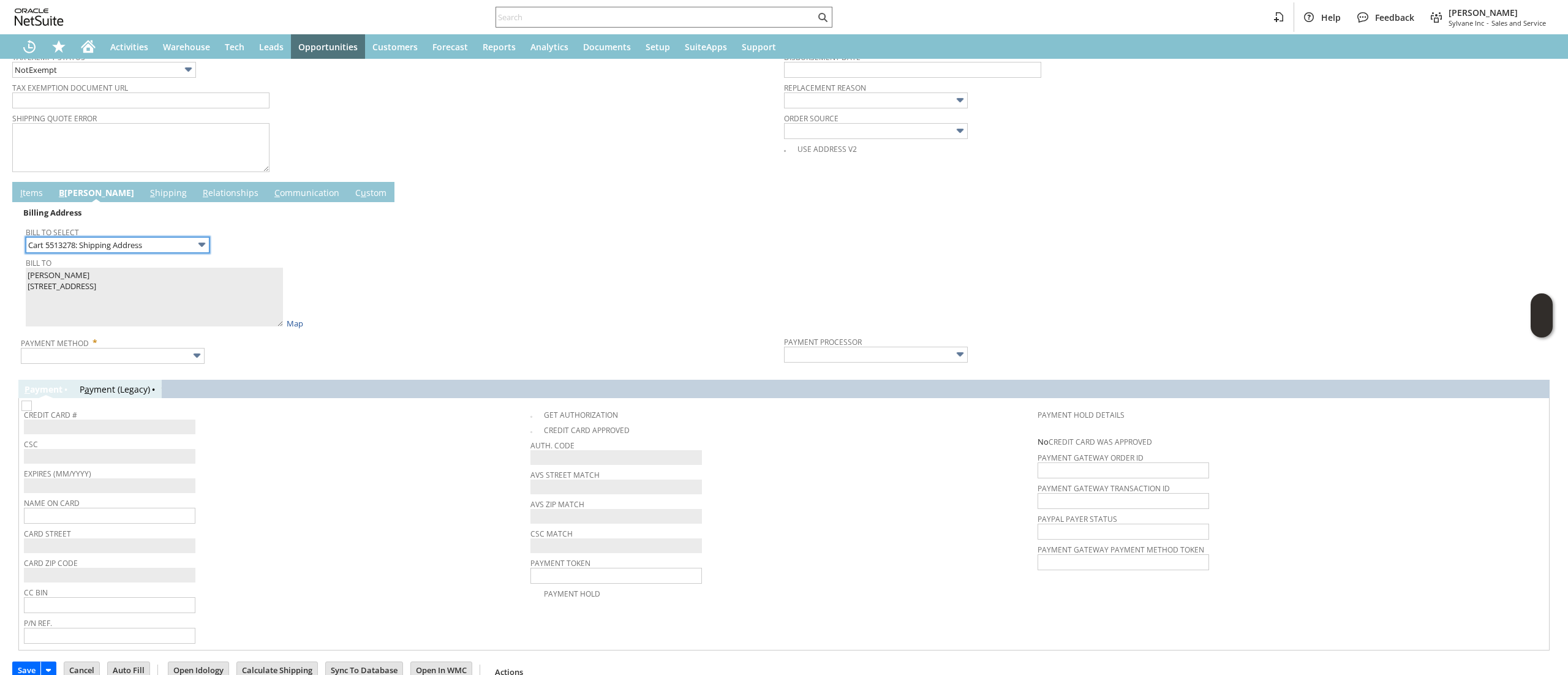
scroll to position [556, 0]
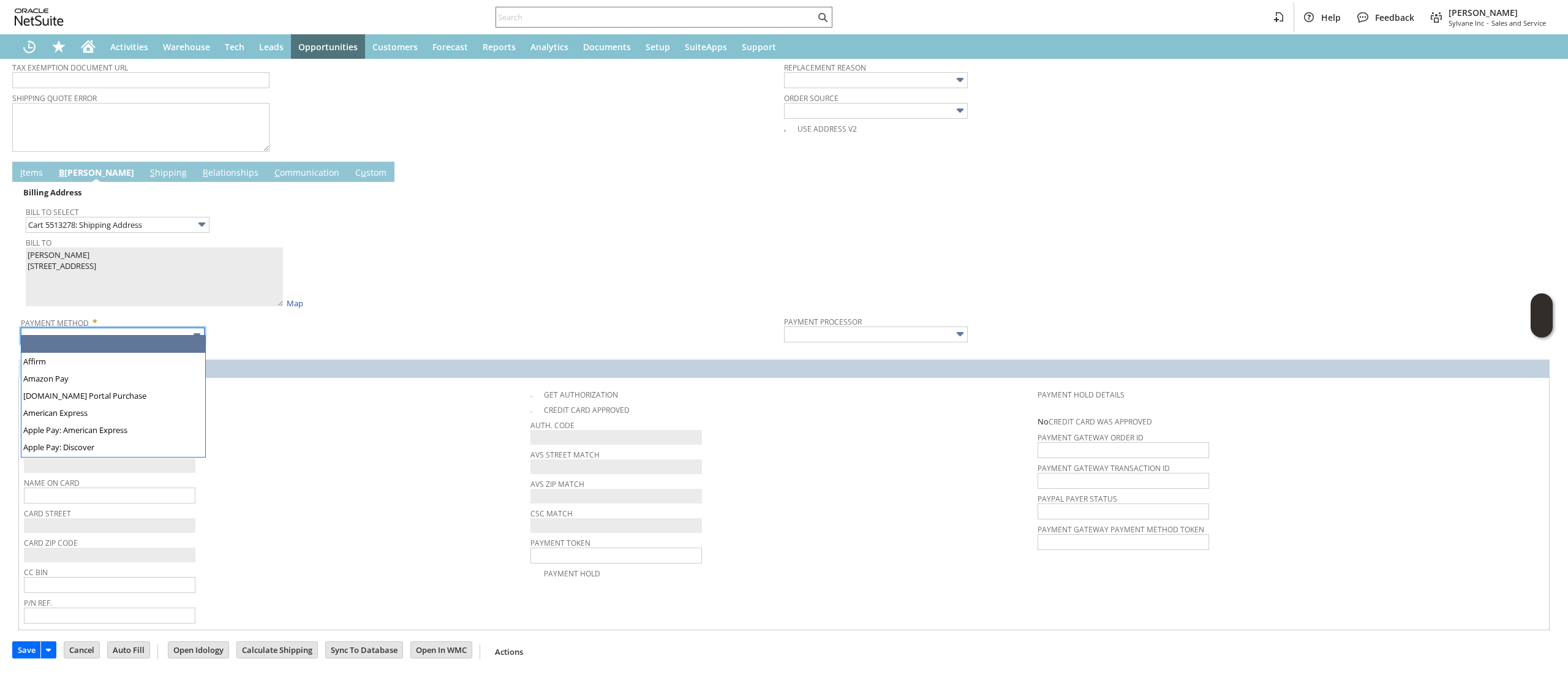
click at [153, 330] on input "text" at bounding box center [112, 335] width 184 height 16
type input "Visa / Mastercard"
type input "Braintree"
checkbox input "true"
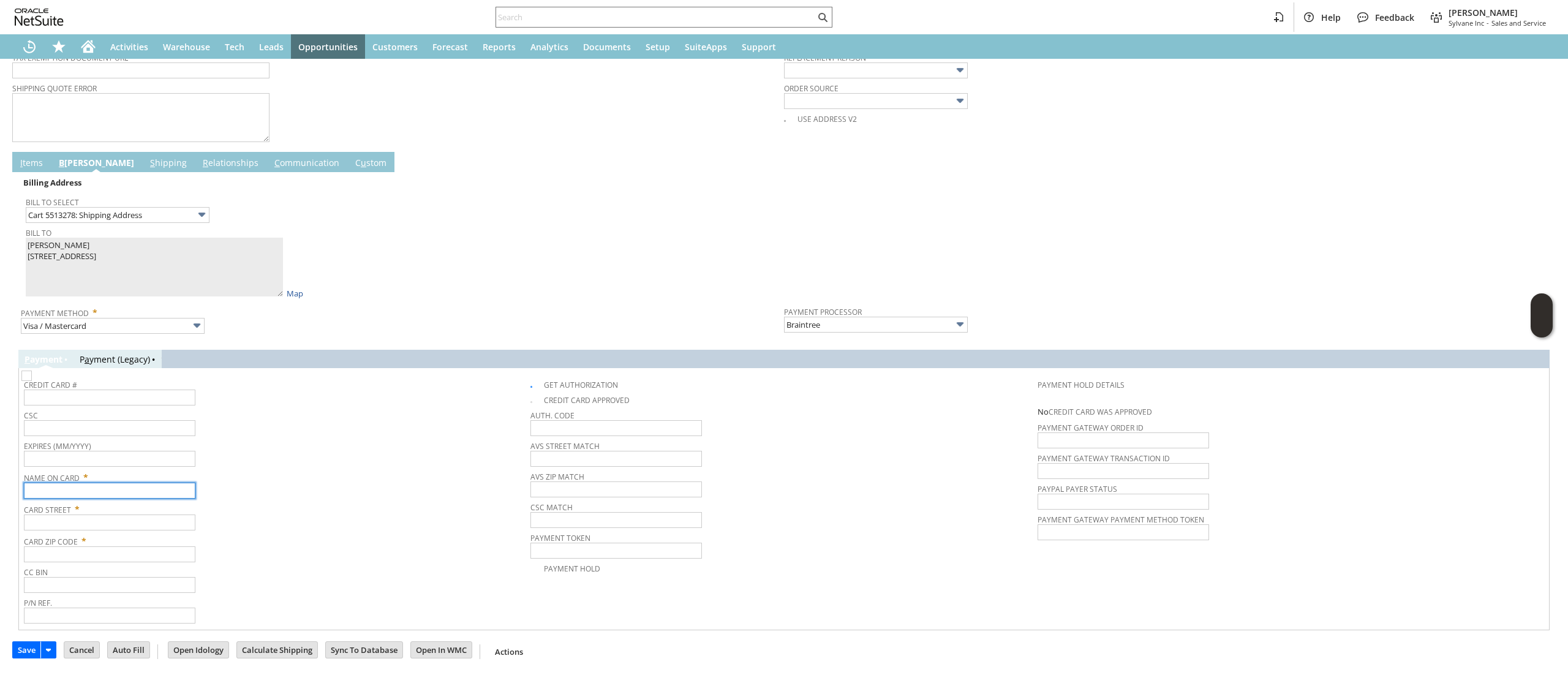
click at [135, 495] on input "text" at bounding box center [110, 490] width 171 height 16
paste input "Tracy W Speer"
type input "Tracy W Speer"
click at [128, 525] on input "text" at bounding box center [110, 522] width 171 height 16
paste input "9168 S Cedar Hill Way"
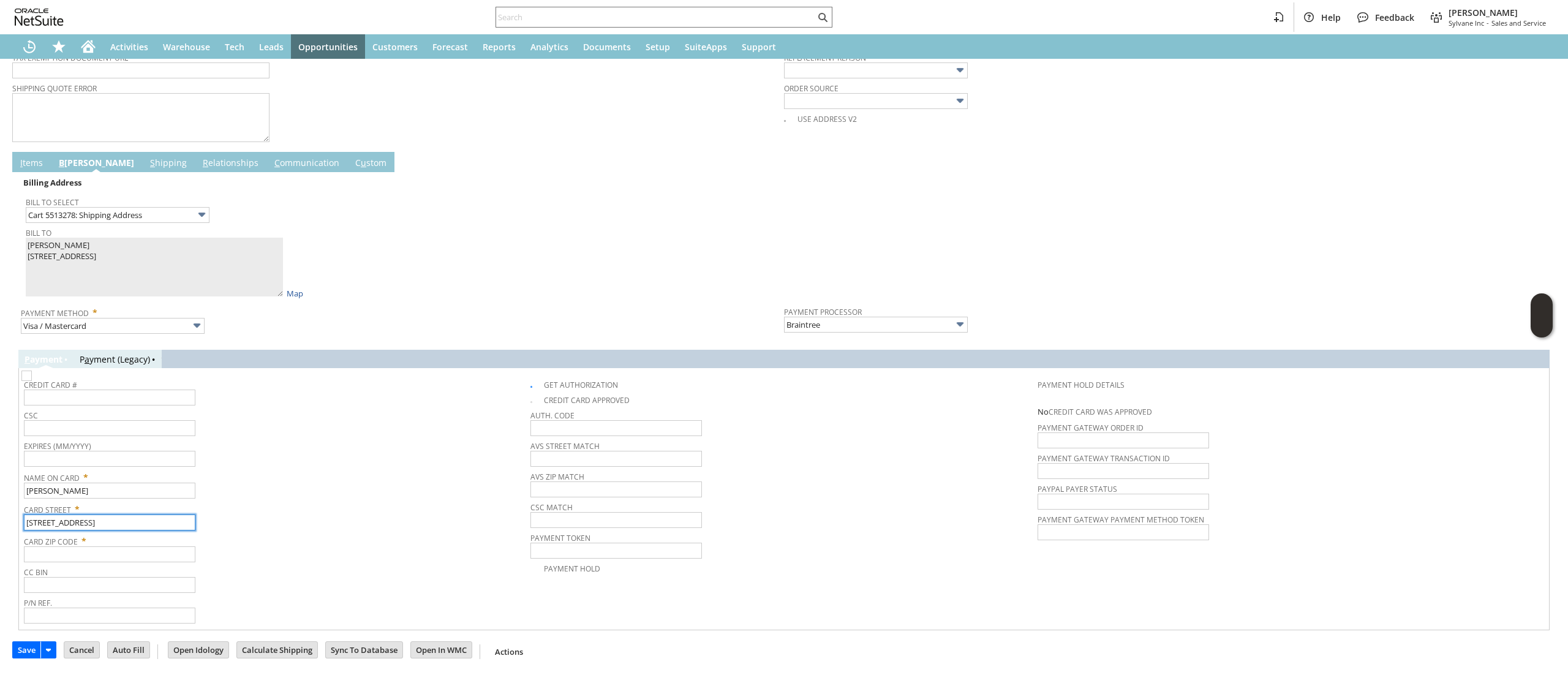
type input "9168 S Cedar Hill Way"
click at [111, 544] on span "Card Zip Code *" at bounding box center [274, 540] width 500 height 15
click at [113, 553] on div "Card Zip Code *" at bounding box center [274, 547] width 500 height 31
paste input "80124"
click at [113, 553] on input "80124" at bounding box center [110, 554] width 171 height 16
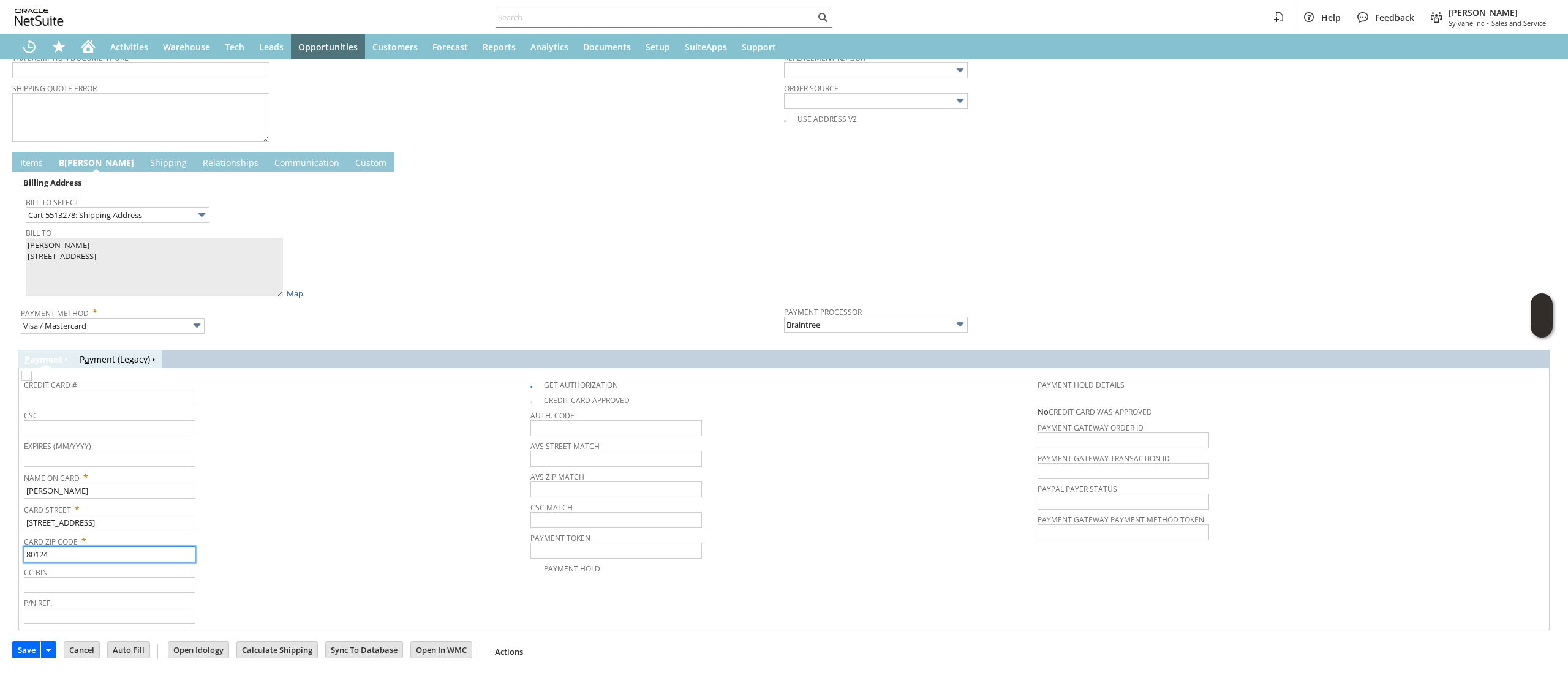
type input "80124"
click at [297, 490] on div "Name On Card * Tracy W Speer" at bounding box center [274, 483] width 500 height 31
click at [160, 388] on span "Credit Card #" at bounding box center [274, 383] width 500 height 13
click at [181, 404] on input "text" at bounding box center [110, 397] width 171 height 16
type input "4147202259208658"
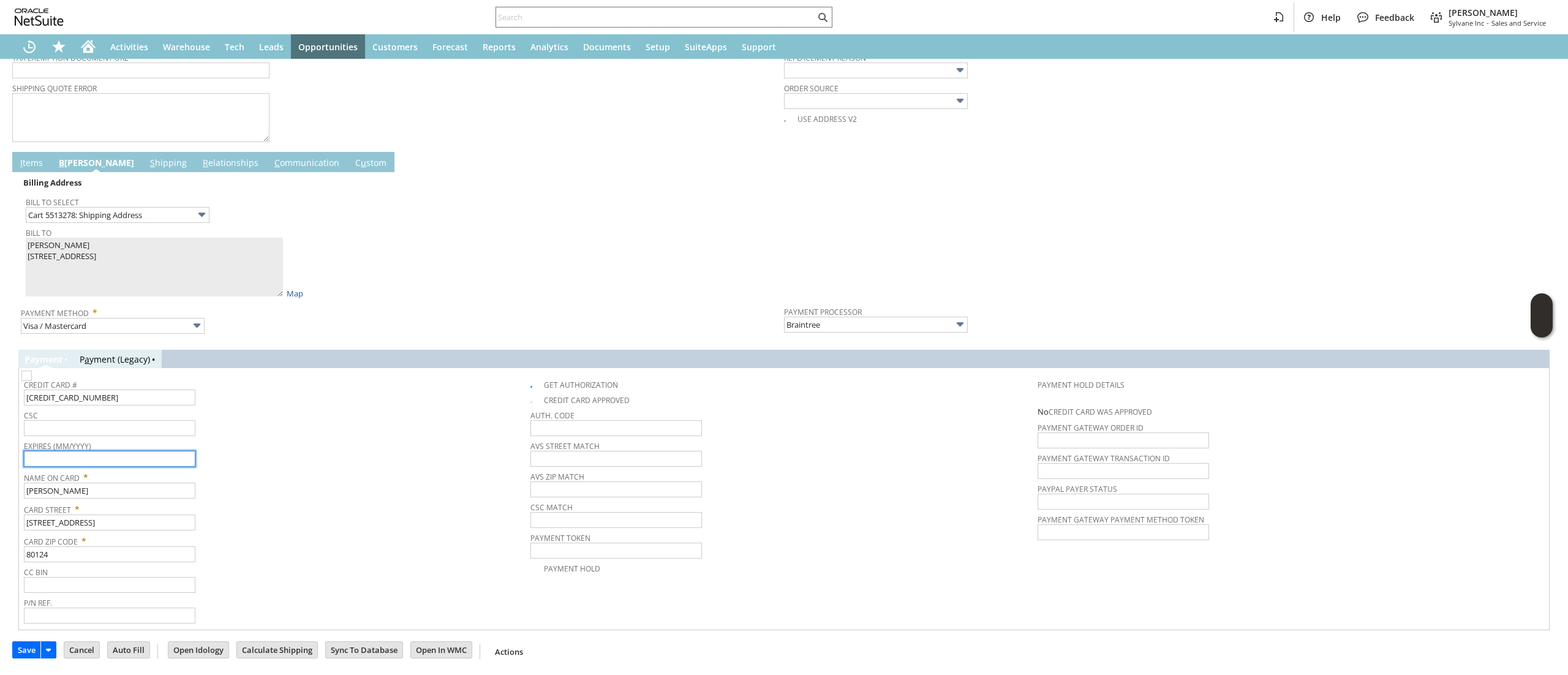
click at [135, 467] on input "text" at bounding box center [110, 458] width 171 height 16
type input "08/2027"
click at [148, 433] on input "text" at bounding box center [110, 428] width 171 height 16
type input "621"
click at [299, 378] on span "Credit Card #" at bounding box center [274, 383] width 500 height 13
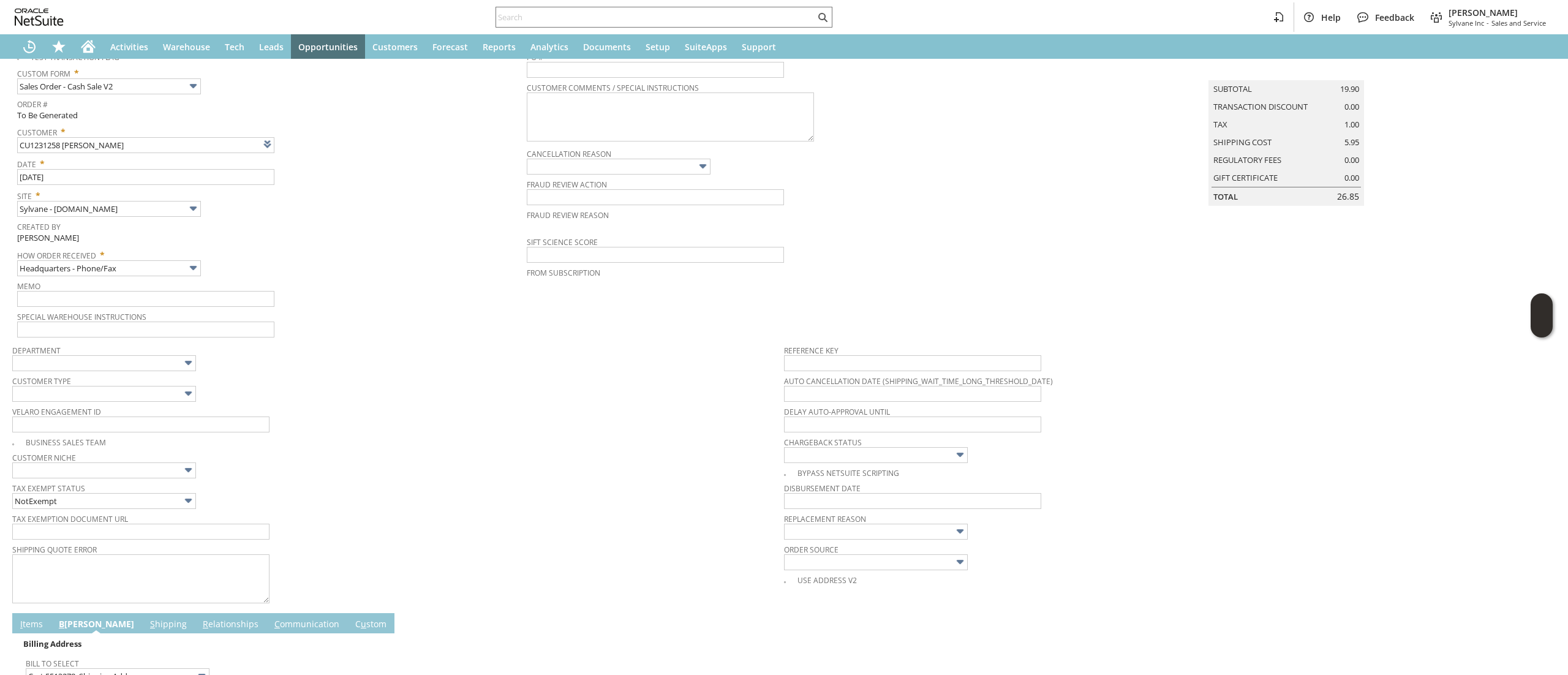
scroll to position [0, 0]
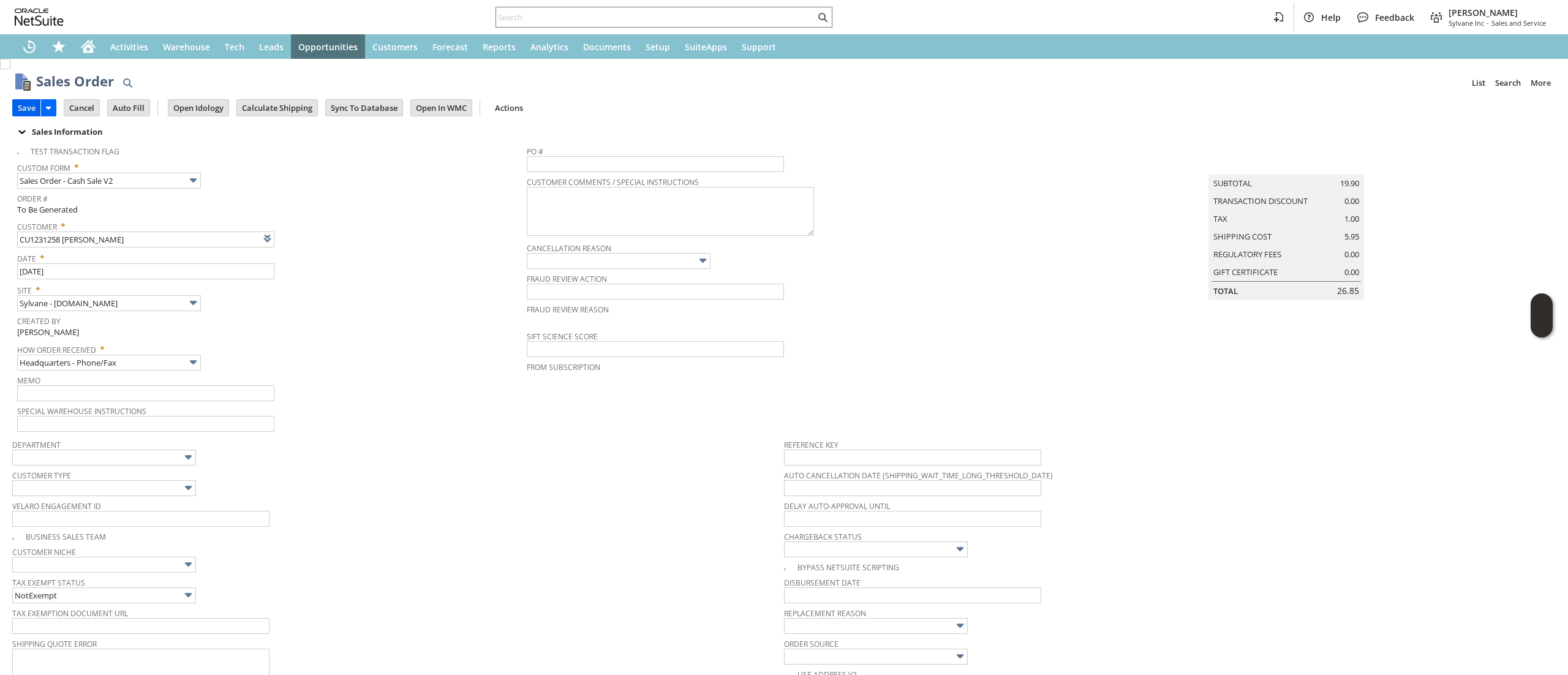
click at [20, 107] on input "Save" at bounding box center [26, 107] width 27 height 16
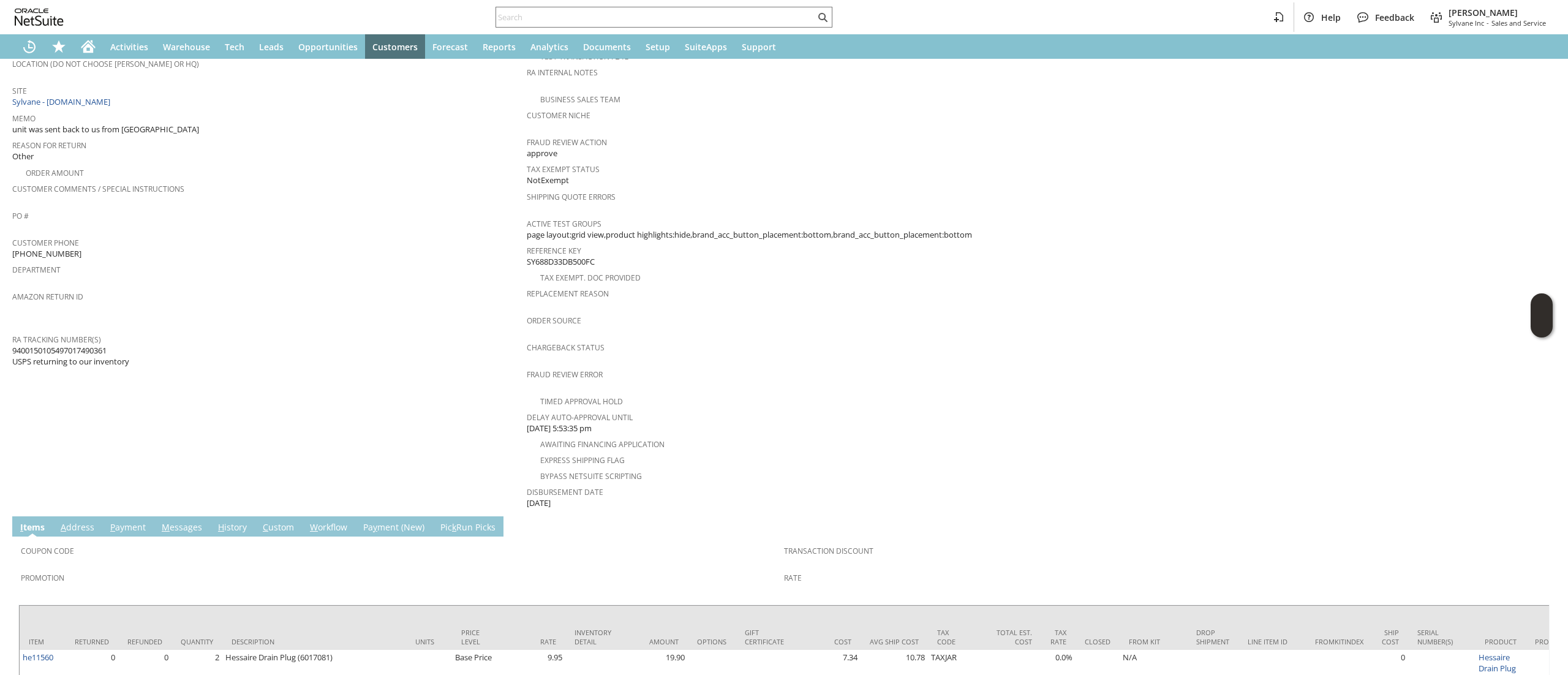
scroll to position [336, 0]
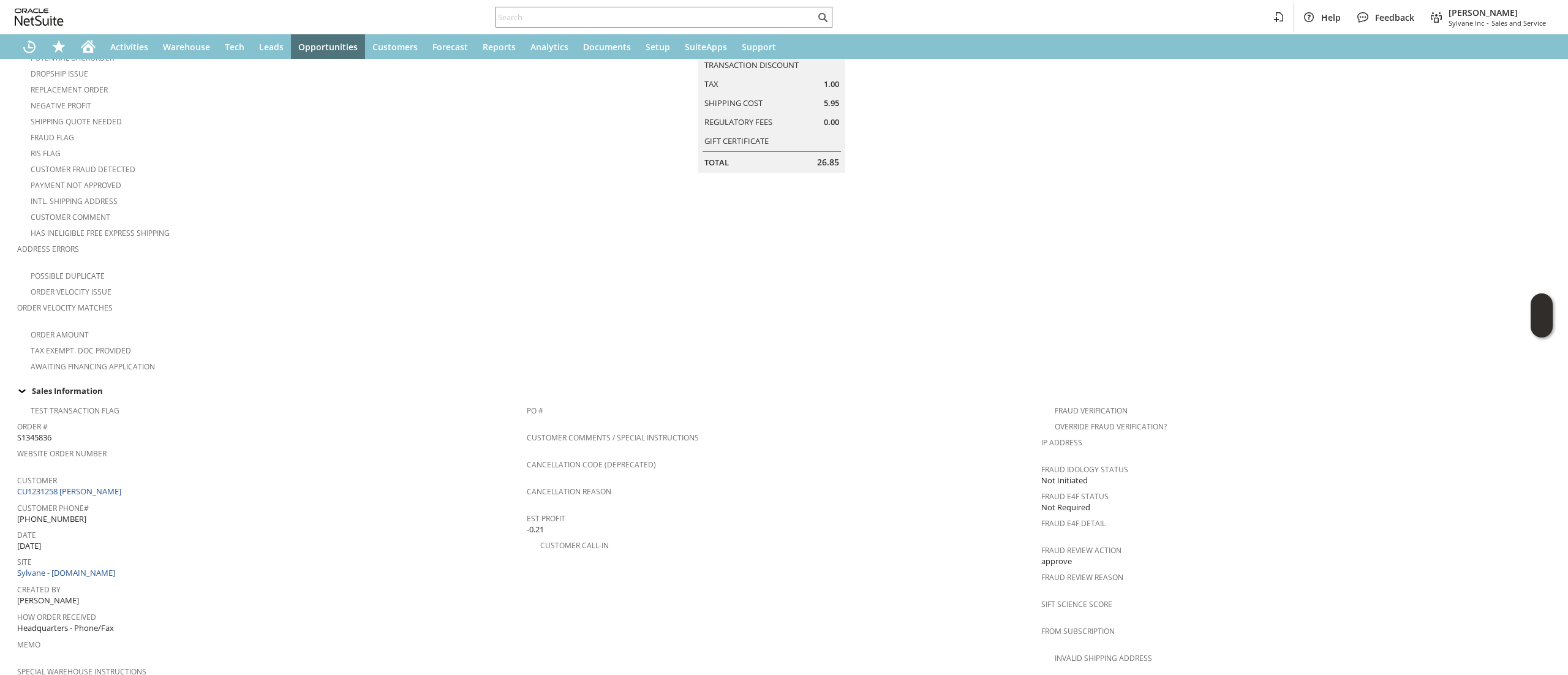
scroll to position [367, 0]
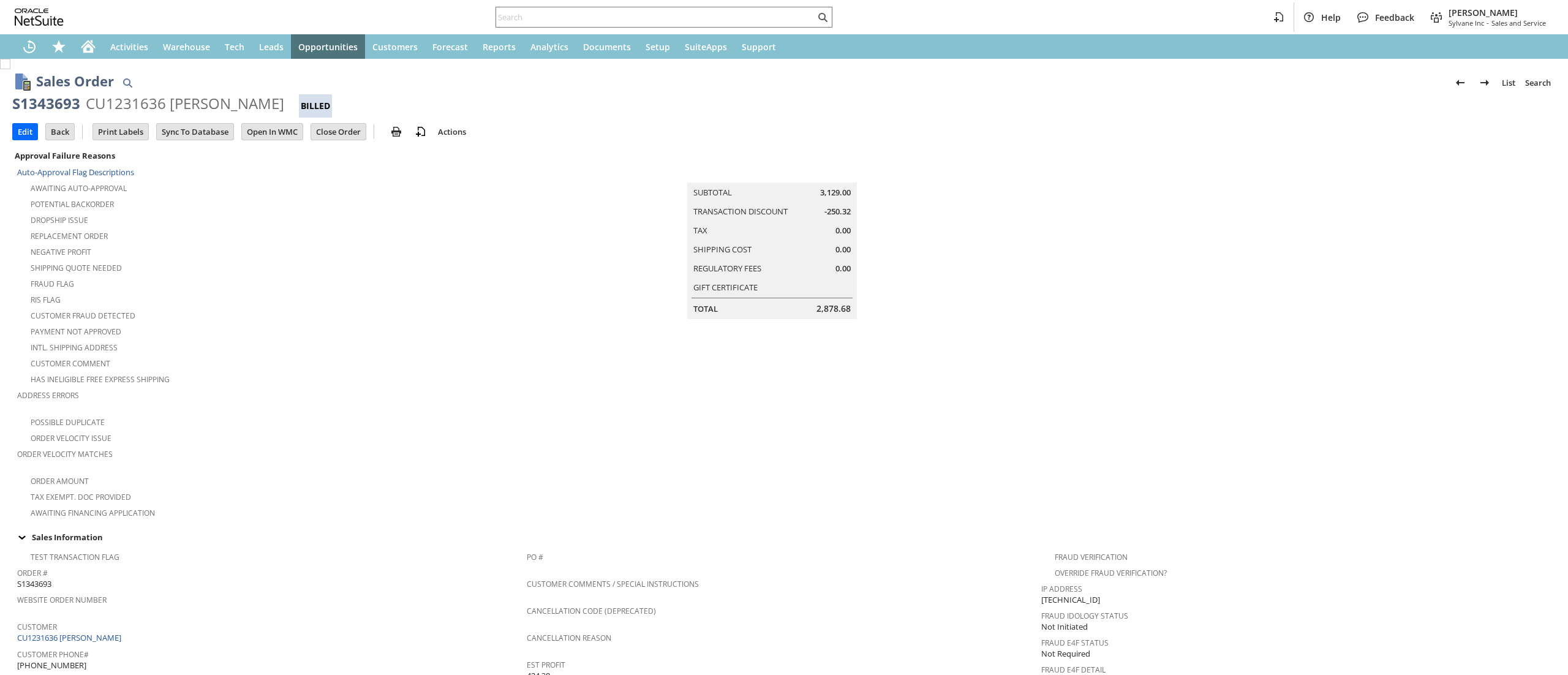
scroll to position [623, 0]
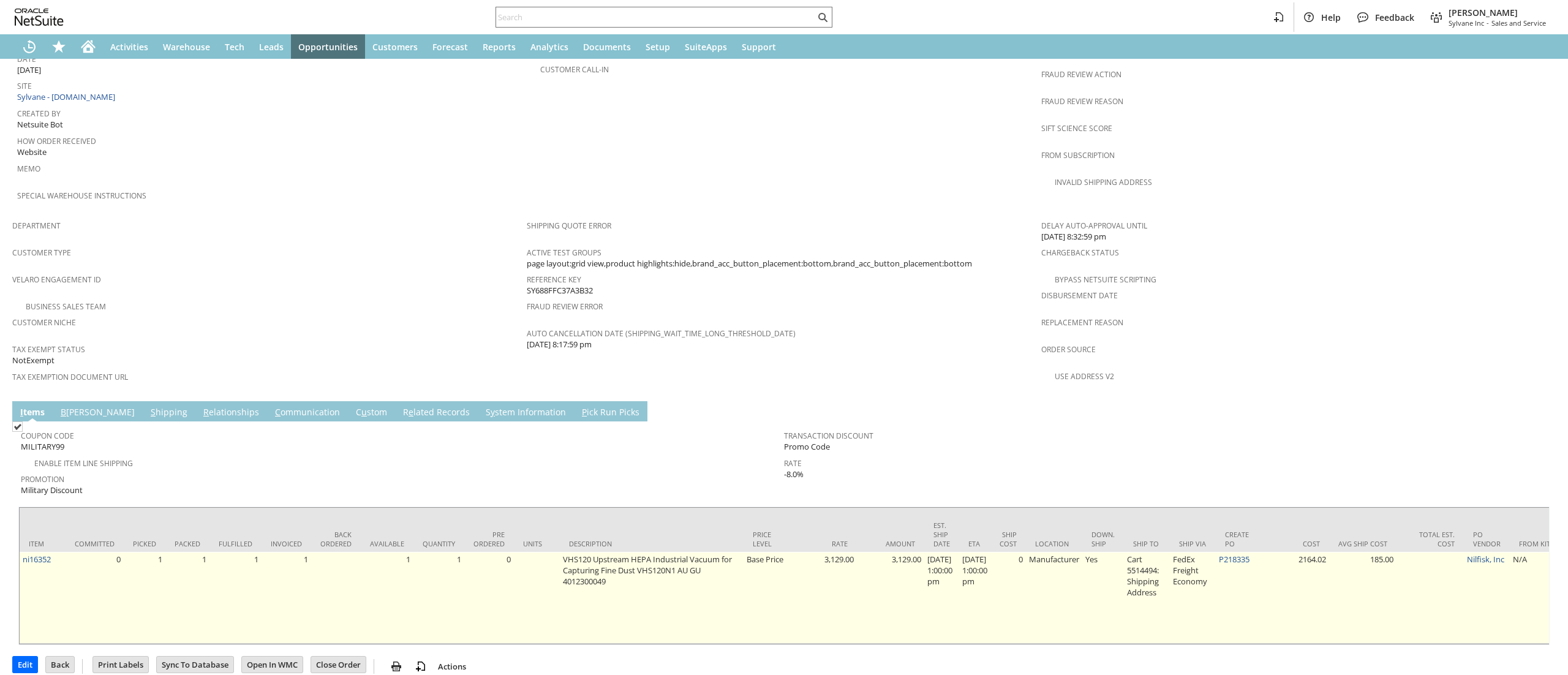
click at [1236, 552] on td "P218335" at bounding box center [1238, 598] width 46 height 92
click at [1238, 554] on link "P218335" at bounding box center [1234, 559] width 31 height 11
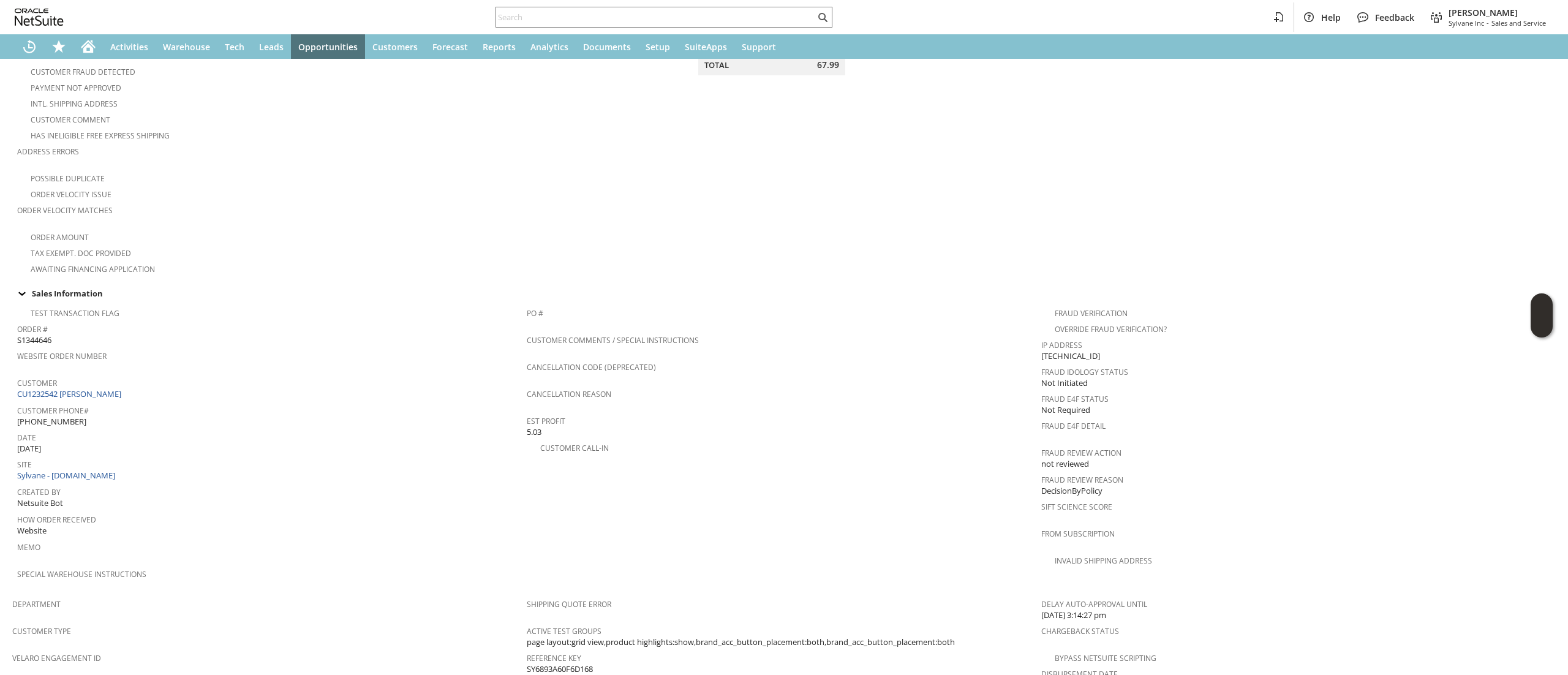
scroll to position [245, 0]
click at [131, 373] on span "Customer" at bounding box center [269, 380] width 504 height 14
click at [129, 377] on div "Customer CU1232542 Paul English" at bounding box center [269, 387] width 504 height 27
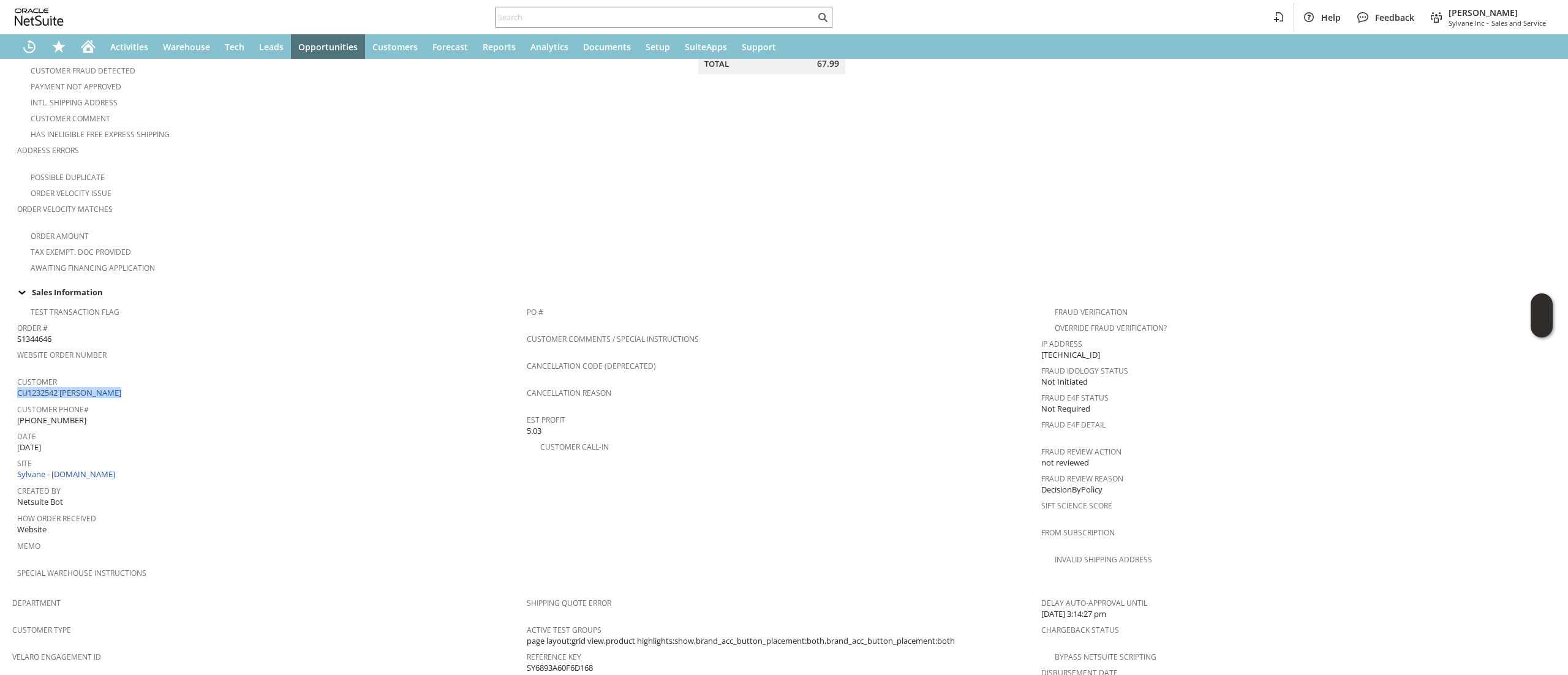
copy tbody "CU1232542 Paul English"
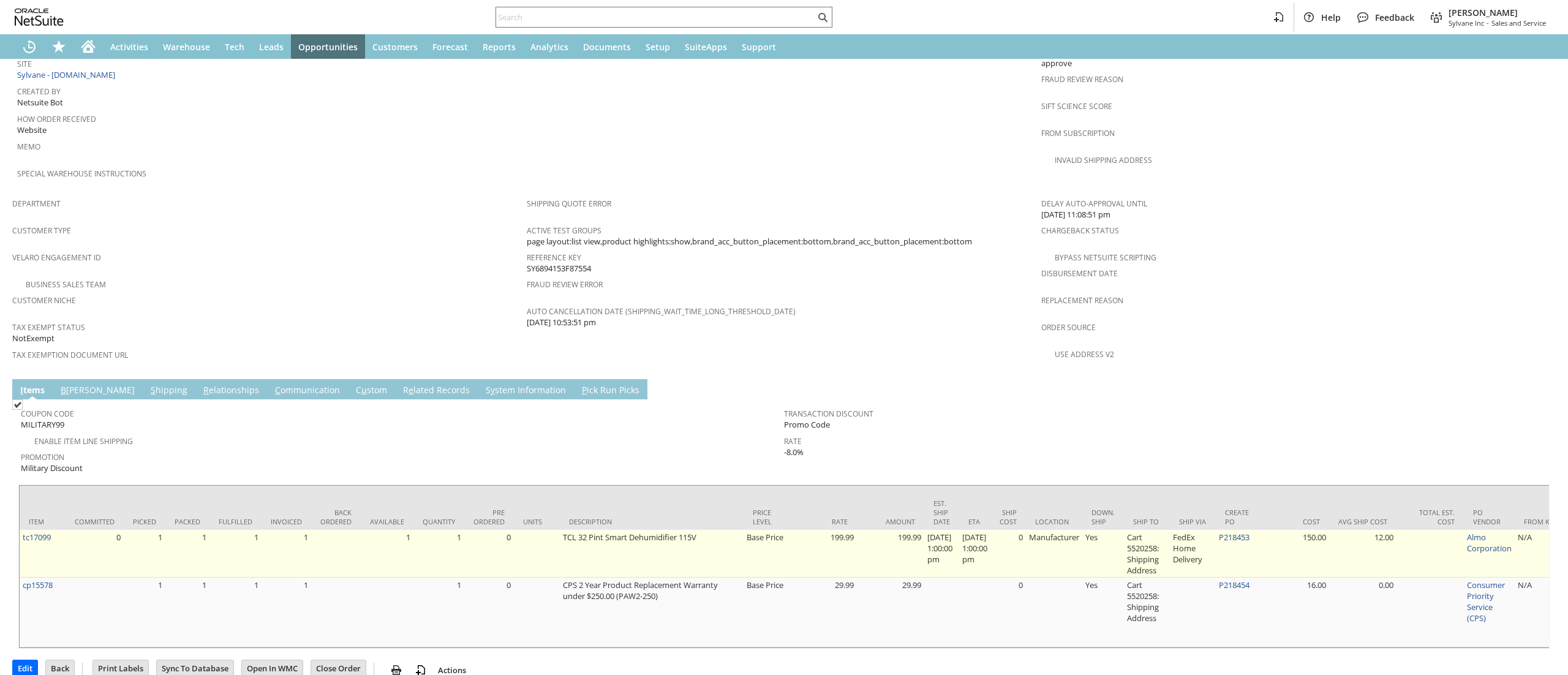
scroll to position [648, 0]
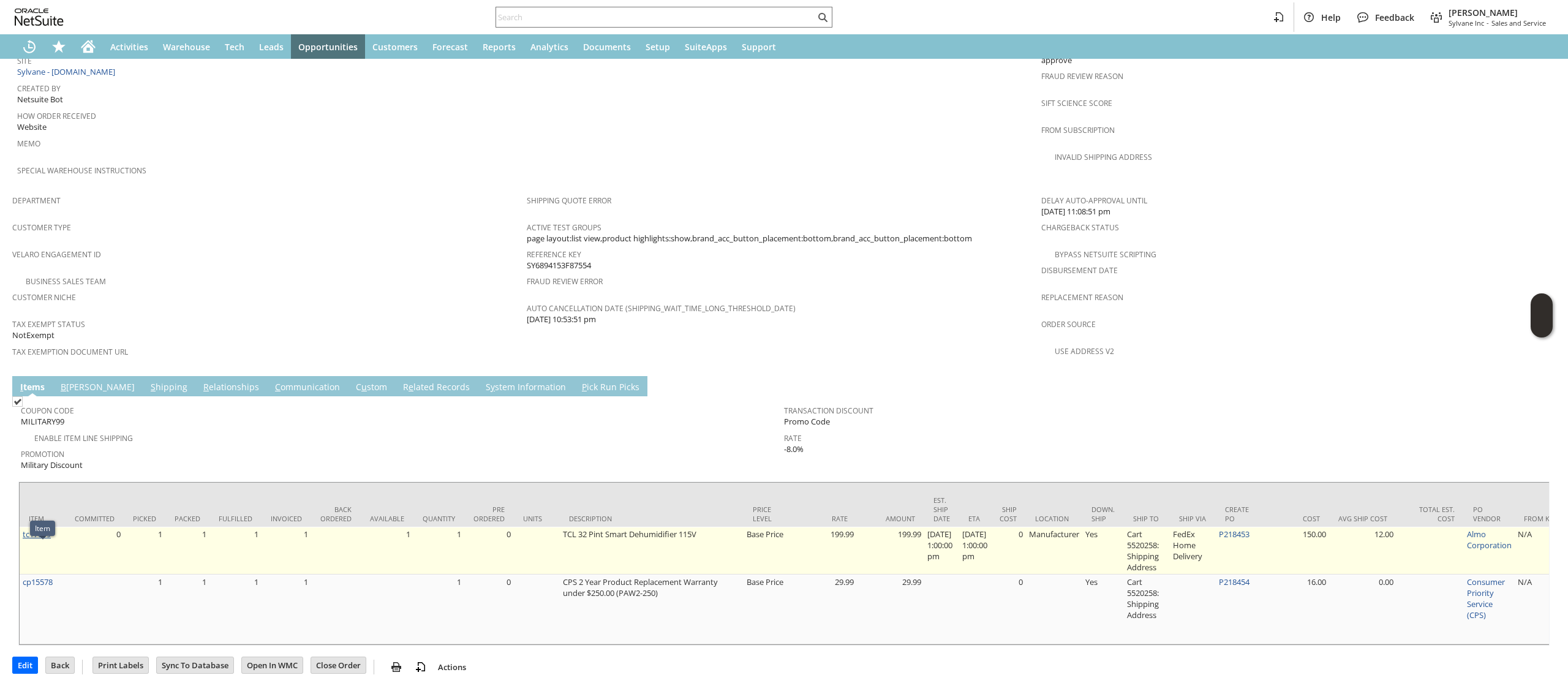
click at [45, 529] on link "tc17099" at bounding box center [37, 534] width 28 height 11
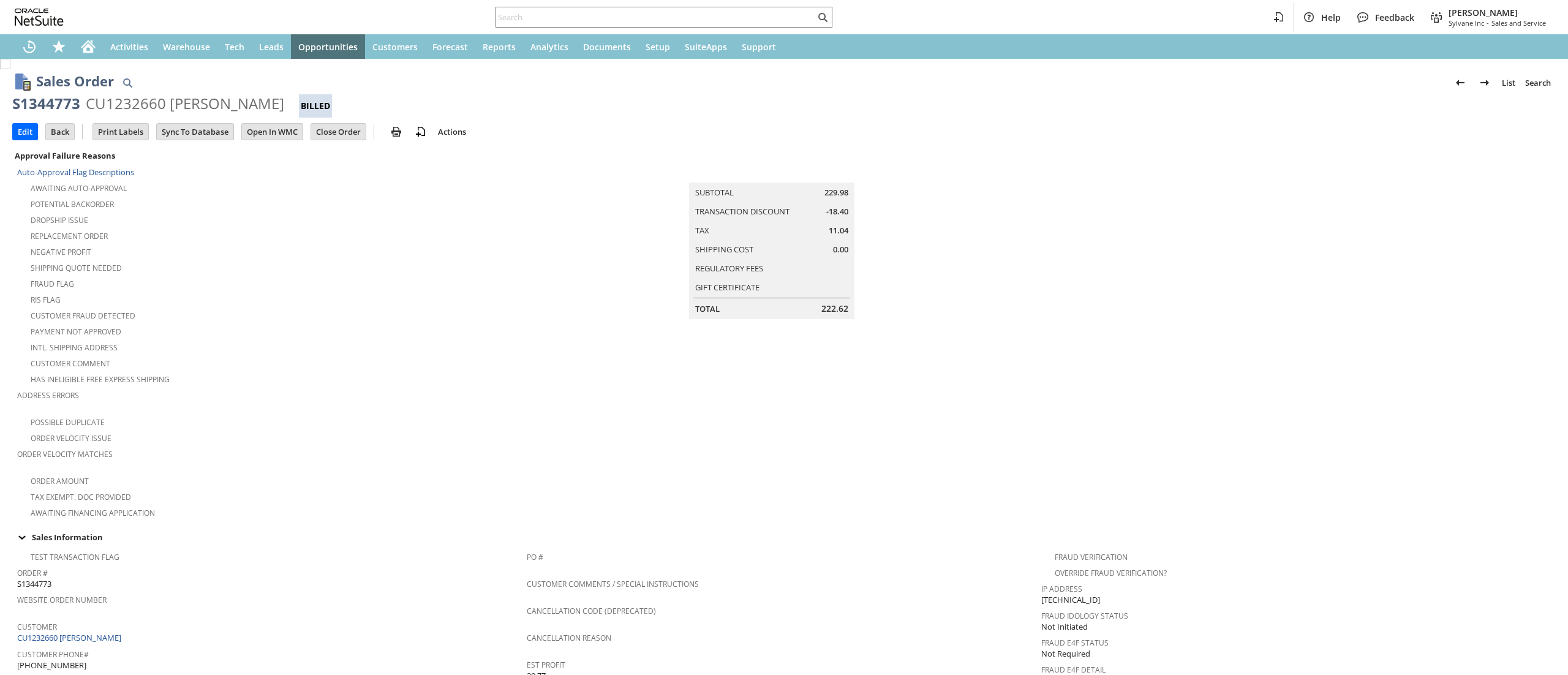
scroll to position [648, 0]
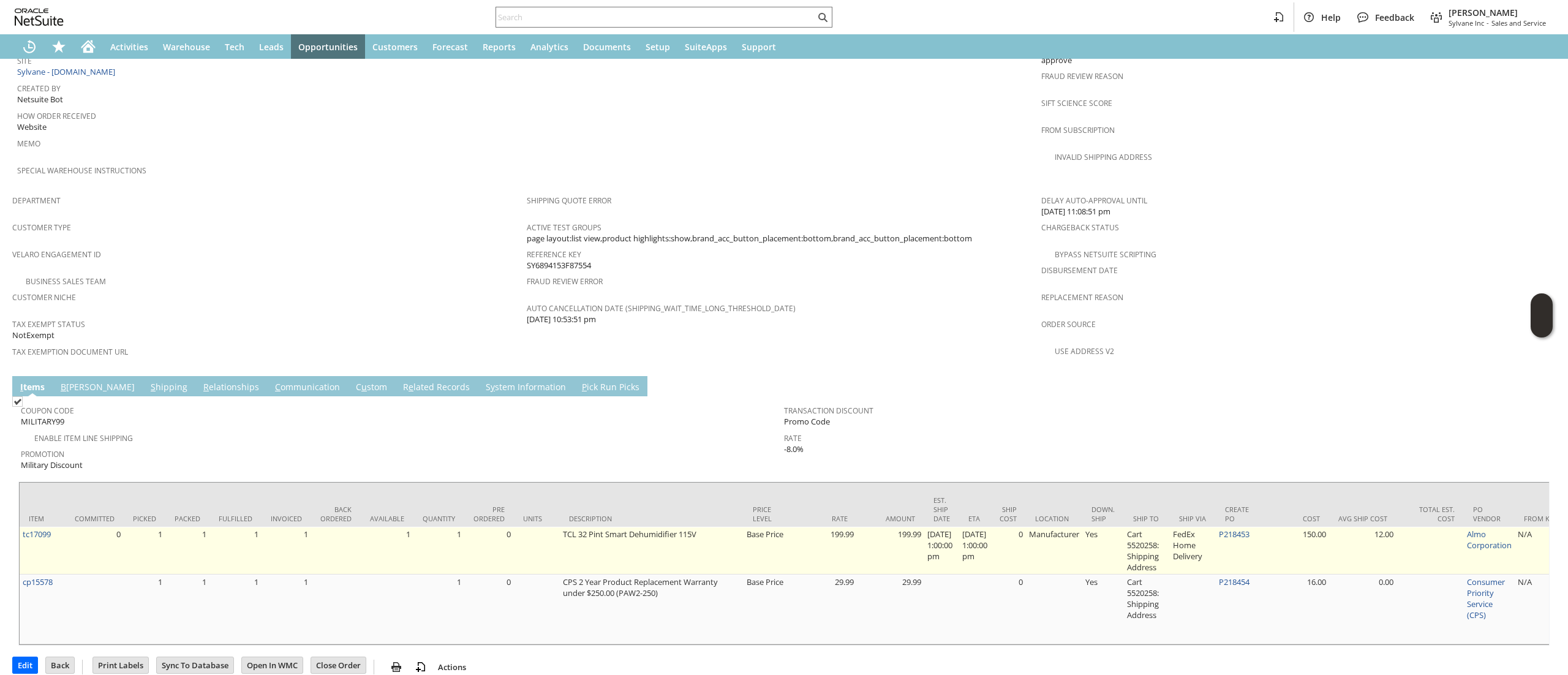
click at [1261, 527] on td "P218453" at bounding box center [1238, 550] width 46 height 47
click at [1261, 527] on td "P218453" at bounding box center [1238, 550] width 46 height 47
copy tr "P218453"
drag, startPoint x: 639, startPoint y: 518, endPoint x: 639, endPoint y: 511, distance: 7.0
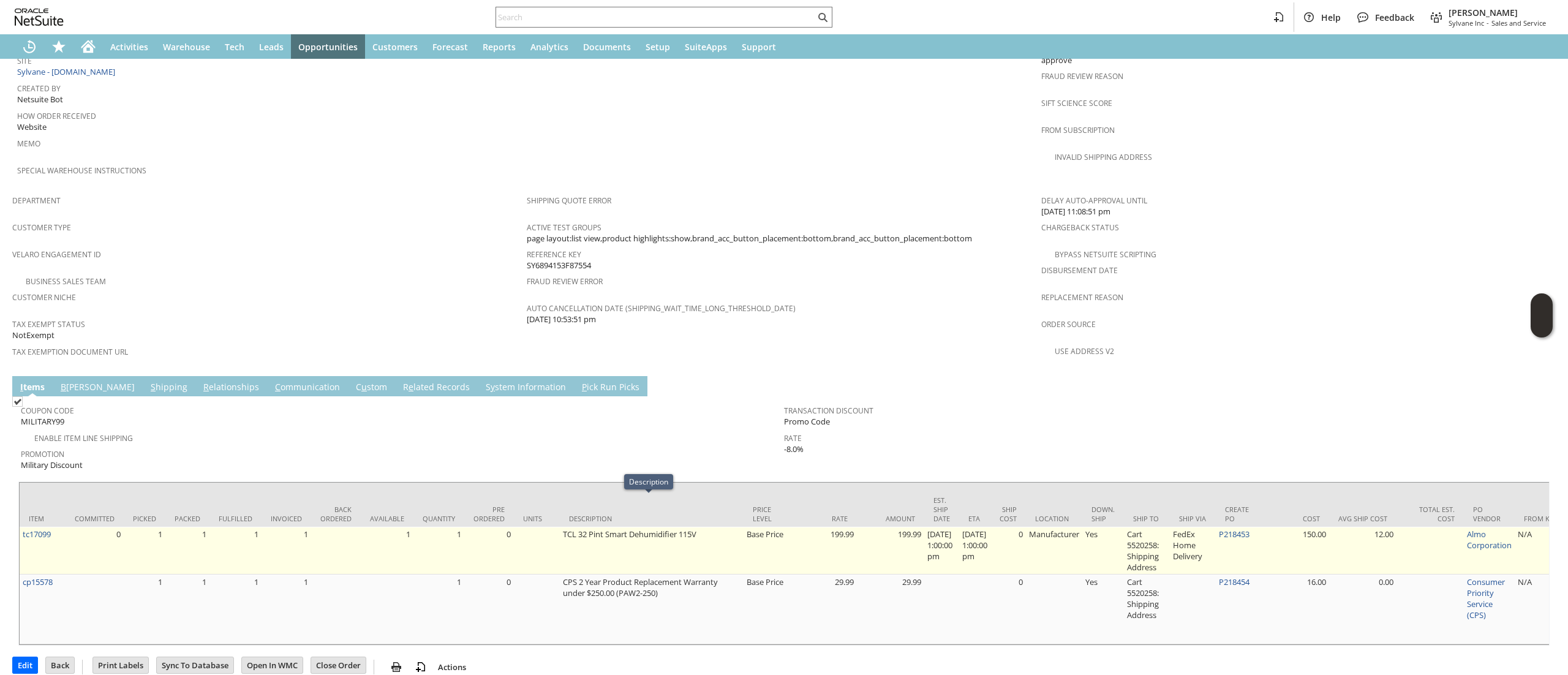
click at [639, 527] on td "TCL 32 Pint Smart Dehumidifier 115V" at bounding box center [651, 550] width 184 height 47
click at [641, 527] on td "TCL 32 Pint Smart Dehumidifier 115V" at bounding box center [651, 550] width 184 height 47
click at [641, 527] on td "TCL 32 Pint Smart Dehumidifier 115V" at bounding box center [651, 550] width 184 height 47
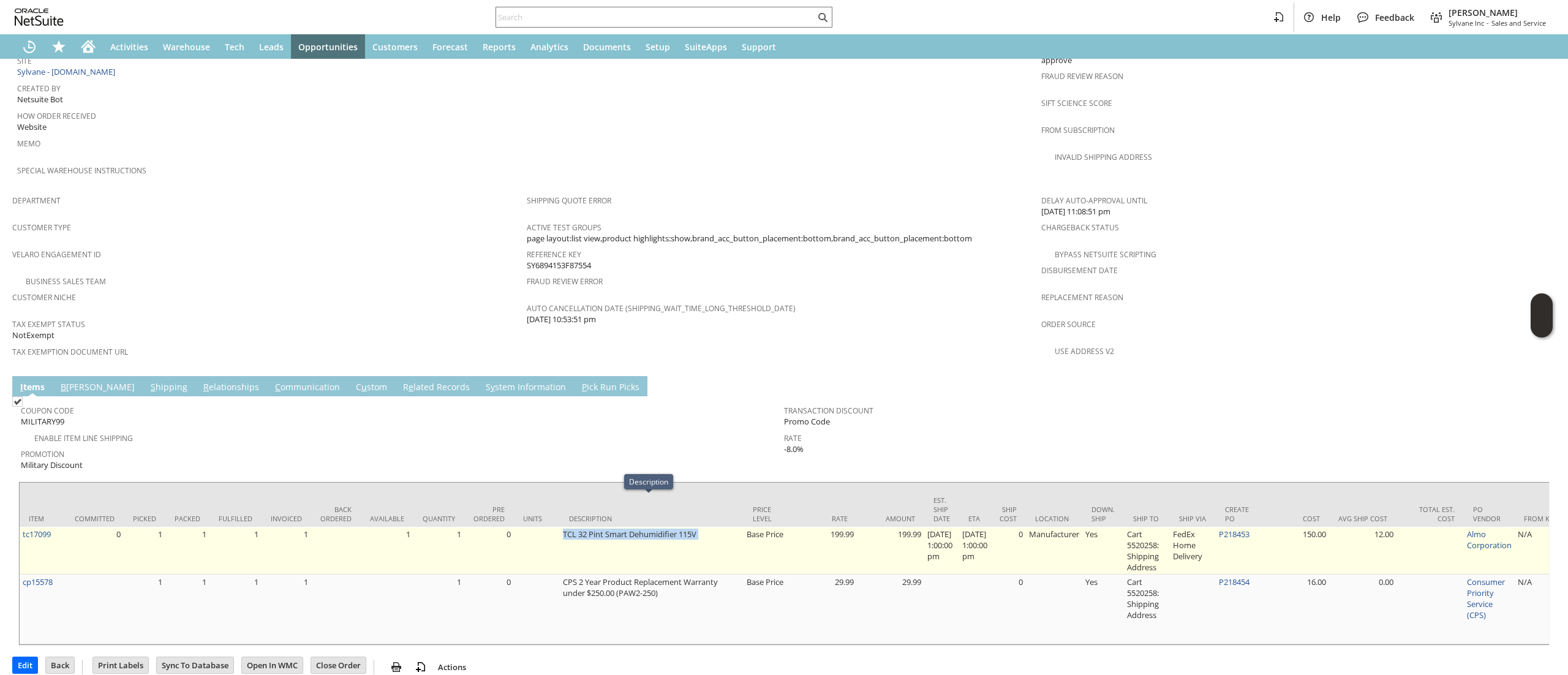
click at [641, 527] on td "TCL 32 Pint Smart Dehumidifier 115V" at bounding box center [651, 550] width 184 height 47
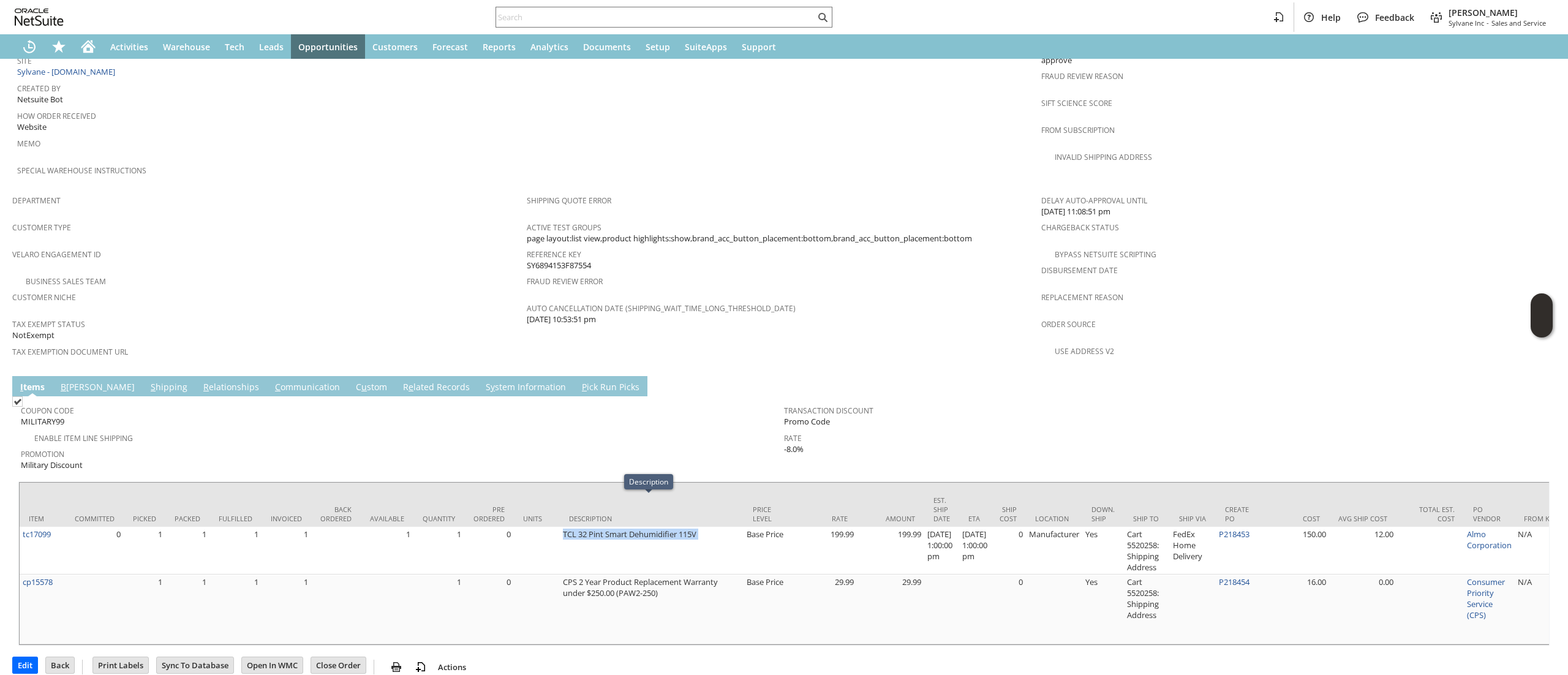
copy tr "TCL 32 Pint Smart Dehumidifier 115V"
click at [86, 41] on icon "Home" at bounding box center [88, 47] width 15 height 15
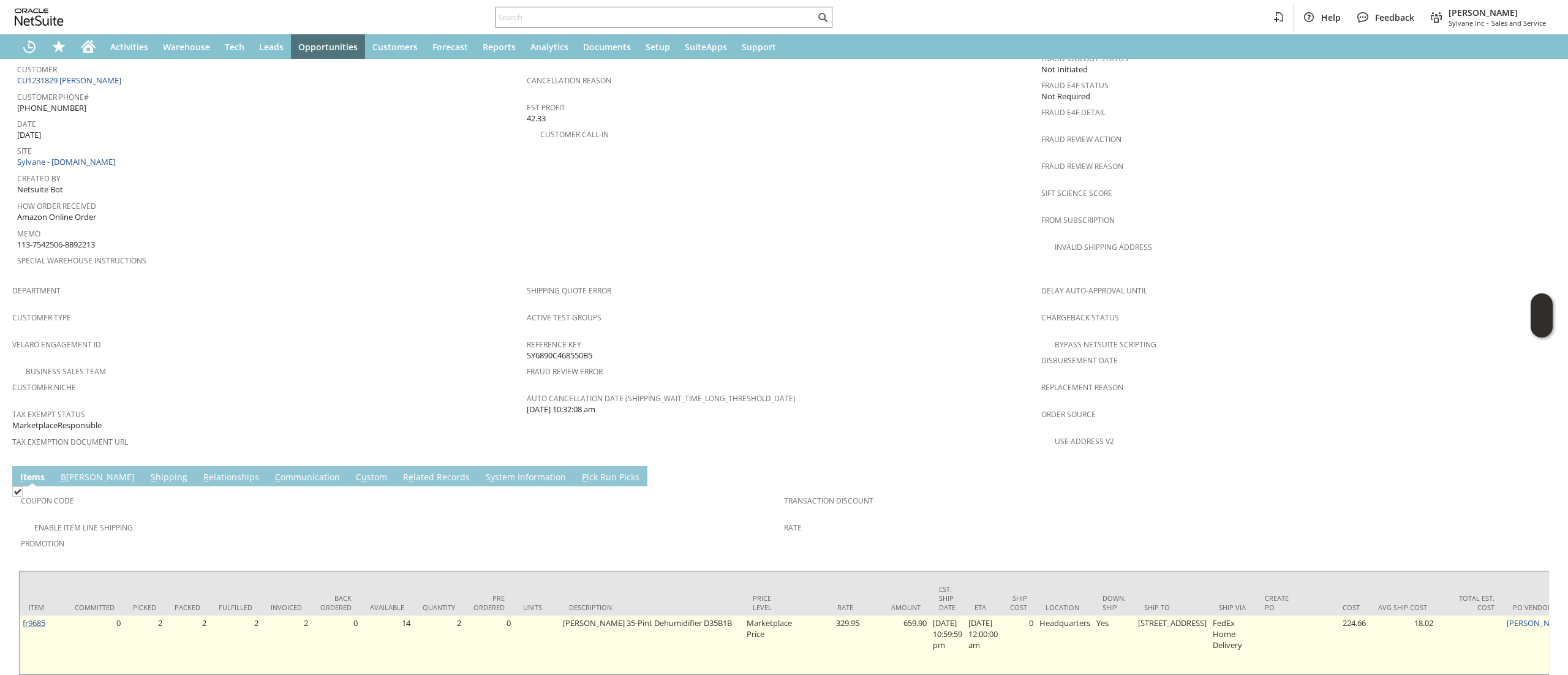
click at [34, 618] on link "fr9685" at bounding box center [33, 623] width 22 height 11
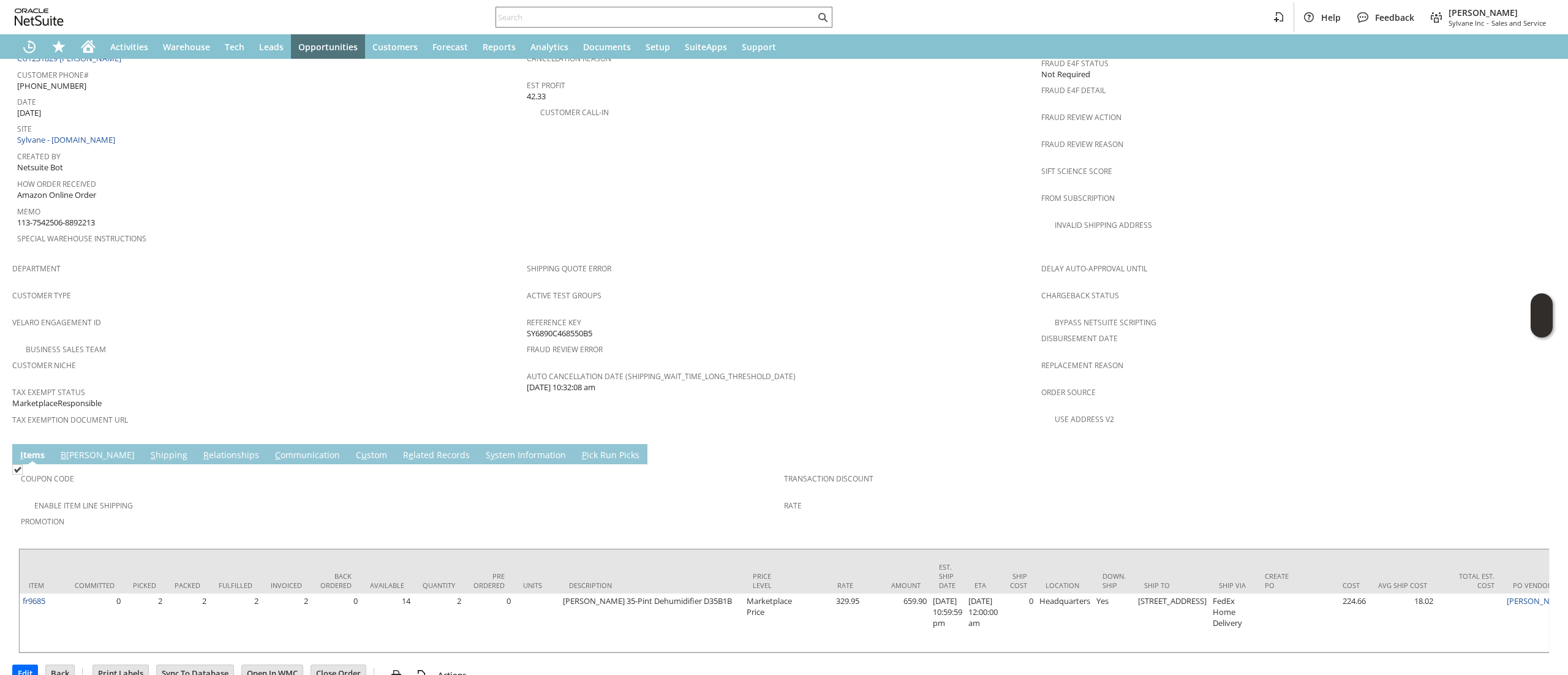
scroll to position [590, 0]
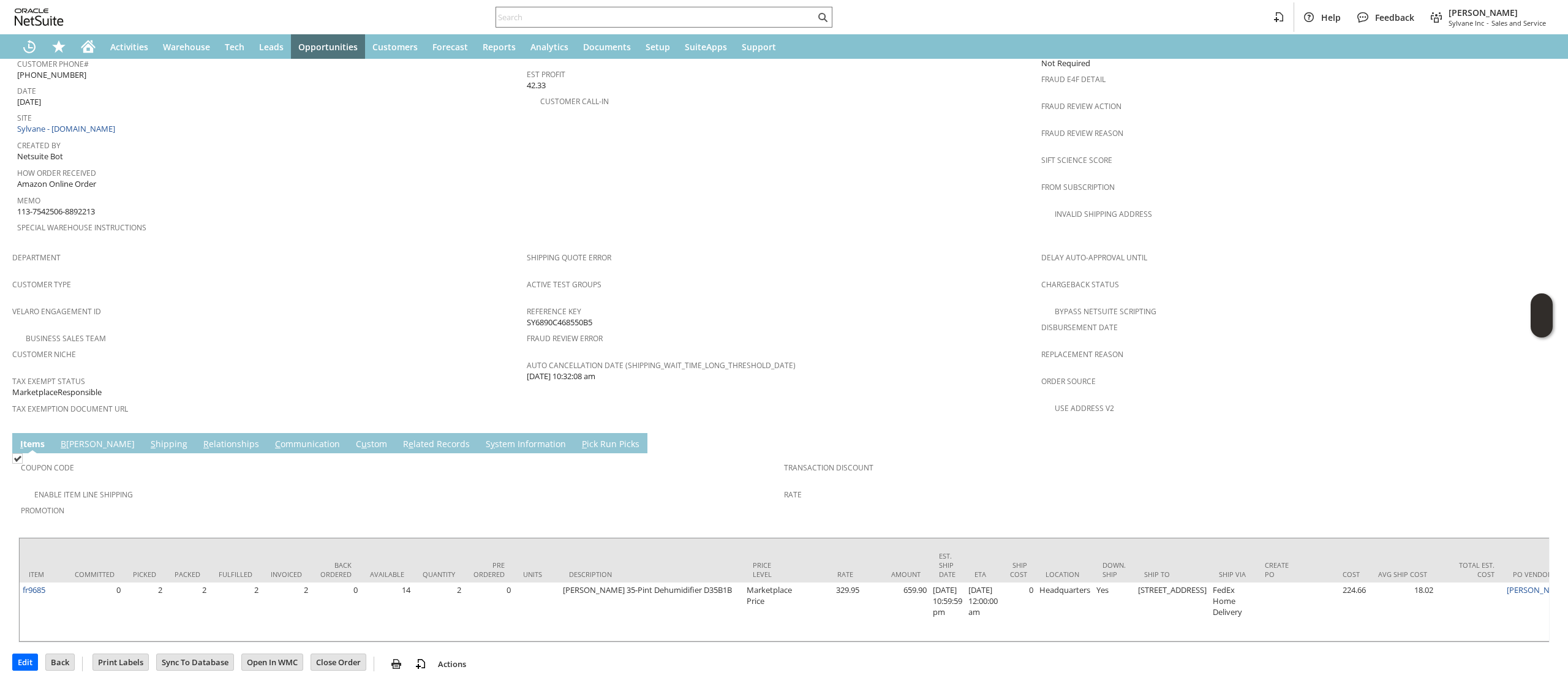
click at [478, 433] on td "S y stem Information" at bounding box center [526, 443] width 96 height 20
click at [483, 438] on link "S y stem Information" at bounding box center [526, 445] width 86 height 13
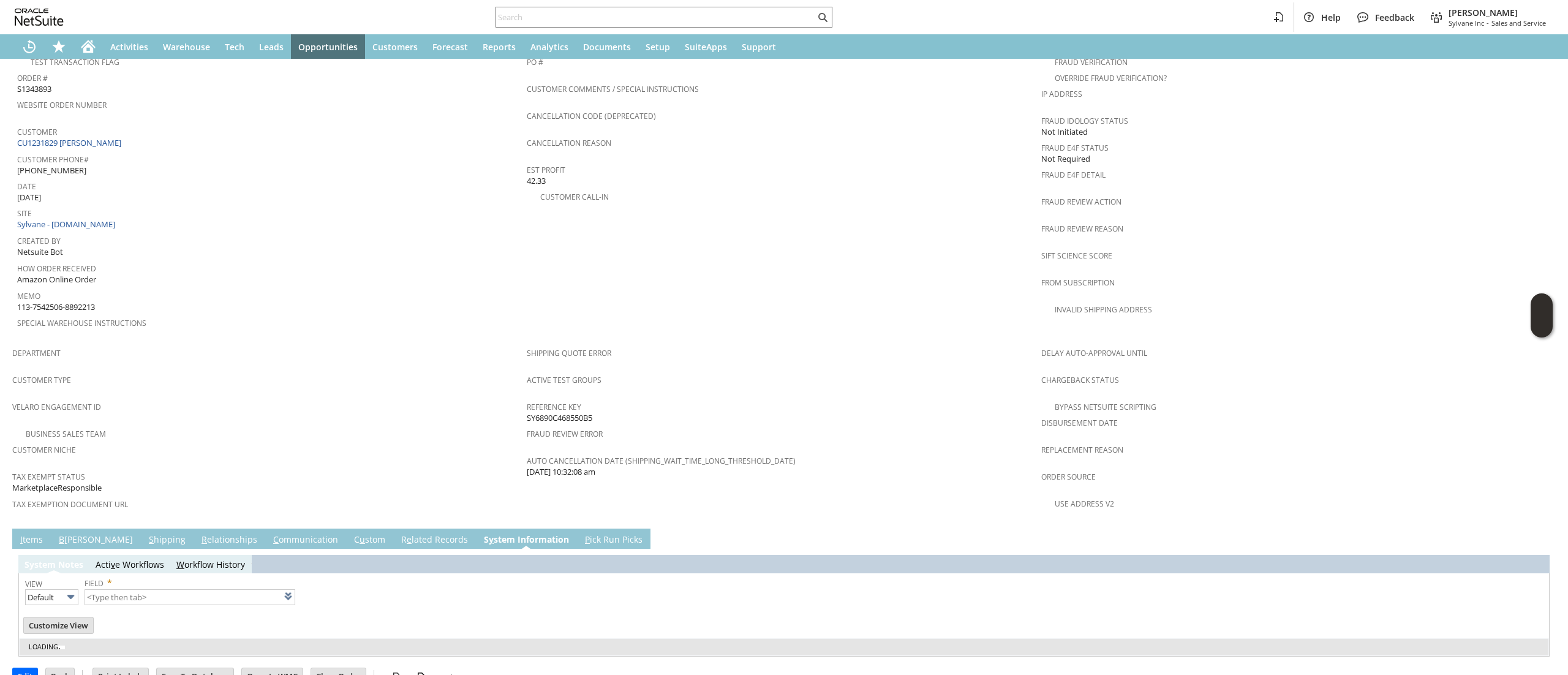
type input "1 to 25 of 79"
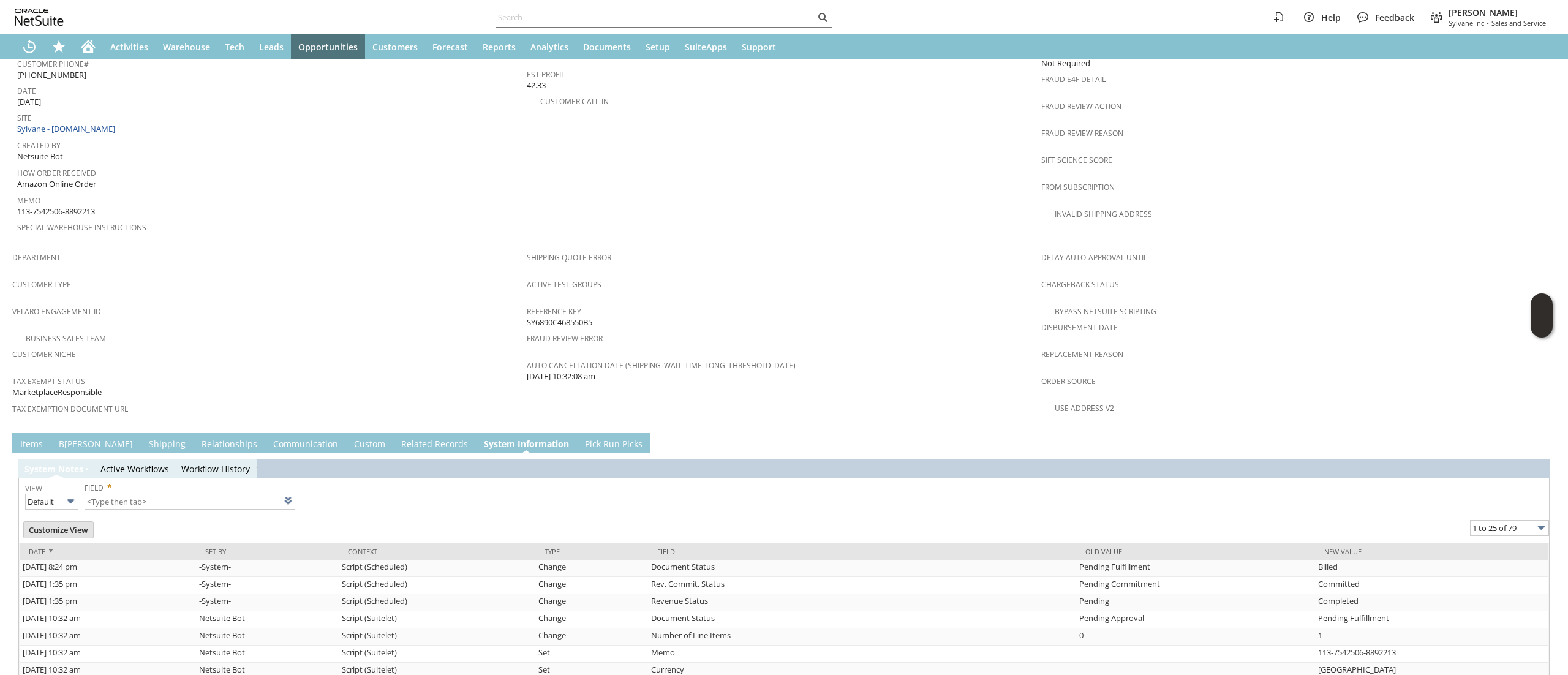
click at [398, 438] on link "R e lated Records" at bounding box center [435, 445] width 73 height 13
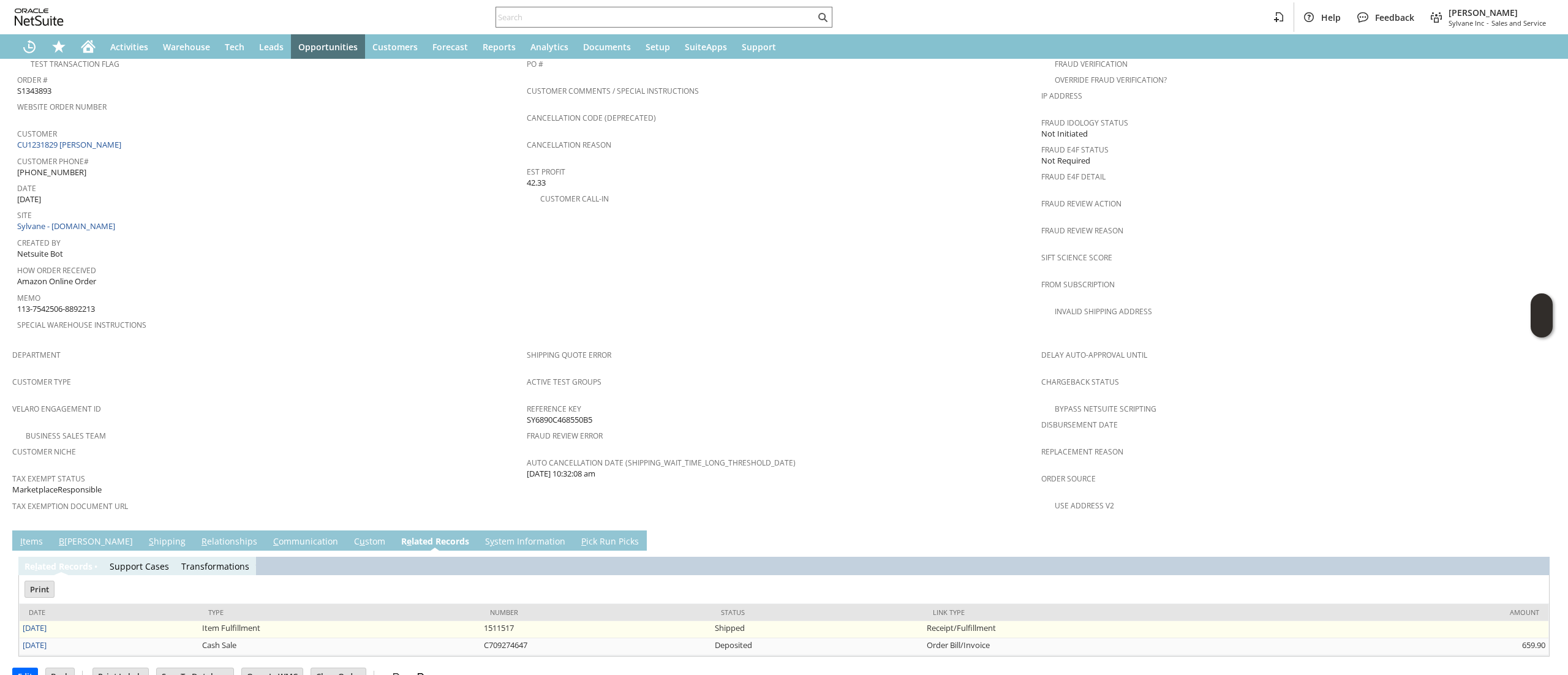
scroll to position [0, 0]
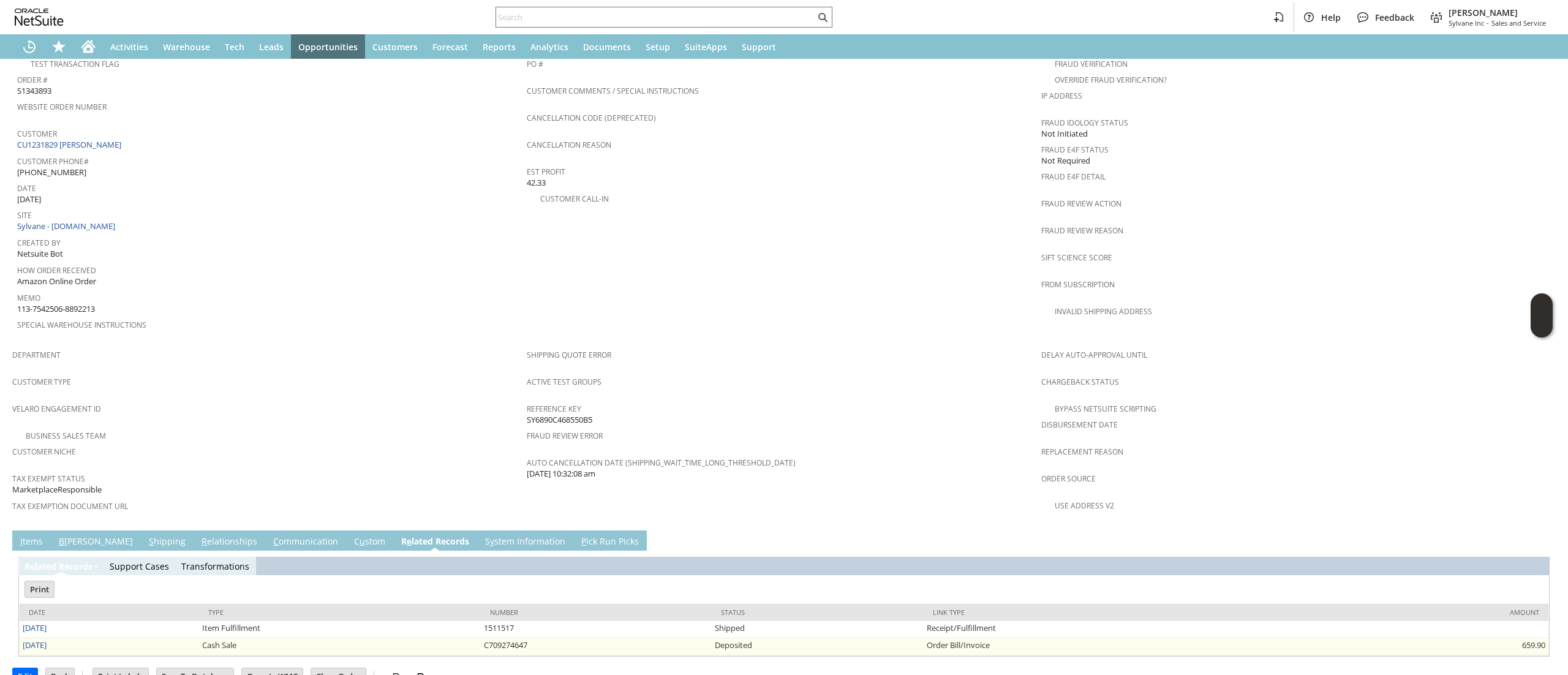
click at [52, 638] on td "[DATE]" at bounding box center [110, 647] width 179 height 17
click at [47, 639] on link "[DATE]" at bounding box center [34, 644] width 24 height 11
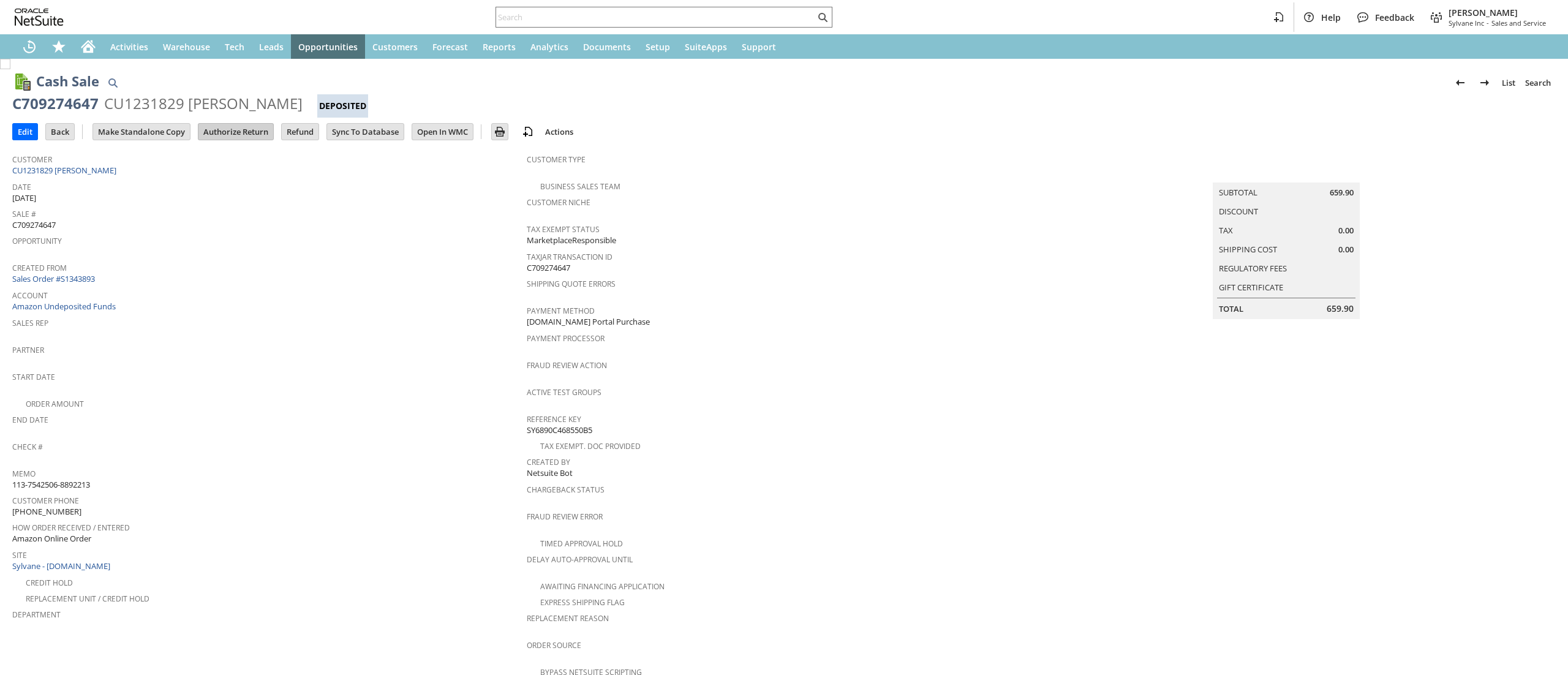
click at [248, 132] on input "Authorize Return" at bounding box center [236, 131] width 75 height 16
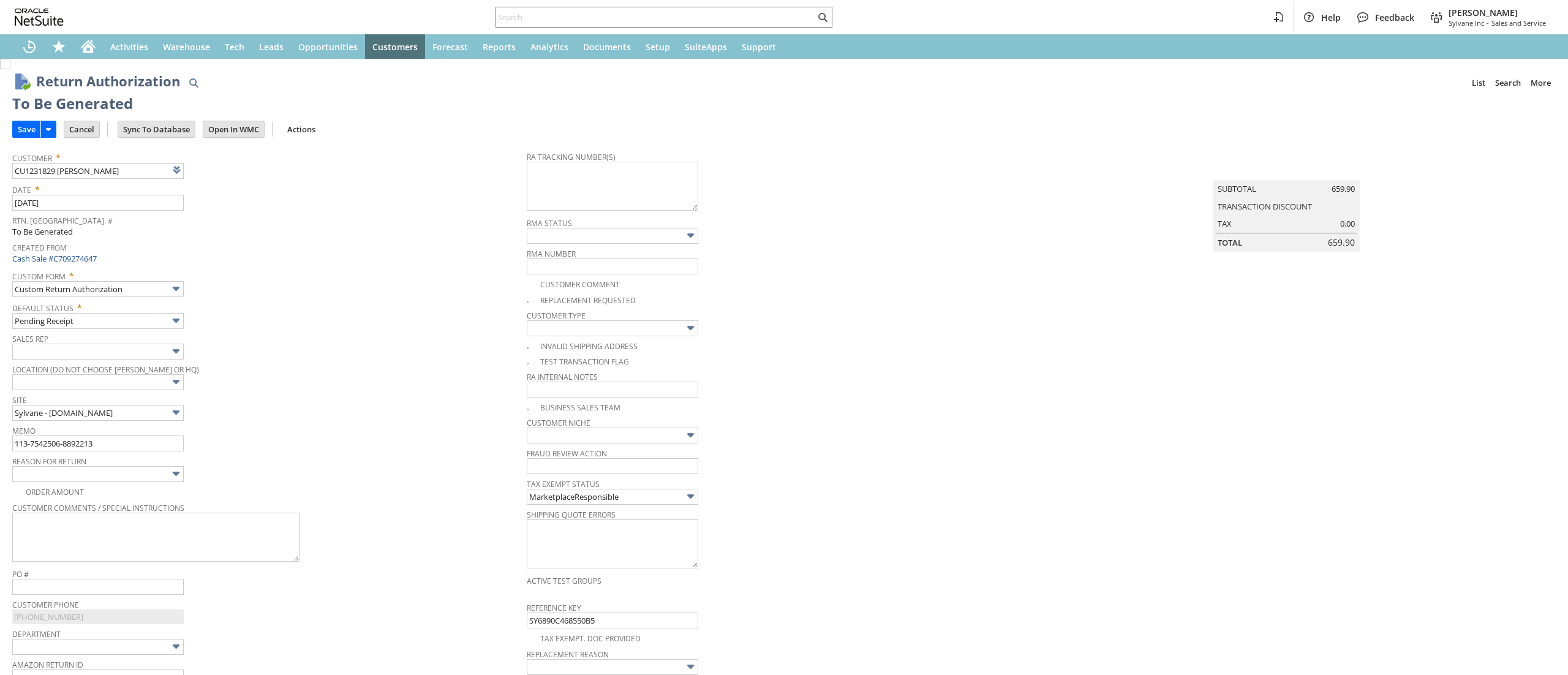
type input "Add"
type input "Copy Previous"
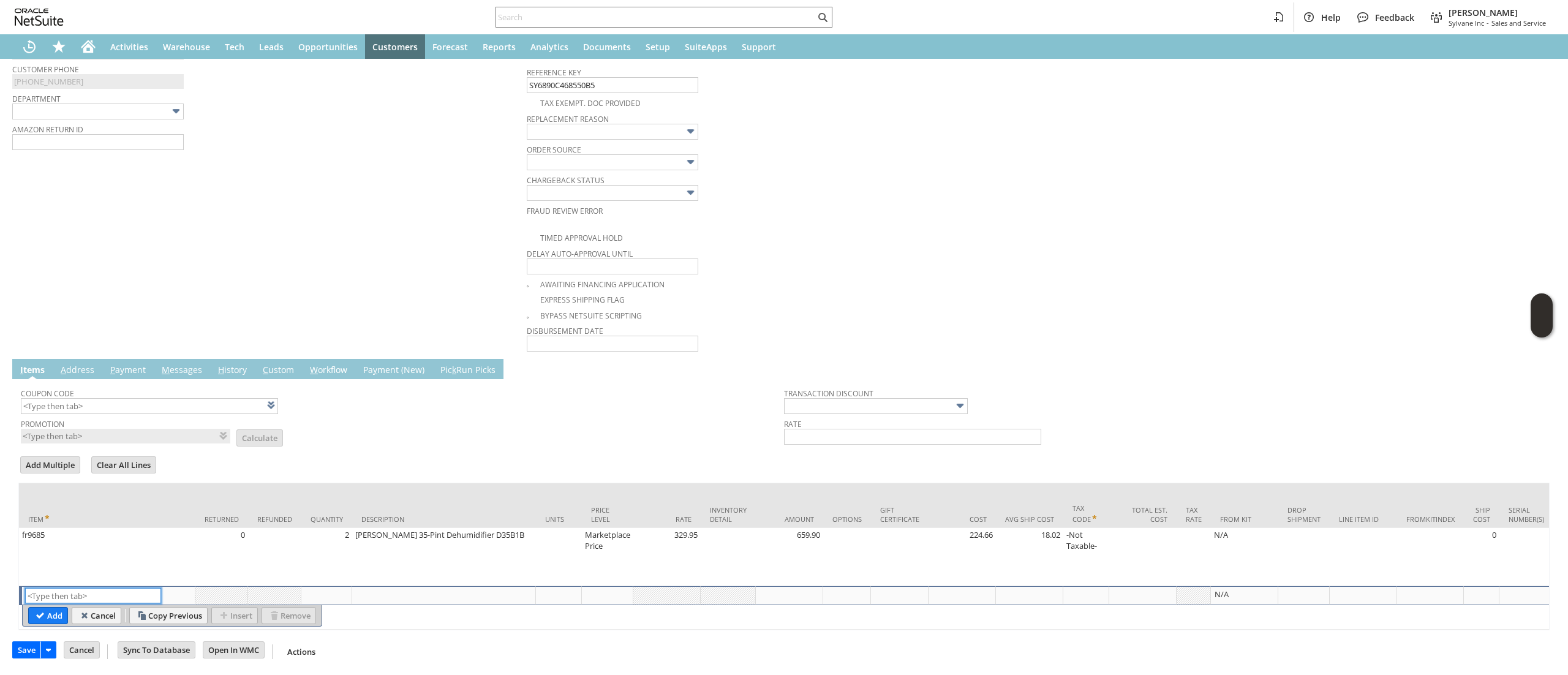
scroll to position [180, 0]
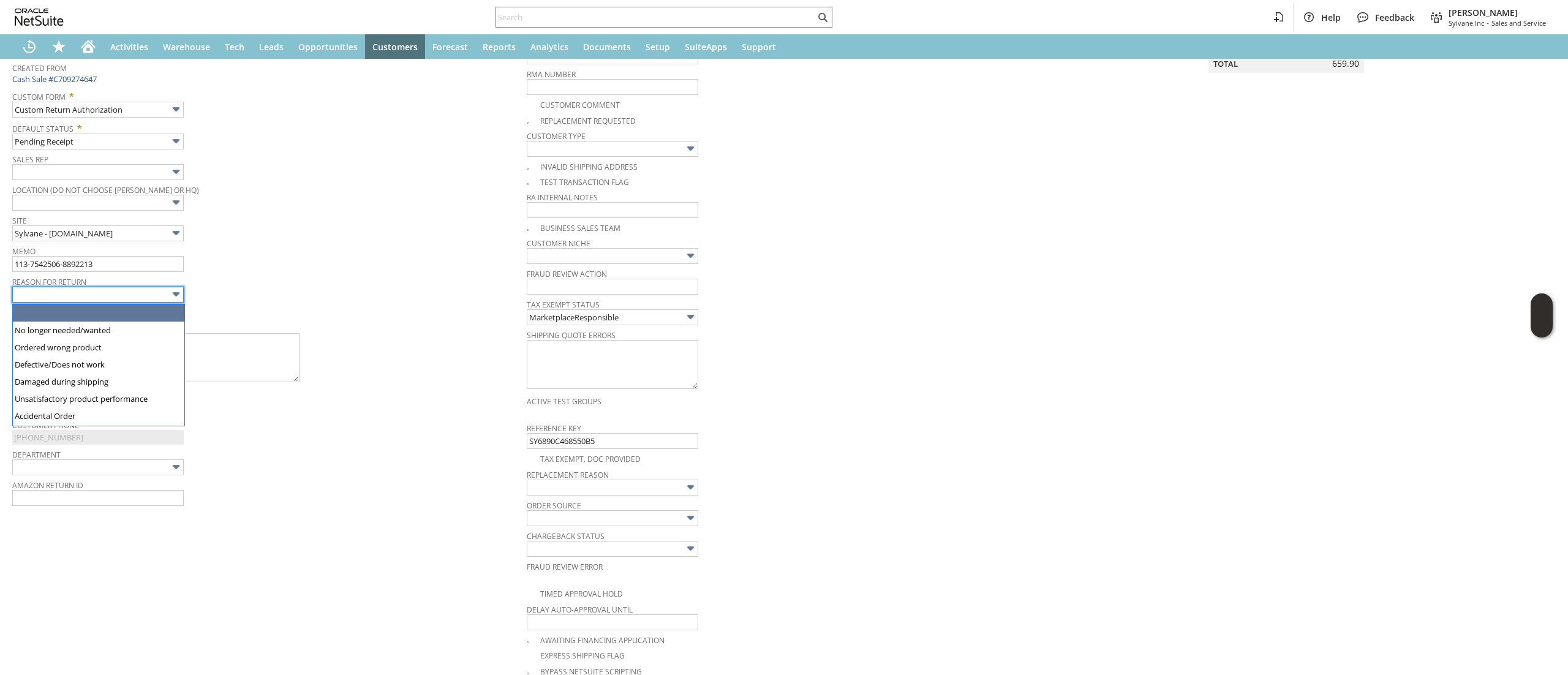
click at [155, 288] on input "text" at bounding box center [98, 294] width 171 height 16
type input "Defective/Does not work"
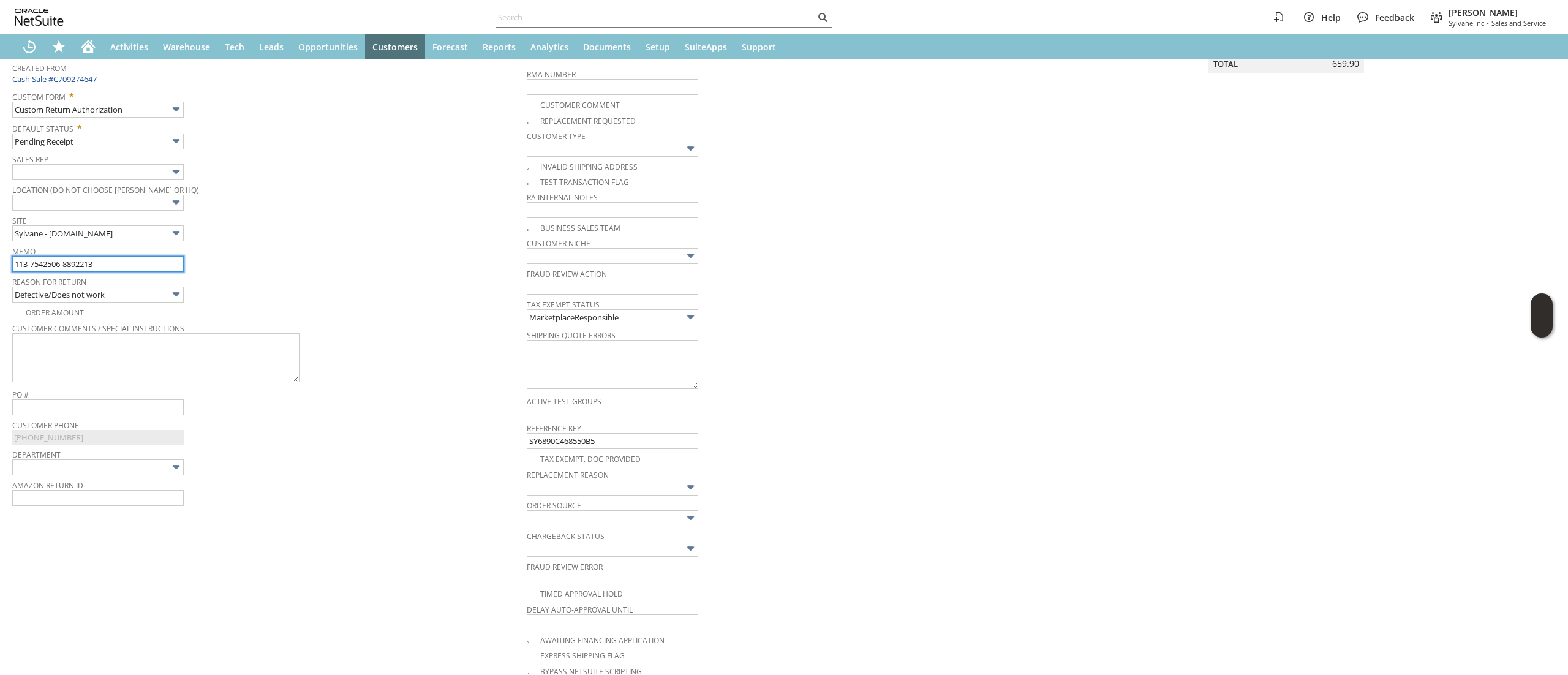
click at [140, 269] on input "113-7542506-8892213" at bounding box center [98, 264] width 171 height 16
type input "pump doesnt work"
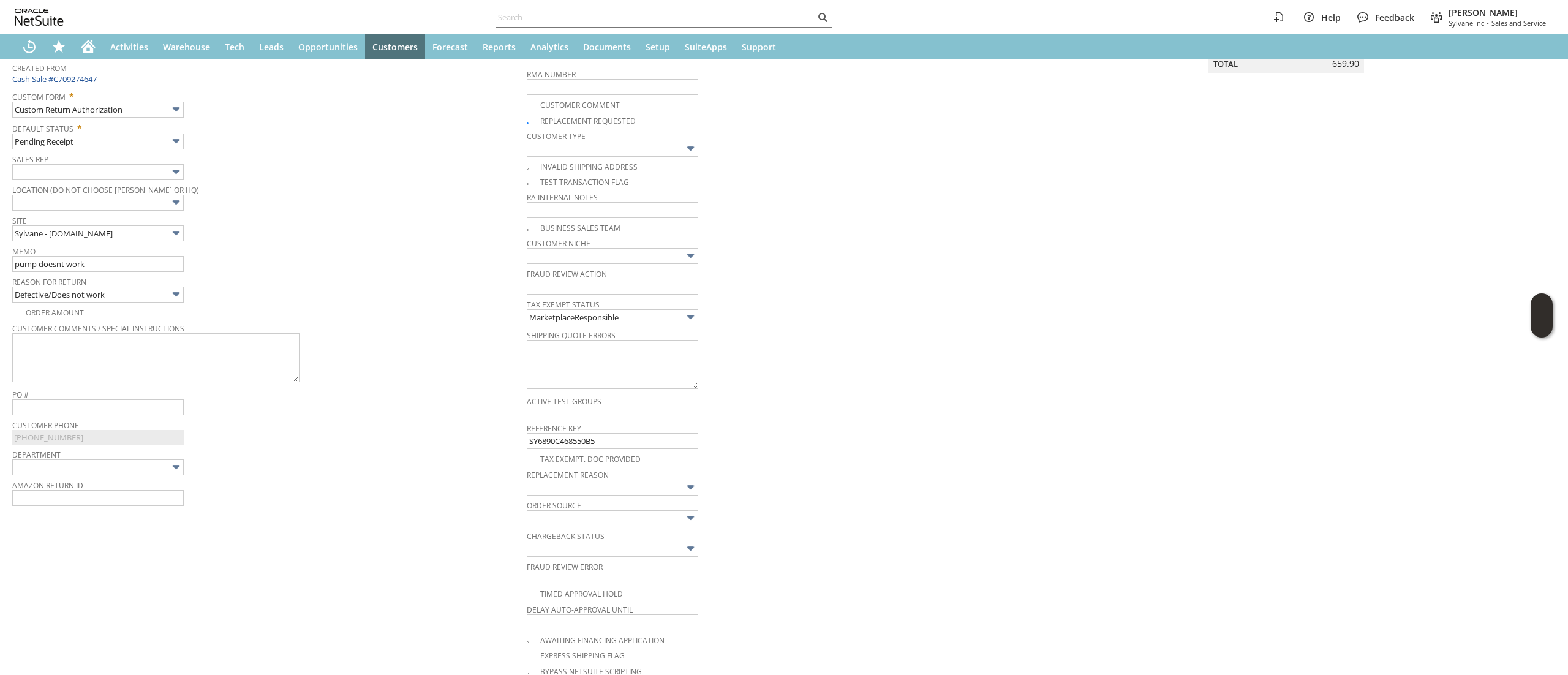
checkbox input "true"
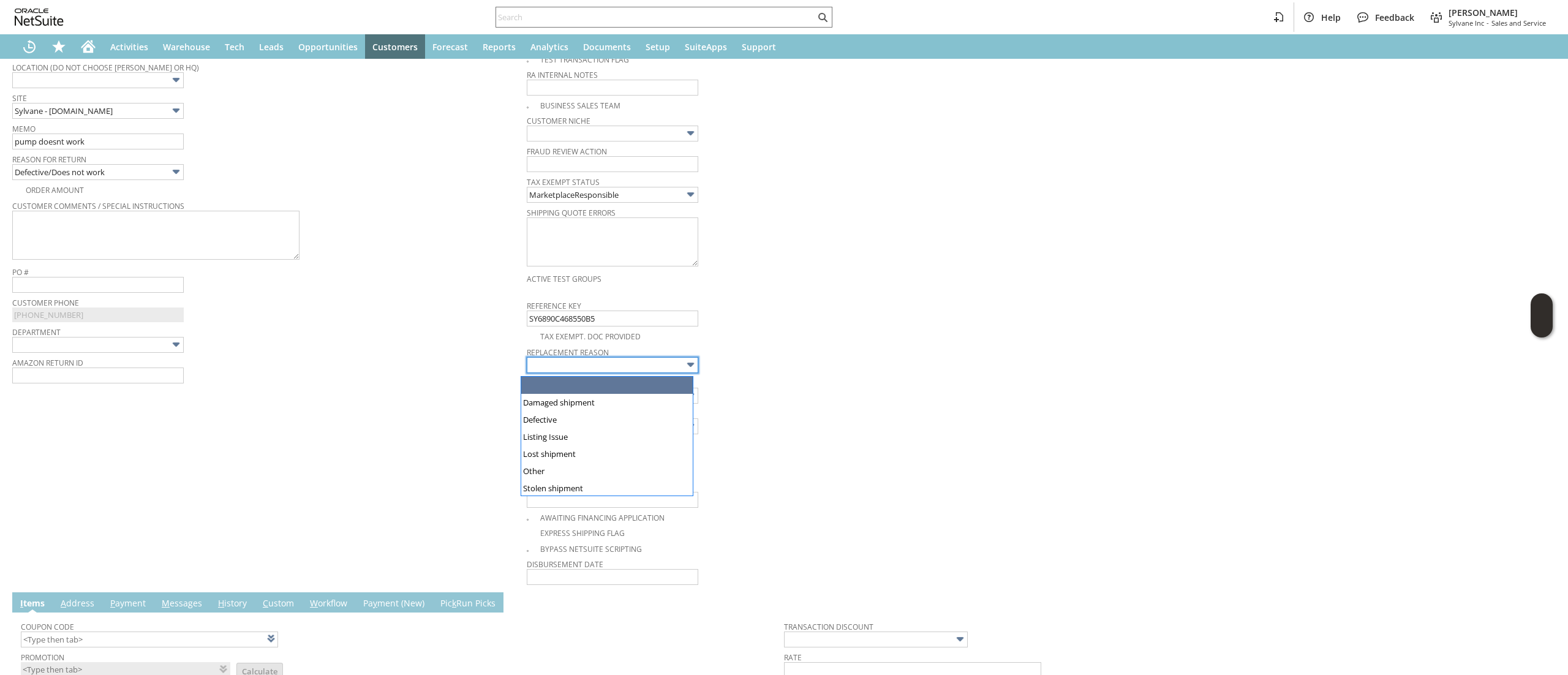
click at [667, 372] on input "text" at bounding box center [612, 365] width 171 height 16
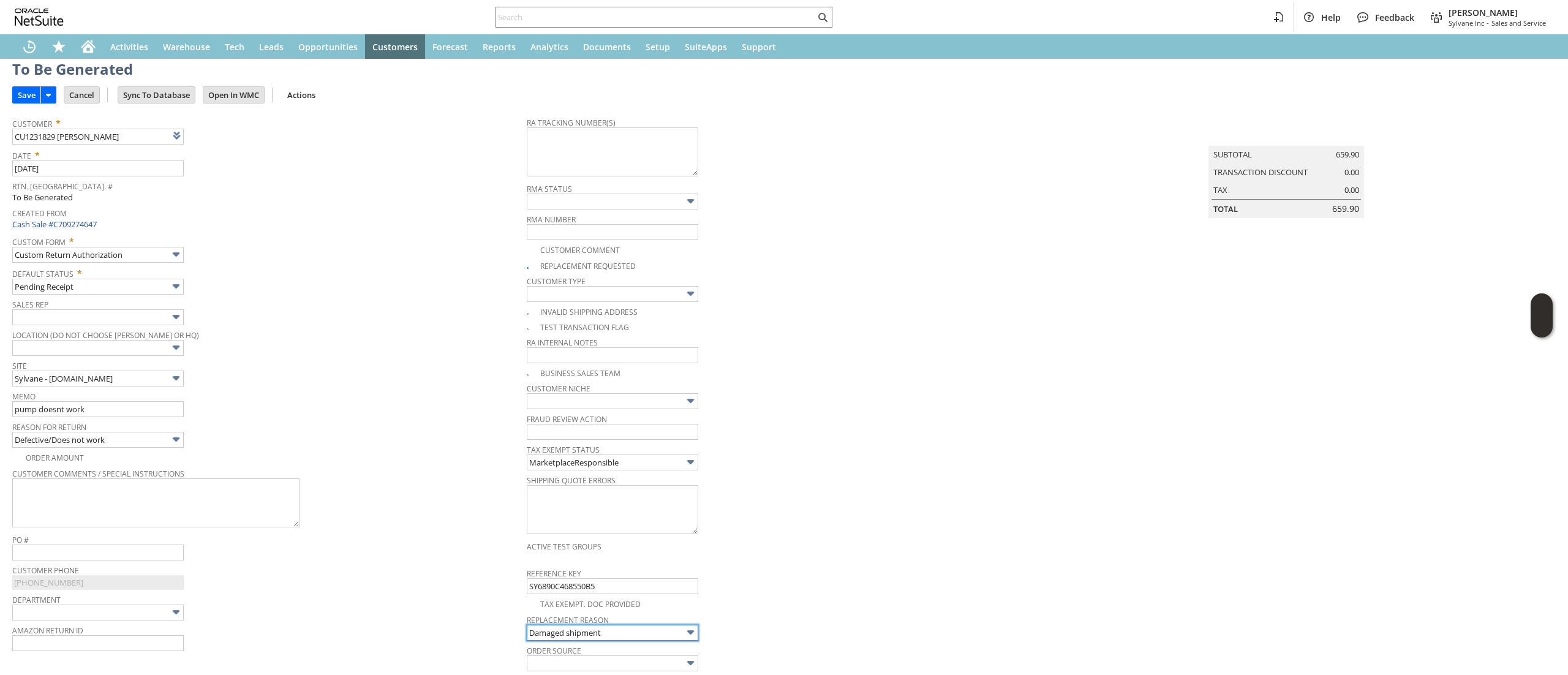
scroll to position [122, 0]
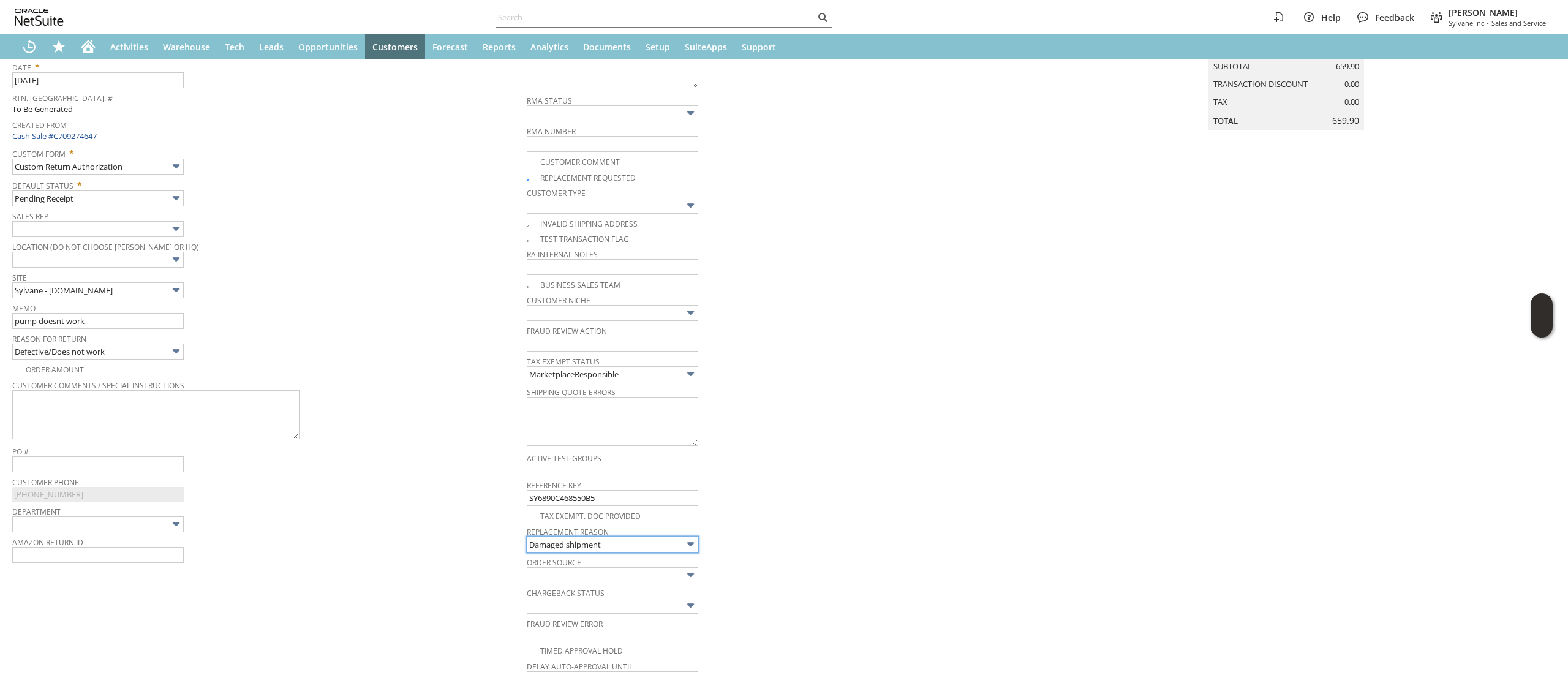
drag, startPoint x: 650, startPoint y: 543, endPoint x: 651, endPoint y: 549, distance: 6.1
click at [651, 544] on input "Damaged shipment" at bounding box center [612, 544] width 171 height 16
drag, startPoint x: 632, startPoint y: 602, endPoint x: 646, endPoint y: 574, distance: 31.3
type input "Defective"
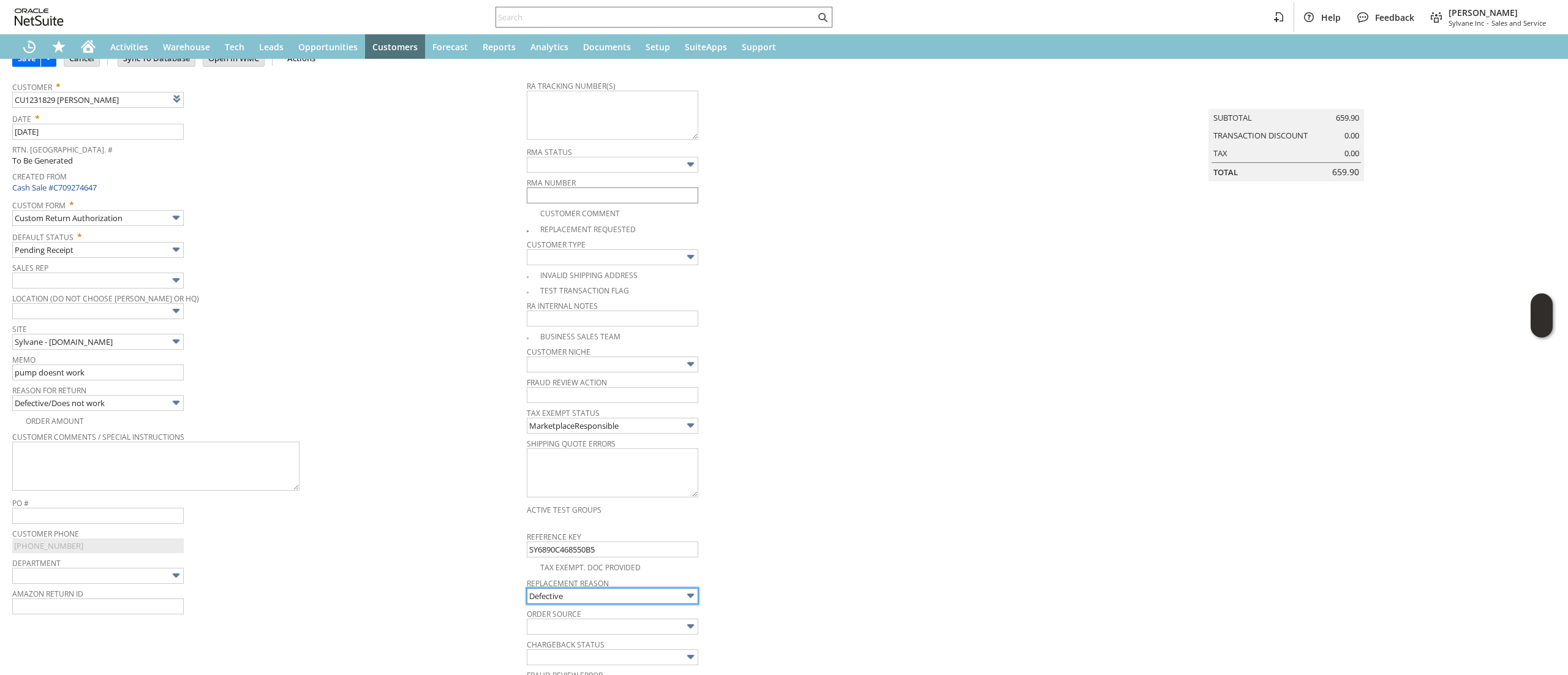
scroll to position [0, 0]
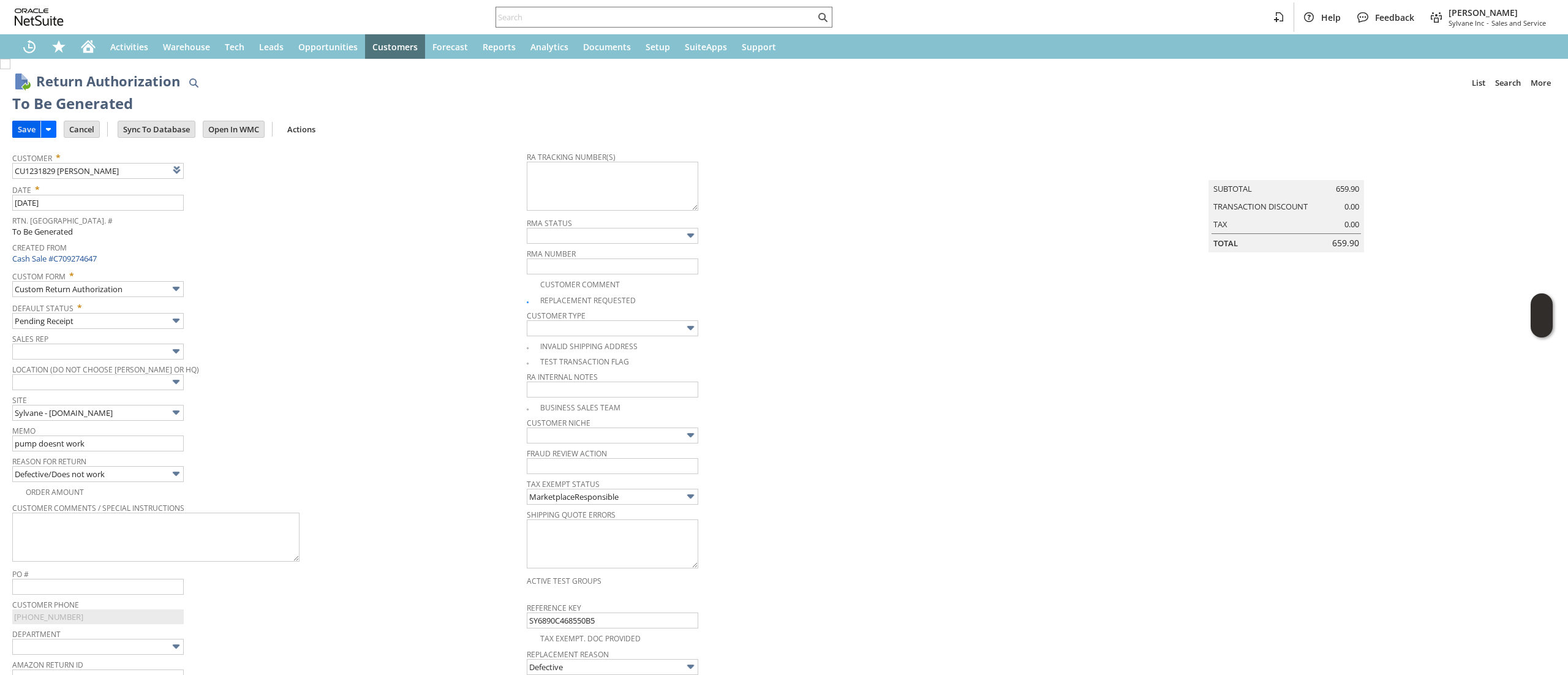
click at [27, 132] on input "Save" at bounding box center [26, 129] width 27 height 16
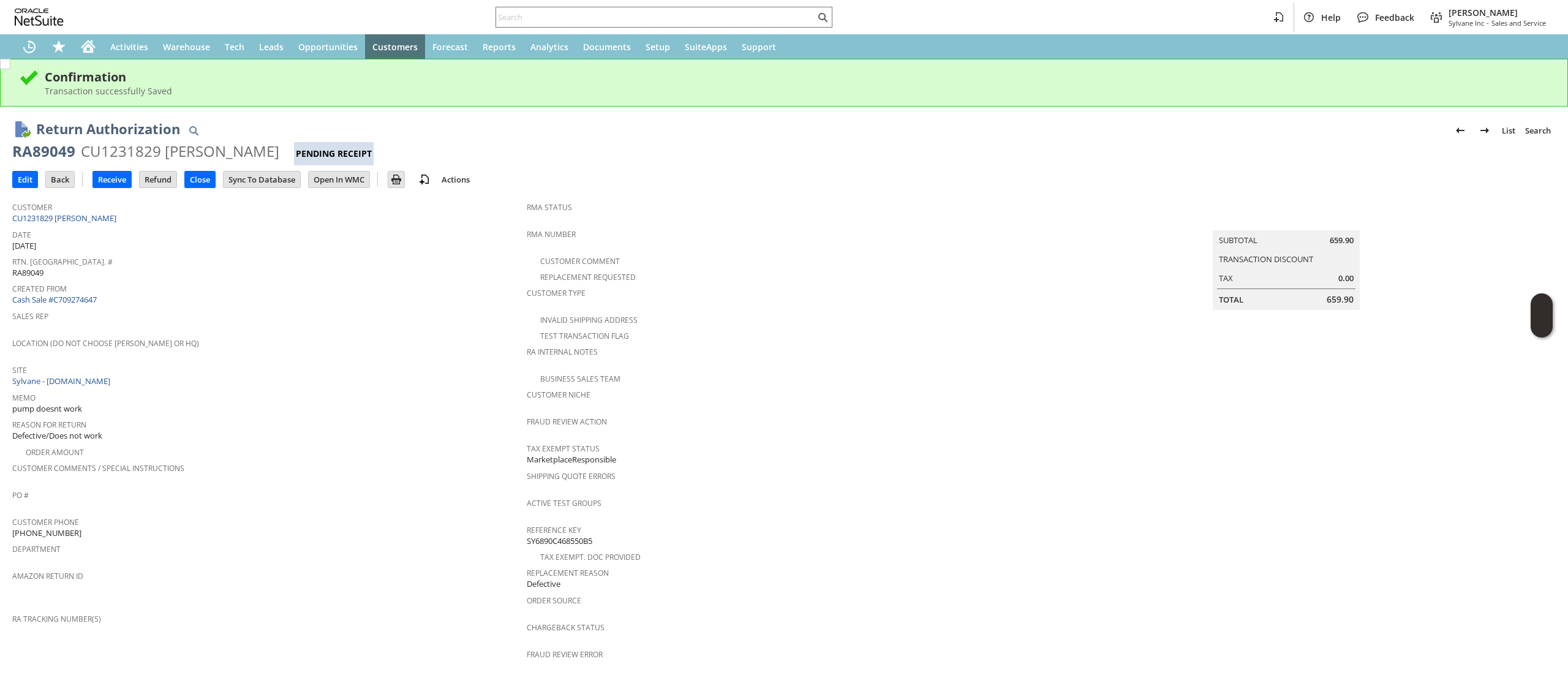
click at [223, 226] on span "Date" at bounding box center [267, 233] width 509 height 14
click at [222, 226] on span "Date" at bounding box center [267, 233] width 509 height 14
drag, startPoint x: 221, startPoint y: 224, endPoint x: 165, endPoint y: 219, distance: 56.2
click at [165, 219] on div "Customer CU1231829 Lindsay Caspi" at bounding box center [267, 212] width 509 height 27
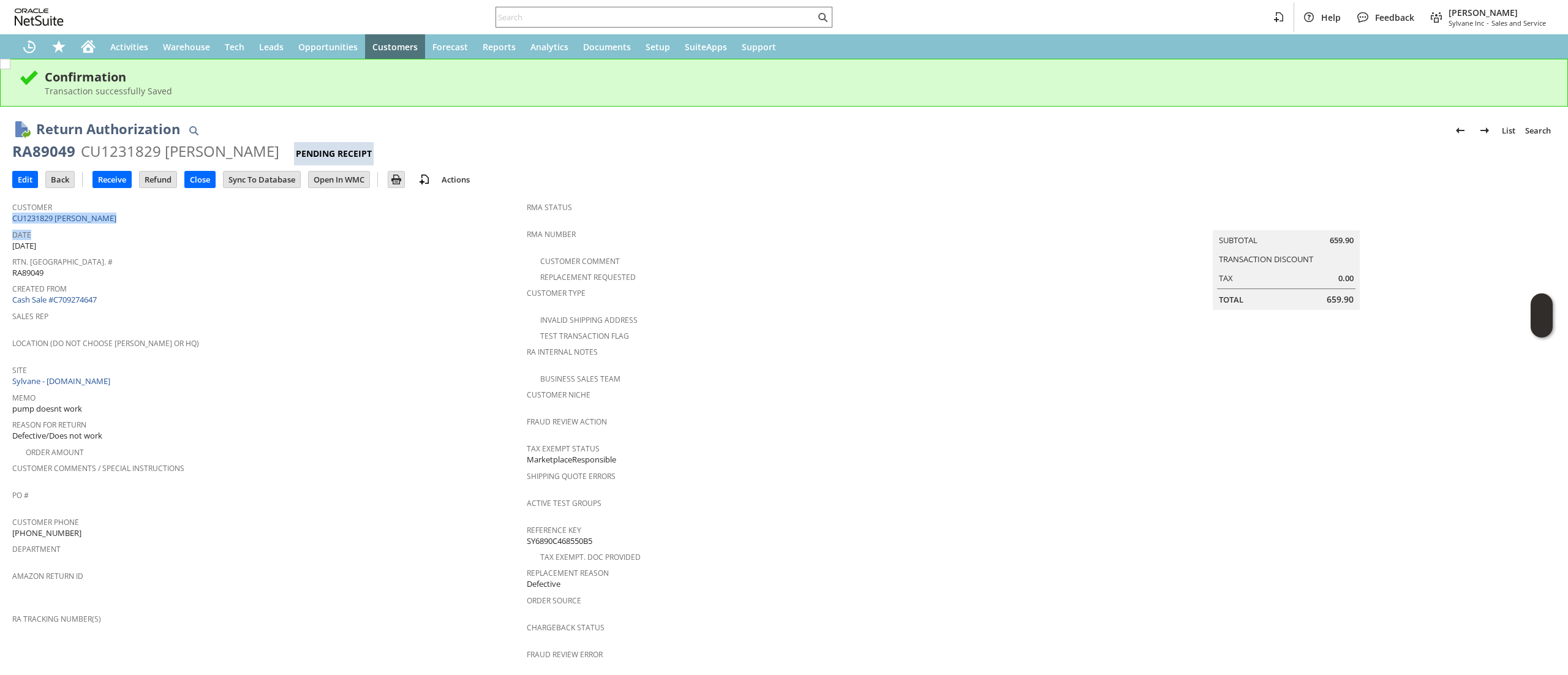
click at [165, 219] on div "Customer CU1231829 Lindsay Caspi" at bounding box center [267, 212] width 509 height 27
copy tbody "CU1231829 [PERSON_NAME]"
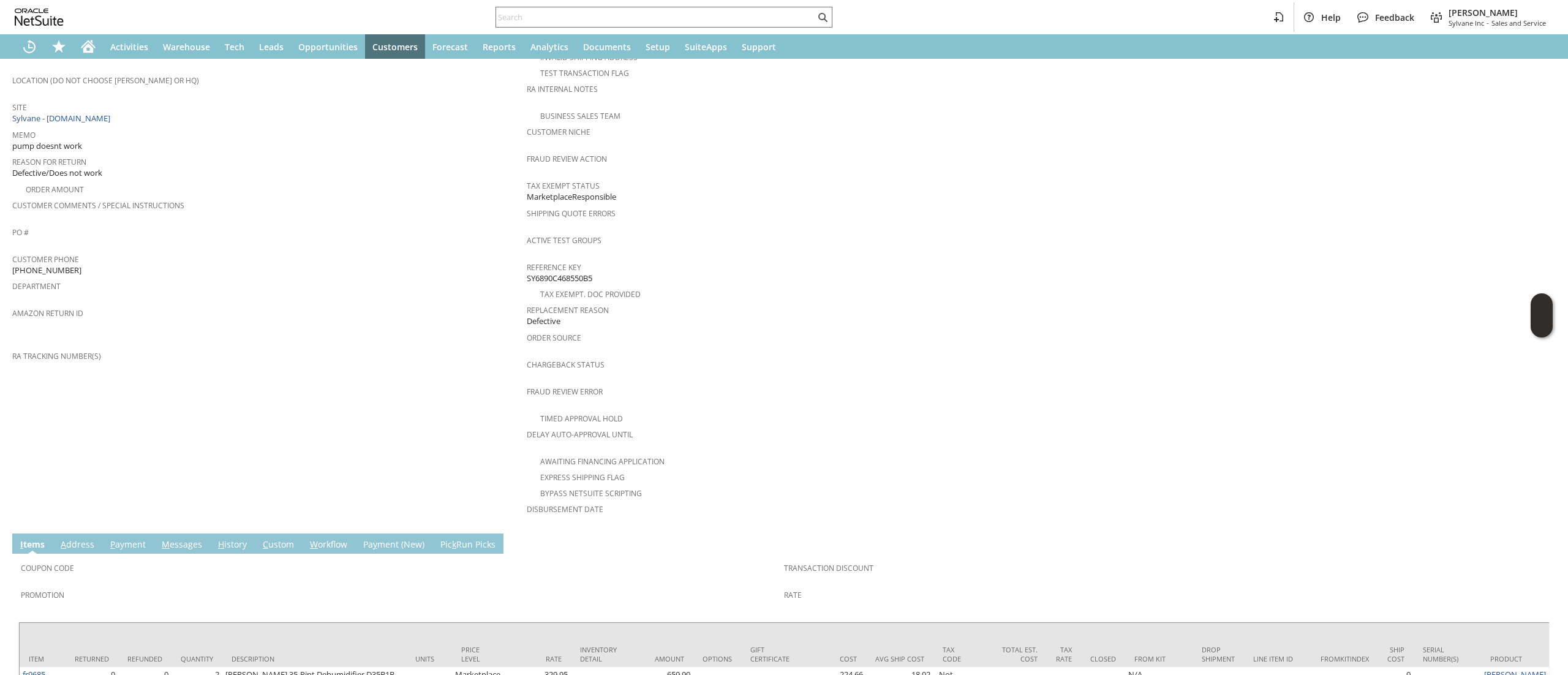
scroll to position [357, 0]
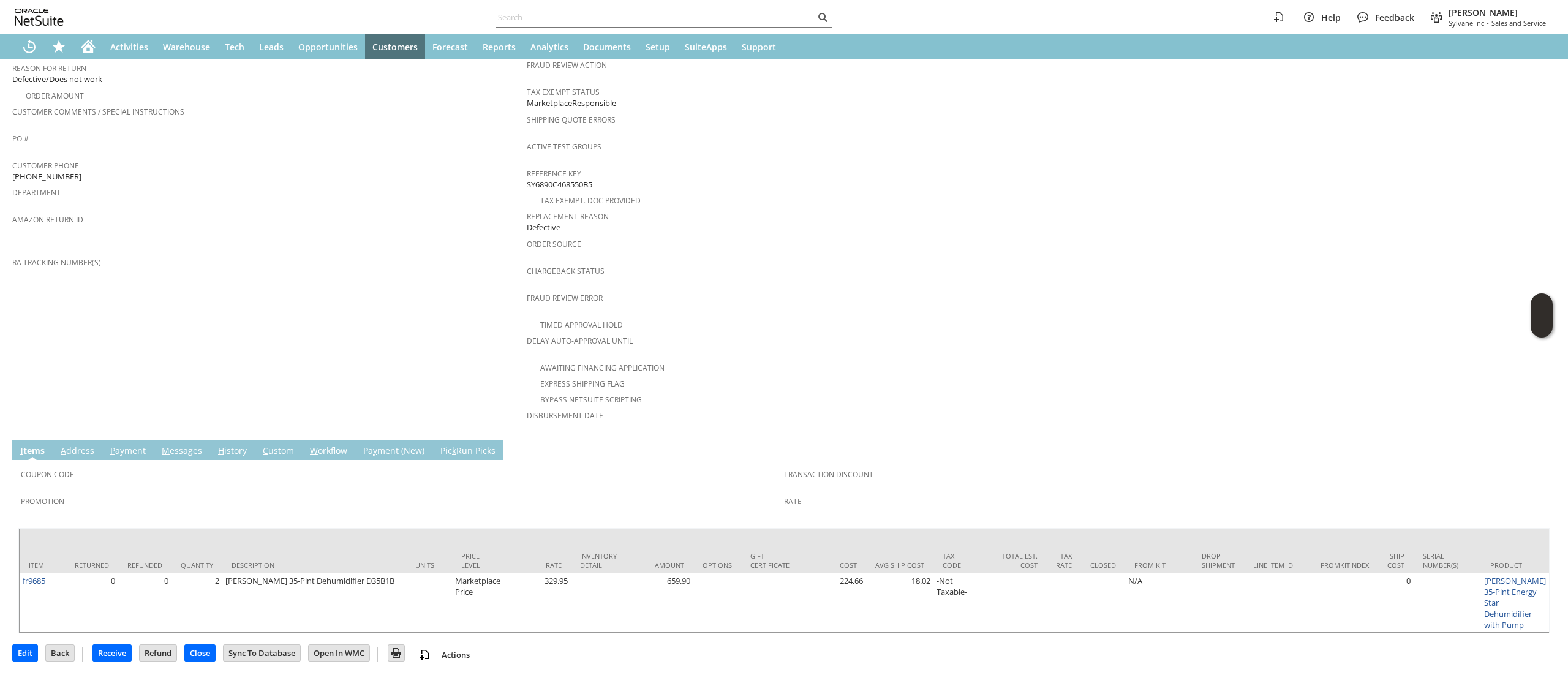
click at [194, 445] on link "M essages" at bounding box center [182, 451] width 47 height 13
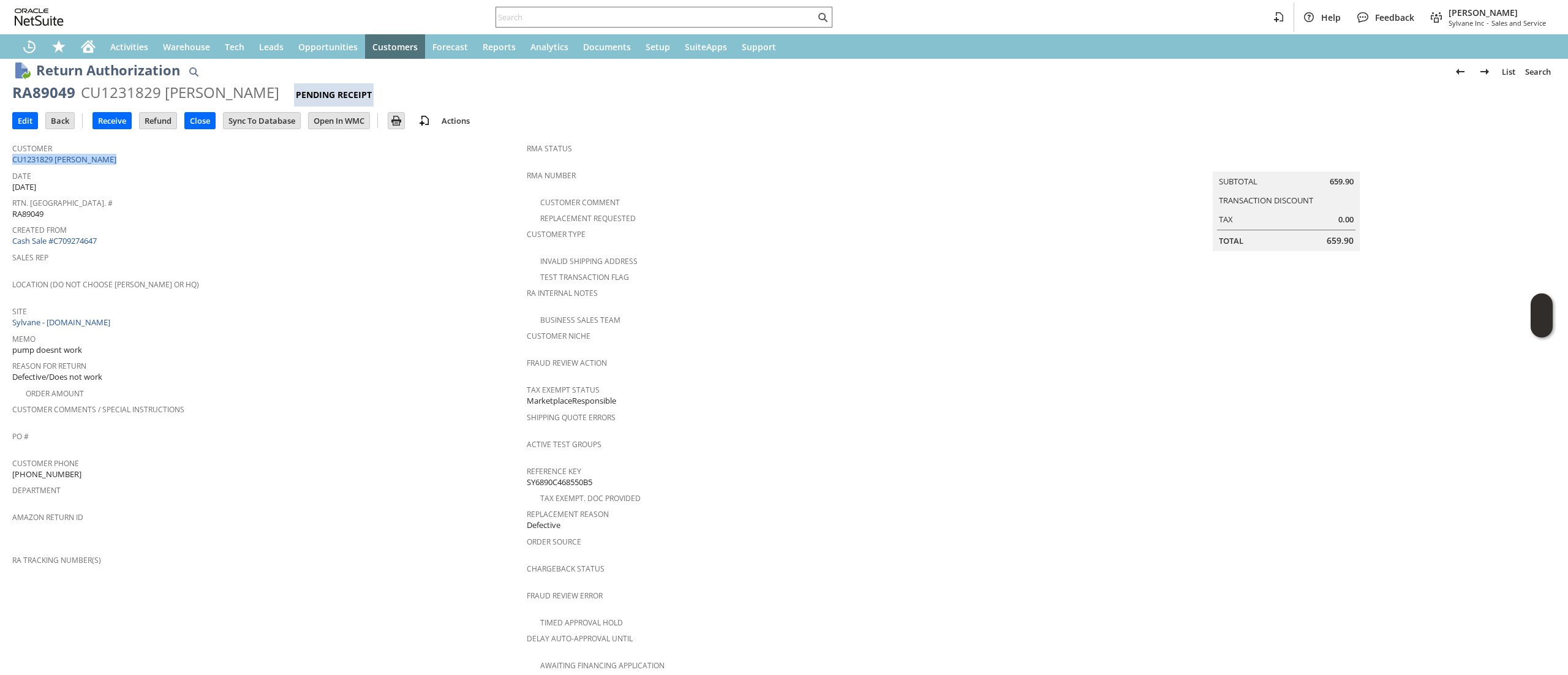
scroll to position [0, 0]
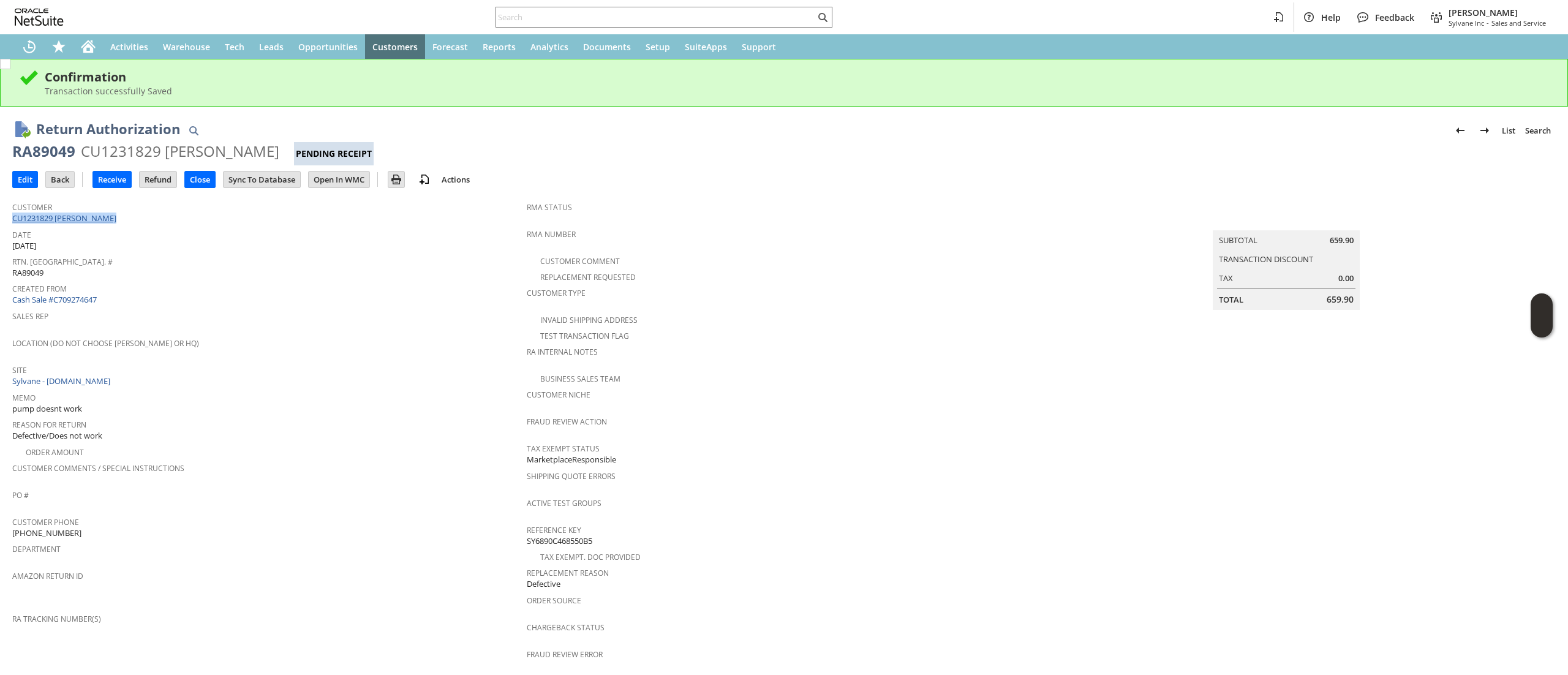
click at [96, 214] on link "CU1231829 [PERSON_NAME]" at bounding box center [66, 218] width 107 height 11
click at [17, 174] on input "Edit" at bounding box center [24, 179] width 24 height 16
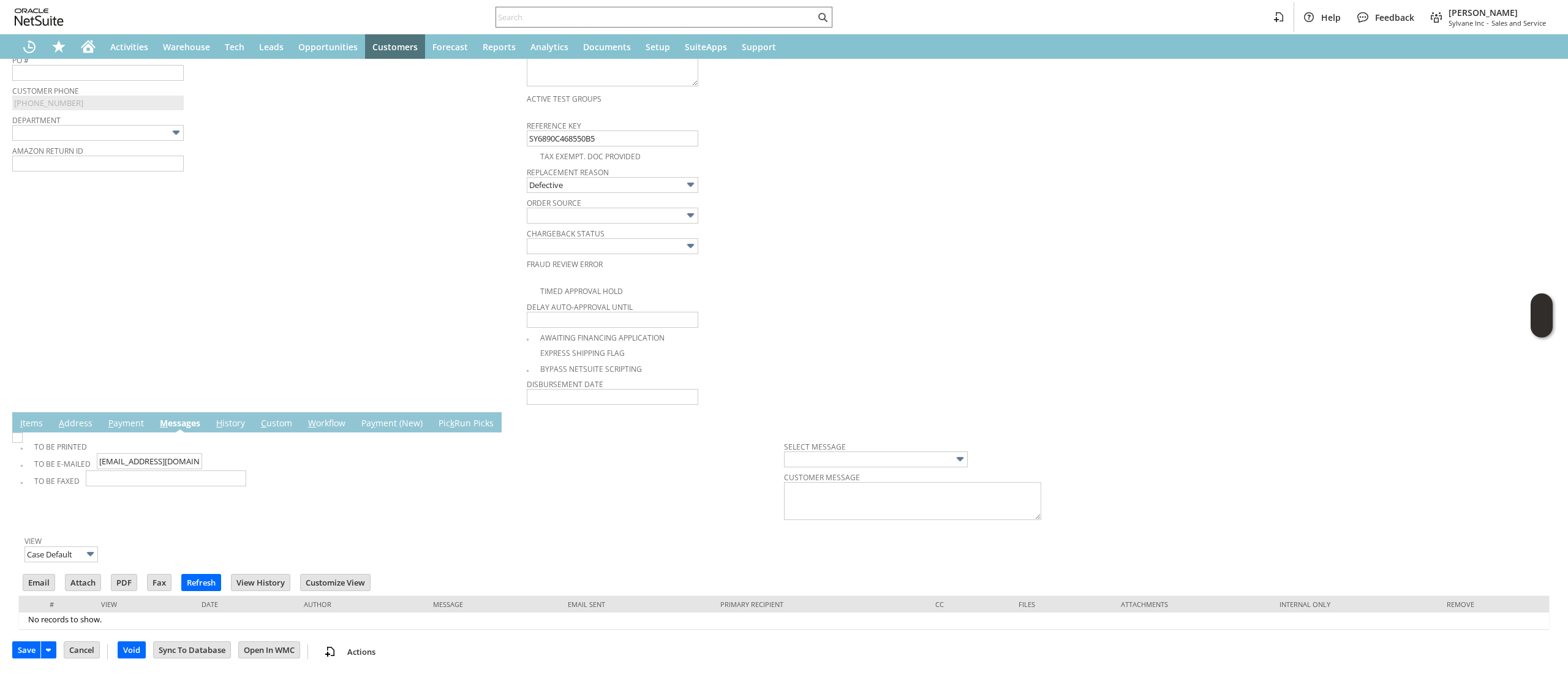
click at [33, 425] on link "I tems" at bounding box center [32, 424] width 29 height 13
type input "Add"
type input "Copy Previous"
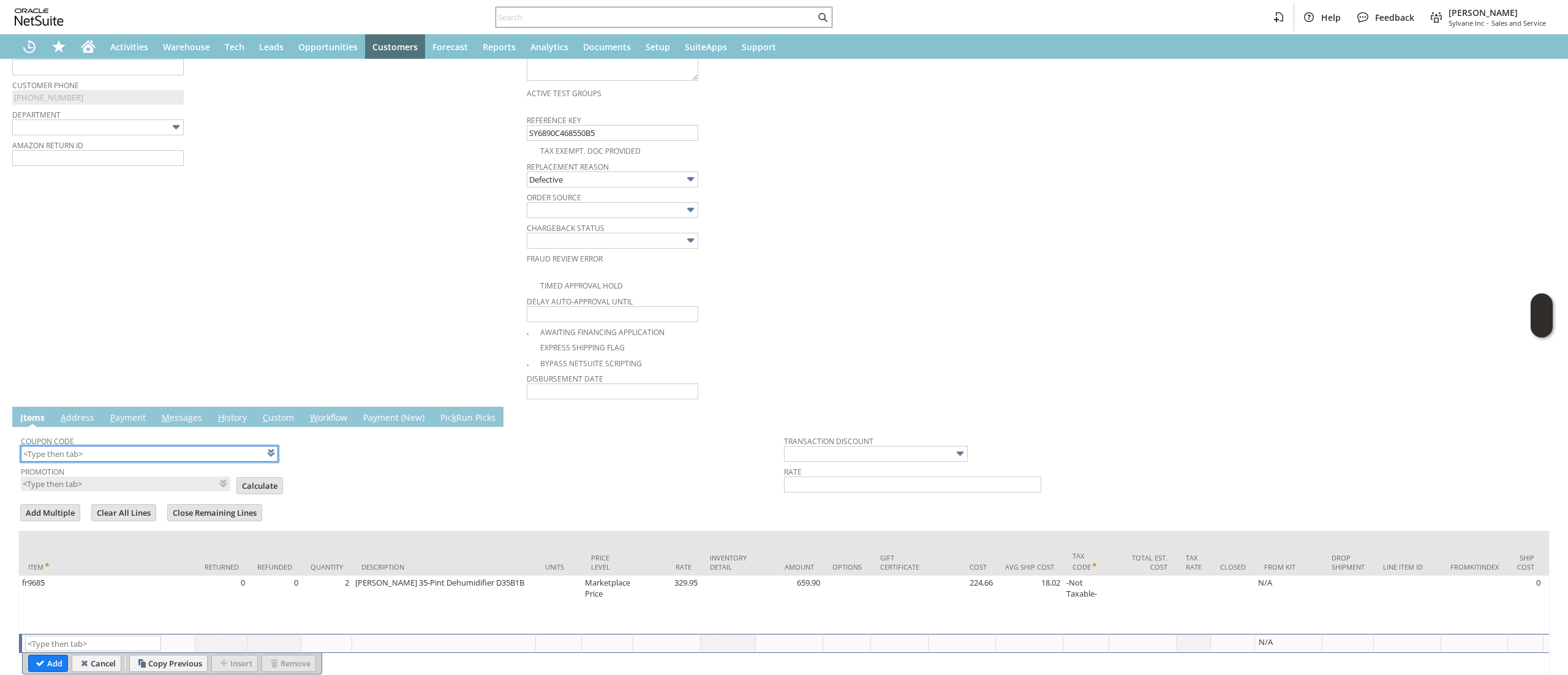
scroll to position [550, 0]
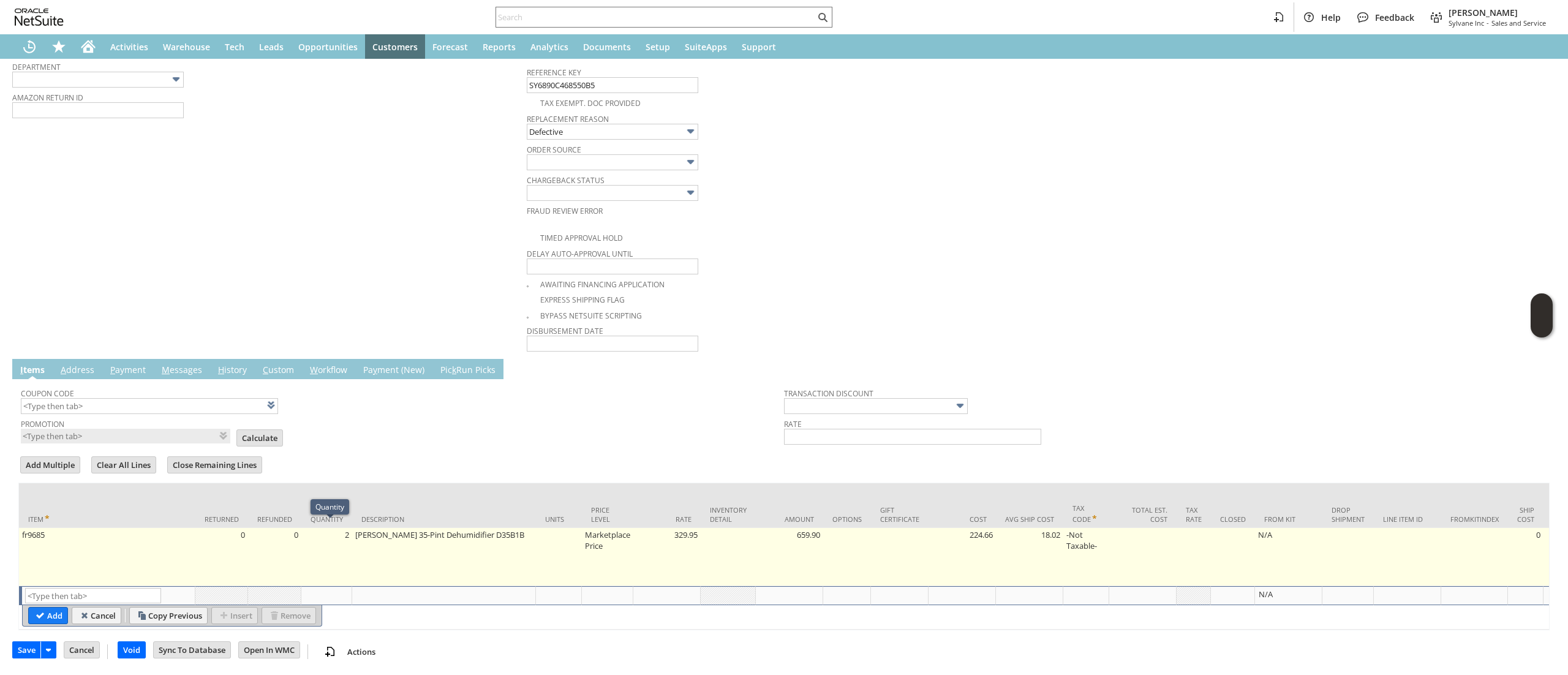
click at [337, 544] on td "2" at bounding box center [327, 557] width 51 height 58
type input "2"
type input "fr9685"
type input "OK"
type input "Make Copy"
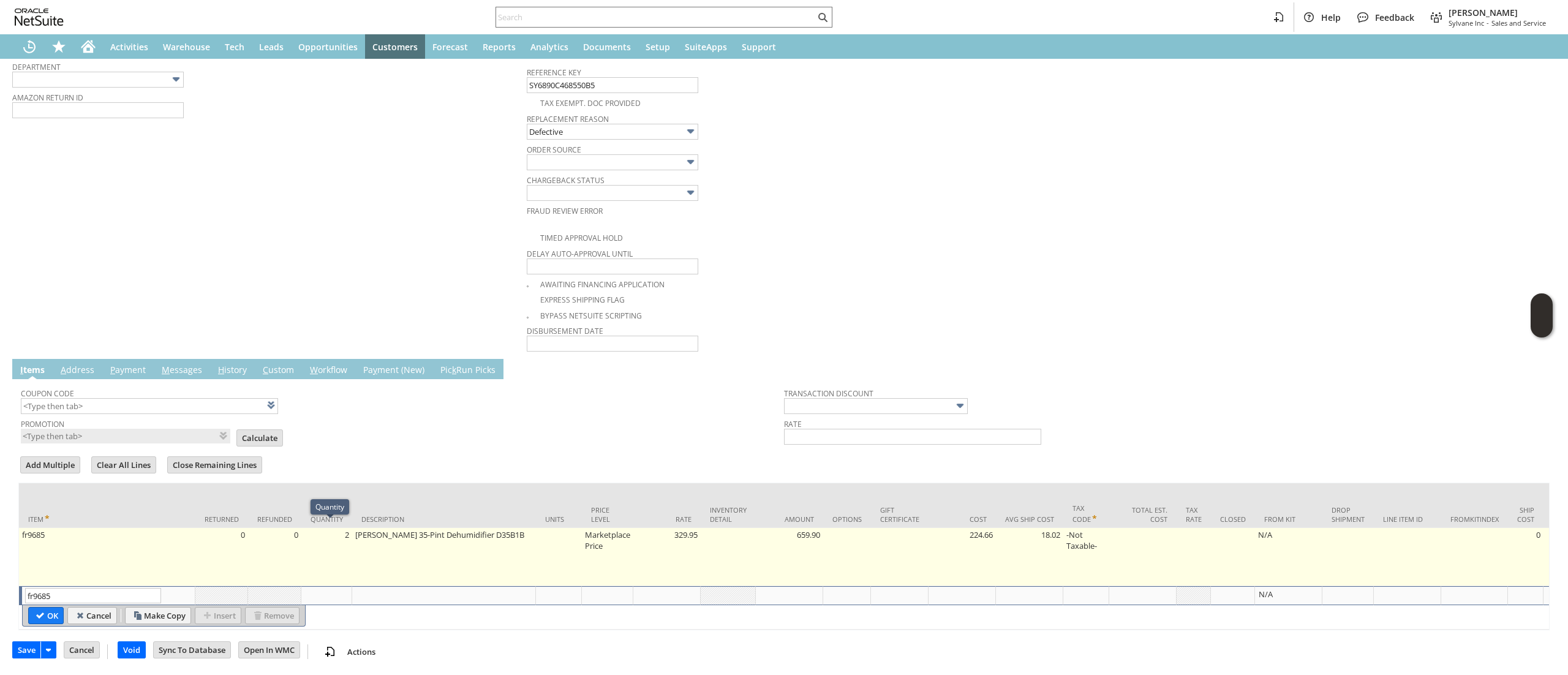
scroll to position [549, 0]
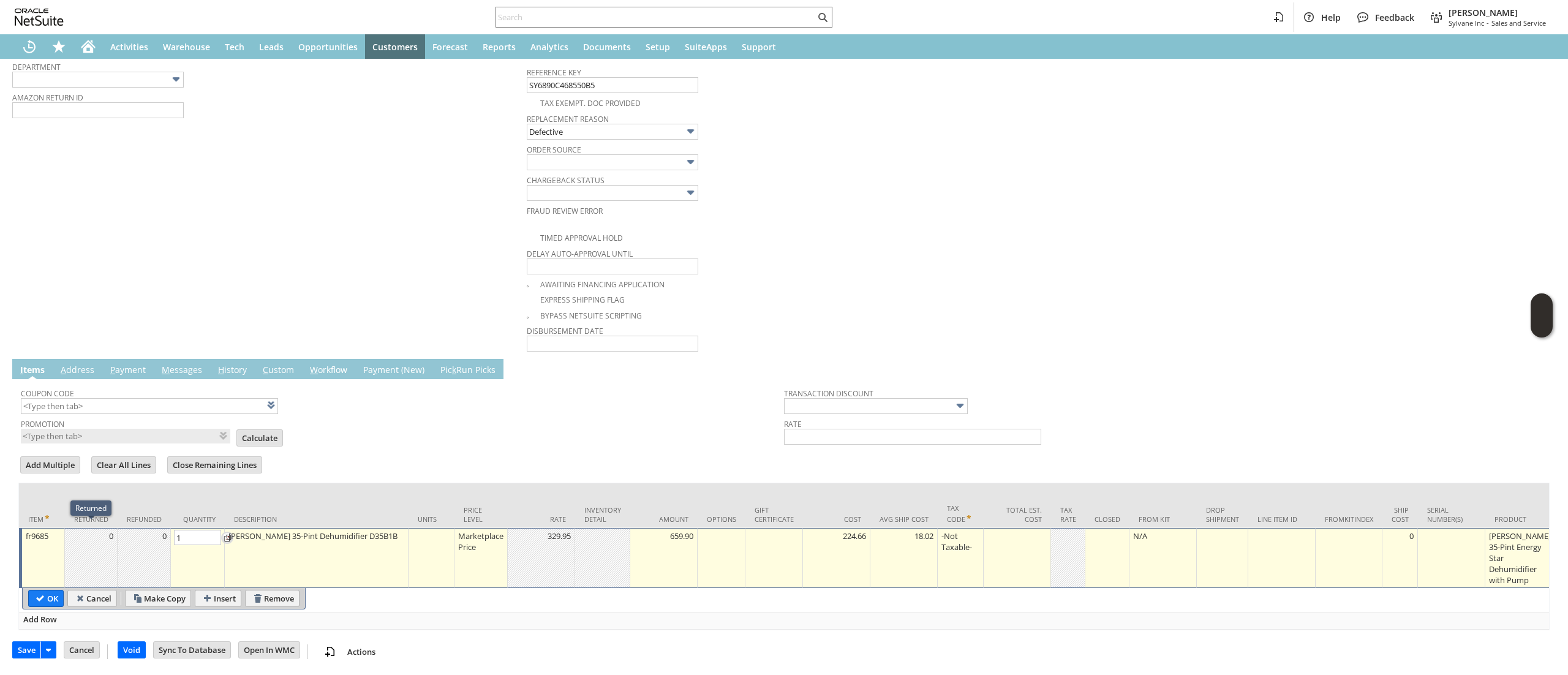
type input "1"
click at [483, 544] on div "Marketplace Price" at bounding box center [481, 542] width 47 height 23
click at [465, 517] on div "Price Level" at bounding box center [474, 515] width 27 height 18
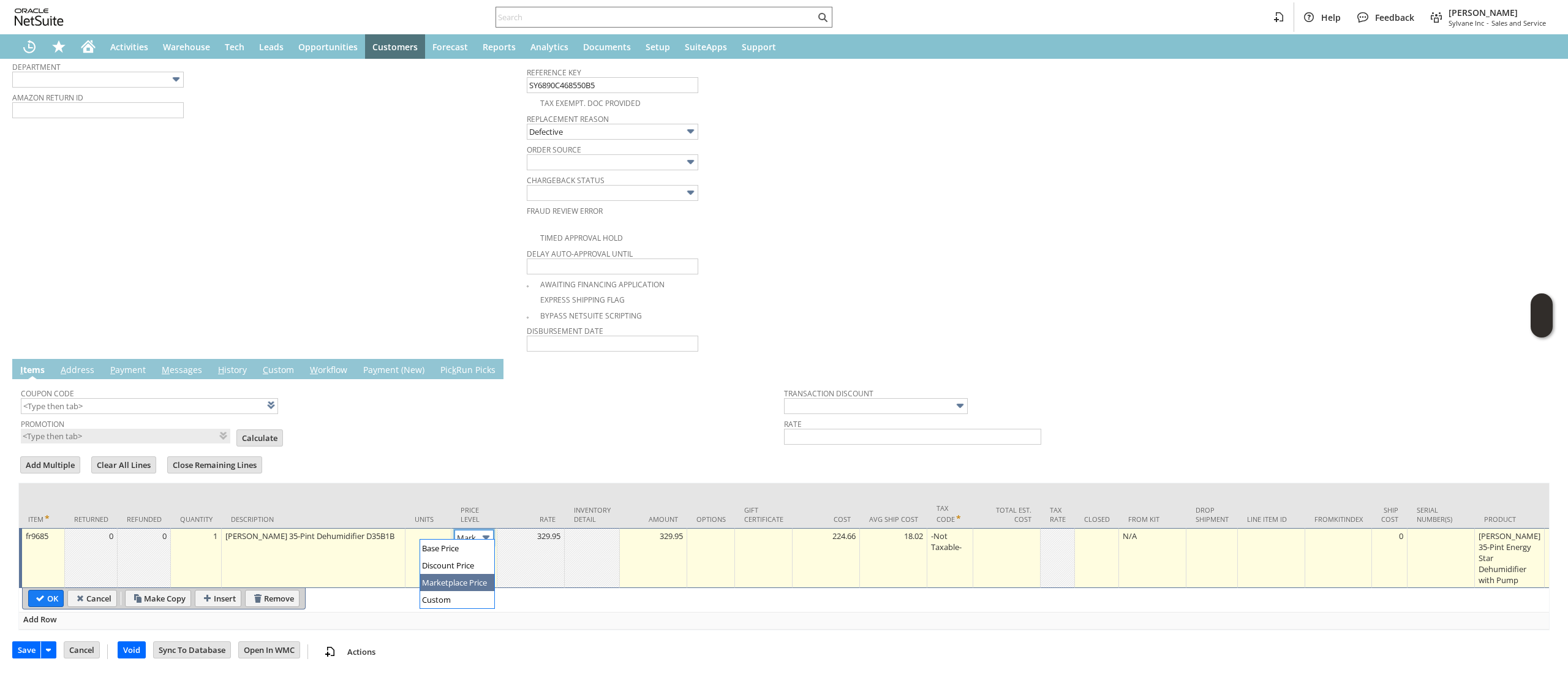
click at [483, 540] on body "Help Feedback Devin Carswell Sylvane Inc - Sales and Service Activities Warehou…" at bounding box center [784, 338] width 1568 height 675
drag, startPoint x: 467, startPoint y: 583, endPoint x: 460, endPoint y: 593, distance: 12.2
type input "Custom"
click at [560, 546] on td at bounding box center [530, 558] width 67 height 60
type input "0"
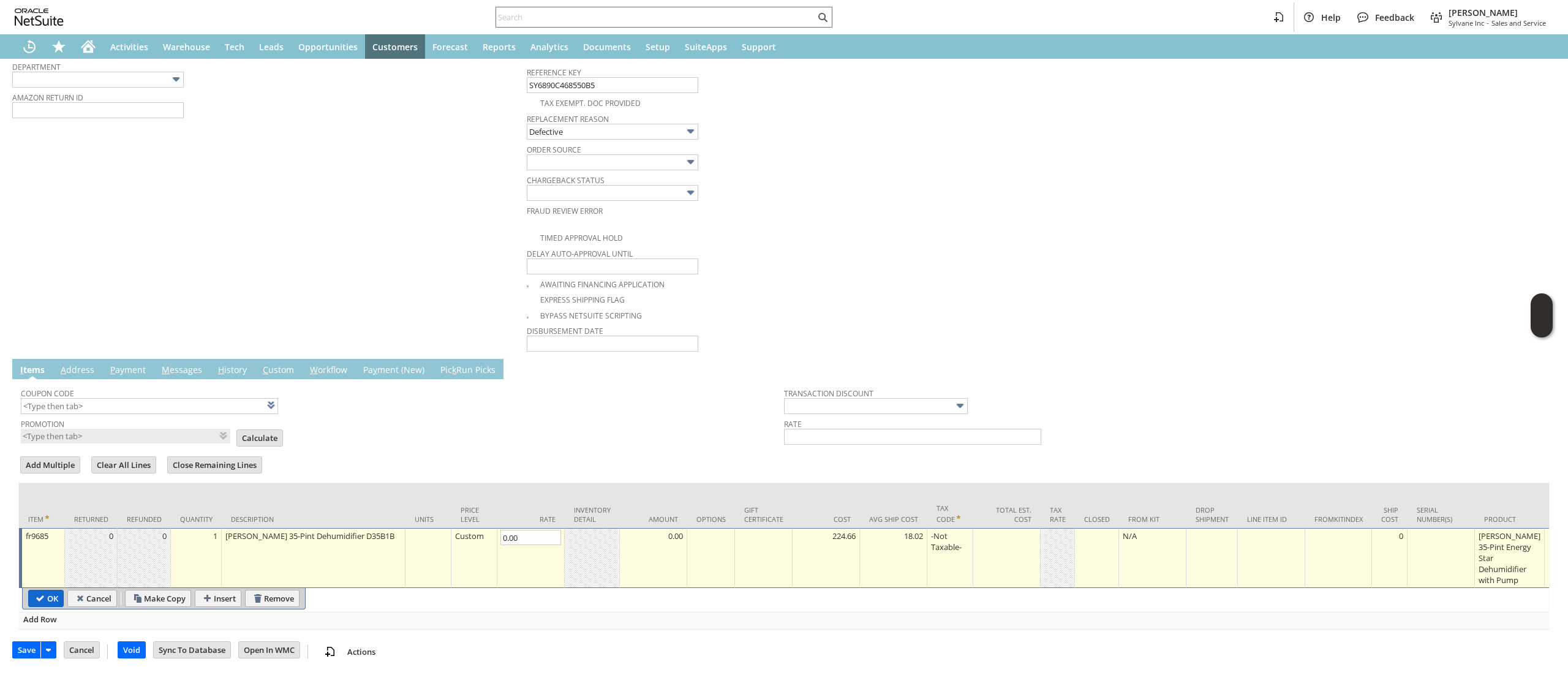
click at [46, 590] on input "OK" at bounding box center [46, 598] width 34 height 16
type input "Add"
type input "Copy Previous"
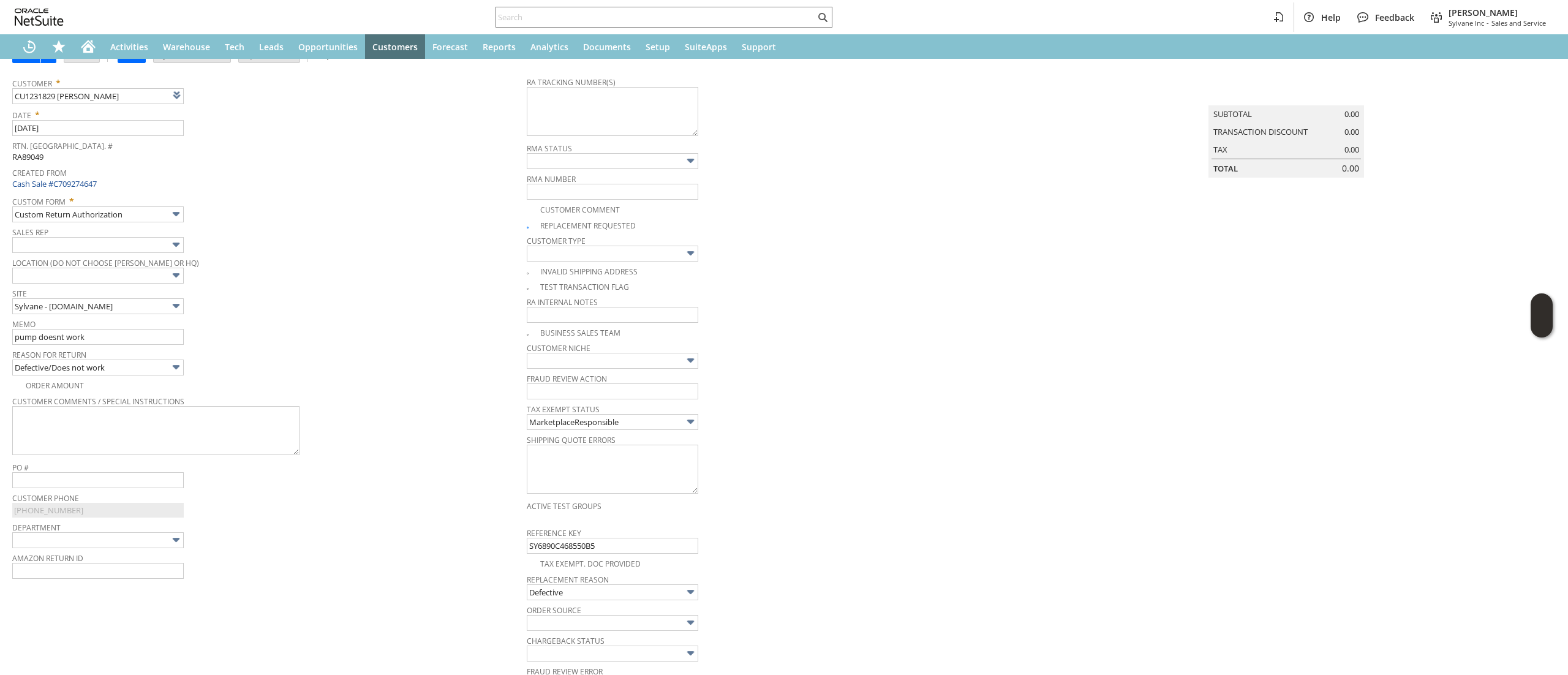
scroll to position [59, 0]
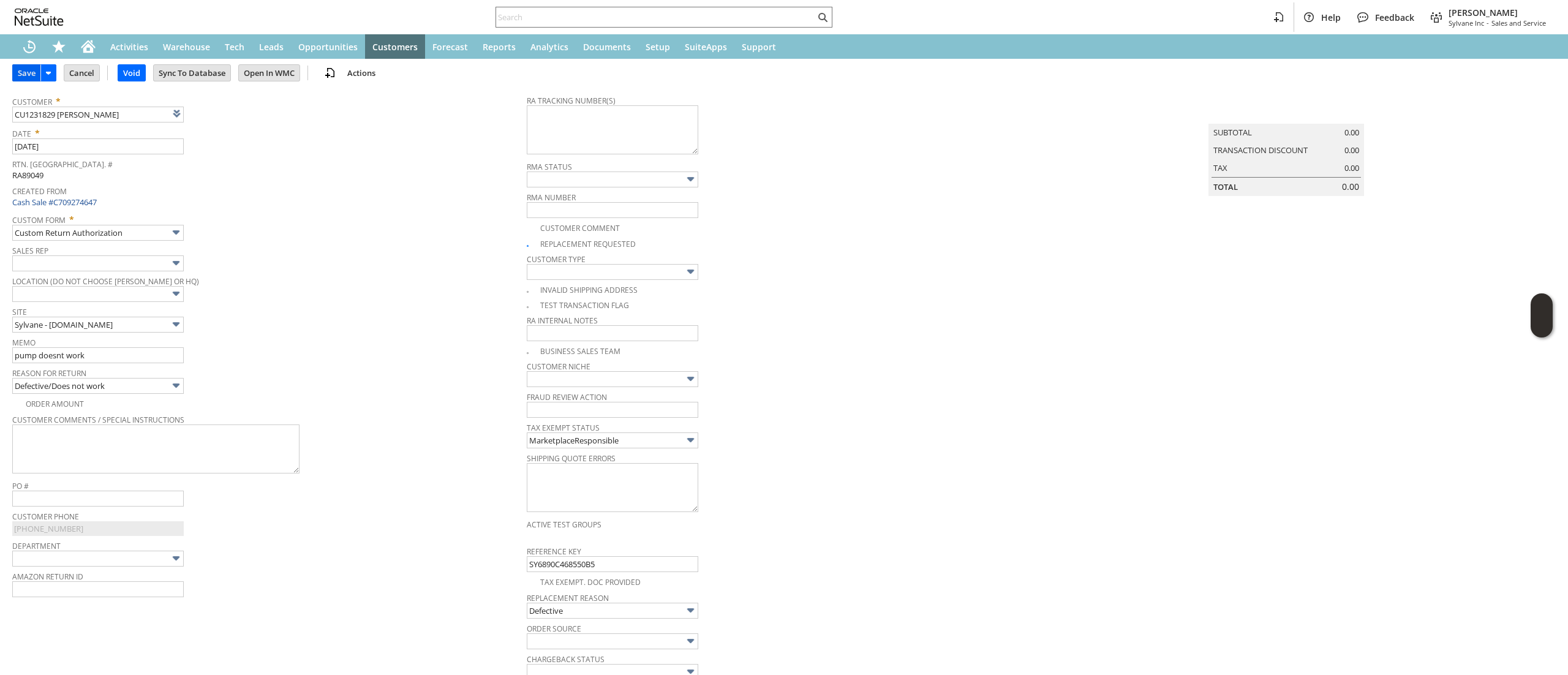
click at [36, 81] on input "Save" at bounding box center [26, 72] width 27 height 16
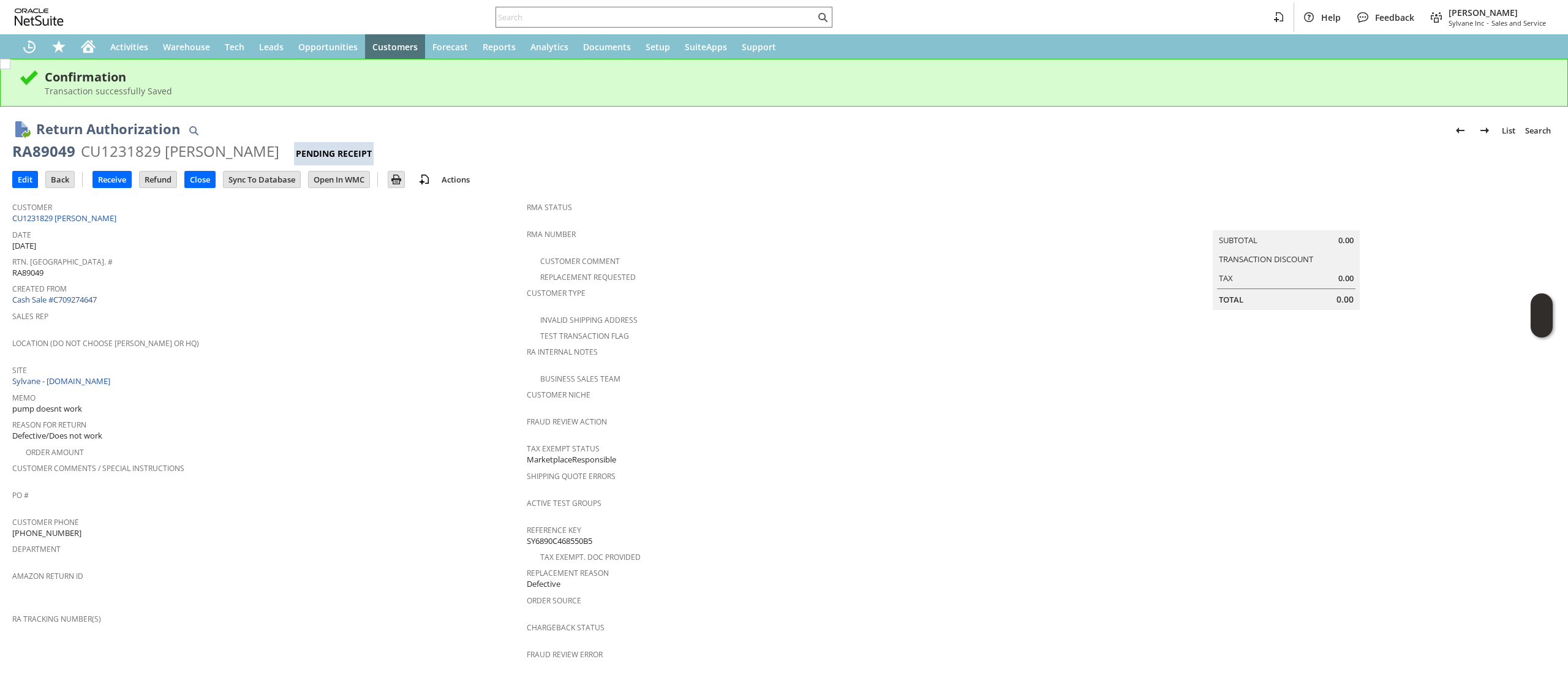
click at [67, 145] on div "RA89049" at bounding box center [44, 151] width 63 height 20
copy div "RA89049"
click at [134, 220] on div "Customer CU1231829 [PERSON_NAME]" at bounding box center [267, 212] width 509 height 27
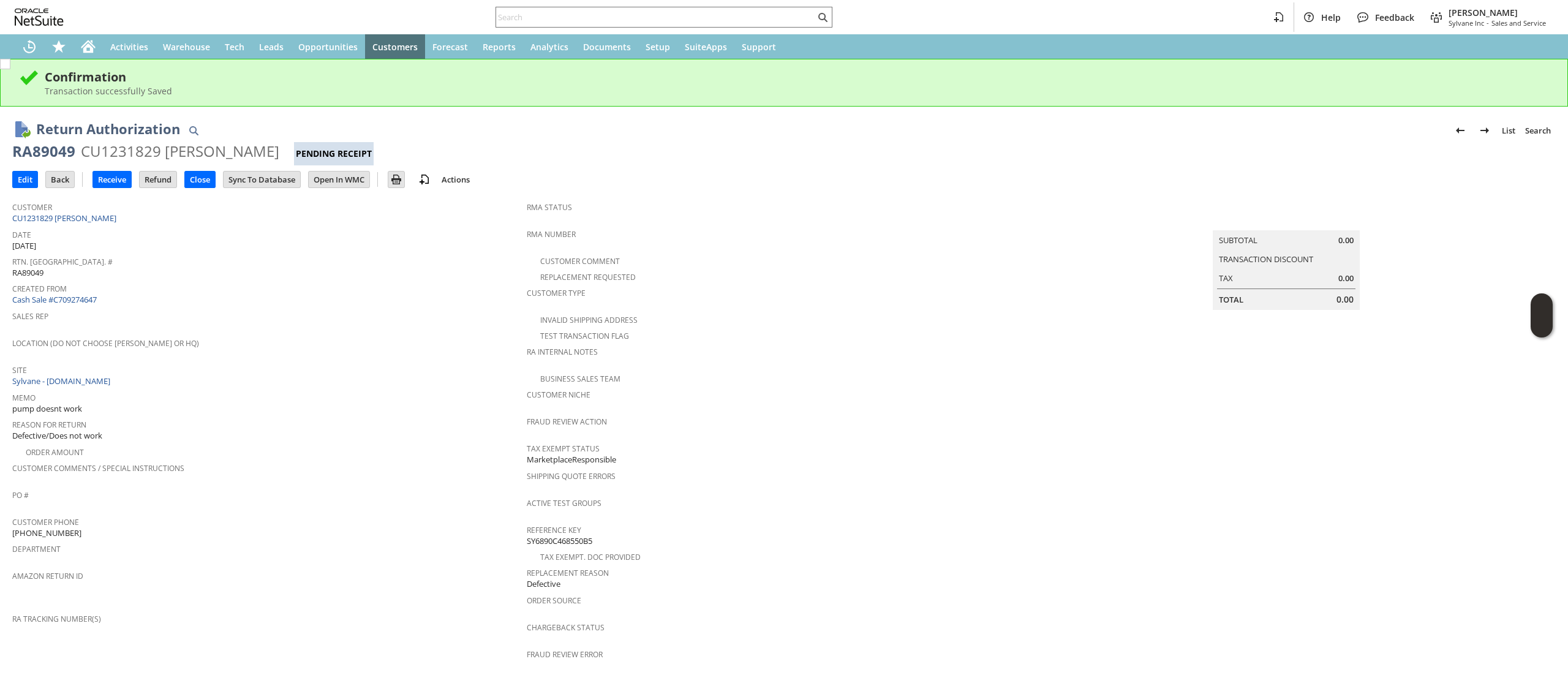
click at [135, 222] on div "Customer CU1231829 [PERSON_NAME]" at bounding box center [267, 212] width 509 height 27
copy tbody "CU1231829 [PERSON_NAME]"
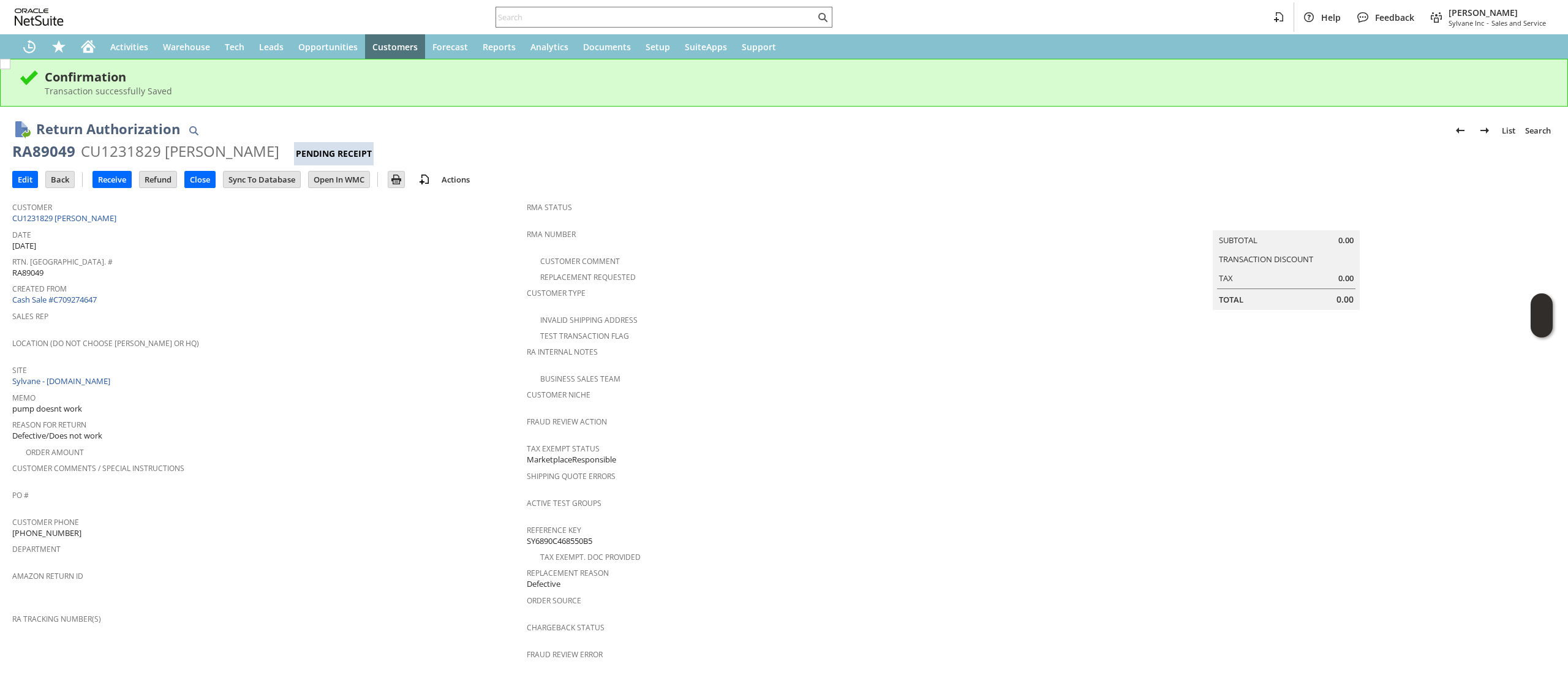
click at [88, 59] on div "Confirmation Transaction successfully Saved" at bounding box center [784, 82] width 1568 height 47
drag, startPoint x: 86, startPoint y: 55, endPoint x: 91, endPoint y: 48, distance: 8.6
click at [84, 54] on div "Home" at bounding box center [87, 46] width 29 height 24
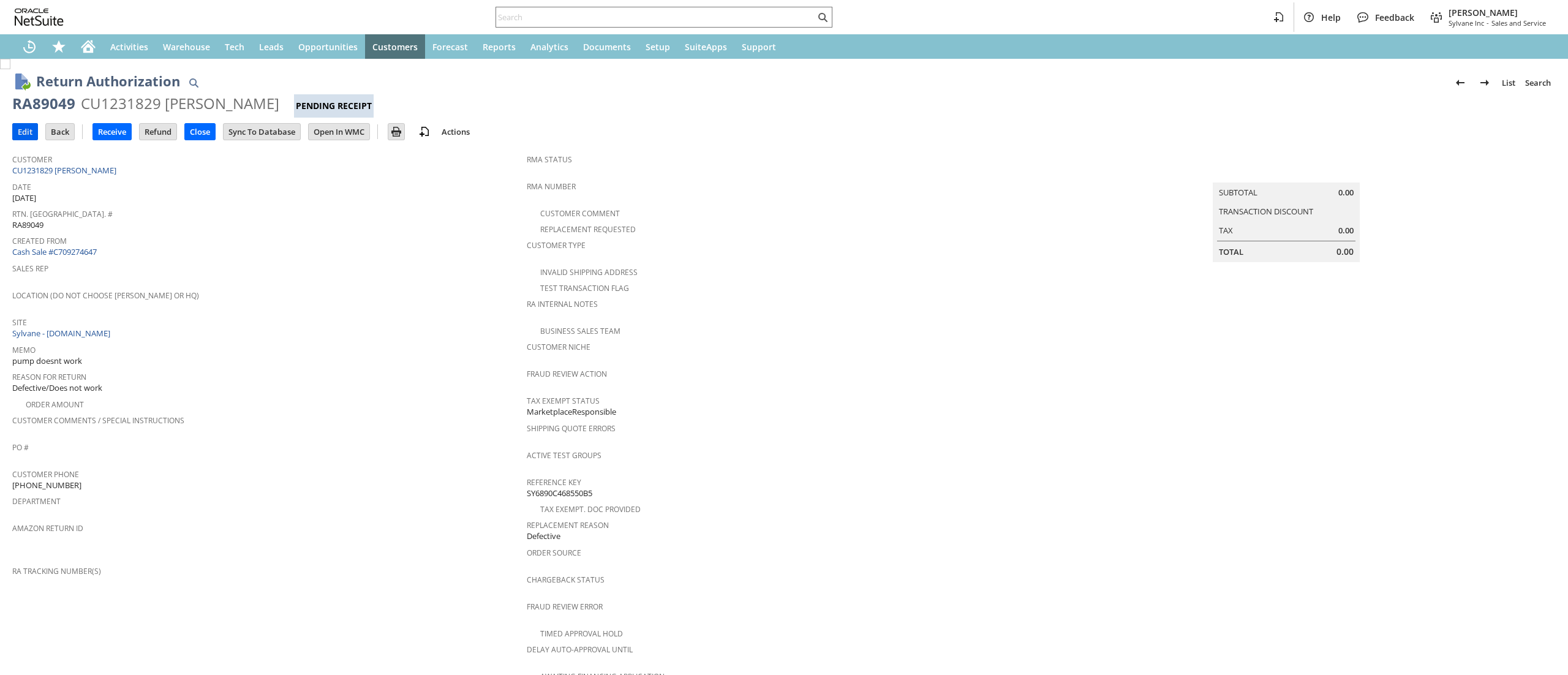
click at [28, 129] on input "Edit" at bounding box center [24, 131] width 24 height 16
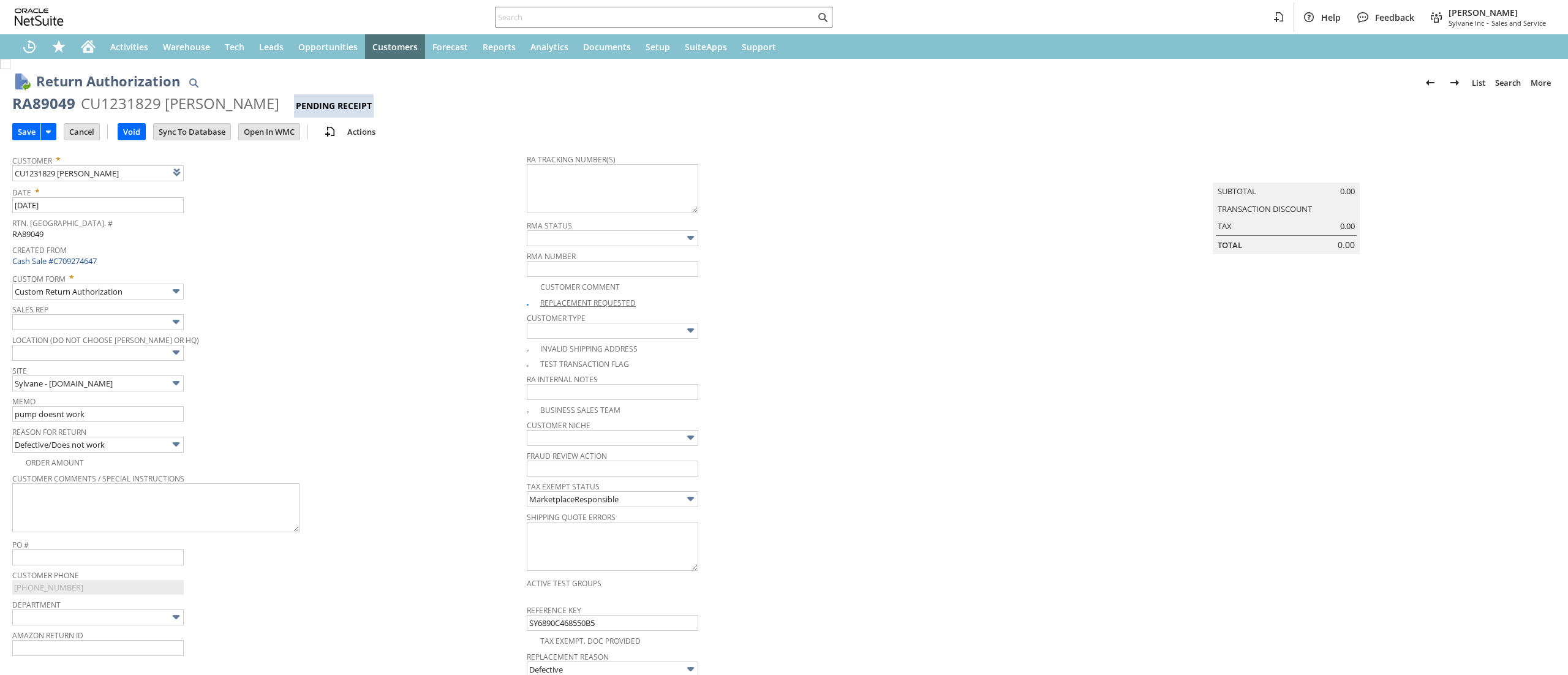
type input "Add"
type input "Copy Previous"
click at [71, 124] on input "Cancel" at bounding box center [81, 131] width 35 height 16
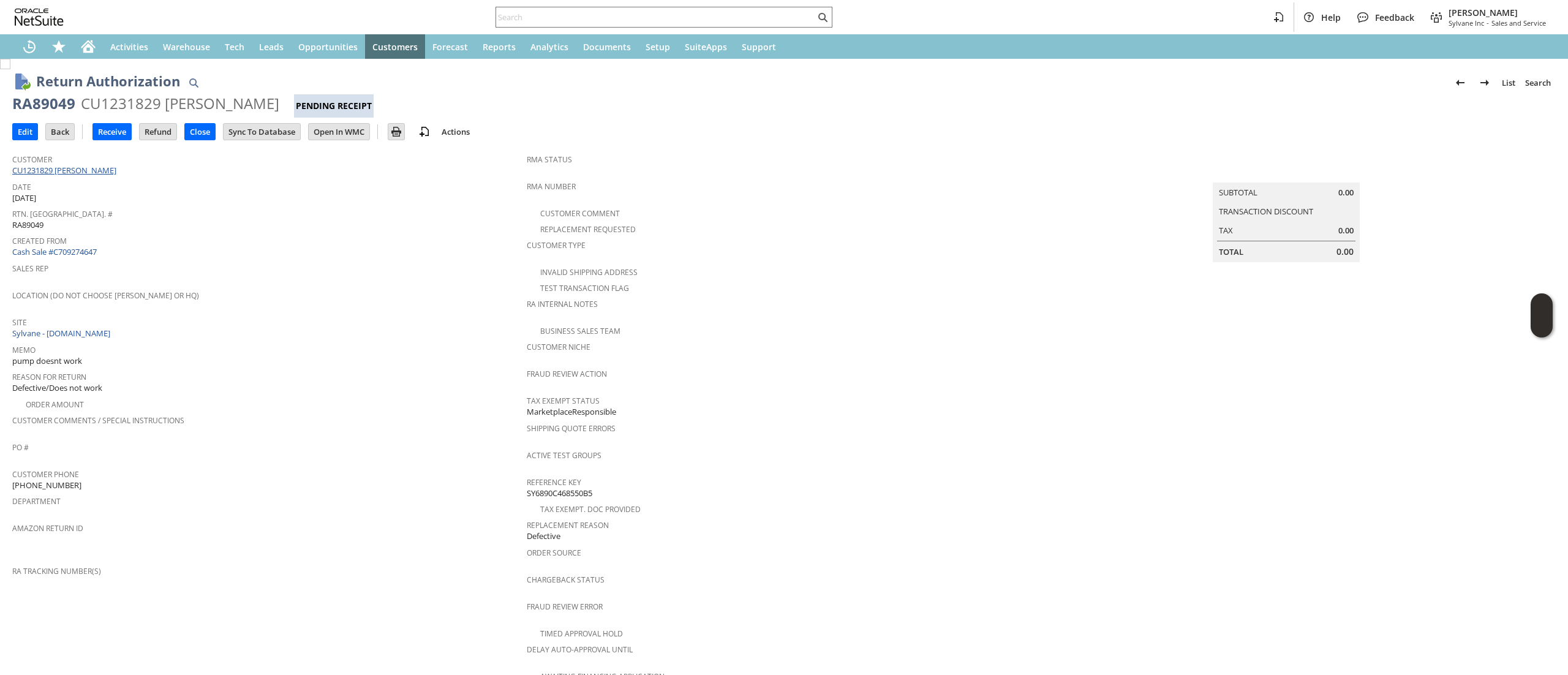
click at [86, 175] on link "CU1231829 [PERSON_NAME]" at bounding box center [66, 170] width 107 height 11
click at [148, 176] on td "Customer CU1231829 Lindsay Caspi" at bounding box center [269, 163] width 514 height 31
copy tbody "CU1231829 [PERSON_NAME]"
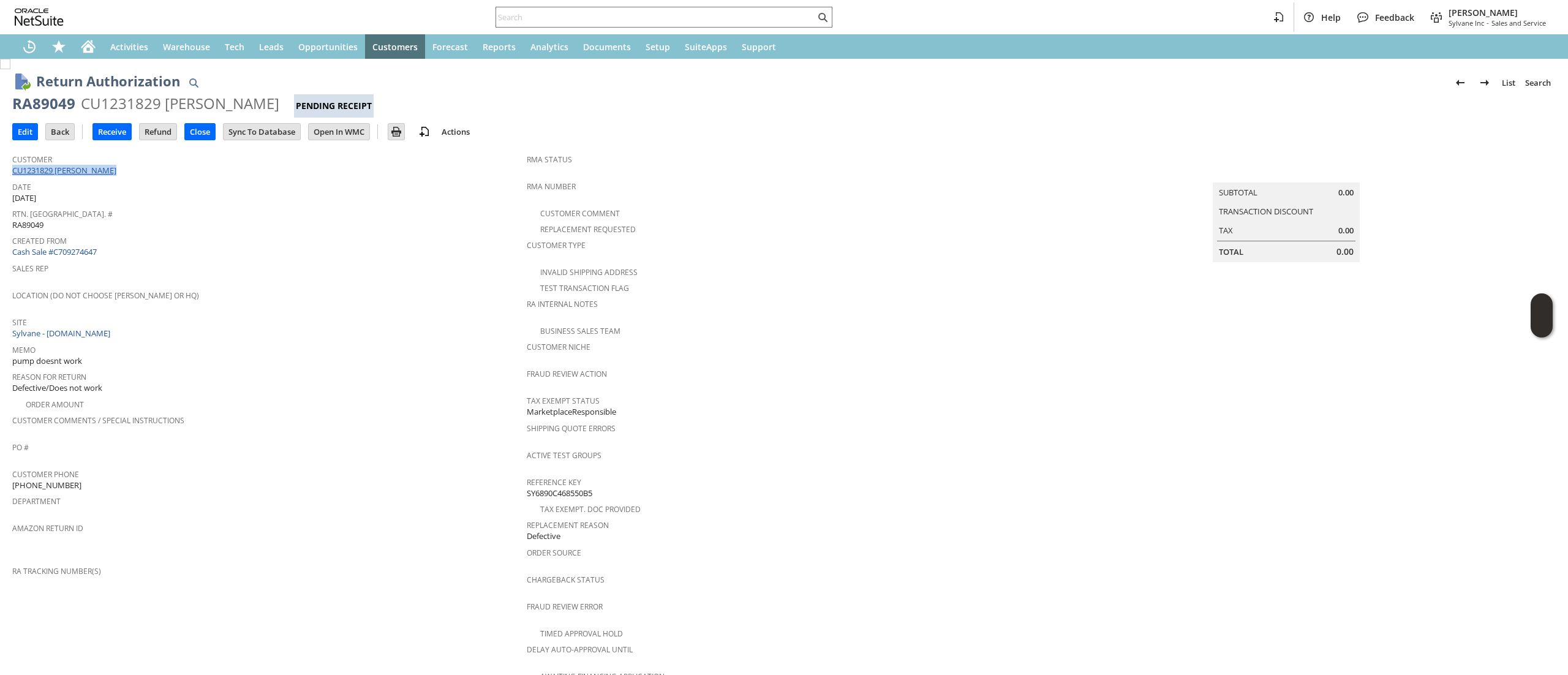
click at [83, 173] on link "CU1231829 [PERSON_NAME]" at bounding box center [66, 170] width 107 height 11
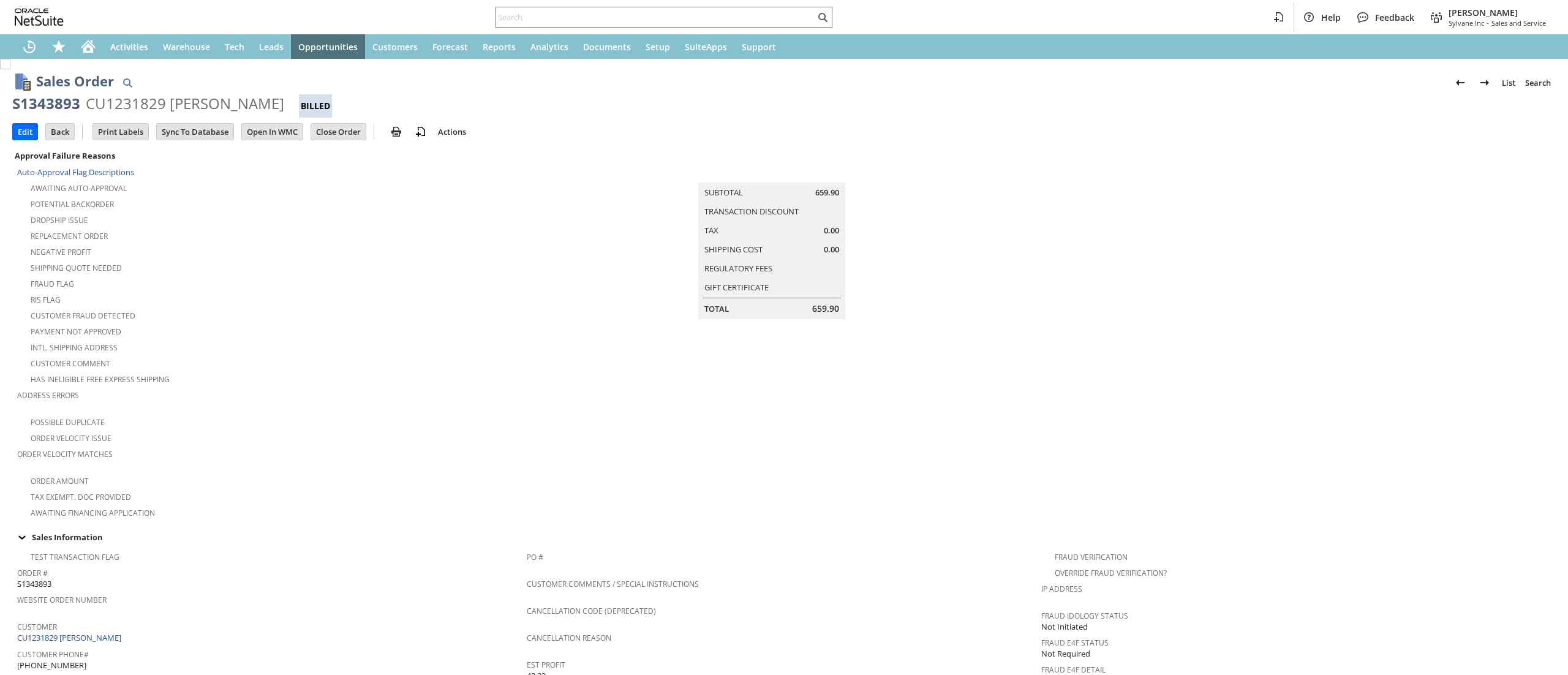
scroll to position [558, 0]
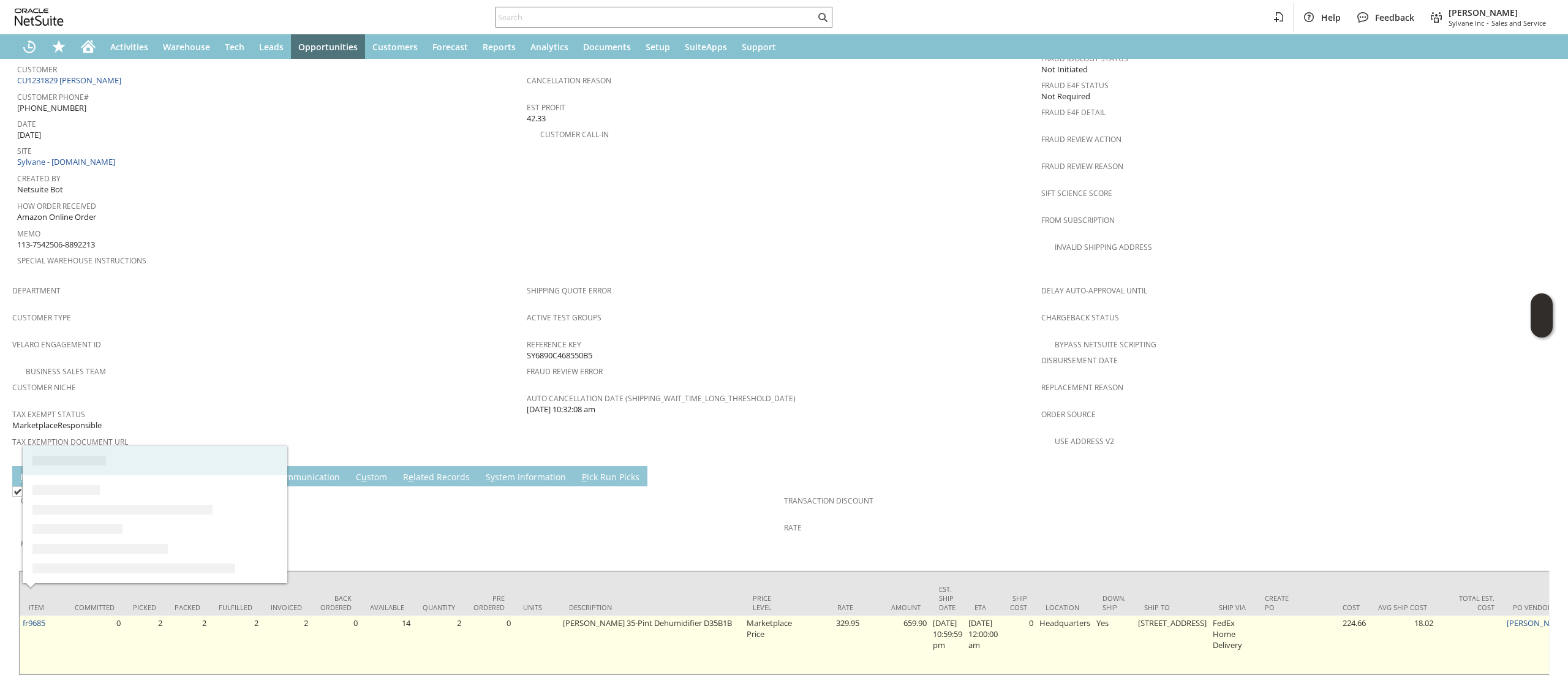
click at [47, 616] on td "fr9685" at bounding box center [42, 645] width 46 height 59
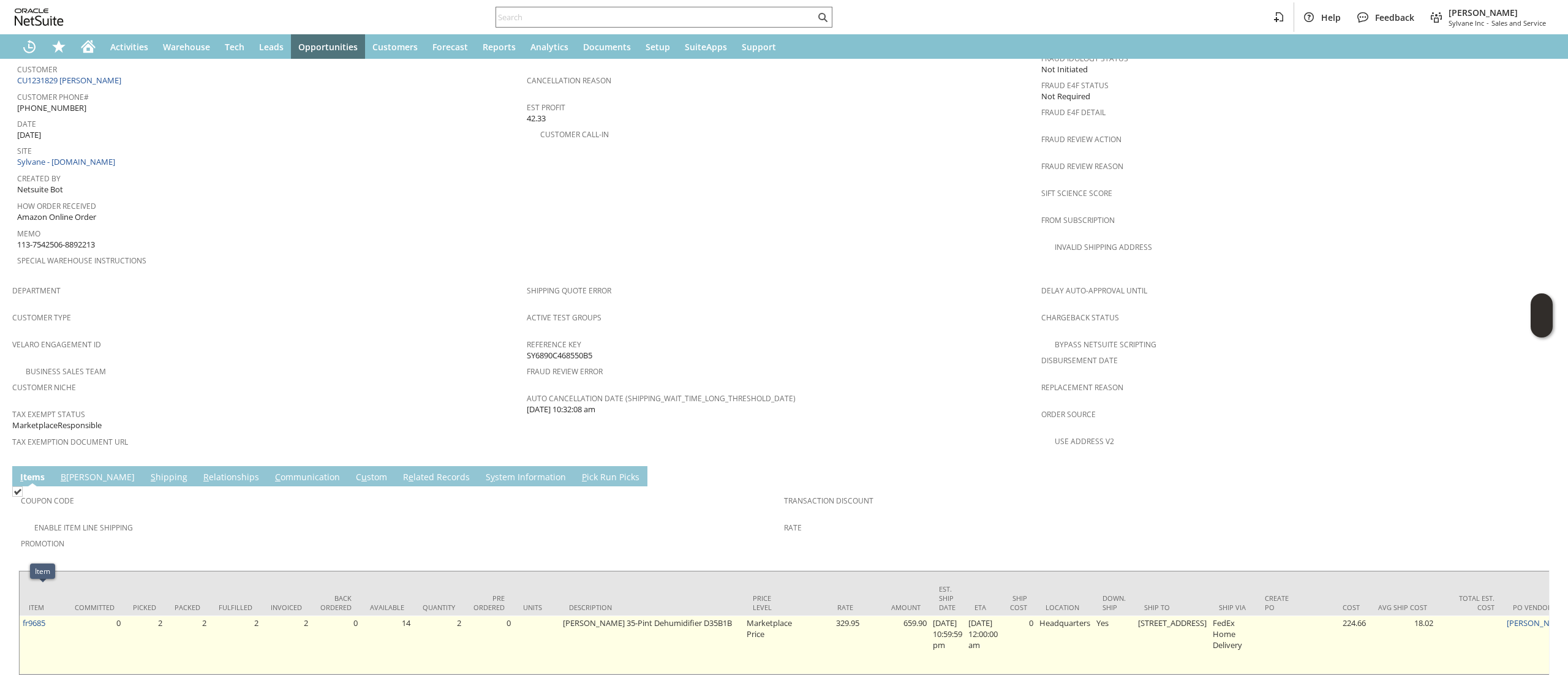
click at [49, 616] on td "fr9685" at bounding box center [42, 645] width 46 height 59
click at [36, 618] on link "fr9685" at bounding box center [33, 623] width 22 height 11
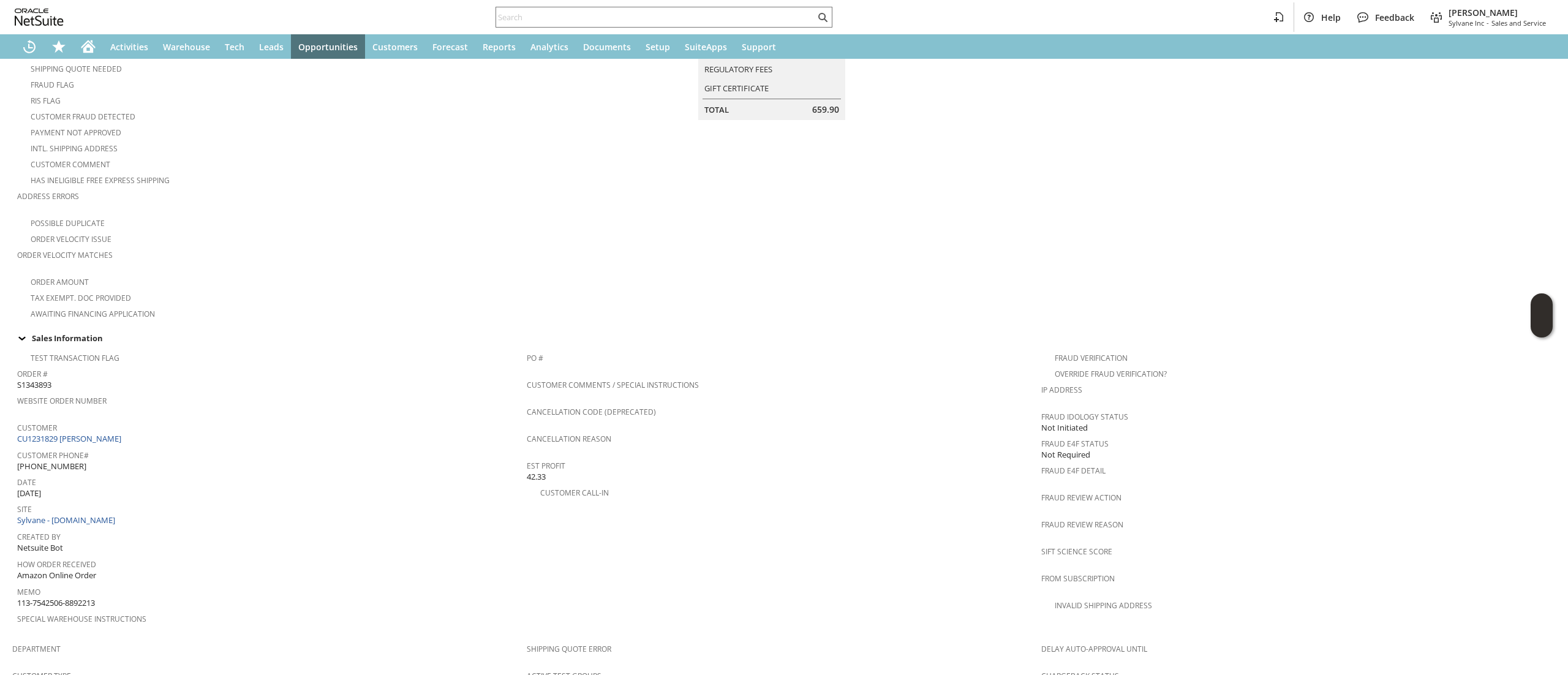
scroll to position [122, 0]
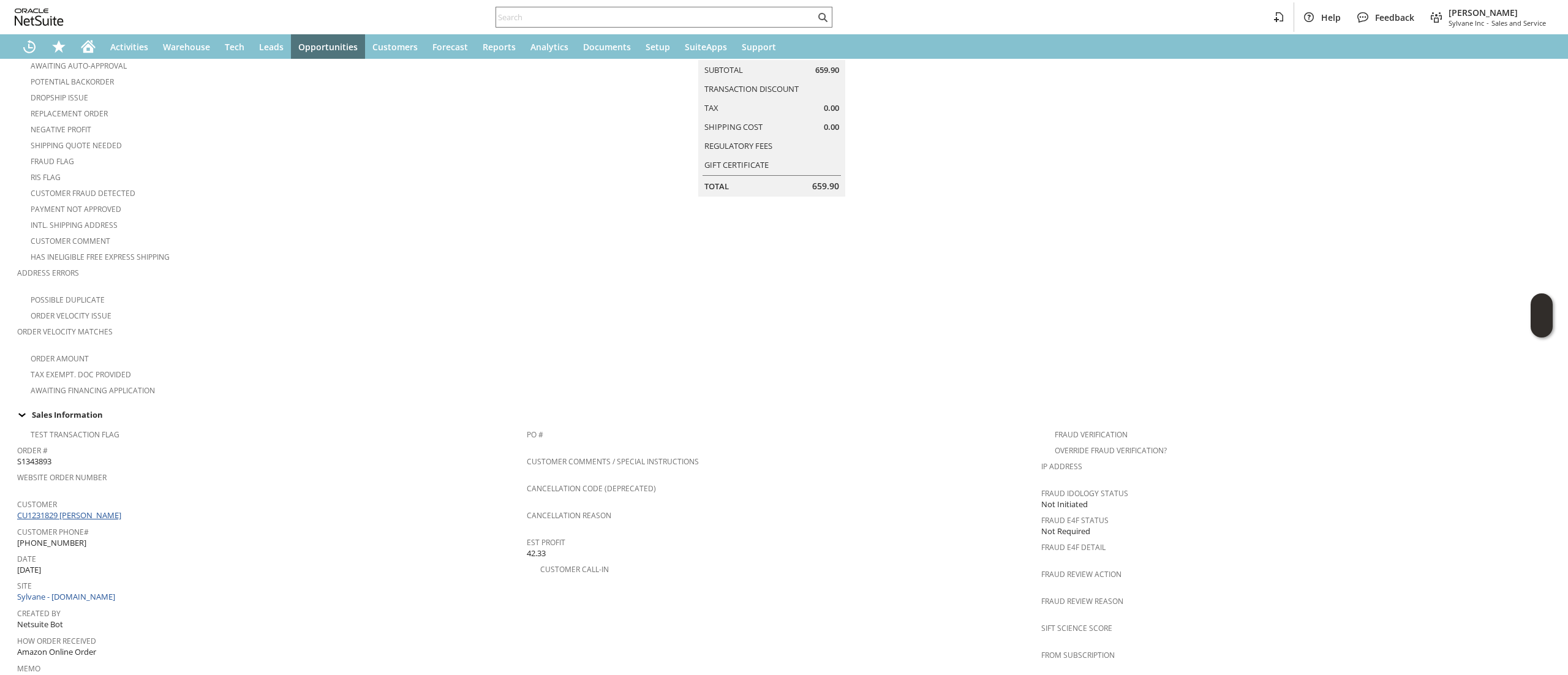
click at [92, 510] on link "CU1231829 [PERSON_NAME]" at bounding box center [71, 515] width 107 height 11
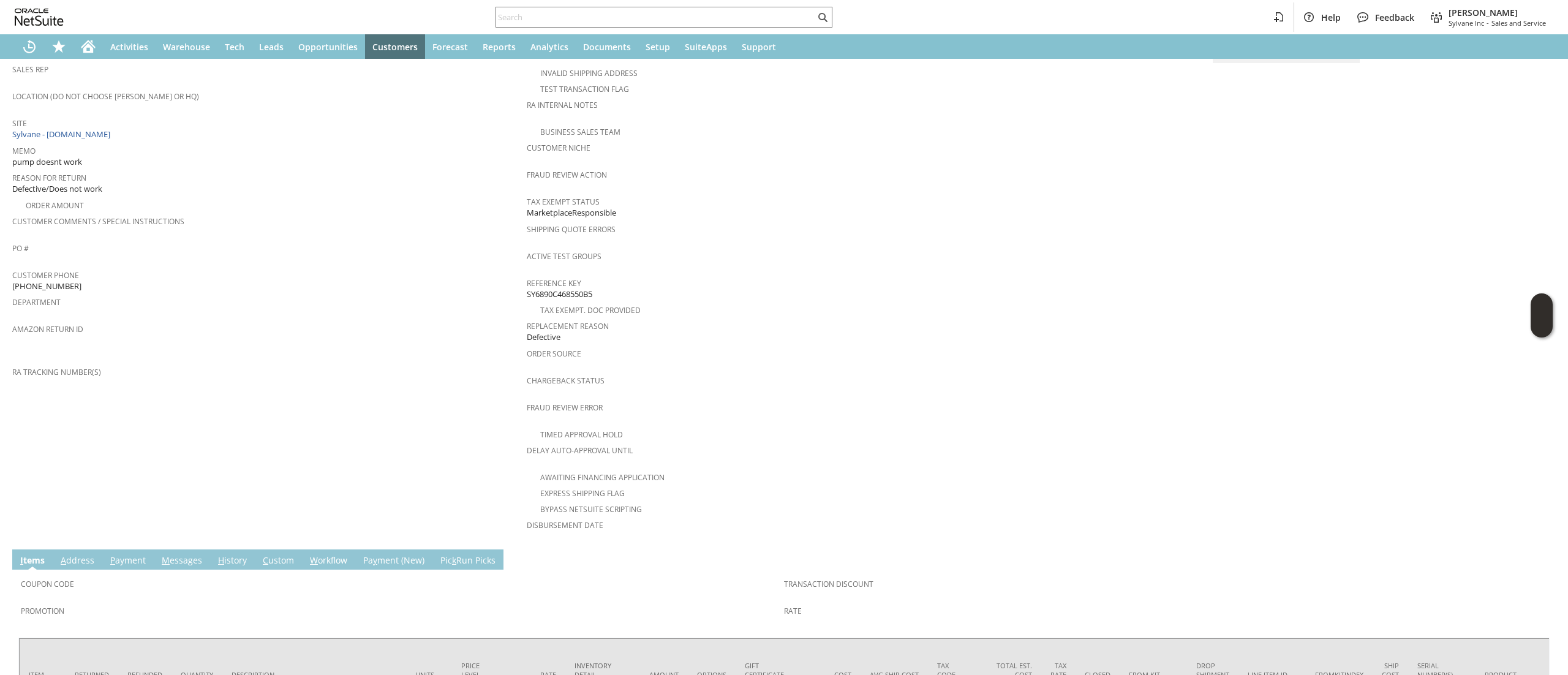
scroll to position [308, 0]
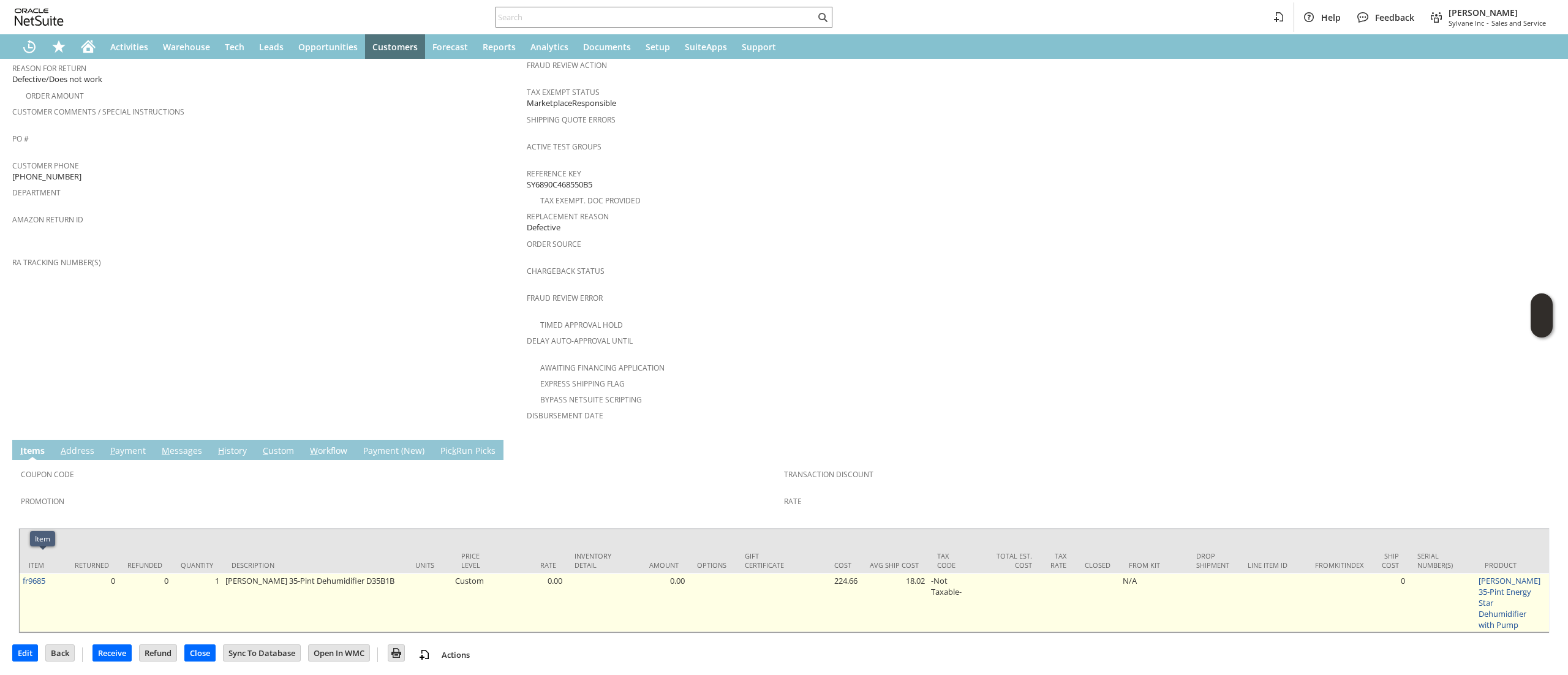
click at [44, 574] on td "fr9685" at bounding box center [42, 603] width 46 height 59
click at [41, 575] on link "fr9685" at bounding box center [33, 580] width 22 height 11
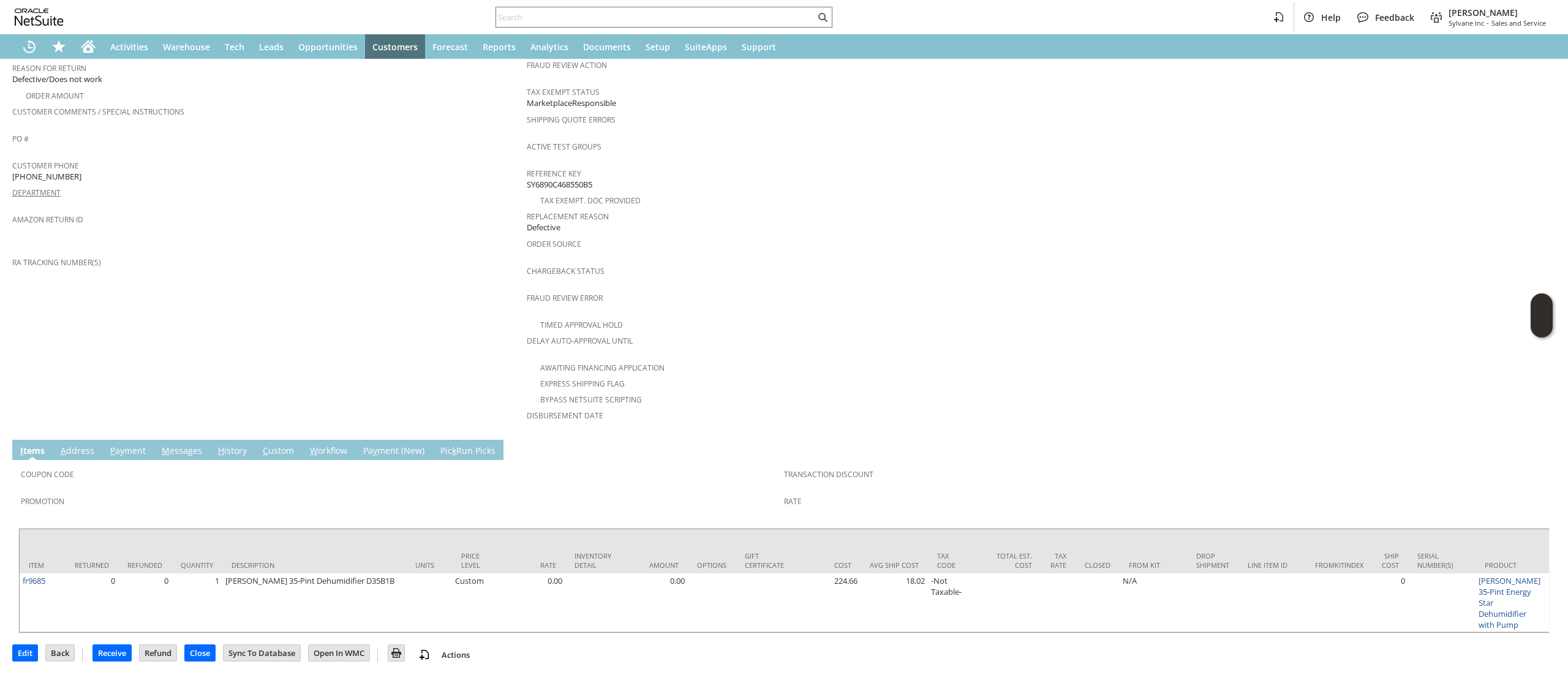
scroll to position [0, 0]
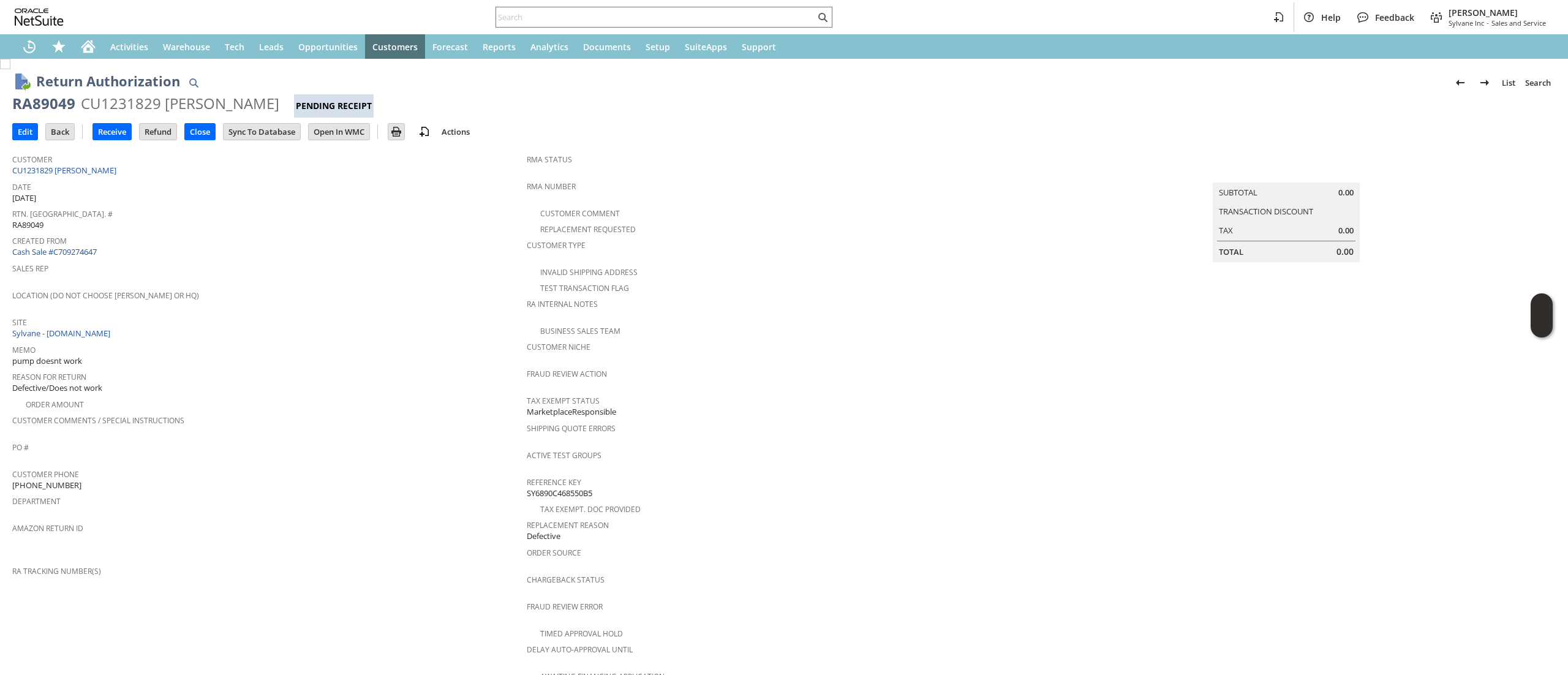
click at [36, 106] on div "RA89049" at bounding box center [44, 104] width 63 height 20
click at [35, 106] on div "RA89049" at bounding box center [44, 104] width 63 height 20
copy div "RA89049"
drag, startPoint x: 17, startPoint y: 126, endPoint x: 37, endPoint y: 125, distance: 20.0
click at [17, 127] on input "Edit" at bounding box center [24, 131] width 24 height 16
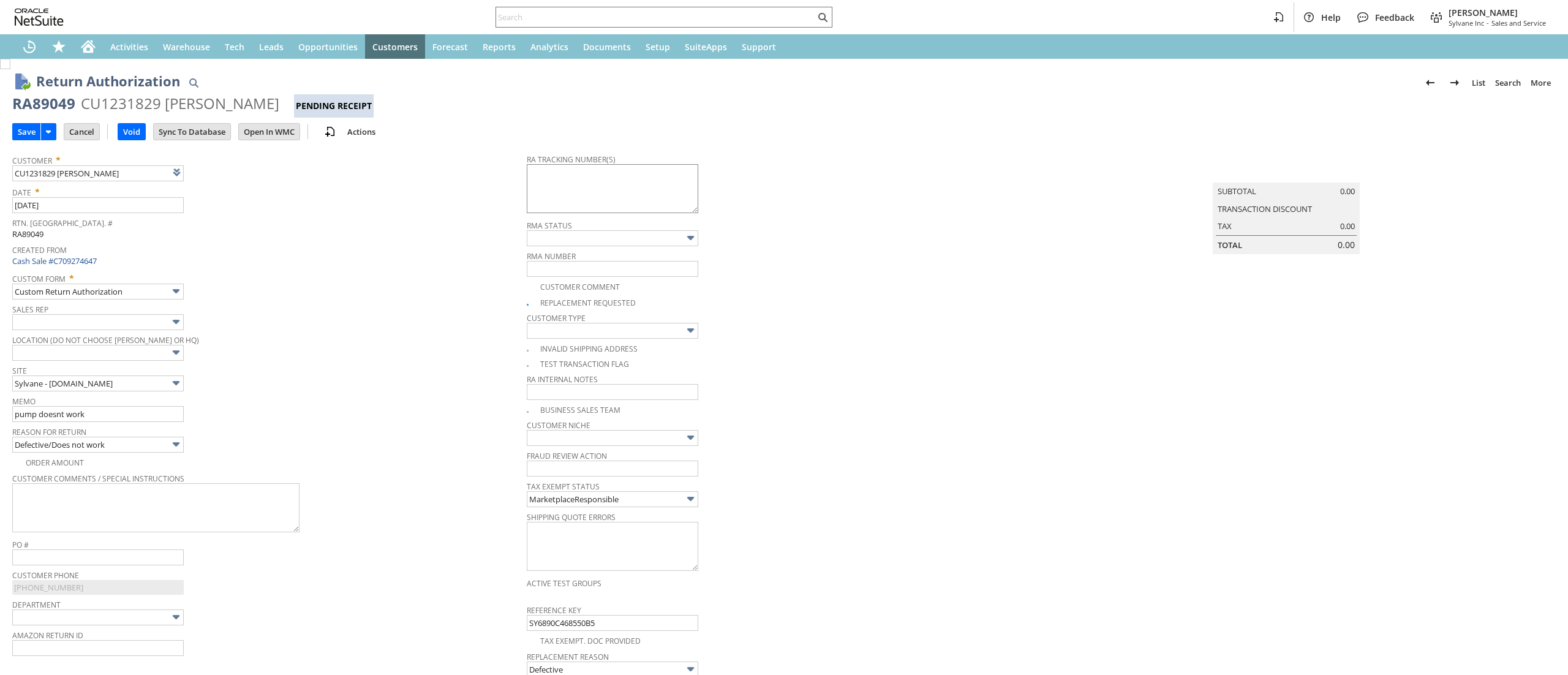
type textarea "997394800010831"
type input "Add"
type input "Copy Previous"
type textarea "997394800010831 Ground Call Tag 9AM-2PM 08.12.2025"
drag, startPoint x: 880, startPoint y: 408, endPoint x: 732, endPoint y: 400, distance: 148.2
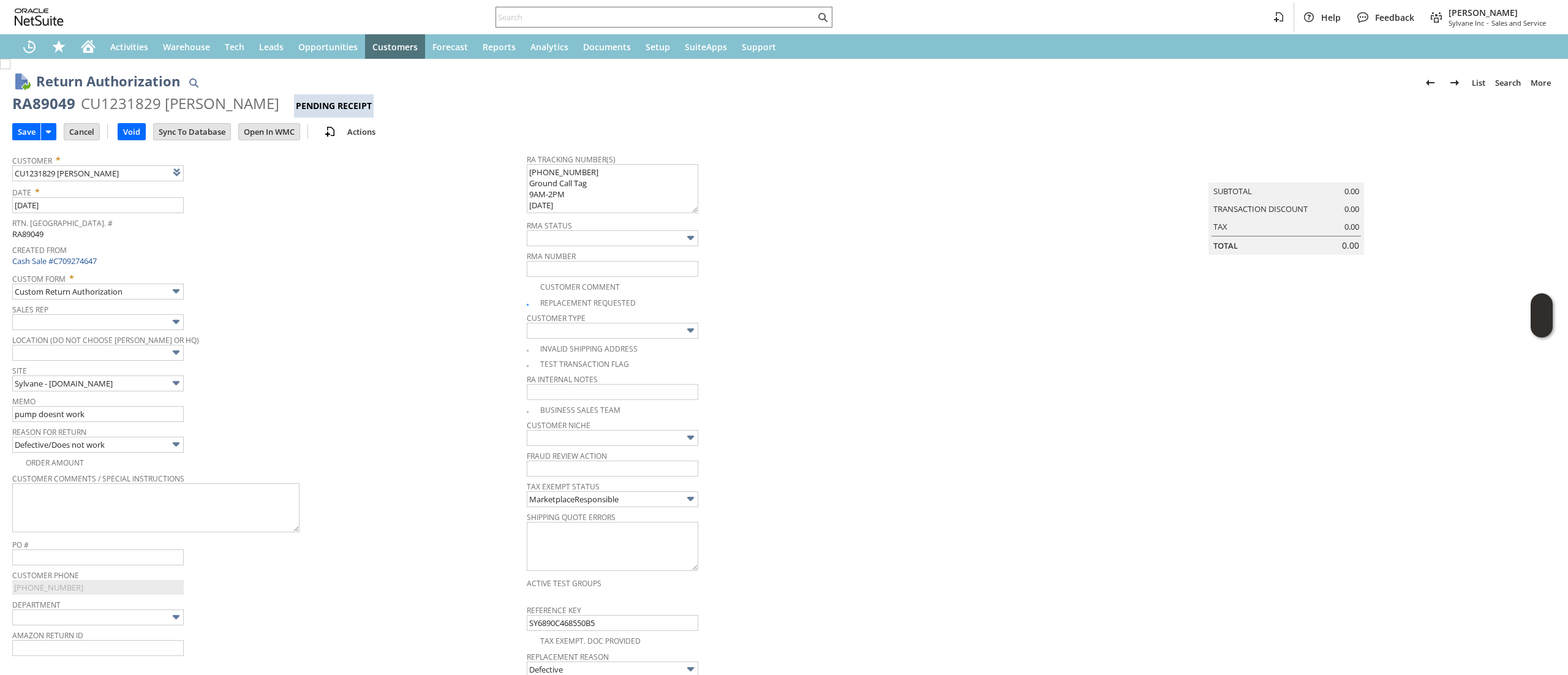
click at [881, 411] on div "Business Sales Team" at bounding box center [784, 408] width 514 height 14
click at [28, 124] on input "Save" at bounding box center [26, 131] width 27 height 16
click at [209, 174] on link at bounding box center [208, 172] width 13 height 13
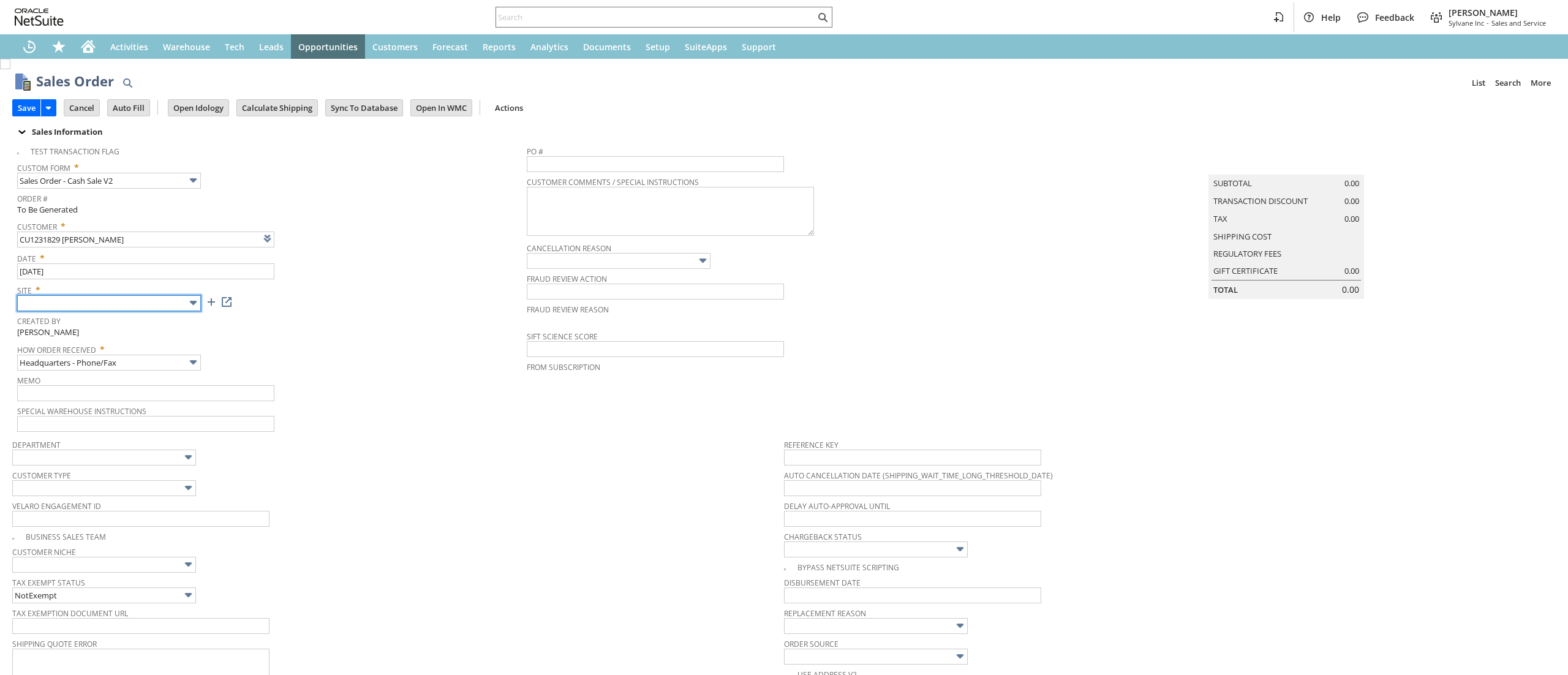
click at [116, 308] on input "text" at bounding box center [109, 303] width 184 height 16
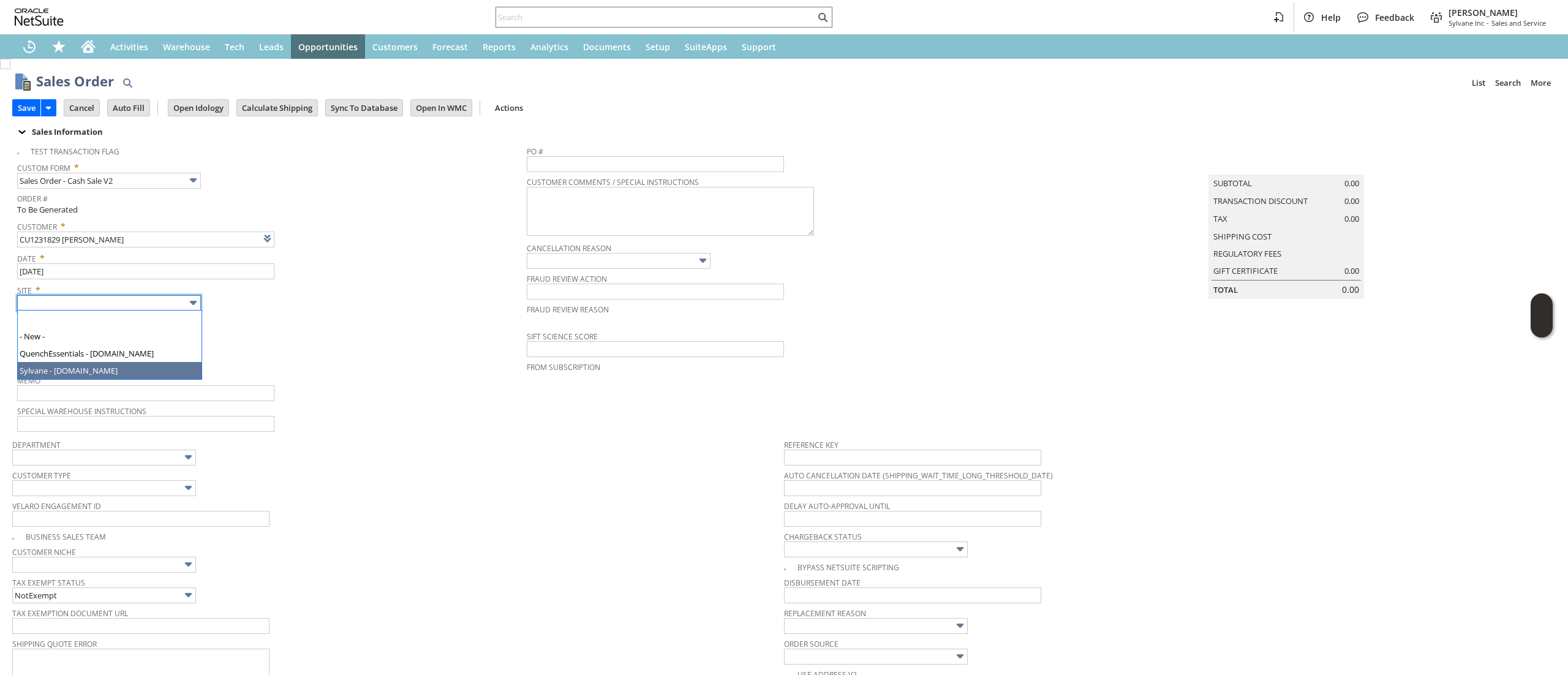
type input "Intelligent Recommendations ⁰"
type input "Sylvane - [DOMAIN_NAME]"
click at [129, 365] on input "Headquarters - Phone/Fax" at bounding box center [109, 362] width 184 height 16
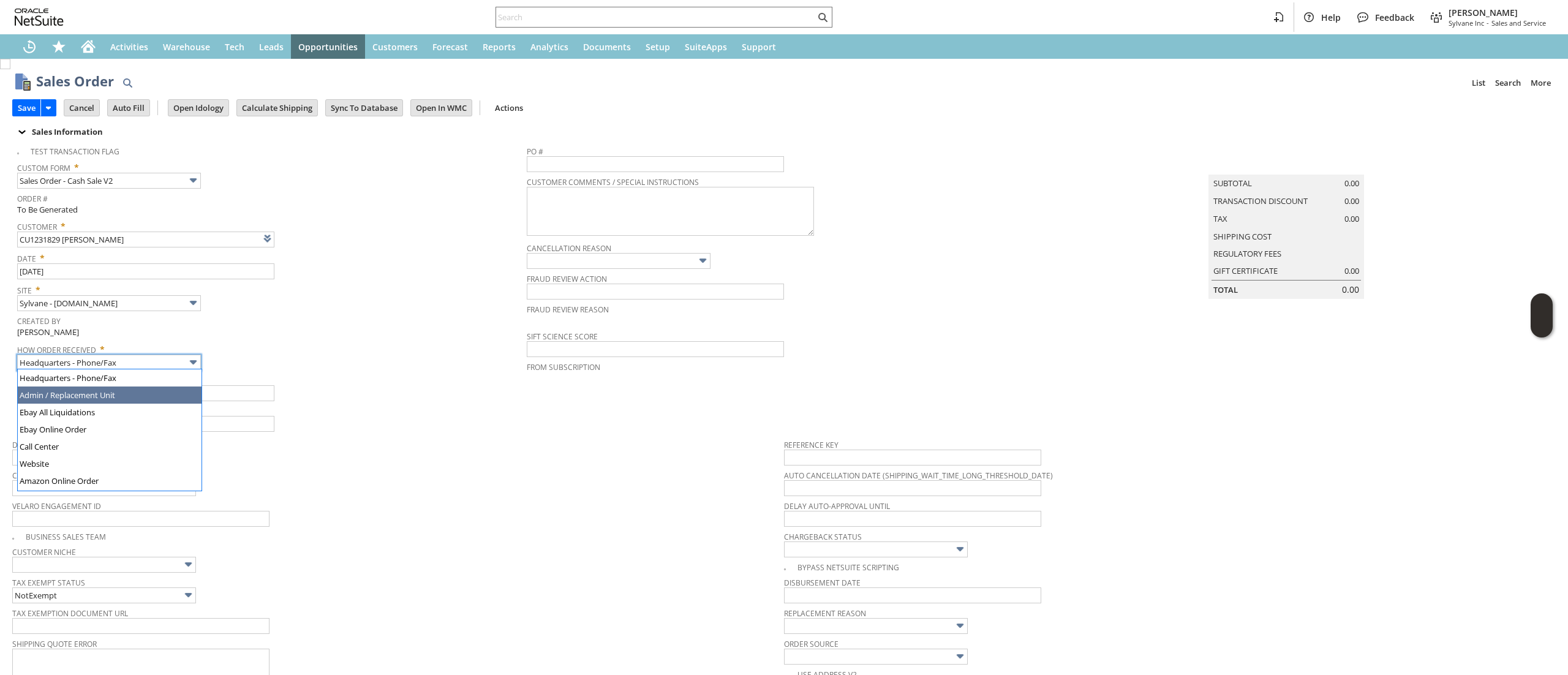
type input "Admin / Replacement Unit"
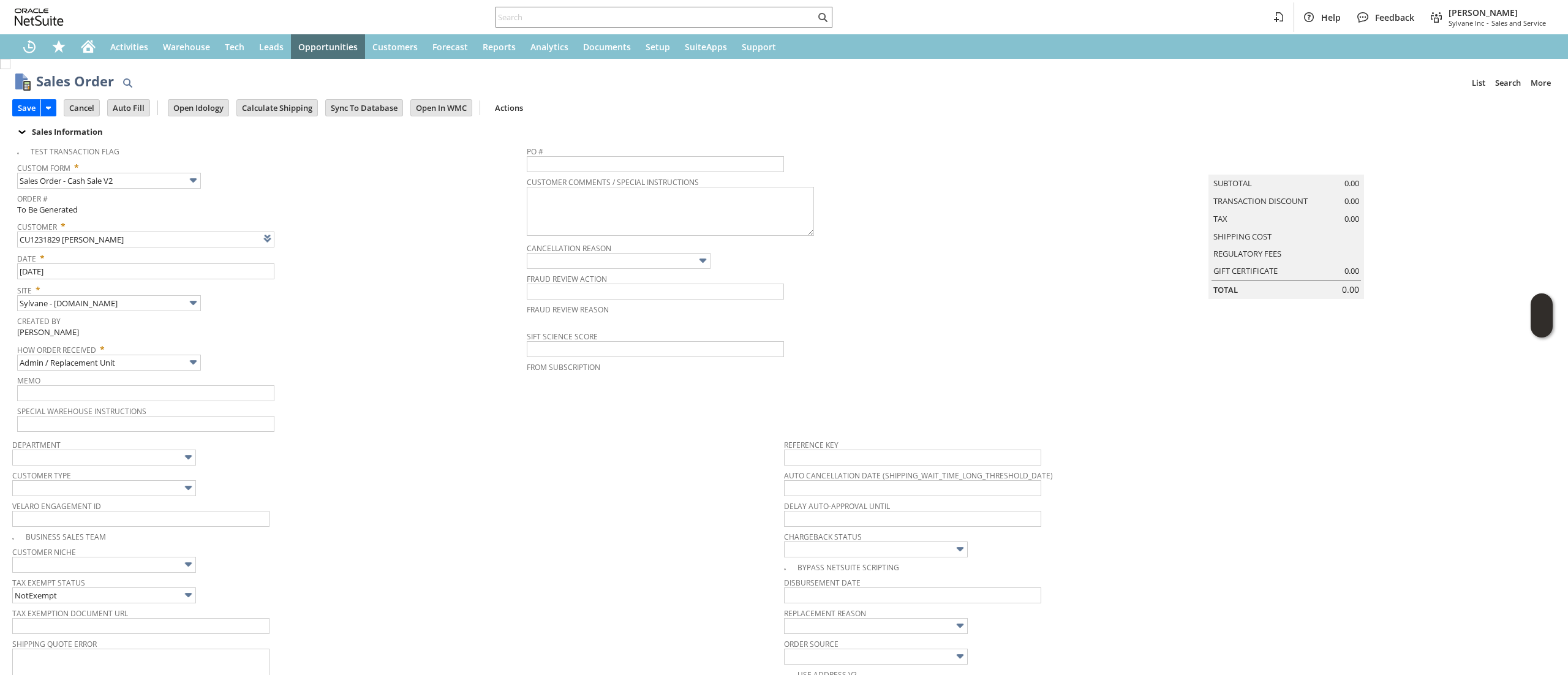
click at [188, 413] on span "Special Warehouse Instructions" at bounding box center [269, 409] width 504 height 13
click at [197, 397] on input "text" at bounding box center [146, 393] width 258 height 16
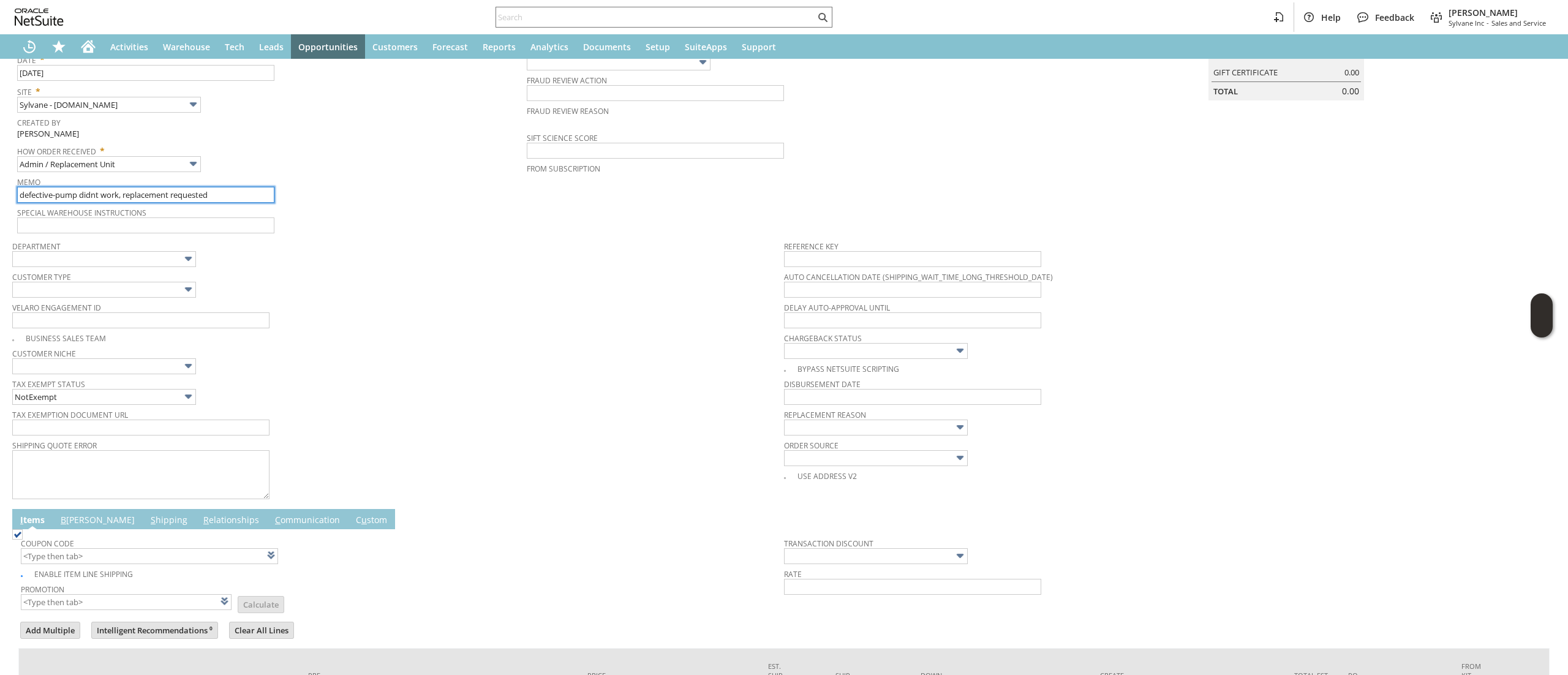
scroll to position [328, 0]
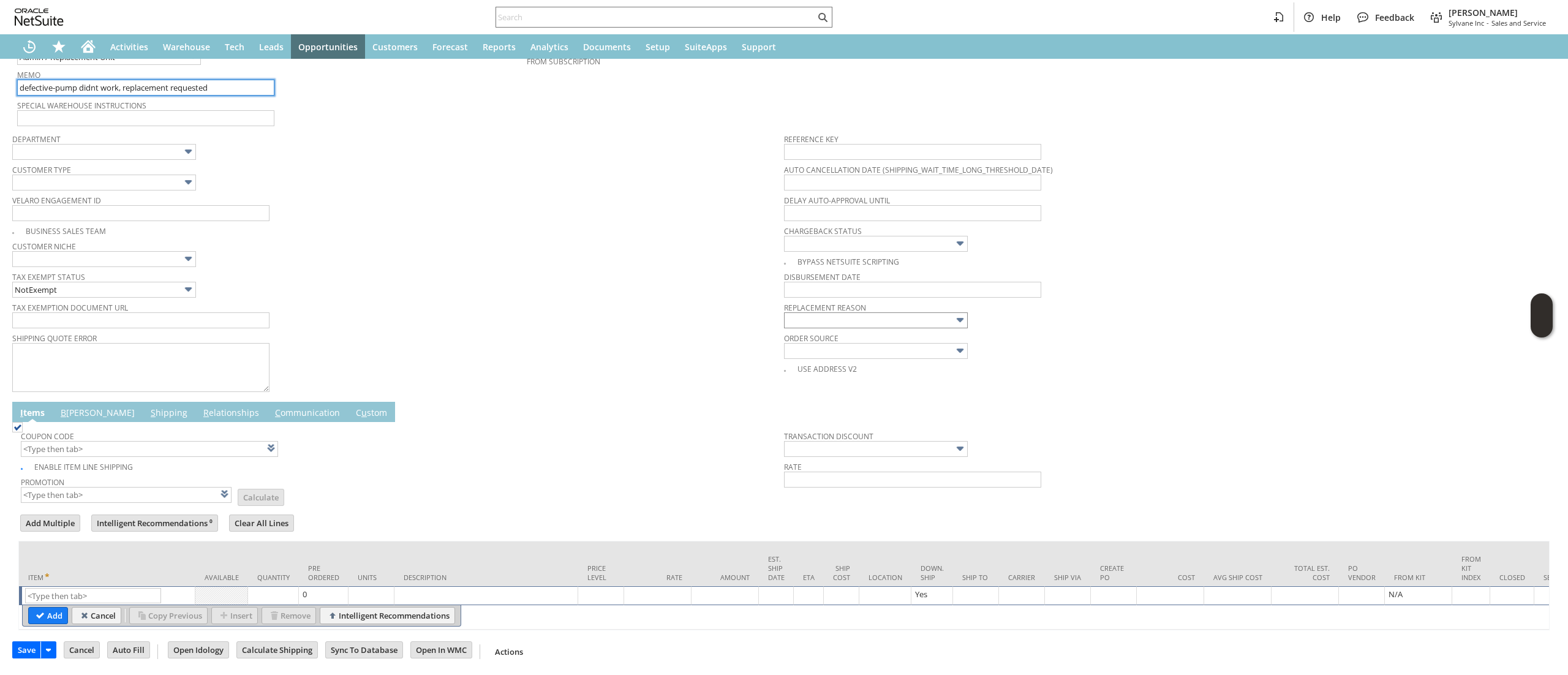
type input "defective-pump didnt work, replacement requested"
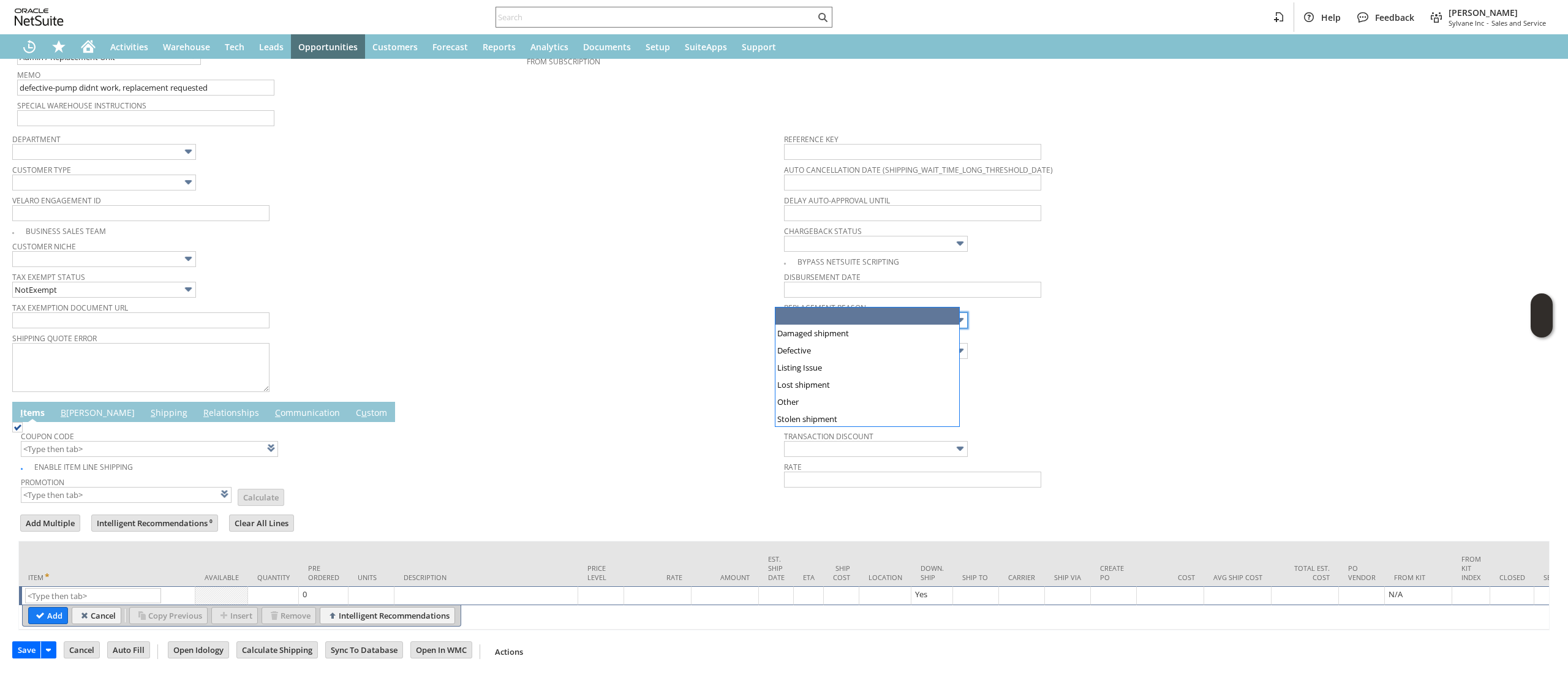
click at [900, 313] on input "text" at bounding box center [875, 320] width 184 height 16
type input "Defective"
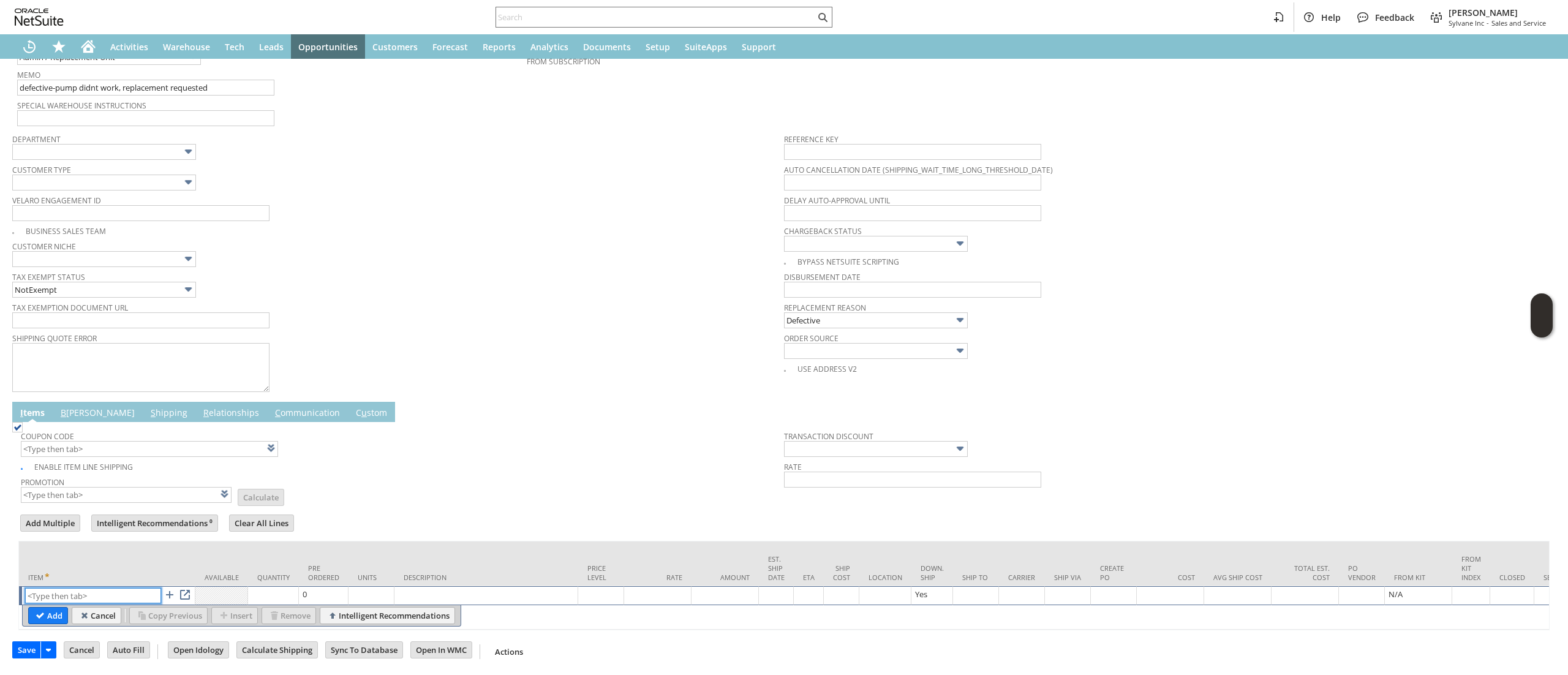
click at [78, 589] on input "text" at bounding box center [93, 596] width 136 height 15
paste input "fr9685"
type input "fr9685"
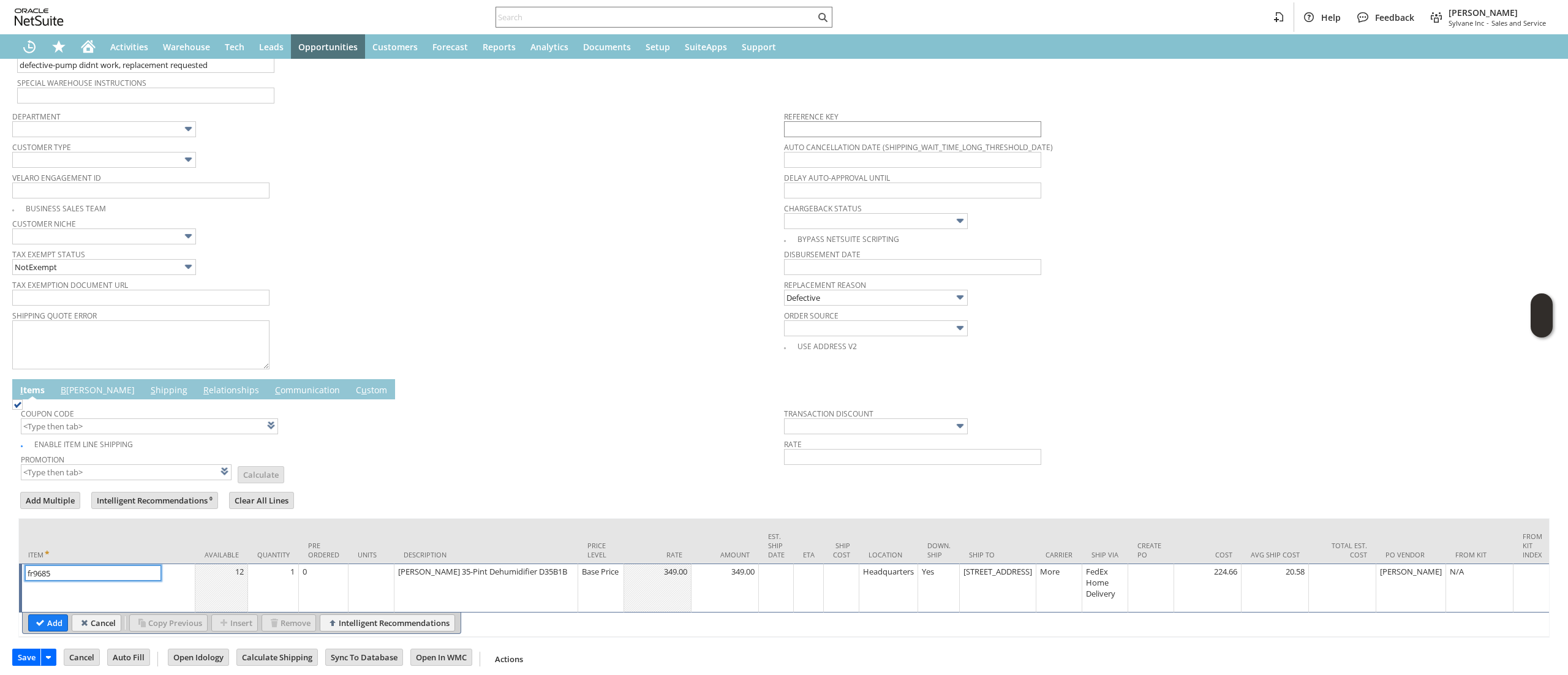
type input "Base Price"
click at [607, 593] on td "Base Price" at bounding box center [601, 588] width 46 height 49
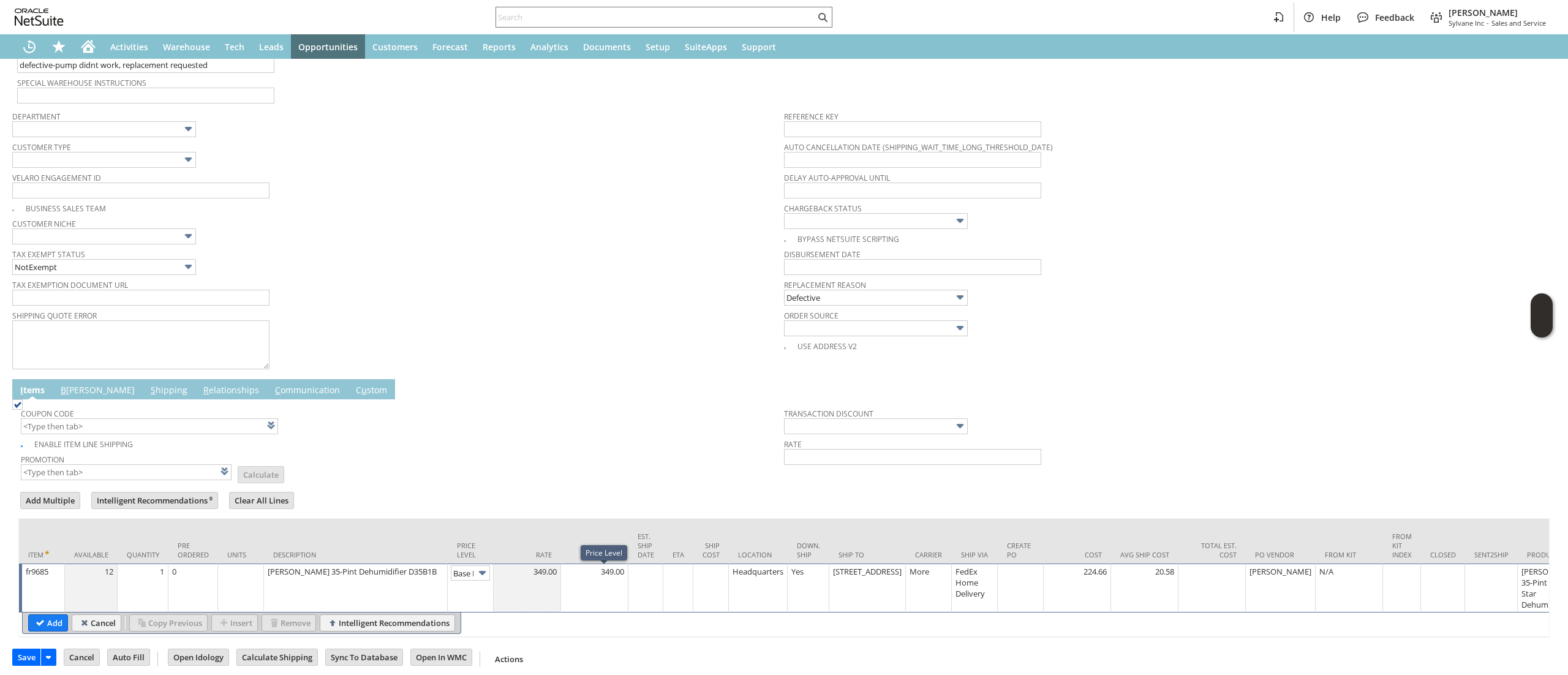
scroll to position [0, 18]
click at [465, 567] on td "Base Price" at bounding box center [470, 588] width 46 height 49
click at [481, 580] on img at bounding box center [482, 573] width 14 height 14
drag, startPoint x: 466, startPoint y: 633, endPoint x: 465, endPoint y: 642, distance: 9.1
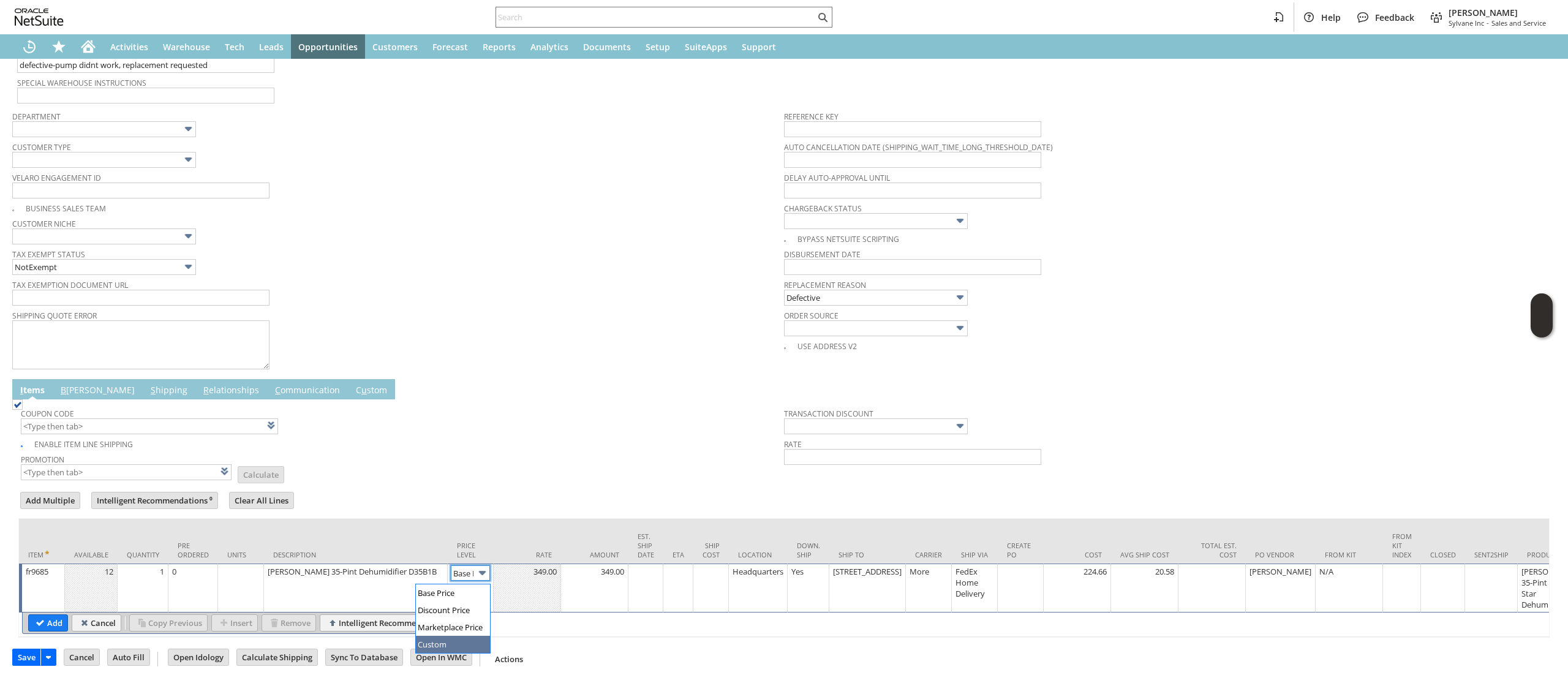
type input "Custom"
click at [513, 599] on td at bounding box center [527, 588] width 67 height 49
type input "0.00"
drag, startPoint x: 39, startPoint y: 612, endPoint x: 272, endPoint y: 349, distance: 351.4
click at [39, 615] on input "Add" at bounding box center [48, 623] width 38 height 16
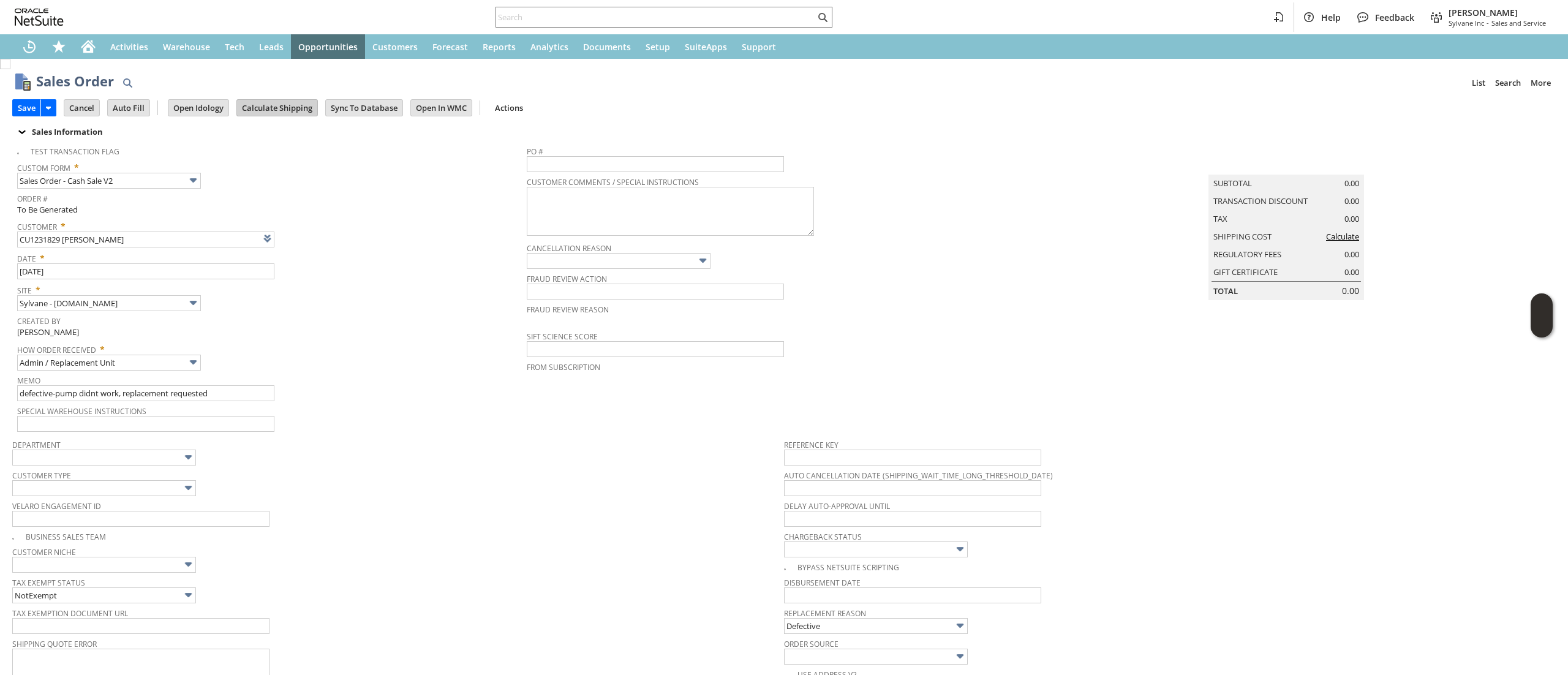
click at [292, 115] on input "Calculate Shipping" at bounding box center [277, 107] width 81 height 16
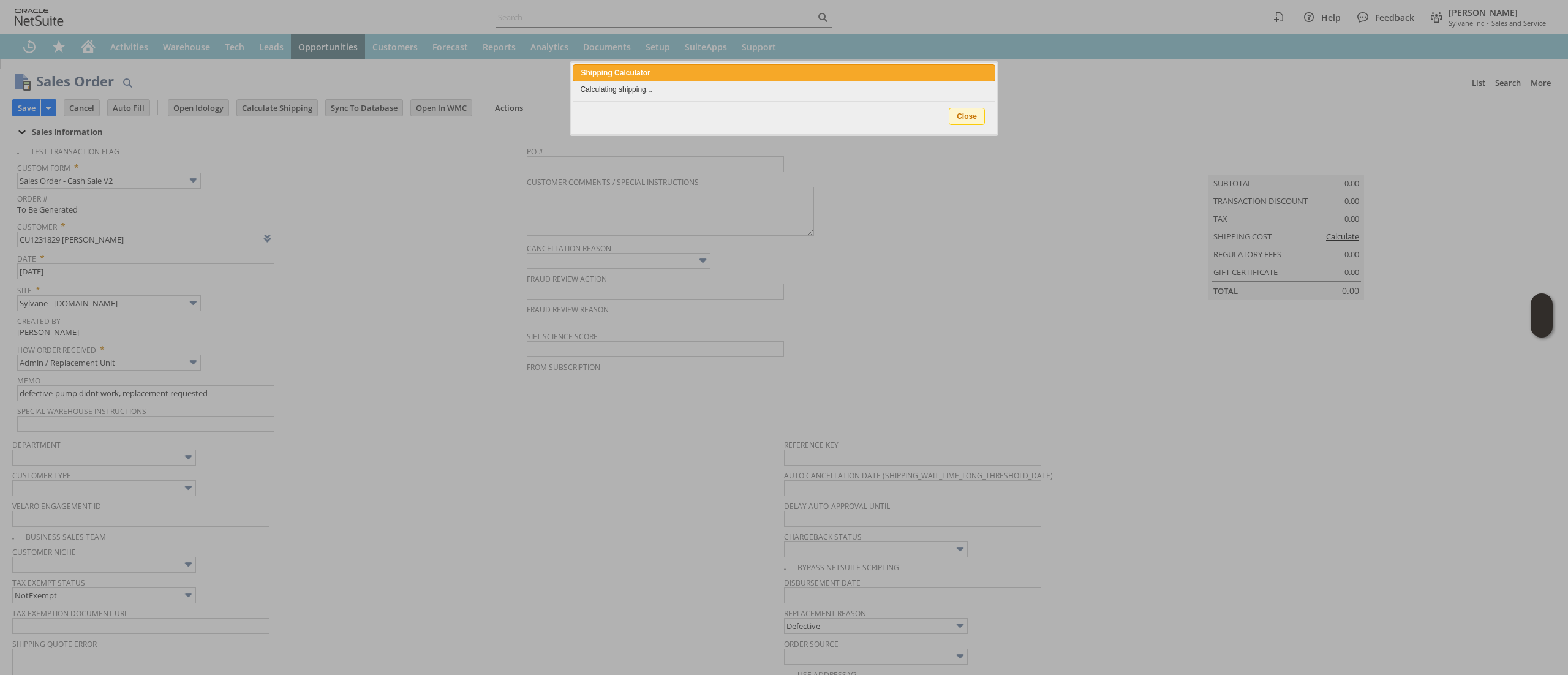
type input "Intelligent Recommendations¹⁰"
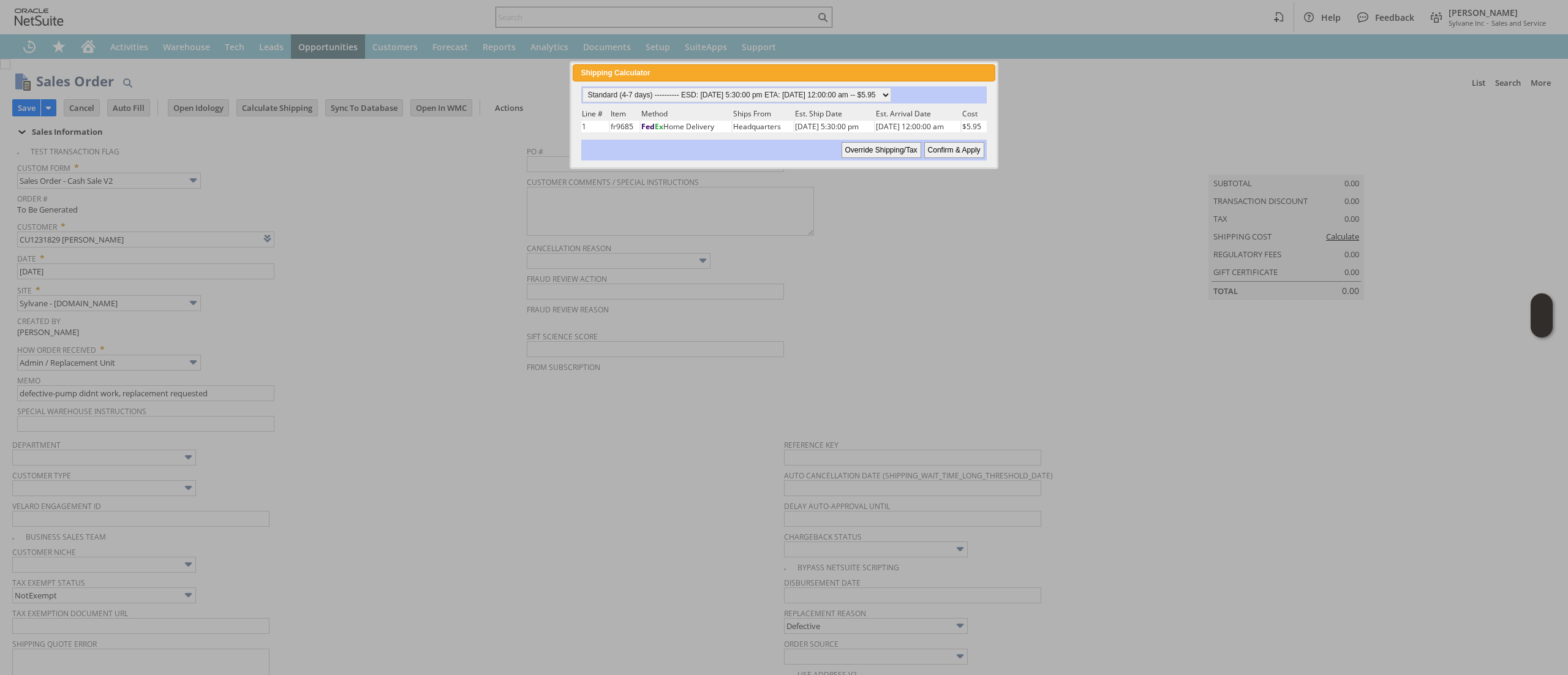
drag, startPoint x: 868, startPoint y: 113, endPoint x: 865, endPoint y: 103, distance: 10.4
click at [865, 103] on div "Standard (4-7 days) ---------- ESD: 08/11/2025 5:30:00 pm ETA: 08/19/2025 12:00…" at bounding box center [784, 123] width 407 height 74
click at [880, 96] on select "Standard (4-7 days) ---------- ESD: 08/11/2025 5:30:00 pm ETA: 08/19/2025 12:00…" at bounding box center [736, 95] width 308 height 15
click at [582, 87] on select "Standard (4-7 days) ---------- ESD: 08/11/2025 5:30:00 pm ETA: 08/19/2025 12:00…" at bounding box center [736, 95] width 308 height 15
drag, startPoint x: 941, startPoint y: 140, endPoint x: 1029, endPoint y: 360, distance: 236.9
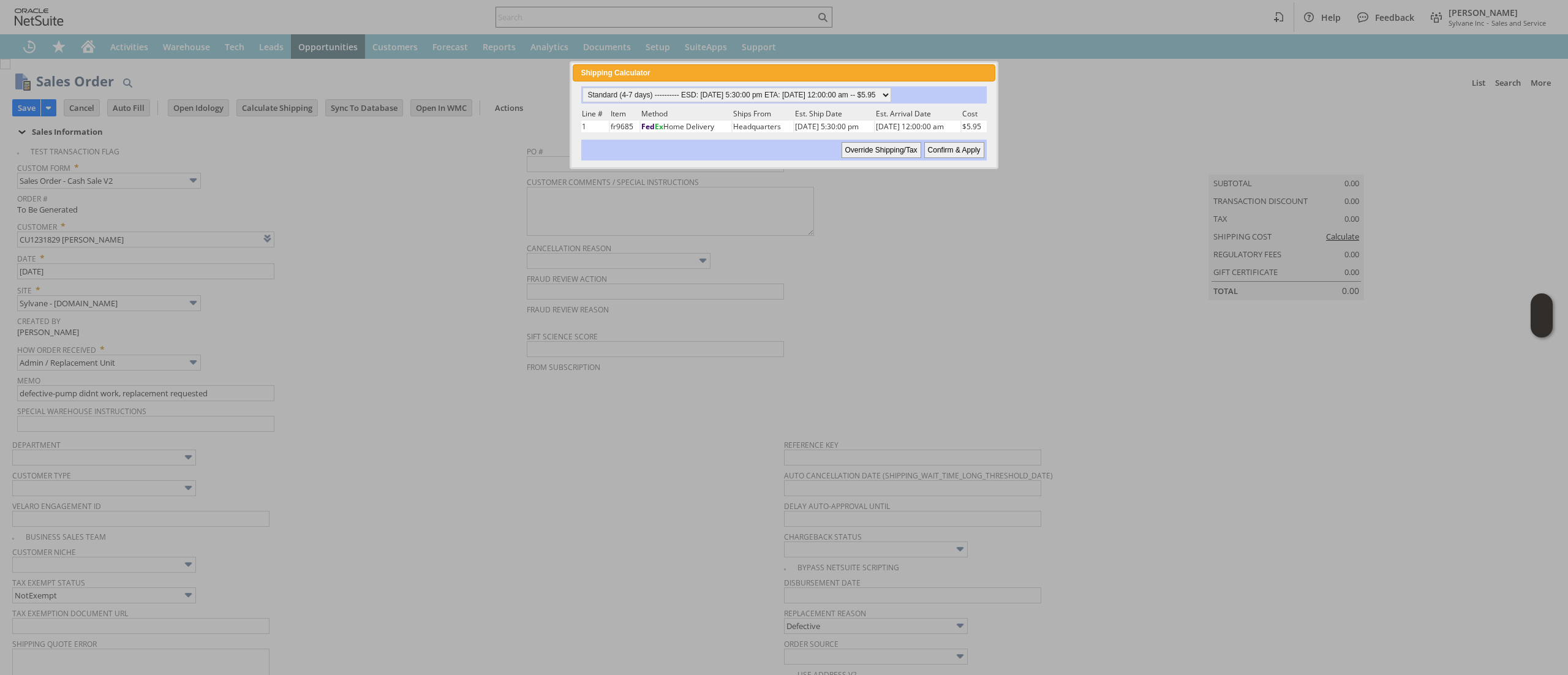
click at [944, 142] on input "Confirm & Apply" at bounding box center [954, 150] width 60 height 16
type input "Add"
type input "Copy Previous"
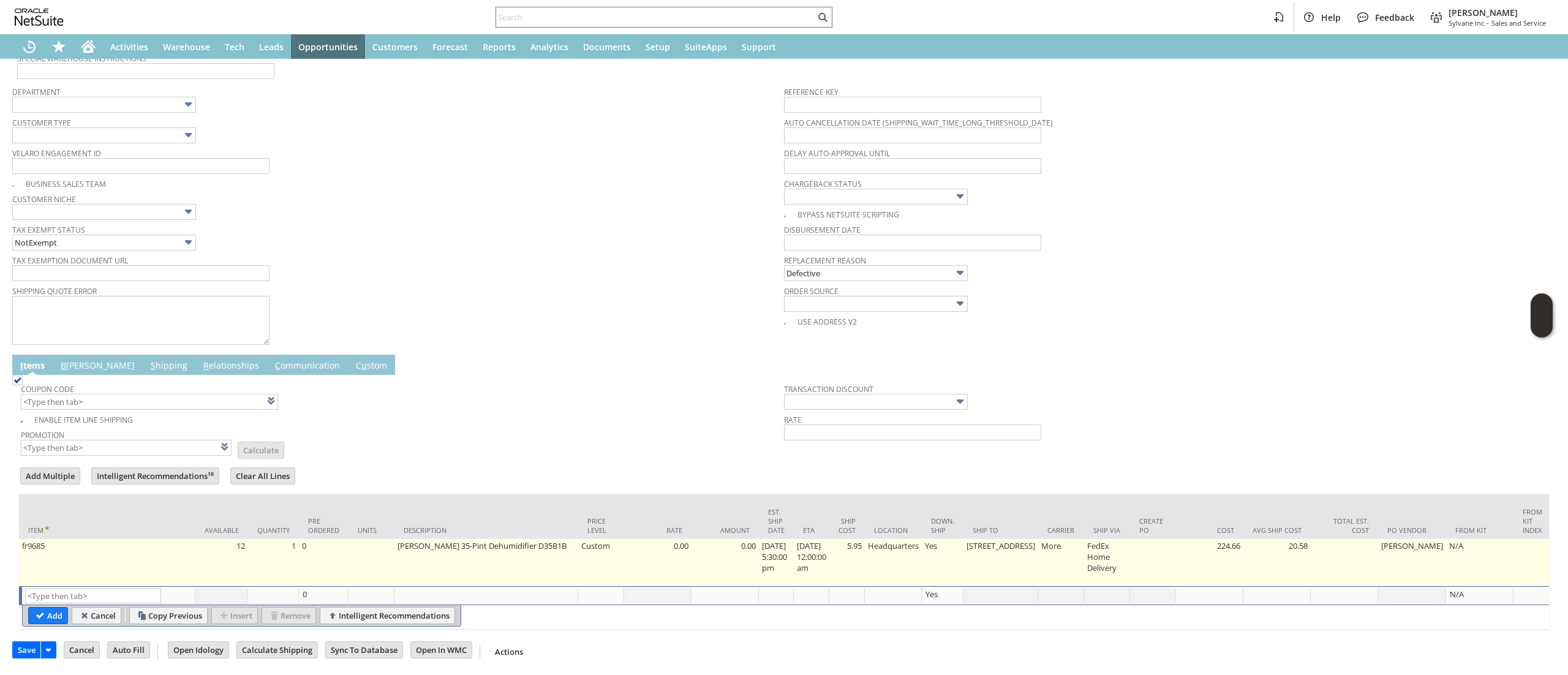
scroll to position [363, 0]
click at [865, 555] on td "5.95" at bounding box center [847, 563] width 36 height 47
type input "5.95"
type input "OK"
type input "Make Copy"
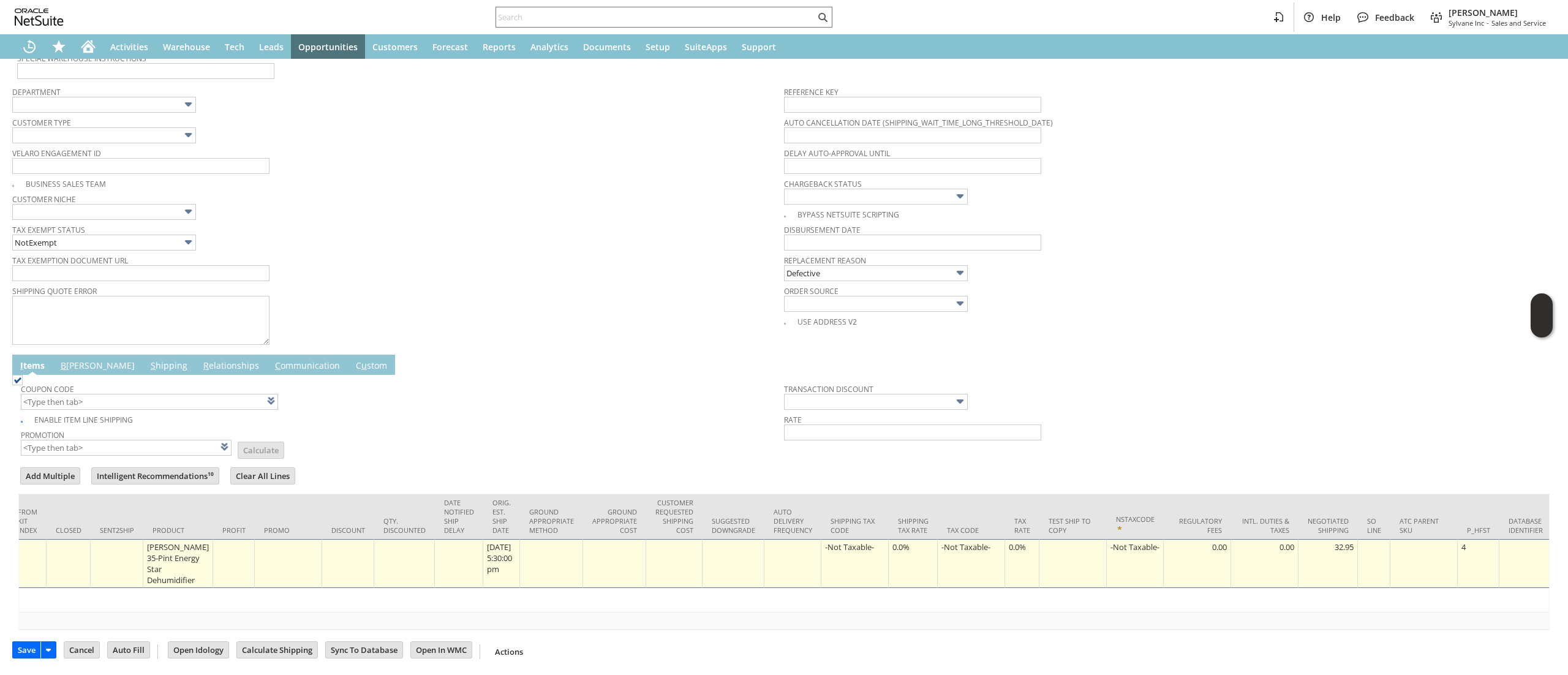
scroll to position [0, 0]
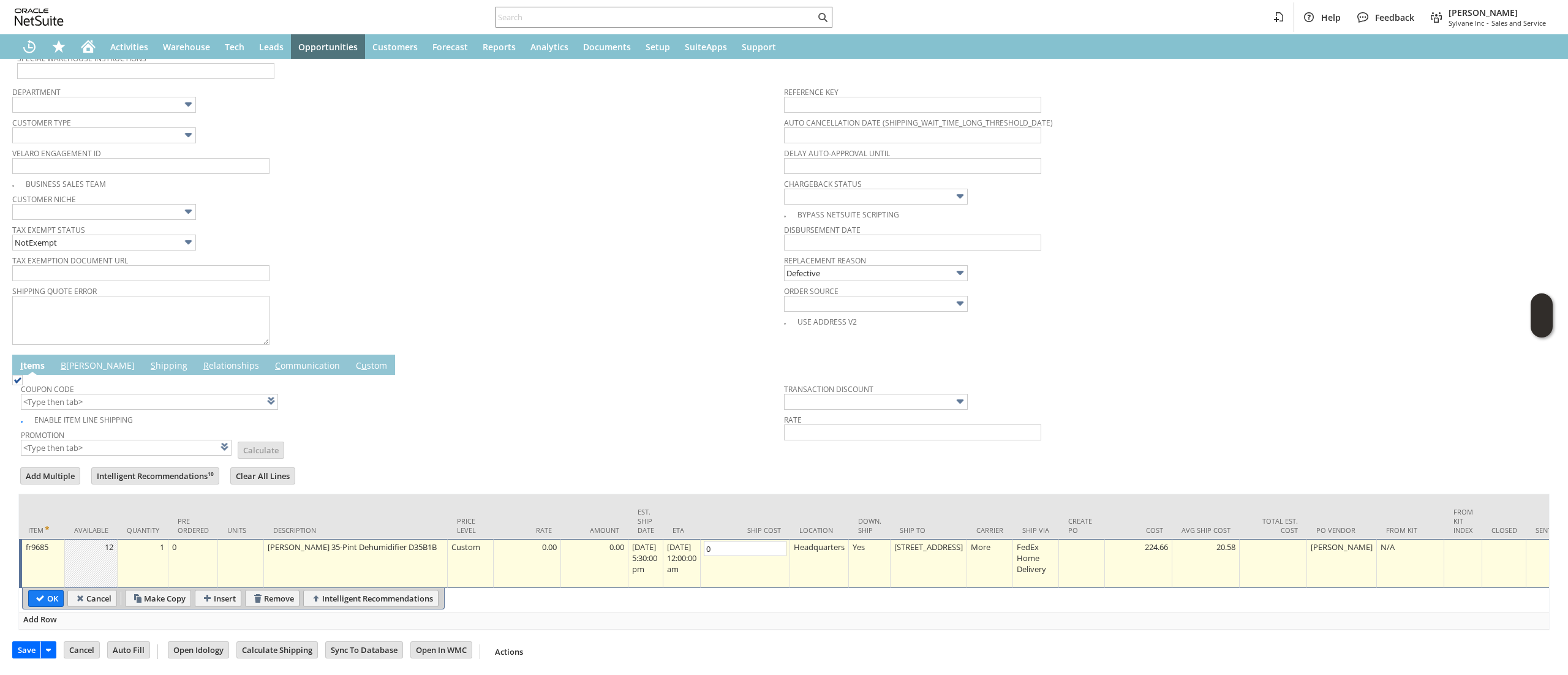
type input "0"
click at [37, 590] on table "OK Cancel Make Copy Insert Remove Intelligent Recommendations" at bounding box center [233, 599] width 423 height 22
click at [40, 590] on input "OK" at bounding box center [46, 598] width 34 height 16
type input "Add"
type input "Copy Previous"
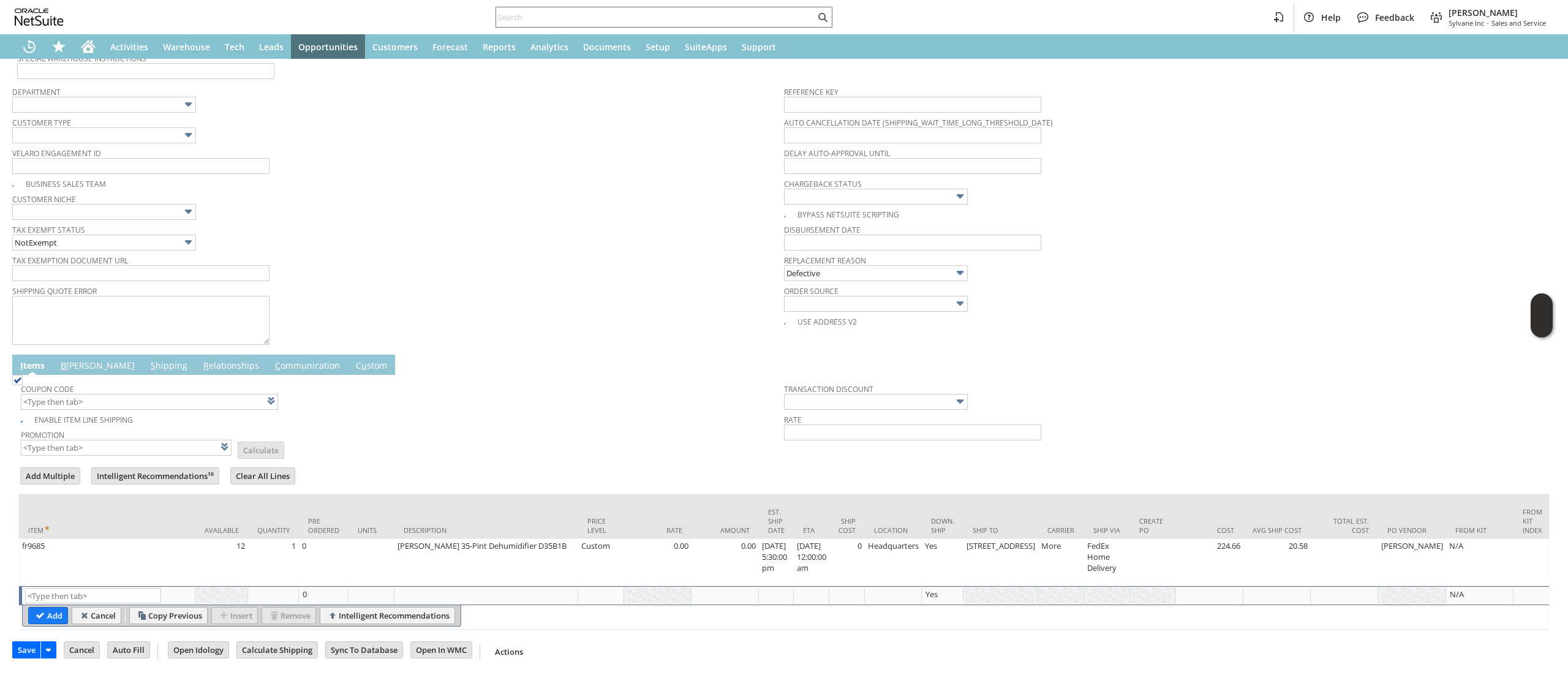
click at [59, 355] on td "B illing" at bounding box center [97, 365] width 90 height 20
click at [70, 364] on link "B illing" at bounding box center [97, 367] width 81 height 13
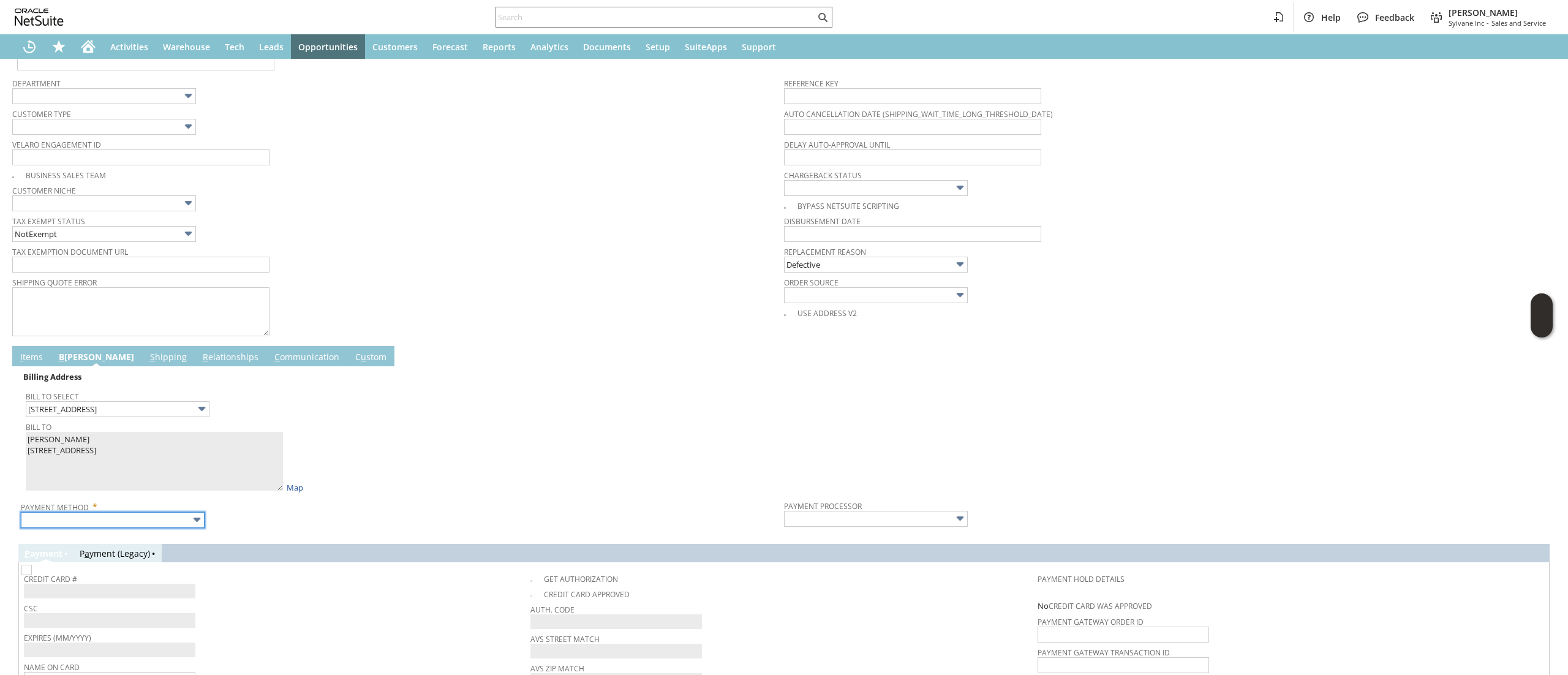
click at [155, 530] on body "Help Feedback Devin Carswell Sylvane Inc - Sales and Service Activities Warehou…" at bounding box center [784, 338] width 1568 height 675
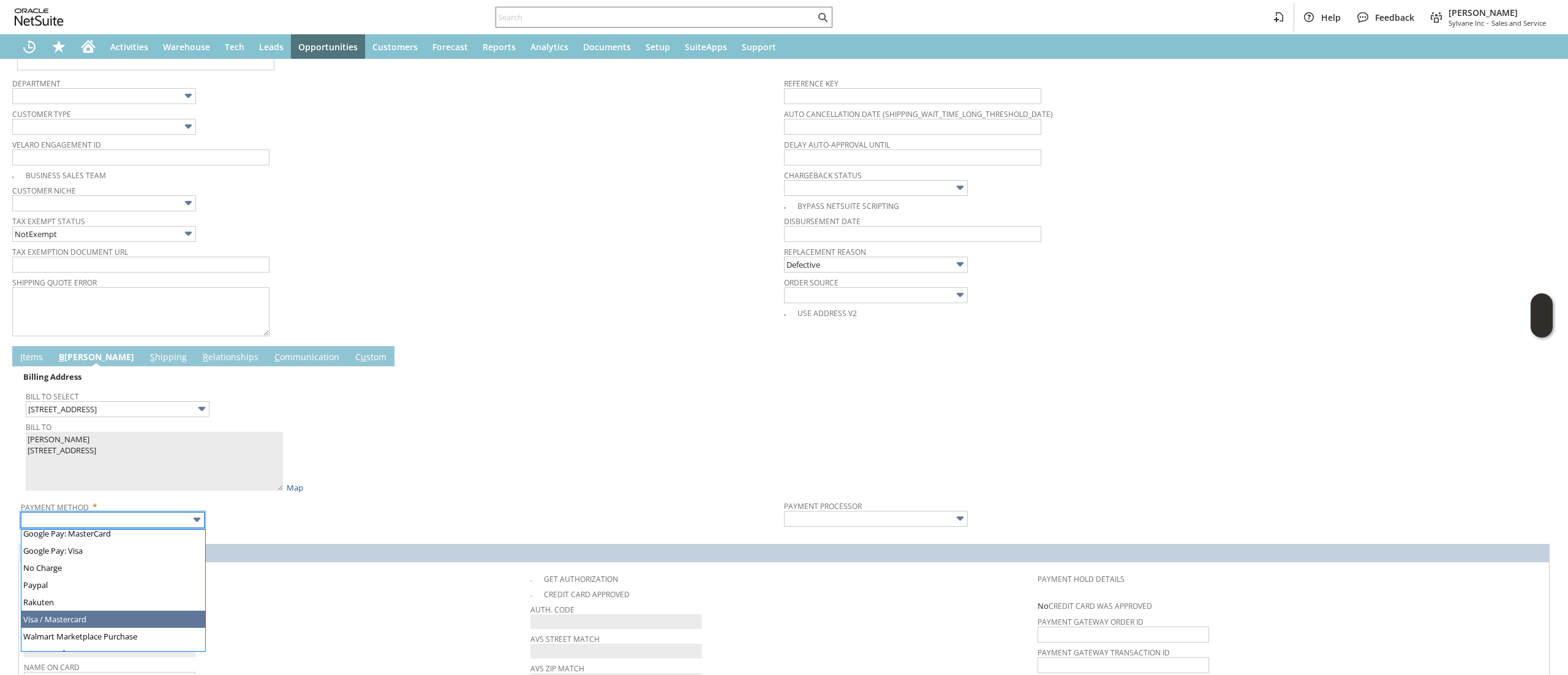
drag, startPoint x: 134, startPoint y: 600, endPoint x: 145, endPoint y: 600, distance: 11.0
type input "Visa / Mastercard"
type input "Braintree"
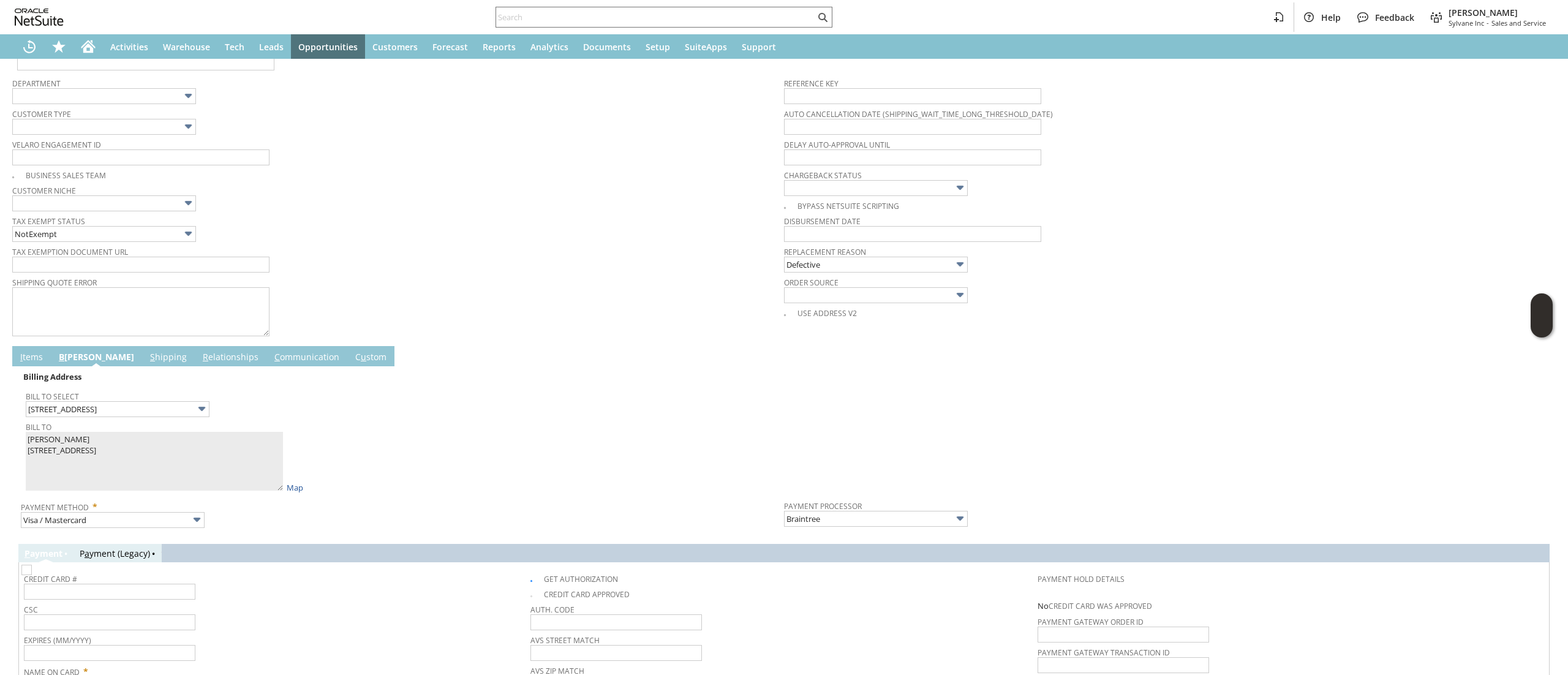
click at [522, 575] on td "Credit Card #" at bounding box center [277, 584] width 506 height 34
click at [534, 583] on span at bounding box center [537, 579] width 13 height 11
click at [32, 575] on img at bounding box center [27, 570] width 11 height 11
checkbox input "false"
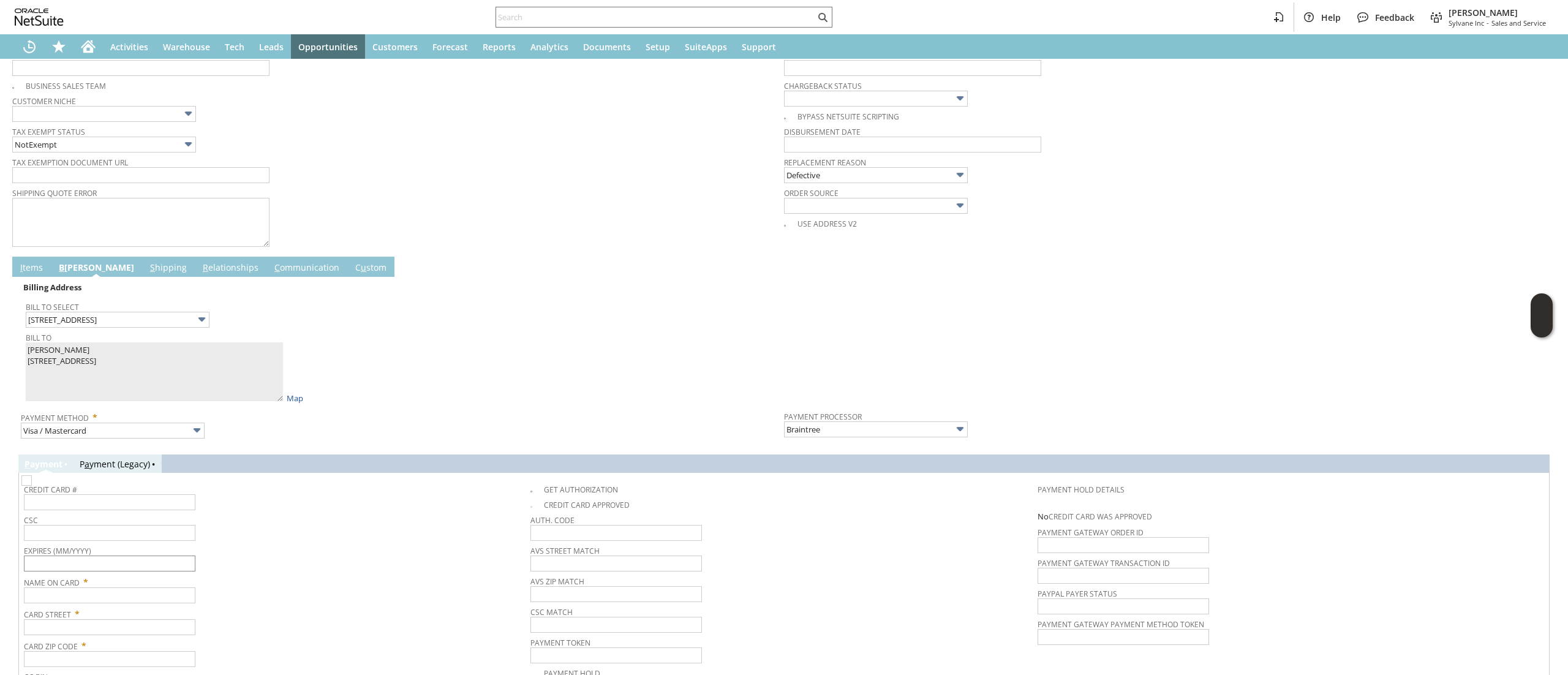
scroll to position [484, 0]
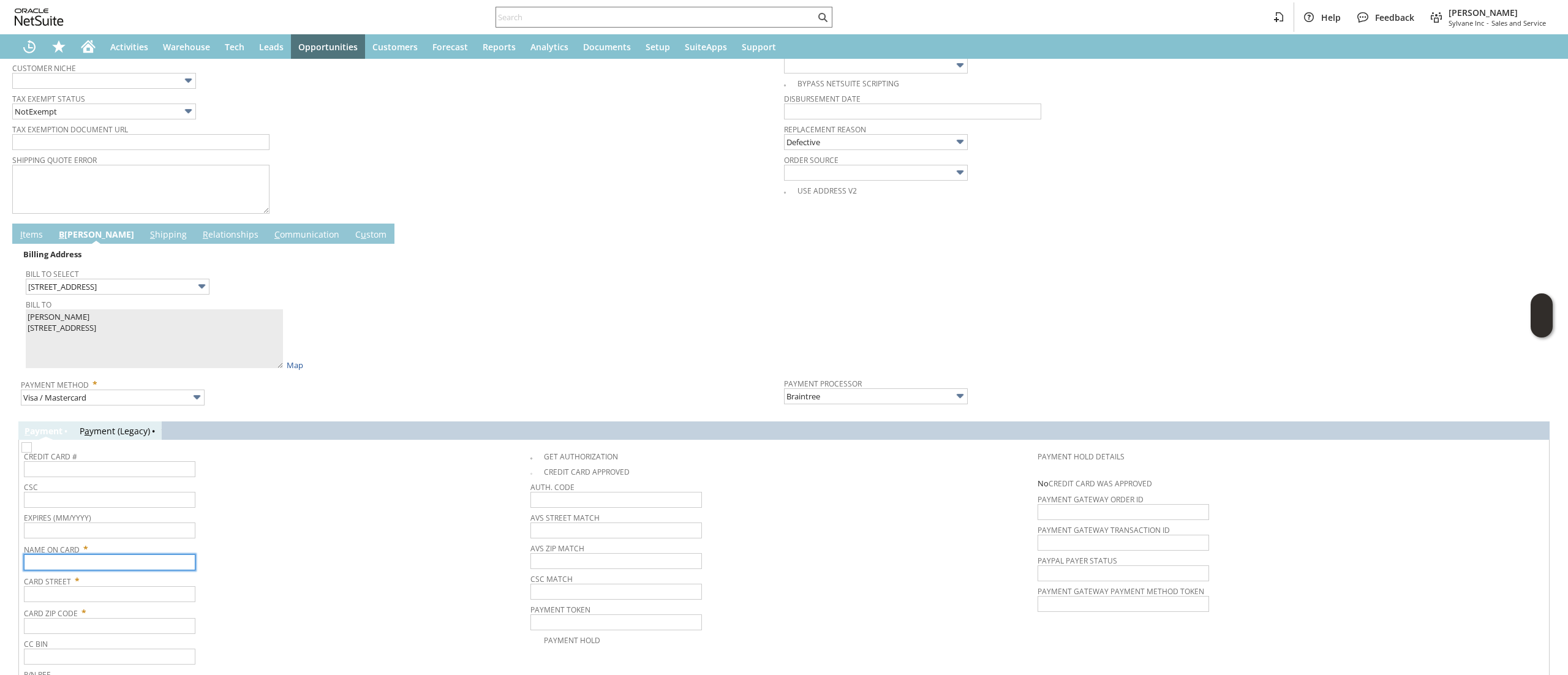
click at [135, 560] on input "text" at bounding box center [110, 562] width 171 height 16
paste input "Lindsay Caspi"
type input "Lindsay Caspi"
click at [126, 602] on input "text" at bounding box center [110, 594] width 171 height 16
paste input "212 4TH ST"
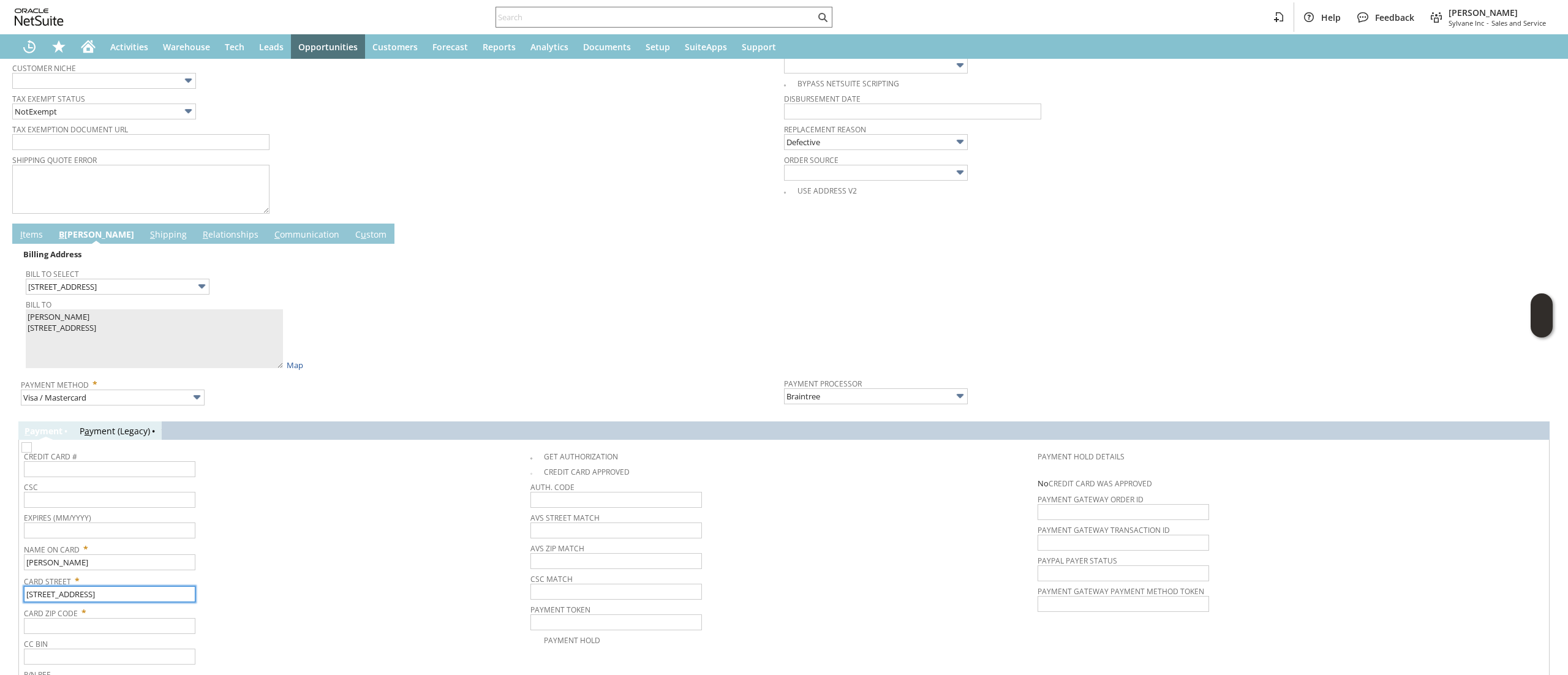
type input "212 4TH ST"
click at [132, 635] on td "Card Zip Code *" at bounding box center [277, 619] width 506 height 32
paste input "94965"
click at [134, 634] on input "94965" at bounding box center [110, 626] width 171 height 16
type input "94965"
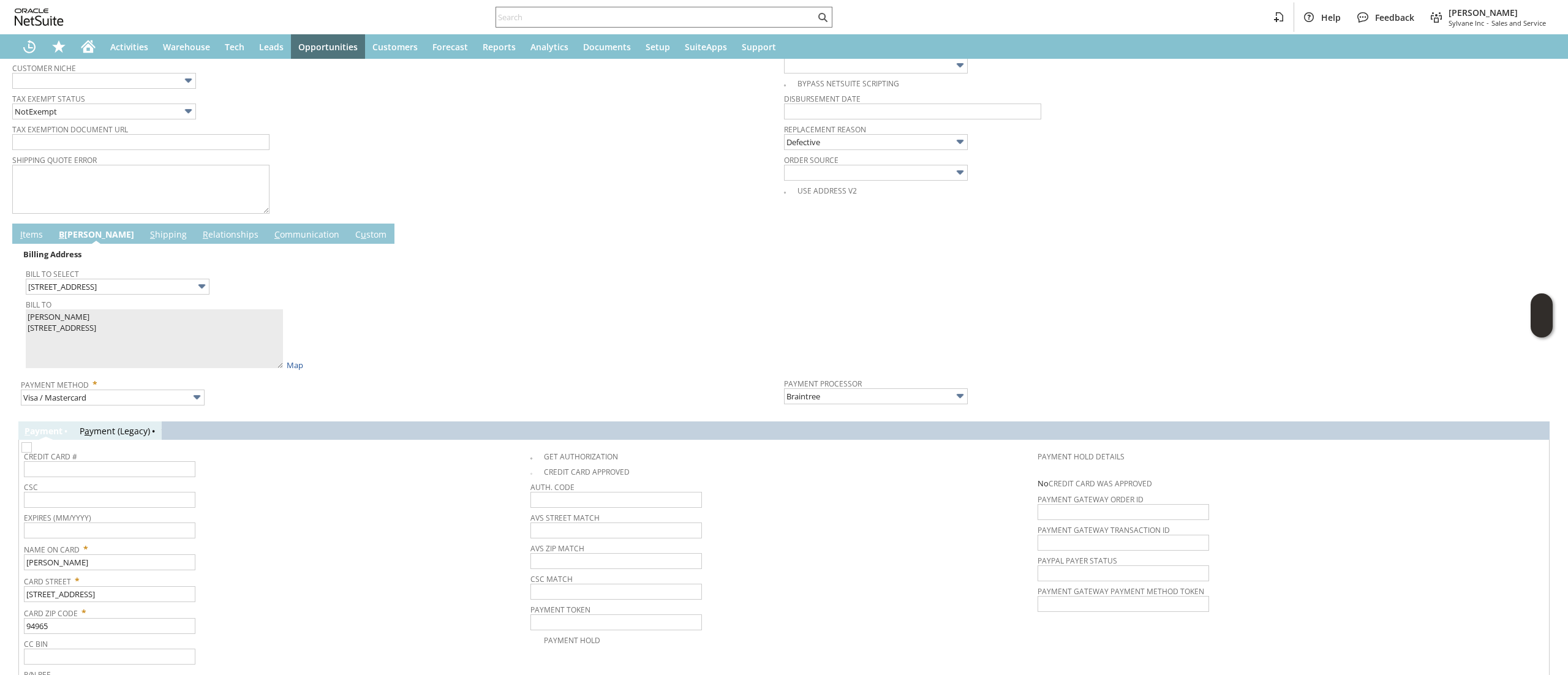
click at [271, 242] on link "C ommunication" at bounding box center [306, 235] width 71 height 13
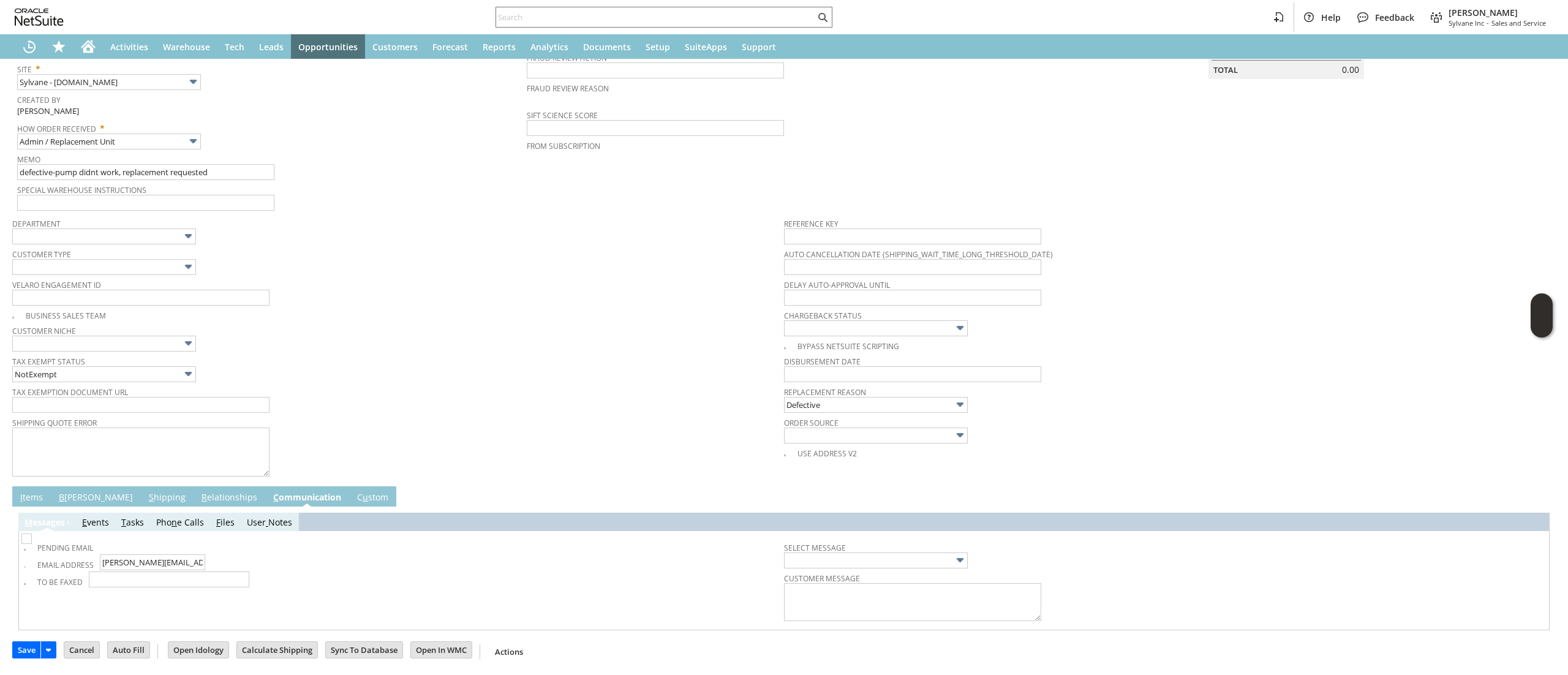
scroll to position [225, 0]
click at [24, 536] on td "Pending Email" at bounding box center [404, 545] width 760 height 18
click at [30, 542] on div "Pending Email" at bounding box center [404, 546] width 760 height 14
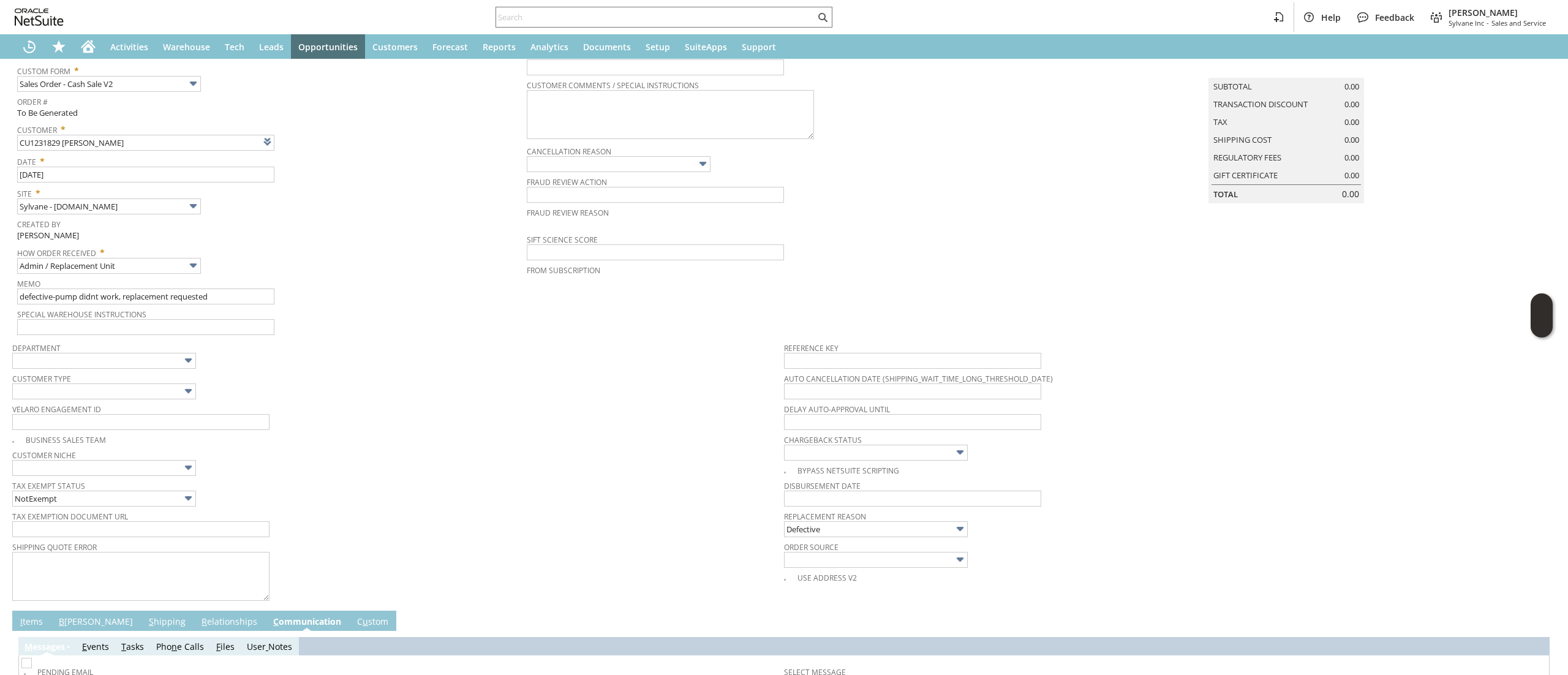
scroll to position [0, 0]
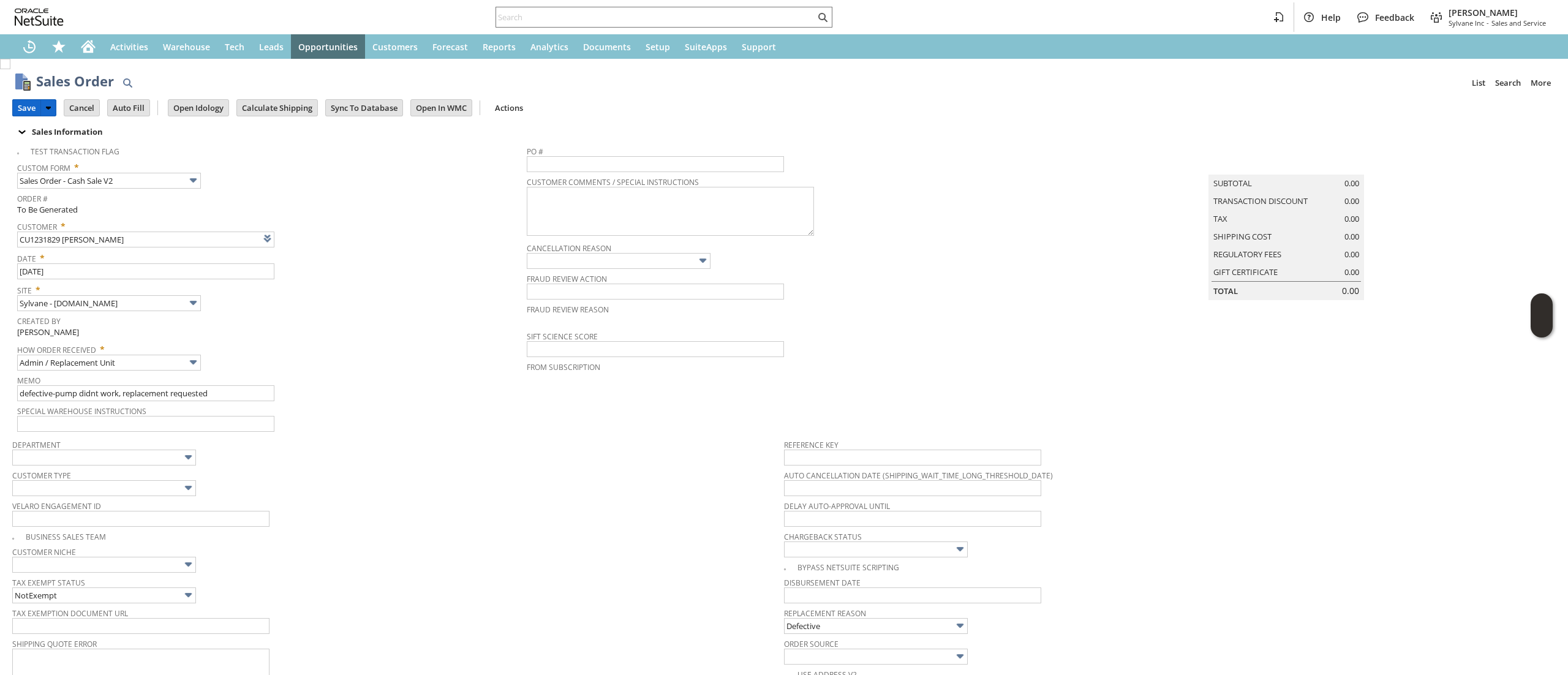
drag, startPoint x: 32, startPoint y: 104, endPoint x: 194, endPoint y: 155, distance: 169.8
click at [34, 103] on input "Save" at bounding box center [26, 107] width 27 height 16
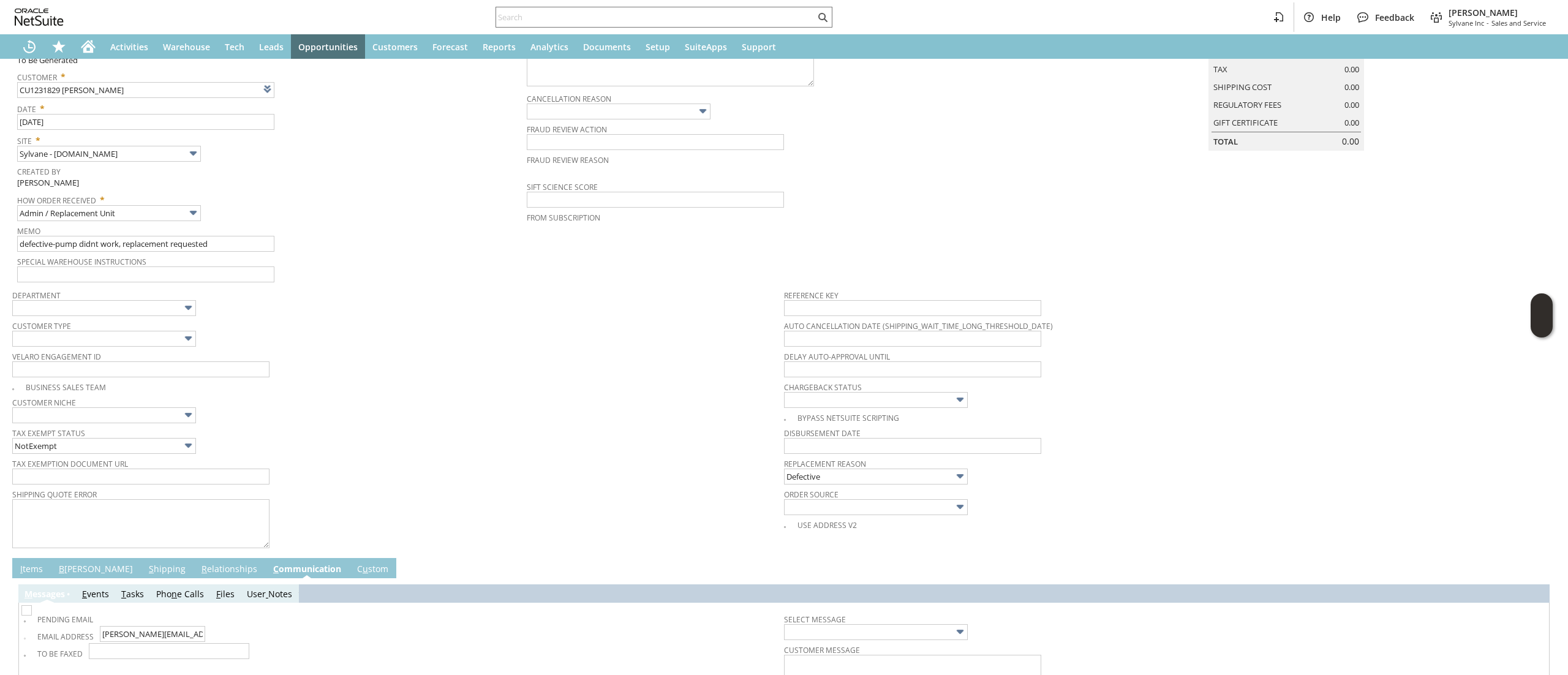
scroll to position [225, 0]
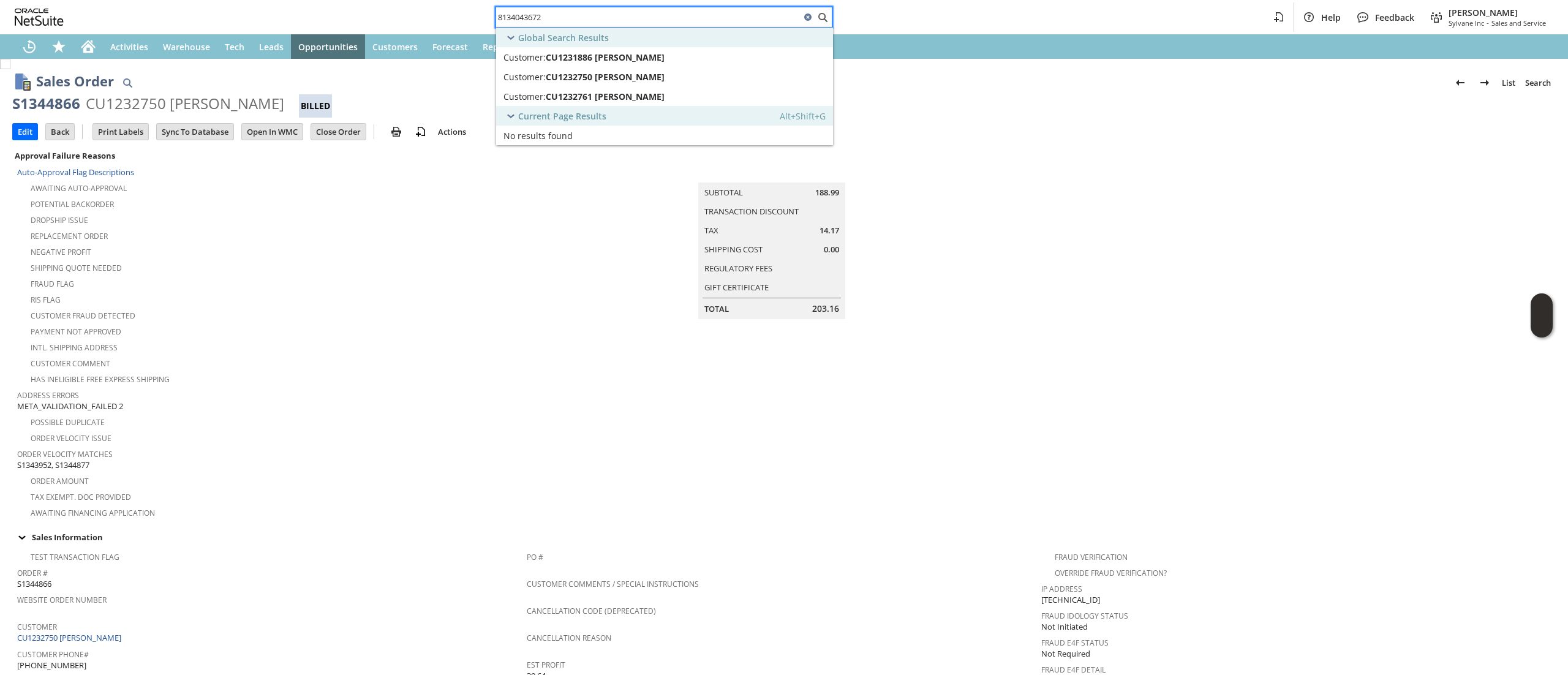
type input "8134043672"
click at [744, 46] on div "Global Search Results" at bounding box center [664, 37] width 337 height 20
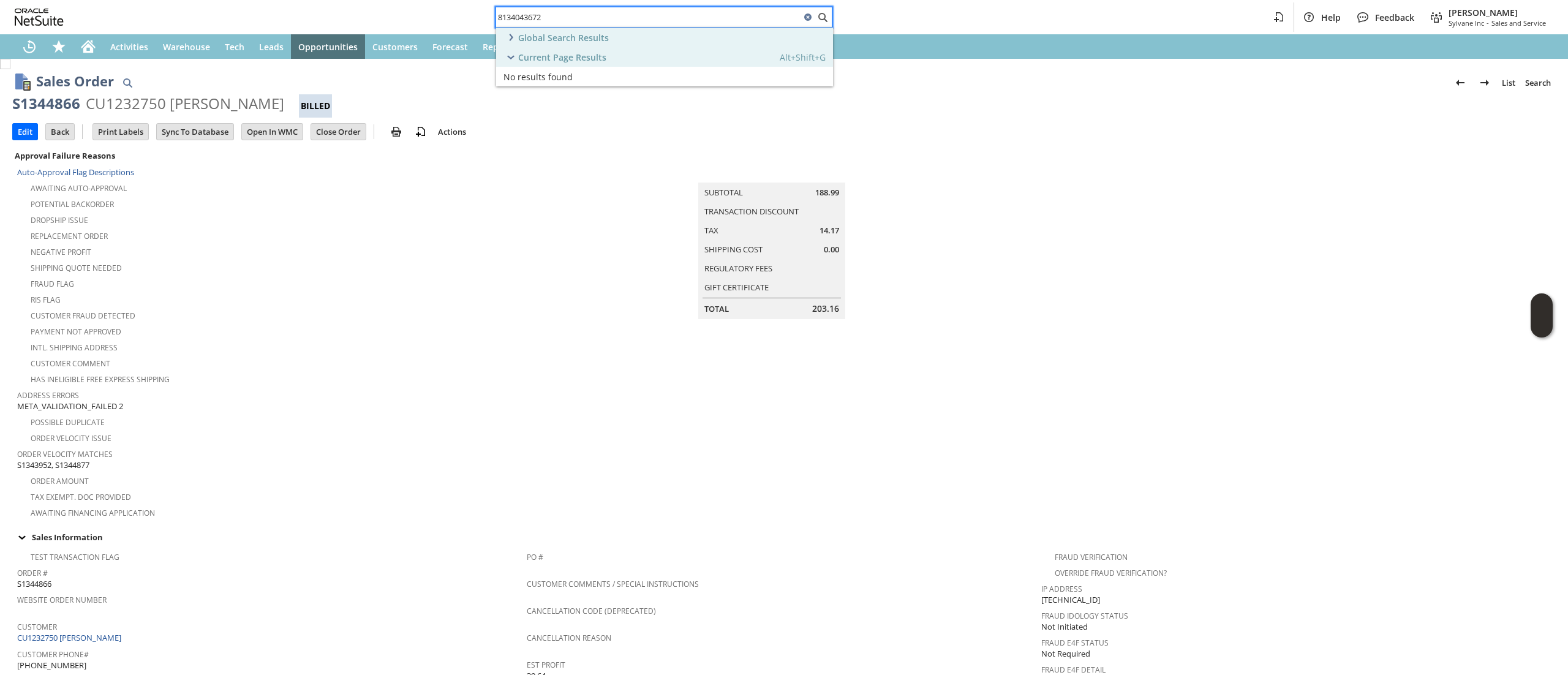
click at [720, 36] on div "Global Search Results" at bounding box center [664, 37] width 337 height 20
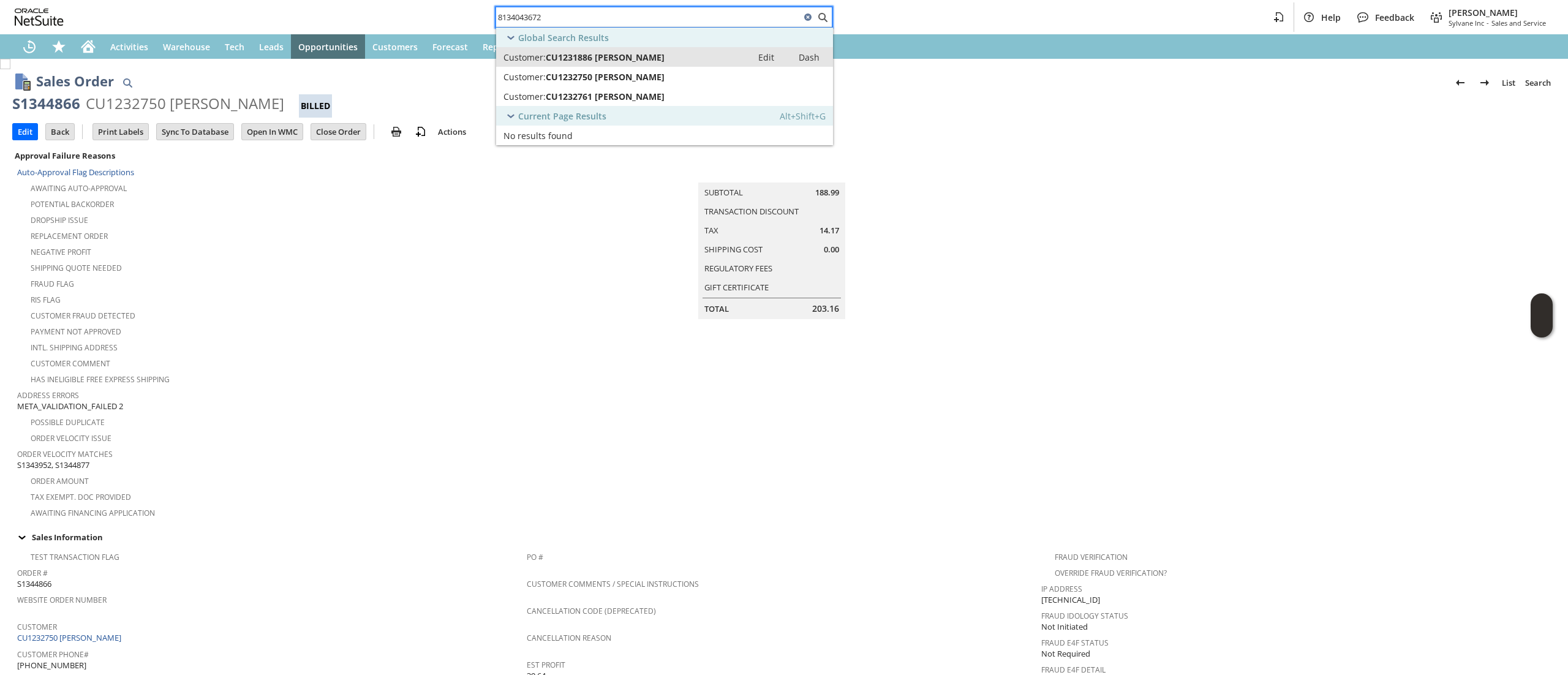
click at [706, 52] on link "Customer: CU1231886 Thomas G Young Edit Dash" at bounding box center [664, 57] width 337 height 20
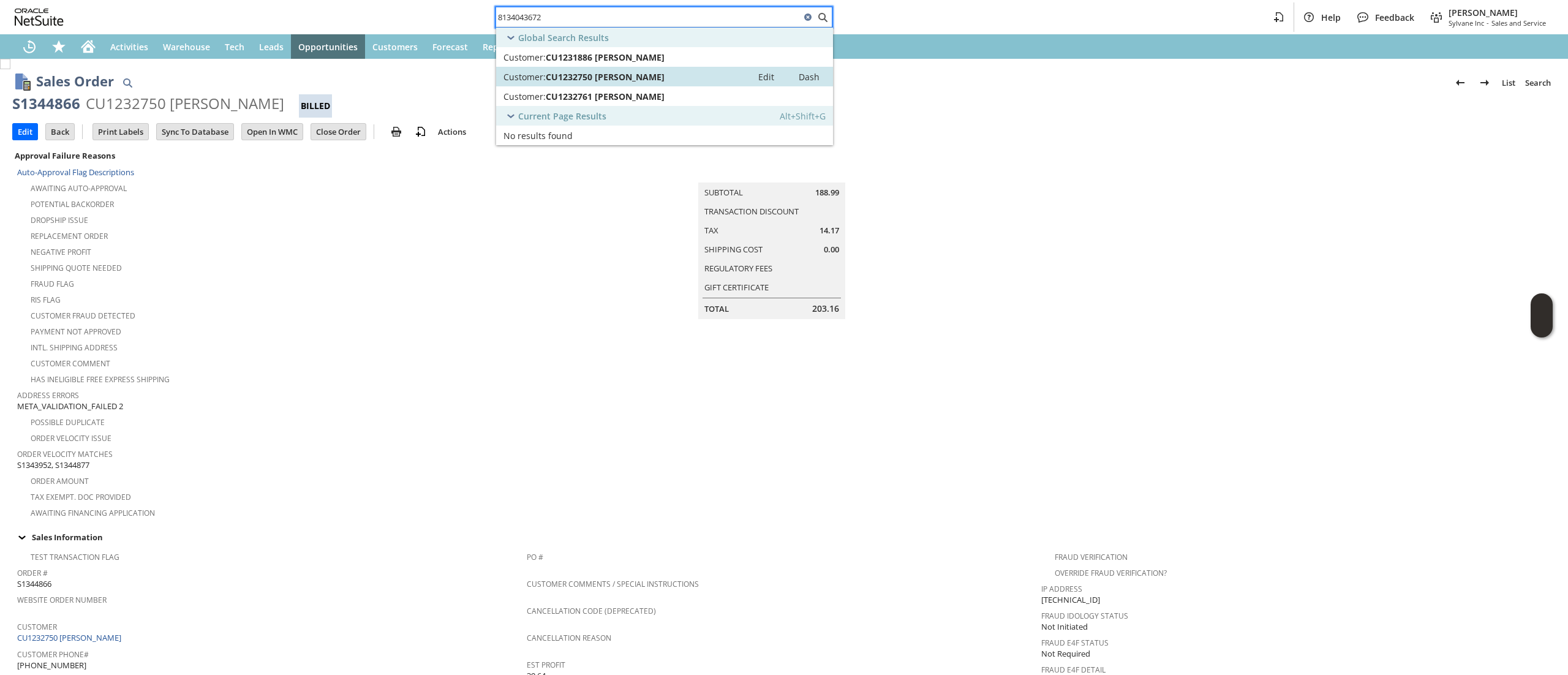
click at [714, 72] on div "Customer: CU1232750 Thomas G Young" at bounding box center [624, 76] width 241 height 12
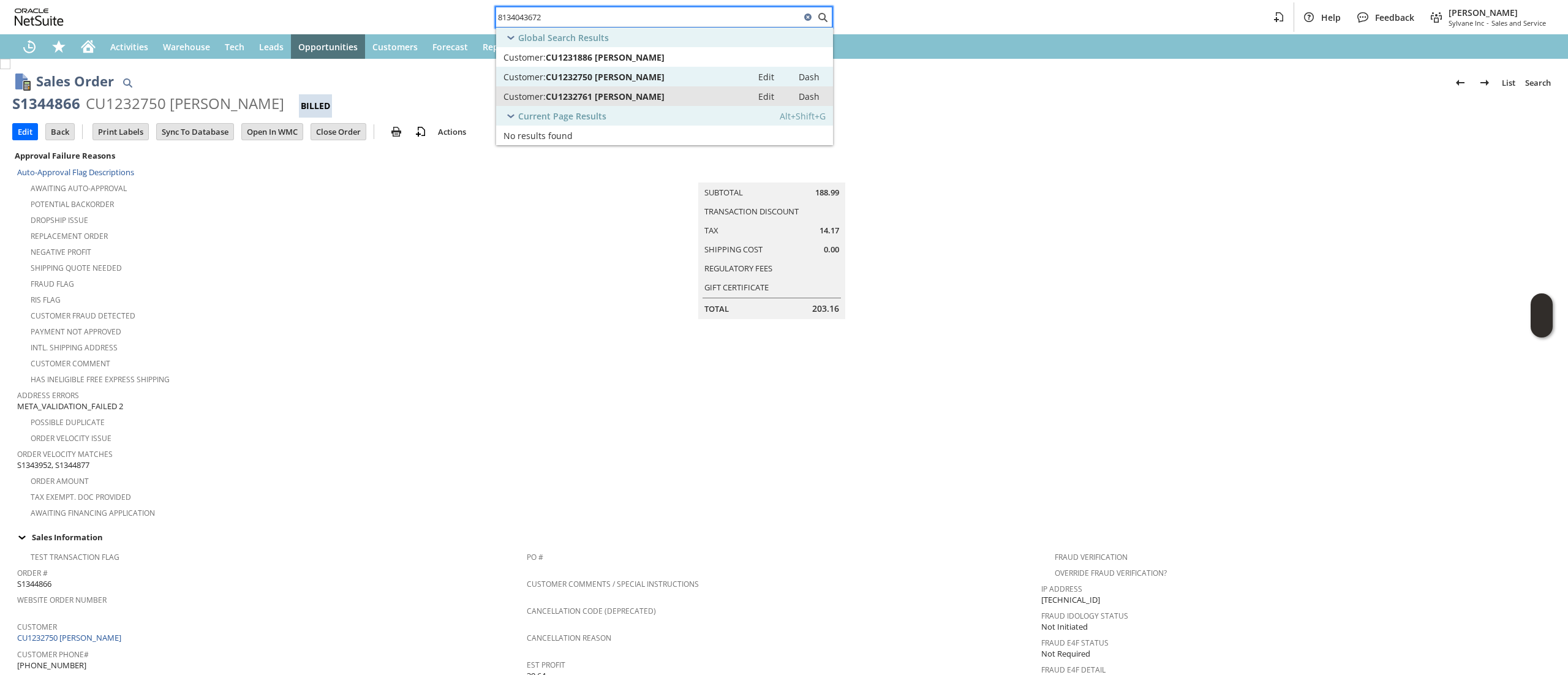
click at [685, 96] on div "Customer: CU1232761 Thomas G Young" at bounding box center [624, 96] width 241 height 12
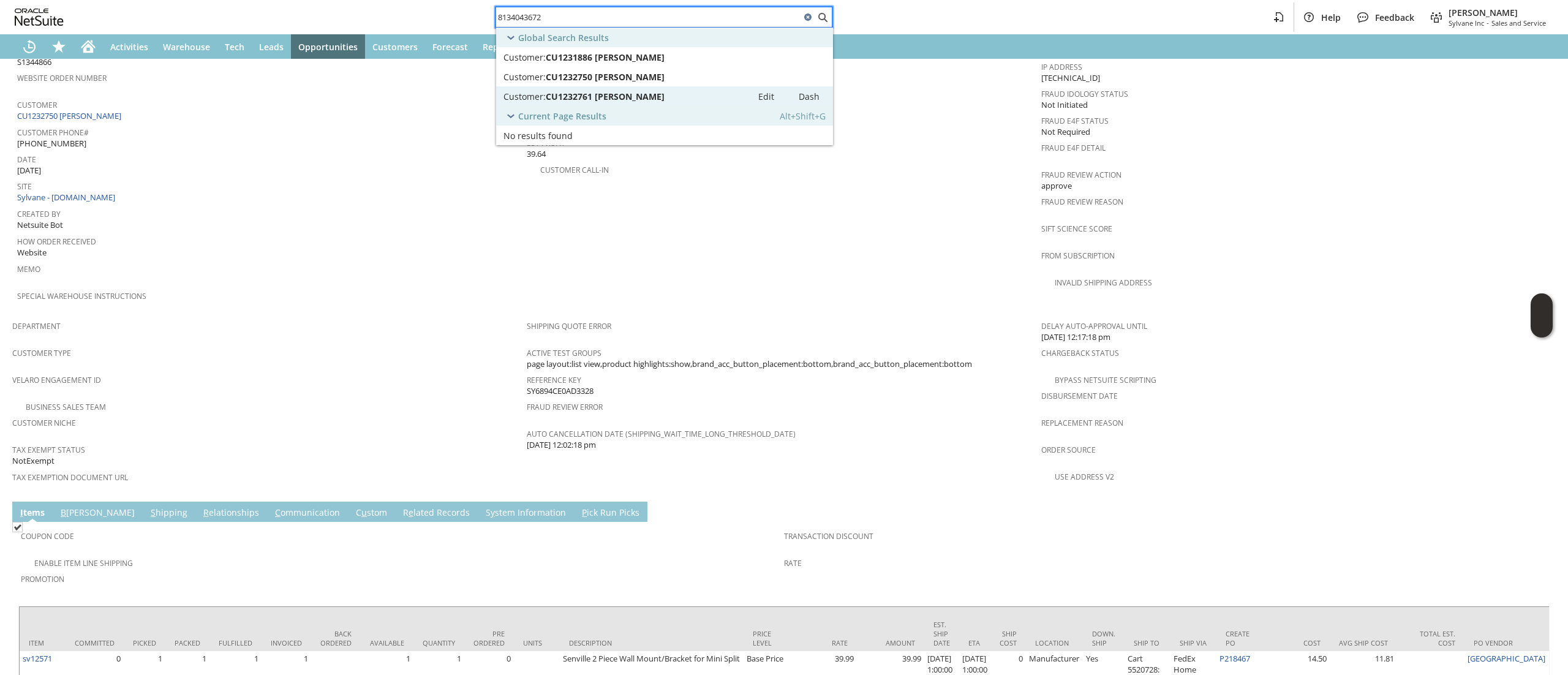
scroll to position [658, 0]
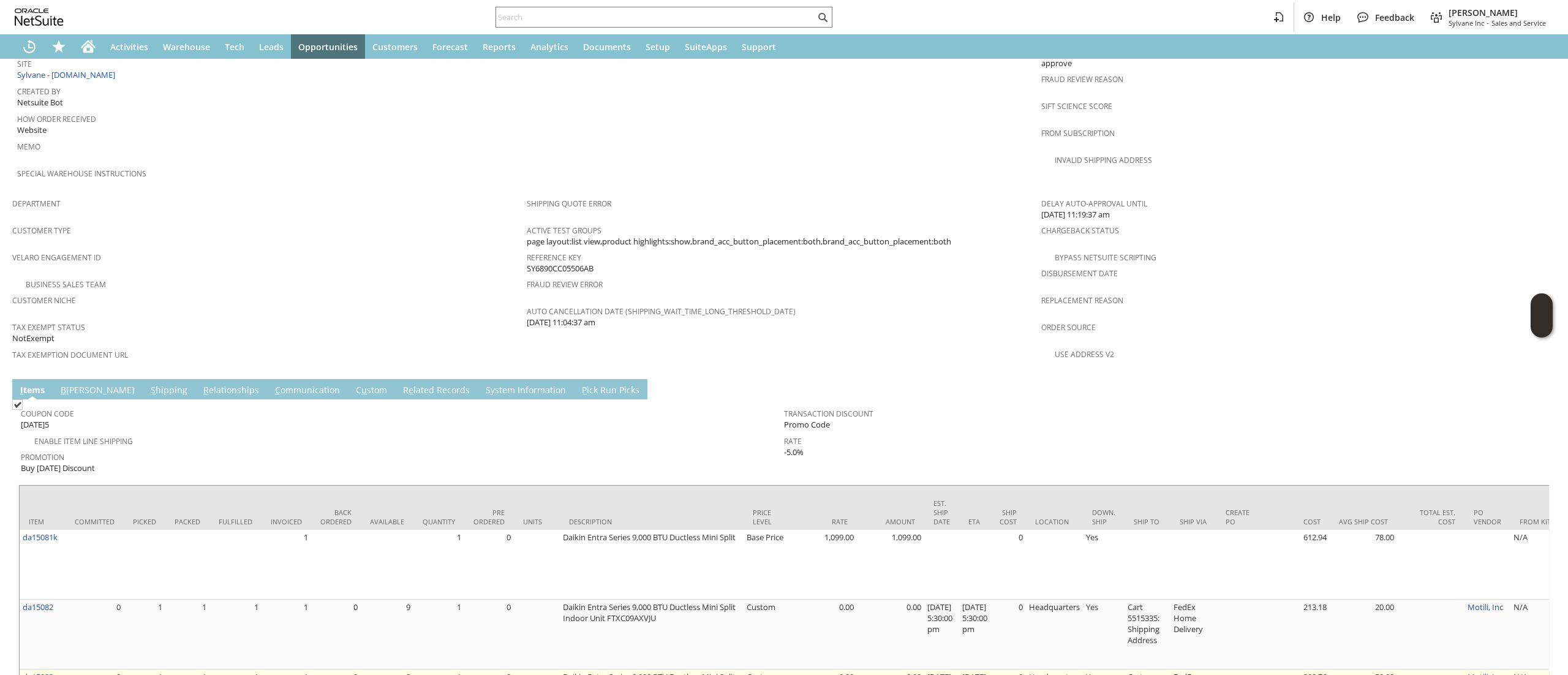
scroll to position [737, 0]
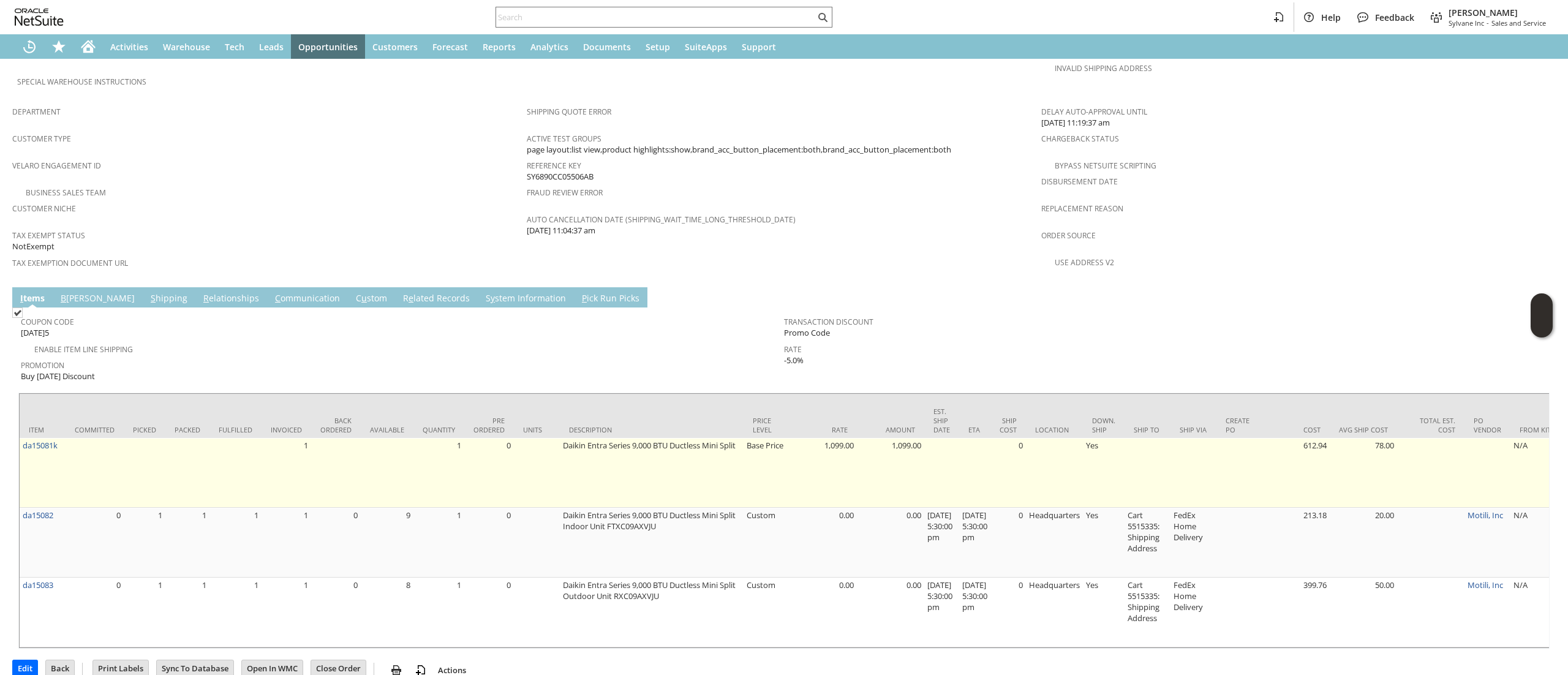
click at [69, 438] on td at bounding box center [95, 473] width 58 height 70
click at [66, 438] on td at bounding box center [95, 473] width 58 height 70
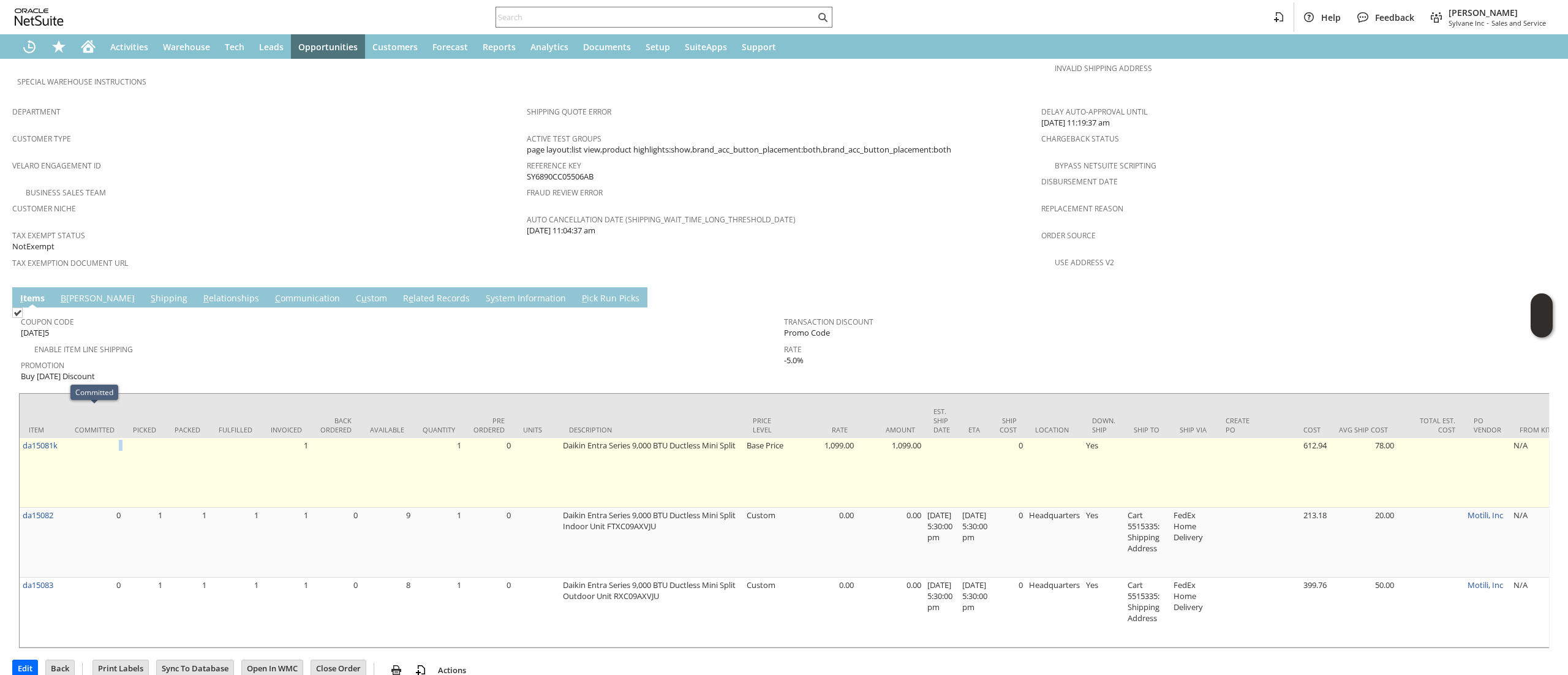
click at [66, 438] on td at bounding box center [95, 473] width 58 height 70
click at [60, 438] on td "da15081k" at bounding box center [42, 473] width 46 height 70
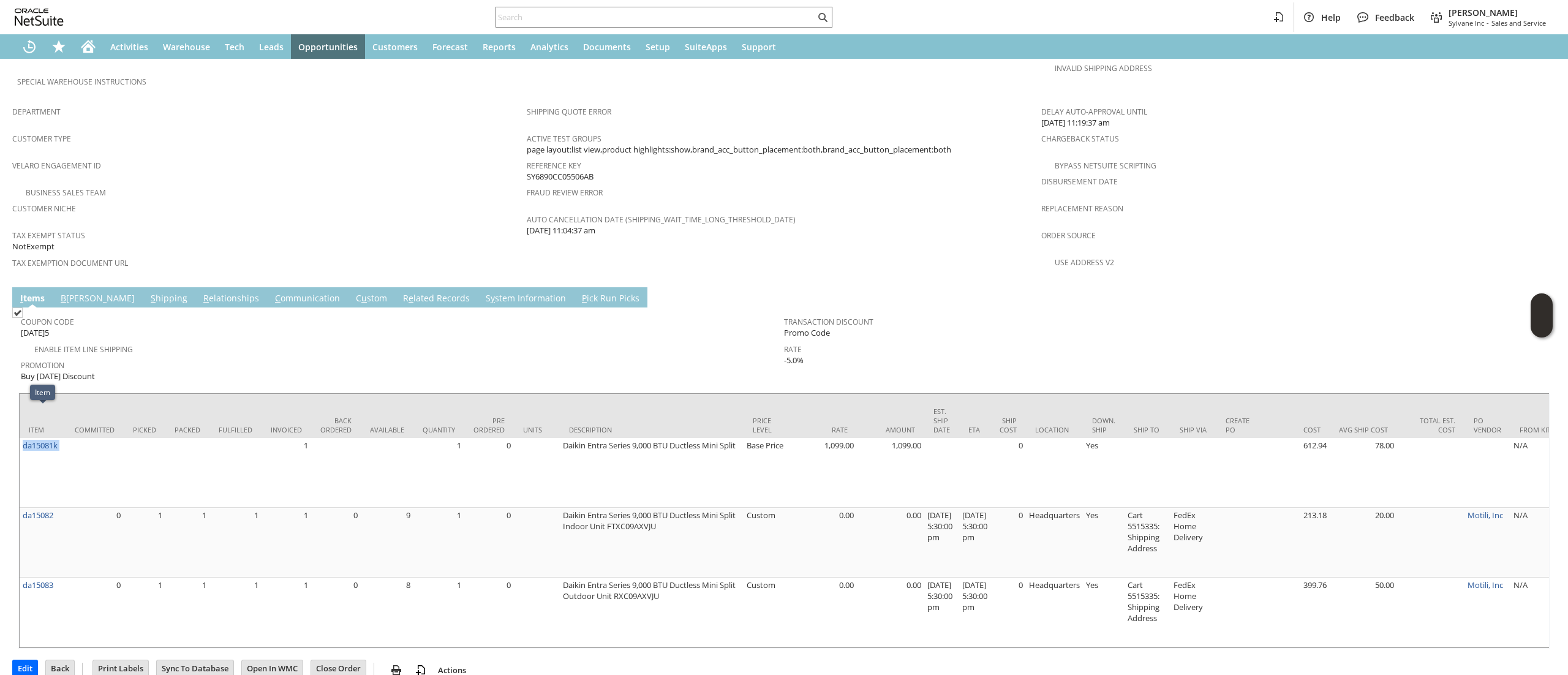
copy tr "da15081k"
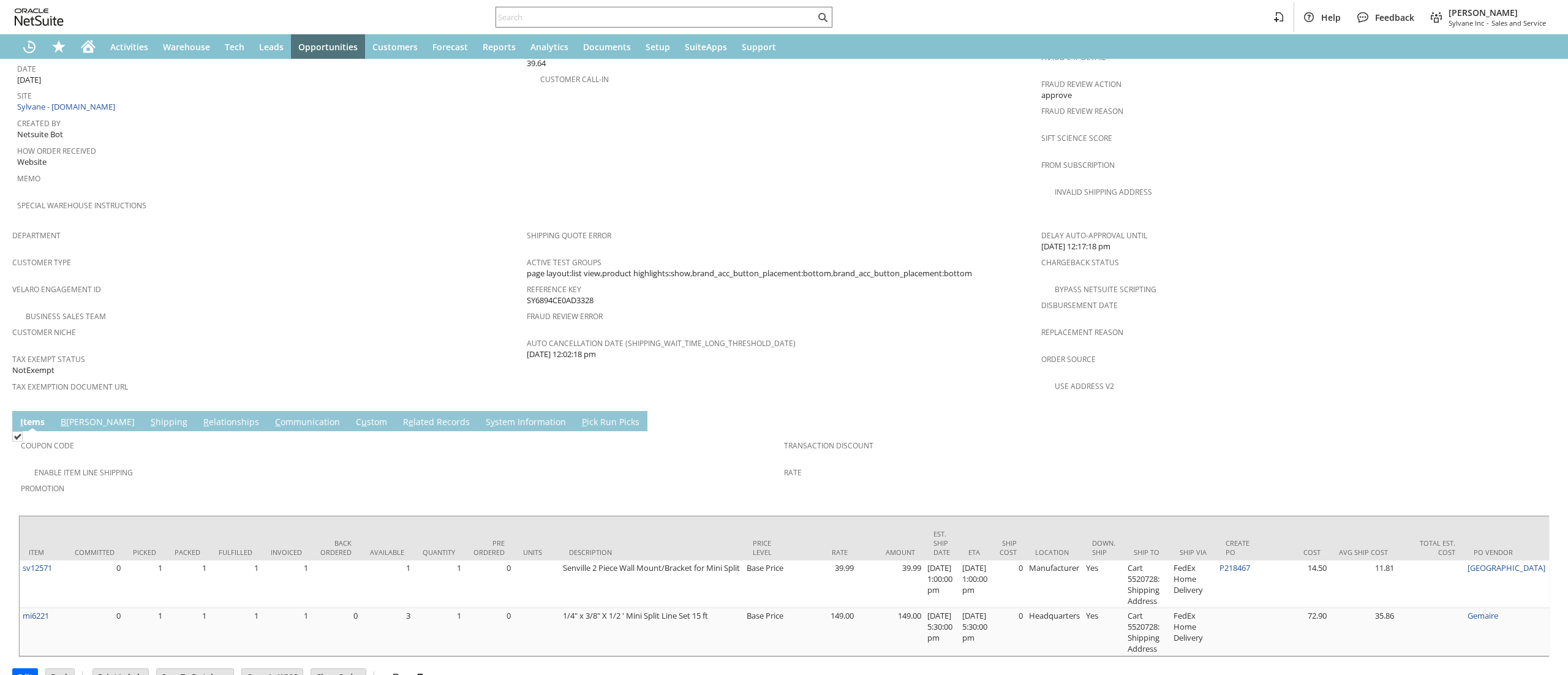
scroll to position [658, 0]
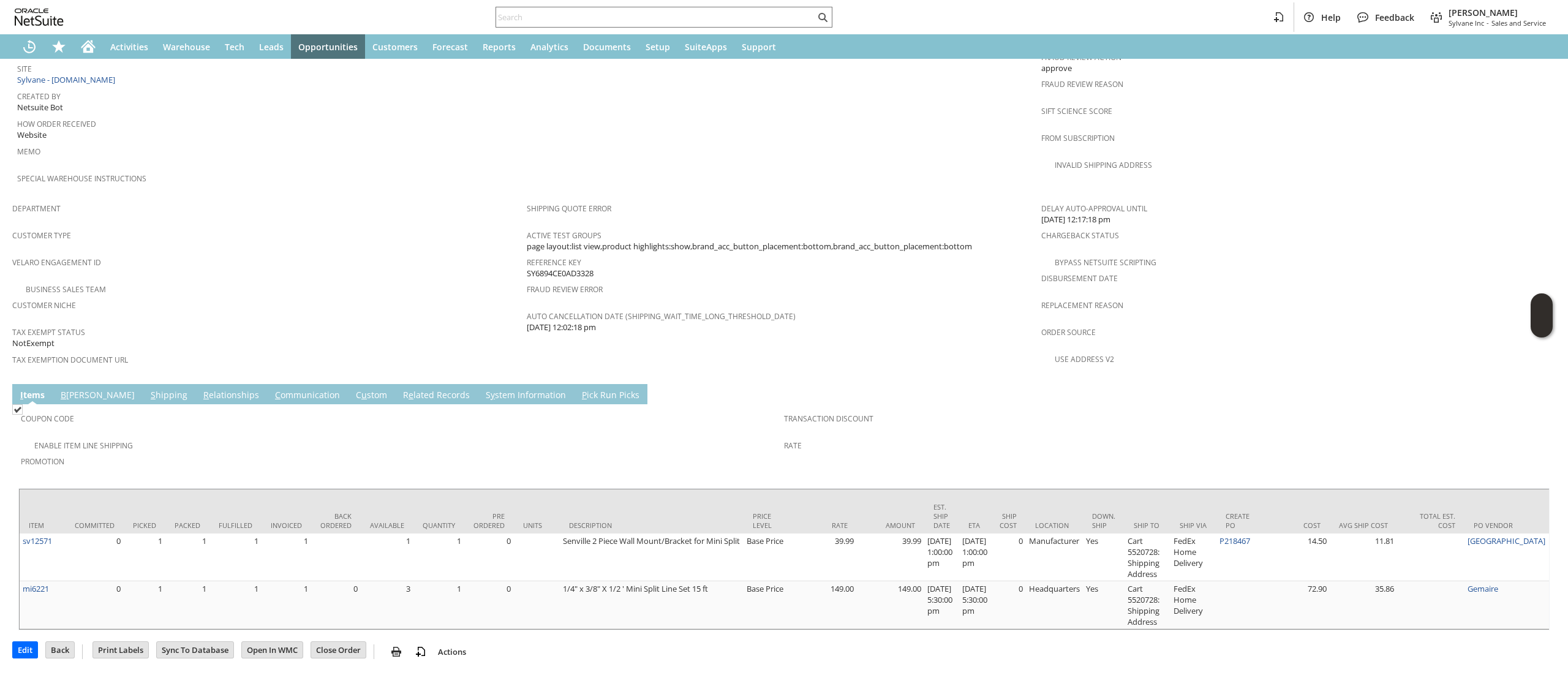
click at [125, 404] on td "Coupon Code Enable Item Line Shipping Promotion Transaction Discount Rate" at bounding box center [784, 443] width 1531 height 78
click at [148, 389] on link "S hipping" at bounding box center [170, 396] width 43 height 13
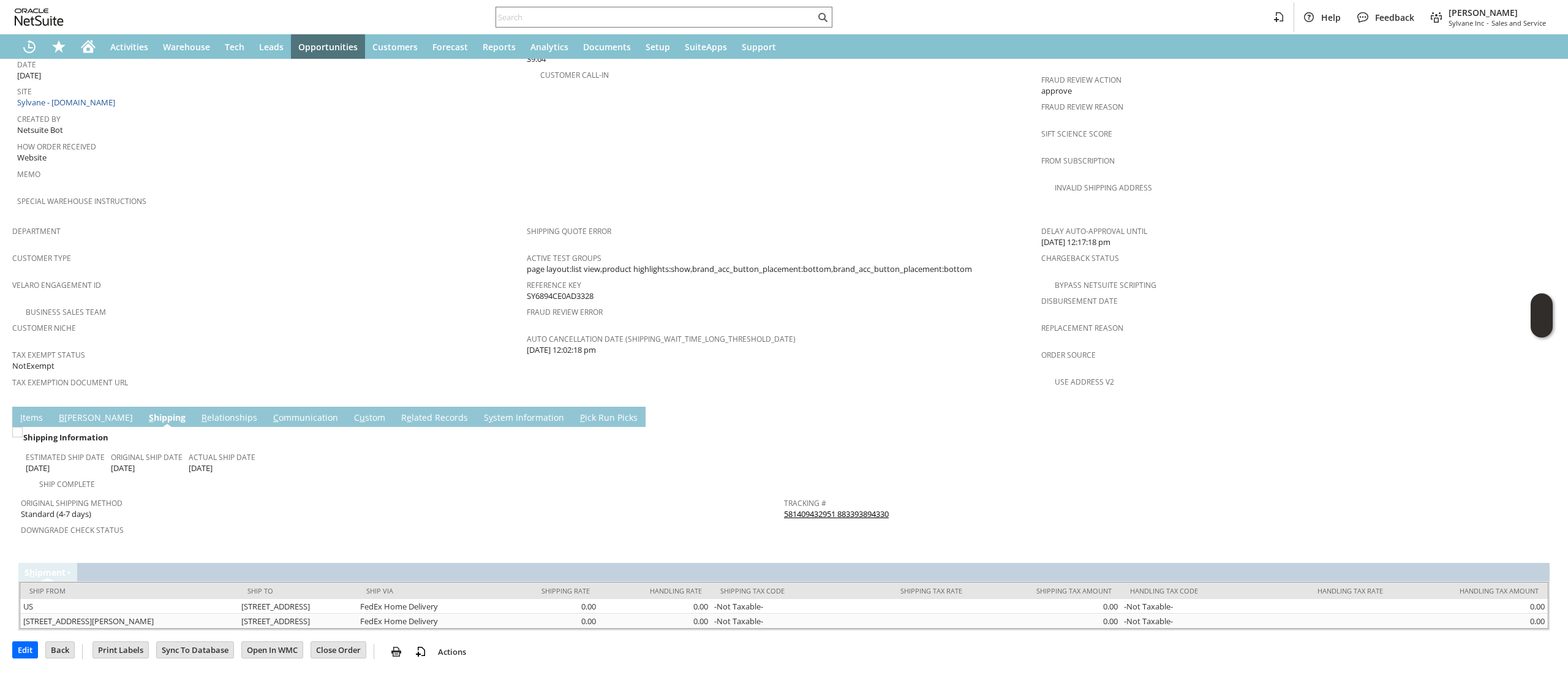
scroll to position [587, 0]
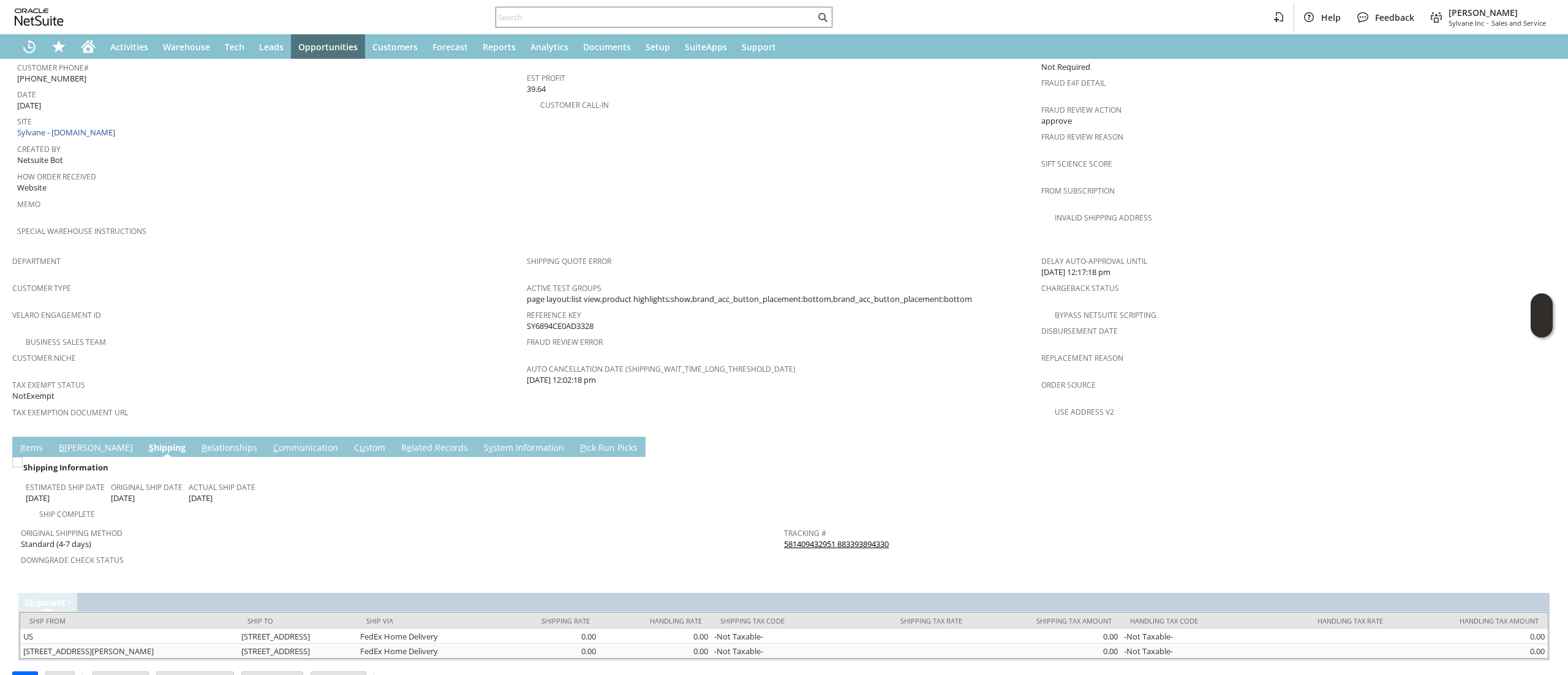
click at [809, 539] on link "581409432951 883393894330" at bounding box center [836, 544] width 105 height 11
click at [27, 436] on td "I tems" at bounding box center [32, 446] width 38 height 20
click at [28, 441] on link "I tems" at bounding box center [32, 448] width 29 height 13
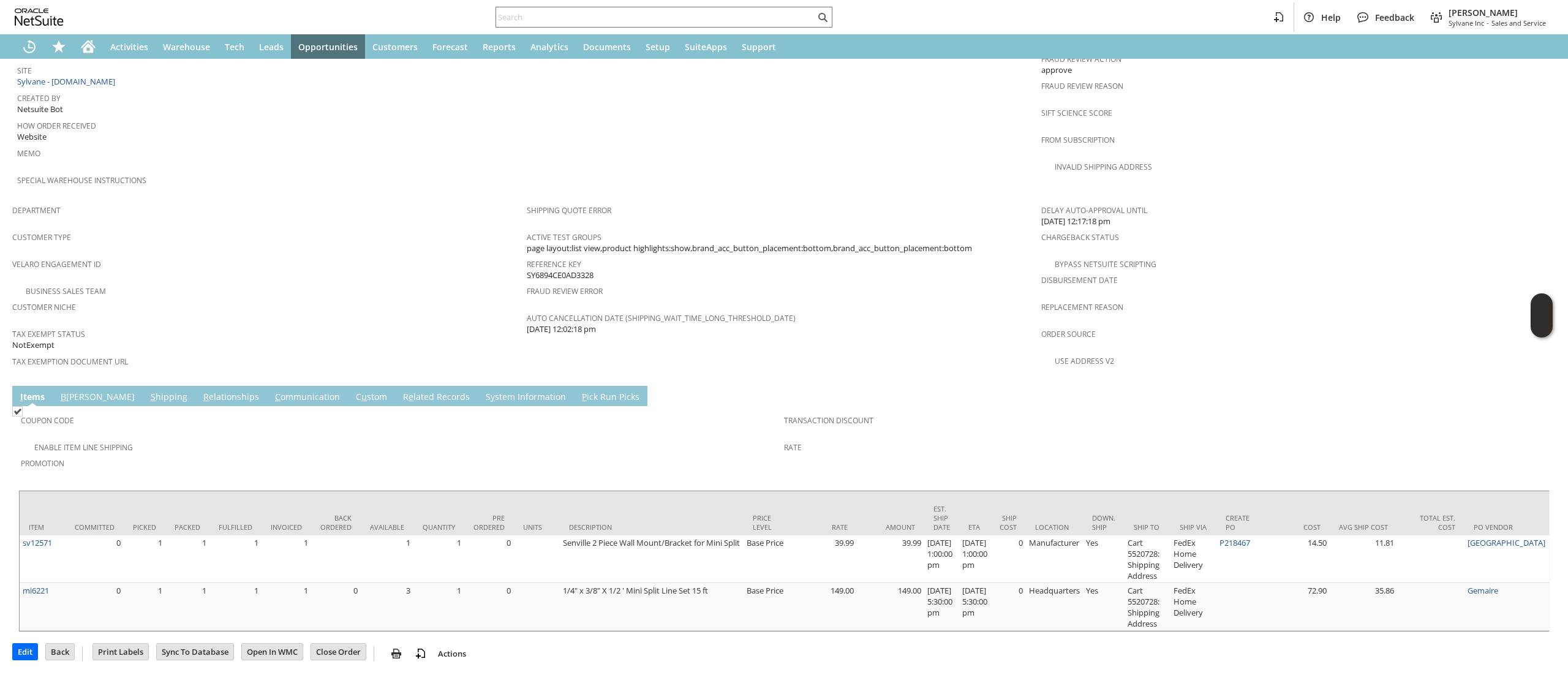
scroll to position [658, 0]
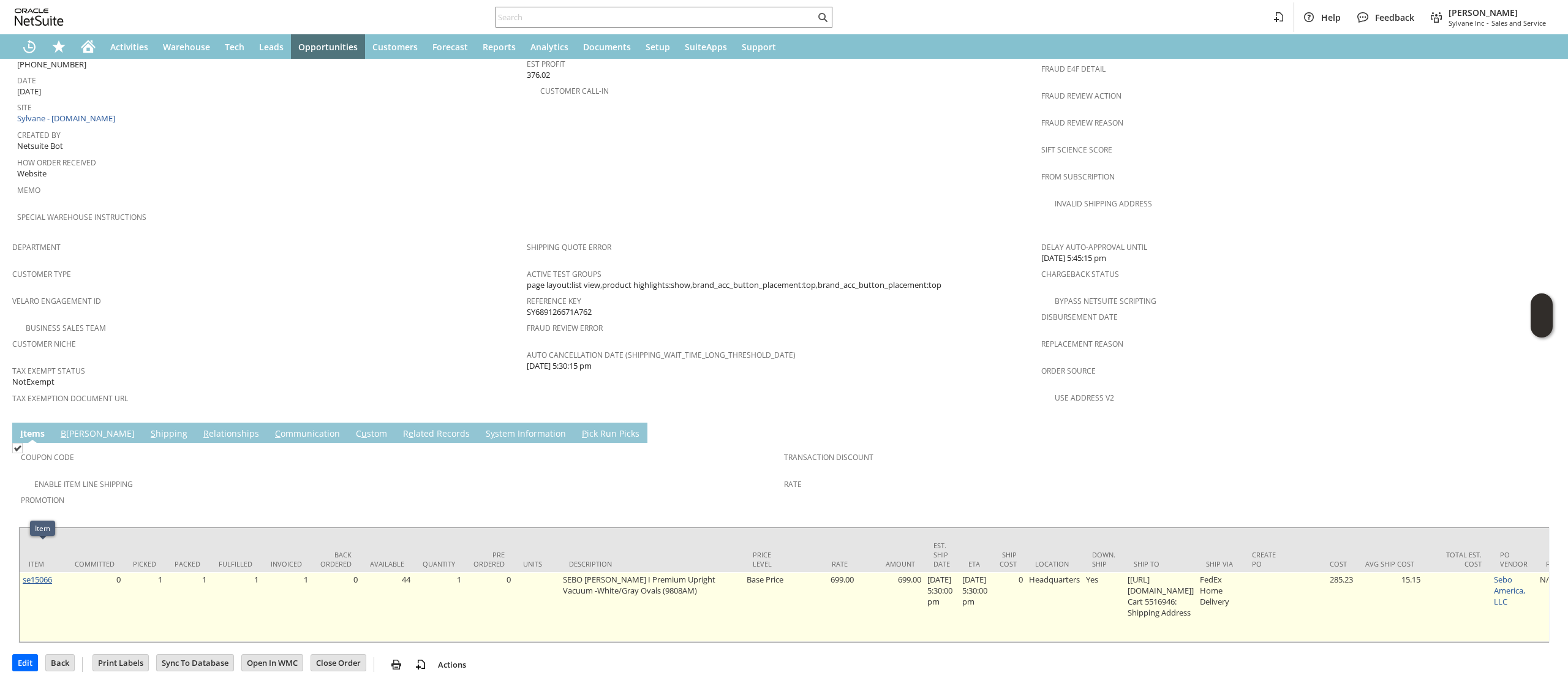
click at [40, 574] on link "se15066" at bounding box center [37, 579] width 29 height 11
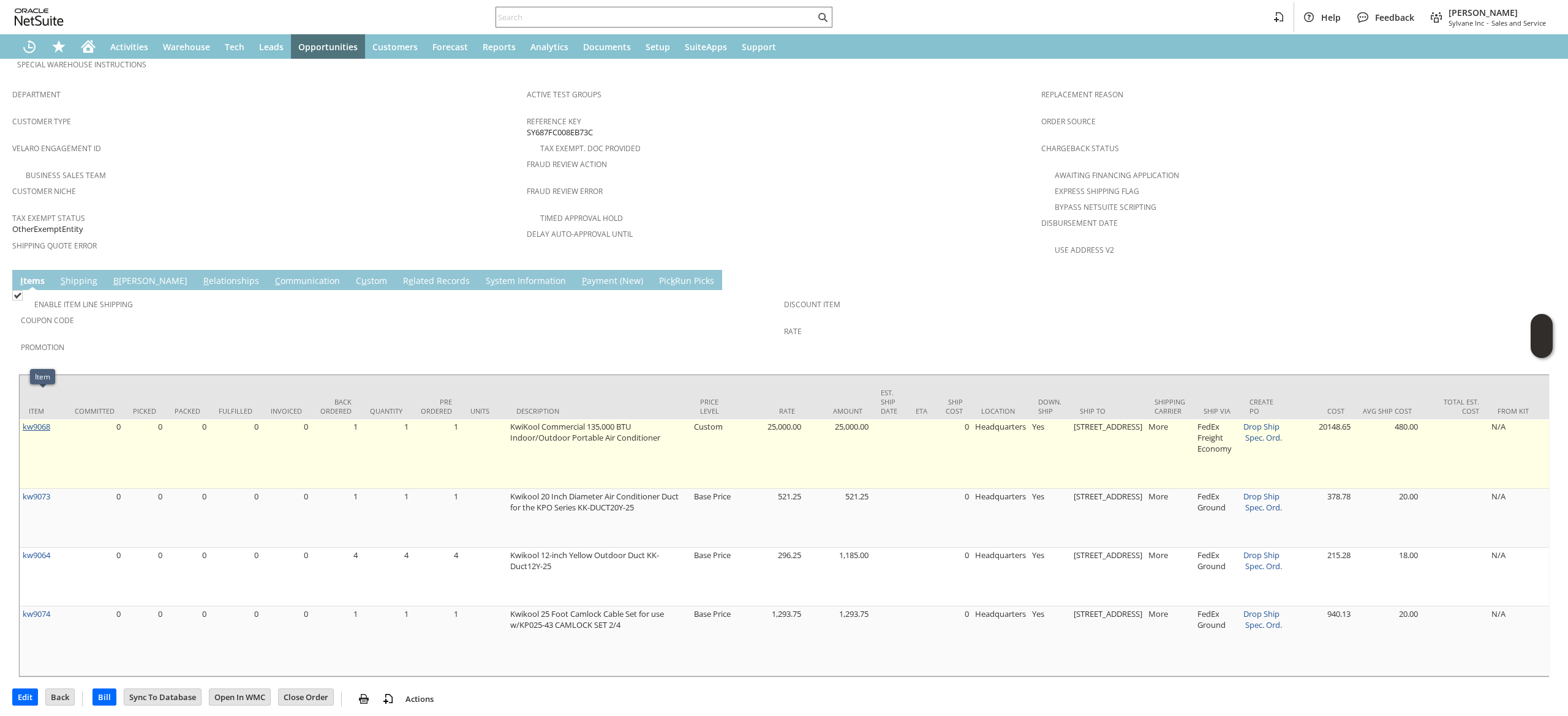
click at [44, 421] on link "kw9068" at bounding box center [36, 426] width 27 height 11
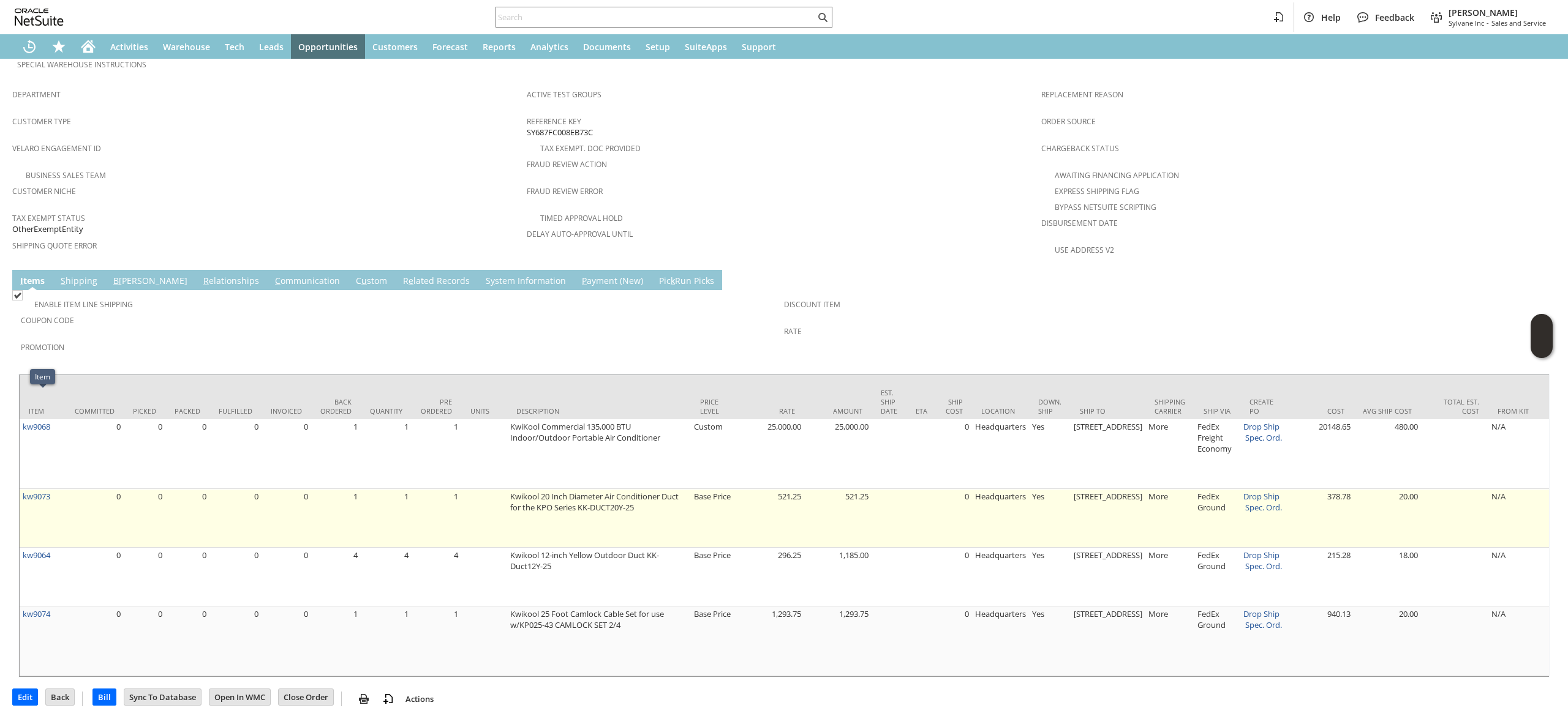
drag, startPoint x: 42, startPoint y: 470, endPoint x: 49, endPoint y: 493, distance: 24.0
click at [42, 489] on td "kw9073" at bounding box center [42, 518] width 46 height 59
click at [60, 494] on td "kw9073" at bounding box center [42, 518] width 46 height 59
click at [46, 491] on link "kw9073" at bounding box center [36, 496] width 27 height 11
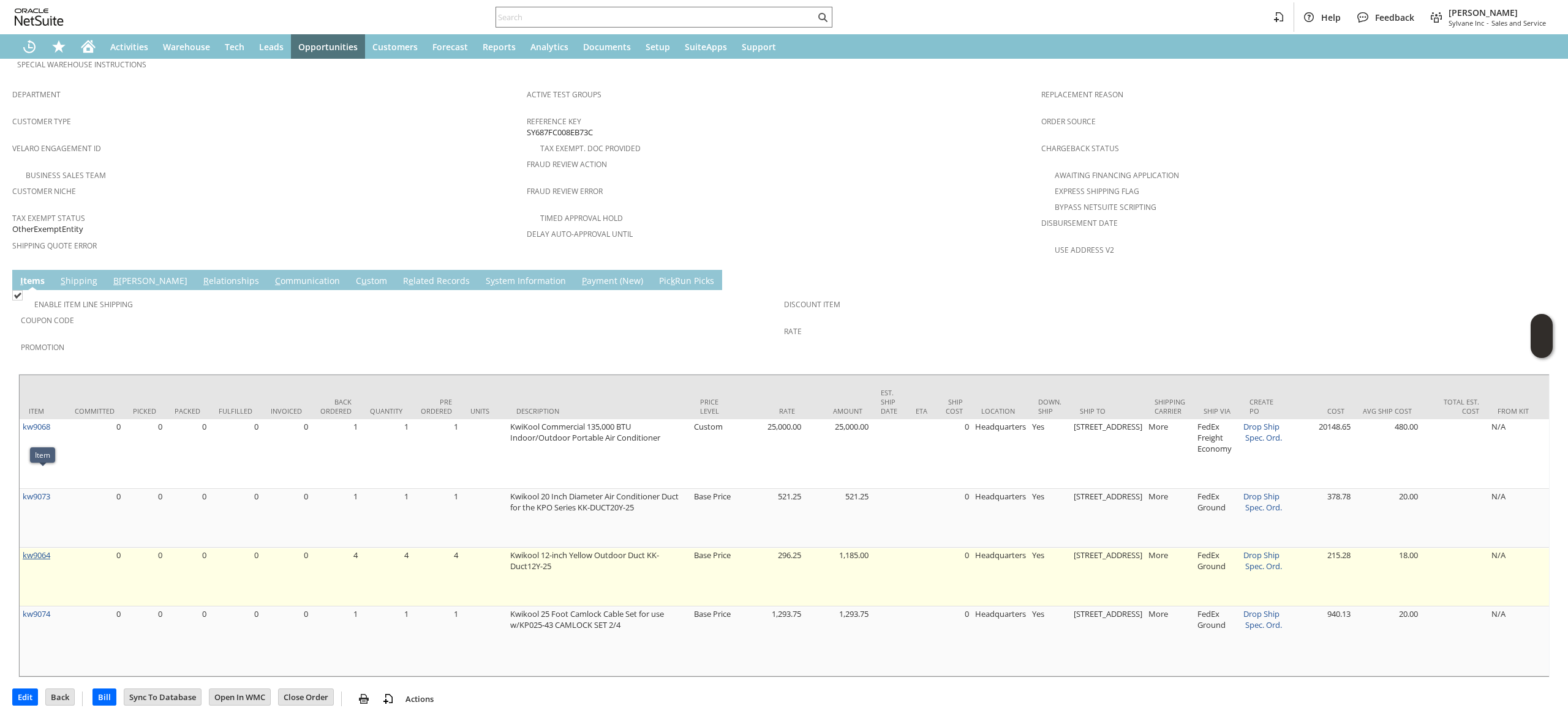
click at [52, 548] on td "kw9064" at bounding box center [42, 577] width 46 height 59
click at [42, 550] on link "kw9064" at bounding box center [36, 555] width 27 height 11
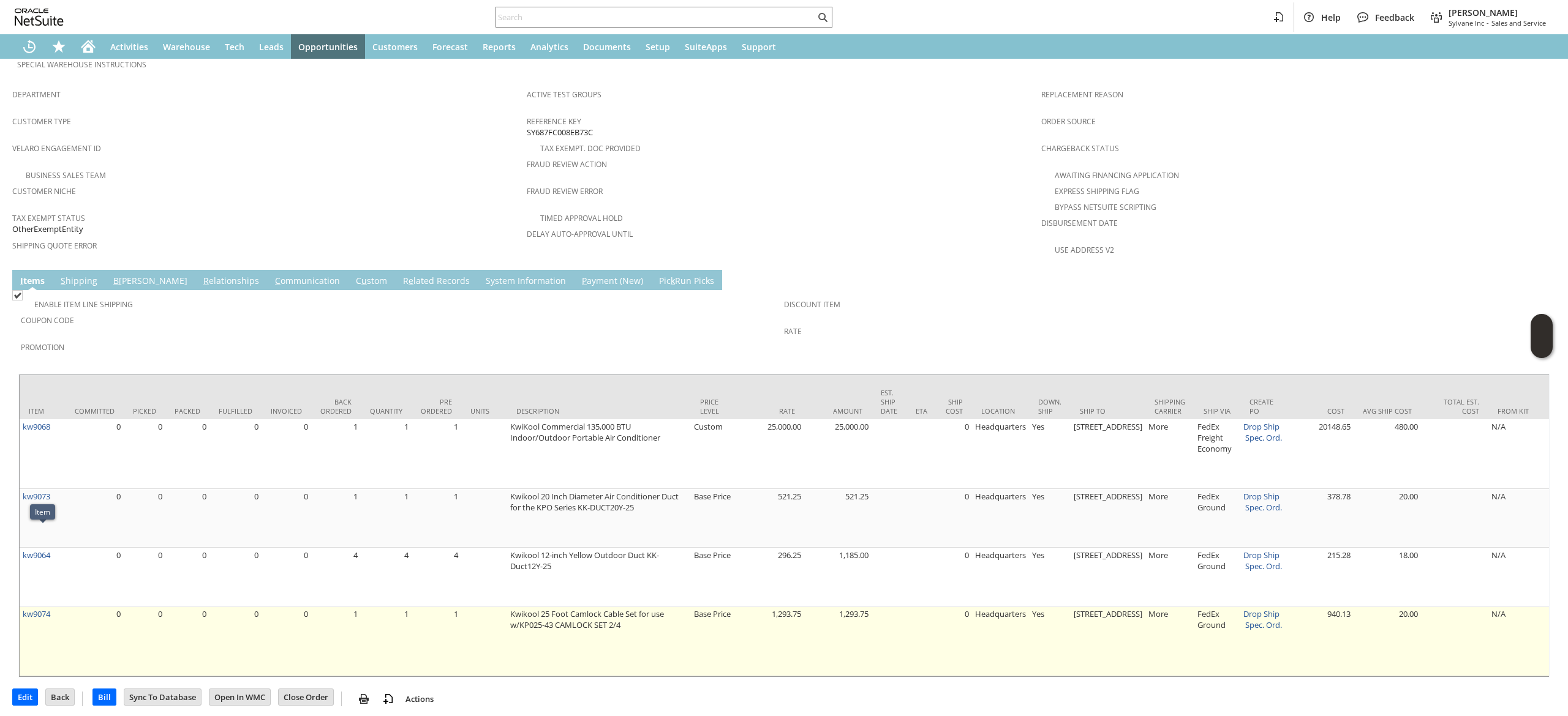
click at [43, 606] on td "kw9074" at bounding box center [42, 641] width 46 height 70
click at [43, 609] on link "kw9074" at bounding box center [36, 614] width 27 height 11
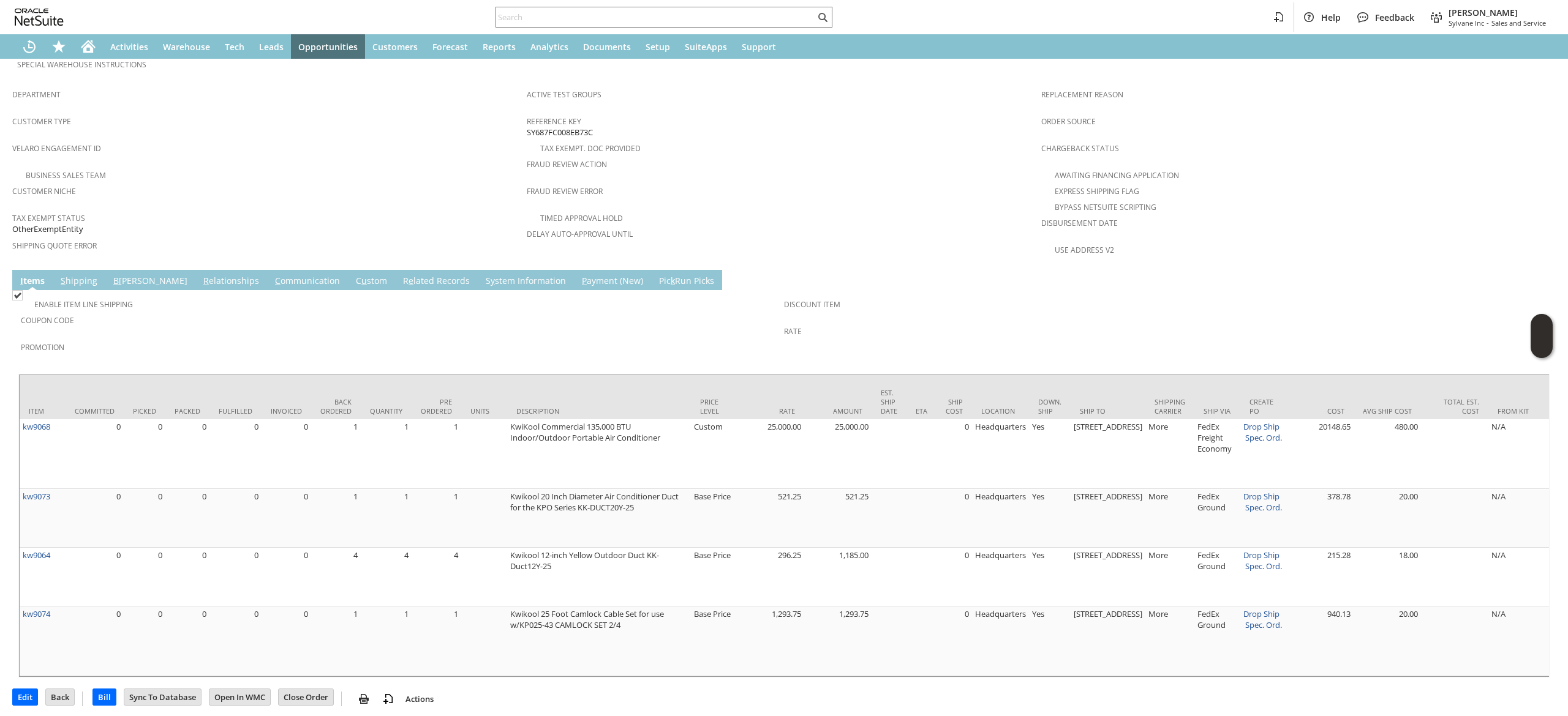
scroll to position [460, 0]
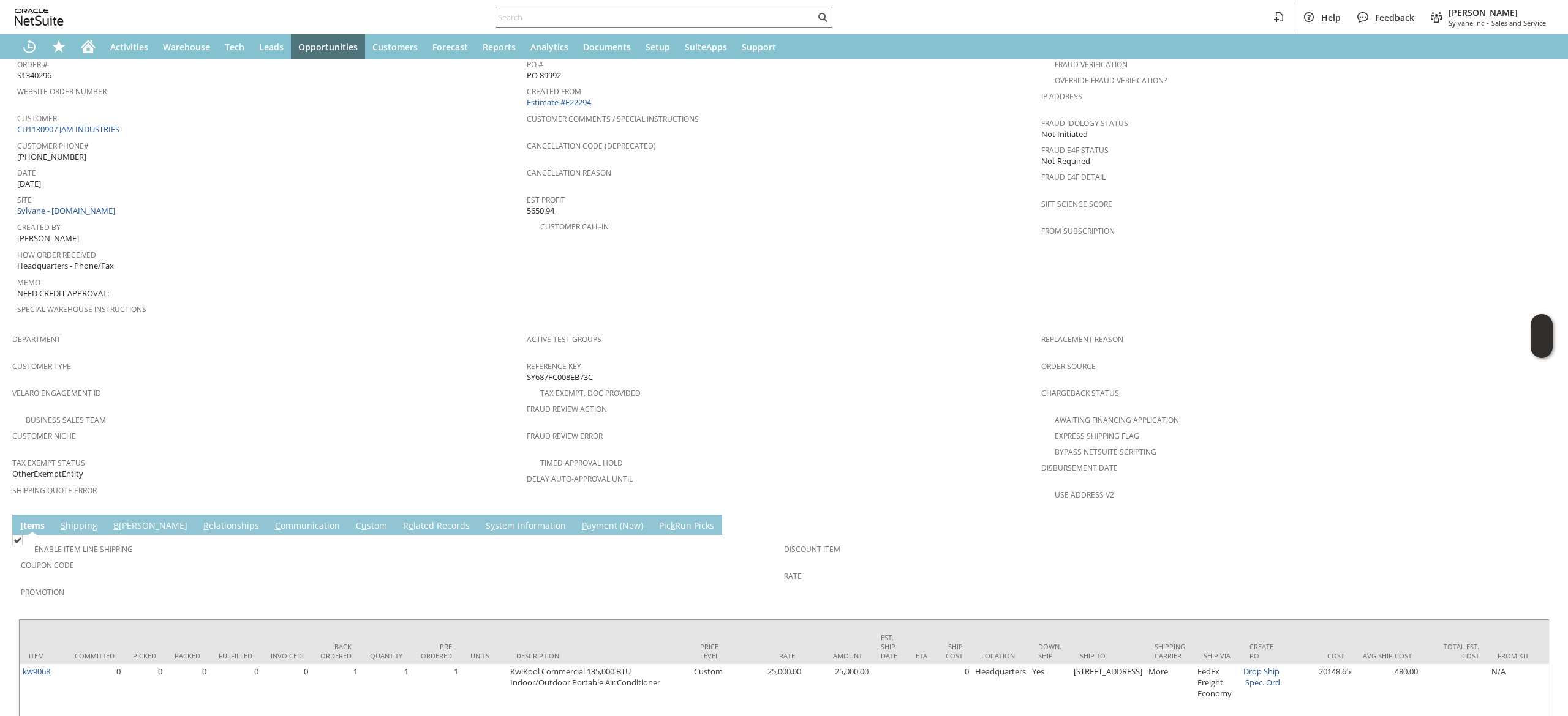
click at [8, 506] on div "Sales Order List Search S1340296 CU1130907 JAM INDUSTRIES Pending Fulfillment G…" at bounding box center [784, 283] width 1568 height 1369
click at [13, 515] on td "I tems" at bounding box center [32, 525] width 41 height 20
click at [34, 515] on td "I tems" at bounding box center [32, 525] width 41 height 20
click at [47, 520] on link "I tems" at bounding box center [32, 527] width 31 height 13
click at [40, 520] on link "I tems" at bounding box center [32, 527] width 31 height 13
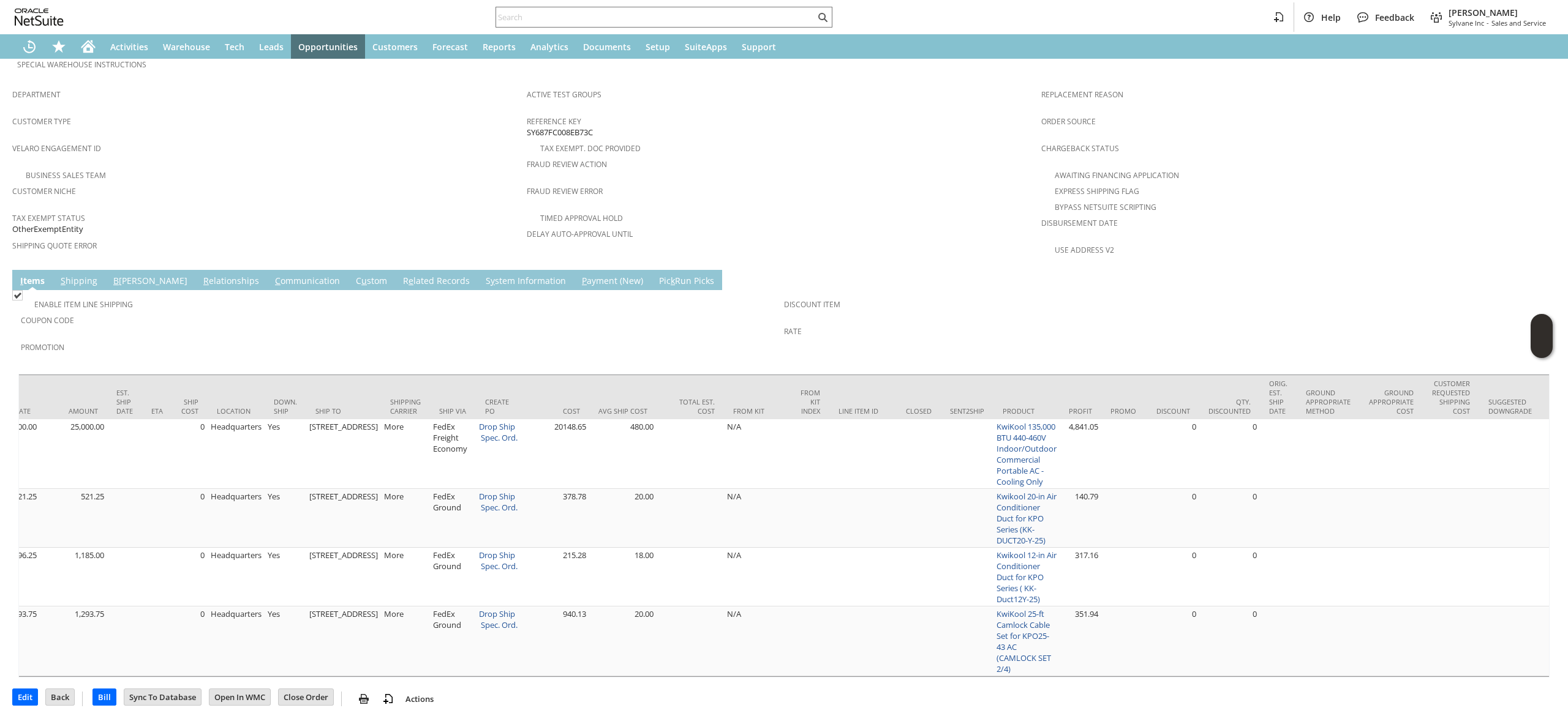
scroll to position [0, 0]
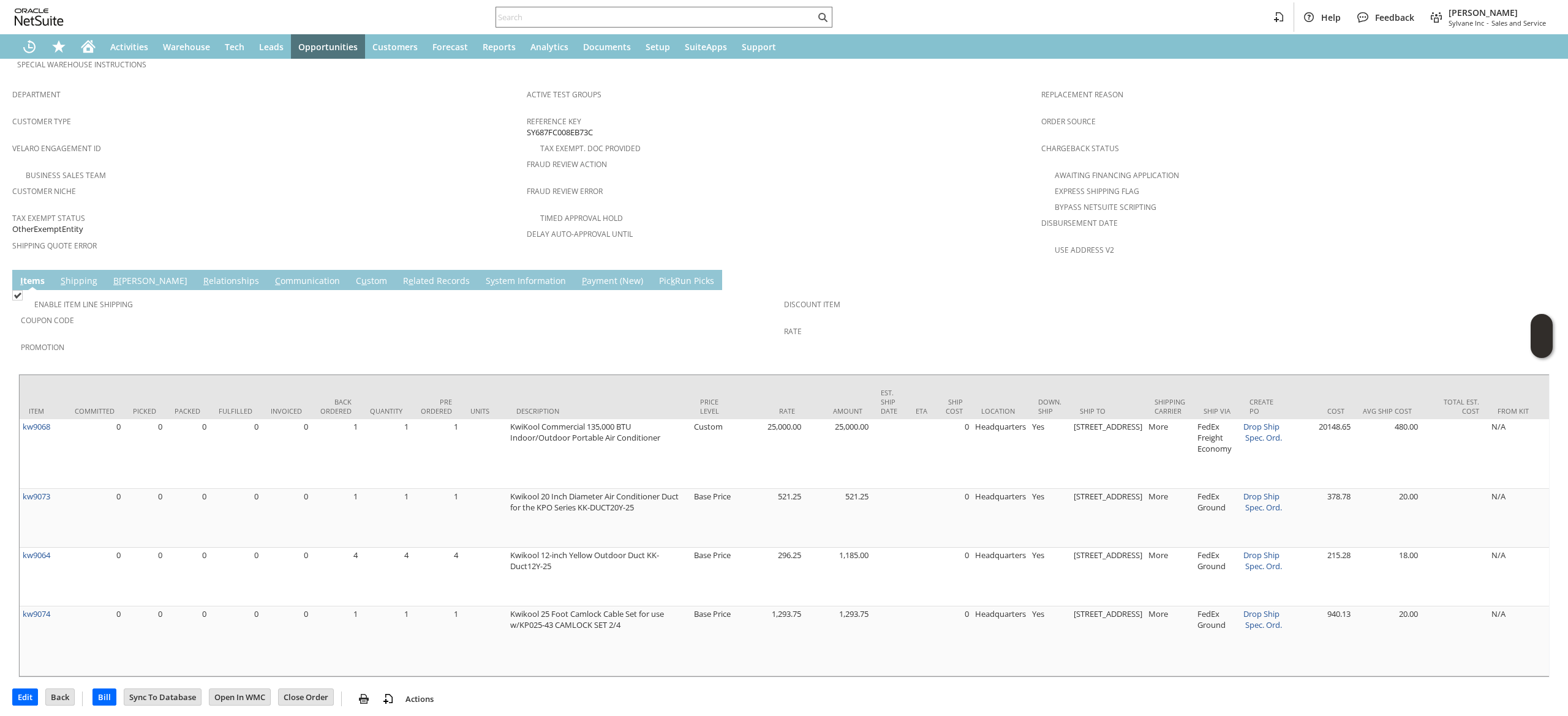
drag, startPoint x: 582, startPoint y: 670, endPoint x: 373, endPoint y: 661, distance: 209.2
click at [373, 661] on div "Item Committed Picked Packed Fulfilled Invoiced Back Ordered Quantity Pre Order…" at bounding box center [784, 526] width 1531 height 304
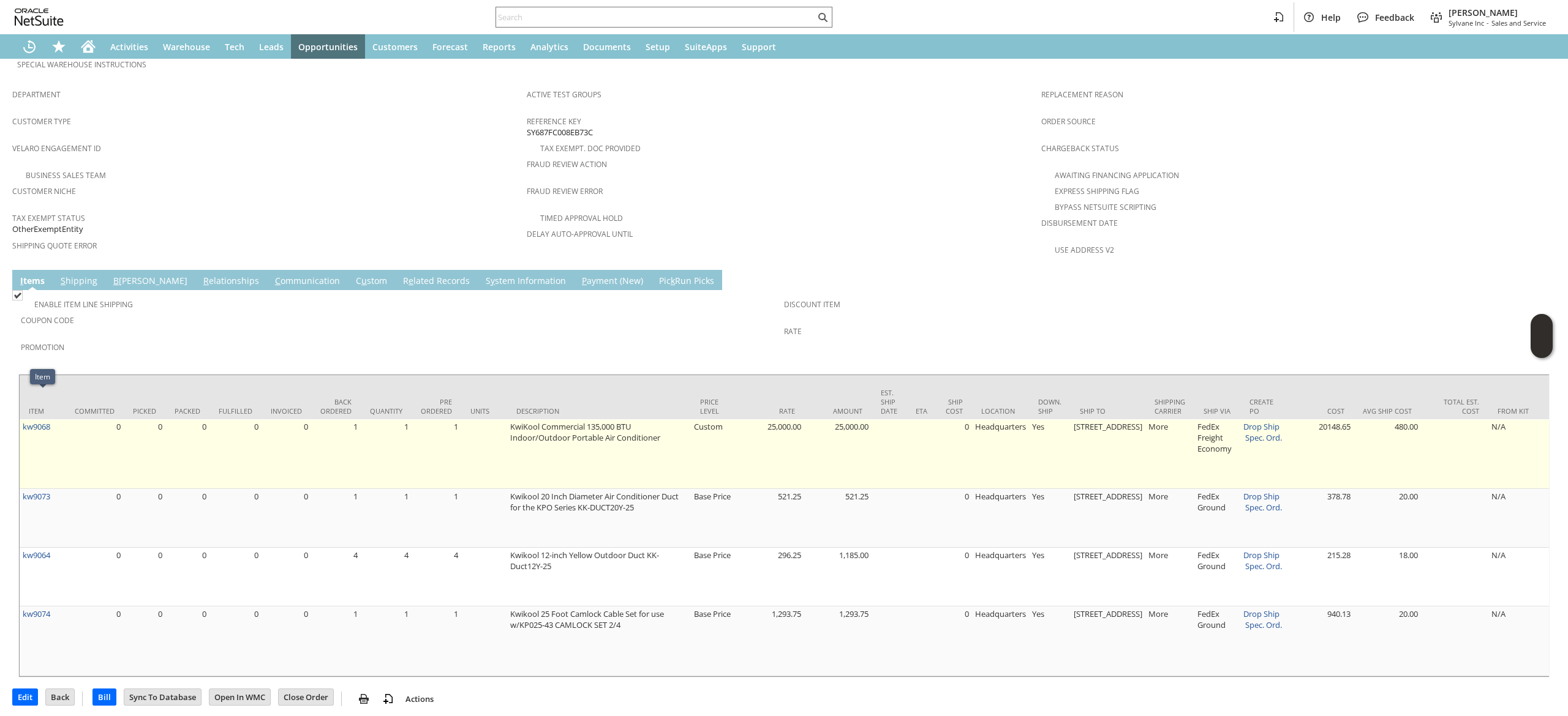
click at [61, 419] on td "kw9068" at bounding box center [42, 454] width 46 height 70
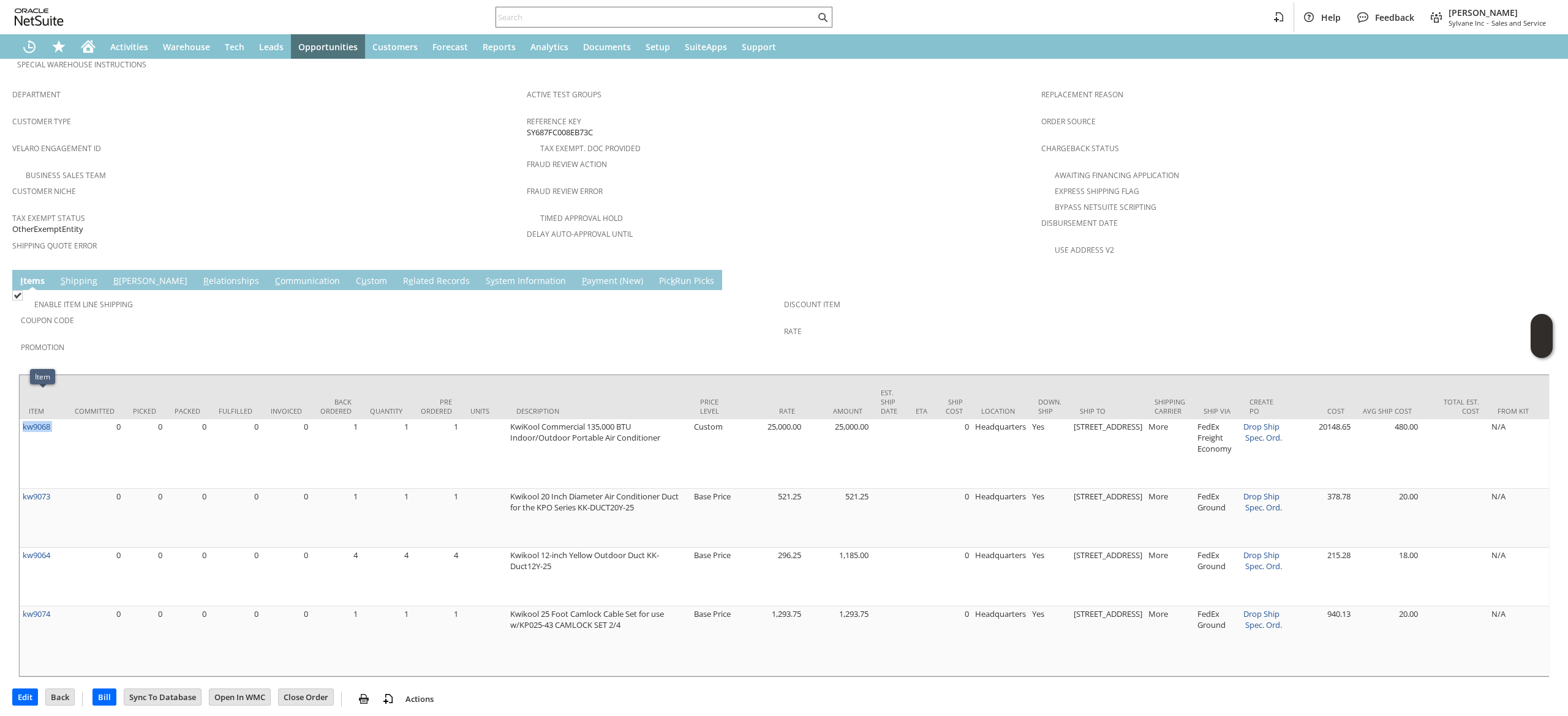
copy tr "kw9068"
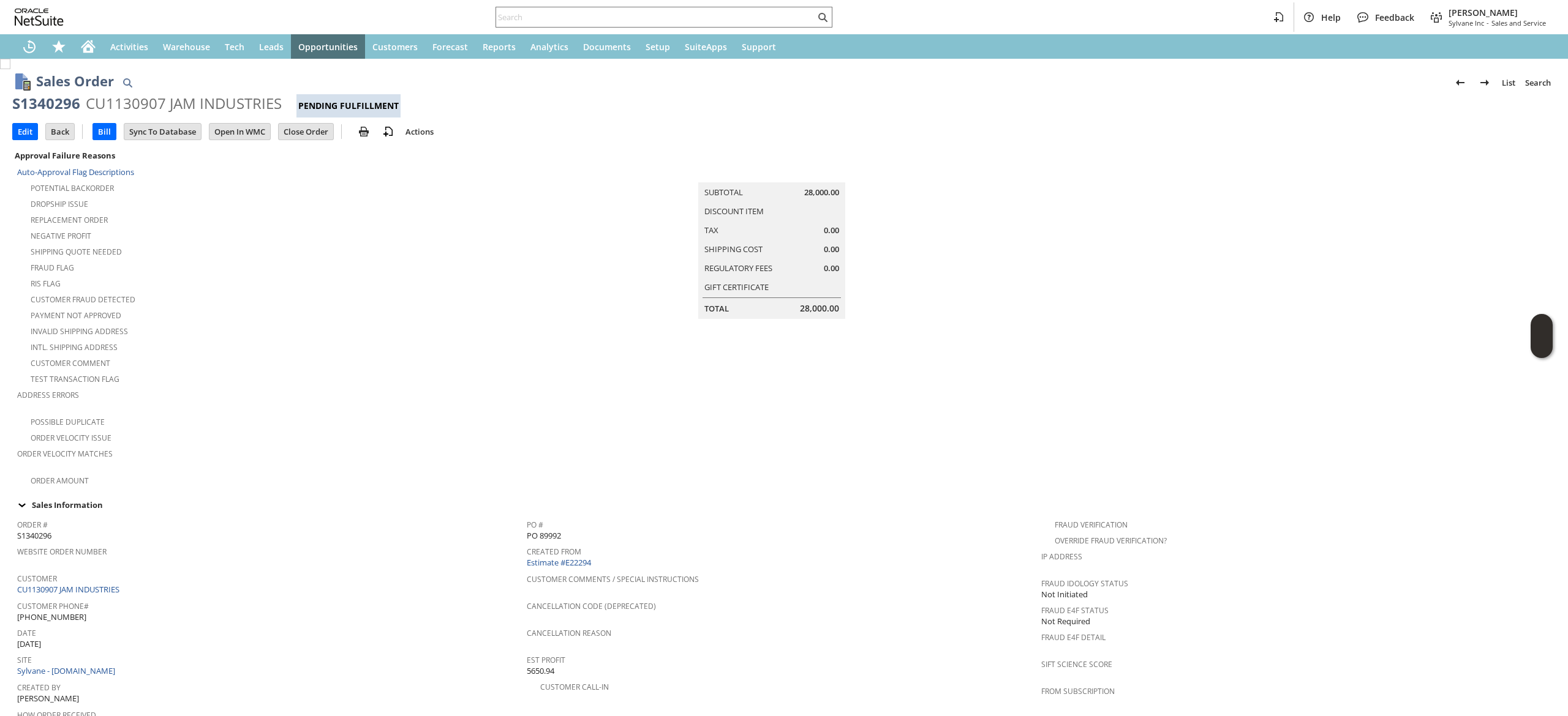
click at [59, 111] on div "S1340296" at bounding box center [47, 104] width 68 height 20
copy div "S1340296"
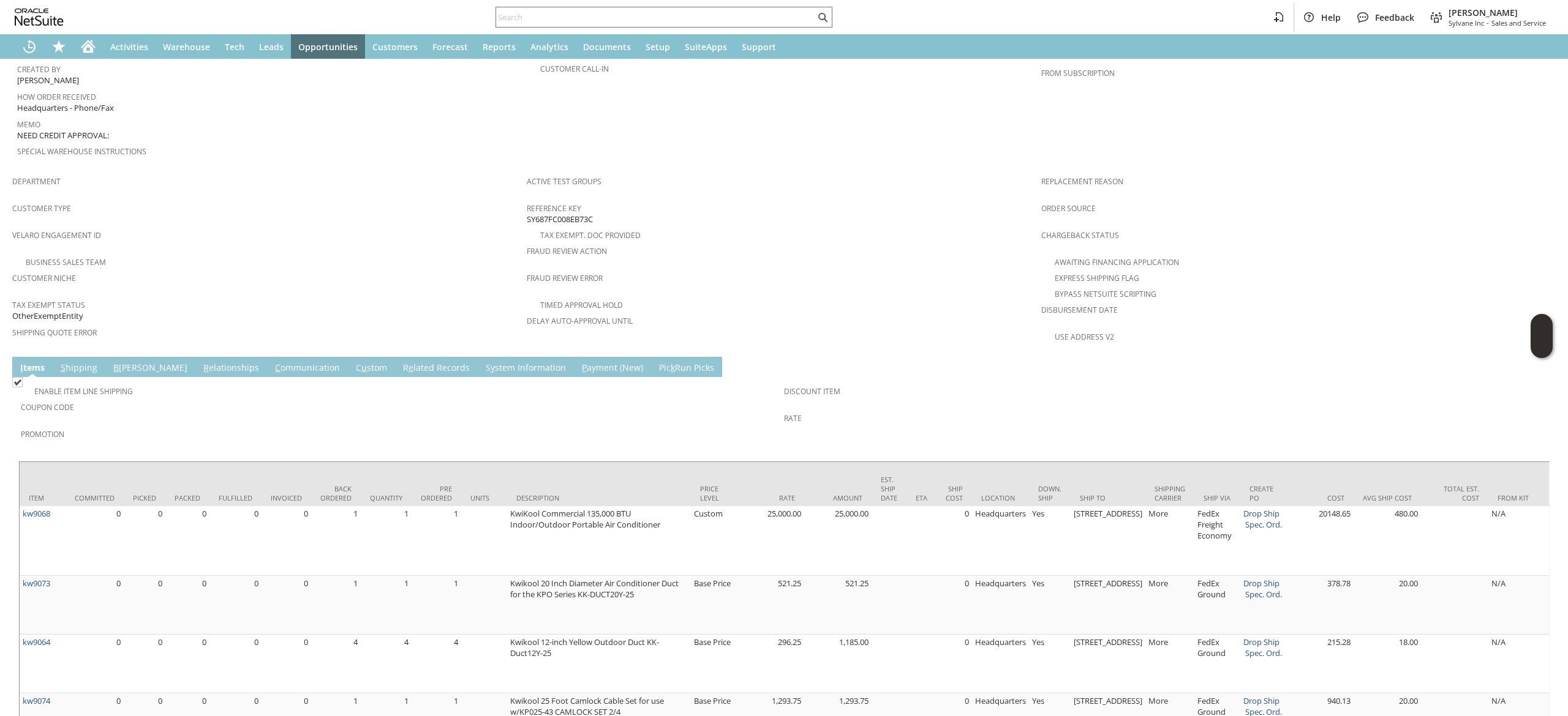
scroll to position [705, 0]
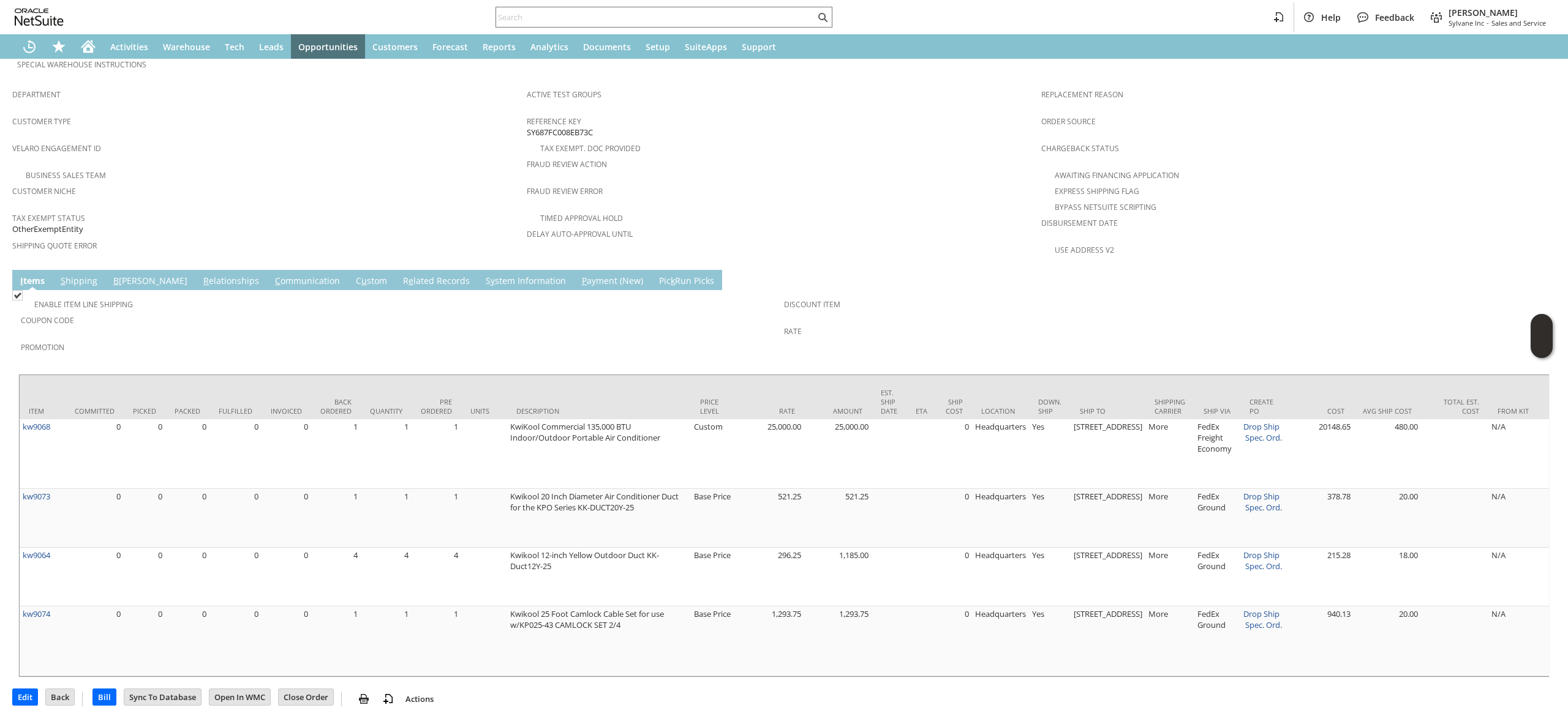
click at [131, 275] on link "B illing" at bounding box center [150, 282] width 81 height 13
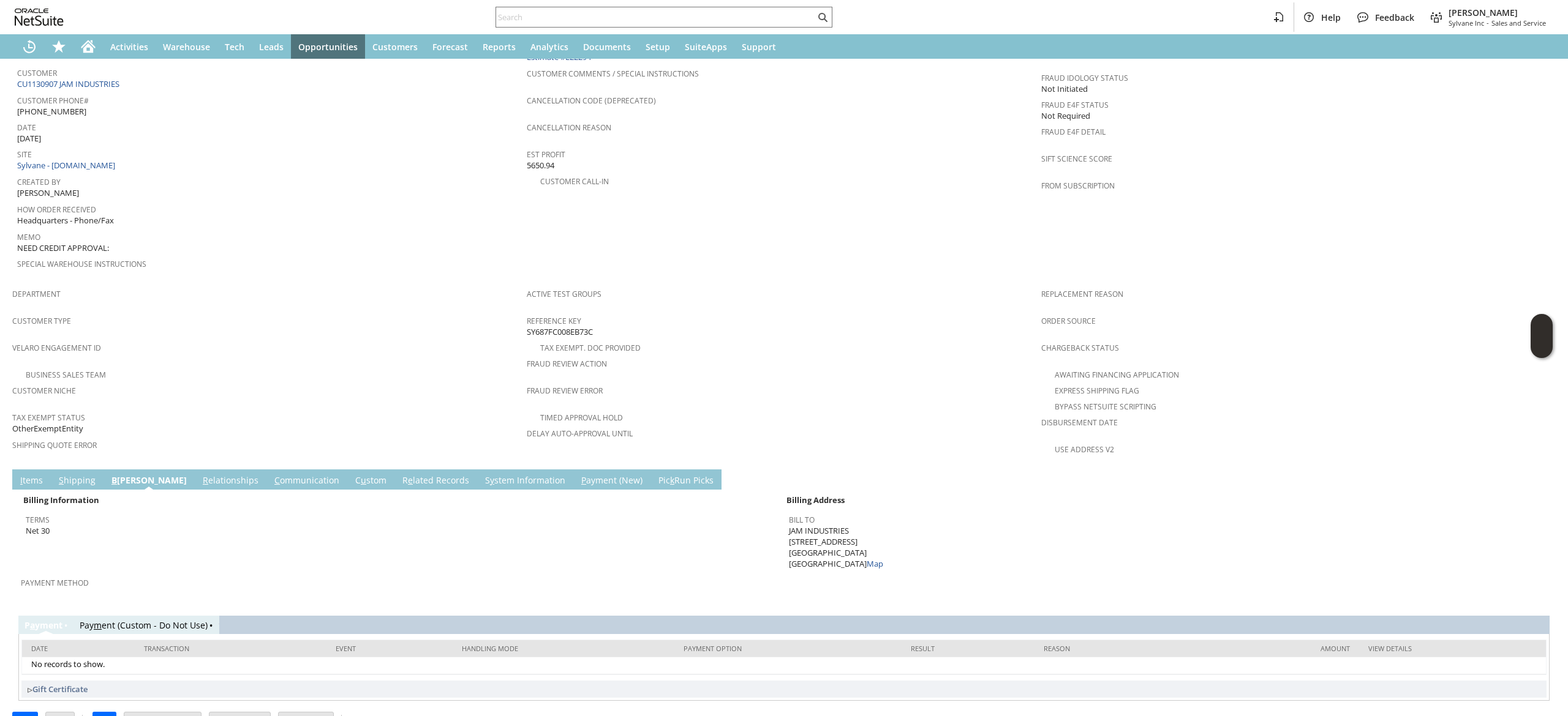
click at [85, 490] on td "Billing Information Terms Net 30 Billing Address Bill To JAM INDUSTRIES 9 Marwa…" at bounding box center [784, 547] width 1531 height 114
click at [96, 474] on link "S hipping" at bounding box center [77, 481] width 43 height 13
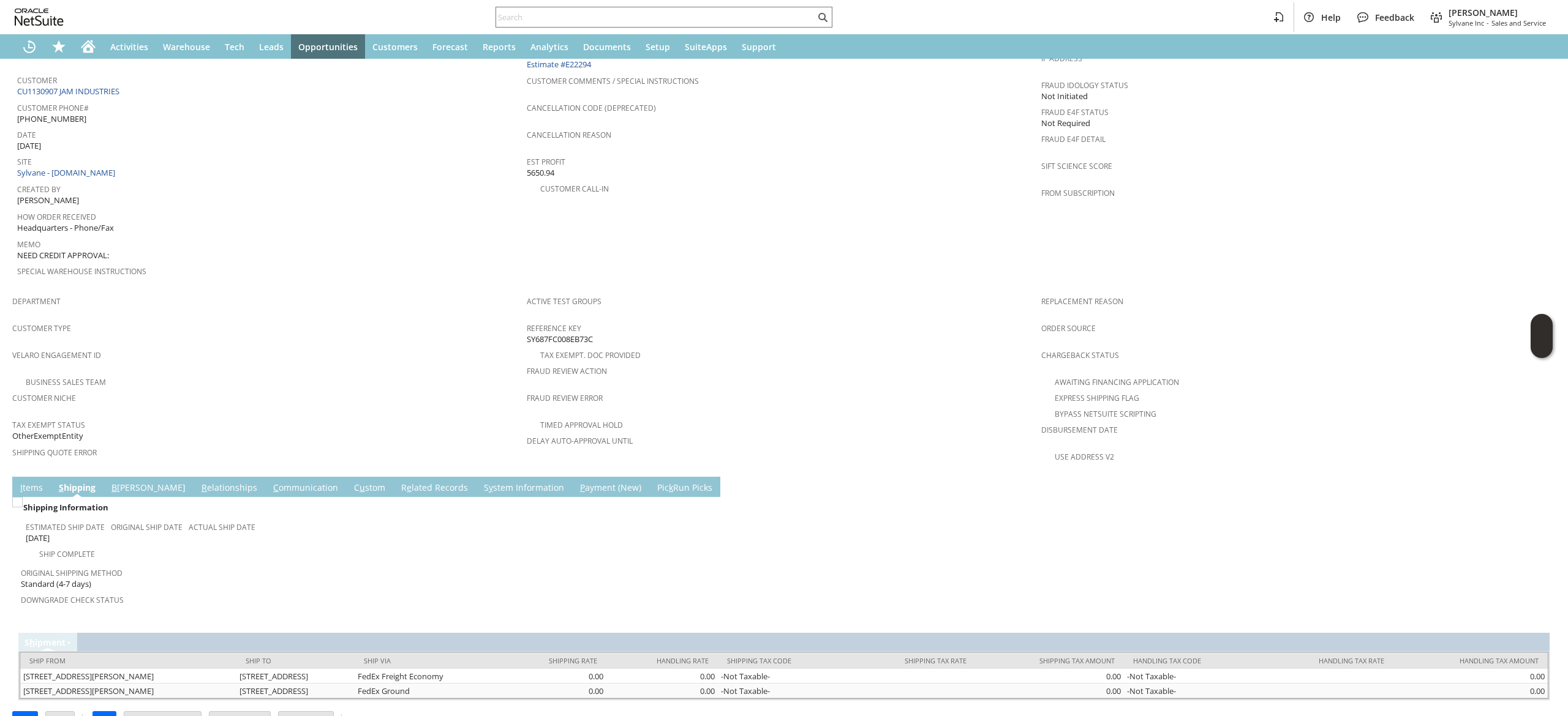
click at [59, 482] on span "S" at bounding box center [61, 488] width 5 height 12
click at [43, 482] on link "I tems" at bounding box center [32, 488] width 29 height 13
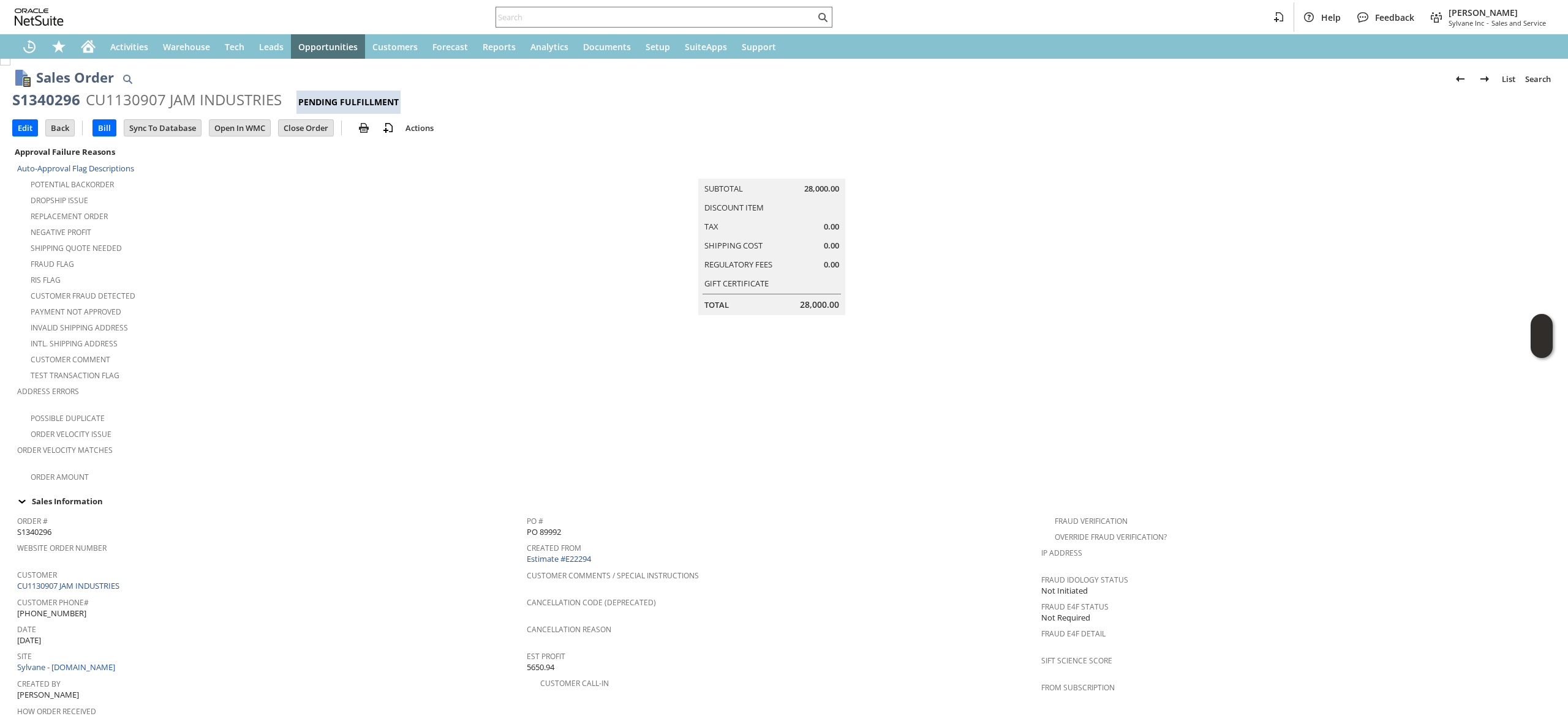
scroll to position [0, 0]
click at [37, 96] on div "S1340296" at bounding box center [47, 104] width 68 height 20
copy div "S1340296"
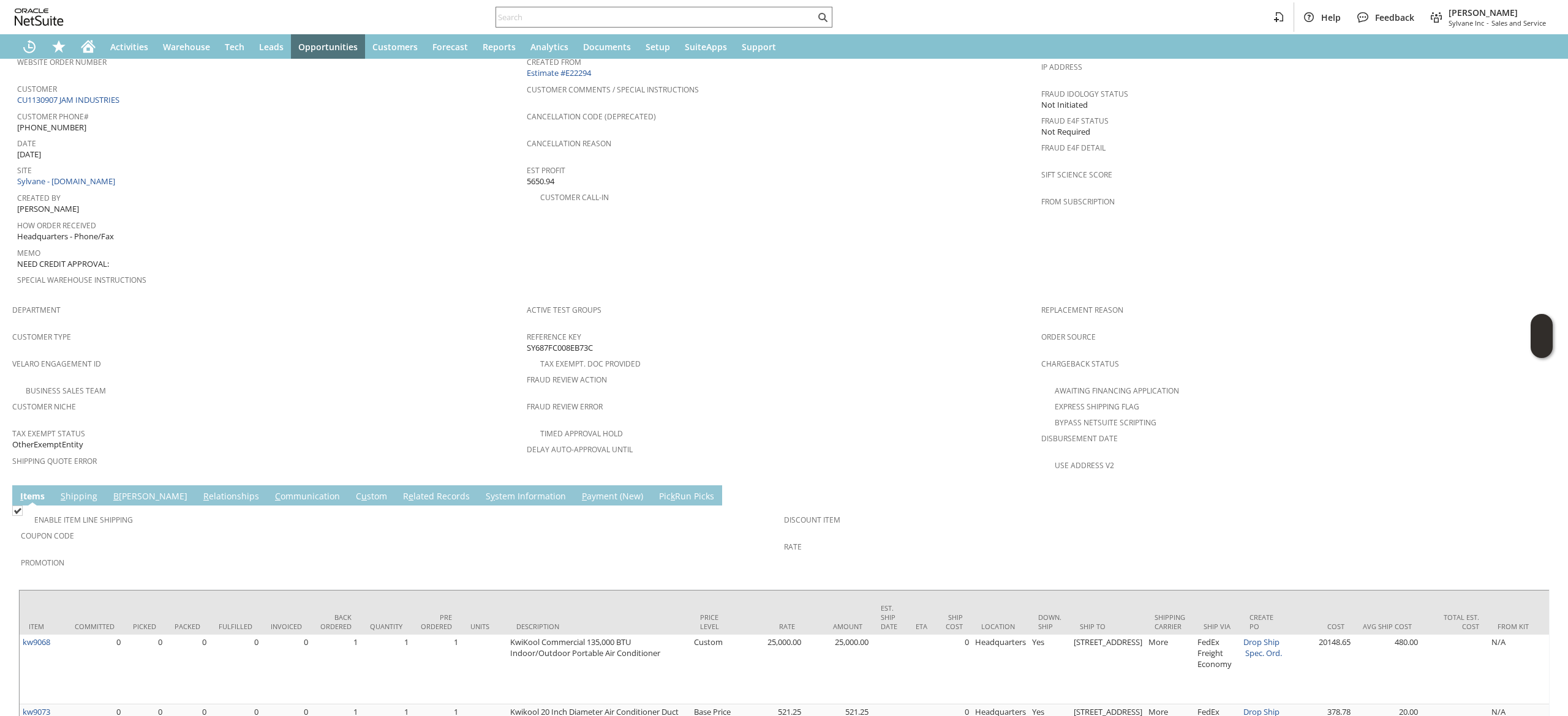
scroll to position [705, 0]
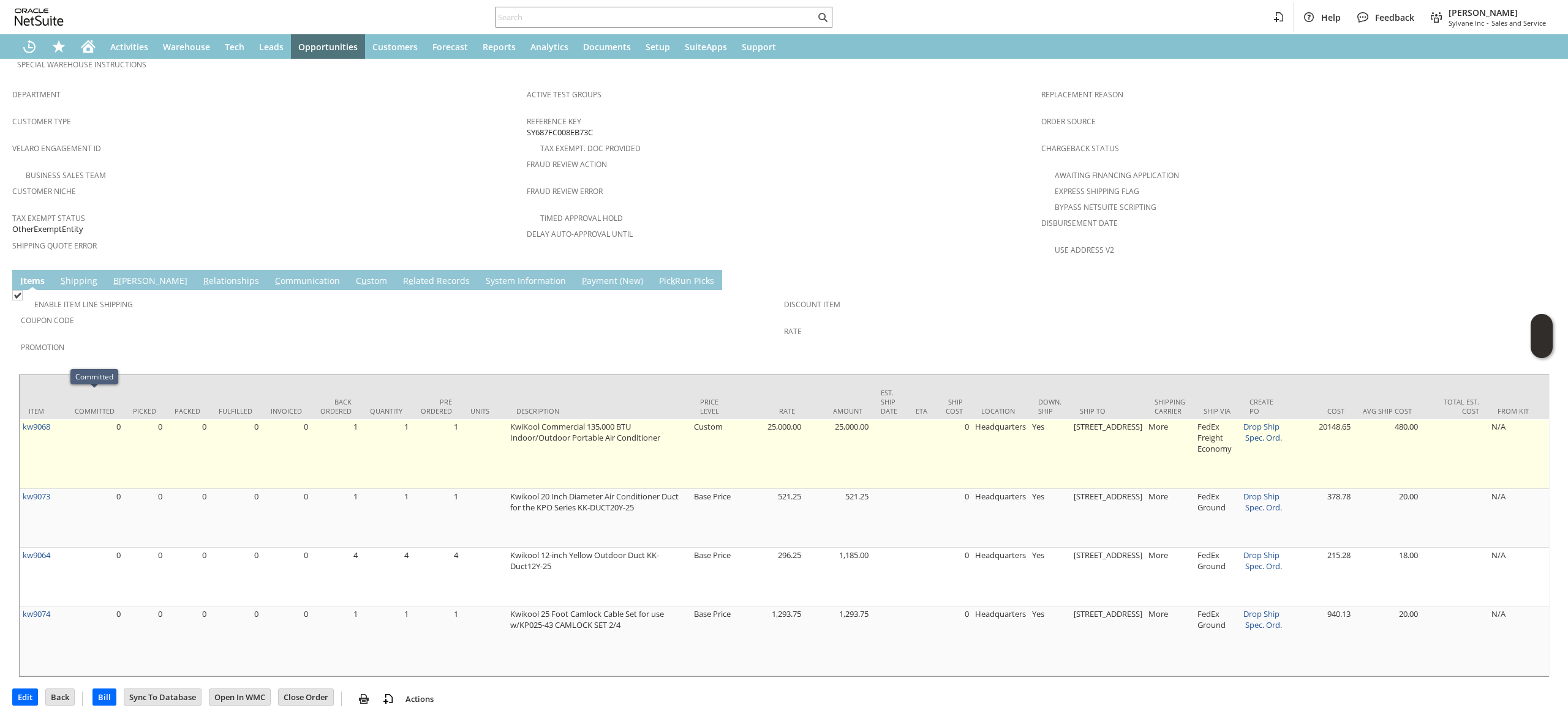
click at [64, 419] on td "kw9068" at bounding box center [42, 454] width 46 height 70
click at [60, 419] on td "kw9068" at bounding box center [42, 454] width 46 height 70
click at [61, 419] on td "kw9068" at bounding box center [42, 454] width 46 height 70
click at [60, 419] on td "kw9068" at bounding box center [42, 454] width 46 height 70
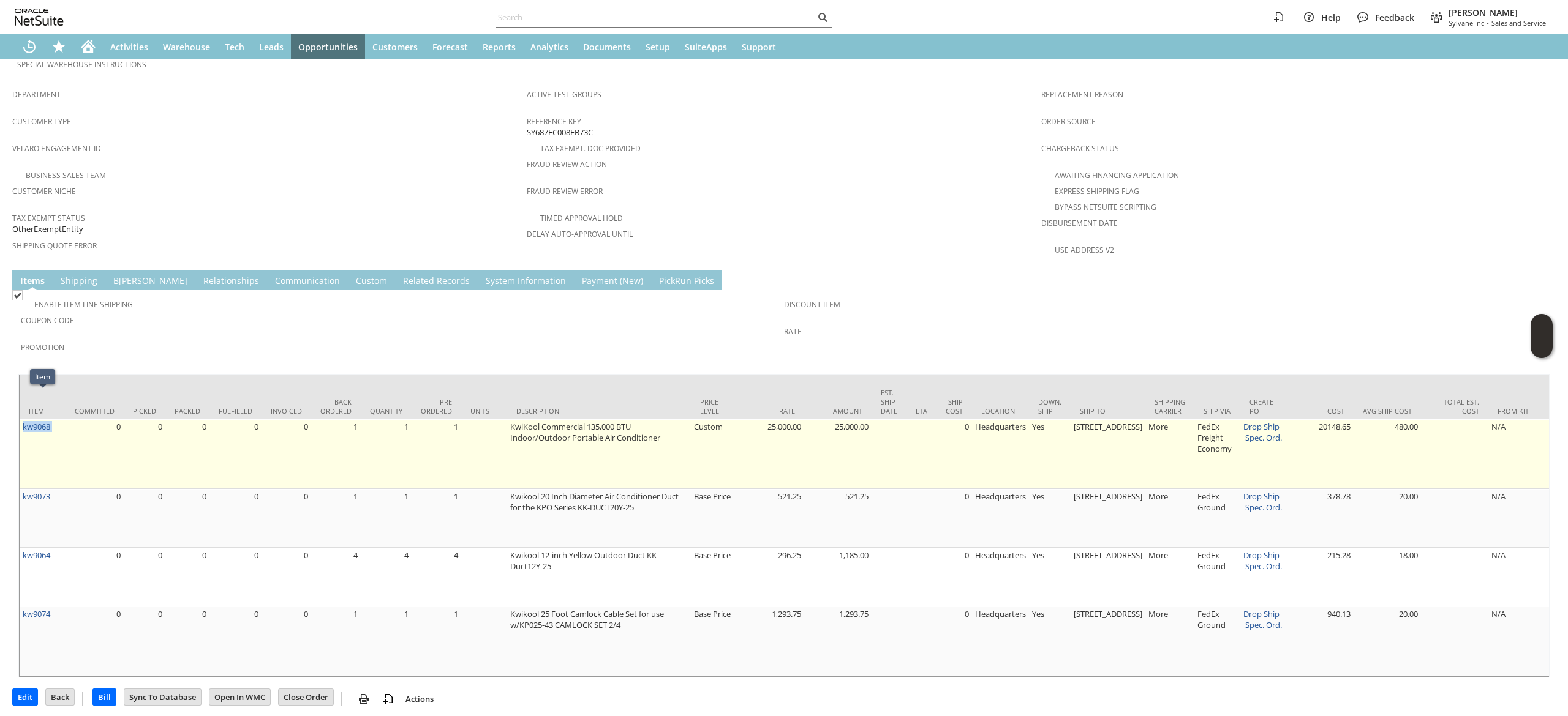
copy tr "kw9068"
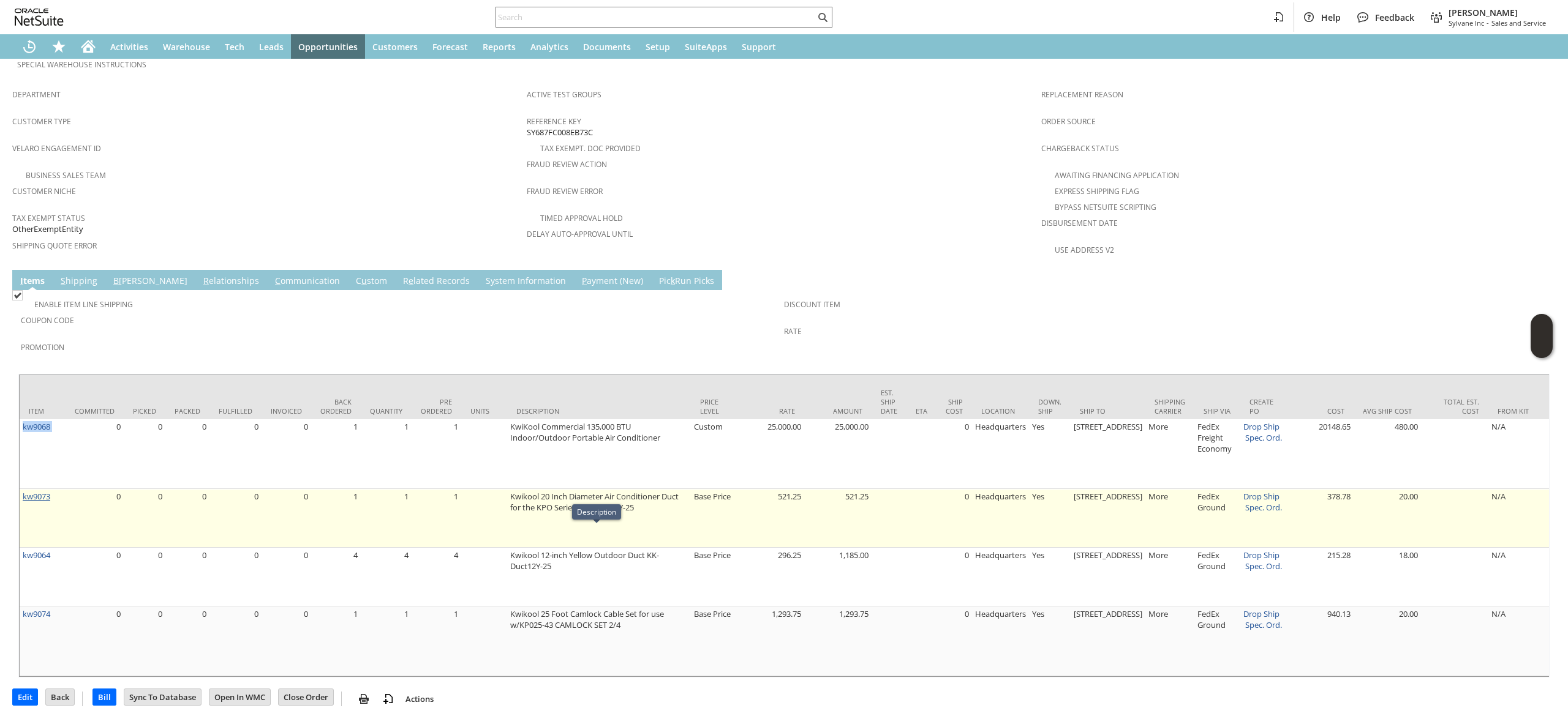
click at [42, 491] on link "kw9073" at bounding box center [36, 496] width 27 height 11
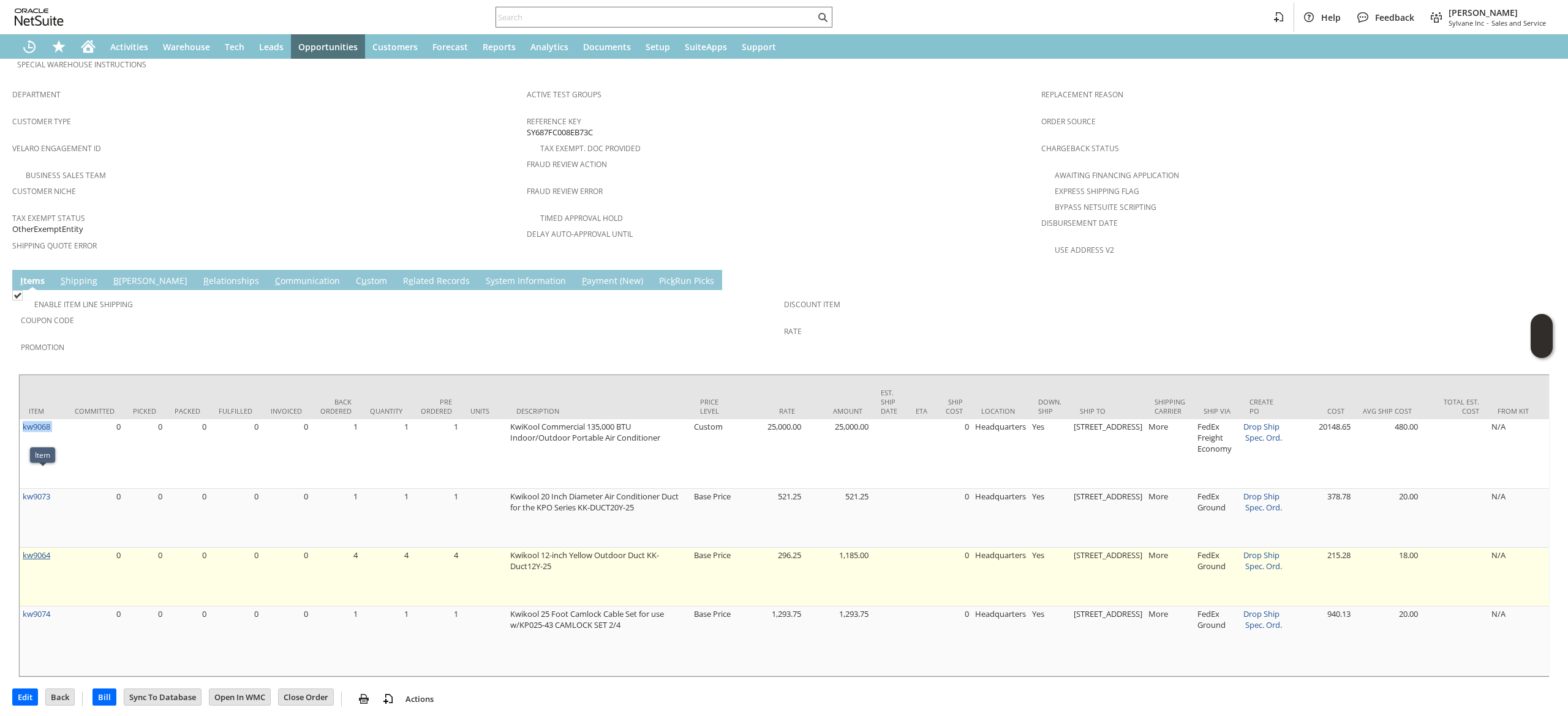
click at [47, 550] on link "kw9064" at bounding box center [36, 555] width 27 height 11
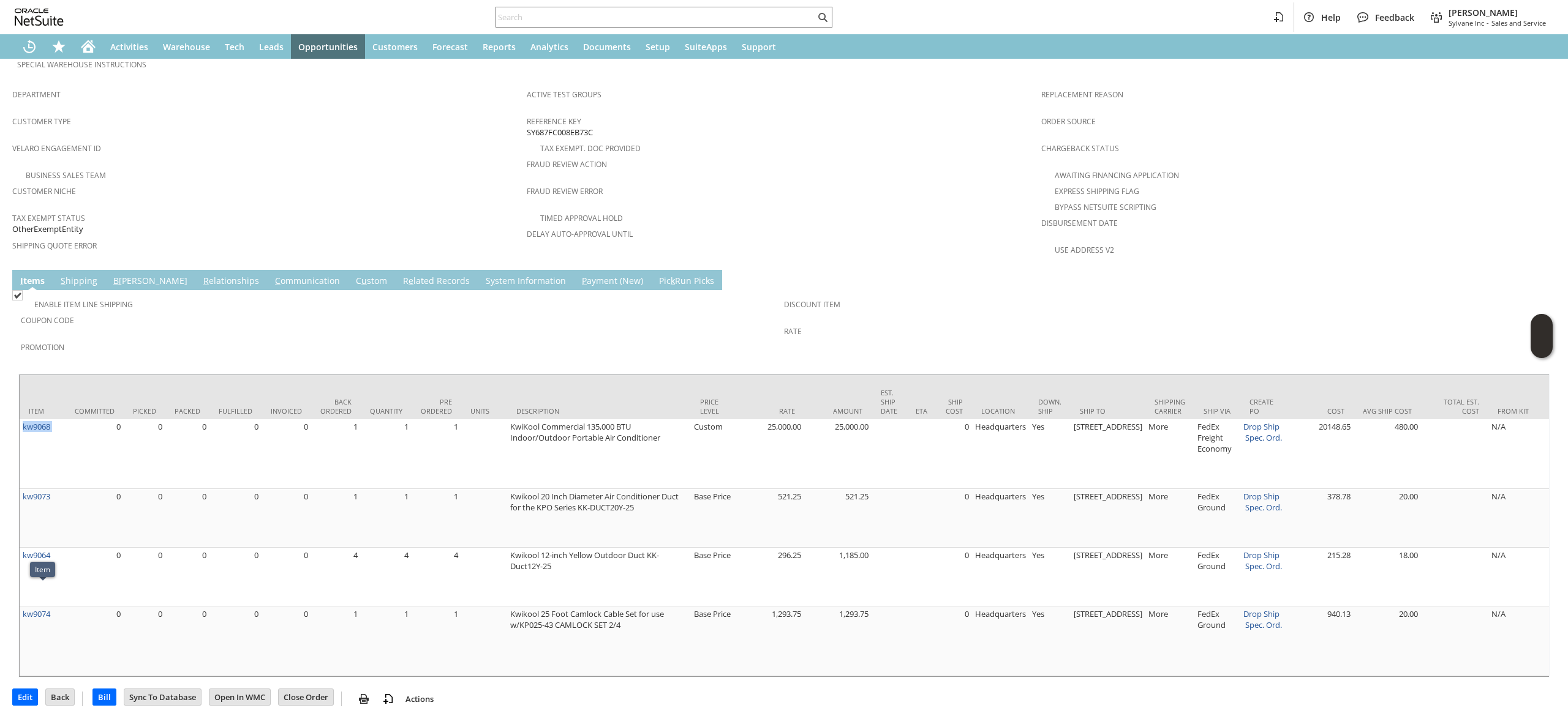
drag, startPoint x: 40, startPoint y: 590, endPoint x: 52, endPoint y: 573, distance: 20.8
click at [40, 609] on link "kw9074" at bounding box center [36, 614] width 27 height 11
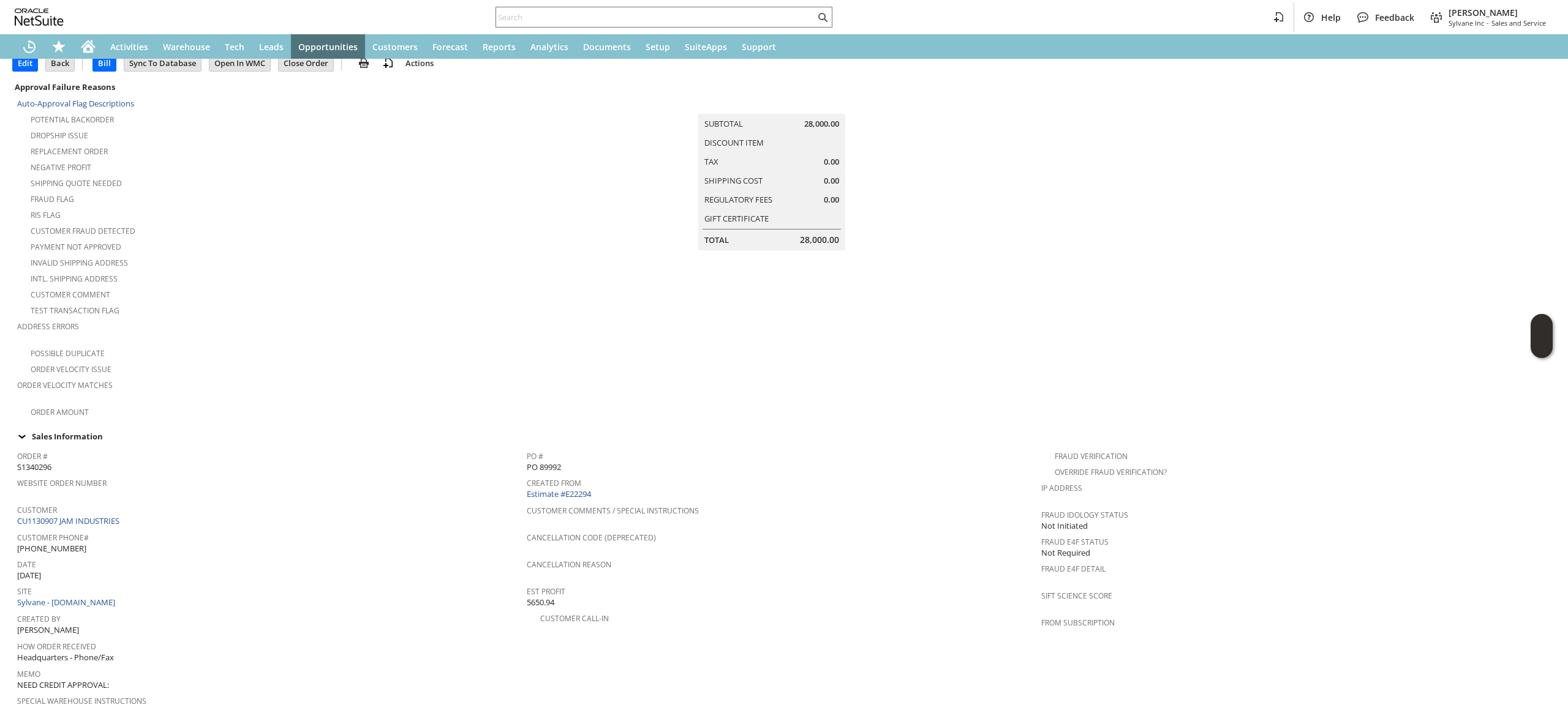
scroll to position [0, 0]
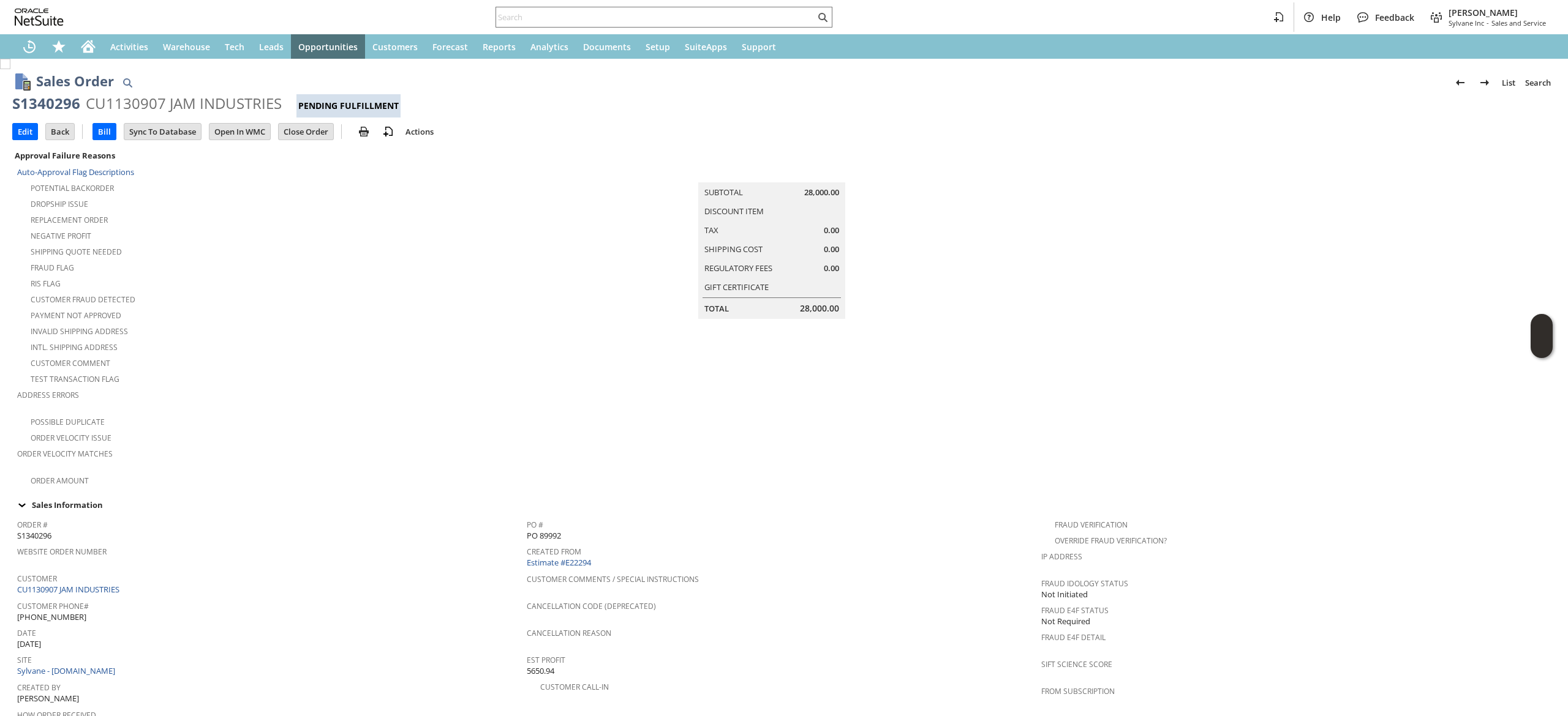
click at [55, 102] on div "S1340296" at bounding box center [47, 104] width 68 height 20
copy div "S1340296"
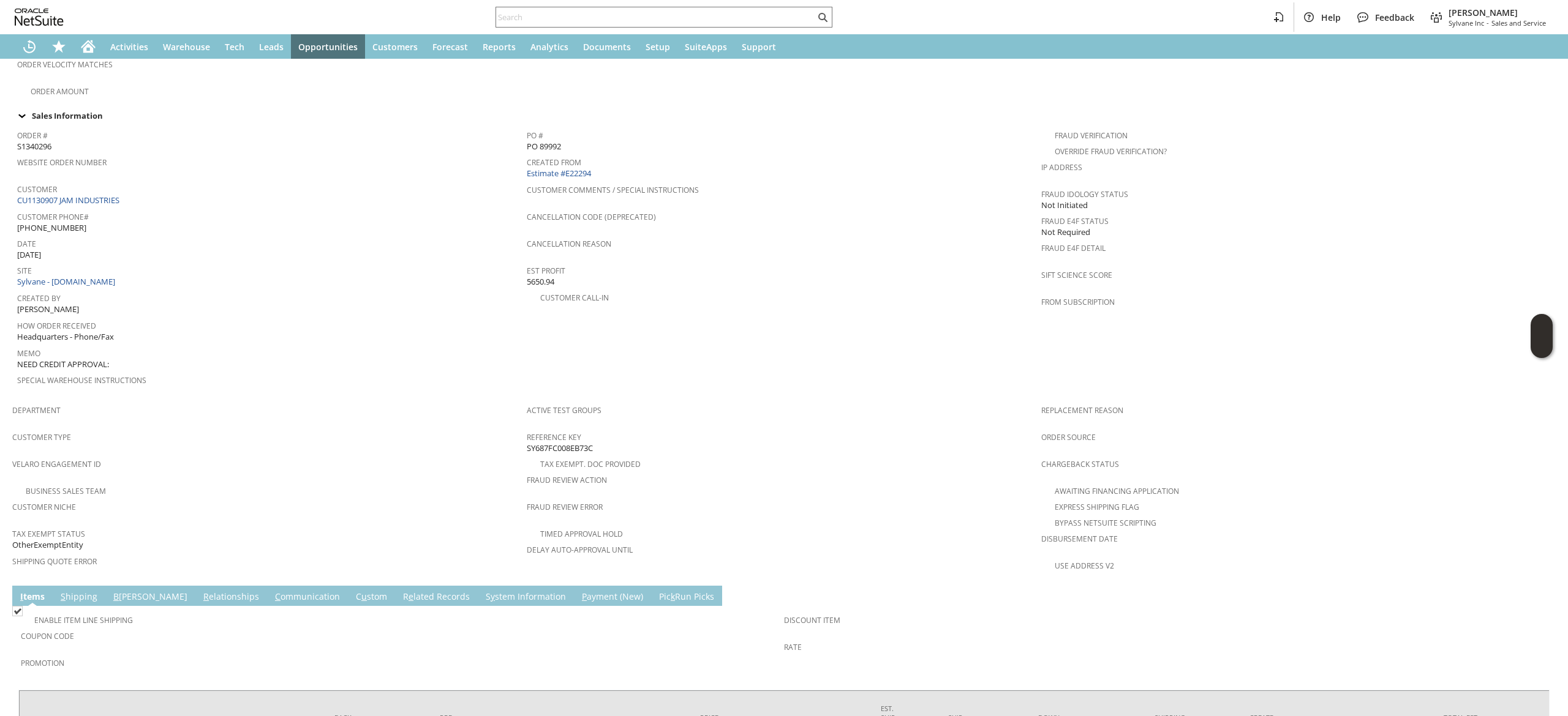
scroll to position [581, 0]
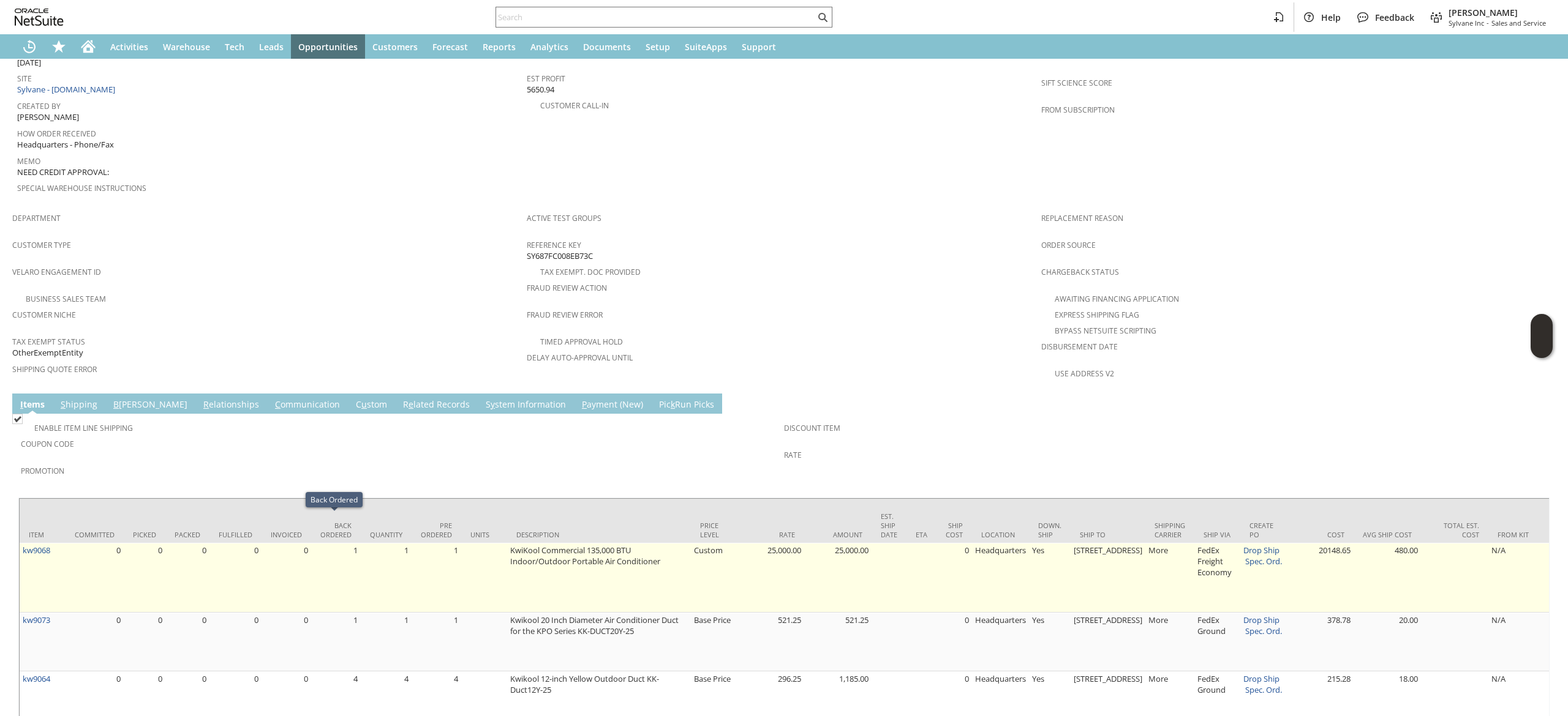
click at [64, 543] on td "kw9068" at bounding box center [42, 578] width 46 height 70
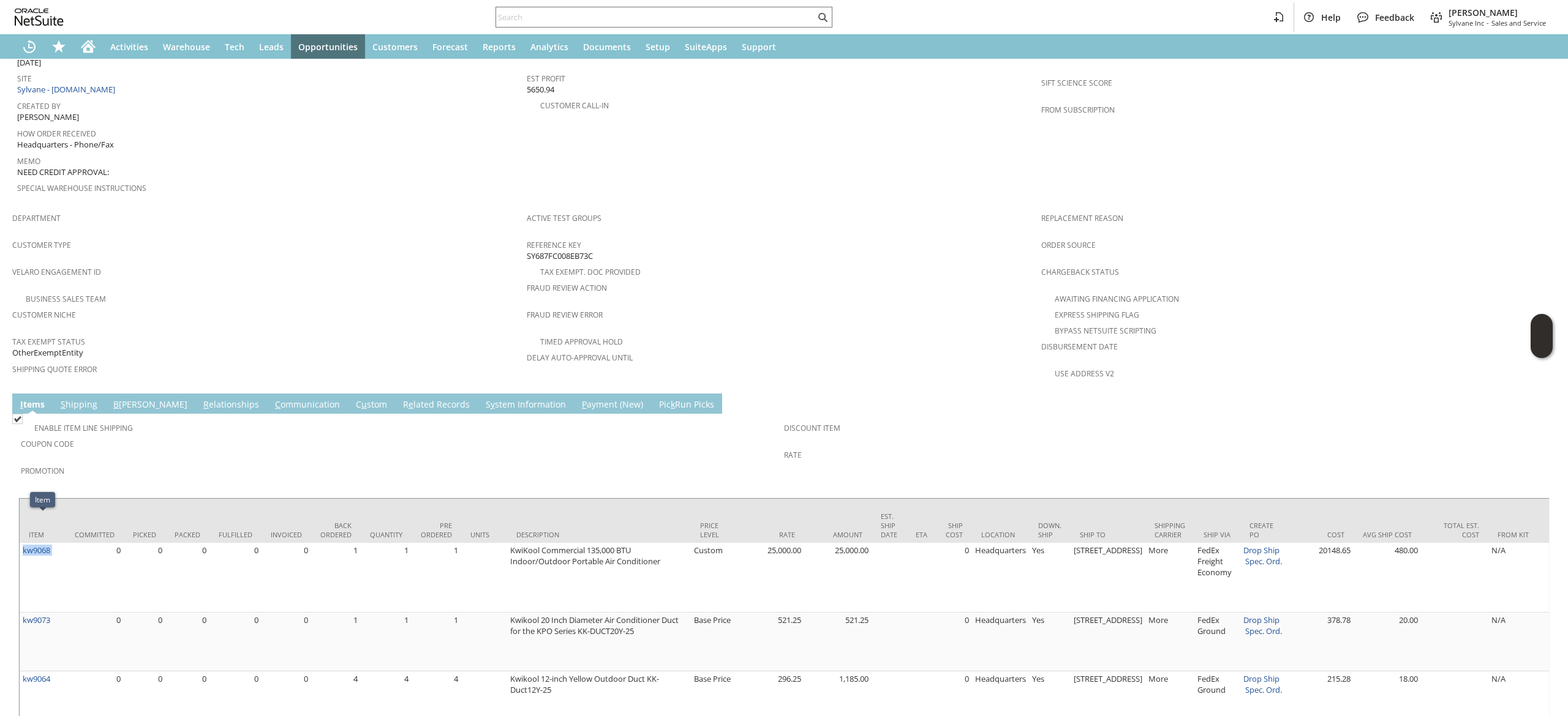
copy tr "kw9068"
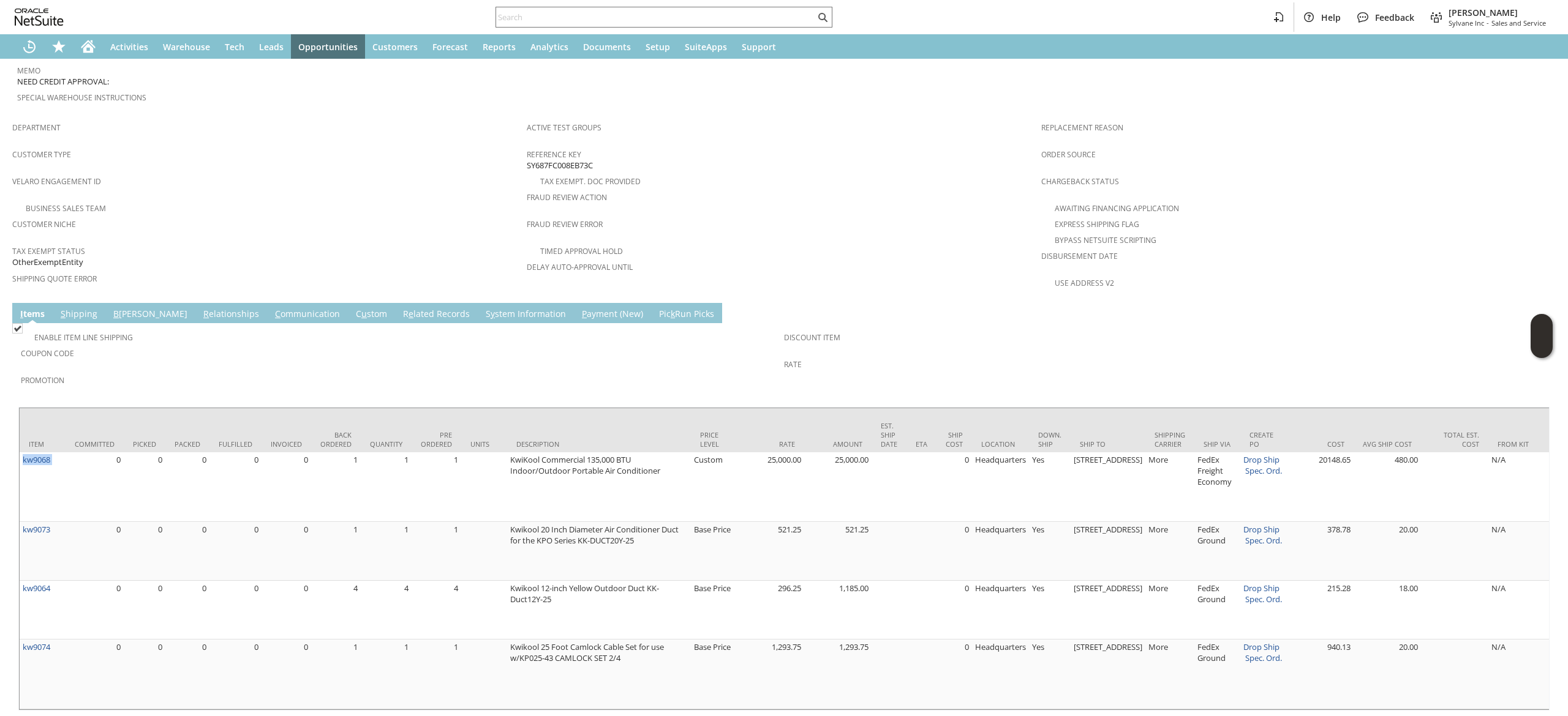
scroll to position [704, 0]
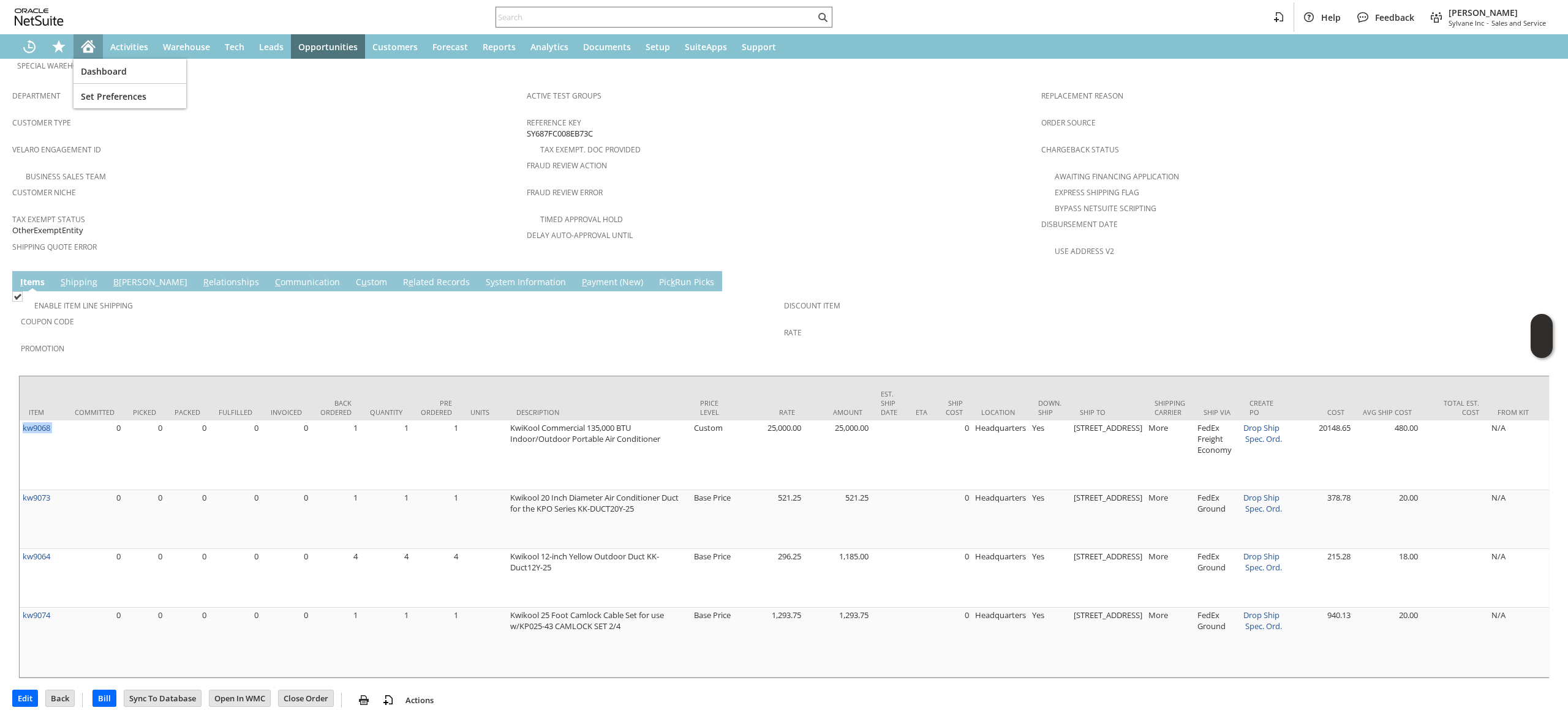
click at [93, 44] on icon "Home" at bounding box center [88, 45] width 14 height 8
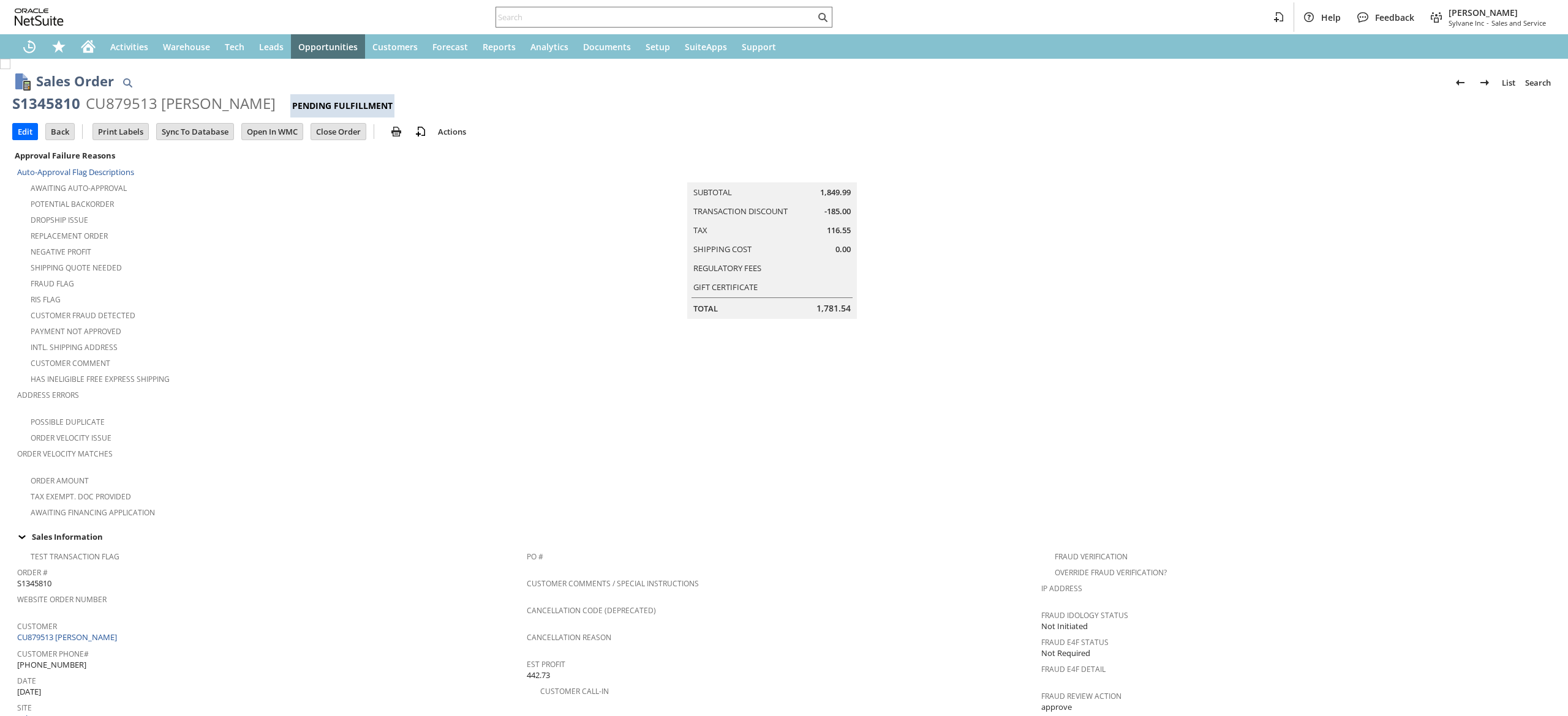
scroll to position [559, 0]
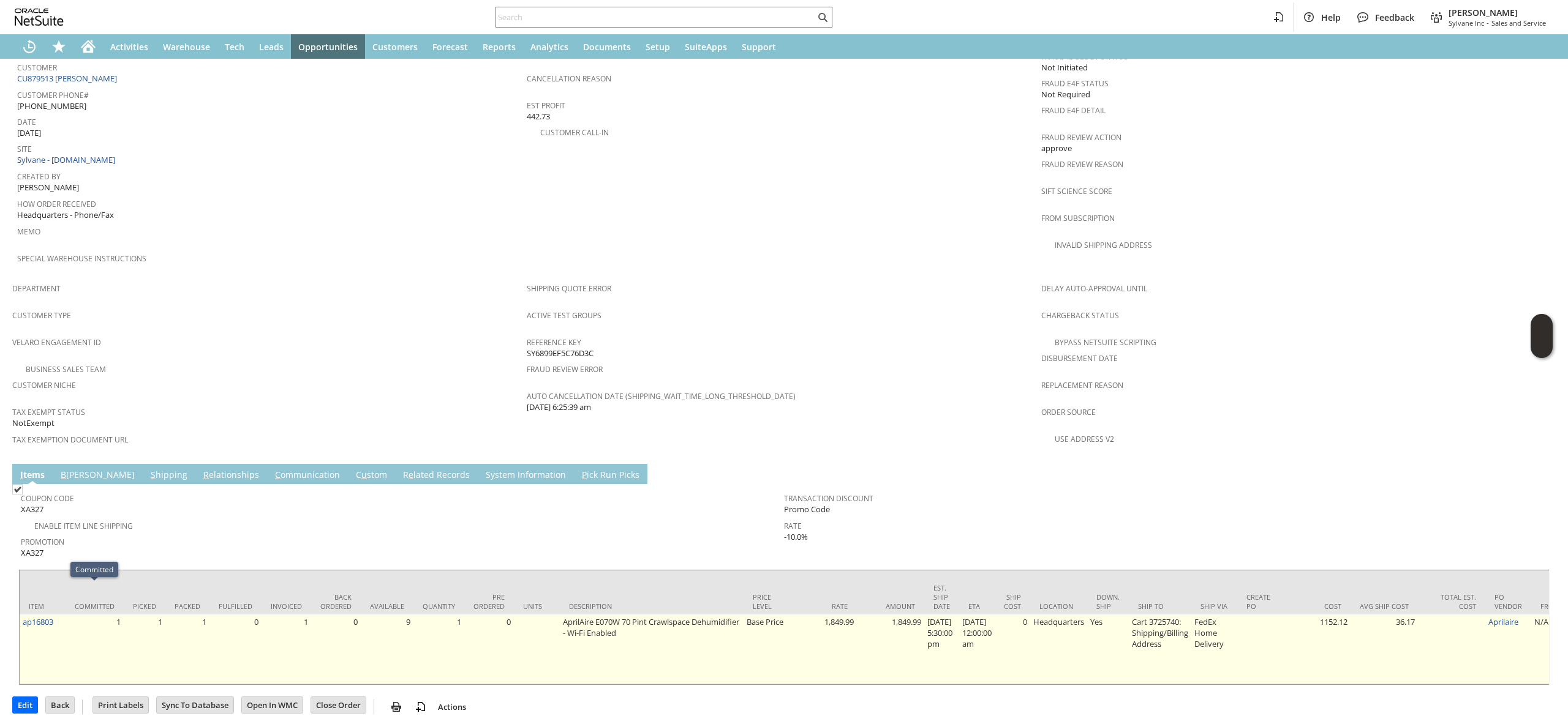
click at [69, 615] on td "1" at bounding box center [95, 650] width 58 height 70
click at [59, 615] on td "ap16803" at bounding box center [42, 650] width 46 height 70
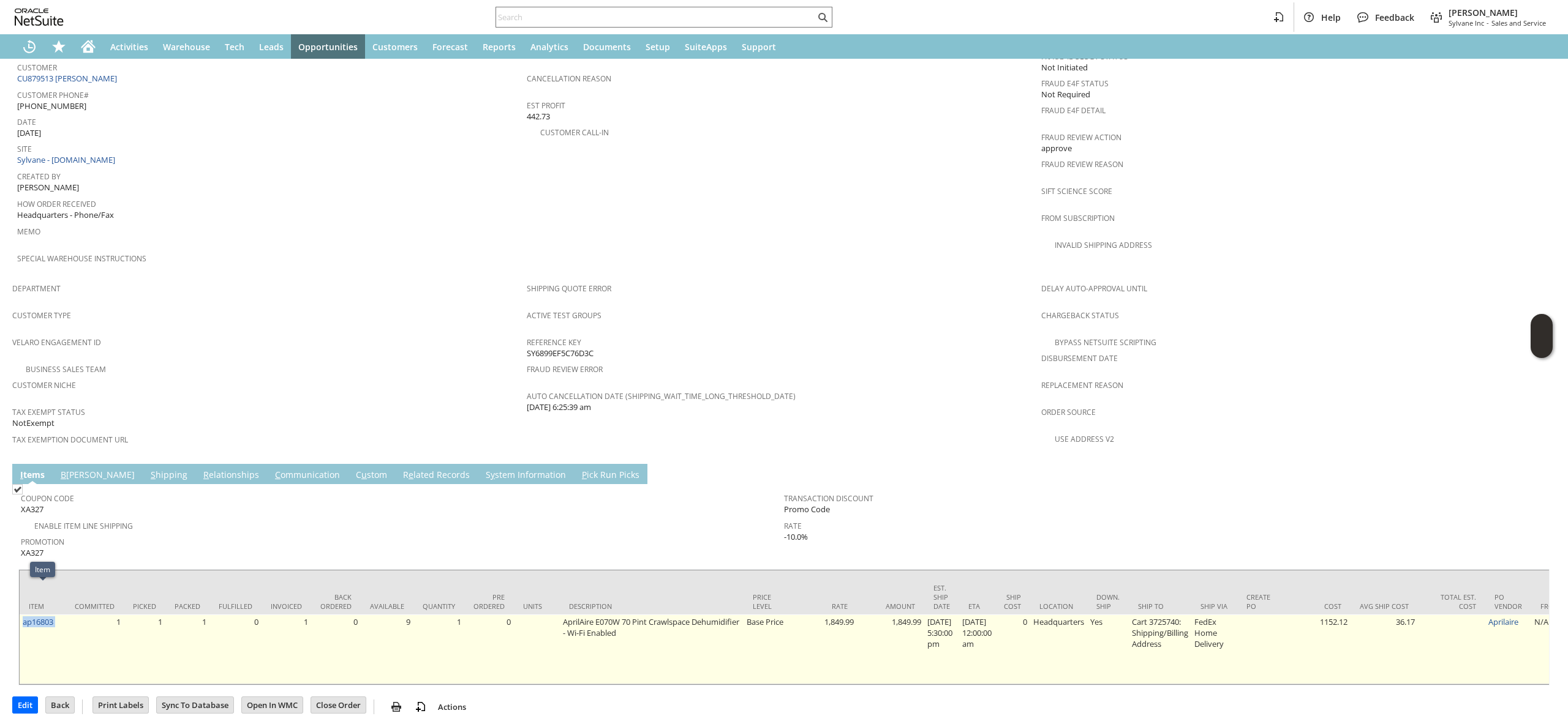
click at [59, 615] on td "ap16803" at bounding box center [42, 650] width 46 height 70
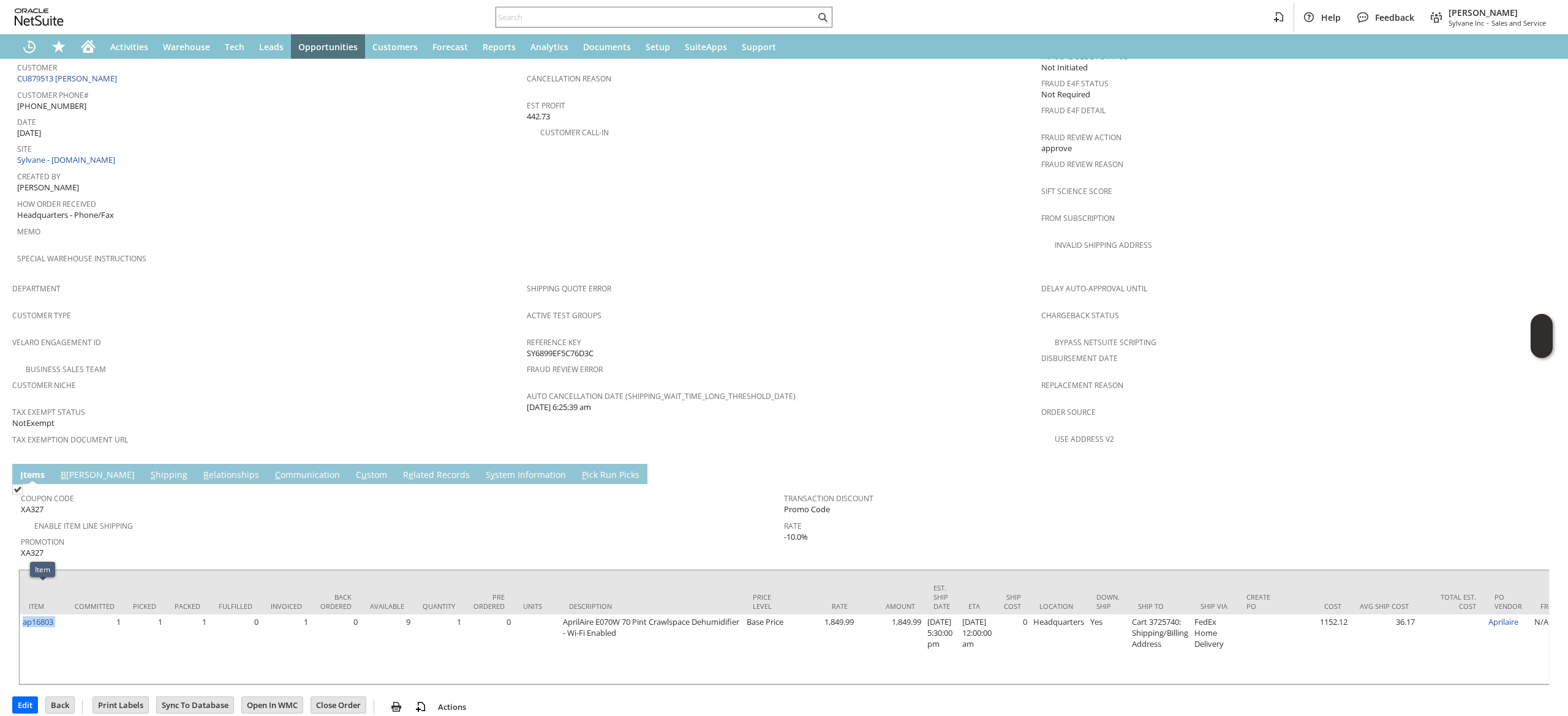
copy tr "ap16803"
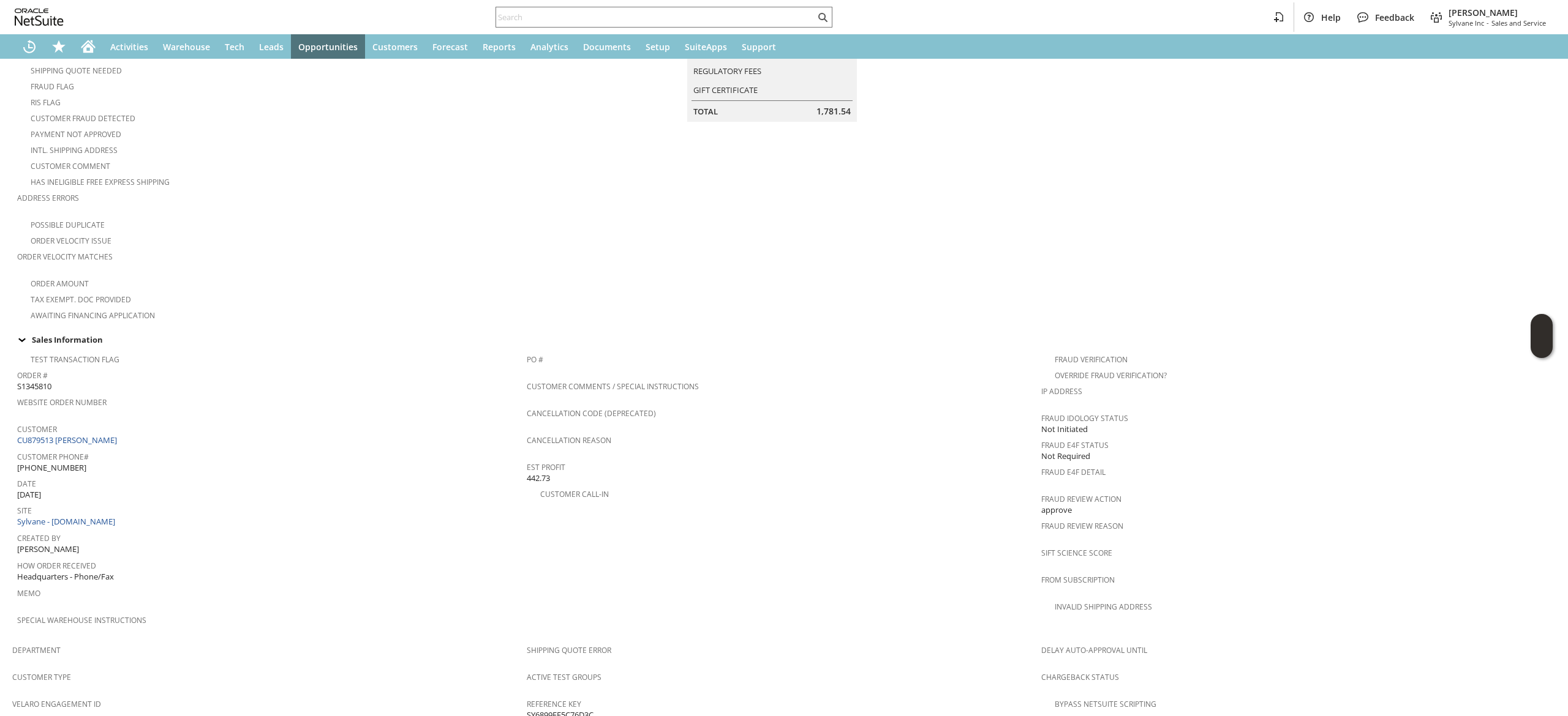
scroll to position [192, 0]
click at [96, 440] on link "CU879513 David Johnson" at bounding box center [69, 445] width 103 height 11
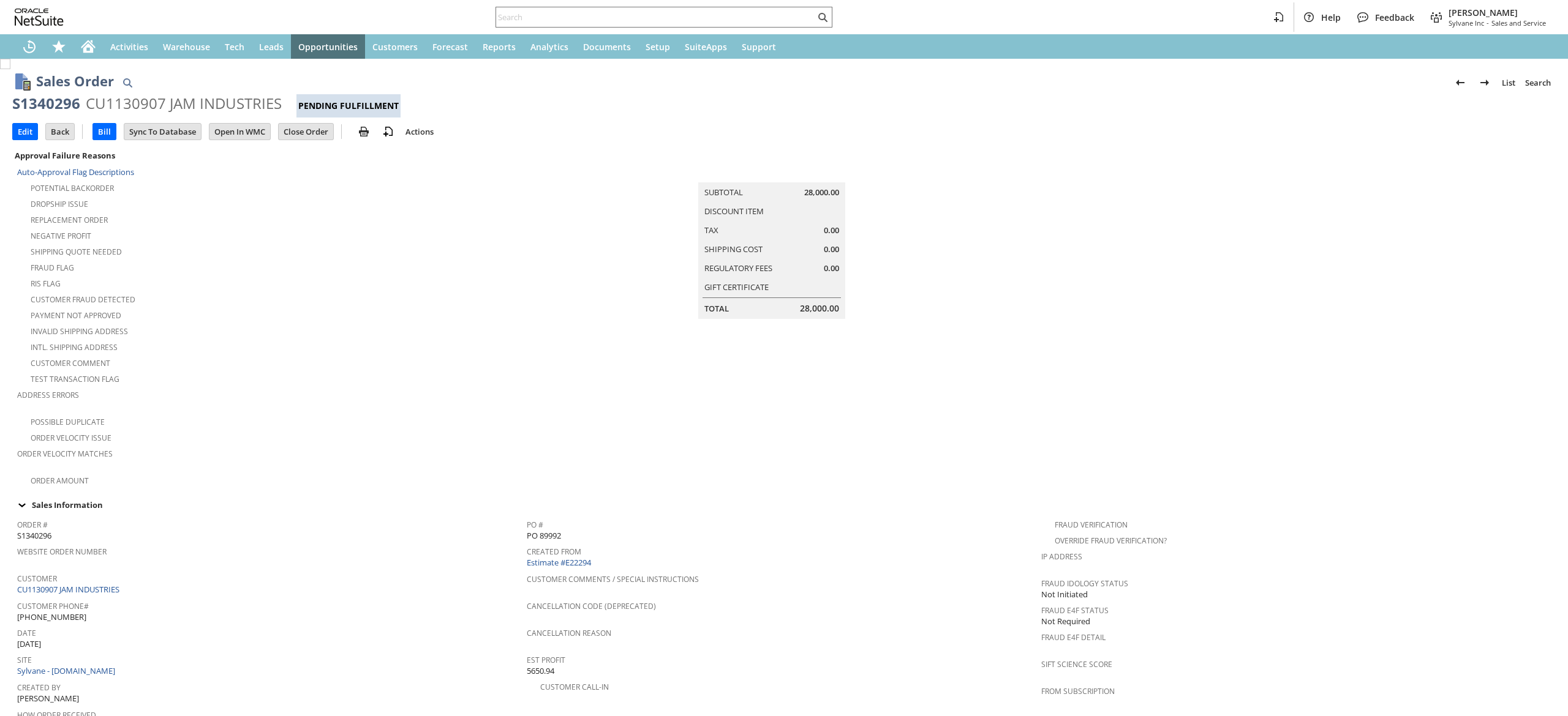
scroll to position [367, 0]
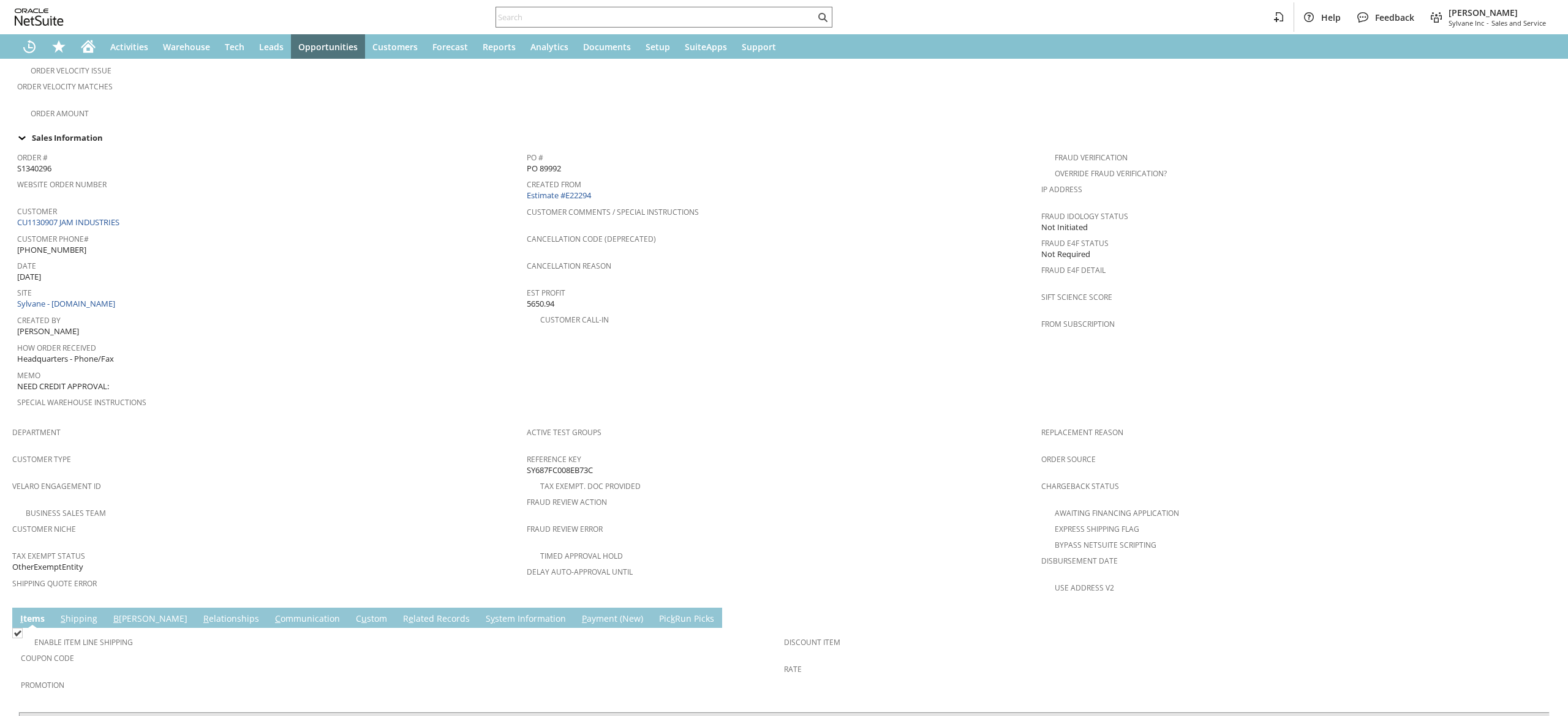
click at [148, 210] on div "Customer CU1130907 JAM INDUSTRIES" at bounding box center [269, 216] width 504 height 27
copy tbody "CU1130907 JAM INDUSTRIES"
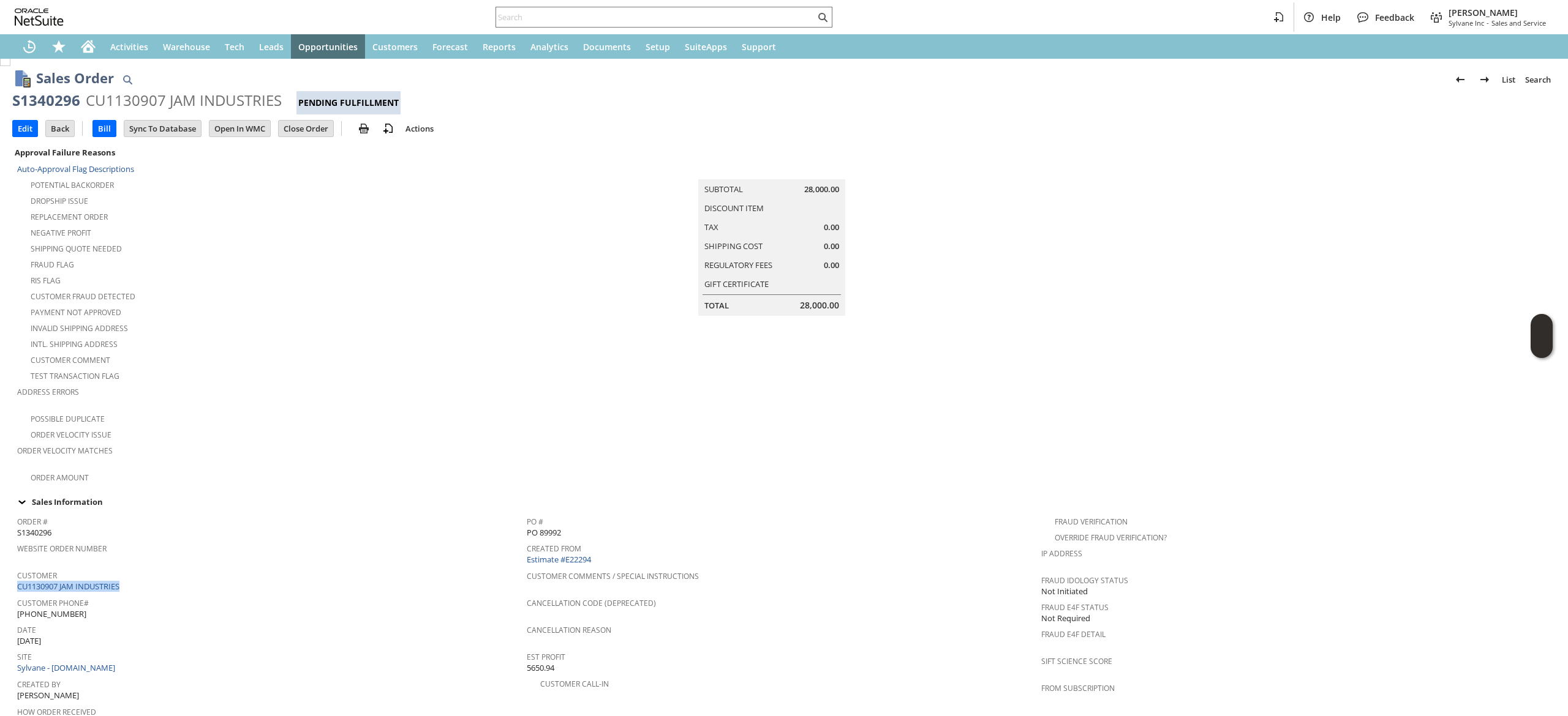
scroll to position [0, 0]
click at [43, 105] on div "S1340296" at bounding box center [47, 104] width 68 height 20
copy div "S1340296"
click at [750, 27] on div at bounding box center [663, 17] width 337 height 21
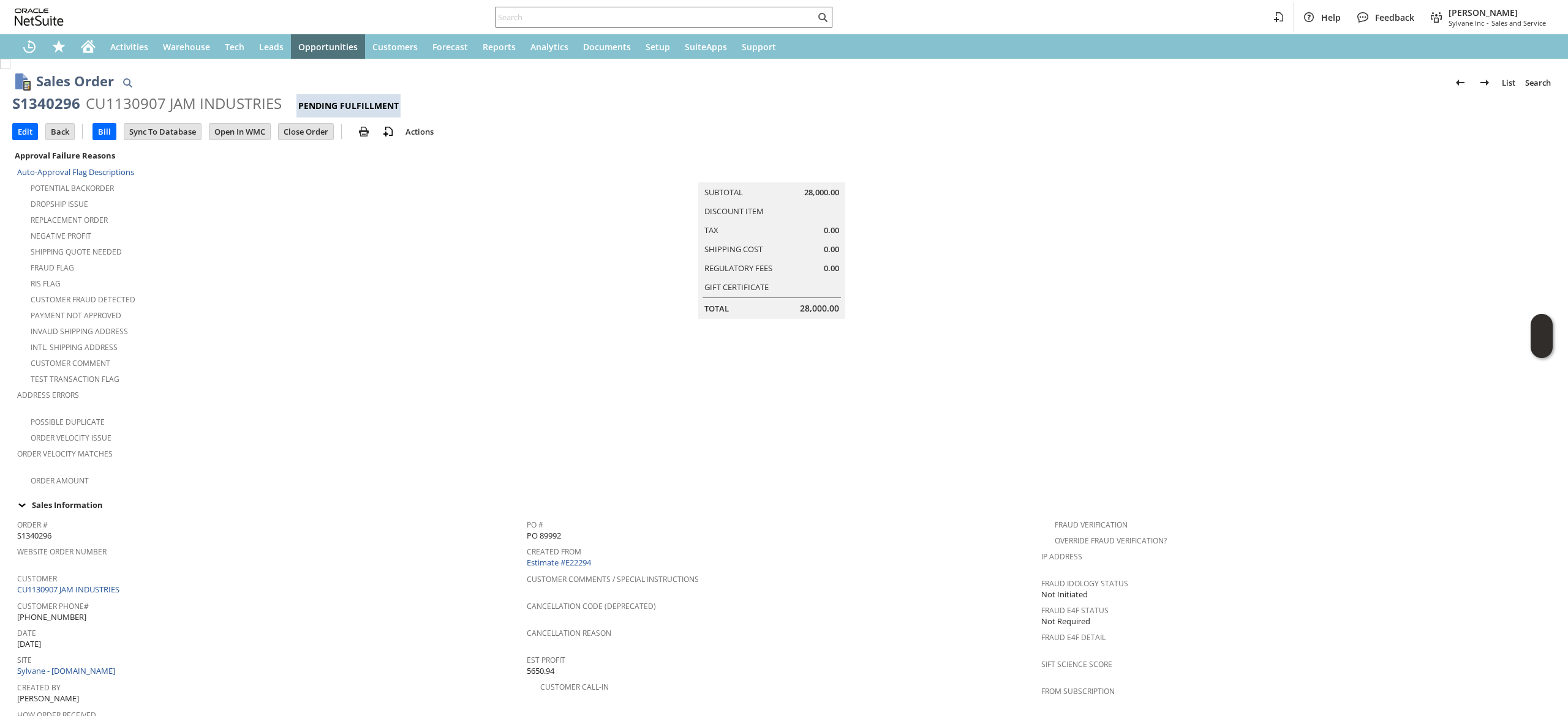
paste input "8476301566"
click at [754, 15] on input "text" at bounding box center [656, 17] width 319 height 15
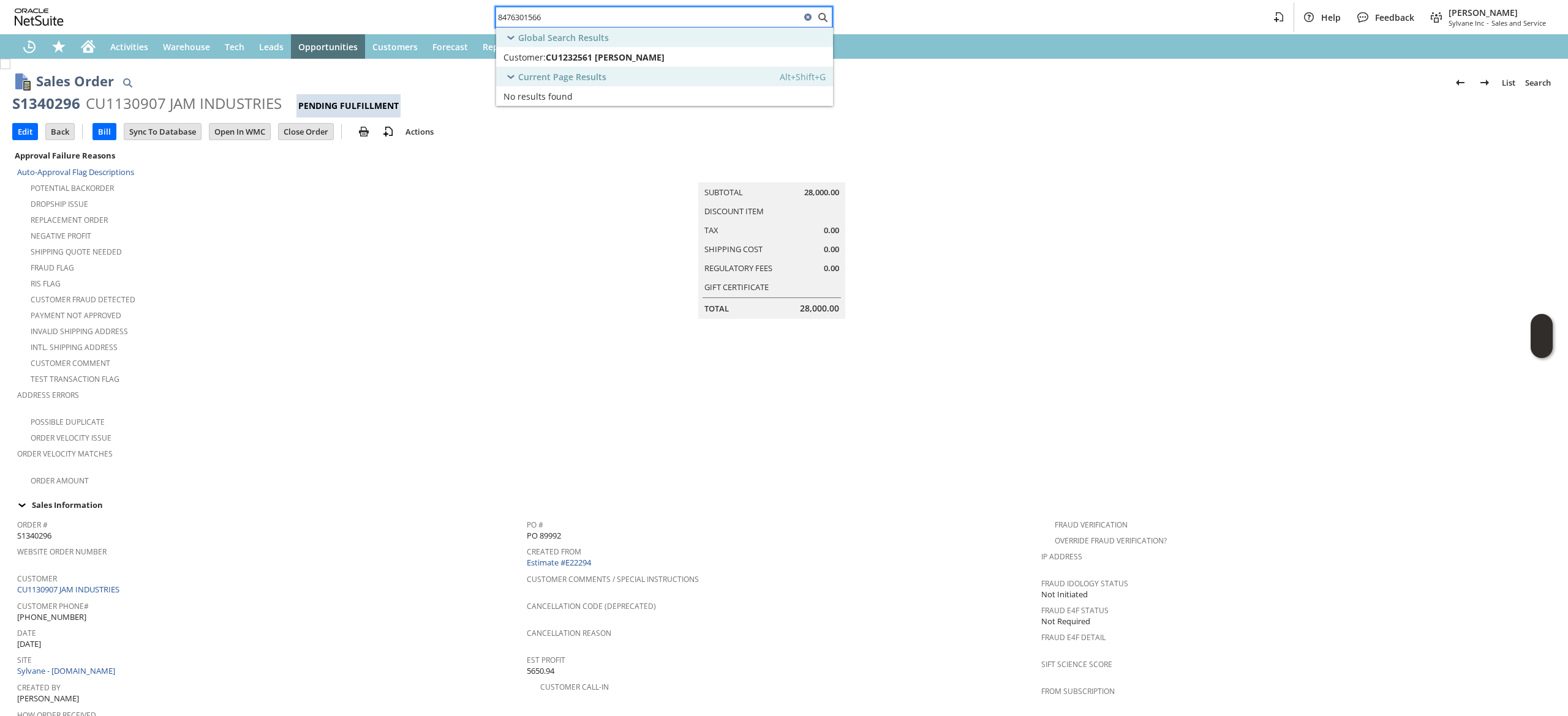
type input "8476301566"
click at [718, 61] on div "Customer: CU1232561 David Wang" at bounding box center [624, 57] width 241 height 12
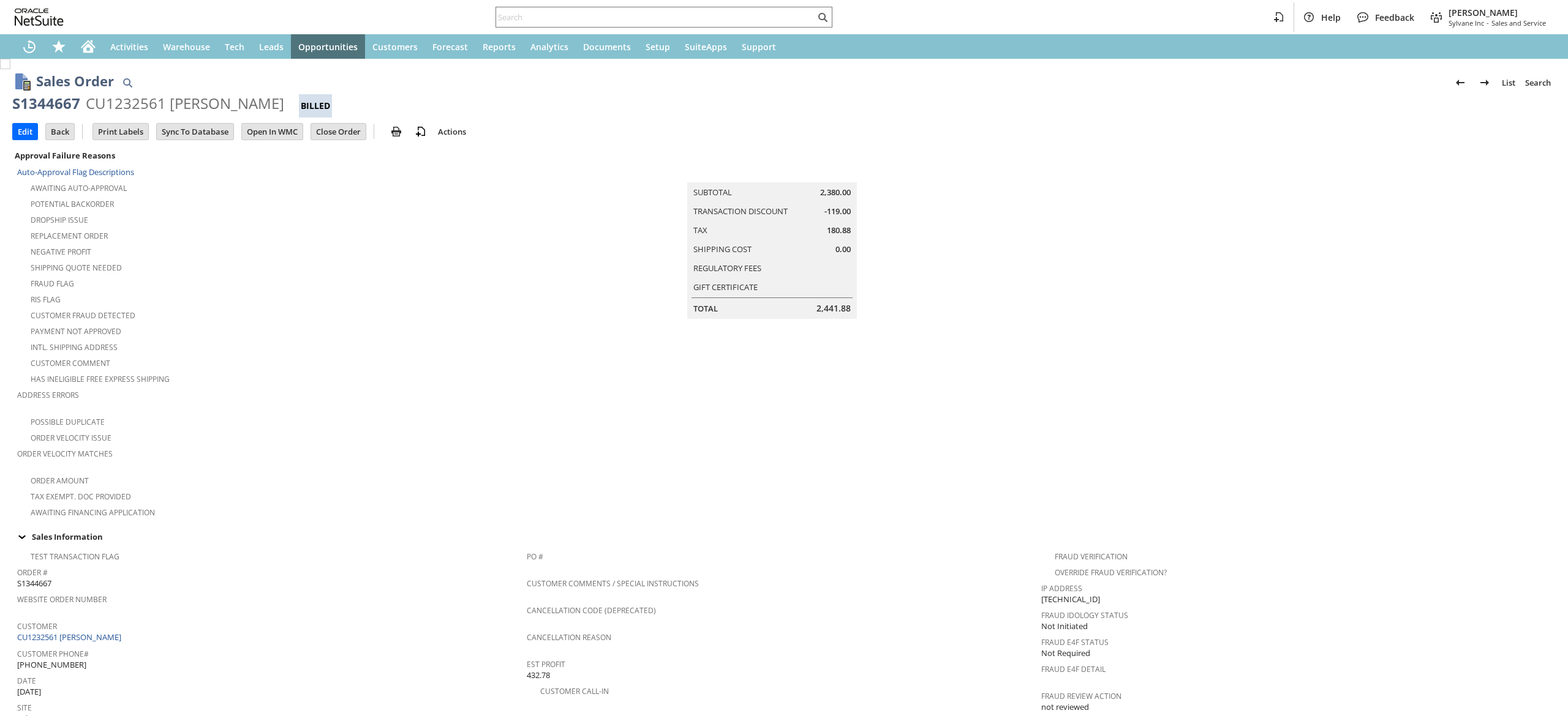
scroll to position [505, 0]
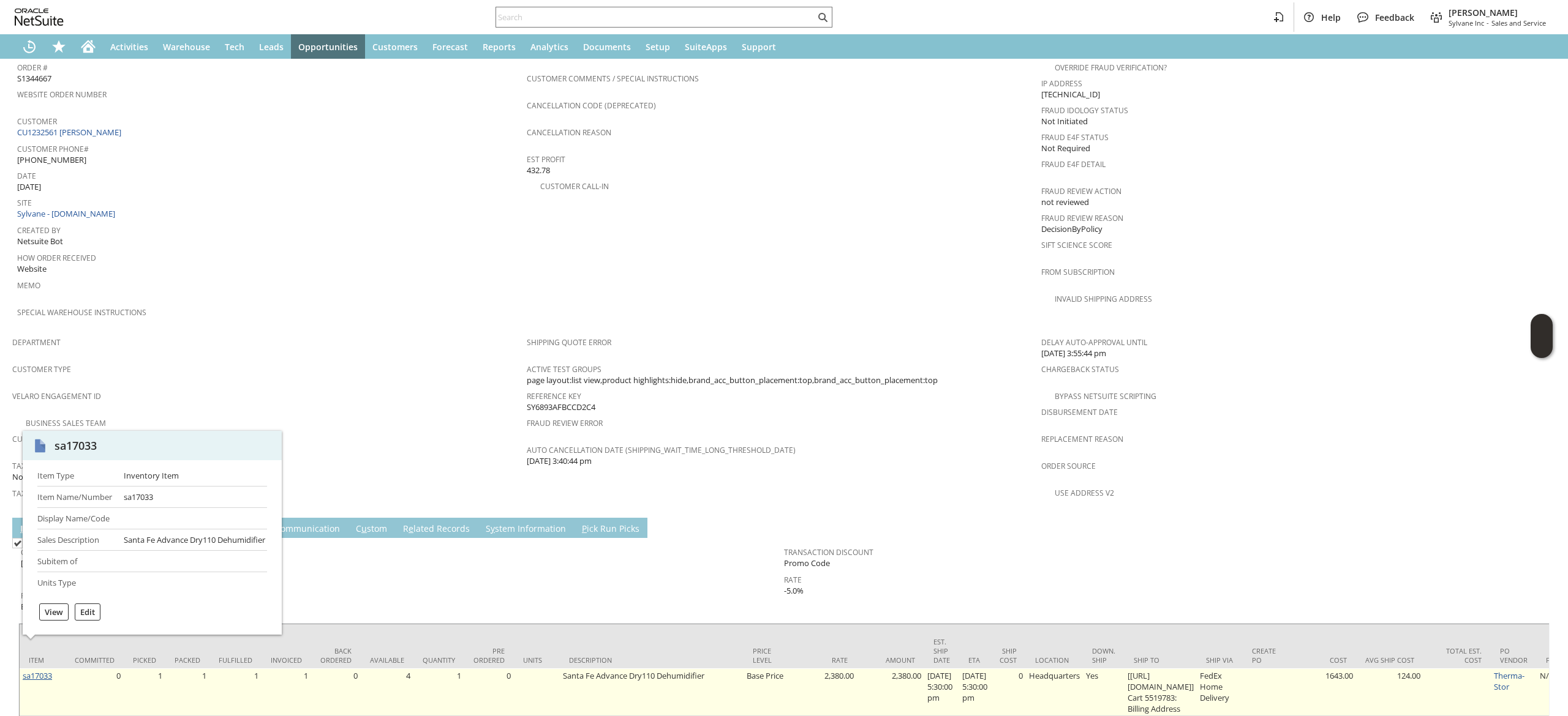
click at [52, 670] on link "sa17033" at bounding box center [37, 675] width 29 height 11
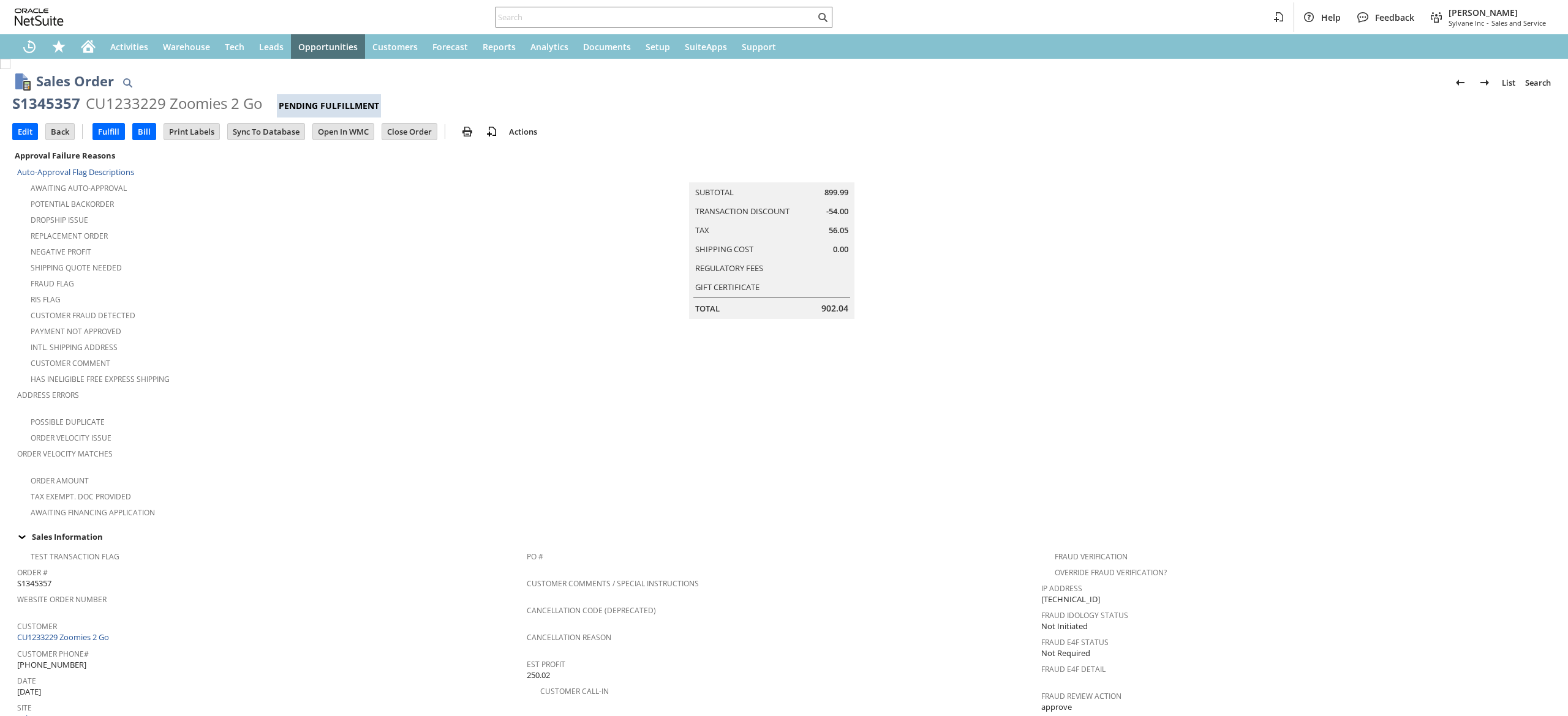
scroll to position [688, 0]
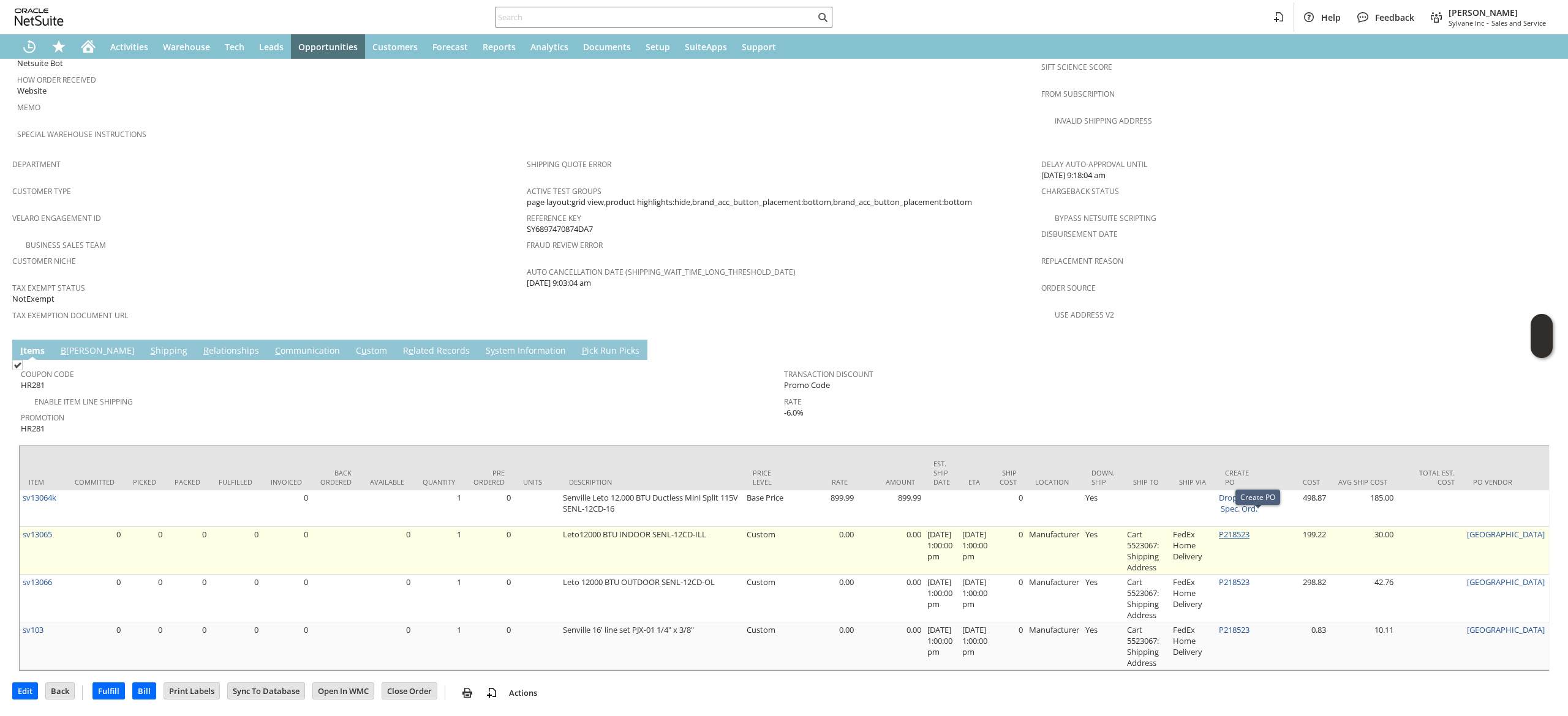
click at [1242, 529] on link "P218523" at bounding box center [1234, 534] width 31 height 11
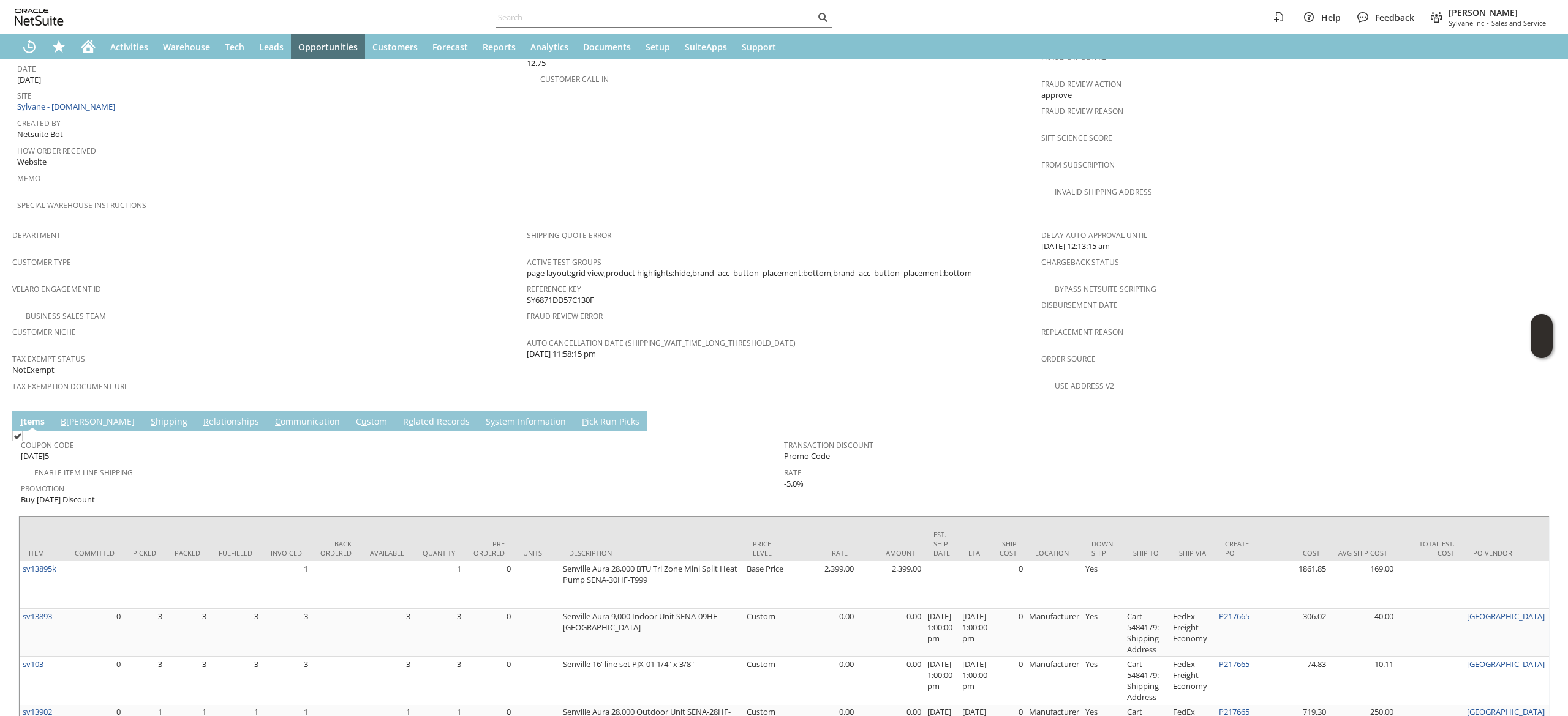
click at [211, 411] on td "R elationships" at bounding box center [231, 421] width 71 height 20
click at [272, 415] on link "C ommunication" at bounding box center [307, 422] width 71 height 13
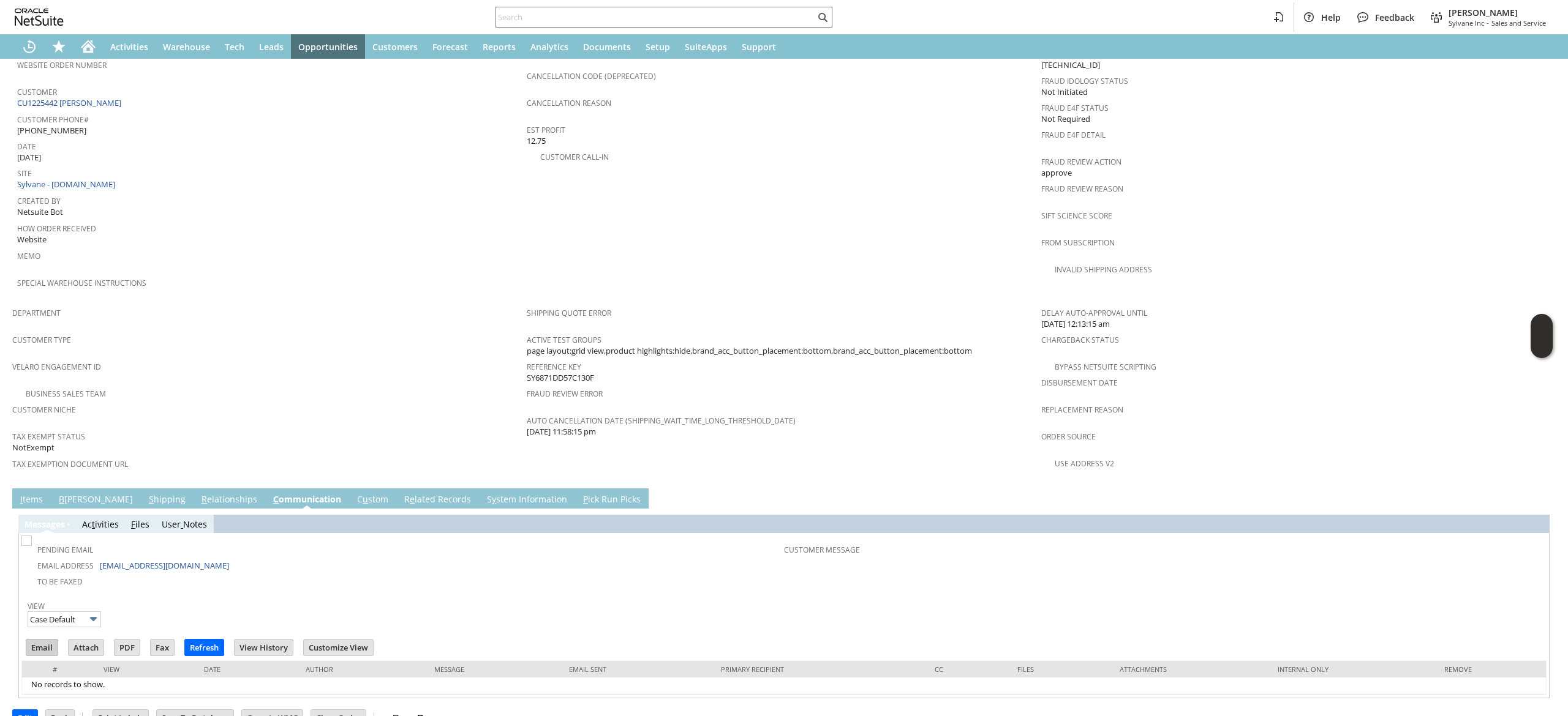
click at [39, 640] on input "Email" at bounding box center [42, 647] width 32 height 16
click at [1056, 308] on link "Delay Auto-Approval Until" at bounding box center [1094, 313] width 106 height 11
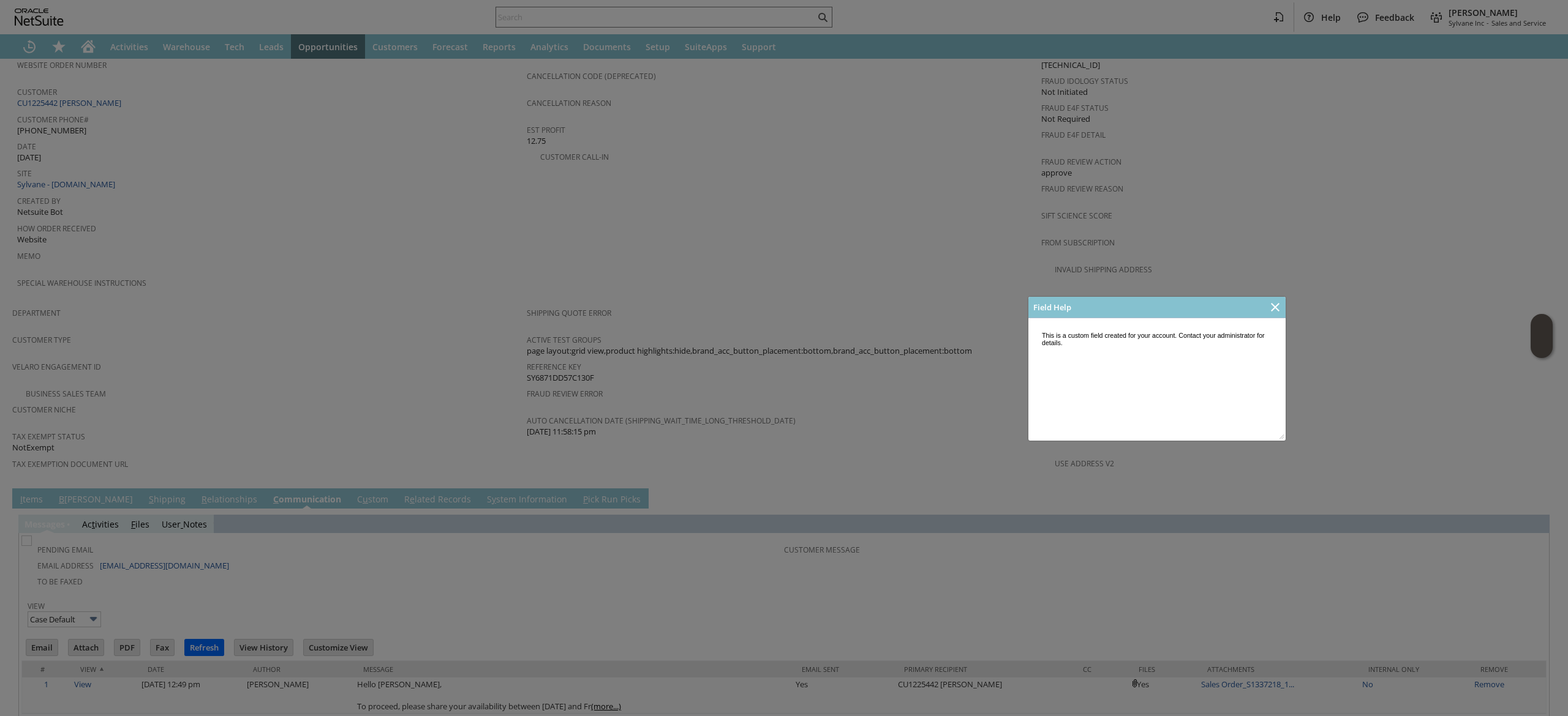
click at [1285, 297] on div at bounding box center [1275, 307] width 21 height 21
drag, startPoint x: 1275, startPoint y: 306, endPoint x: 1133, endPoint y: 242, distance: 155.8
click at [1275, 306] on icon "Close" at bounding box center [1276, 307] width 15 height 15
click at [1272, 311] on icon "Close" at bounding box center [1275, 307] width 8 height 8
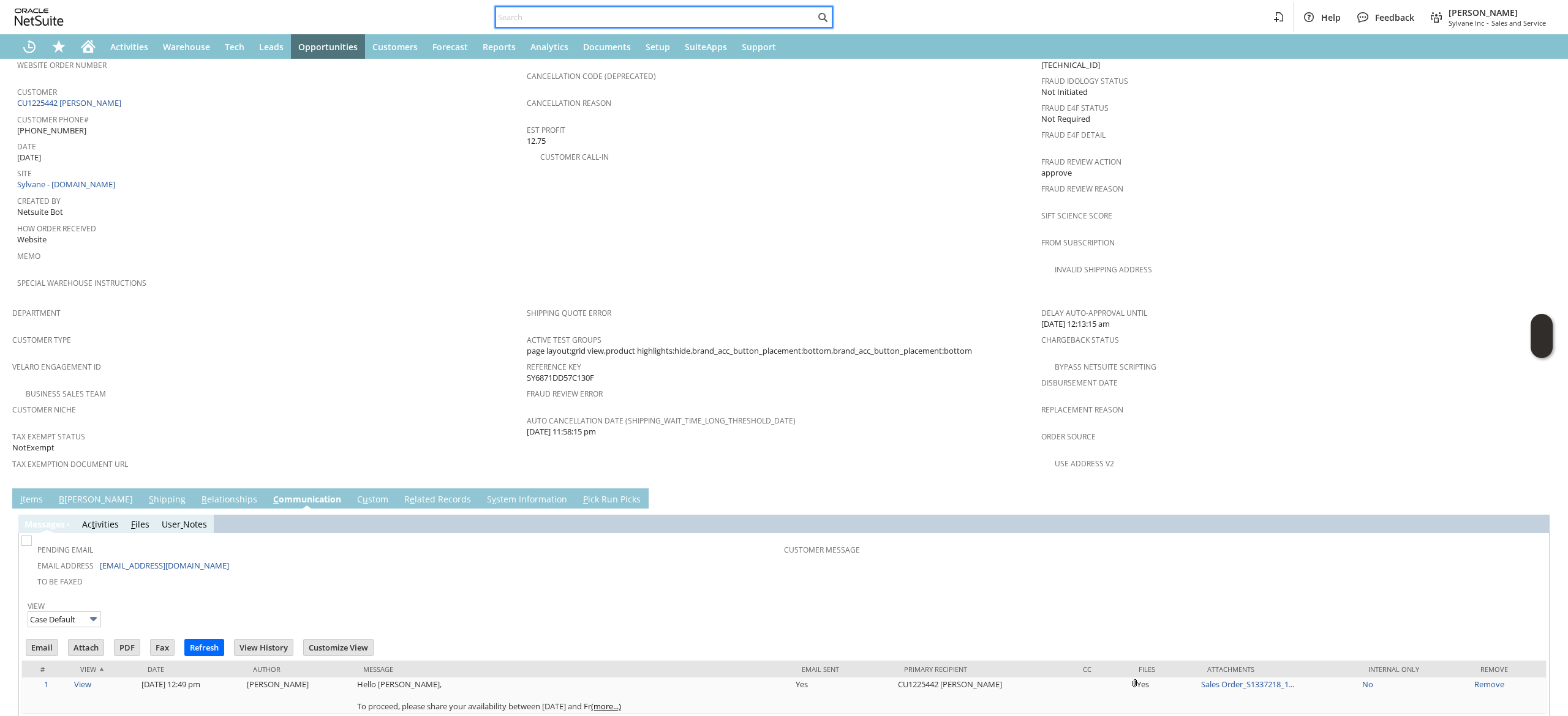
click at [745, 15] on input "text" at bounding box center [656, 17] width 319 height 15
paste input "8652507433"
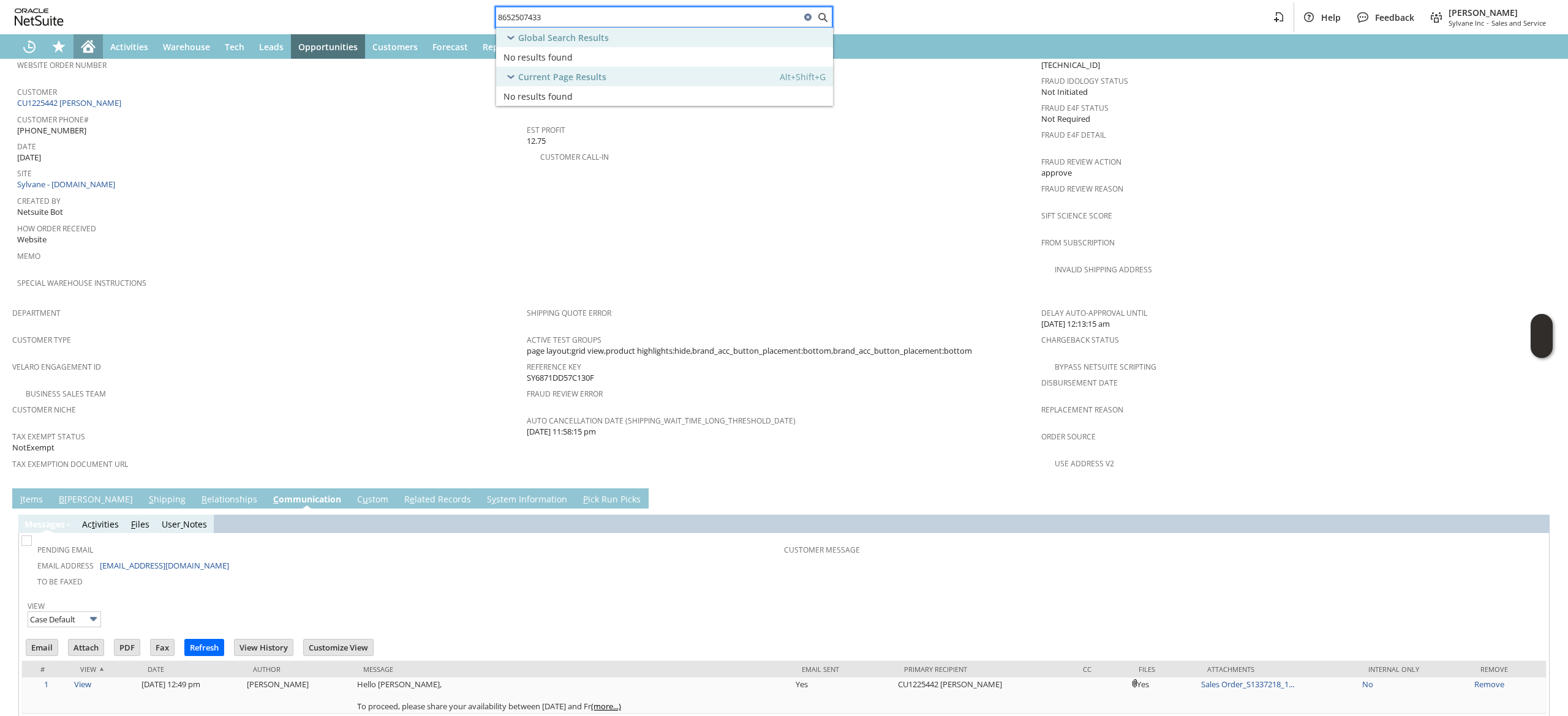
type input "8652507433"
click at [91, 46] on icon "Home" at bounding box center [88, 47] width 10 height 9
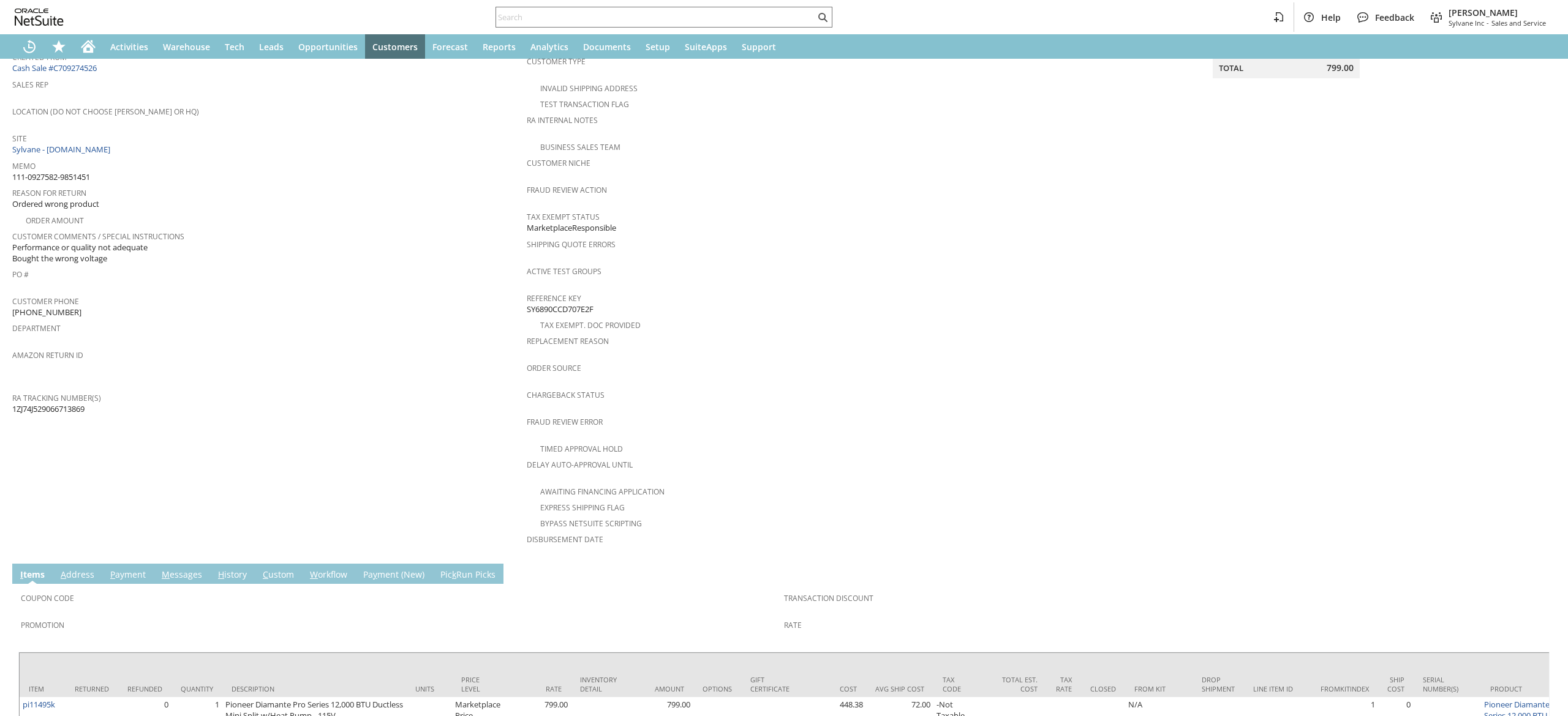
scroll to position [245, 0]
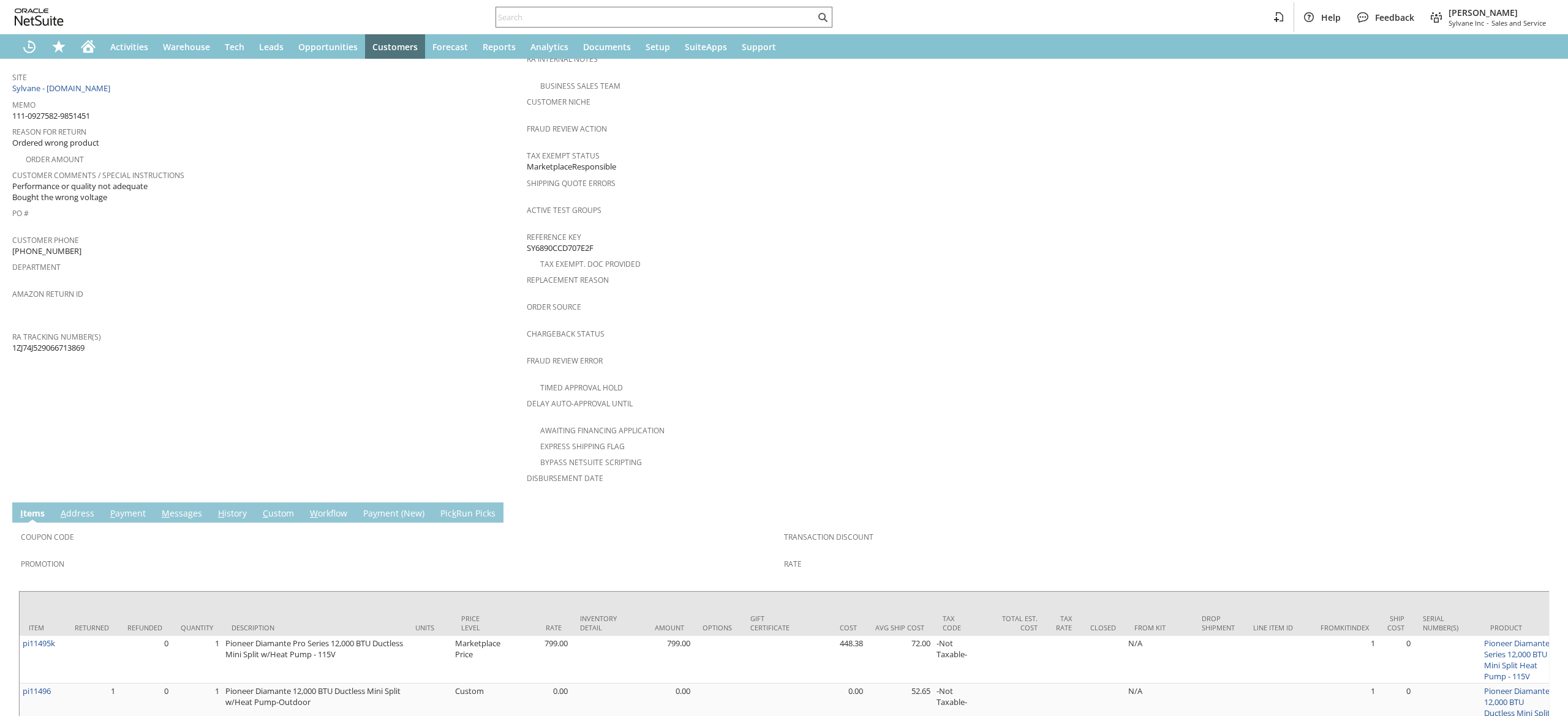
click at [35, 342] on span "1ZJ74J529066713869" at bounding box center [48, 348] width 72 height 12
copy span "1ZJ74J529066713869"
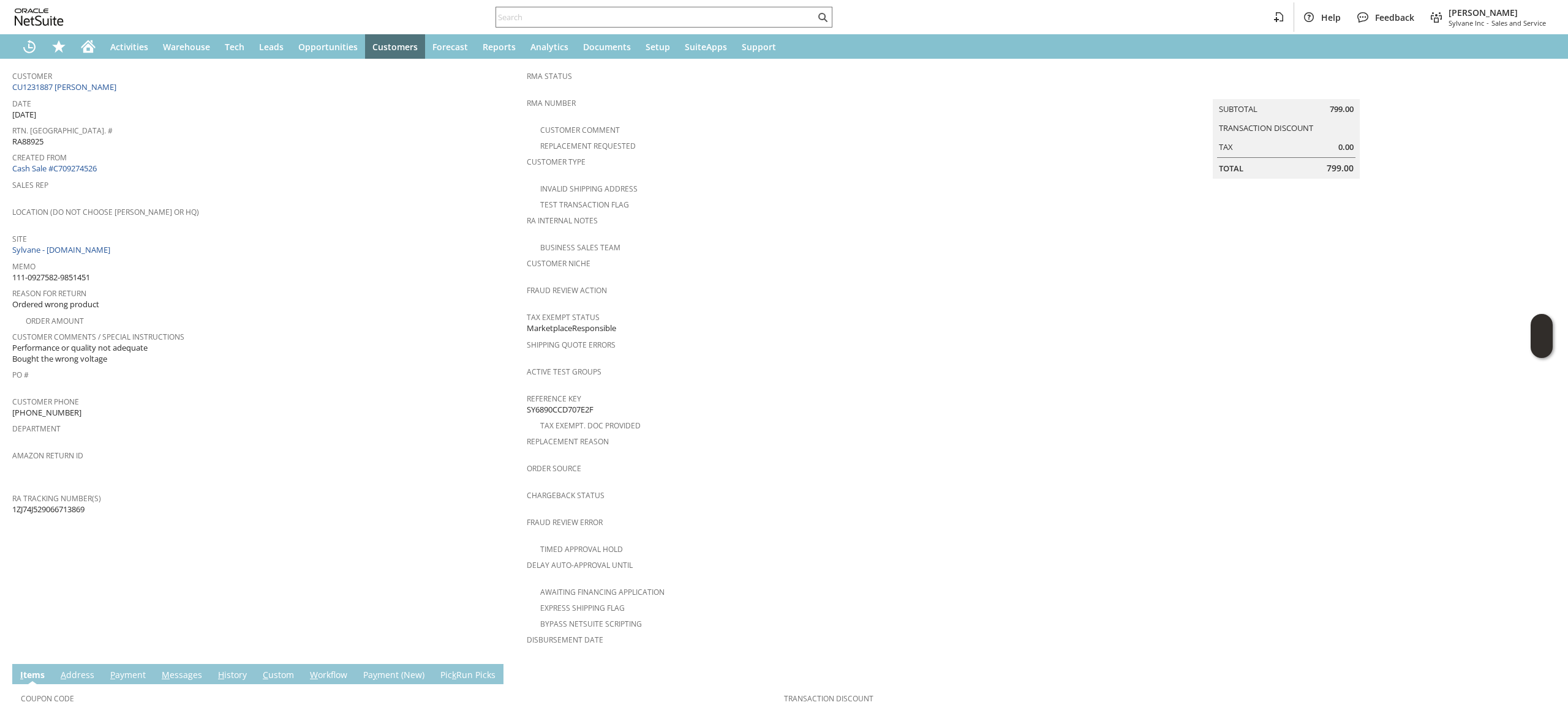
scroll to position [0, 0]
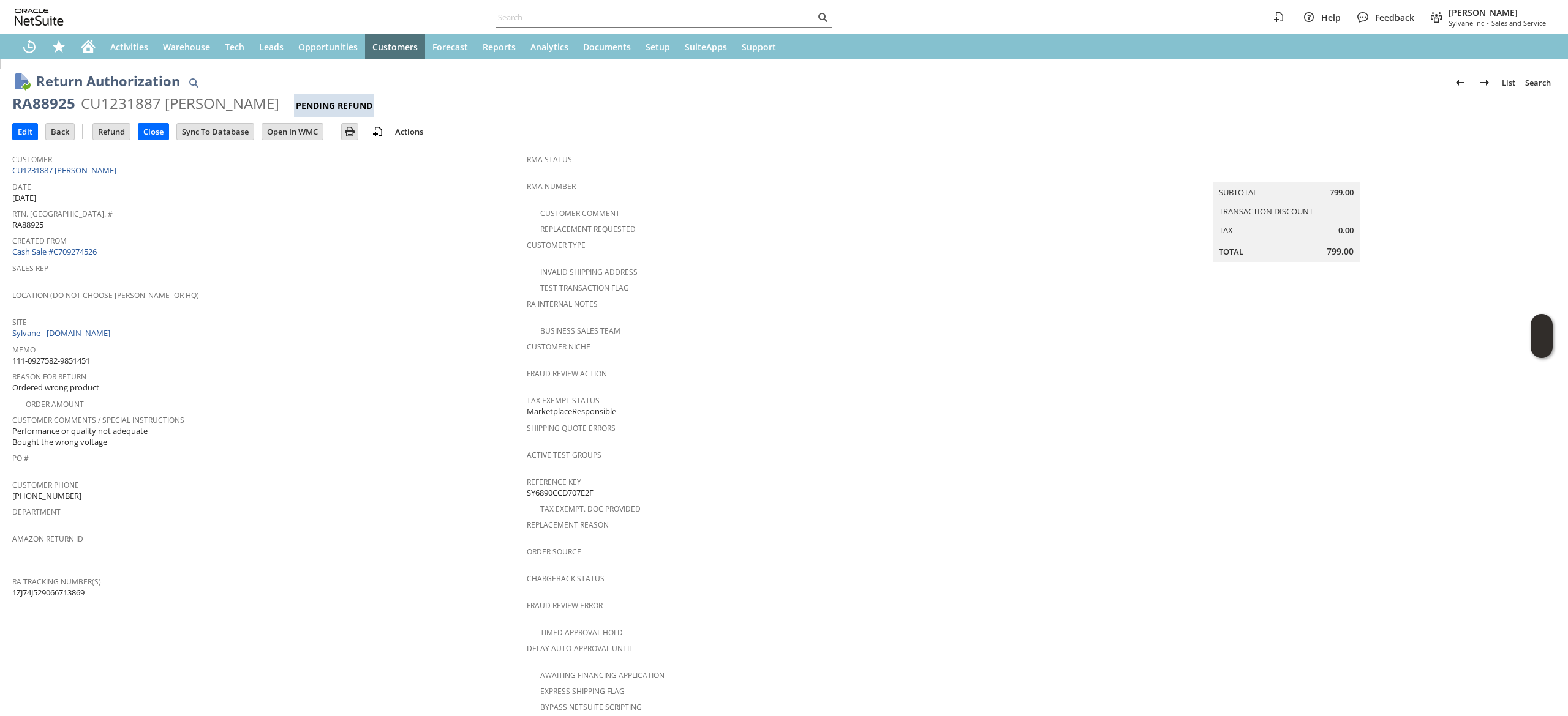
click at [104, 180] on span "Date" at bounding box center [267, 184] width 509 height 14
click at [99, 171] on link "CU1231887 [PERSON_NAME]" at bounding box center [66, 169] width 107 height 11
